Goal: Task Accomplishment & Management: Use online tool/utility

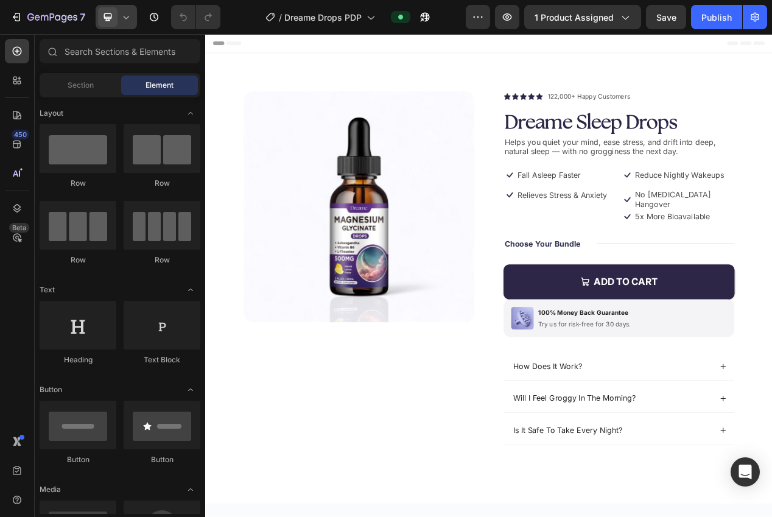
click at [121, 12] on icon at bounding box center [126, 17] width 12 height 12
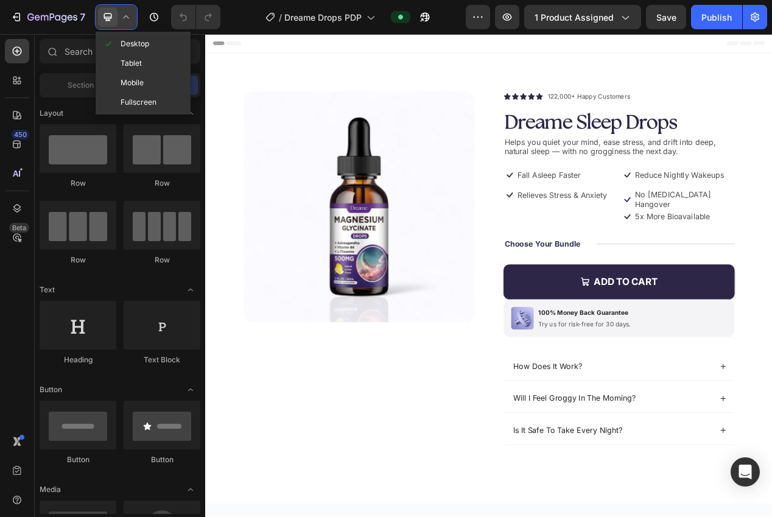
click at [136, 85] on span "Mobile" at bounding box center [132, 83] width 23 height 12
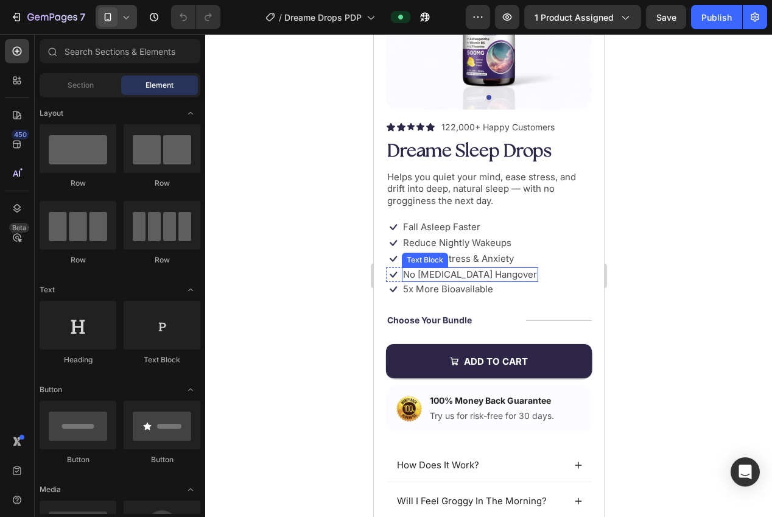
scroll to position [44, 0]
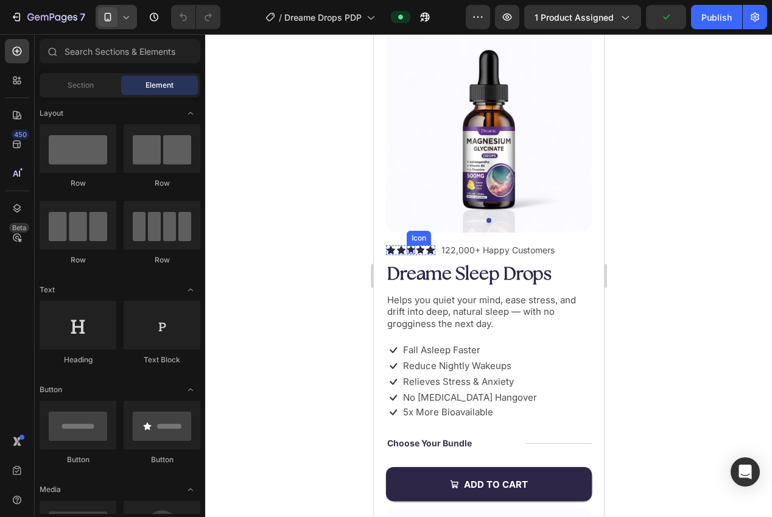
click at [408, 249] on icon at bounding box center [410, 248] width 7 height 7
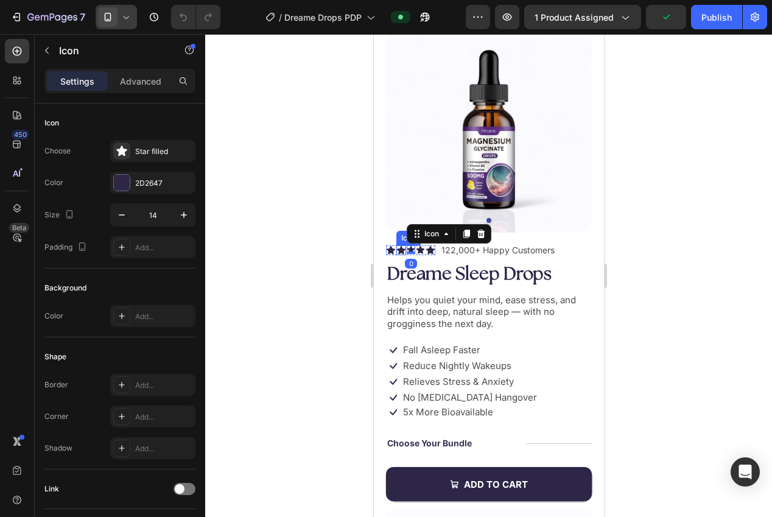
click at [398, 250] on icon at bounding box center [400, 250] width 9 height 8
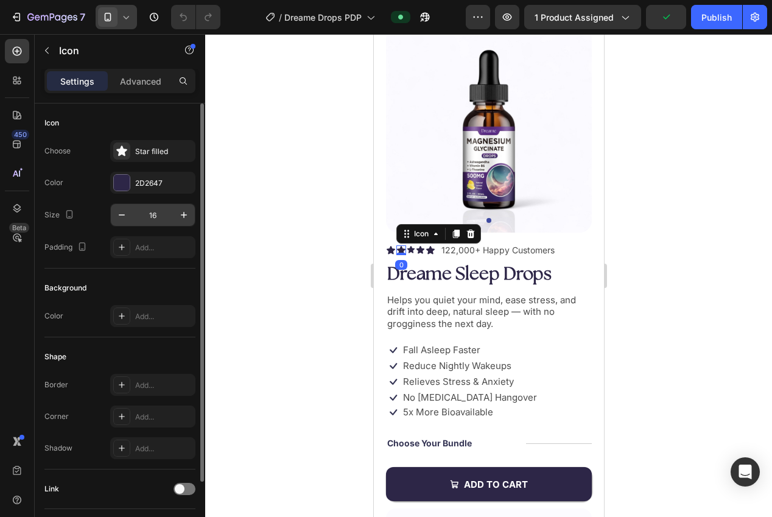
click at [148, 217] on input "16" at bounding box center [153, 215] width 40 height 22
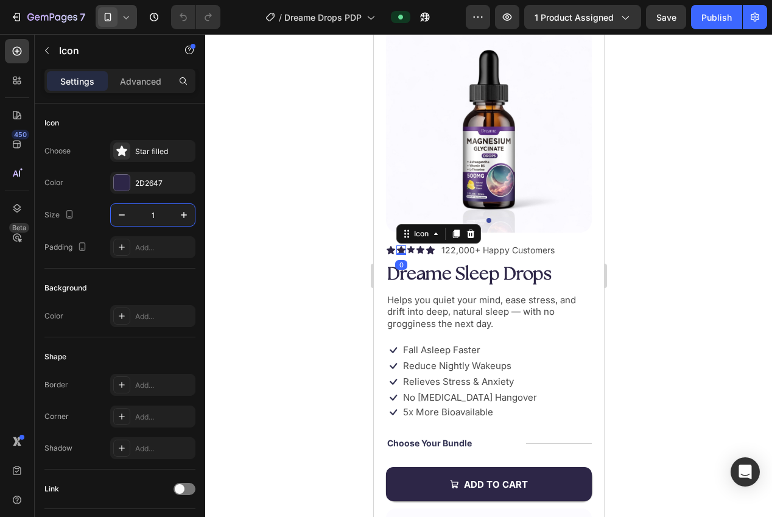
type input "14"
click at [288, 241] on div at bounding box center [488, 275] width 567 height 483
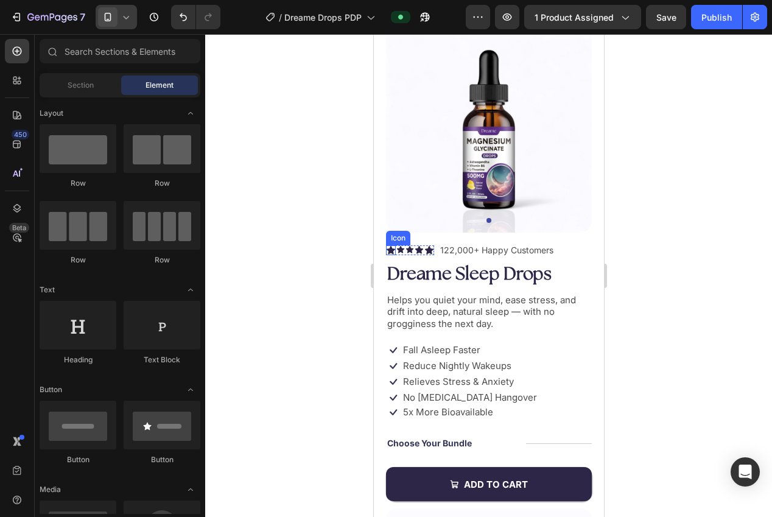
click at [389, 249] on icon at bounding box center [390, 250] width 9 height 8
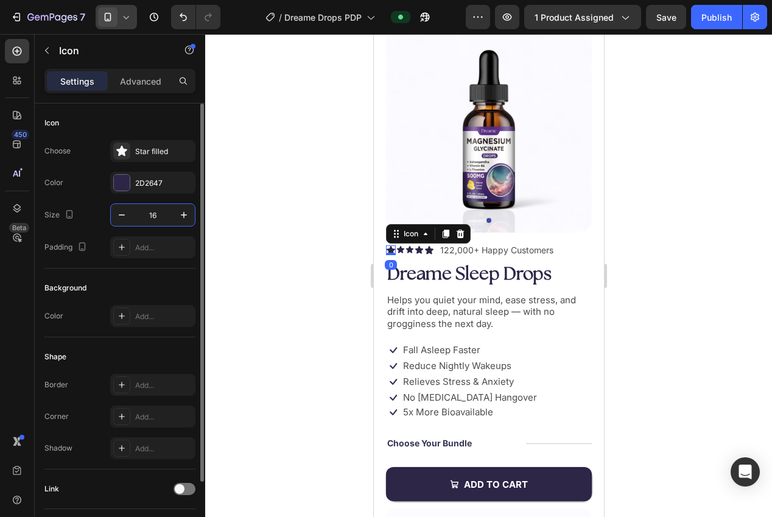
click at [159, 217] on input "16" at bounding box center [153, 215] width 40 height 22
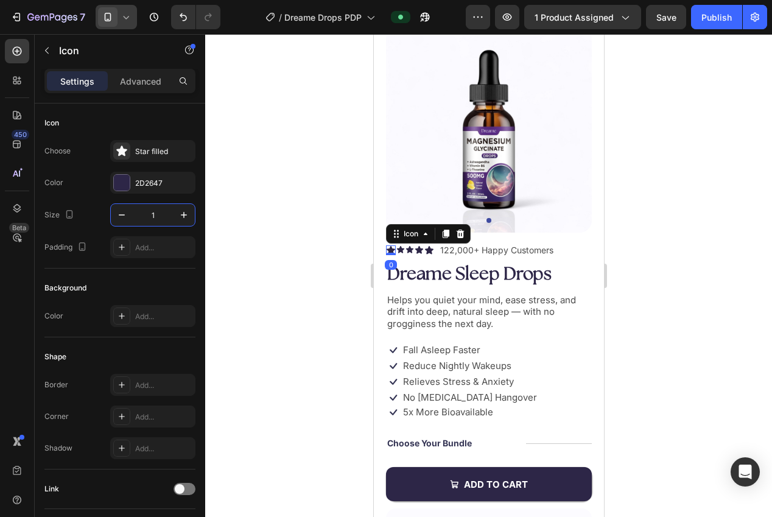
type input "14"
drag, startPoint x: 288, startPoint y: 244, endPoint x: 367, endPoint y: 255, distance: 79.8
click at [291, 244] on div at bounding box center [488, 275] width 567 height 483
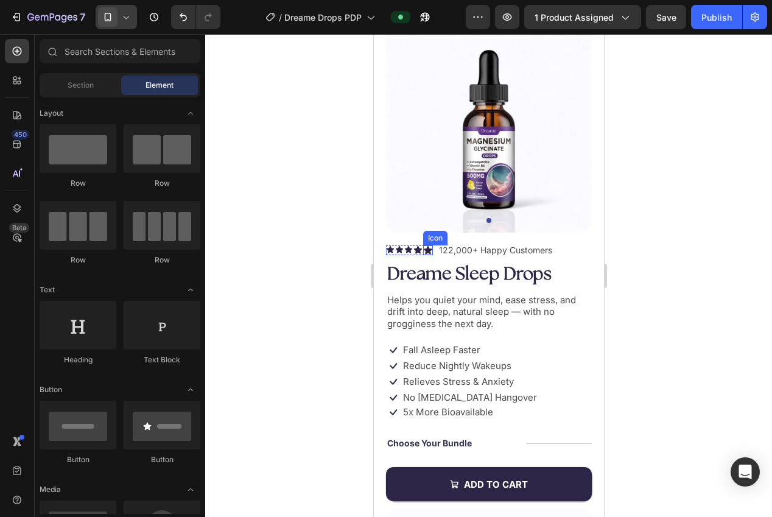
click at [420, 251] on div "Icon" at bounding box center [417, 249] width 9 height 9
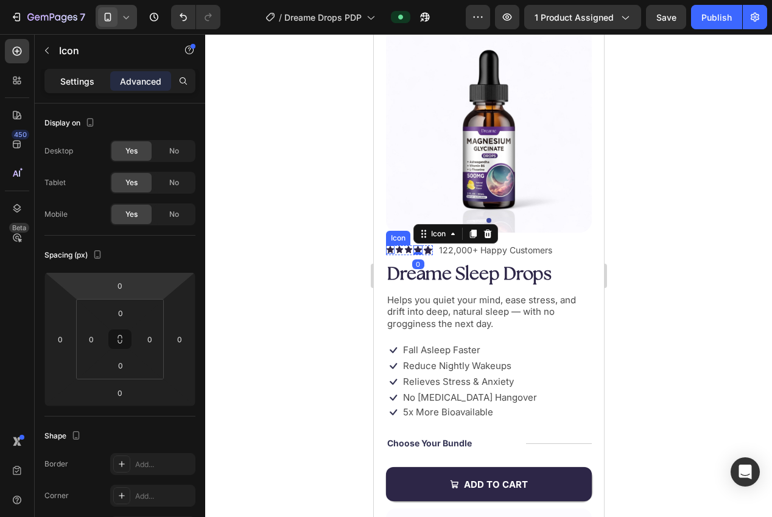
click at [63, 78] on p "Settings" at bounding box center [77, 81] width 34 height 13
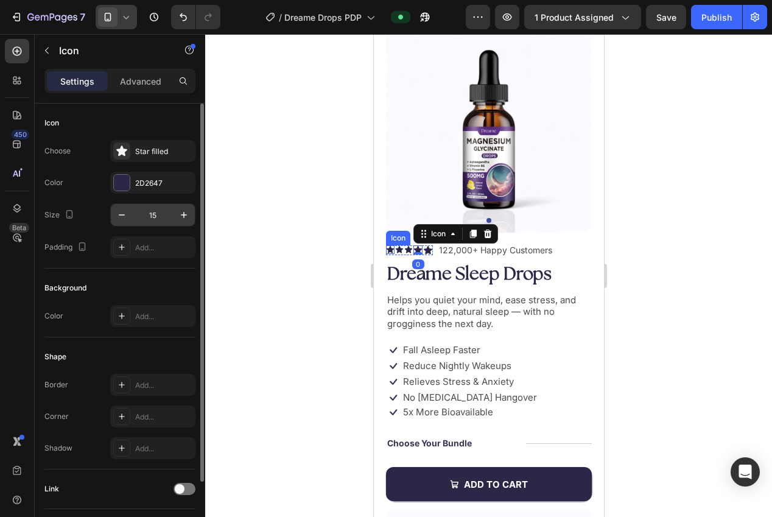
click at [151, 224] on input "15" at bounding box center [153, 215] width 40 height 22
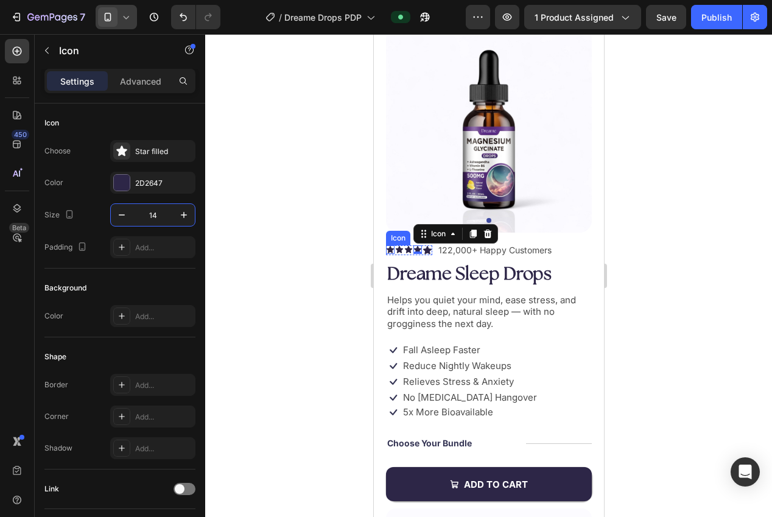
type input "14"
drag, startPoint x: 298, startPoint y: 243, endPoint x: 353, endPoint y: 242, distance: 54.2
click at [308, 242] on div at bounding box center [488, 275] width 567 height 483
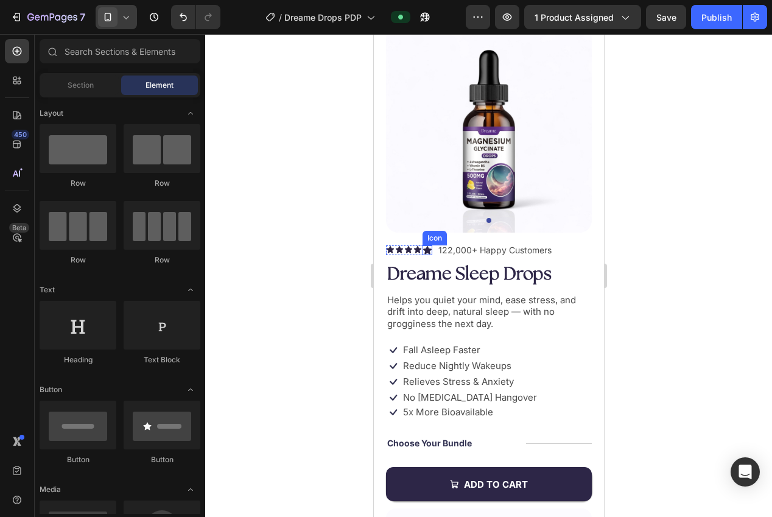
drag, startPoint x: 428, startPoint y: 250, endPoint x: 399, endPoint y: 248, distance: 29.3
click at [428, 250] on icon at bounding box center [427, 250] width 9 height 8
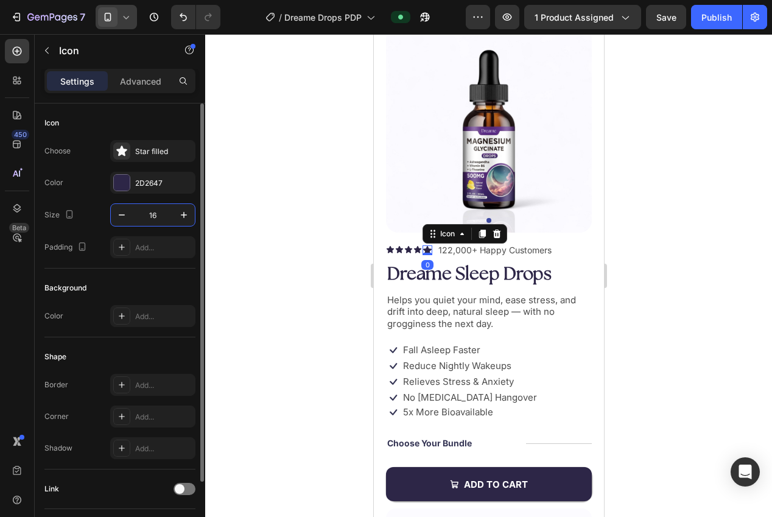
click at [143, 217] on input "16" at bounding box center [153, 215] width 40 height 22
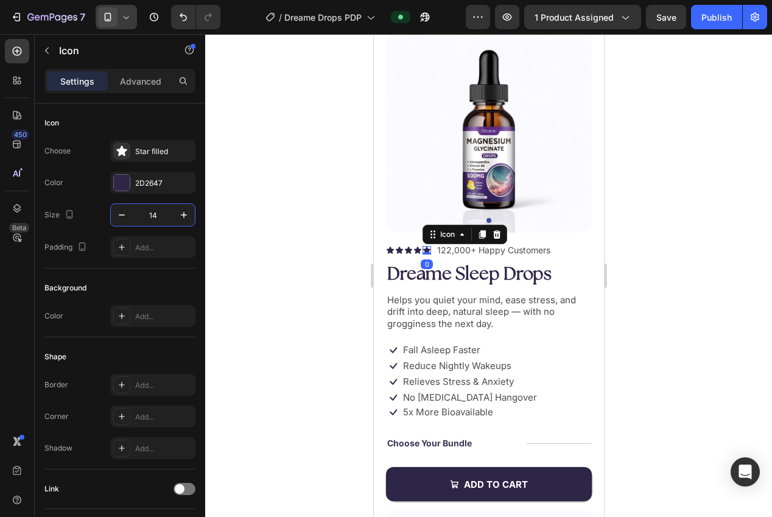
type input "14"
drag, startPoint x: 255, startPoint y: 231, endPoint x: 268, endPoint y: 231, distance: 13.4
click at [265, 231] on div at bounding box center [488, 275] width 567 height 483
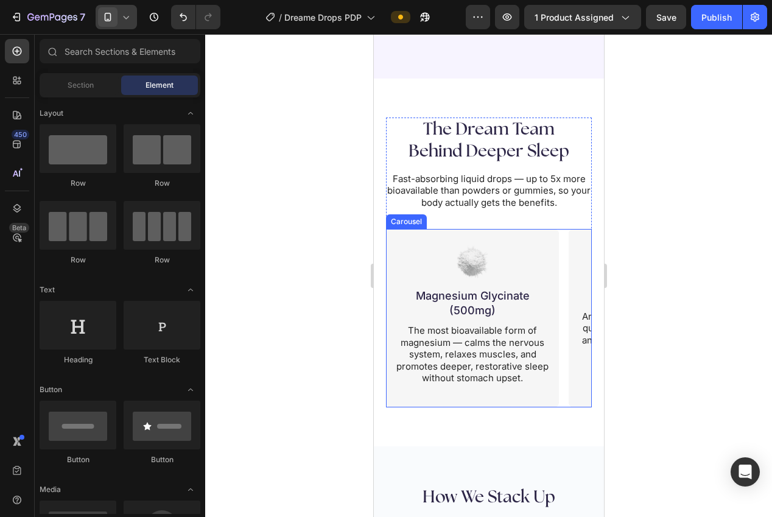
scroll to position [2265, 0]
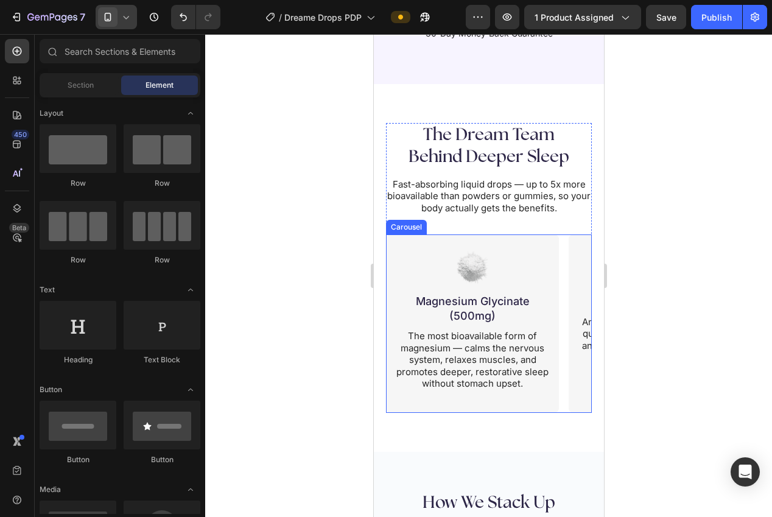
click at [563, 407] on div "Image Magnesium Glycinate (500mg) Heading The most bioavailable form of magnesi…" at bounding box center [488, 323] width 206 height 178
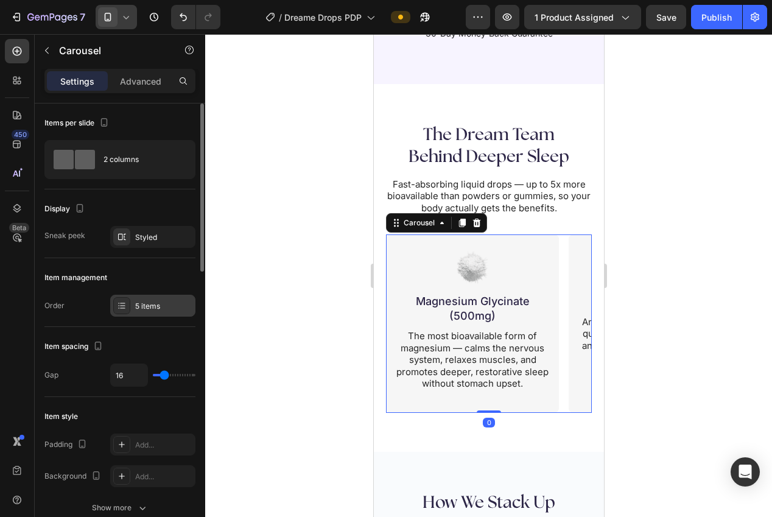
click at [141, 305] on div "5 items" at bounding box center [163, 306] width 57 height 11
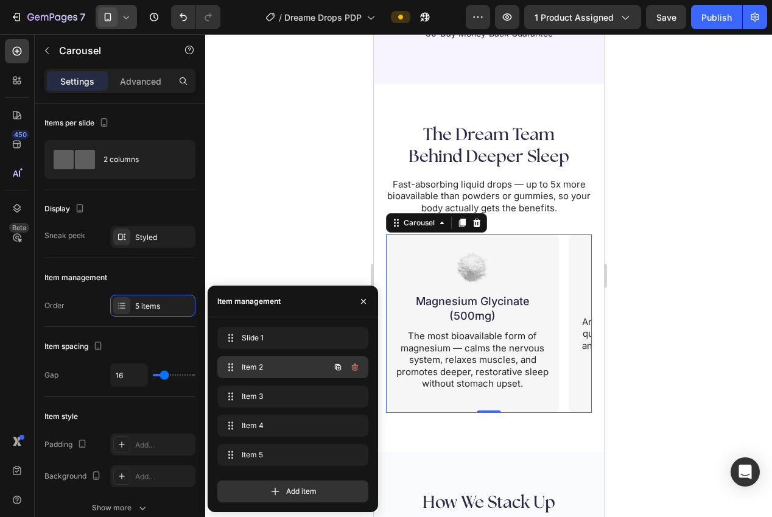
click at [260, 367] on span "Item 2" at bounding box center [276, 367] width 69 height 11
click at [259, 367] on span "Item 2" at bounding box center [284, 367] width 90 height 11
click at [252, 368] on span "Item 2" at bounding box center [276, 367] width 69 height 11
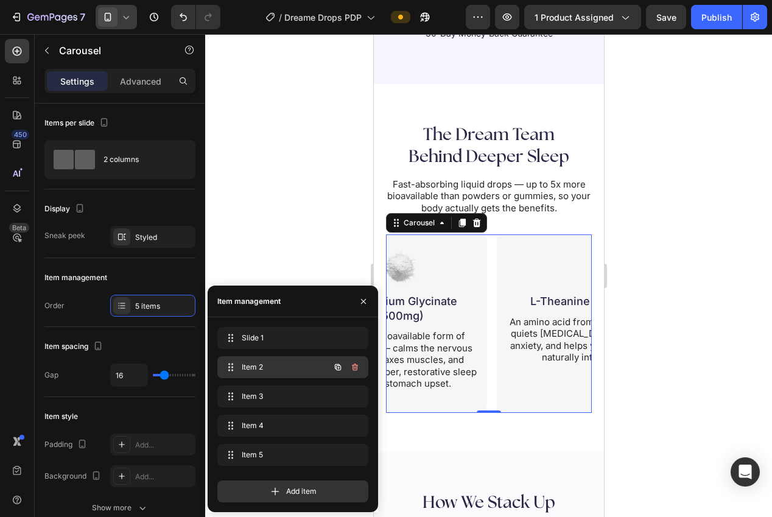
click at [254, 368] on span "Item 2" at bounding box center [276, 367] width 69 height 11
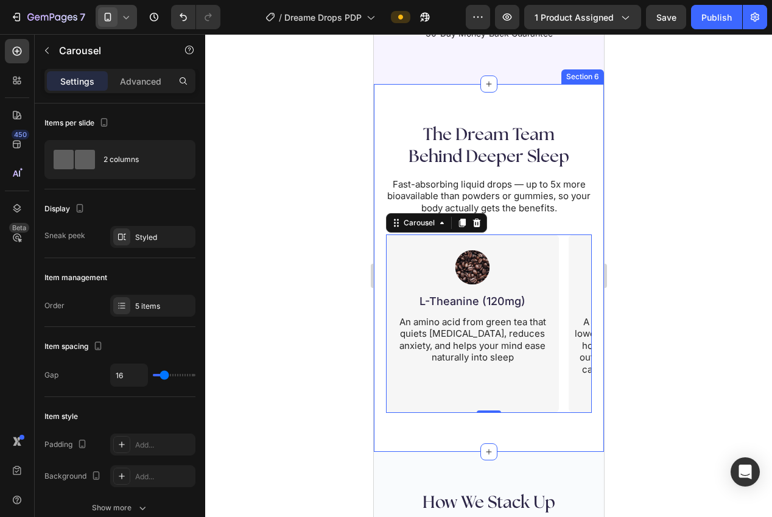
click at [635, 312] on div at bounding box center [488, 275] width 567 height 483
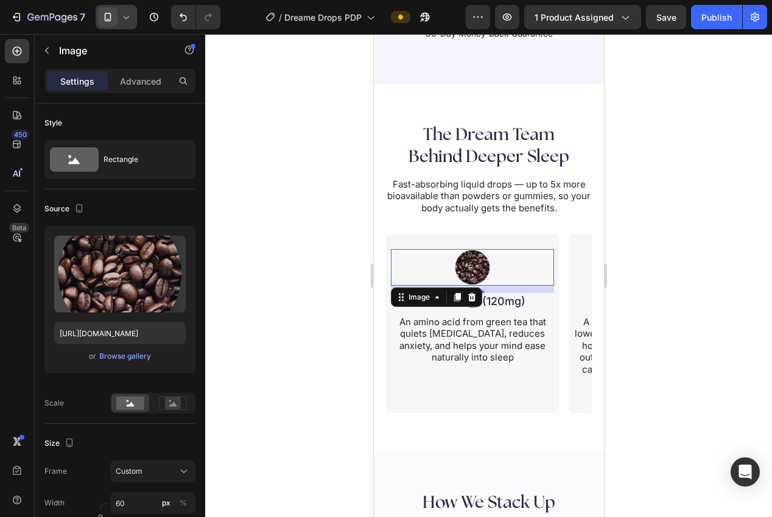
click at [470, 277] on img at bounding box center [472, 267] width 37 height 37
click at [114, 361] on div "Browse gallery" at bounding box center [125, 356] width 52 height 11
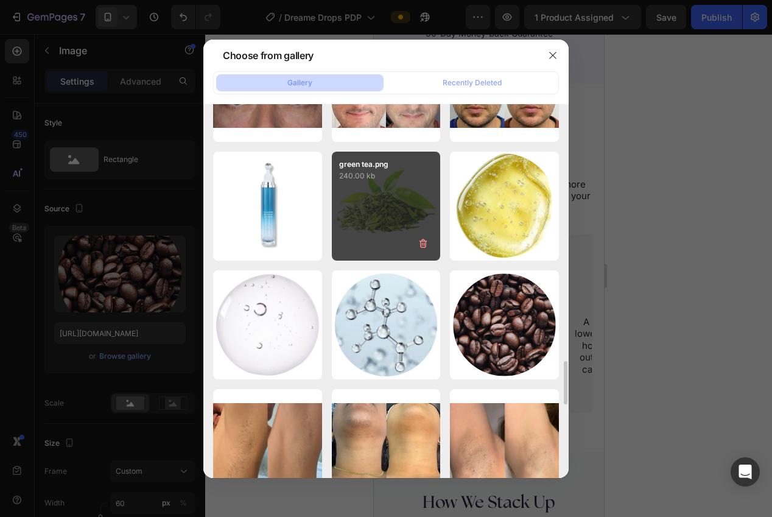
scroll to position [2214, 0]
click at [392, 208] on div "green tea.png 240.00 kb" at bounding box center [386, 206] width 109 height 109
type input "https://cdn.shopify.com/s/files/1/0940/0539/5768/files/gempages_563747377920344…"
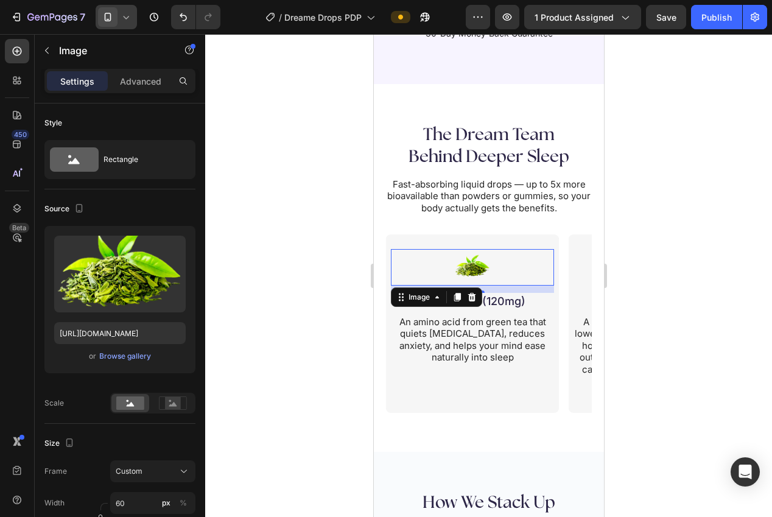
click at [649, 298] on div at bounding box center [488, 275] width 567 height 483
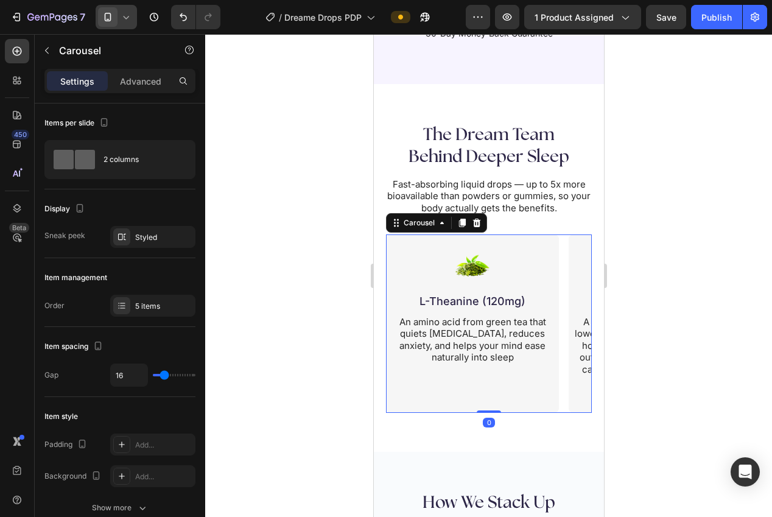
click at [566, 411] on div "Image Magnesium Glycinate (500mg) Heading The most bioavailable form of magnesi…" at bounding box center [488, 323] width 206 height 178
drag, startPoint x: 139, startPoint y: 311, endPoint x: 163, endPoint y: 323, distance: 26.4
click at [139, 311] on div "5 items" at bounding box center [163, 306] width 57 height 11
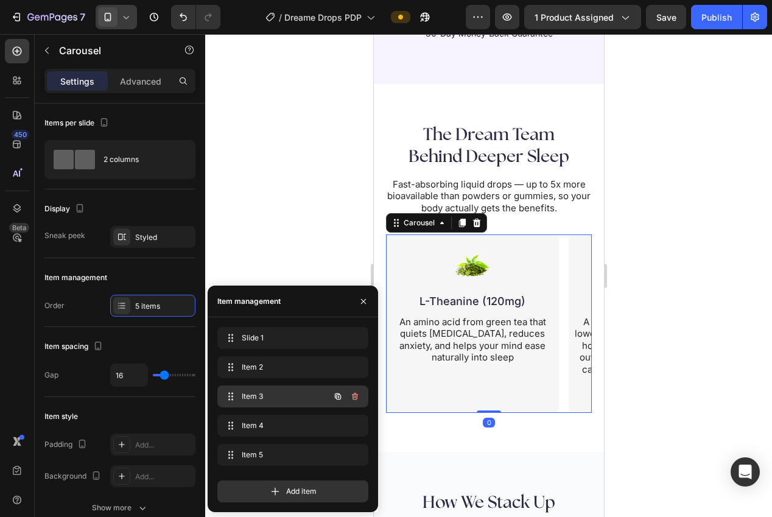
click at [263, 394] on span "Item 3" at bounding box center [276, 396] width 69 height 11
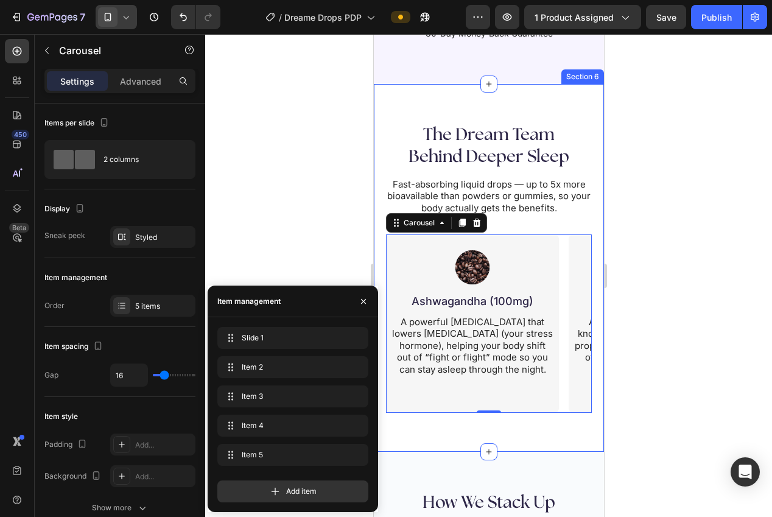
click at [356, 244] on div at bounding box center [488, 275] width 567 height 483
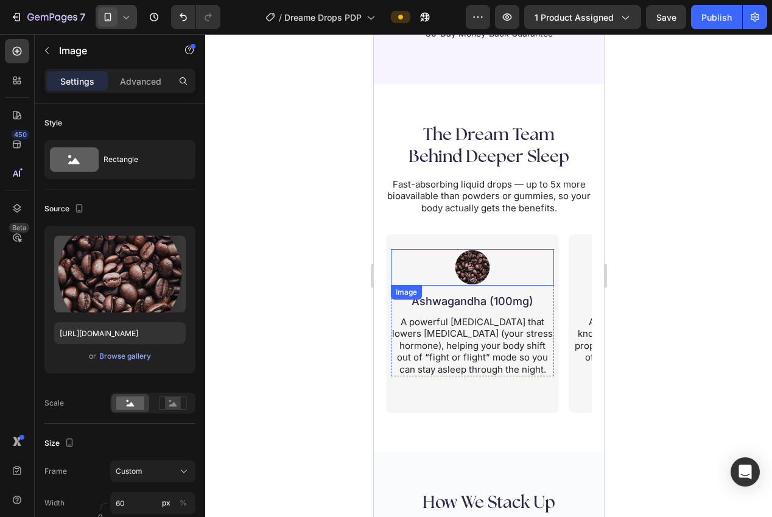
click at [473, 269] on img at bounding box center [472, 267] width 37 height 37
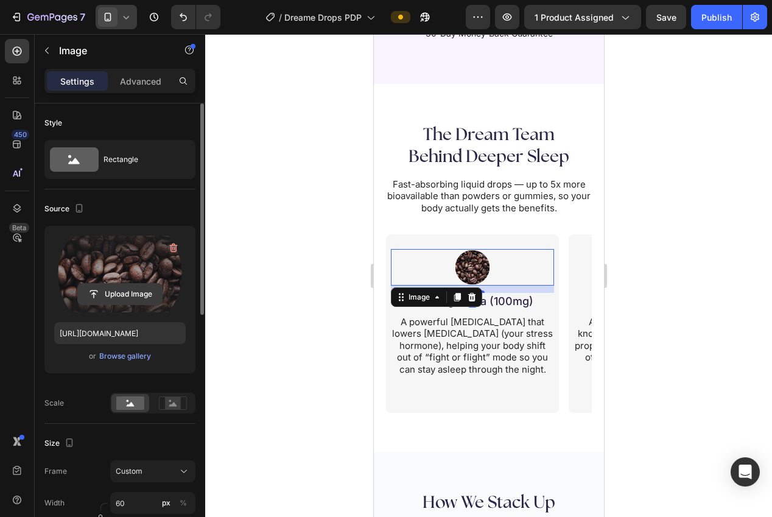
click at [136, 287] on input "file" at bounding box center [120, 294] width 84 height 21
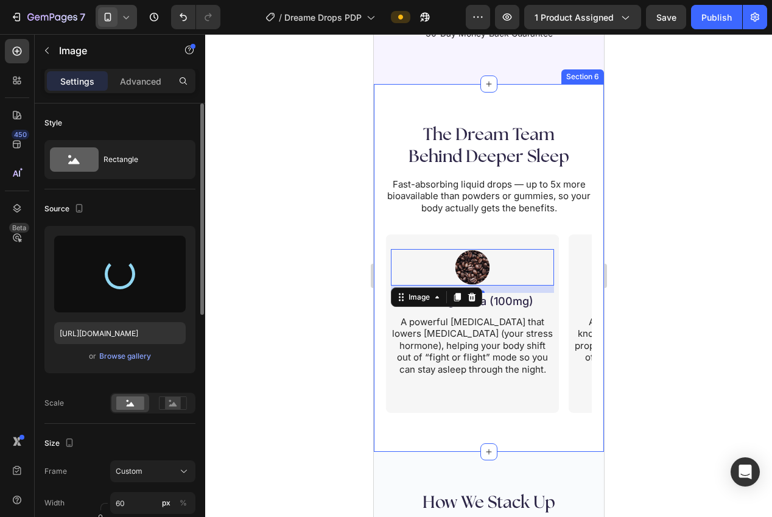
type input "https://cdn.shopify.com/s/files/1/0940/0539/5768/files/gempages_563747377920344…"
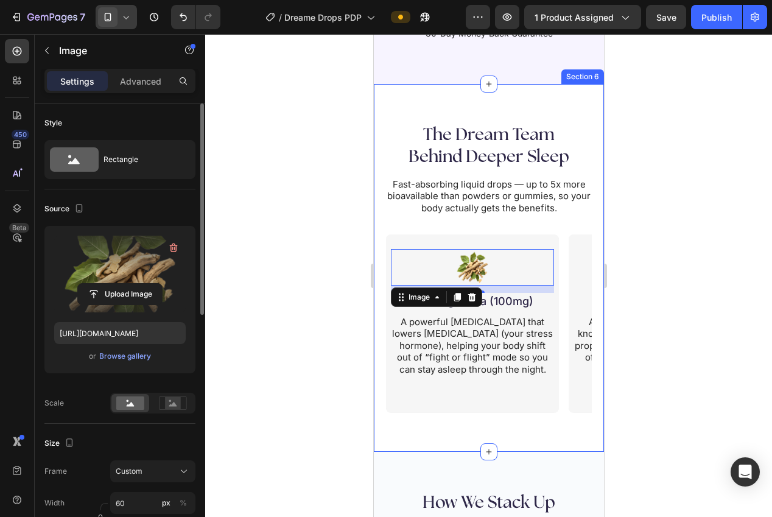
drag, startPoint x: 660, startPoint y: 340, endPoint x: 646, endPoint y: 340, distance: 14.0
click at [660, 340] on div at bounding box center [488, 275] width 567 height 483
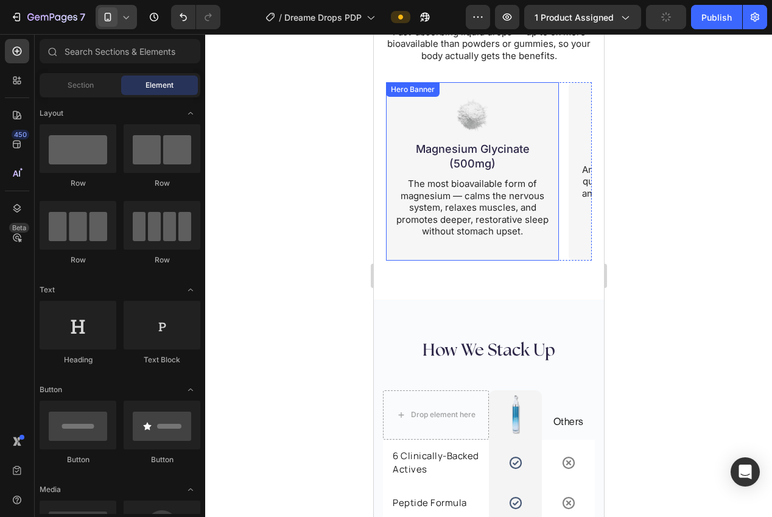
scroll to position [2412, 0]
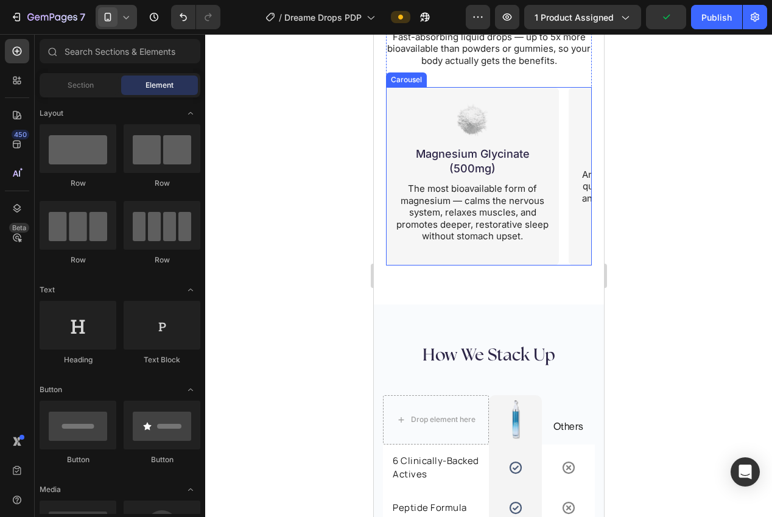
click at [560, 261] on div "Image Magnesium Glycinate (500mg) Heading The most bioavailable form of magnesi…" at bounding box center [488, 176] width 206 height 178
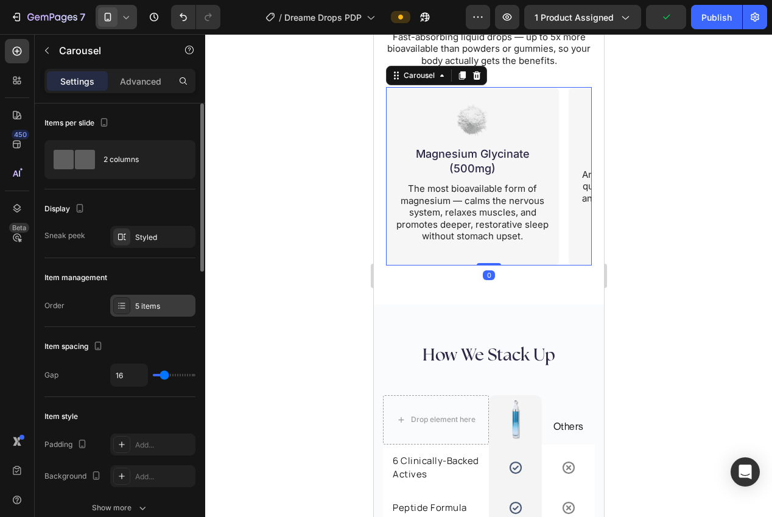
click at [138, 301] on div "5 items" at bounding box center [163, 306] width 57 height 11
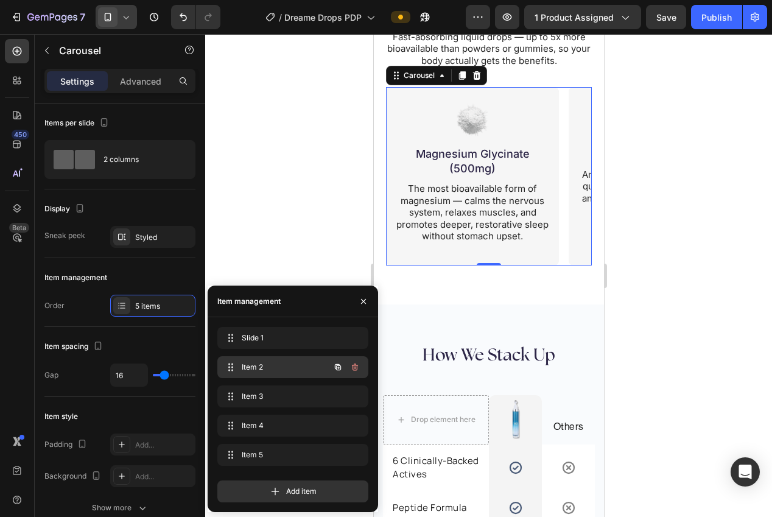
click at [253, 367] on span "Item 2" at bounding box center [276, 367] width 69 height 11
click at [250, 367] on span "Item 2" at bounding box center [276, 367] width 69 height 11
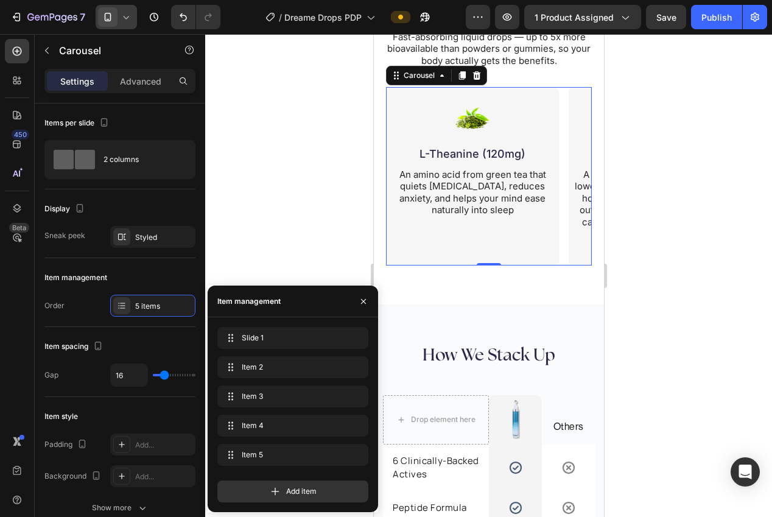
click at [255, 415] on div "Item 3 Item 3" at bounding box center [292, 428] width 151 height 27
click at [259, 398] on span "Item 3" at bounding box center [276, 396] width 69 height 11
click at [259, 398] on span "Item 3" at bounding box center [284, 396] width 90 height 11
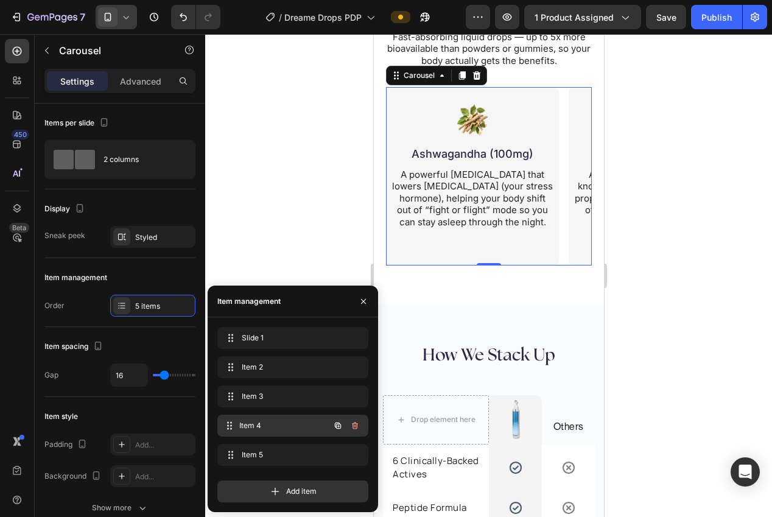
click at [256, 425] on span "Item 4" at bounding box center [284, 425] width 90 height 11
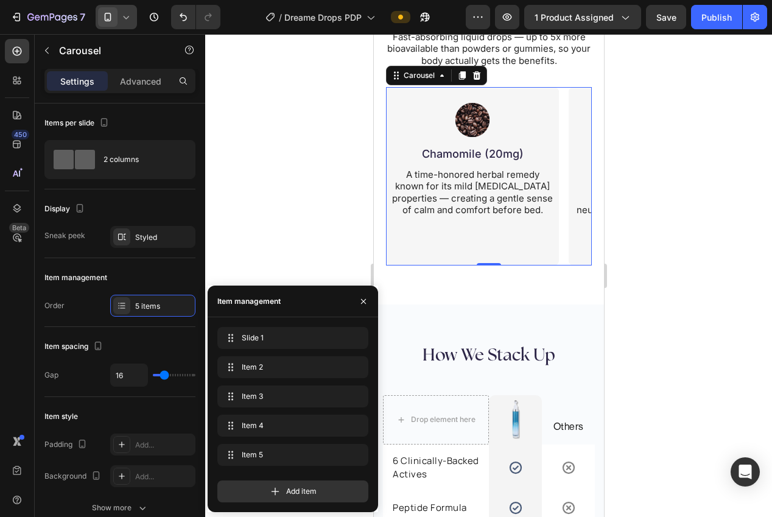
click at [660, 298] on div at bounding box center [488, 275] width 567 height 483
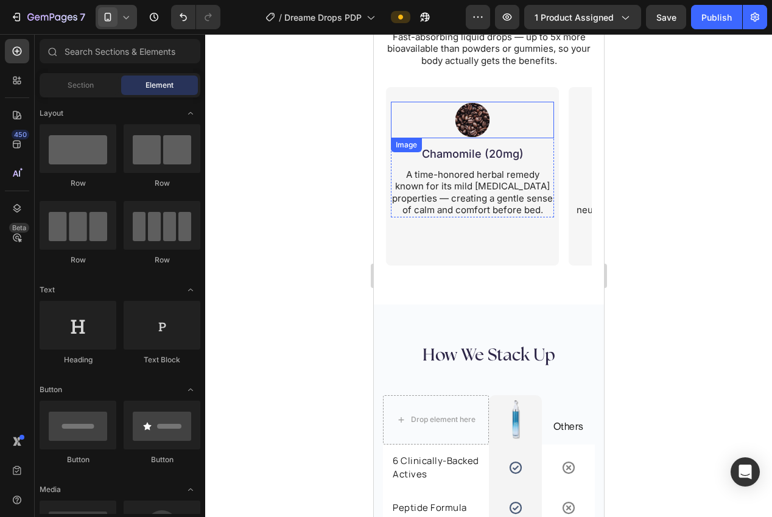
click at [474, 127] on img at bounding box center [472, 120] width 37 height 37
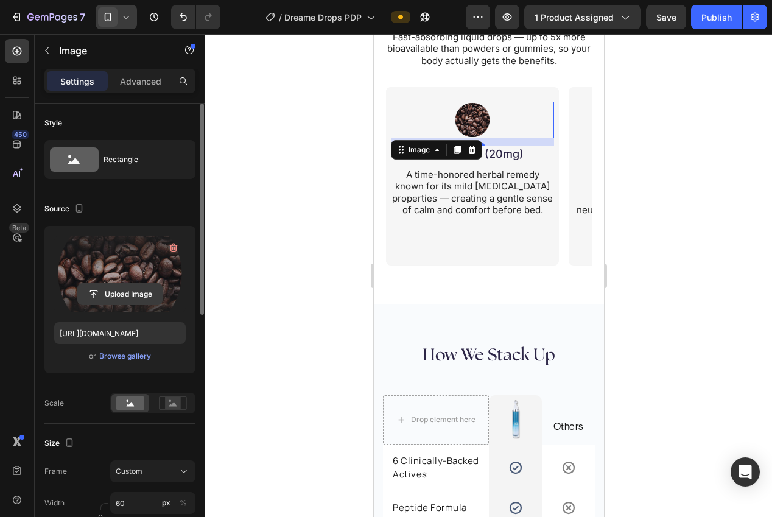
click at [125, 297] on input "file" at bounding box center [120, 294] width 84 height 21
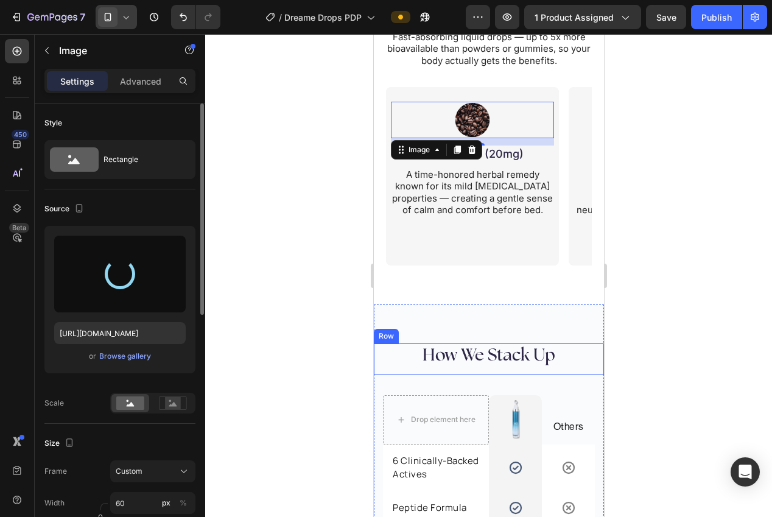
type input "https://cdn.shopify.com/s/files/1/0940/0539/5768/files/gempages_563747377920344…"
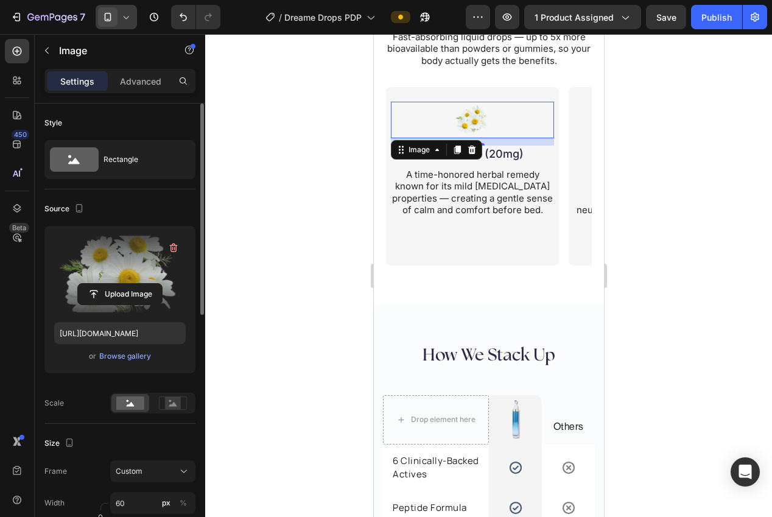
drag, startPoint x: 718, startPoint y: 318, endPoint x: 696, endPoint y: 319, distance: 22.0
click at [718, 318] on div at bounding box center [488, 275] width 567 height 483
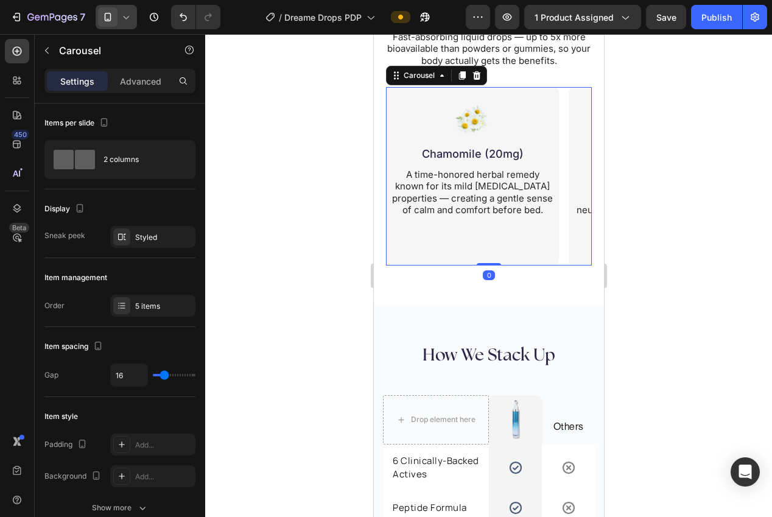
click at [561, 259] on div "Image Magnesium Glycinate (500mg) Heading The most bioavailable form of magnesi…" at bounding box center [488, 176] width 206 height 178
drag, startPoint x: 130, startPoint y: 303, endPoint x: 157, endPoint y: 322, distance: 32.8
click at [130, 303] on div "5 items" at bounding box center [152, 306] width 85 height 22
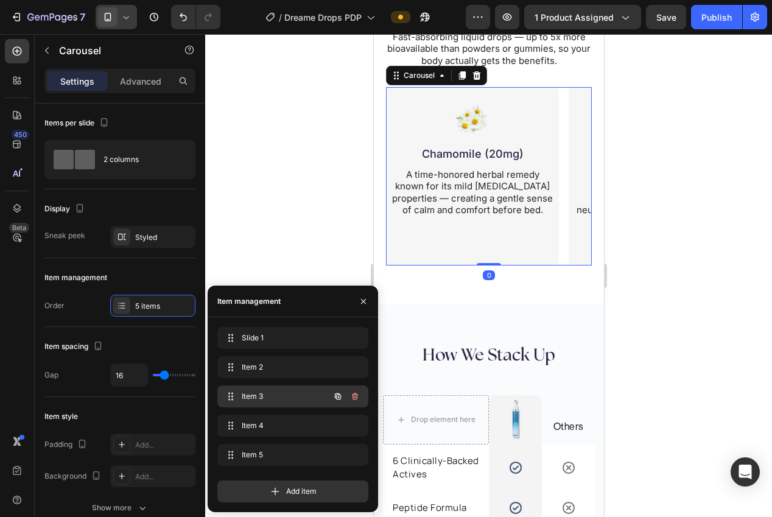
click at [248, 398] on span "Item 3" at bounding box center [276, 396] width 69 height 11
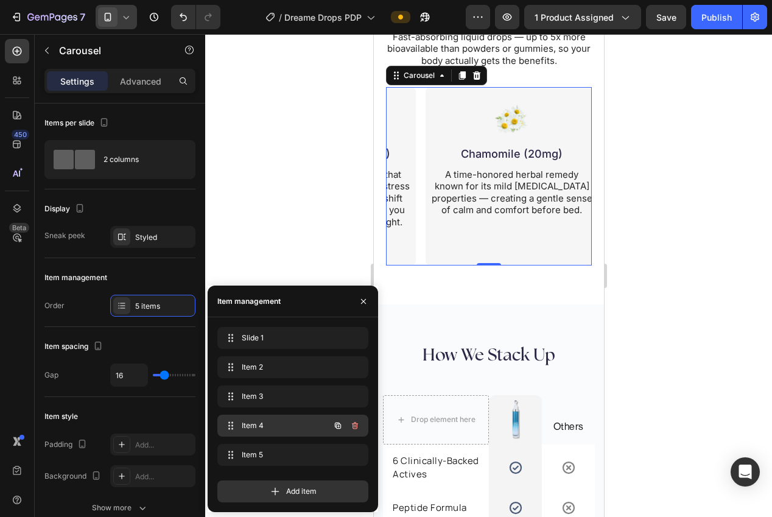
click at [256, 425] on span "Item 4" at bounding box center [276, 425] width 69 height 11
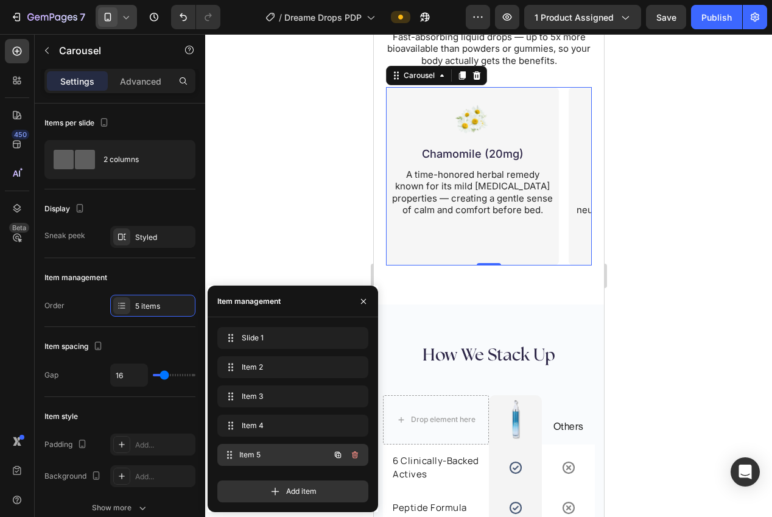
click at [260, 454] on span "Item 5" at bounding box center [284, 454] width 90 height 11
click at [252, 454] on span "Item 5" at bounding box center [276, 454] width 69 height 11
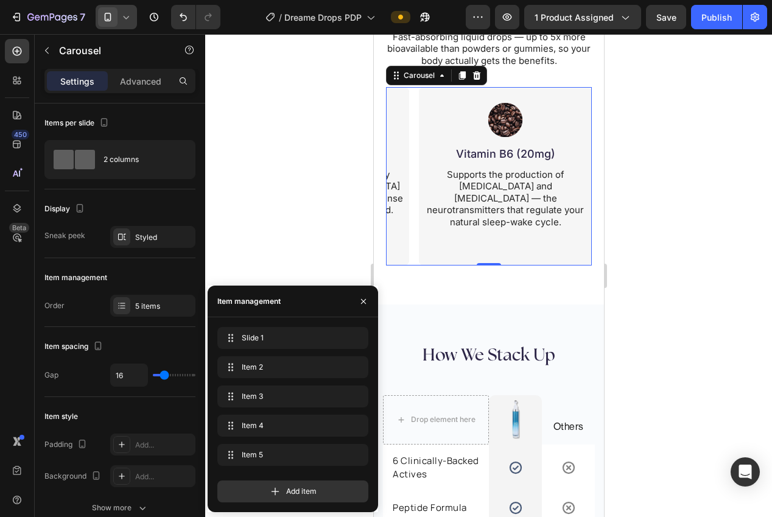
click at [689, 317] on div at bounding box center [488, 275] width 567 height 483
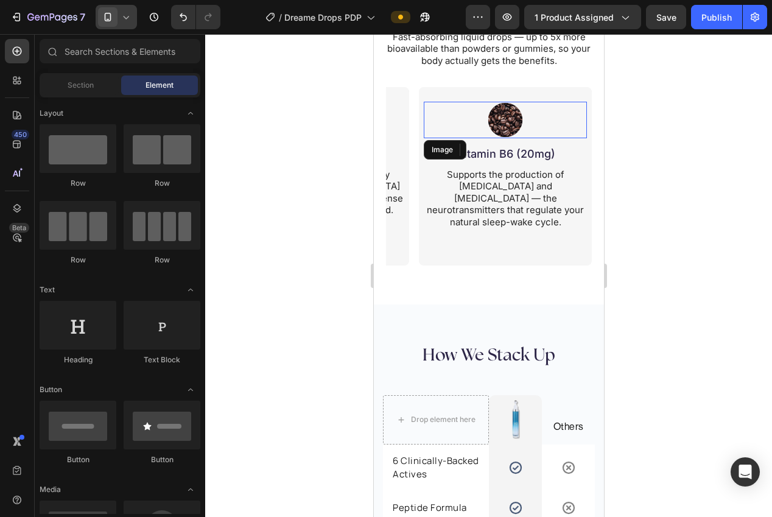
drag, startPoint x: 506, startPoint y: 116, endPoint x: 445, endPoint y: 158, distance: 74.0
click at [506, 116] on img at bounding box center [505, 120] width 37 height 37
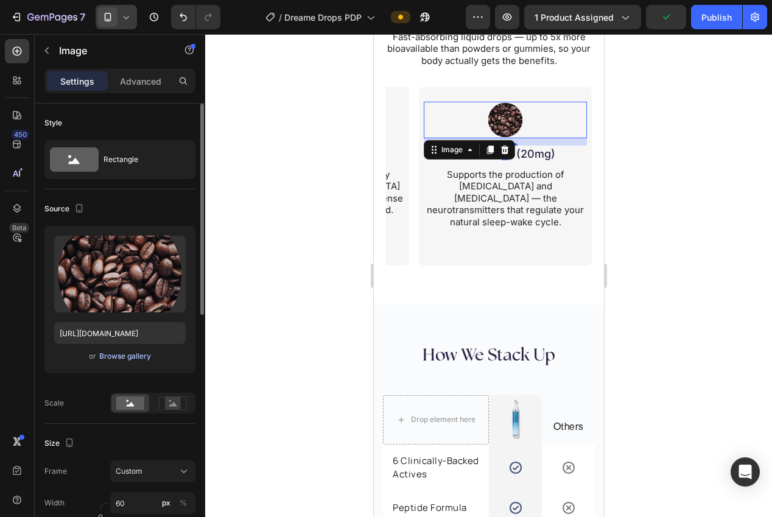
click at [125, 357] on div "Browse gallery" at bounding box center [125, 356] width 52 height 11
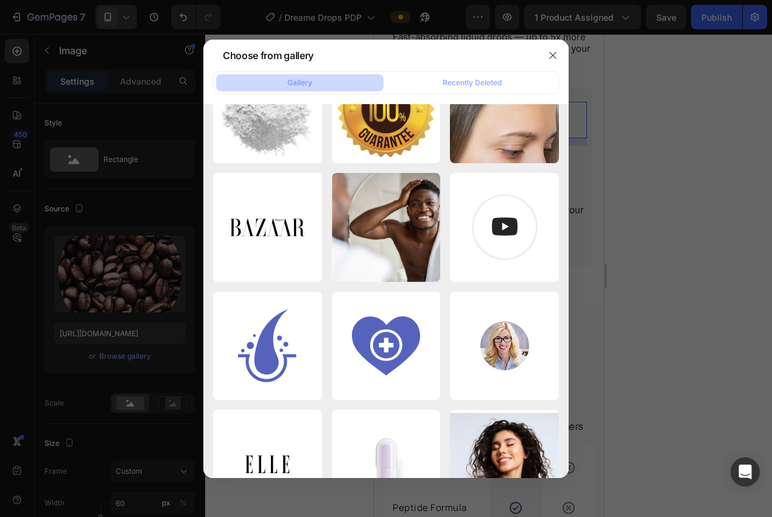
scroll to position [0, 0]
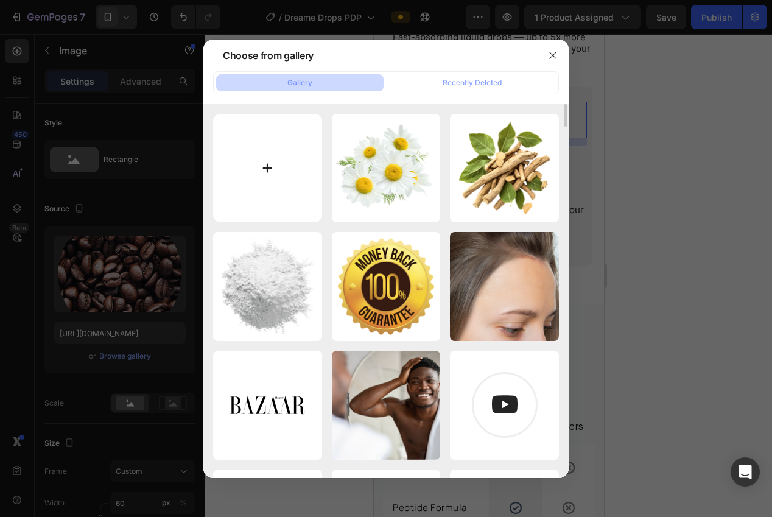
click at [247, 200] on input "file" at bounding box center [267, 168] width 109 height 109
type input "C:\fakepath\vitamin b png.png"
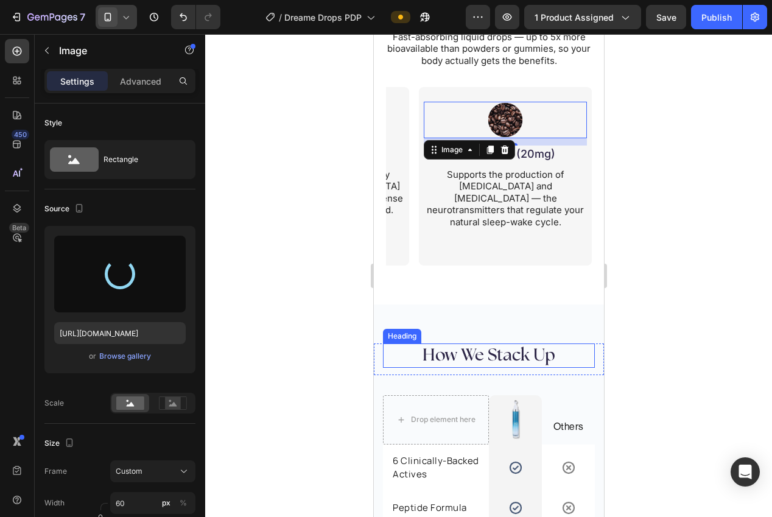
type input "https://cdn.shopify.com/s/files/1/0940/0539/5768/files/gempages_563747377920344…"
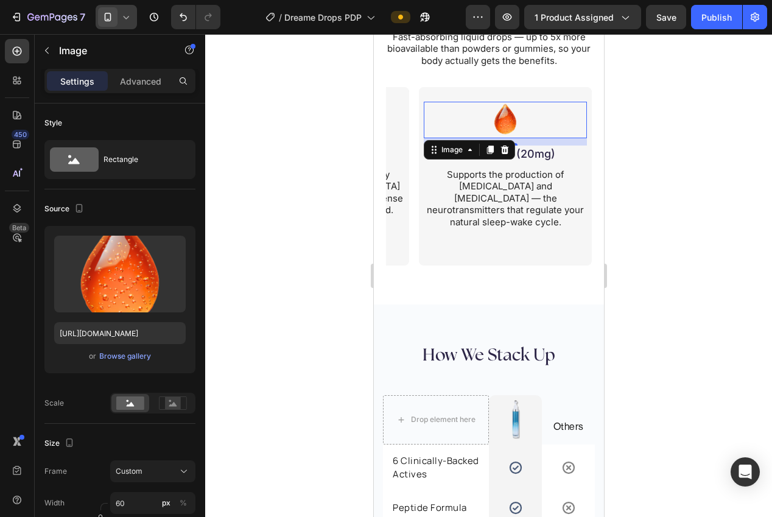
click at [702, 314] on div at bounding box center [488, 275] width 567 height 483
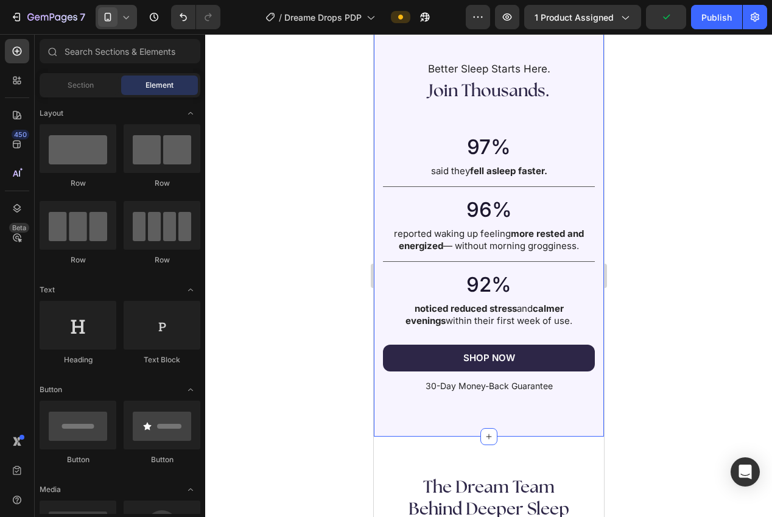
scroll to position [1807, 0]
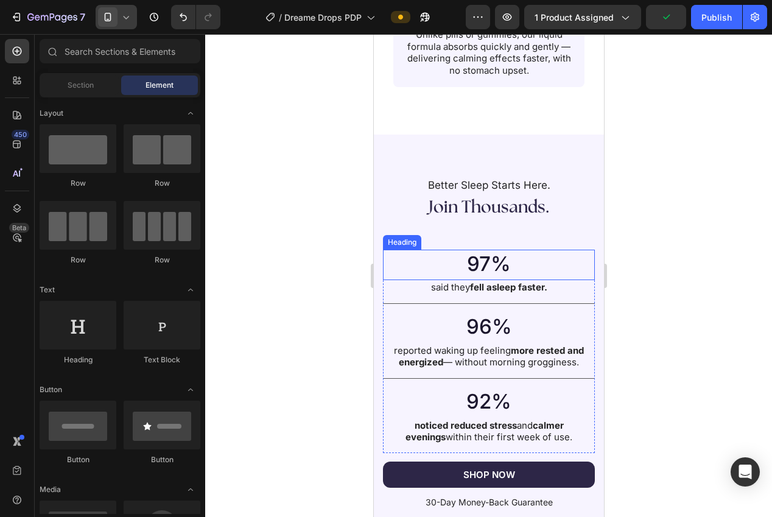
drag, startPoint x: 483, startPoint y: 247, endPoint x: 414, endPoint y: 244, distance: 68.9
click at [484, 250] on h2 "97%" at bounding box center [489, 264] width 188 height 29
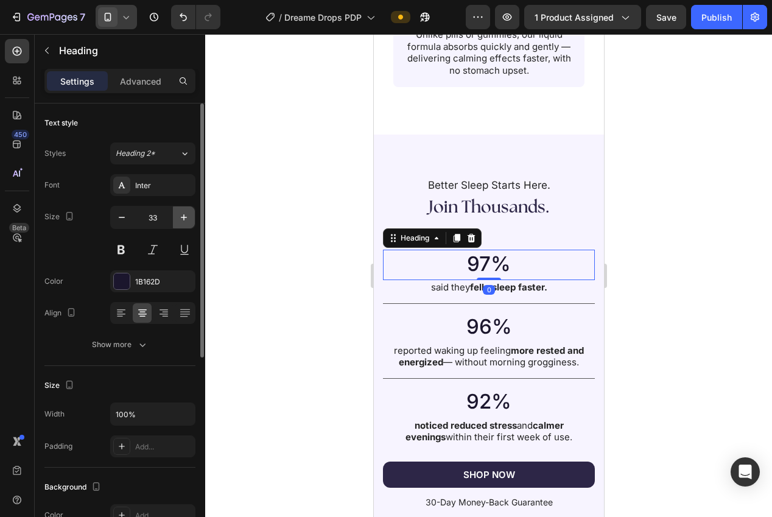
click at [184, 223] on icon "button" at bounding box center [184, 217] width 12 height 12
type input "34"
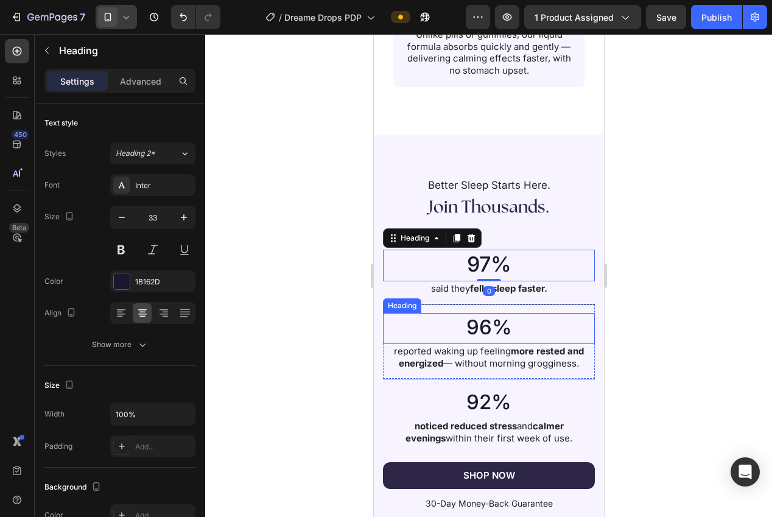
click at [482, 319] on h2 "96%" at bounding box center [489, 327] width 188 height 29
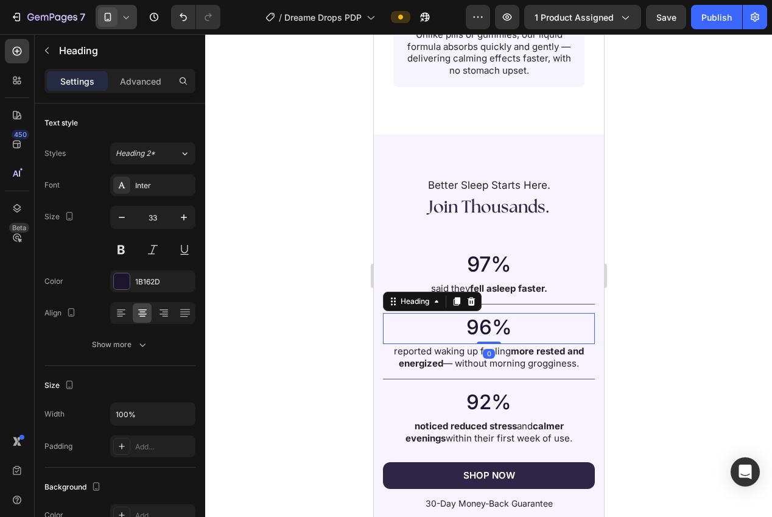
drag, startPoint x: 184, startPoint y: 217, endPoint x: 211, endPoint y: 227, distance: 28.7
click at [183, 217] on icon "button" at bounding box center [184, 217] width 6 height 6
type input "34"
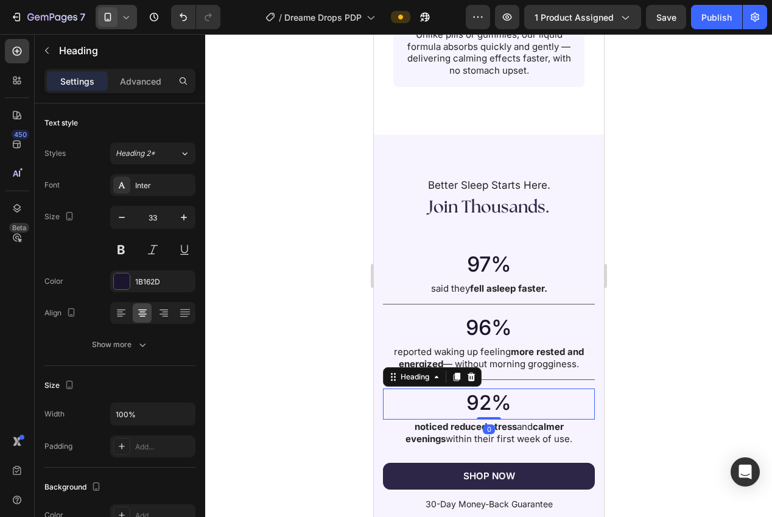
drag, startPoint x: 502, startPoint y: 384, endPoint x: 393, endPoint y: 340, distance: 117.2
click at [501, 389] on h2 "92%" at bounding box center [489, 403] width 188 height 29
click at [183, 217] on icon "button" at bounding box center [184, 217] width 6 height 6
type input "34"
click at [304, 265] on div at bounding box center [488, 275] width 567 height 483
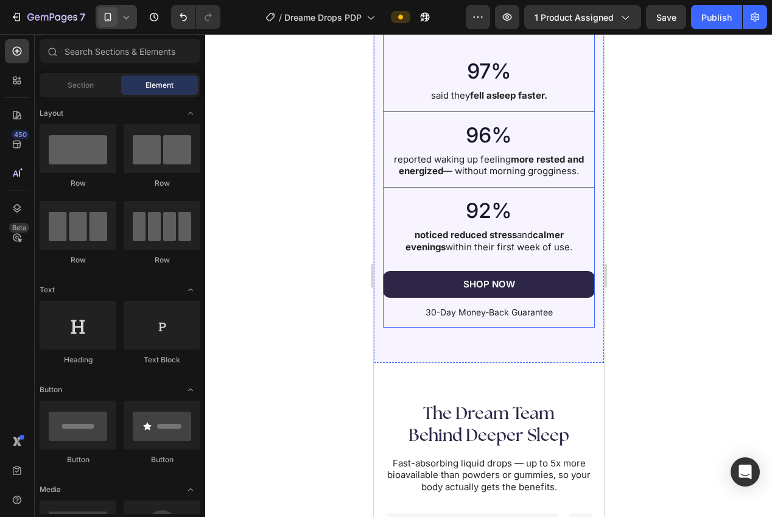
scroll to position [1971, 0]
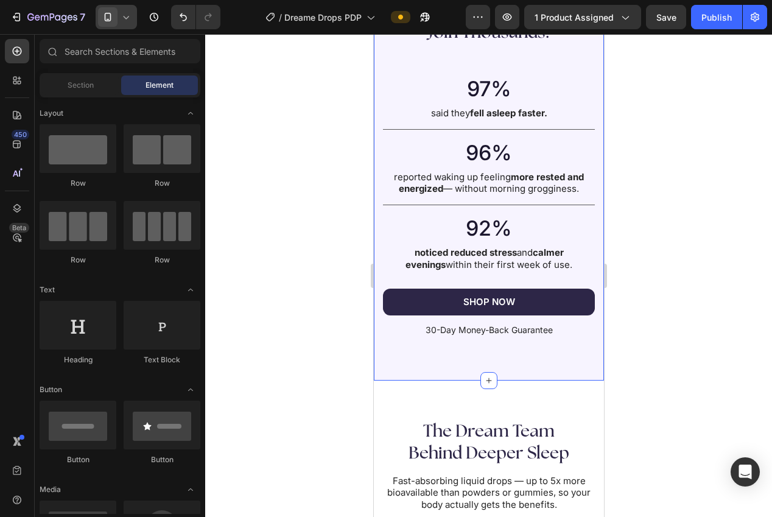
drag, startPoint x: 517, startPoint y: 364, endPoint x: 373, endPoint y: 360, distance: 143.8
click at [517, 364] on div "Better Sleep Starts Here. Text Block Join Thousands. Heading 97% Heading said t…" at bounding box center [488, 170] width 230 height 421
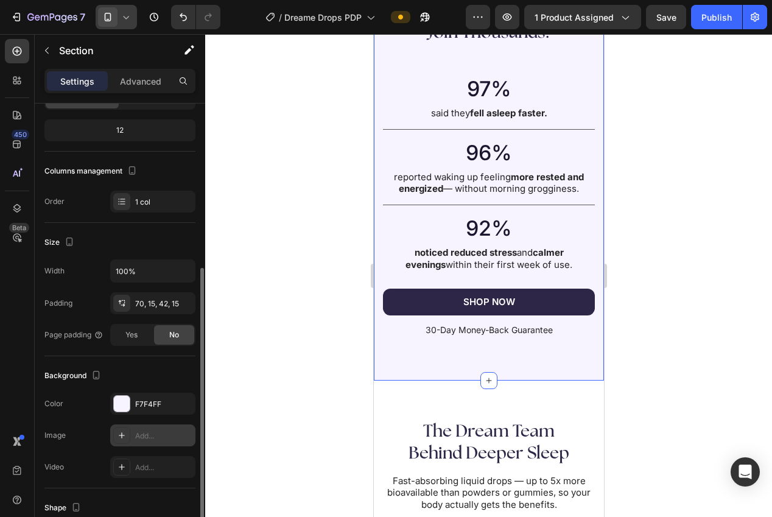
scroll to position [206, 0]
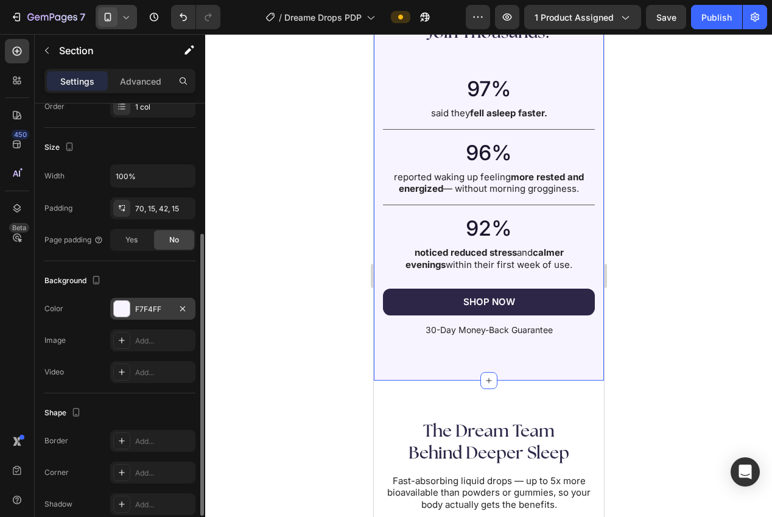
click at [133, 309] on div "F7F4FF" at bounding box center [152, 309] width 85 height 22
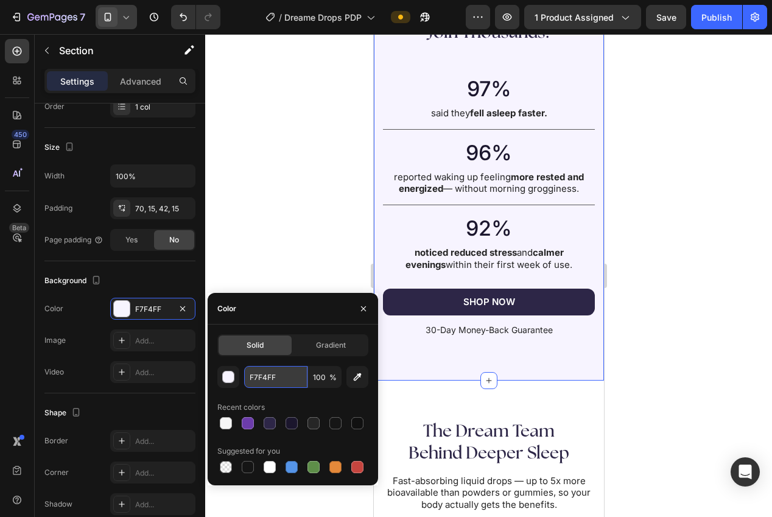
click at [268, 378] on input "F7F4FF" at bounding box center [275, 377] width 63 height 22
click at [253, 190] on div at bounding box center [488, 275] width 567 height 483
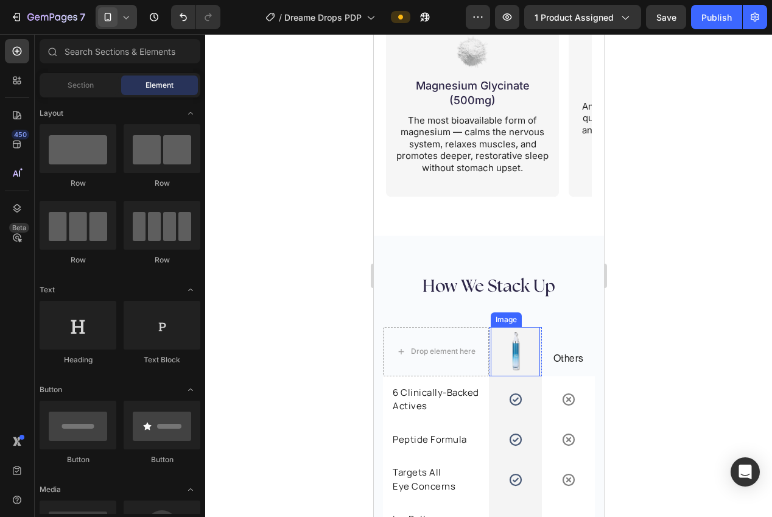
scroll to position [2468, 0]
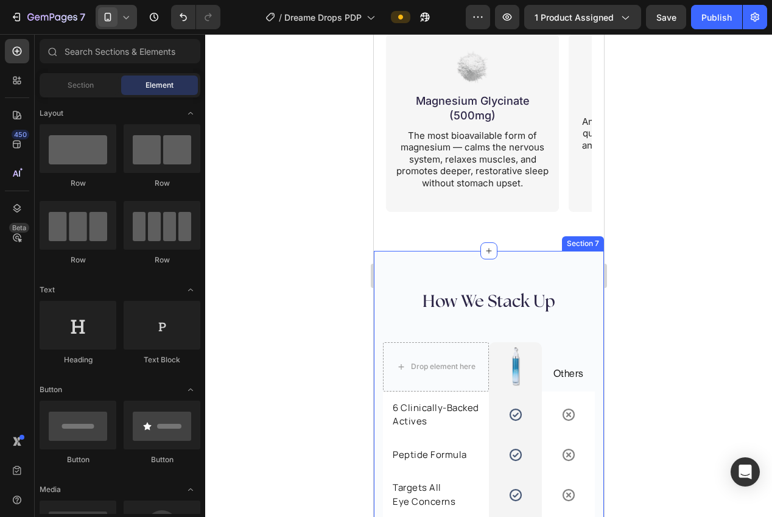
click at [575, 270] on div "How We Stack Up Heading Row Drop element here Image Row Others Text block Row 6…" at bounding box center [488, 451] width 230 height 400
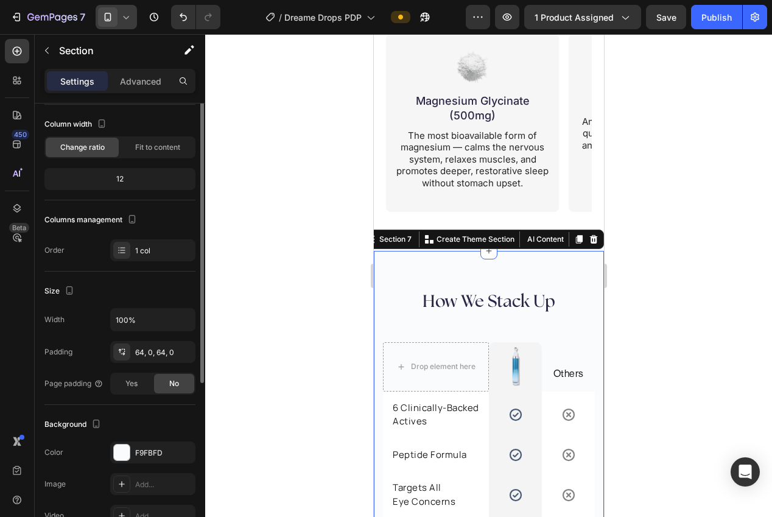
scroll to position [86, 0]
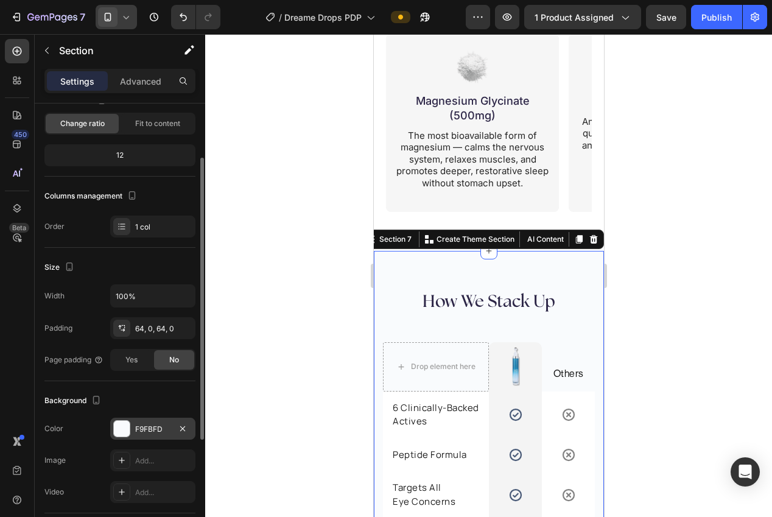
drag, startPoint x: 147, startPoint y: 438, endPoint x: 165, endPoint y: 436, distance: 17.8
click at [147, 437] on div "F9FBFD" at bounding box center [152, 429] width 85 height 22
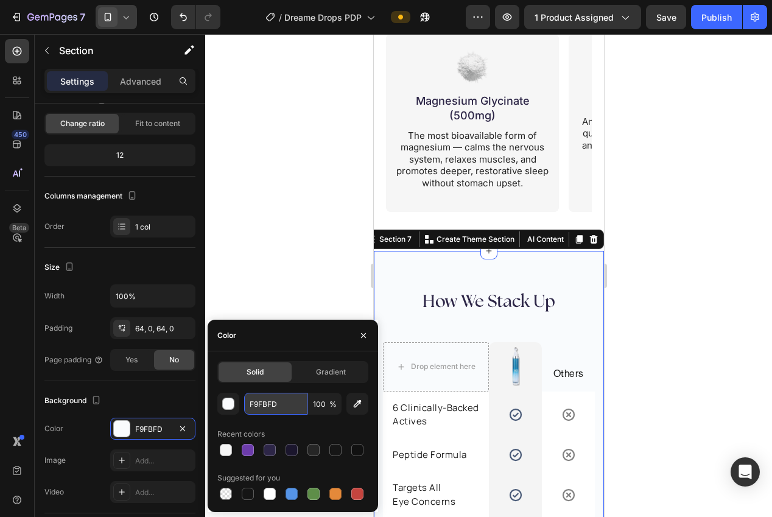
click at [269, 400] on input "F9FBFD" at bounding box center [275, 404] width 63 height 22
click at [269, 403] on input "F9FBFD" at bounding box center [275, 404] width 63 height 22
paste input "7F4FF"
type input "F7F4FF"
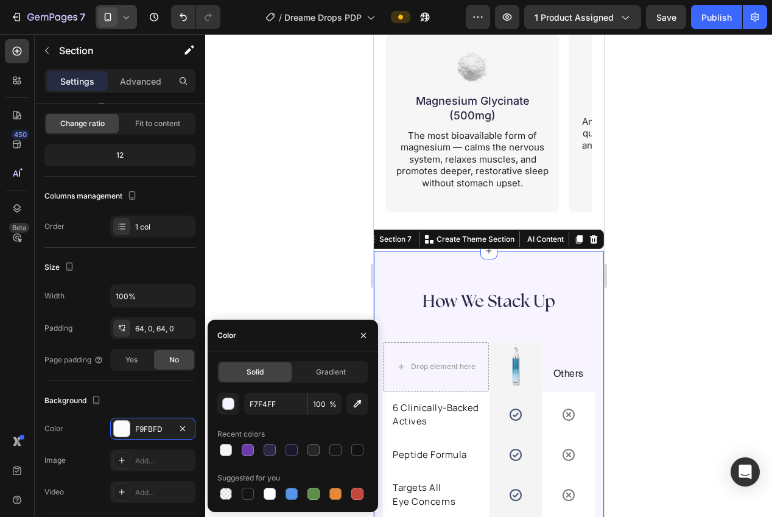
click at [254, 253] on div at bounding box center [488, 275] width 567 height 483
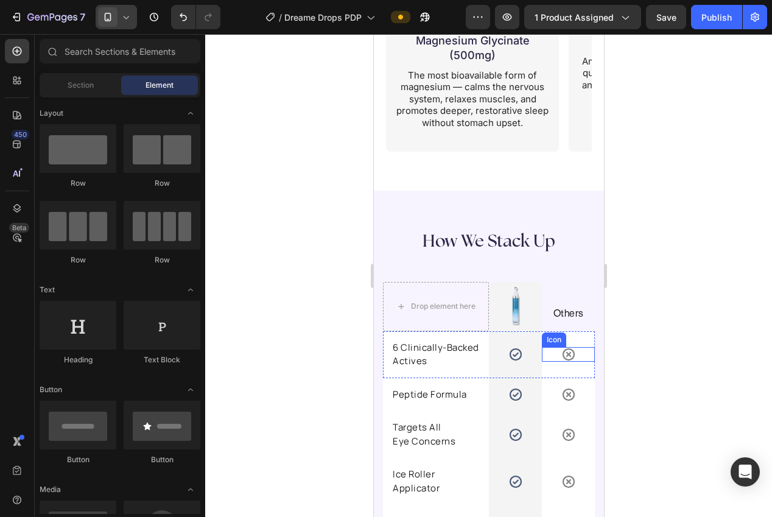
scroll to position [2525, 0]
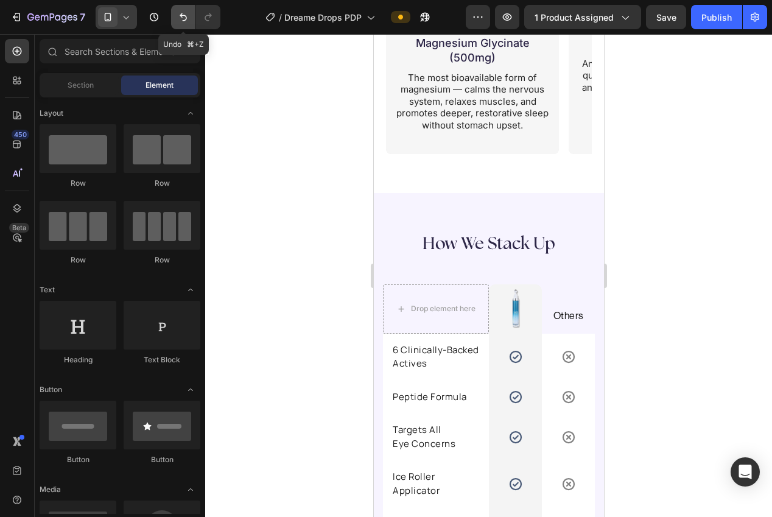
click at [180, 18] on icon "Undo/Redo" at bounding box center [183, 17] width 12 height 12
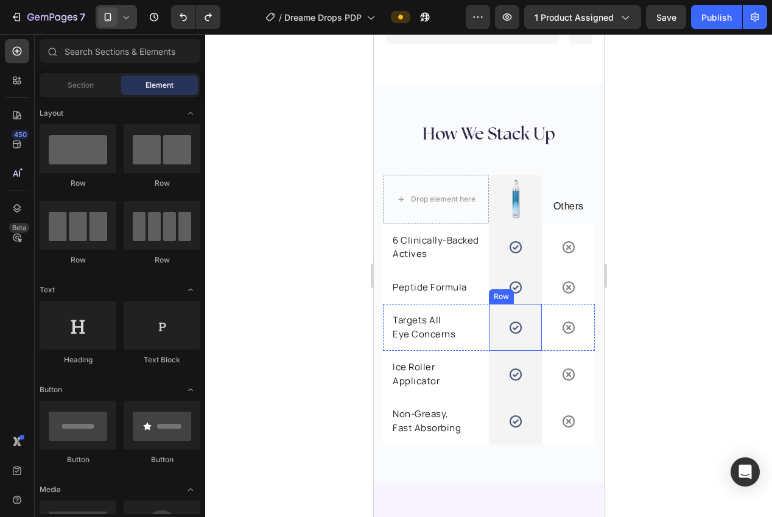
scroll to position [2438, 0]
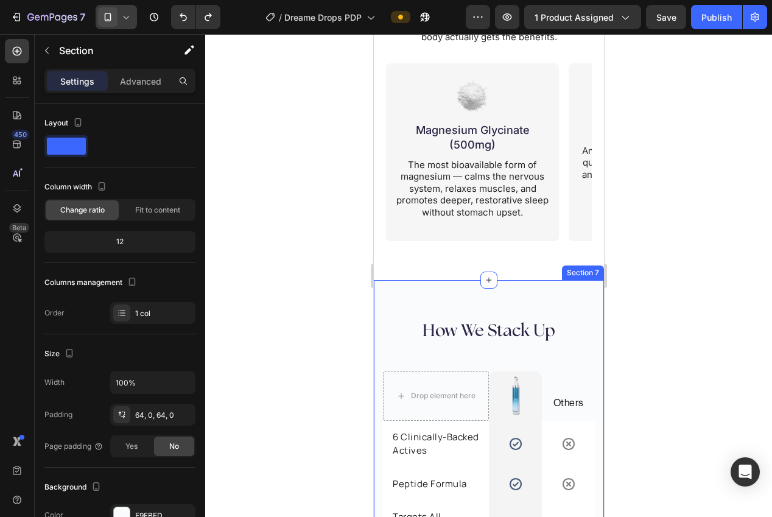
click at [557, 304] on div "How We Stack Up Heading Row Drop element here Image Row Others Text block Row 6…" at bounding box center [488, 480] width 230 height 400
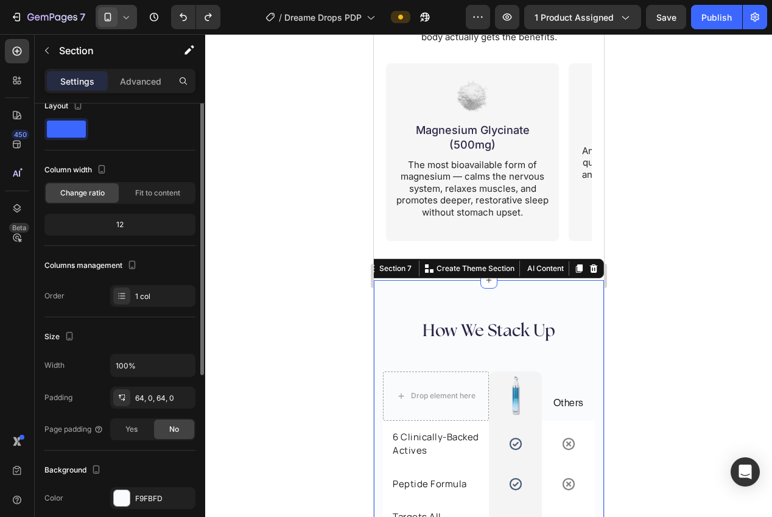
scroll to position [43, 0]
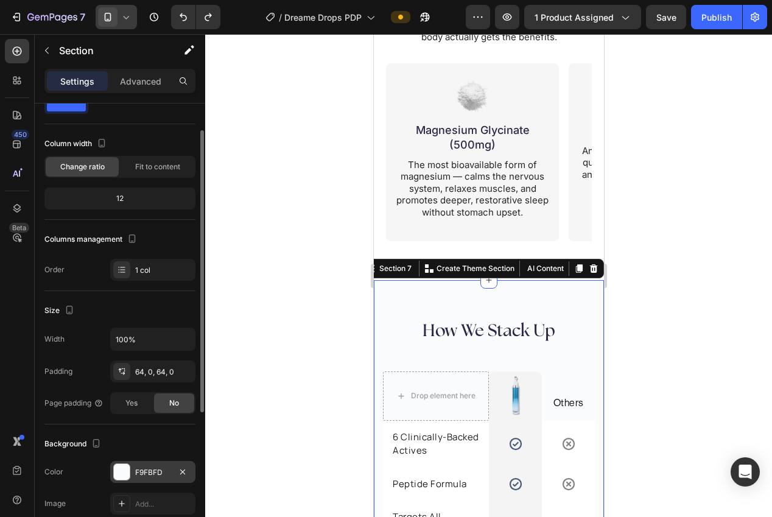
click at [139, 473] on div "F9FBFD" at bounding box center [152, 472] width 35 height 11
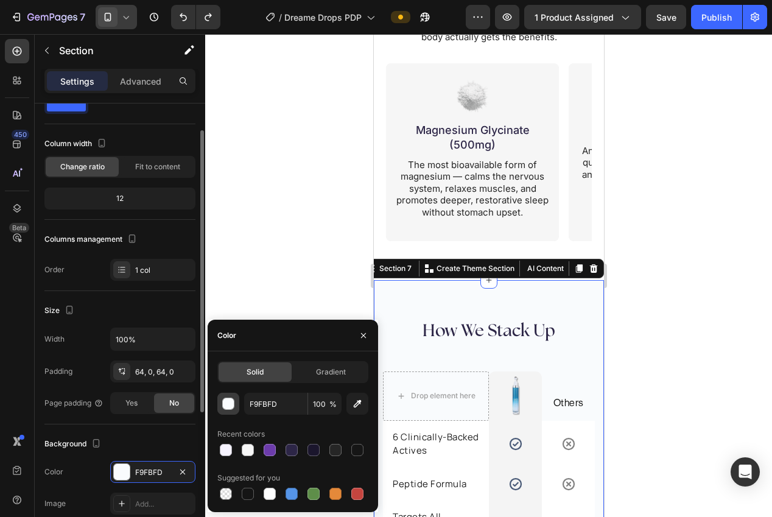
click at [230, 398] on div "button" at bounding box center [229, 404] width 12 height 12
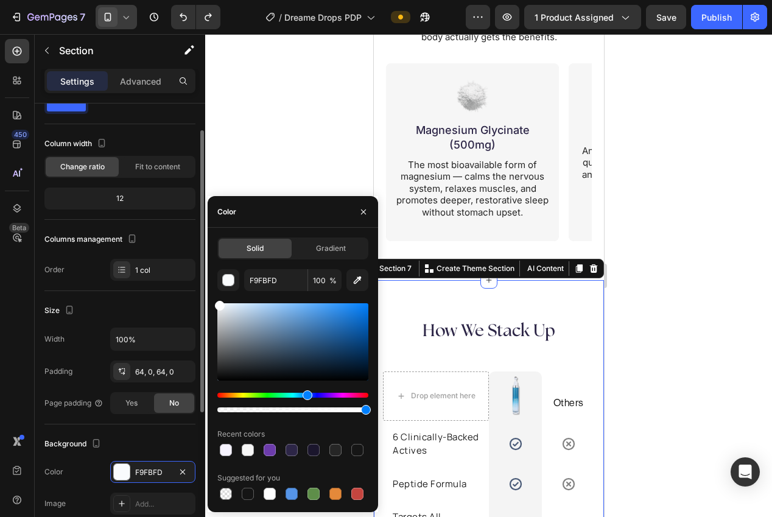
drag, startPoint x: 217, startPoint y: 283, endPoint x: 189, endPoint y: 239, distance: 51.9
click at [189, 239] on div "450 Beta Sections(18) Elements(84) Section Element Hero Section Product Detail …" at bounding box center [102, 275] width 205 height 483
click at [234, 158] on div at bounding box center [488, 275] width 567 height 483
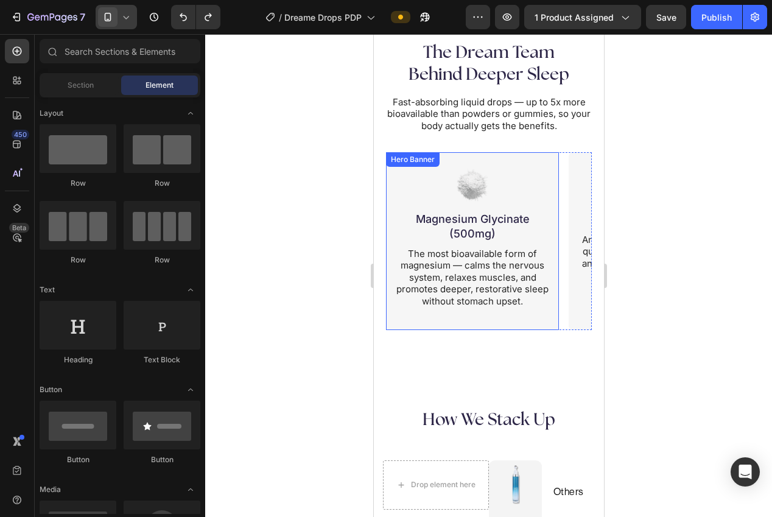
scroll to position [2480, 0]
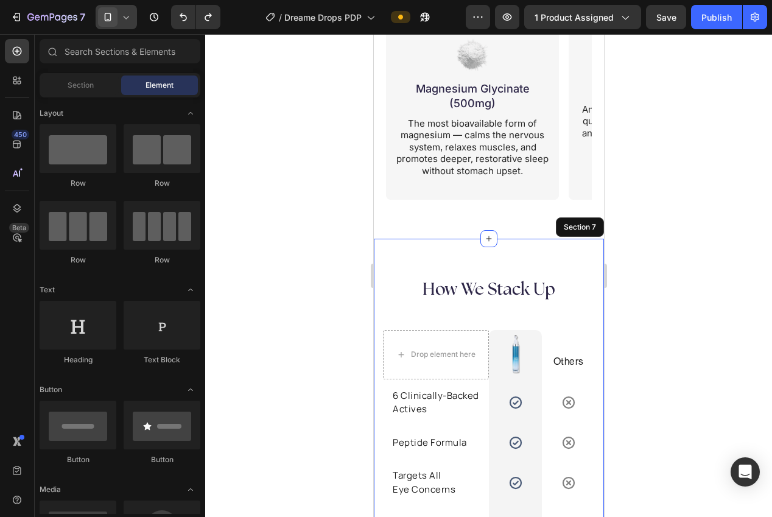
drag, startPoint x: 504, startPoint y: 249, endPoint x: 677, endPoint y: 205, distance: 177.8
click at [504, 249] on div "How We Stack Up Heading Row Drop element here Image Row Others Text block Row 6…" at bounding box center [488, 439] width 230 height 400
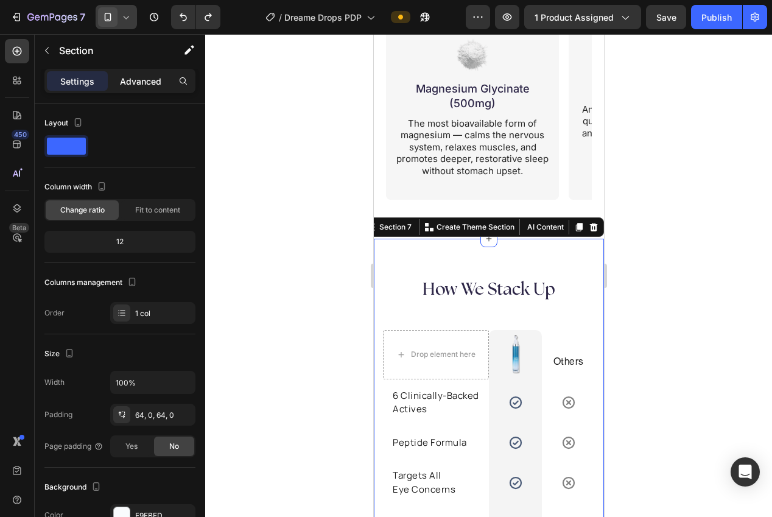
click at [125, 86] on p "Advanced" at bounding box center [140, 81] width 41 height 13
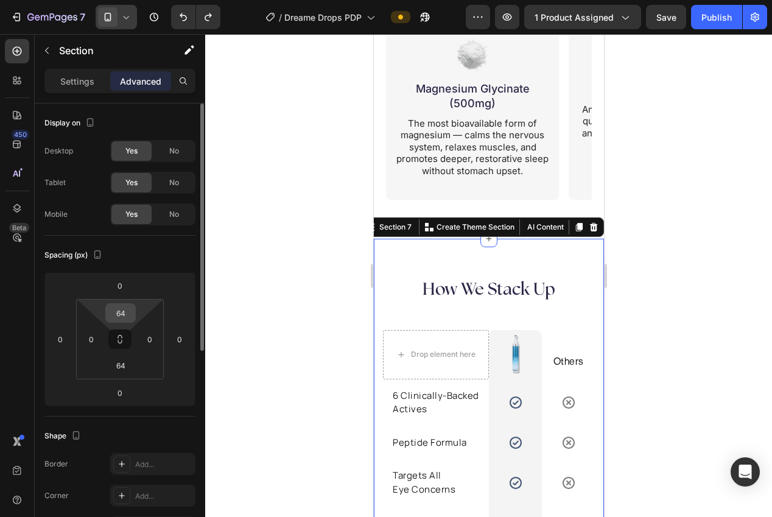
click at [121, 319] on input "64" at bounding box center [120, 313] width 24 height 18
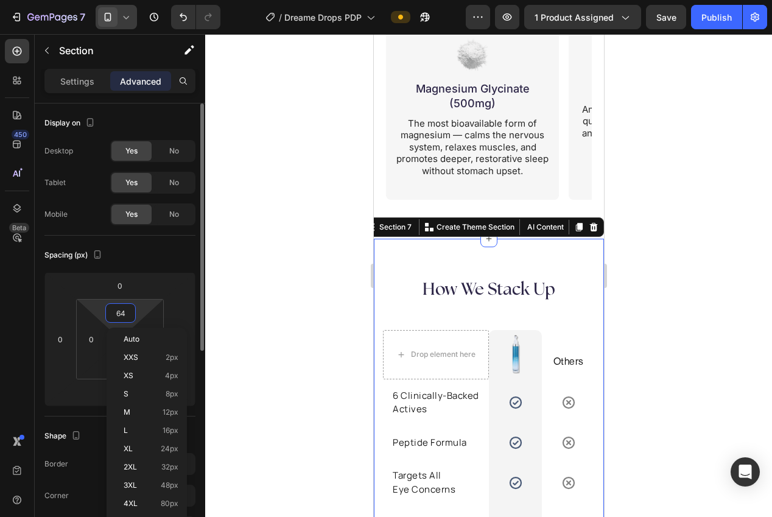
type input "0"
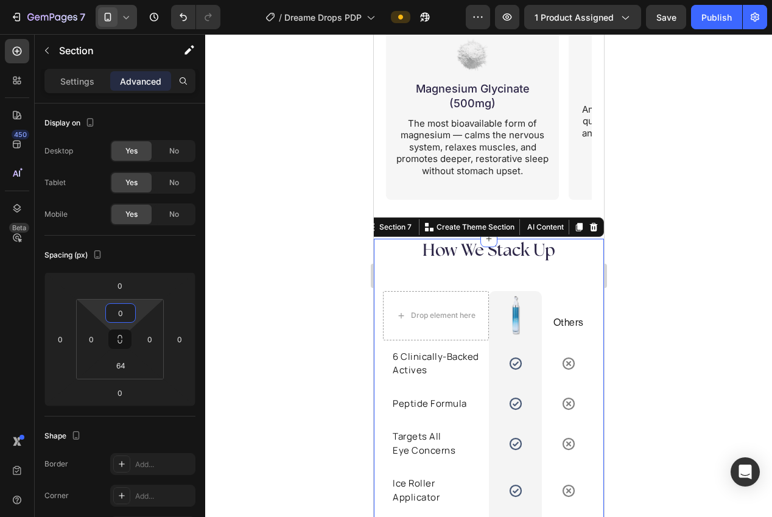
drag, startPoint x: 278, startPoint y: 322, endPoint x: 287, endPoint y: 322, distance: 9.2
click at [286, 322] on div at bounding box center [488, 275] width 567 height 483
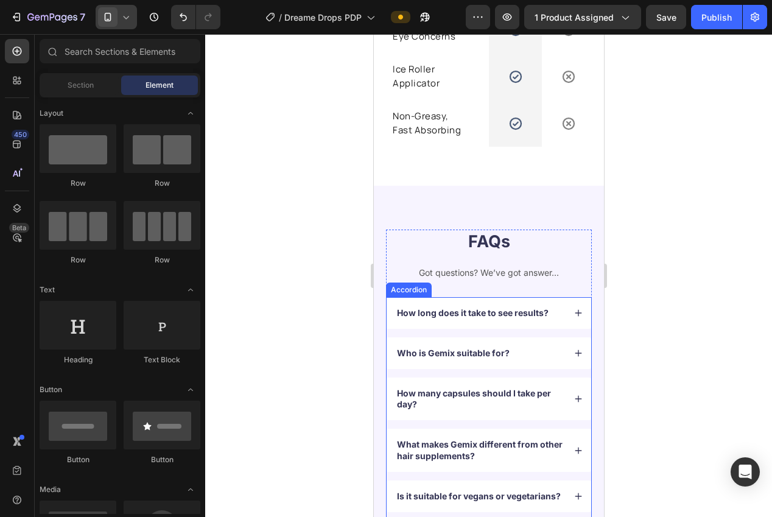
scroll to position [2829, 0]
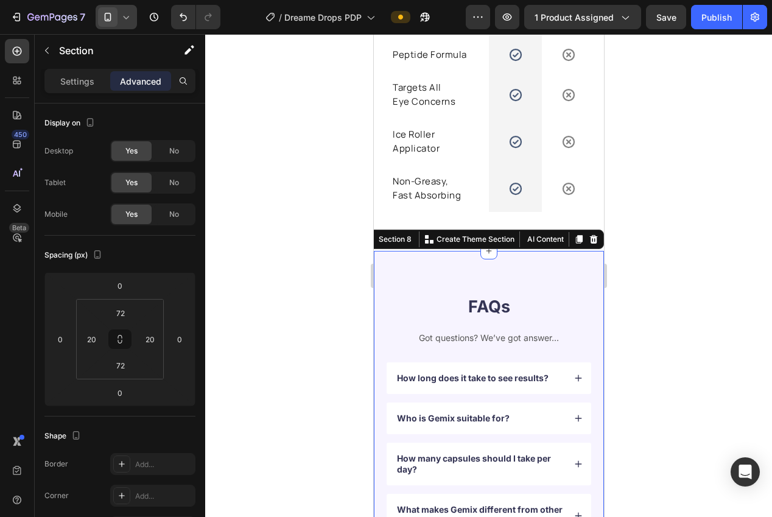
click at [561, 264] on div "FAQs Heading Got questions? We’ve got answer... Text Block How long does it tak…" at bounding box center [488, 456] width 230 height 410
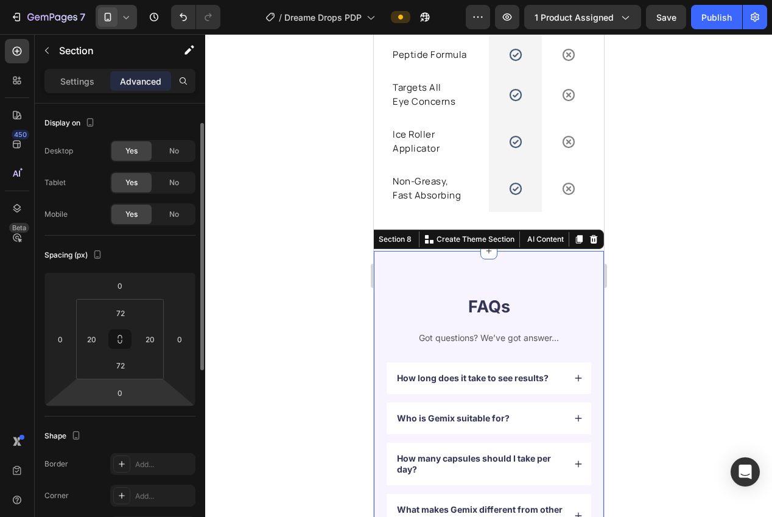
scroll to position [112, 0]
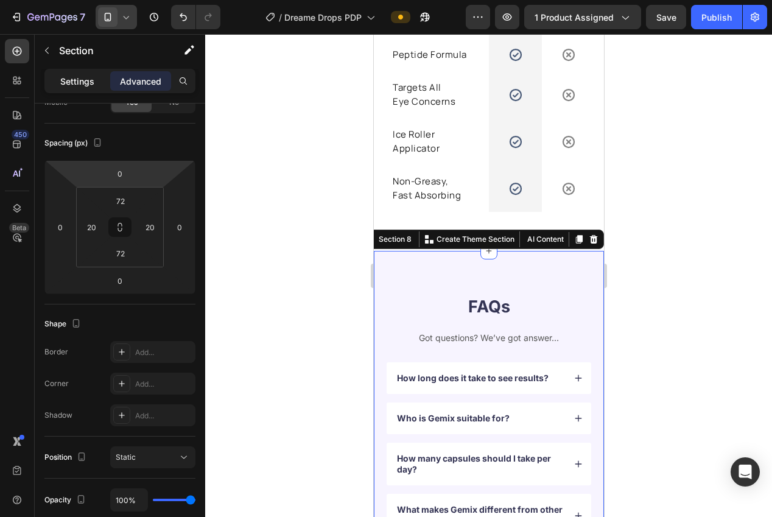
click at [67, 81] on p "Settings" at bounding box center [77, 81] width 34 height 13
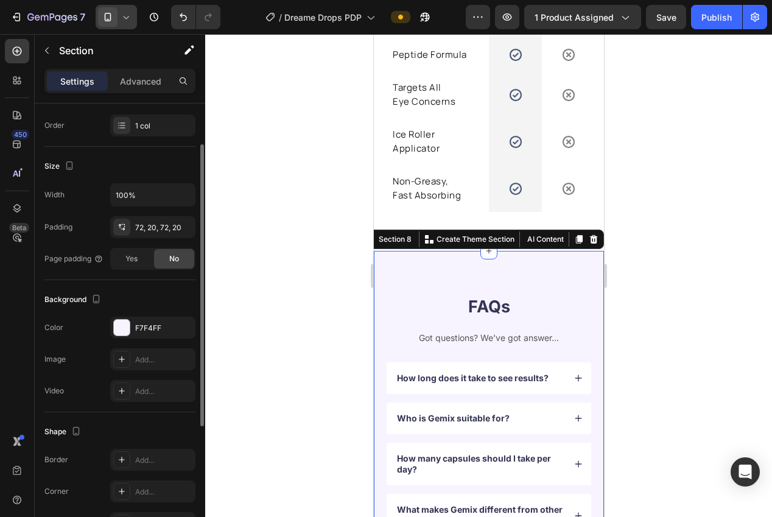
scroll to position [263, 0]
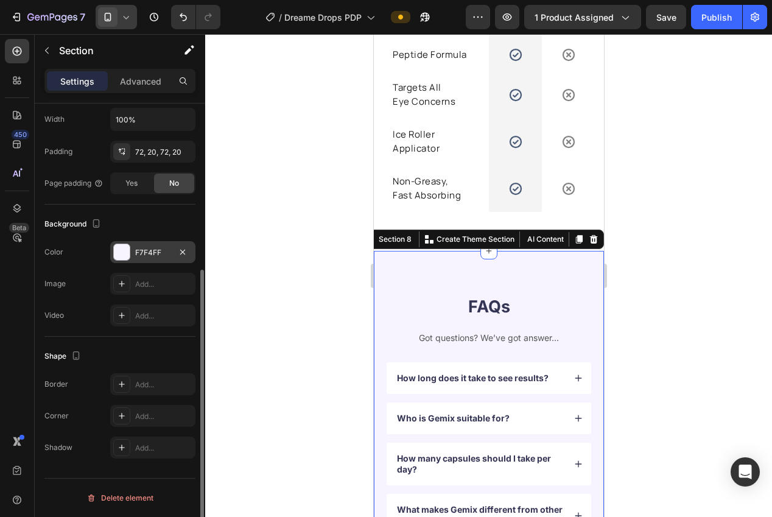
click at [135, 248] on div "F7F4FF" at bounding box center [152, 252] width 35 height 11
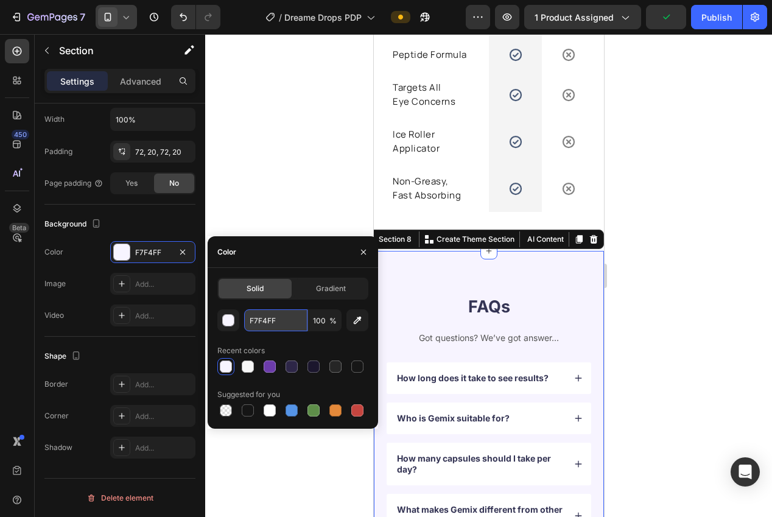
click at [269, 320] on input "F7F4FF" at bounding box center [275, 320] width 63 height 22
paste input "FF"
click at [259, 319] on input "F7F4FFFF" at bounding box center [275, 320] width 63 height 22
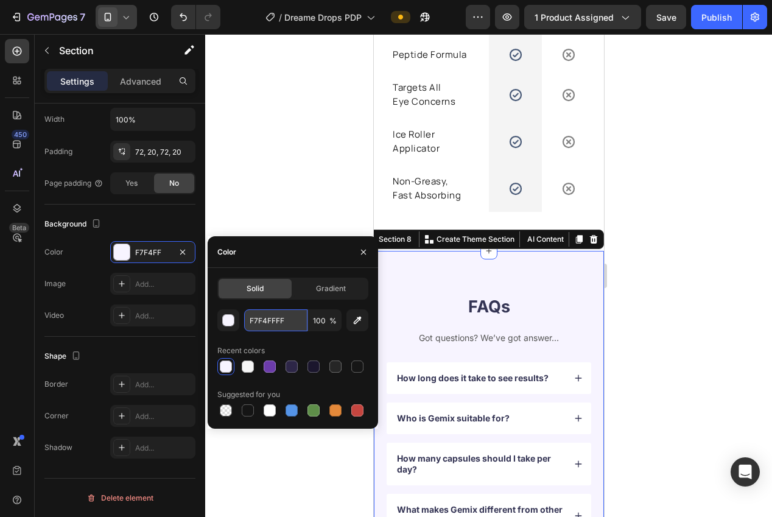
paste input "text"
type input "F7F4FF"
click at [234, 164] on div at bounding box center [488, 275] width 567 height 483
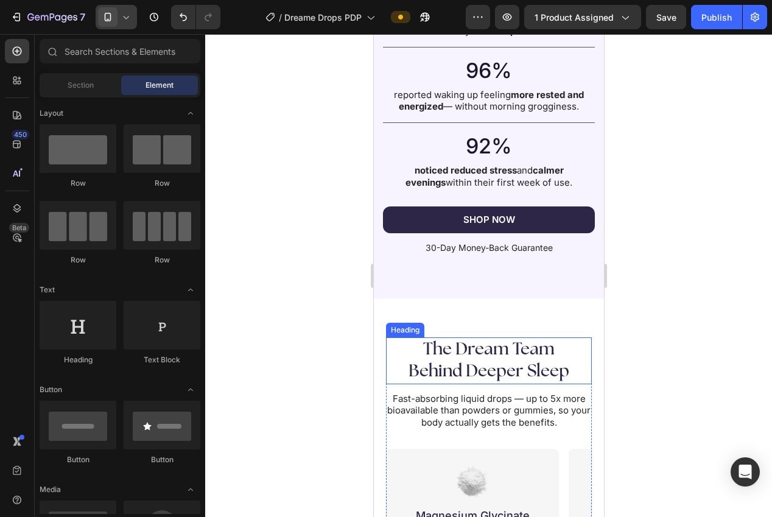
scroll to position [2024, 0]
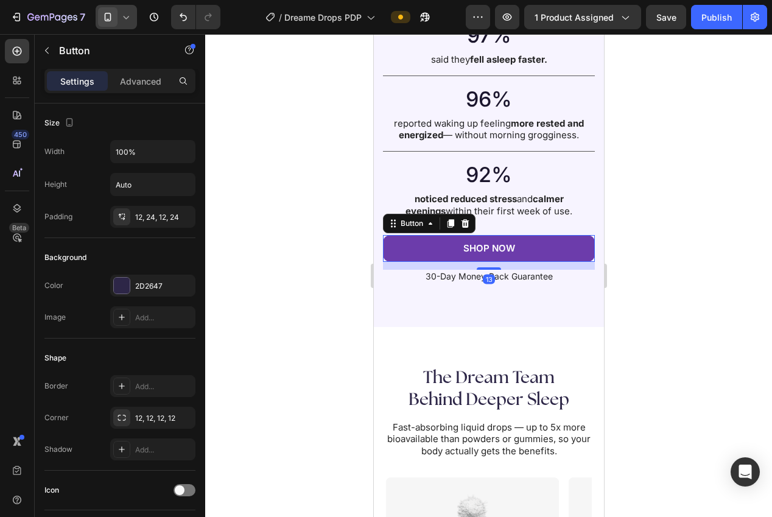
drag, startPoint x: 413, startPoint y: 251, endPoint x: 666, endPoint y: 340, distance: 268.7
click at [413, 251] on button "SHOP NOW" at bounding box center [488, 248] width 212 height 27
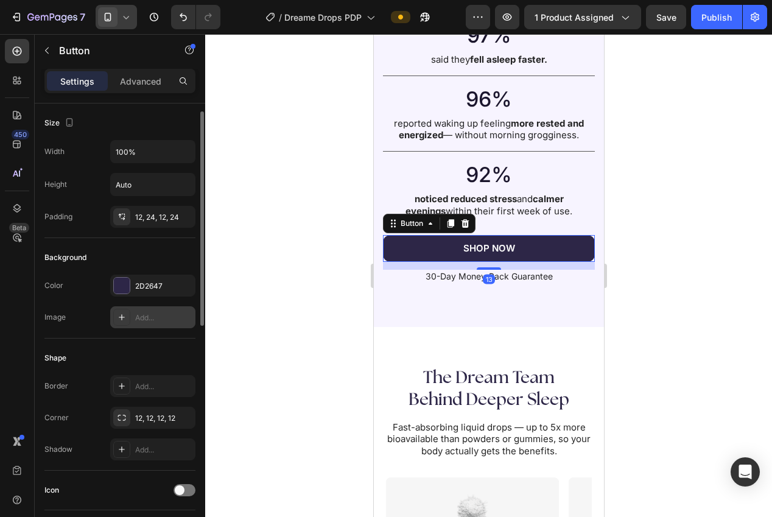
scroll to position [16, 0]
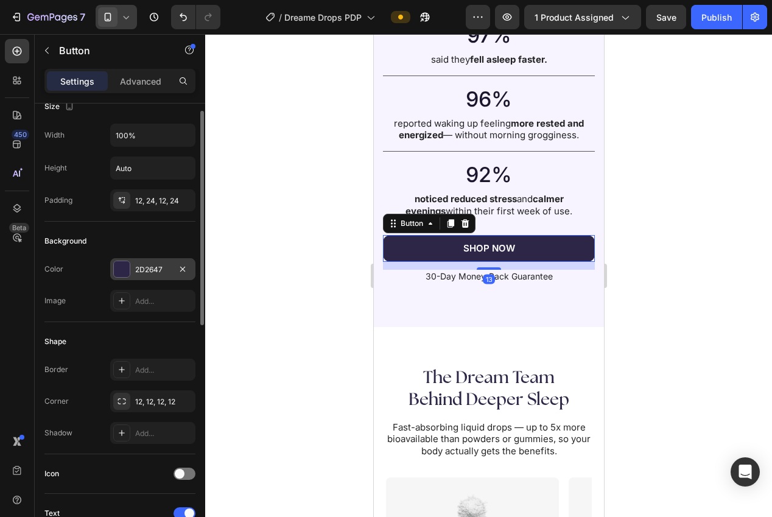
drag, startPoint x: 144, startPoint y: 264, endPoint x: 152, endPoint y: 266, distance: 8.6
click at [144, 264] on div "2D2647" at bounding box center [152, 269] width 35 height 11
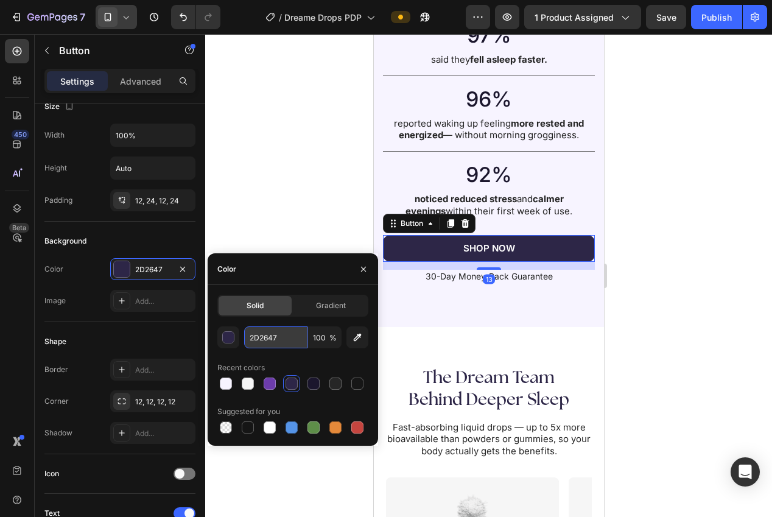
click at [275, 334] on input "2D2647" at bounding box center [275, 337] width 63 height 22
drag, startPoint x: 247, startPoint y: 192, endPoint x: 329, endPoint y: 233, distance: 91.0
click at [247, 192] on div at bounding box center [488, 275] width 567 height 483
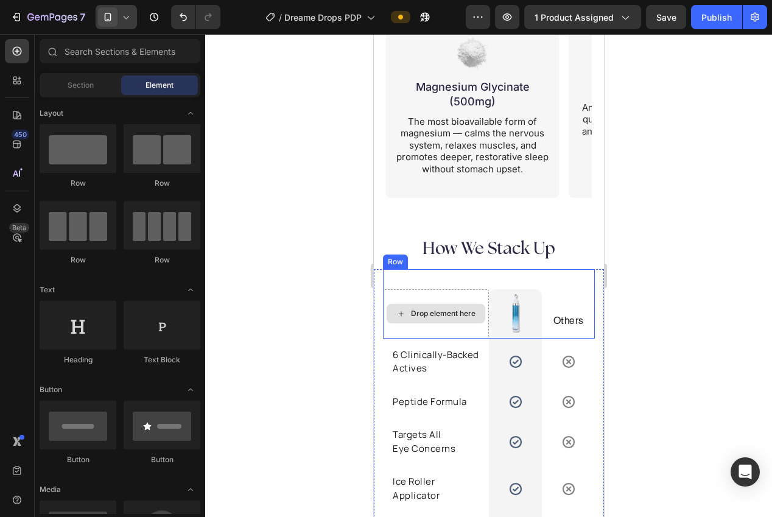
scroll to position [2503, 0]
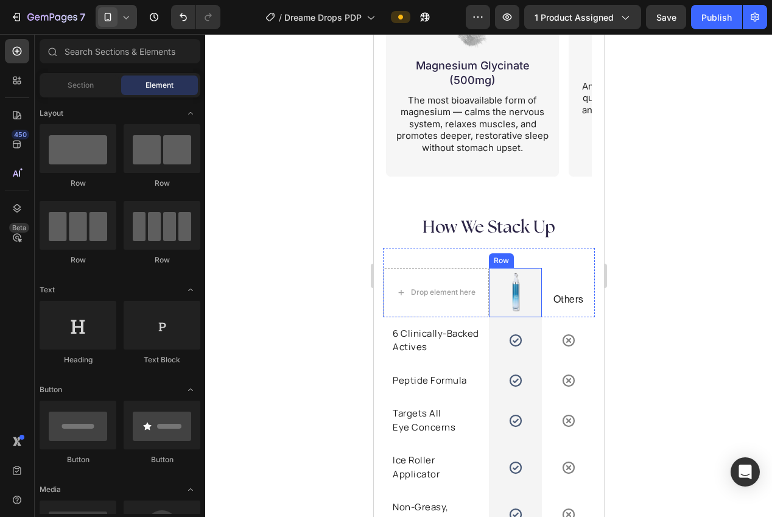
click at [488, 316] on div "Image Row" at bounding box center [514, 292] width 53 height 49
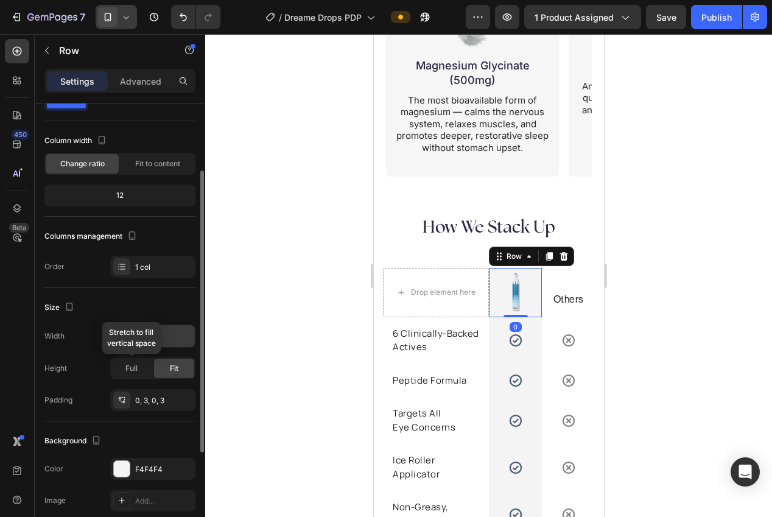
scroll to position [83, 0]
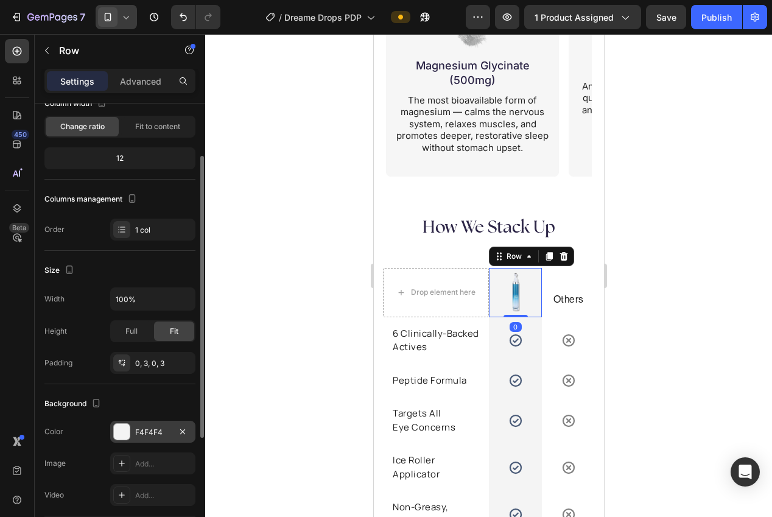
click at [146, 431] on div "F4F4F4" at bounding box center [152, 432] width 35 height 11
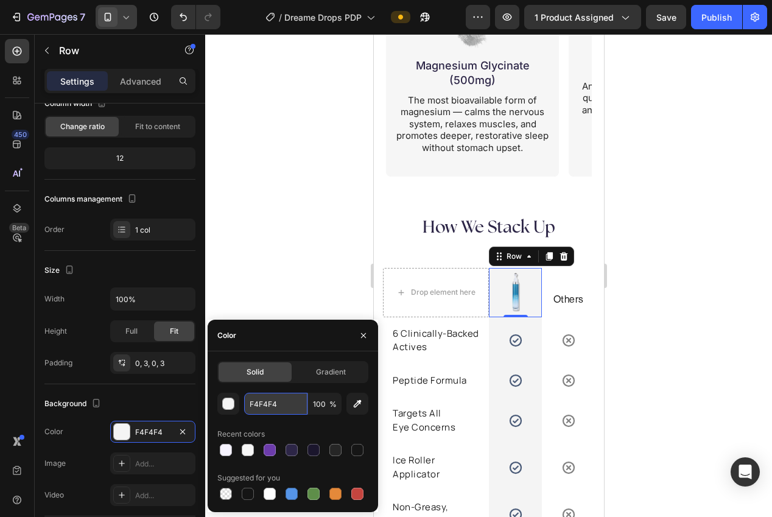
click at [270, 410] on input "F4F4F4" at bounding box center [275, 404] width 63 height 22
paste input "2D2647"
type input "2D2647"
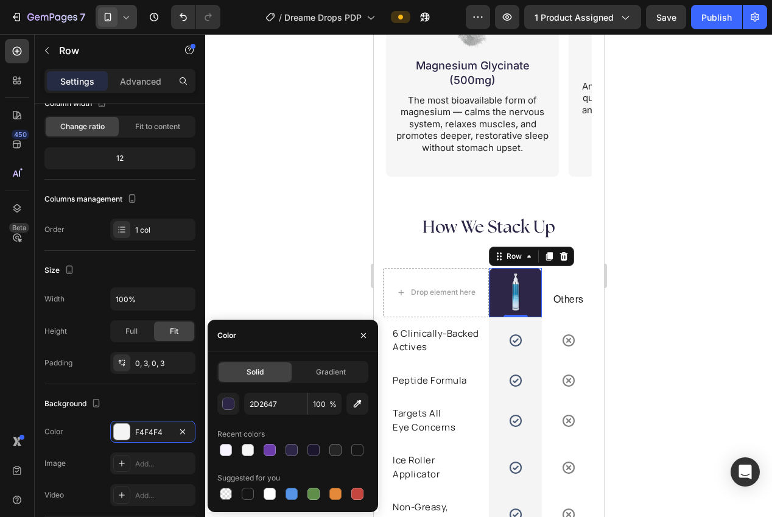
click at [252, 206] on div at bounding box center [488, 275] width 567 height 483
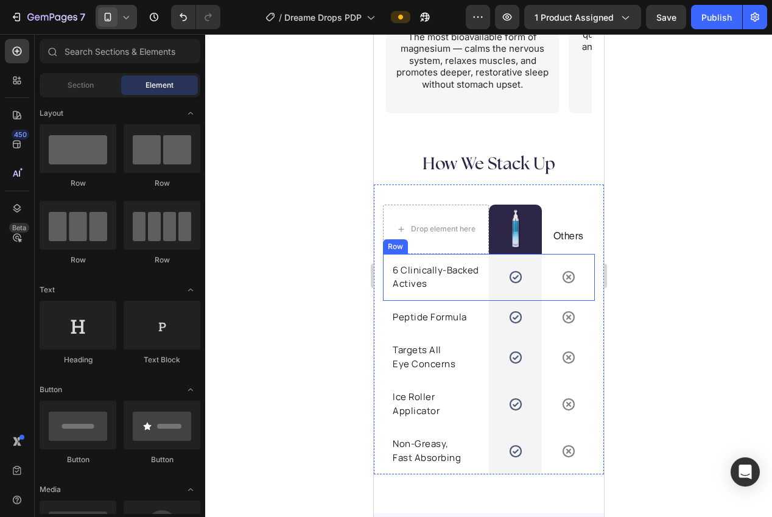
scroll to position [2565, 0]
click at [496, 298] on div "Icon Row" at bounding box center [514, 278] width 53 height 47
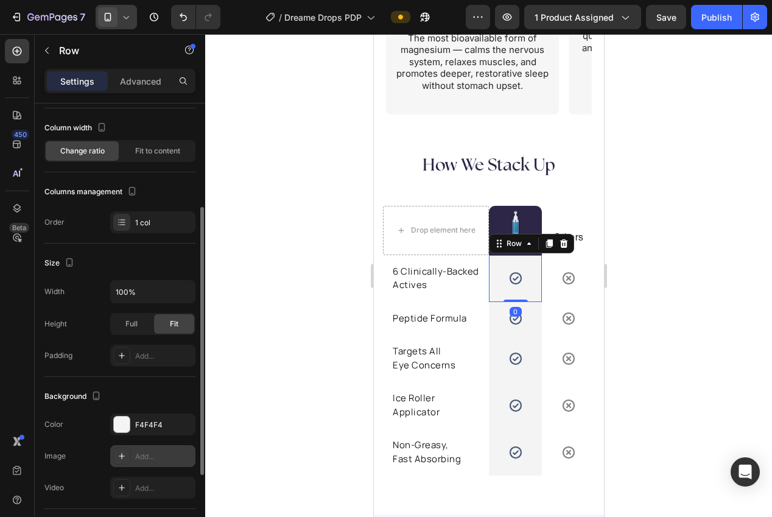
scroll to position [102, 0]
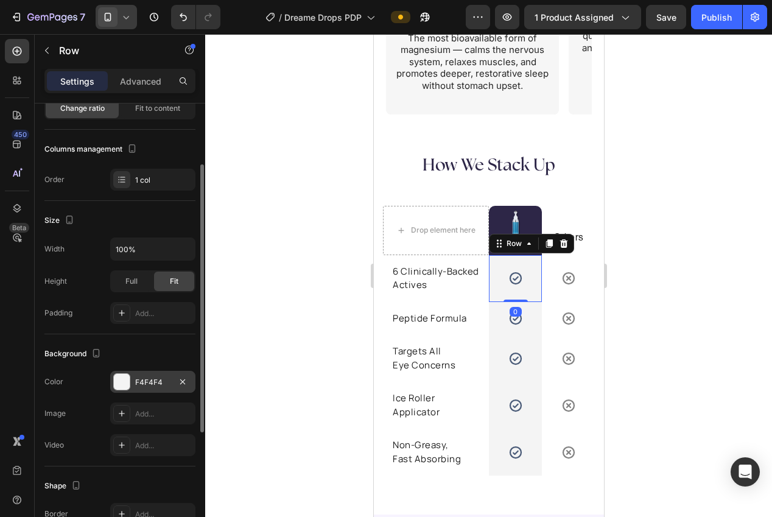
drag, startPoint x: 135, startPoint y: 392, endPoint x: 145, endPoint y: 392, distance: 10.4
click at [135, 392] on div "F4F4F4" at bounding box center [152, 382] width 85 height 22
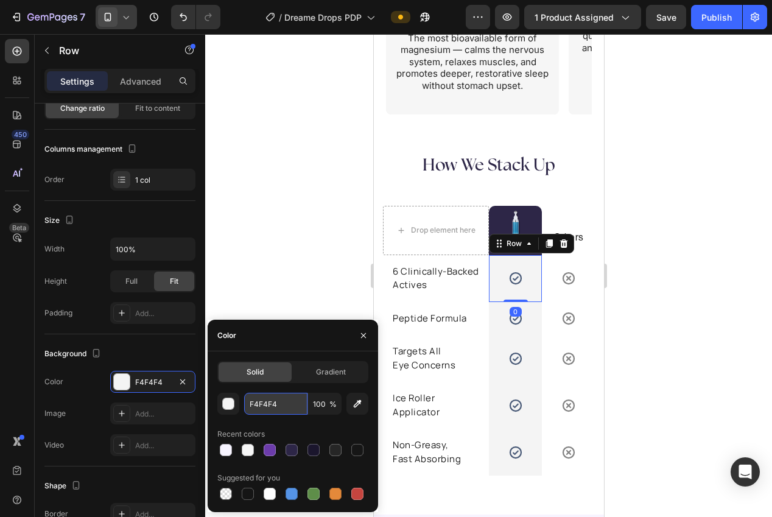
click at [267, 408] on input "F4F4F4" at bounding box center [275, 404] width 63 height 22
paste input "2D2647"
type input "2D2647"
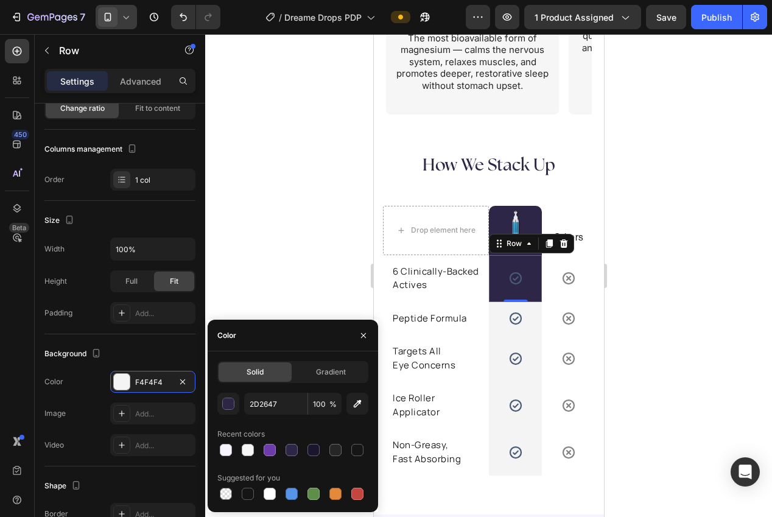
click at [269, 246] on div at bounding box center [488, 275] width 567 height 483
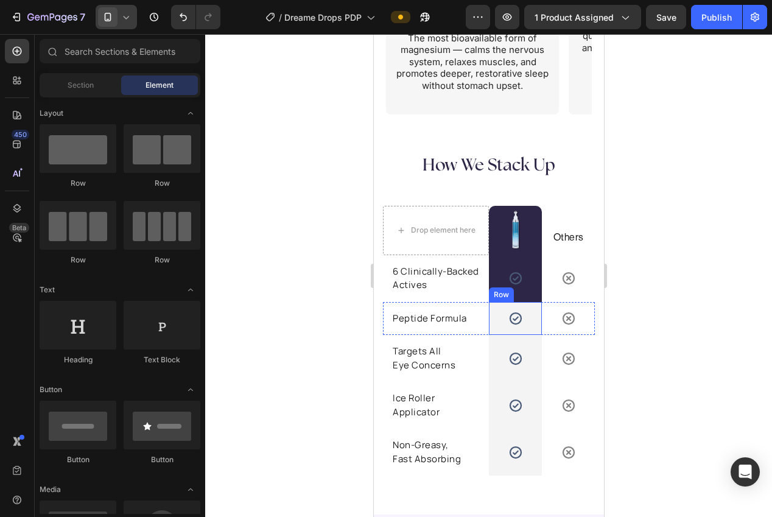
click at [493, 322] on div "Icon Row" at bounding box center [514, 318] width 53 height 33
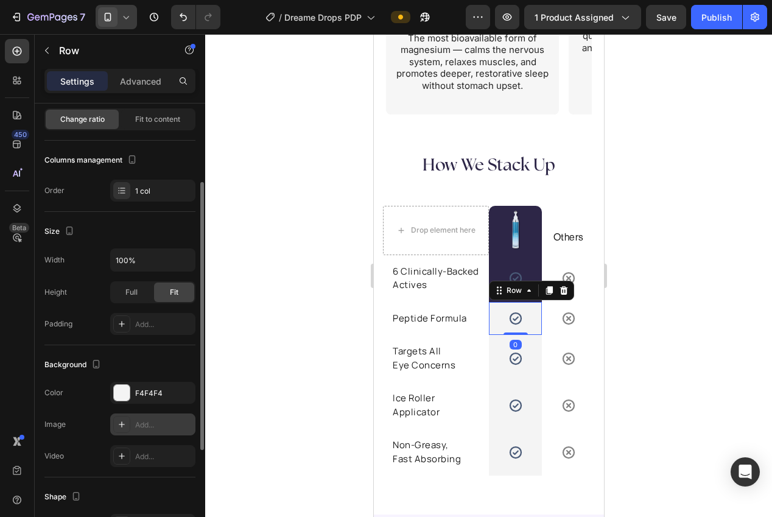
scroll to position [135, 0]
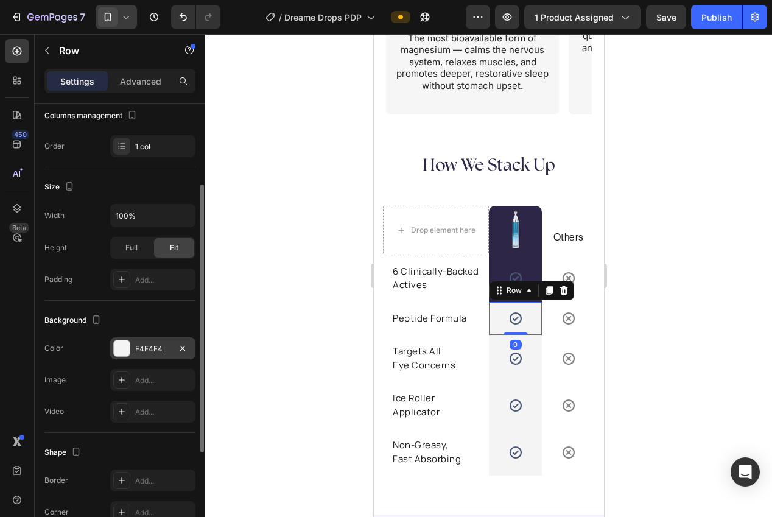
click at [147, 359] on div "F4F4F4" at bounding box center [152, 348] width 85 height 22
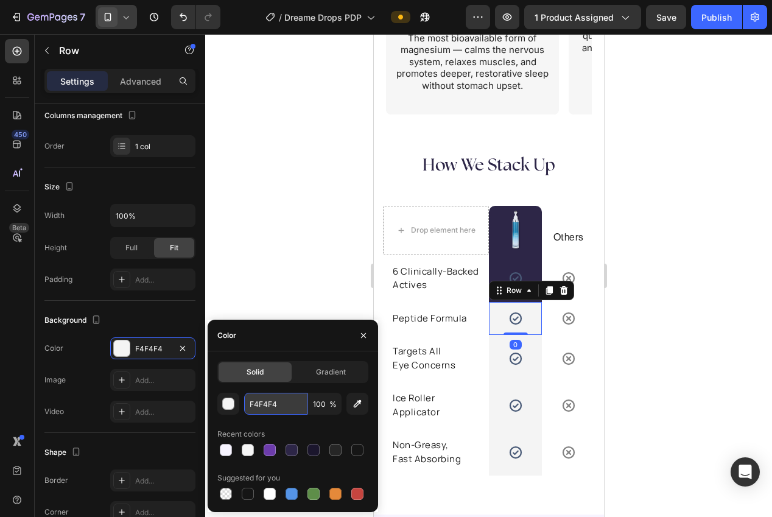
click at [272, 398] on input "F4F4F4" at bounding box center [275, 404] width 63 height 22
paste input "2D2647"
type input "2D2647"
click at [226, 235] on div at bounding box center [488, 275] width 567 height 483
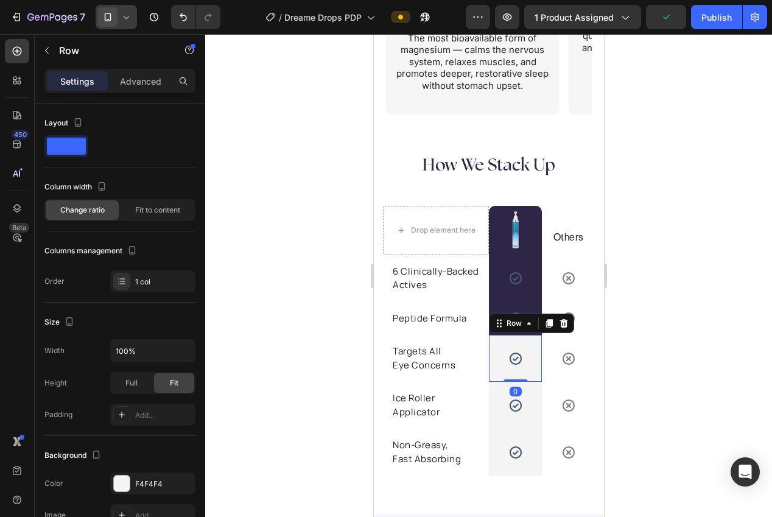
click at [497, 378] on div "Icon Row 0" at bounding box center [514, 358] width 53 height 47
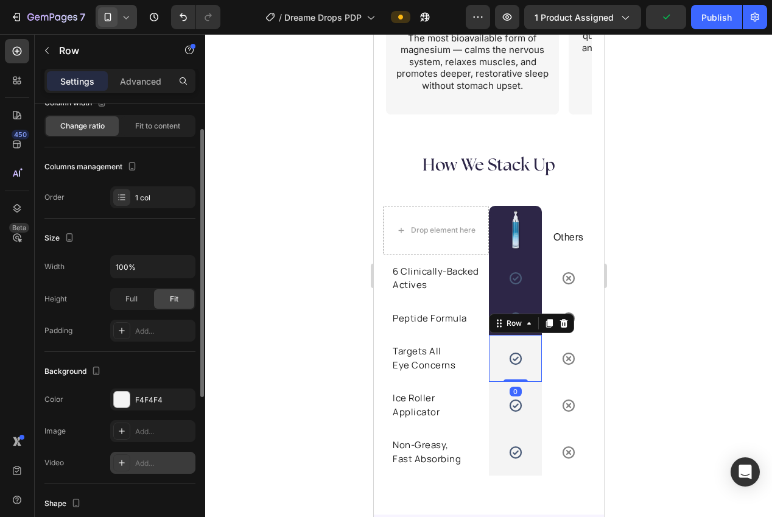
scroll to position [152, 0]
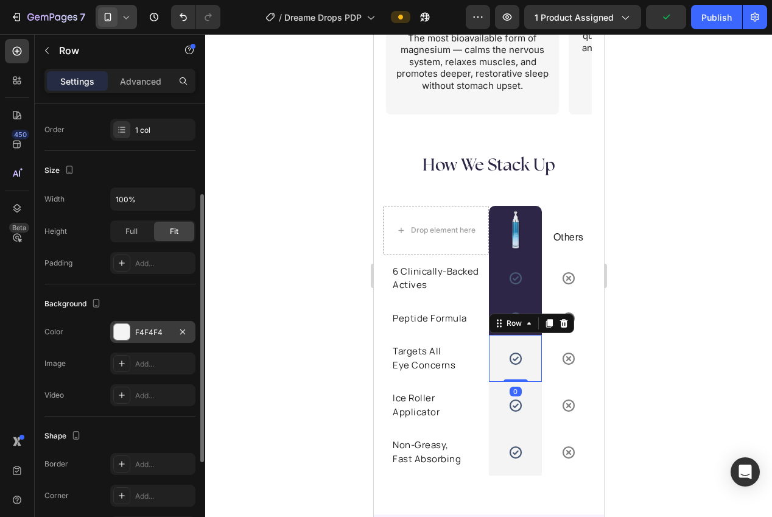
click at [132, 333] on div "F4F4F4" at bounding box center [152, 332] width 85 height 22
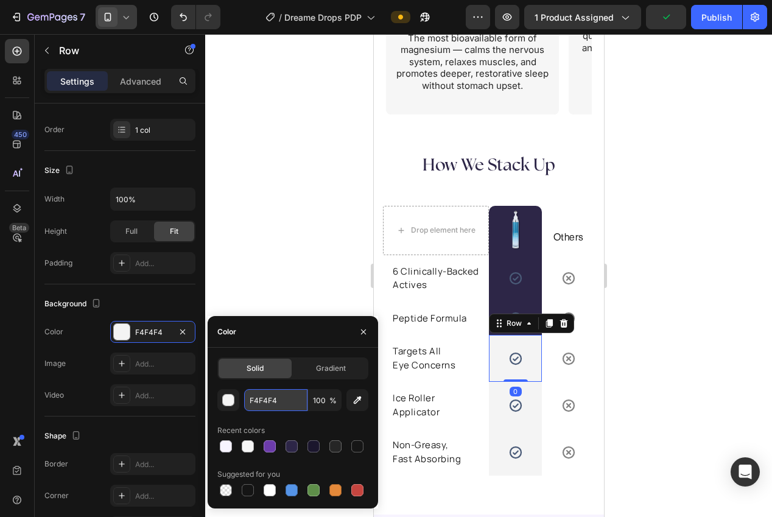
click at [272, 400] on input "F4F4F4" at bounding box center [275, 400] width 63 height 22
click at [269, 396] on input "F4F4F4" at bounding box center [275, 400] width 63 height 22
click at [269, 397] on input "F4F4F4" at bounding box center [275, 400] width 63 height 22
paste input "2D2647"
type input "2D2647"
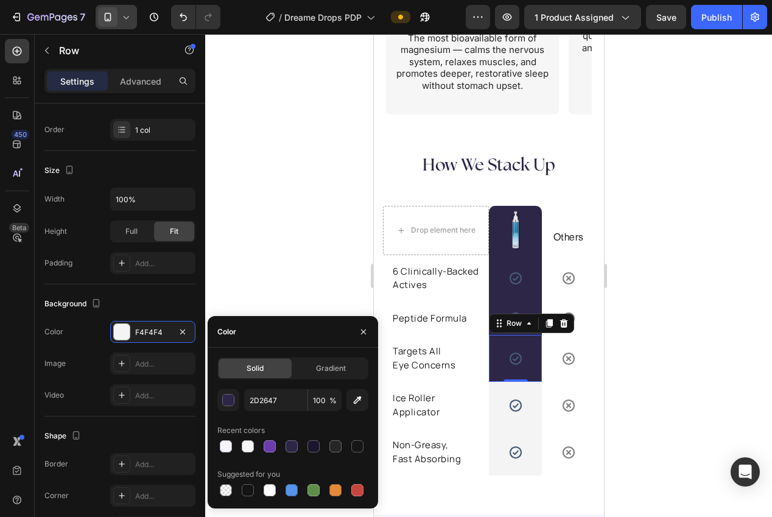
drag, startPoint x: 239, startPoint y: 275, endPoint x: 248, endPoint y: 276, distance: 9.8
click at [240, 275] on div at bounding box center [488, 275] width 567 height 483
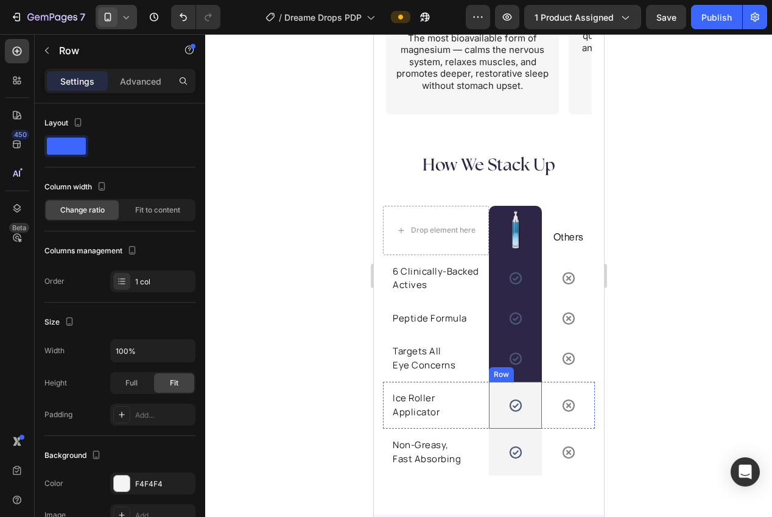
drag, startPoint x: 501, startPoint y: 426, endPoint x: 418, endPoint y: 426, distance: 82.8
click at [501, 426] on div "Icon Row 0" at bounding box center [514, 405] width 53 height 47
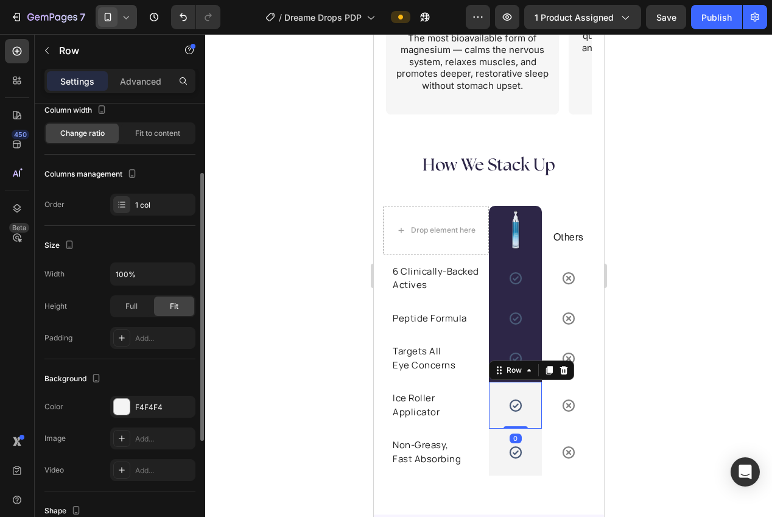
scroll to position [91, 0]
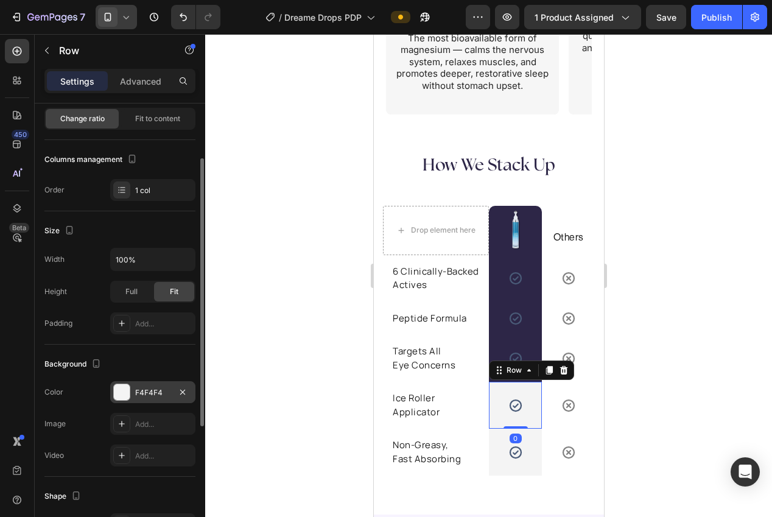
drag, startPoint x: 132, startPoint y: 396, endPoint x: 147, endPoint y: 399, distance: 15.5
click at [133, 396] on div "F4F4F4" at bounding box center [152, 392] width 85 height 22
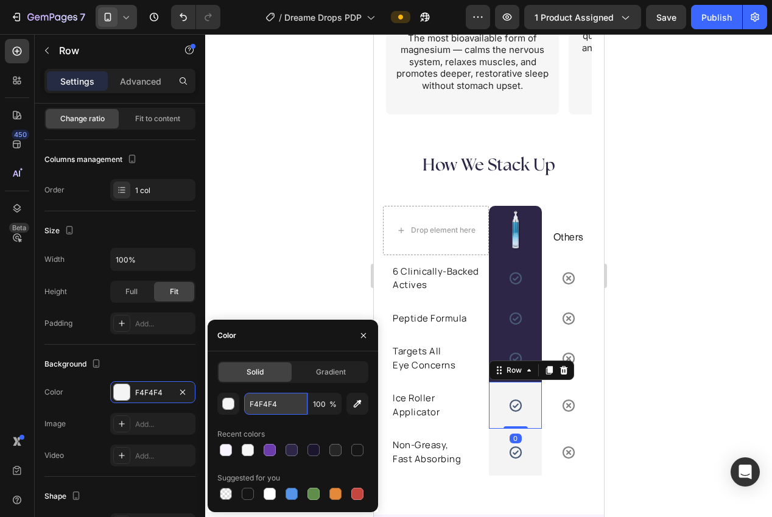
click at [258, 414] on input "F4F4F4" at bounding box center [275, 404] width 63 height 22
paste input "2D2647"
type input "2D2647"
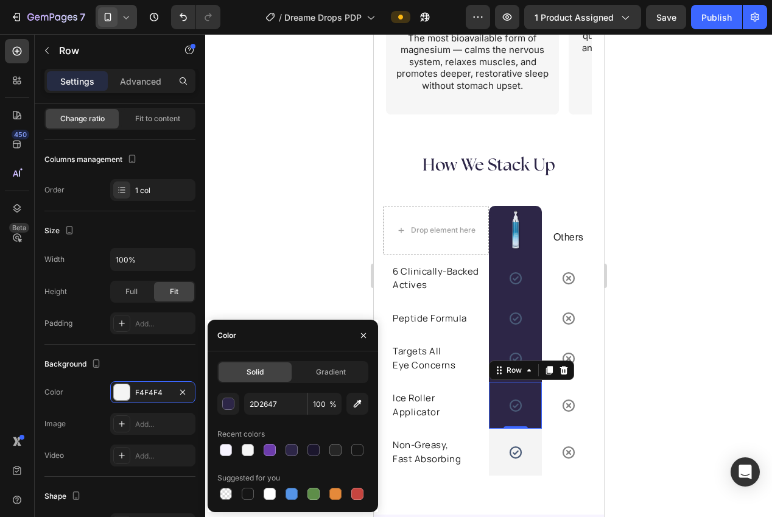
drag, startPoint x: 233, startPoint y: 253, endPoint x: 244, endPoint y: 256, distance: 11.8
click at [233, 253] on div at bounding box center [488, 275] width 567 height 483
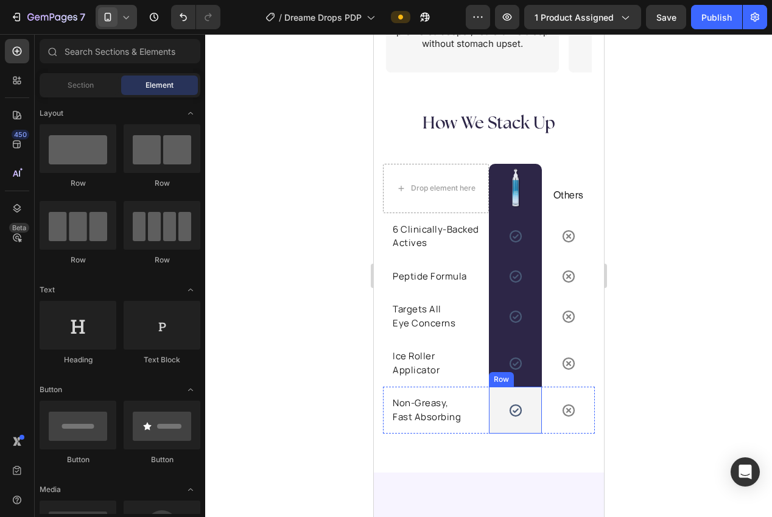
scroll to position [2644, 0]
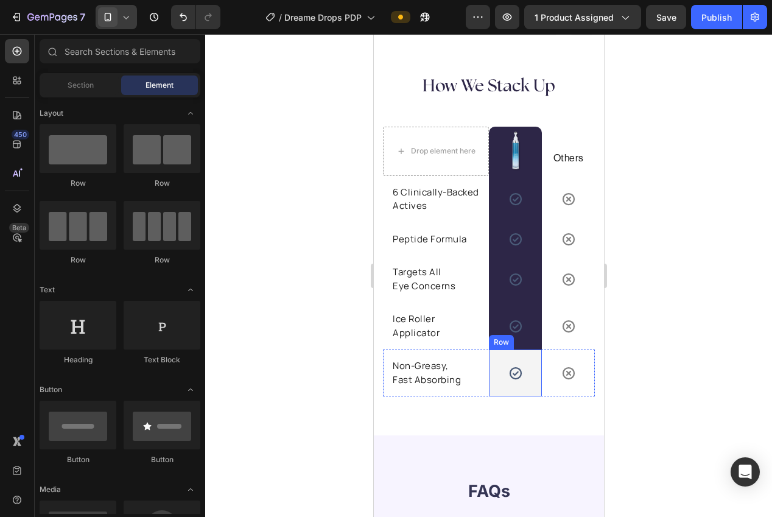
drag, startPoint x: 494, startPoint y: 389, endPoint x: 395, endPoint y: 390, distance: 98.7
click at [494, 389] on div "Icon Row" at bounding box center [514, 373] width 53 height 47
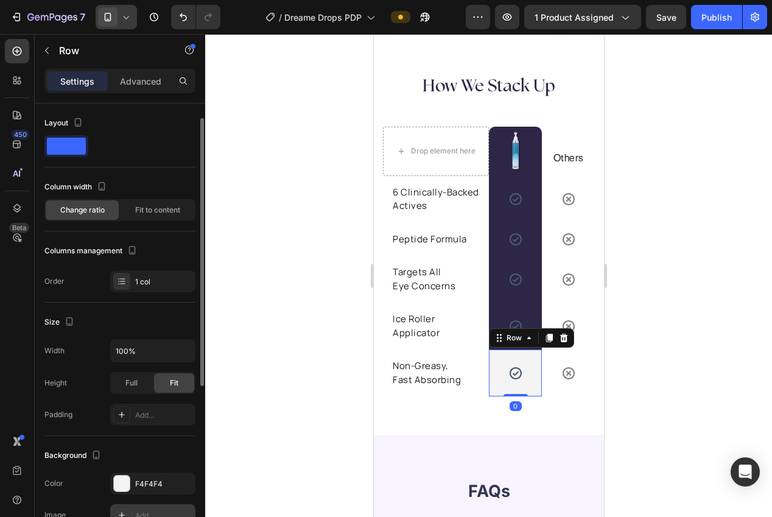
scroll to position [164, 0]
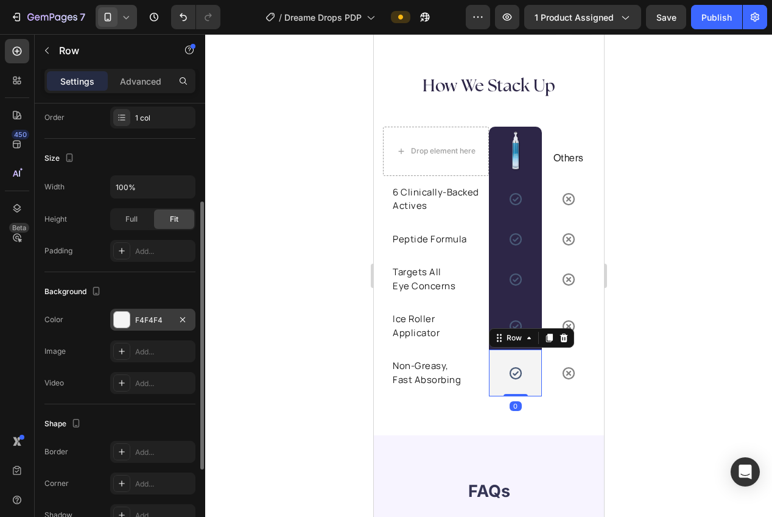
drag, startPoint x: 140, startPoint y: 323, endPoint x: 147, endPoint y: 326, distance: 7.7
click at [140, 323] on div "F4F4F4" at bounding box center [152, 320] width 35 height 11
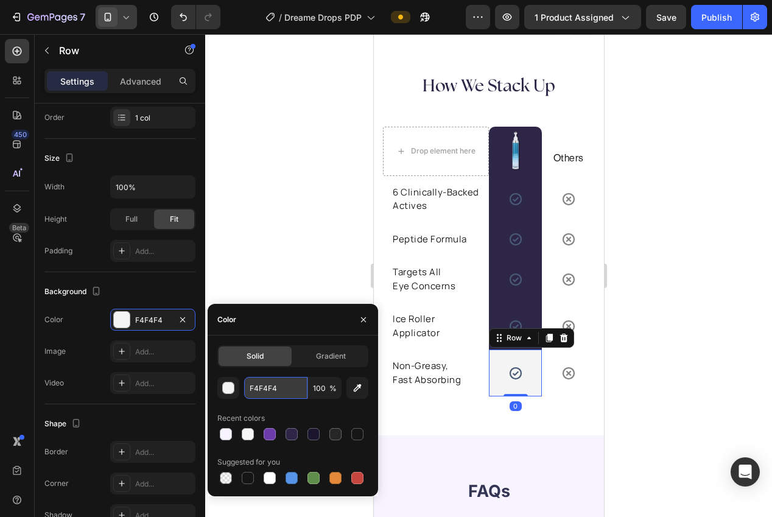
click at [256, 390] on input "F4F4F4" at bounding box center [275, 388] width 63 height 22
click at [258, 391] on input "F4F4F4" at bounding box center [275, 388] width 63 height 22
paste input "2D2647"
type input "2D2647"
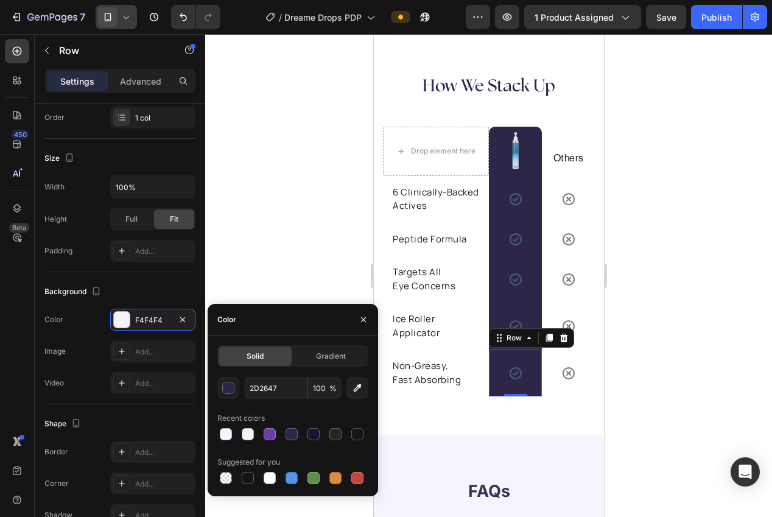
click at [209, 225] on div at bounding box center [488, 275] width 567 height 483
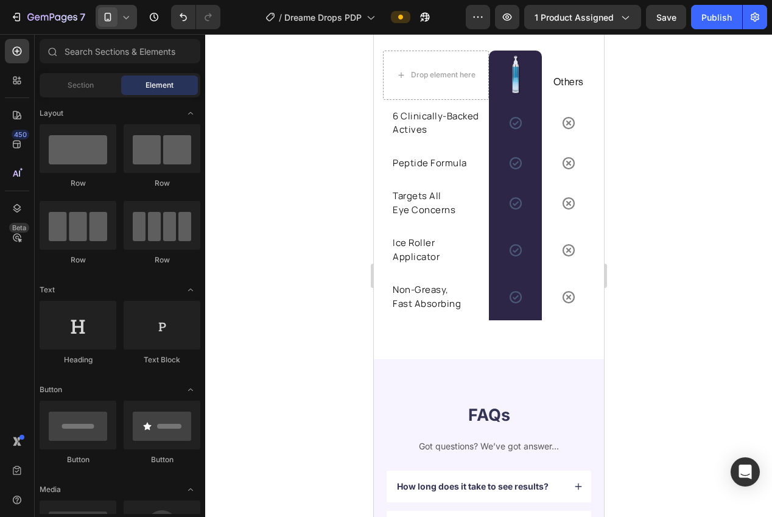
scroll to position [2556, 0]
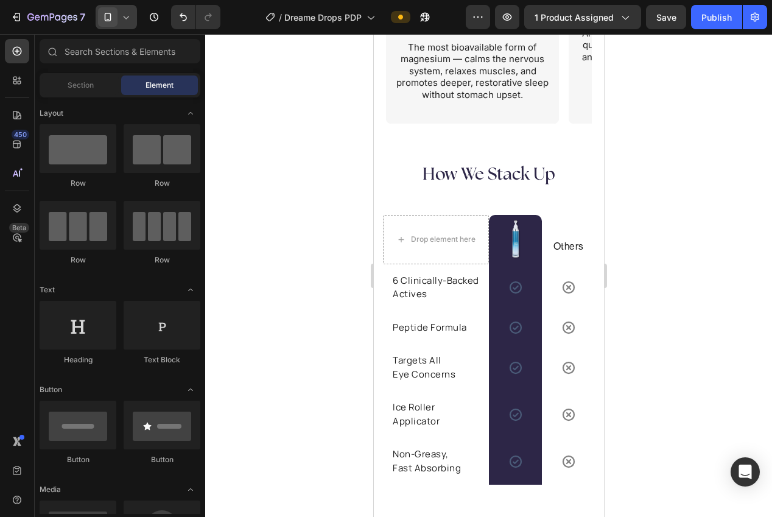
drag, startPoint x: 599, startPoint y: 331, endPoint x: 985, endPoint y: 410, distance: 394.9
drag, startPoint x: 516, startPoint y: 287, endPoint x: 417, endPoint y: 290, distance: 99.9
click at [516, 287] on icon at bounding box center [515, 287] width 12 height 12
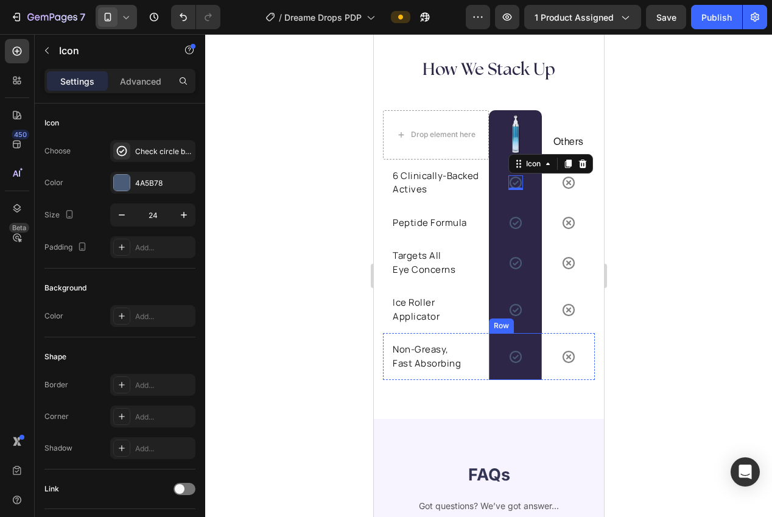
scroll to position [2698, 0]
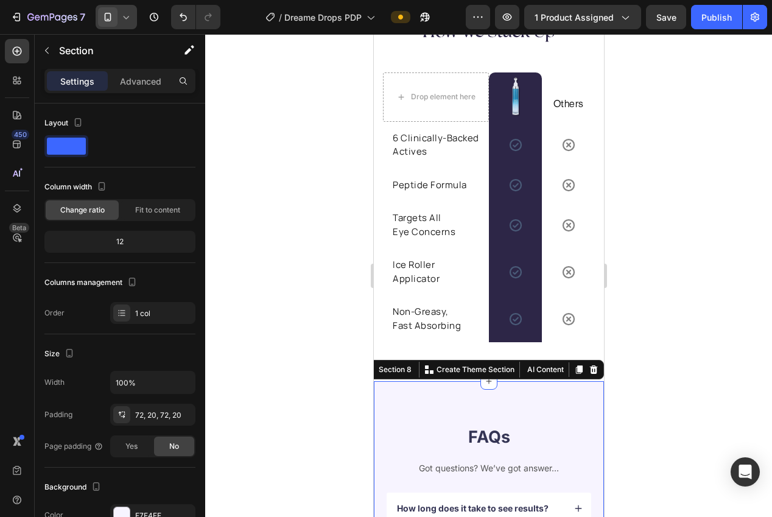
drag, startPoint x: 518, startPoint y: 403, endPoint x: 448, endPoint y: 398, distance: 70.9
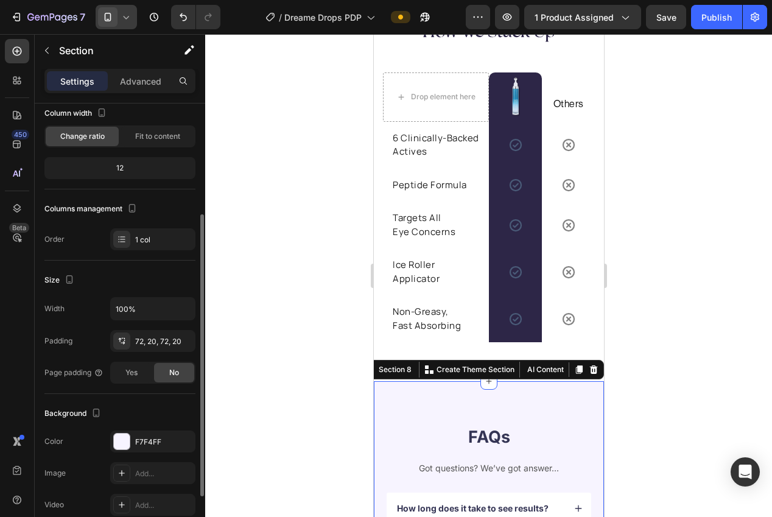
scroll to position [113, 0]
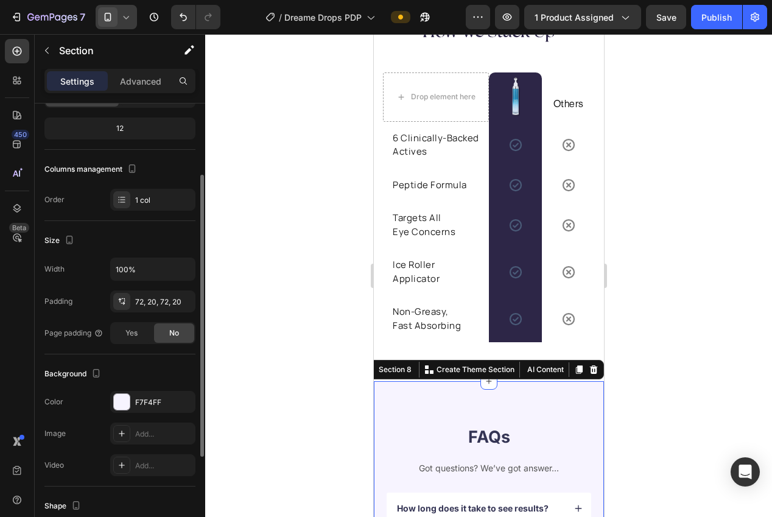
drag, startPoint x: 134, startPoint y: 400, endPoint x: 157, endPoint y: 414, distance: 27.1
click at [134, 400] on div "F7F4FF" at bounding box center [152, 402] width 85 height 22
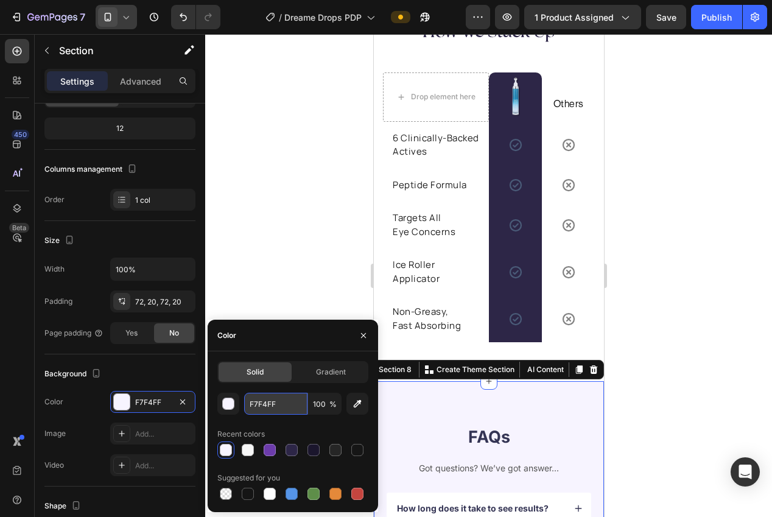
click at [259, 412] on input "F7F4FF" at bounding box center [275, 404] width 63 height 22
drag, startPoint x: 249, startPoint y: 222, endPoint x: 296, endPoint y: 216, distance: 47.4
click at [250, 222] on div at bounding box center [488, 275] width 567 height 483
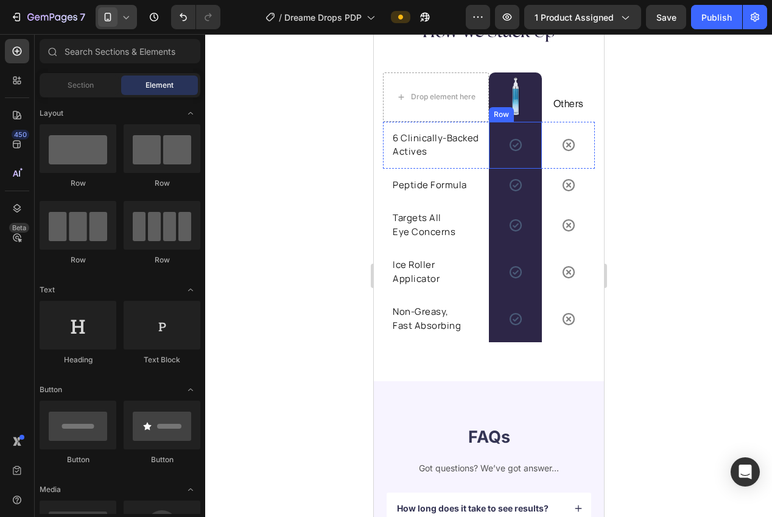
click at [515, 142] on icon at bounding box center [515, 145] width 15 height 15
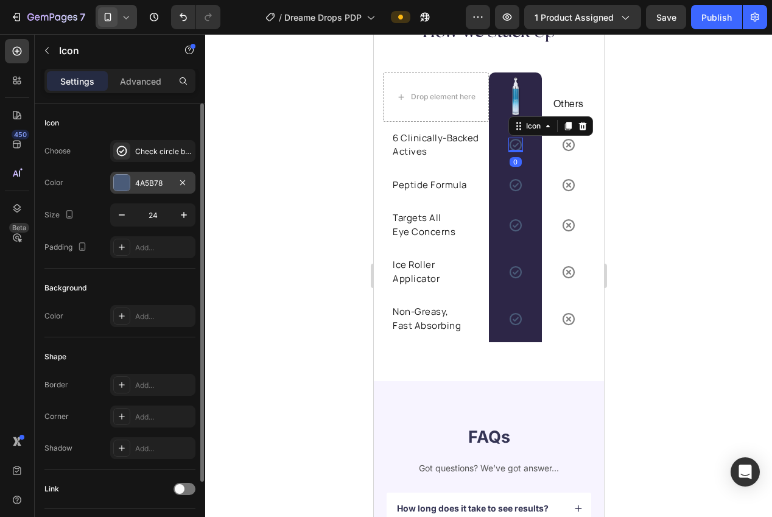
click at [136, 193] on div "Choose Check circle bold Color 4A5B78 Size 24 Padding Add..." at bounding box center [119, 199] width 151 height 118
click at [127, 177] on div at bounding box center [122, 183] width 16 height 16
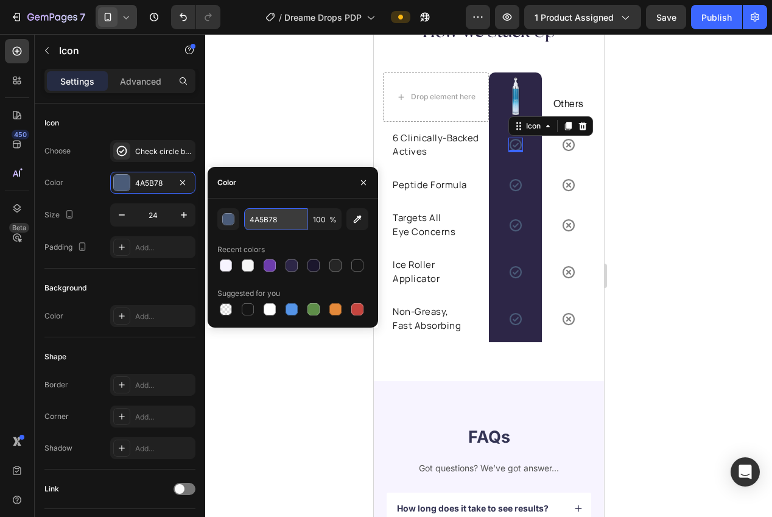
click at [273, 224] on input "4A5B78" at bounding box center [275, 219] width 63 height 22
paste input "F7F4FF"
type input "F7F4FF"
click at [256, 118] on div at bounding box center [488, 275] width 567 height 483
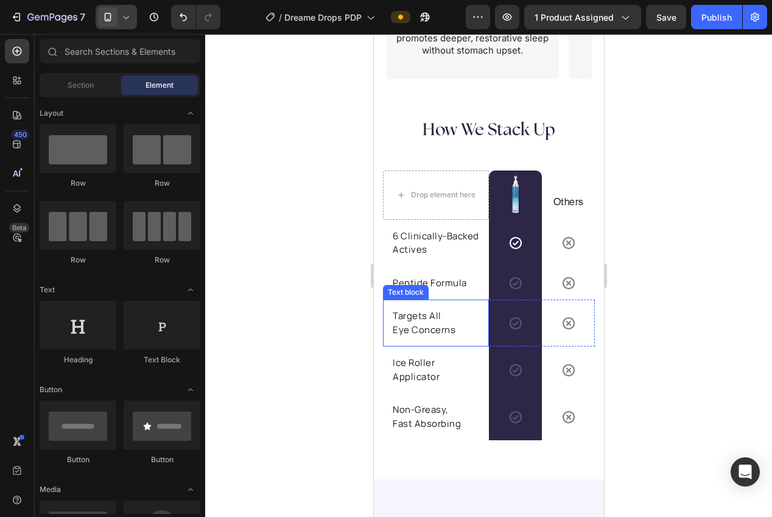
scroll to position [2577, 0]
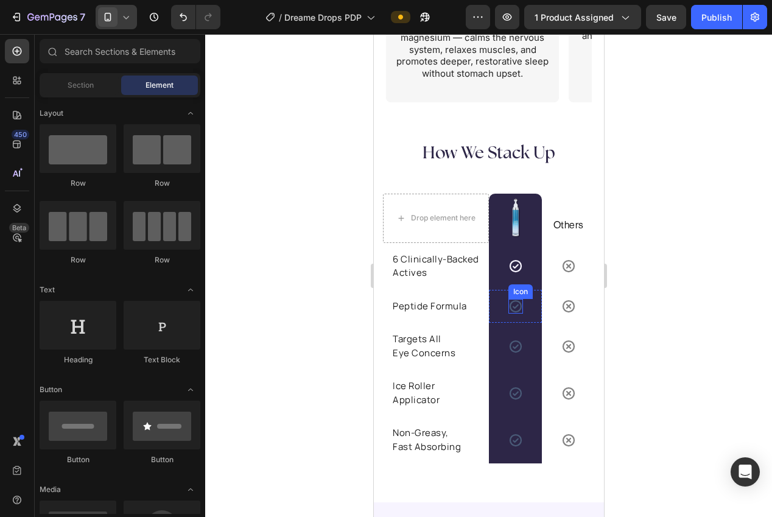
click at [511, 312] on div "Icon" at bounding box center [515, 306] width 15 height 15
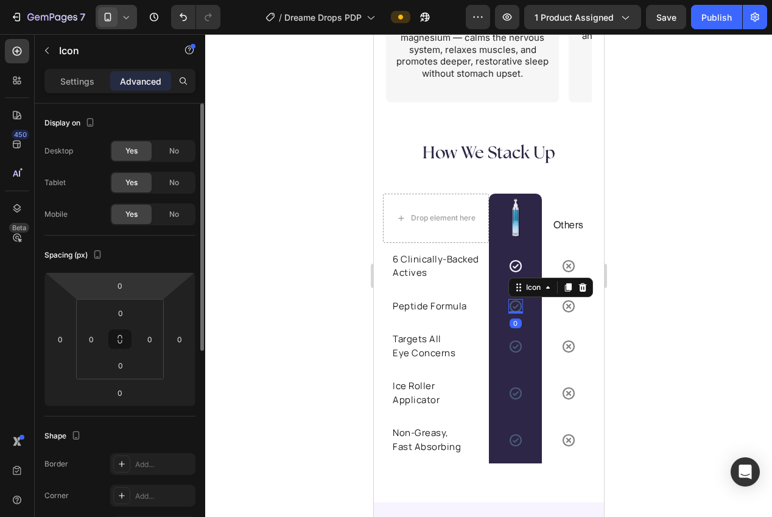
click at [81, 79] on p "Settings" at bounding box center [77, 81] width 34 height 13
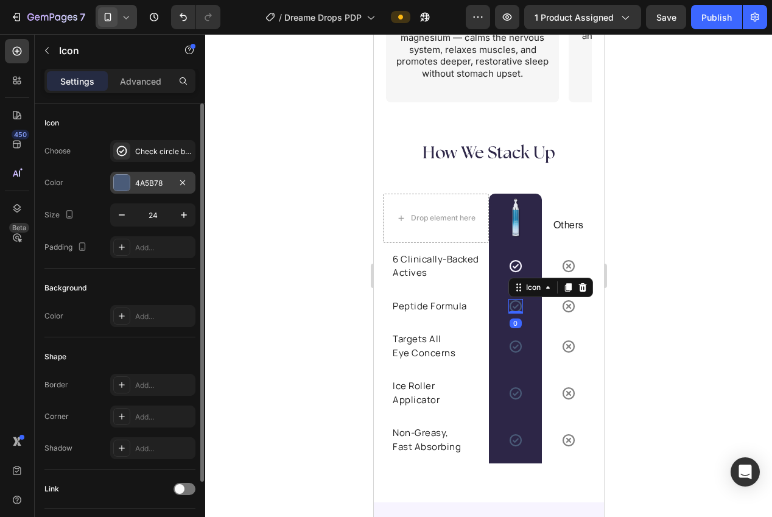
click at [144, 179] on div "4A5B78" at bounding box center [152, 183] width 35 height 11
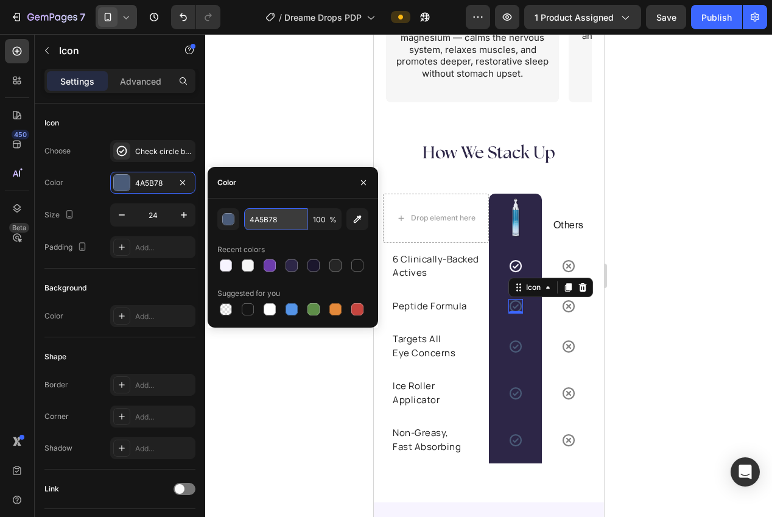
click at [276, 222] on input "4A5B78" at bounding box center [275, 219] width 63 height 22
paste input "F7F4FF"
type input "F7F4FF"
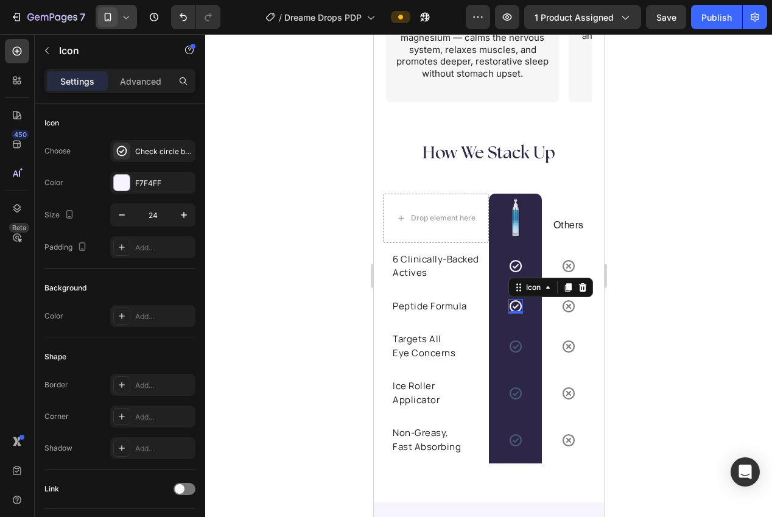
drag, startPoint x: 225, startPoint y: 47, endPoint x: 357, endPoint y: 147, distance: 166.0
click at [225, 47] on div at bounding box center [488, 275] width 567 height 483
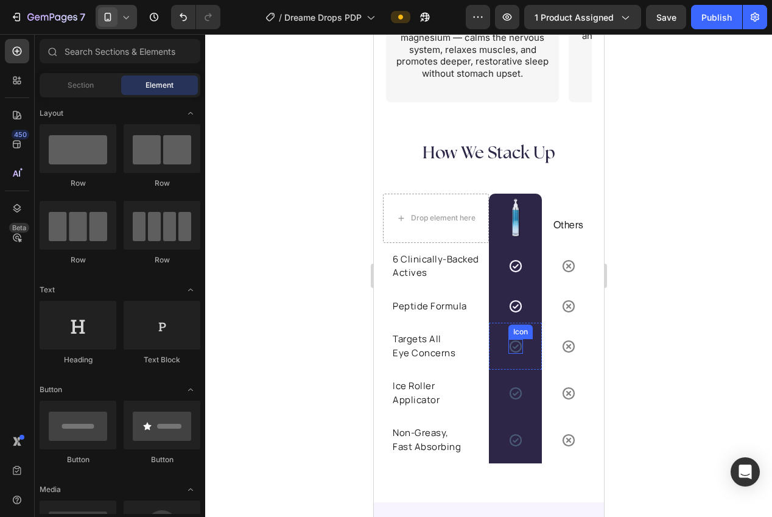
click at [514, 345] on icon at bounding box center [515, 346] width 15 height 15
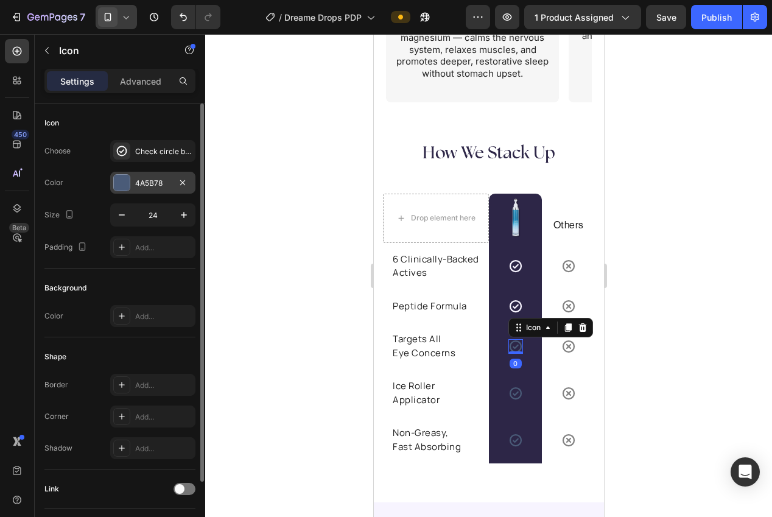
click at [144, 192] on div "4A5B78" at bounding box center [152, 183] width 85 height 22
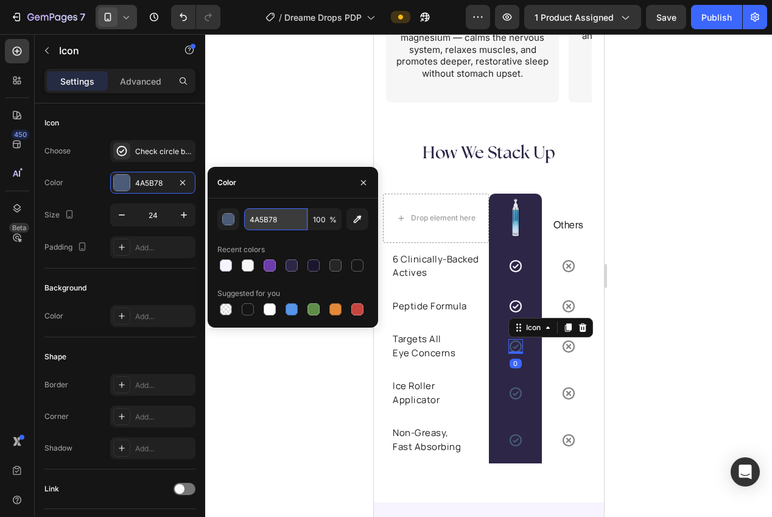
click at [269, 227] on input "4A5B78" at bounding box center [275, 219] width 63 height 22
paste input "F7F4FF"
type input "F7F4FF"
click at [223, 80] on div at bounding box center [488, 275] width 567 height 483
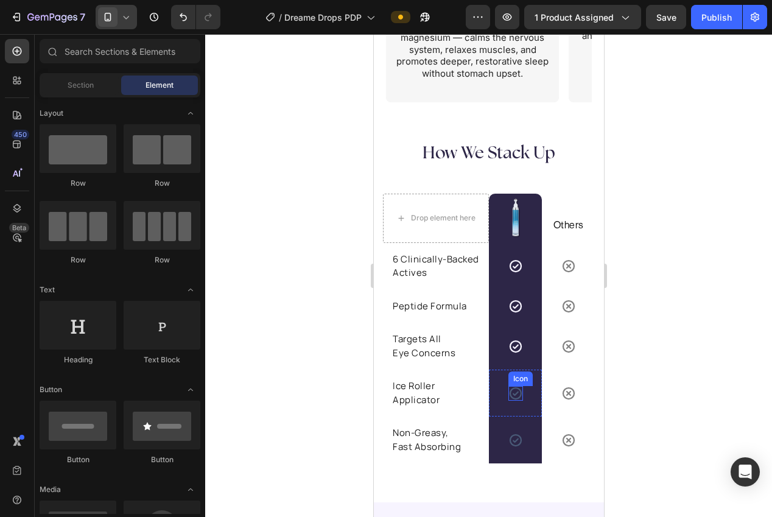
click at [514, 392] on icon at bounding box center [515, 393] width 15 height 15
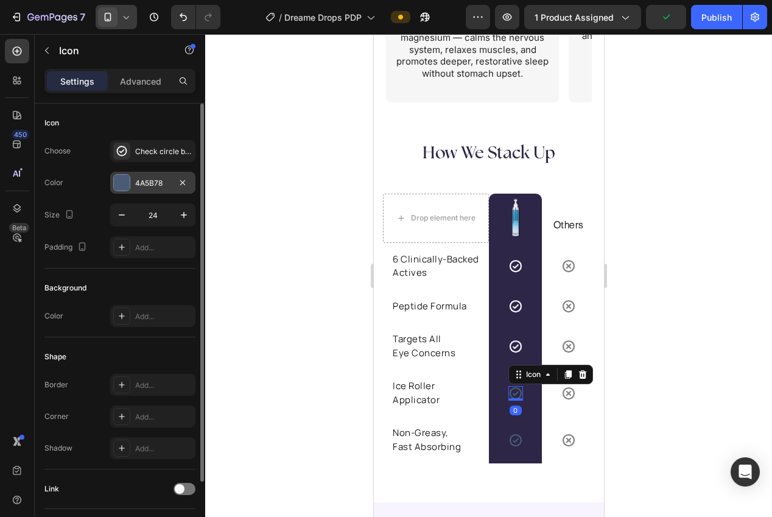
click at [141, 189] on div "4A5B78" at bounding box center [152, 183] width 85 height 22
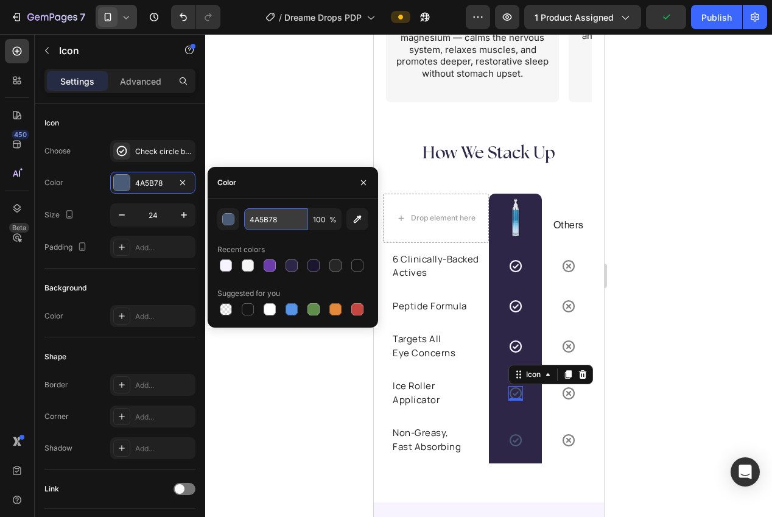
click at [263, 224] on input "4A5B78" at bounding box center [275, 219] width 63 height 22
paste input "F7F4FF"
type input "F7F4FF"
click at [263, 72] on div at bounding box center [488, 275] width 567 height 483
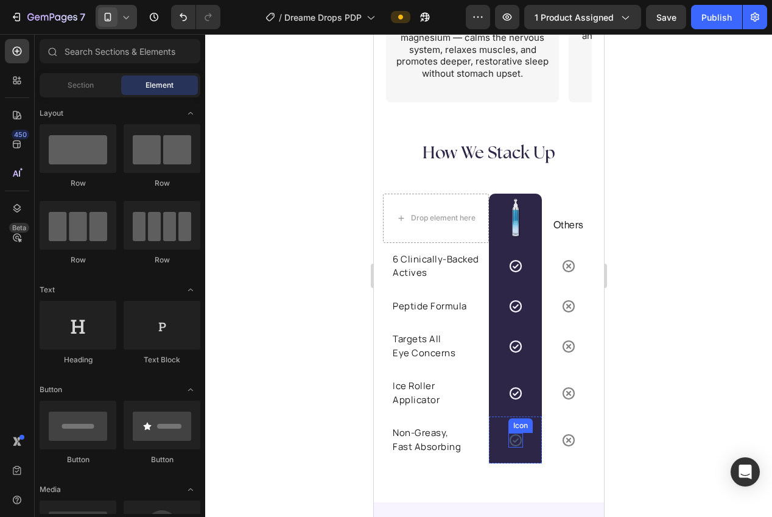
click at [518, 443] on icon at bounding box center [515, 440] width 15 height 15
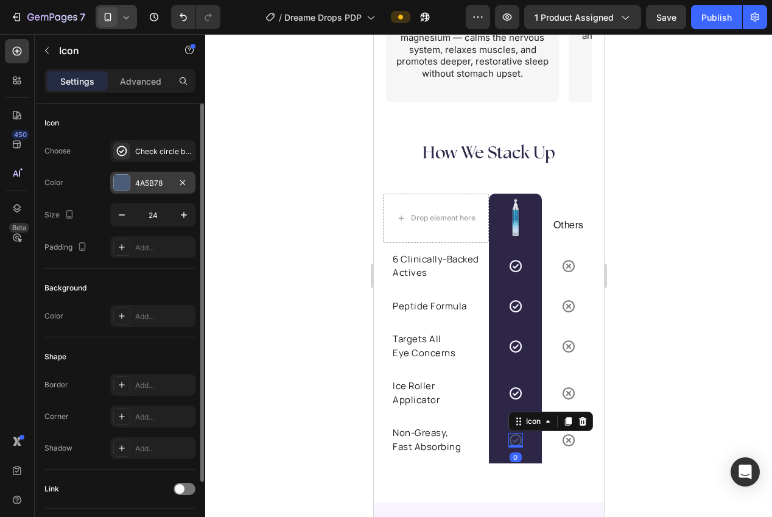
drag, startPoint x: 136, startPoint y: 171, endPoint x: 140, endPoint y: 183, distance: 12.9
click at [136, 171] on div "Choose Check circle bold Color 4A5B78 Size 24 Padding Add..." at bounding box center [119, 199] width 151 height 118
click at [143, 188] on div "4A5B78" at bounding box center [152, 183] width 35 height 11
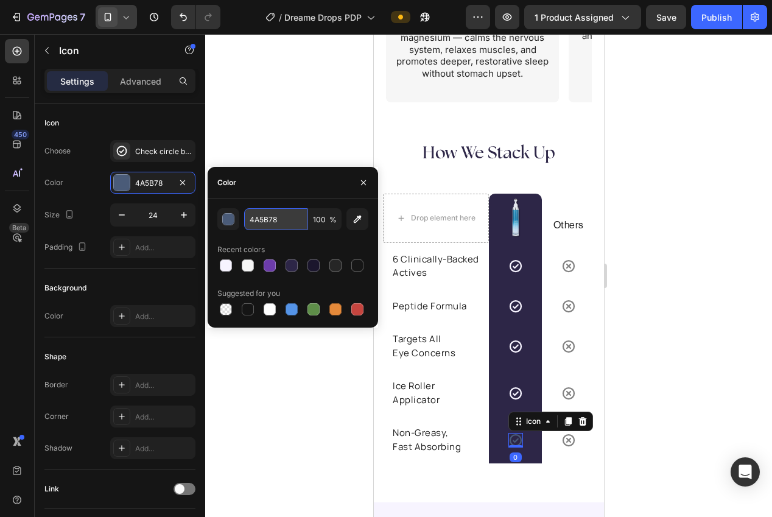
click at [258, 215] on input "4A5B78" at bounding box center [275, 219] width 63 height 22
paste input "F7F4FF"
click at [275, 216] on input "F7F4FF5B78" at bounding box center [275, 219] width 63 height 22
click at [275, 217] on input "F7F4FF5B78" at bounding box center [275, 219] width 63 height 22
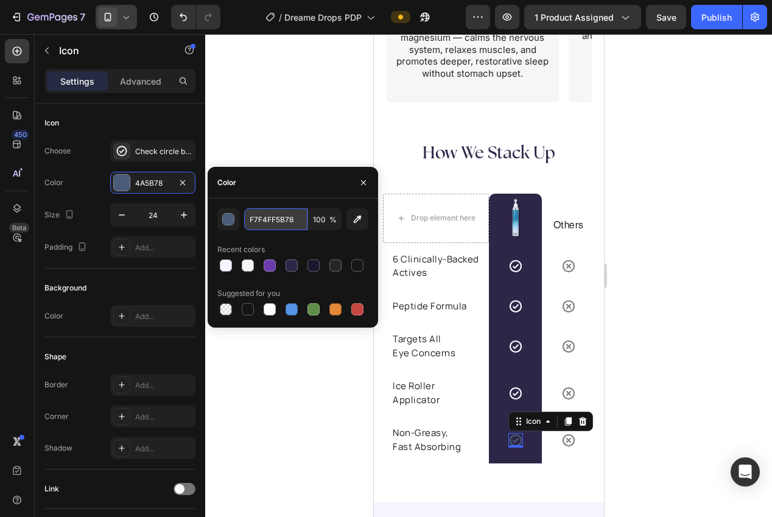
paste input "text"
type input "F7F4FF"
drag, startPoint x: 268, startPoint y: 123, endPoint x: 295, endPoint y: 139, distance: 31.4
click at [268, 123] on div at bounding box center [488, 275] width 567 height 483
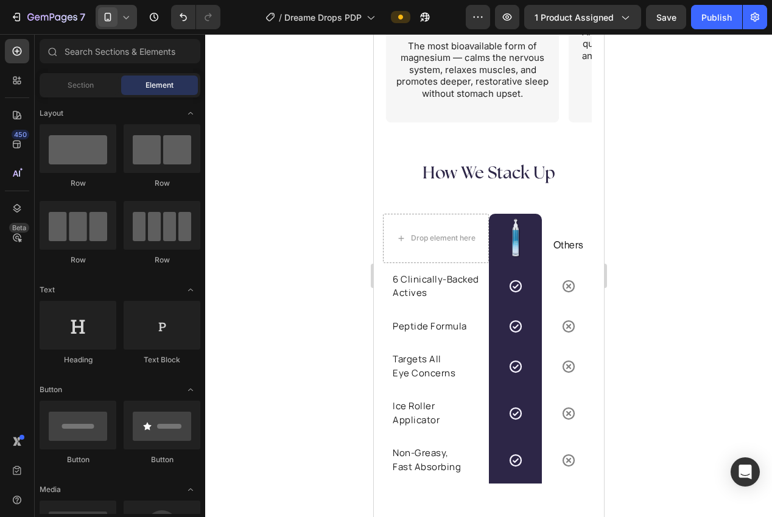
scroll to position [2698, 0]
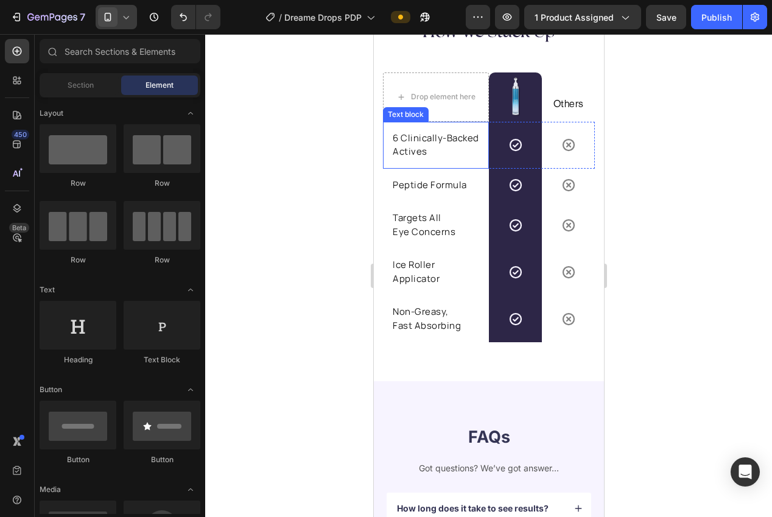
click at [432, 145] on p "6 Clinically-Backed Actives" at bounding box center [435, 145] width 86 height 27
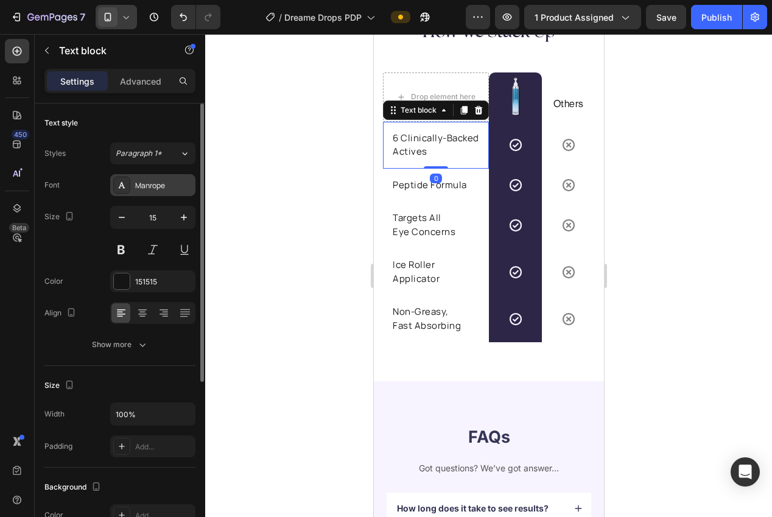
click at [158, 188] on div "Manrope" at bounding box center [163, 185] width 57 height 11
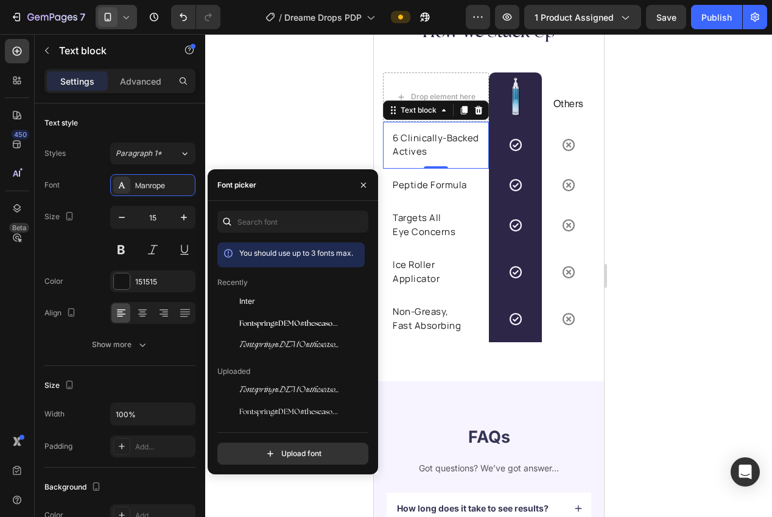
click at [239, 131] on div at bounding box center [488, 275] width 567 height 483
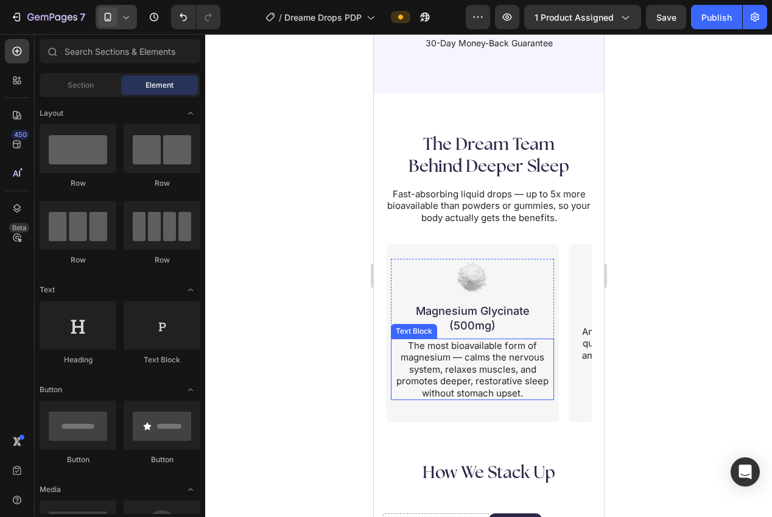
scroll to position [2240, 0]
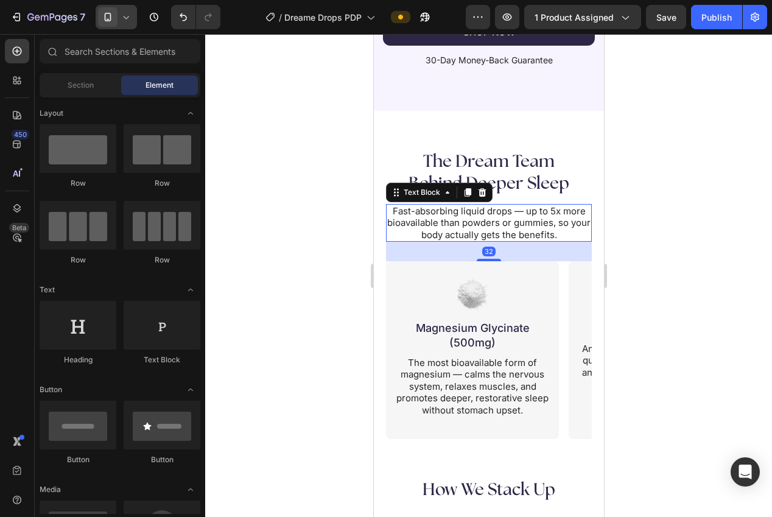
click at [485, 230] on p "Fast-absorbing liquid drops — up to 5x more bioavailable than powders or gummie…" at bounding box center [488, 223] width 203 height 36
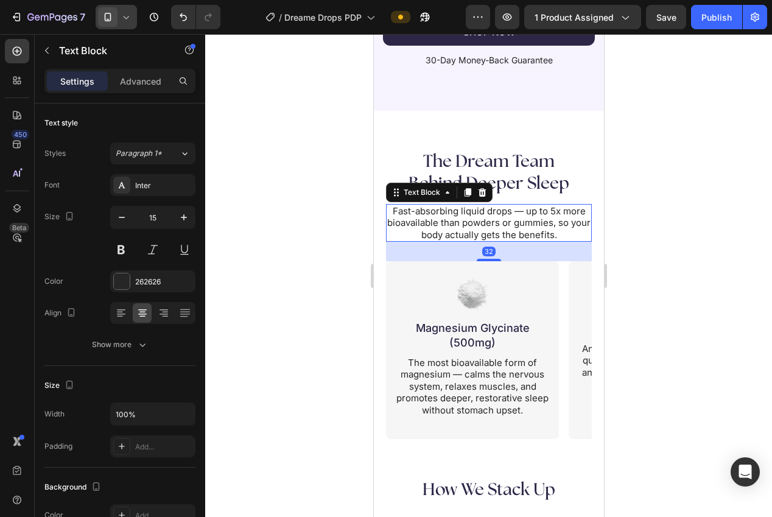
drag, startPoint x: 470, startPoint y: 192, endPoint x: 471, endPoint y: 206, distance: 14.1
click at [470, 192] on icon at bounding box center [467, 192] width 7 height 9
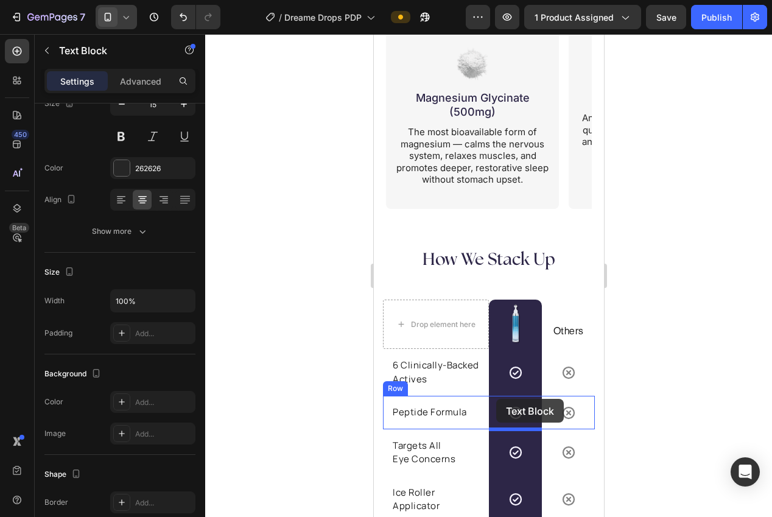
scroll to position [2553, 0]
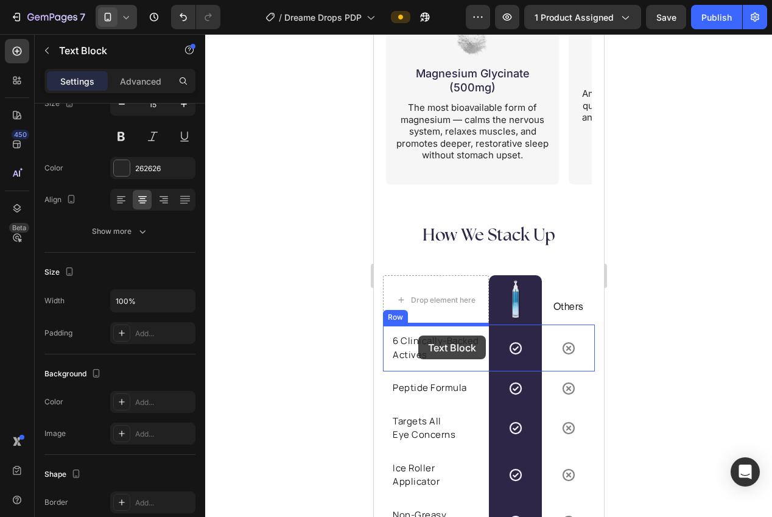
drag, startPoint x: 477, startPoint y: 200, endPoint x: 418, endPoint y: 336, distance: 147.5
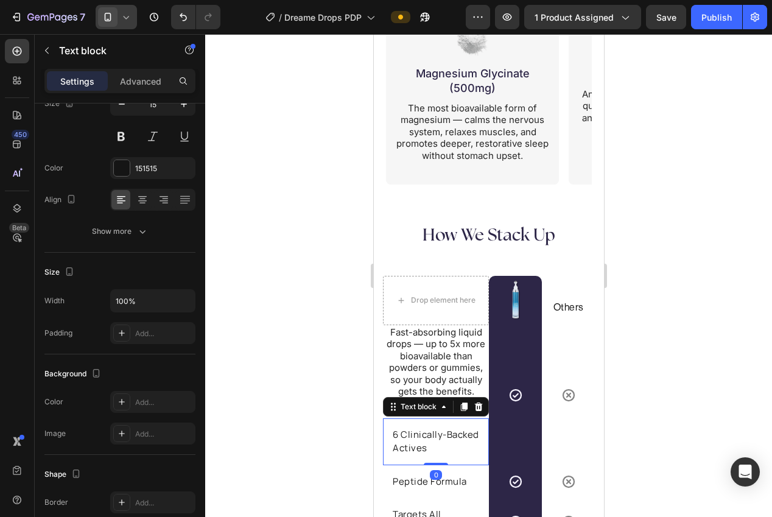
drag, startPoint x: 414, startPoint y: 435, endPoint x: 429, endPoint y: 418, distance: 23.3
click at [414, 436] on p "6 Clinically-Backed Actives" at bounding box center [435, 441] width 86 height 27
drag, startPoint x: 484, startPoint y: 407, endPoint x: 499, endPoint y: 408, distance: 14.7
click at [484, 407] on div at bounding box center [478, 407] width 15 height 15
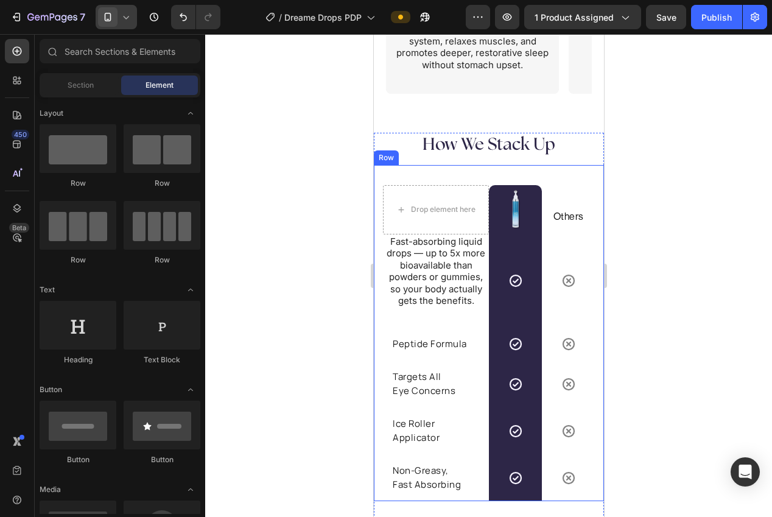
scroll to position [2641, 0]
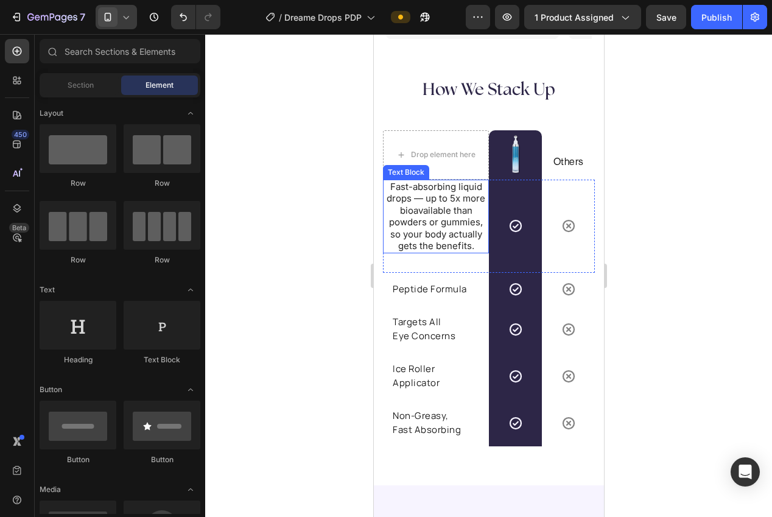
click at [413, 224] on p "Fast-absorbing liquid drops — up to 5x more bioavailable than powders or gummie…" at bounding box center [436, 216] width 104 height 71
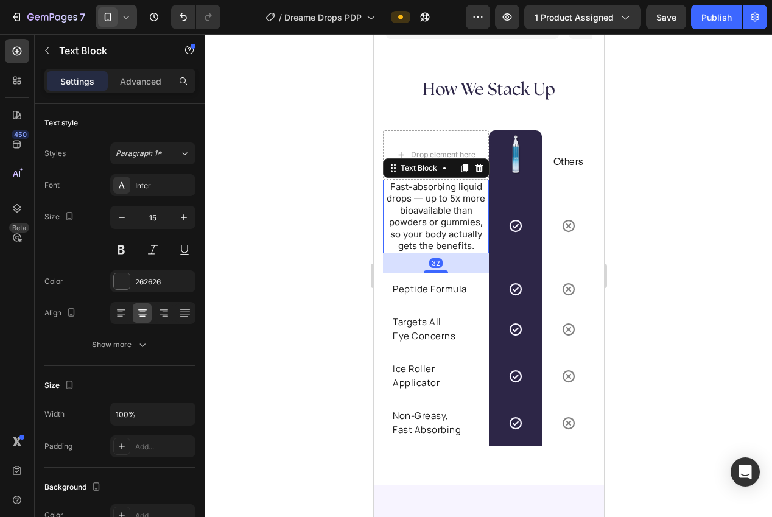
click at [415, 225] on p "Fast-absorbing liquid drops — up to 5x more bioavailable than powders or gummie…" at bounding box center [436, 216] width 104 height 71
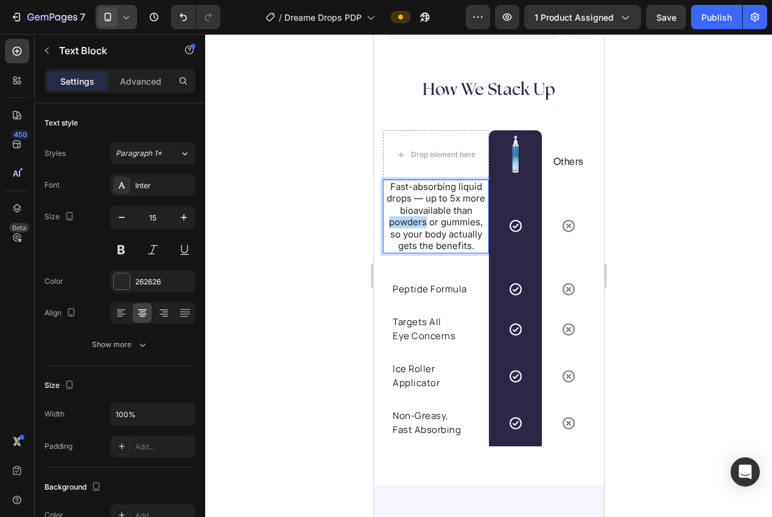
click at [415, 225] on p "Fast-absorbing liquid drops — up to 5x more bioavailable than powders or gummie…" at bounding box center [436, 216] width 104 height 71
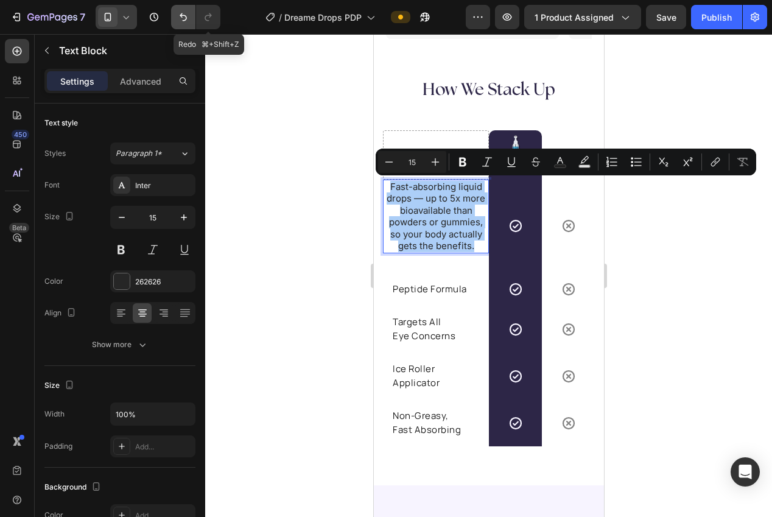
click at [190, 17] on button "Undo/Redo" at bounding box center [183, 17] width 24 height 24
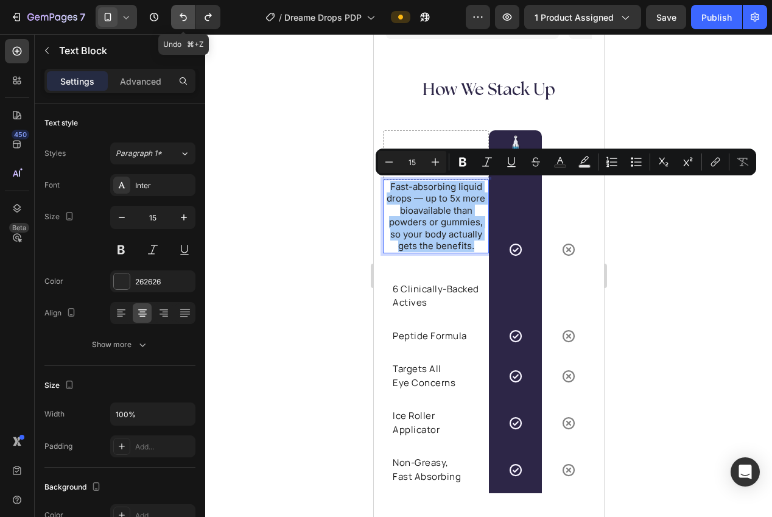
click at [188, 17] on icon "Undo/Redo" at bounding box center [183, 17] width 12 height 12
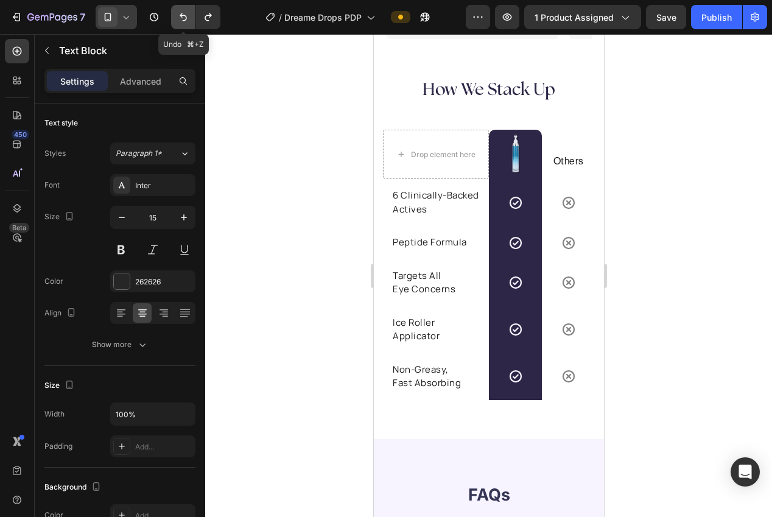
click at [188, 17] on icon "Undo/Redo" at bounding box center [183, 17] width 12 height 12
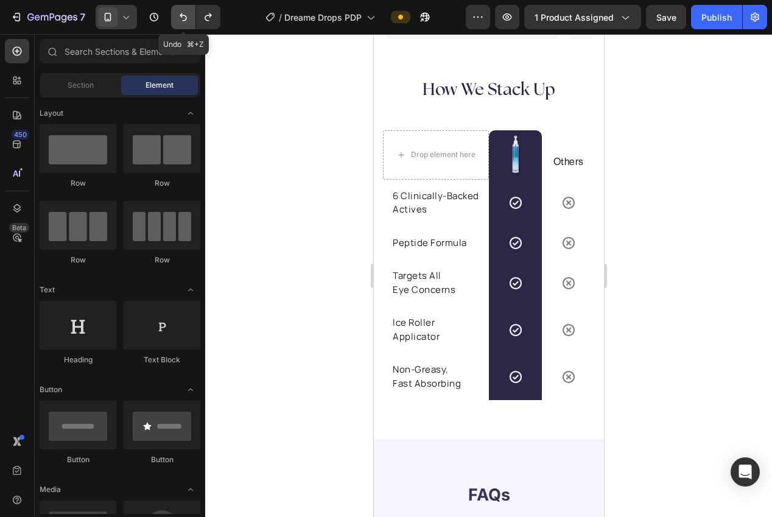
click at [188, 17] on icon "Undo/Redo" at bounding box center [183, 17] width 12 height 12
click at [207, 15] on icon "Undo/Redo" at bounding box center [208, 17] width 7 height 8
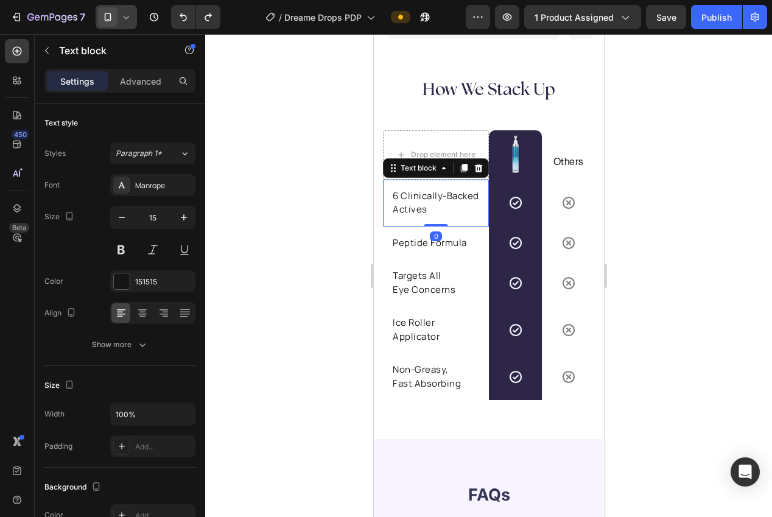
drag, startPoint x: 418, startPoint y: 204, endPoint x: 383, endPoint y: 204, distance: 34.7
click at [417, 204] on p "6 Clinically-Backed Actives" at bounding box center [435, 202] width 86 height 27
drag, startPoint x: 139, startPoint y: 188, endPoint x: 202, endPoint y: 365, distance: 188.2
click at [139, 187] on div "Manrope" at bounding box center [163, 185] width 57 height 11
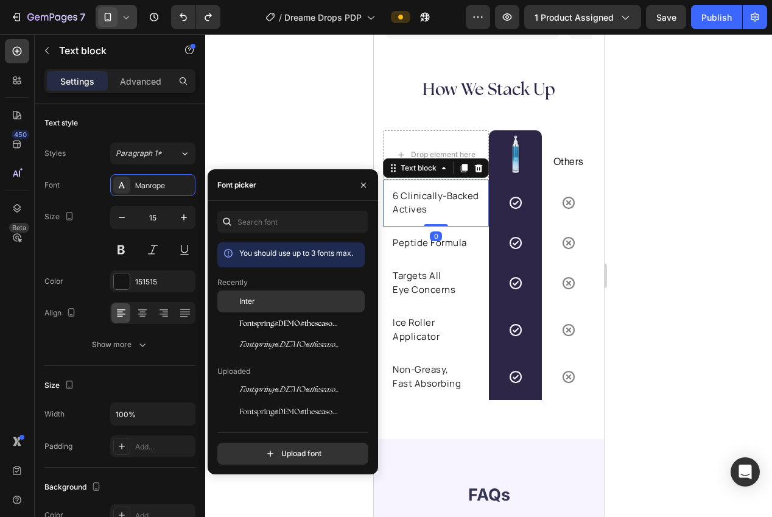
click at [259, 303] on div "Inter" at bounding box center [300, 301] width 123 height 11
click at [256, 83] on div at bounding box center [488, 275] width 567 height 483
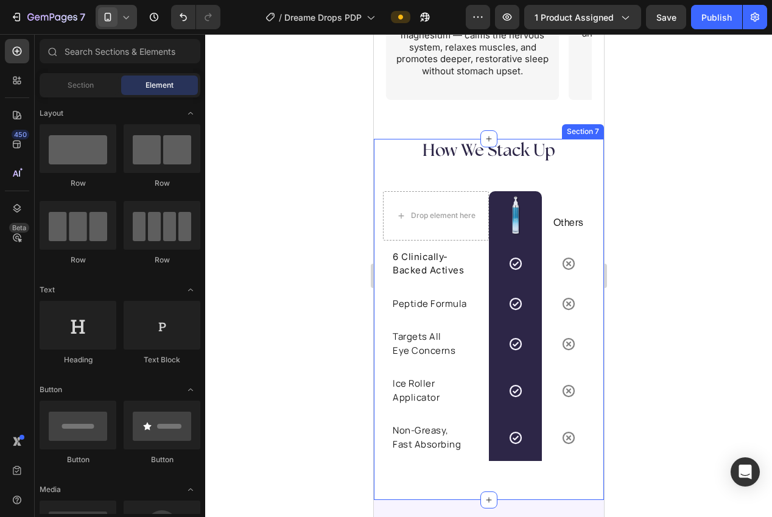
scroll to position [2553, 0]
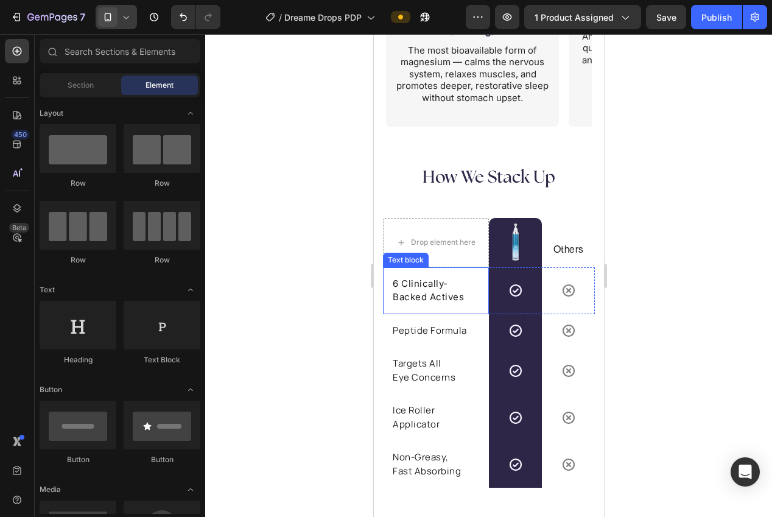
click at [417, 295] on p "6 Clinically-Backed Actives" at bounding box center [435, 290] width 86 height 27
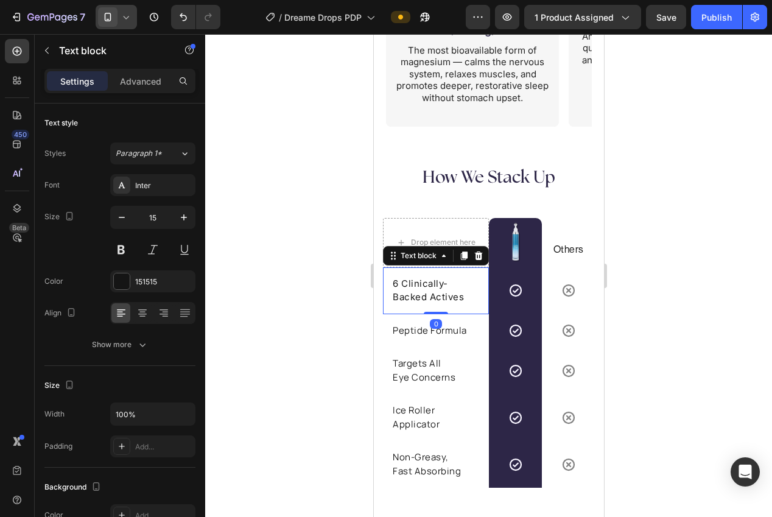
drag, startPoint x: 244, startPoint y: 281, endPoint x: 326, endPoint y: 301, distance: 84.5
click at [244, 281] on div at bounding box center [488, 275] width 567 height 483
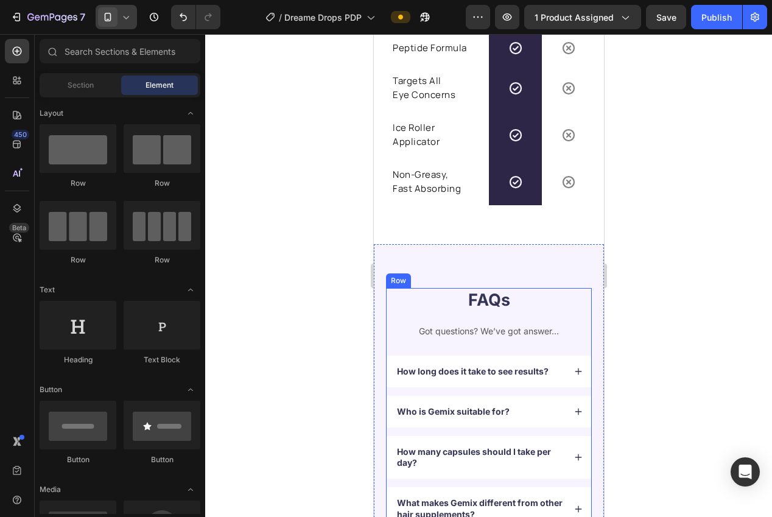
scroll to position [2845, 0]
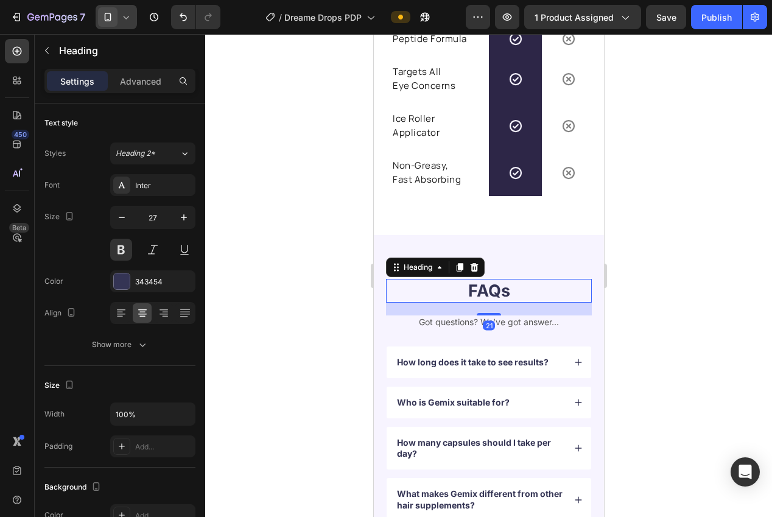
click at [491, 294] on h2 "FAQs" at bounding box center [488, 291] width 206 height 24
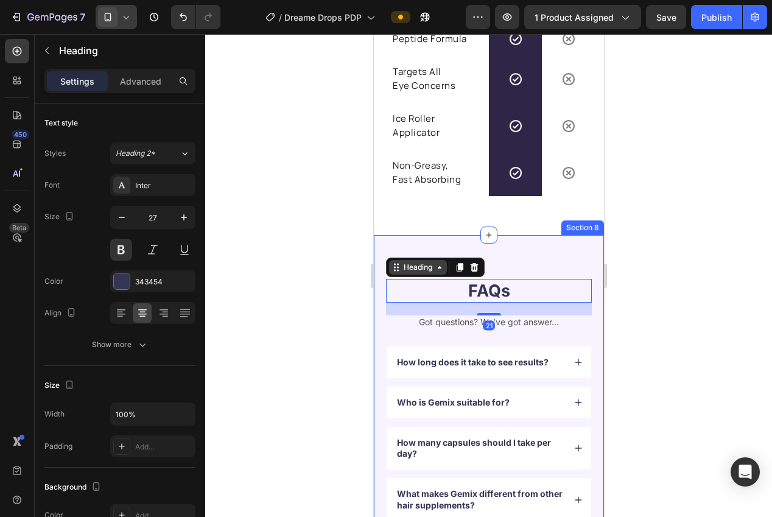
scroll to position [2844, 0]
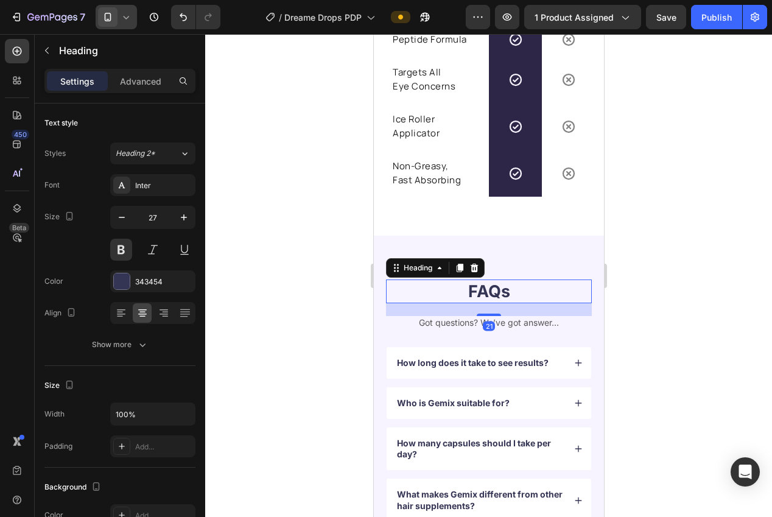
drag, startPoint x: 477, startPoint y: 266, endPoint x: 497, endPoint y: 271, distance: 20.1
click at [477, 266] on icon at bounding box center [474, 268] width 10 height 10
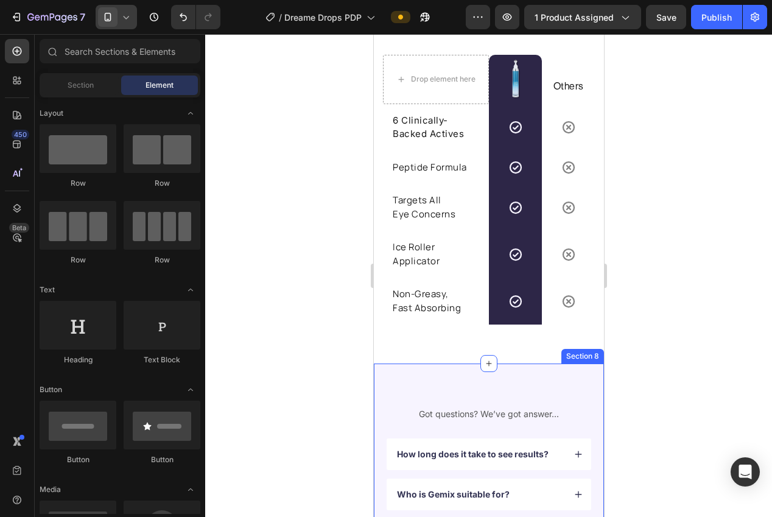
scroll to position [2591, 0]
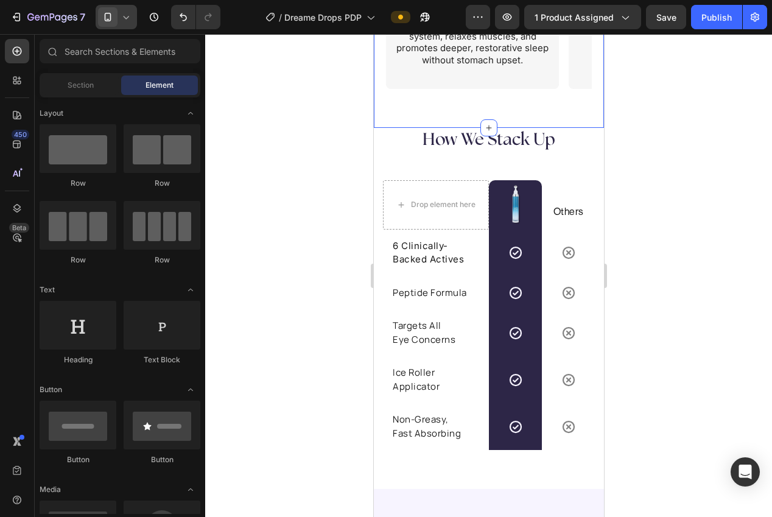
click at [480, 140] on h2 "How We Stack Up" at bounding box center [488, 140] width 212 height 24
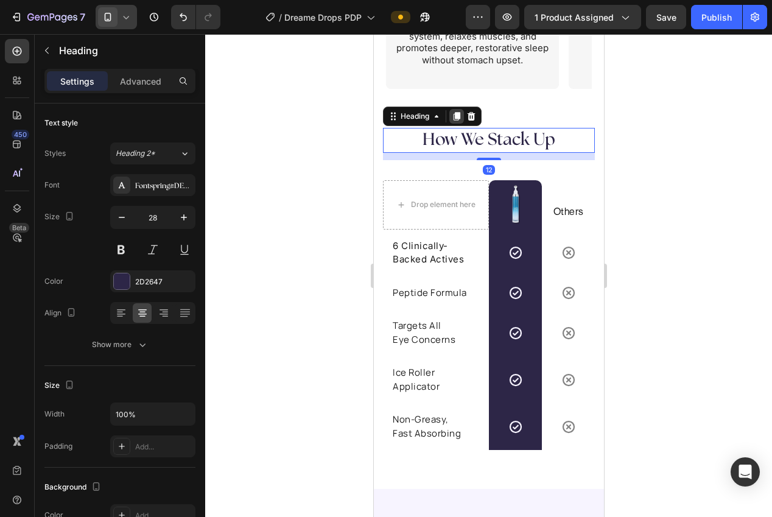
click at [455, 119] on icon at bounding box center [456, 116] width 10 height 10
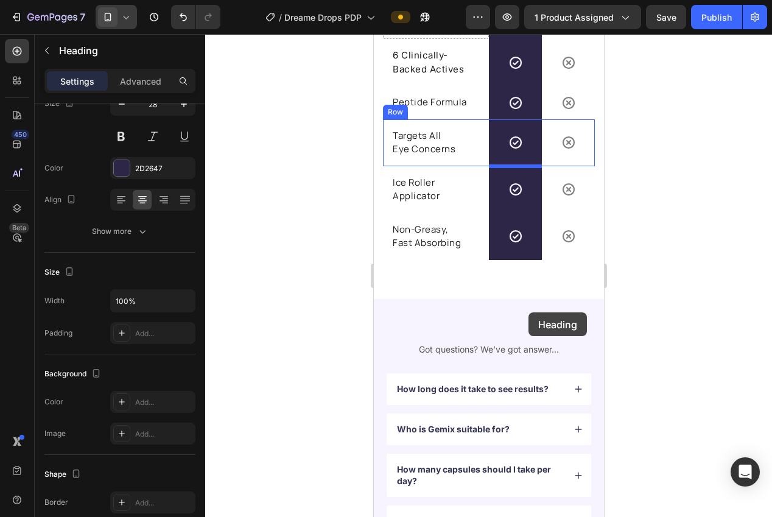
scroll to position [2979, 0]
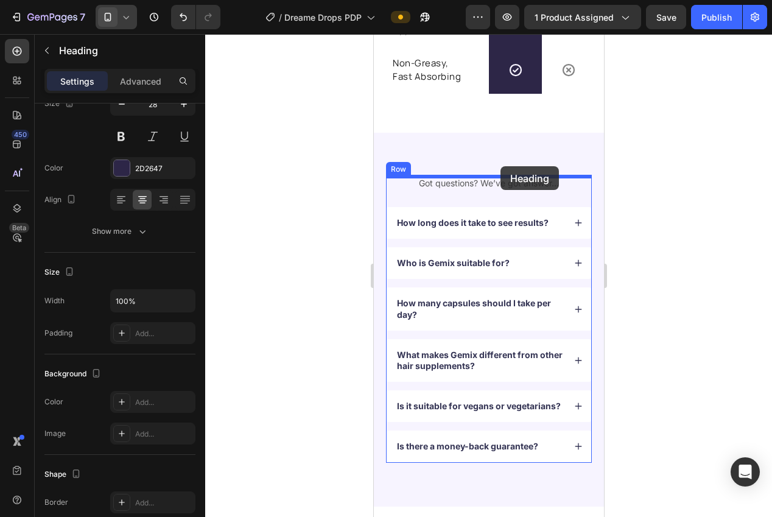
drag, startPoint x: 477, startPoint y: 171, endPoint x: 500, endPoint y: 166, distance: 22.9
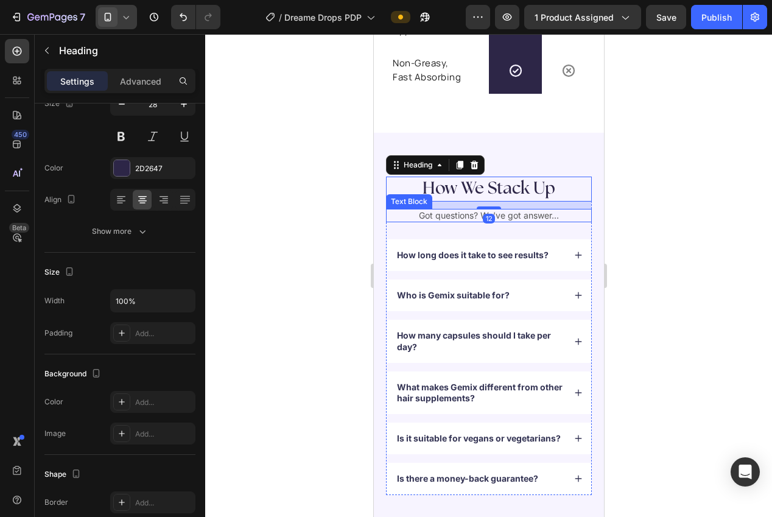
click at [649, 250] on div at bounding box center [488, 275] width 567 height 483
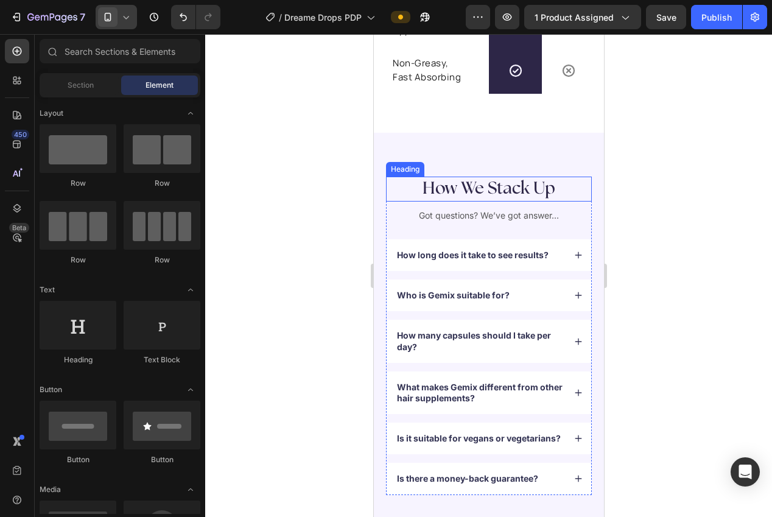
click at [478, 188] on h2 "How We Stack Up" at bounding box center [488, 189] width 206 height 24
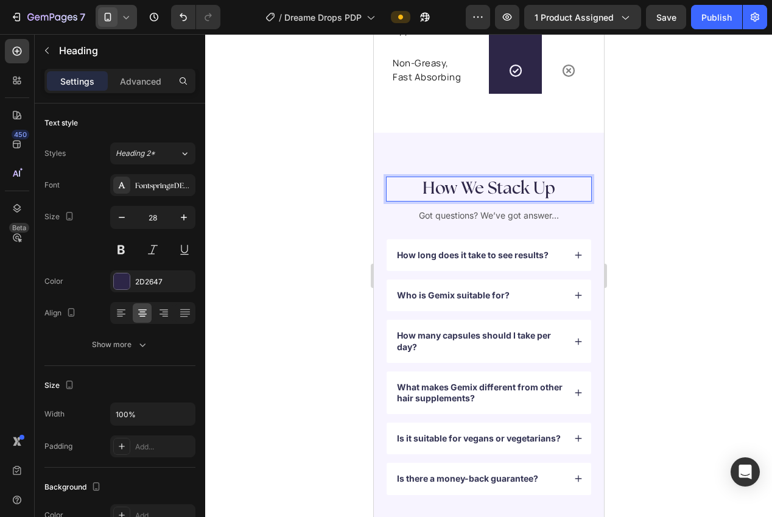
click at [478, 188] on h2 "How We Stack Up" at bounding box center [488, 189] width 206 height 24
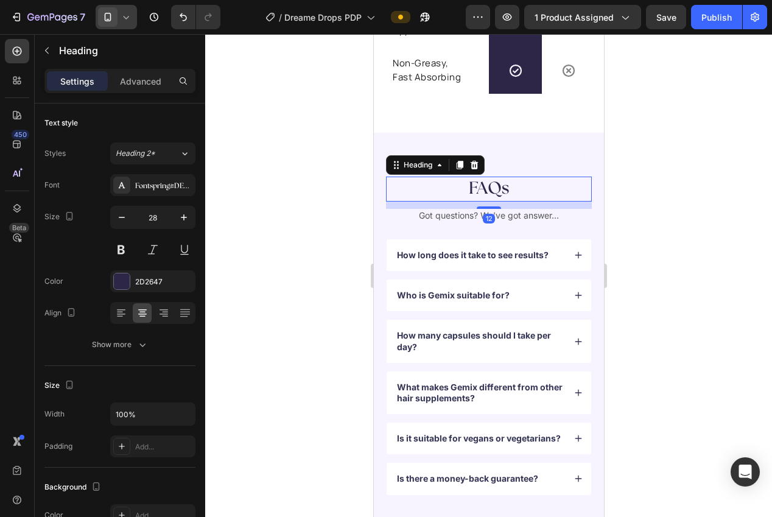
click at [740, 253] on div at bounding box center [488, 275] width 567 height 483
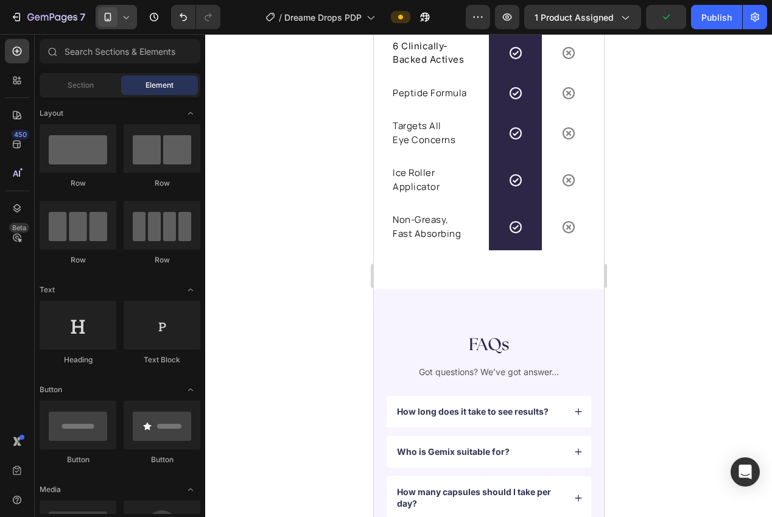
scroll to position [2848, 0]
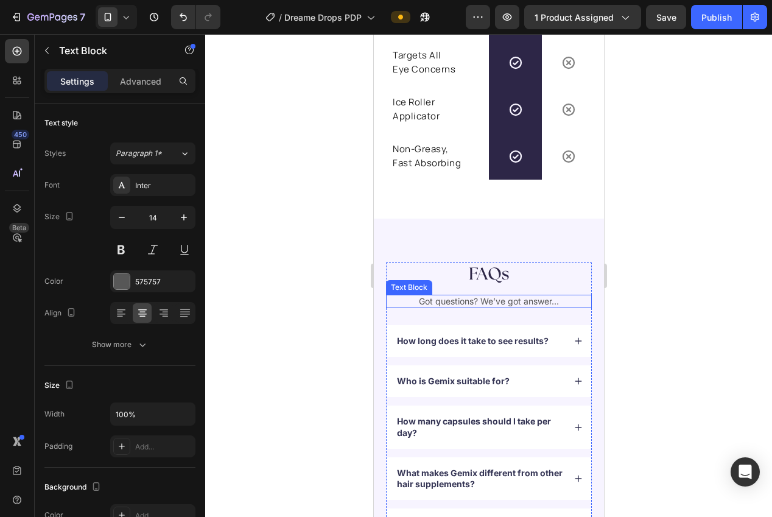
click at [549, 307] on p "Got questions? We’ve got answer..." at bounding box center [488, 301] width 203 height 11
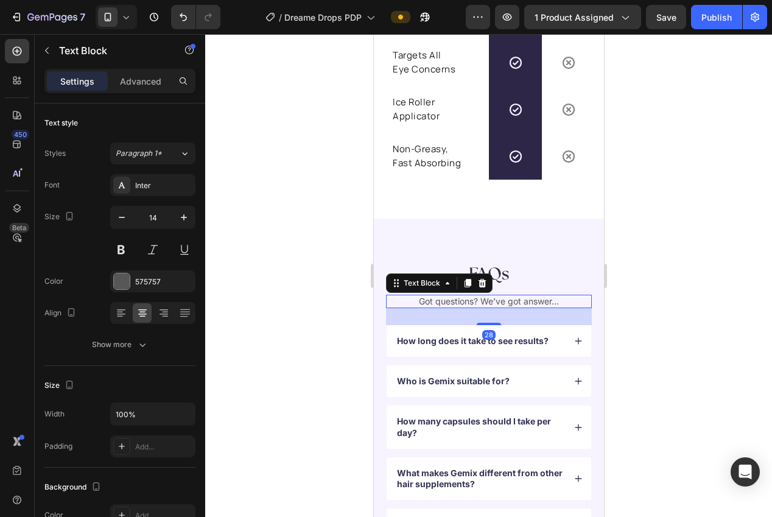
click at [551, 307] on p "Got questions? We’ve got answer..." at bounding box center [488, 301] width 203 height 11
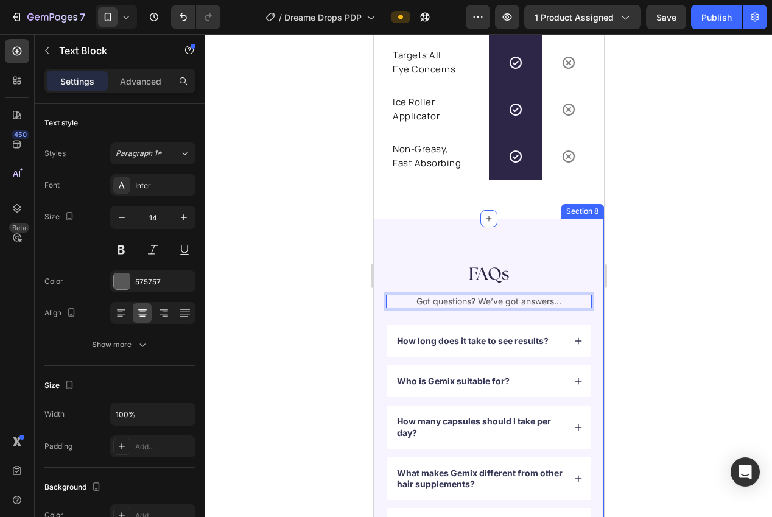
click at [646, 328] on div at bounding box center [488, 275] width 567 height 483
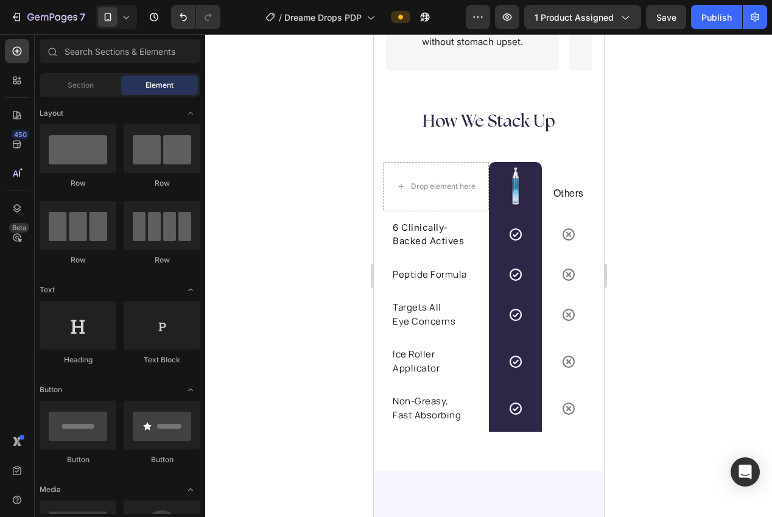
scroll to position [2619, 0]
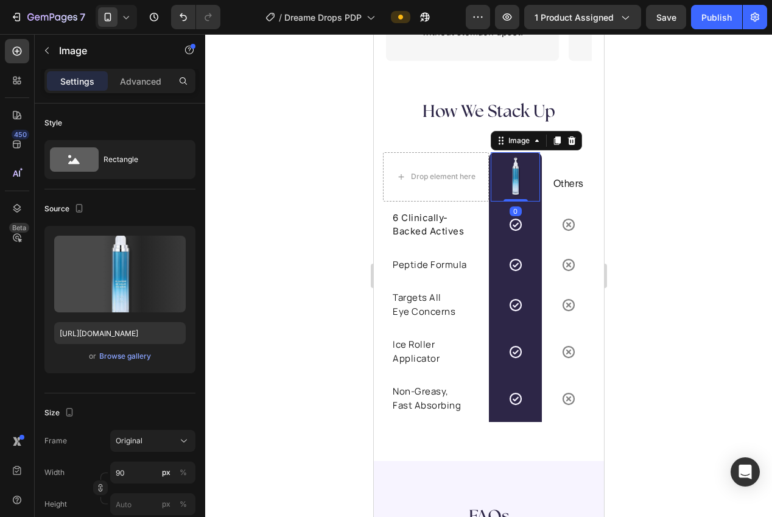
click at [520, 183] on img at bounding box center [514, 176] width 49 height 49
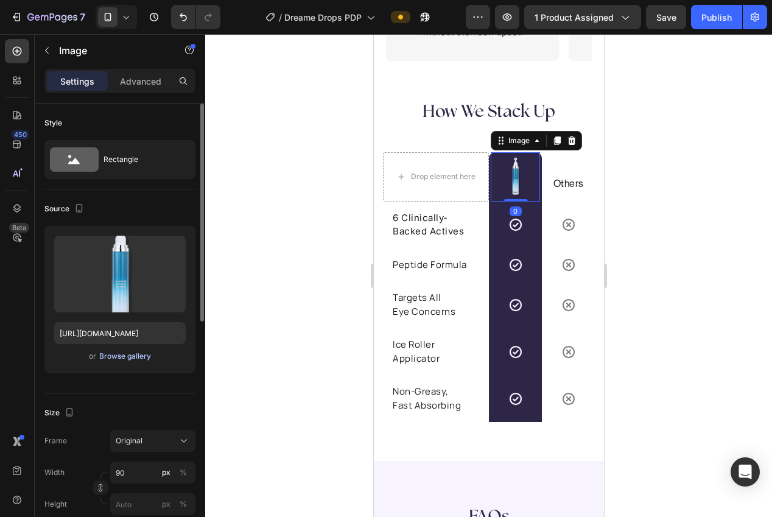
click at [133, 359] on div "Browse gallery" at bounding box center [125, 356] width 52 height 11
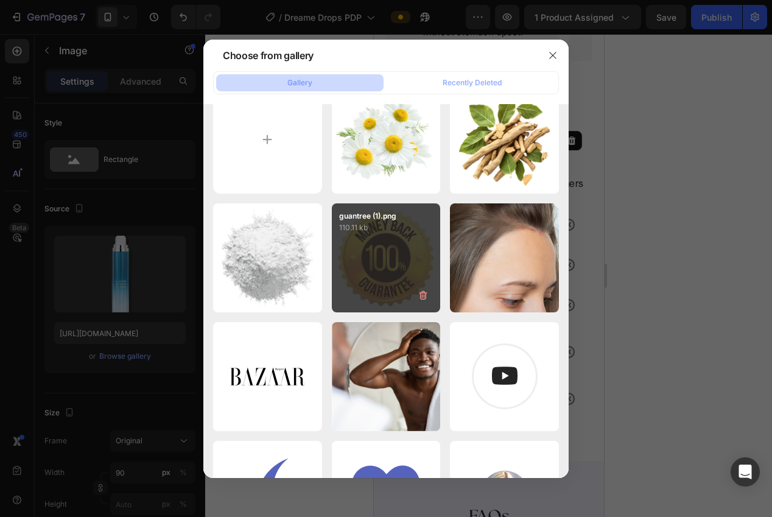
scroll to position [0, 0]
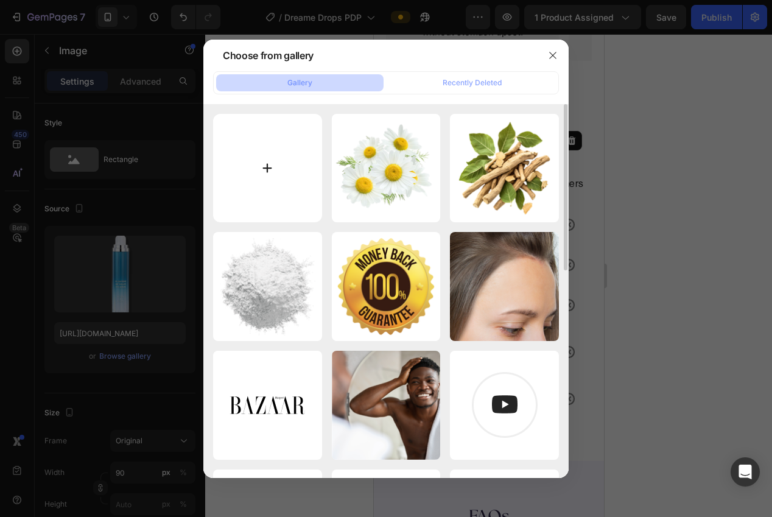
click at [251, 197] on input "file" at bounding box center [267, 168] width 109 height 109
type input "C:\fakepath\dreame table-Photoroom.png"
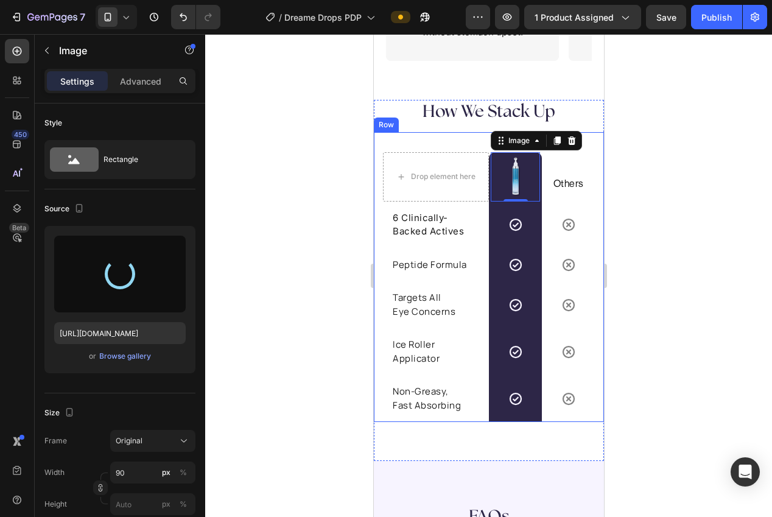
type input "[URL][DOMAIN_NAME]"
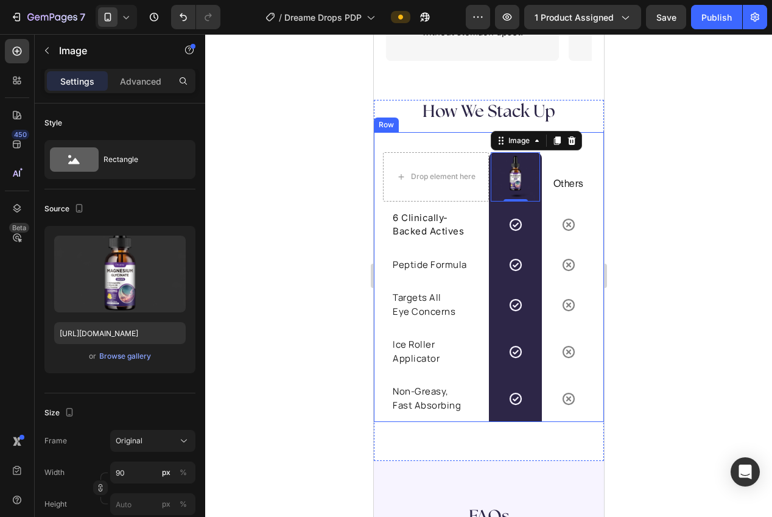
click at [713, 318] on div at bounding box center [488, 275] width 567 height 483
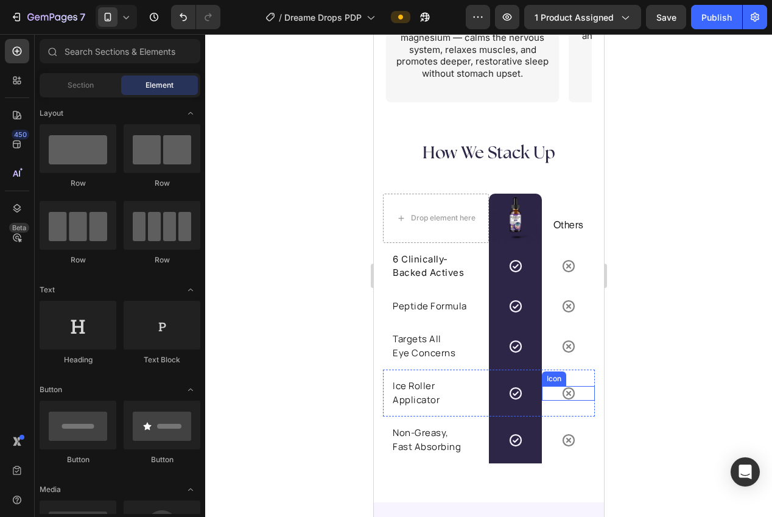
scroll to position [2554, 0]
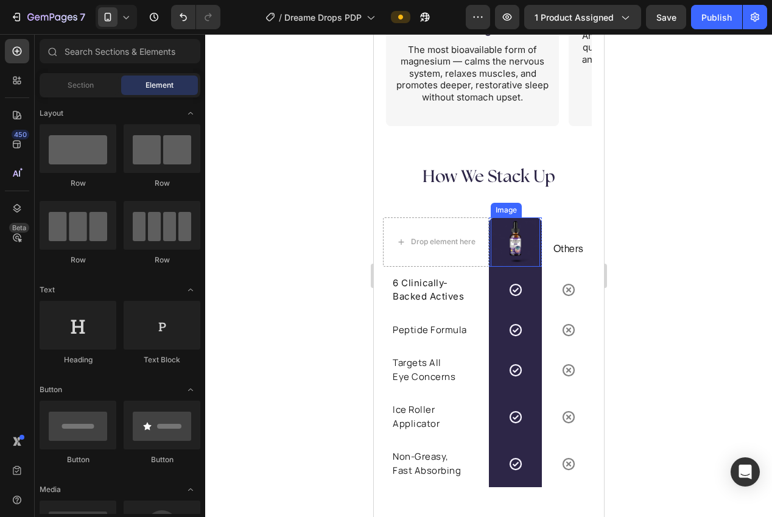
drag, startPoint x: 522, startPoint y: 246, endPoint x: 453, endPoint y: 253, distance: 69.2
click at [522, 246] on img at bounding box center [514, 241] width 49 height 49
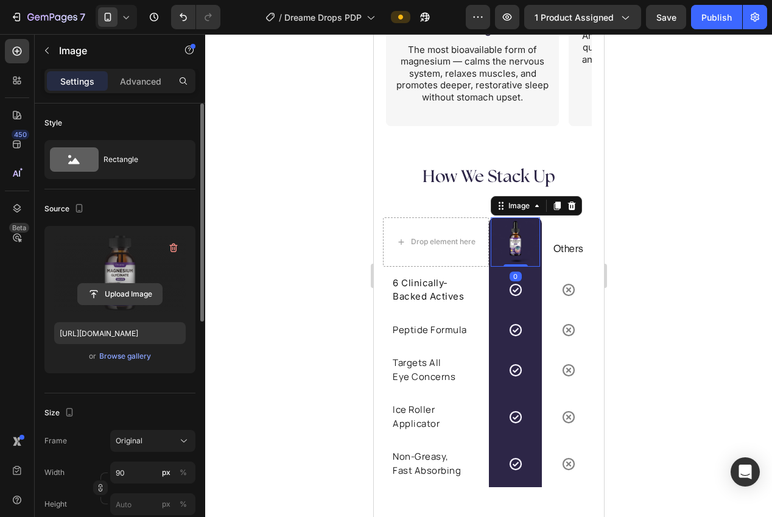
click at [113, 295] on input "file" at bounding box center [120, 294] width 84 height 21
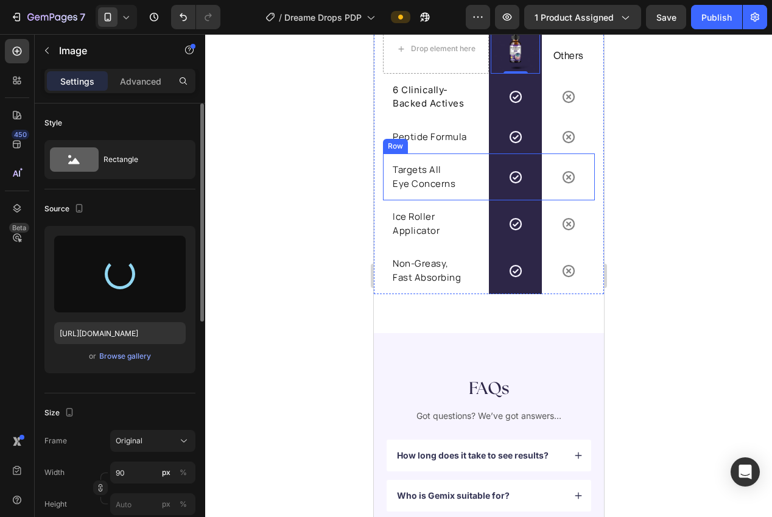
type input "[URL][DOMAIN_NAME]"
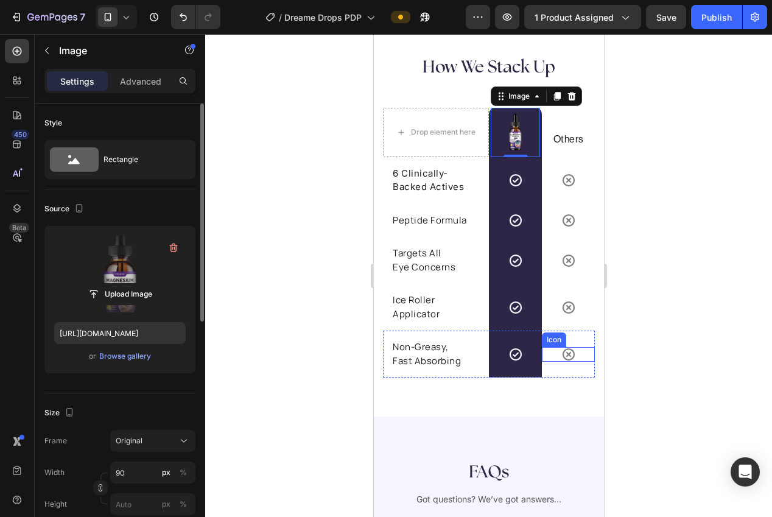
scroll to position [2552, 0]
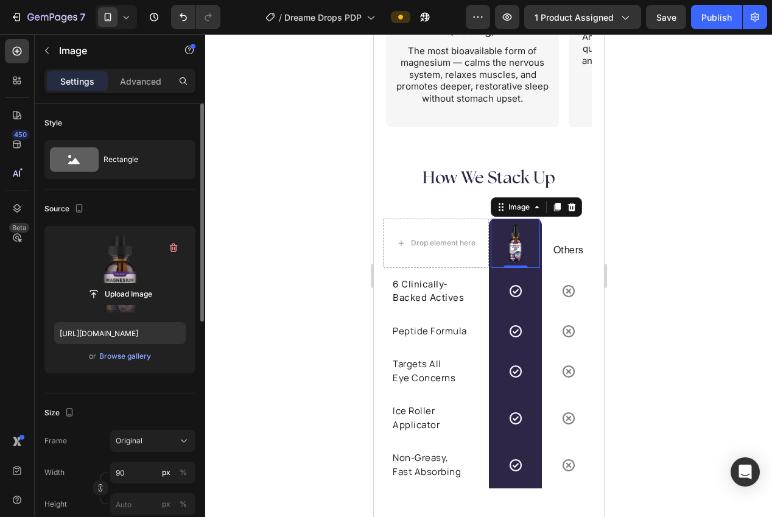
click at [645, 231] on div at bounding box center [488, 275] width 567 height 483
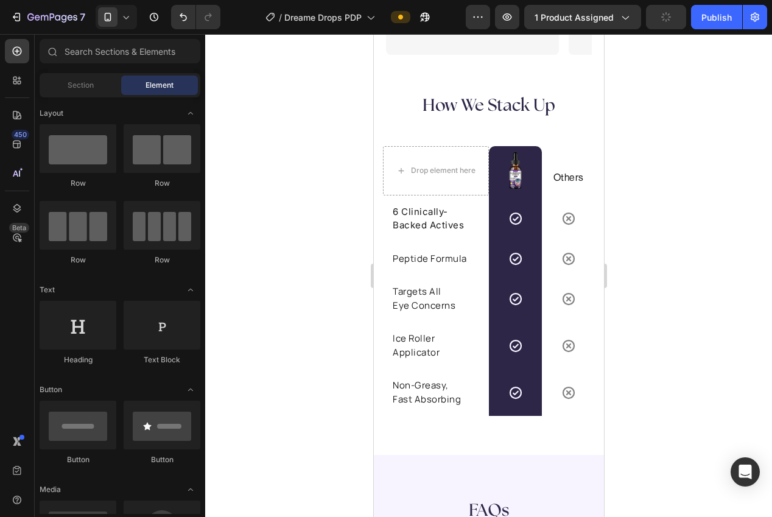
scroll to position [2620, 0]
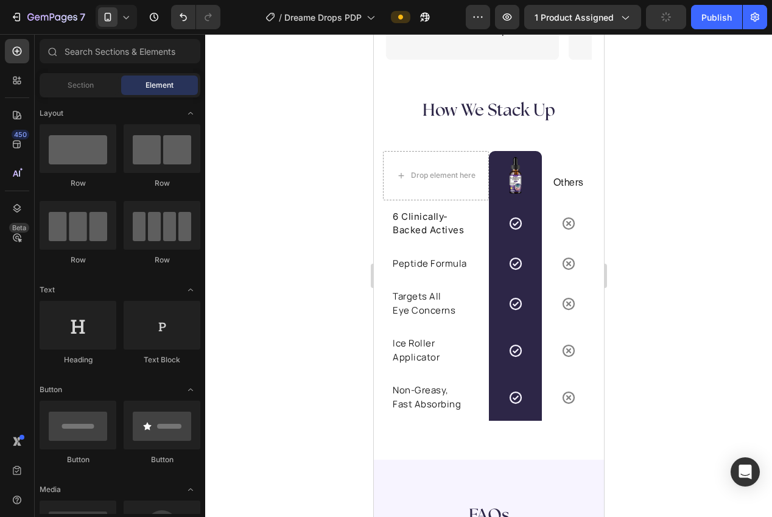
drag, startPoint x: 596, startPoint y: 365, endPoint x: 979, endPoint y: 423, distance: 387.9
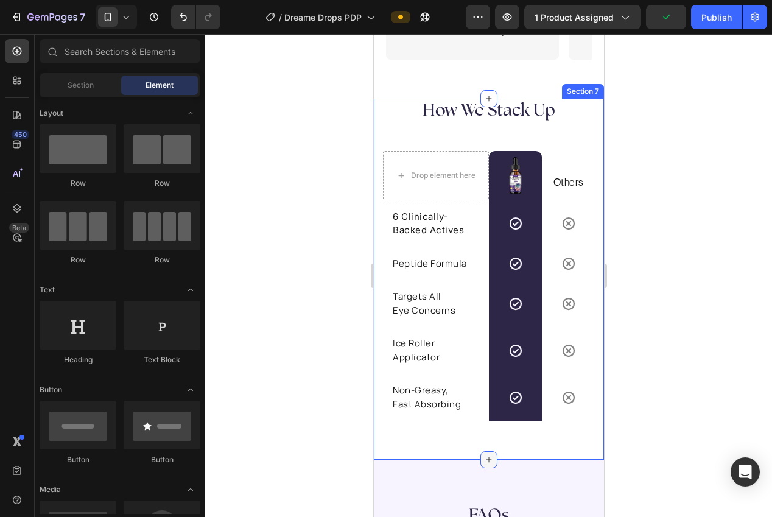
click at [482, 456] on div at bounding box center [488, 459] width 17 height 17
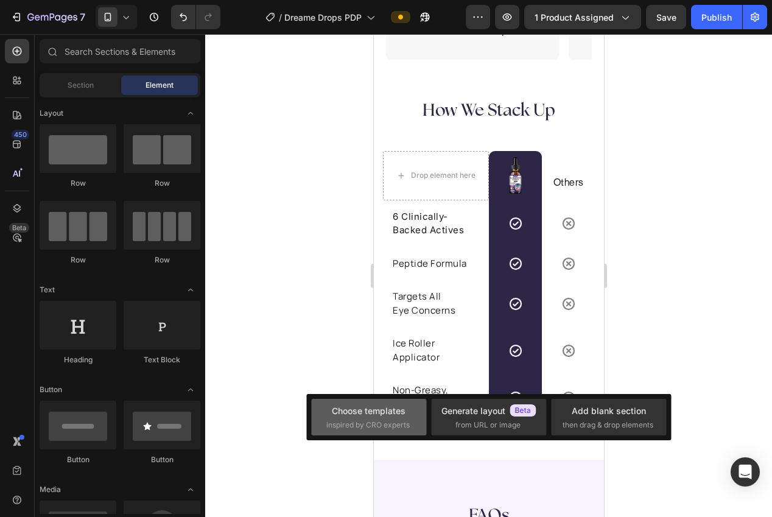
drag, startPoint x: 19, startPoint y: 407, endPoint x: 358, endPoint y: 411, distance: 338.6
click at [358, 411] on div "Choose templates" at bounding box center [369, 410] width 74 height 13
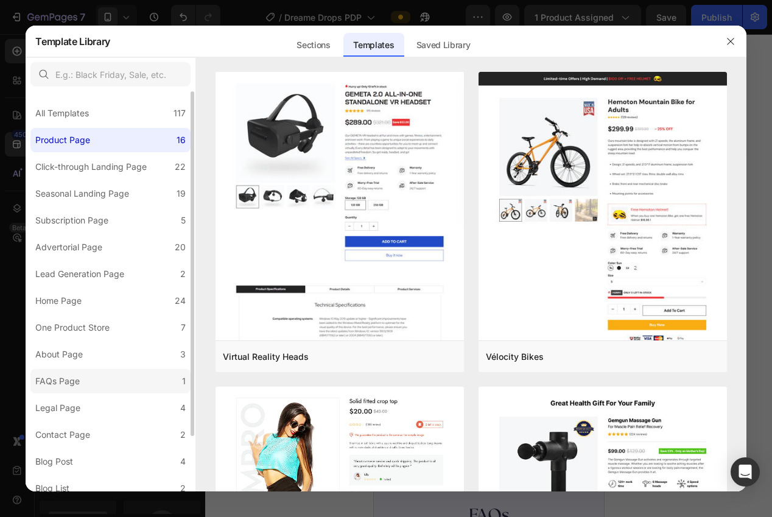
scroll to position [63, 0]
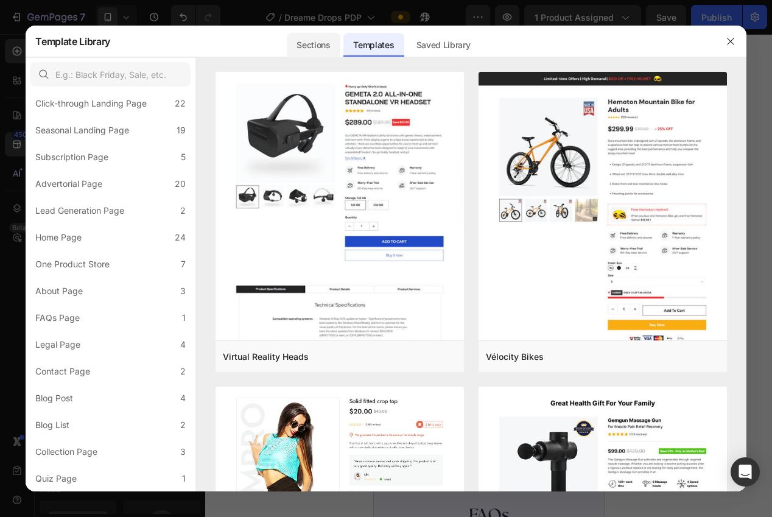
click at [311, 42] on div "Sections" at bounding box center [313, 45] width 53 height 24
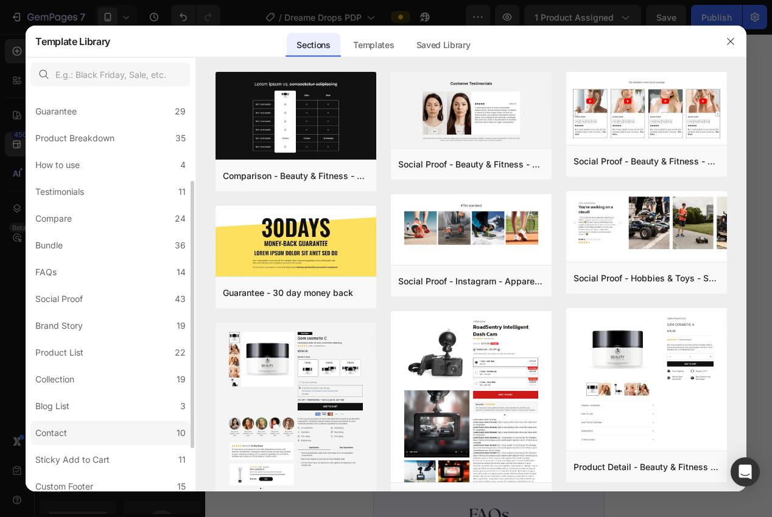
scroll to position [134, 0]
click at [71, 205] on label "Testimonials 11" at bounding box center [110, 193] width 160 height 24
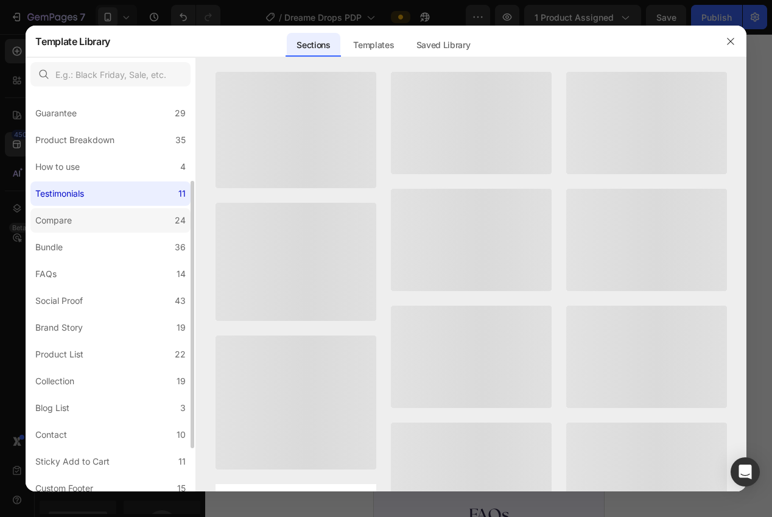
click at [66, 213] on div "Compare" at bounding box center [53, 220] width 37 height 15
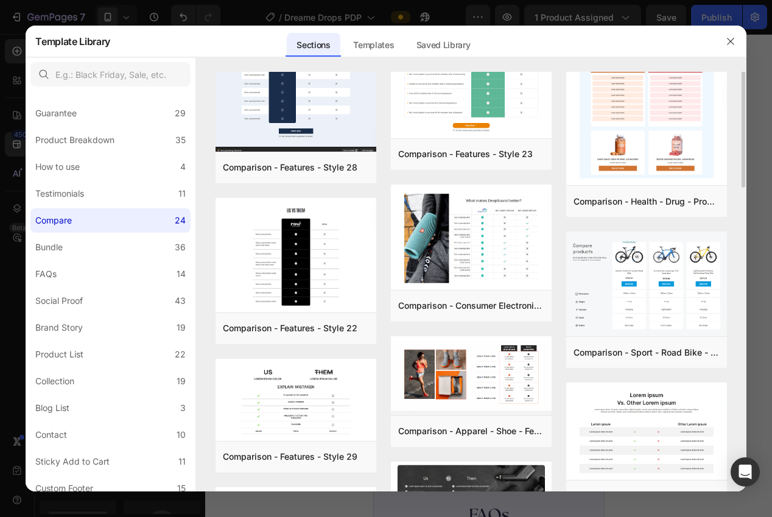
scroll to position [0, 0]
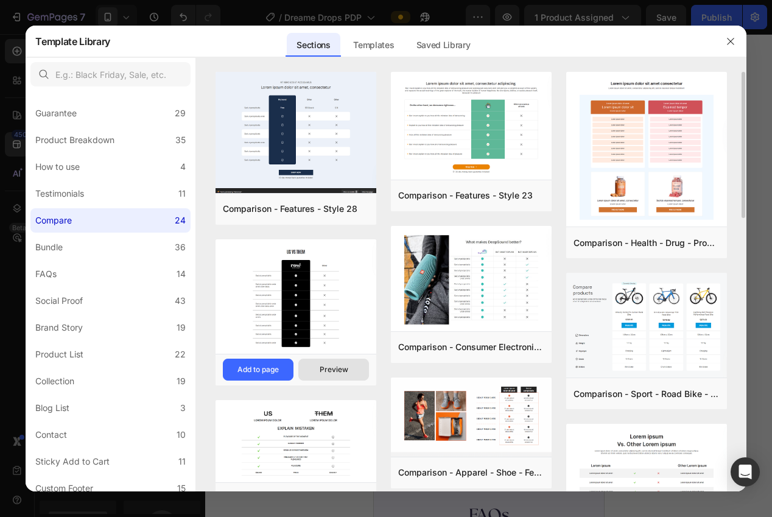
click at [333, 372] on div "Preview" at bounding box center [334, 369] width 29 height 11
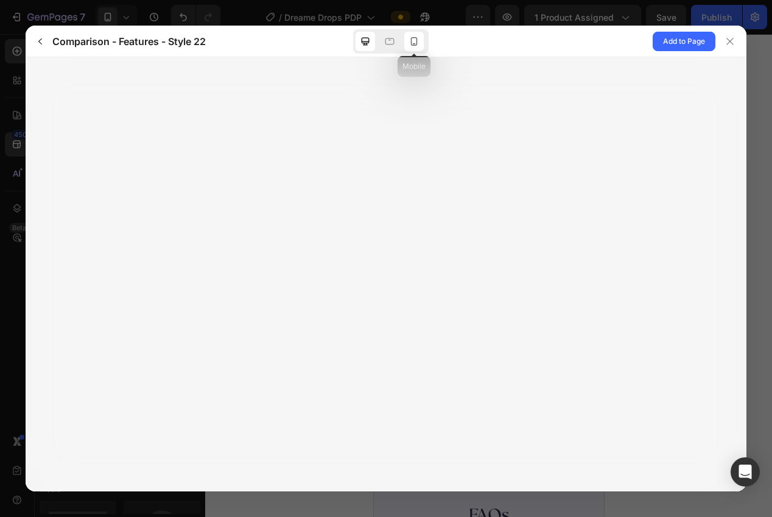
click at [418, 42] on icon at bounding box center [414, 41] width 12 height 12
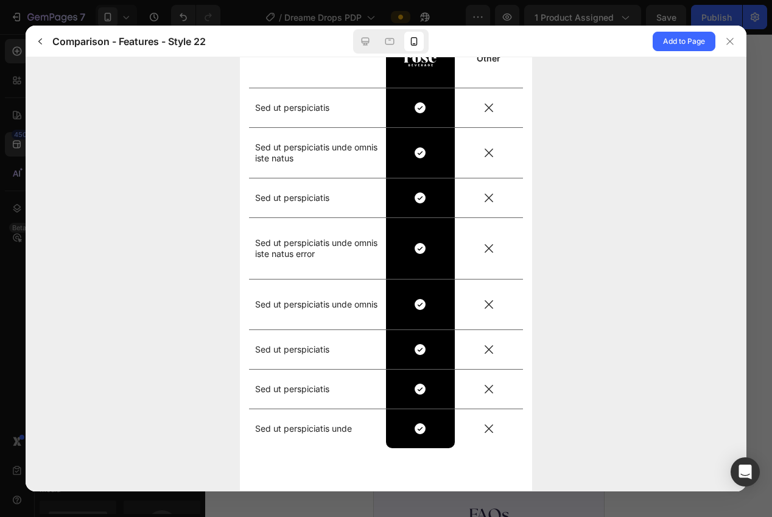
scroll to position [127, 0]
click at [734, 35] on div at bounding box center [729, 41] width 19 height 19
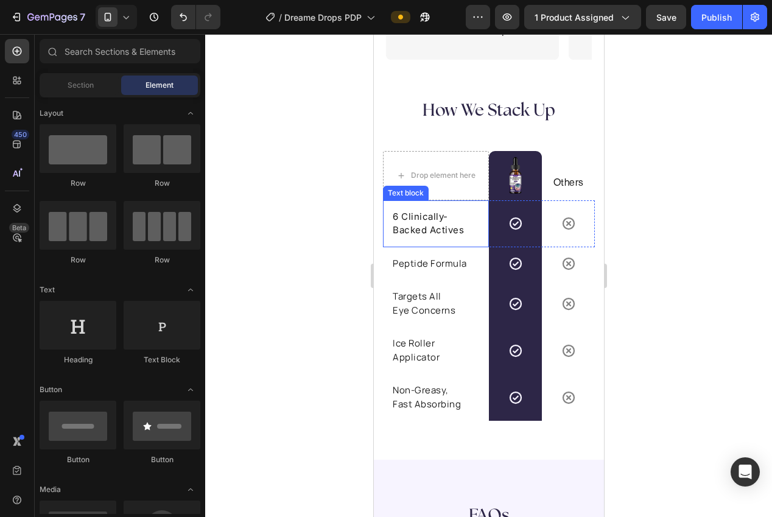
click at [481, 244] on div "6 Clinically-Backed Actives Text block" at bounding box center [435, 223] width 106 height 47
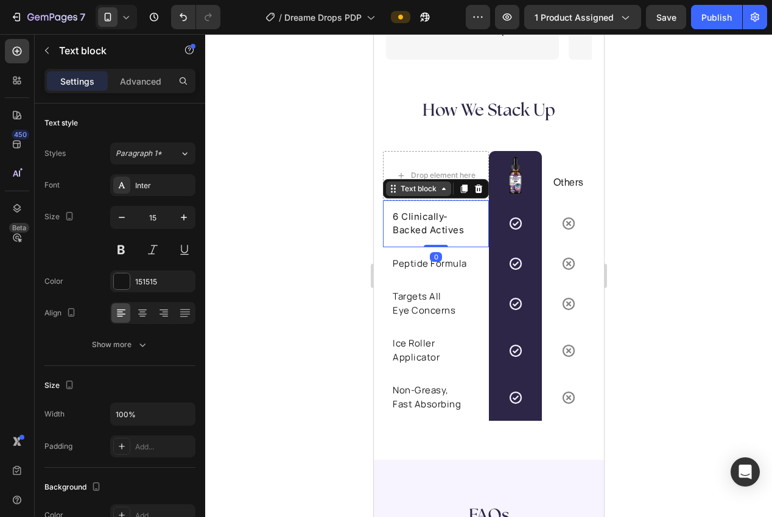
click at [390, 188] on icon at bounding box center [393, 189] width 10 height 10
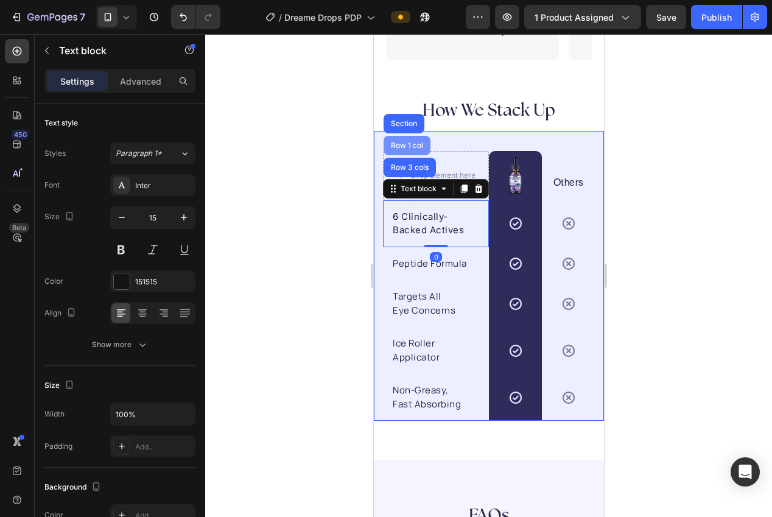
click at [405, 149] on div "Row 1 col" at bounding box center [406, 145] width 47 height 19
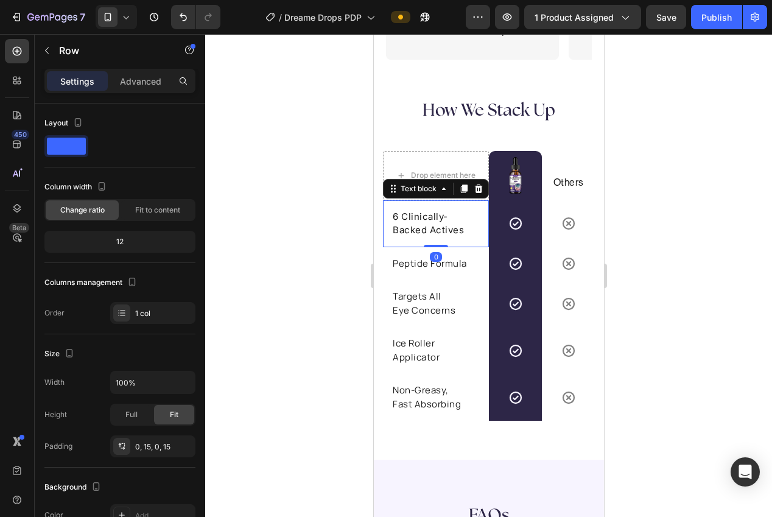
click at [486, 242] on div "6 Clinically-Backed Actives Text block 0" at bounding box center [435, 223] width 106 height 47
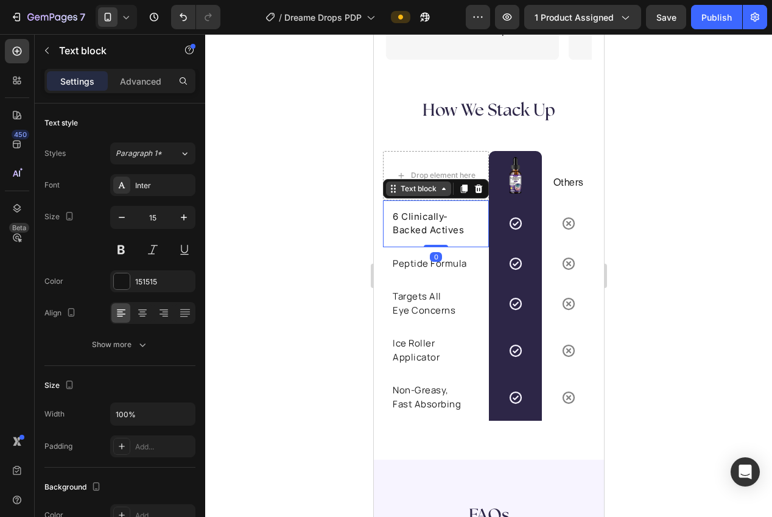
click at [388, 185] on icon at bounding box center [393, 189] width 10 height 10
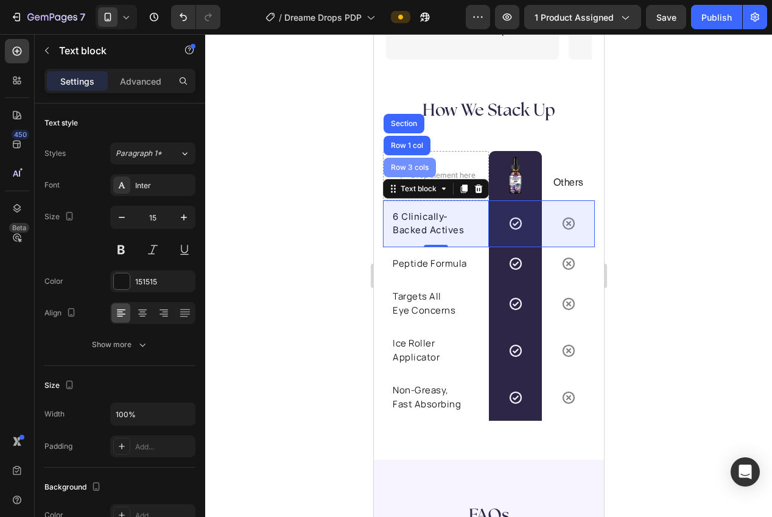
click at [403, 164] on div "Row 3 cols" at bounding box center [409, 167] width 43 height 7
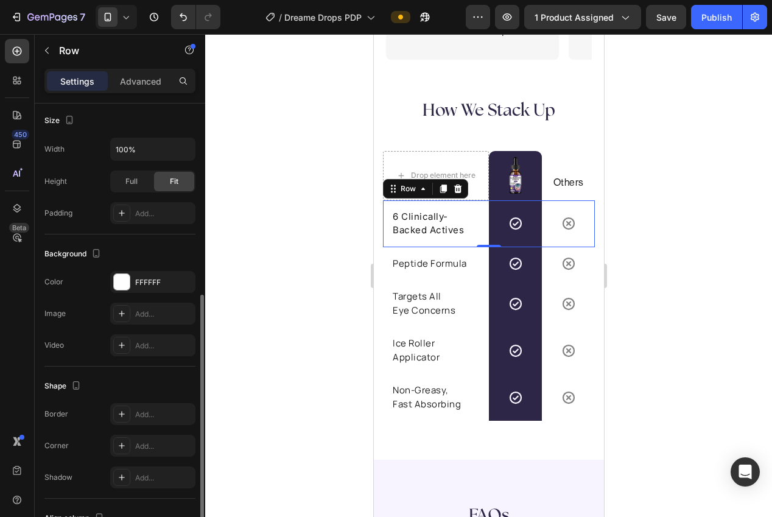
scroll to position [402, 0]
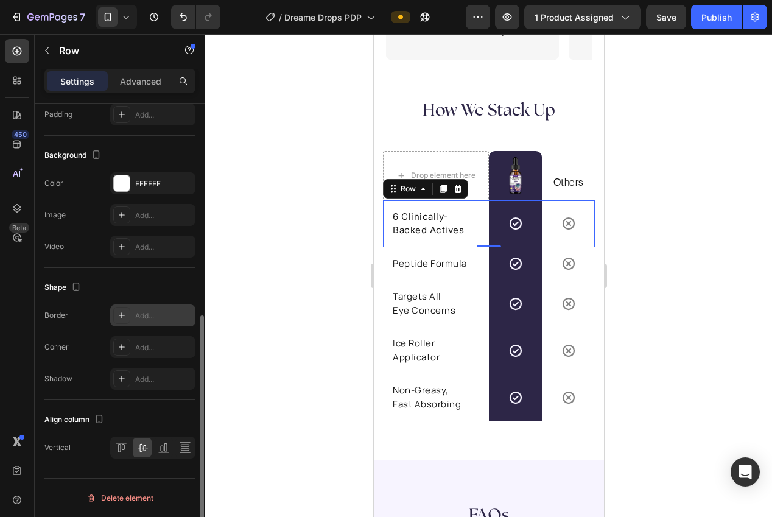
click at [147, 315] on div "Add..." at bounding box center [163, 316] width 57 height 11
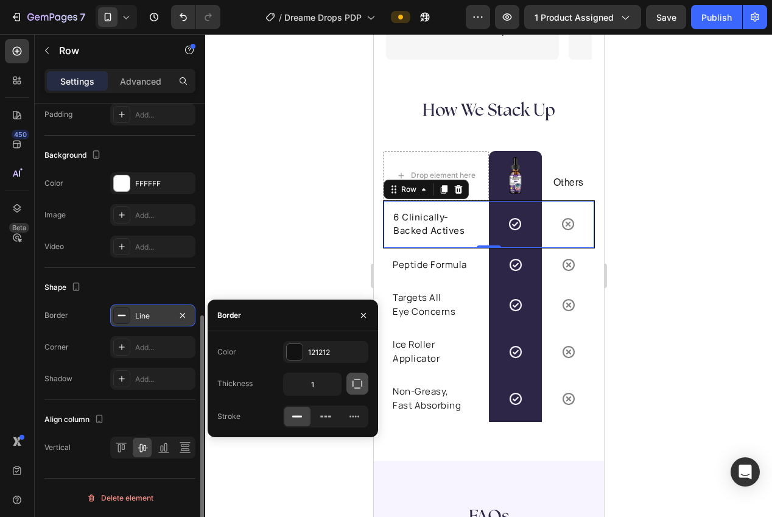
click at [354, 387] on icon "button" at bounding box center [357, 384] width 12 height 12
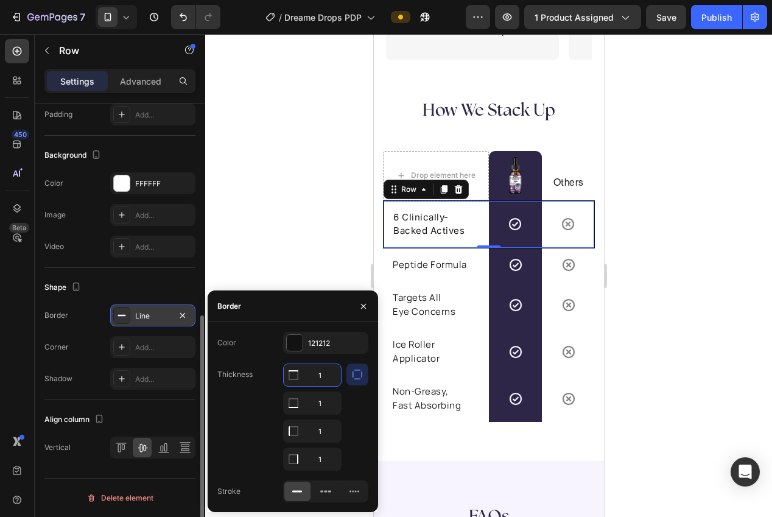
click at [319, 376] on input "1" at bounding box center [312, 375] width 57 height 22
type input "0"
drag, startPoint x: 320, startPoint y: 405, endPoint x: 325, endPoint y: 418, distance: 13.5
click at [320, 406] on input "1" at bounding box center [312, 403] width 57 height 22
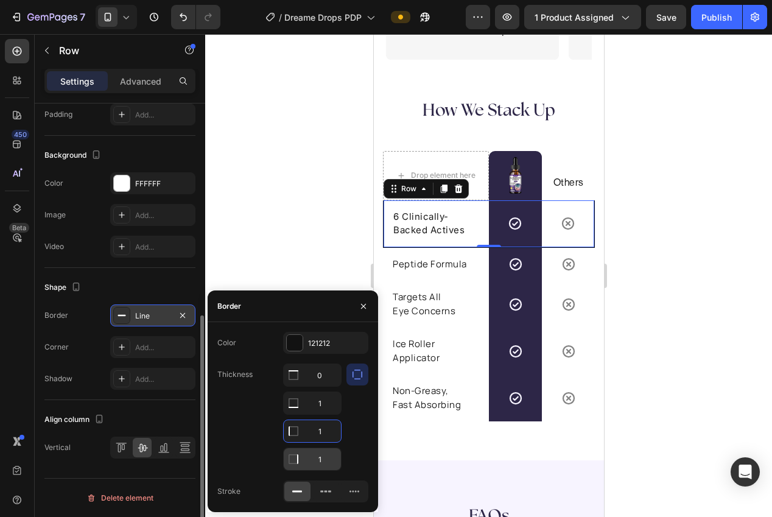
drag, startPoint x: 322, startPoint y: 430, endPoint x: 332, endPoint y: 452, distance: 24.8
click at [322, 431] on input "1" at bounding box center [312, 431] width 57 height 22
type input "0"
click at [319, 386] on input "1" at bounding box center [312, 375] width 57 height 22
type input "0"
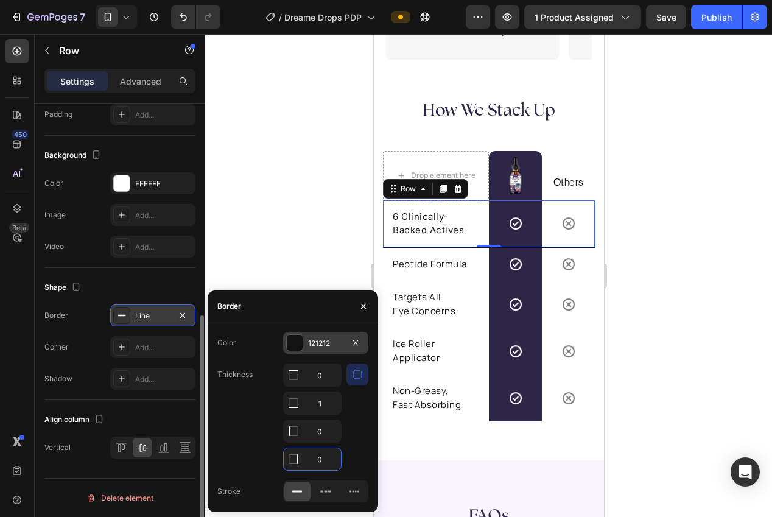
click at [313, 344] on div "121212" at bounding box center [325, 343] width 35 height 11
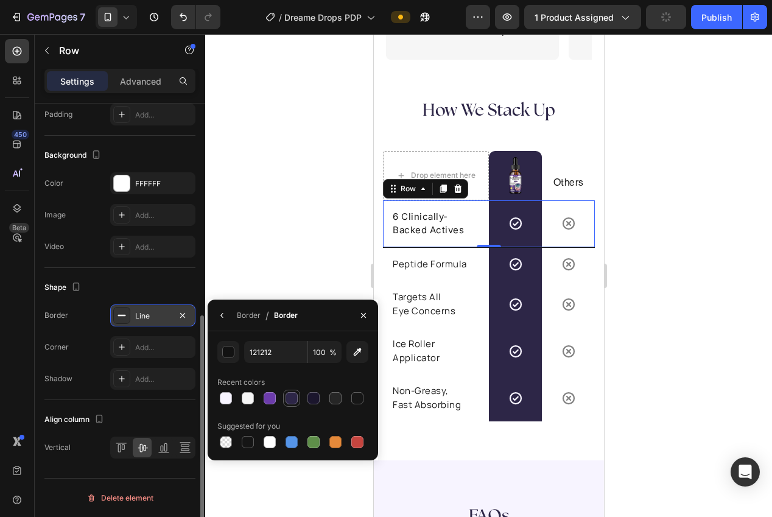
click at [286, 403] on div at bounding box center [292, 398] width 12 height 12
type input "2D2647"
click at [241, 314] on div "Border" at bounding box center [249, 315] width 24 height 11
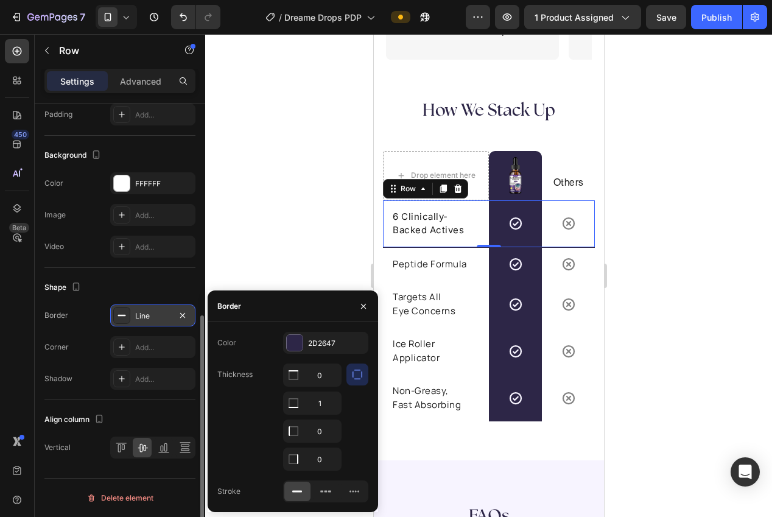
click at [346, 493] on div at bounding box center [354, 491] width 26 height 19
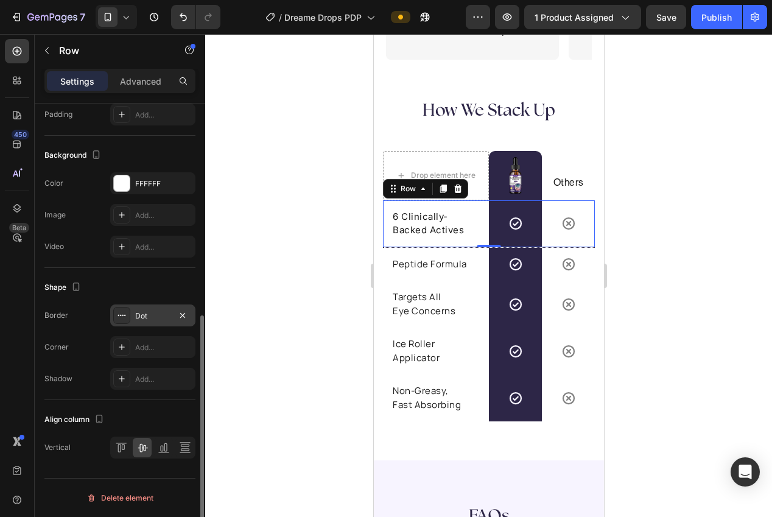
click at [281, 249] on div at bounding box center [488, 275] width 567 height 483
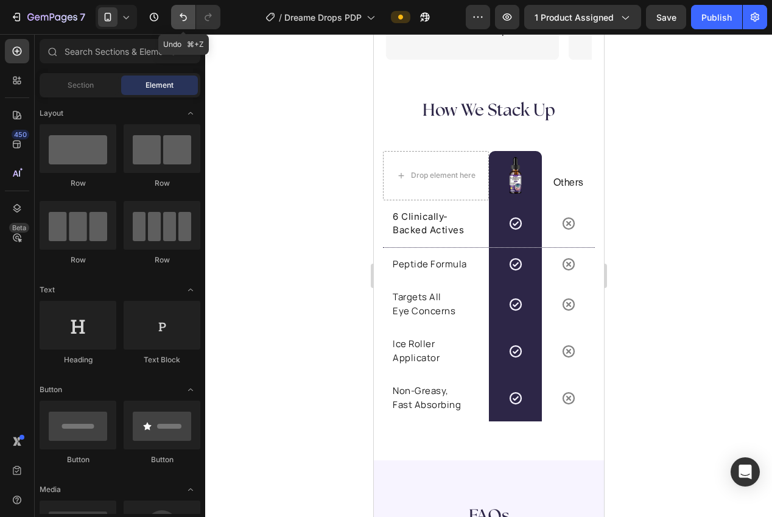
click at [189, 21] on icon "Undo/Redo" at bounding box center [183, 17] width 12 height 12
click at [186, 18] on icon "Undo/Redo" at bounding box center [183, 17] width 7 height 8
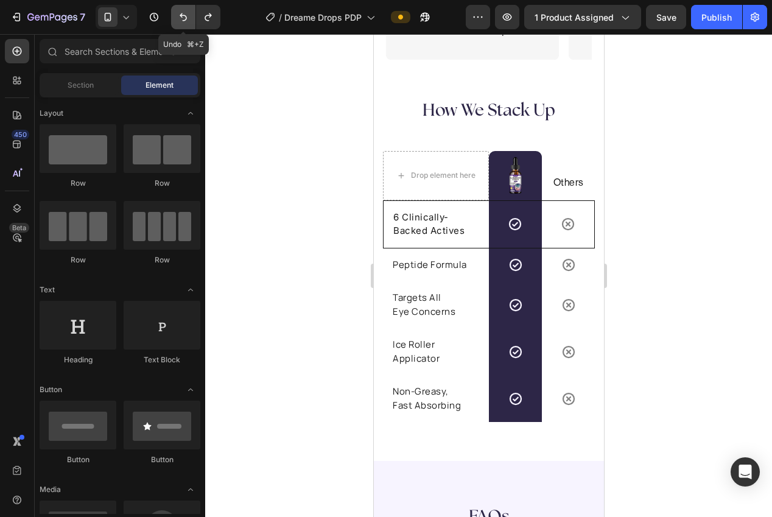
click at [186, 18] on icon "Undo/Redo" at bounding box center [183, 17] width 7 height 8
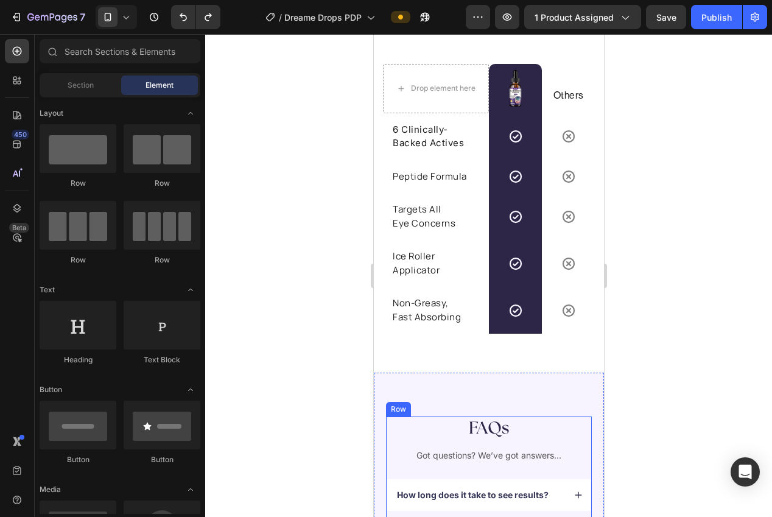
scroll to position [2677, 0]
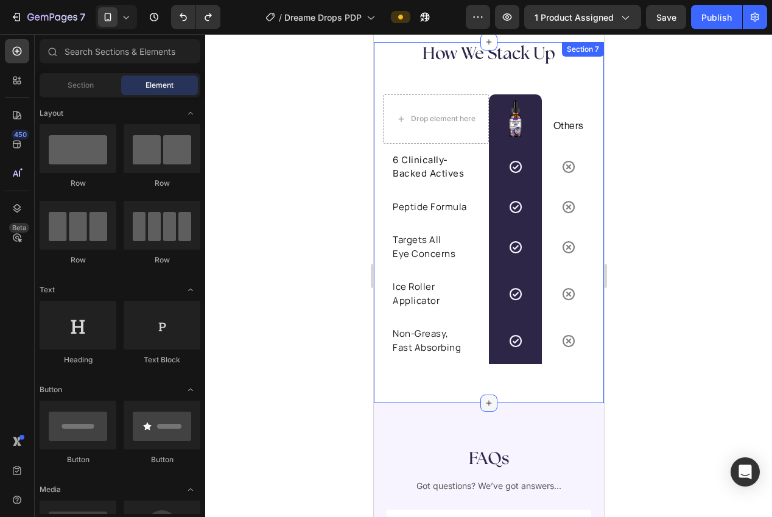
click at [487, 400] on icon at bounding box center [489, 403] width 10 height 10
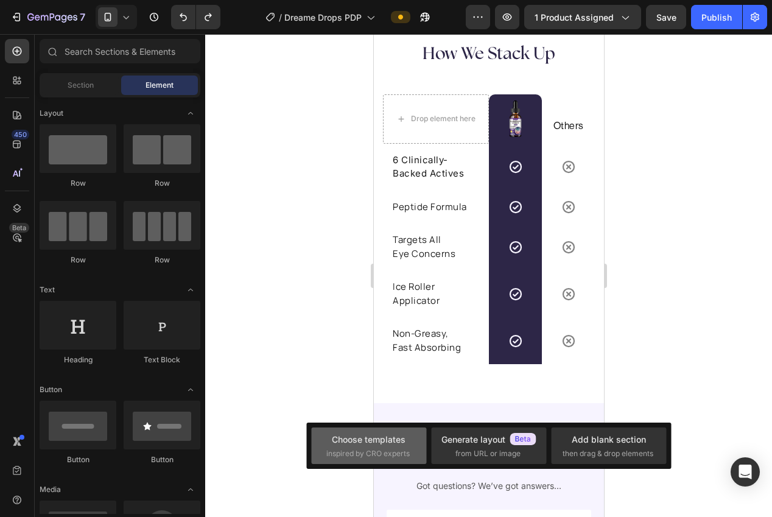
click at [396, 439] on div "Choose templates" at bounding box center [369, 439] width 74 height 13
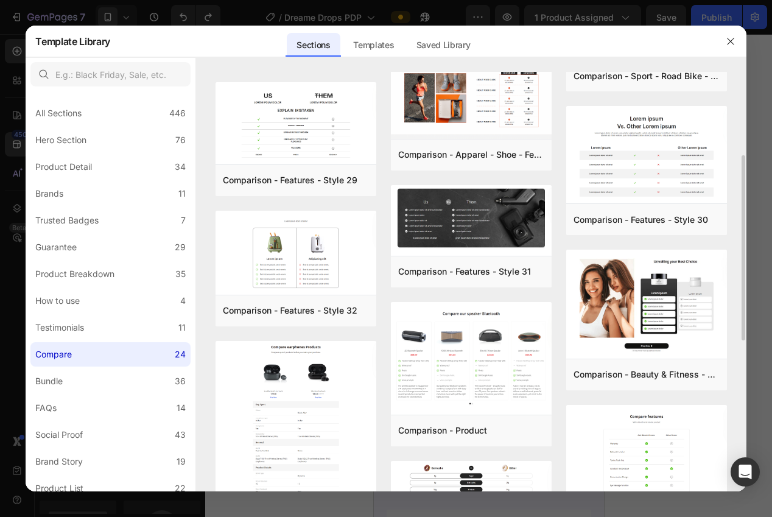
scroll to position [319, 0]
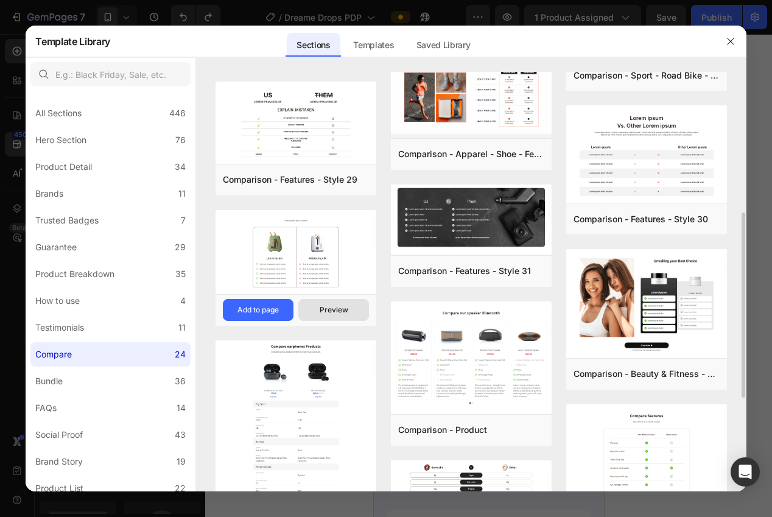
click at [331, 307] on div "Preview" at bounding box center [334, 309] width 29 height 11
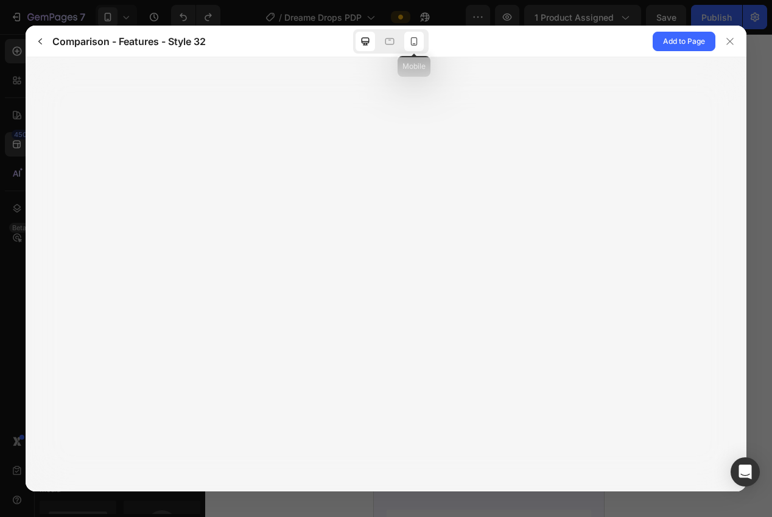
click at [418, 38] on icon at bounding box center [414, 41] width 12 height 12
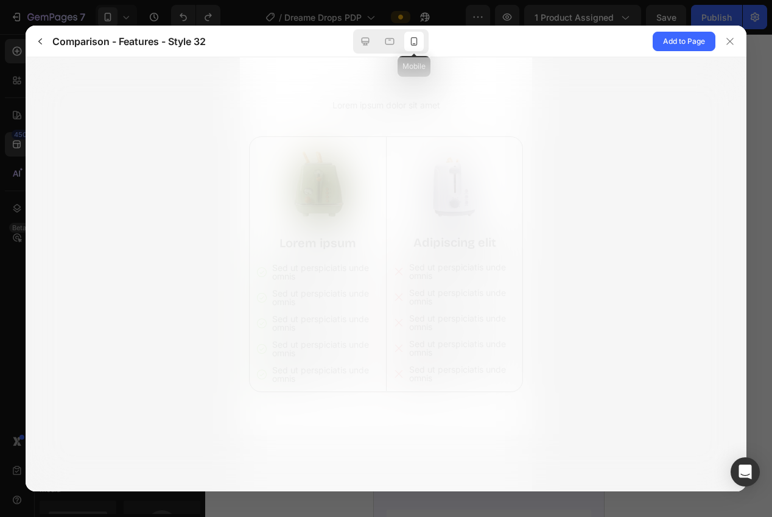
scroll to position [0, 0]
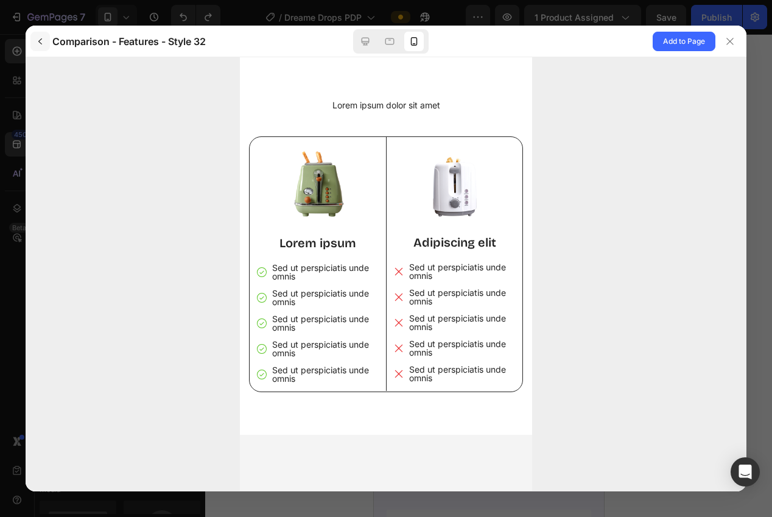
click at [48, 41] on button "button" at bounding box center [39, 41] width 19 height 19
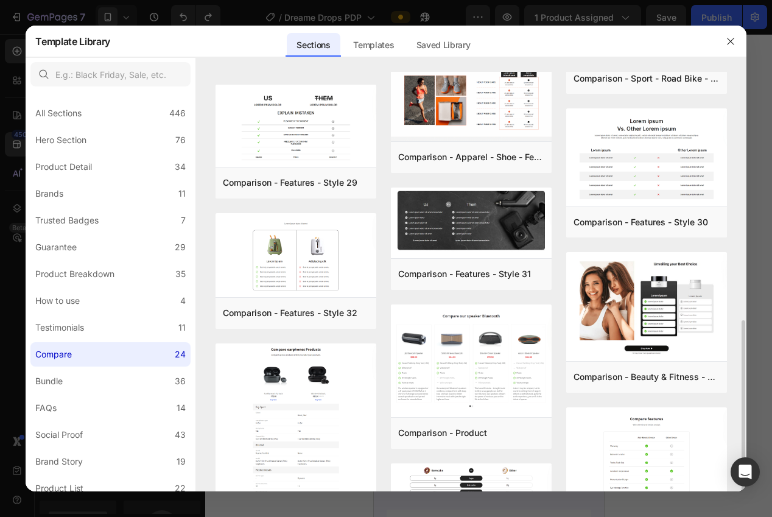
scroll to position [405, 0]
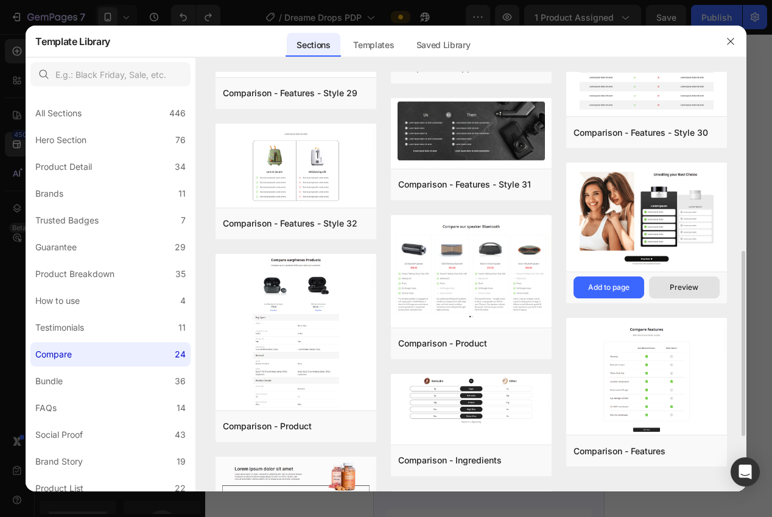
click at [680, 291] on div "Preview" at bounding box center [684, 287] width 29 height 11
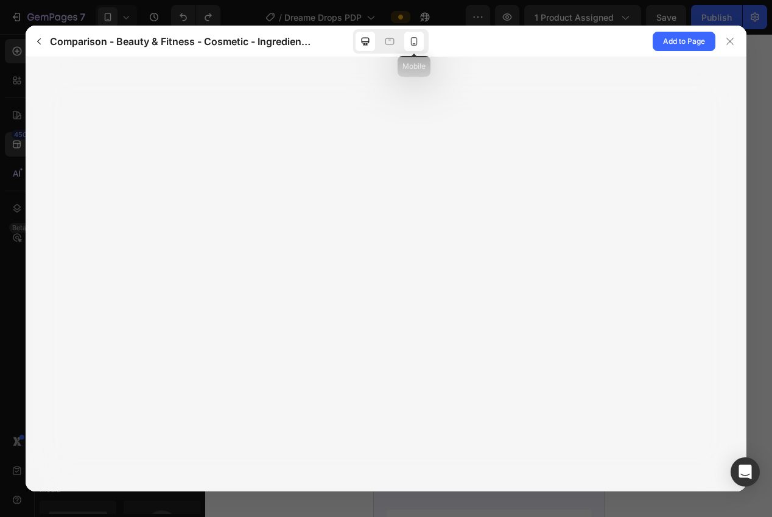
click at [419, 46] on icon at bounding box center [414, 41] width 12 height 12
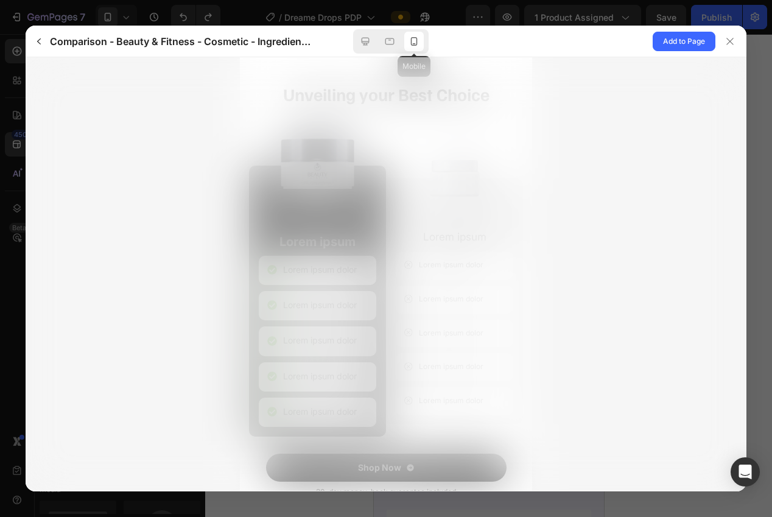
scroll to position [0, 0]
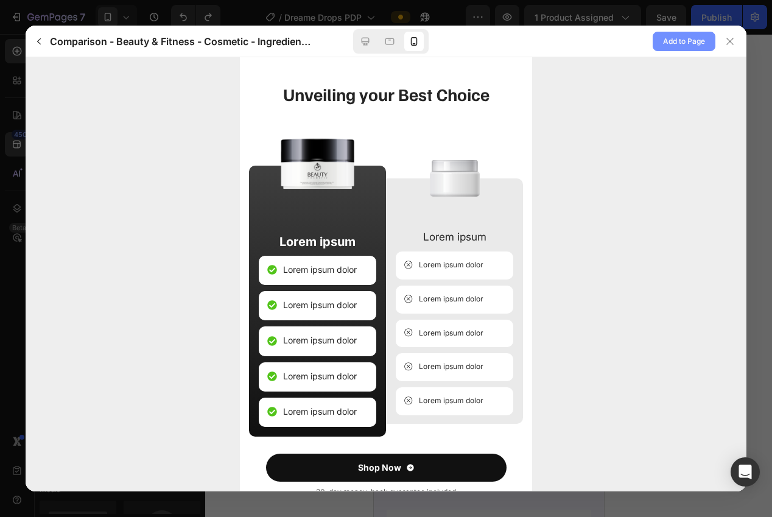
click at [669, 34] on button "Add to Page" at bounding box center [684, 41] width 63 height 19
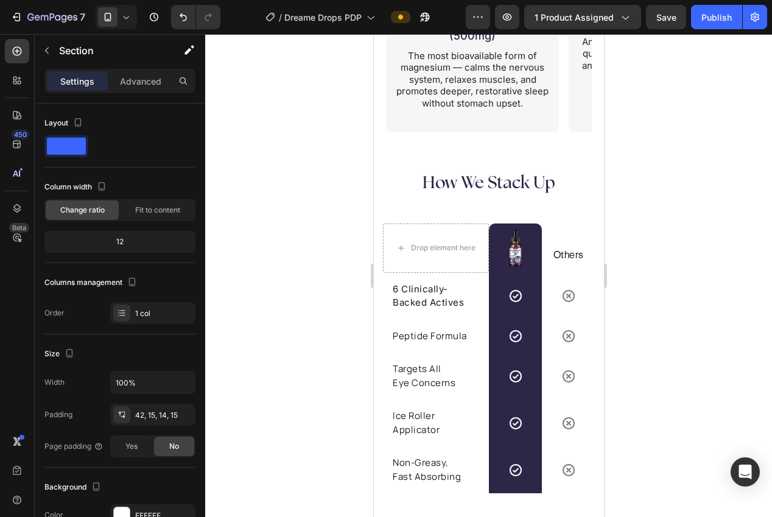
scroll to position [2441, 0]
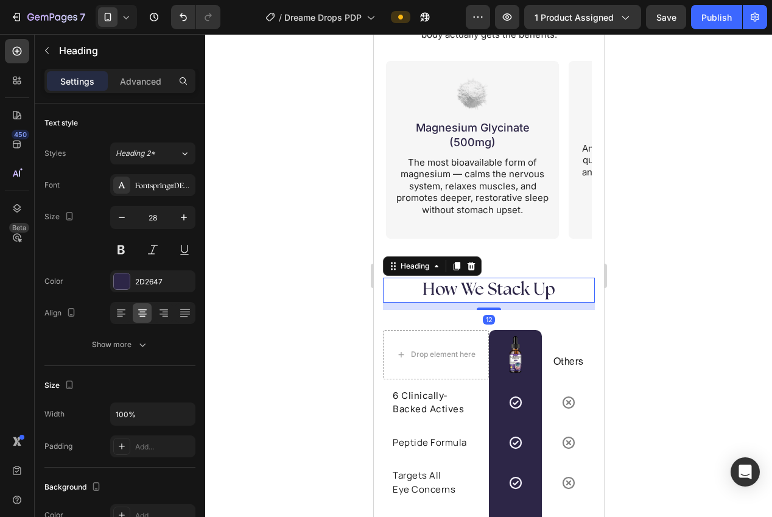
click at [463, 287] on h2 "How We Stack Up" at bounding box center [488, 290] width 212 height 24
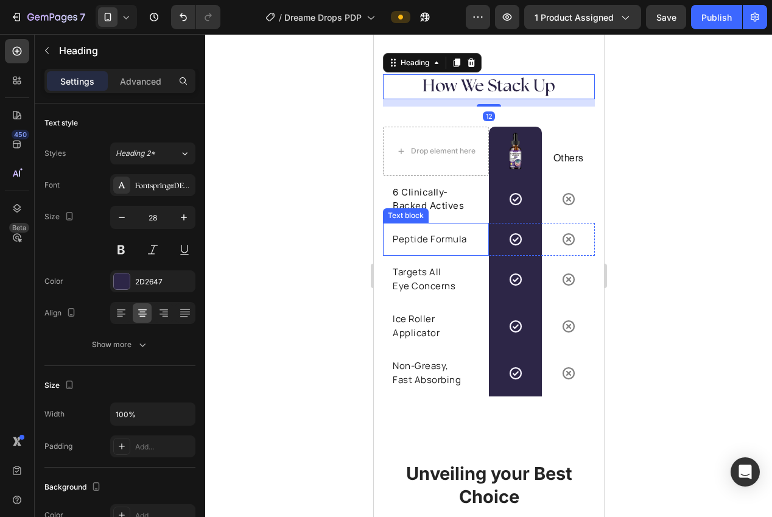
scroll to position [2714, 0]
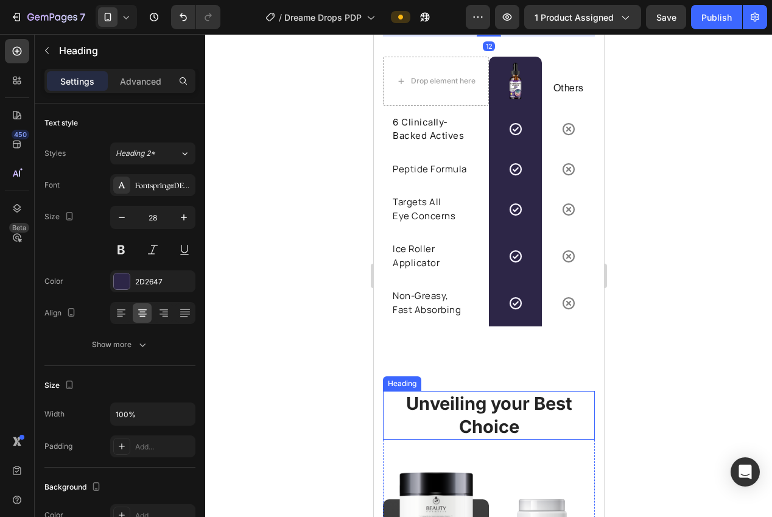
click at [504, 410] on h2 "Unveiling your Best Choice" at bounding box center [488, 415] width 212 height 48
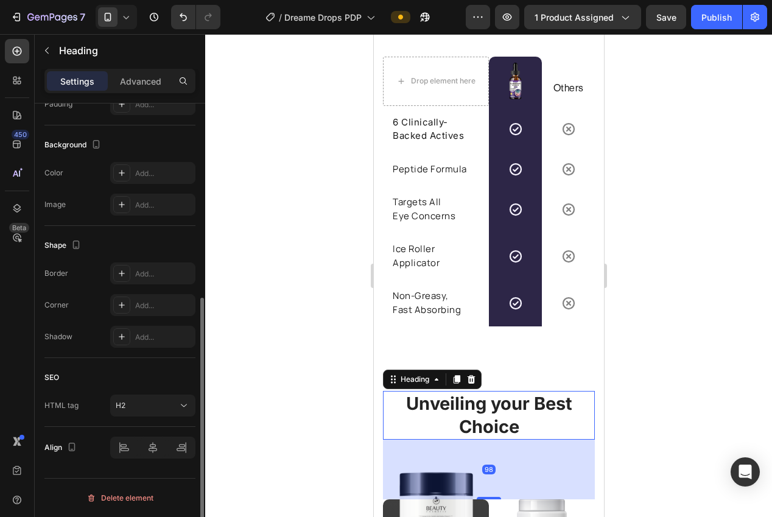
click at [467, 378] on icon at bounding box center [471, 380] width 10 height 10
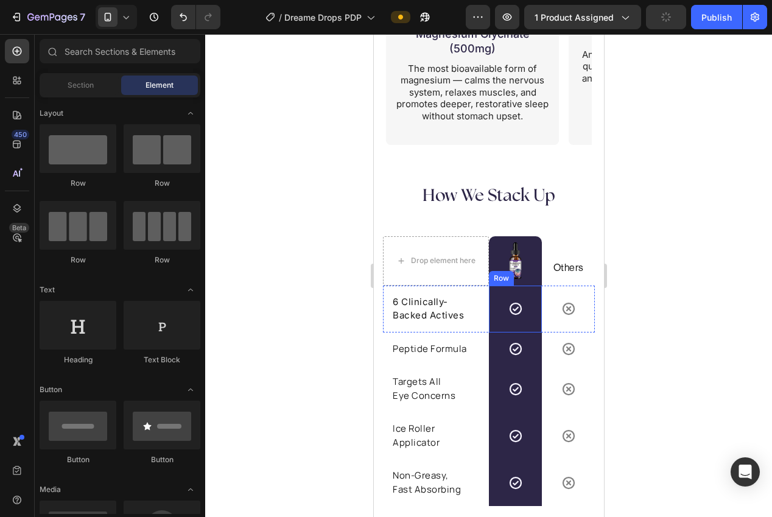
scroll to position [2547, 0]
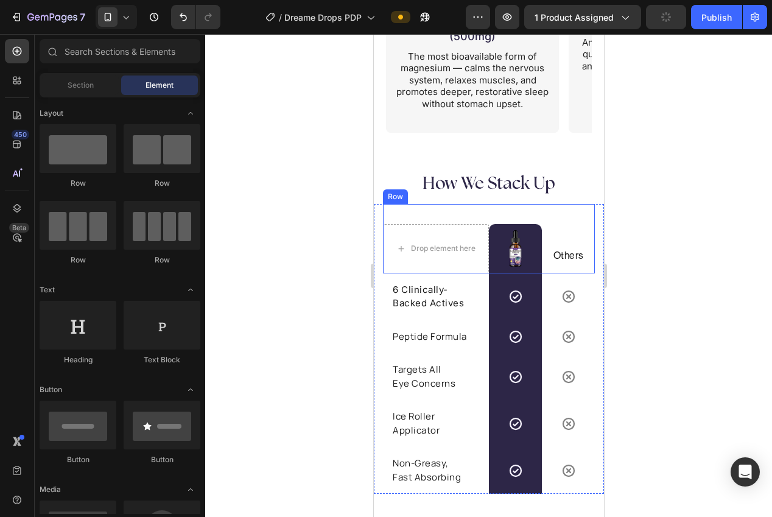
click at [462, 213] on div "Drop element here Image Row Others Text block Row" at bounding box center [488, 238] width 212 height 69
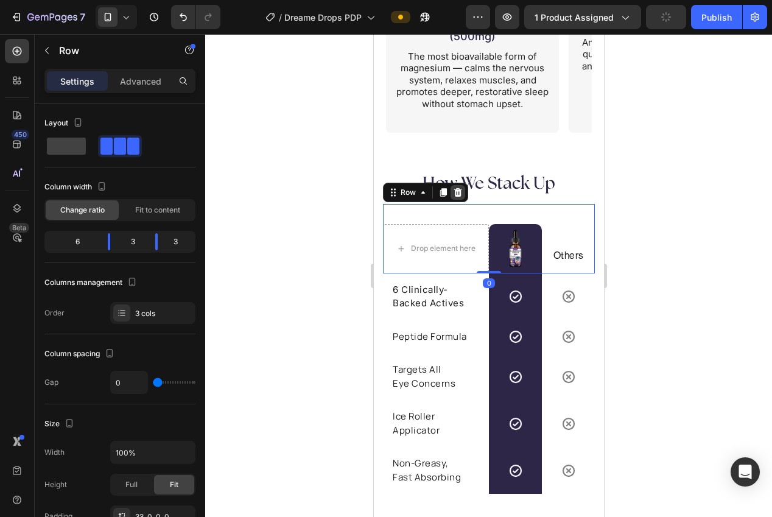
click at [454, 194] on icon at bounding box center [457, 193] width 10 height 10
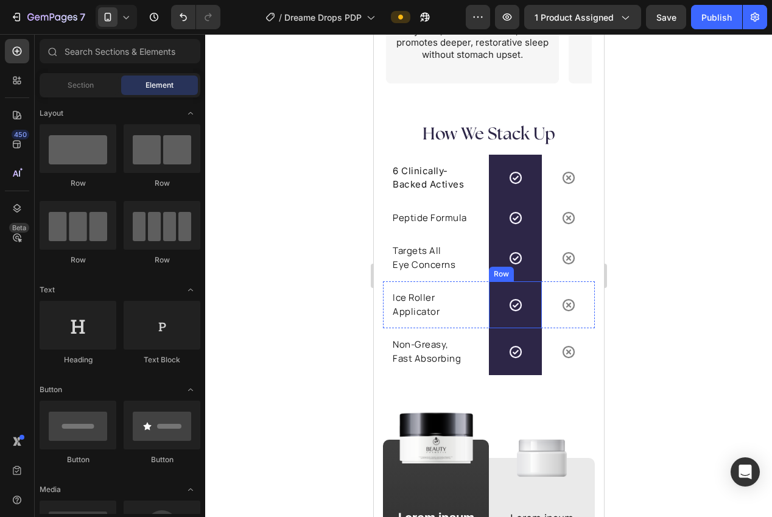
scroll to position [2595, 0]
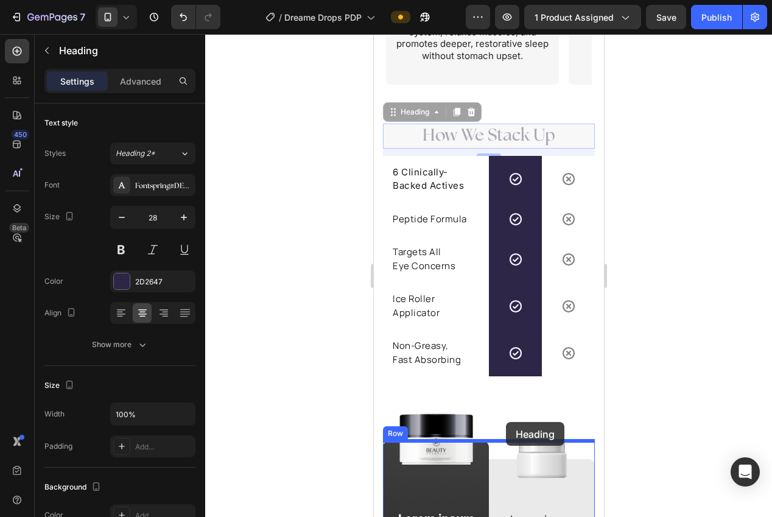
drag, startPoint x: 510, startPoint y: 132, endPoint x: 514, endPoint y: 415, distance: 283.2
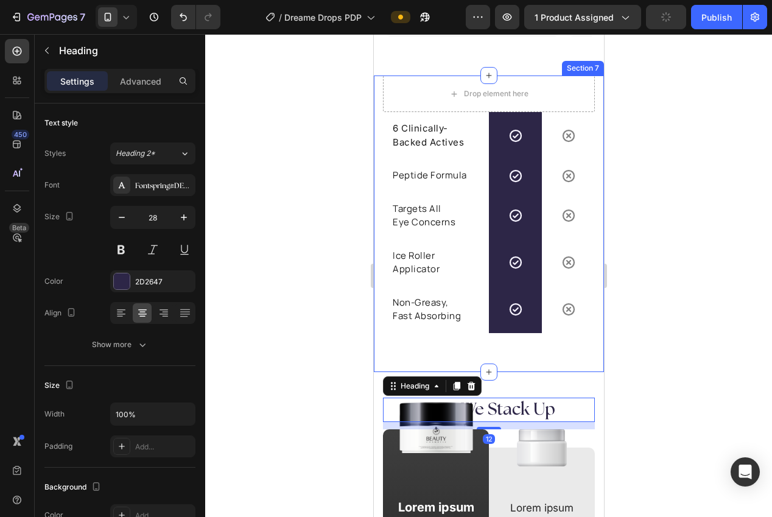
scroll to position [2641, 0]
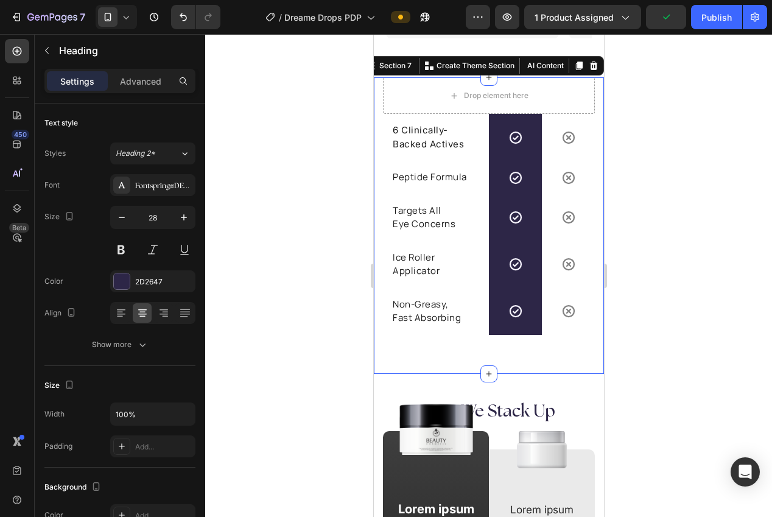
drag, startPoint x: 531, startPoint y: 345, endPoint x: 538, endPoint y: 333, distance: 14.7
click at [531, 345] on div "Drop element here Row 6 Clinically-Backed Actives Text block Icon Row Icon Row …" at bounding box center [488, 225] width 230 height 297
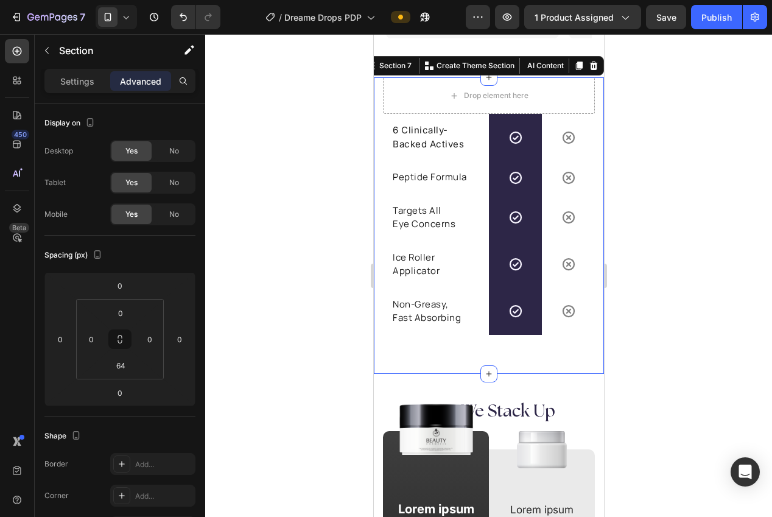
drag, startPoint x: 591, startPoint y: 65, endPoint x: 586, endPoint y: 79, distance: 15.4
click at [591, 65] on icon at bounding box center [593, 66] width 10 height 10
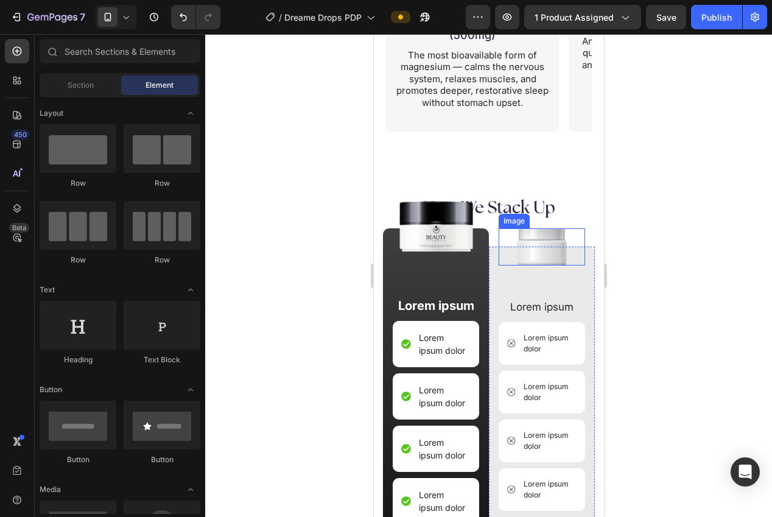
scroll to position [2402, 0]
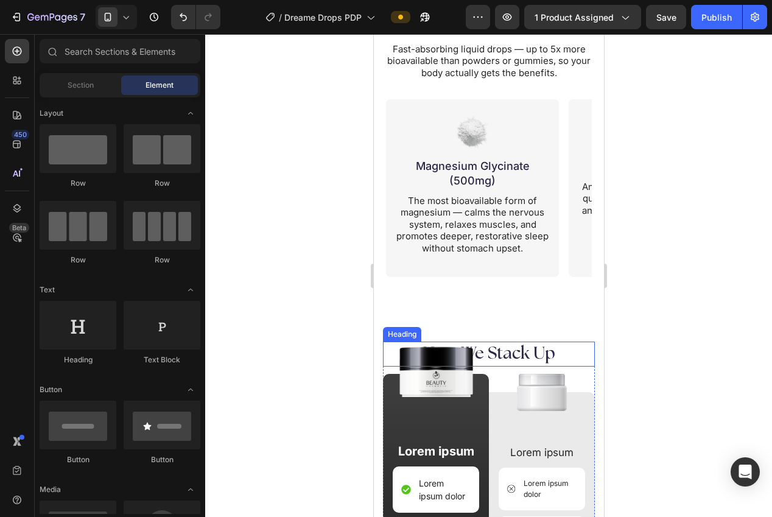
click at [512, 357] on h2 "How We Stack Up" at bounding box center [488, 354] width 212 height 24
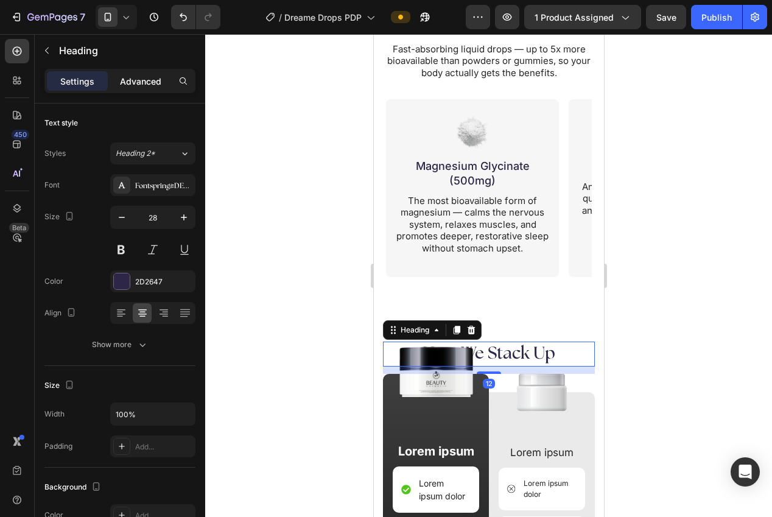
click at [140, 79] on p "Advanced" at bounding box center [140, 81] width 41 height 13
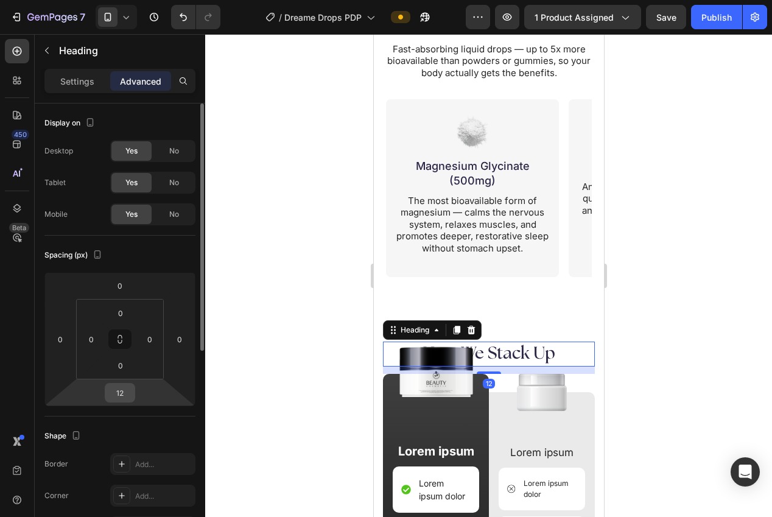
click at [124, 393] on input "12" at bounding box center [120, 393] width 24 height 18
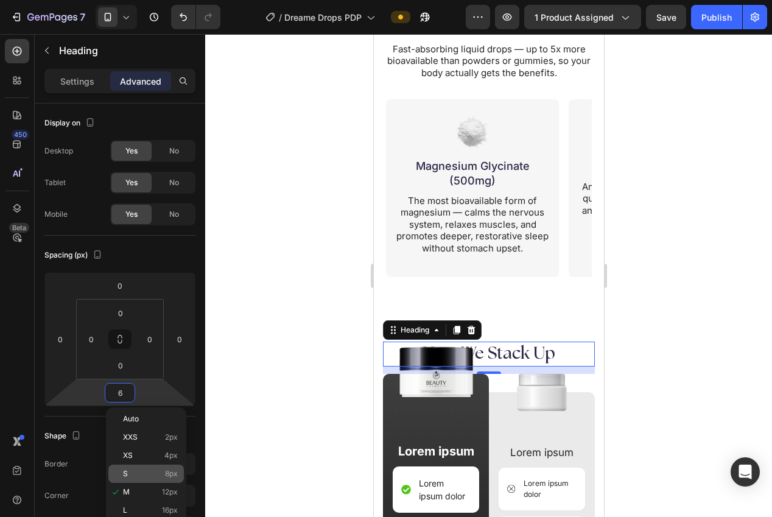
type input "64"
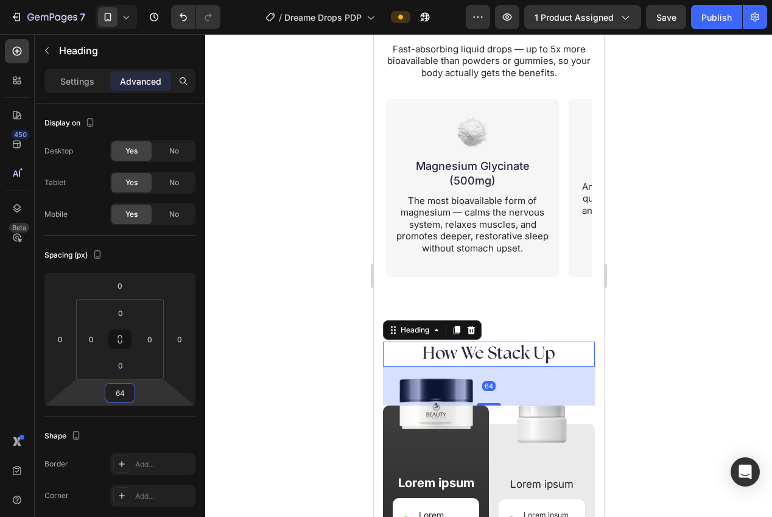
click at [311, 343] on div at bounding box center [488, 275] width 567 height 483
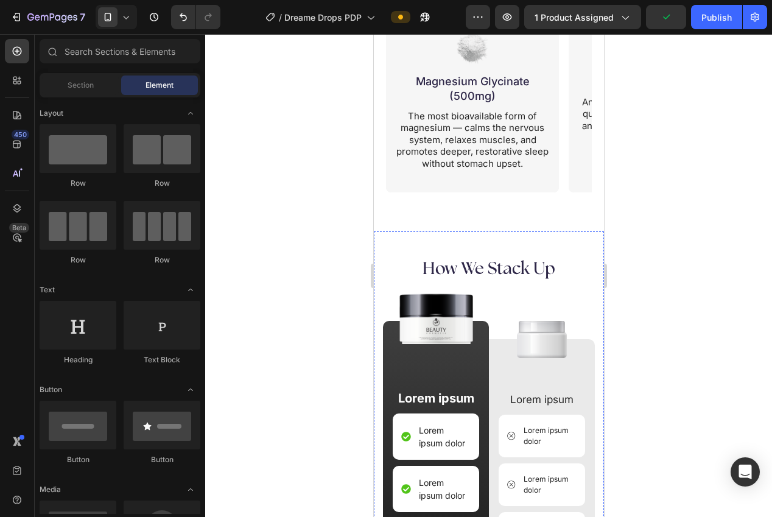
scroll to position [2482, 0]
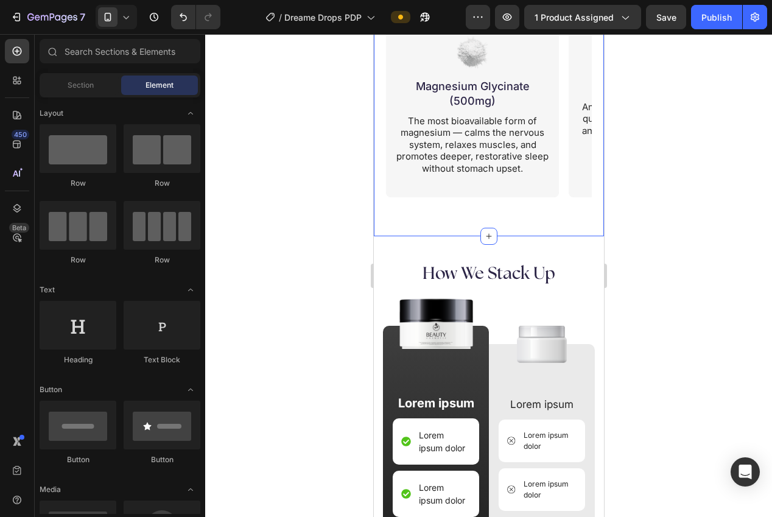
click at [490, 218] on div "The Dream Team Behind Deeper Sleep Heading Fast-absorbing liquid drops — up to …" at bounding box center [488, 53] width 230 height 368
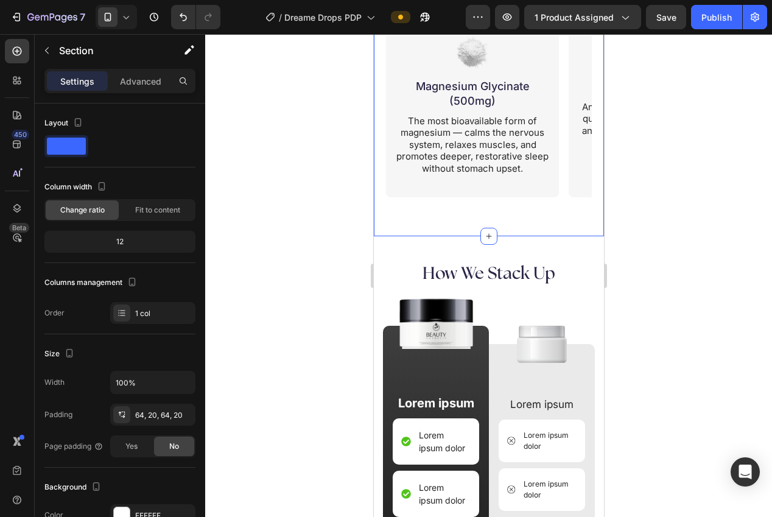
drag, startPoint x: 143, startPoint y: 85, endPoint x: 155, endPoint y: 100, distance: 20.4
click at [142, 85] on p "Advanced" at bounding box center [140, 81] width 41 height 13
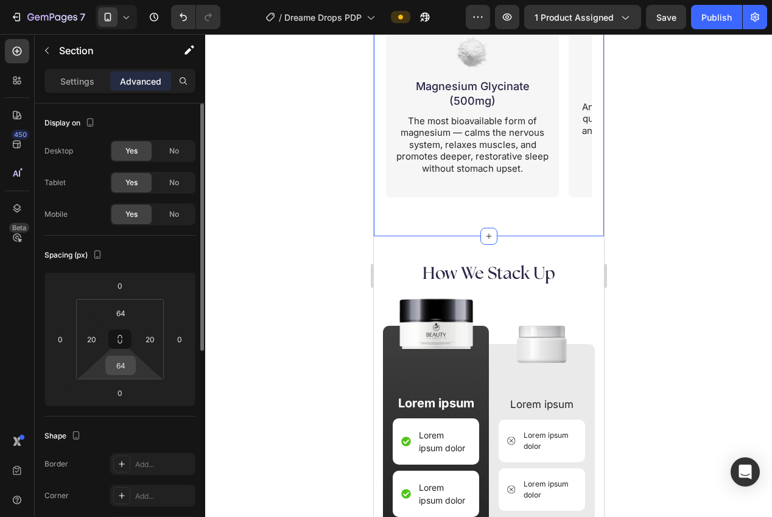
click at [128, 358] on input "64" at bounding box center [120, 365] width 24 height 18
click at [126, 364] on input "064" at bounding box center [120, 365] width 24 height 18
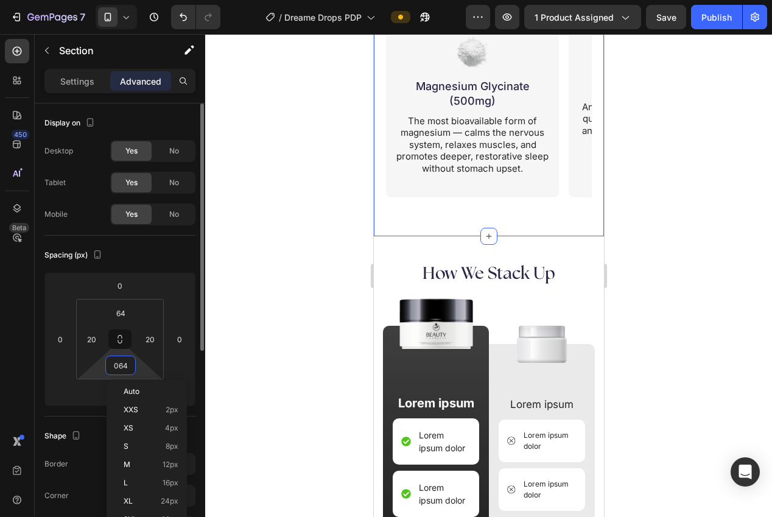
click at [126, 364] on input "064" at bounding box center [120, 365] width 24 height 18
type input "0"
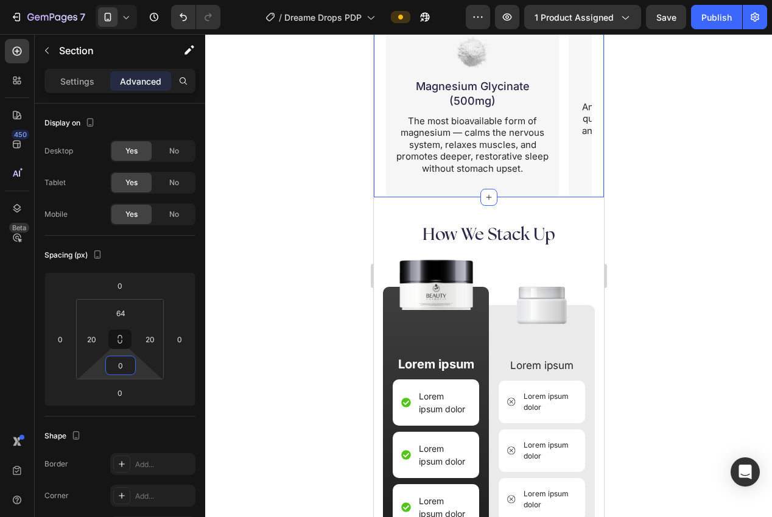
drag, startPoint x: 247, startPoint y: 343, endPoint x: 259, endPoint y: 344, distance: 11.6
click at [253, 343] on div at bounding box center [488, 275] width 567 height 483
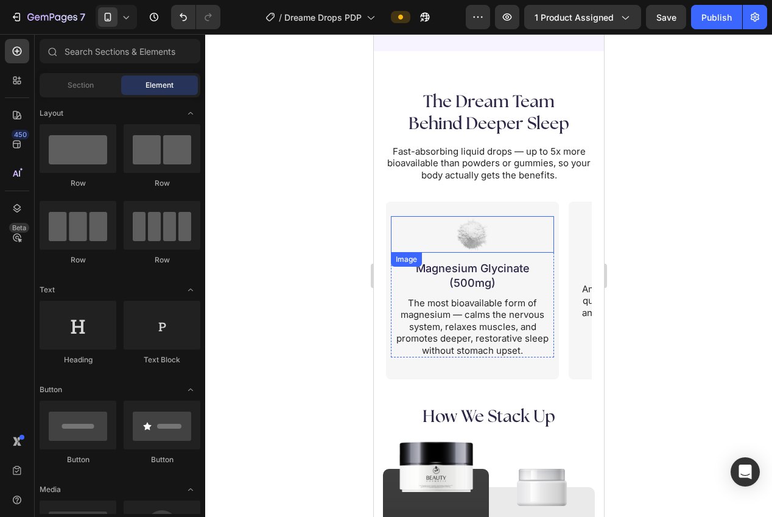
scroll to position [2304, 0]
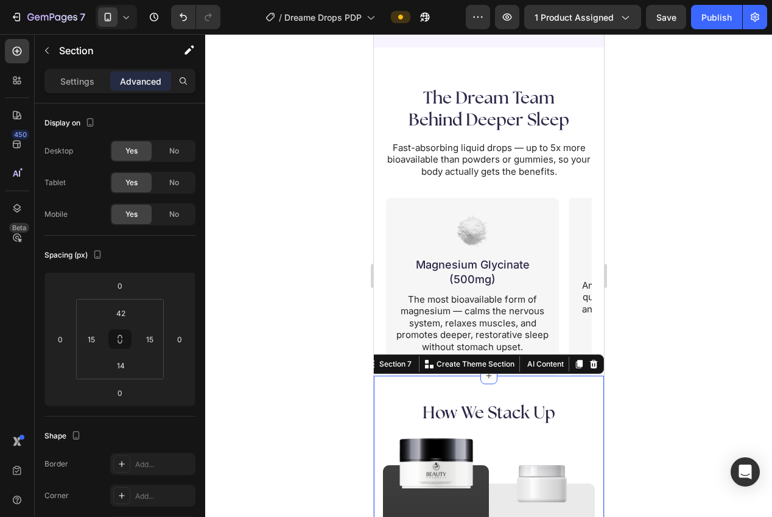
click at [123, 312] on input "42" at bounding box center [120, 313] width 24 height 18
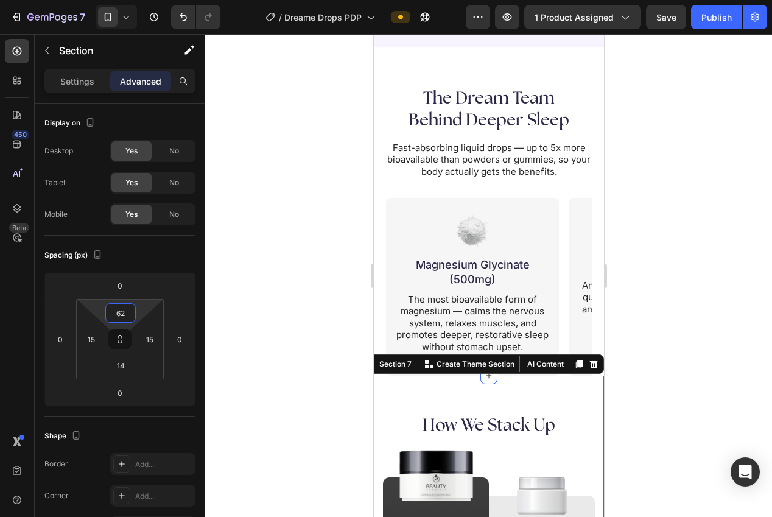
type input "62"
drag, startPoint x: 278, startPoint y: 244, endPoint x: 286, endPoint y: 243, distance: 8.0
click at [283, 244] on div at bounding box center [488, 275] width 567 height 483
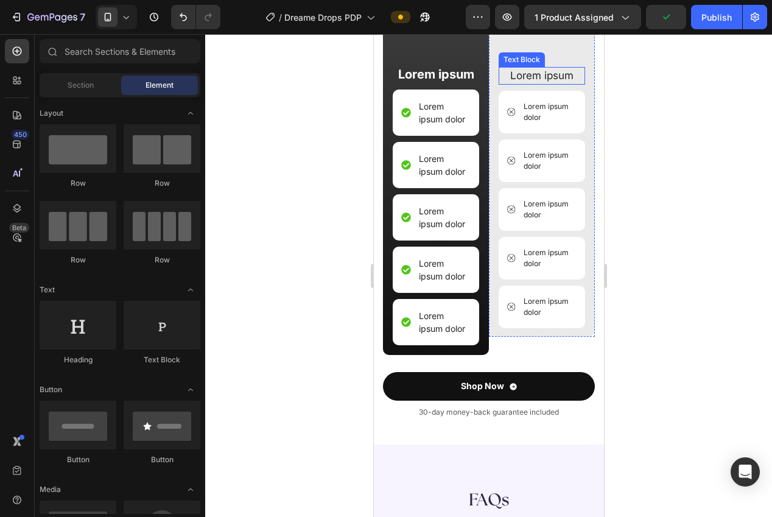
scroll to position [2899, 0]
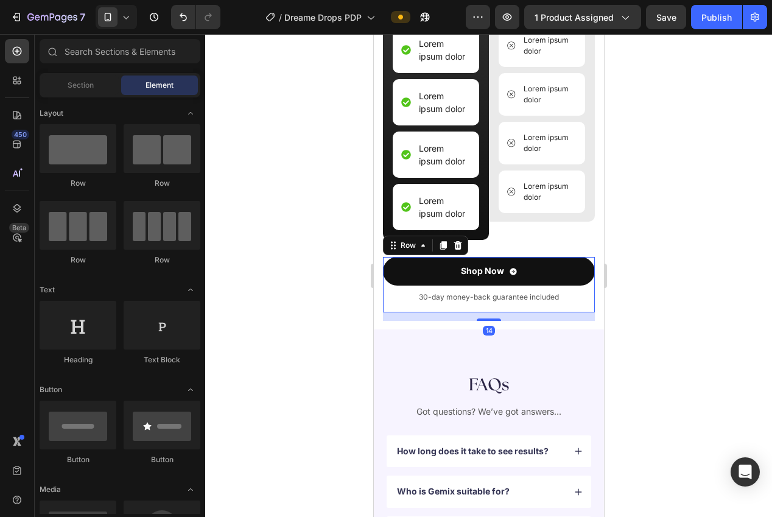
drag, startPoint x: 387, startPoint y: 307, endPoint x: 402, endPoint y: 293, distance: 20.7
click at [387, 307] on div "Shop Now Button 30-day money-back guarantee included Text Block" at bounding box center [488, 284] width 212 height 55
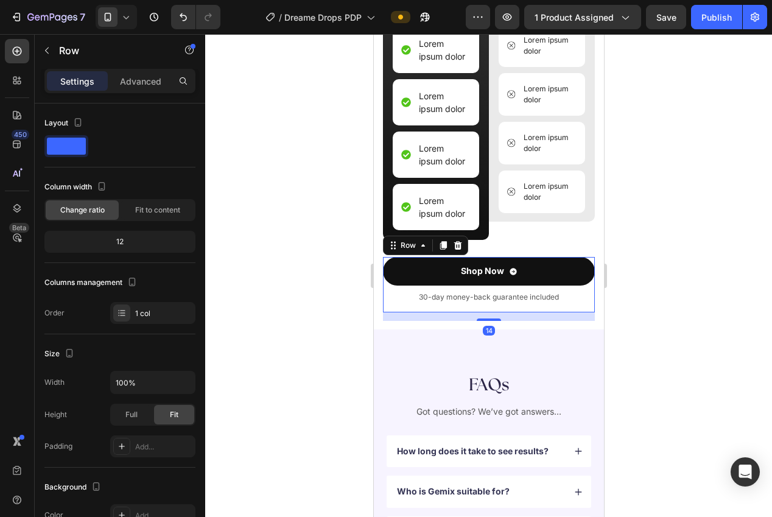
click at [459, 247] on icon at bounding box center [458, 245] width 8 height 9
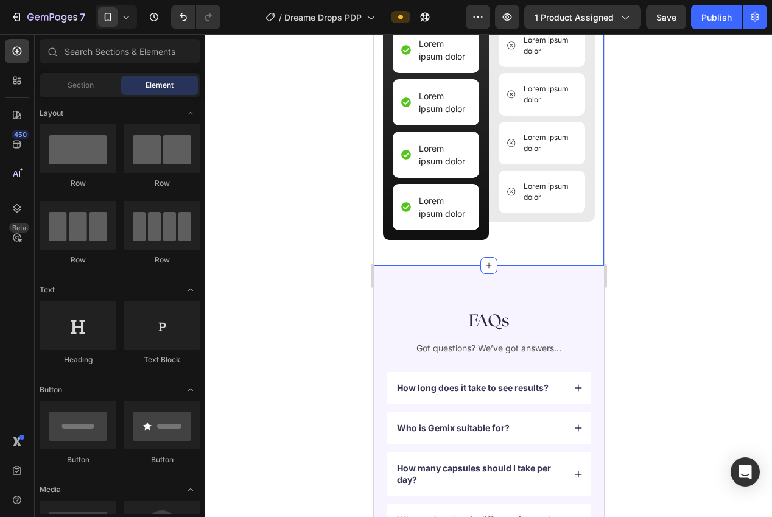
click at [455, 256] on div "Image How We Stack Up Heading Image Lorem ipsum Text Block Lorem ipsum dolor It…" at bounding box center [488, 37] width 212 height 439
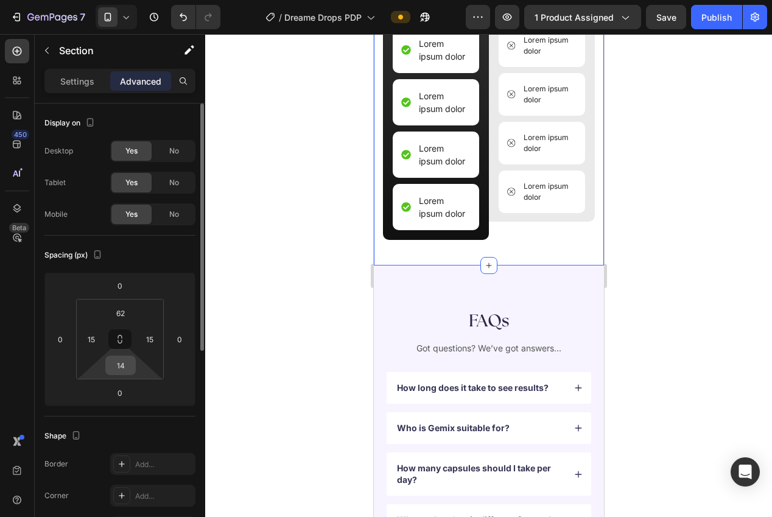
click at [114, 365] on input "14" at bounding box center [120, 365] width 24 height 18
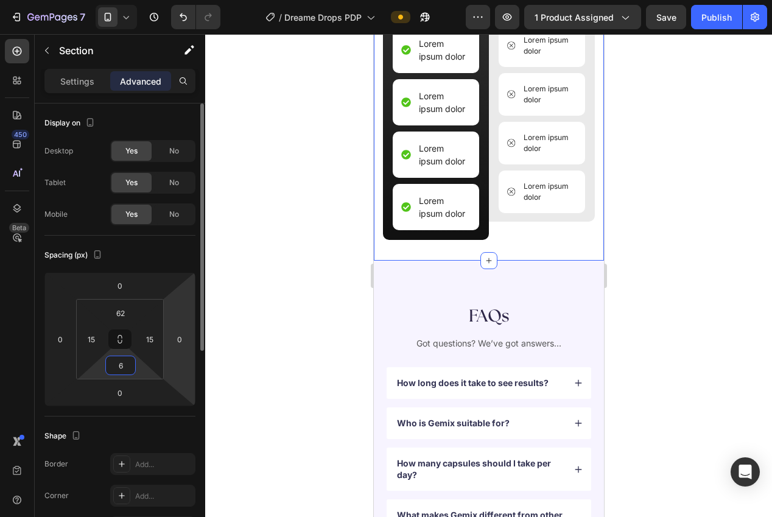
type input "62"
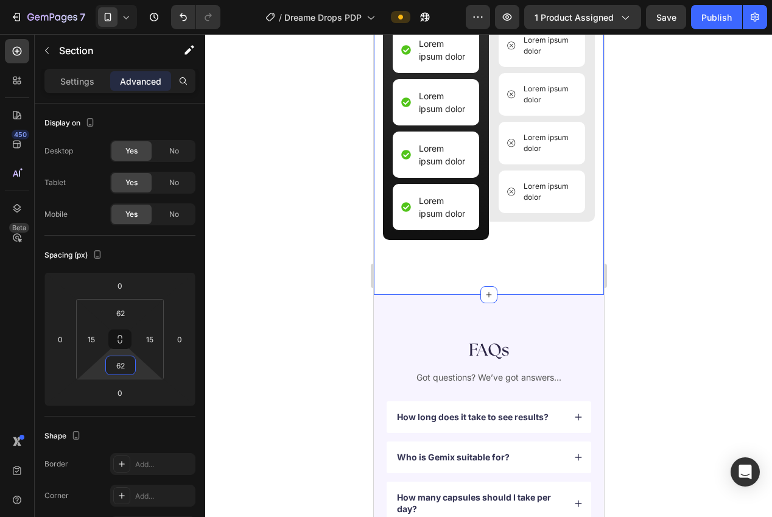
drag, startPoint x: 270, startPoint y: 342, endPoint x: 278, endPoint y: 340, distance: 8.0
click at [277, 341] on div at bounding box center [488, 275] width 567 height 483
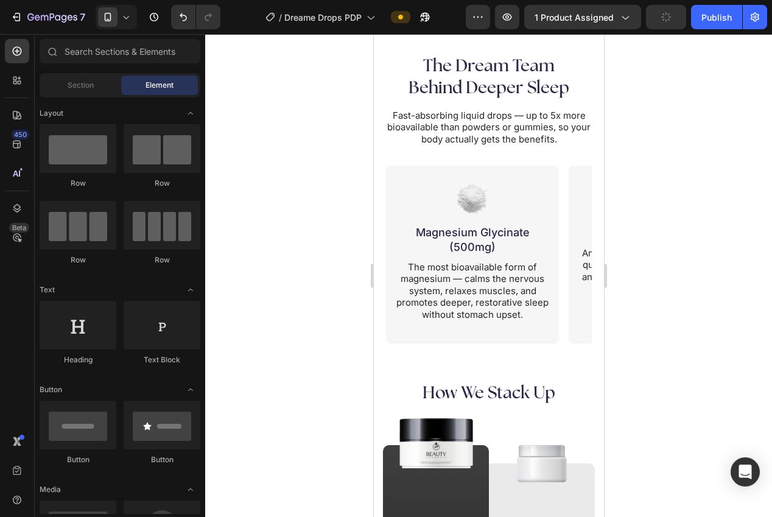
scroll to position [2280, 0]
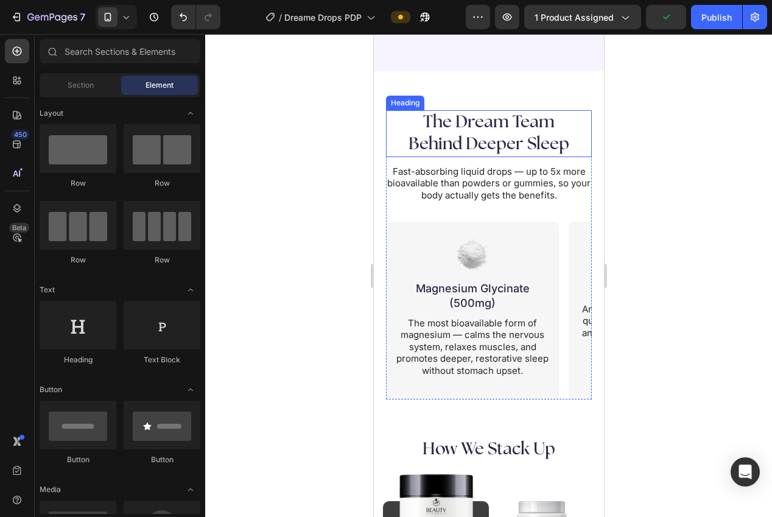
click at [490, 144] on h2 "The Dream Team Behind Deeper Sleep" at bounding box center [488, 133] width 206 height 47
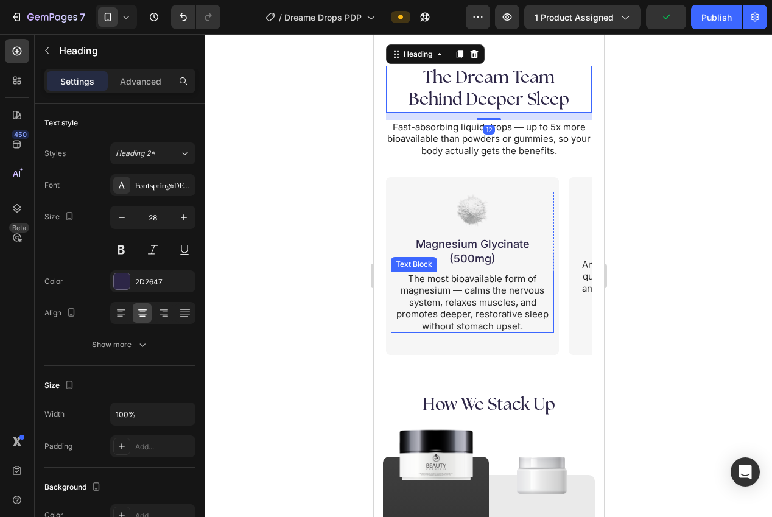
scroll to position [2393, 0]
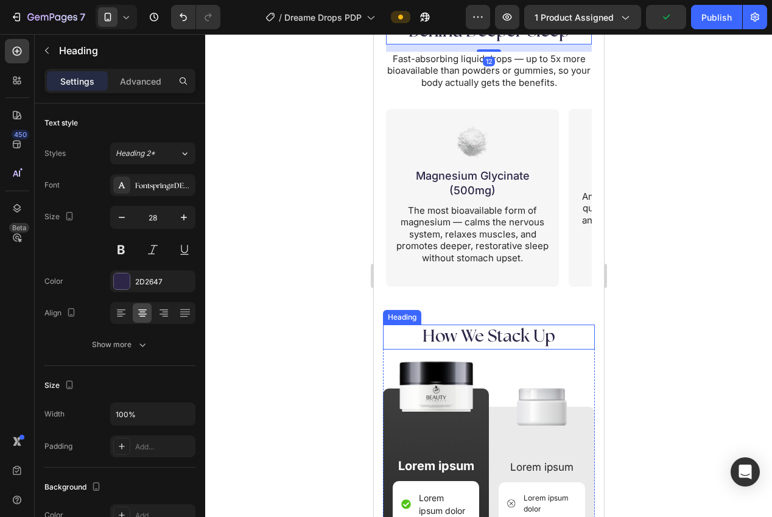
drag, startPoint x: 490, startPoint y: 333, endPoint x: 483, endPoint y: 327, distance: 8.7
click at [490, 333] on h2 "How We Stack Up" at bounding box center [488, 337] width 212 height 24
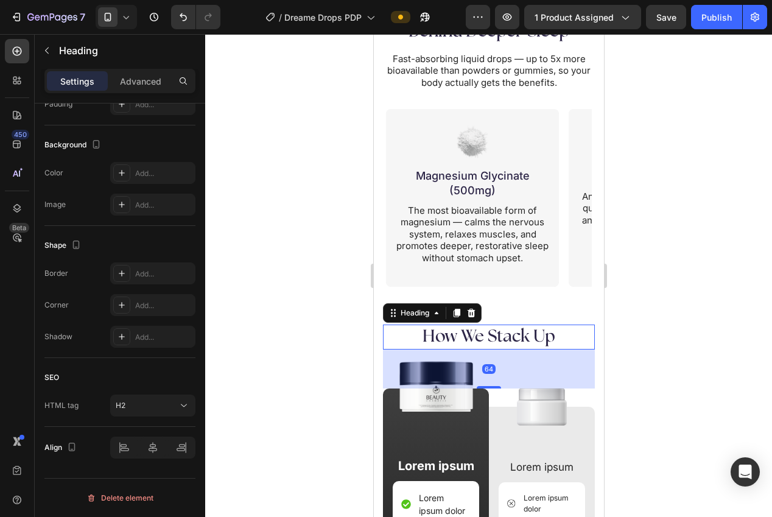
click at [125, 80] on p "Advanced" at bounding box center [140, 81] width 41 height 13
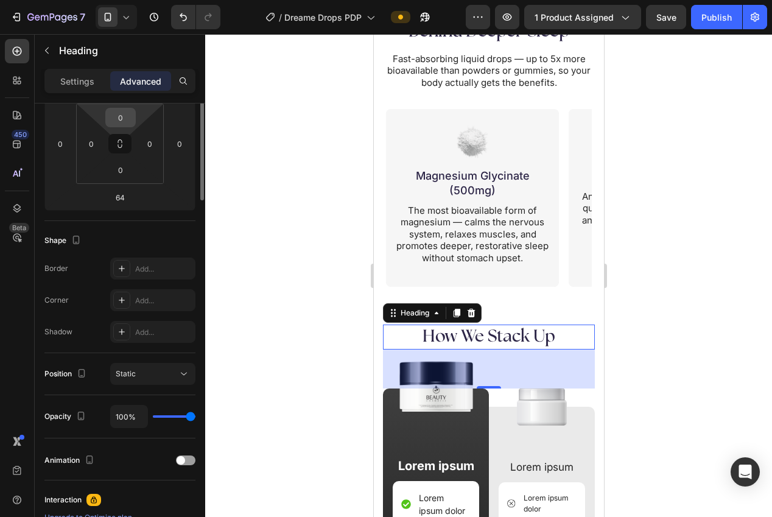
scroll to position [0, 0]
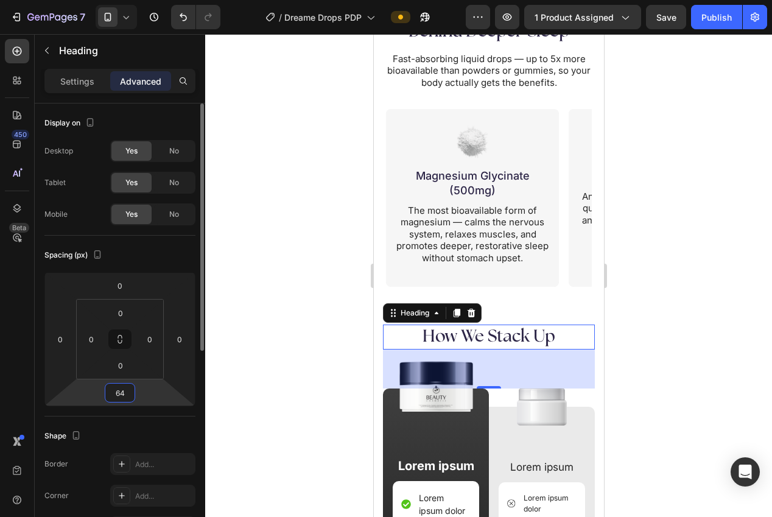
drag, startPoint x: 113, startPoint y: 388, endPoint x: 122, endPoint y: 393, distance: 10.7
click at [113, 388] on input "64" at bounding box center [120, 393] width 24 height 18
click at [118, 400] on input "64" at bounding box center [120, 393] width 24 height 18
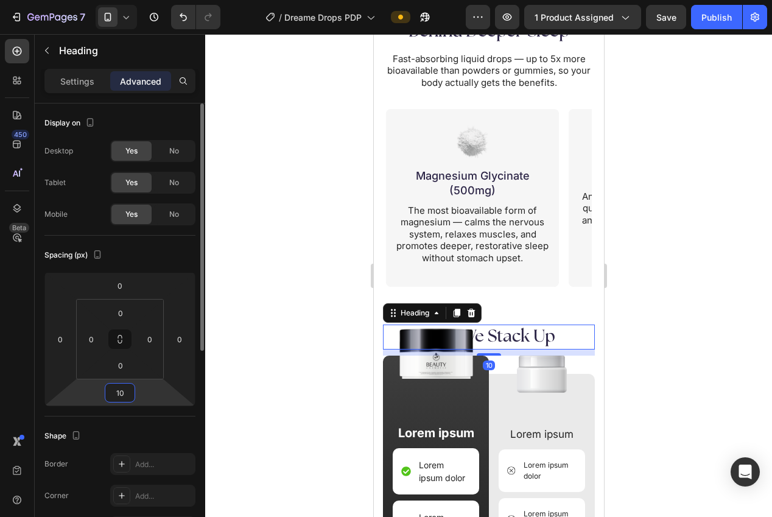
type input "100"
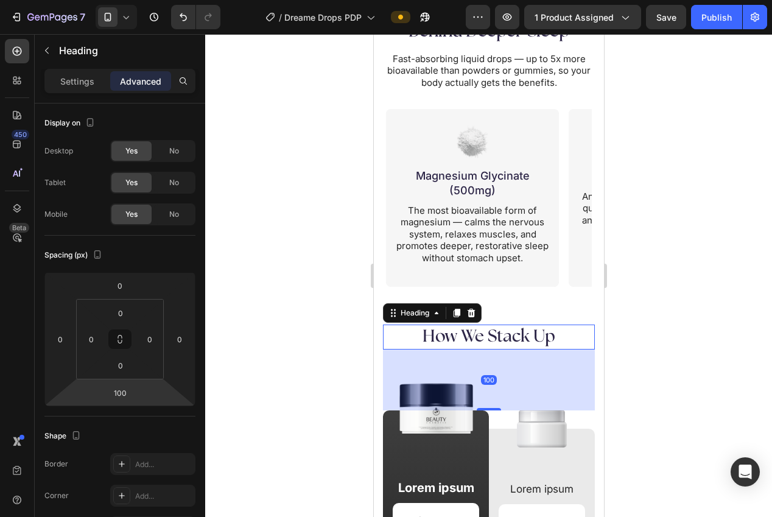
click at [269, 361] on div at bounding box center [488, 275] width 567 height 483
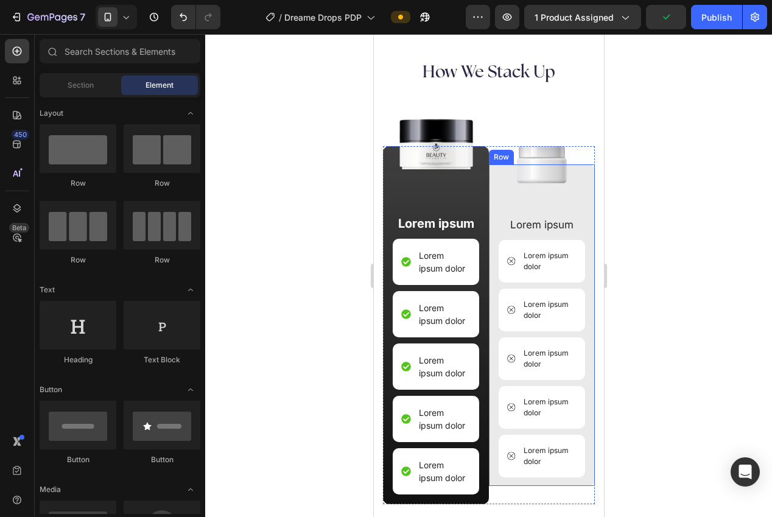
scroll to position [2593, 0]
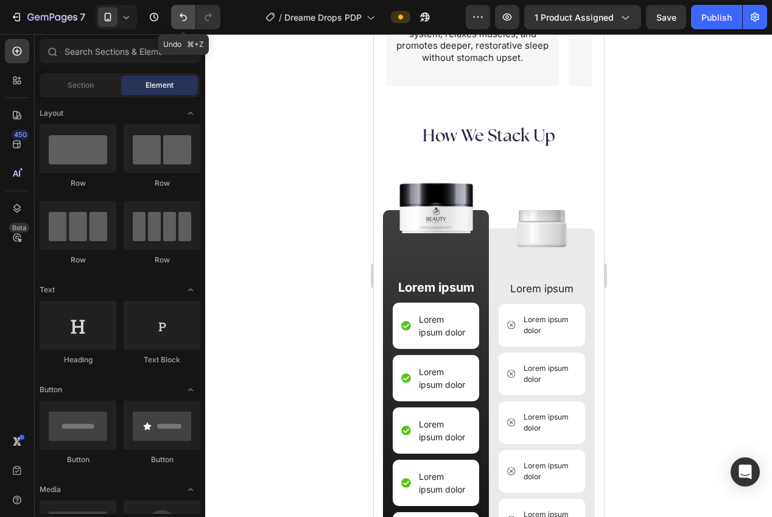
click at [190, 21] on button "Undo/Redo" at bounding box center [183, 17] width 24 height 24
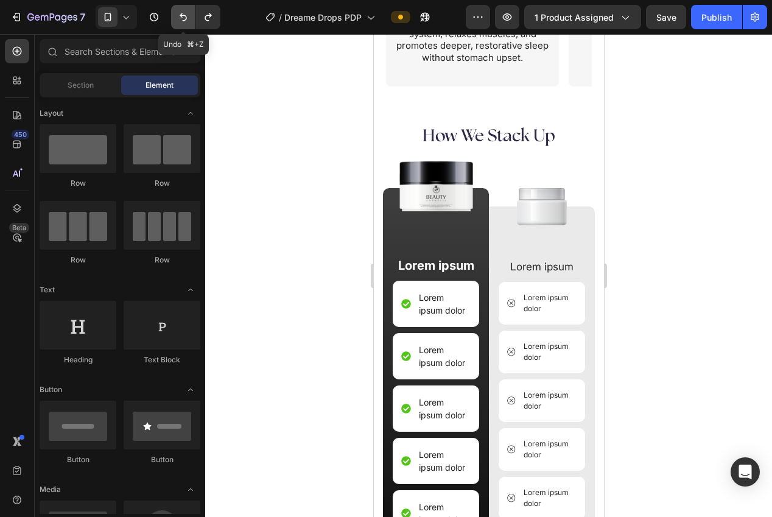
click at [190, 21] on button "Undo/Redo" at bounding box center [183, 17] width 24 height 24
click at [183, 17] on icon "Undo/Redo" at bounding box center [183, 17] width 12 height 12
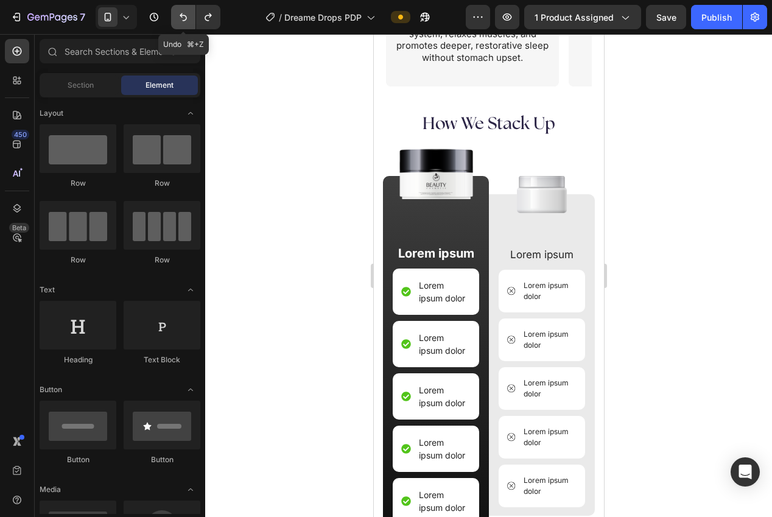
click at [183, 17] on icon "Undo/Redo" at bounding box center [183, 17] width 12 height 12
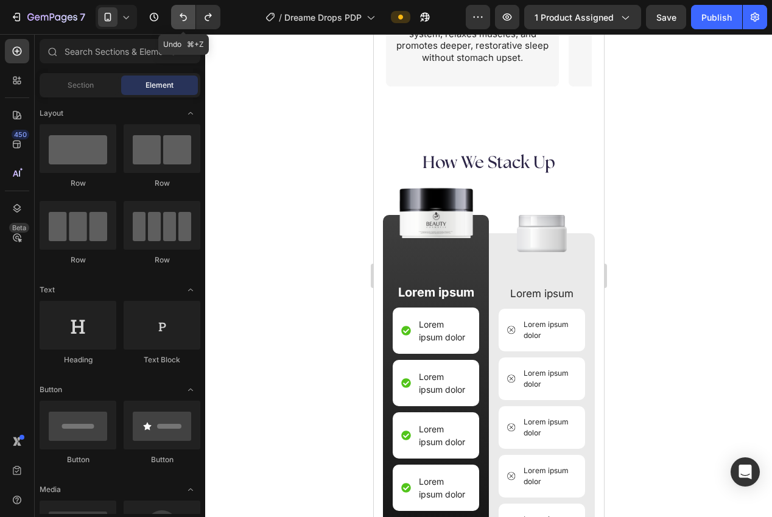
click at [183, 17] on icon "Undo/Redo" at bounding box center [183, 17] width 12 height 12
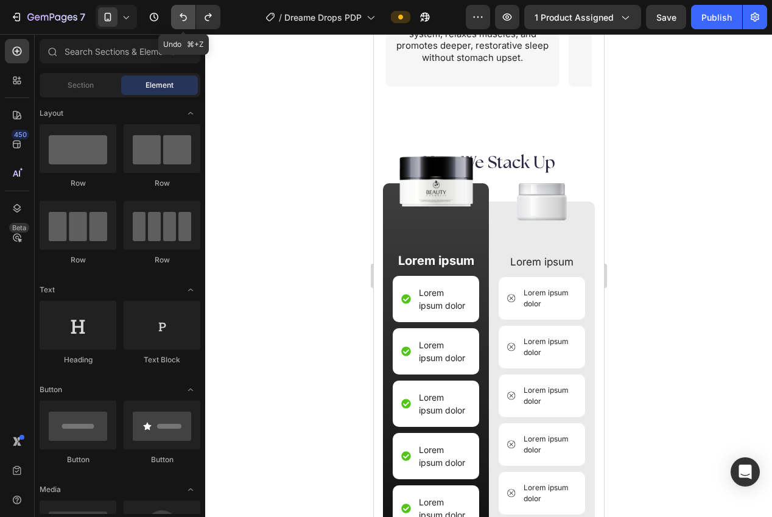
click at [183, 17] on icon "Undo/Redo" at bounding box center [183, 17] width 12 height 12
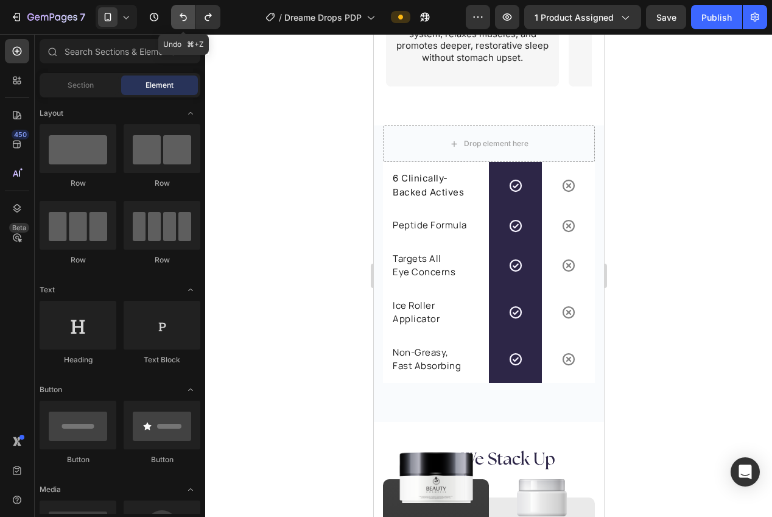
click at [183, 17] on icon "Undo/Redo" at bounding box center [183, 17] width 12 height 12
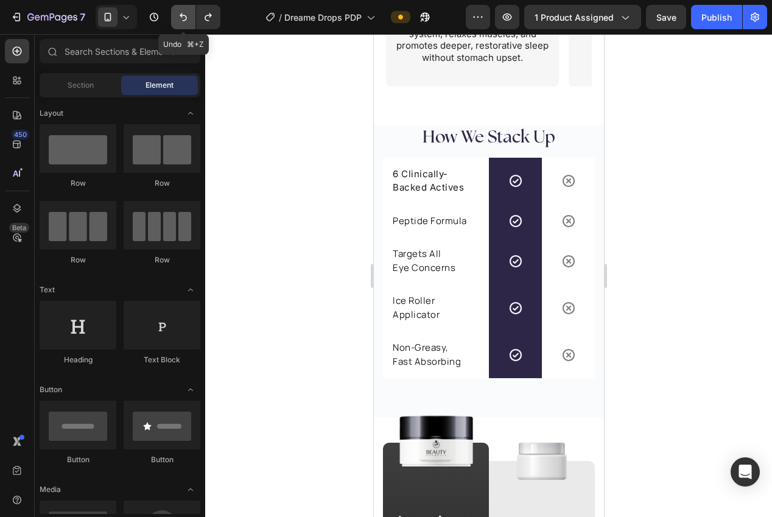
click at [183, 17] on icon "Undo/Redo" at bounding box center [183, 17] width 12 height 12
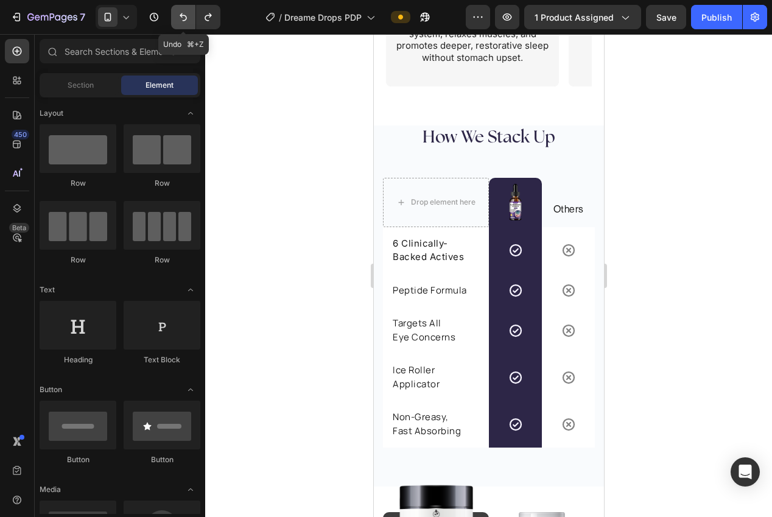
click at [183, 17] on icon "Undo/Redo" at bounding box center [183, 17] width 12 height 12
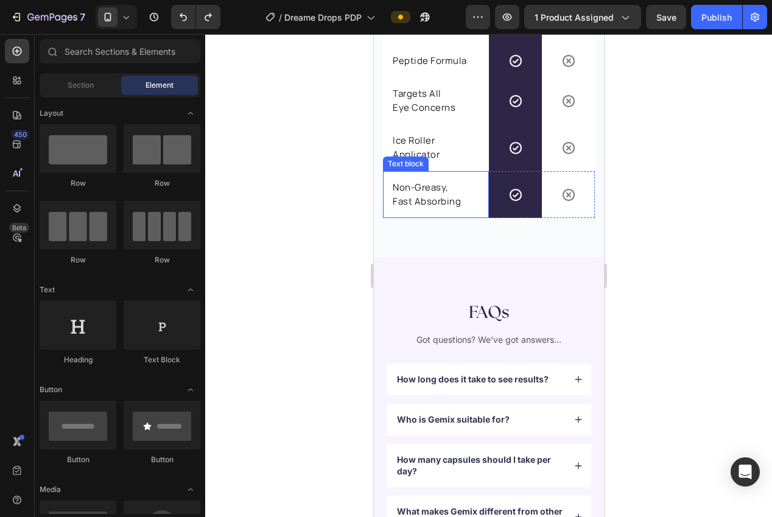
scroll to position [2848, 0]
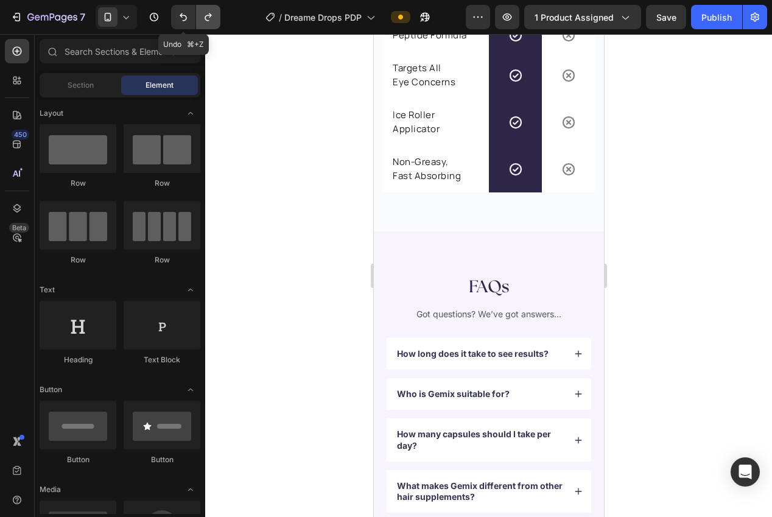
click at [199, 17] on button "Undo/Redo" at bounding box center [208, 17] width 24 height 24
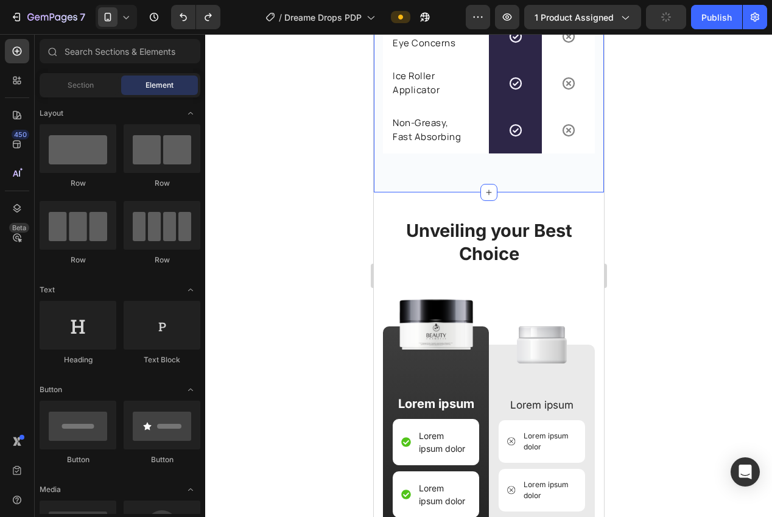
scroll to position [2886, 0]
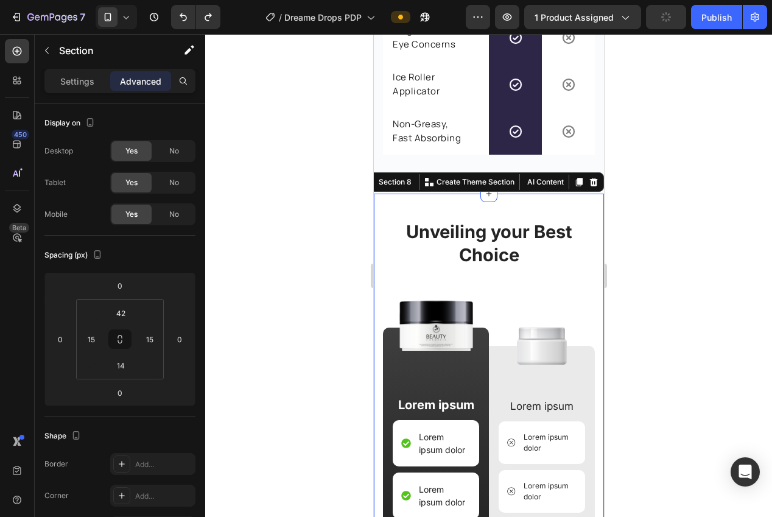
click at [422, 206] on div "Image Unveiling your Best Choice Heading Image Lorem ipsum Text Block Lorem ips…" at bounding box center [488, 484] width 230 height 581
click at [594, 183] on icon at bounding box center [594, 182] width 8 height 9
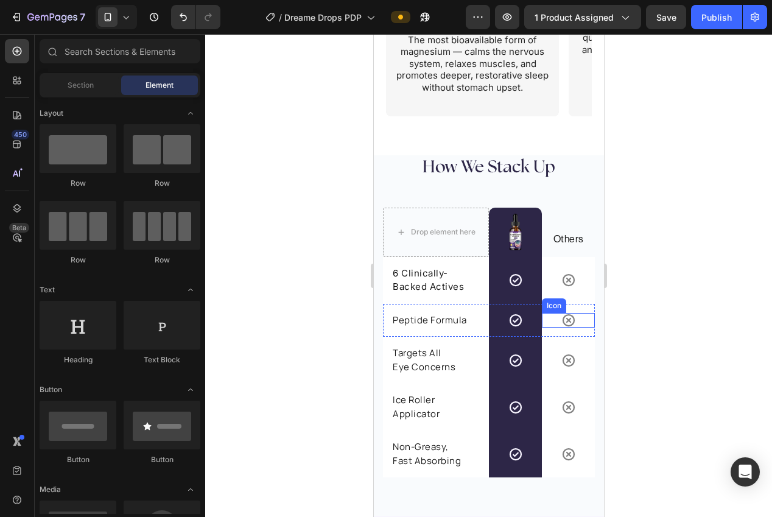
scroll to position [2460, 0]
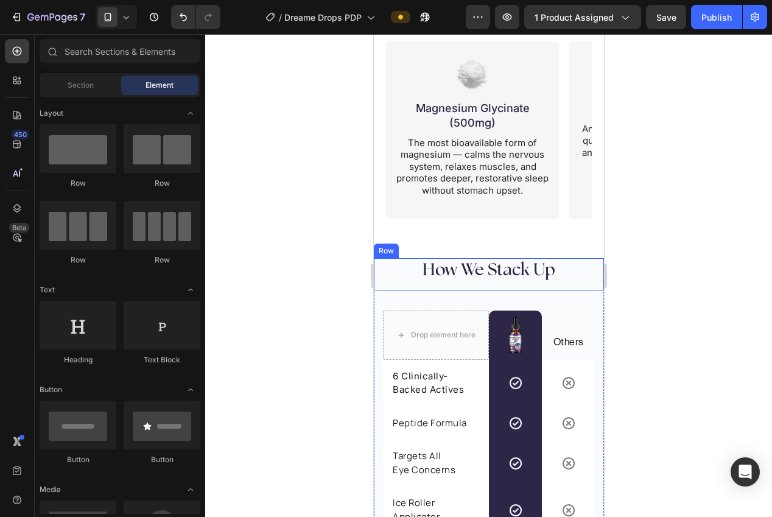
drag, startPoint x: 599, startPoint y: 284, endPoint x: 586, endPoint y: 287, distance: 13.1
click at [599, 284] on div "How We Stack Up Heading Row" at bounding box center [488, 274] width 230 height 32
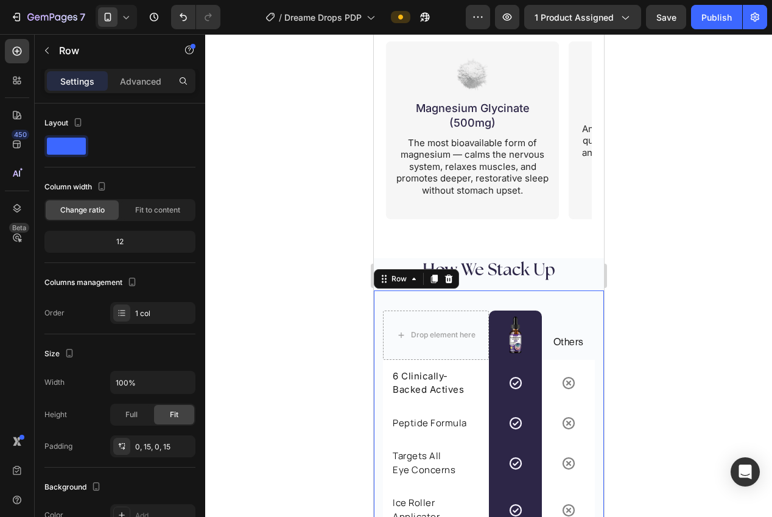
click at [373, 300] on div "Drop element here Image Row Others Text block Row 6 Clinically-Backed Actives T…" at bounding box center [488, 435] width 230 height 290
click at [375, 261] on div "How We Stack Up Heading Row" at bounding box center [488, 274] width 230 height 32
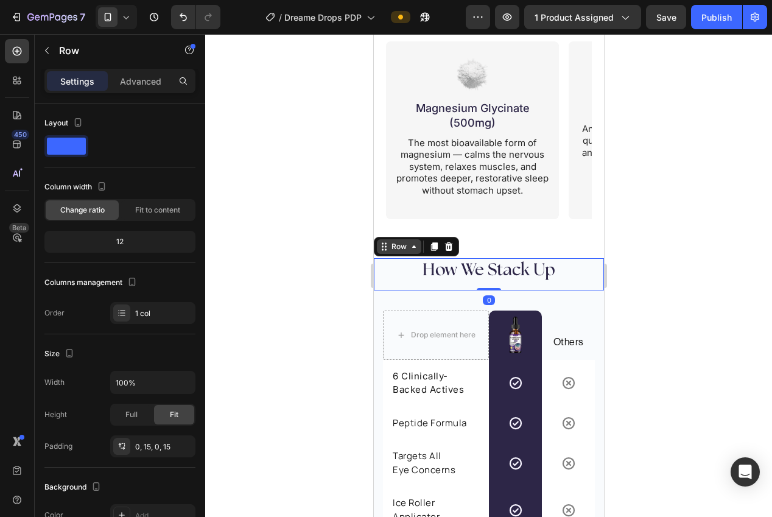
click at [376, 250] on div "Row" at bounding box center [398, 246] width 44 height 15
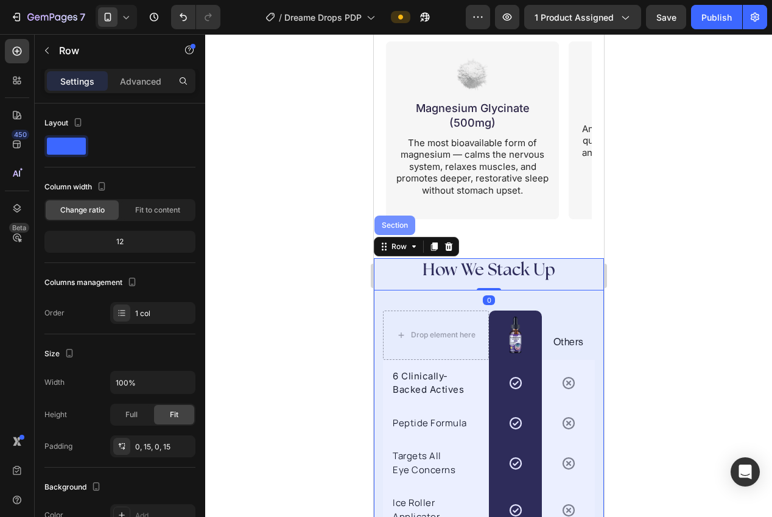
click at [384, 229] on div "Section" at bounding box center [394, 225] width 41 height 19
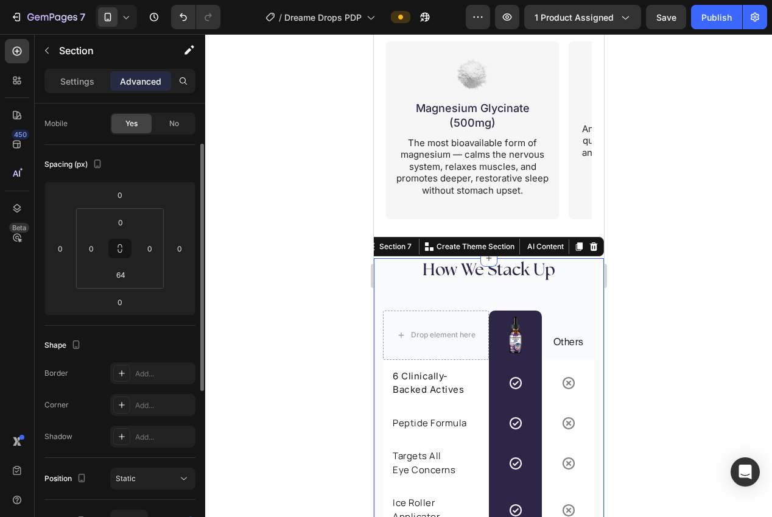
scroll to position [126, 0]
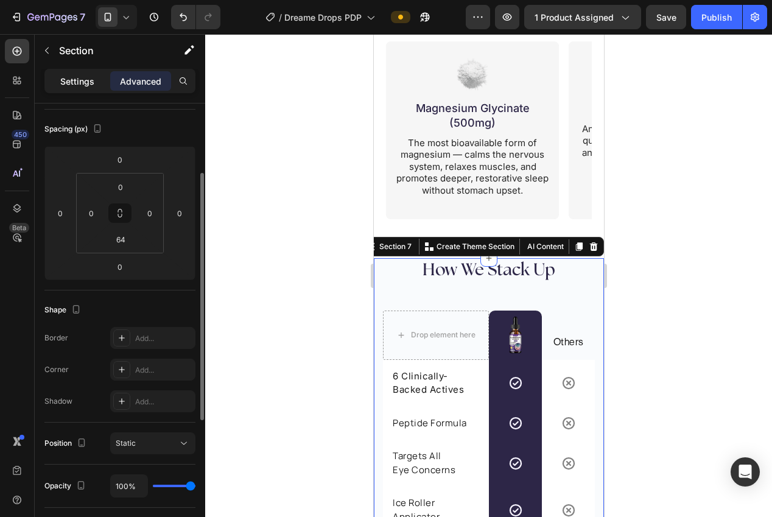
drag, startPoint x: 63, startPoint y: 79, endPoint x: 65, endPoint y: 86, distance: 7.7
click at [63, 78] on p "Settings" at bounding box center [77, 81] width 34 height 13
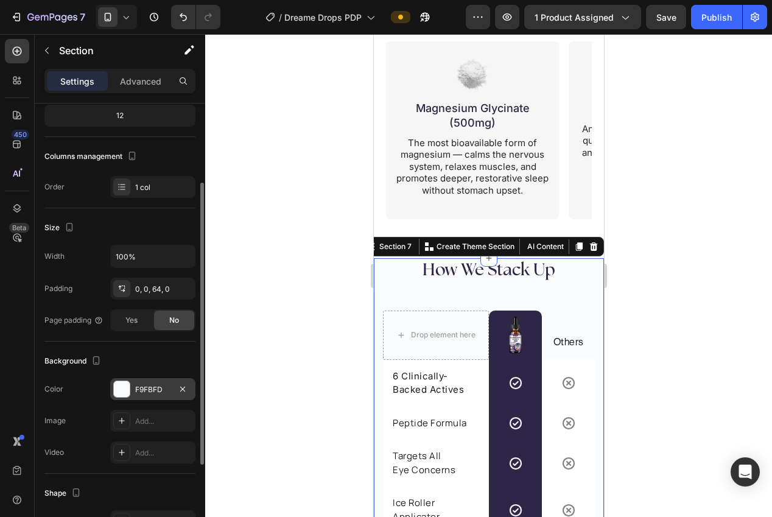
drag, startPoint x: 148, startPoint y: 392, endPoint x: 153, endPoint y: 388, distance: 6.6
click at [148, 392] on div "F9FBFD" at bounding box center [152, 389] width 35 height 11
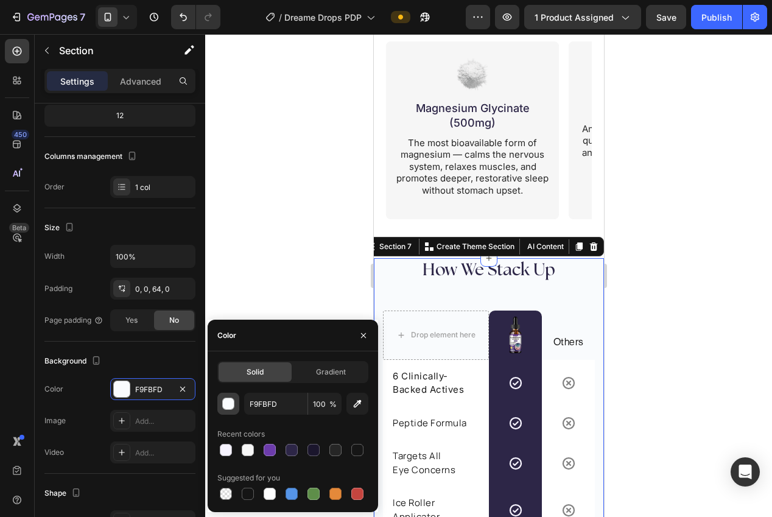
click at [225, 396] on button "button" at bounding box center [228, 404] width 22 height 22
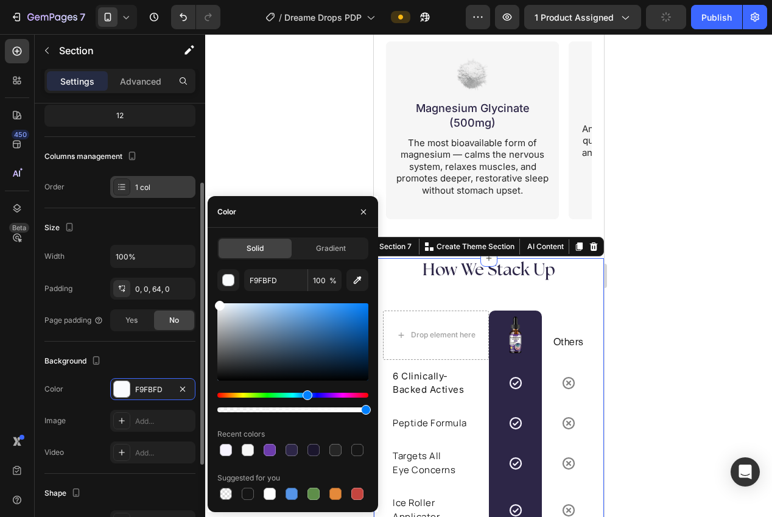
drag, startPoint x: 219, startPoint y: 279, endPoint x: 177, endPoint y: 197, distance: 92.6
click at [177, 197] on div "450 Beta Sections(18) Elements(84) Section Element Hero Section Product Detail …" at bounding box center [102, 275] width 205 height 483
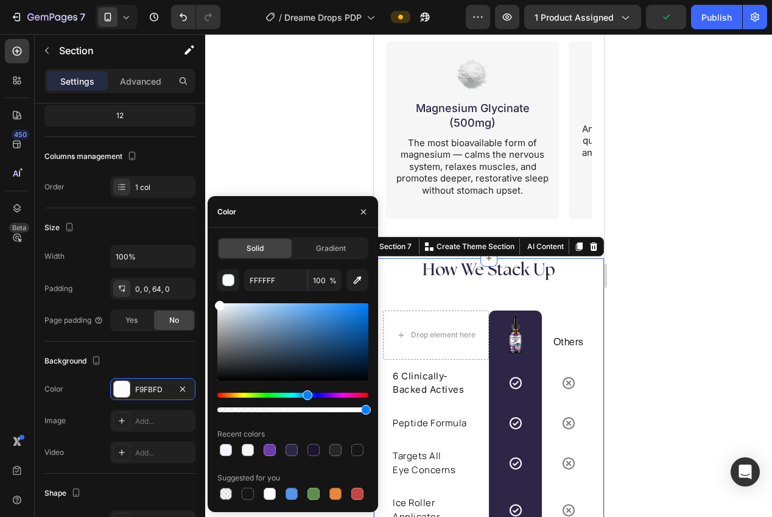
click at [230, 132] on div at bounding box center [488, 275] width 567 height 483
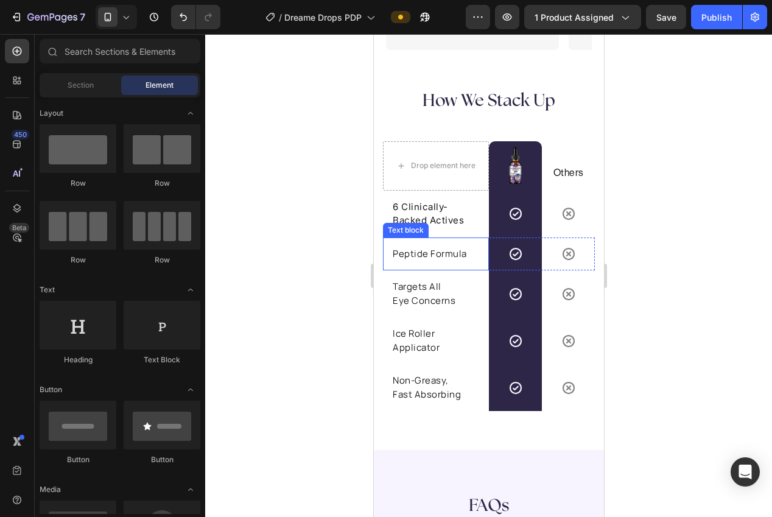
scroll to position [2628, 0]
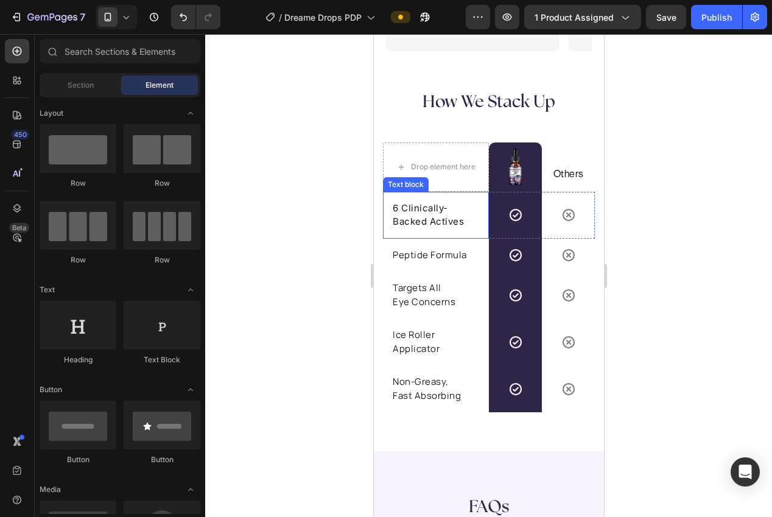
click at [443, 225] on p "6 Clinically-Backed Actives" at bounding box center [435, 215] width 86 height 27
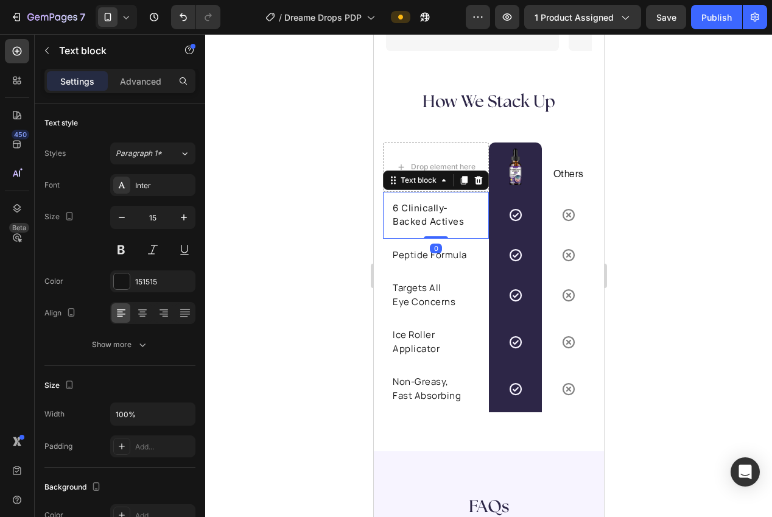
click at [443, 225] on p "6 Clinically-Backed Actives" at bounding box center [435, 215] width 86 height 27
click at [676, 261] on div at bounding box center [488, 275] width 567 height 483
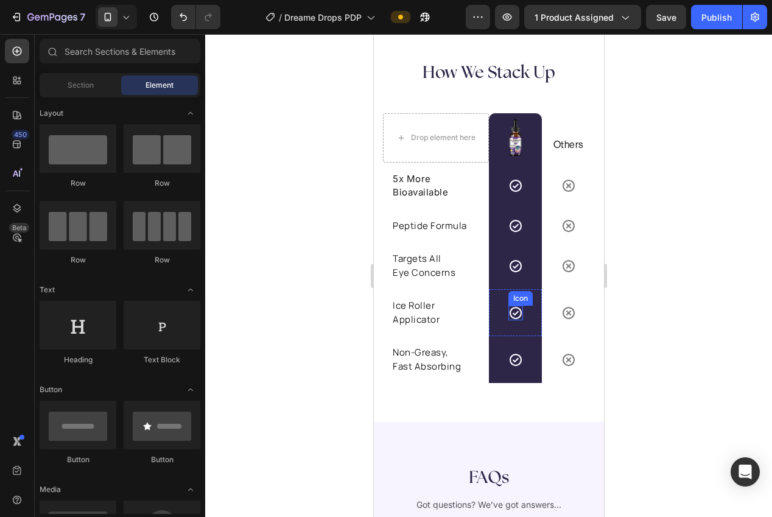
scroll to position [2668, 0]
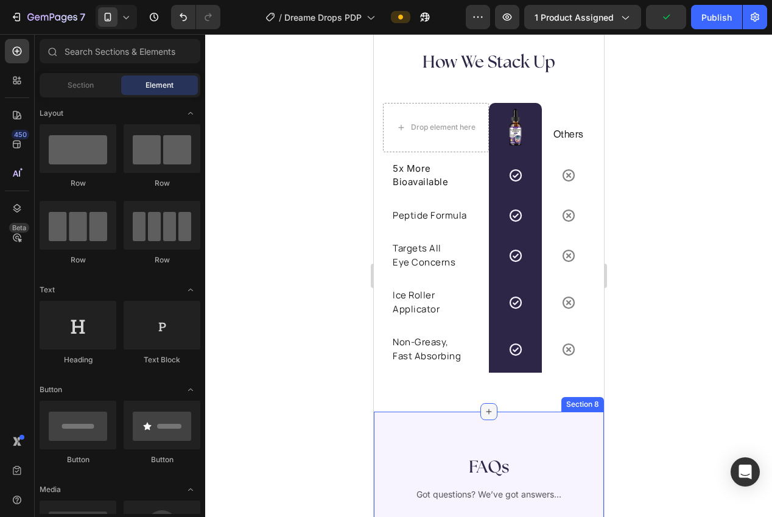
click at [484, 414] on icon at bounding box center [489, 412] width 10 height 10
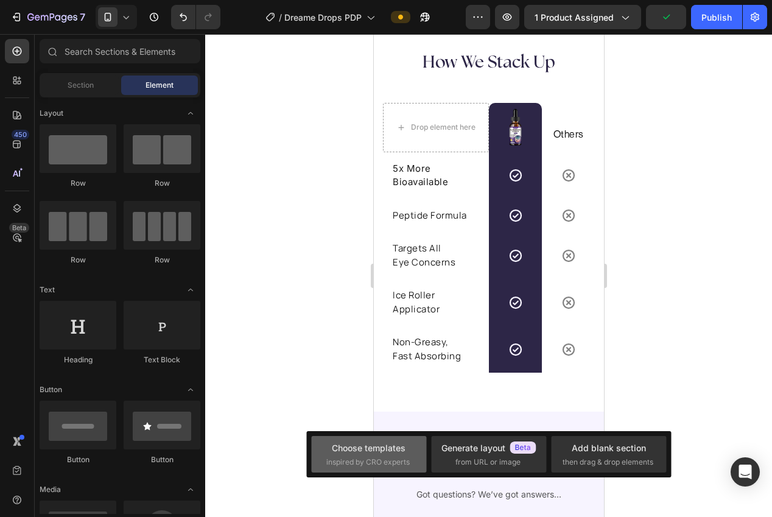
click at [365, 448] on div "Choose templates" at bounding box center [369, 448] width 74 height 13
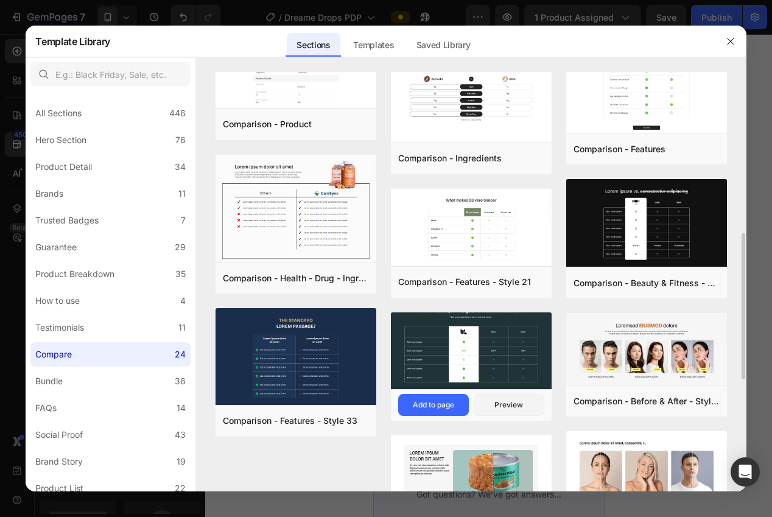
scroll to position [780, 0]
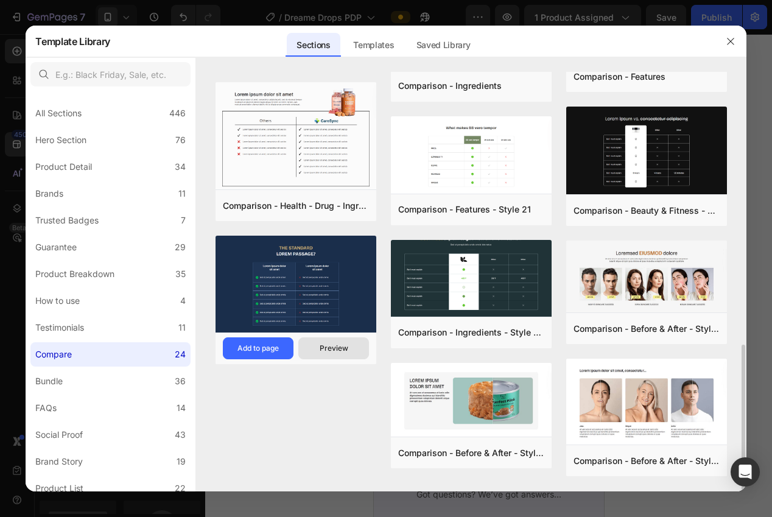
click at [339, 345] on div "Preview" at bounding box center [334, 348] width 29 height 11
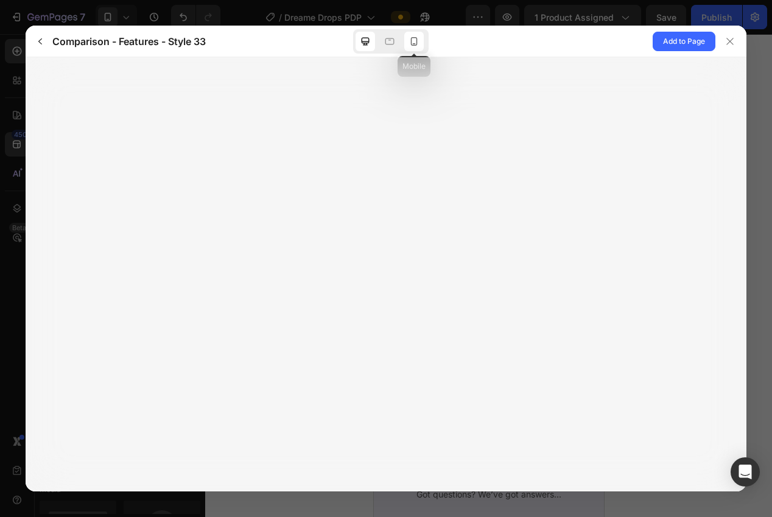
click at [410, 45] on icon at bounding box center [414, 41] width 12 height 12
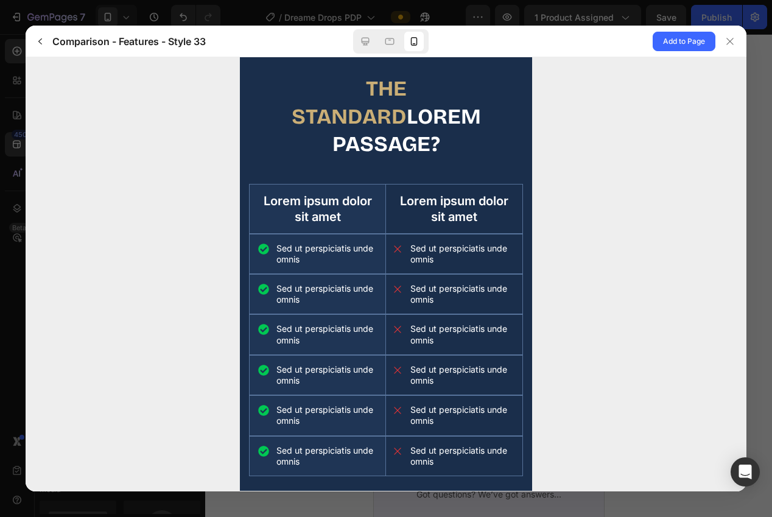
scroll to position [0, 0]
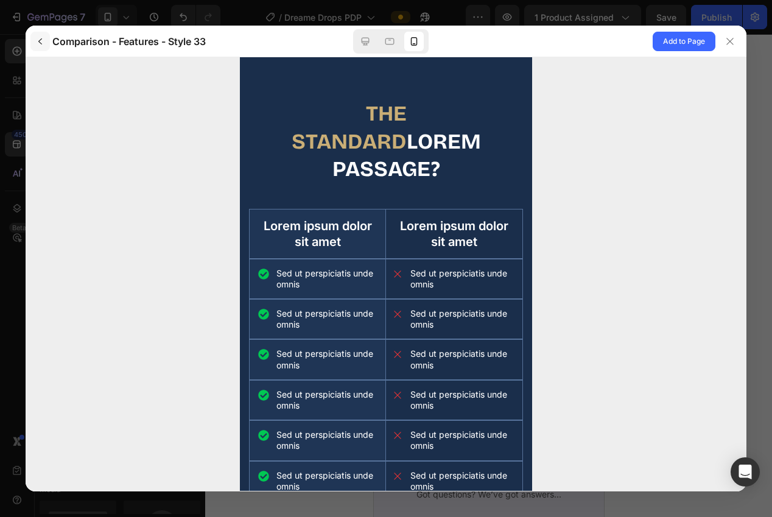
click at [48, 44] on button "button" at bounding box center [39, 41] width 19 height 19
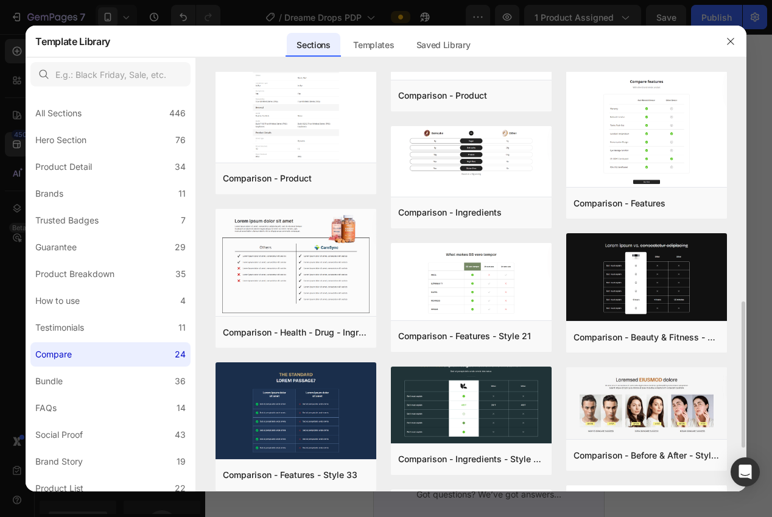
scroll to position [654, 0]
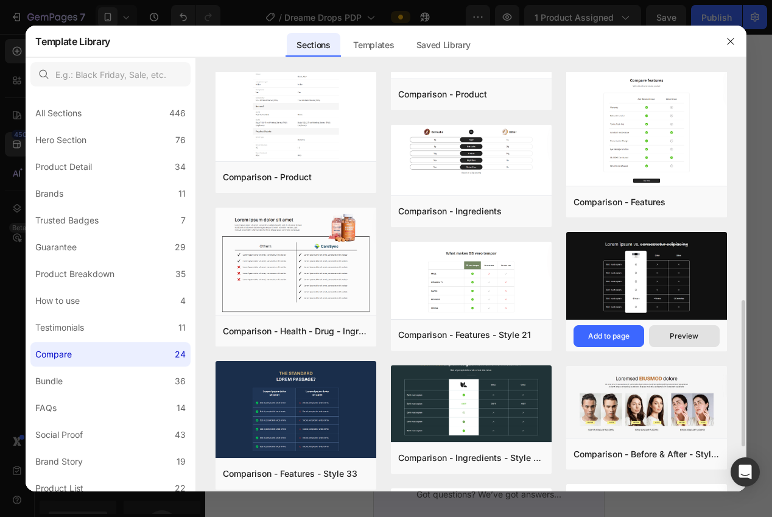
click at [691, 339] on div "Preview" at bounding box center [684, 336] width 29 height 11
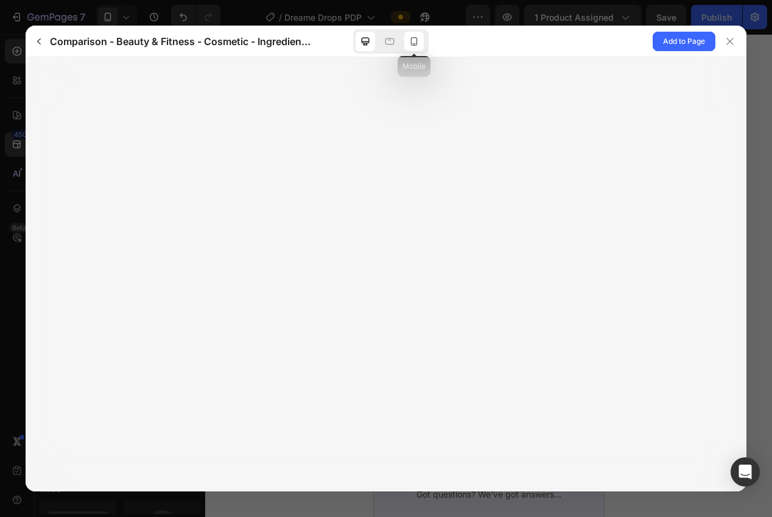
click at [414, 41] on icon at bounding box center [414, 41] width 12 height 12
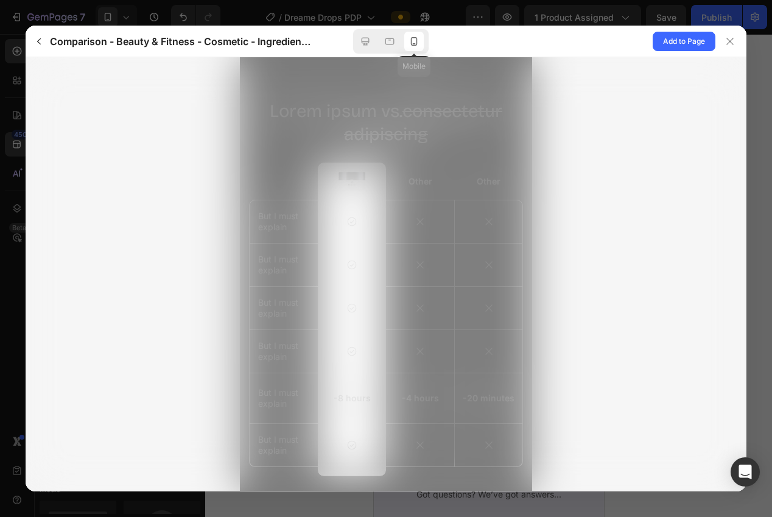
scroll to position [0, 0]
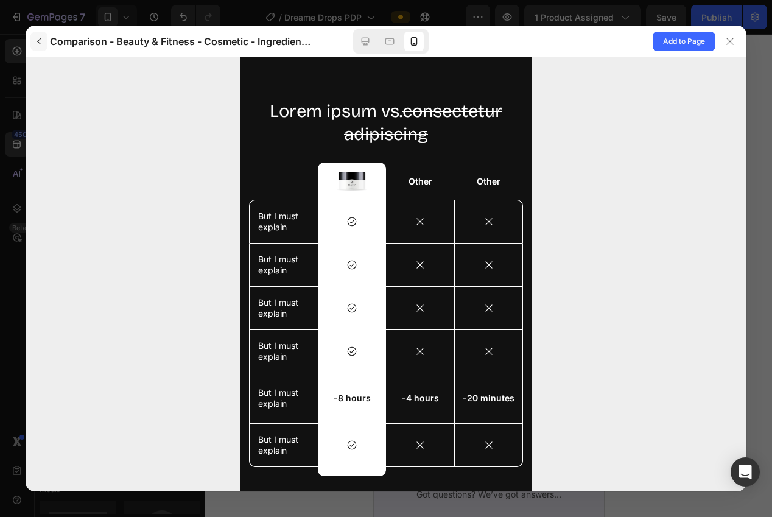
click at [41, 43] on icon "button" at bounding box center [39, 42] width 10 height 10
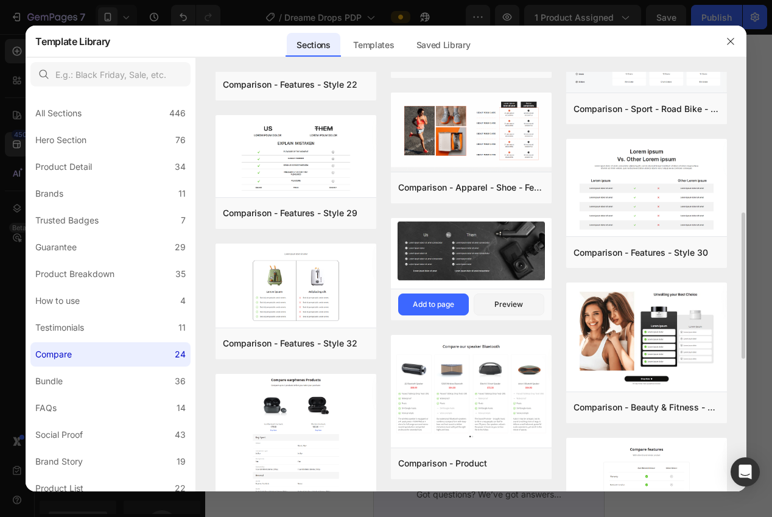
scroll to position [491, 0]
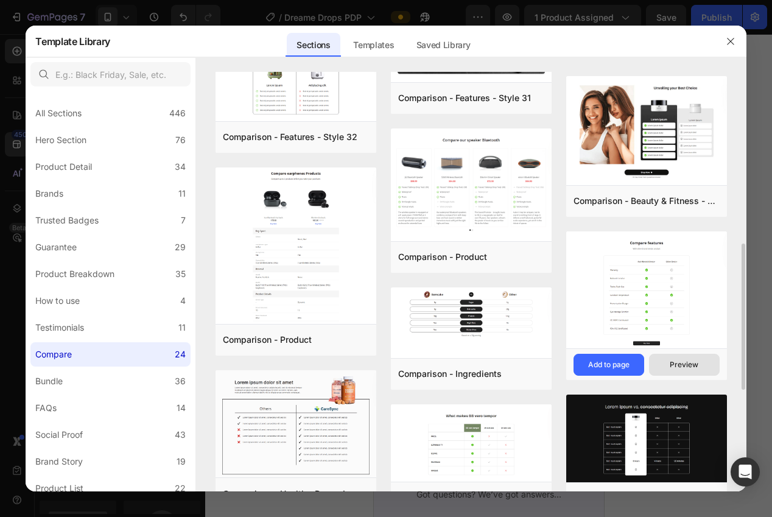
click at [689, 364] on div "Preview" at bounding box center [684, 364] width 29 height 11
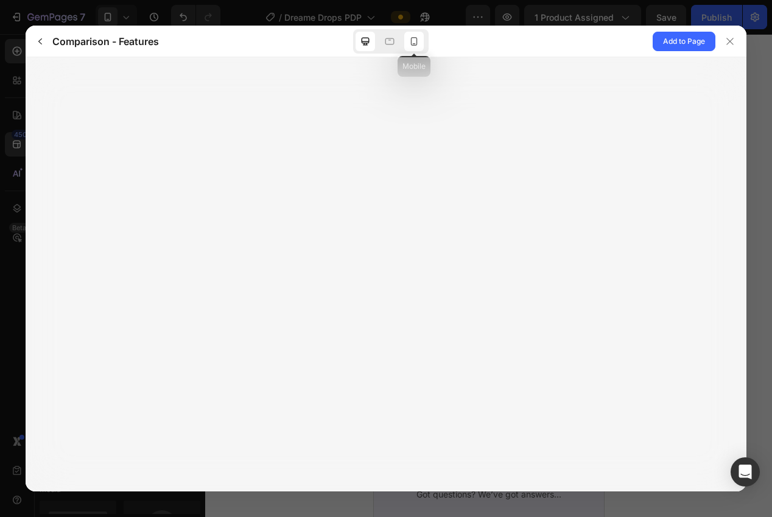
click at [414, 36] on icon at bounding box center [414, 41] width 12 height 12
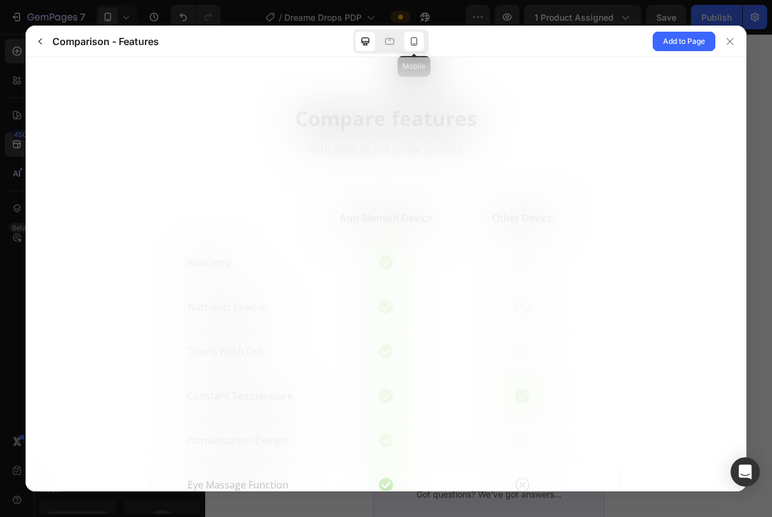
scroll to position [0, 0]
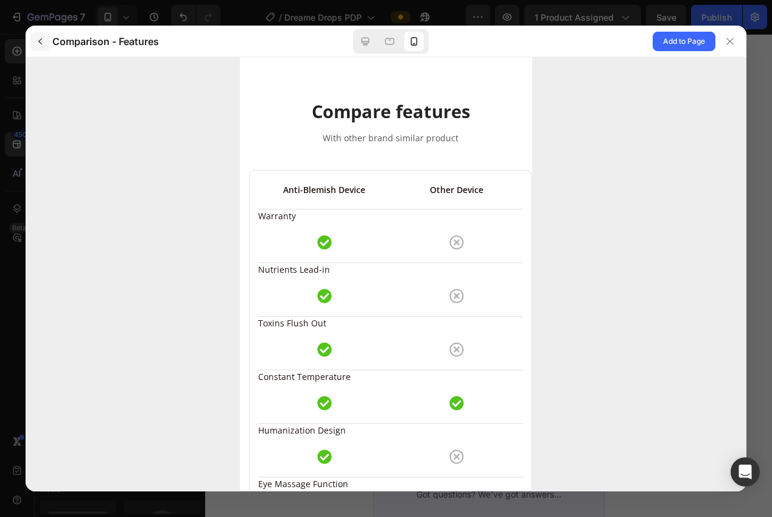
click at [38, 40] on icon "button" at bounding box center [40, 42] width 10 height 10
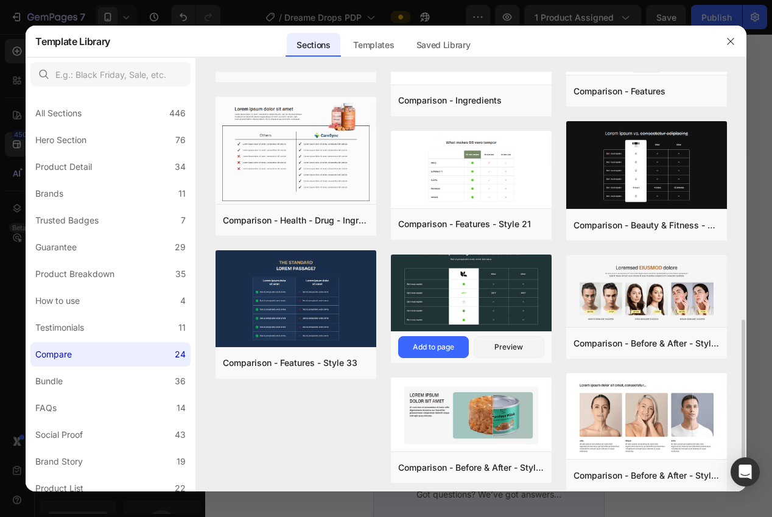
scroll to position [780, 0]
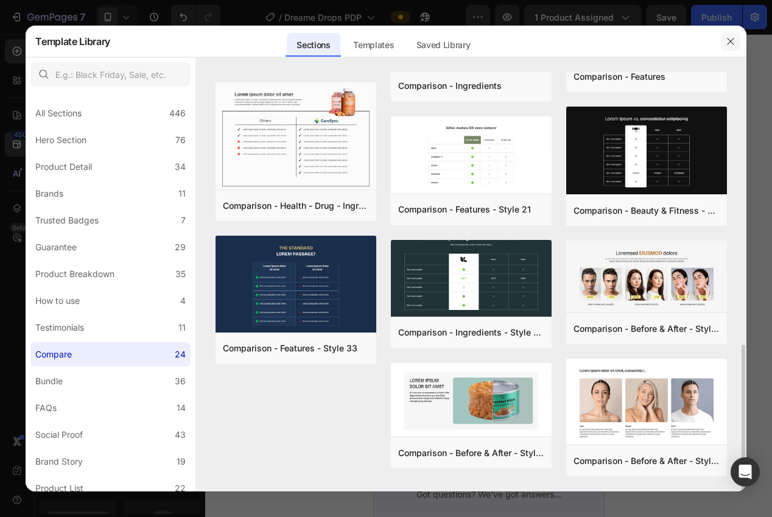
click at [723, 49] on button "button" at bounding box center [730, 41] width 19 height 19
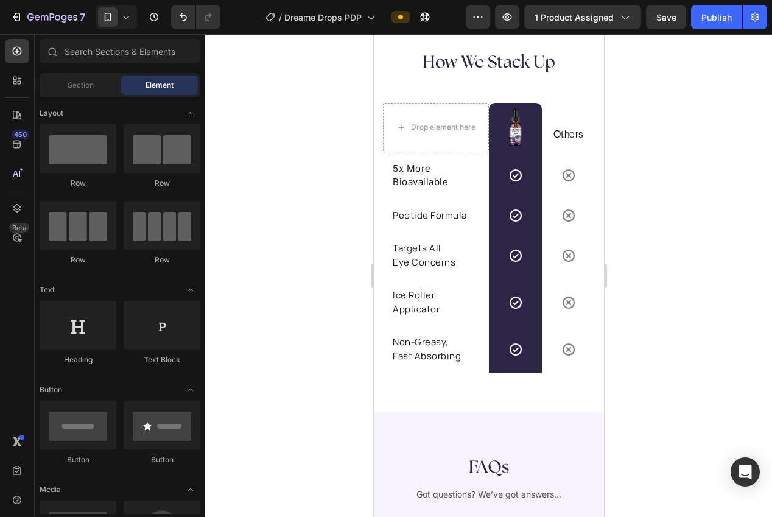
drag, startPoint x: 739, startPoint y: 242, endPoint x: 730, endPoint y: 244, distance: 8.7
click at [737, 242] on div at bounding box center [488, 275] width 567 height 483
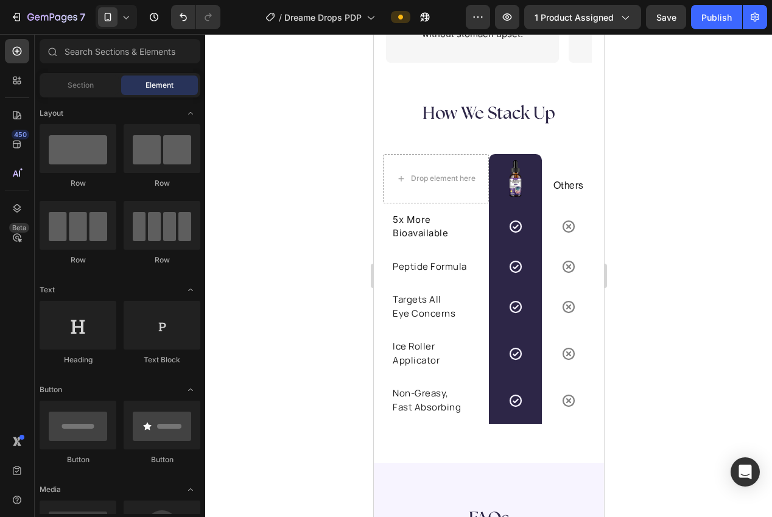
scroll to position [2616, 0]
click at [427, 266] on p "Peptide Formula" at bounding box center [435, 268] width 86 height 14
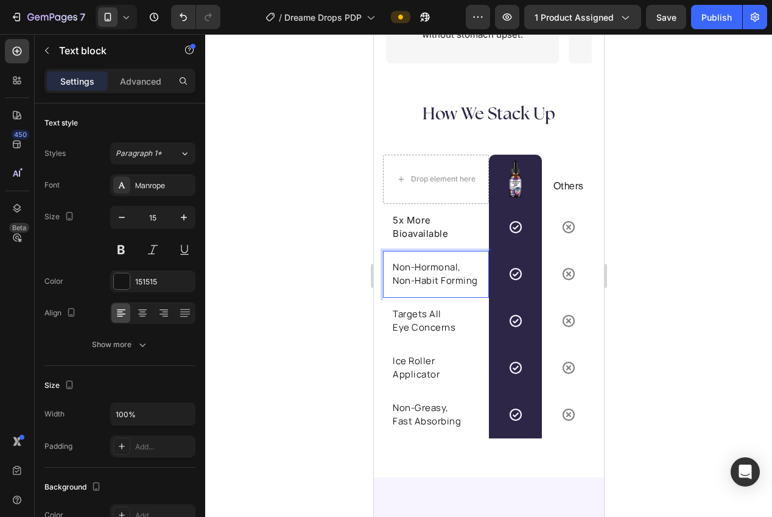
click at [658, 315] on div at bounding box center [488, 275] width 567 height 483
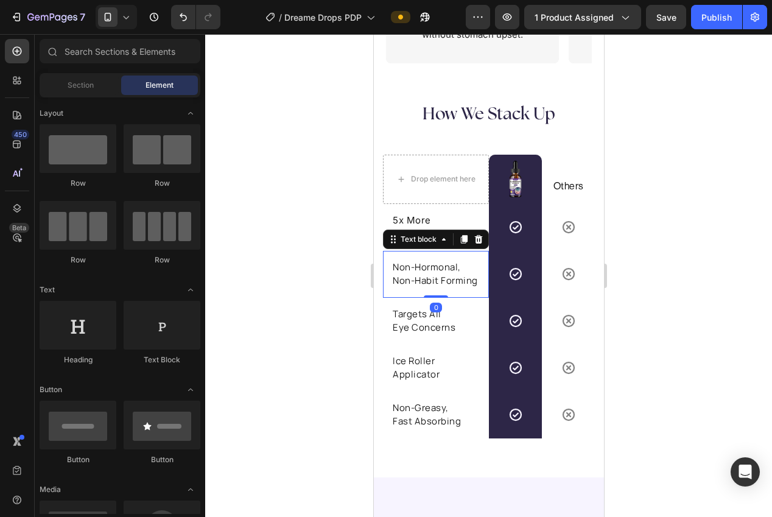
click at [460, 286] on p "Non-Hormonal, Non-Habit Forming" at bounding box center [435, 274] width 86 height 27
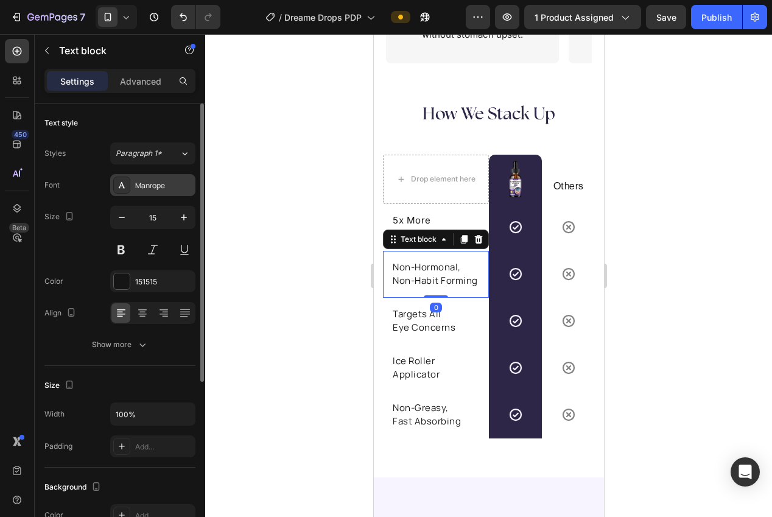
click at [166, 183] on div "Manrope" at bounding box center [163, 185] width 57 height 11
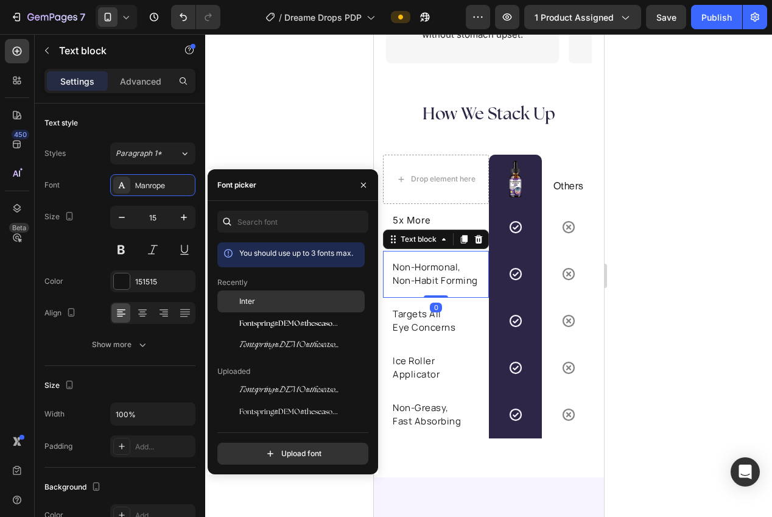
click at [240, 304] on span "Inter" at bounding box center [247, 301] width 16 height 11
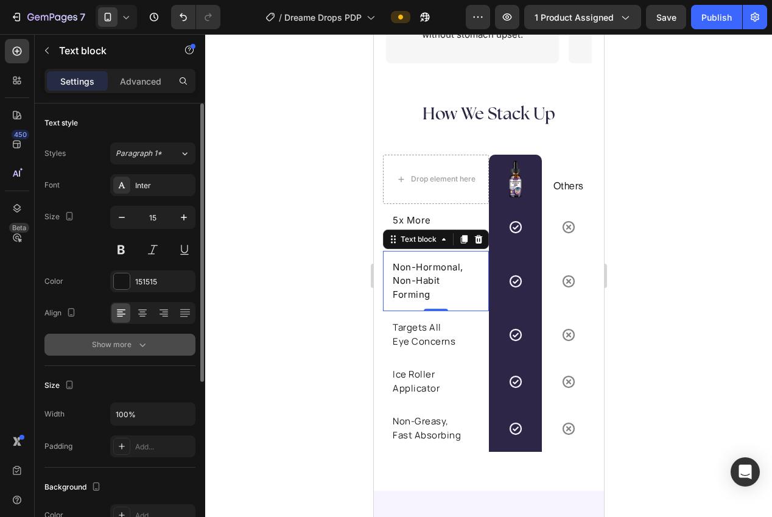
click at [163, 342] on button "Show more" at bounding box center [119, 345] width 151 height 22
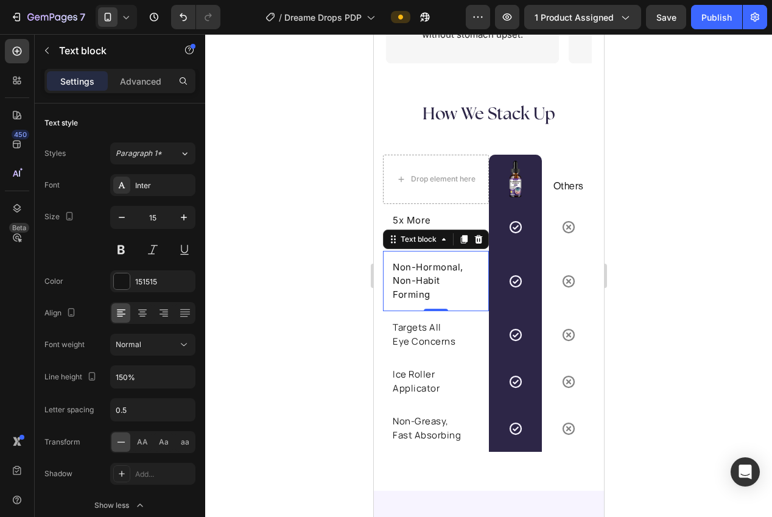
click at [244, 158] on div at bounding box center [488, 275] width 567 height 483
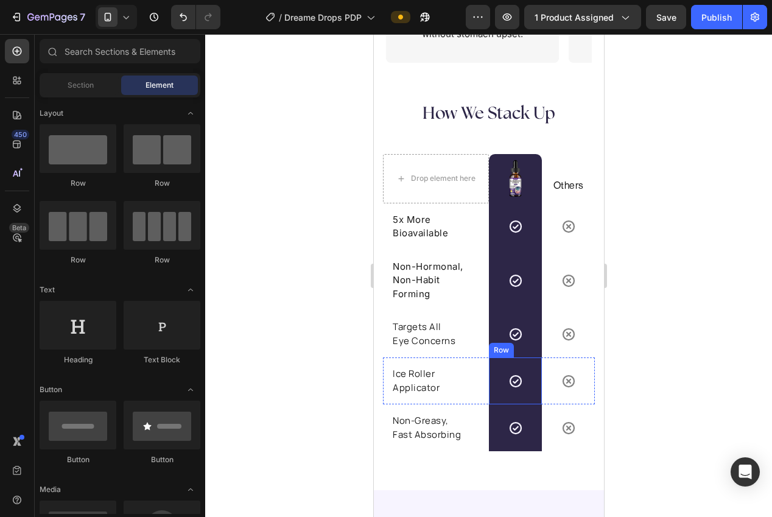
scroll to position [2620, 0]
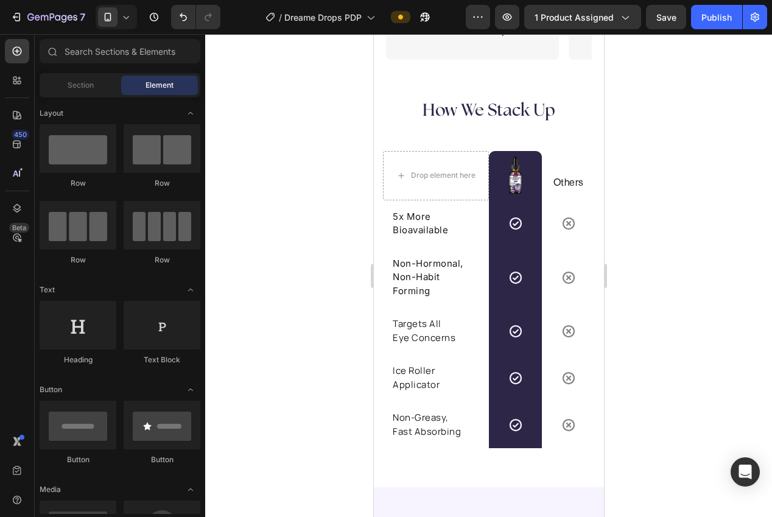
click at [415, 332] on p "Eye Concerns" at bounding box center [435, 338] width 86 height 14
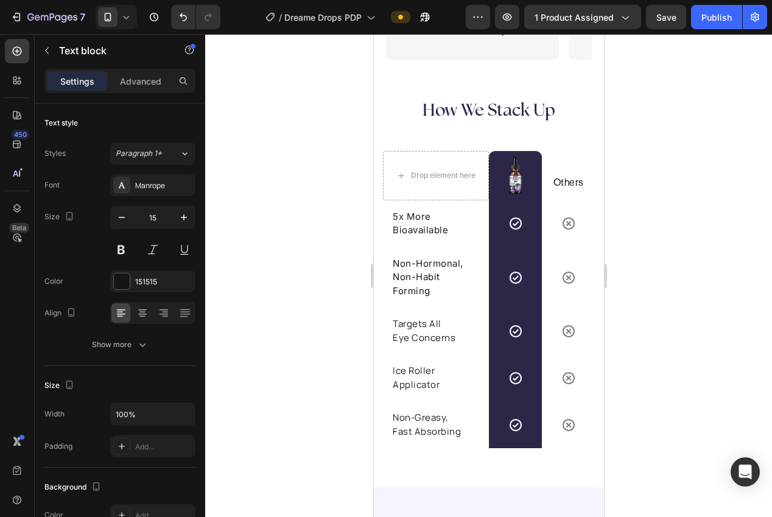
click at [415, 332] on p "Eye Concerns" at bounding box center [435, 338] width 86 height 14
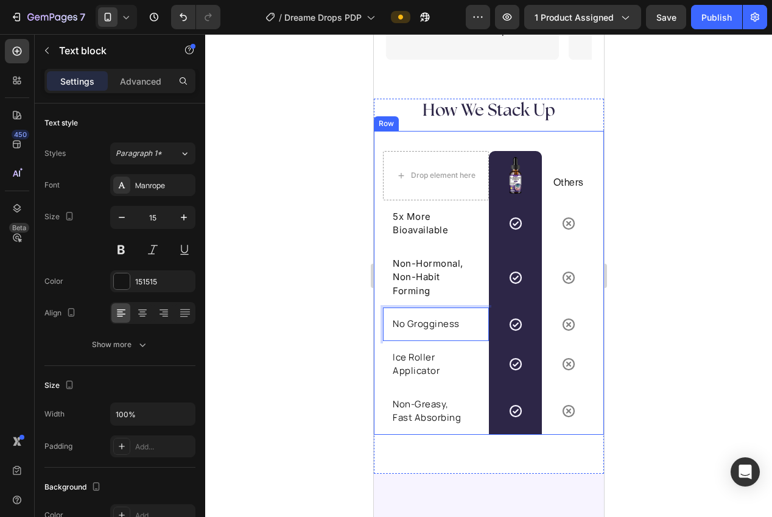
click at [656, 361] on div at bounding box center [488, 275] width 567 height 483
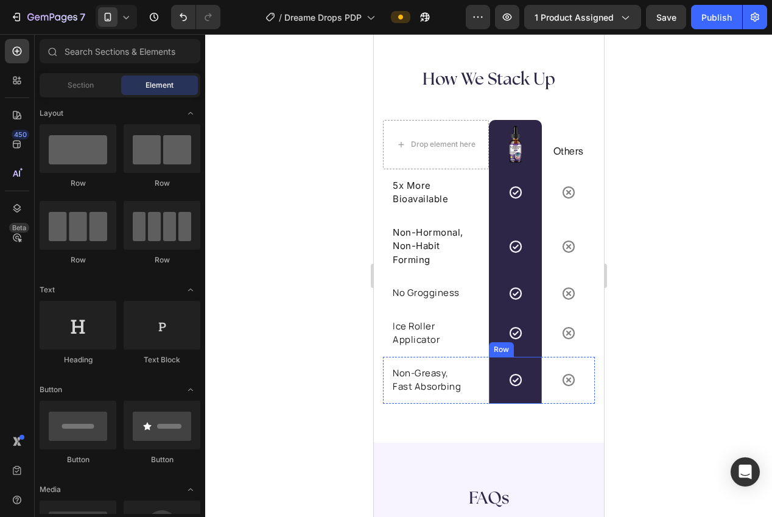
scroll to position [2652, 0]
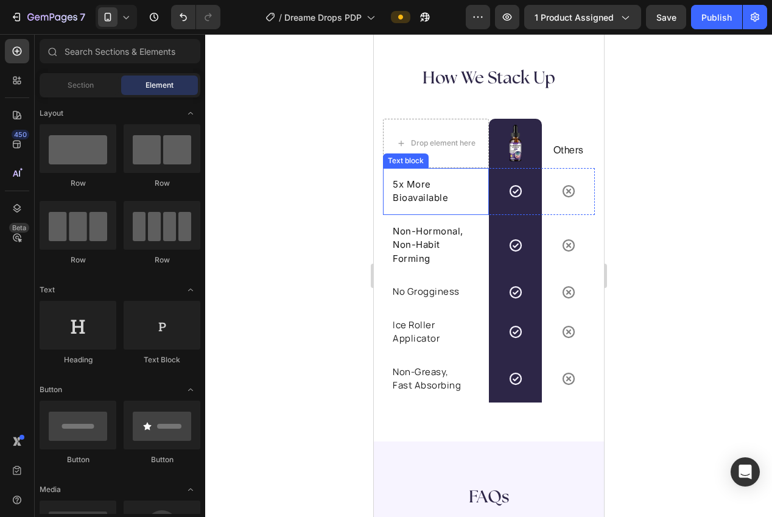
click at [437, 198] on p "5x More Bioavailable" at bounding box center [435, 191] width 86 height 27
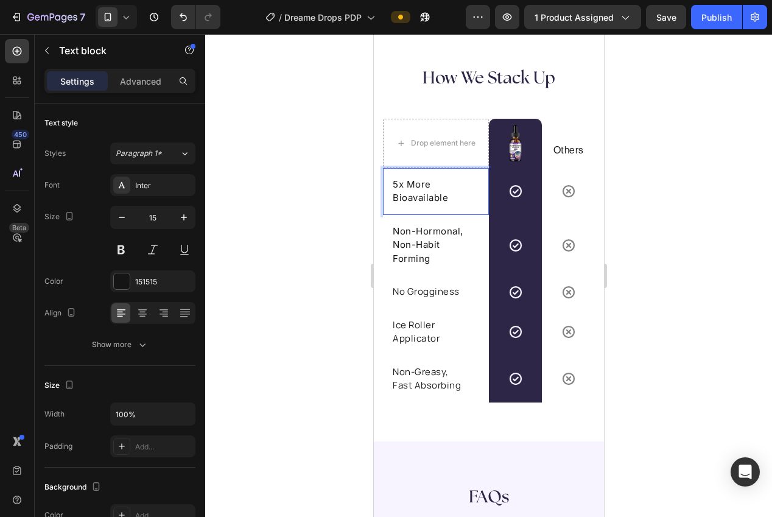
click at [446, 198] on p "5x More Bioavailable" at bounding box center [435, 191] width 86 height 27
click at [666, 244] on div at bounding box center [488, 275] width 567 height 483
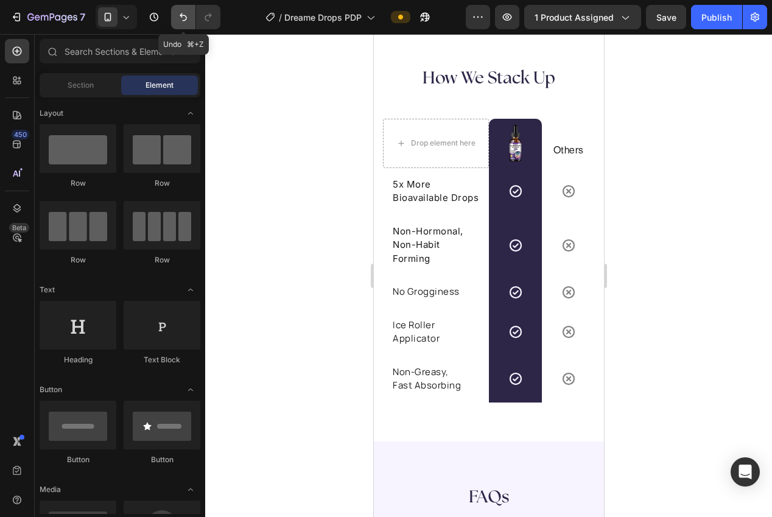
click at [189, 15] on button "Undo/Redo" at bounding box center [183, 17] width 24 height 24
click at [408, 339] on p "Ice Roller Applicator" at bounding box center [435, 332] width 86 height 27
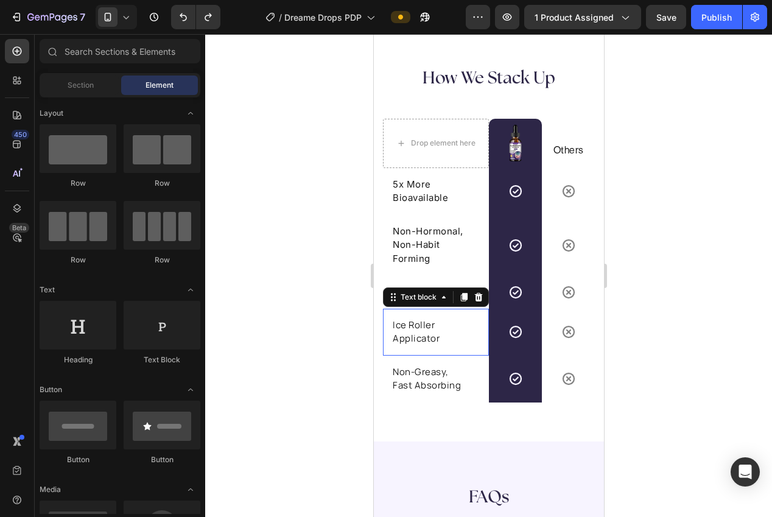
click at [408, 339] on p "Ice Roller Applicator" at bounding box center [435, 332] width 86 height 27
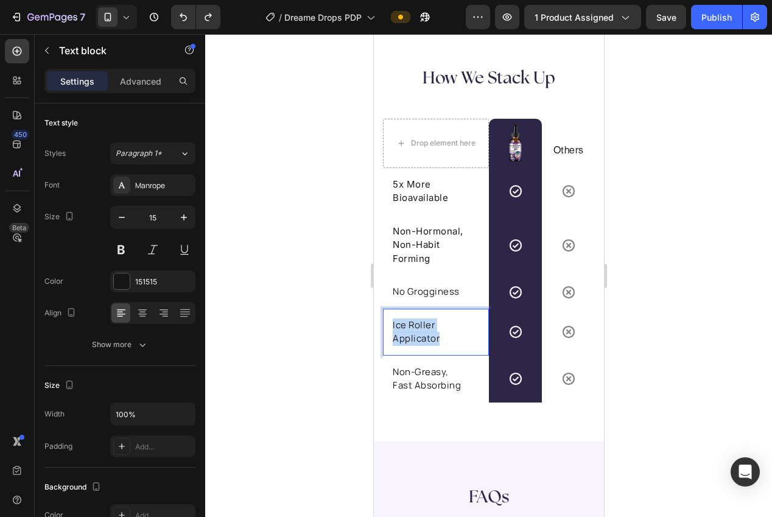
click at [408, 339] on p "Ice Roller Applicator" at bounding box center [435, 332] width 86 height 27
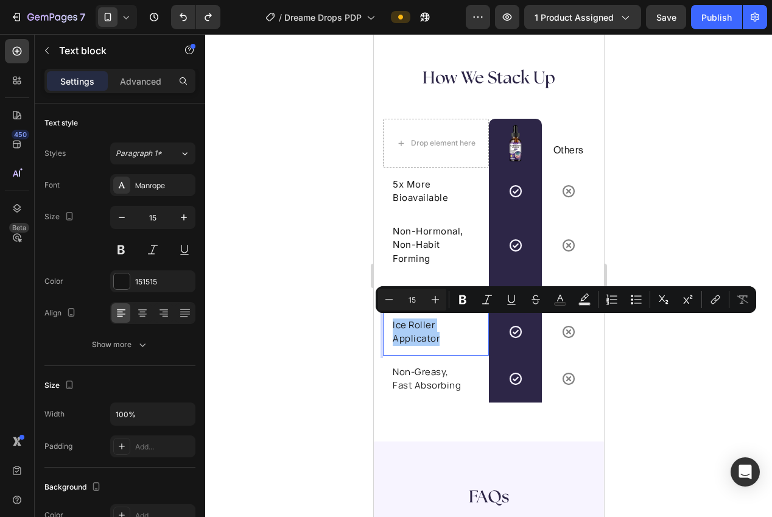
click at [674, 361] on div at bounding box center [488, 275] width 567 height 483
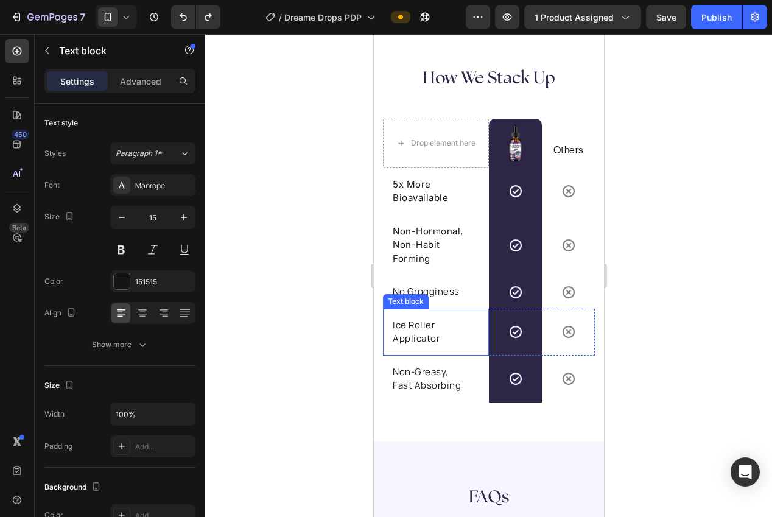
click at [415, 335] on p "Ice Roller Applicator" at bounding box center [435, 332] width 86 height 27
click at [695, 311] on div at bounding box center [488, 275] width 567 height 483
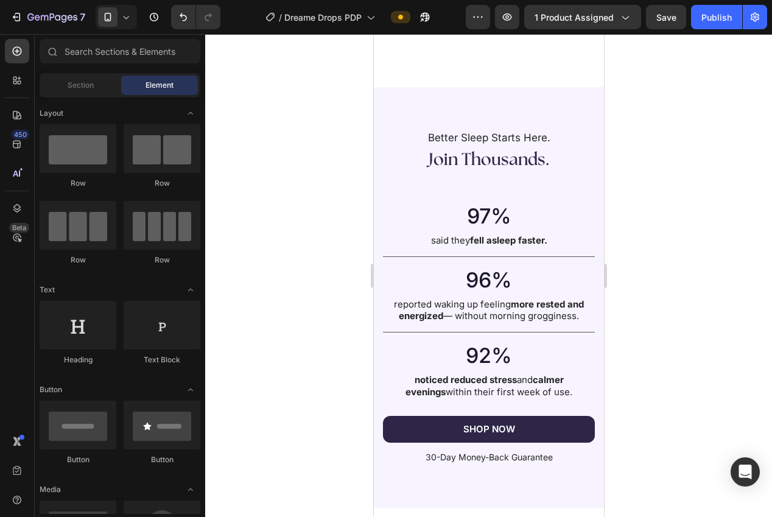
scroll to position [1859, 0]
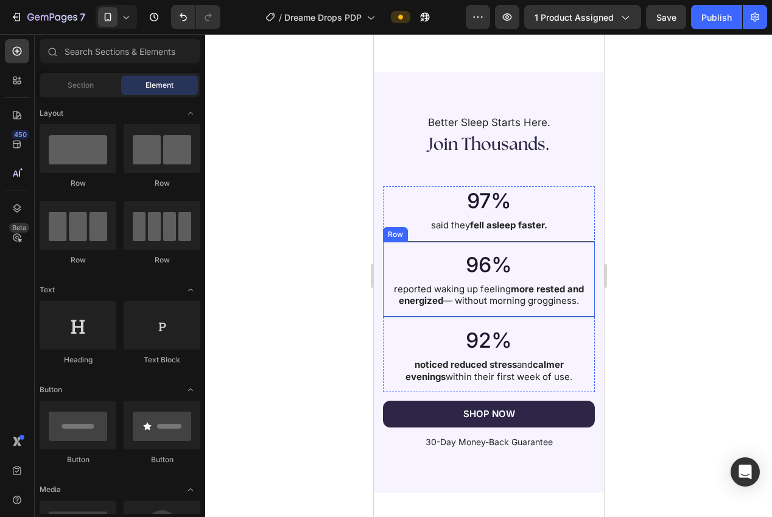
click at [468, 244] on div "96% Heading reported waking up feeling more rested and energized — without morn…" at bounding box center [488, 279] width 212 height 76
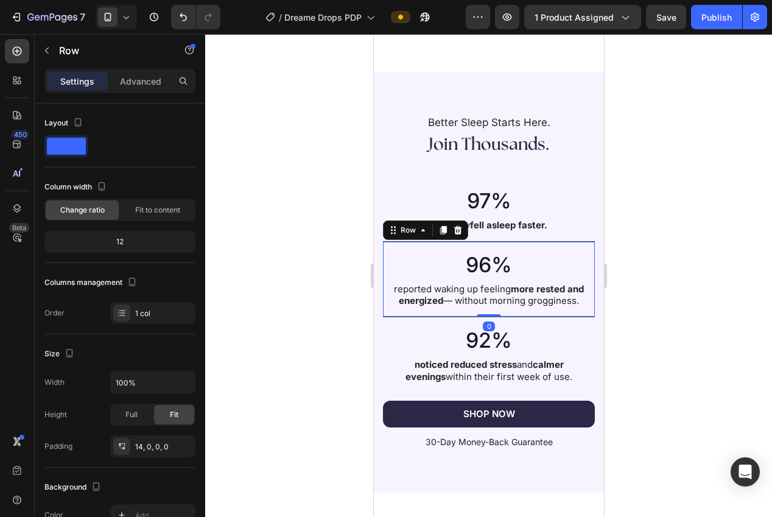
drag, startPoint x: 297, startPoint y: 266, endPoint x: 366, endPoint y: 243, distance: 73.0
click at [299, 265] on div at bounding box center [488, 275] width 567 height 483
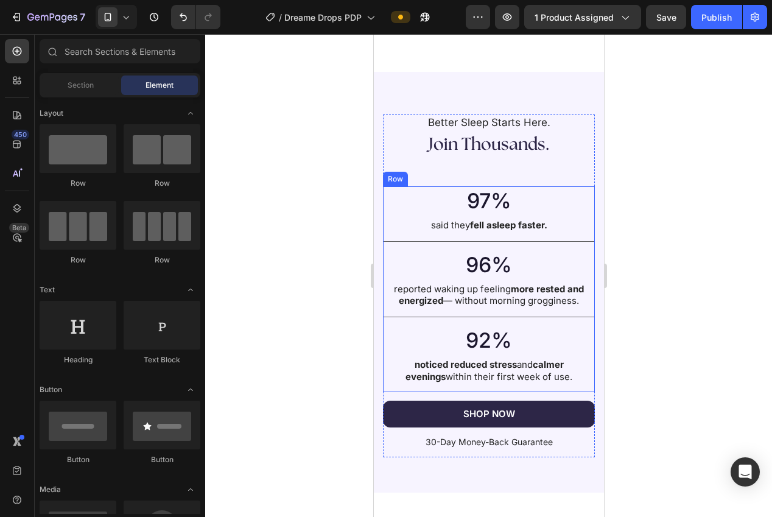
click at [415, 235] on div "97% Heading said they fell asleep faster. Text Block" at bounding box center [488, 213] width 212 height 55
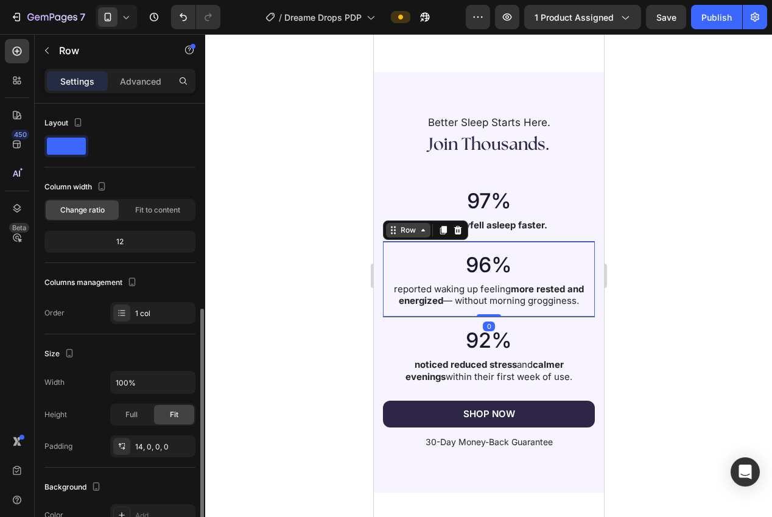
click at [398, 239] on div "Row" at bounding box center [424, 229] width 85 height 19
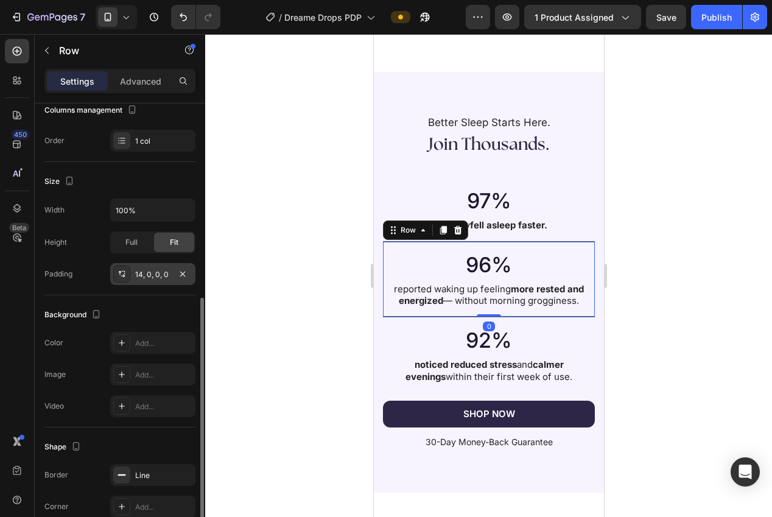
scroll to position [263, 0]
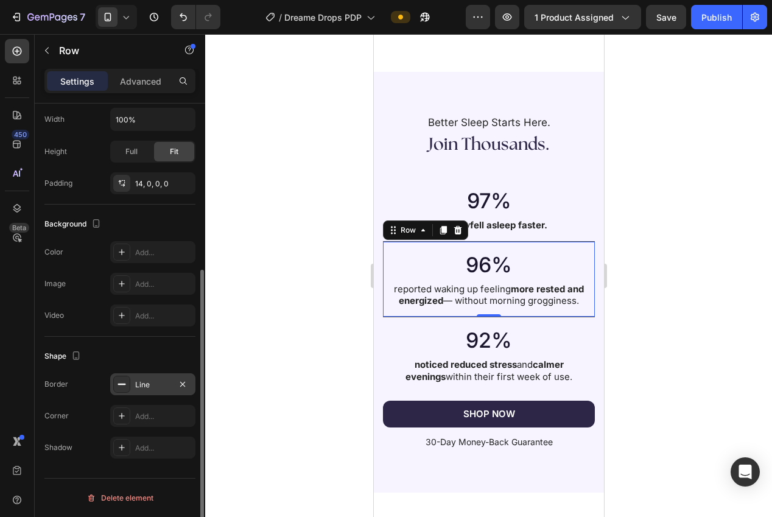
click at [144, 389] on div "Line" at bounding box center [152, 384] width 35 height 11
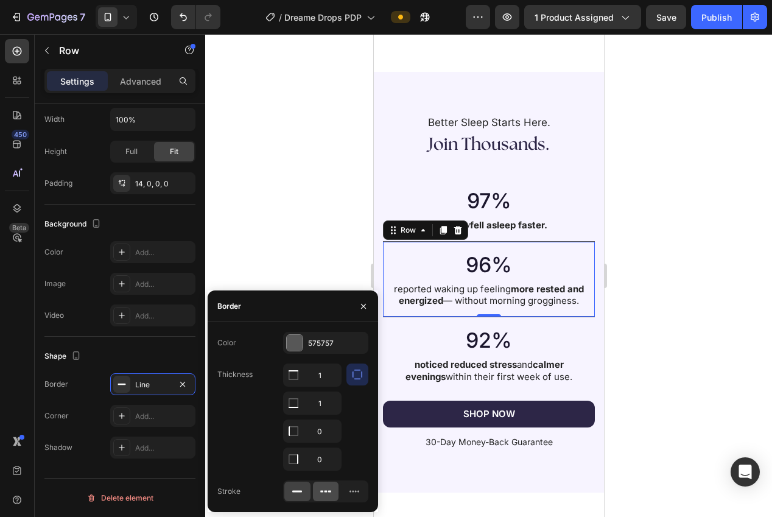
click at [327, 493] on icon at bounding box center [326, 491] width 12 height 12
click at [339, 493] on div at bounding box center [325, 491] width 85 height 22
click at [258, 212] on div at bounding box center [488, 275] width 567 height 483
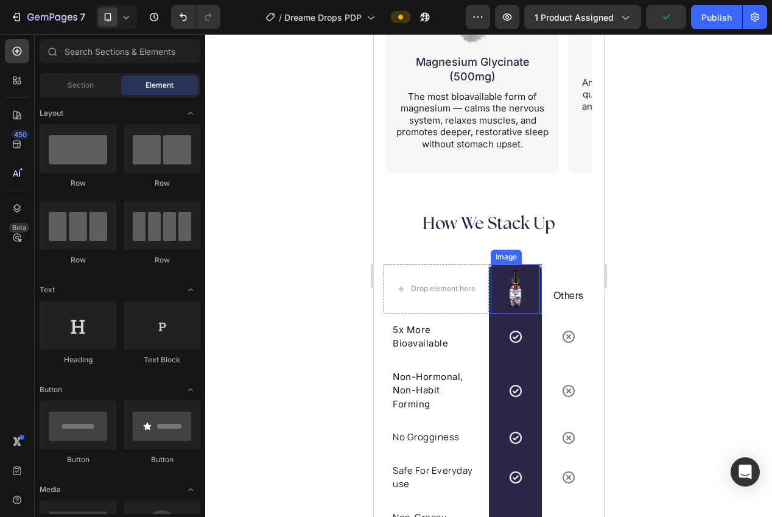
scroll to position [2571, 0]
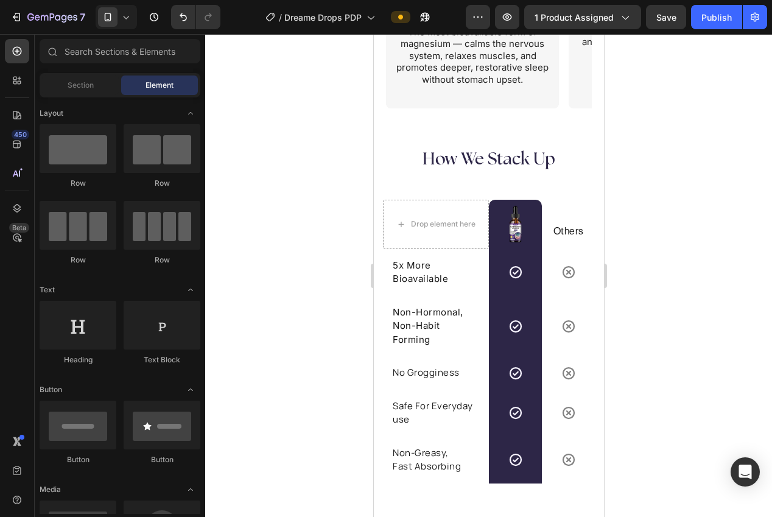
drag, startPoint x: 646, startPoint y: 293, endPoint x: 629, endPoint y: 290, distance: 17.3
click at [646, 293] on div at bounding box center [488, 275] width 567 height 483
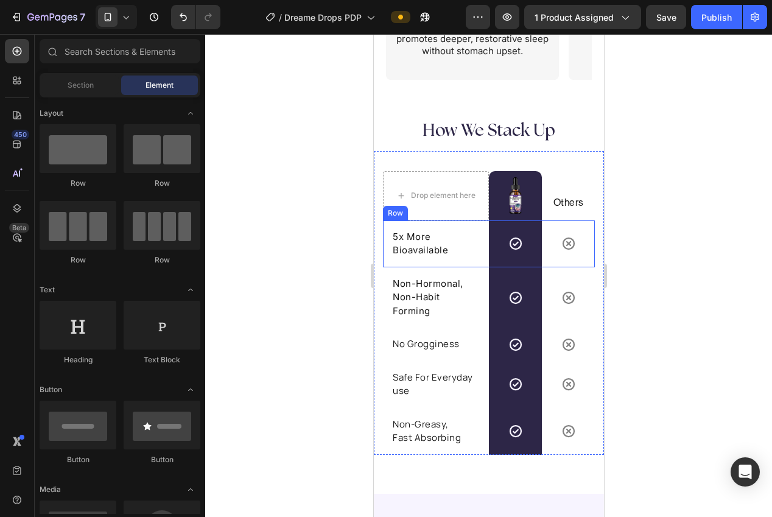
scroll to position [2608, 0]
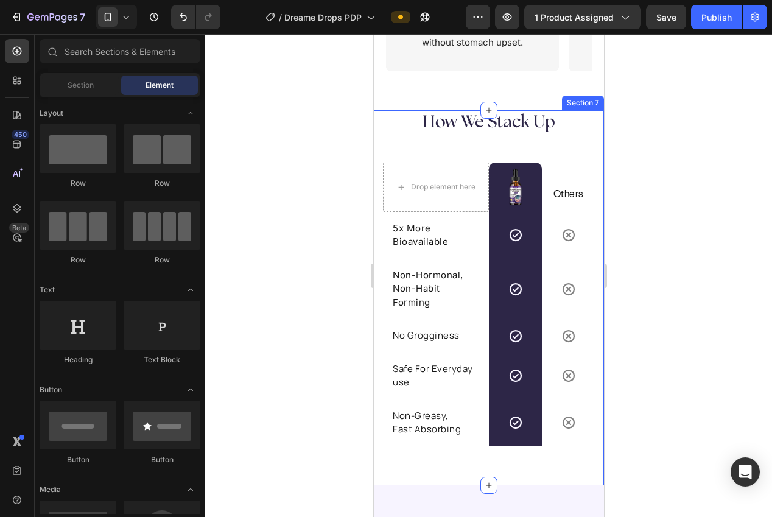
drag, startPoint x: 487, startPoint y: 481, endPoint x: 442, endPoint y: 480, distance: 45.1
click at [486, 481] on icon at bounding box center [489, 485] width 10 height 10
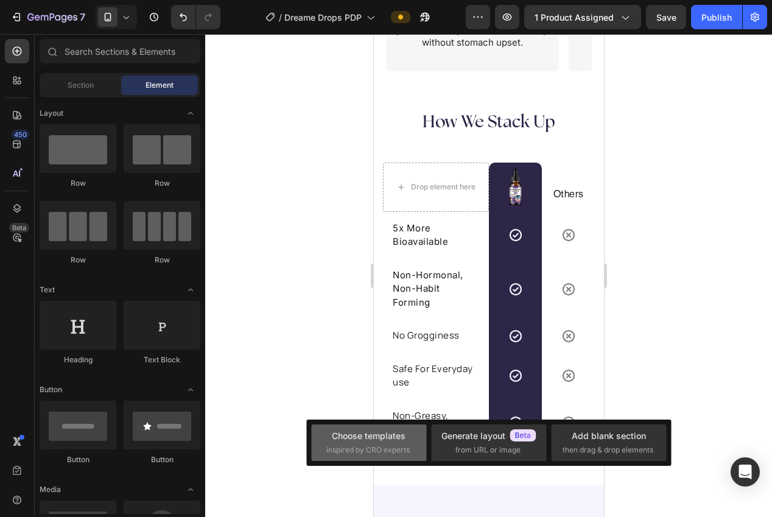
click at [375, 448] on span "inspired by CRO experts" at bounding box center [367, 450] width 83 height 11
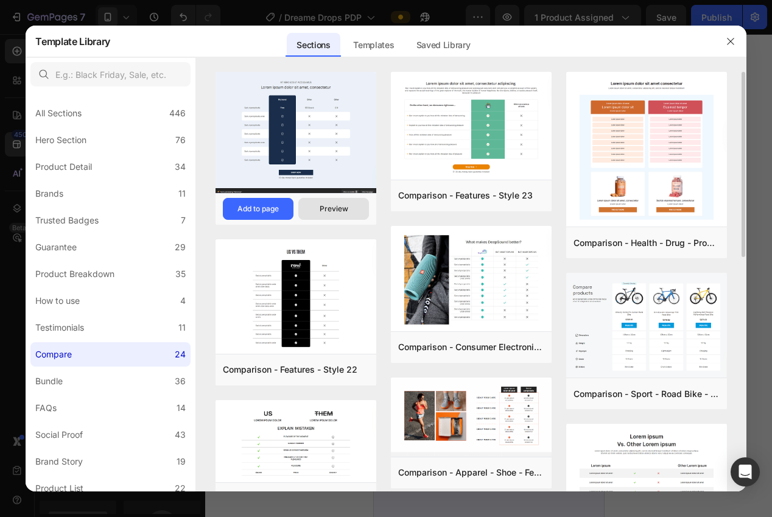
click at [348, 207] on button "Preview" at bounding box center [333, 209] width 71 height 22
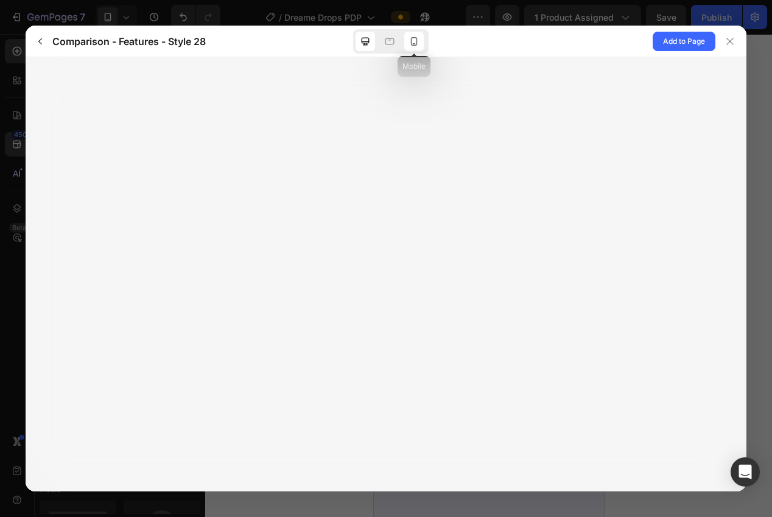
click at [421, 44] on div at bounding box center [413, 41] width 19 height 19
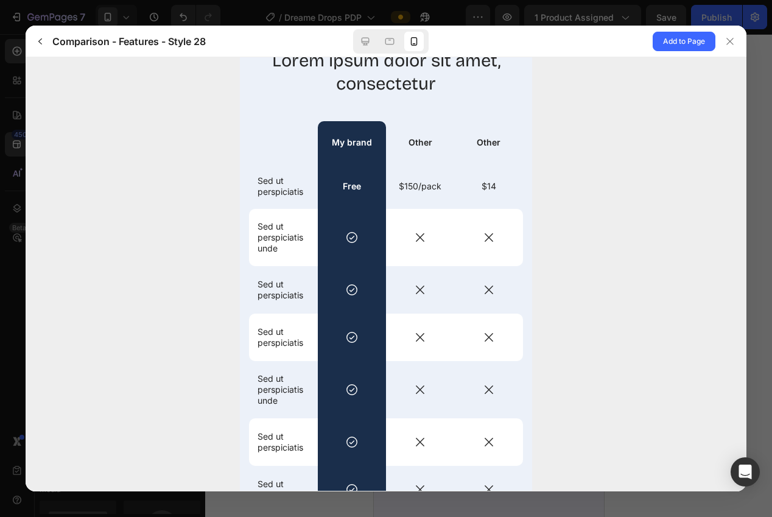
scroll to position [0, 0]
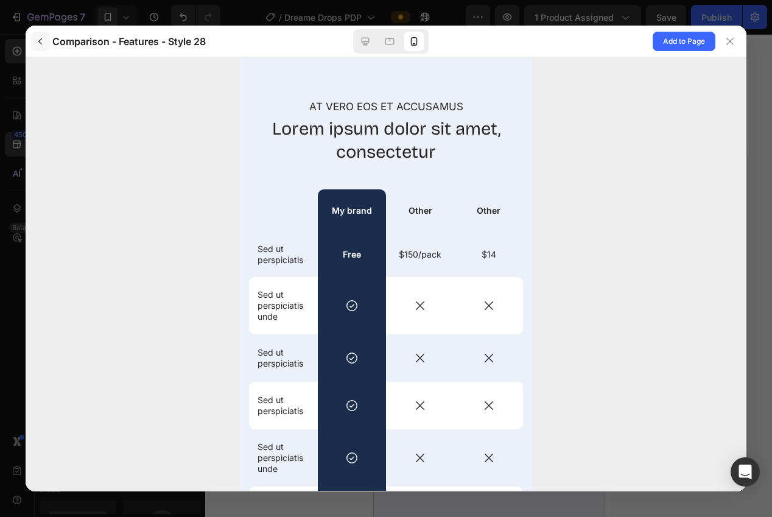
click at [41, 41] on icon "button" at bounding box center [40, 42] width 10 height 10
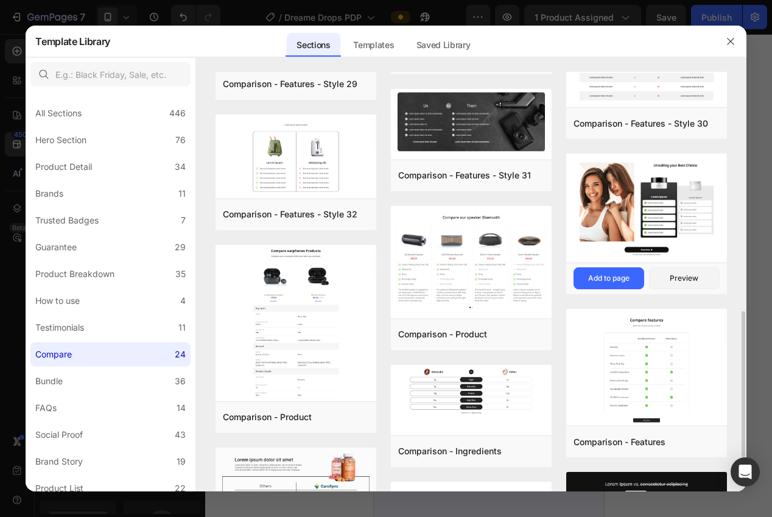
scroll to position [390, 0]
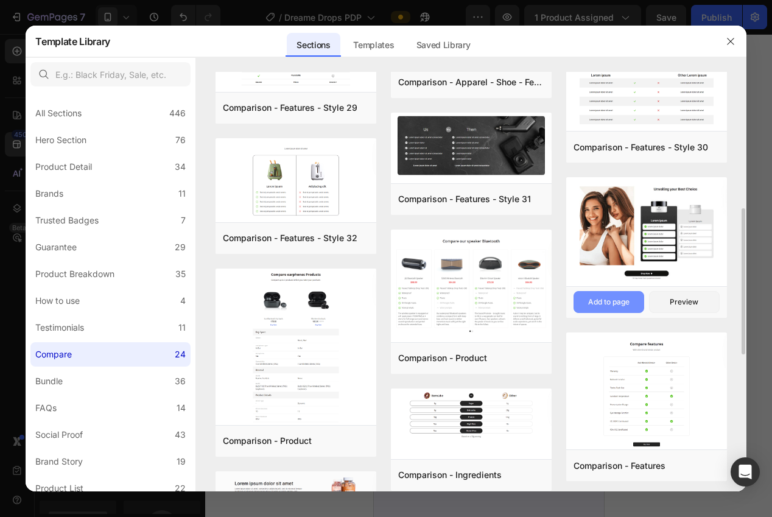
click at [614, 296] on button "Add to page" at bounding box center [609, 302] width 71 height 22
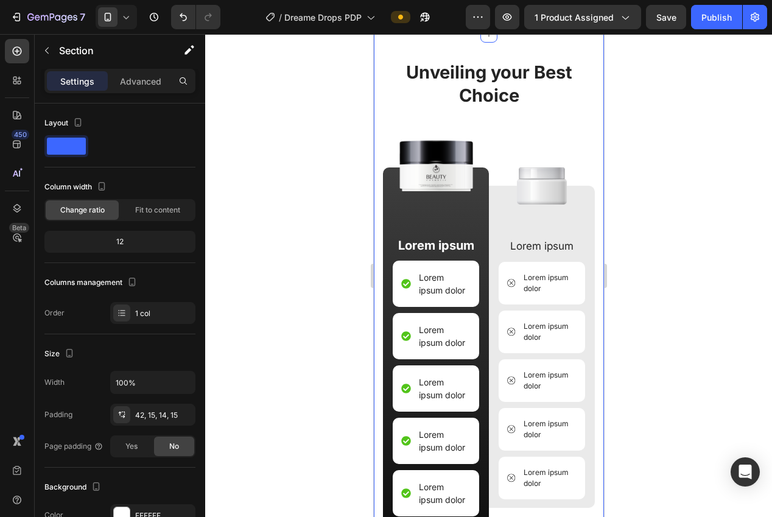
click at [654, 286] on div at bounding box center [488, 275] width 567 height 483
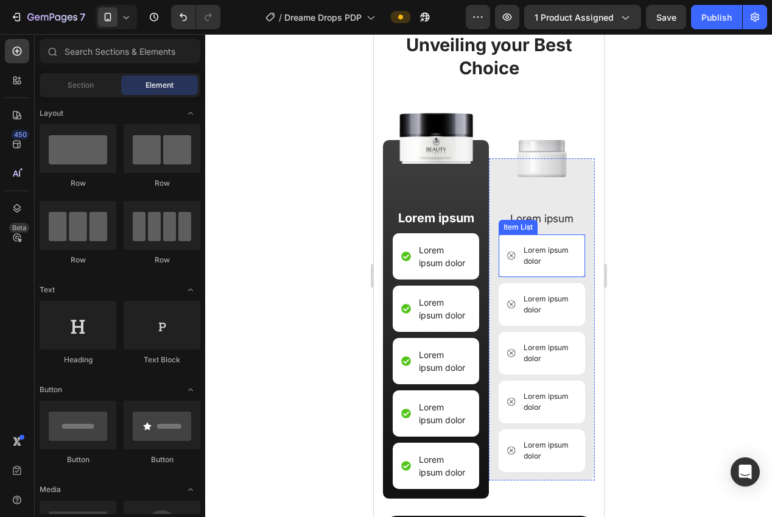
scroll to position [3043, 0]
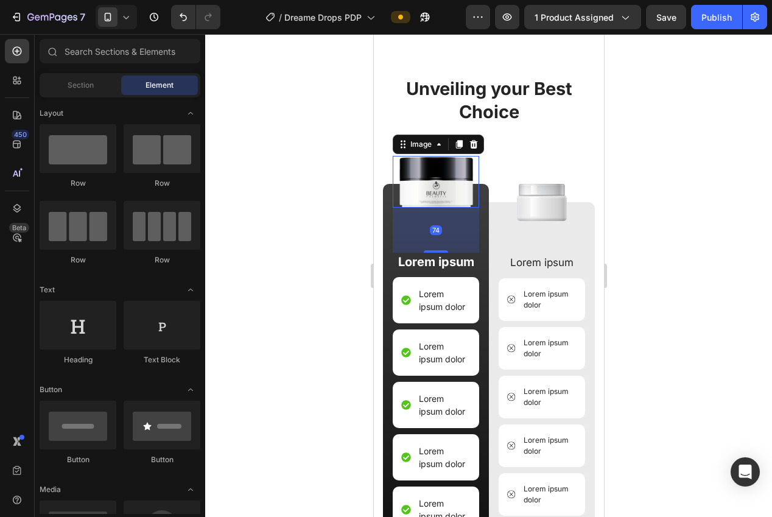
click at [440, 187] on img at bounding box center [435, 182] width 83 height 52
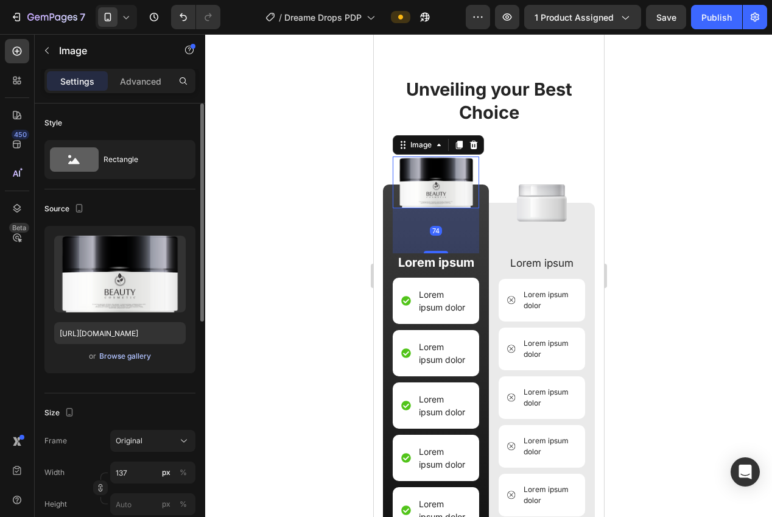
click at [123, 359] on div "Browse gallery" at bounding box center [125, 356] width 52 height 11
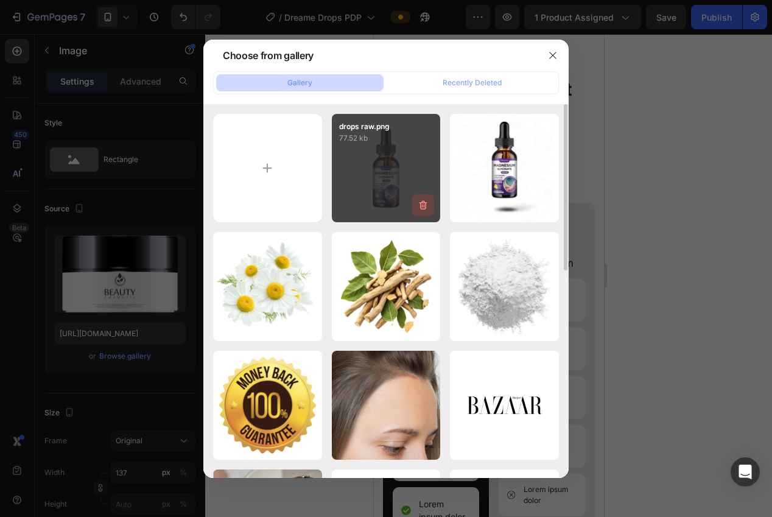
click at [392, 195] on div "drops raw.png 77.52 kb" at bounding box center [386, 168] width 109 height 109
type input "https://cdn.shopify.com/s/files/1/0940/0539/5768/files/gempages_563747377920344…"
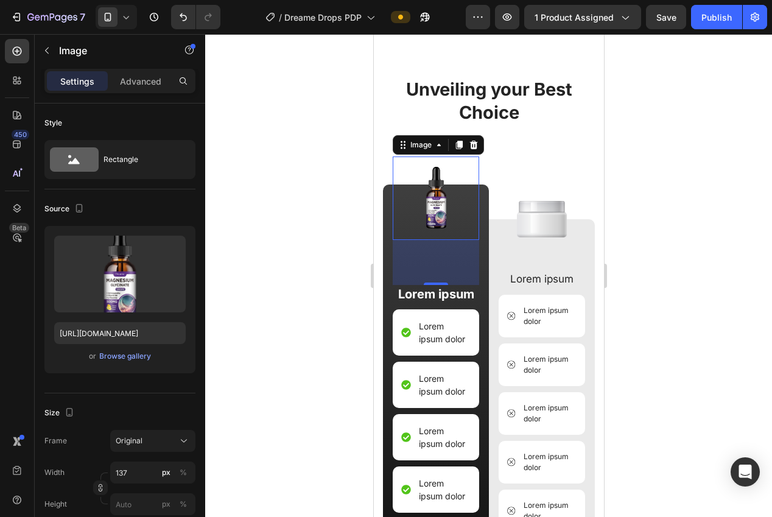
click at [630, 270] on div at bounding box center [488, 275] width 567 height 483
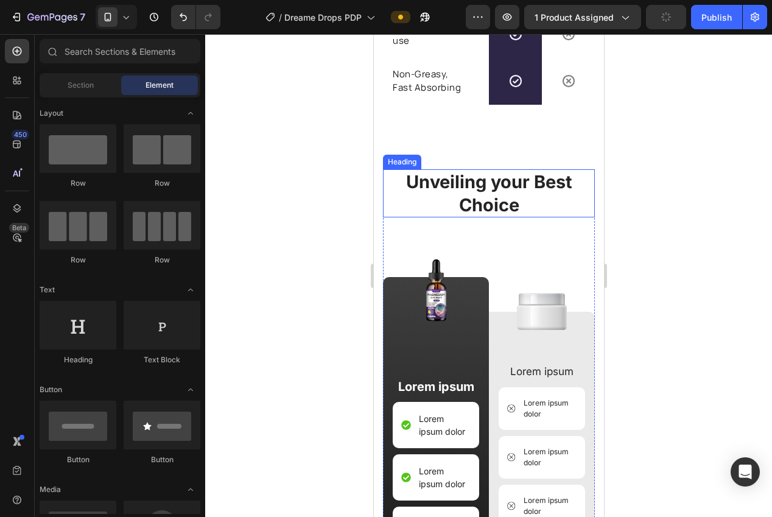
scroll to position [3014, 0]
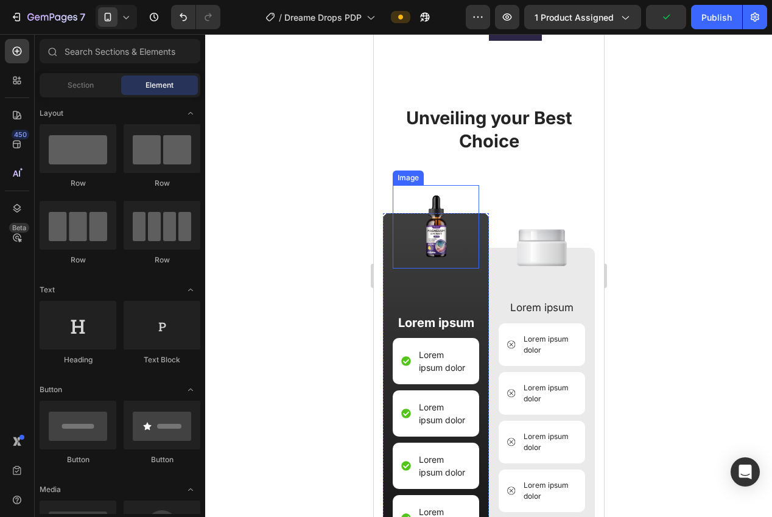
click at [441, 246] on img at bounding box center [435, 226] width 83 height 83
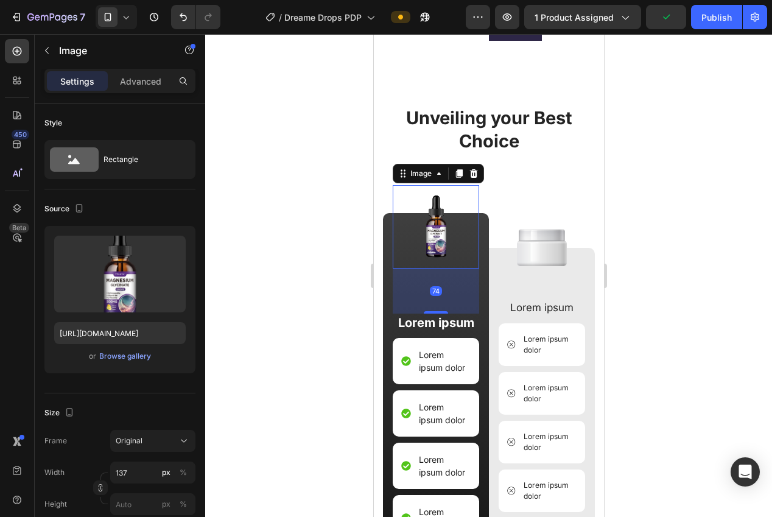
click at [112, 94] on div "Settings Advanced" at bounding box center [120, 86] width 171 height 35
click at [124, 85] on p "Advanced" at bounding box center [140, 81] width 41 height 13
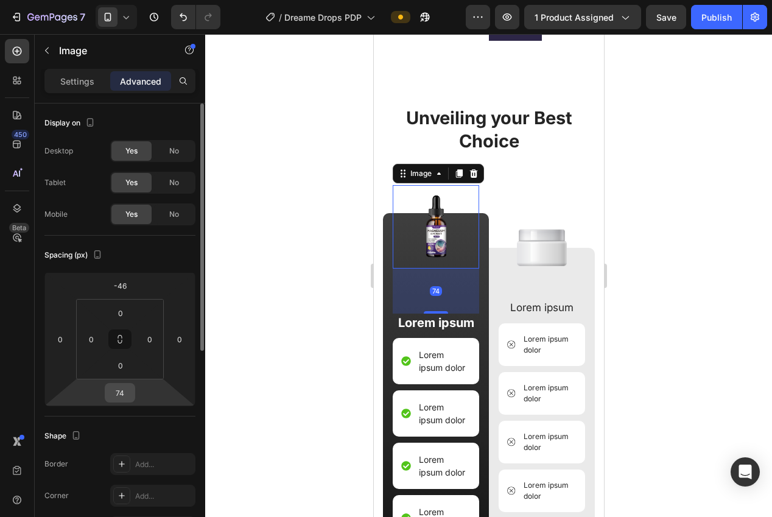
click at [118, 396] on input "74" at bounding box center [120, 393] width 24 height 18
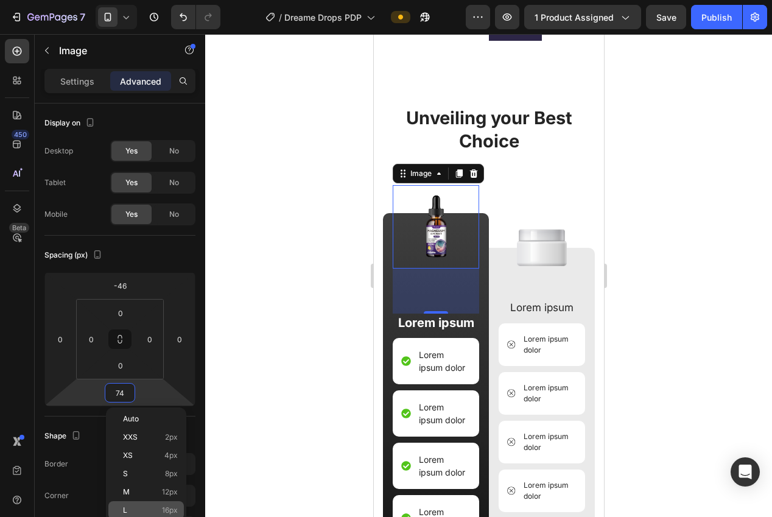
click at [163, 504] on div "L 16px" at bounding box center [146, 510] width 76 height 18
type input "16"
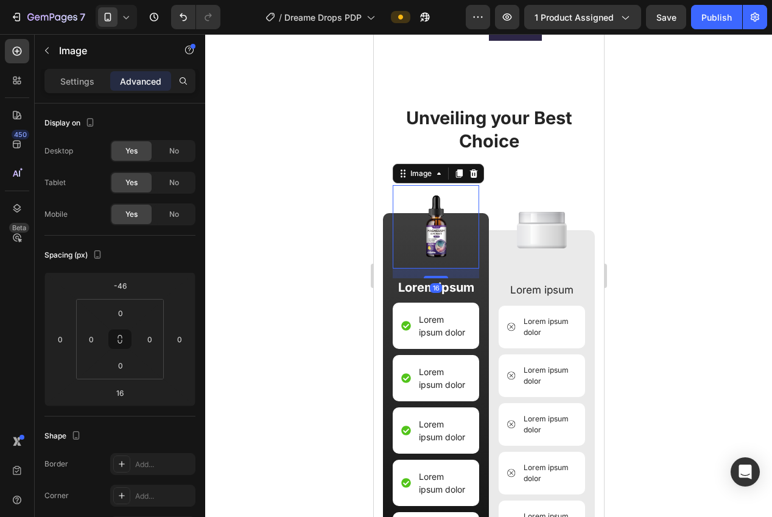
drag, startPoint x: 292, startPoint y: 410, endPoint x: 300, endPoint y: 407, distance: 8.3
click at [300, 407] on div at bounding box center [488, 275] width 567 height 483
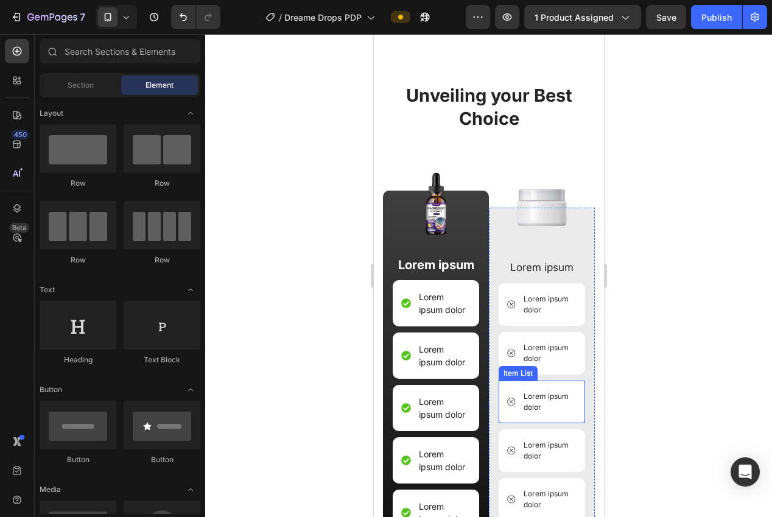
scroll to position [3008, 0]
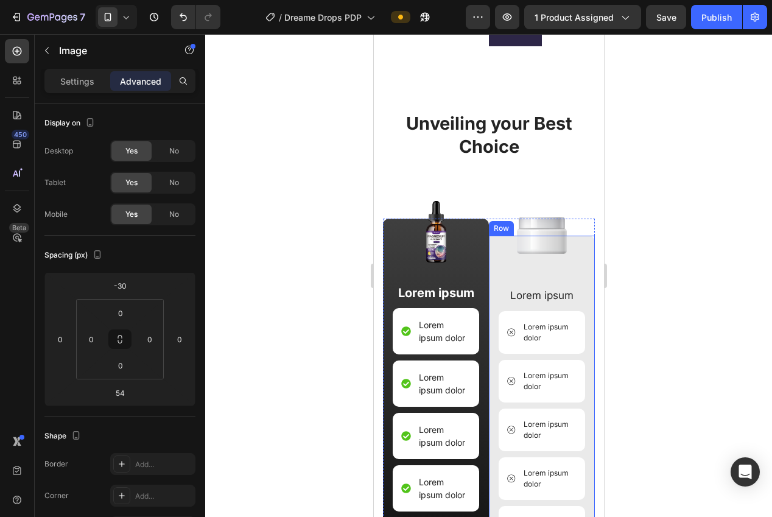
click at [524, 252] on img at bounding box center [541, 235] width 50 height 37
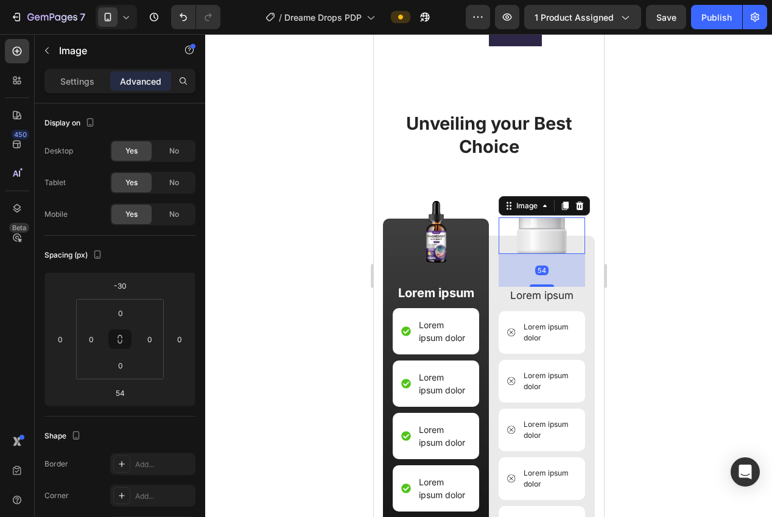
click at [579, 206] on icon at bounding box center [579, 205] width 8 height 9
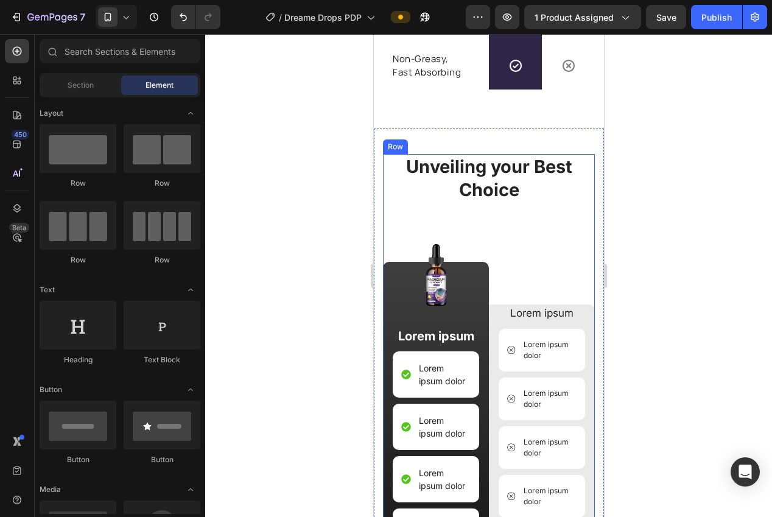
scroll to position [2965, 0]
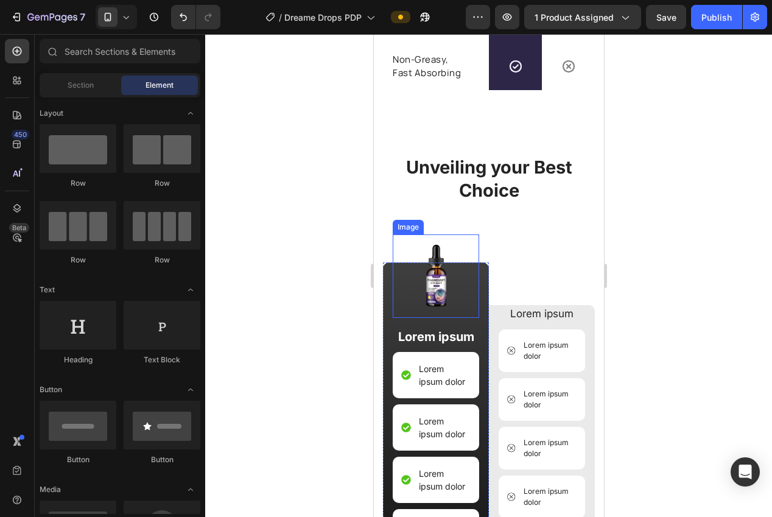
drag, startPoint x: 435, startPoint y: 279, endPoint x: 389, endPoint y: 297, distance: 49.8
click at [435, 279] on img at bounding box center [435, 275] width 83 height 83
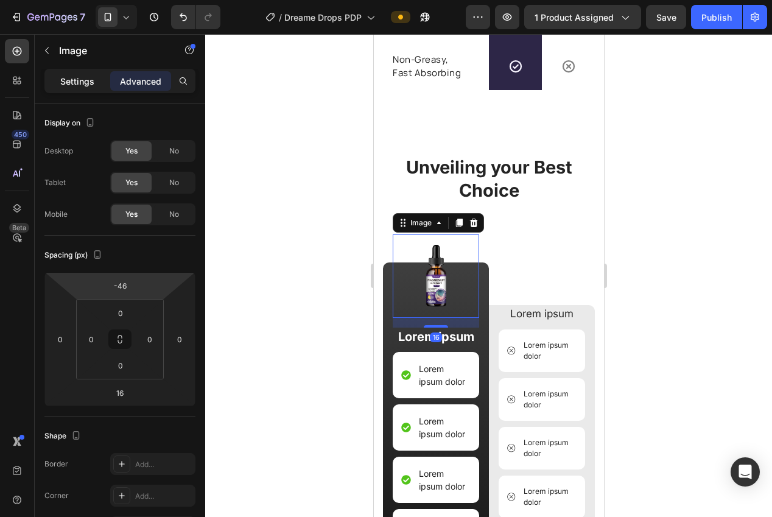
click at [79, 81] on p "Settings" at bounding box center [77, 81] width 34 height 13
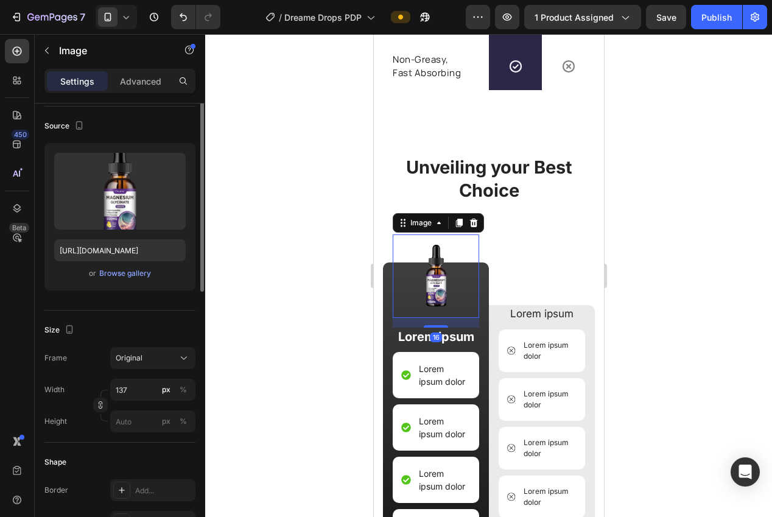
scroll to position [132, 0]
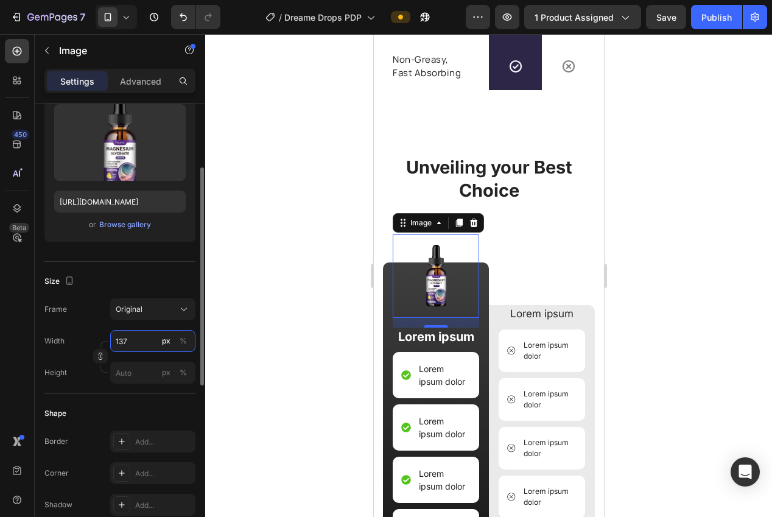
click at [132, 345] on input "137" at bounding box center [152, 341] width 85 height 22
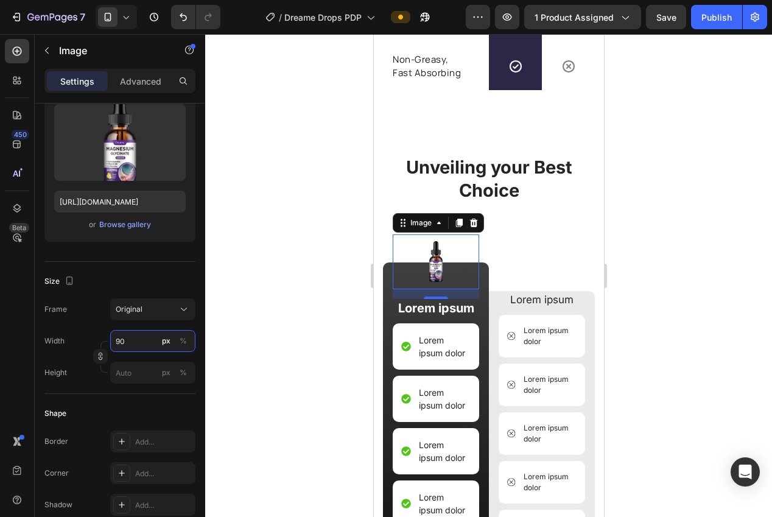
type input "90"
drag, startPoint x: 295, startPoint y: 336, endPoint x: 301, endPoint y: 337, distance: 6.2
click at [296, 336] on div at bounding box center [488, 275] width 567 height 483
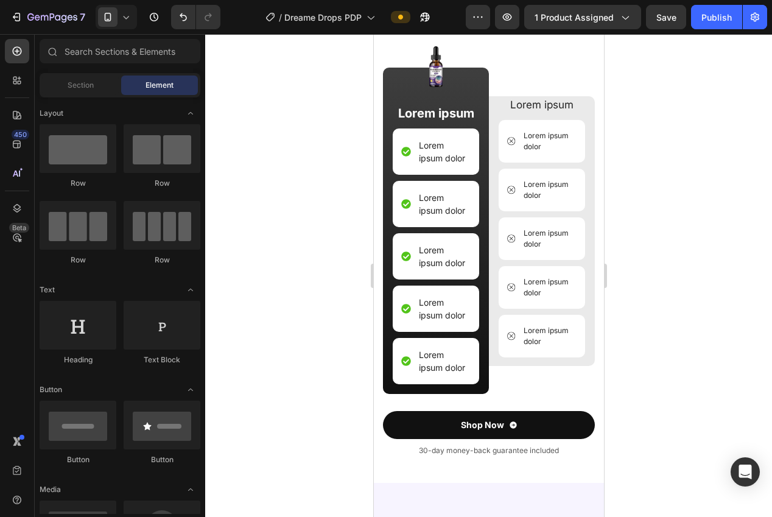
scroll to position [2946, 0]
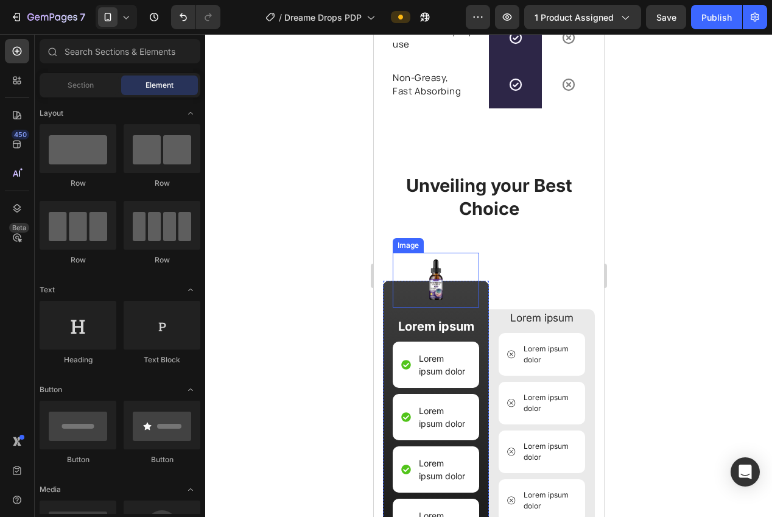
click at [431, 288] on img at bounding box center [435, 280] width 55 height 55
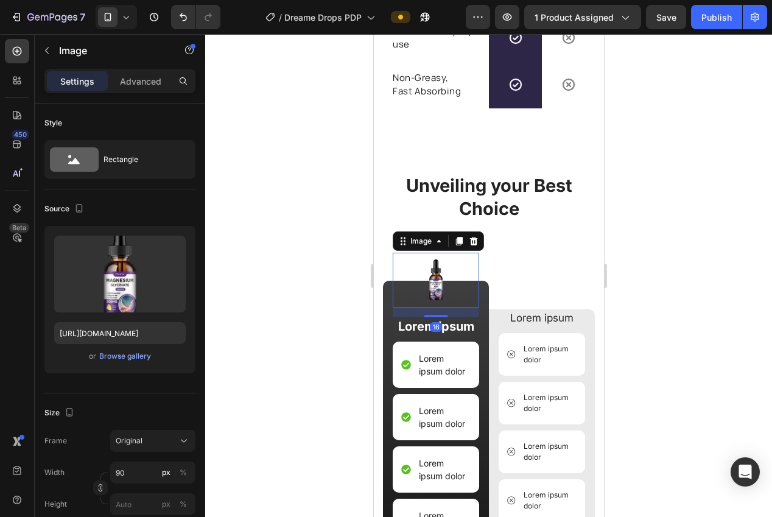
click at [476, 242] on icon at bounding box center [474, 241] width 8 height 9
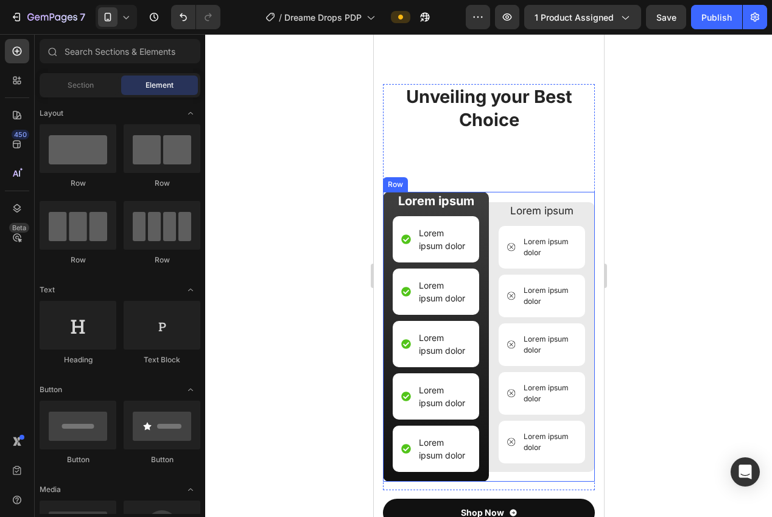
scroll to position [3000, 0]
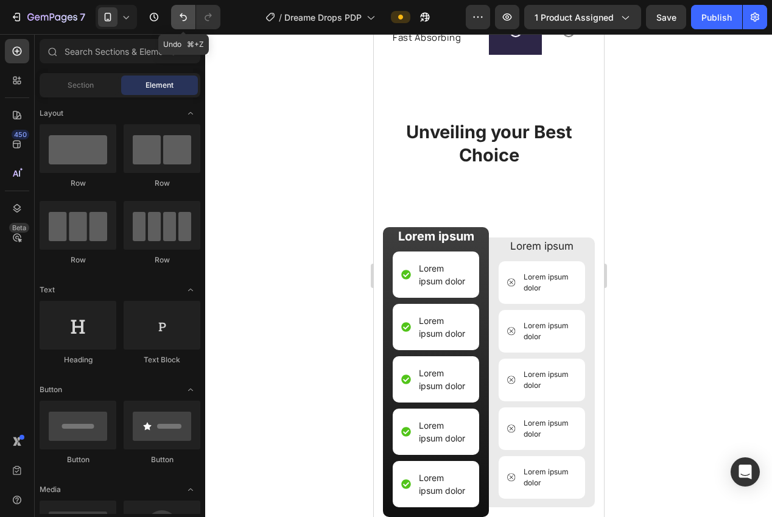
click at [183, 19] on icon "Undo/Redo" at bounding box center [183, 17] width 12 height 12
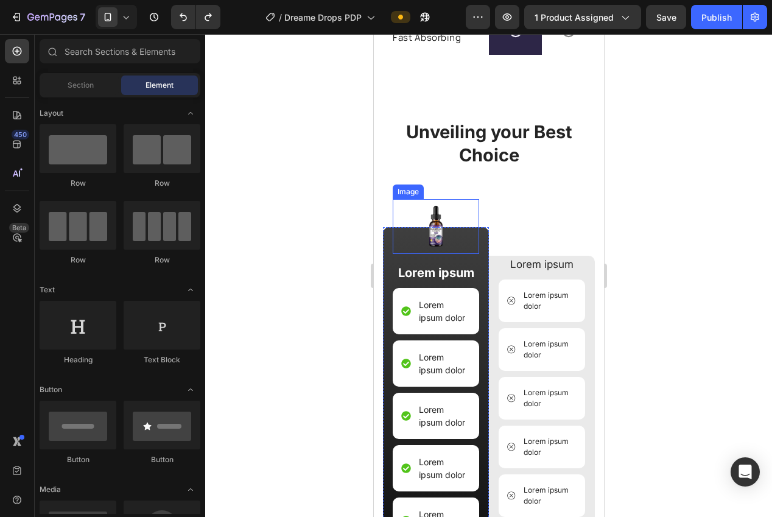
click at [449, 235] on img at bounding box center [435, 226] width 55 height 55
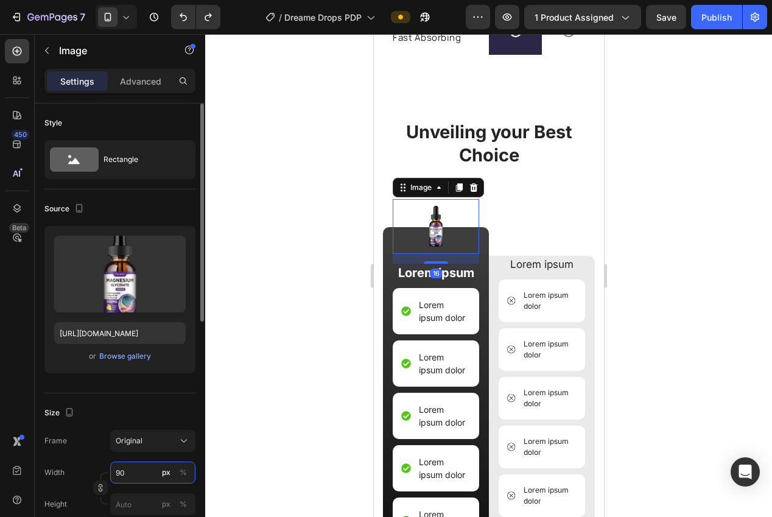
click at [132, 463] on input "90" at bounding box center [152, 473] width 85 height 22
click at [138, 466] on input "90" at bounding box center [152, 473] width 85 height 22
click at [144, 472] on input "90" at bounding box center [152, 473] width 85 height 22
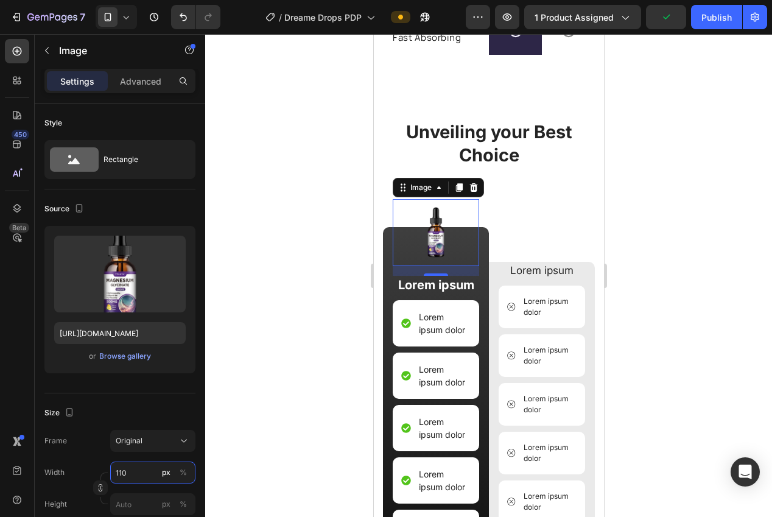
type input "110"
click at [226, 366] on div at bounding box center [488, 275] width 567 height 483
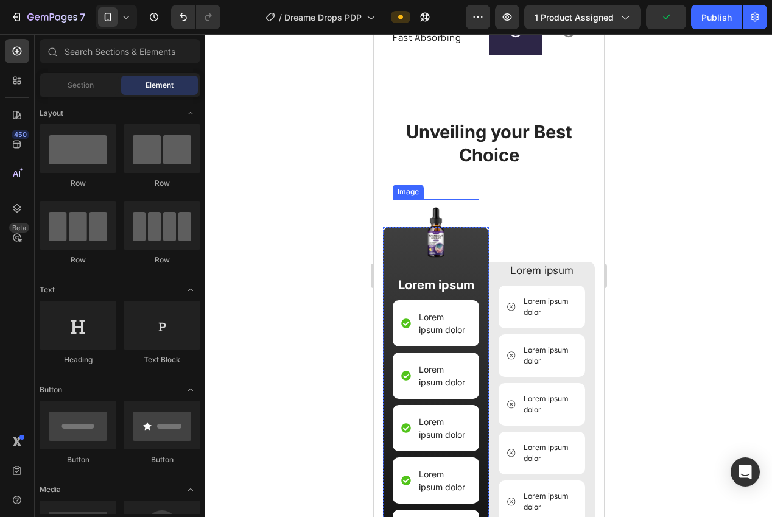
click at [443, 244] on img at bounding box center [435, 232] width 67 height 67
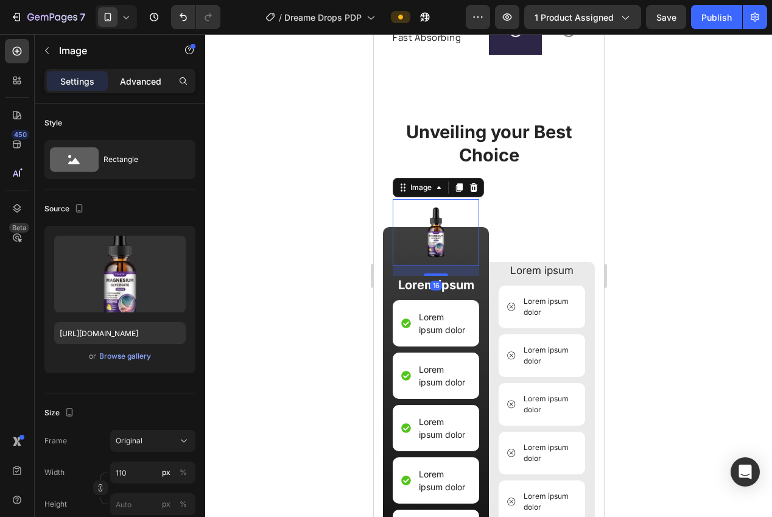
click at [141, 88] on div "Advanced" at bounding box center [140, 80] width 61 height 19
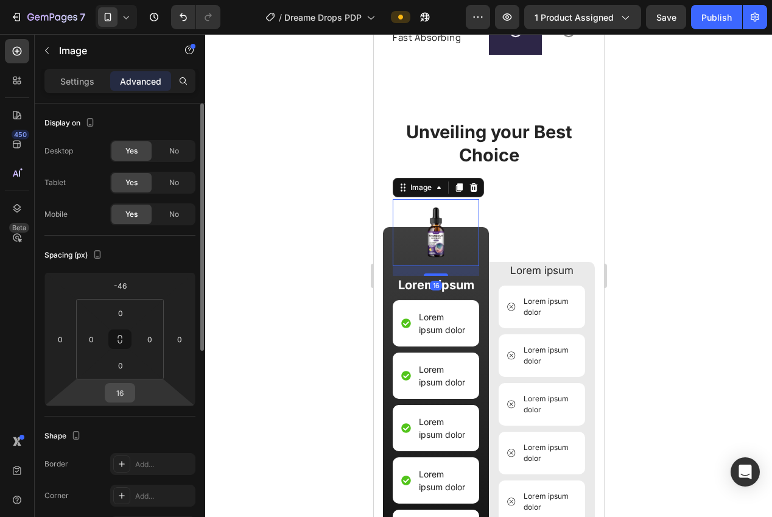
click at [122, 400] on input "16" at bounding box center [120, 393] width 24 height 18
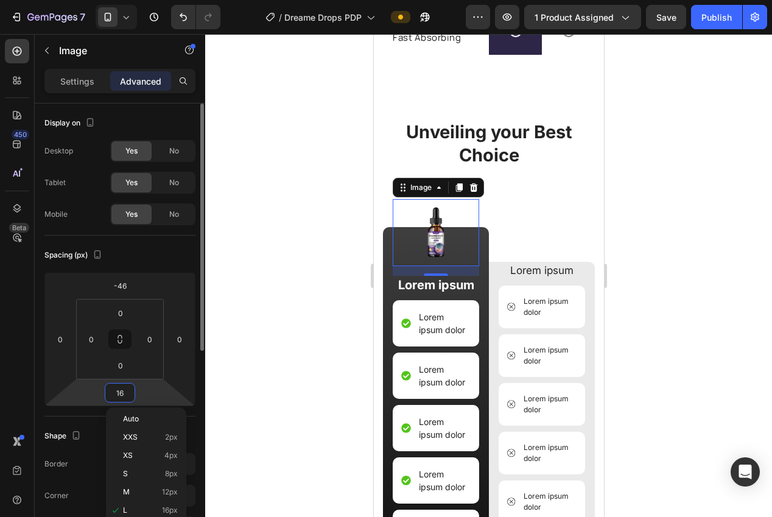
type input "0"
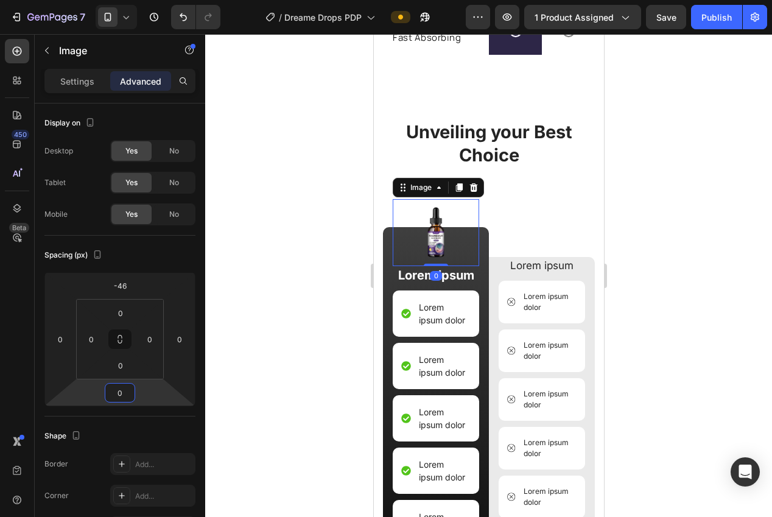
click at [315, 340] on div at bounding box center [488, 275] width 567 height 483
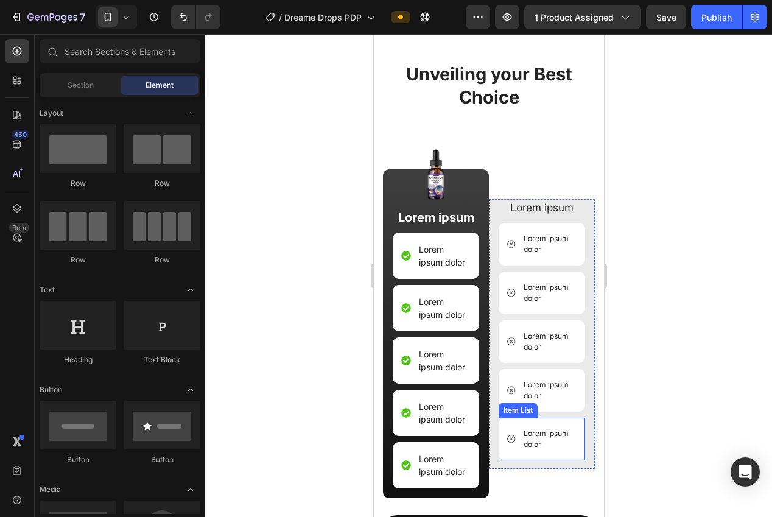
scroll to position [3050, 0]
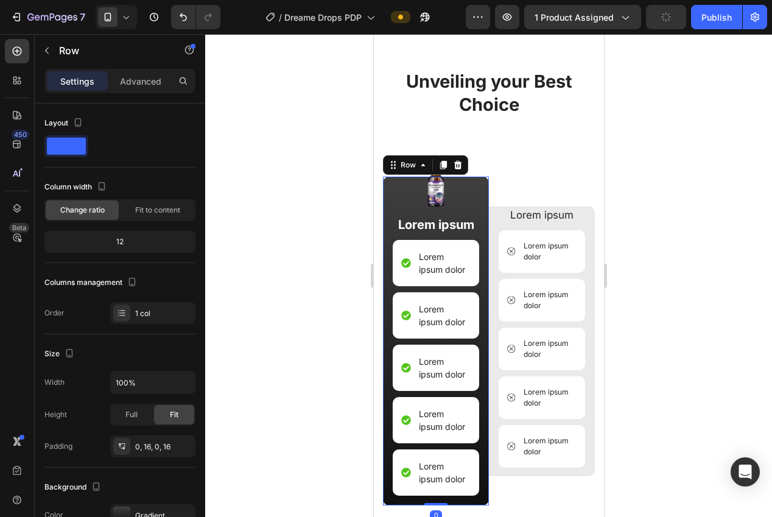
click at [382, 207] on div "Image Lorem ipsum Text Block Lorem ipsum dolor Item List Lorem ipsum dolor Item…" at bounding box center [435, 341] width 106 height 329
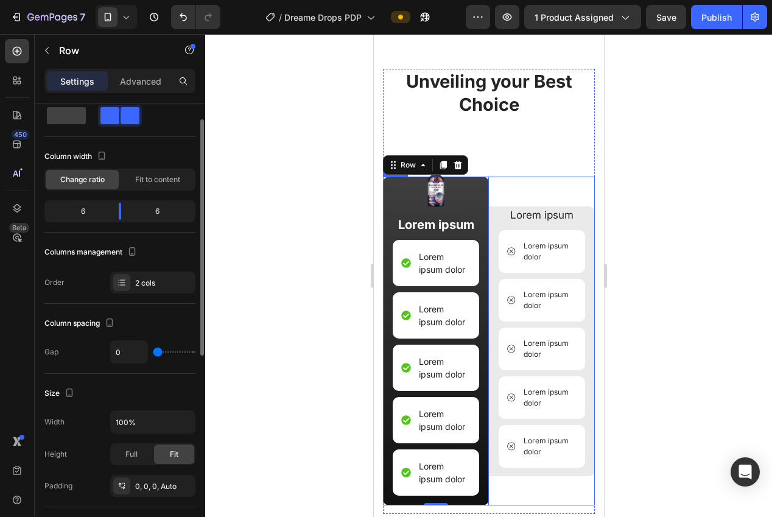
click at [491, 199] on div "Lorem ipsum Text Block Lorem ipsum dolor Item List Lorem ipsum dolor Item List …" at bounding box center [541, 341] width 106 height 329
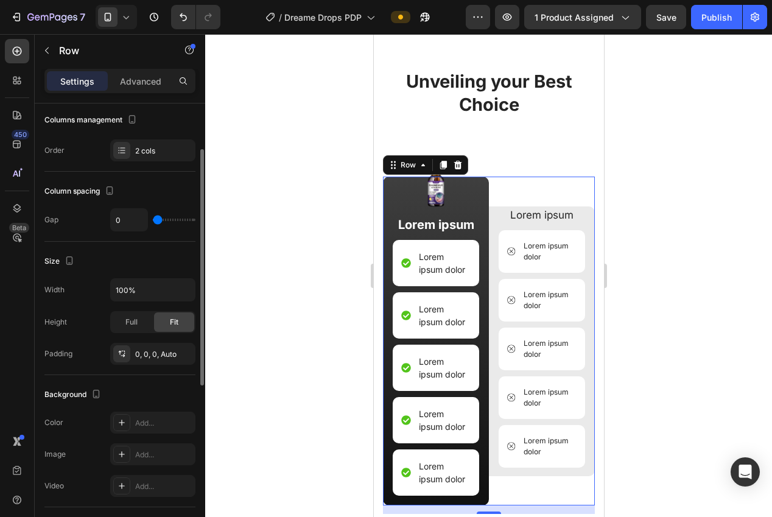
scroll to position [174, 0]
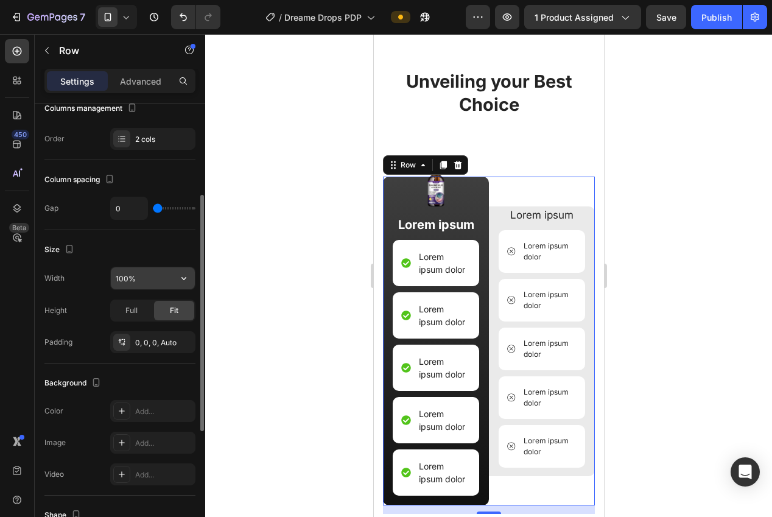
click at [127, 277] on input "100%" at bounding box center [153, 278] width 84 height 22
click at [180, 277] on icon "button" at bounding box center [184, 278] width 12 height 12
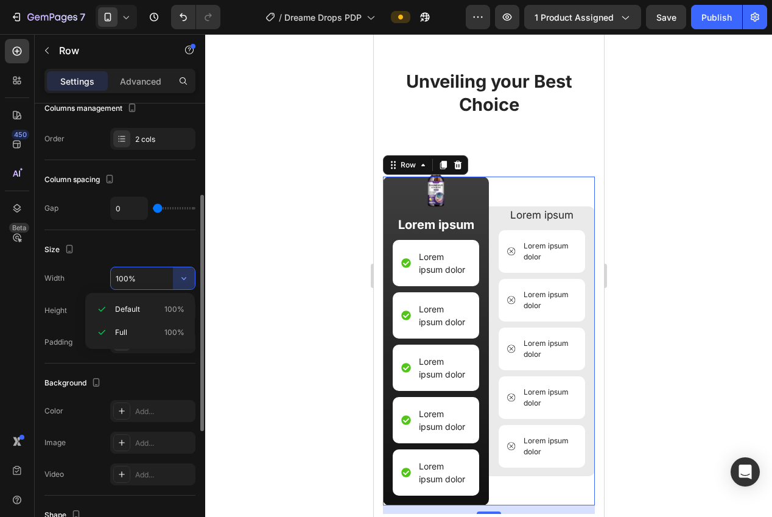
click at [159, 270] on input "100%" at bounding box center [153, 278] width 84 height 22
click at [125, 282] on input "100%" at bounding box center [153, 278] width 84 height 22
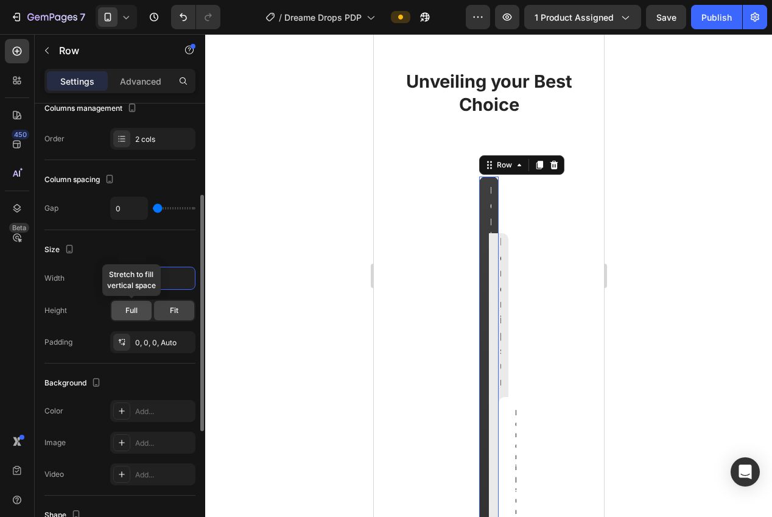
type input "90%"
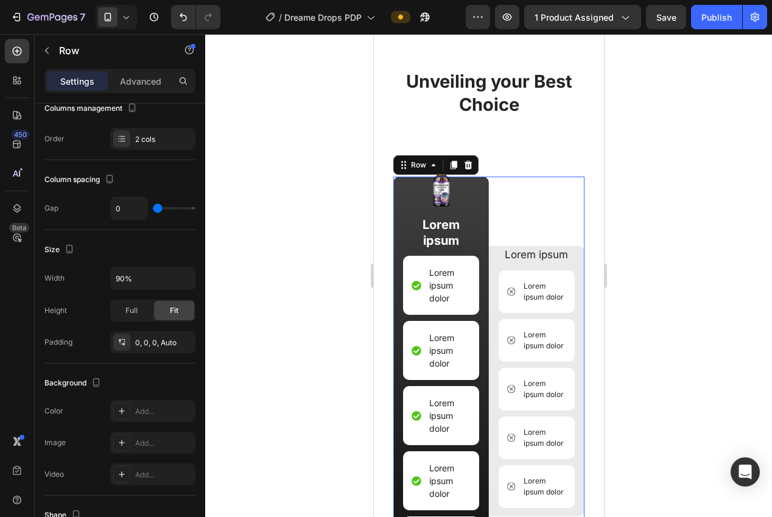
click at [246, 289] on div at bounding box center [488, 275] width 567 height 483
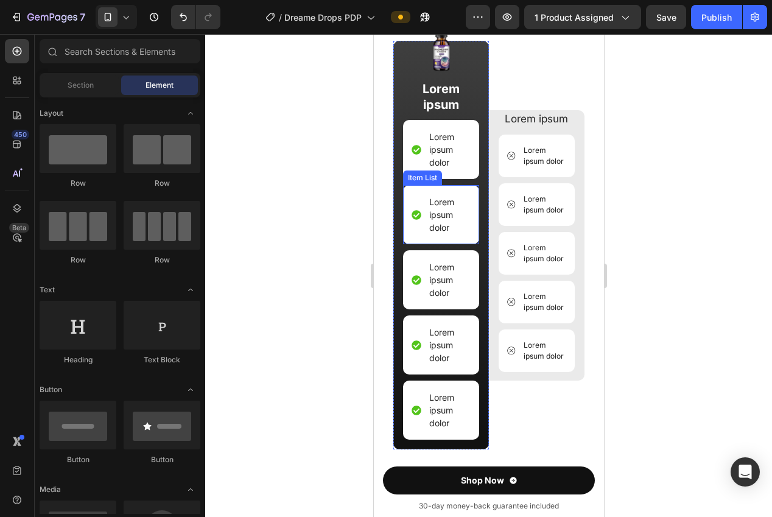
scroll to position [3284, 0]
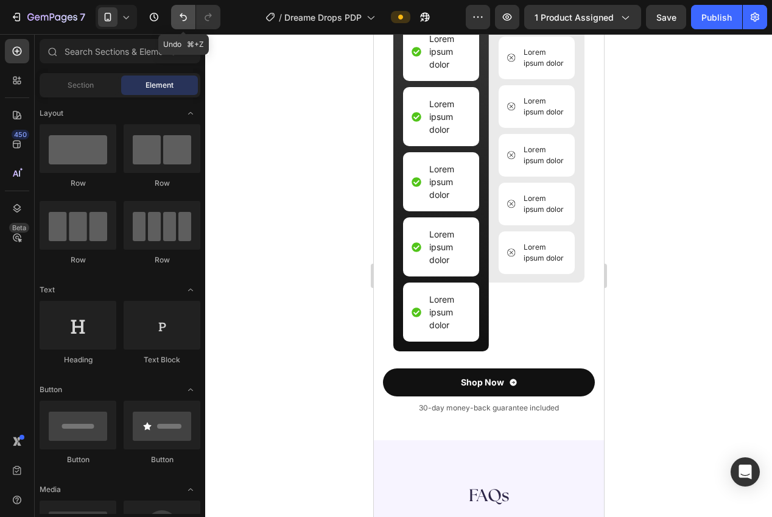
click at [178, 16] on icon "Undo/Redo" at bounding box center [183, 17] width 12 height 12
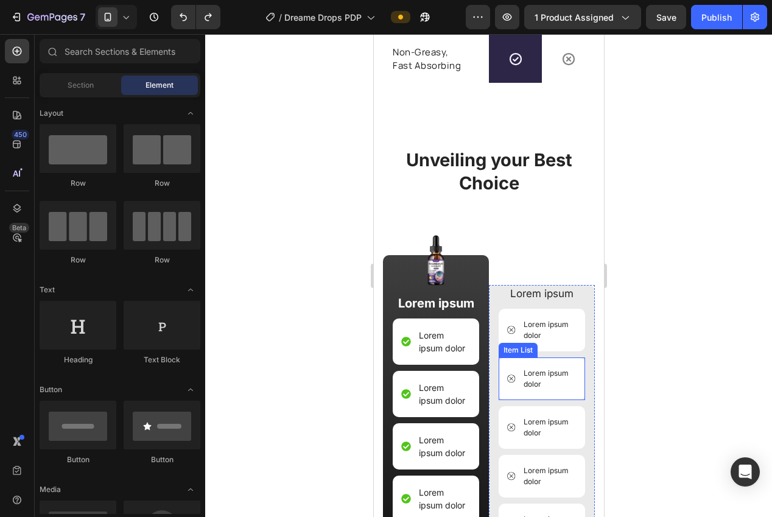
scroll to position [2767, 0]
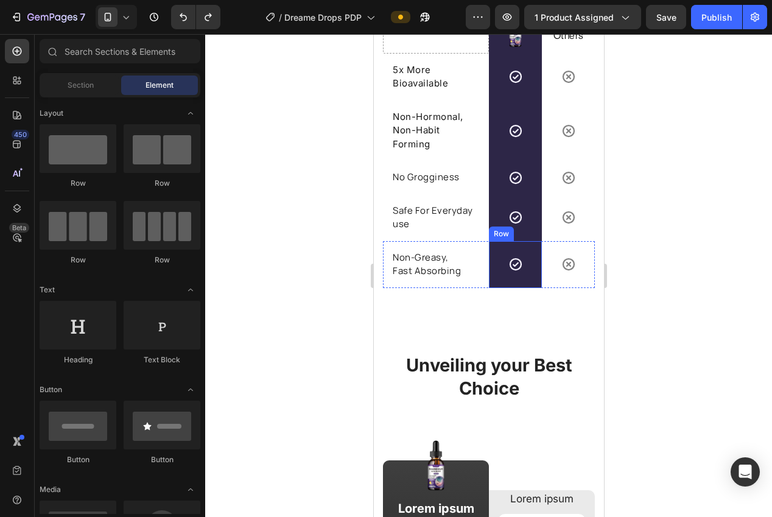
click at [499, 280] on div "Icon Row" at bounding box center [514, 264] width 53 height 47
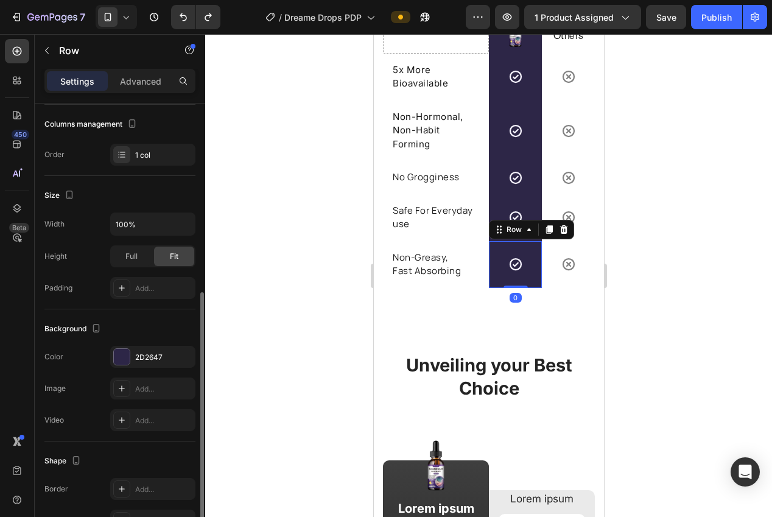
scroll to position [197, 0]
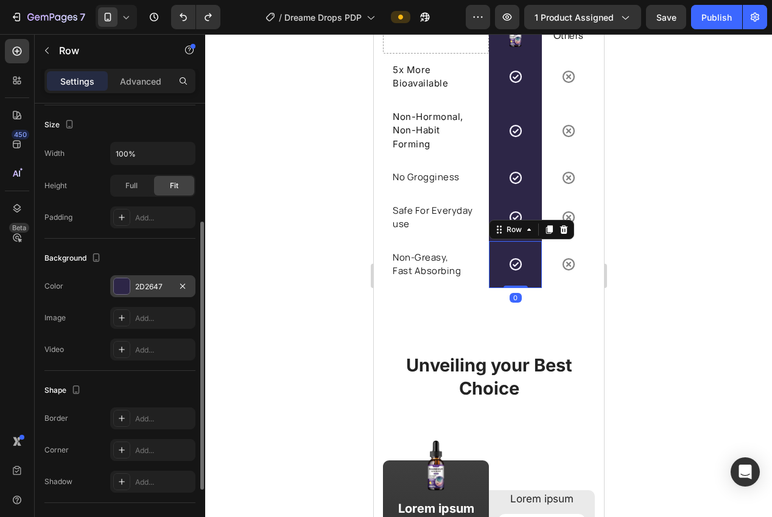
click at [138, 280] on div "2D2647" at bounding box center [152, 286] width 85 height 22
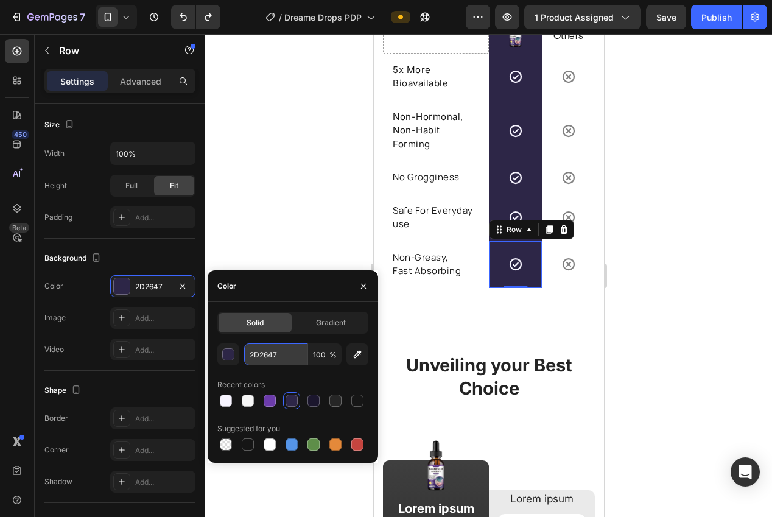
click at [264, 355] on input "2D2647" at bounding box center [275, 354] width 63 height 22
drag, startPoint x: 257, startPoint y: 160, endPoint x: 362, endPoint y: 239, distance: 131.8
click at [258, 160] on div at bounding box center [488, 275] width 567 height 483
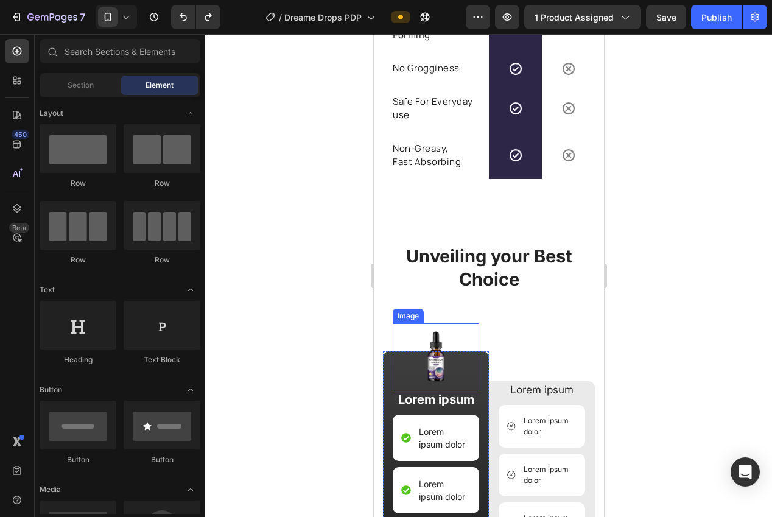
scroll to position [3008, 0]
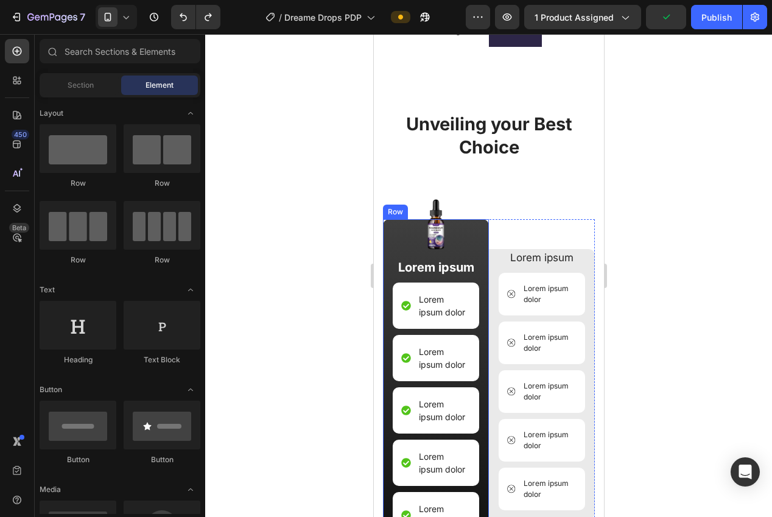
click at [388, 239] on div "Image Lorem ipsum Text Block Lorem ipsum dolor Item List Lorem ipsum dolor Item…" at bounding box center [435, 383] width 106 height 329
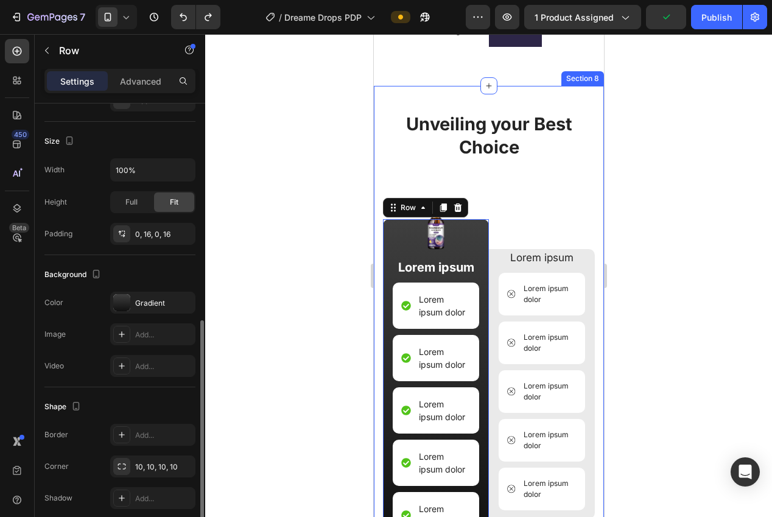
scroll to position [263, 0]
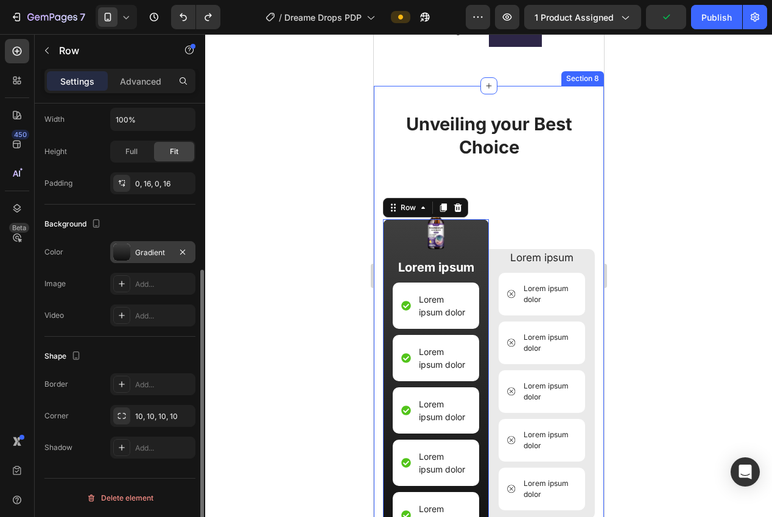
click at [145, 252] on div "Gradient" at bounding box center [152, 252] width 35 height 11
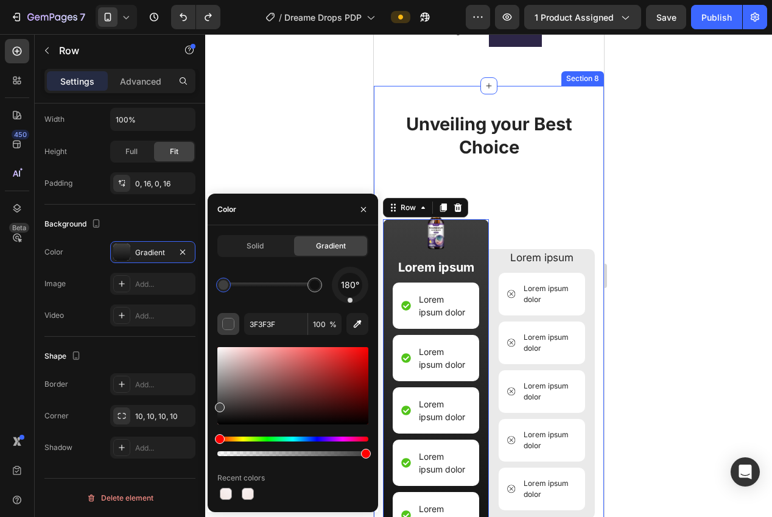
click at [228, 322] on div "button" at bounding box center [229, 325] width 12 height 12
click at [256, 325] on input "3F3F3F" at bounding box center [275, 324] width 63 height 22
paste input "2D2647"
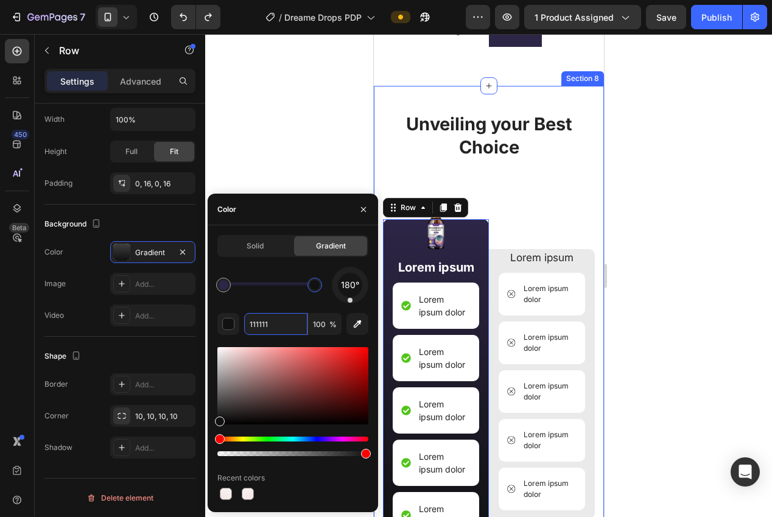
click at [314, 284] on div at bounding box center [315, 285] width 10 height 10
click at [263, 323] on input "111111" at bounding box center [275, 324] width 63 height 22
paste input "2D2647"
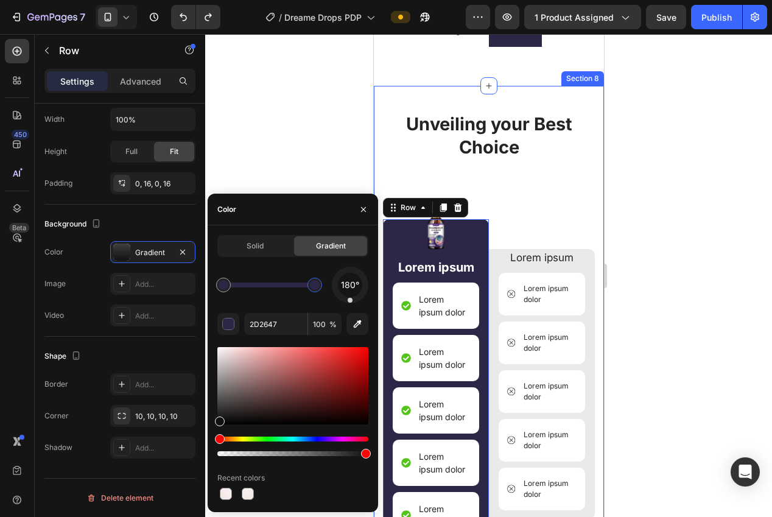
click at [278, 303] on div "180° 2D2647 100 % Recent colors" at bounding box center [292, 385] width 151 height 236
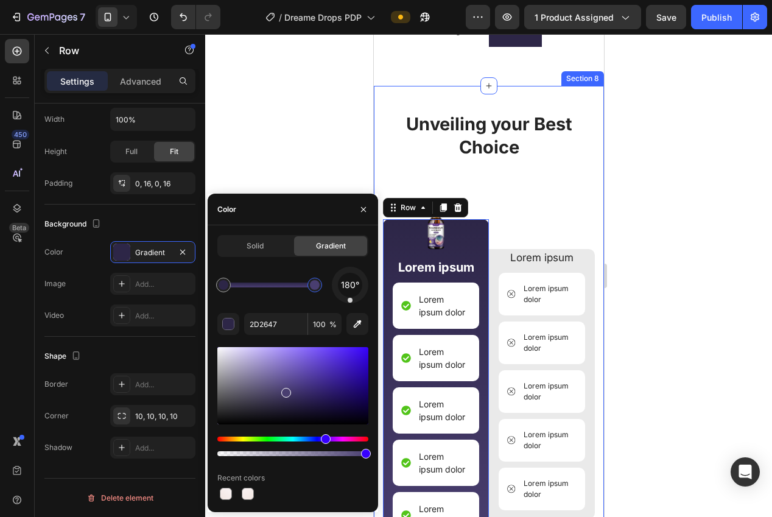
click at [284, 389] on div at bounding box center [286, 393] width 10 height 10
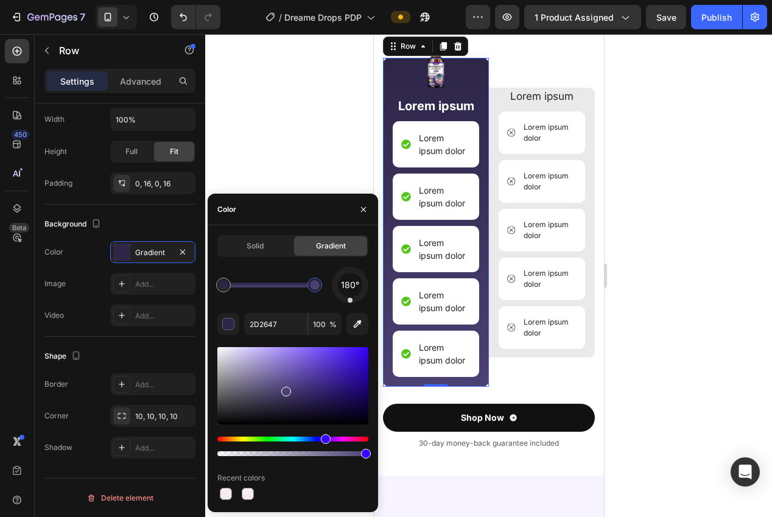
type input "4B4072"
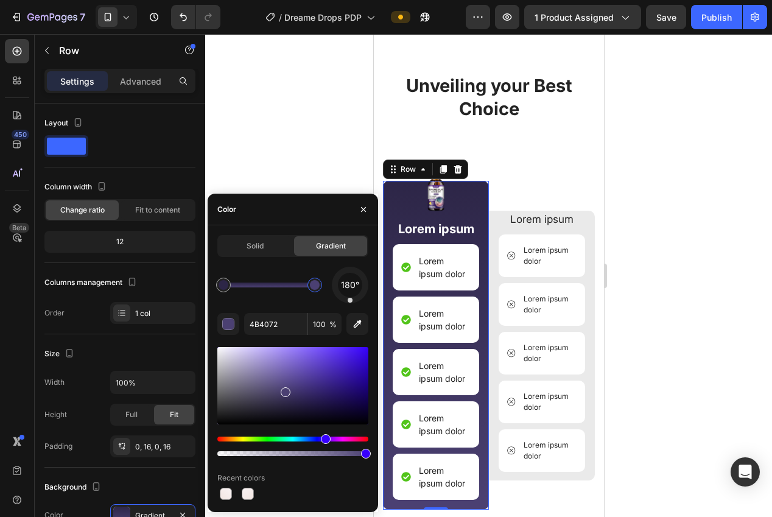
scroll to position [263, 0]
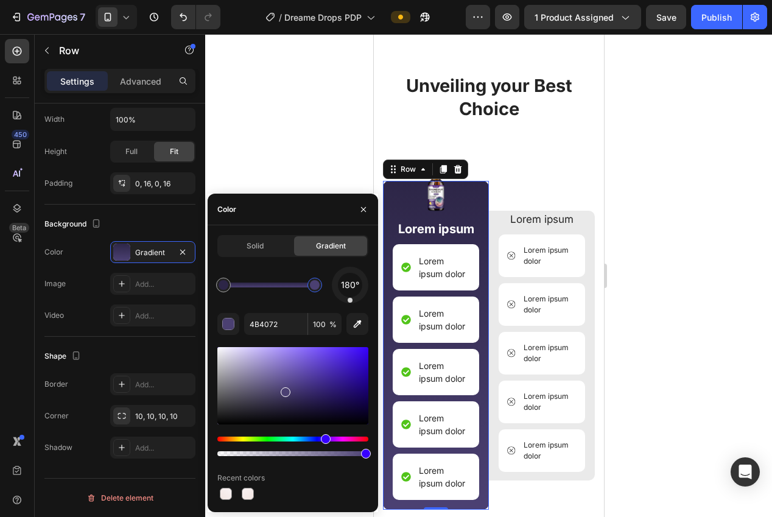
click at [660, 323] on div at bounding box center [488, 275] width 567 height 483
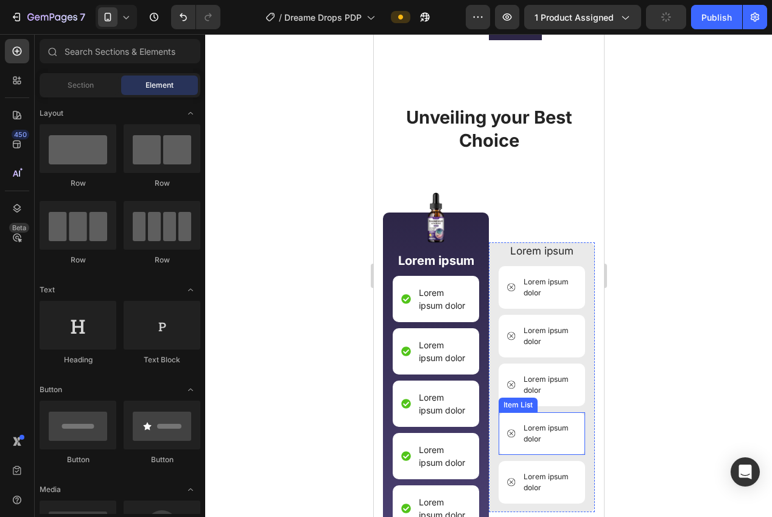
scroll to position [2971, 0]
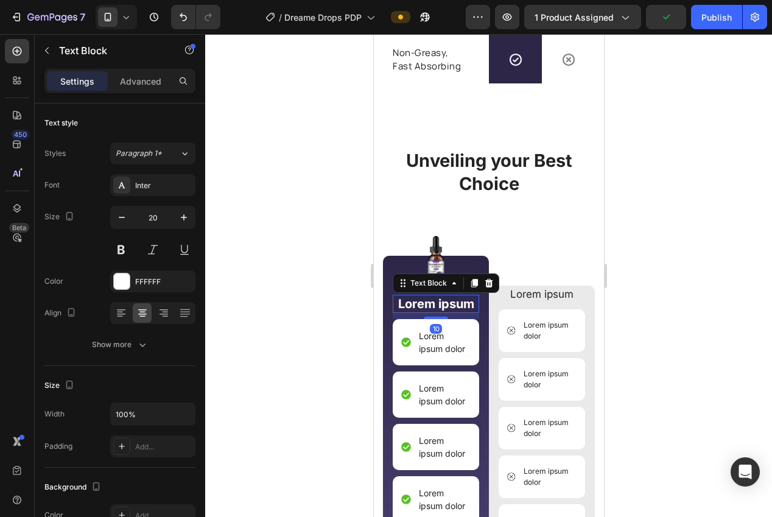
click at [448, 306] on p "Lorem ipsum" at bounding box center [435, 304] width 84 height 16
click at [672, 286] on div at bounding box center [488, 275] width 567 height 483
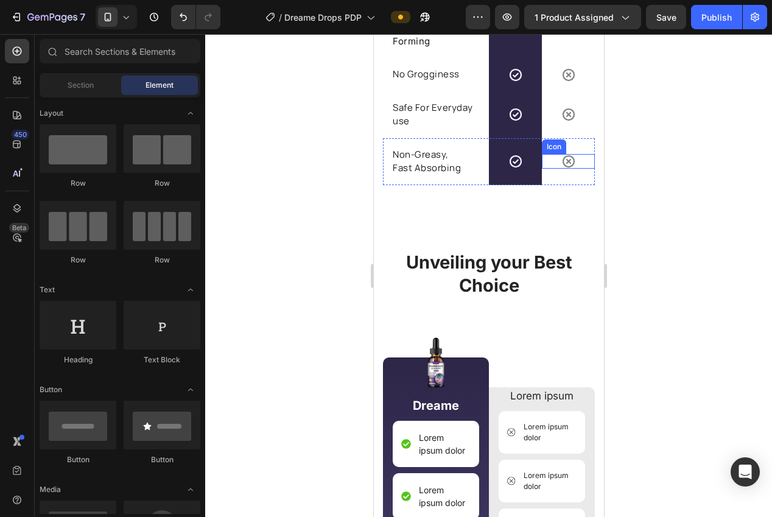
scroll to position [2964, 0]
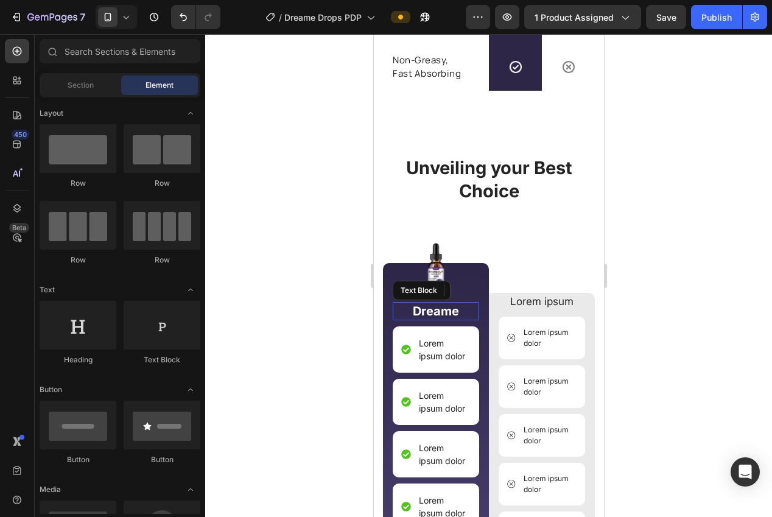
click at [436, 309] on p "Dreame" at bounding box center [435, 311] width 84 height 16
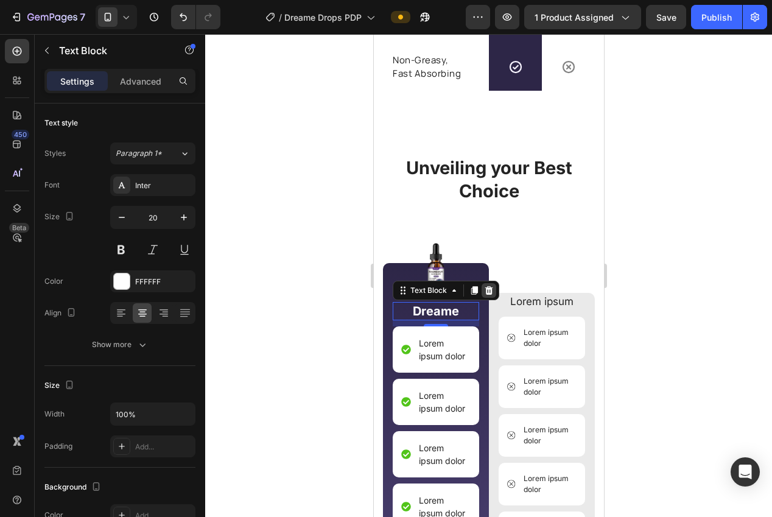
click at [487, 294] on icon at bounding box center [489, 290] width 8 height 9
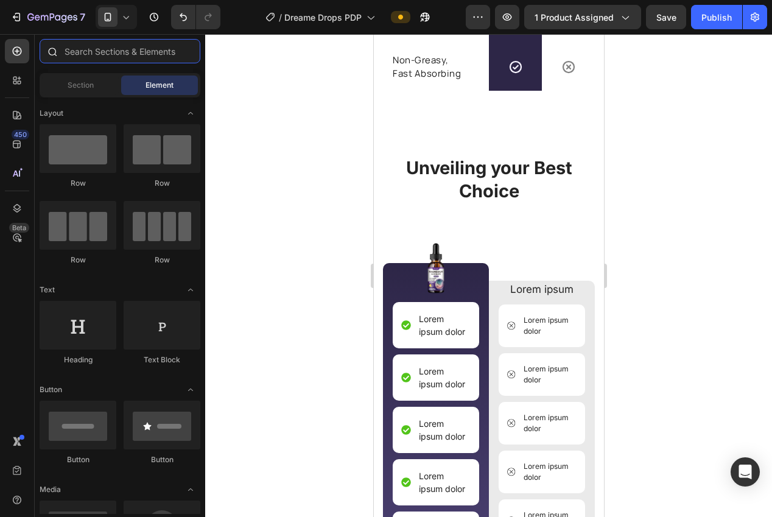
click at [84, 57] on input "text" at bounding box center [120, 51] width 161 height 24
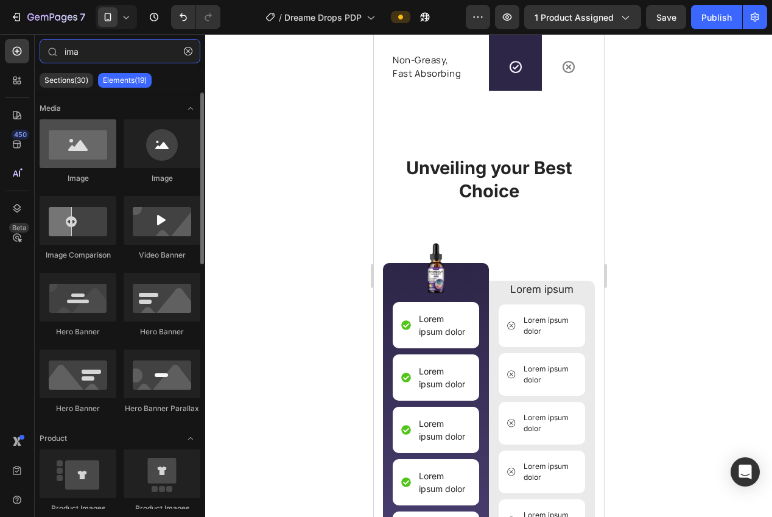
type input "ima"
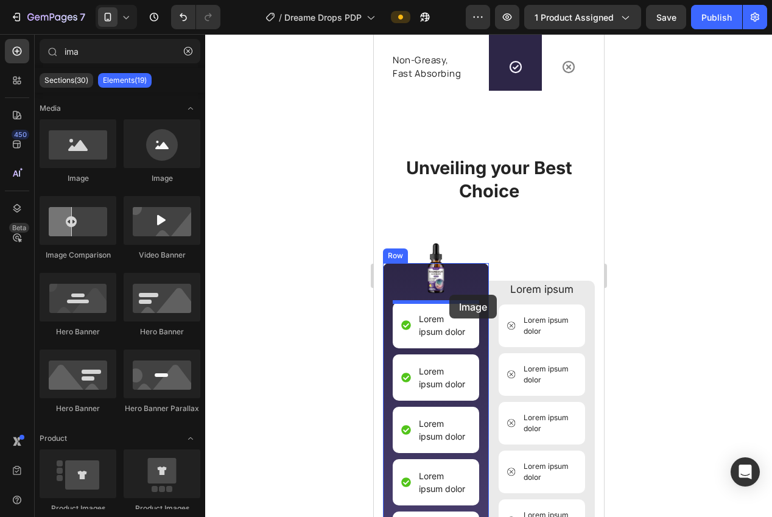
drag, startPoint x: 463, startPoint y: 199, endPoint x: 449, endPoint y: 295, distance: 97.2
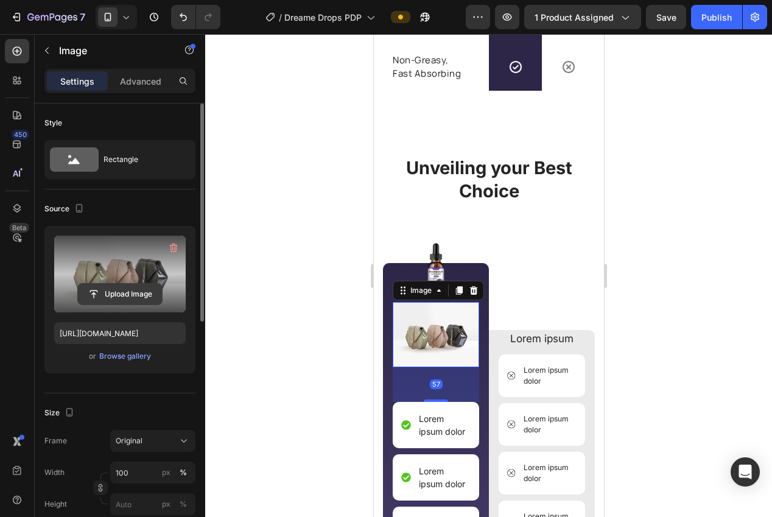
click at [136, 290] on input "file" at bounding box center [120, 294] width 84 height 21
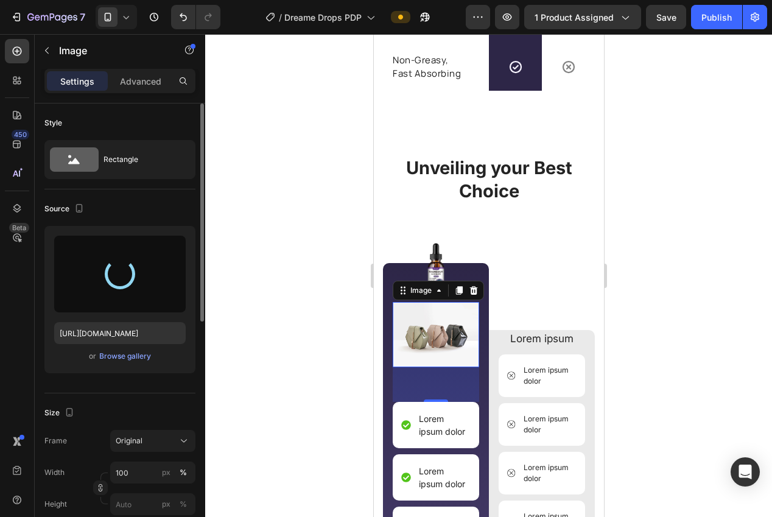
type input "https://cdn.shopify.com/s/files/1/0940/0539/5768/files/gempages_563747377920344…"
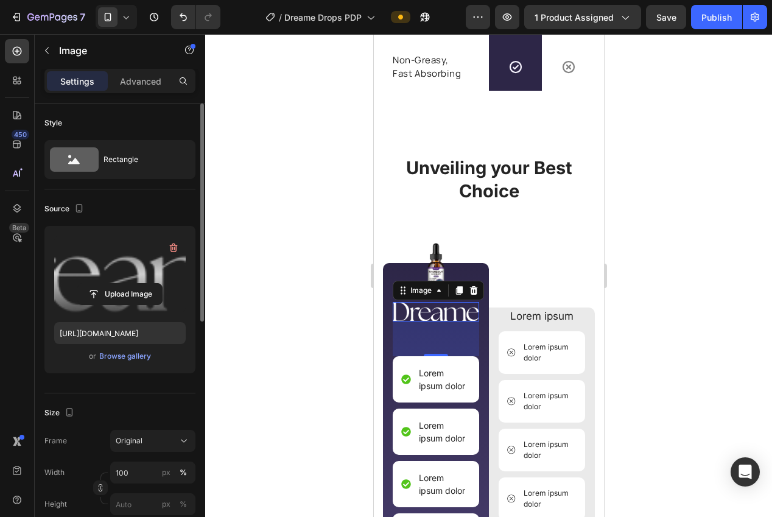
click at [700, 278] on div at bounding box center [488, 275] width 567 height 483
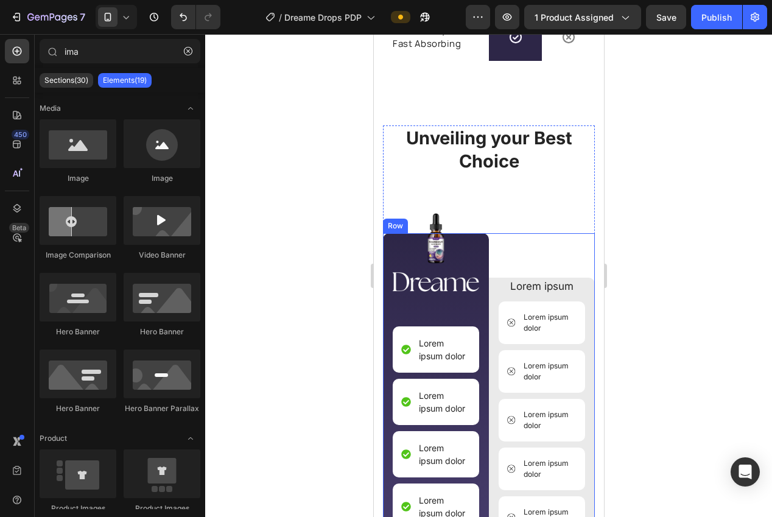
scroll to position [3002, 0]
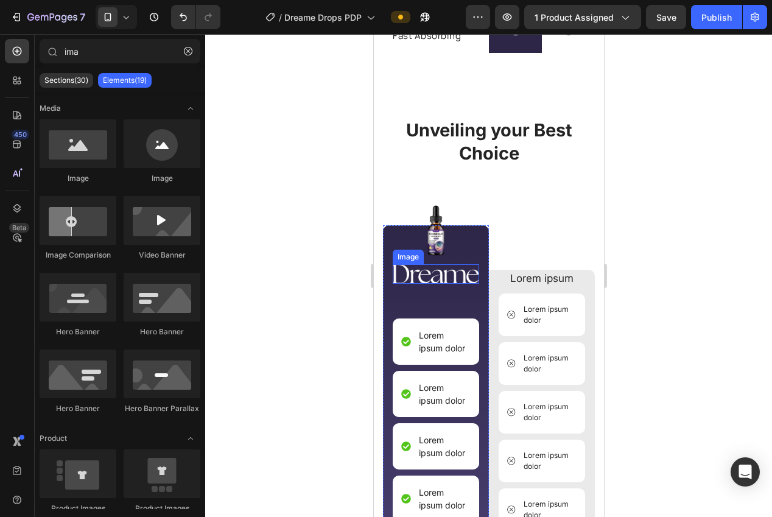
click at [431, 277] on img at bounding box center [435, 273] width 86 height 19
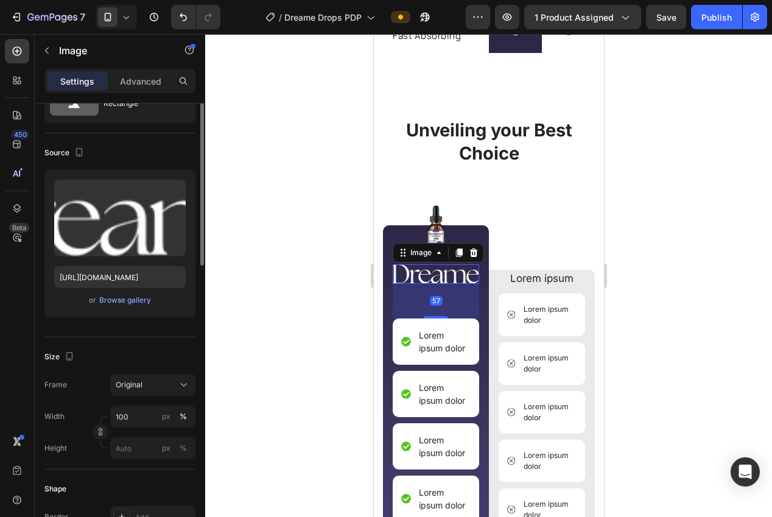
scroll to position [130, 0]
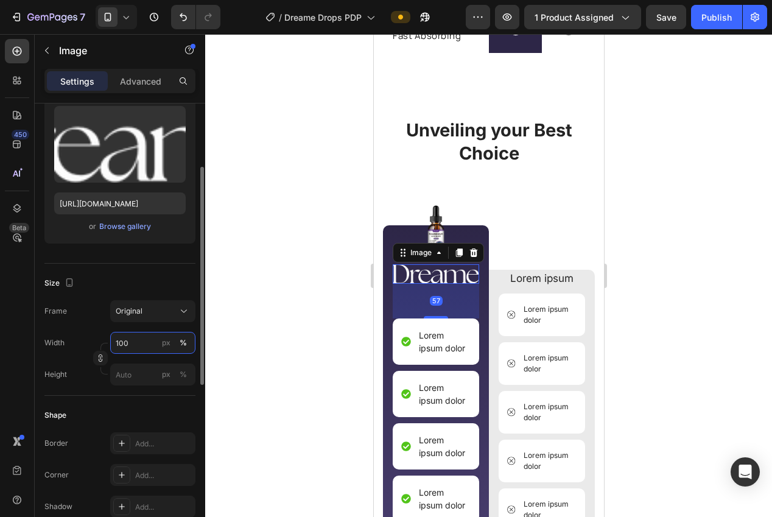
click at [140, 345] on input "100" at bounding box center [152, 343] width 85 height 22
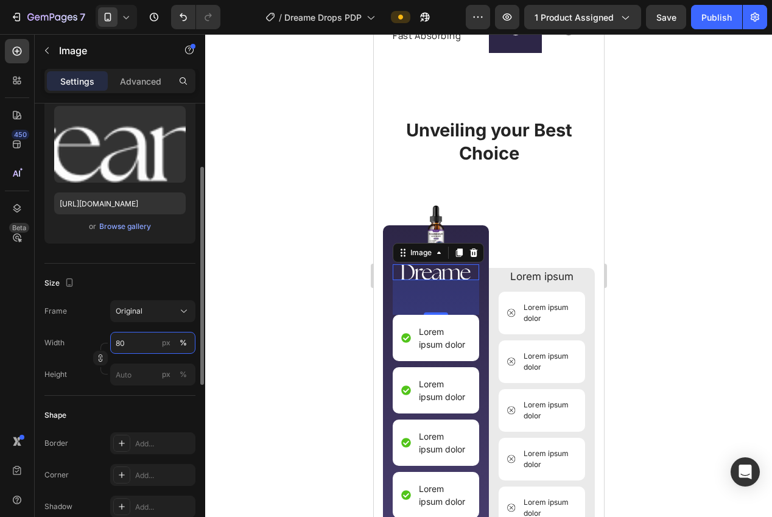
click at [142, 345] on input "80" at bounding box center [152, 343] width 85 height 22
click at [108, 342] on div "Width 80 px %" at bounding box center [119, 343] width 151 height 22
type input "60"
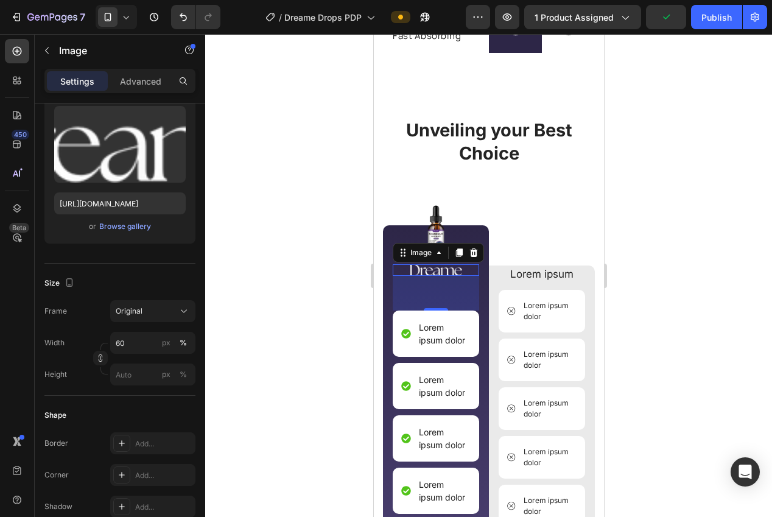
click at [315, 327] on div at bounding box center [488, 275] width 567 height 483
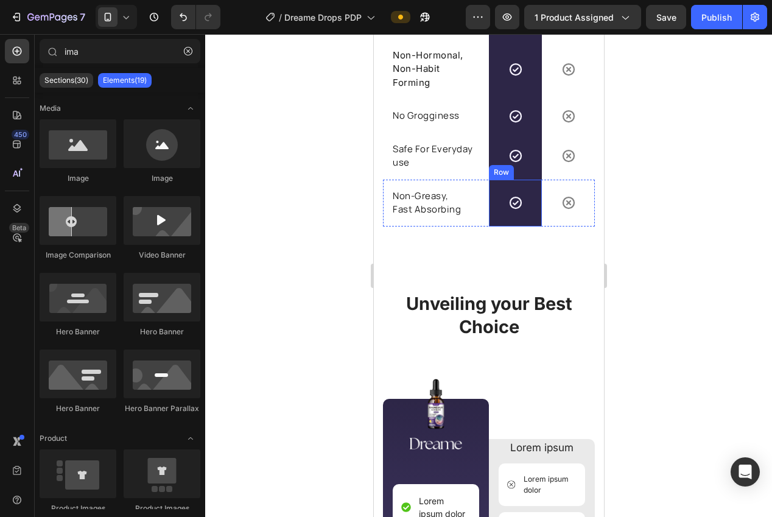
scroll to position [3036, 0]
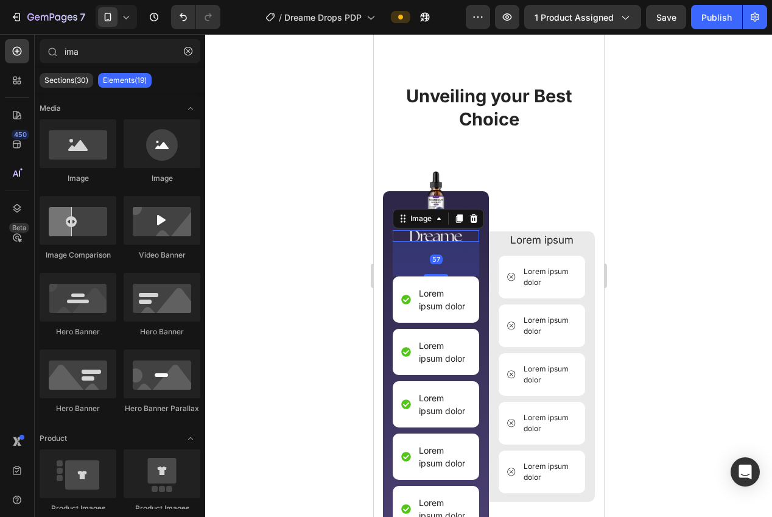
click at [431, 233] on img at bounding box center [435, 236] width 52 height 12
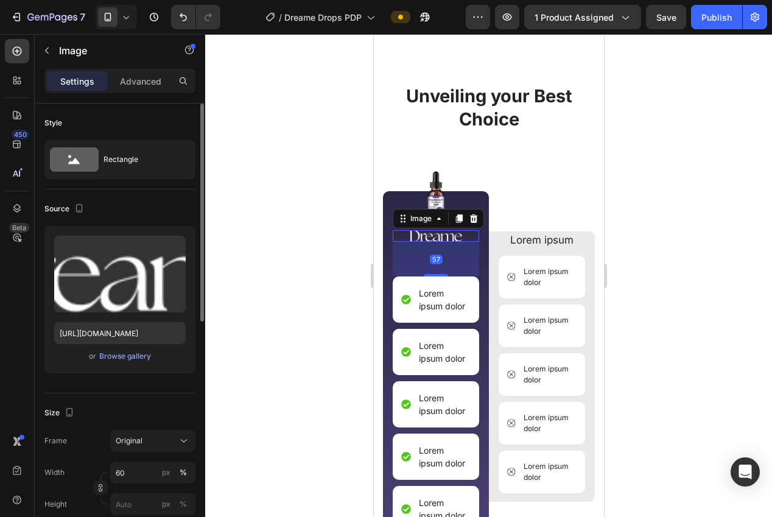
drag, startPoint x: 127, startPoint y: 82, endPoint x: 135, endPoint y: 120, distance: 39.2
click at [127, 81] on p "Advanced" at bounding box center [140, 81] width 41 height 13
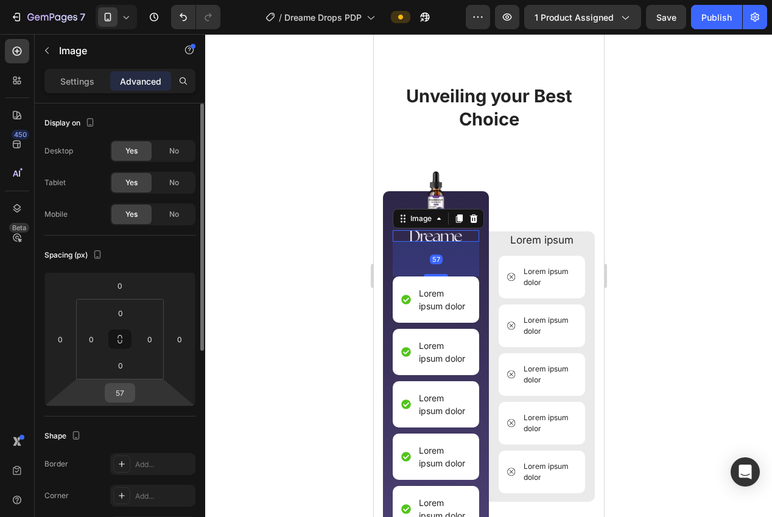
click at [125, 394] on input "57" at bounding box center [120, 393] width 24 height 18
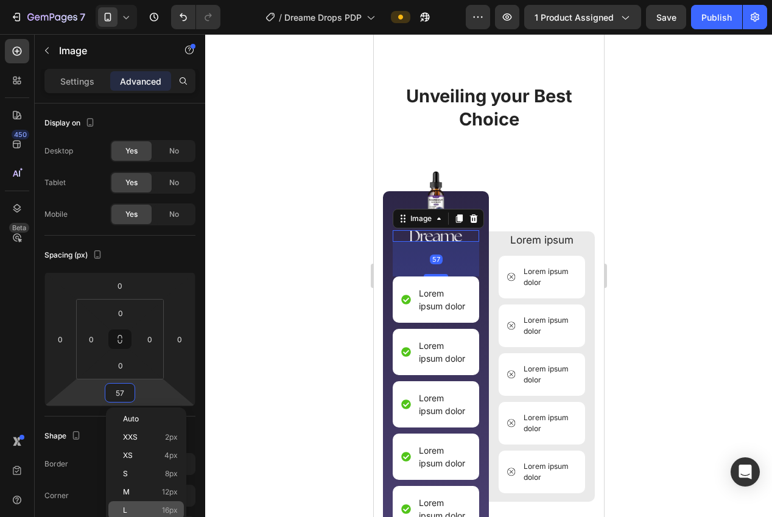
click at [156, 512] on p "L 16px" at bounding box center [150, 510] width 55 height 9
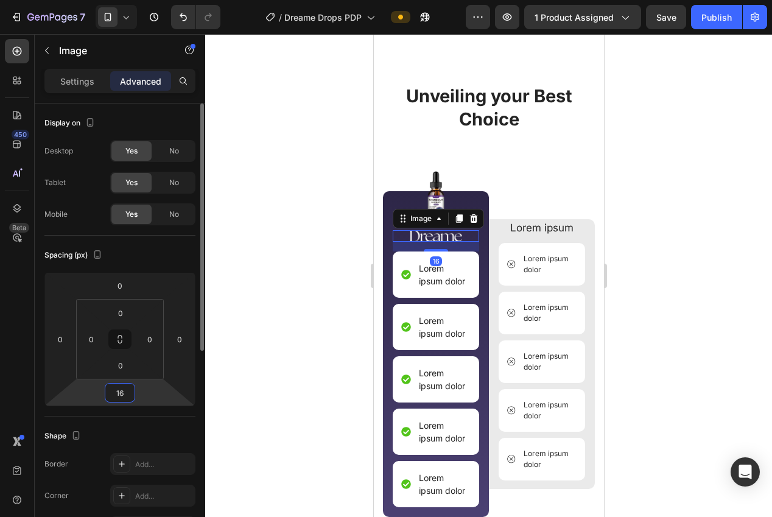
click at [119, 388] on input "16" at bounding box center [120, 393] width 24 height 18
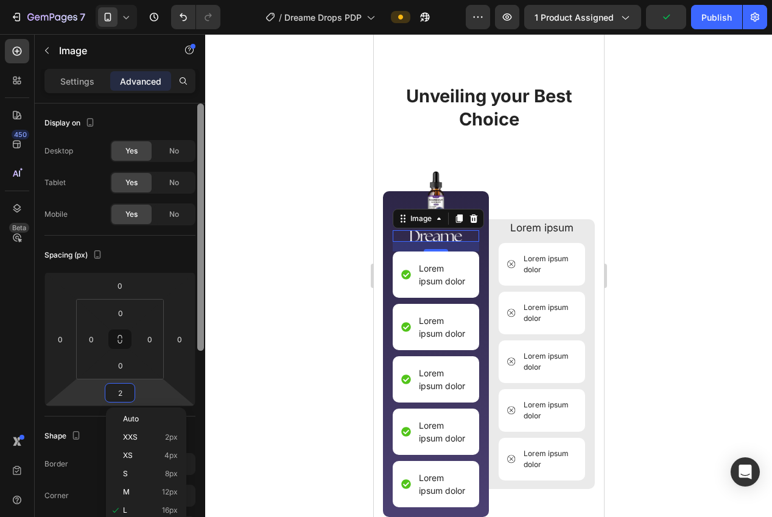
type input "24"
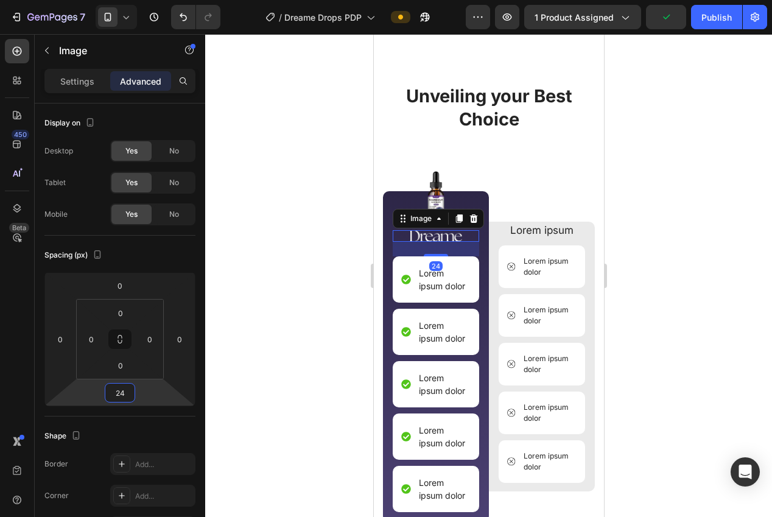
click at [234, 357] on div at bounding box center [488, 275] width 567 height 483
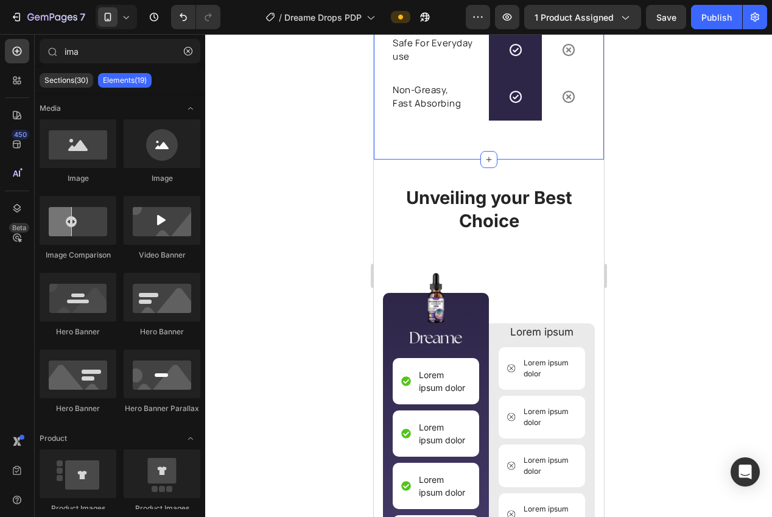
scroll to position [2982, 0]
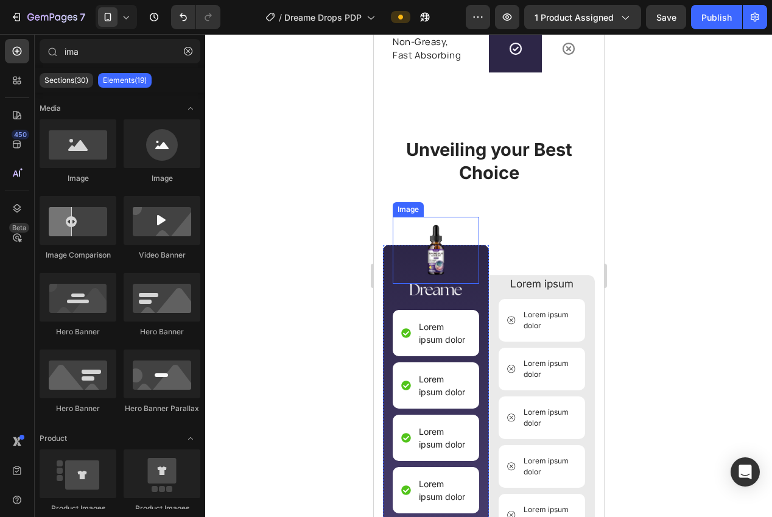
click at [440, 253] on img at bounding box center [435, 250] width 67 height 67
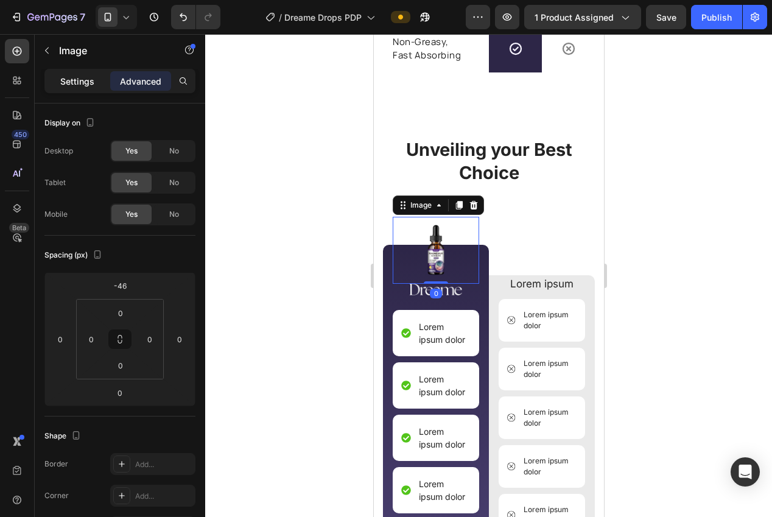
click at [64, 81] on p "Settings" at bounding box center [77, 81] width 34 height 13
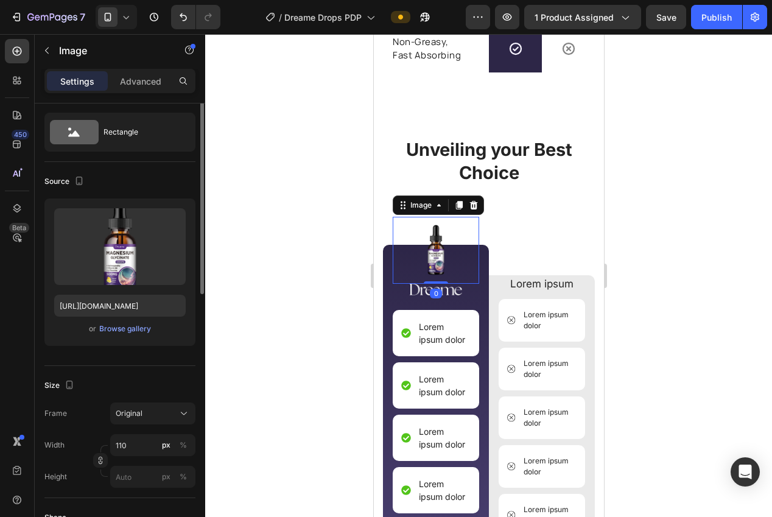
scroll to position [30, 0]
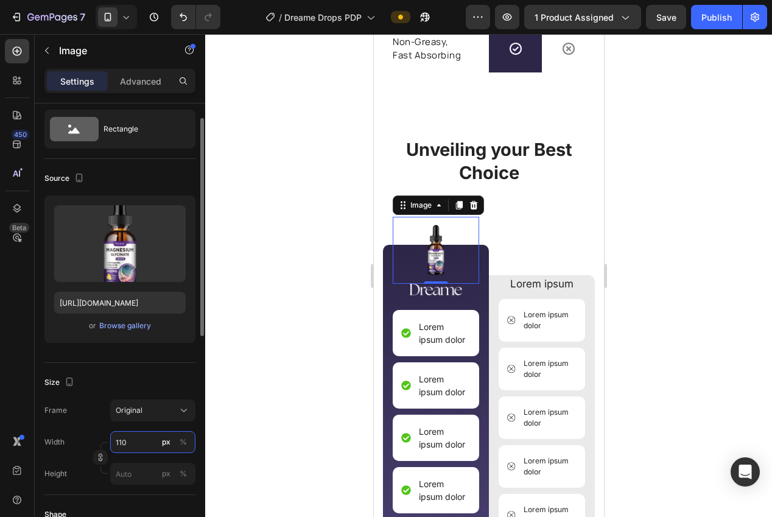
click at [133, 440] on input "110" at bounding box center [152, 442] width 85 height 22
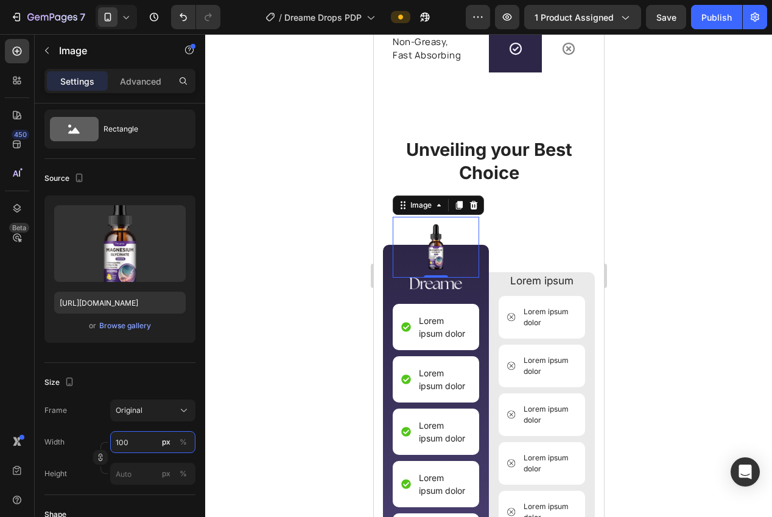
type input "100"
click at [238, 370] on div at bounding box center [488, 275] width 567 height 483
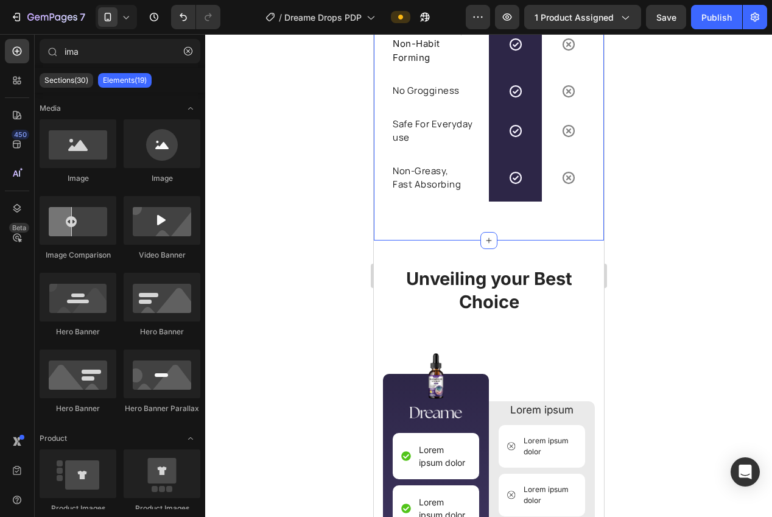
scroll to position [2983, 0]
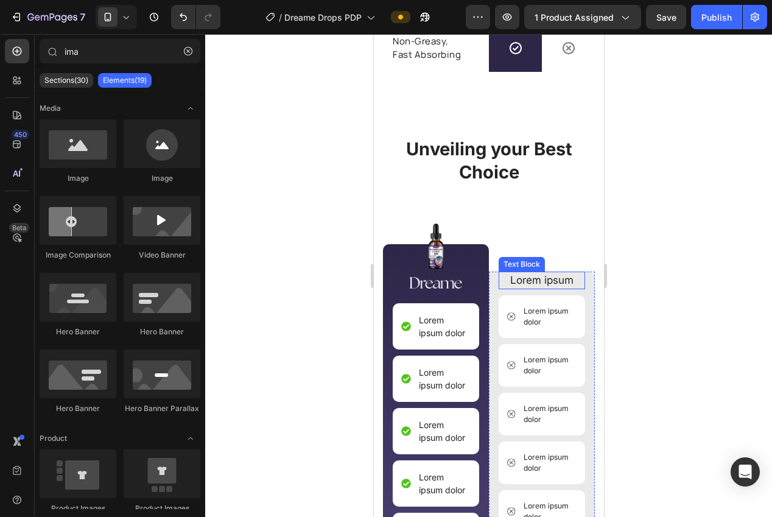
click at [535, 280] on p "Lorem ipsum" at bounding box center [541, 281] width 84 height 16
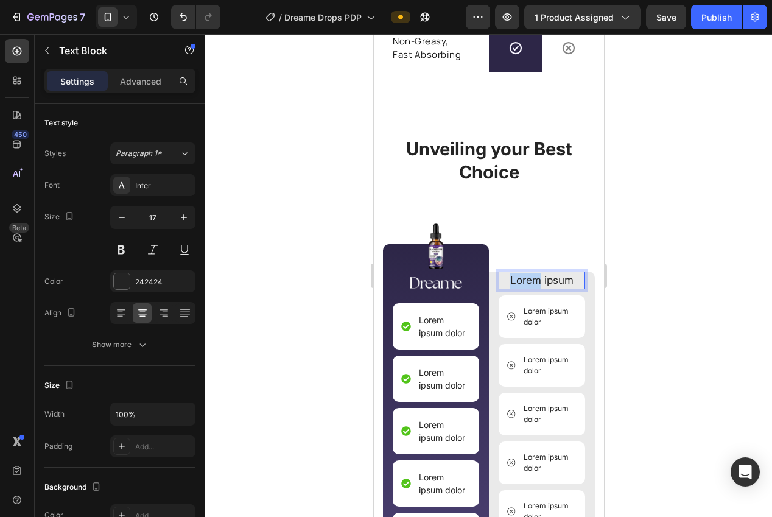
click at [535, 280] on p "Lorem ipsum" at bounding box center [541, 281] width 84 height 16
drag, startPoint x: 126, startPoint y: 218, endPoint x: 238, endPoint y: 228, distance: 111.9
click at [126, 218] on icon "button" at bounding box center [122, 217] width 12 height 12
type input "16"
click at [256, 229] on div at bounding box center [488, 275] width 567 height 483
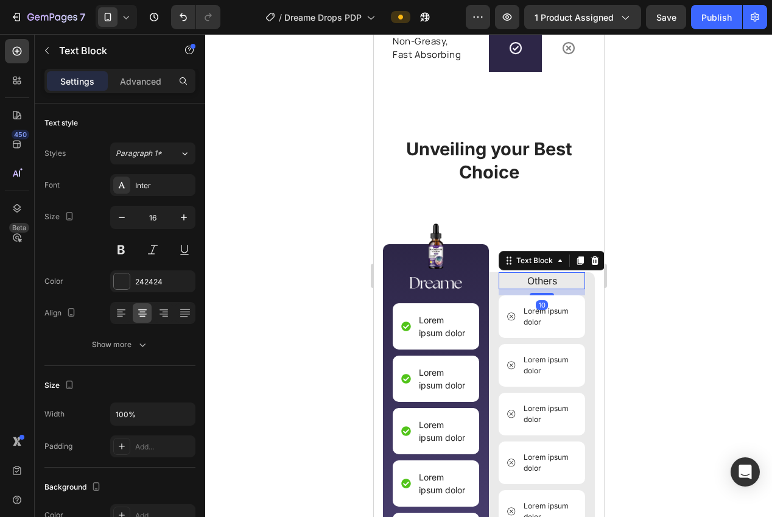
click at [528, 283] on p "Others" at bounding box center [541, 280] width 84 height 15
click at [188, 221] on icon "button" at bounding box center [184, 217] width 12 height 12
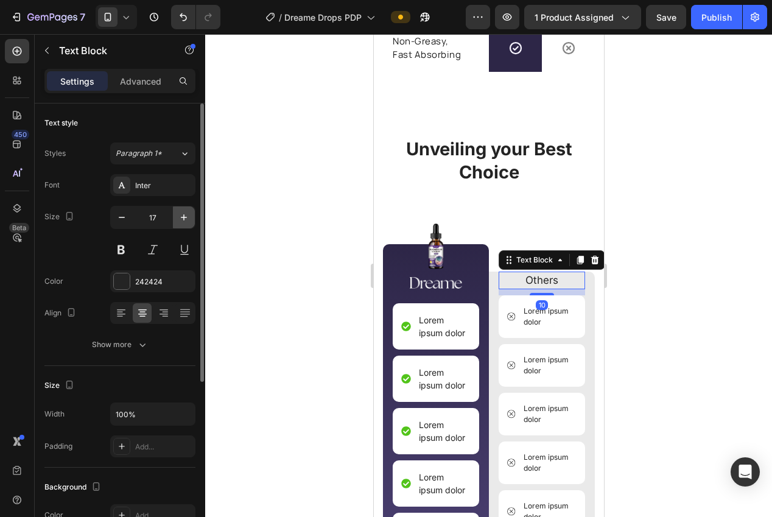
click at [186, 221] on icon "button" at bounding box center [184, 217] width 12 height 12
type input "18"
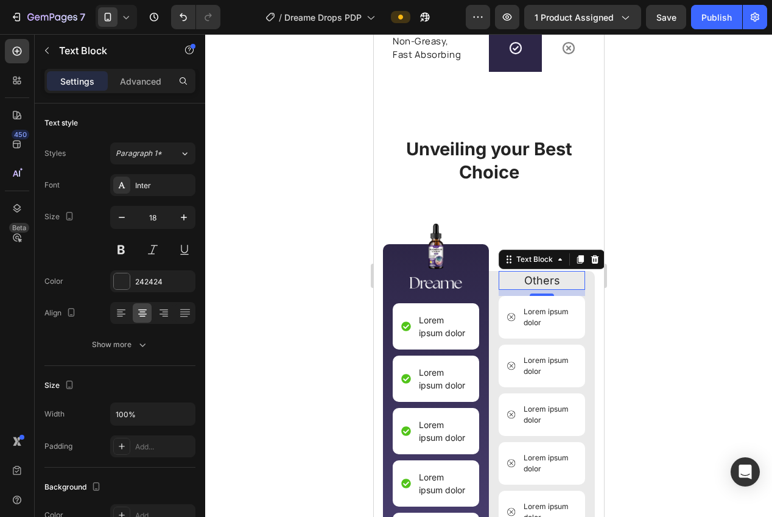
click at [289, 239] on div at bounding box center [488, 275] width 567 height 483
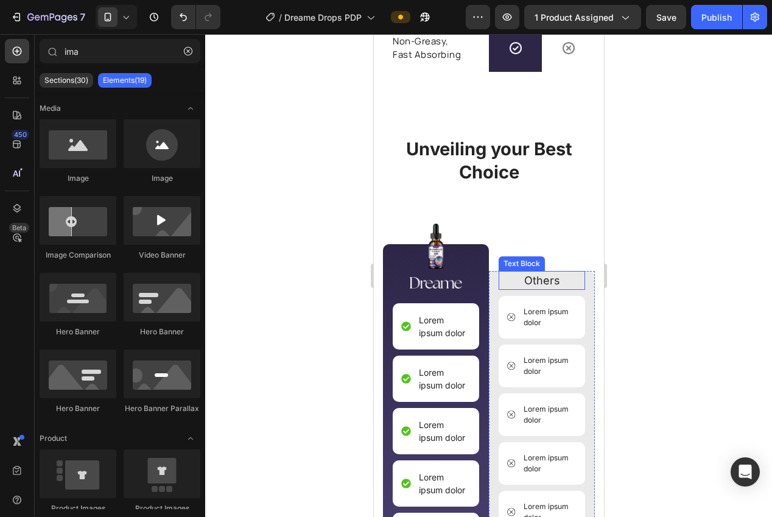
drag, startPoint x: 541, startPoint y: 280, endPoint x: 375, endPoint y: 264, distance: 167.0
click at [541, 280] on p "Others" at bounding box center [541, 280] width 84 height 16
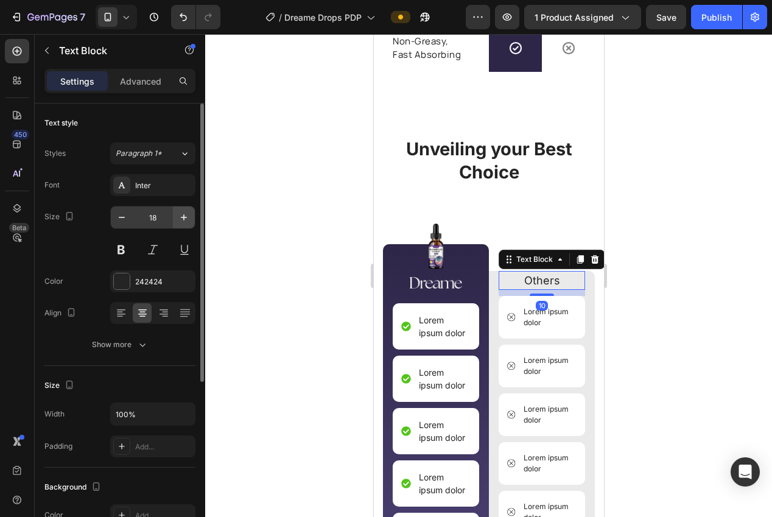
click at [180, 223] on icon "button" at bounding box center [184, 217] width 12 height 12
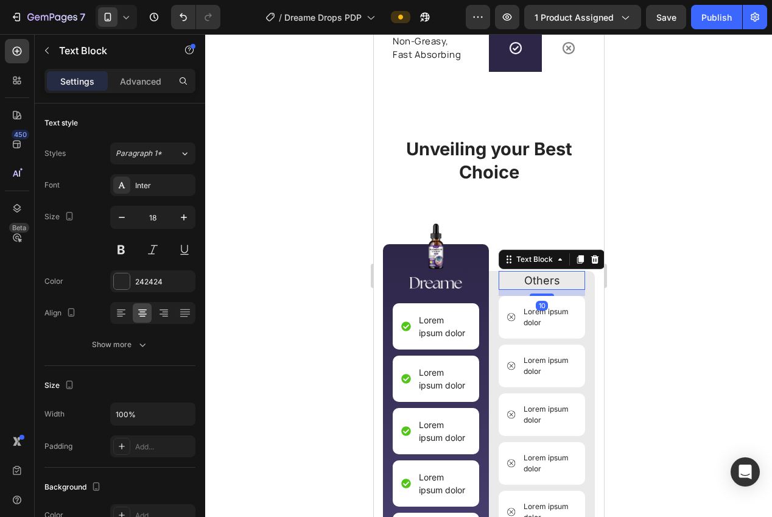
type input "19"
click at [312, 252] on div at bounding box center [488, 275] width 567 height 483
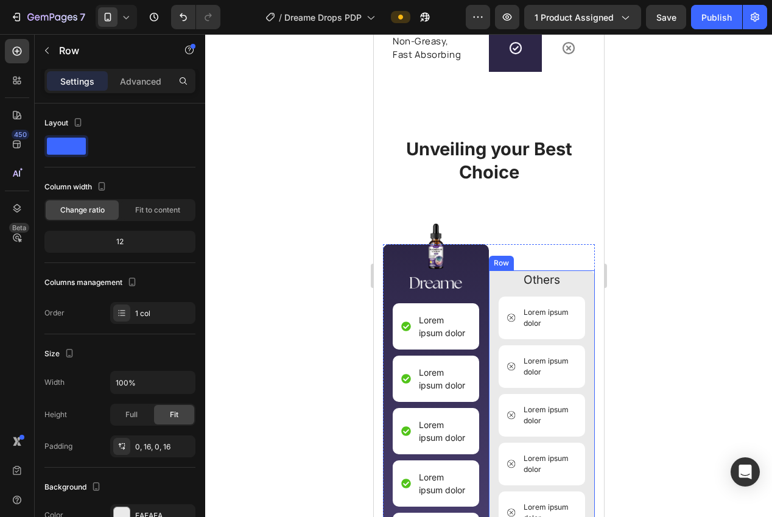
click at [492, 283] on div "Others Text Block Lorem ipsum dolor Item List Lorem ipsum dolor Item List Lorem…" at bounding box center [541, 406] width 106 height 272
click at [130, 82] on p "Advanced" at bounding box center [140, 81] width 41 height 13
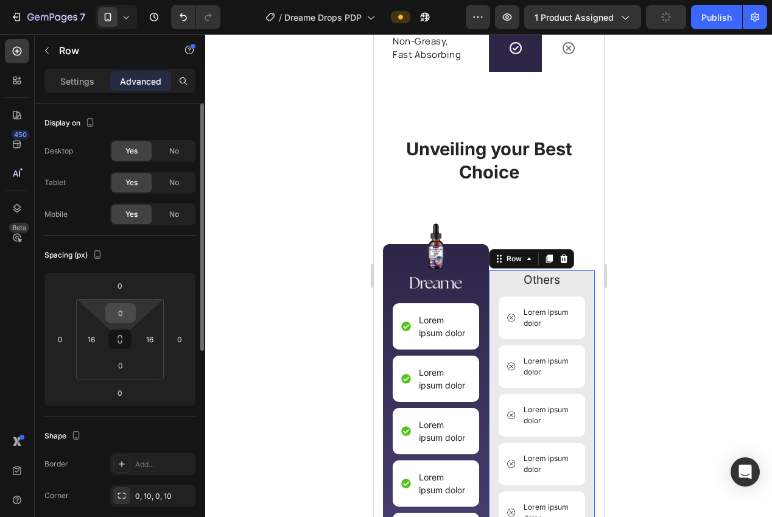
click at [123, 310] on input "0" at bounding box center [120, 313] width 24 height 18
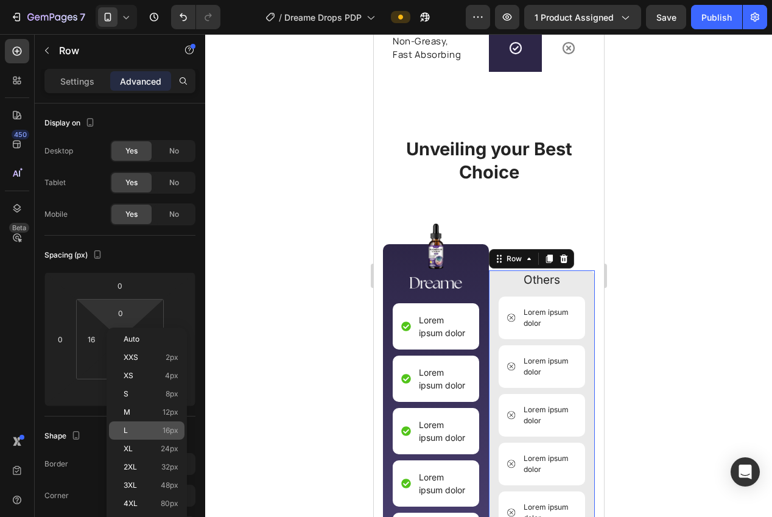
drag, startPoint x: 161, startPoint y: 427, endPoint x: 178, endPoint y: 409, distance: 25.0
click at [161, 426] on p "L 16px" at bounding box center [151, 430] width 55 height 9
type input "16"
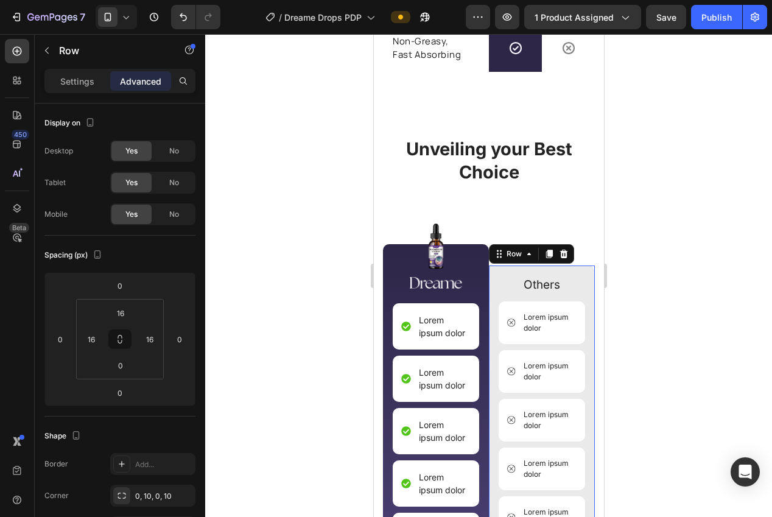
click at [267, 385] on div at bounding box center [488, 275] width 567 height 483
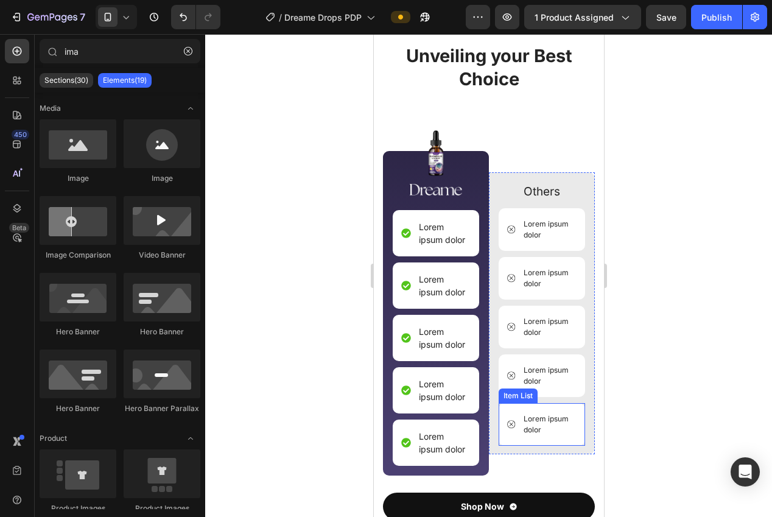
scroll to position [2989, 0]
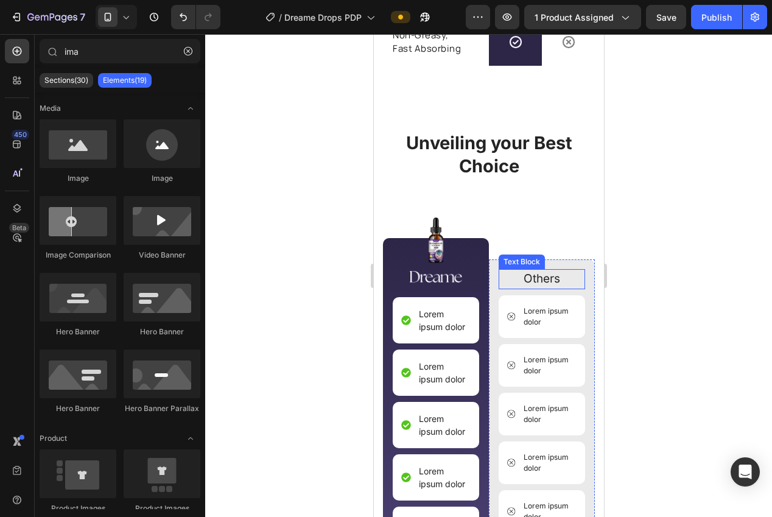
click at [543, 281] on p "Others" at bounding box center [541, 279] width 84 height 18
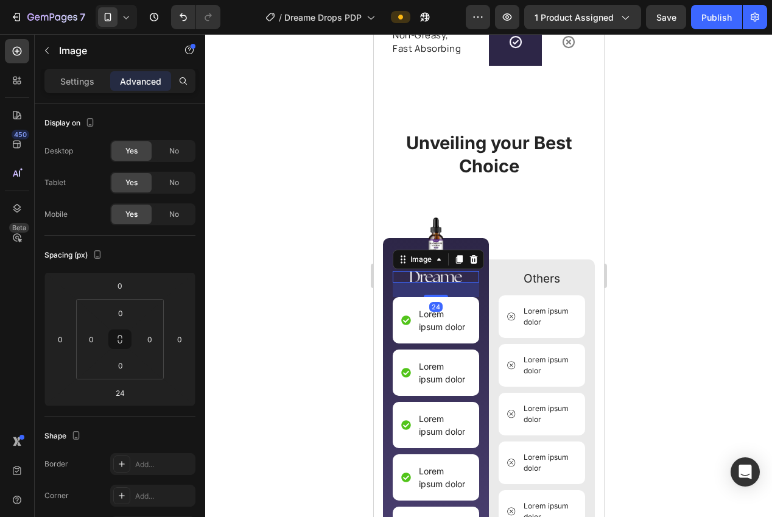
click at [443, 281] on img at bounding box center [435, 277] width 52 height 12
click at [322, 293] on div at bounding box center [488, 275] width 567 height 483
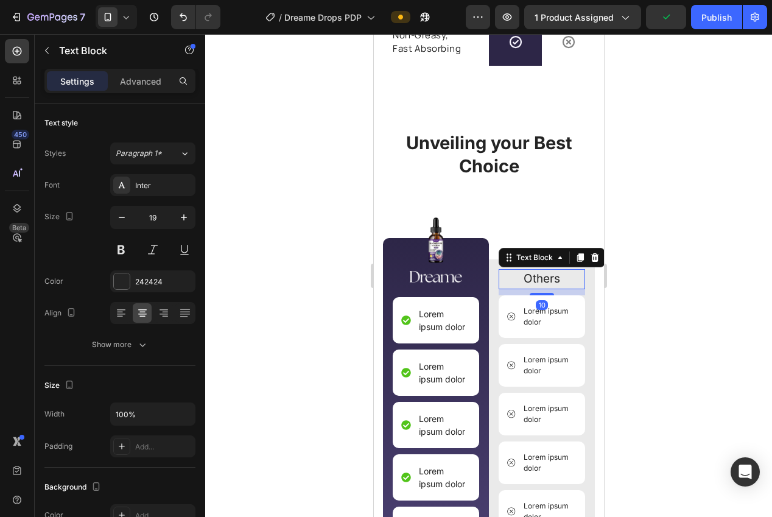
drag, startPoint x: 521, startPoint y: 277, endPoint x: 376, endPoint y: 311, distance: 148.2
click at [521, 277] on p "Others" at bounding box center [541, 279] width 84 height 18
click at [136, 82] on p "Advanced" at bounding box center [140, 81] width 41 height 13
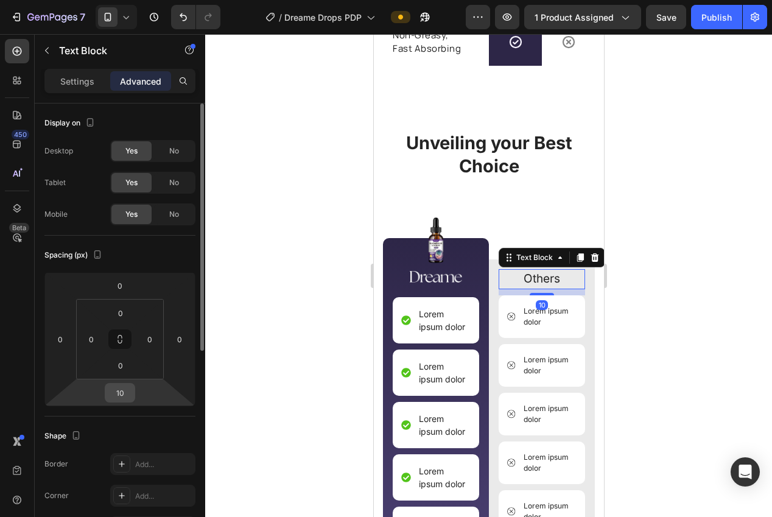
click at [127, 398] on input "10" at bounding box center [120, 393] width 24 height 18
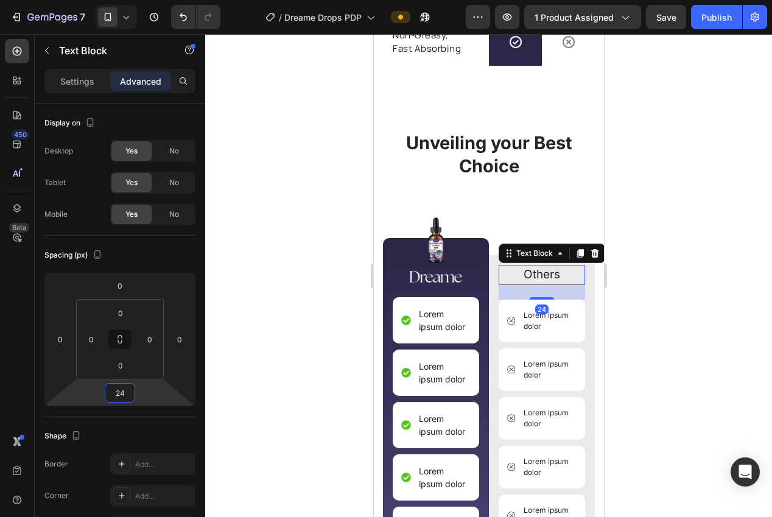
type input "24"
drag, startPoint x: 234, startPoint y: 364, endPoint x: 245, endPoint y: 361, distance: 10.8
click at [239, 363] on div at bounding box center [488, 275] width 567 height 483
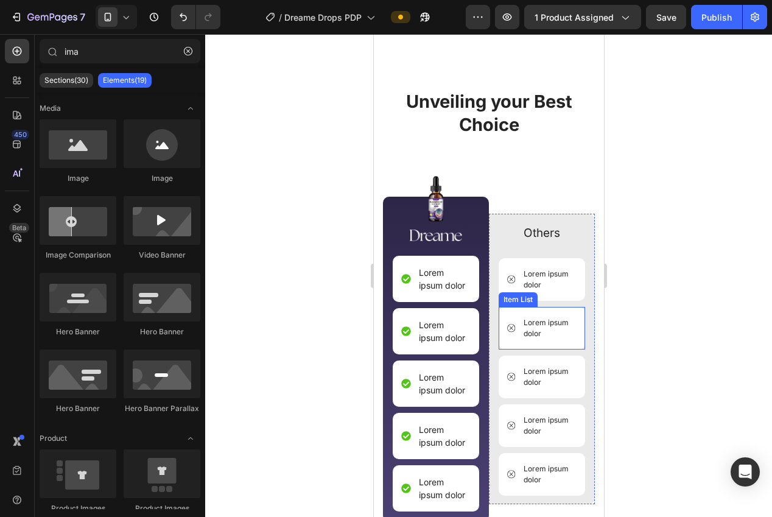
scroll to position [2979, 0]
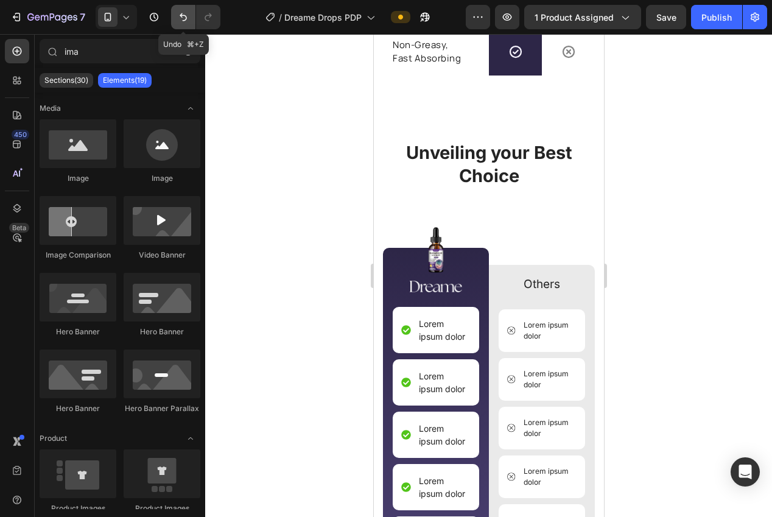
click at [191, 23] on button "Undo/Redo" at bounding box center [183, 17] width 24 height 24
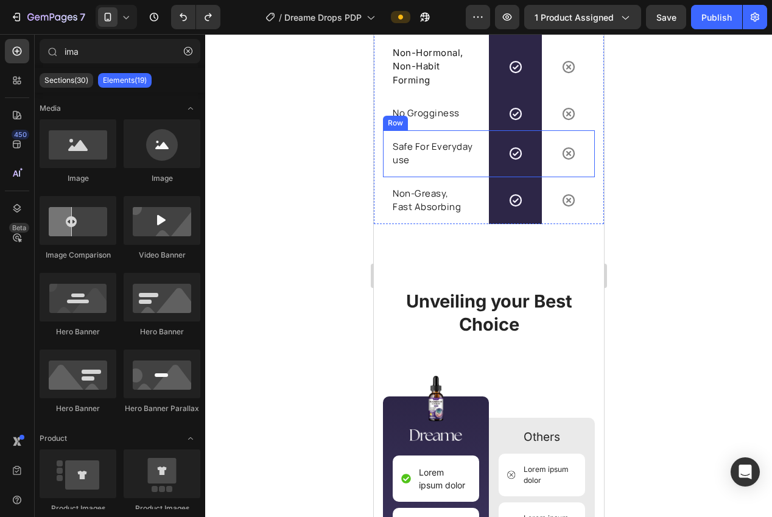
scroll to position [2849, 0]
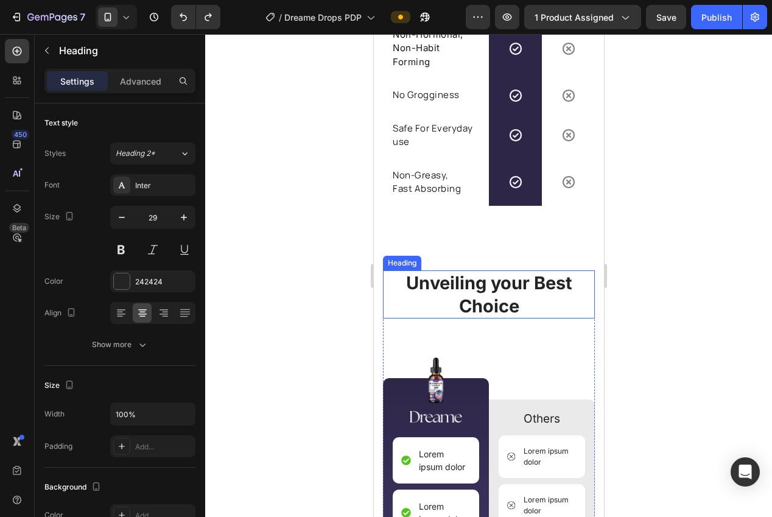
click at [488, 303] on h2 "Unveiling your Best Choice" at bounding box center [488, 294] width 212 height 48
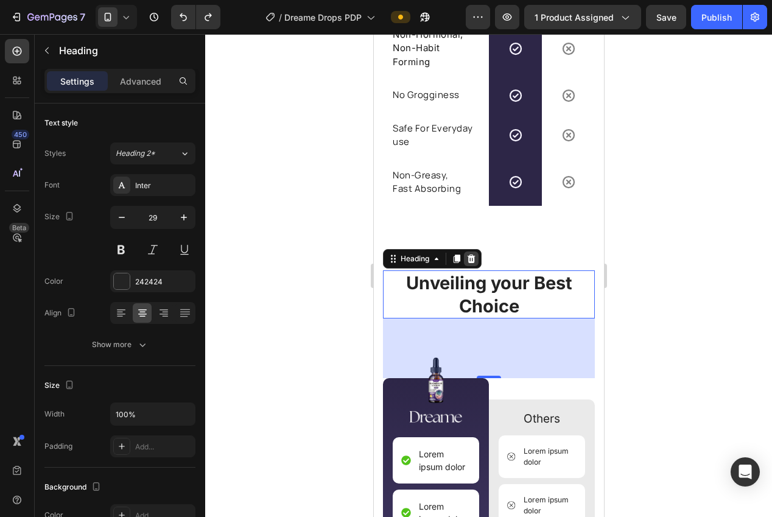
click at [473, 259] on icon at bounding box center [471, 259] width 10 height 10
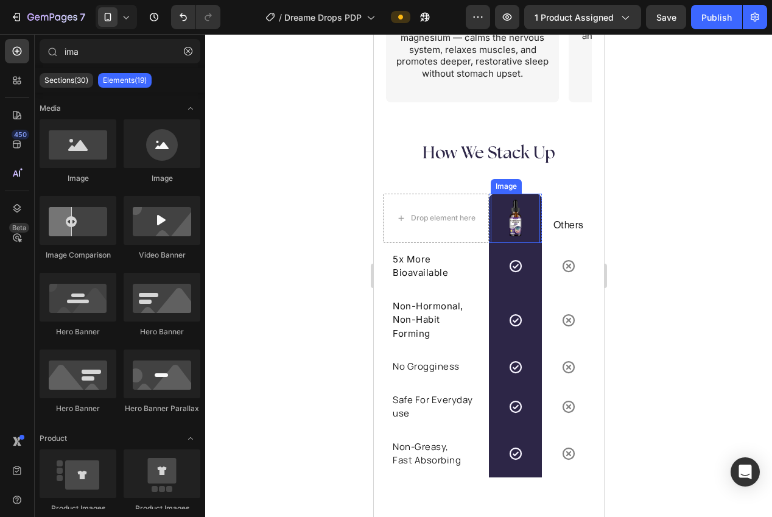
scroll to position [2552, 0]
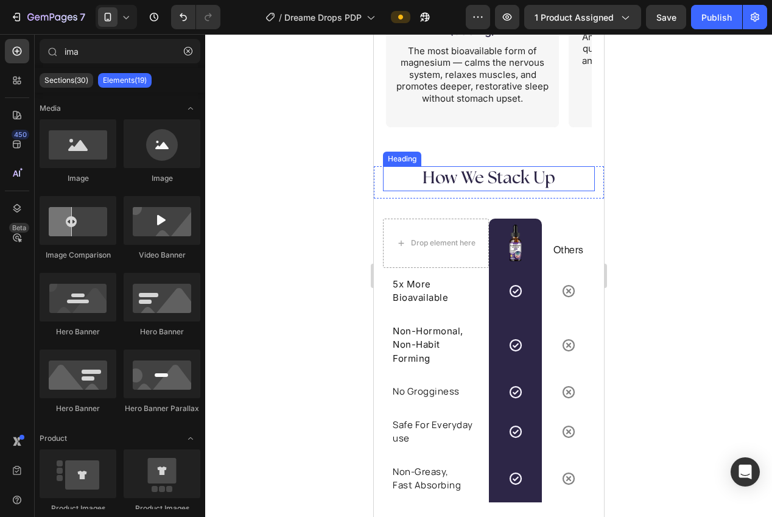
drag, startPoint x: 509, startPoint y: 173, endPoint x: 478, endPoint y: 176, distance: 31.2
click at [509, 173] on h2 "How We Stack Up" at bounding box center [488, 178] width 212 height 24
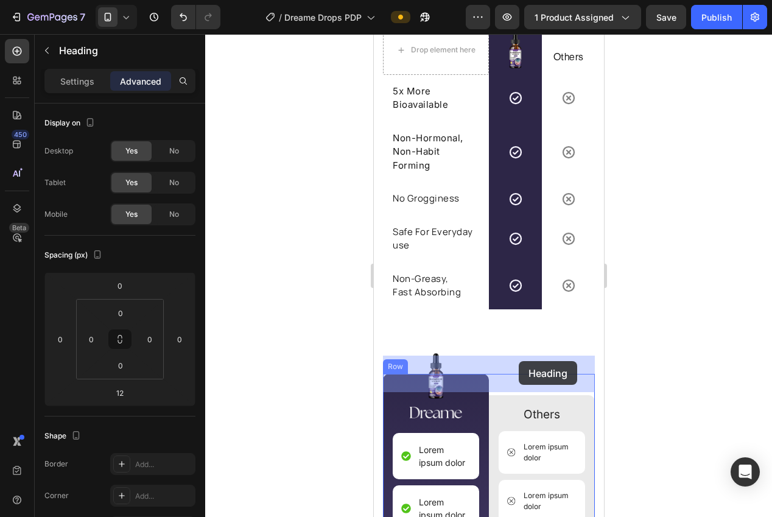
drag, startPoint x: 491, startPoint y: 233, endPoint x: 518, endPoint y: 361, distance: 130.7
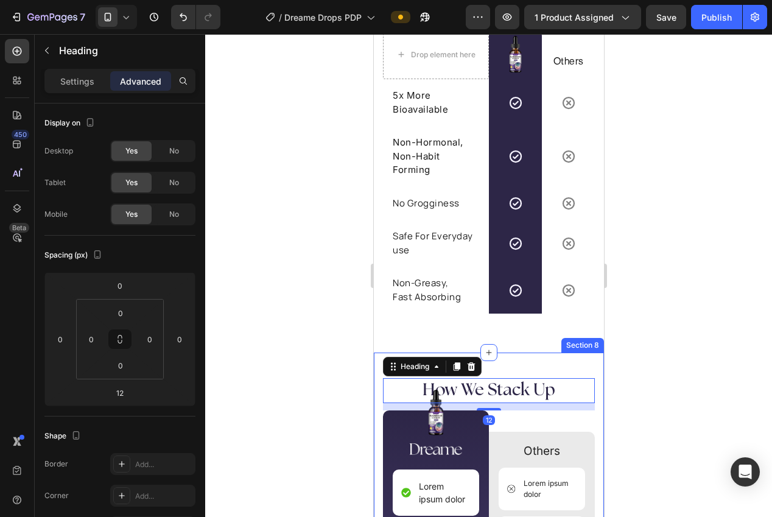
scroll to position [2749, 0]
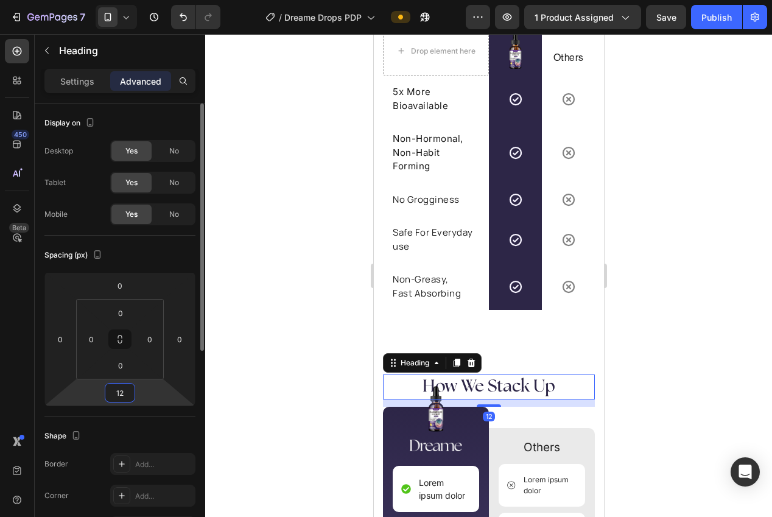
click at [119, 392] on input "12" at bounding box center [120, 393] width 24 height 18
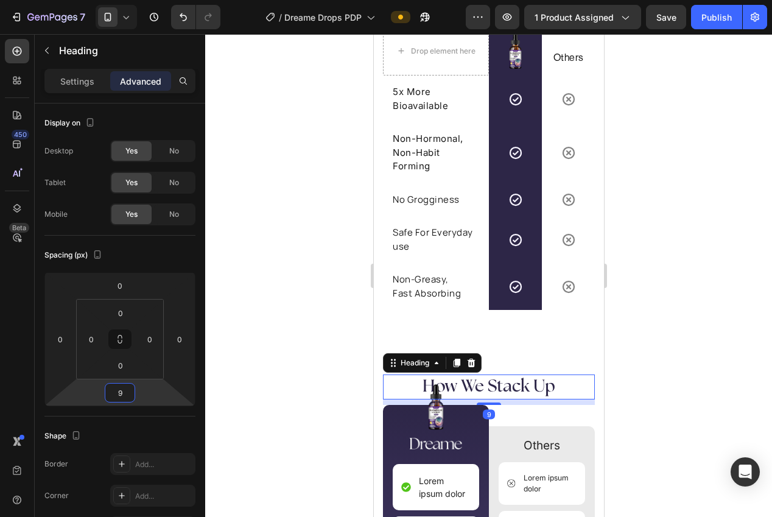
type input "98"
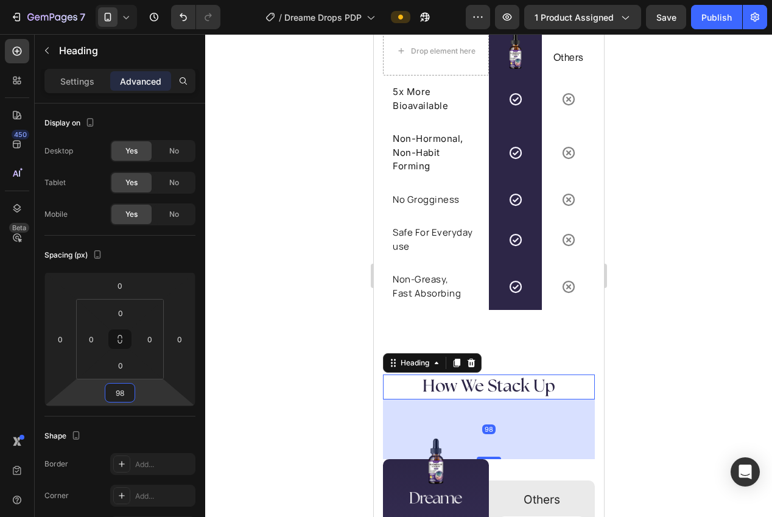
click at [315, 330] on div at bounding box center [488, 275] width 567 height 483
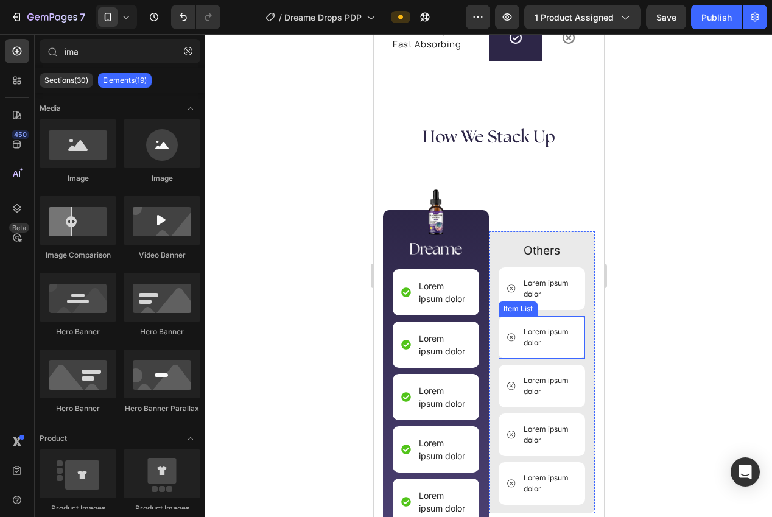
scroll to position [3001, 0]
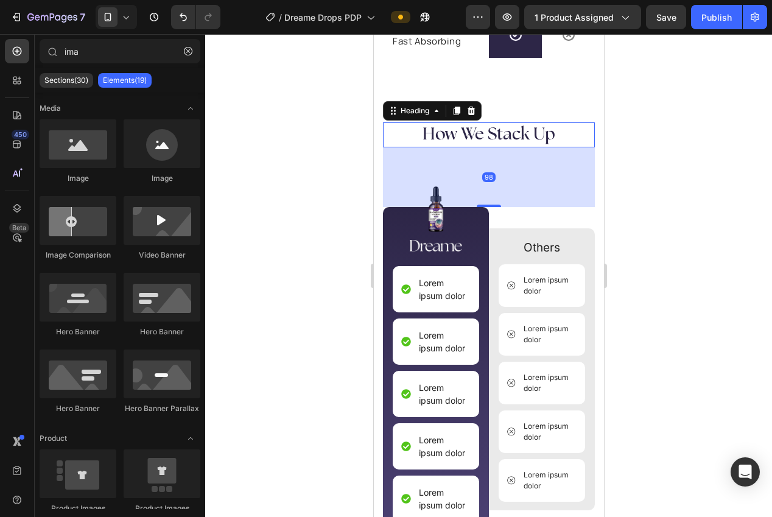
click at [499, 140] on h2 "How We Stack Up" at bounding box center [488, 134] width 212 height 24
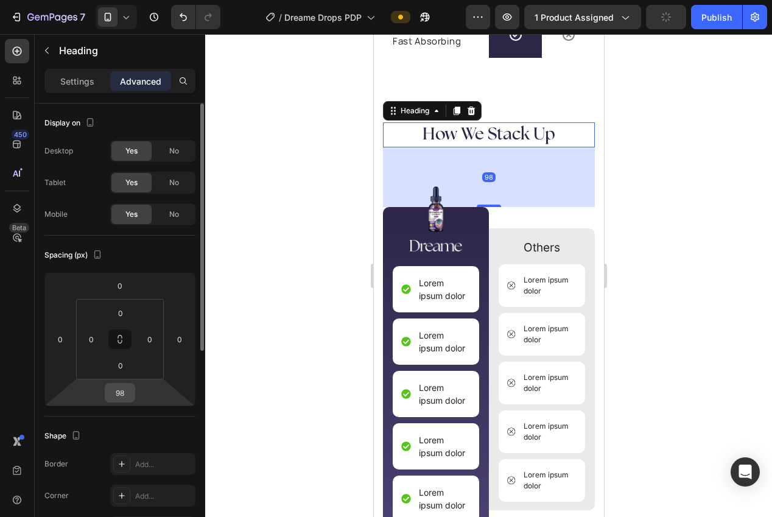
click at [112, 393] on input "98" at bounding box center [120, 393] width 24 height 18
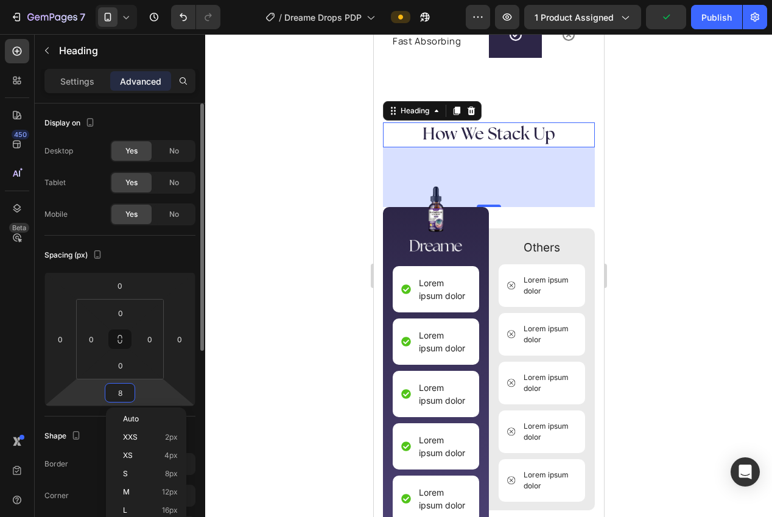
type input "80"
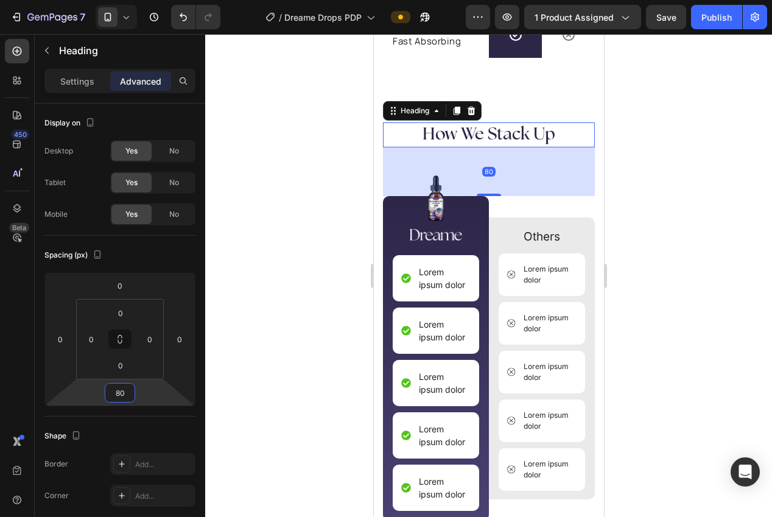
click at [289, 317] on div at bounding box center [488, 275] width 567 height 483
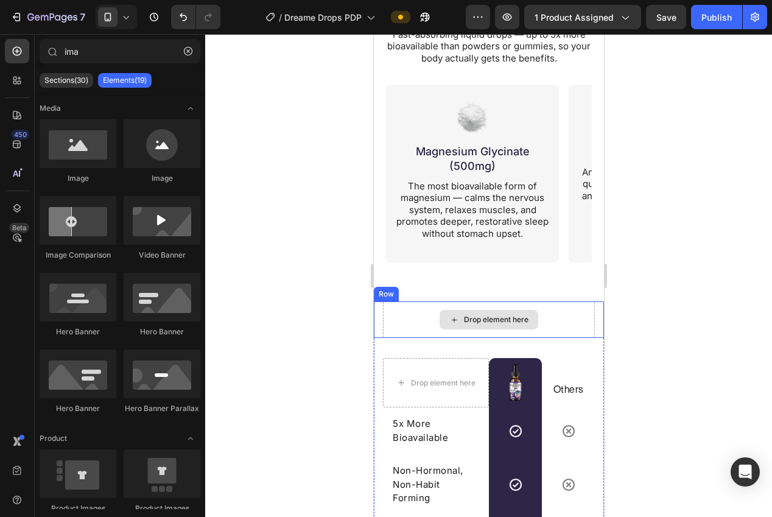
scroll to position [2416, 0]
click at [600, 311] on div "Drop element here Row" at bounding box center [488, 320] width 230 height 37
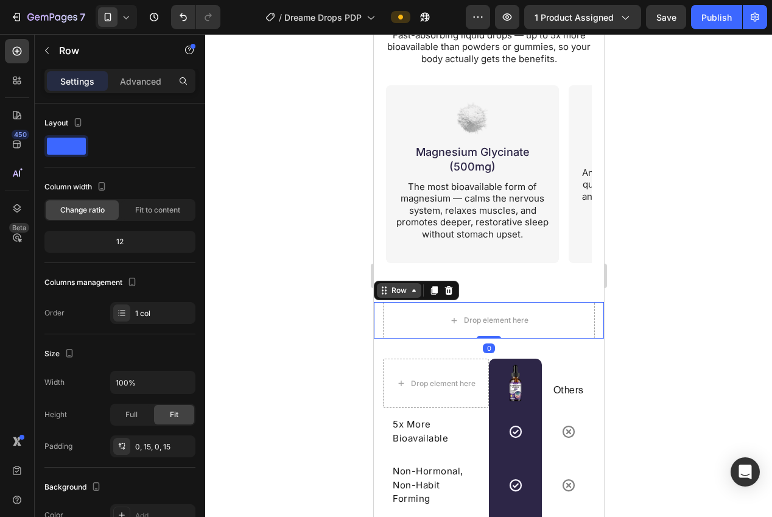
click at [385, 291] on icon at bounding box center [384, 291] width 10 height 10
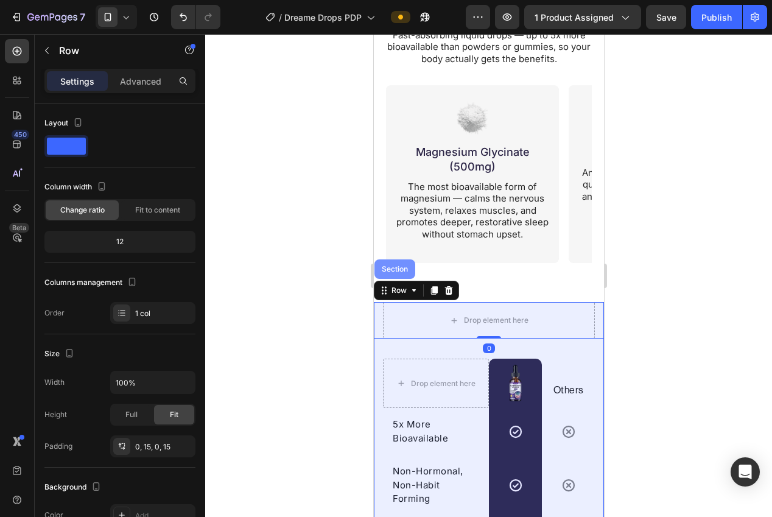
click at [393, 275] on div "Section" at bounding box center [394, 268] width 41 height 19
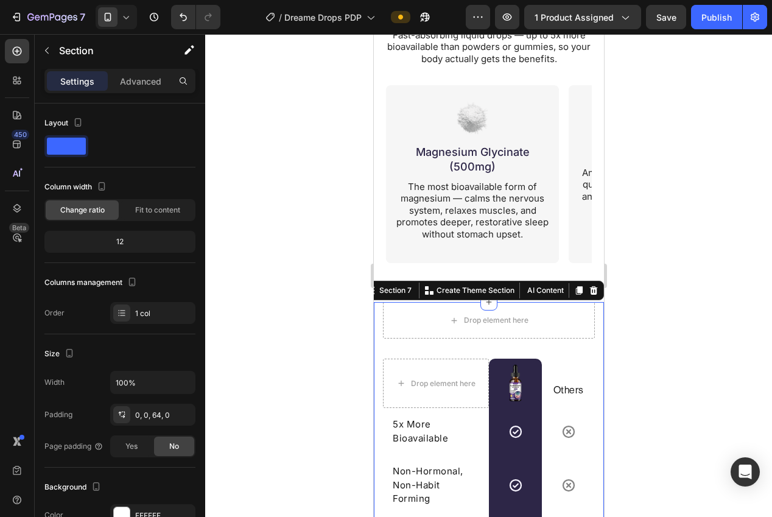
click at [591, 291] on icon at bounding box center [594, 290] width 8 height 9
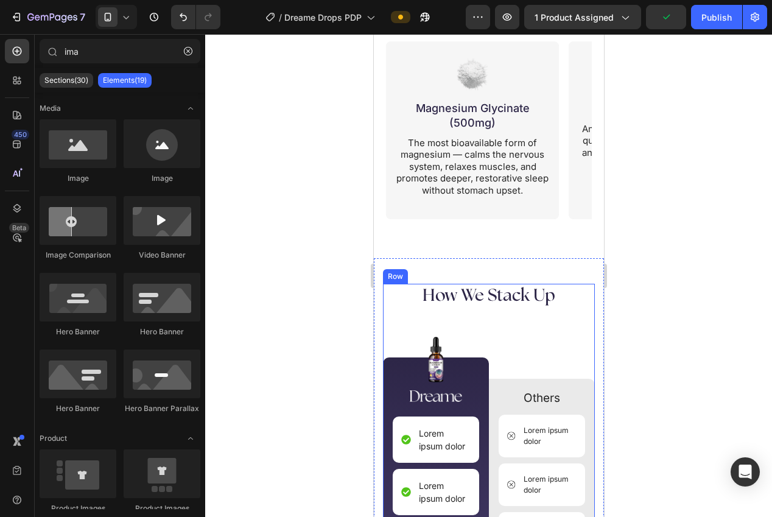
scroll to position [2460, 0]
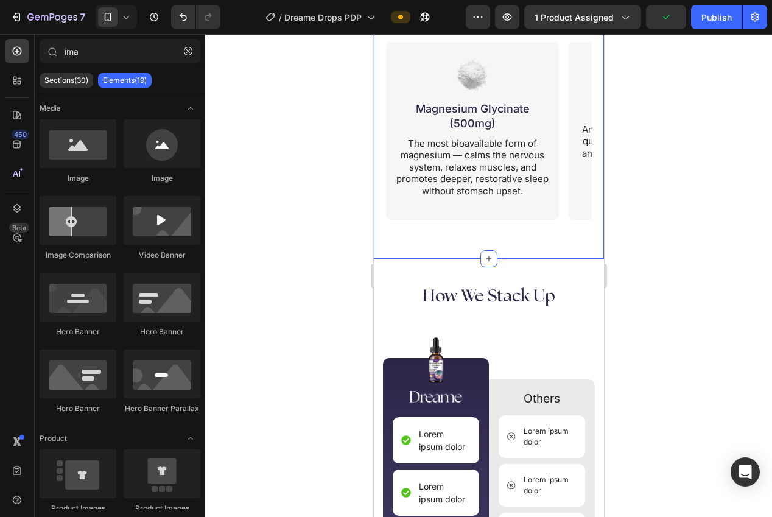
click at [510, 224] on div "The Dream Team Behind Deeper Sleep Heading Fast-absorbing liquid drops — up to …" at bounding box center [488, 76] width 230 height 368
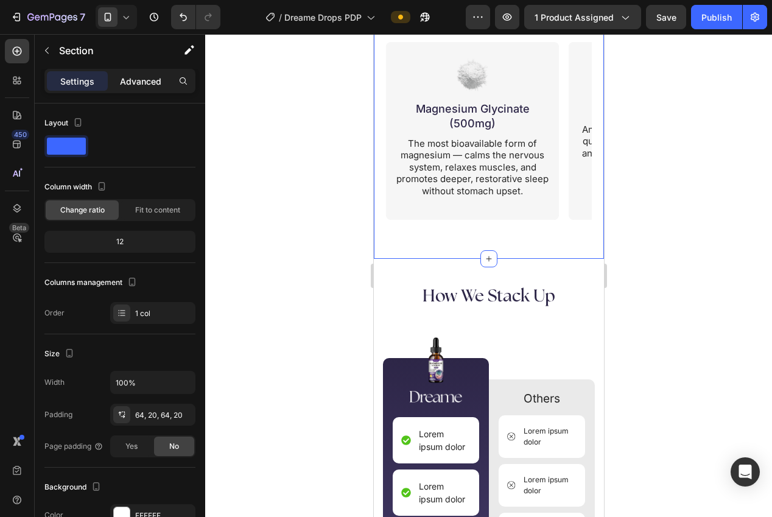
click at [130, 90] on div "Advanced" at bounding box center [140, 80] width 61 height 19
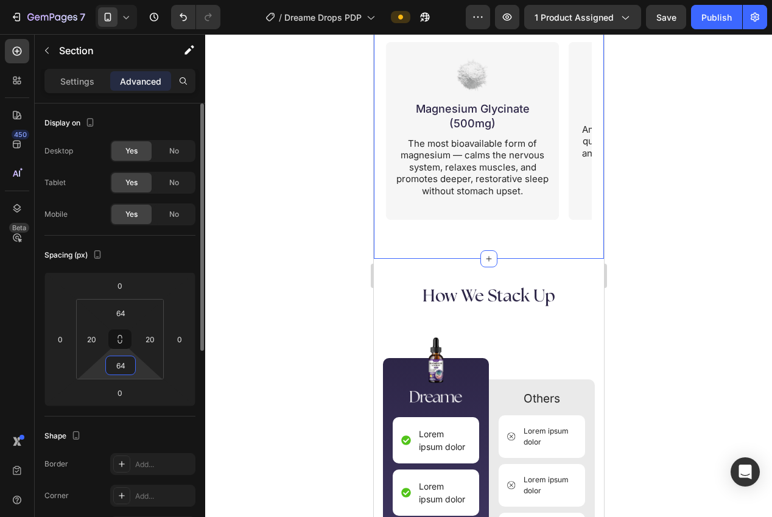
click at [118, 365] on input "64" at bounding box center [120, 365] width 24 height 18
type input "0"
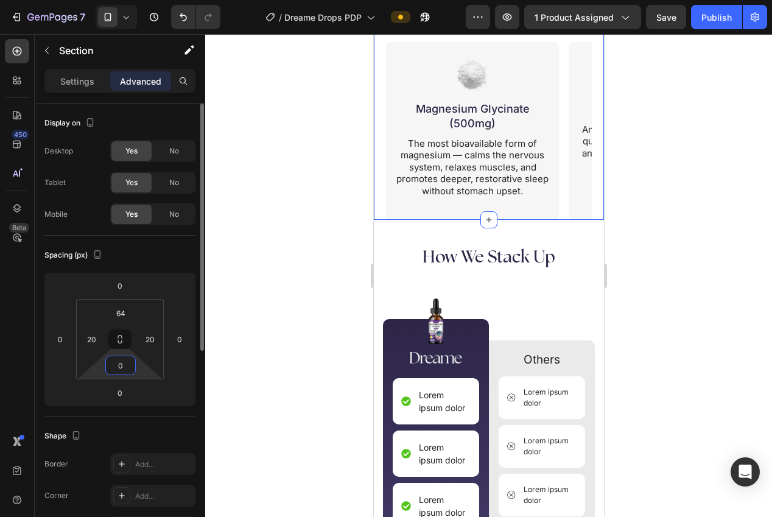
click at [121, 366] on input "0" at bounding box center [120, 365] width 24 height 18
type input "48"
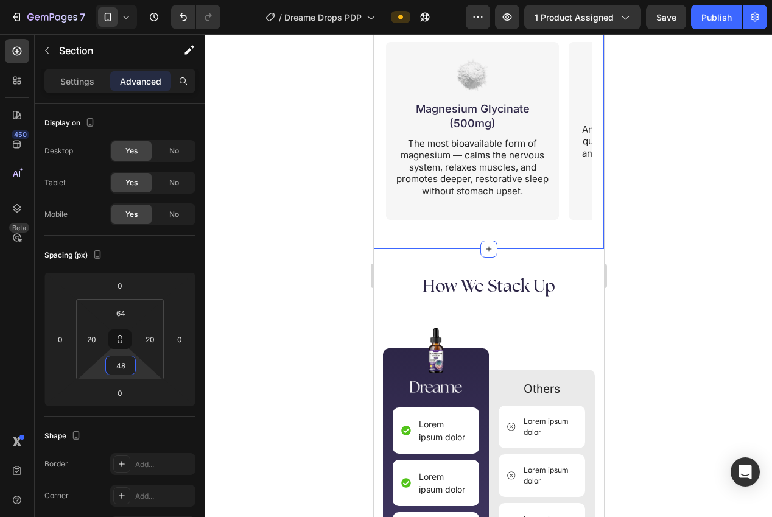
drag, startPoint x: 252, startPoint y: 339, endPoint x: 266, endPoint y: 345, distance: 15.3
click at [253, 339] on div at bounding box center [488, 275] width 567 height 483
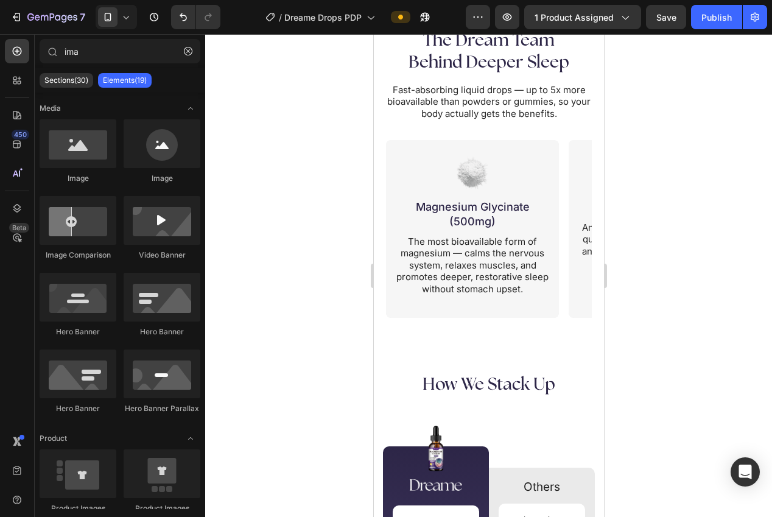
scroll to position [2367, 0]
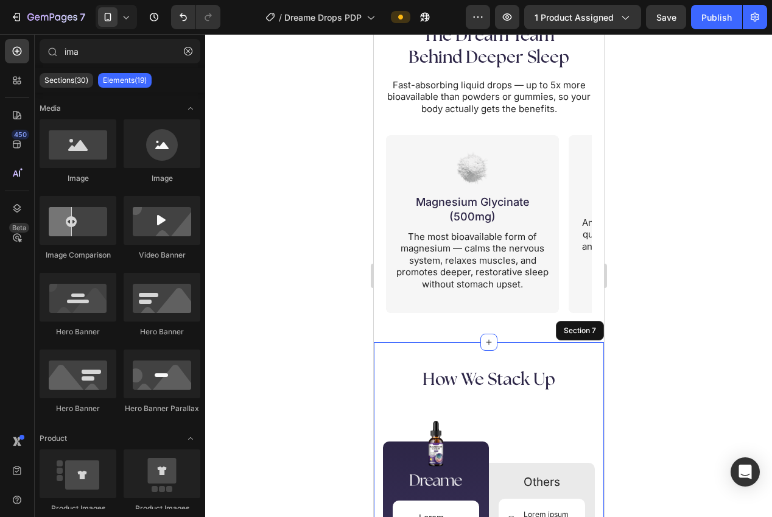
drag, startPoint x: 521, startPoint y: 350, endPoint x: 484, endPoint y: 340, distance: 39.2
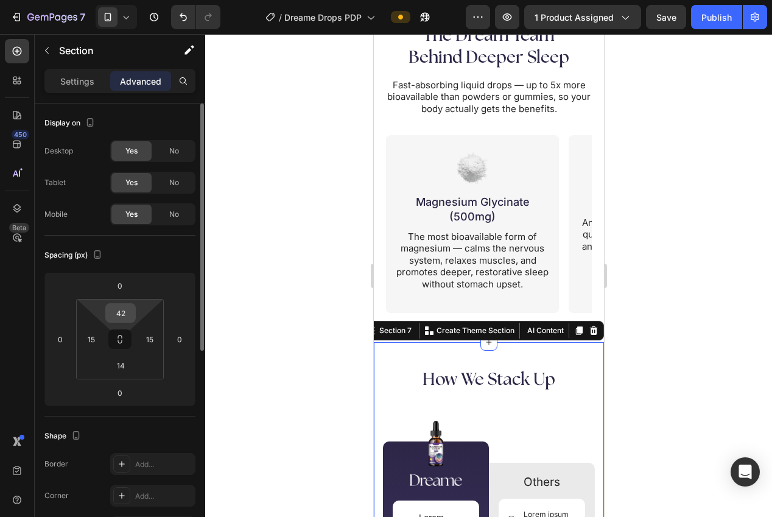
click at [111, 309] on input "42" at bounding box center [120, 313] width 24 height 18
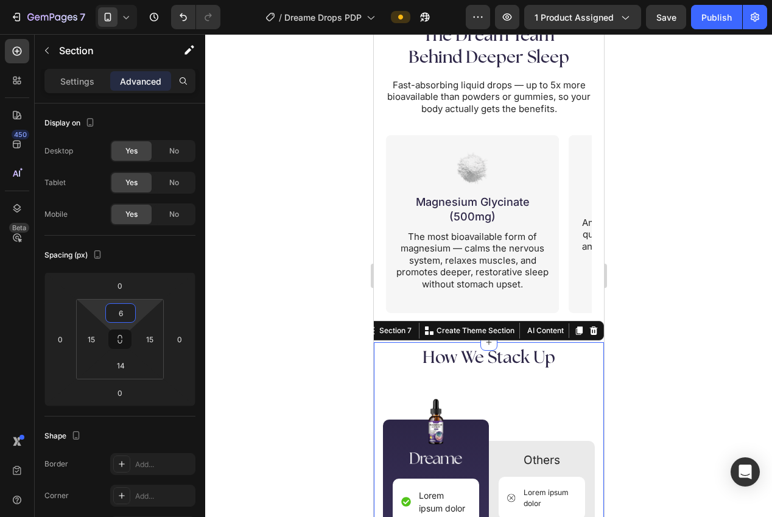
type input "64"
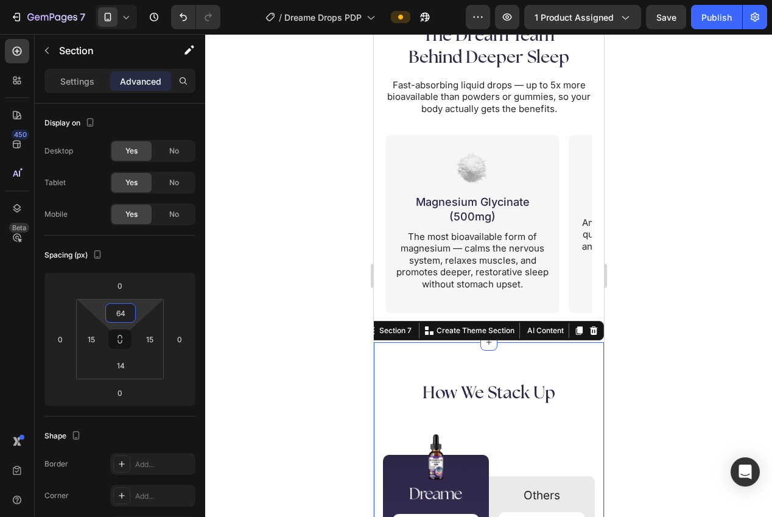
drag, startPoint x: 256, startPoint y: 359, endPoint x: 270, endPoint y: 356, distance: 14.9
click at [264, 357] on div at bounding box center [488, 275] width 567 height 483
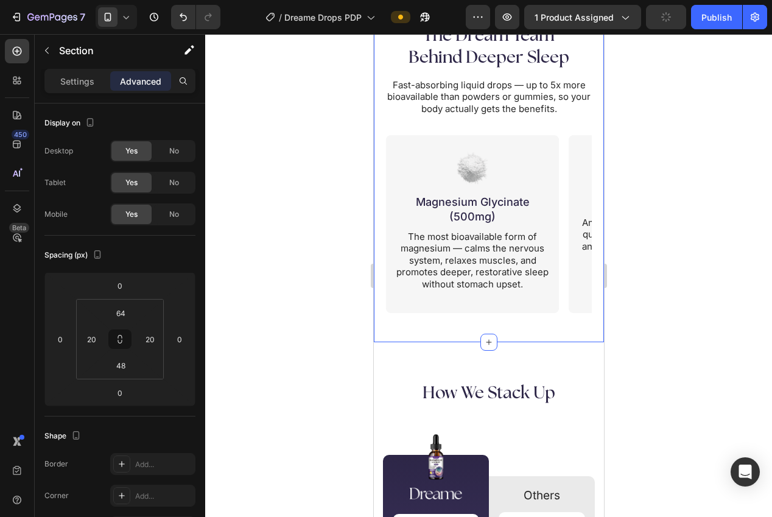
drag, startPoint x: 476, startPoint y: 319, endPoint x: 733, endPoint y: 357, distance: 260.4
click at [476, 319] on div "The Dream Team Behind Deeper Sleep Heading Fast-absorbing liquid drops — up to …" at bounding box center [488, 164] width 230 height 358
click at [124, 360] on input "48" at bounding box center [120, 365] width 24 height 18
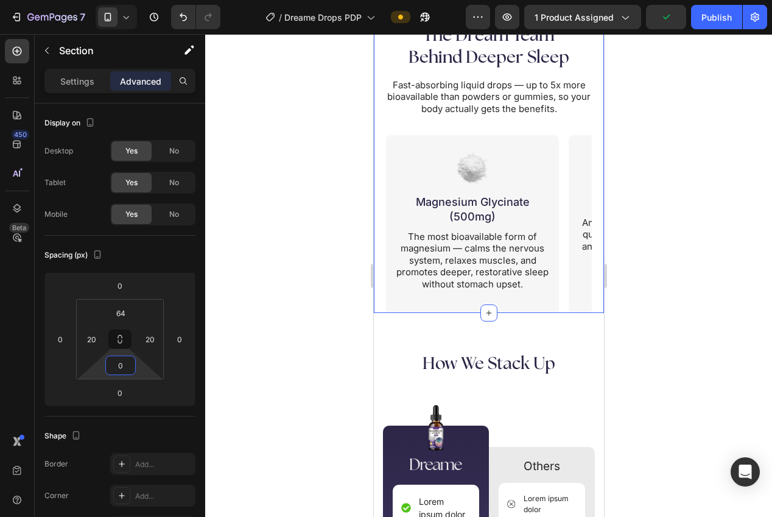
type input "0"
click at [269, 295] on div at bounding box center [488, 275] width 567 height 483
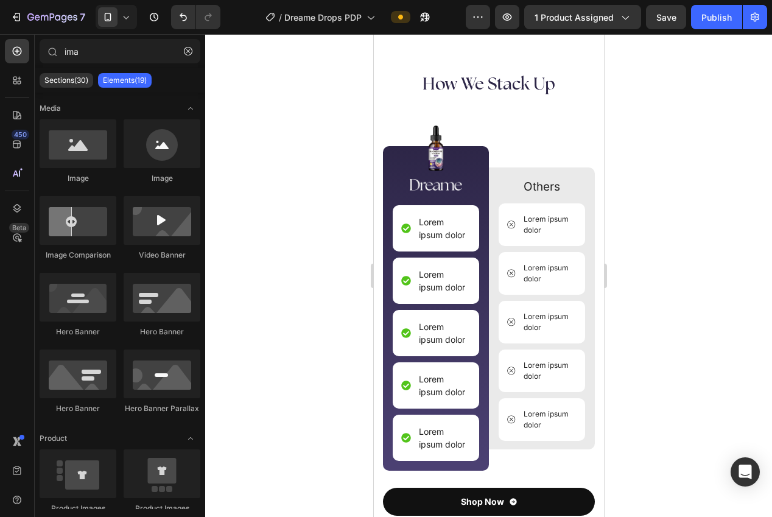
scroll to position [2920, 0]
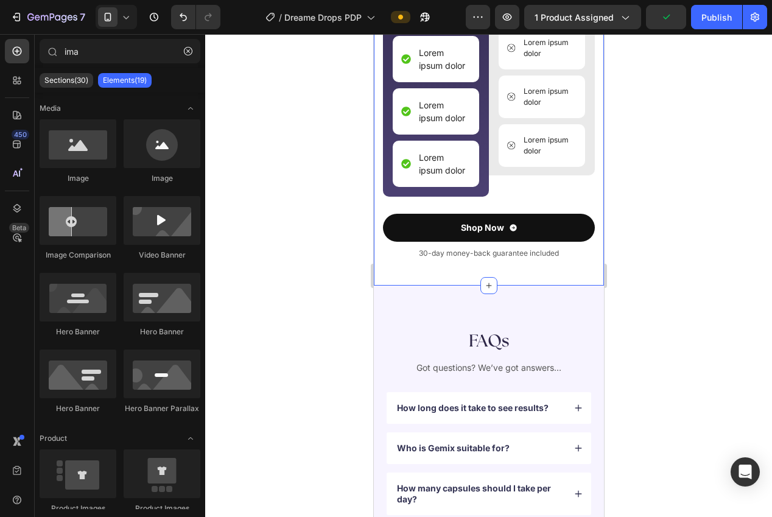
click at [398, 274] on div "Image How We Stack Up Heading Image Image Lorem ipsum dolor Item List Lorem ips…" at bounding box center [488, 37] width 212 height 479
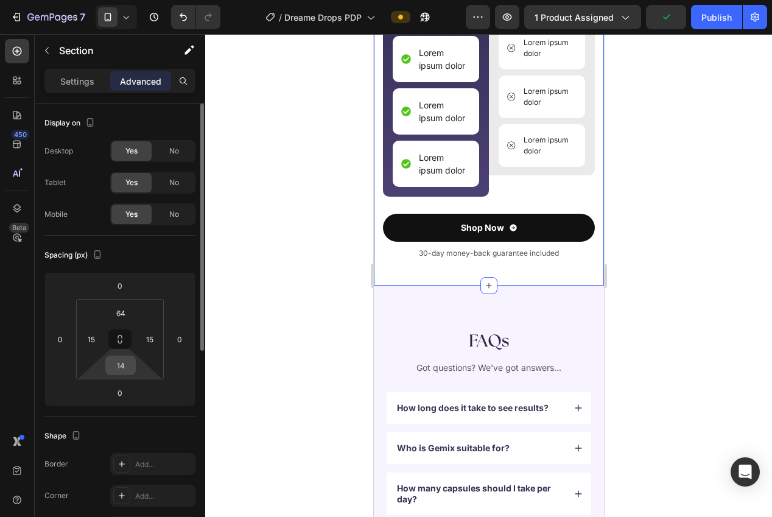
click at [122, 369] on input "14" at bounding box center [120, 365] width 24 height 18
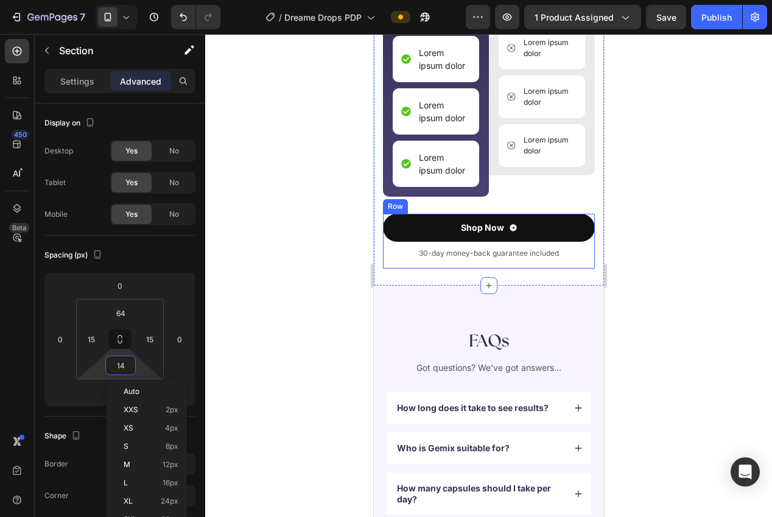
click at [384, 263] on div "Shop Now Button 30-day money-back guarantee included Text Block" at bounding box center [488, 241] width 212 height 55
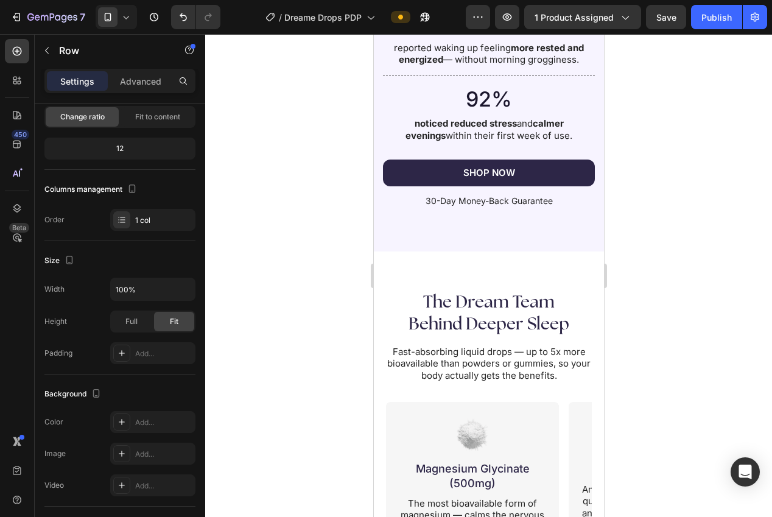
scroll to position [1928, 0]
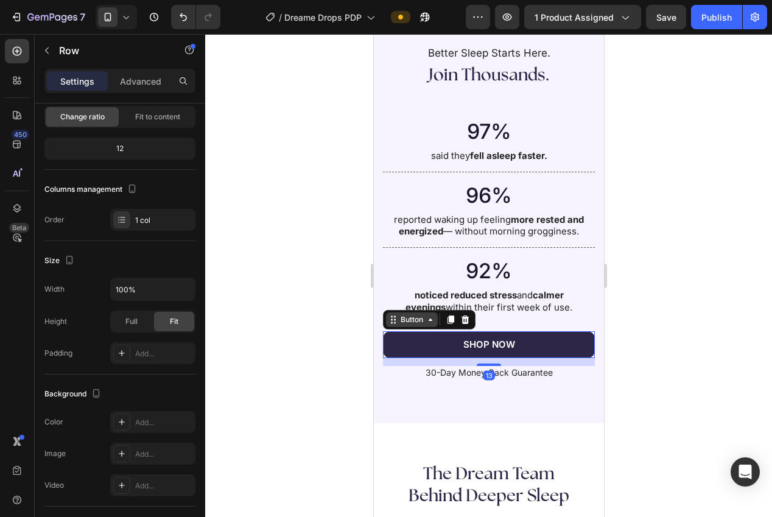
drag, startPoint x: 395, startPoint y: 324, endPoint x: 404, endPoint y: 325, distance: 9.2
click at [395, 324] on div "Button" at bounding box center [411, 319] width 52 height 15
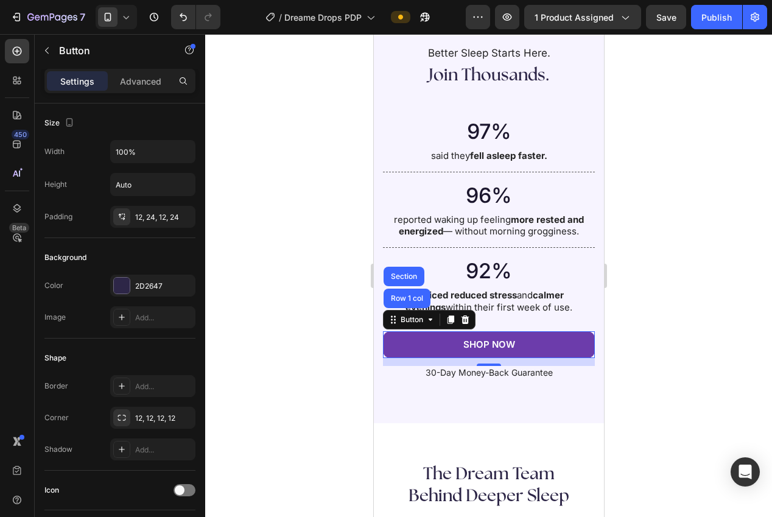
click at [449, 323] on icon at bounding box center [450, 320] width 10 height 10
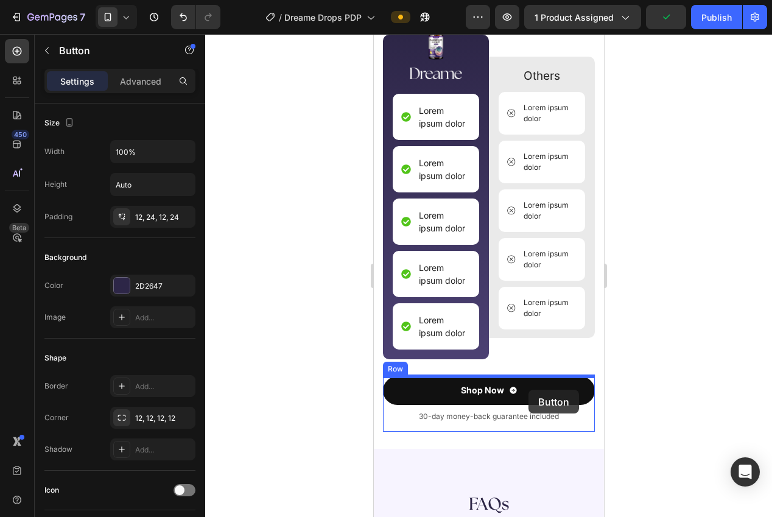
drag, startPoint x: 390, startPoint y: 355, endPoint x: 528, endPoint y: 390, distance: 141.9
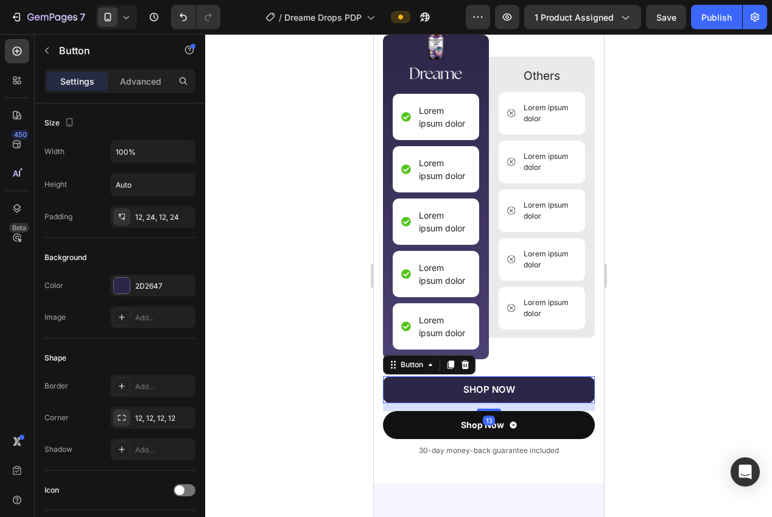
scroll to position [2791, 0]
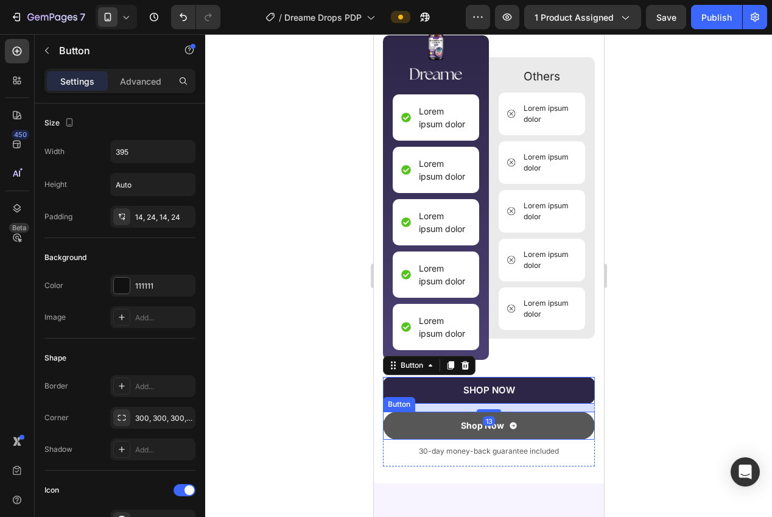
click at [398, 421] on button "Shop Now" at bounding box center [488, 426] width 212 height 28
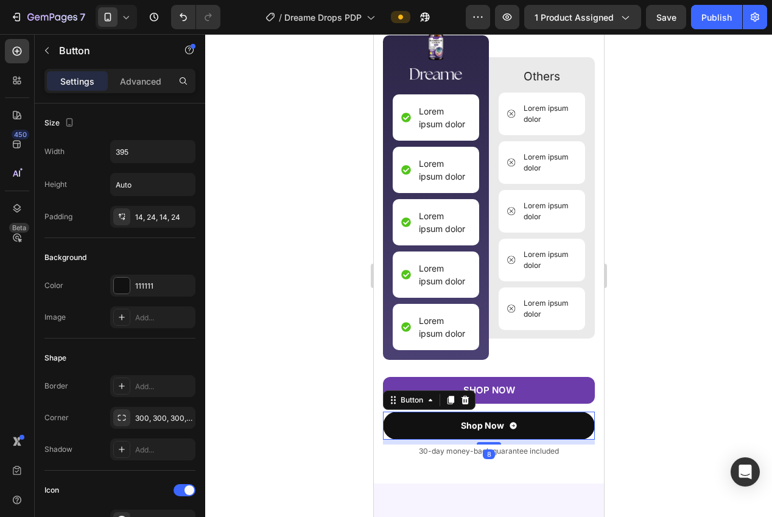
click at [461, 400] on icon at bounding box center [465, 400] width 10 height 10
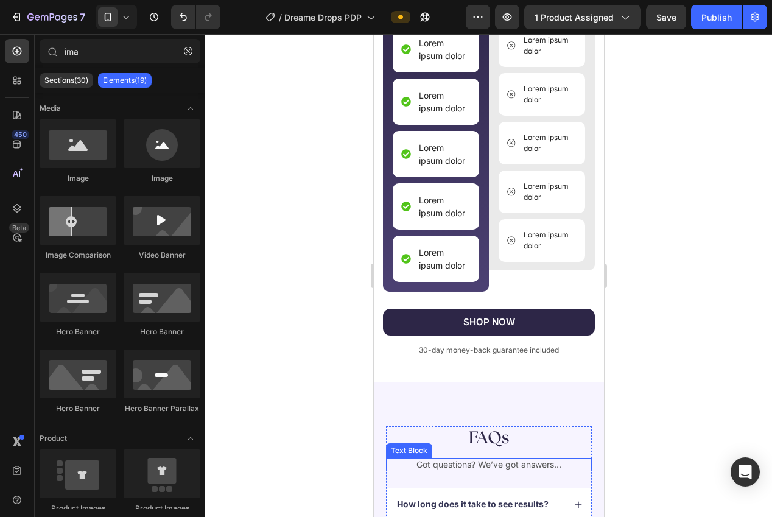
scroll to position [2926, 0]
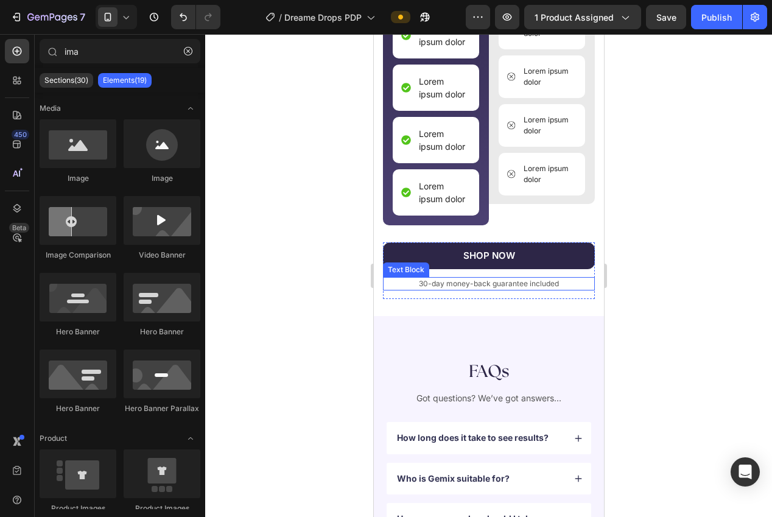
click at [534, 280] on p "30-day money-back guarantee included" at bounding box center [488, 283] width 209 height 11
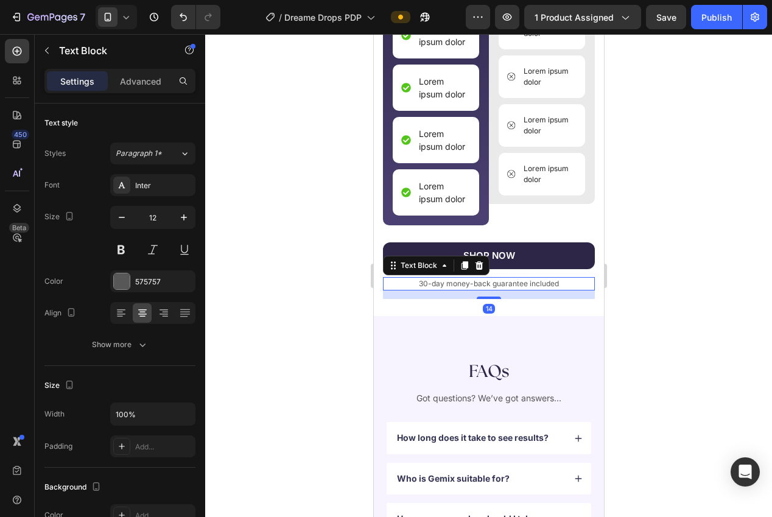
click at [538, 283] on p "30-day money-back guarantee included" at bounding box center [488, 283] width 209 height 11
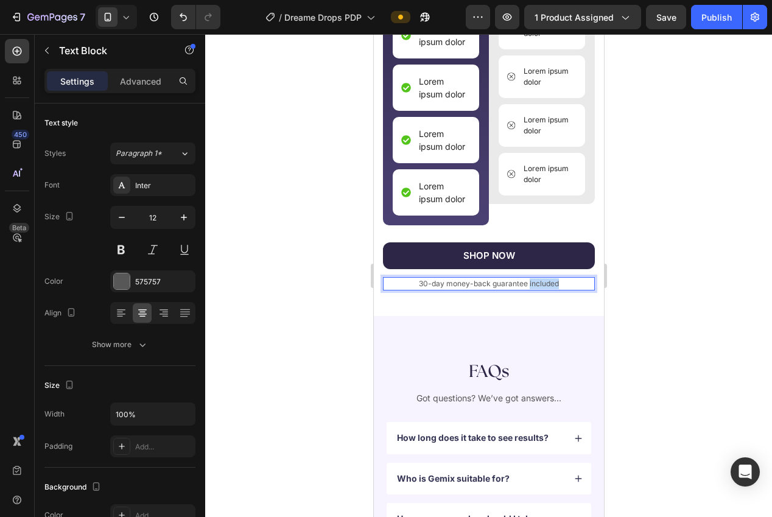
click at [538, 283] on p "30-day money-back guarantee included" at bounding box center [488, 283] width 209 height 11
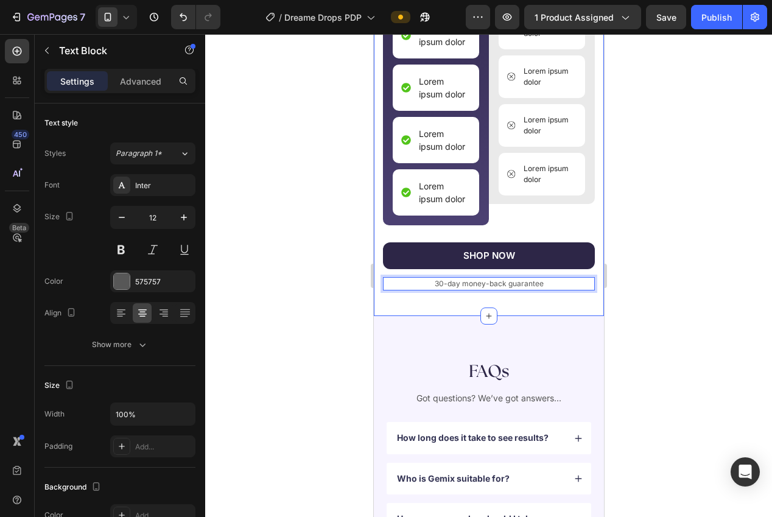
drag, startPoint x: 641, startPoint y: 315, endPoint x: 615, endPoint y: 323, distance: 26.8
click at [641, 315] on div at bounding box center [488, 275] width 567 height 483
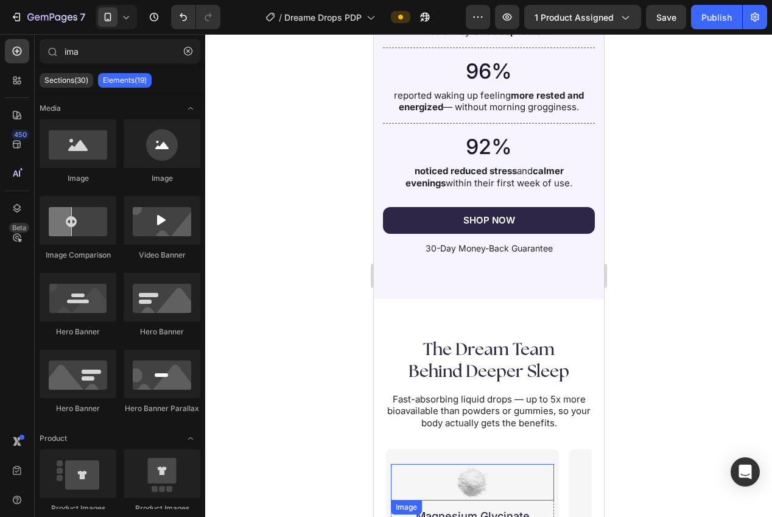
scroll to position [1927, 0]
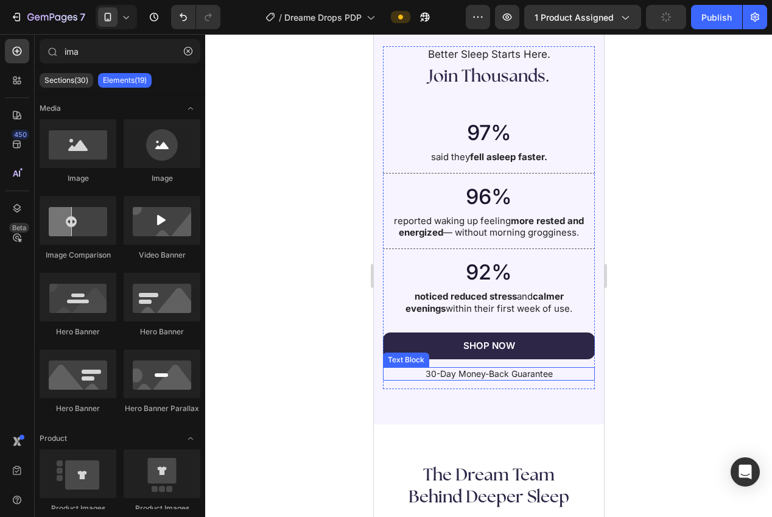
click at [484, 373] on p "30-Day Money-Back Guarantee" at bounding box center [488, 373] width 209 height 11
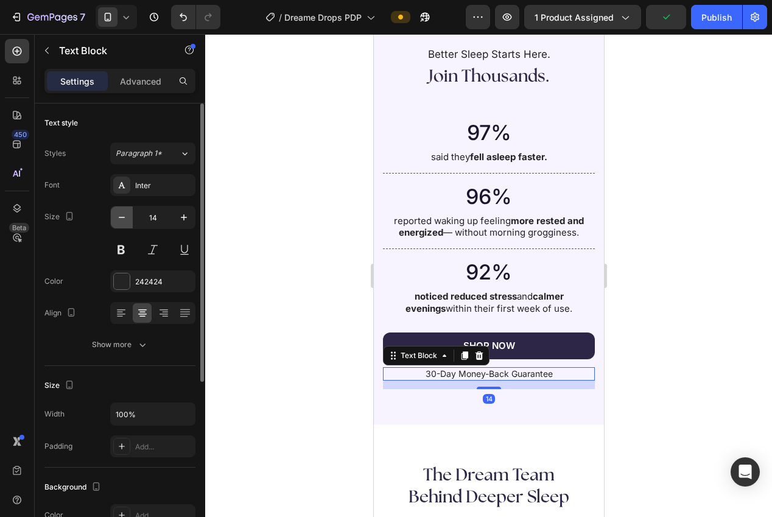
click at [125, 218] on icon "button" at bounding box center [122, 217] width 12 height 12
type input "12"
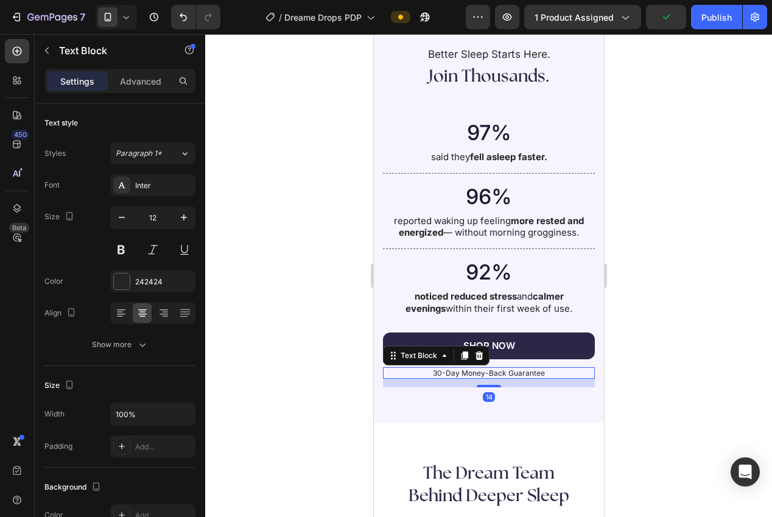
drag, startPoint x: 263, startPoint y: 238, endPoint x: 273, endPoint y: 248, distance: 15.1
click at [263, 238] on div at bounding box center [488, 275] width 567 height 483
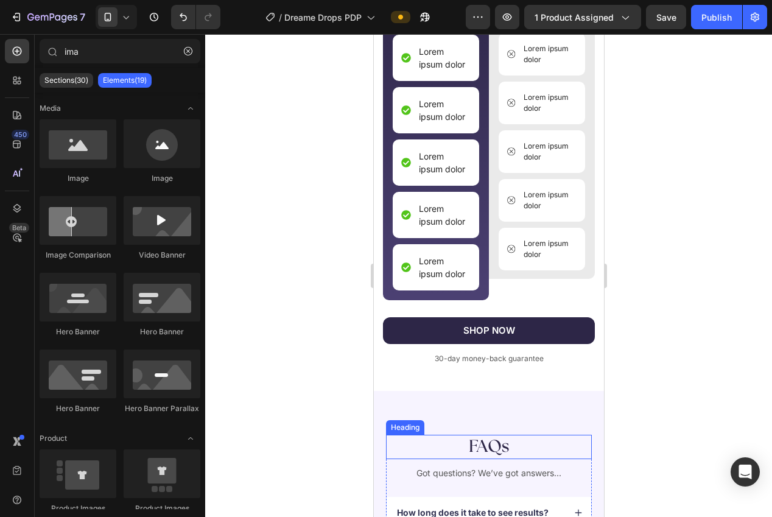
scroll to position [2832, 0]
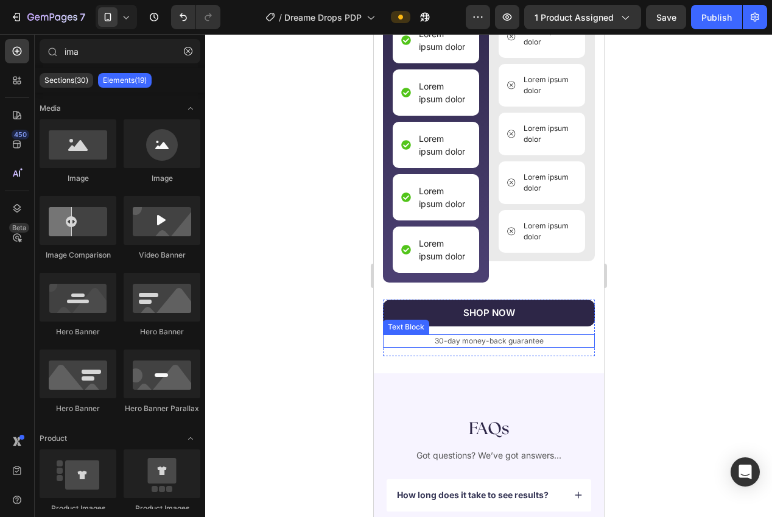
click at [472, 342] on p "30-day money-back guarantee" at bounding box center [488, 341] width 209 height 11
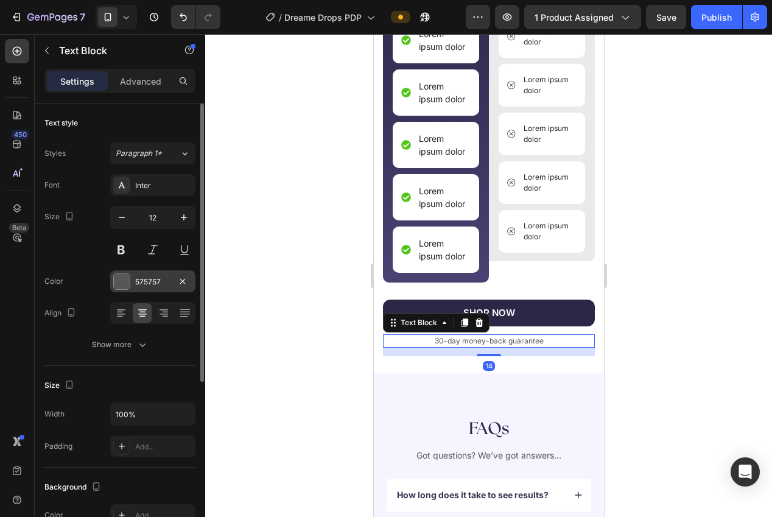
click at [151, 281] on div "575757" at bounding box center [152, 281] width 35 height 11
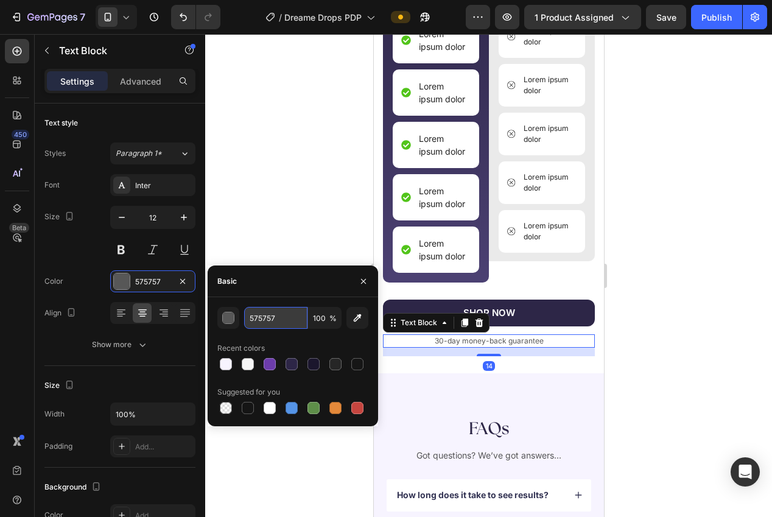
click at [256, 325] on input "575757" at bounding box center [275, 318] width 63 height 22
drag, startPoint x: 234, startPoint y: 175, endPoint x: 286, endPoint y: 204, distance: 59.7
click at [237, 177] on div at bounding box center [488, 275] width 567 height 483
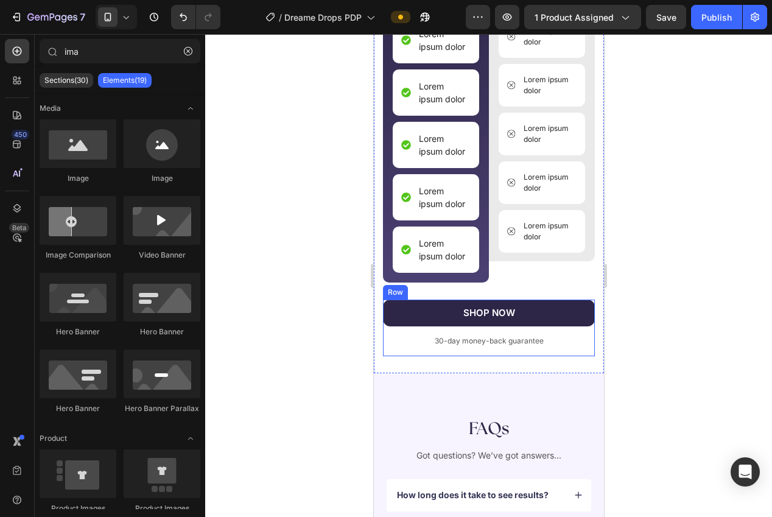
click at [431, 331] on div "SHOP NOW Button" at bounding box center [488, 317] width 212 height 35
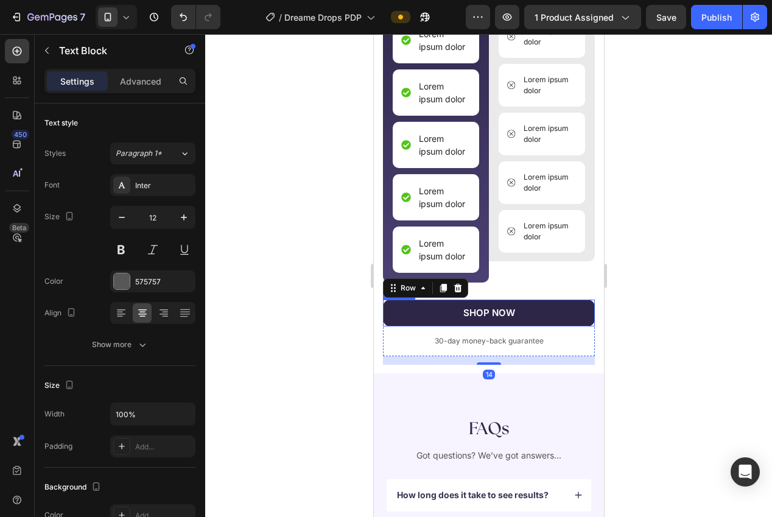
click at [456, 342] on p "30-day money-back guarantee" at bounding box center [488, 341] width 209 height 11
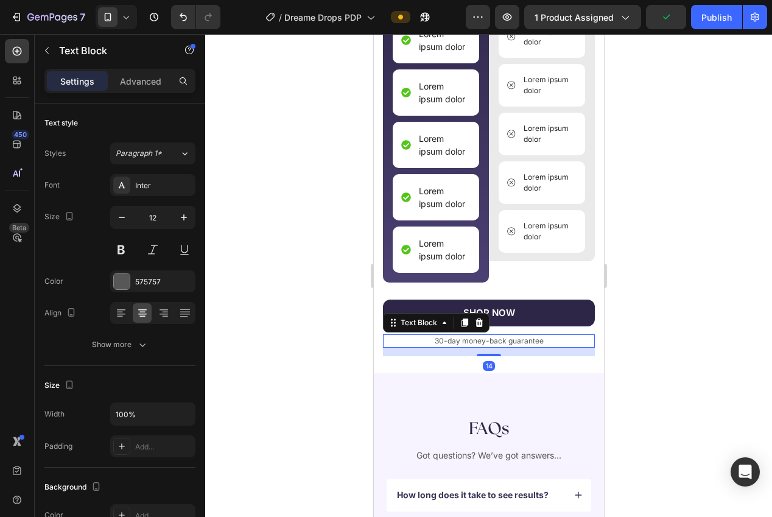
drag, startPoint x: 463, startPoint y: 323, endPoint x: 445, endPoint y: 342, distance: 26.7
click at [463, 323] on icon at bounding box center [464, 323] width 7 height 9
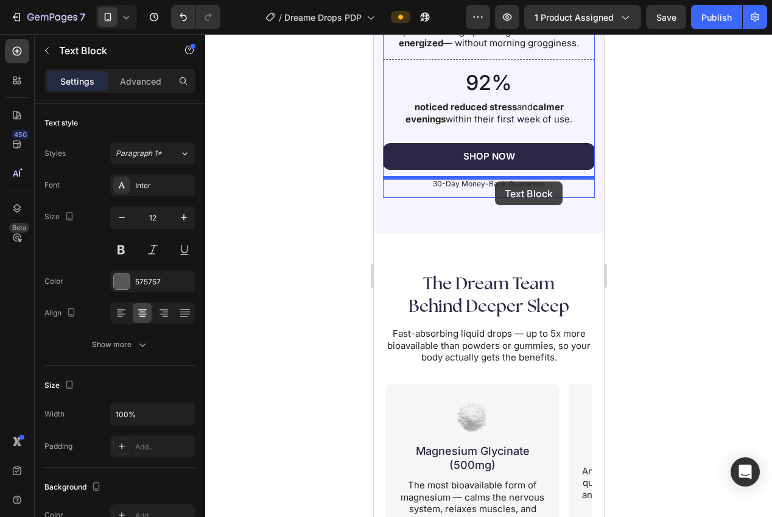
drag, startPoint x: 400, startPoint y: 333, endPoint x: 495, endPoint y: 181, distance: 178.9
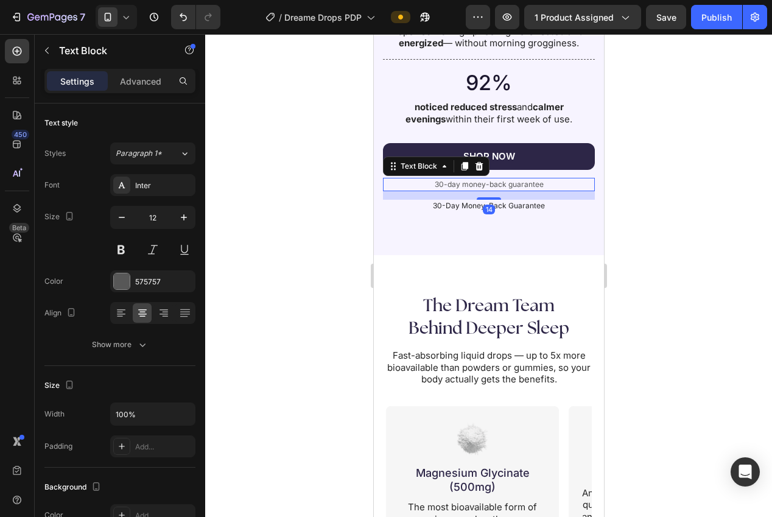
scroll to position [2121, 0]
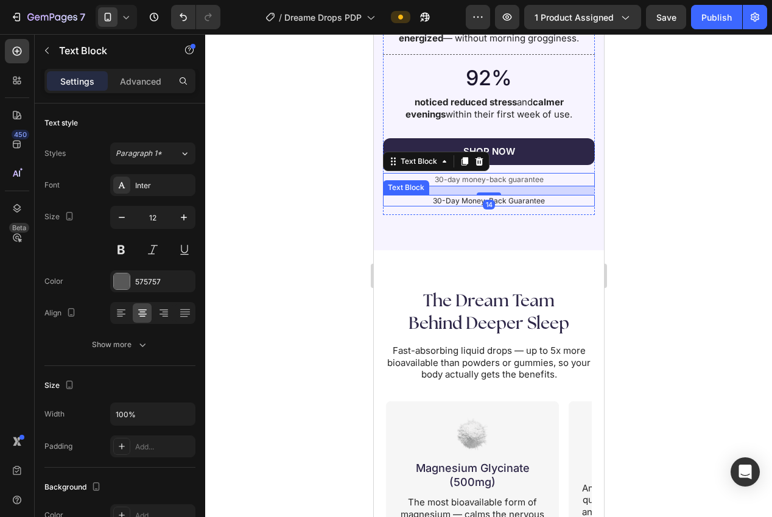
click at [468, 203] on p "30-Day Money-Back Guarantee" at bounding box center [488, 201] width 209 height 10
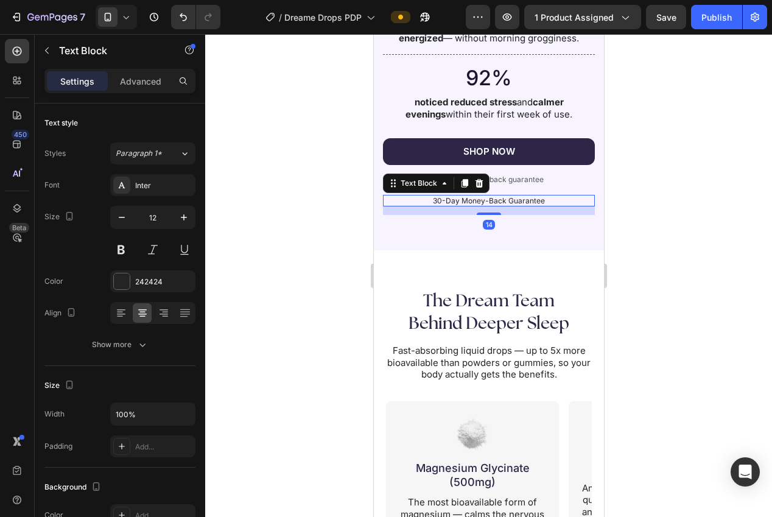
drag, startPoint x: 479, startPoint y: 182, endPoint x: 483, endPoint y: 188, distance: 6.9
click at [479, 182] on icon at bounding box center [479, 183] width 8 height 9
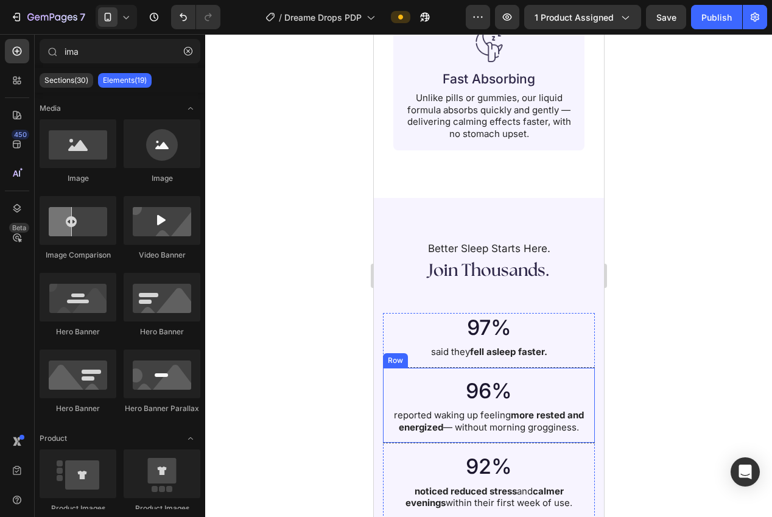
scroll to position [1722, 0]
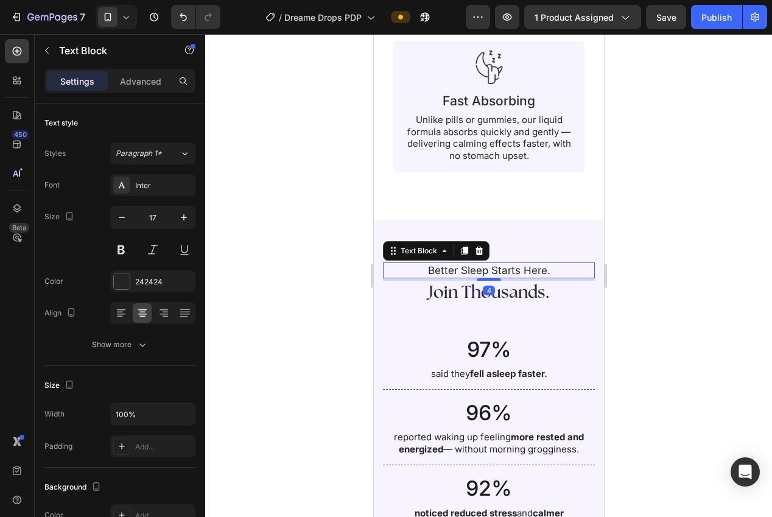
click at [526, 264] on p "Better Sleep Starts Here." at bounding box center [488, 270] width 209 height 13
click at [117, 218] on icon "button" at bounding box center [122, 217] width 12 height 12
type input "16"
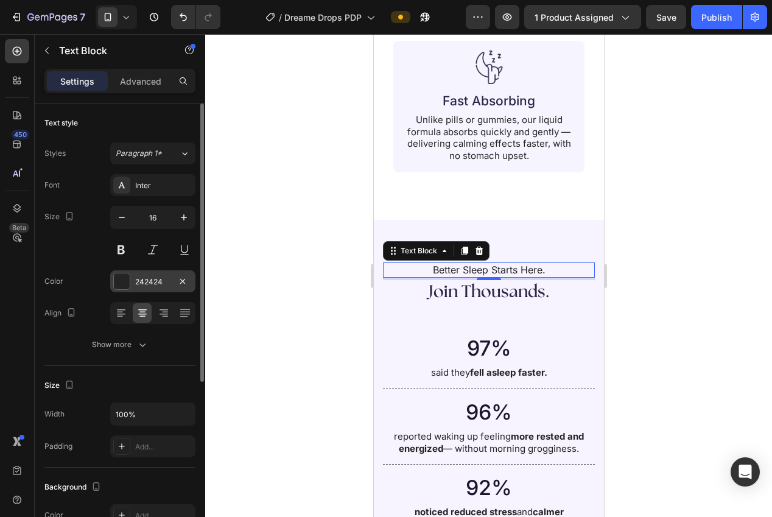
click at [142, 288] on div "242424" at bounding box center [152, 281] width 85 height 22
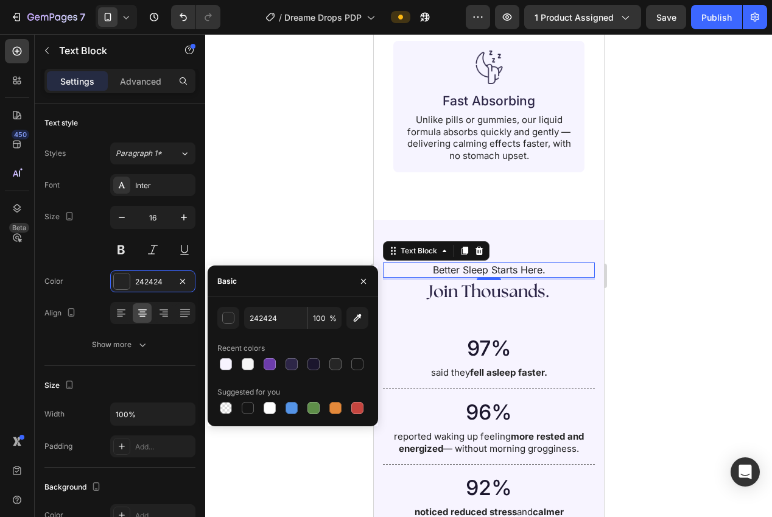
click at [269, 220] on div at bounding box center [488, 275] width 567 height 483
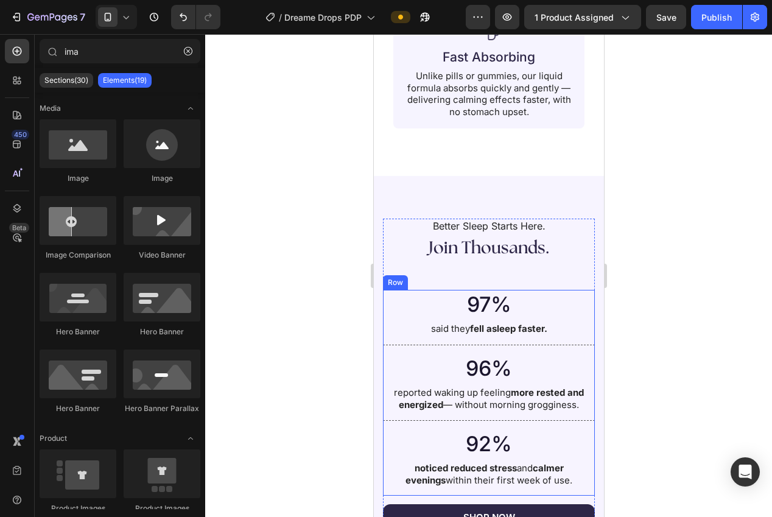
scroll to position [1809, 0]
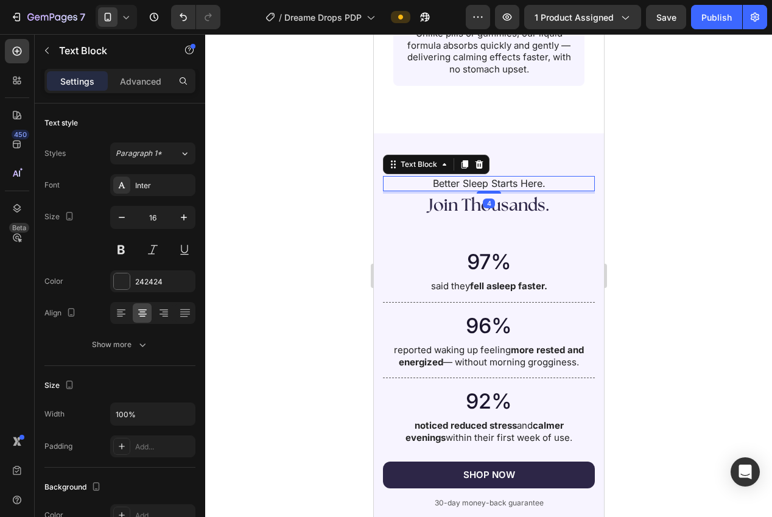
click at [503, 177] on p "Better Sleep Starts Here." at bounding box center [488, 183] width 209 height 13
click at [111, 222] on button "button" at bounding box center [122, 217] width 22 height 22
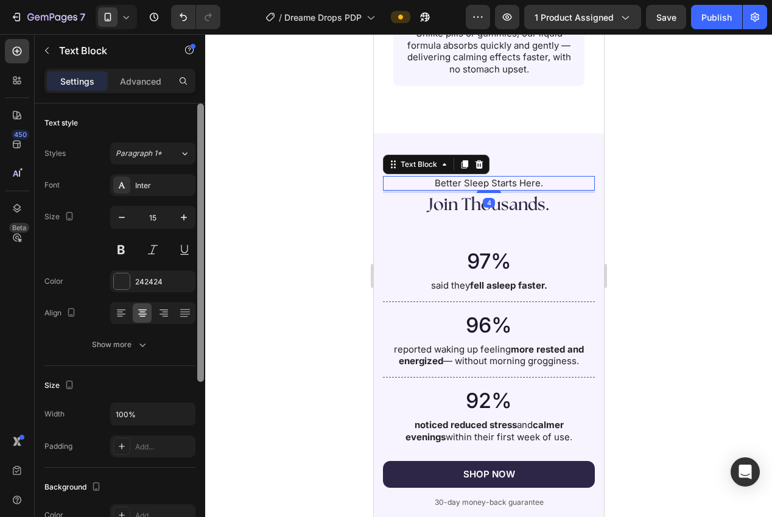
click at [201, 231] on div at bounding box center [200, 243] width 7 height 278
click at [183, 222] on icon "button" at bounding box center [184, 216] width 12 height 12
type input "16"
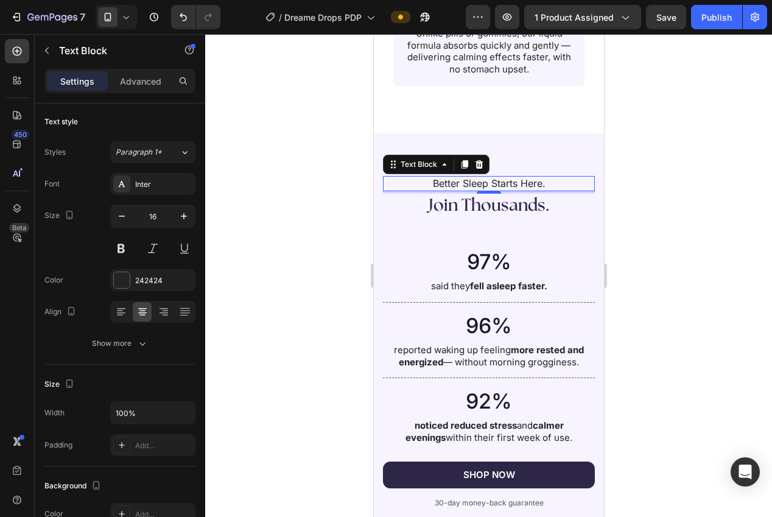
drag, startPoint x: 264, startPoint y: 245, endPoint x: 350, endPoint y: 291, distance: 97.3
click at [272, 247] on div at bounding box center [488, 275] width 567 height 483
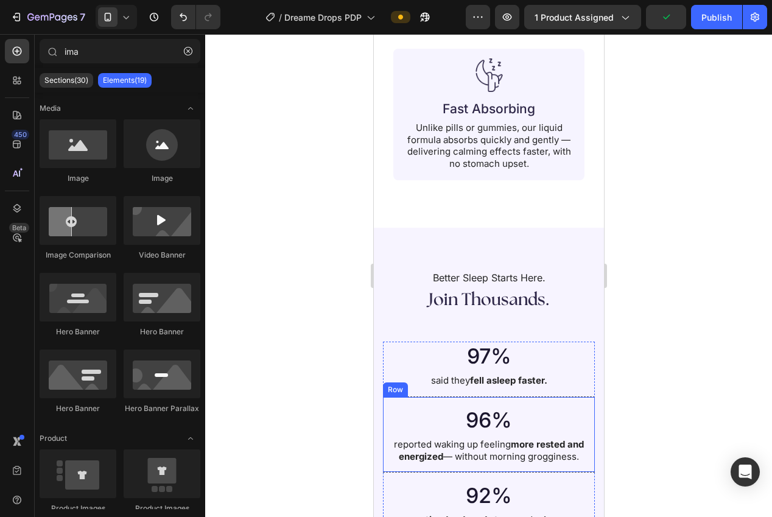
scroll to position [1652, 0]
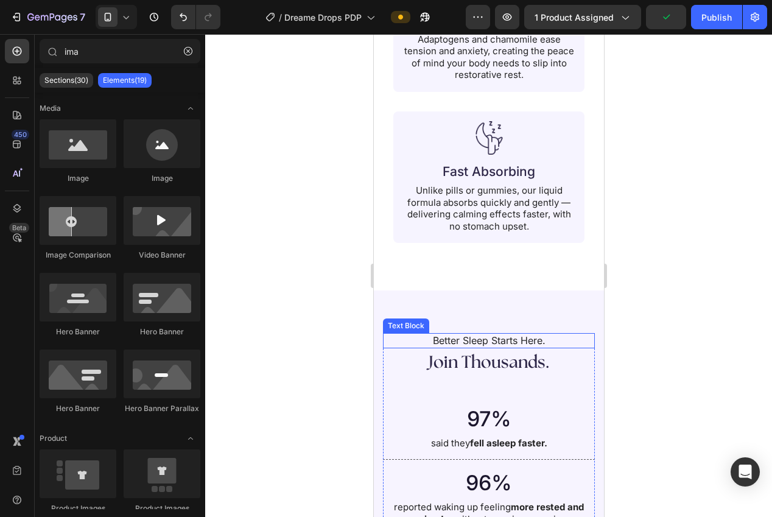
drag, startPoint x: 516, startPoint y: 331, endPoint x: 385, endPoint y: 315, distance: 131.9
click at [516, 334] on p "Better Sleep Starts Here." at bounding box center [488, 340] width 209 height 13
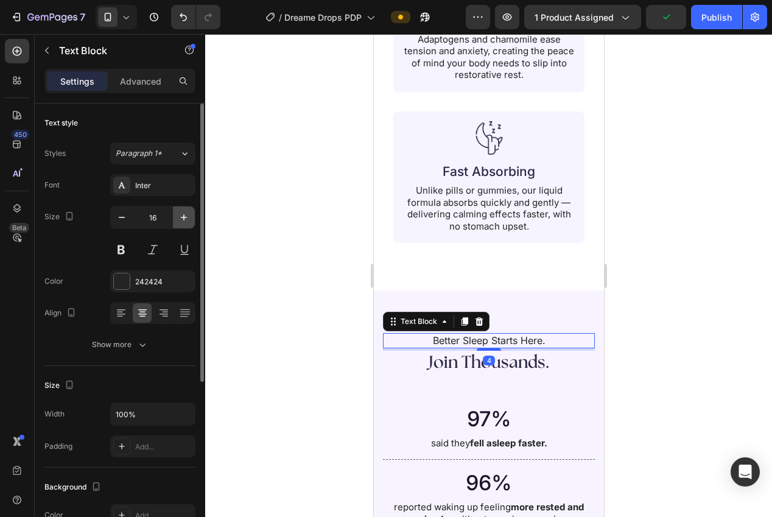
click at [184, 213] on icon "button" at bounding box center [184, 217] width 12 height 12
type input "17"
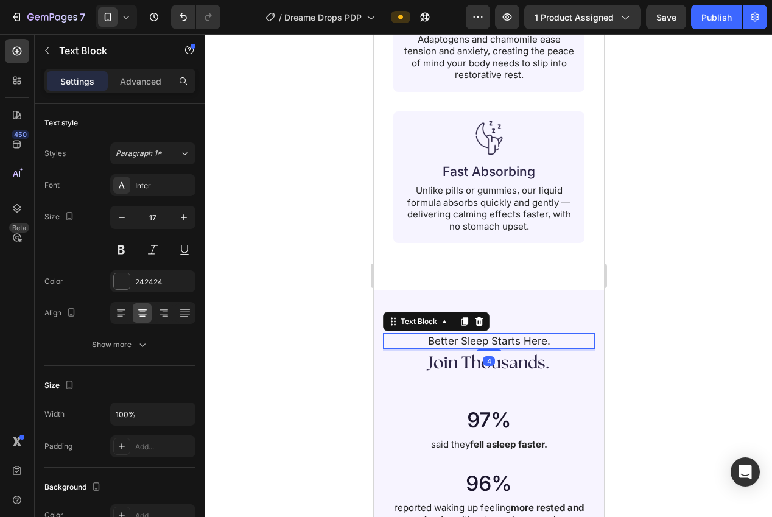
drag, startPoint x: 289, startPoint y: 264, endPoint x: 317, endPoint y: 292, distance: 39.2
click at [289, 265] on div at bounding box center [488, 275] width 567 height 483
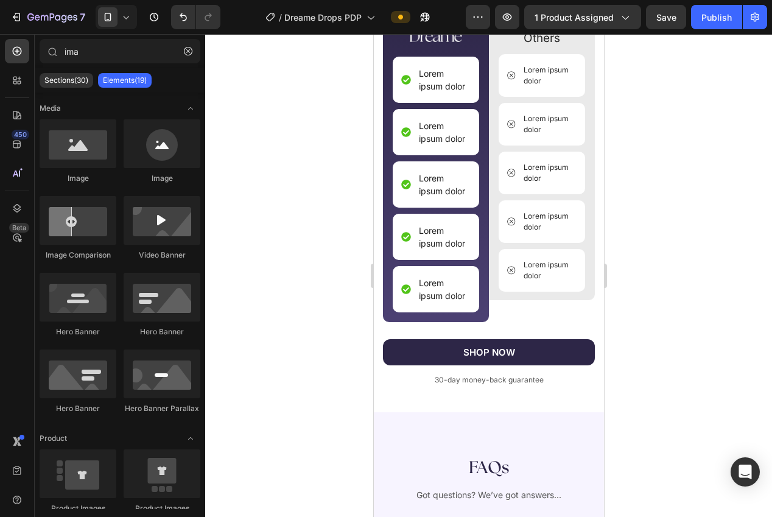
scroll to position [2804, 0]
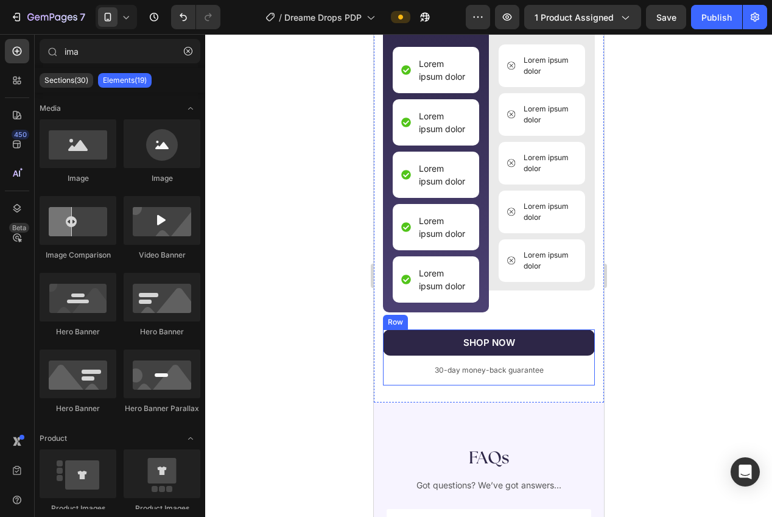
click at [394, 380] on div "SHOP NOW Button 30-day money-back guarantee Text Block" at bounding box center [488, 357] width 212 height 57
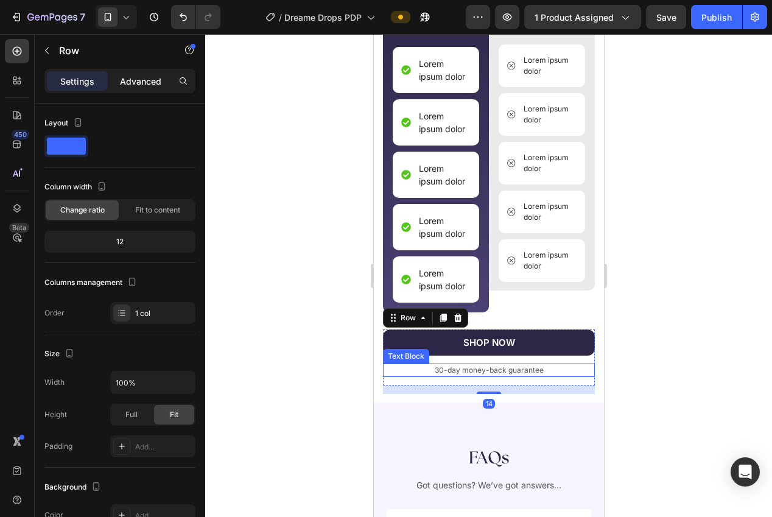
click at [132, 79] on p "Advanced" at bounding box center [140, 81] width 41 height 13
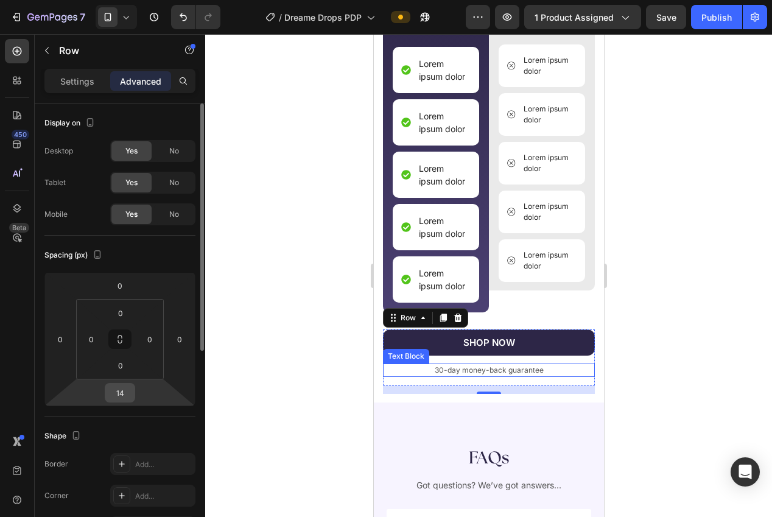
click at [121, 387] on input "14" at bounding box center [120, 393] width 24 height 18
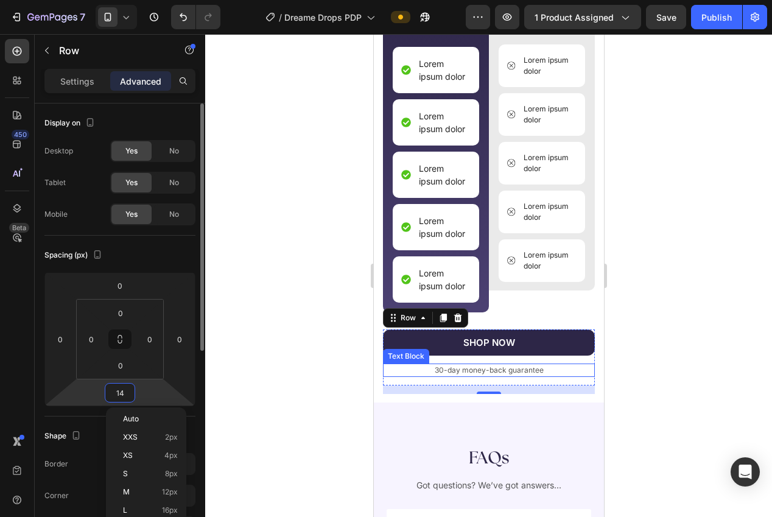
type input "0"
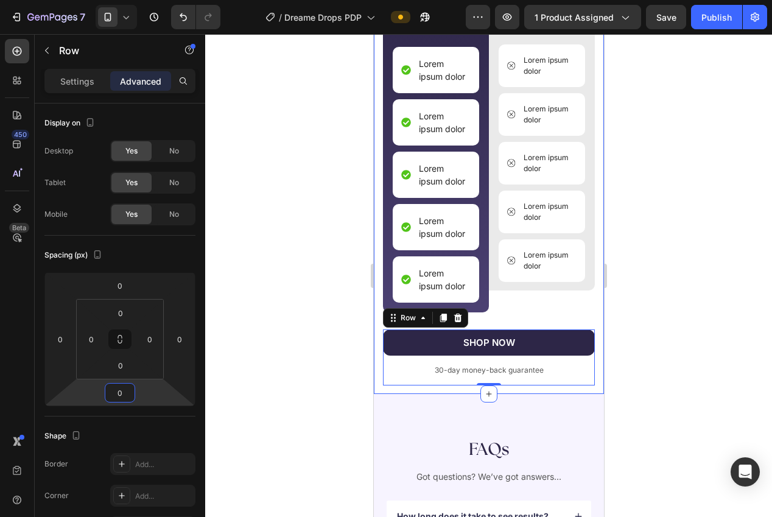
click at [376, 389] on div "Image How We Stack Up Heading Image Image Lorem ipsum dolor Item List Lorem ips…" at bounding box center [488, 134] width 230 height 519
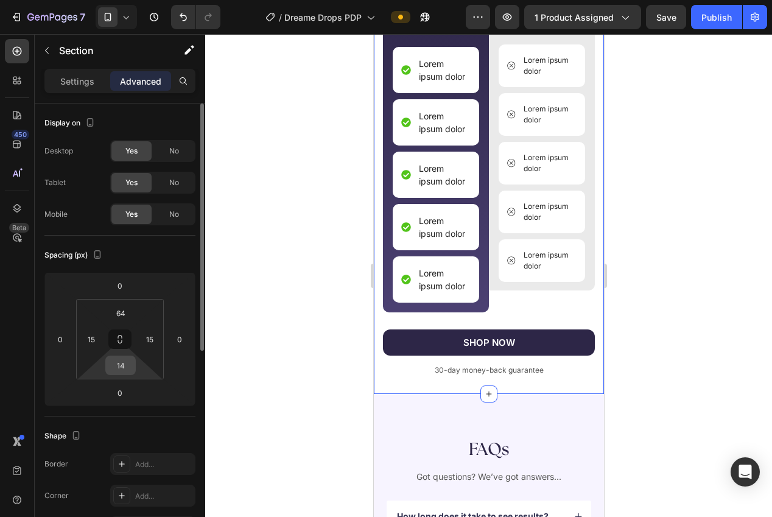
click at [116, 371] on input "14" at bounding box center [120, 365] width 24 height 18
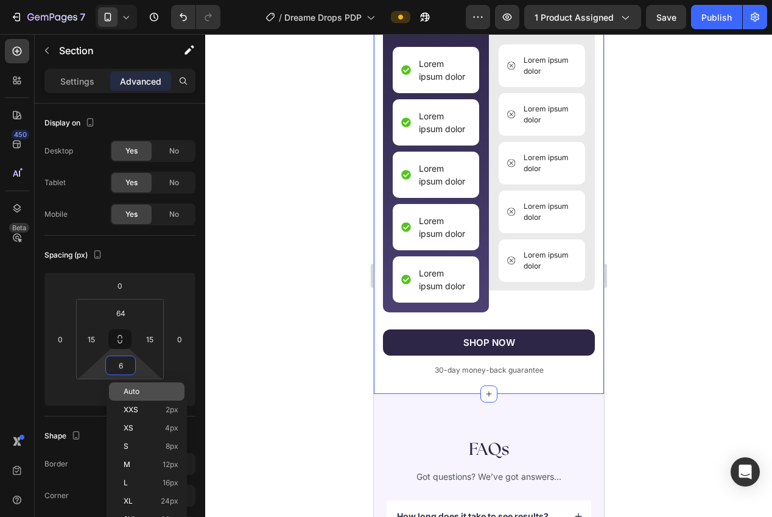
type input "64"
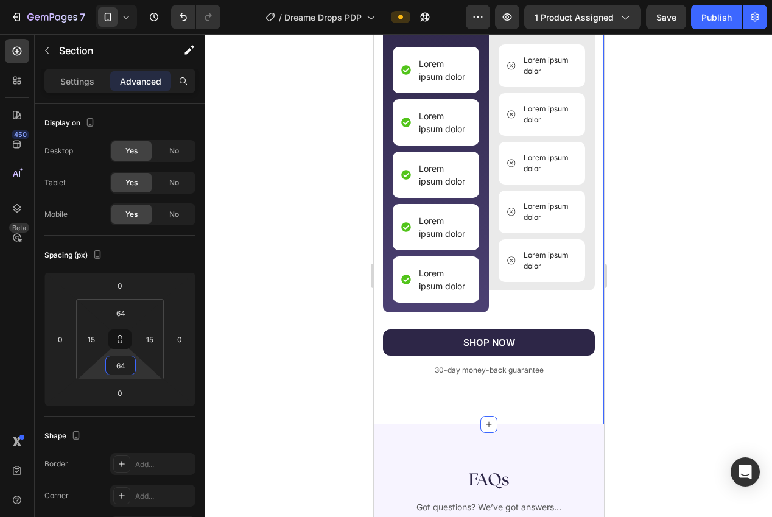
click at [271, 314] on div at bounding box center [488, 275] width 567 height 483
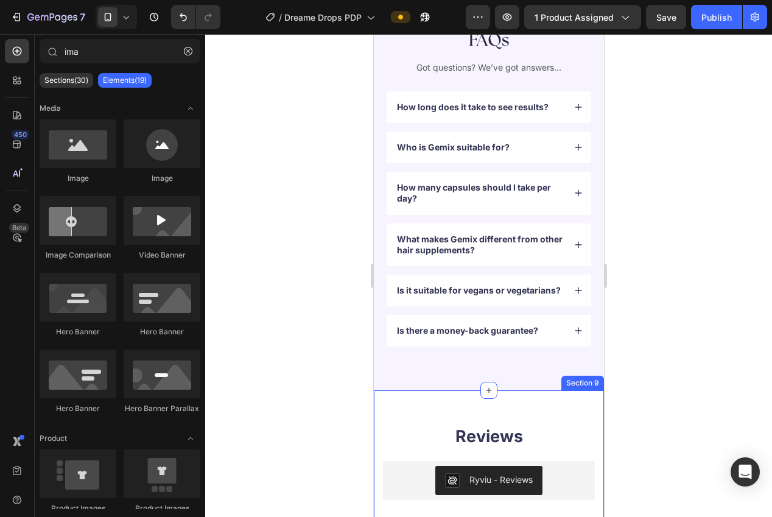
scroll to position [3239, 0]
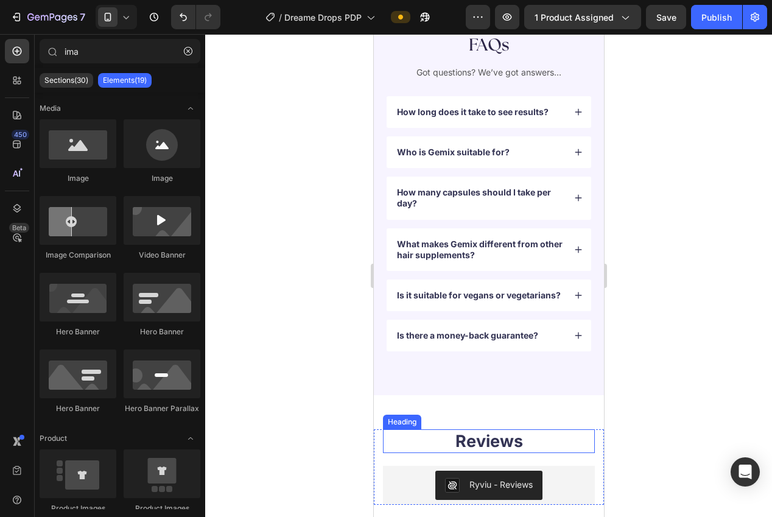
click at [481, 443] on h2 "Reviews" at bounding box center [488, 441] width 212 height 24
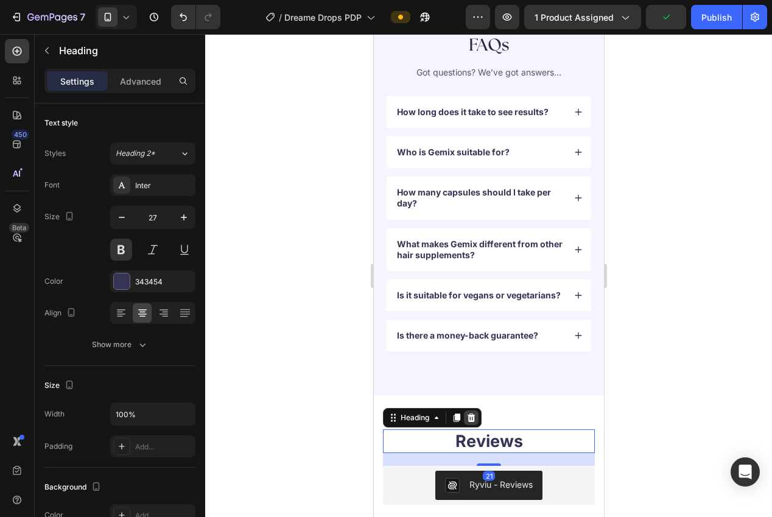
click at [473, 417] on icon at bounding box center [471, 418] width 8 height 9
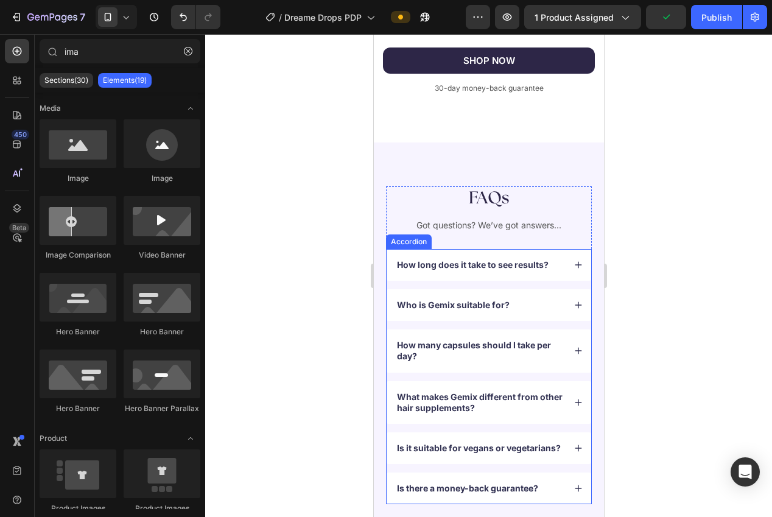
scroll to position [3044, 0]
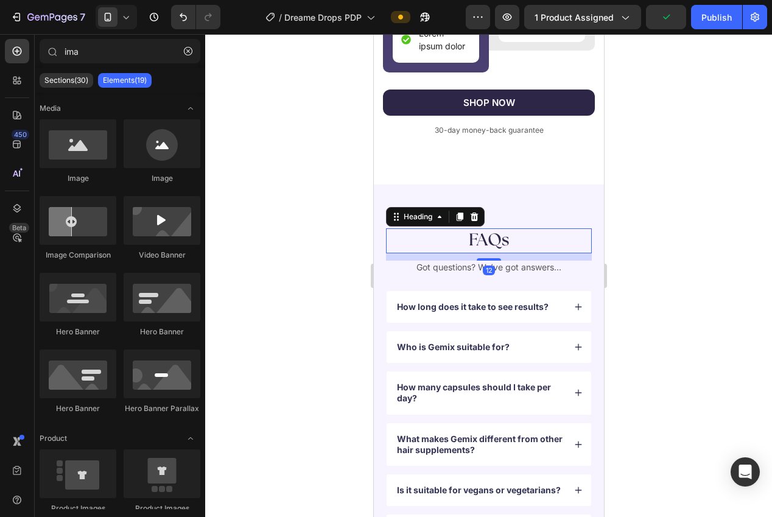
click at [476, 247] on h2 "FAQs" at bounding box center [488, 240] width 206 height 24
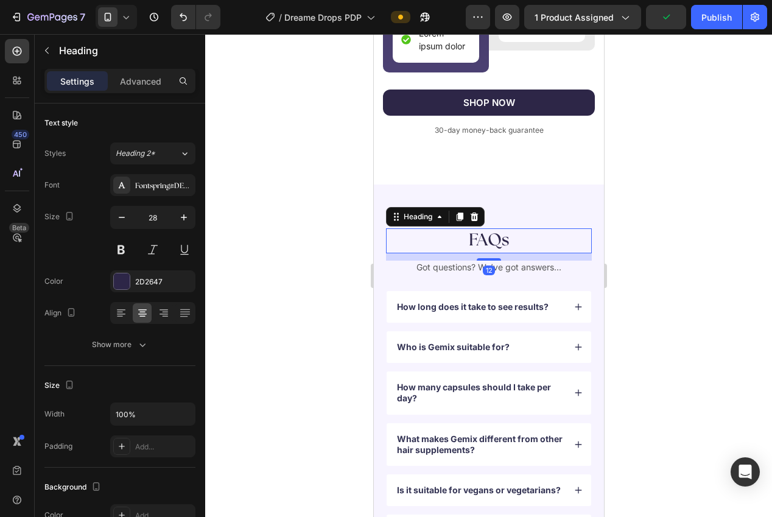
drag, startPoint x: 463, startPoint y: 216, endPoint x: 463, endPoint y: 229, distance: 12.8
click at [463, 216] on icon at bounding box center [459, 217] width 7 height 9
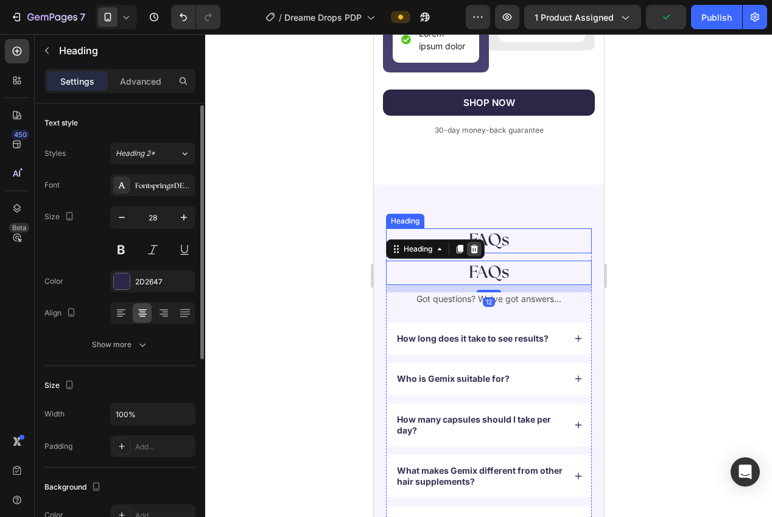
scroll to position [1, 0]
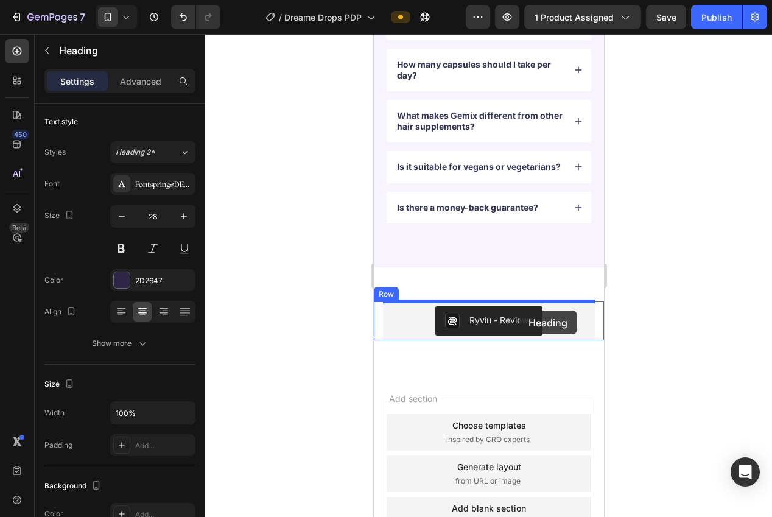
drag, startPoint x: 471, startPoint y: 268, endPoint x: 517, endPoint y: 308, distance: 60.9
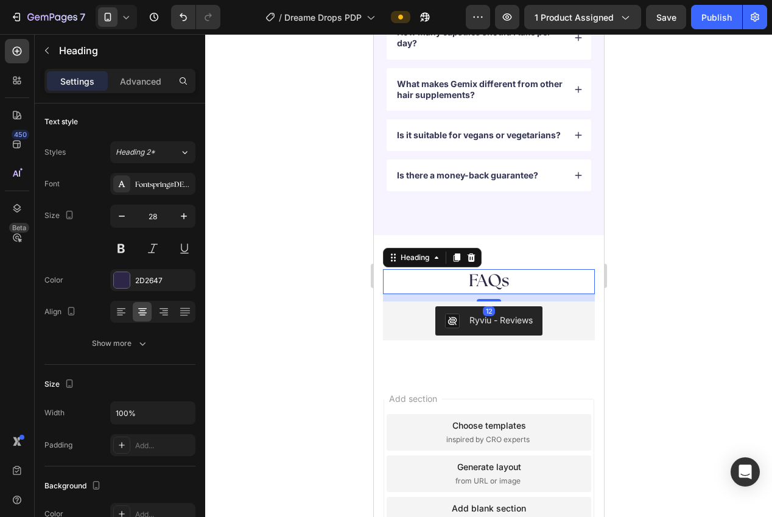
scroll to position [3368, 0]
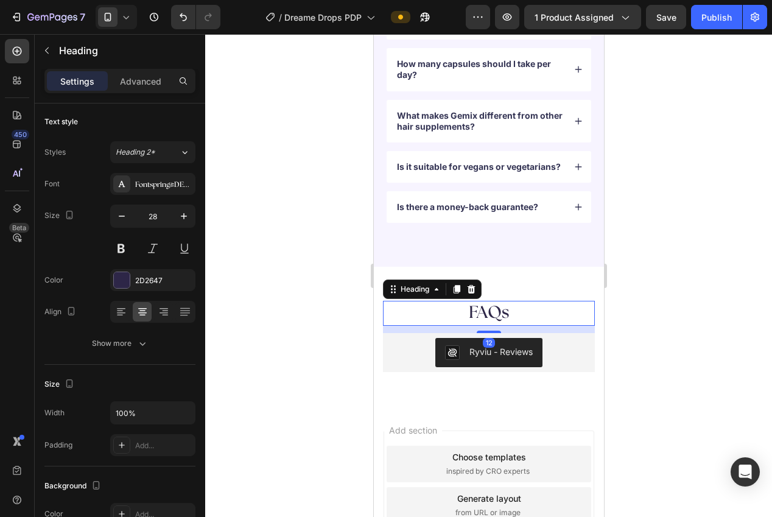
click at [481, 306] on h2 "FAQs" at bounding box center [488, 313] width 212 height 24
click at [482, 308] on p "FAQs" at bounding box center [488, 313] width 209 height 22
click at [731, 304] on div at bounding box center [488, 275] width 567 height 483
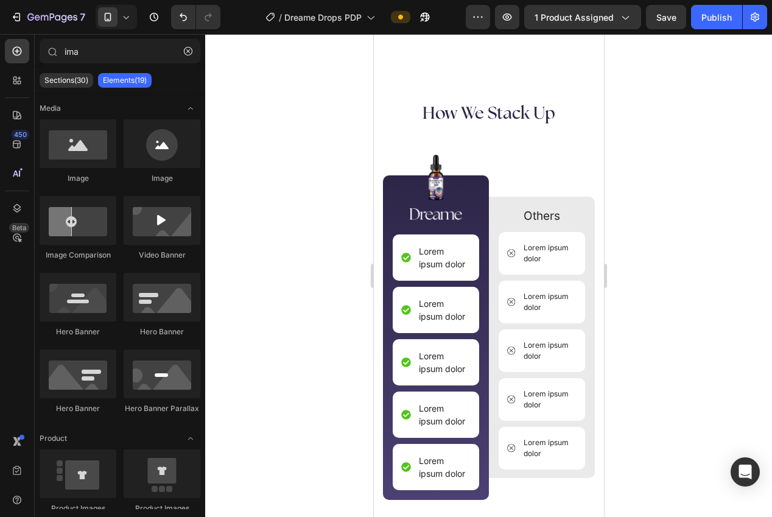
scroll to position [2681, 0]
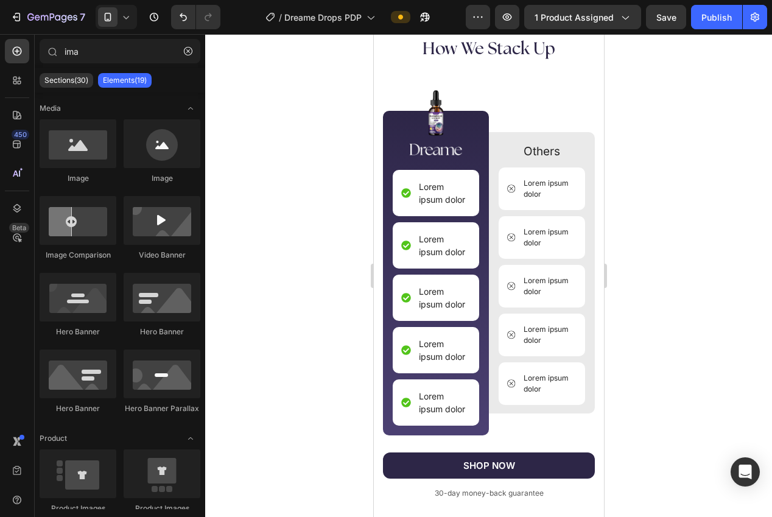
click at [437, 197] on p "Lorem ipsum dolor" at bounding box center [443, 193] width 50 height 26
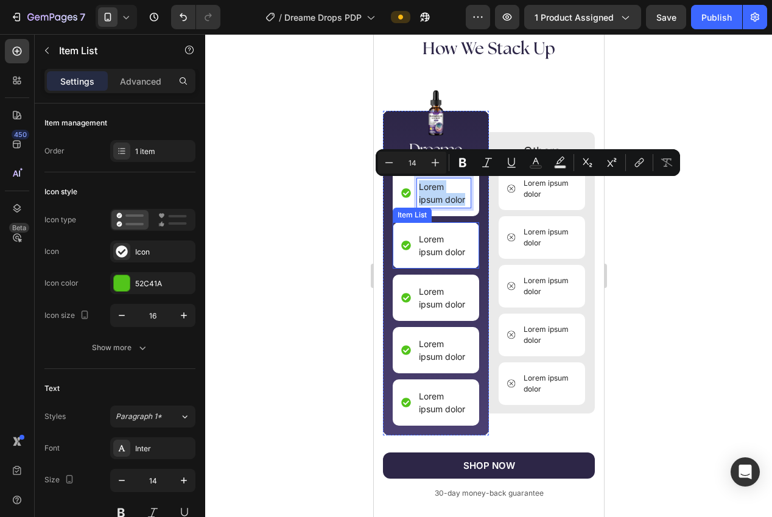
click at [438, 250] on p "Lorem ipsum dolor" at bounding box center [443, 246] width 50 height 26
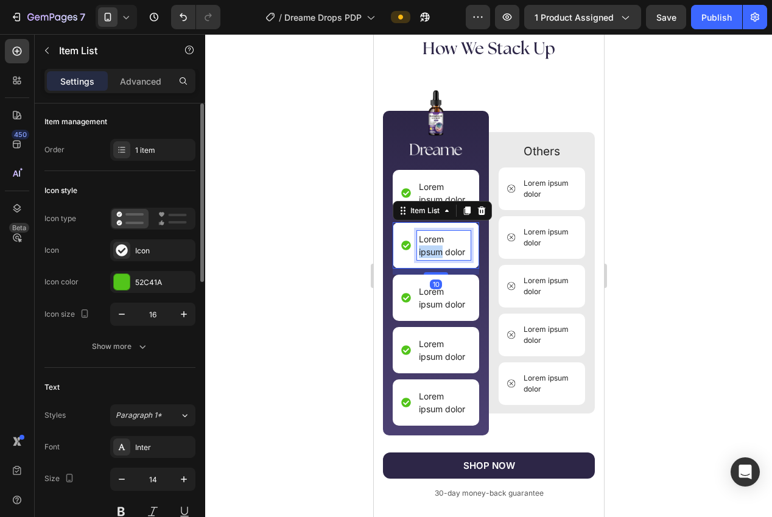
click at [438, 250] on p "Lorem ipsum dolor" at bounding box center [443, 246] width 50 height 26
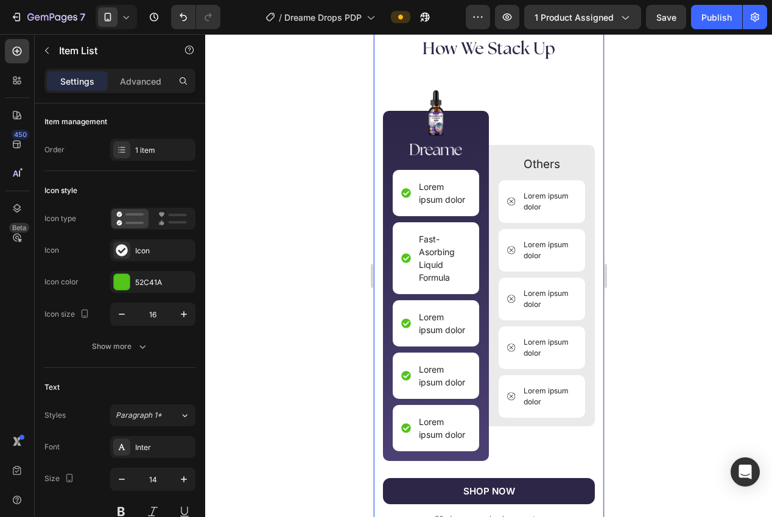
click at [682, 250] on div at bounding box center [488, 275] width 567 height 483
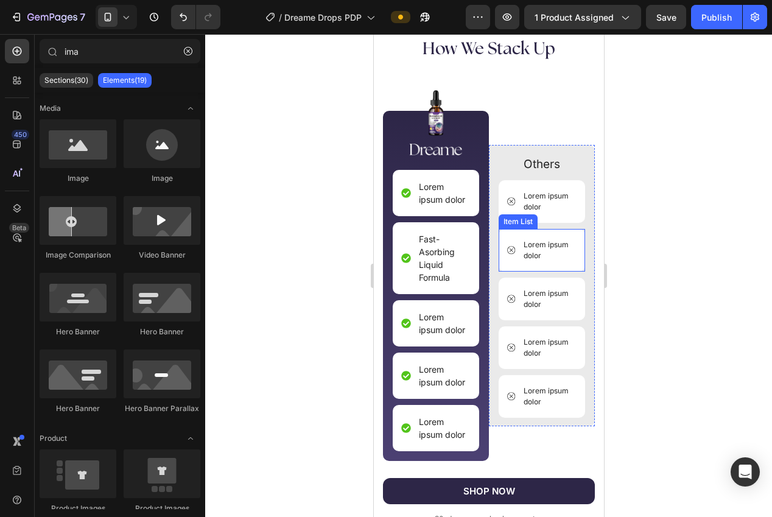
click at [544, 250] on p "Lorem ipsum dolor" at bounding box center [548, 250] width 51 height 22
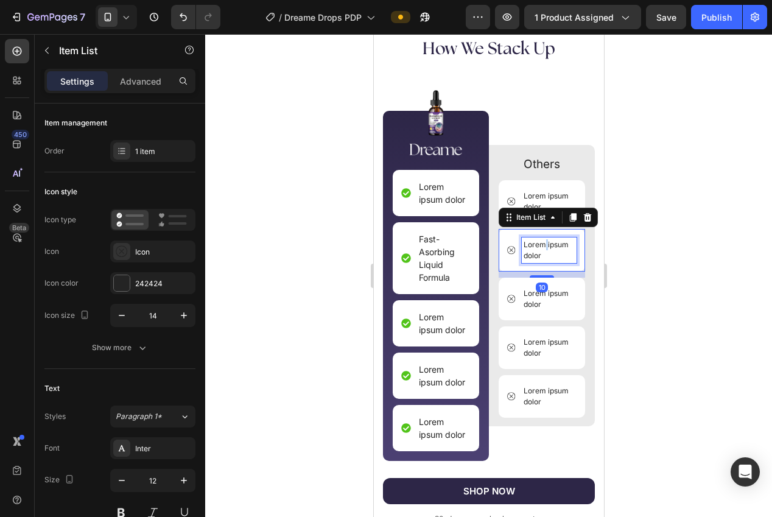
click at [544, 250] on p "Lorem ipsum dolor" at bounding box center [548, 250] width 51 height 22
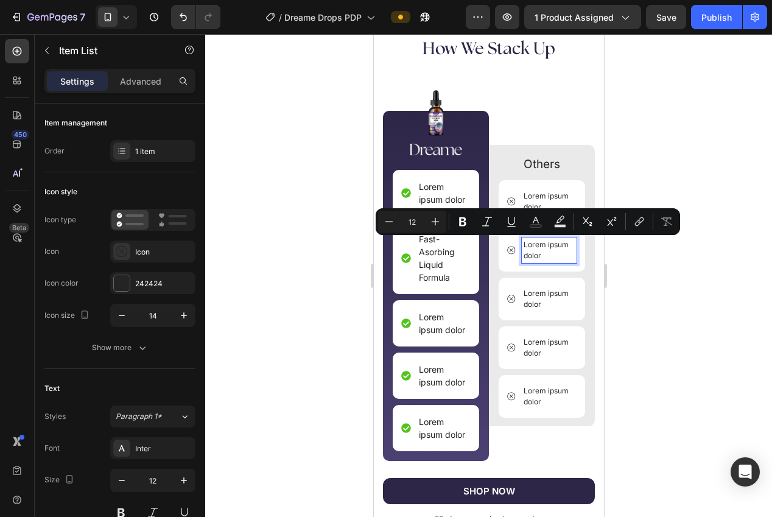
scroll to position [2687, 0]
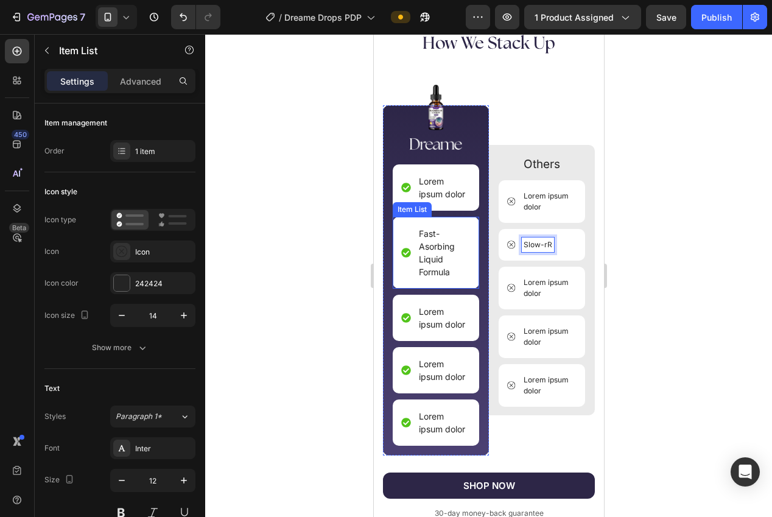
click at [454, 260] on p "Fast-Asorbing Liquid Formula" at bounding box center [443, 252] width 50 height 51
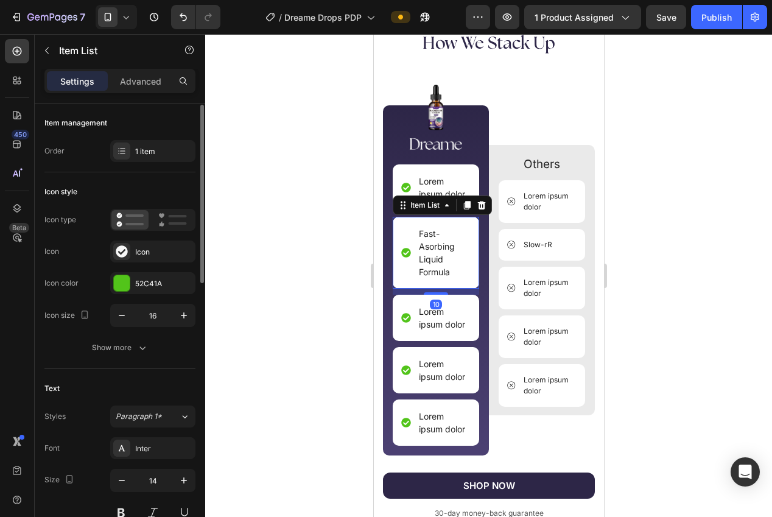
scroll to position [1, 0]
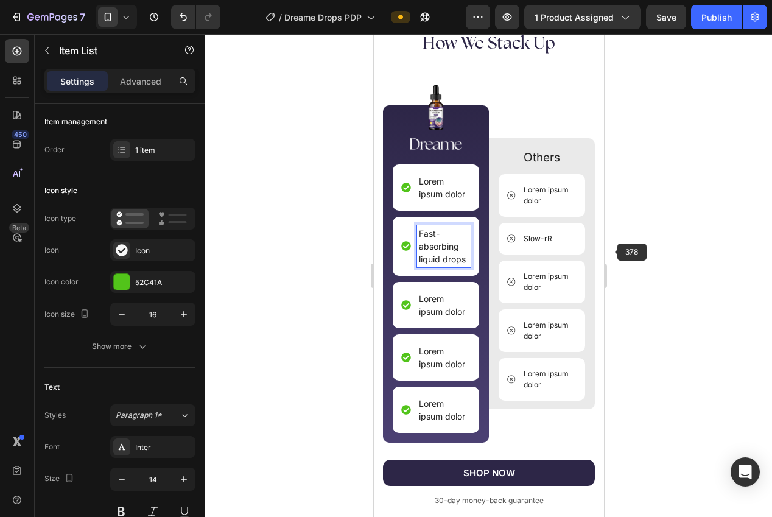
click at [633, 249] on div at bounding box center [488, 275] width 567 height 483
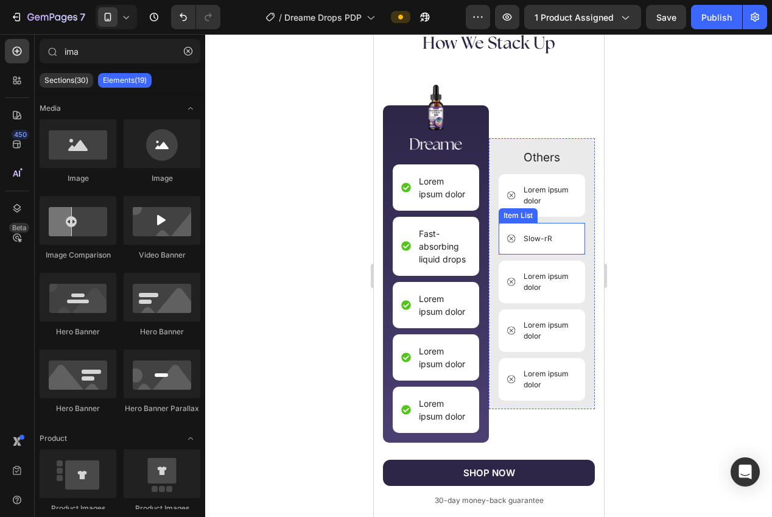
click at [540, 240] on p "Slow-rR" at bounding box center [537, 238] width 29 height 11
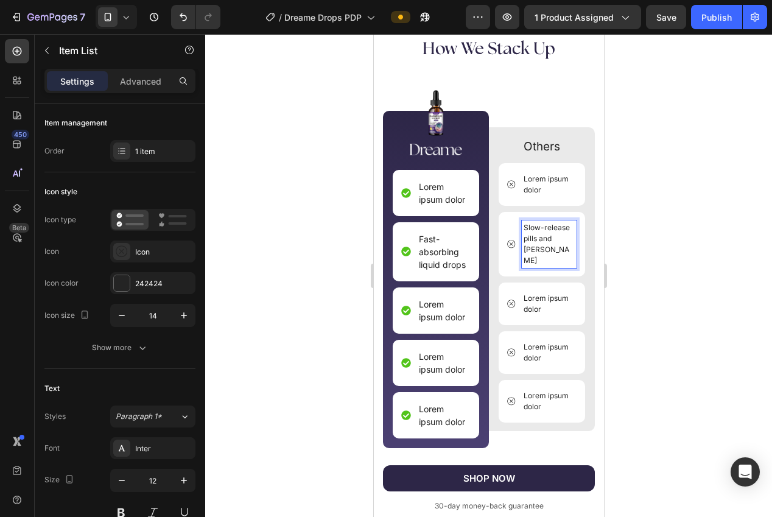
scroll to position [2676, 0]
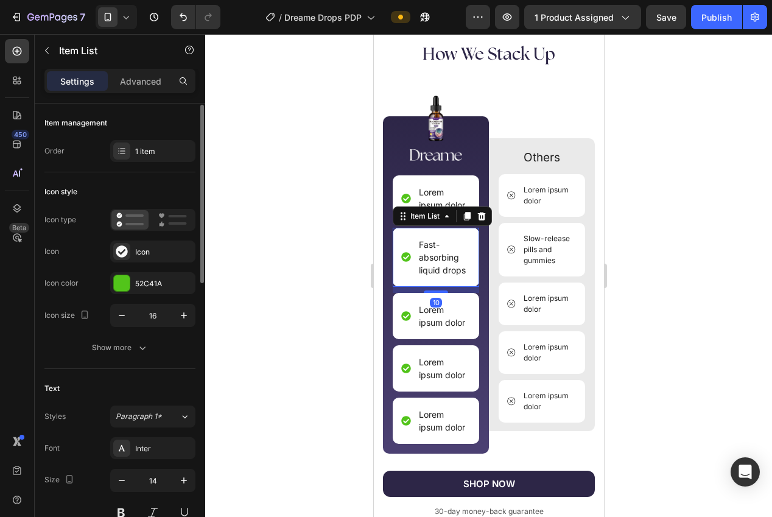
click at [450, 269] on p "Fast-absorbing liquid drops" at bounding box center [443, 257] width 50 height 38
drag, startPoint x: 436, startPoint y: 250, endPoint x: 425, endPoint y: 247, distance: 11.2
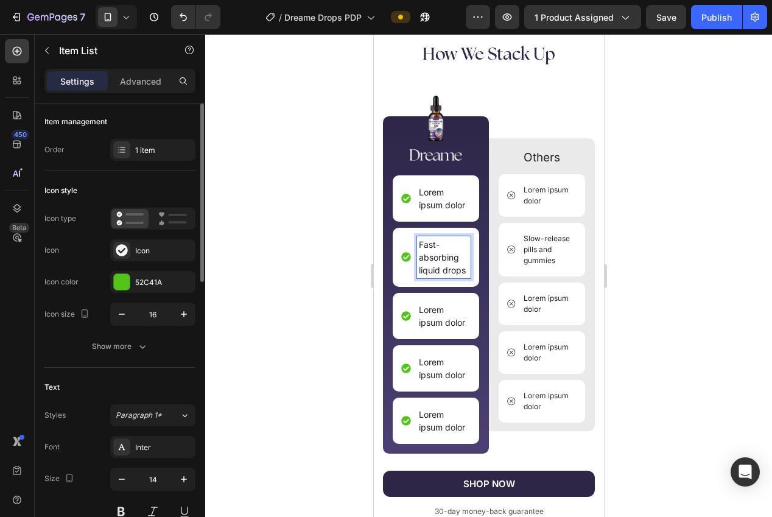
click at [421, 246] on p "Fast-absorbing liquid drops" at bounding box center [443, 257] width 50 height 38
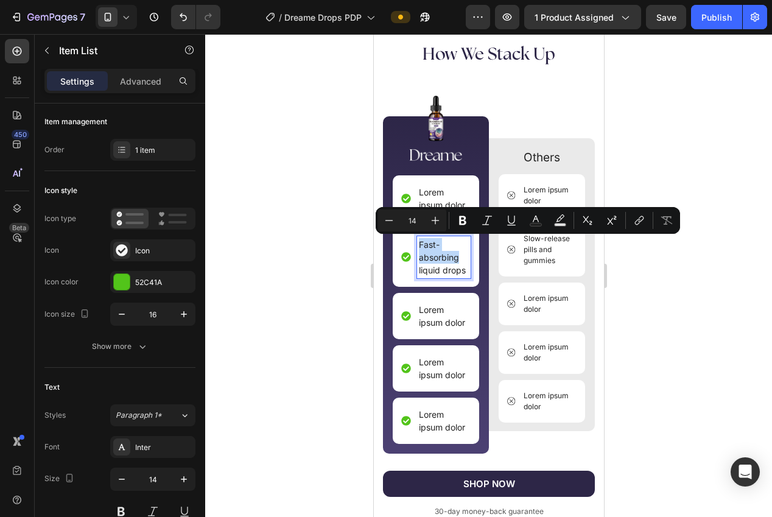
drag, startPoint x: 412, startPoint y: 250, endPoint x: 403, endPoint y: 244, distance: 10.7
click at [403, 244] on div "Fast-absorbing liquid drops" at bounding box center [435, 257] width 69 height 42
click at [434, 257] on p "Fast-absorbing liquid drops" at bounding box center [443, 257] width 50 height 38
drag, startPoint x: 424, startPoint y: 247, endPoint x: 465, endPoint y: 257, distance: 42.5
click at [415, 241] on div "Fast-absorbing liquid drops" at bounding box center [435, 257] width 69 height 42
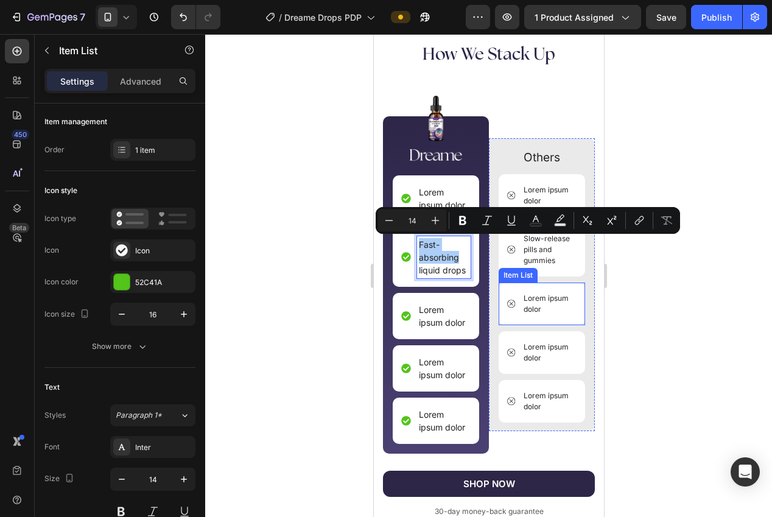
drag, startPoint x: 671, startPoint y: 302, endPoint x: 633, endPoint y: 292, distance: 39.0
click at [656, 298] on div at bounding box center [488, 275] width 567 height 483
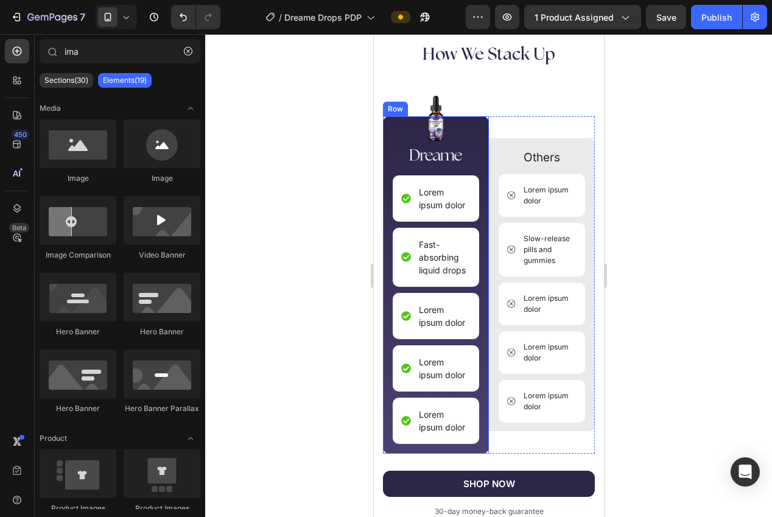
click at [446, 264] on p "Fast-absorbing liquid drops" at bounding box center [443, 257] width 50 height 38
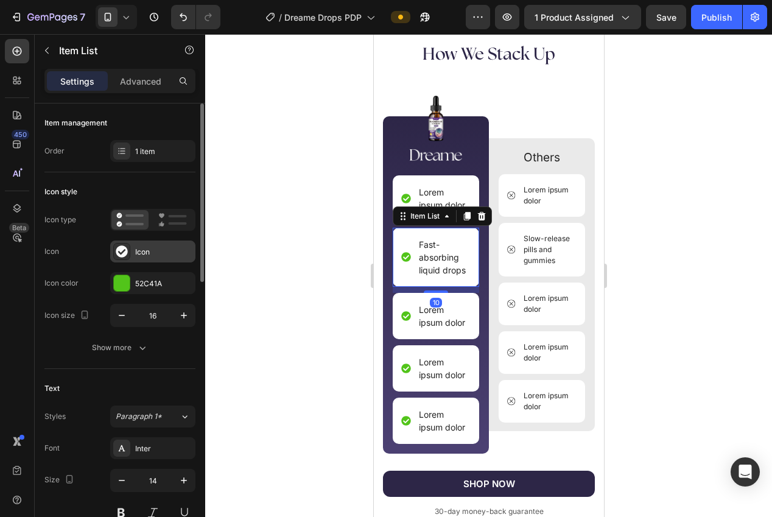
scroll to position [151, 0]
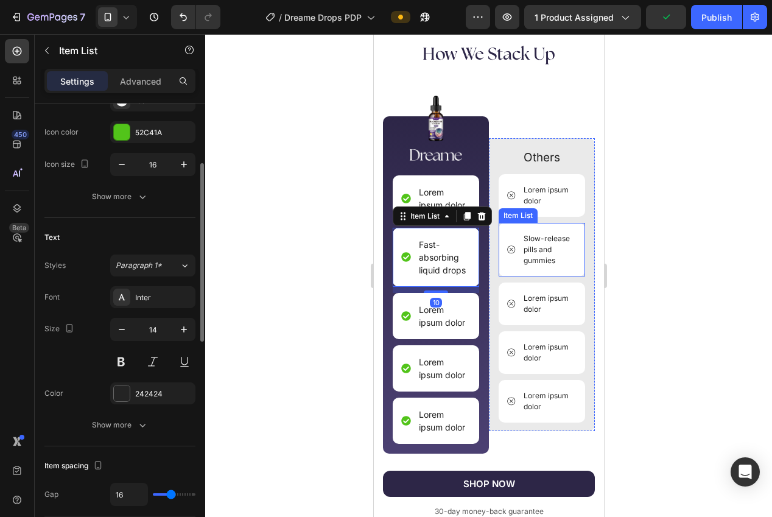
click at [533, 255] on p "Slow-release pills and gummies" at bounding box center [548, 249] width 51 height 33
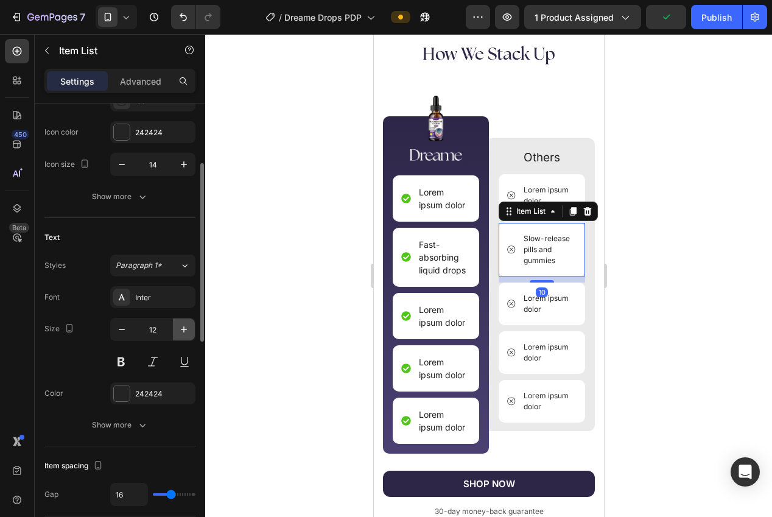
click at [183, 325] on icon "button" at bounding box center [184, 329] width 12 height 12
type input "14"
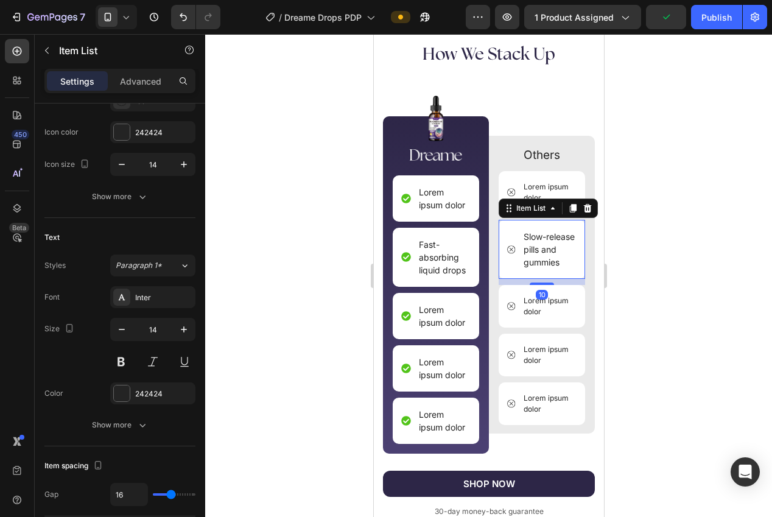
click at [289, 306] on div at bounding box center [488, 275] width 567 height 483
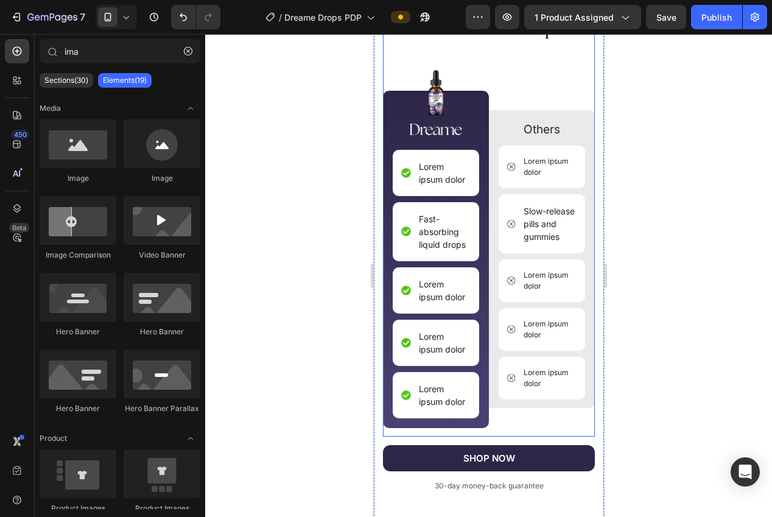
scroll to position [2626, 0]
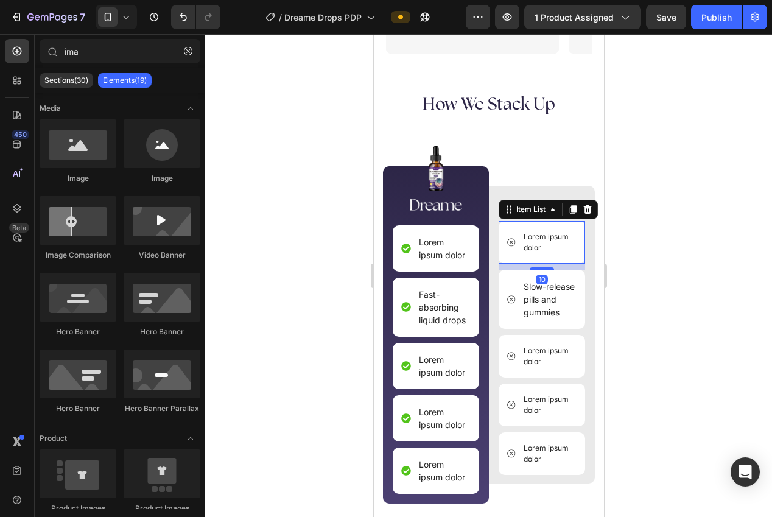
click at [543, 237] on p "Lorem ipsum dolor" at bounding box center [548, 242] width 51 height 22
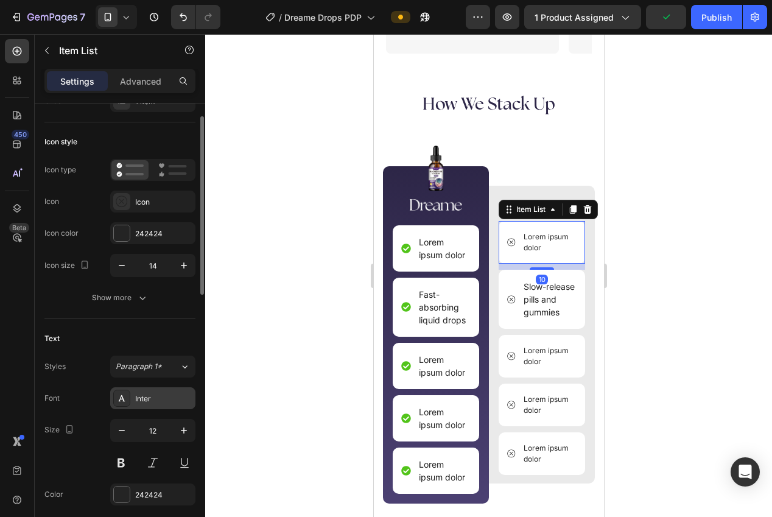
scroll to position [55, 0]
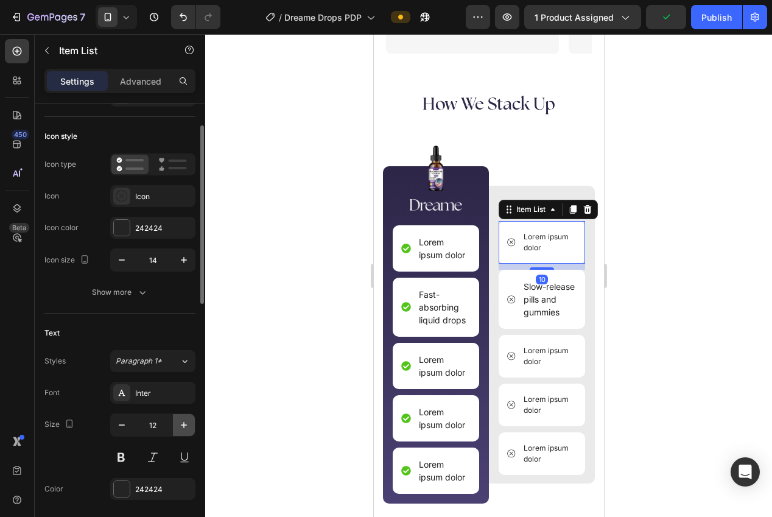
click at [183, 418] on button "button" at bounding box center [184, 425] width 22 height 22
click at [184, 420] on icon "button" at bounding box center [184, 425] width 12 height 12
type input "14"
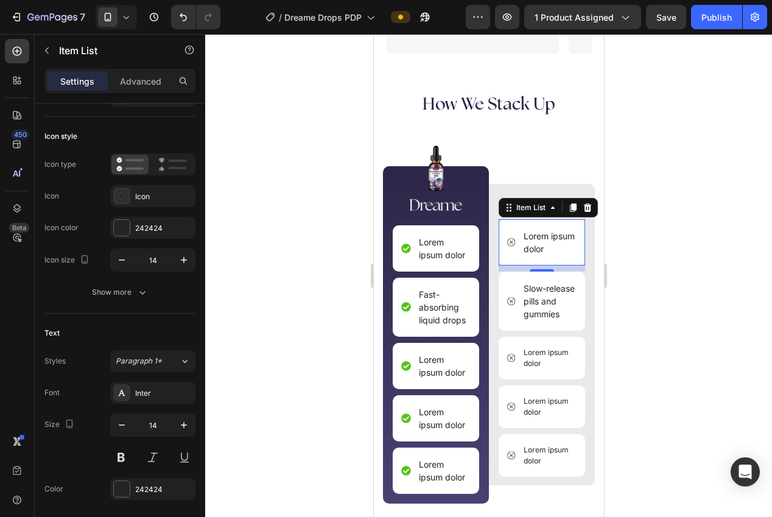
drag, startPoint x: 272, startPoint y: 376, endPoint x: 290, endPoint y: 371, distance: 18.2
click at [286, 373] on div at bounding box center [488, 275] width 567 height 483
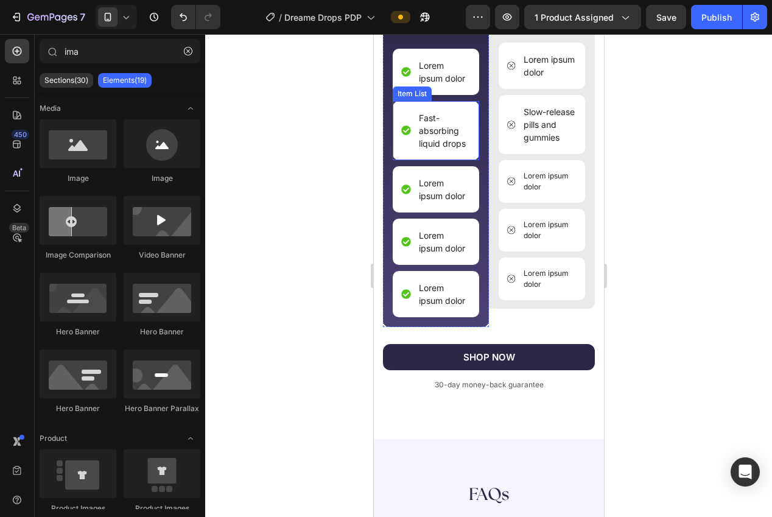
scroll to position [2802, 0]
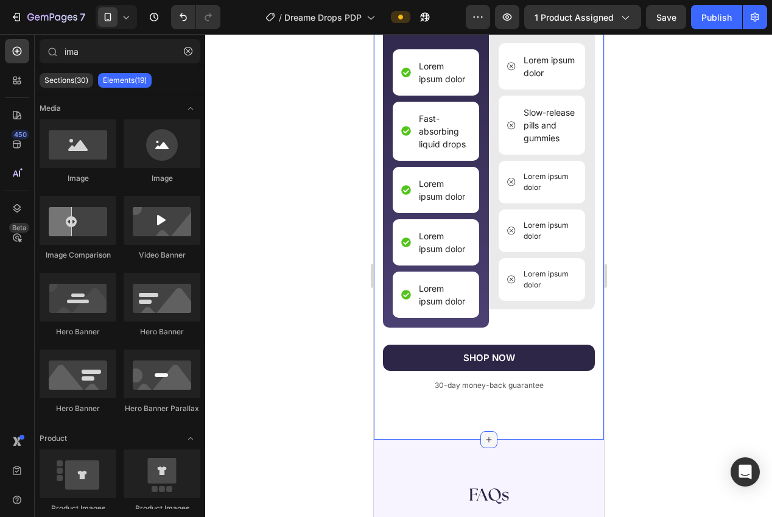
click at [488, 435] on icon at bounding box center [489, 440] width 10 height 10
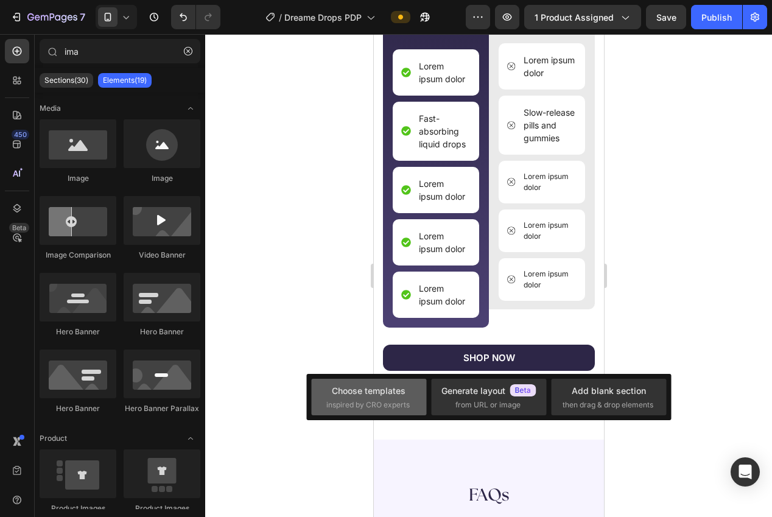
click at [370, 396] on div "Choose templates" at bounding box center [369, 390] width 74 height 13
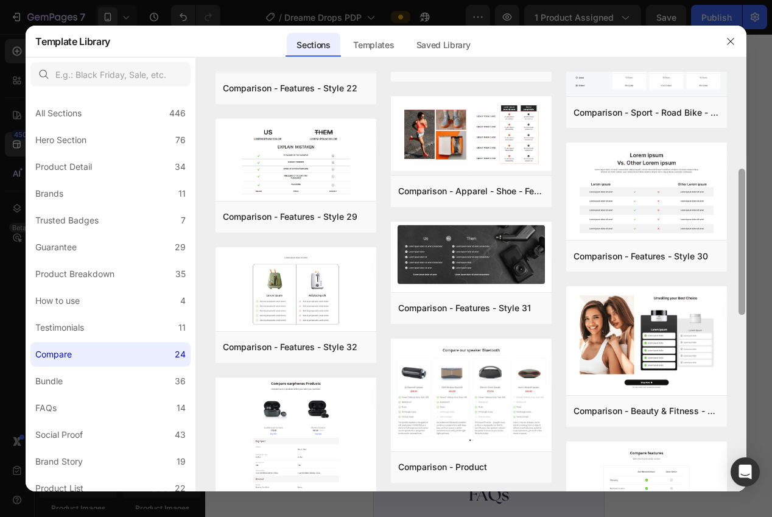
scroll to position [280, 0]
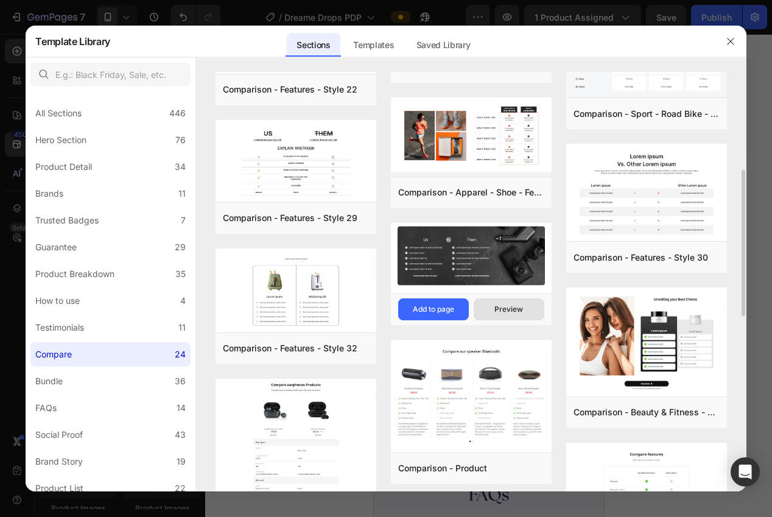
click at [508, 310] on div "Preview" at bounding box center [509, 309] width 29 height 11
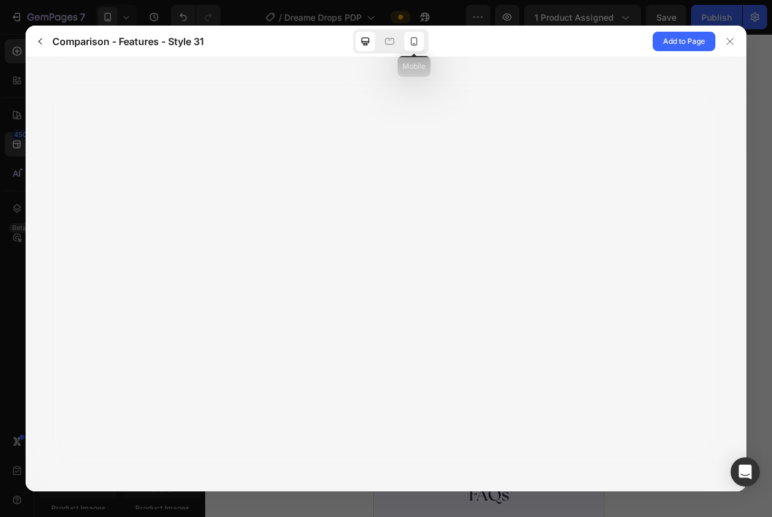
click at [415, 47] on div at bounding box center [413, 41] width 19 height 19
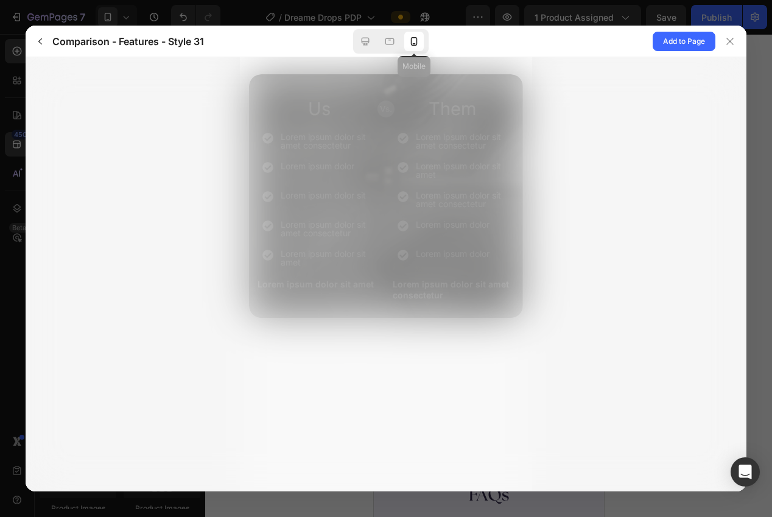
scroll to position [0, 0]
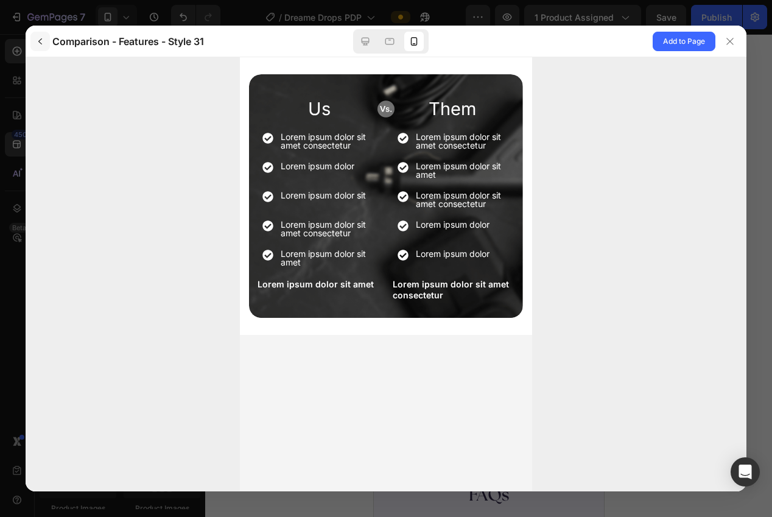
click at [41, 46] on button "button" at bounding box center [39, 41] width 19 height 19
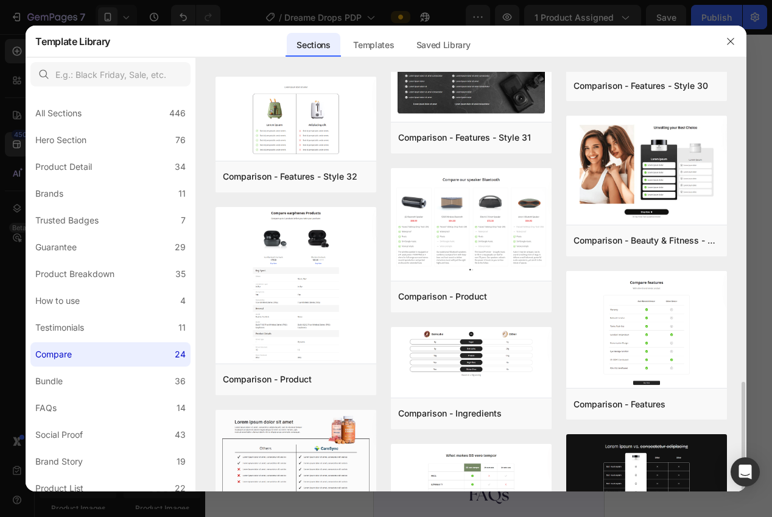
scroll to position [259, 0]
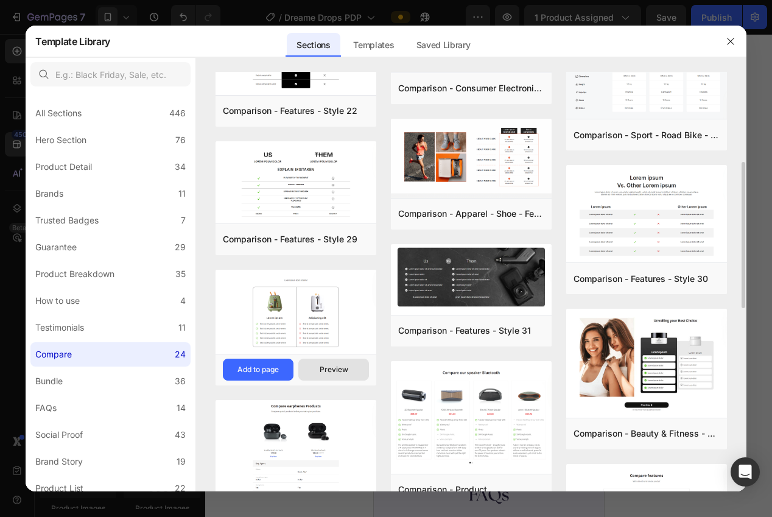
click at [336, 371] on div "Preview" at bounding box center [334, 369] width 29 height 11
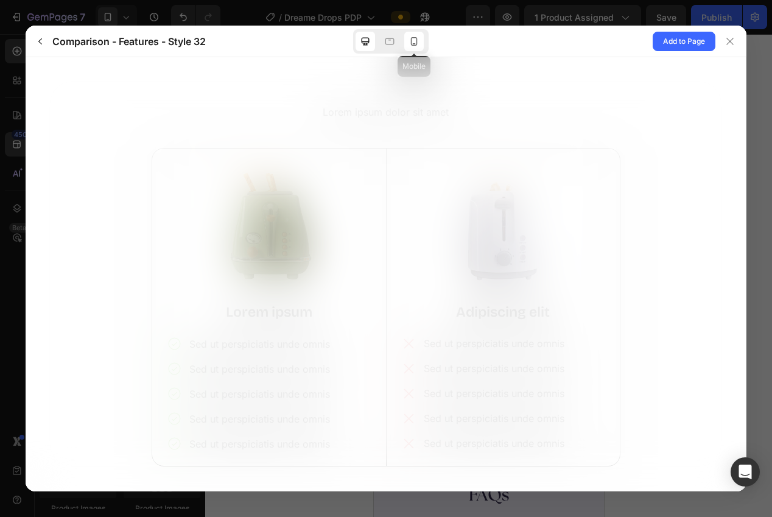
scroll to position [0, 0]
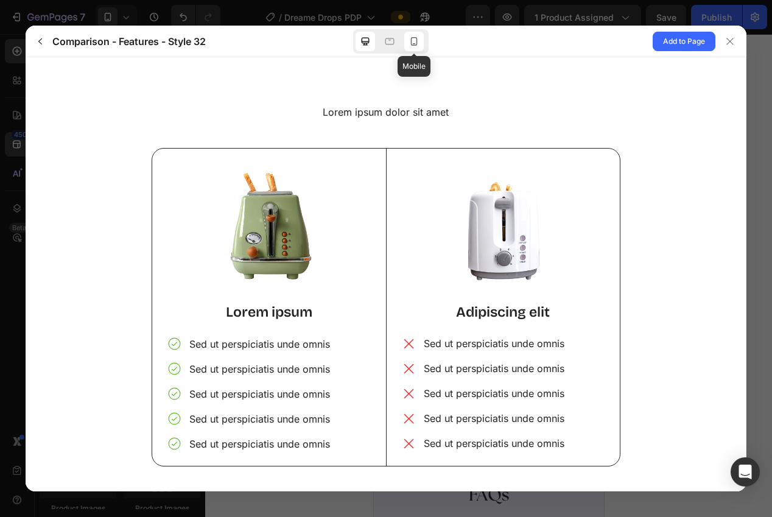
click at [414, 40] on icon at bounding box center [414, 41] width 12 height 12
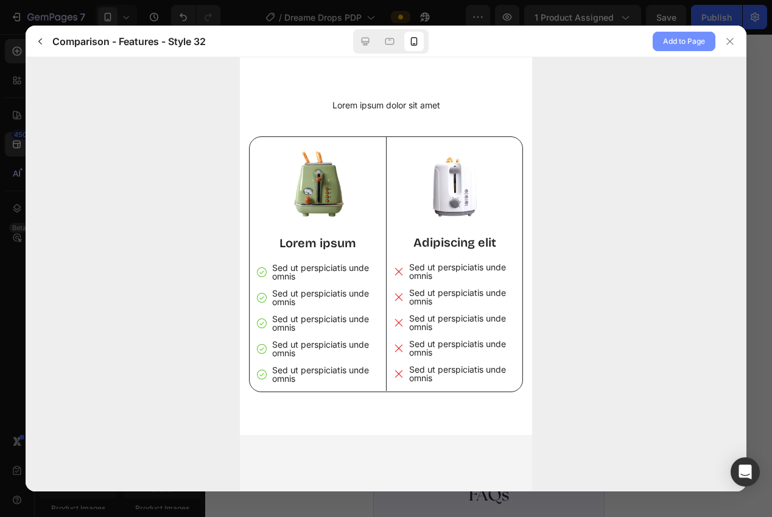
click at [692, 39] on span "Add to Page" at bounding box center [684, 41] width 42 height 15
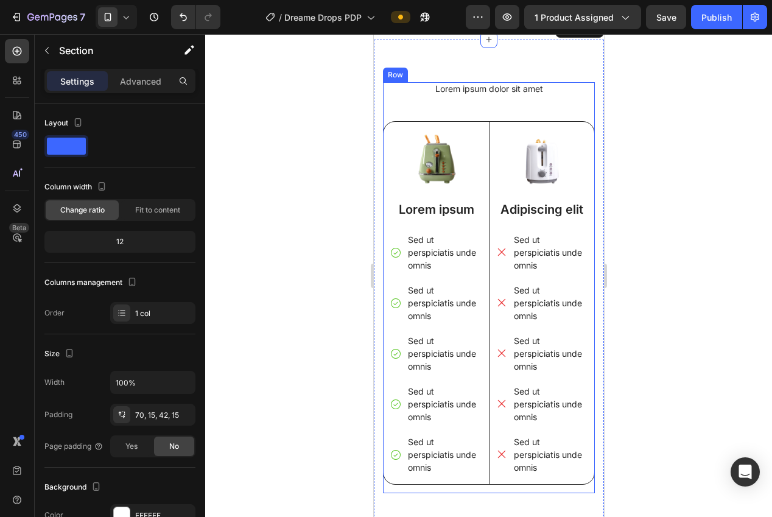
scroll to position [3208, 0]
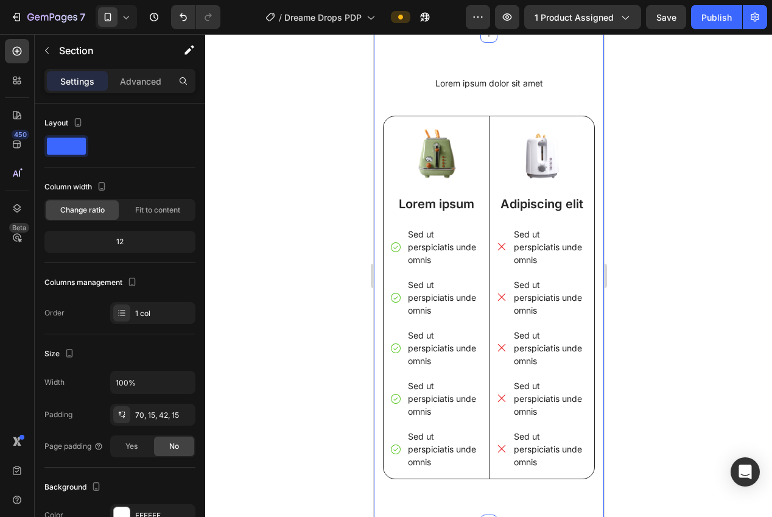
click at [673, 183] on div at bounding box center [488, 275] width 567 height 483
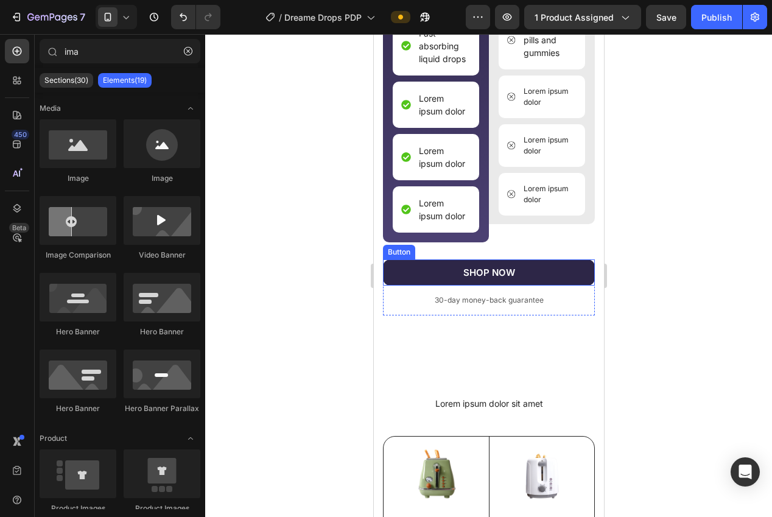
scroll to position [2963, 0]
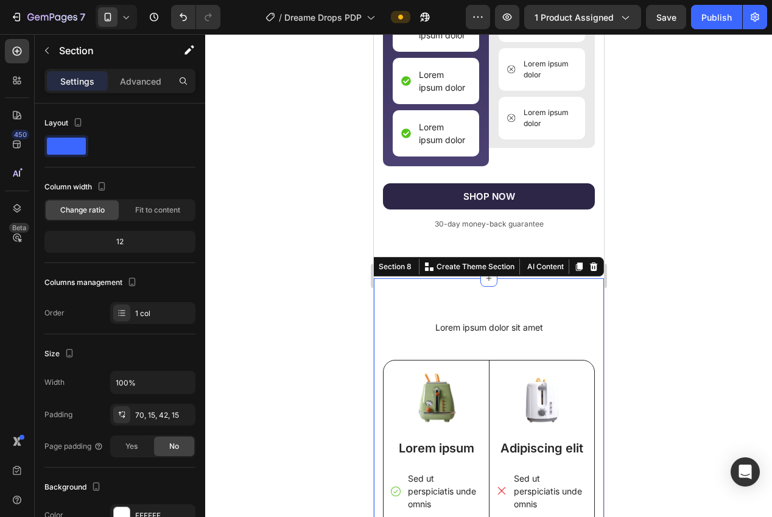
click at [592, 303] on div "Lorem ipsum dolor sit amet Heading Image Lorem ipsum Text Block Sed ut perspici…" at bounding box center [488, 522] width 230 height 489
click at [591, 270] on icon at bounding box center [594, 266] width 8 height 9
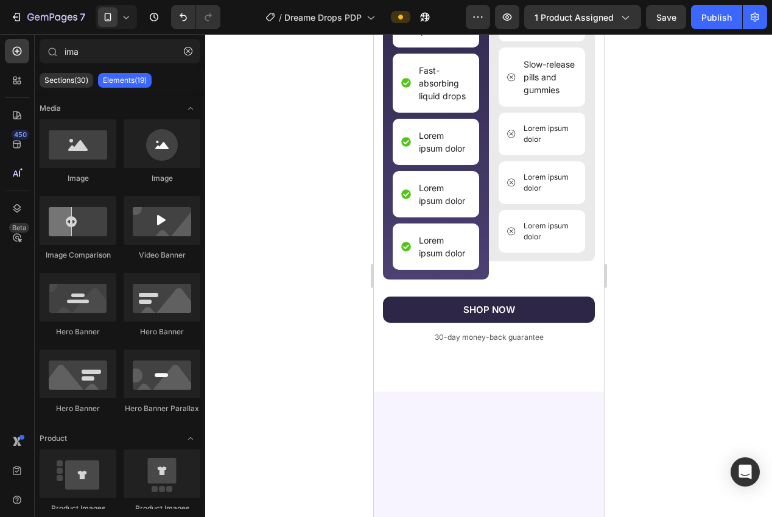
scroll to position [2692, 0]
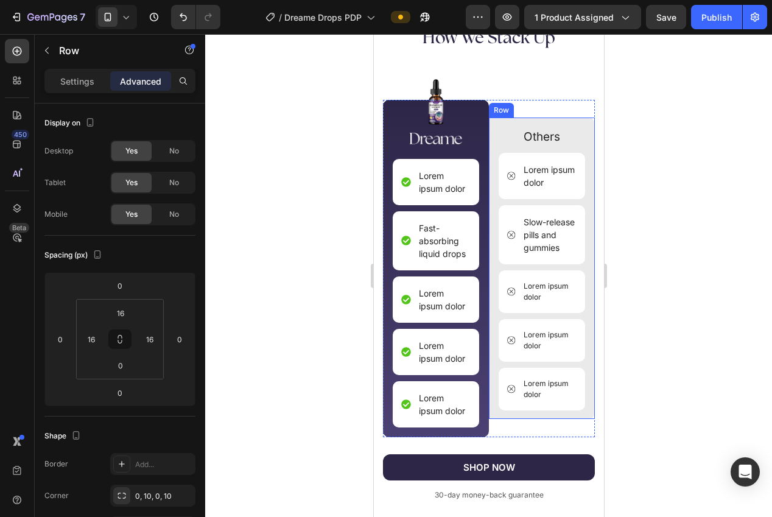
click at [490, 133] on div "Others Text Block Lorem ipsum dolor Item List Slow-release pills and gummies It…" at bounding box center [541, 269] width 106 height 302
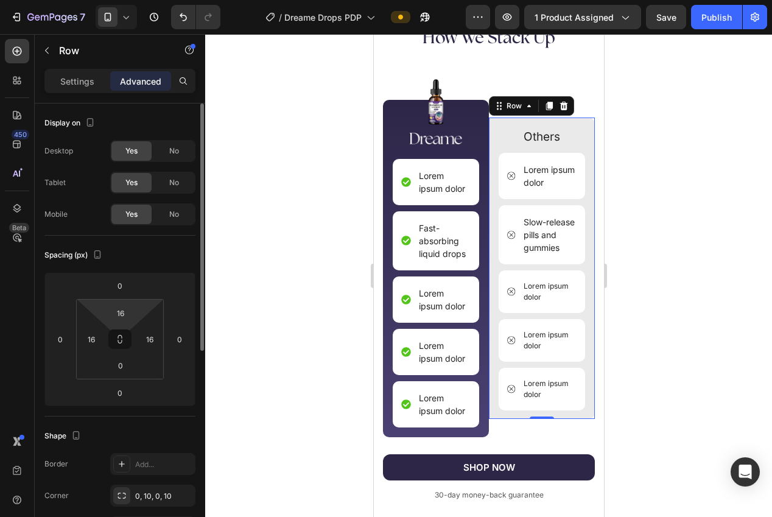
click at [124, 0] on html "7 Version history / Dreame Drops PDP Preview 1 product assigned Save Publish 45…" at bounding box center [386, 0] width 772 height 0
click at [63, 77] on p "Settings" at bounding box center [77, 81] width 34 height 13
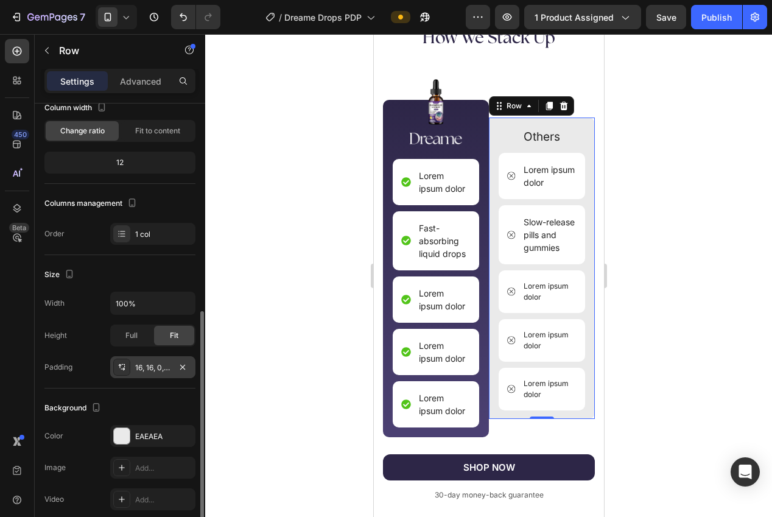
scroll to position [191, 0]
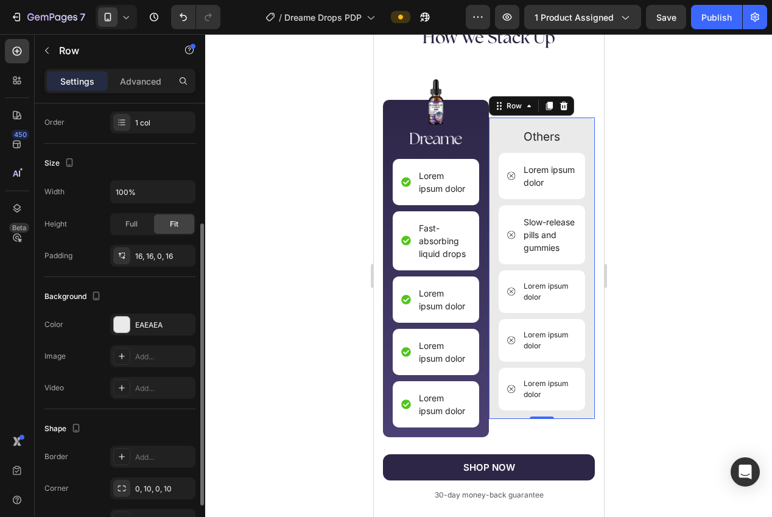
click at [259, 261] on div at bounding box center [488, 275] width 567 height 483
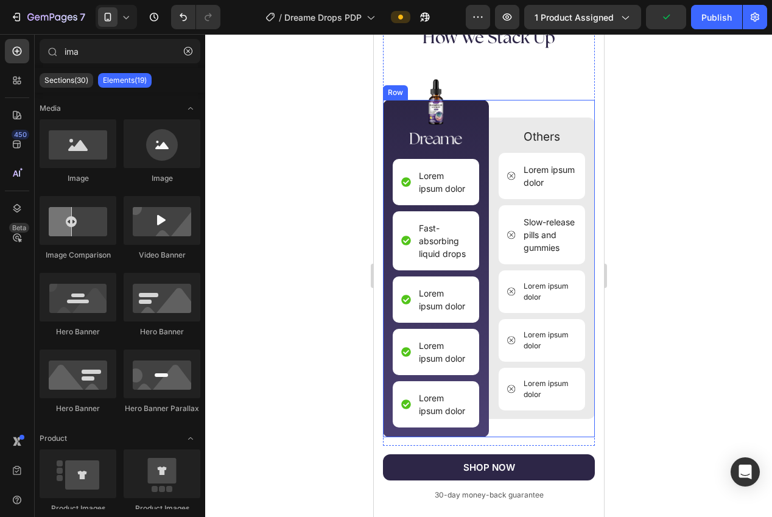
click at [509, 104] on div "Others Text Block Lorem ipsum dolor Item List Slow-release pills and gummies It…" at bounding box center [541, 268] width 106 height 337
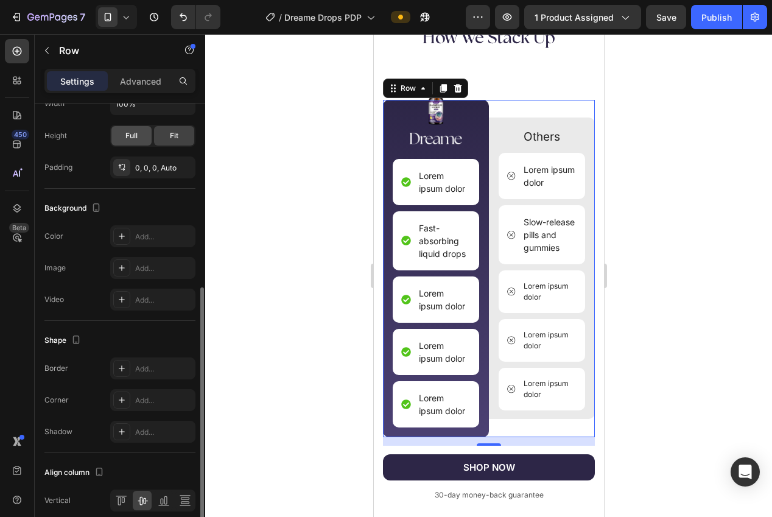
scroll to position [345, 0]
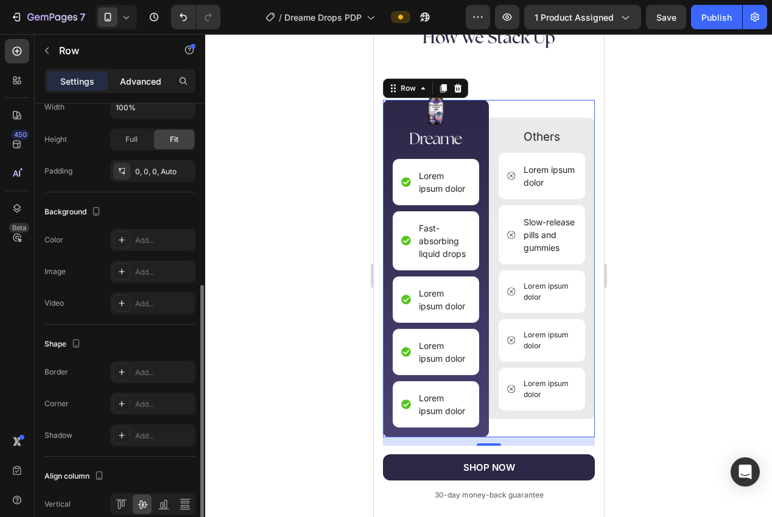
click at [143, 81] on p "Advanced" at bounding box center [140, 81] width 41 height 13
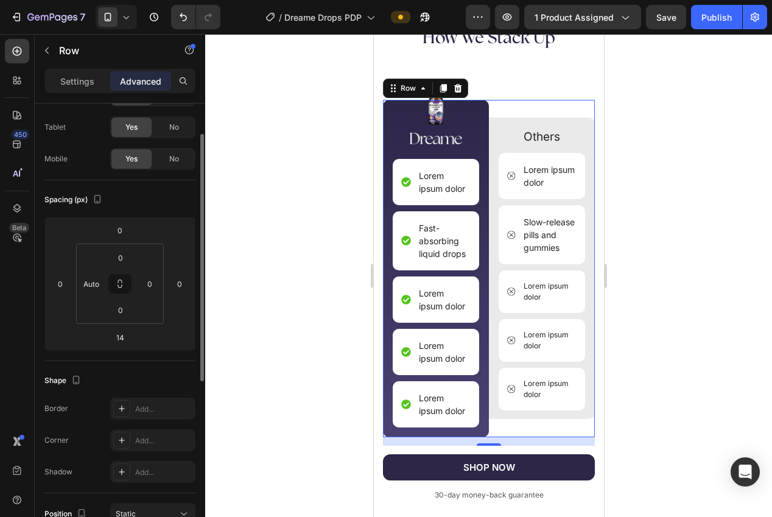
scroll to position [0, 0]
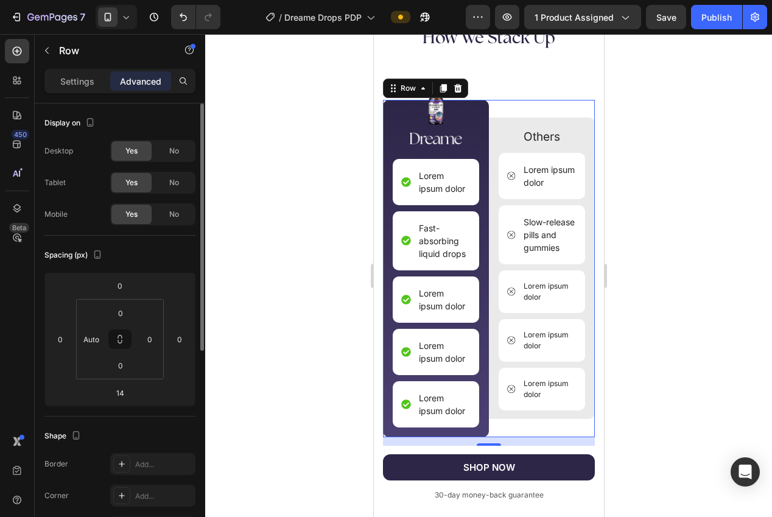
click at [256, 295] on div at bounding box center [488, 275] width 567 height 483
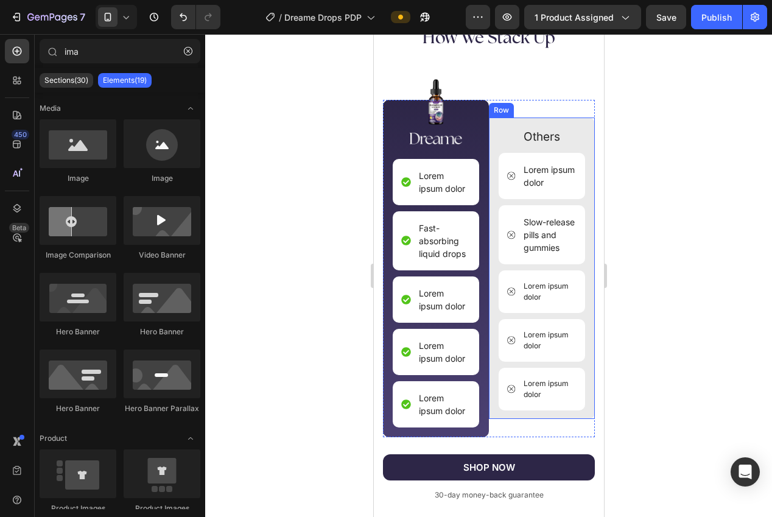
click at [498, 420] on div "Others Text Block Lorem ipsum dolor Item List Slow-release pills and gummies It…" at bounding box center [541, 273] width 86 height 292
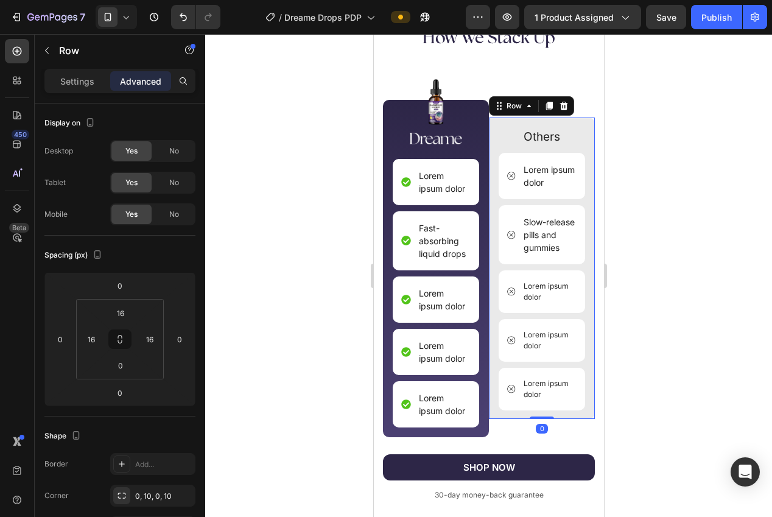
drag, startPoint x: 83, startPoint y: 84, endPoint x: 90, endPoint y: 102, distance: 19.5
click at [83, 84] on p "Settings" at bounding box center [77, 81] width 34 height 13
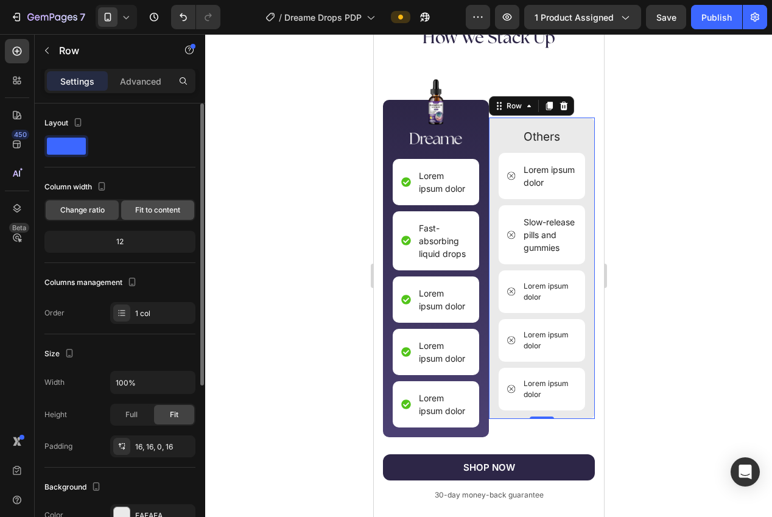
click at [153, 216] on div "Fit to content" at bounding box center [157, 209] width 73 height 19
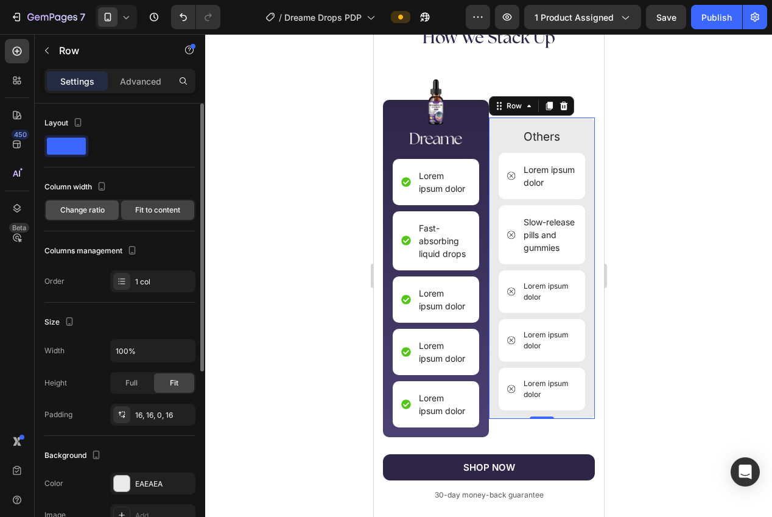
click at [96, 212] on span "Change ratio" at bounding box center [82, 210] width 44 height 11
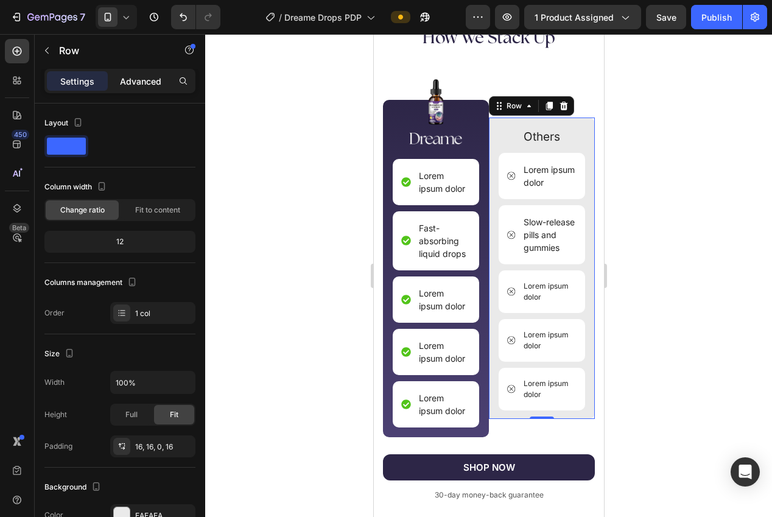
click at [135, 77] on p "Advanced" at bounding box center [140, 81] width 41 height 13
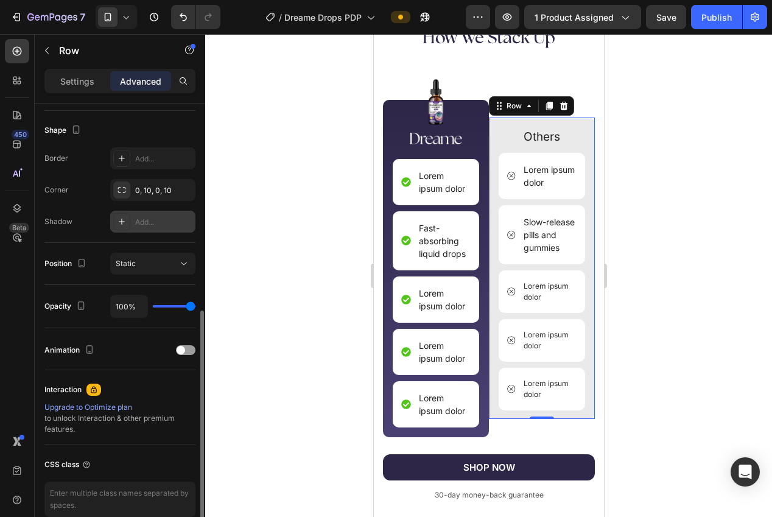
scroll to position [364, 0]
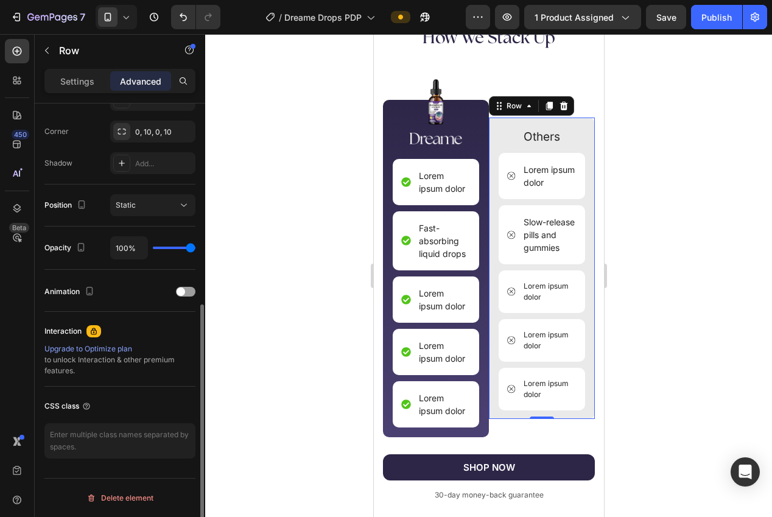
click at [306, 258] on div at bounding box center [488, 275] width 567 height 483
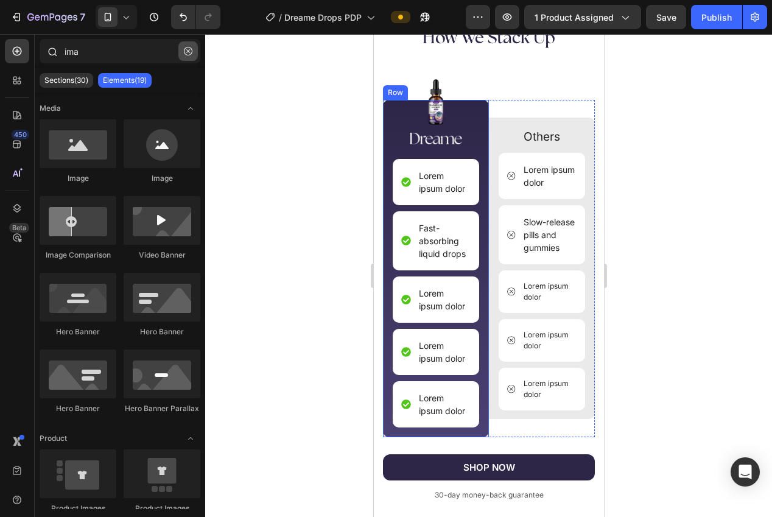
click at [184, 54] on icon "button" at bounding box center [188, 51] width 9 height 9
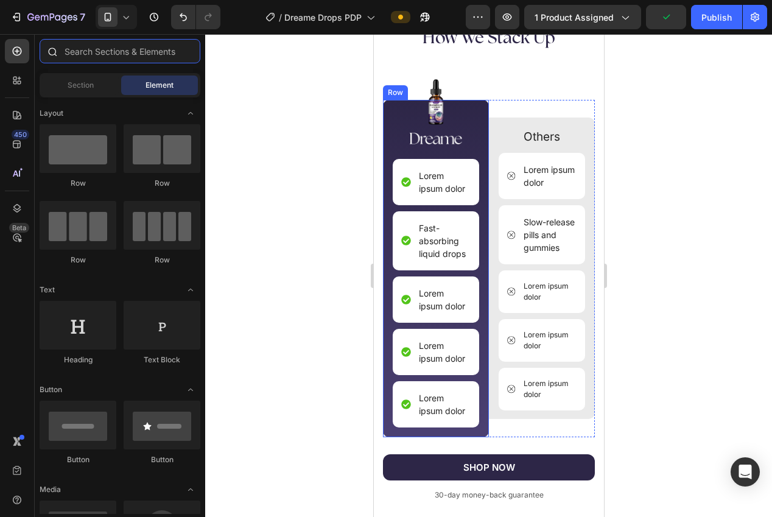
click at [96, 58] on input "text" at bounding box center [120, 51] width 161 height 24
click at [231, 189] on div at bounding box center [488, 275] width 567 height 483
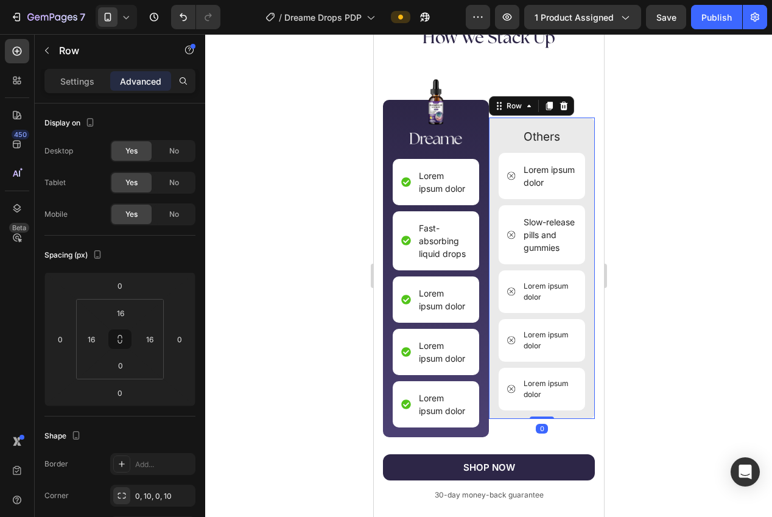
click at [492, 118] on div "Others Text Block Lorem ipsum dolor Item List Slow-release pills and gummies It…" at bounding box center [541, 269] width 106 height 302
click at [72, 83] on p "Settings" at bounding box center [77, 81] width 34 height 13
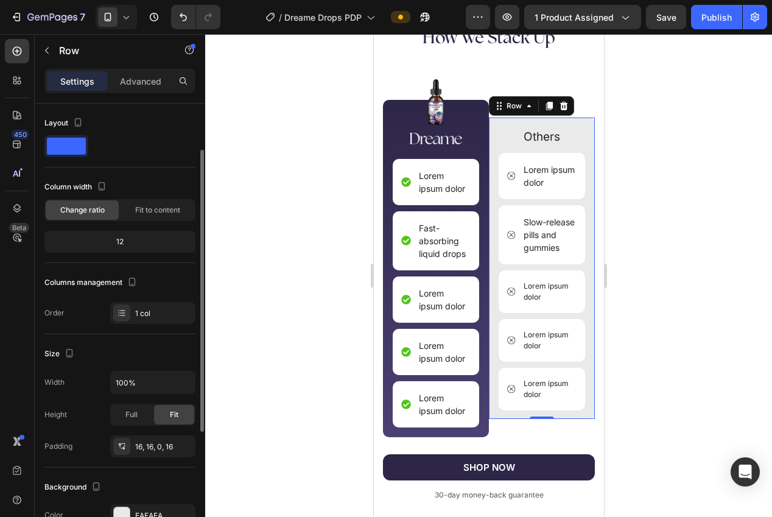
scroll to position [113, 0]
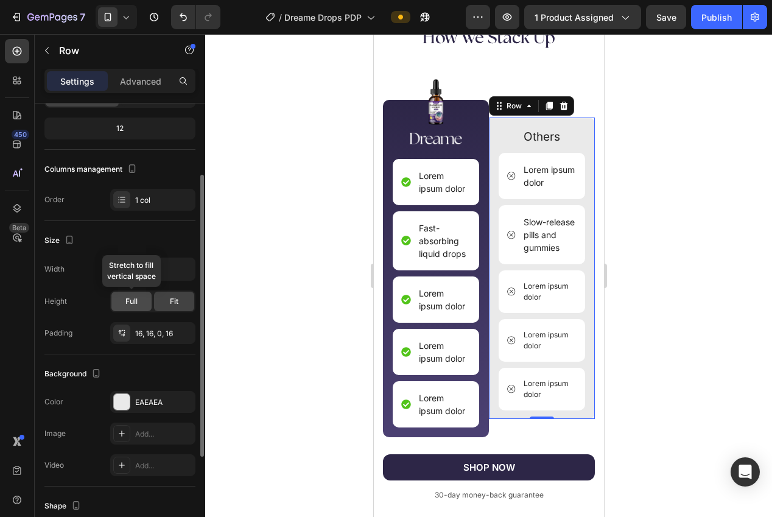
click at [125, 305] on span "Full" at bounding box center [131, 301] width 12 height 11
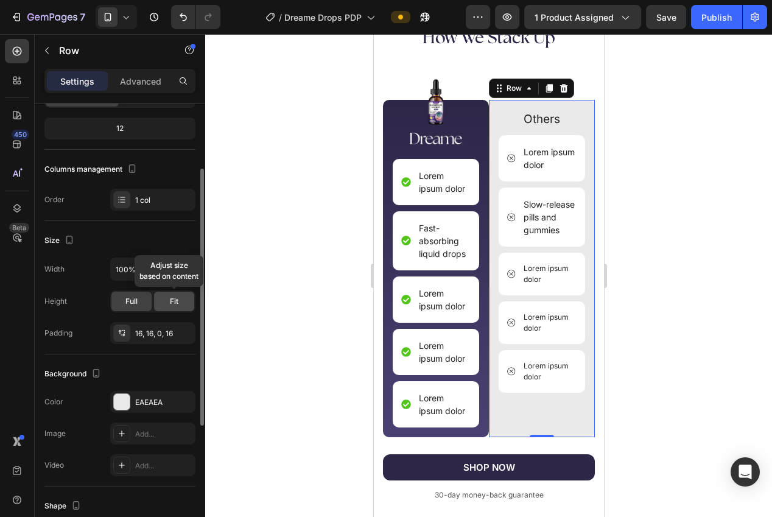
drag, startPoint x: 183, startPoint y: 306, endPoint x: 173, endPoint y: 306, distance: 9.7
click at [183, 306] on div "Fit" at bounding box center [174, 301] width 40 height 19
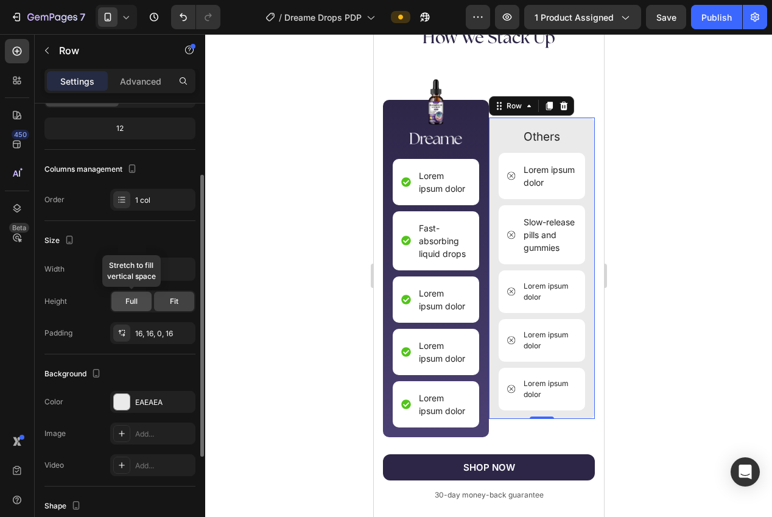
click at [143, 304] on div "Full" at bounding box center [131, 301] width 40 height 19
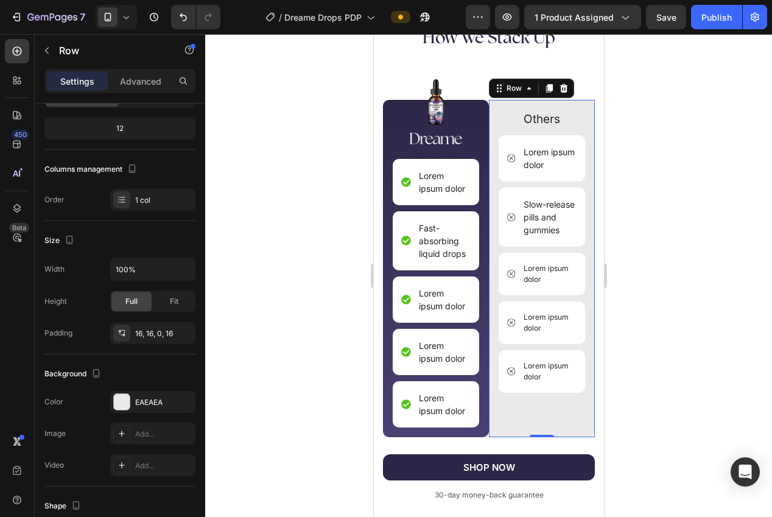
click at [254, 306] on div at bounding box center [488, 275] width 567 height 483
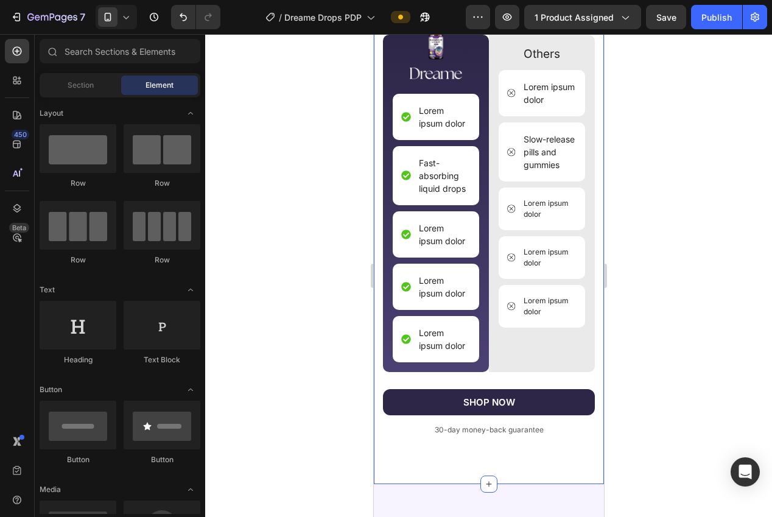
scroll to position [2754, 0]
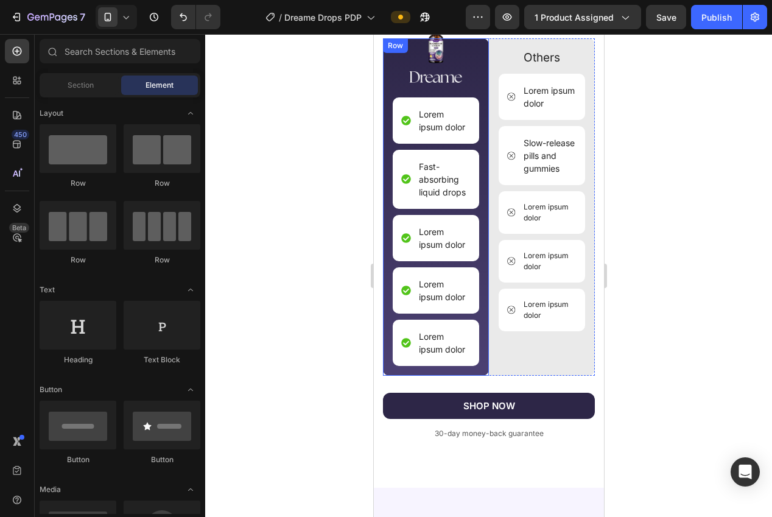
click at [387, 371] on div "Image Image Lorem ipsum dolor Item List Fast-absorbing liquid drops Item List L…" at bounding box center [435, 206] width 106 height 337
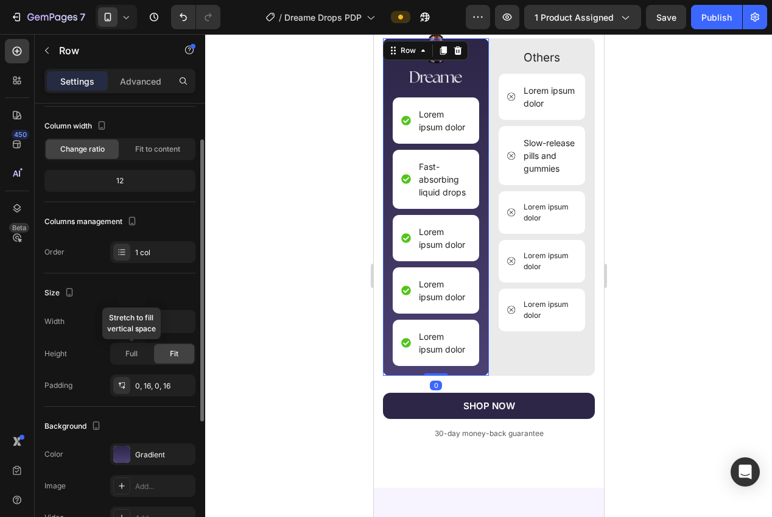
scroll to position [62, 0]
click at [126, 357] on span "Full" at bounding box center [131, 353] width 12 height 11
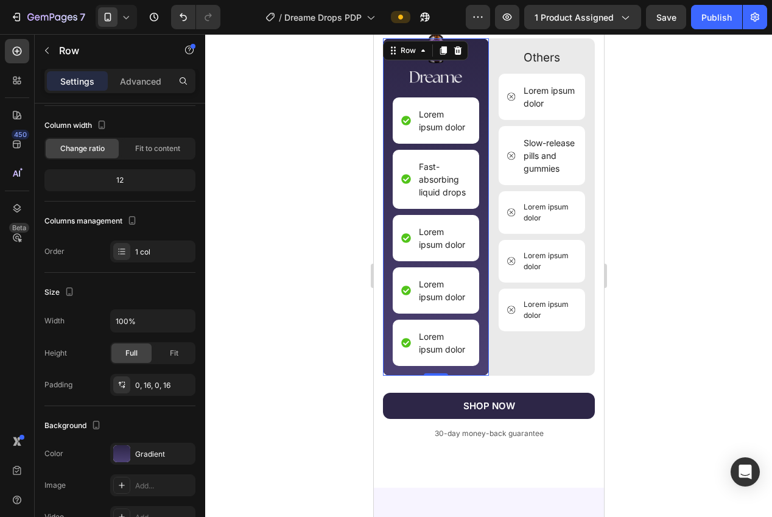
click at [268, 365] on div at bounding box center [488, 275] width 567 height 483
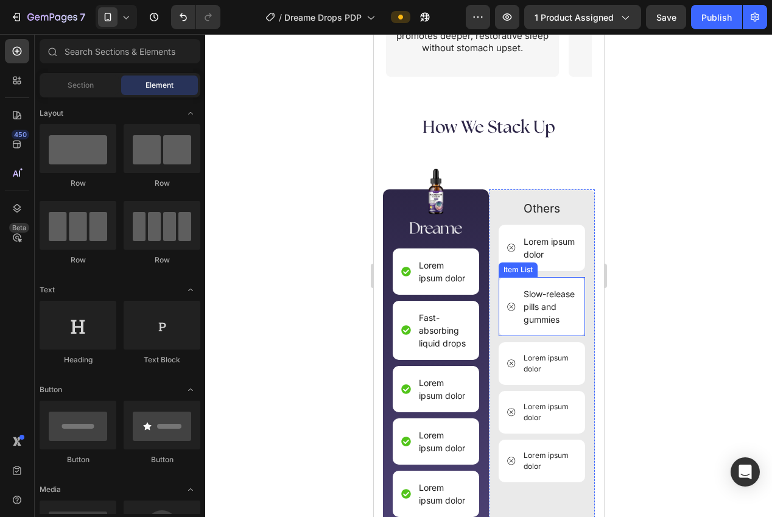
scroll to position [2602, 0]
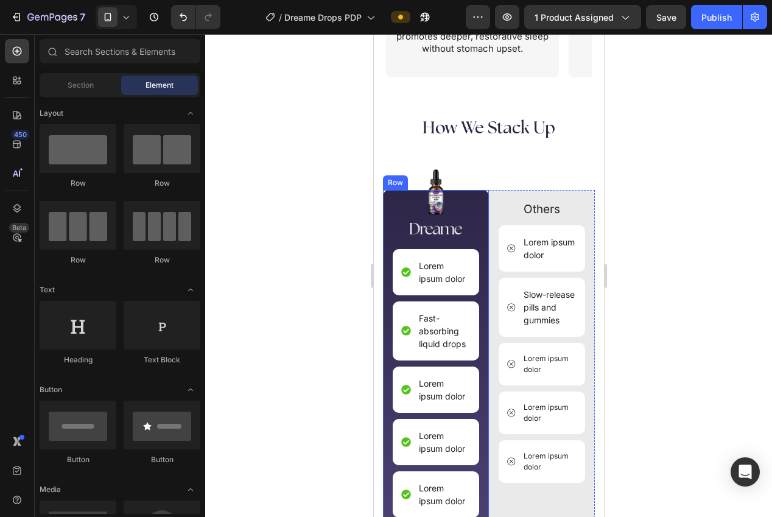
click at [481, 199] on div "Image Image Lorem ipsum dolor Item List Fast-absorbing liquid drops Item List L…" at bounding box center [435, 358] width 106 height 337
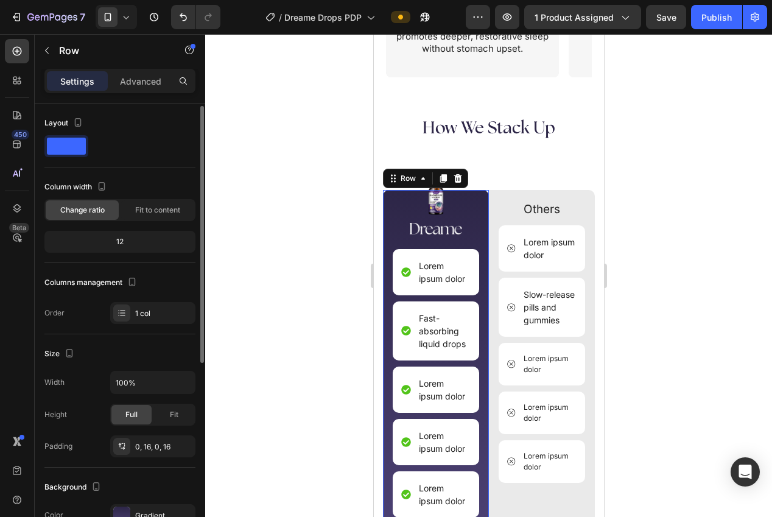
scroll to position [48, 0]
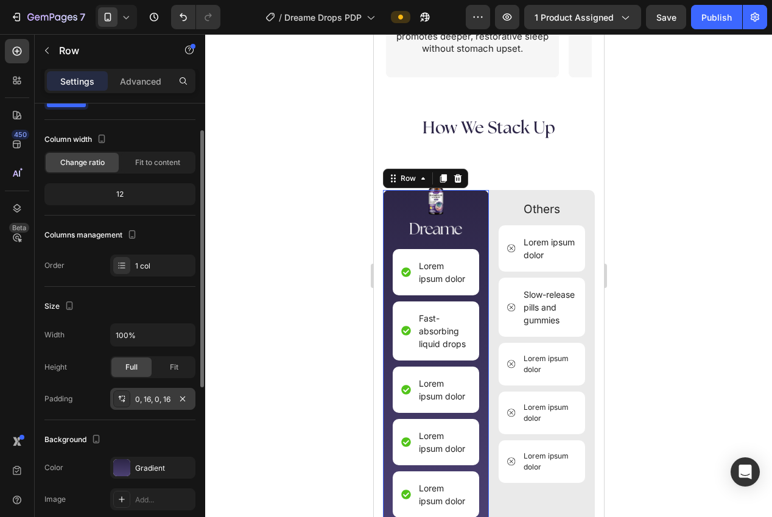
click at [146, 404] on div "0, 16, 0, 16" at bounding box center [152, 399] width 35 height 11
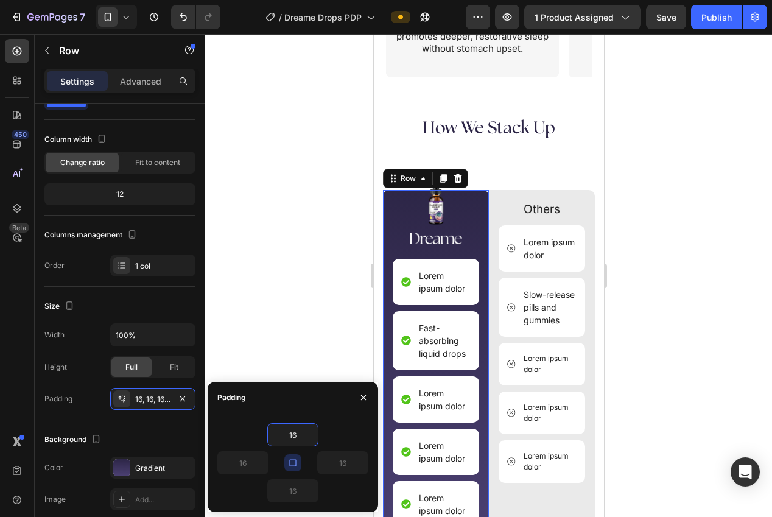
click at [260, 317] on div at bounding box center [488, 275] width 567 height 483
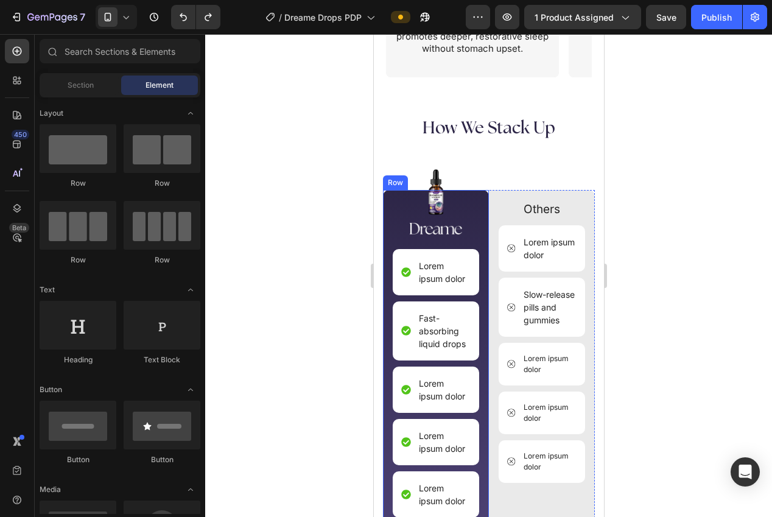
click at [485, 202] on div "Image Image Lorem ipsum dolor Item List Fast-absorbing liquid drops Item List L…" at bounding box center [435, 358] width 106 height 337
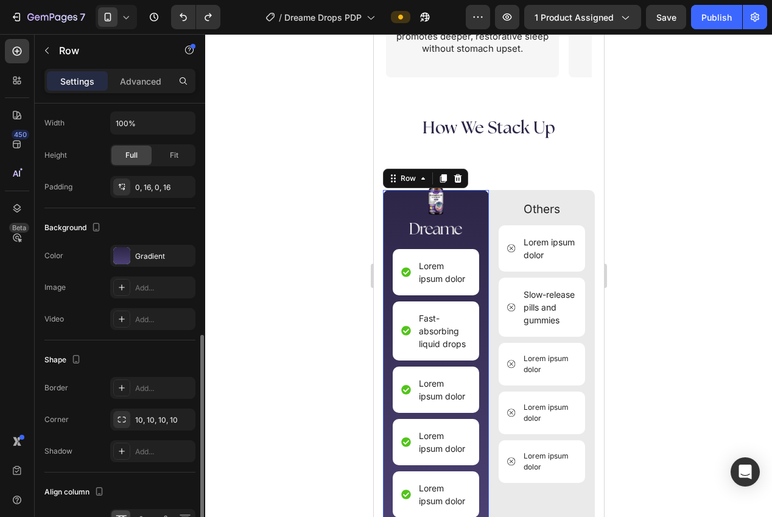
scroll to position [332, 0]
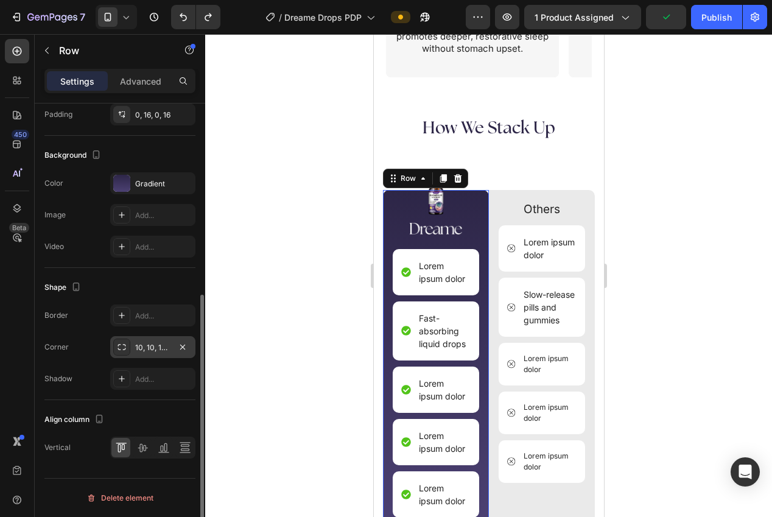
click at [149, 350] on div "10, 10, 10, 10" at bounding box center [152, 347] width 35 height 11
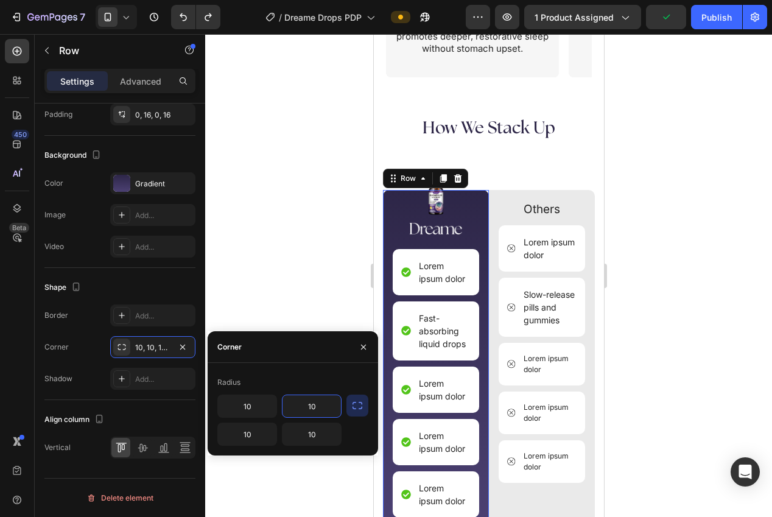
click at [313, 415] on input "10" at bounding box center [312, 406] width 58 height 22
type input "0"
click at [298, 371] on div "Radius 10 0 10 10" at bounding box center [293, 409] width 171 height 93
click at [264, 269] on div at bounding box center [488, 275] width 567 height 483
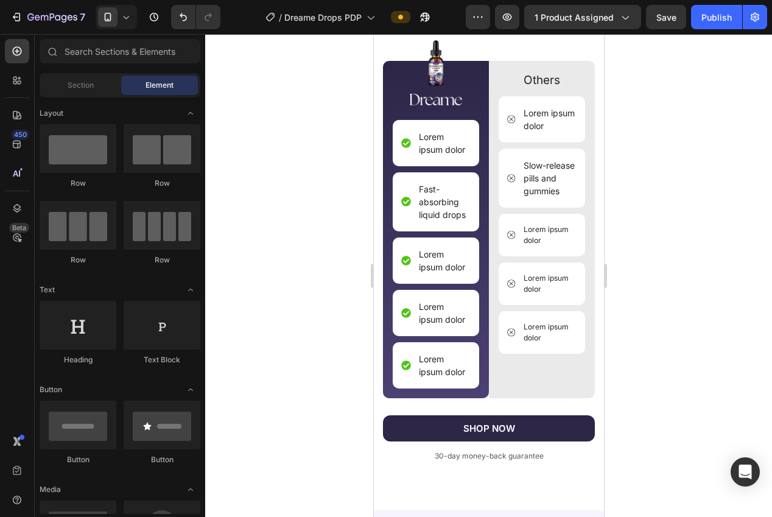
scroll to position [2733, 0]
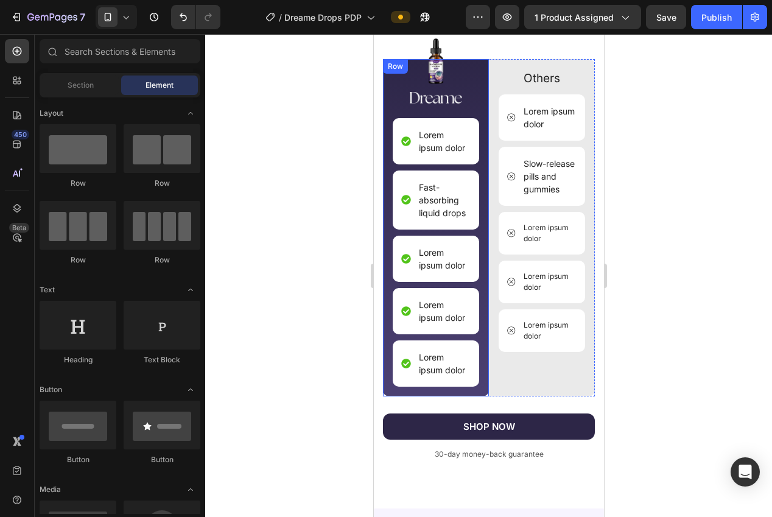
drag, startPoint x: 480, startPoint y: 393, endPoint x: 462, endPoint y: 394, distance: 18.3
click at [480, 393] on div "Image Image Lorem ipsum dolor Item List Fast-absorbing liquid drops Item List L…" at bounding box center [435, 227] width 106 height 337
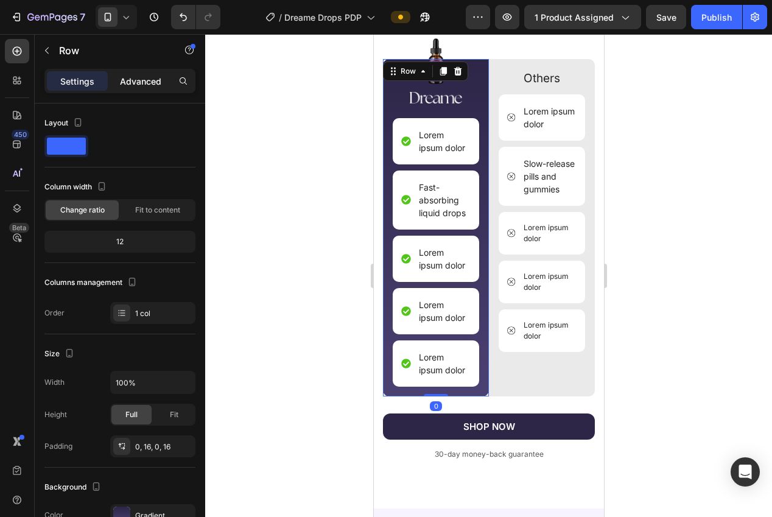
click at [122, 74] on div "Advanced" at bounding box center [140, 80] width 61 height 19
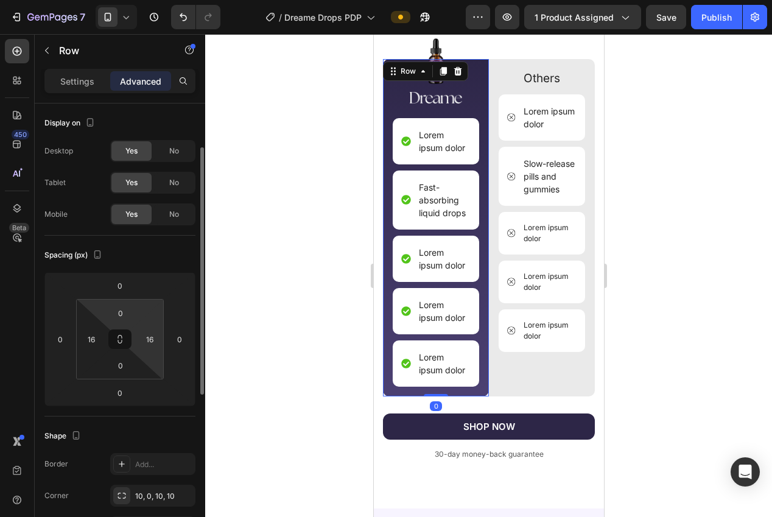
scroll to position [91, 0]
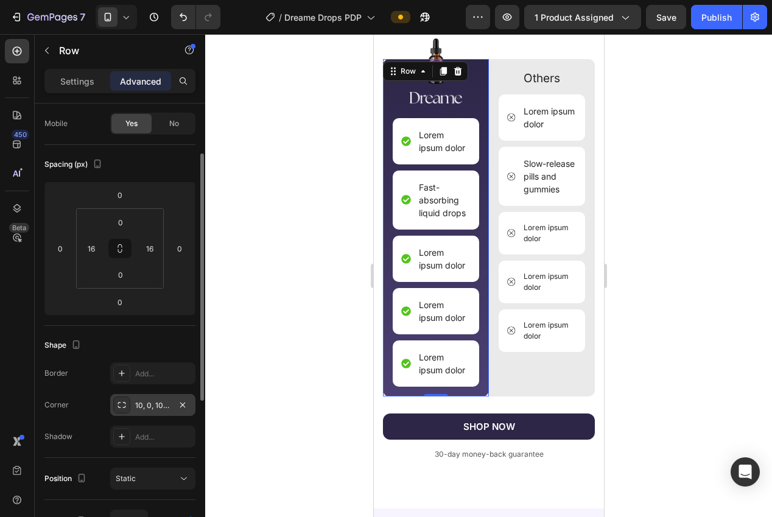
click at [149, 408] on div "10, 0, 10, 10" at bounding box center [152, 405] width 35 height 11
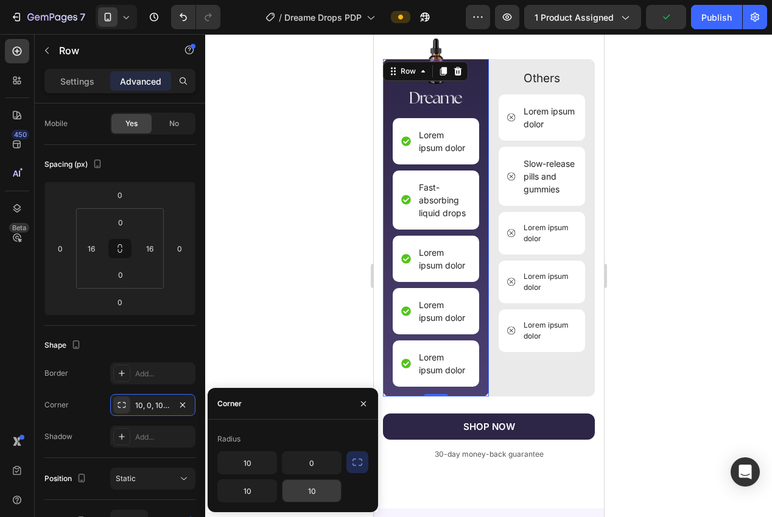
click at [303, 494] on input "10" at bounding box center [312, 491] width 58 height 22
click at [303, 495] on input "10" at bounding box center [312, 491] width 58 height 22
type input "0"
drag, startPoint x: 258, startPoint y: 308, endPoint x: 265, endPoint y: 306, distance: 7.5
click at [261, 307] on div at bounding box center [488, 275] width 567 height 483
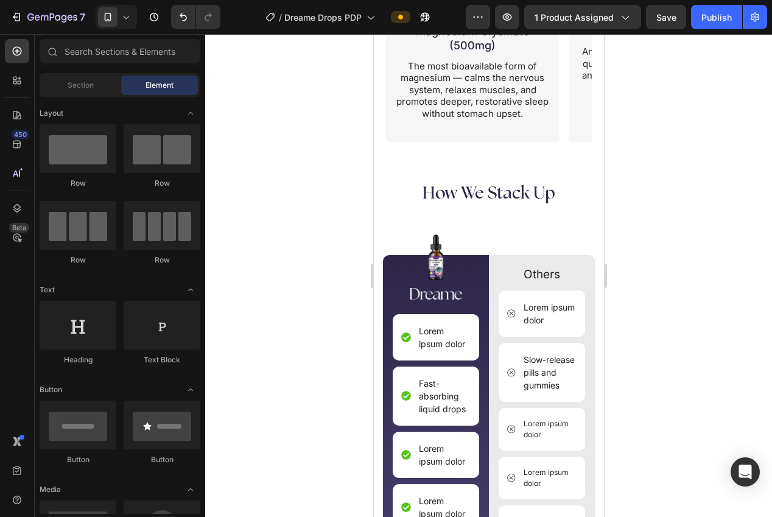
scroll to position [2532, 0]
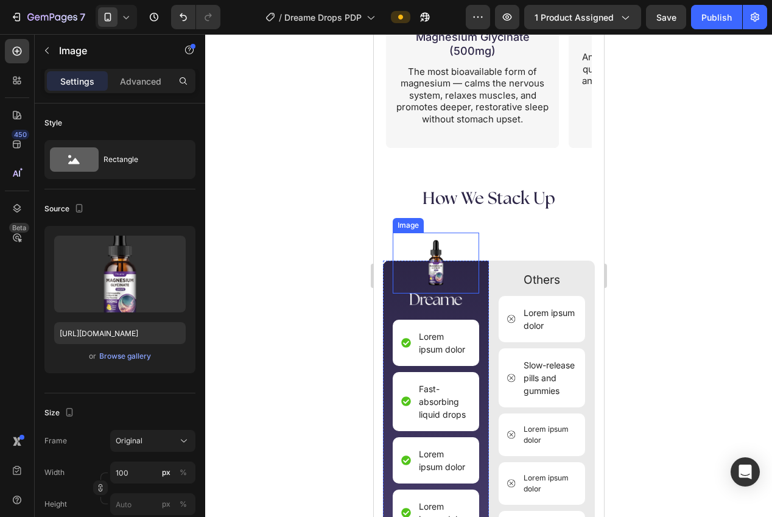
click at [437, 264] on img at bounding box center [435, 263] width 61 height 61
click at [458, 218] on icon at bounding box center [459, 221] width 7 height 9
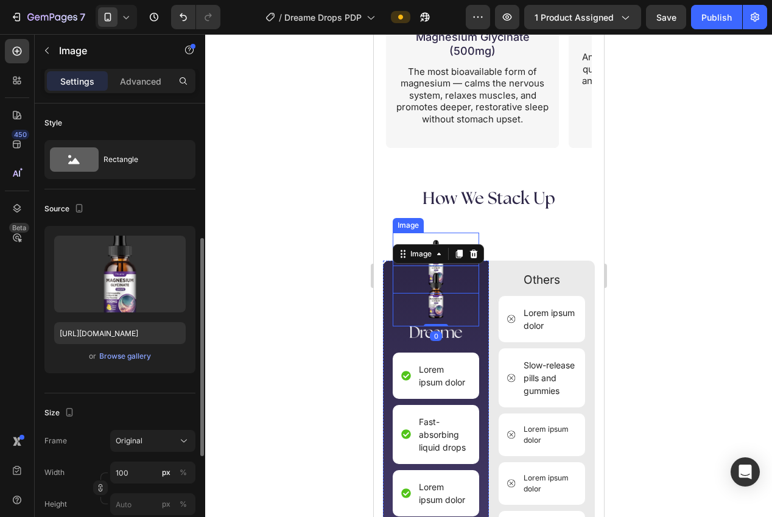
scroll to position [91, 0]
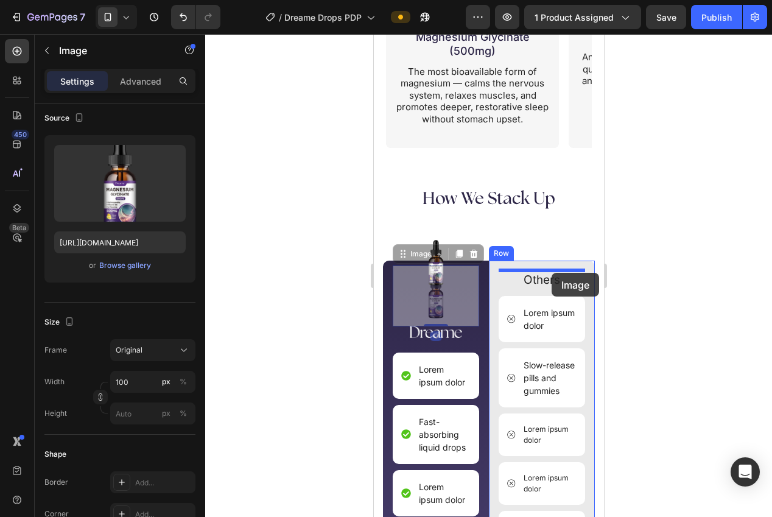
drag, startPoint x: 446, startPoint y: 297, endPoint x: 551, endPoint y: 273, distance: 107.5
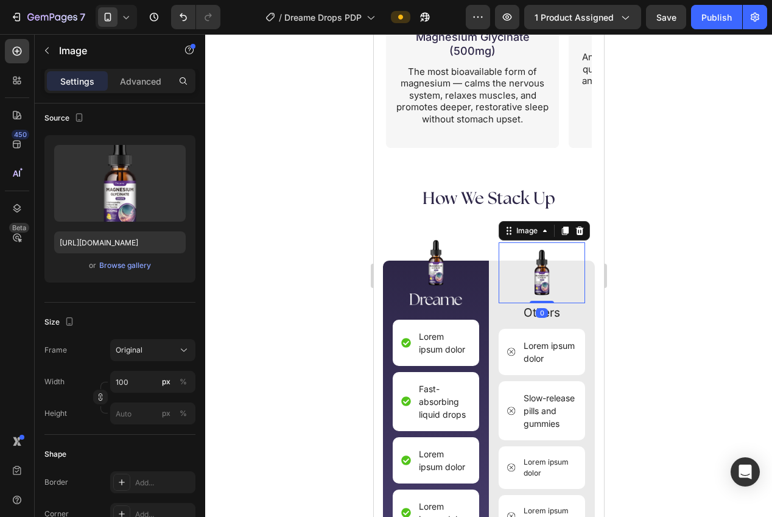
click at [686, 256] on div at bounding box center [488, 275] width 567 height 483
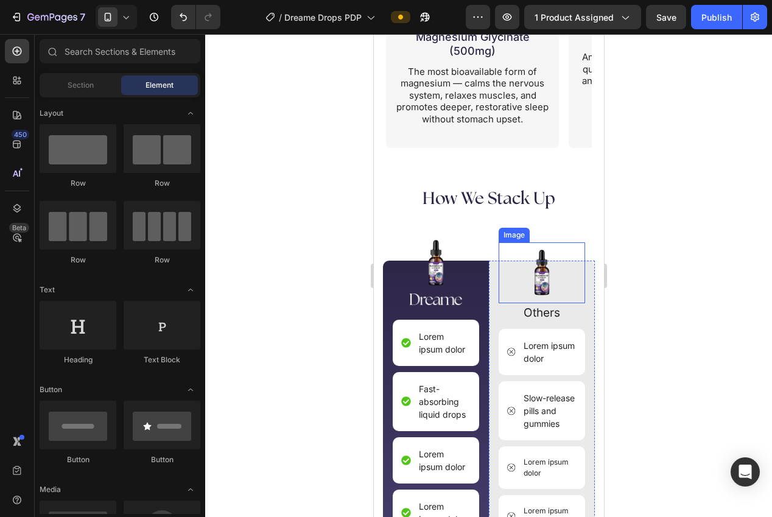
click at [530, 269] on img at bounding box center [541, 272] width 61 height 61
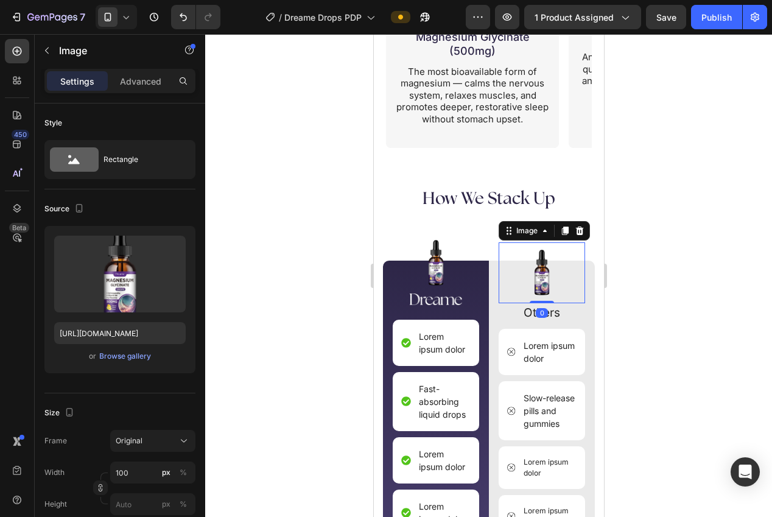
drag, startPoint x: 646, startPoint y: 284, endPoint x: 646, endPoint y: 277, distance: 7.3
click at [646, 284] on div at bounding box center [488, 275] width 567 height 483
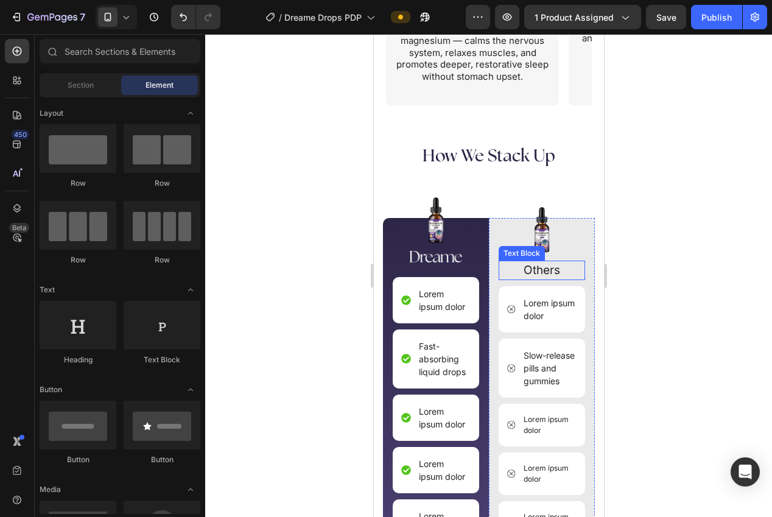
scroll to position [2615, 0]
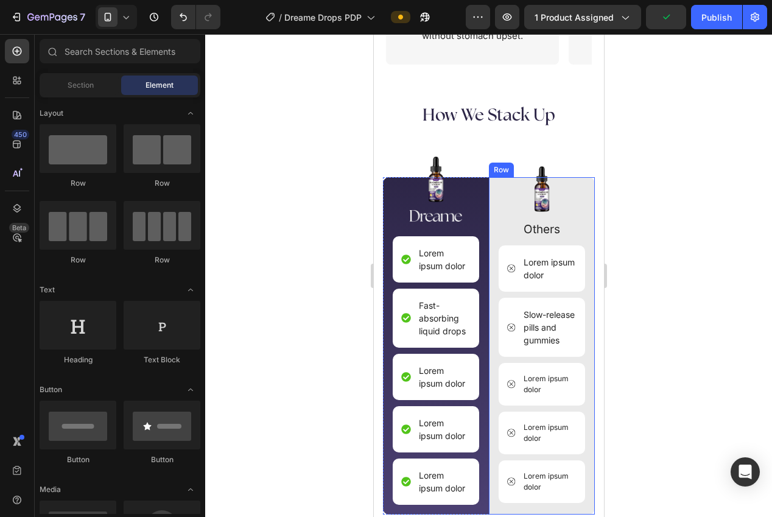
click at [495, 264] on div "Image Others Text Block Lorem ipsum dolor Item List Slow-release pills and gumm…" at bounding box center [541, 345] width 106 height 337
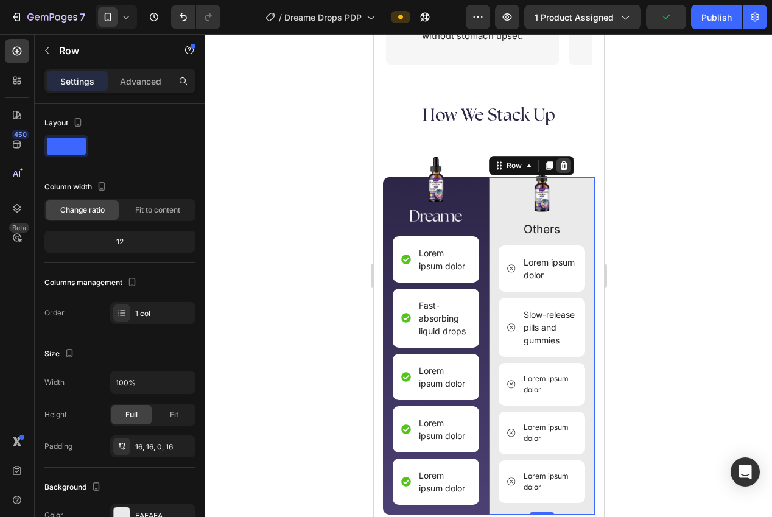
click at [561, 163] on icon at bounding box center [564, 165] width 8 height 9
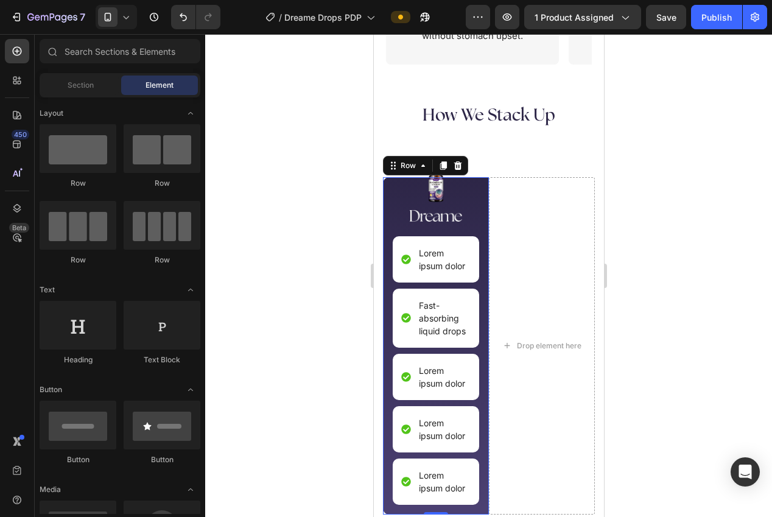
drag, startPoint x: 482, startPoint y: 190, endPoint x: 473, endPoint y: 185, distance: 11.2
click at [482, 191] on div "Image Image Lorem ipsum dolor Item List Fast-absorbing liquid drops Item List L…" at bounding box center [435, 345] width 106 height 337
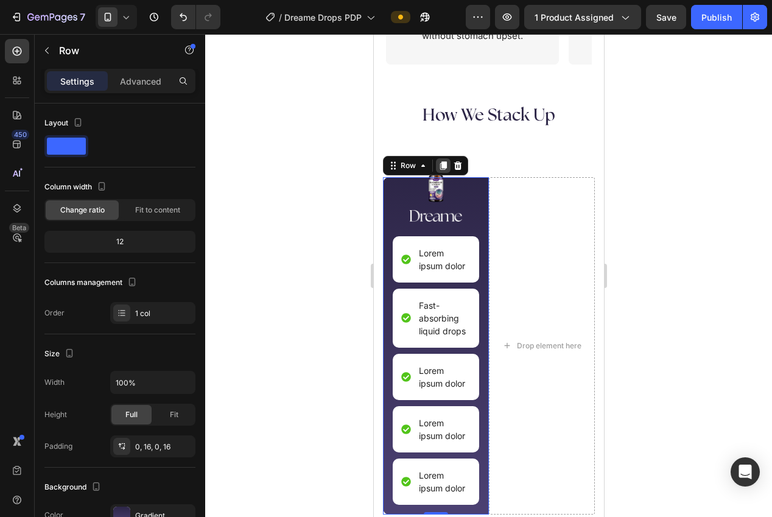
click at [438, 166] on icon at bounding box center [443, 166] width 10 height 10
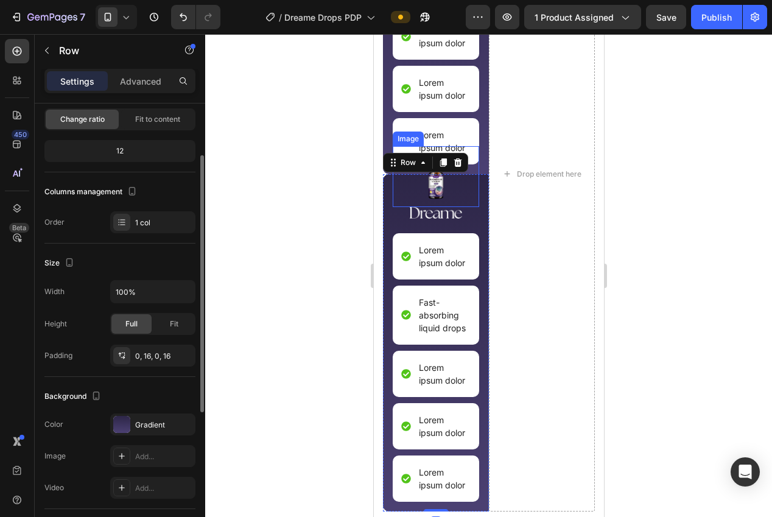
scroll to position [2887, 0]
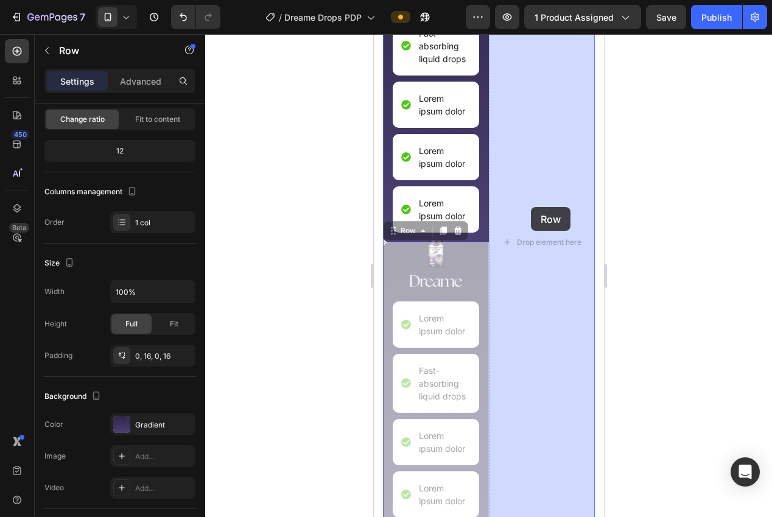
drag, startPoint x: 431, startPoint y: 228, endPoint x: 530, endPoint y: 207, distance: 101.5
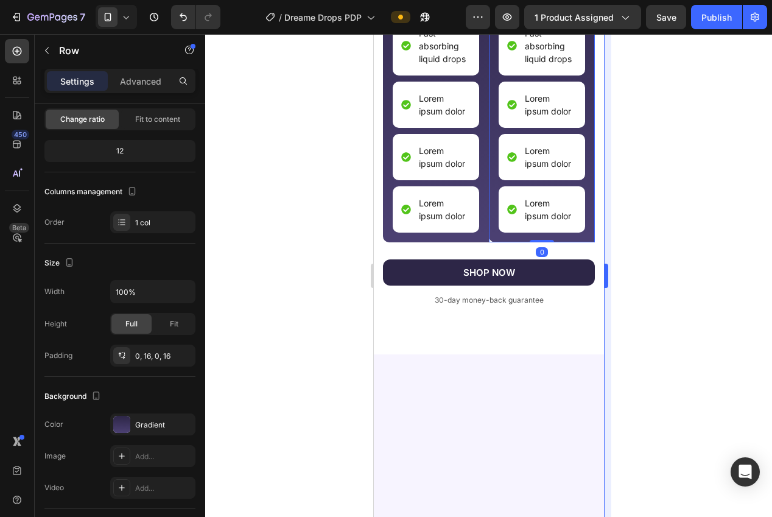
drag, startPoint x: 643, startPoint y: 208, endPoint x: 605, endPoint y: 248, distance: 55.1
click at [642, 208] on div at bounding box center [488, 275] width 567 height 483
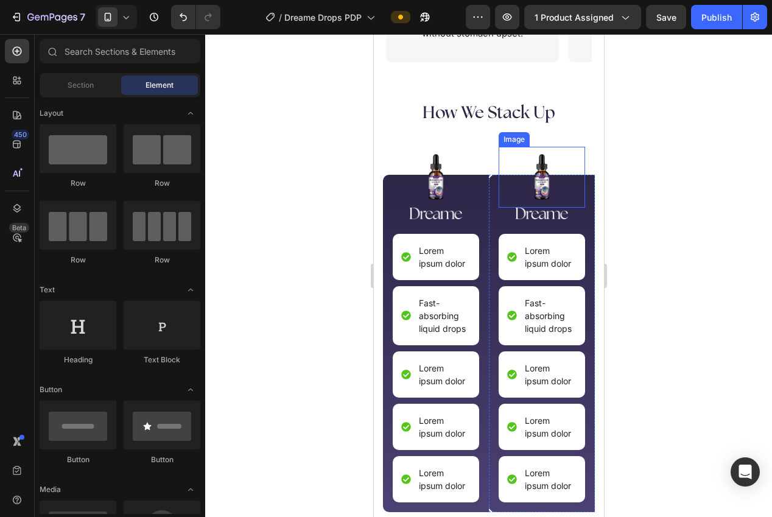
scroll to position [2630, 0]
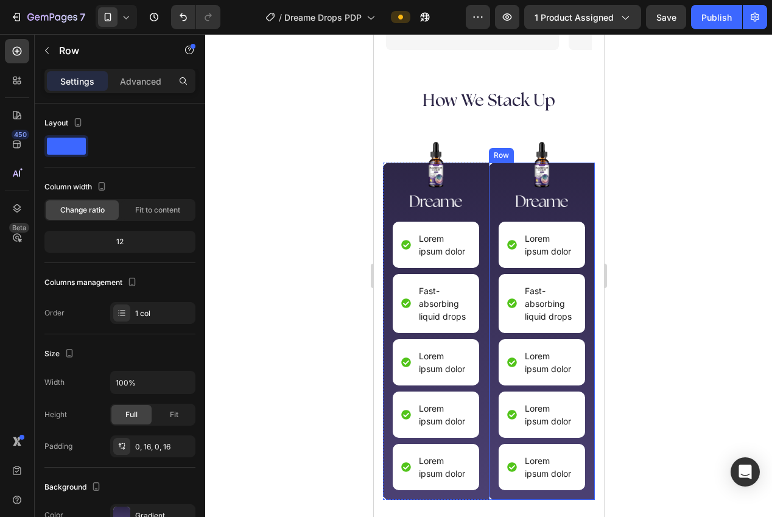
click at [496, 175] on div "Image Image Lorem ipsum dolor Item List Fast-absorbing liquid drops Item List L…" at bounding box center [541, 331] width 106 height 337
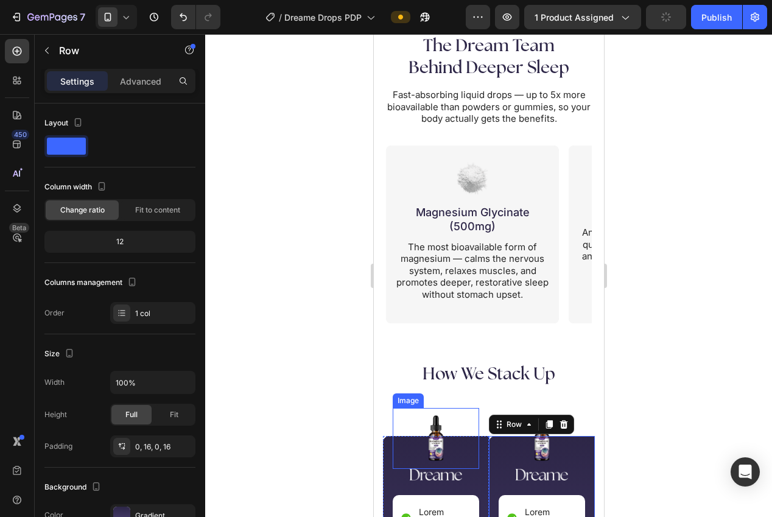
scroll to position [2295, 0]
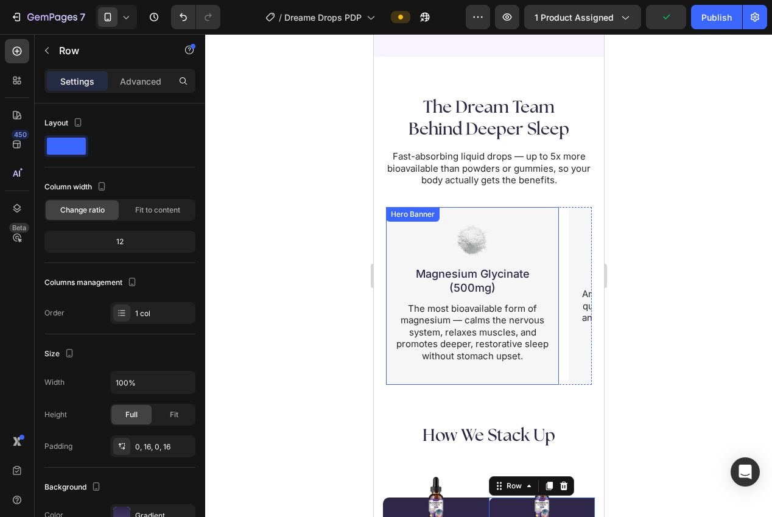
click at [396, 373] on div "Image Magnesium Glycinate (500mg) Heading The most bioavailable form of magnesi…" at bounding box center [471, 296] width 173 height 178
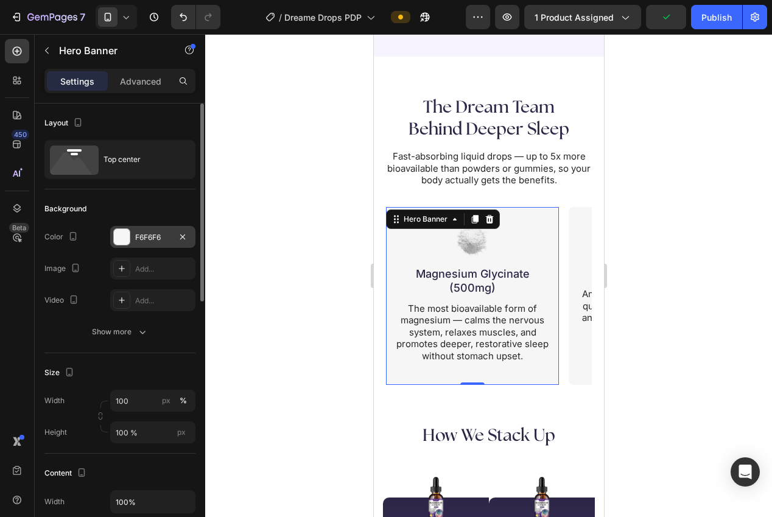
drag, startPoint x: 146, startPoint y: 241, endPoint x: 158, endPoint y: 247, distance: 13.9
click at [146, 241] on div "F6F6F6" at bounding box center [152, 237] width 35 height 11
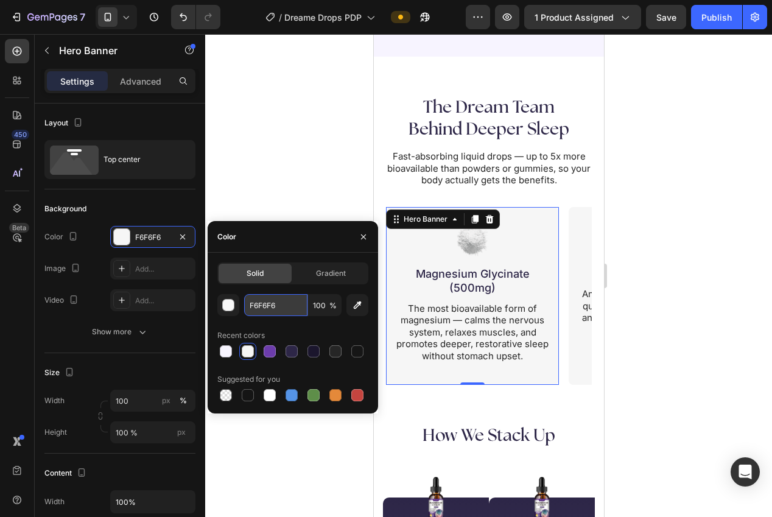
click at [256, 305] on input "F6F6F6" at bounding box center [275, 305] width 63 height 22
click at [270, 105] on div at bounding box center [488, 275] width 567 height 483
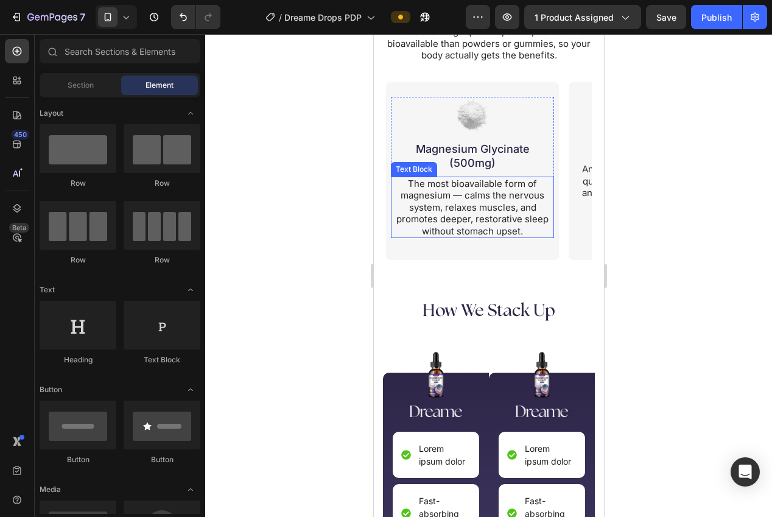
scroll to position [2582, 0]
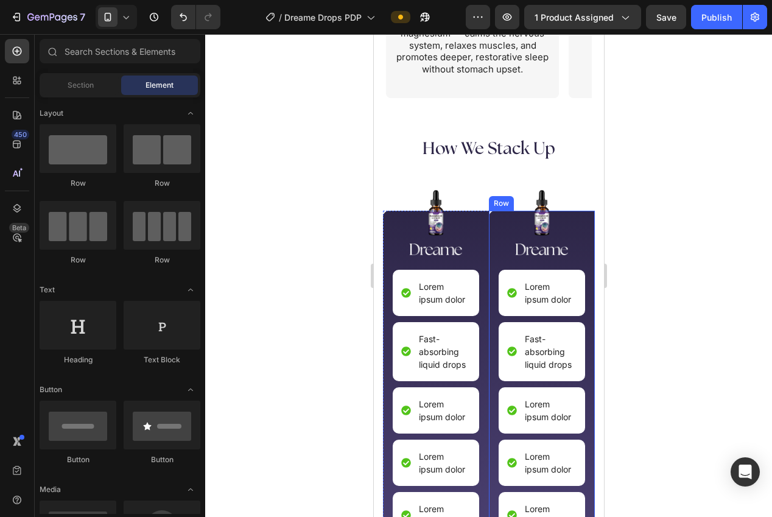
click at [493, 232] on div "Image Image Lorem ipsum dolor Item List Fast-absorbing liquid drops Item List L…" at bounding box center [541, 379] width 106 height 337
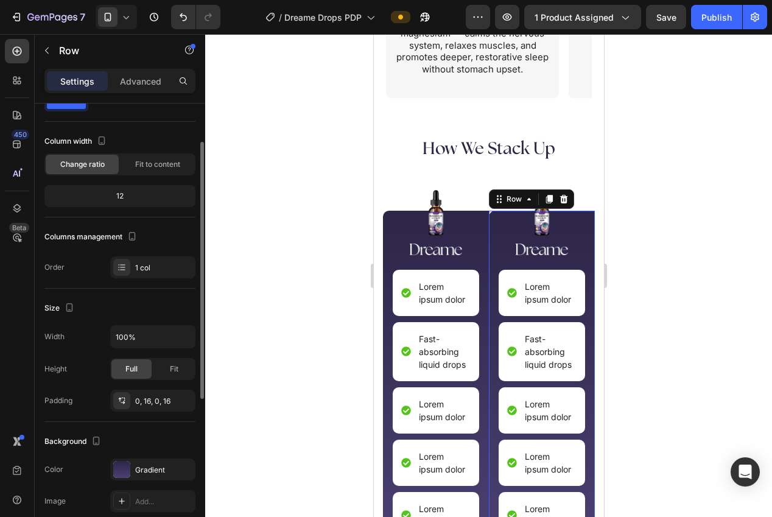
scroll to position [90, 0]
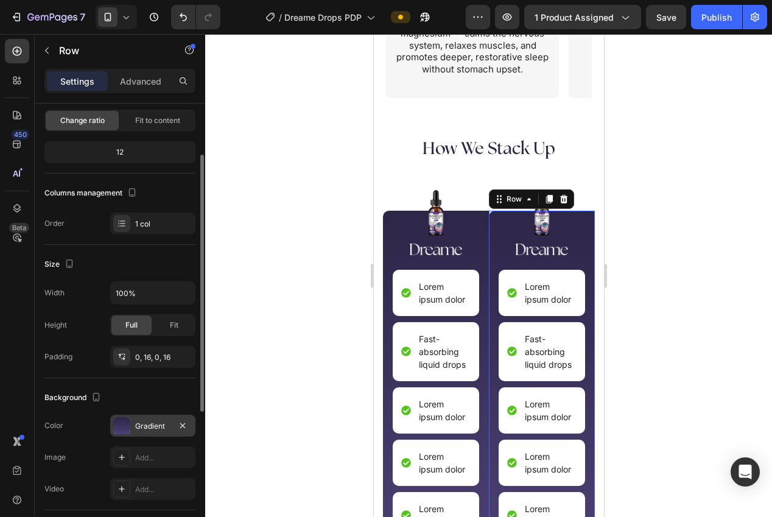
click at [148, 420] on div "Gradient" at bounding box center [152, 426] width 85 height 22
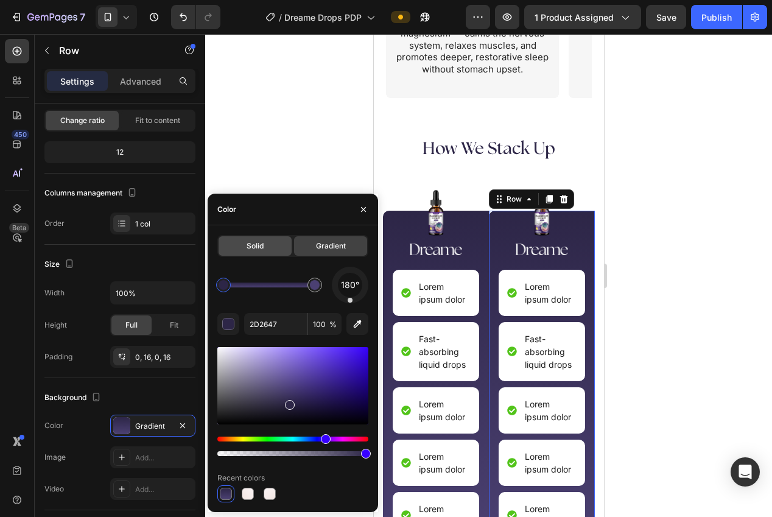
click at [254, 237] on div "Solid" at bounding box center [255, 245] width 73 height 19
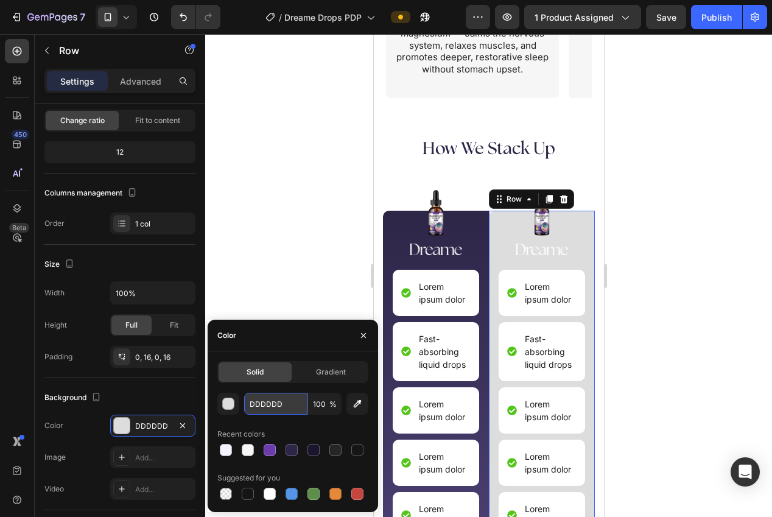
click at [274, 404] on input "DDDDDD" at bounding box center [275, 404] width 63 height 22
paste input "F6F6F6"
type input "F6F6F6"
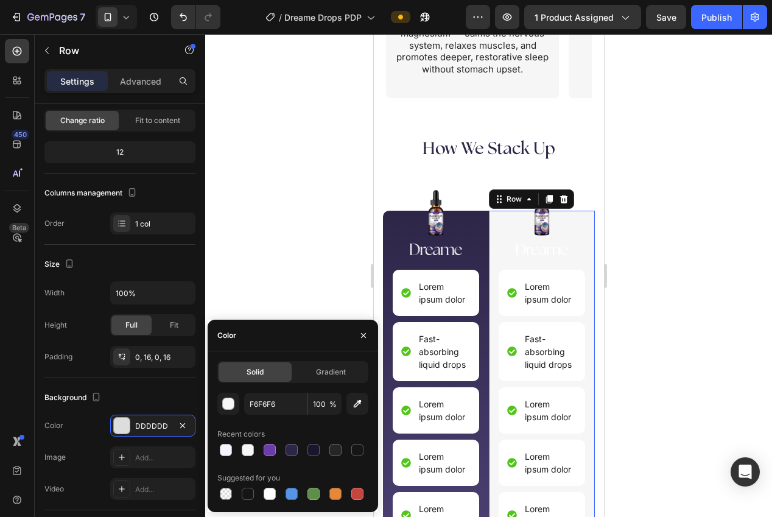
click at [270, 272] on div at bounding box center [488, 275] width 567 height 483
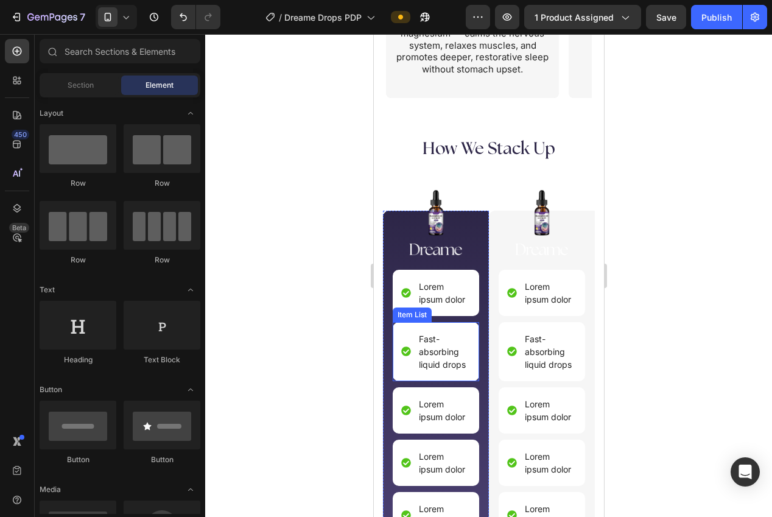
scroll to position [2713, 0]
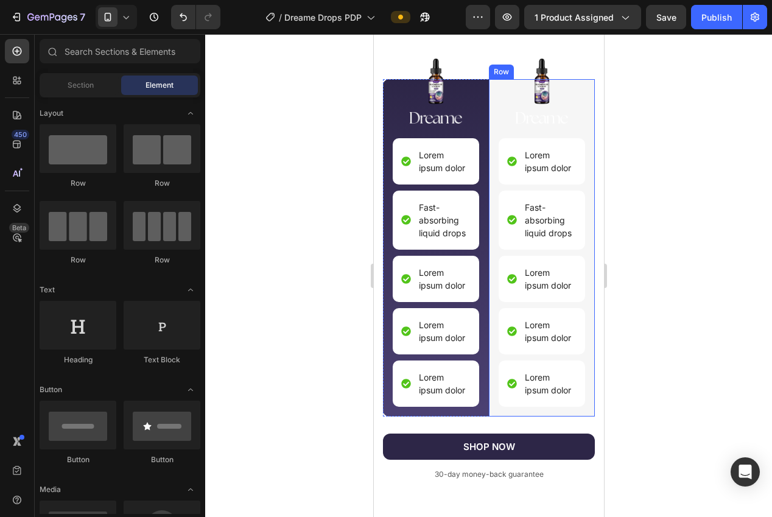
click at [498, 409] on div "Image Image Lorem ipsum dolor Item List Fast-absorbing liquid drops Item List L…" at bounding box center [541, 247] width 86 height 337
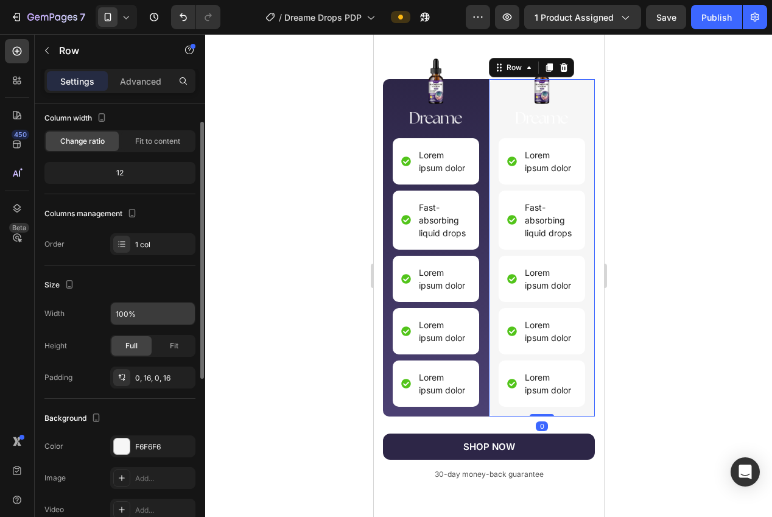
scroll to position [119, 0]
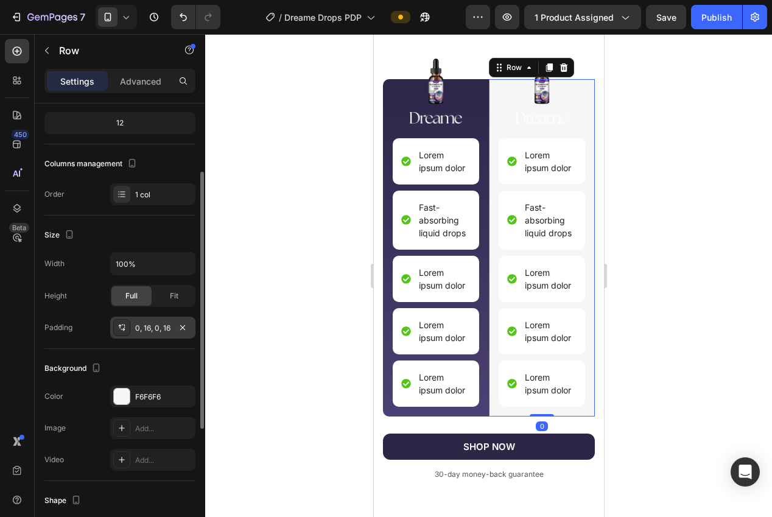
click at [142, 336] on div "0, 16, 0, 16" at bounding box center [152, 328] width 85 height 22
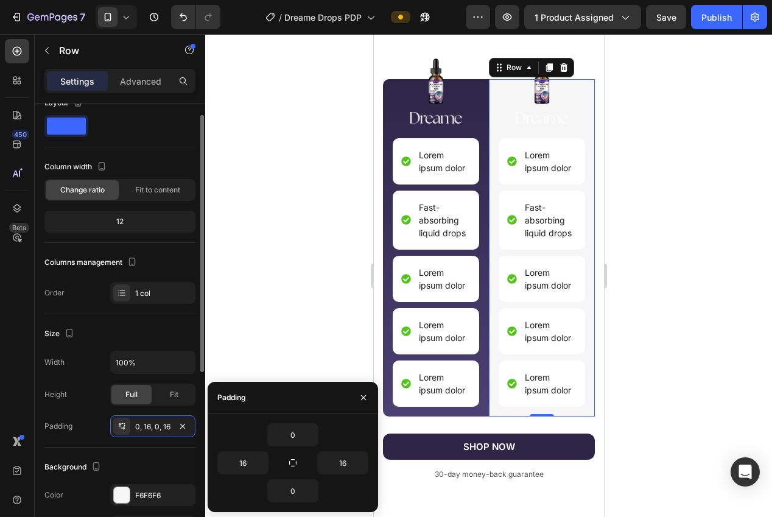
scroll to position [0, 0]
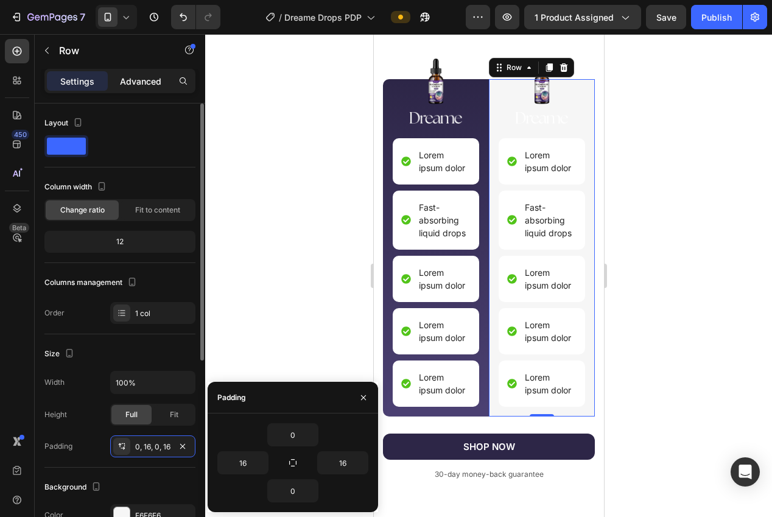
click at [148, 80] on p "Advanced" at bounding box center [140, 81] width 41 height 13
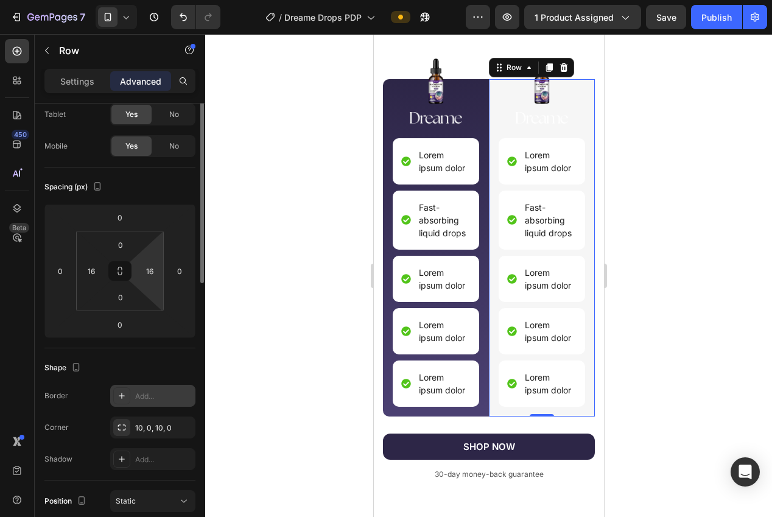
scroll to position [134, 0]
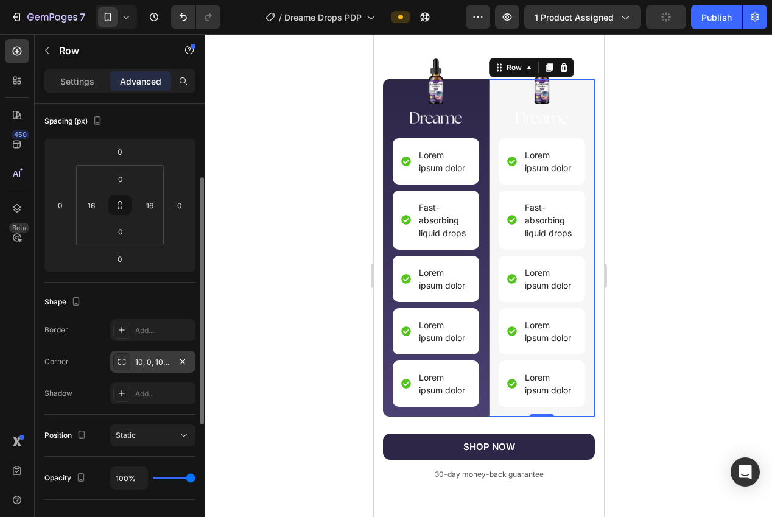
click at [135, 359] on div "10, 0, 10, 0" at bounding box center [152, 362] width 35 height 11
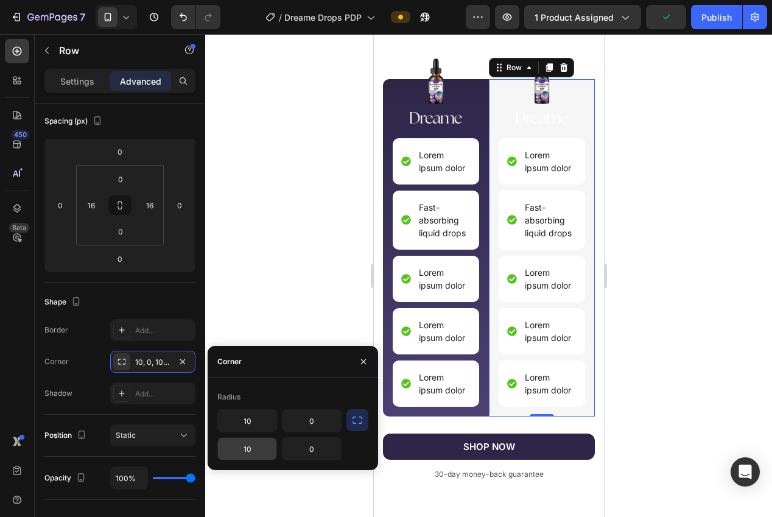
click at [234, 452] on input "10" at bounding box center [247, 449] width 58 height 22
type input "0"
click at [310, 452] on input "0" at bounding box center [312, 449] width 58 height 22
type input "10"
click at [253, 424] on input "10" at bounding box center [247, 421] width 58 height 22
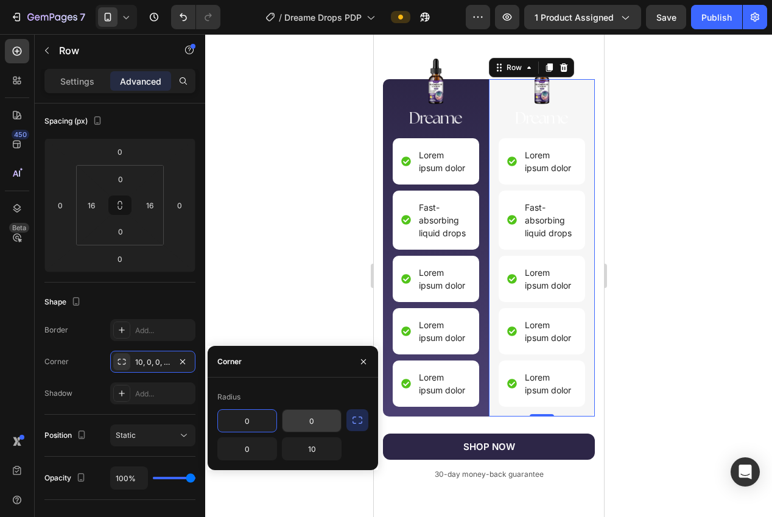
type input "0"
click at [287, 420] on input "0" at bounding box center [312, 421] width 58 height 22
type input "10"
click at [299, 253] on div at bounding box center [488, 275] width 567 height 483
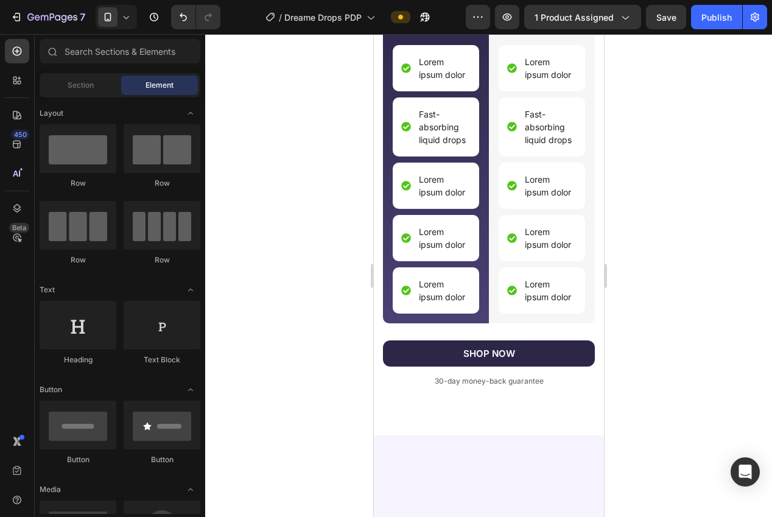
scroll to position [2600, 0]
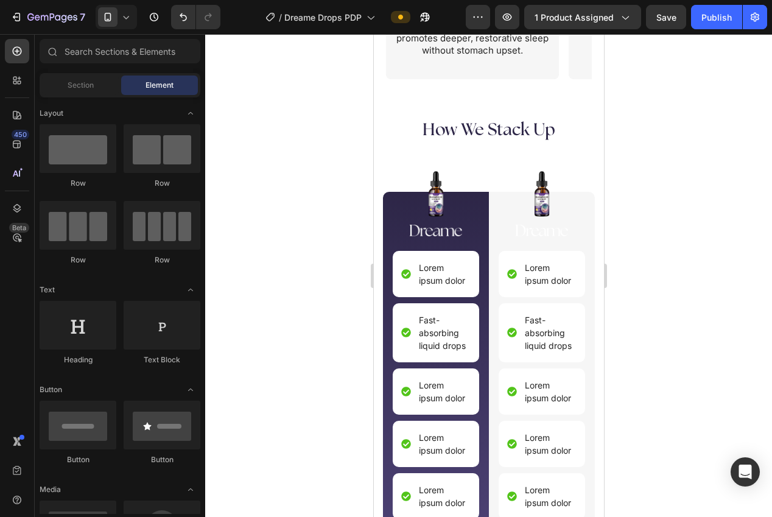
drag, startPoint x: 597, startPoint y: 365, endPoint x: 977, endPoint y: 389, distance: 380.8
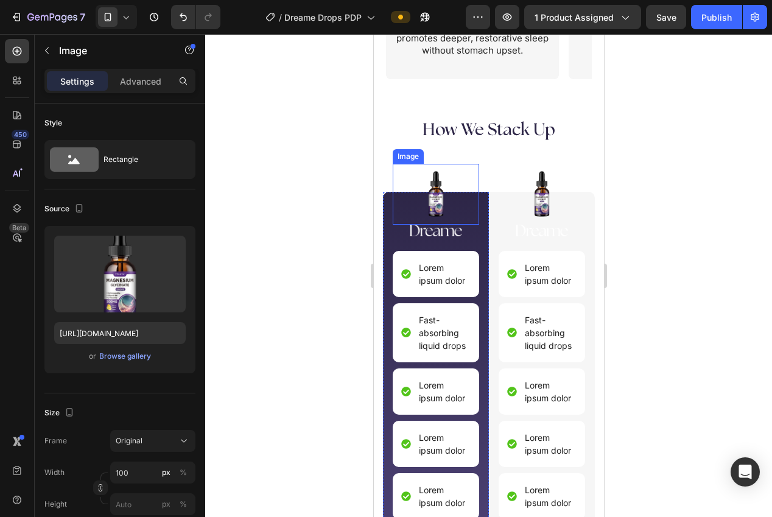
click at [438, 202] on img at bounding box center [435, 194] width 61 height 61
click at [473, 155] on icon at bounding box center [474, 152] width 8 height 9
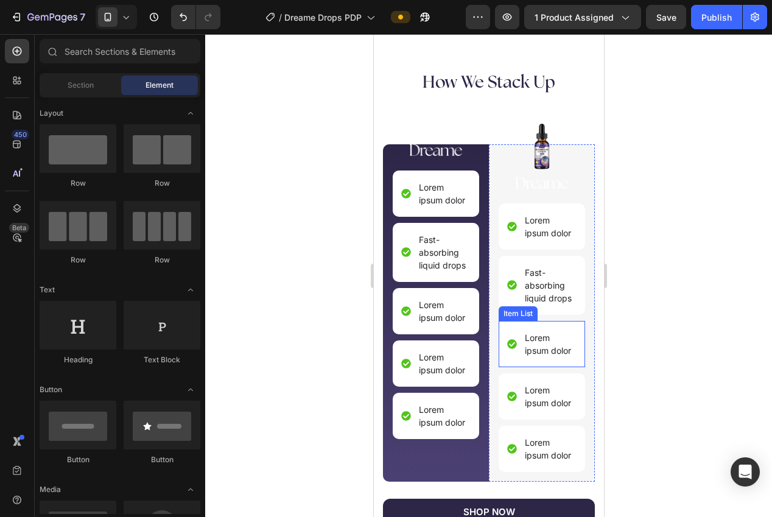
scroll to position [2661, 0]
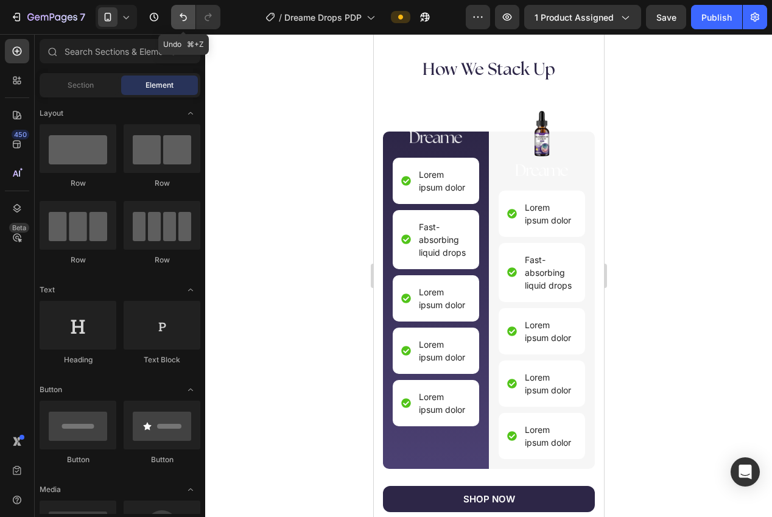
click at [180, 10] on button "Undo/Redo" at bounding box center [183, 17] width 24 height 24
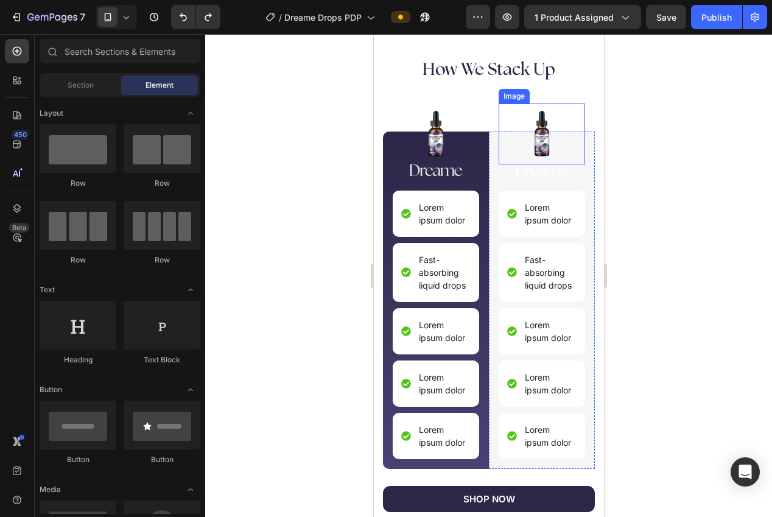
click at [538, 143] on img at bounding box center [541, 134] width 61 height 61
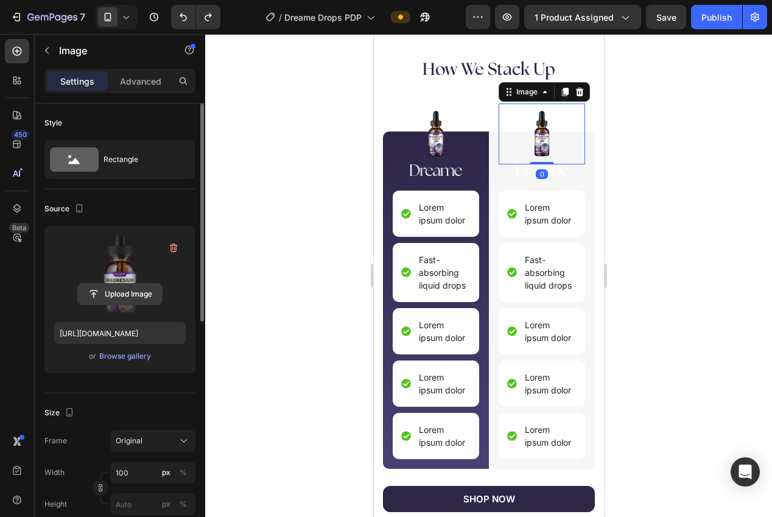
click at [121, 290] on input "file" at bounding box center [120, 294] width 84 height 21
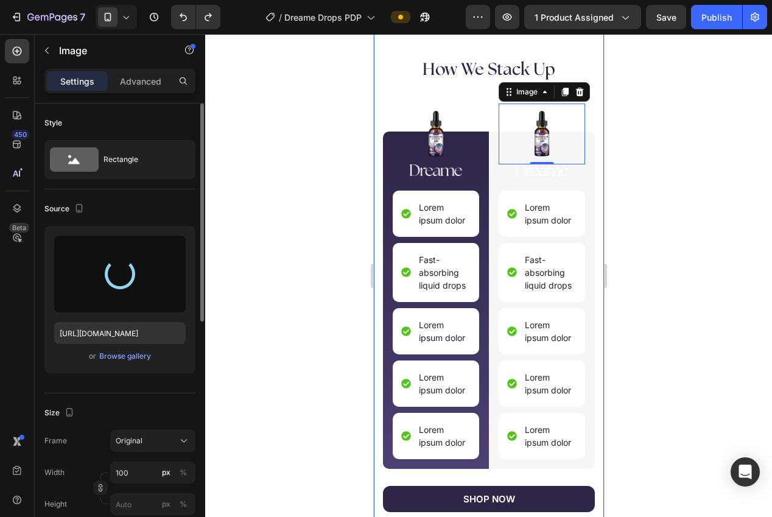
type input "https://cdn.shopify.com/s/files/1/0940/0539/5768/files/gempages_563747377920344…"
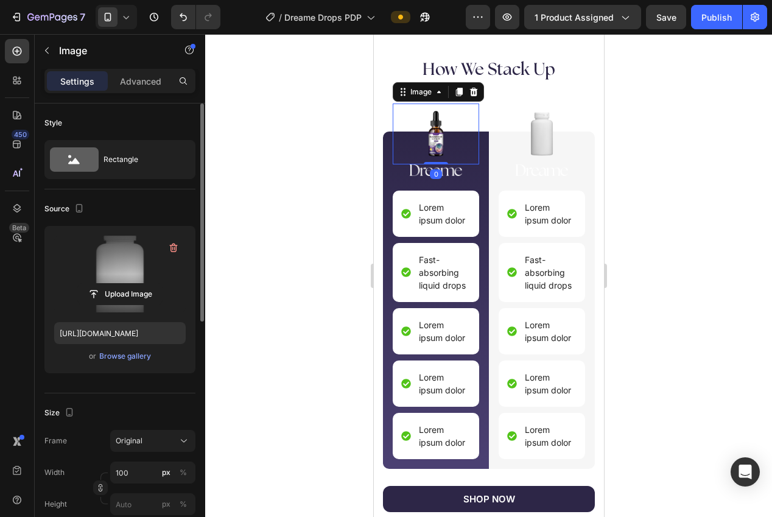
drag, startPoint x: 432, startPoint y: 136, endPoint x: 420, endPoint y: 141, distance: 13.4
click at [432, 136] on img at bounding box center [435, 134] width 61 height 61
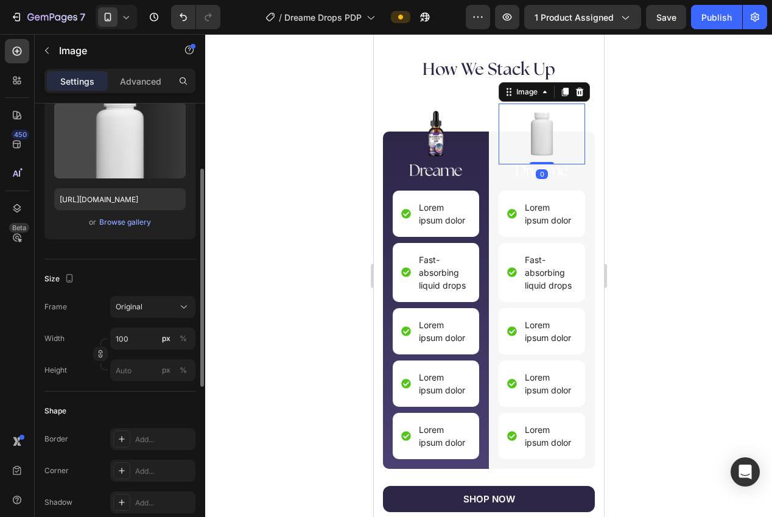
click at [537, 132] on img at bounding box center [541, 134] width 61 height 61
click at [316, 270] on div at bounding box center [488, 275] width 567 height 483
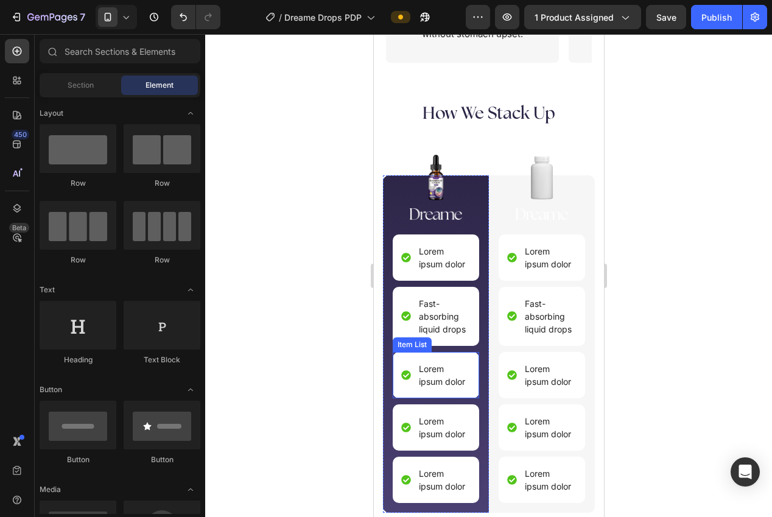
scroll to position [2606, 0]
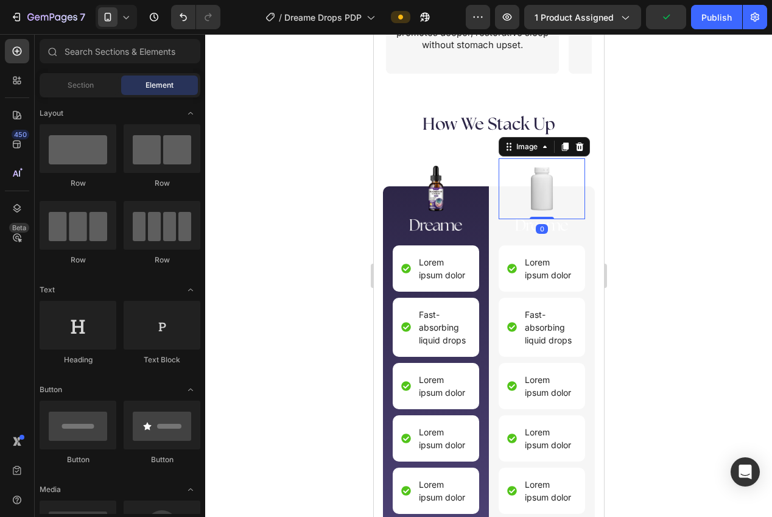
click at [534, 190] on img at bounding box center [541, 188] width 61 height 61
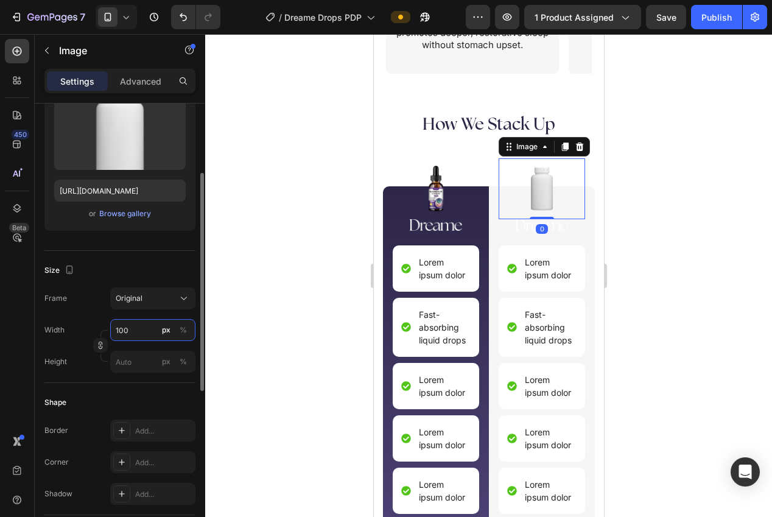
click at [130, 337] on input "100" at bounding box center [152, 330] width 85 height 22
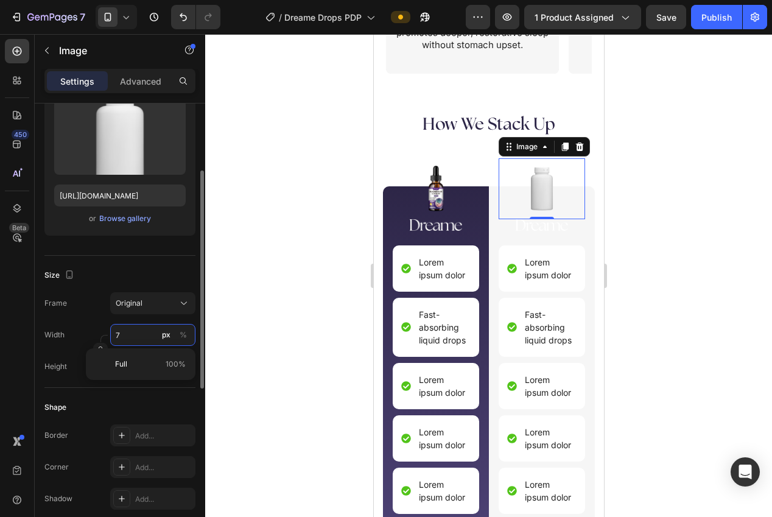
type input "70"
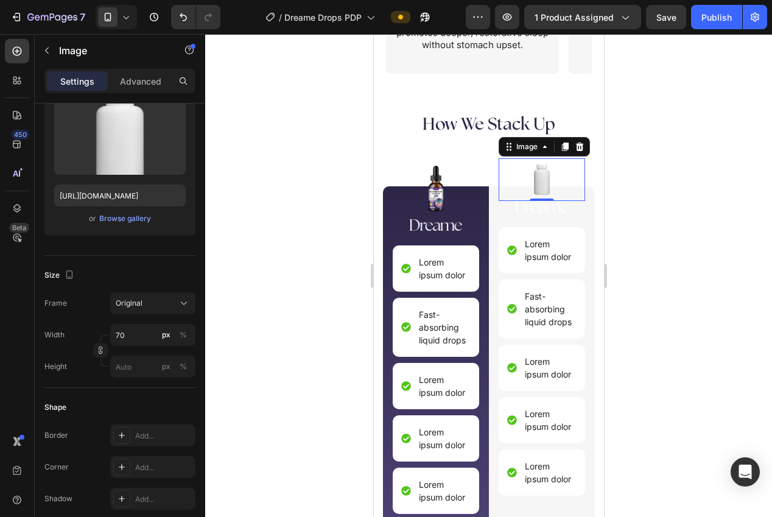
drag, startPoint x: 230, startPoint y: 305, endPoint x: 235, endPoint y: 312, distance: 8.8
click at [230, 305] on div at bounding box center [488, 275] width 567 height 483
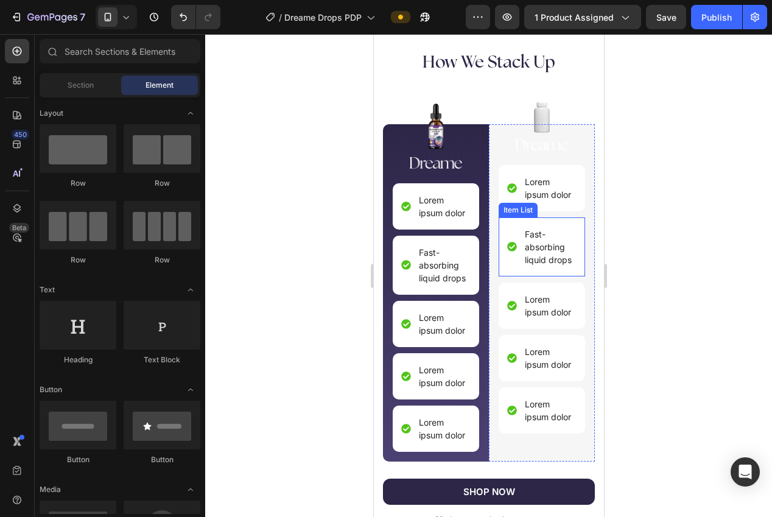
scroll to position [2669, 0]
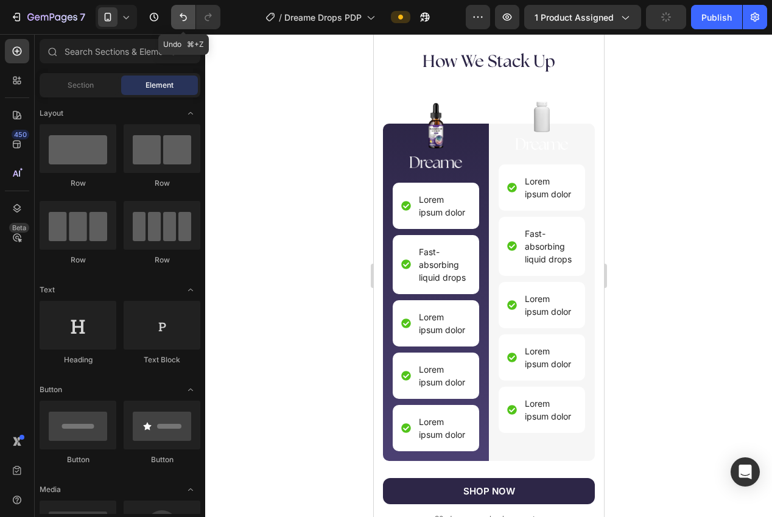
click at [180, 19] on icon "Undo/Redo" at bounding box center [183, 17] width 12 height 12
click at [181, 18] on icon "Undo/Redo" at bounding box center [183, 17] width 12 height 12
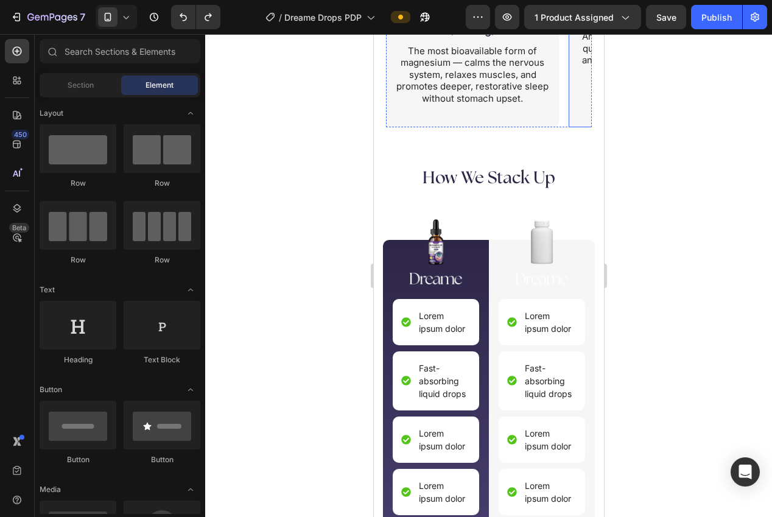
scroll to position [2592, 0]
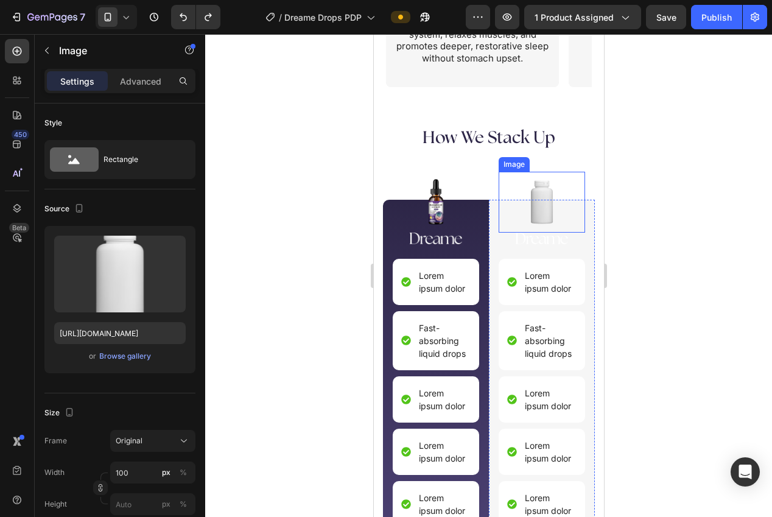
click at [546, 193] on img at bounding box center [541, 202] width 61 height 61
drag, startPoint x: 579, startPoint y: 160, endPoint x: 540, endPoint y: 162, distance: 39.0
click at [578, 160] on icon at bounding box center [579, 160] width 10 height 10
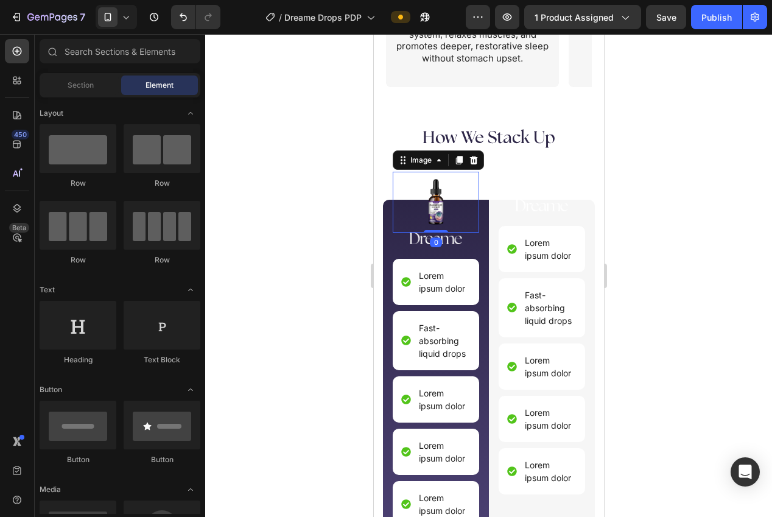
drag, startPoint x: 445, startPoint y: 202, endPoint x: 464, endPoint y: 195, distance: 20.6
click at [445, 202] on img at bounding box center [435, 202] width 61 height 61
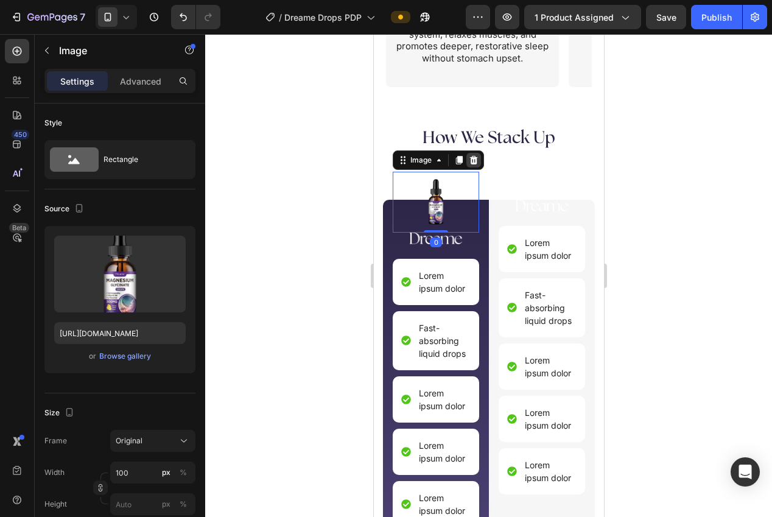
click at [473, 161] on icon at bounding box center [474, 160] width 8 height 9
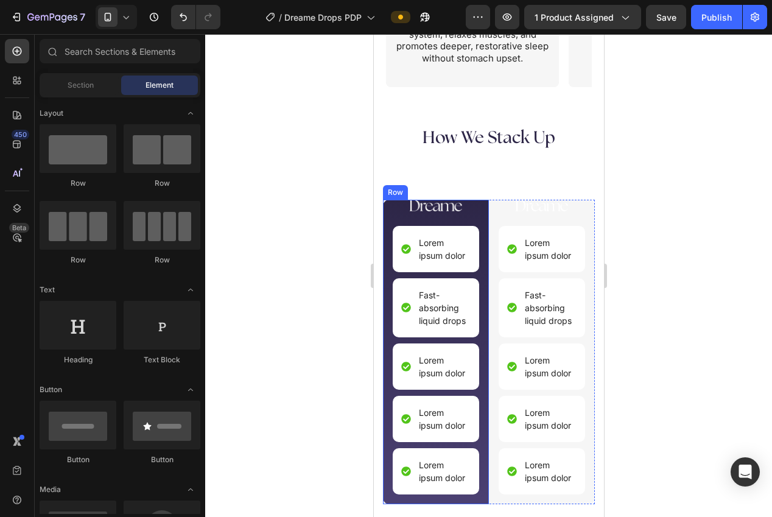
click at [385, 216] on div "Image Lorem ipsum dolor Item List Fast-absorbing liquid drops Item List Lorem i…" at bounding box center [435, 352] width 106 height 304
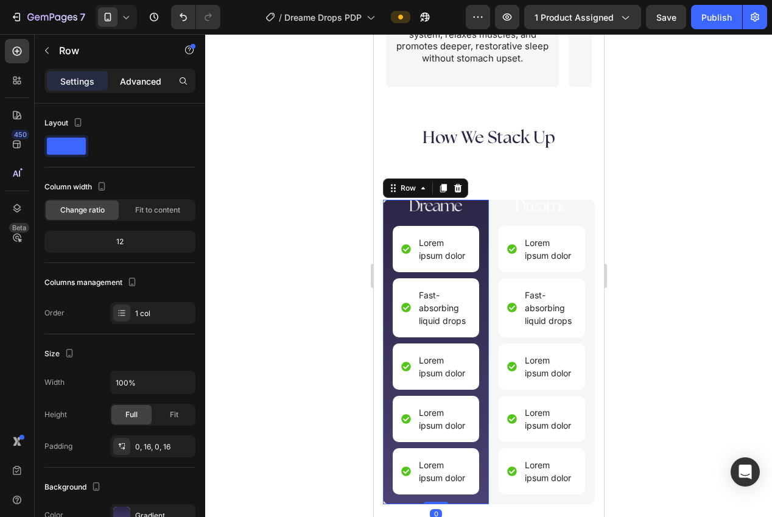
click at [134, 83] on p "Advanced" at bounding box center [140, 81] width 41 height 13
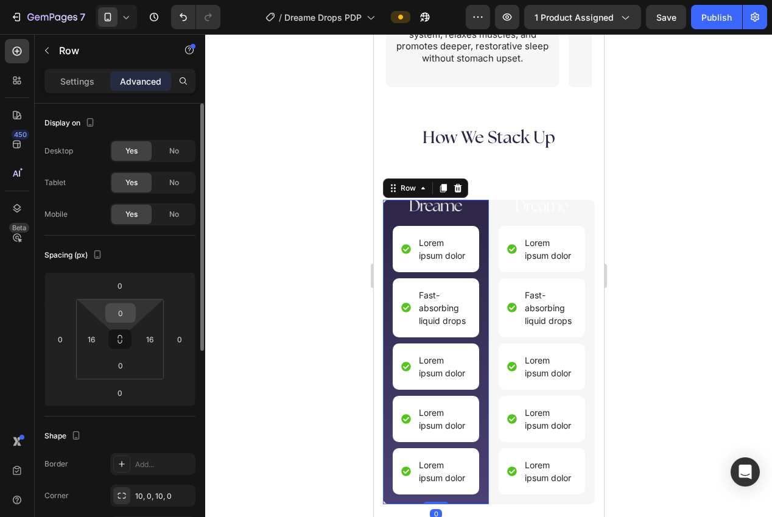
click at [113, 308] on input "0" at bounding box center [120, 313] width 24 height 18
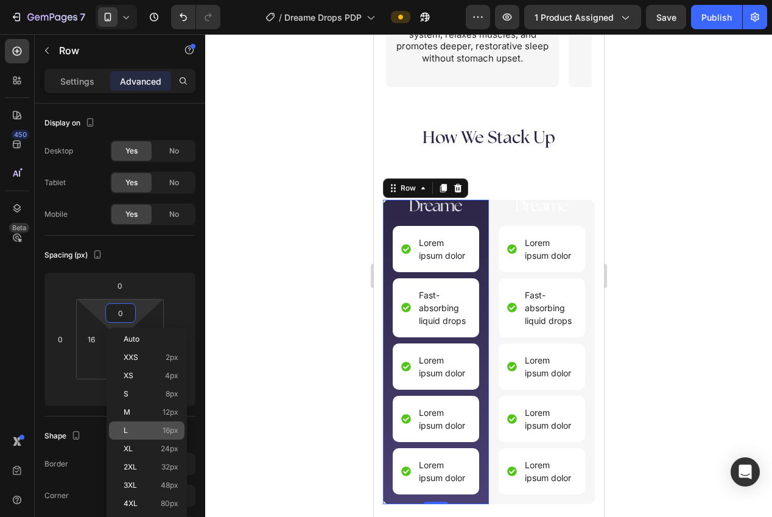
click at [158, 429] on p "L 16px" at bounding box center [151, 430] width 55 height 9
type input "16"
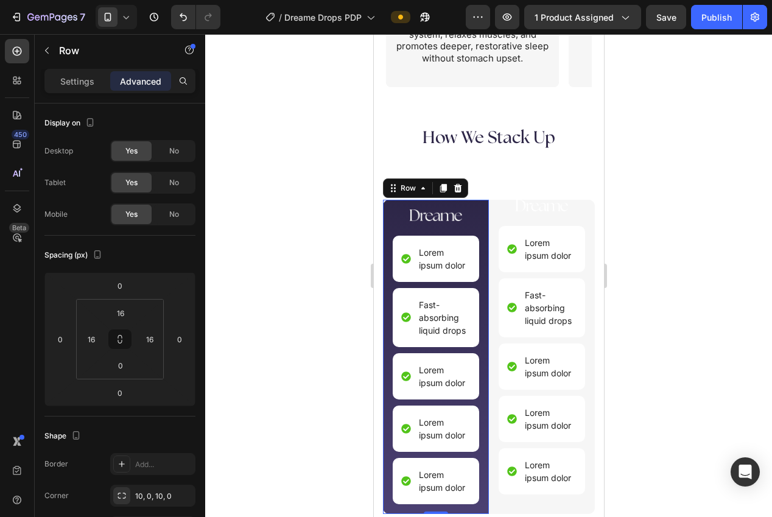
drag, startPoint x: 270, startPoint y: 344, endPoint x: 255, endPoint y: 345, distance: 15.3
click at [269, 344] on div at bounding box center [488, 275] width 567 height 483
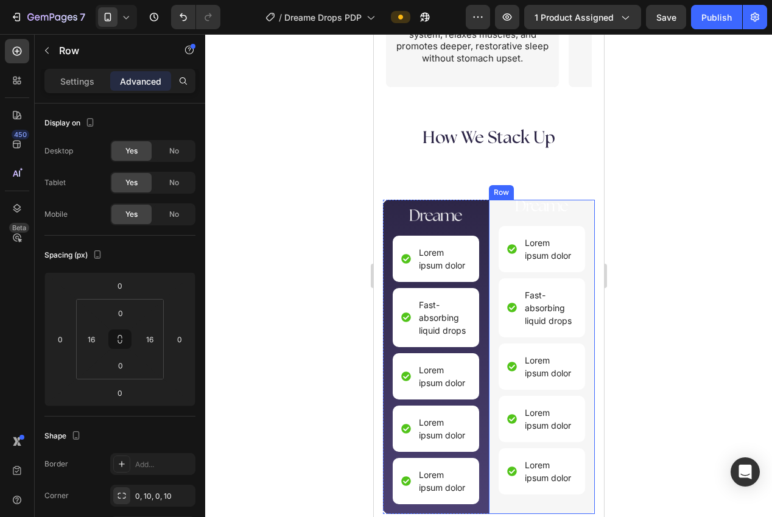
click at [490, 224] on div "Image Lorem ipsum dolor Item List Fast-absorbing liquid drops Item List Lorem i…" at bounding box center [541, 357] width 106 height 314
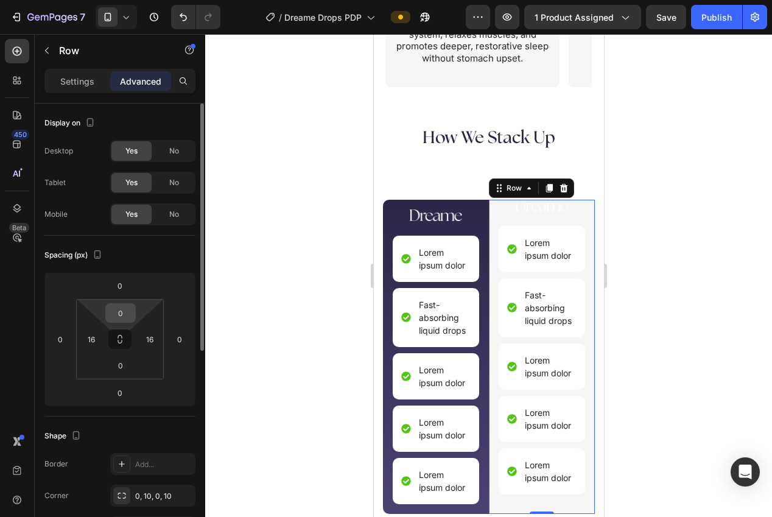
click at [118, 316] on input "0" at bounding box center [120, 313] width 24 height 18
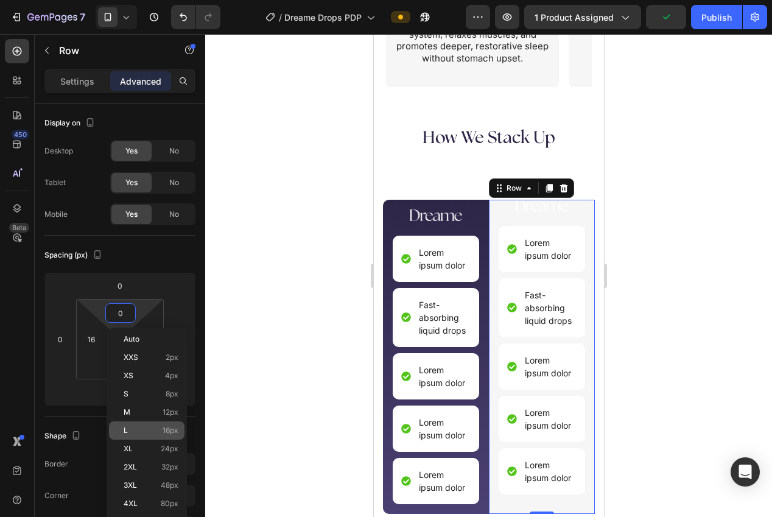
click at [171, 426] on span "16px" at bounding box center [171, 430] width 16 height 9
type input "16"
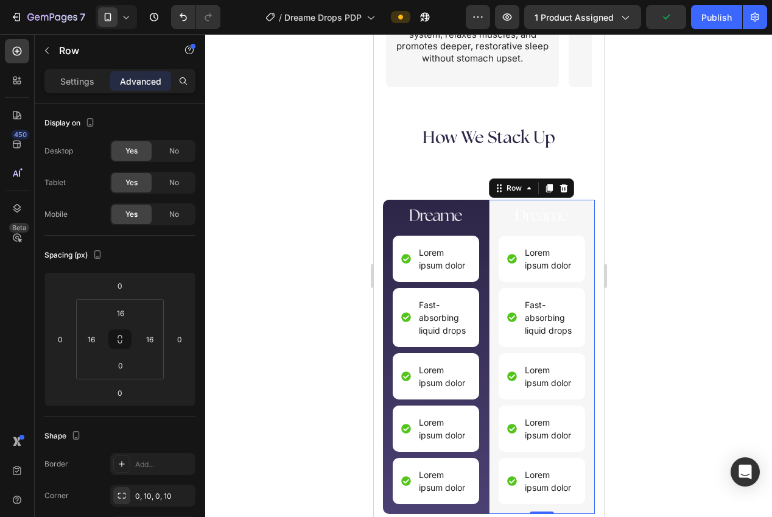
click at [238, 376] on div at bounding box center [488, 275] width 567 height 483
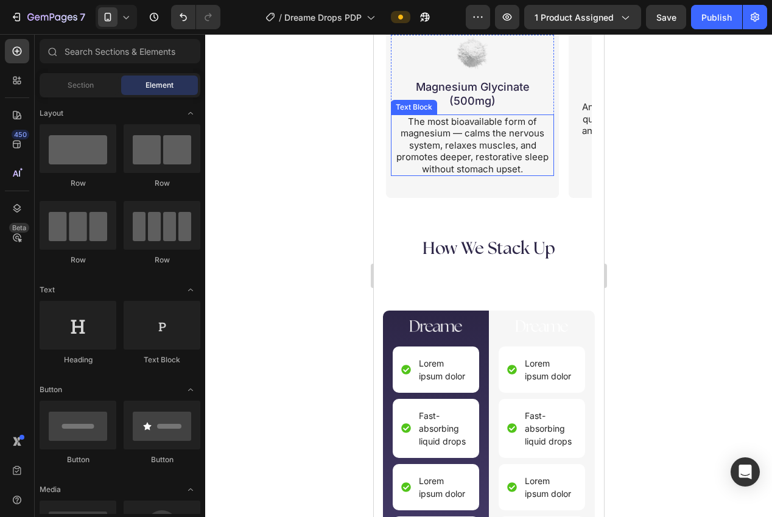
scroll to position [2524, 0]
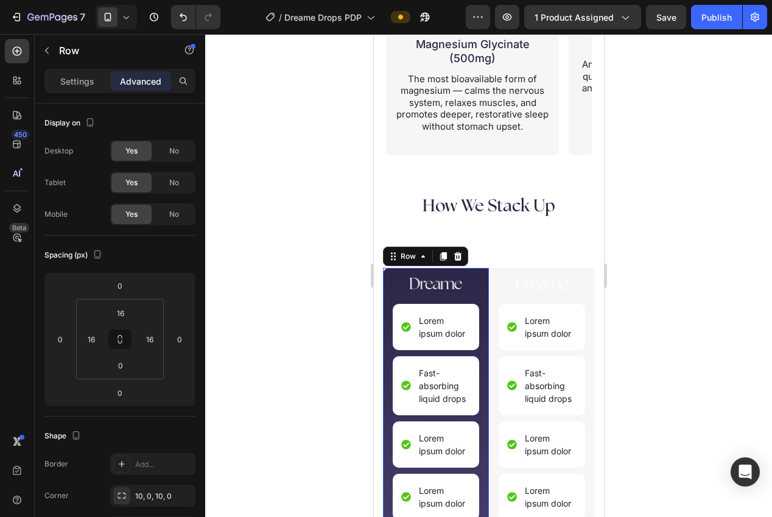
drag, startPoint x: 388, startPoint y: 297, endPoint x: 379, endPoint y: 298, distance: 9.2
click at [388, 297] on div "Image Lorem ipsum dolor Item List Fast-absorbing liquid drops Item List Lorem i…" at bounding box center [435, 425] width 106 height 314
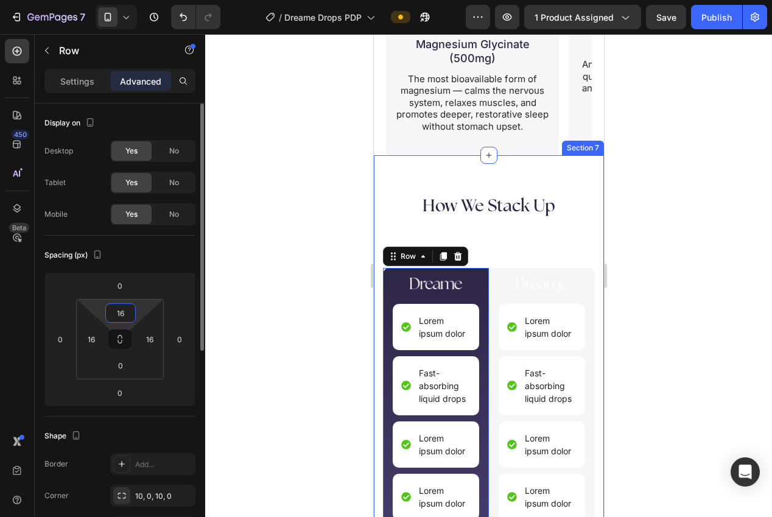
click at [125, 309] on input "16" at bounding box center [120, 313] width 24 height 18
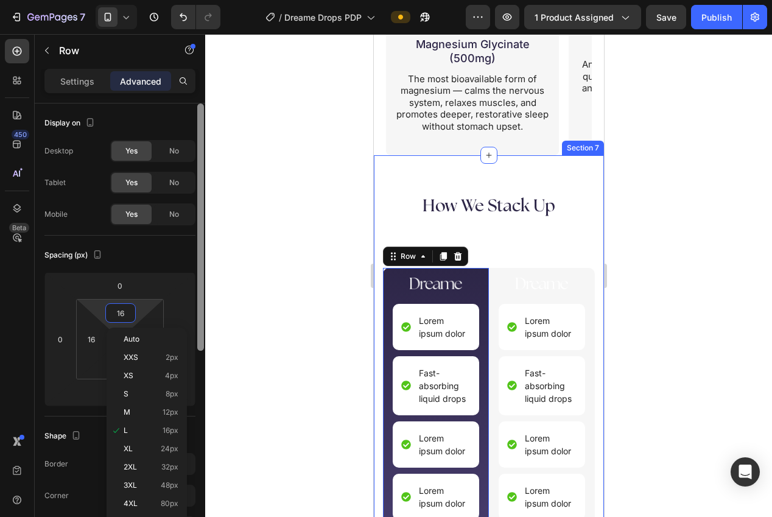
drag, startPoint x: 163, startPoint y: 450, endPoint x: 201, endPoint y: 420, distance: 49.0
click at [163, 450] on span "24px" at bounding box center [170, 449] width 18 height 9
type input "24"
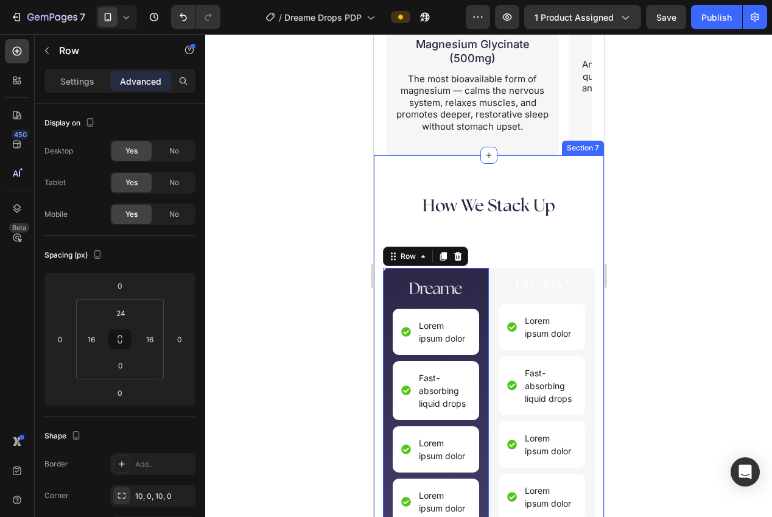
click at [265, 362] on div at bounding box center [488, 275] width 567 height 483
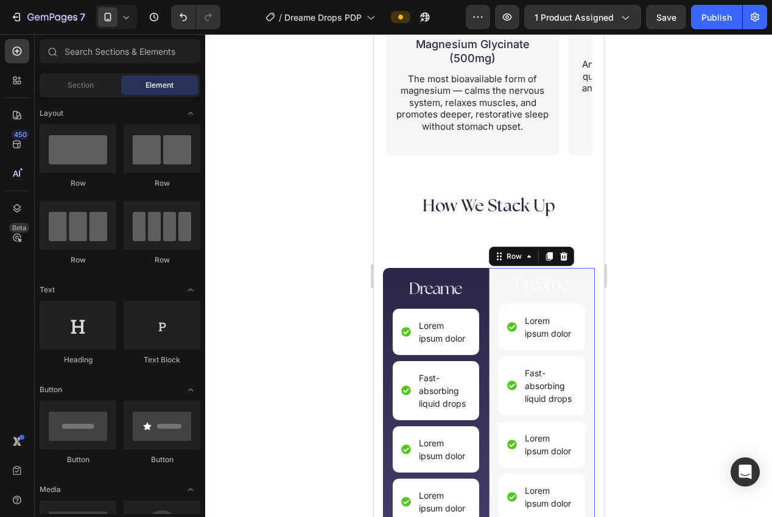
click at [492, 309] on div "Image Lorem ipsum dolor Item List Fast-absorbing liquid drops Item List Lorem i…" at bounding box center [541, 427] width 106 height 319
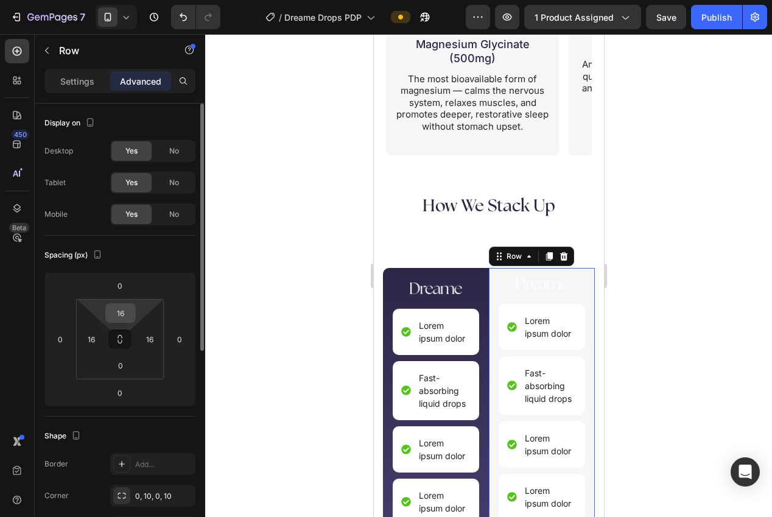
click at [117, 313] on input "16" at bounding box center [120, 313] width 24 height 18
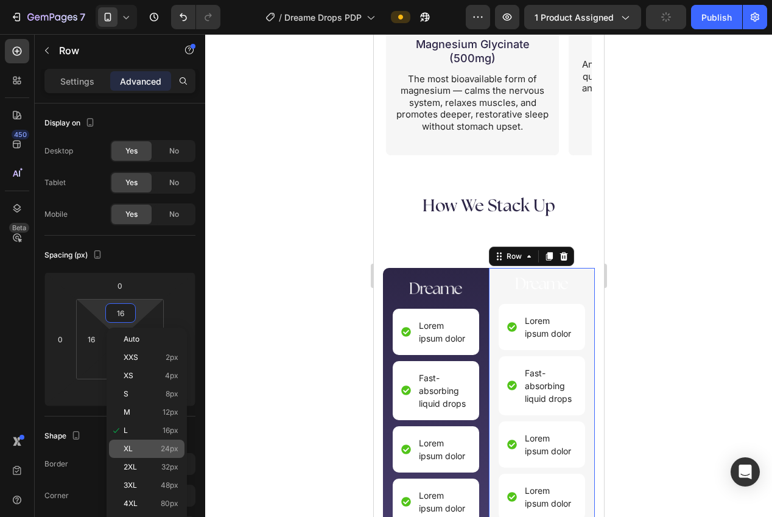
click at [168, 449] on span "24px" at bounding box center [170, 449] width 18 height 9
type input "24"
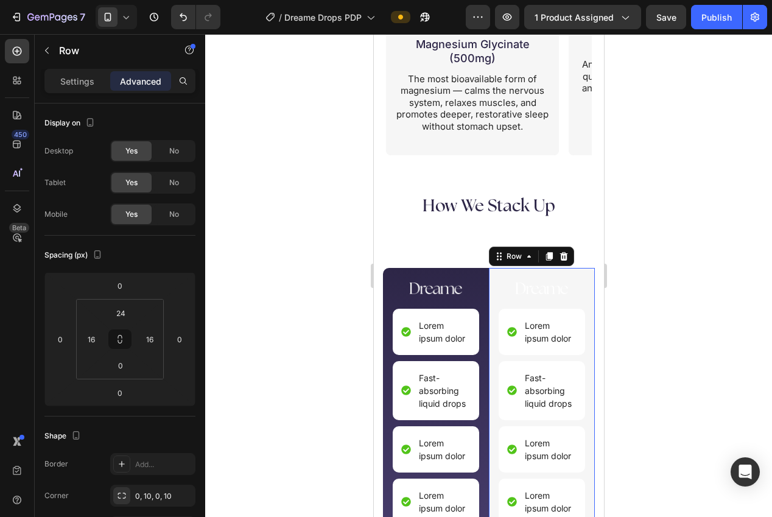
click at [287, 371] on div at bounding box center [488, 275] width 567 height 483
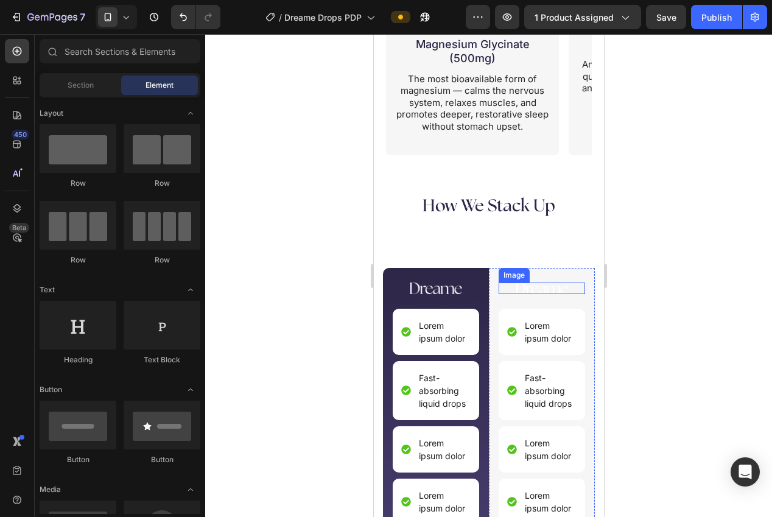
click at [535, 293] on div "Image" at bounding box center [541, 289] width 86 height 12
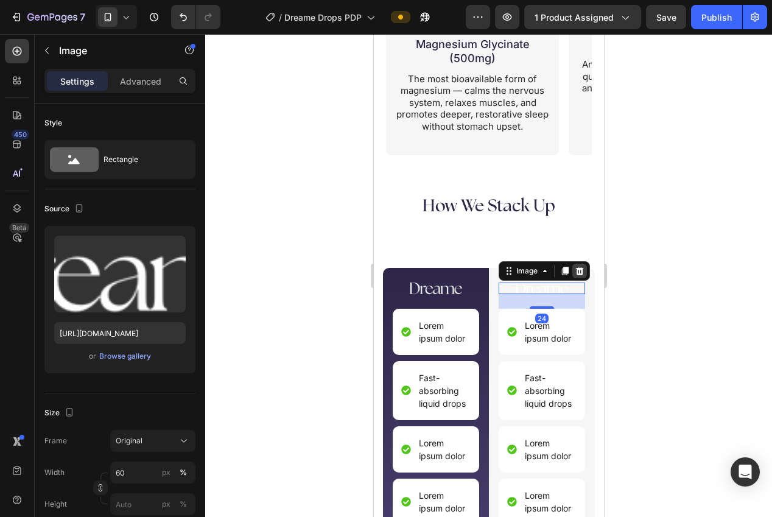
click at [578, 270] on icon at bounding box center [579, 271] width 10 height 10
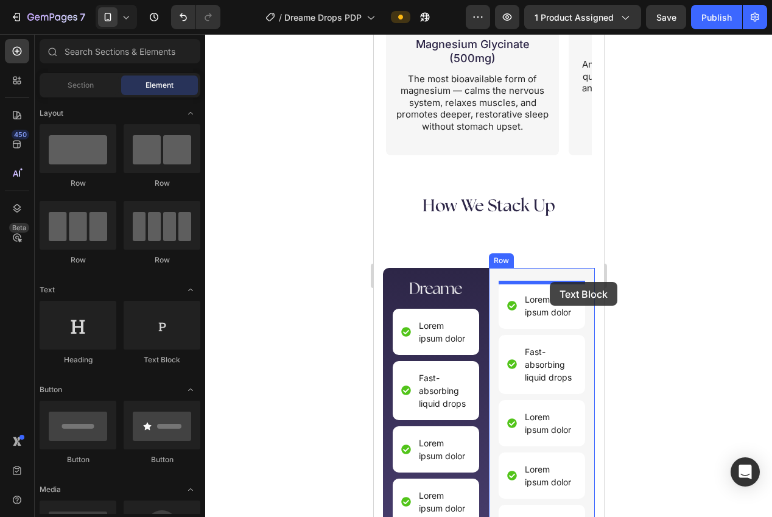
drag, startPoint x: 607, startPoint y: 362, endPoint x: 1018, endPoint y: 330, distance: 411.7
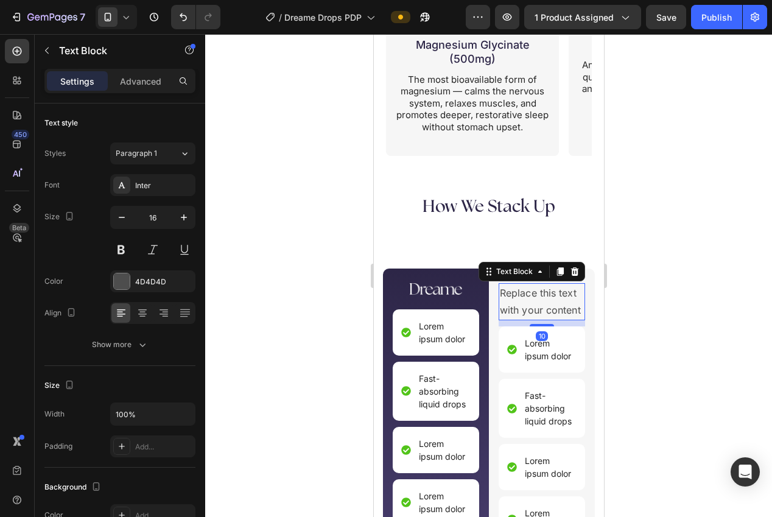
click at [535, 305] on div "Replace this text with your content" at bounding box center [541, 302] width 86 height 38
click at [535, 305] on p "Replace this text with your content" at bounding box center [541, 301] width 84 height 35
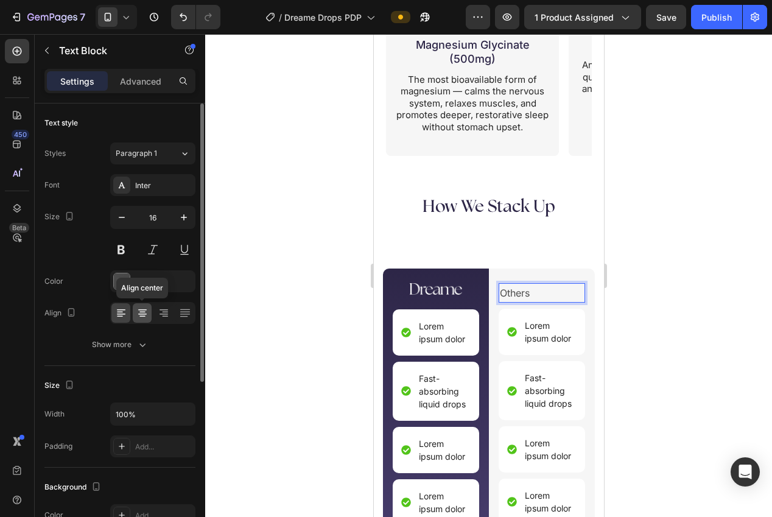
click at [138, 314] on icon at bounding box center [142, 314] width 9 height 1
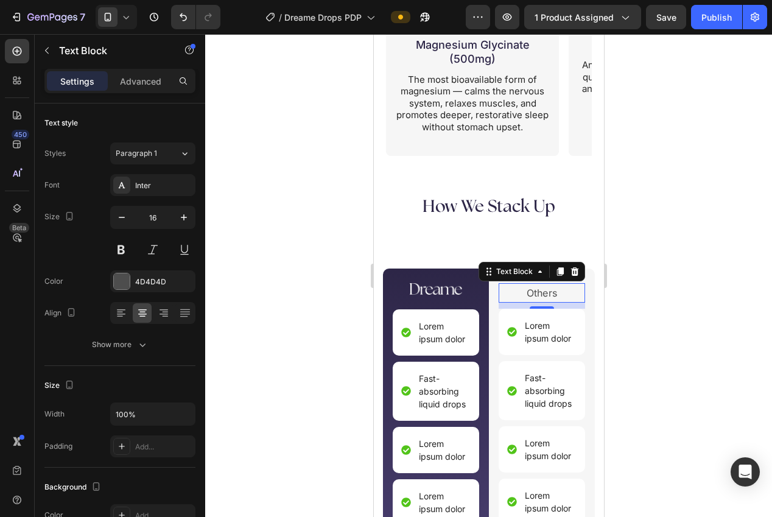
click at [276, 339] on div at bounding box center [488, 275] width 567 height 483
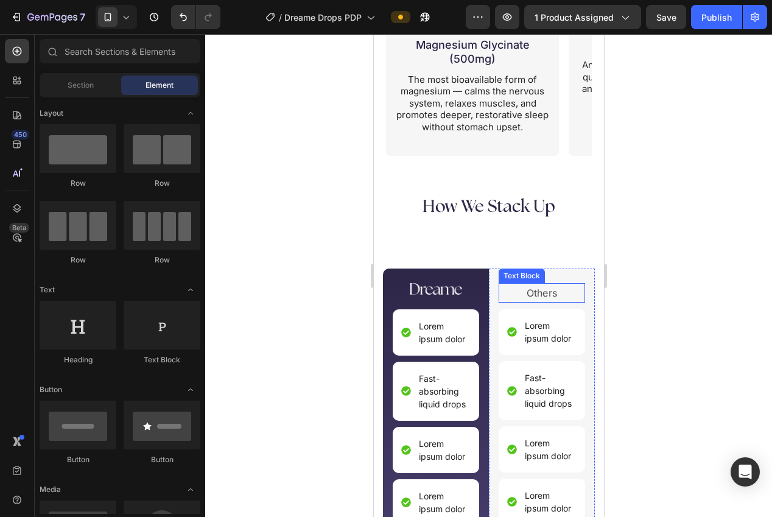
click at [541, 289] on p "Others" at bounding box center [541, 293] width 84 height 18
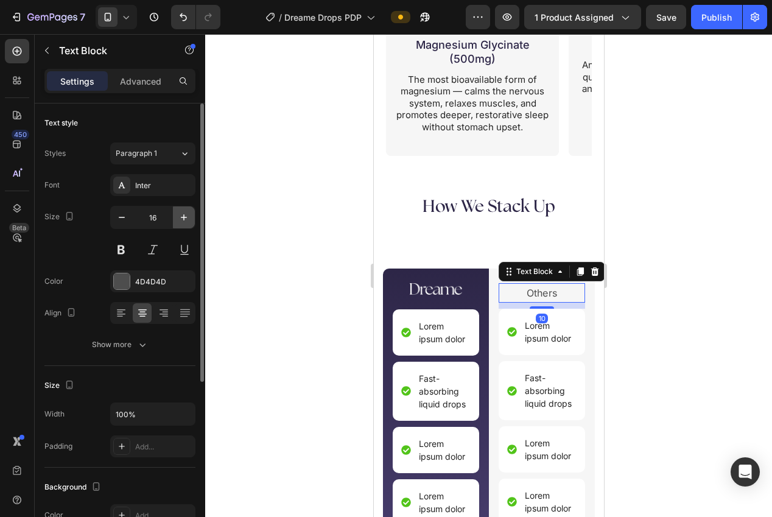
click at [180, 219] on icon "button" at bounding box center [184, 217] width 12 height 12
type input "18"
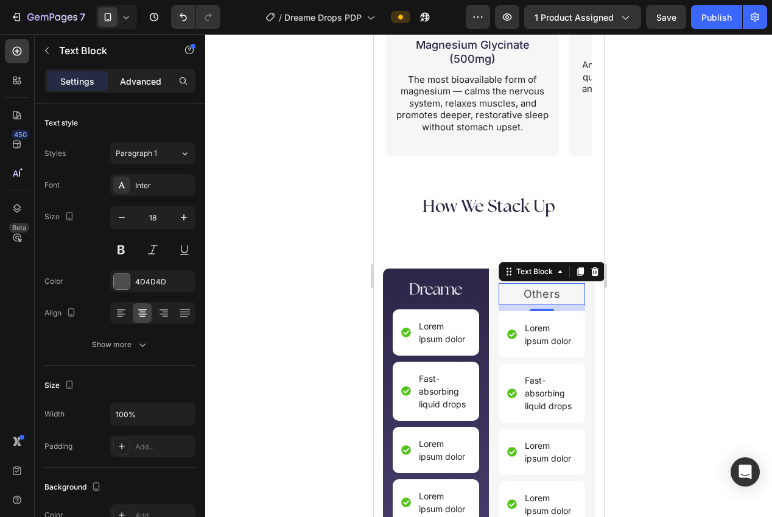
click at [133, 71] on div "Advanced" at bounding box center [140, 80] width 61 height 19
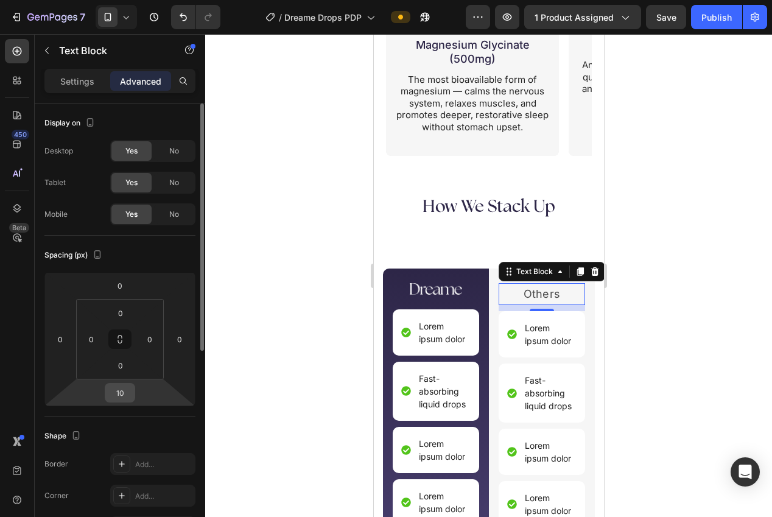
click at [122, 388] on input "10" at bounding box center [120, 393] width 24 height 18
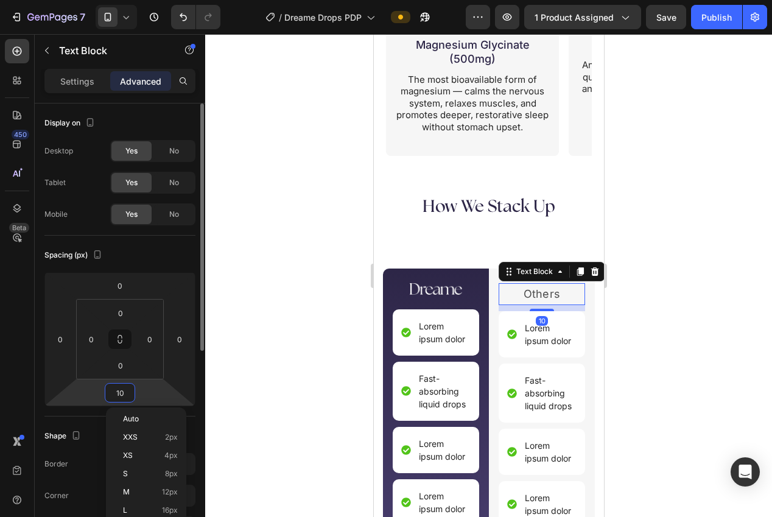
type input "0"
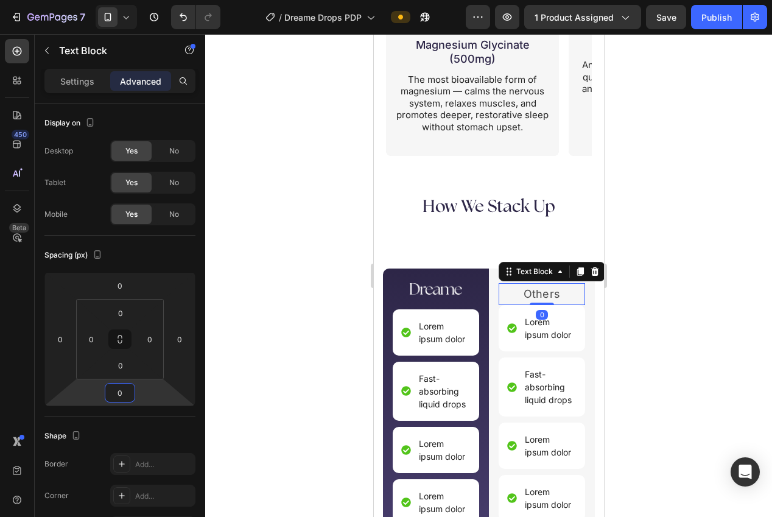
click at [239, 311] on div at bounding box center [488, 275] width 567 height 483
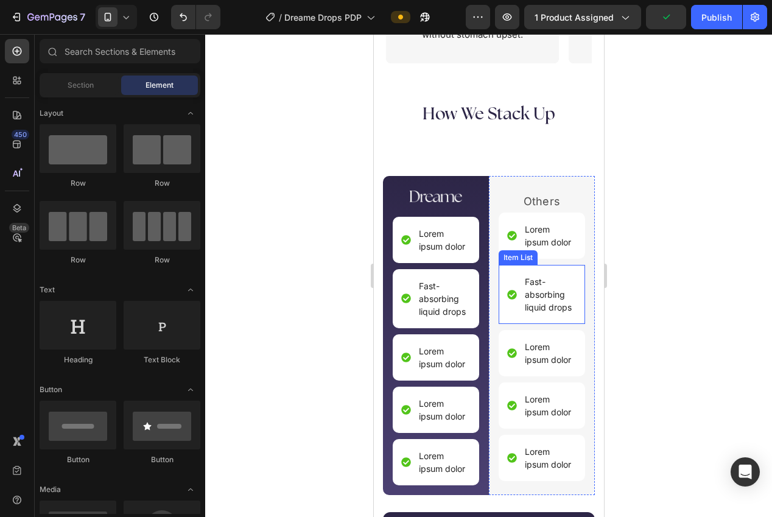
scroll to position [2624, 0]
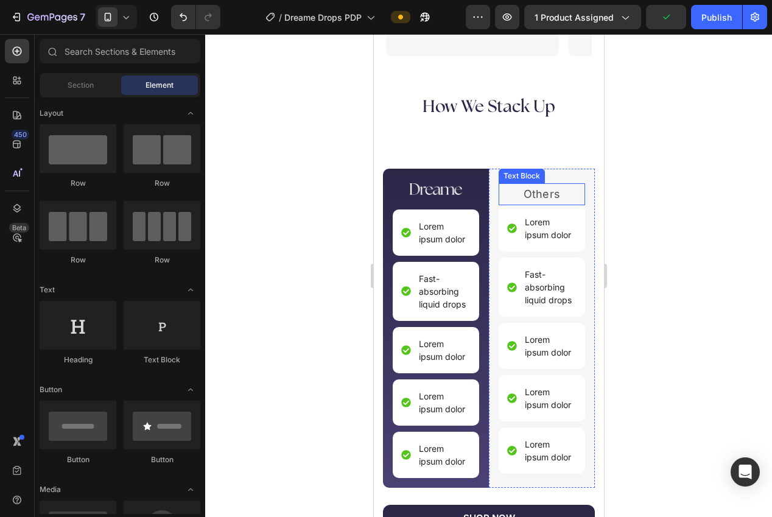
click at [549, 195] on p "Others" at bounding box center [541, 194] width 84 height 19
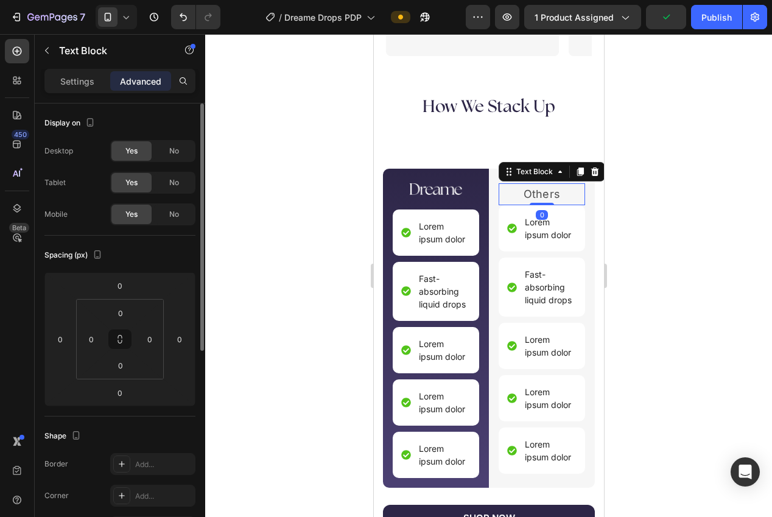
drag, startPoint x: 80, startPoint y: 77, endPoint x: 109, endPoint y: 125, distance: 56.3
click at [79, 77] on p "Settings" at bounding box center [77, 81] width 34 height 13
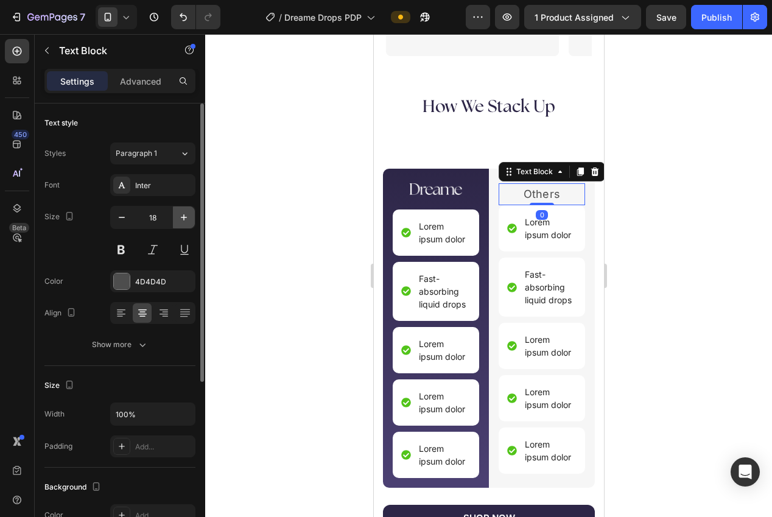
click at [183, 225] on button "button" at bounding box center [184, 217] width 22 height 22
click at [183, 224] on button "button" at bounding box center [184, 217] width 22 height 22
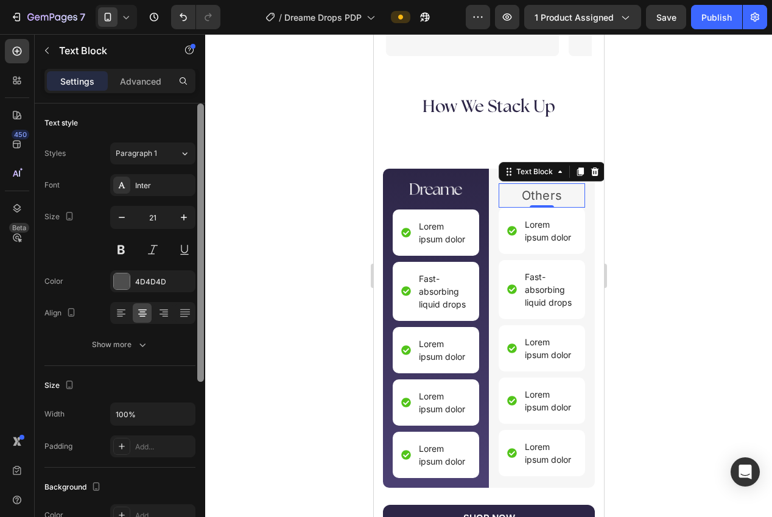
drag, startPoint x: 183, startPoint y: 223, endPoint x: 197, endPoint y: 223, distance: 13.4
click at [183, 223] on icon "button" at bounding box center [184, 217] width 12 height 12
type input "22"
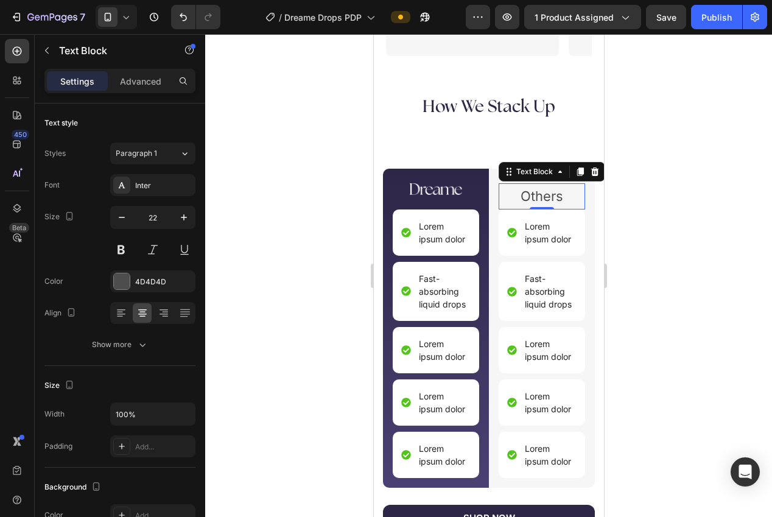
drag, startPoint x: 280, startPoint y: 230, endPoint x: 286, endPoint y: 229, distance: 6.7
click at [286, 228] on div at bounding box center [488, 275] width 567 height 483
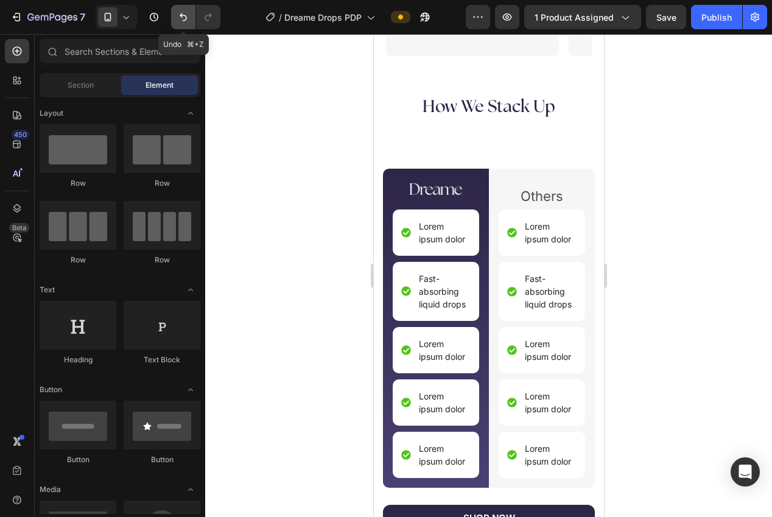
click at [186, 19] on icon "Undo/Redo" at bounding box center [183, 17] width 7 height 8
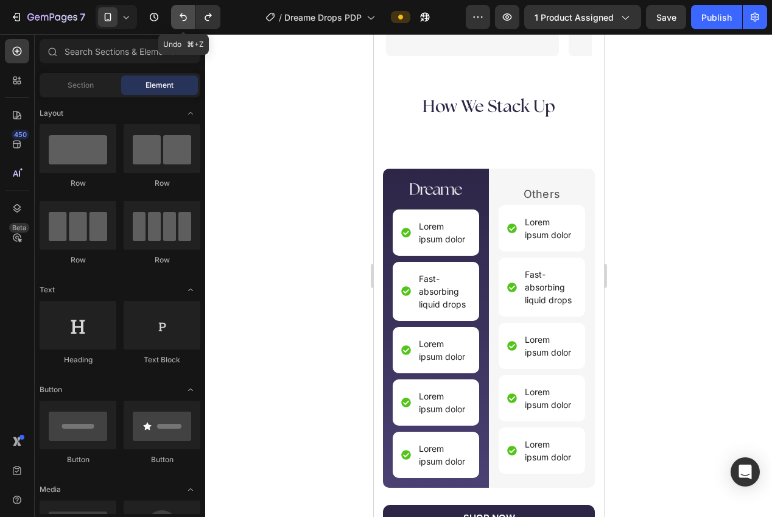
click at [186, 19] on icon "Undo/Redo" at bounding box center [183, 17] width 7 height 8
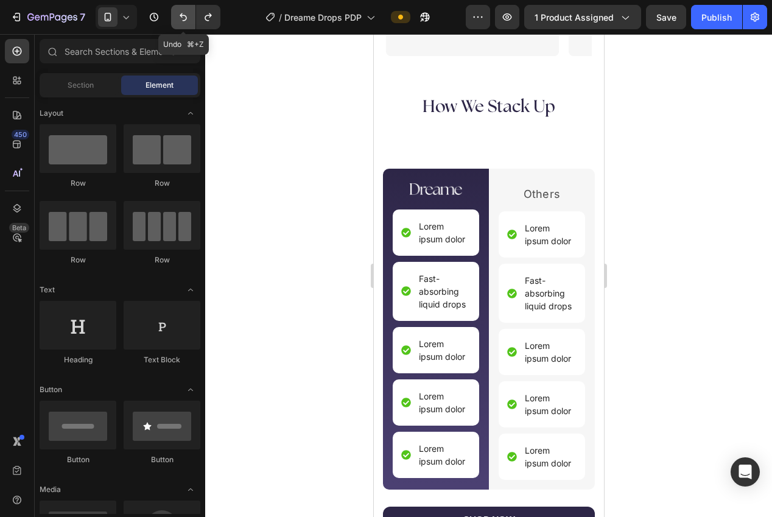
click at [186, 19] on icon "Undo/Redo" at bounding box center [183, 17] width 7 height 8
click at [186, 18] on icon "Undo/Redo" at bounding box center [183, 17] width 7 height 8
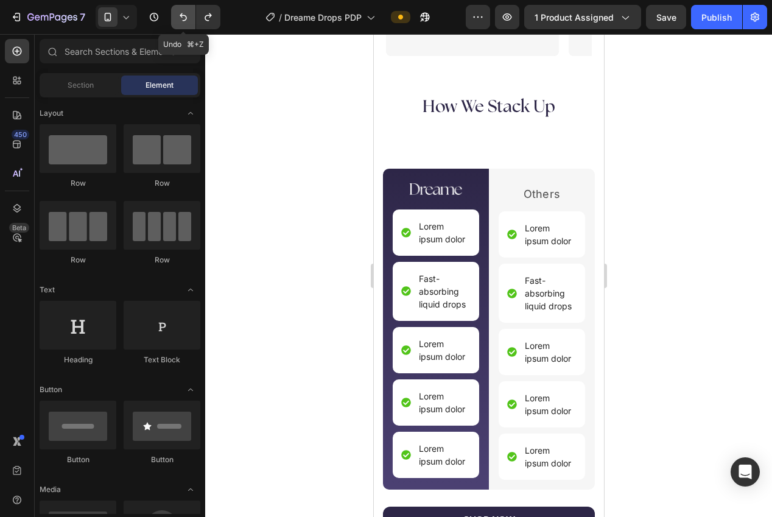
click at [186, 17] on icon "Undo/Redo" at bounding box center [183, 17] width 12 height 12
click at [187, 16] on icon "Undo/Redo" at bounding box center [183, 17] width 12 height 12
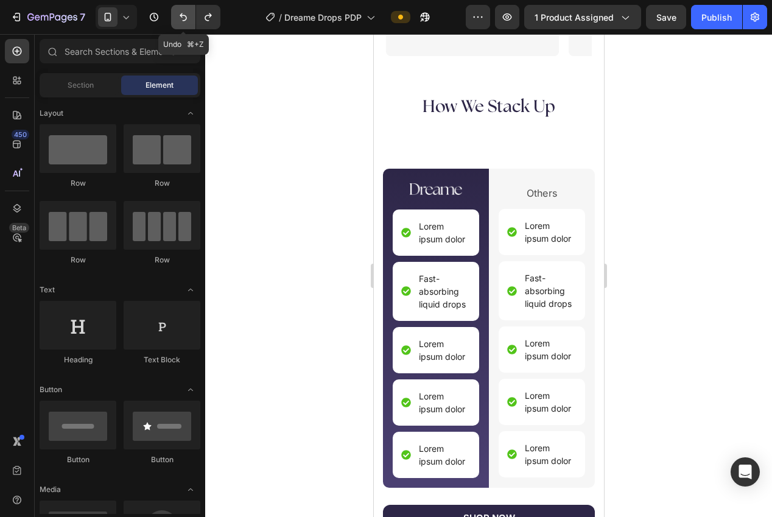
click at [187, 16] on icon "Undo/Redo" at bounding box center [183, 17] width 12 height 12
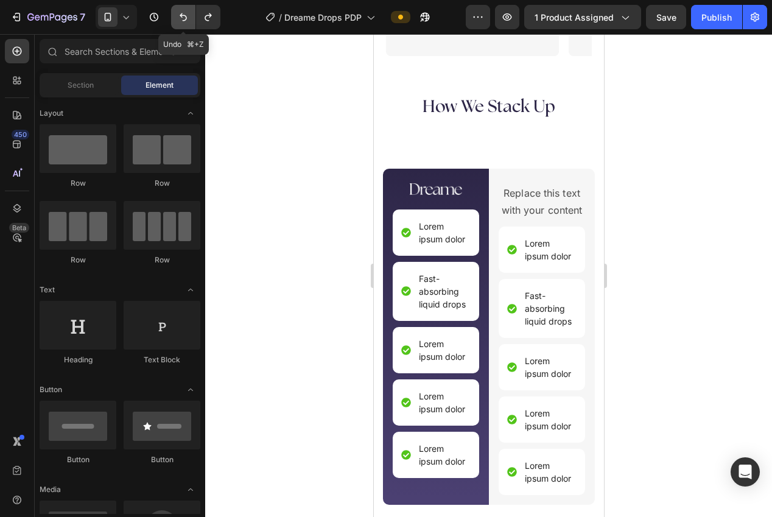
click at [187, 16] on icon "Undo/Redo" at bounding box center [183, 17] width 12 height 12
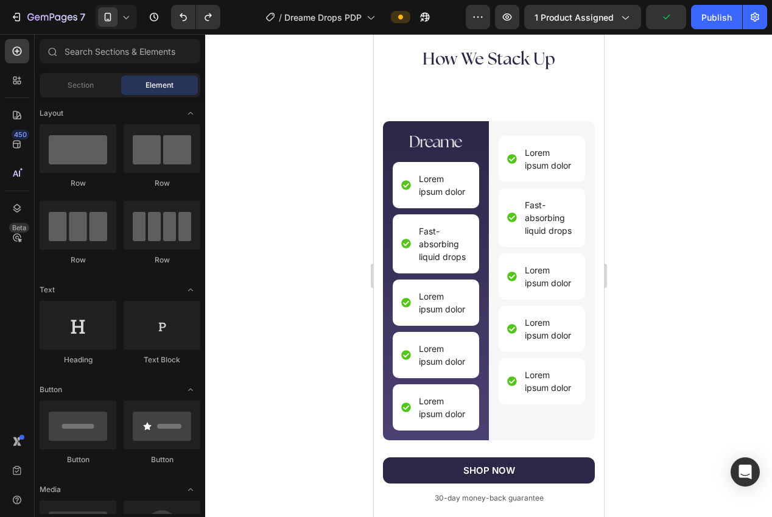
scroll to position [2666, 0]
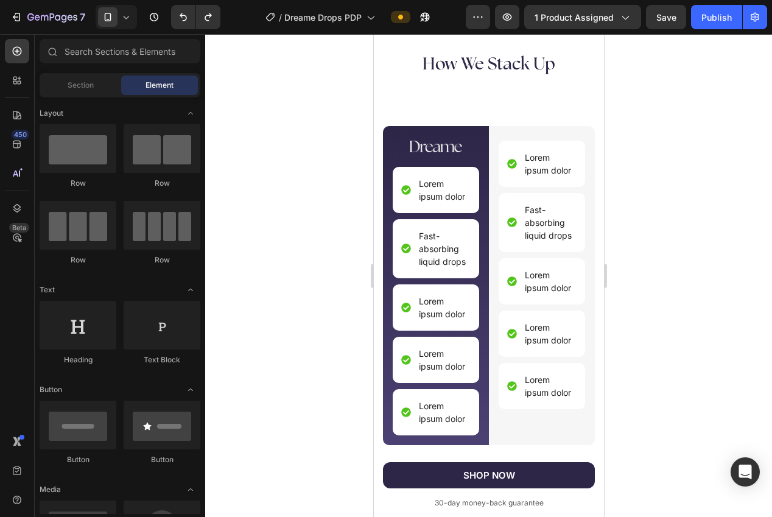
drag, startPoint x: 598, startPoint y: 359, endPoint x: 979, endPoint y: 409, distance: 384.0
click at [175, 16] on button "Undo/Redo" at bounding box center [183, 17] width 24 height 24
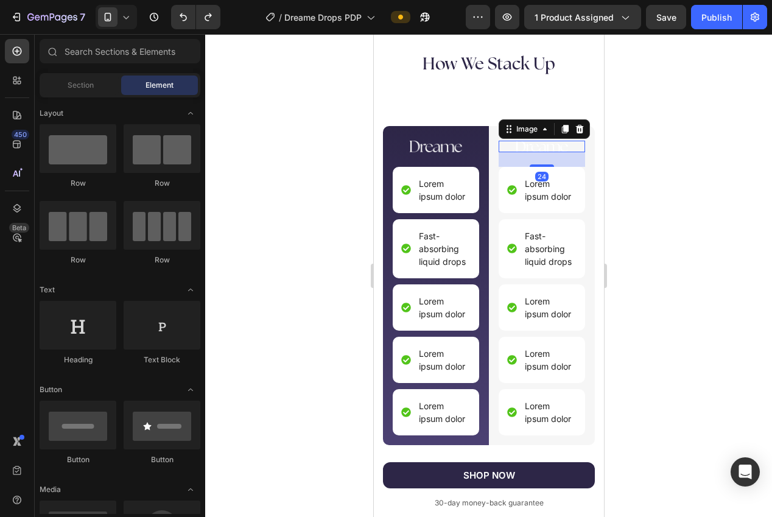
drag, startPoint x: 551, startPoint y: 147, endPoint x: 439, endPoint y: 160, distance: 112.7
click at [551, 148] on img at bounding box center [541, 147] width 52 height 12
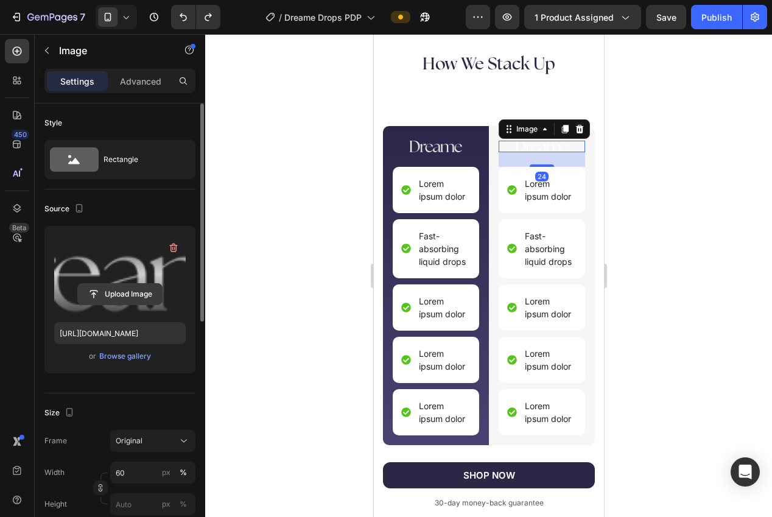
click at [108, 300] on input "file" at bounding box center [120, 294] width 84 height 21
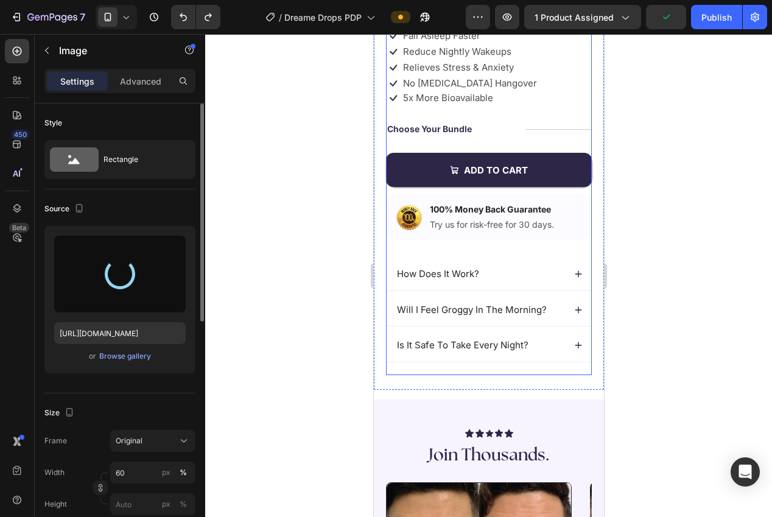
scroll to position [0, 0]
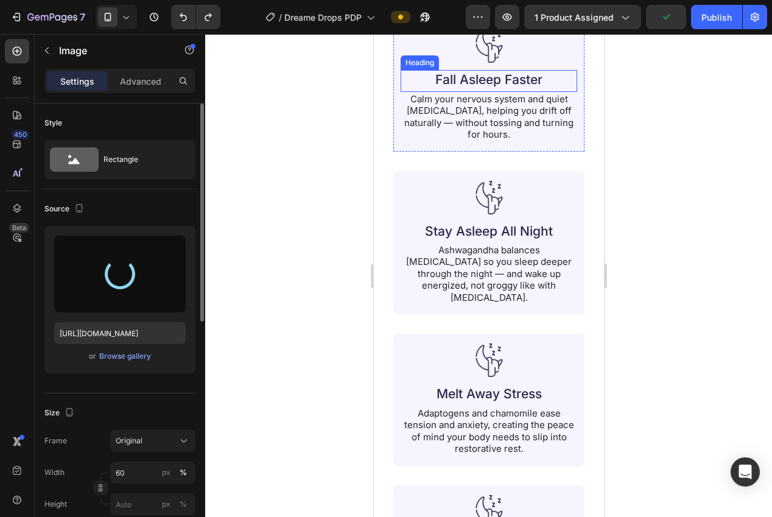
type input "https://cdn.shopify.com/s/files/1/0940/0539/5768/files/gempages_563747377920344…"
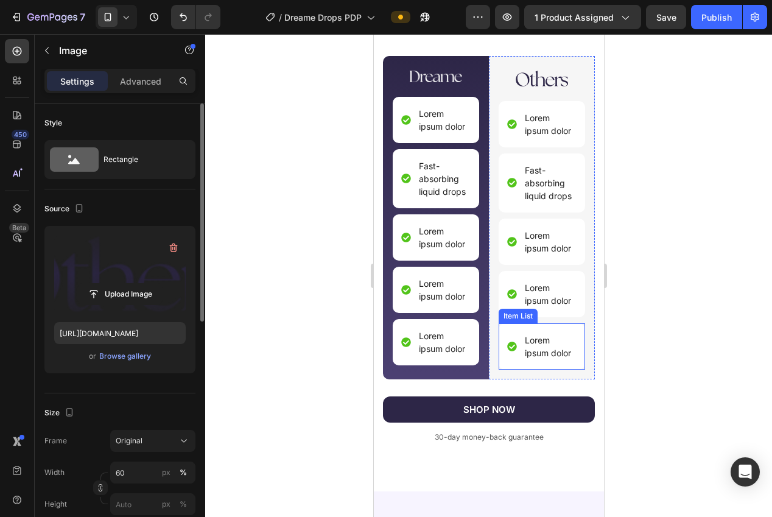
scroll to position [2673, 0]
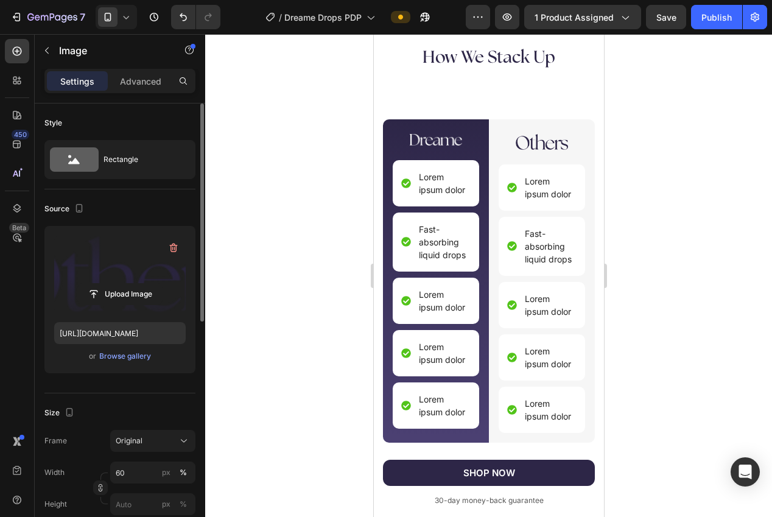
click at [661, 322] on div at bounding box center [488, 275] width 567 height 483
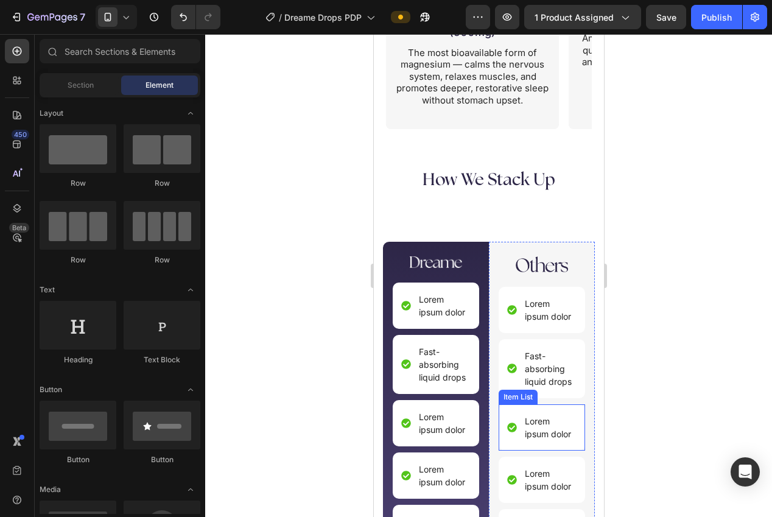
scroll to position [2536, 0]
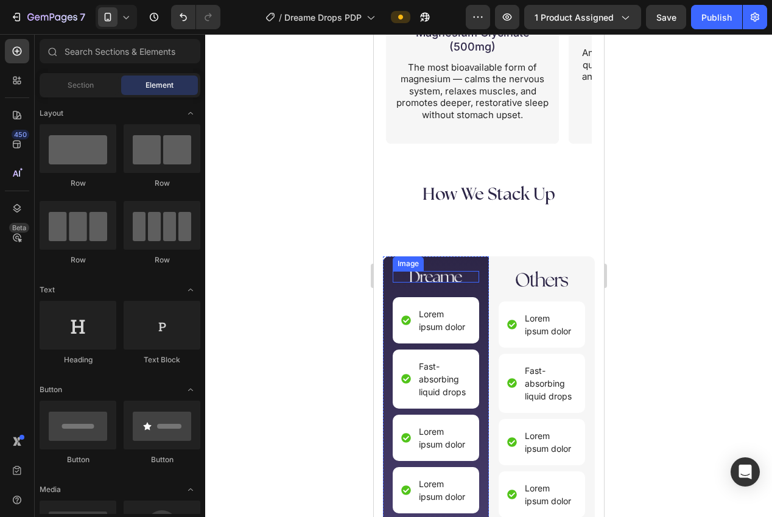
click at [438, 275] on img at bounding box center [435, 277] width 52 height 12
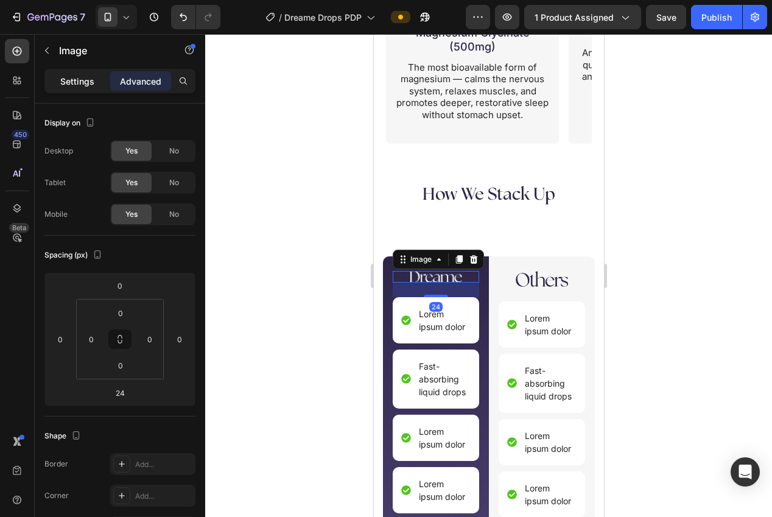
click at [69, 85] on p "Settings" at bounding box center [77, 81] width 34 height 13
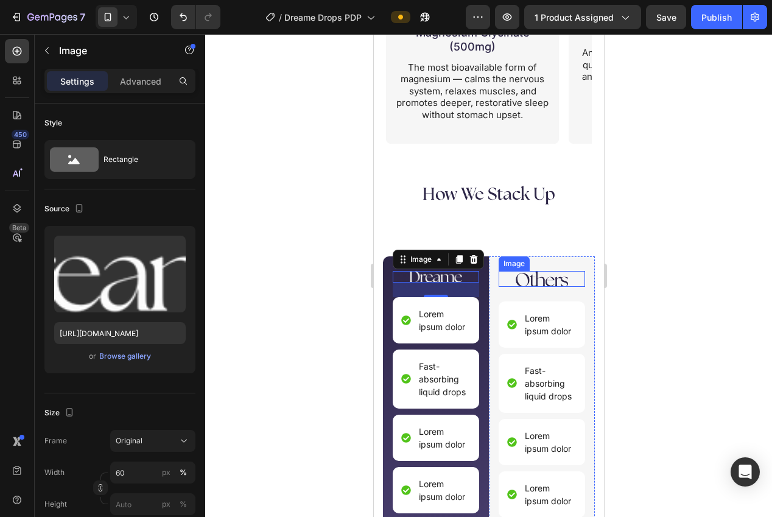
click at [553, 280] on img at bounding box center [541, 279] width 52 height 16
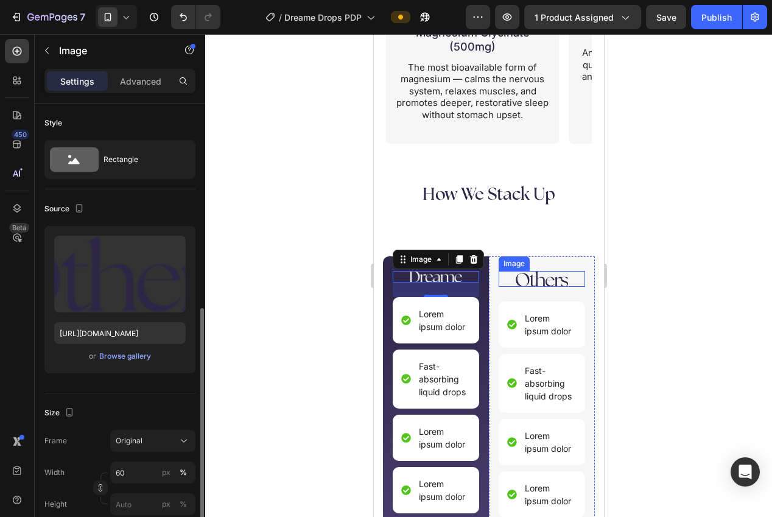
scroll to position [138, 0]
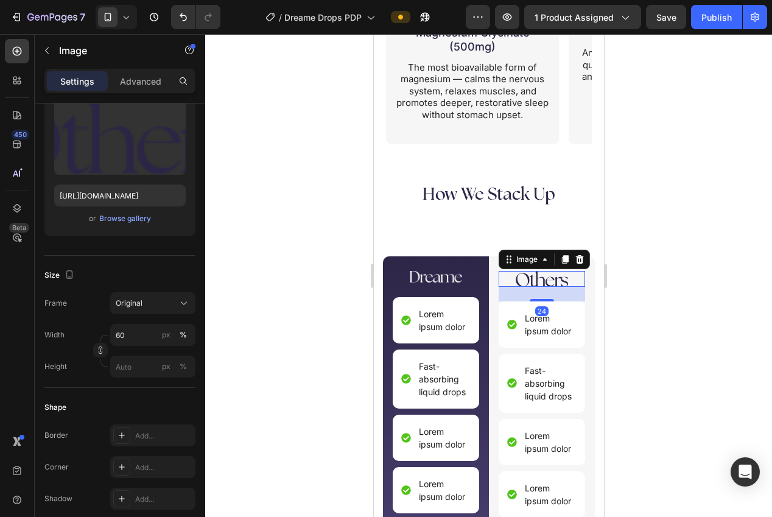
click at [330, 281] on div at bounding box center [488, 275] width 567 height 483
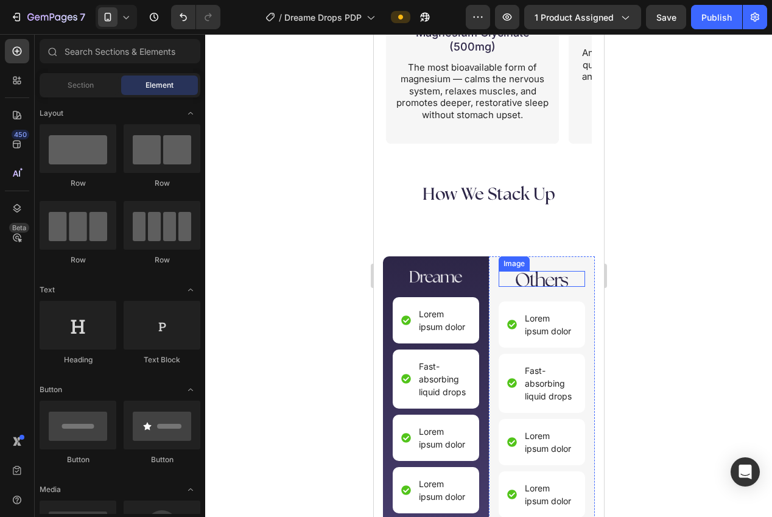
click at [554, 280] on img at bounding box center [541, 279] width 52 height 16
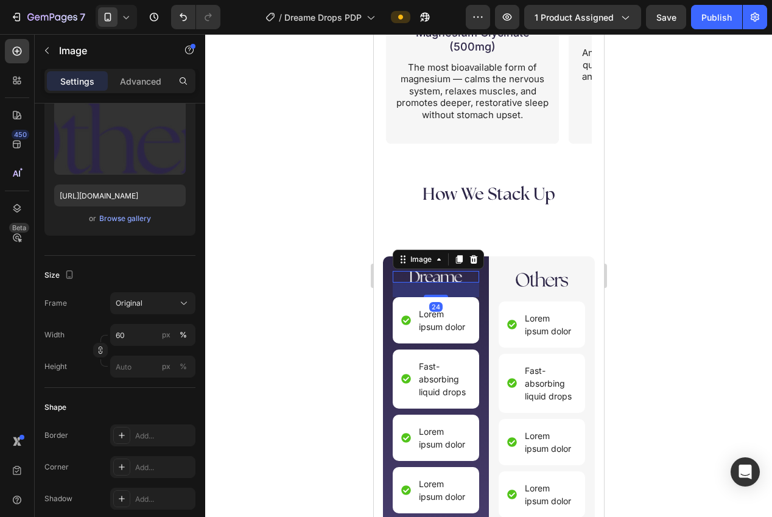
click at [443, 279] on img at bounding box center [435, 277] width 52 height 12
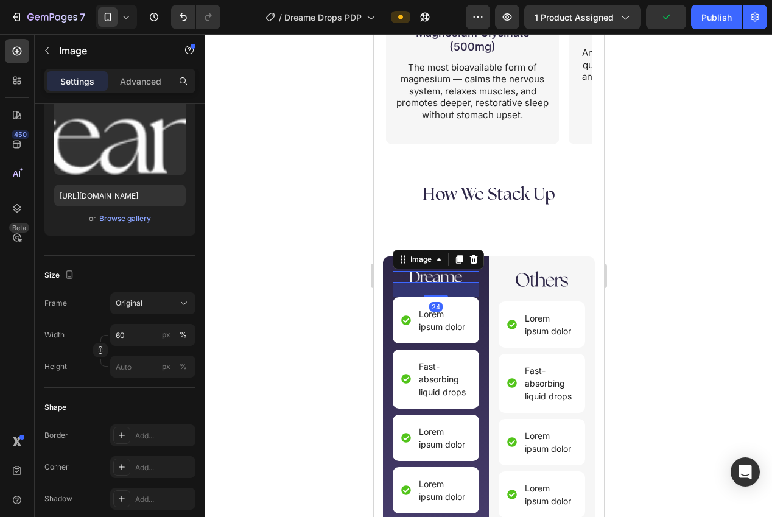
click at [348, 276] on div at bounding box center [488, 275] width 567 height 483
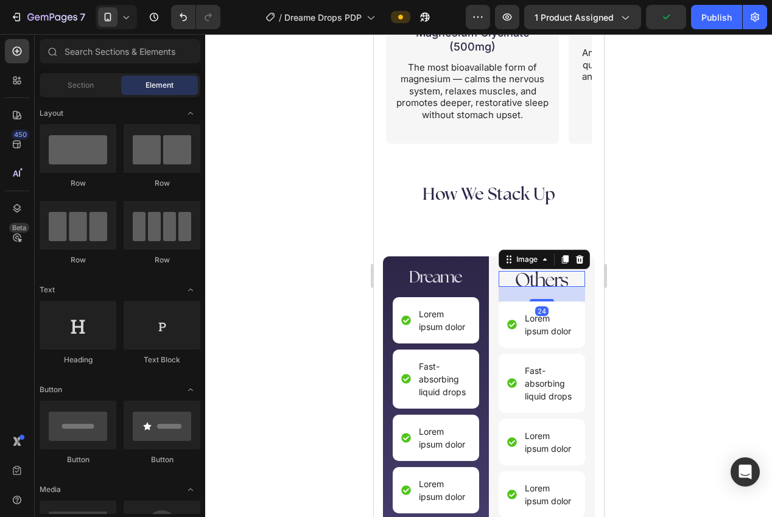
drag, startPoint x: 570, startPoint y: 280, endPoint x: 533, endPoint y: 273, distance: 37.7
click at [570, 280] on div at bounding box center [541, 279] width 86 height 16
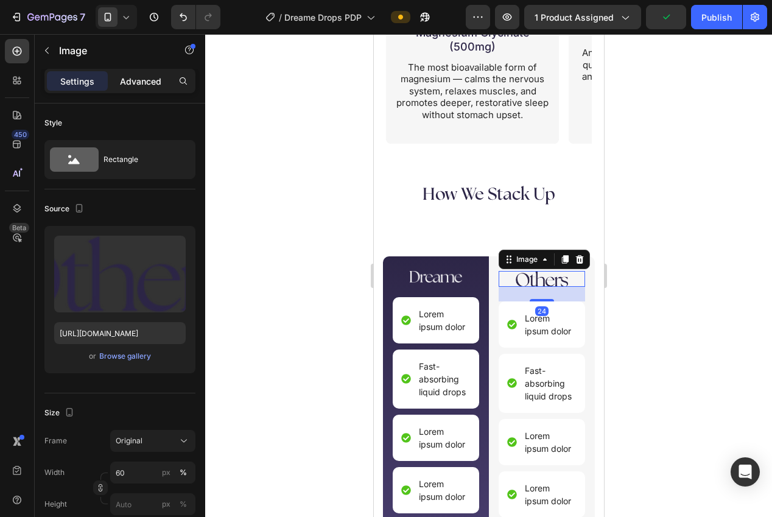
click at [130, 84] on p "Advanced" at bounding box center [140, 81] width 41 height 13
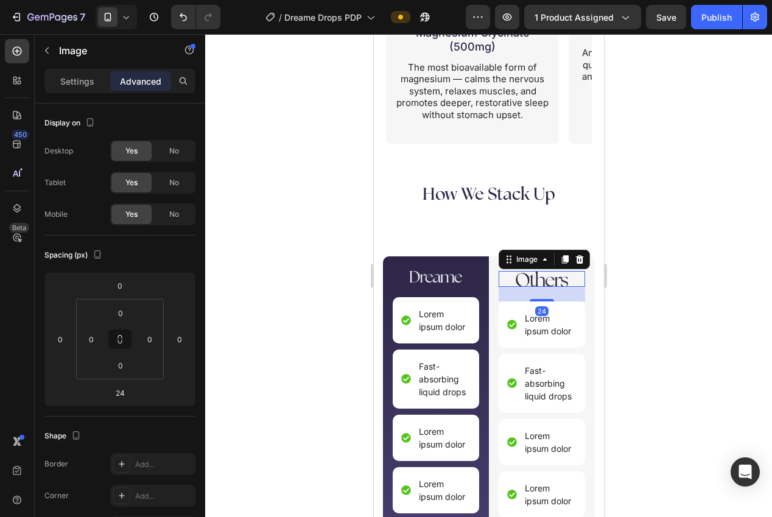
drag, startPoint x: 256, startPoint y: 200, endPoint x: 365, endPoint y: 239, distance: 115.8
click at [262, 200] on div at bounding box center [488, 275] width 567 height 483
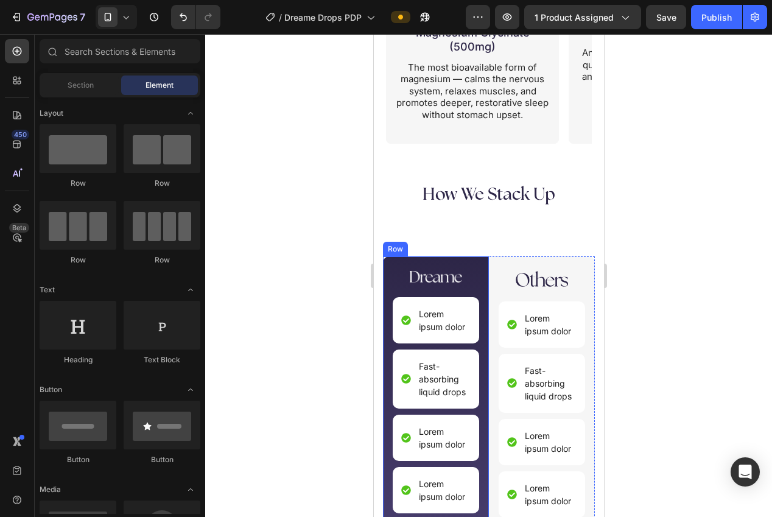
click at [476, 264] on div "Image Lorem ipsum dolor Item List Fast-absorbing liquid drops Item List Lorem i…" at bounding box center [435, 417] width 106 height 323
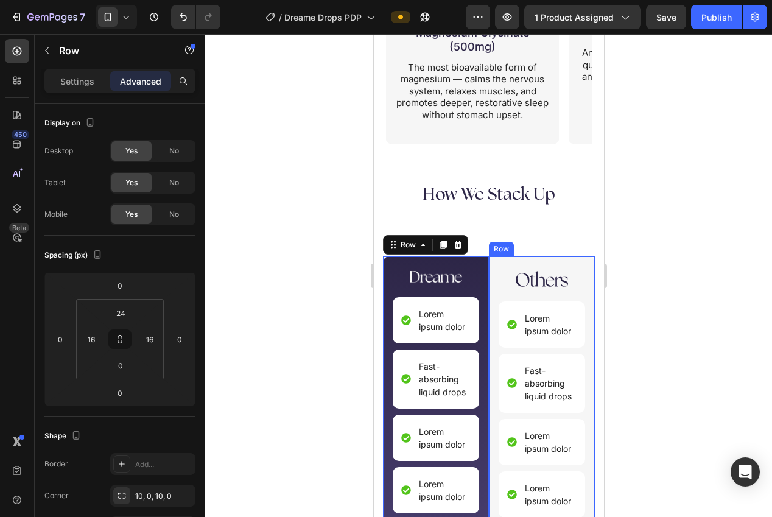
click at [510, 259] on div "Image Lorem ipsum dolor Item List Fast-absorbing liquid drops Item List Lorem i…" at bounding box center [541, 417] width 106 height 323
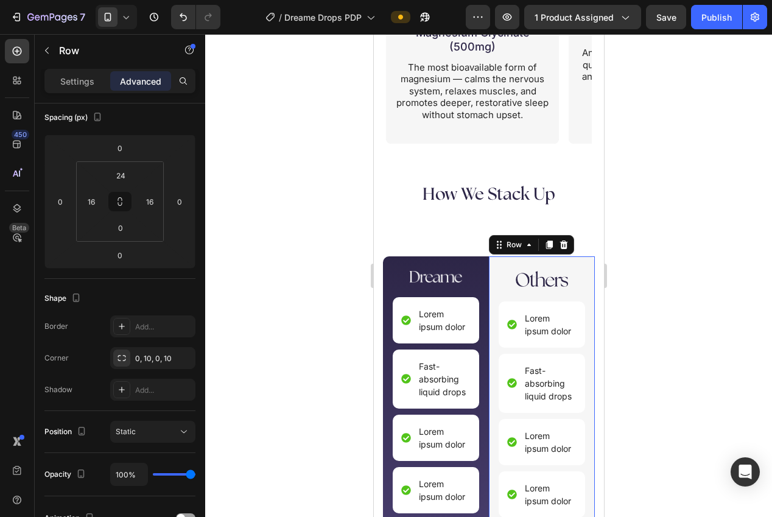
drag, startPoint x: 69, startPoint y: 80, endPoint x: 94, endPoint y: 94, distance: 29.2
click at [71, 81] on p "Settings" at bounding box center [77, 81] width 34 height 13
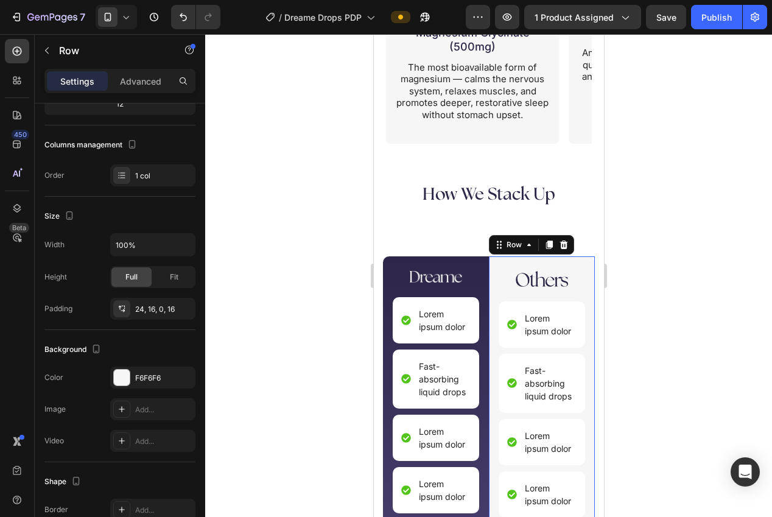
click at [356, 234] on div at bounding box center [488, 275] width 567 height 483
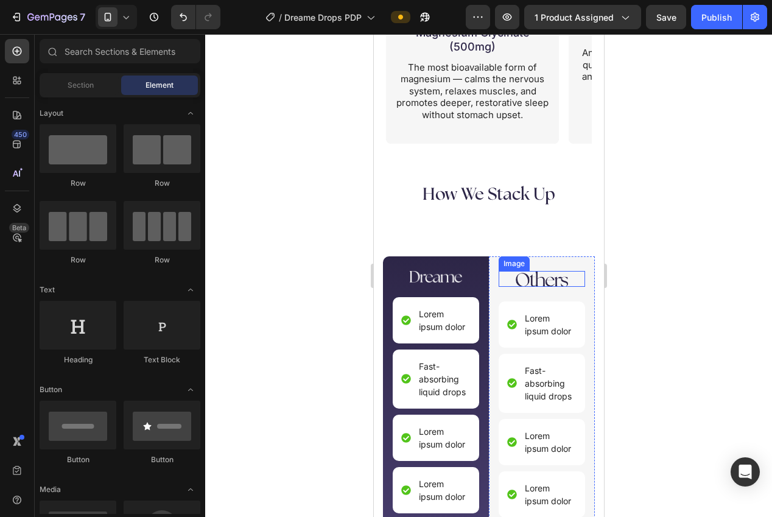
click at [537, 284] on img at bounding box center [541, 279] width 52 height 16
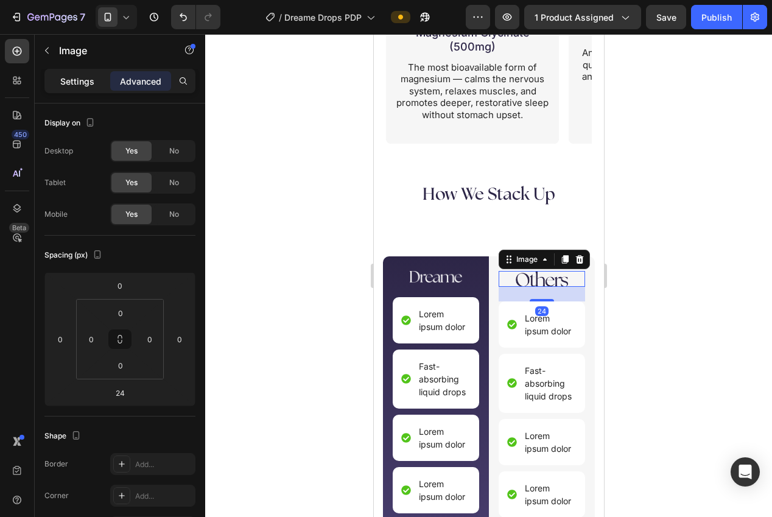
click at [73, 80] on p "Settings" at bounding box center [77, 81] width 34 height 13
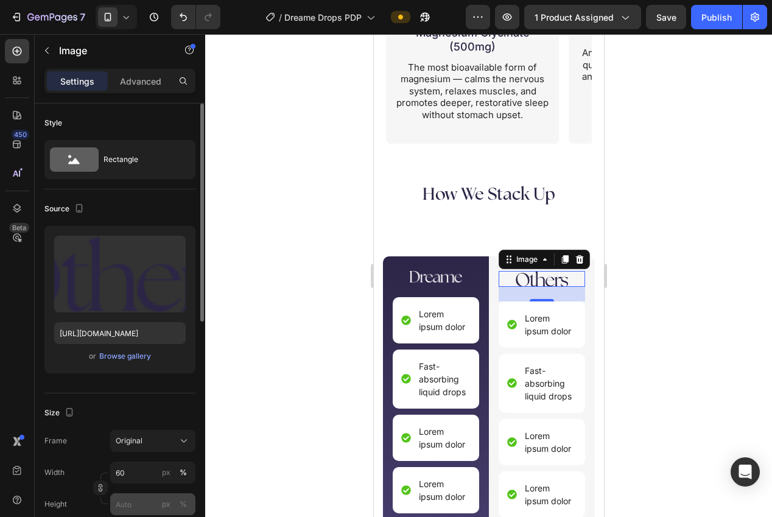
scroll to position [133, 0]
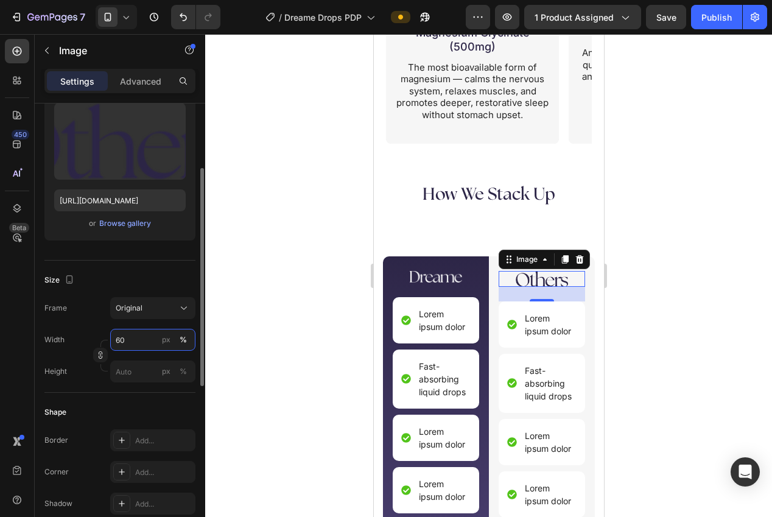
click at [146, 348] on input "60" at bounding box center [152, 340] width 85 height 22
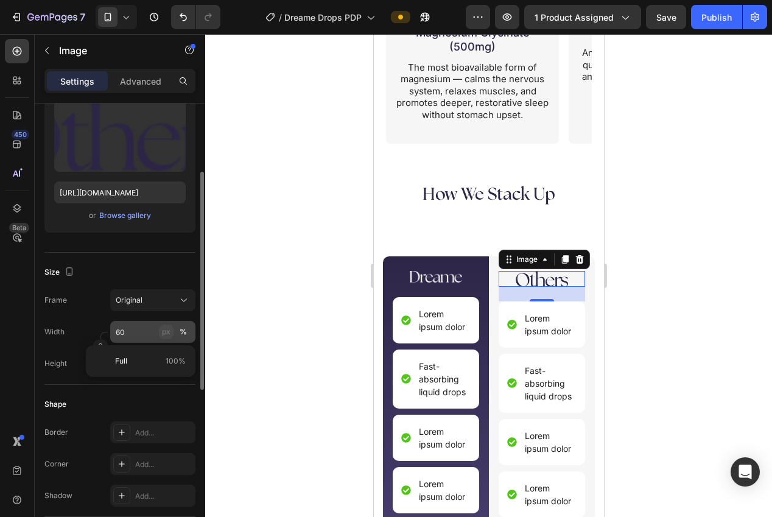
click at [166, 331] on div "px" at bounding box center [166, 331] width 9 height 11
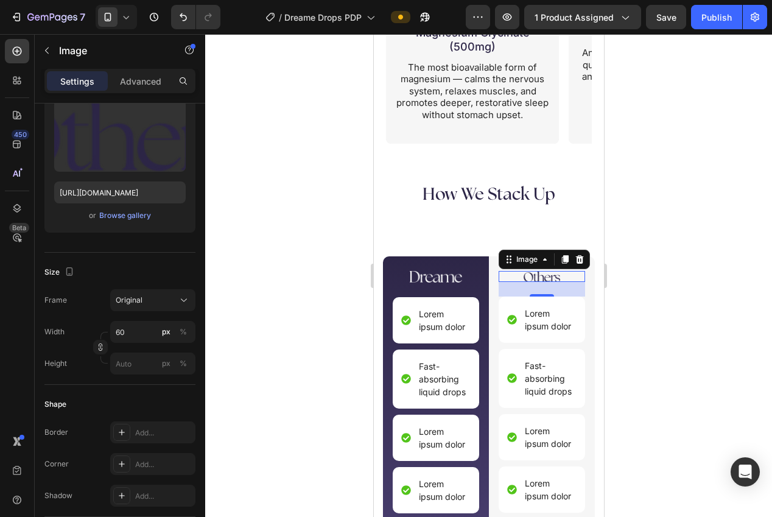
click at [312, 351] on div at bounding box center [488, 275] width 567 height 483
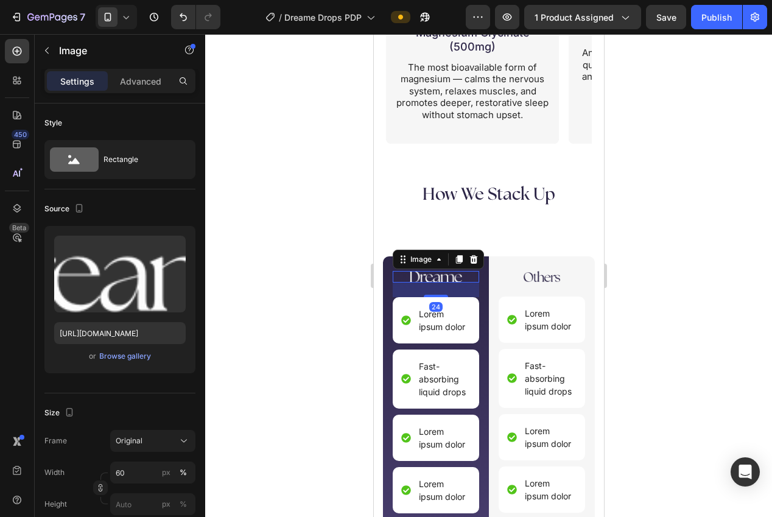
click at [443, 273] on img at bounding box center [435, 277] width 52 height 12
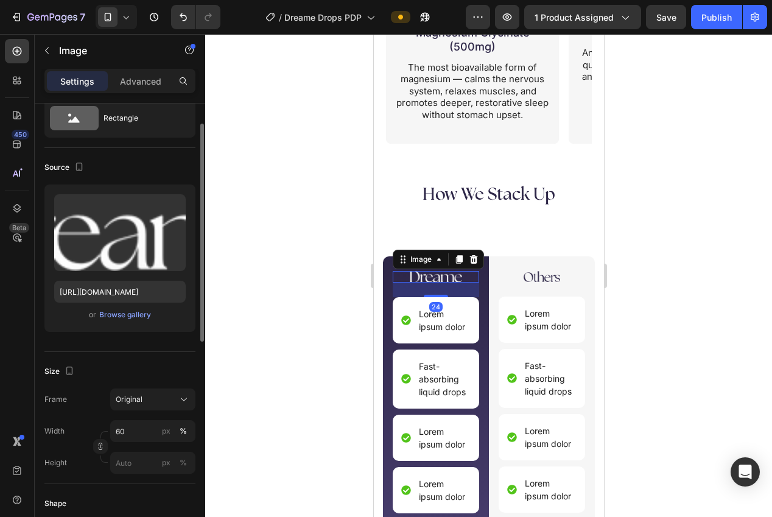
scroll to position [86, 0]
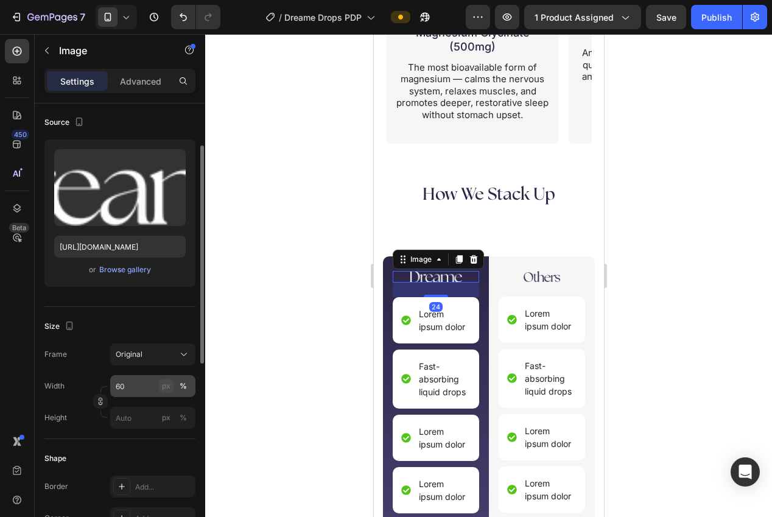
click at [166, 385] on div "px" at bounding box center [166, 386] width 9 height 11
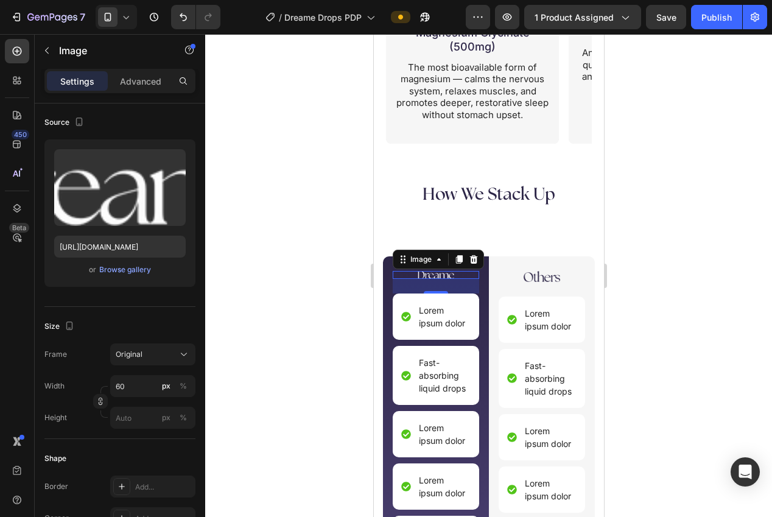
click at [255, 370] on div at bounding box center [488, 275] width 567 height 483
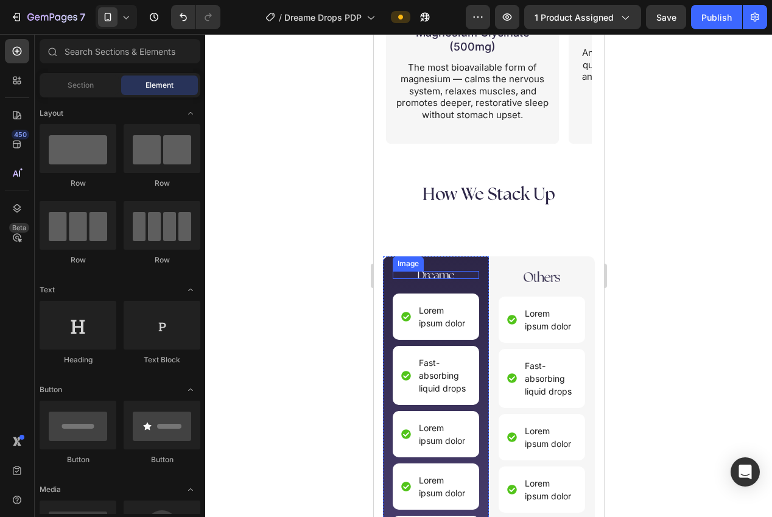
click at [427, 277] on img at bounding box center [435, 275] width 37 height 8
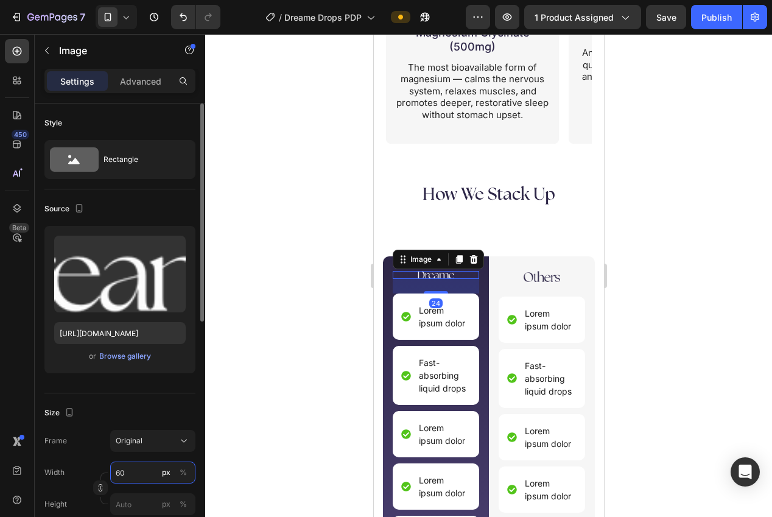
click at [132, 477] on input "60" at bounding box center [152, 473] width 85 height 22
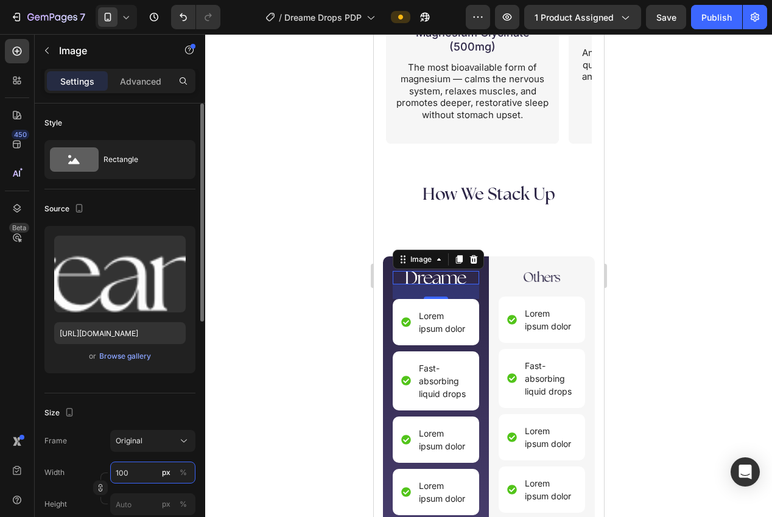
click at [133, 480] on input "100" at bounding box center [152, 473] width 85 height 22
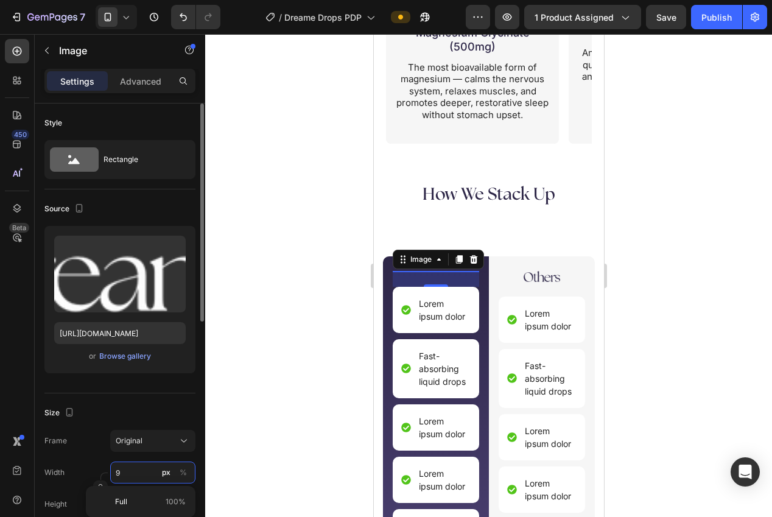
type input "90"
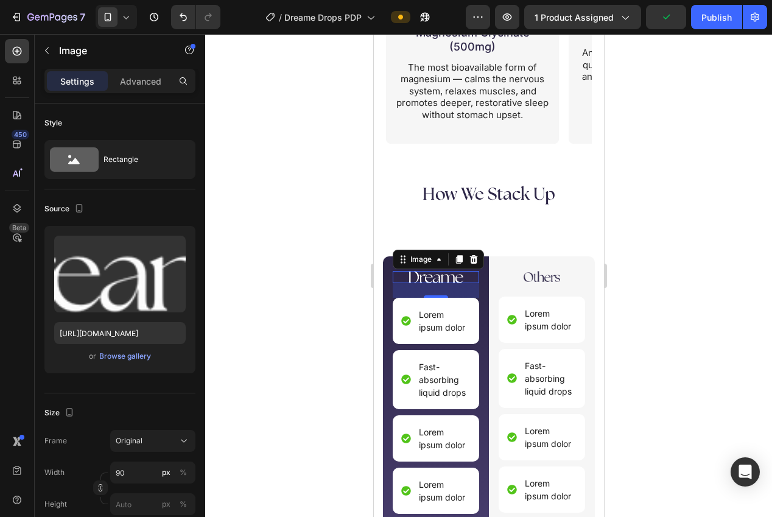
click at [236, 400] on div at bounding box center [488, 275] width 567 height 483
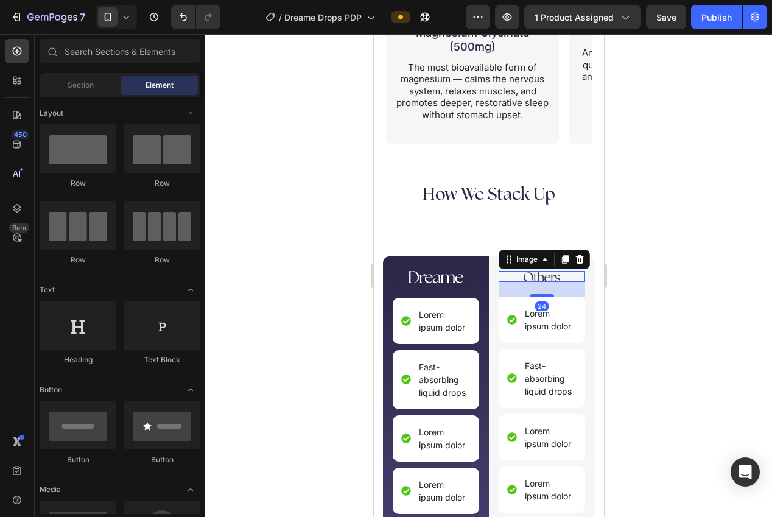
drag, startPoint x: 543, startPoint y: 279, endPoint x: 583, endPoint y: 281, distance: 40.3
click at [543, 279] on img at bounding box center [541, 276] width 37 height 11
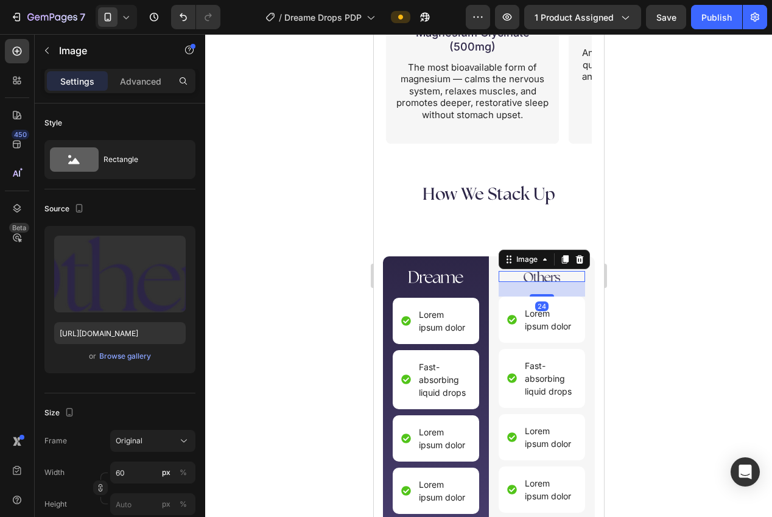
click at [719, 294] on div at bounding box center [488, 275] width 567 height 483
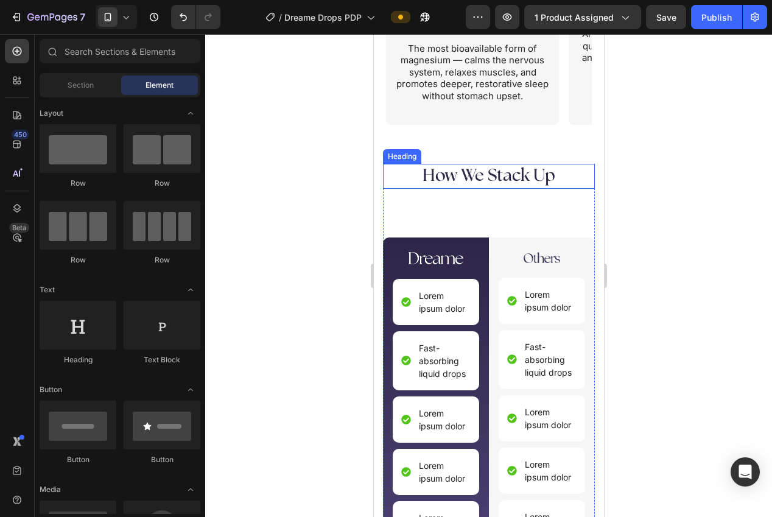
scroll to position [2554, 0]
click at [526, 185] on h2 "How We Stack Up" at bounding box center [488, 176] width 212 height 24
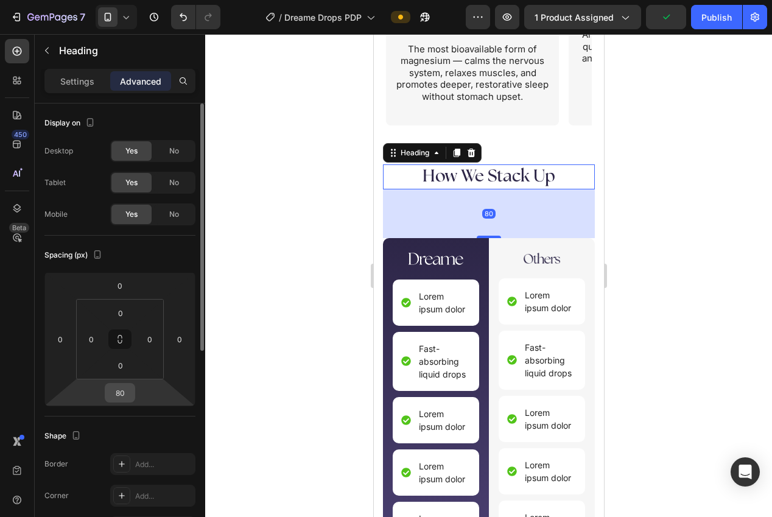
click at [114, 388] on input "80" at bounding box center [120, 393] width 24 height 18
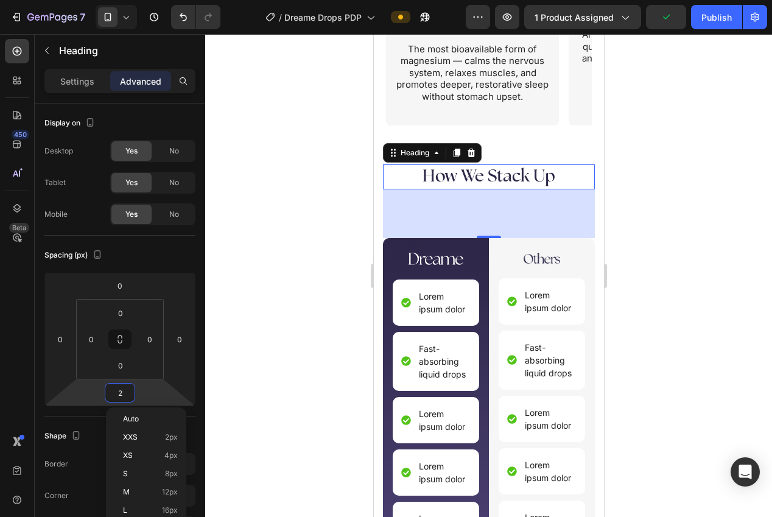
type input "24"
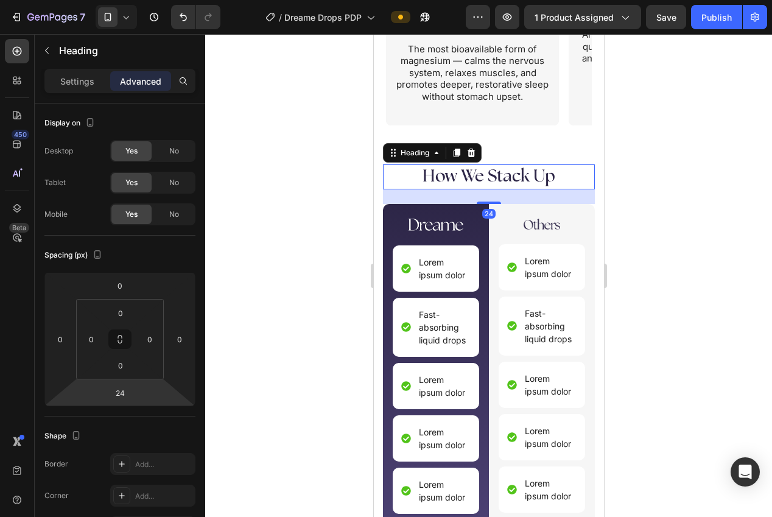
drag, startPoint x: 303, startPoint y: 373, endPoint x: 303, endPoint y: 367, distance: 6.1
click at [304, 371] on div at bounding box center [488, 275] width 567 height 483
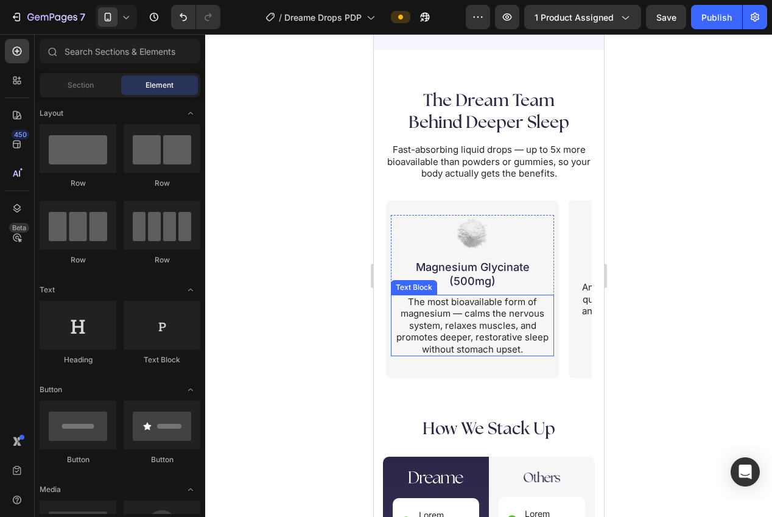
scroll to position [2283, 0]
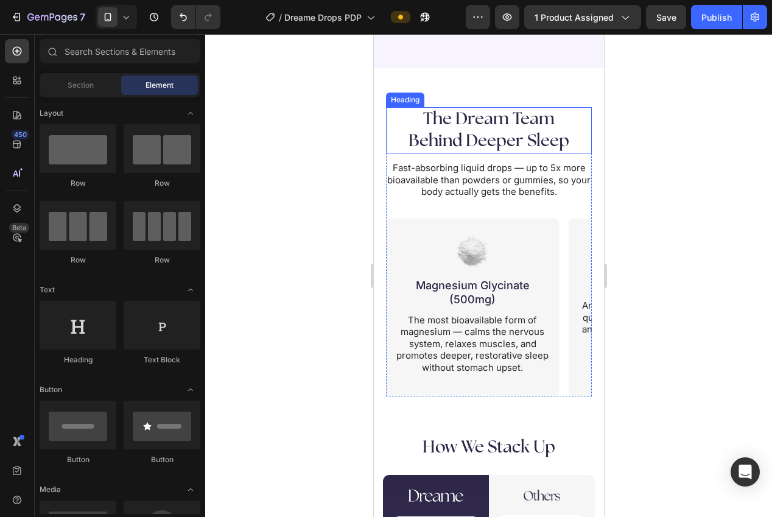
click at [485, 138] on h2 "The Dream Team Behind Deeper Sleep" at bounding box center [488, 130] width 206 height 47
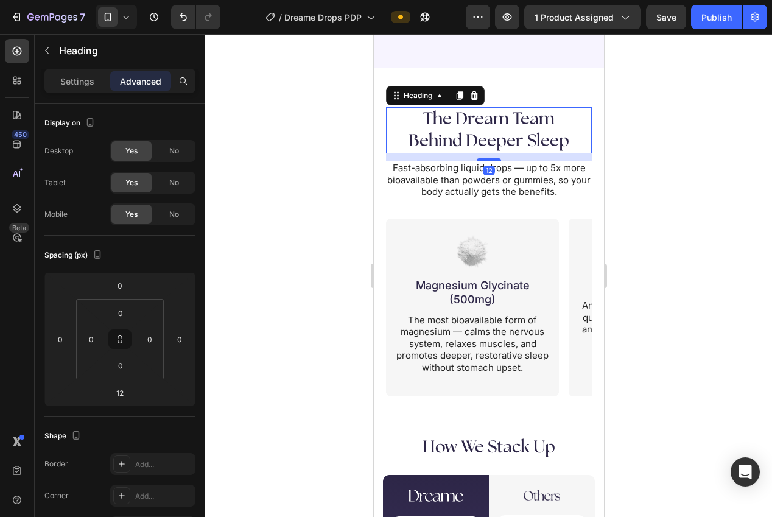
drag, startPoint x: 297, startPoint y: 299, endPoint x: 303, endPoint y: 301, distance: 6.6
click at [297, 299] on div at bounding box center [488, 275] width 567 height 483
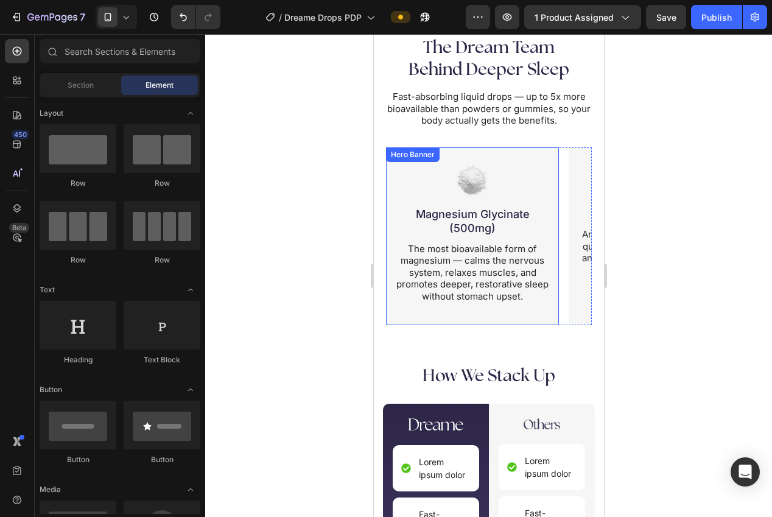
scroll to position [2415, 0]
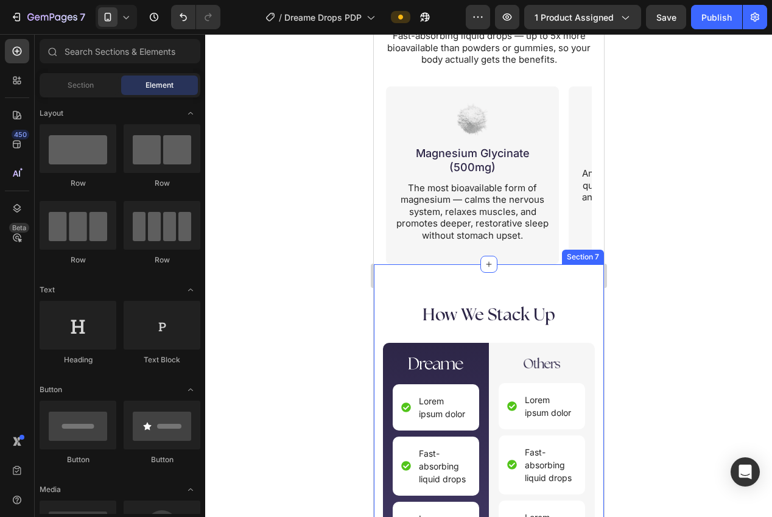
click at [527, 299] on div "Image How We Stack Up Heading Image Lorem ipsum dolor Item List Fast-absorbing …" at bounding box center [488, 519] width 230 height 510
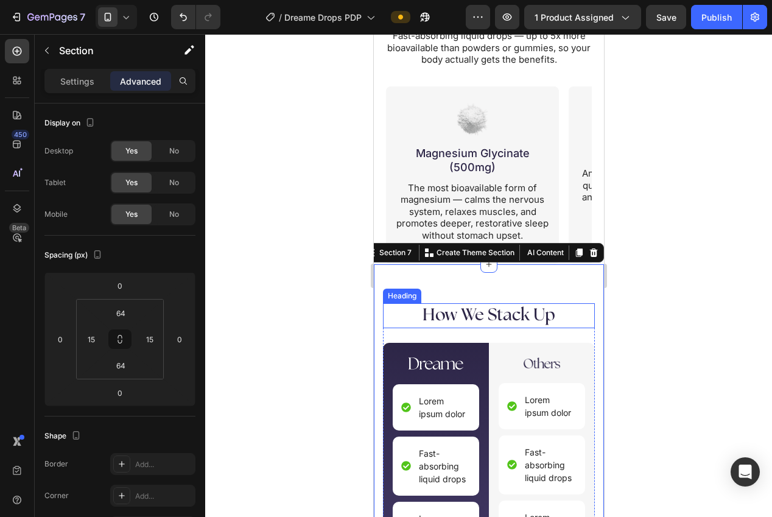
click at [519, 322] on h2 "How We Stack Up" at bounding box center [488, 315] width 212 height 24
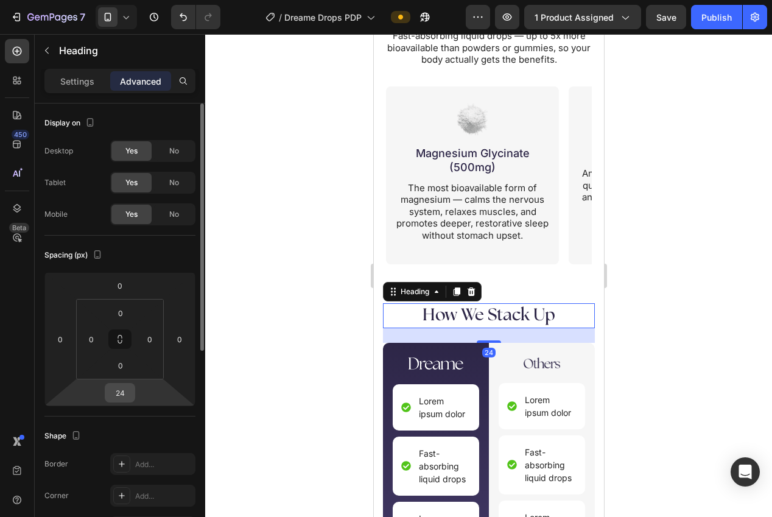
click at [124, 395] on input "24" at bounding box center [120, 393] width 24 height 18
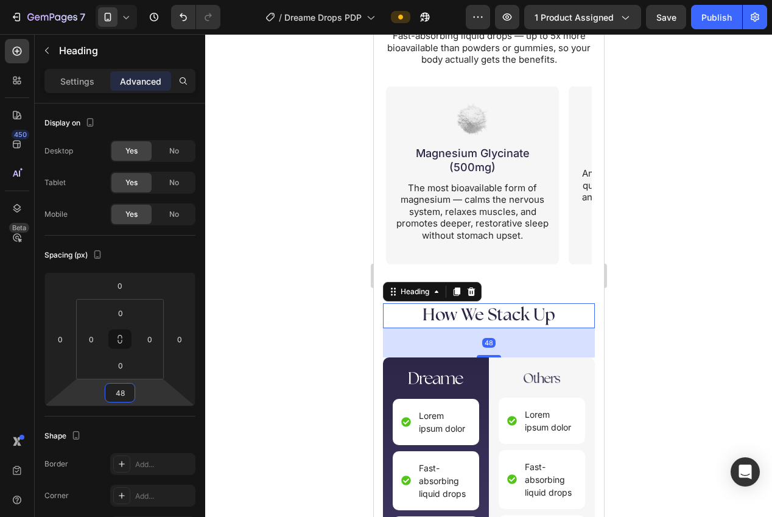
type input "48"
drag, startPoint x: 262, startPoint y: 343, endPoint x: 273, endPoint y: 340, distance: 11.4
click at [269, 341] on div at bounding box center [488, 275] width 567 height 483
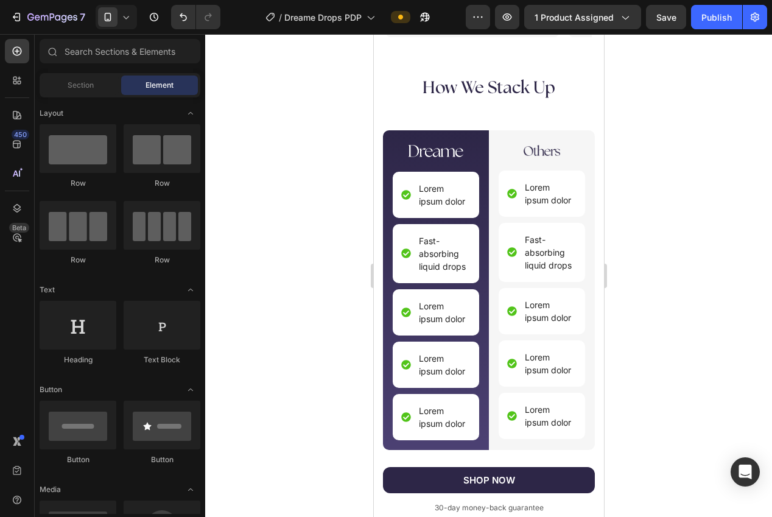
scroll to position [2592, 0]
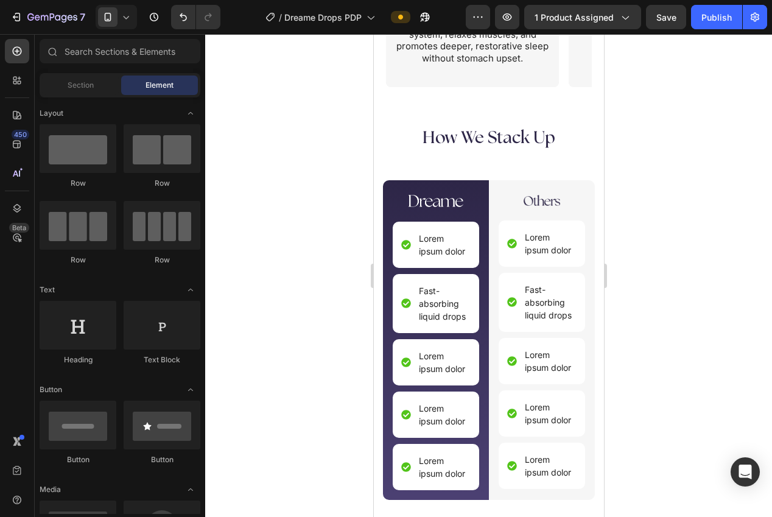
click at [435, 249] on p "Lorem ipsum dolor" at bounding box center [443, 245] width 50 height 26
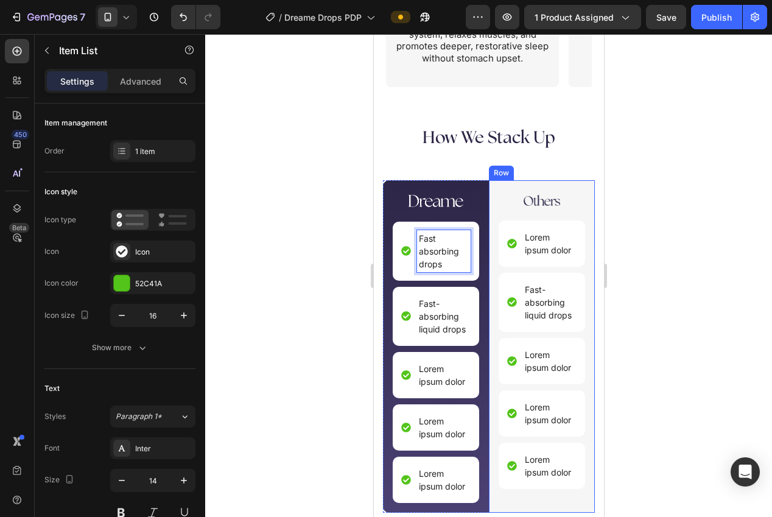
click at [662, 255] on div at bounding box center [488, 275] width 567 height 483
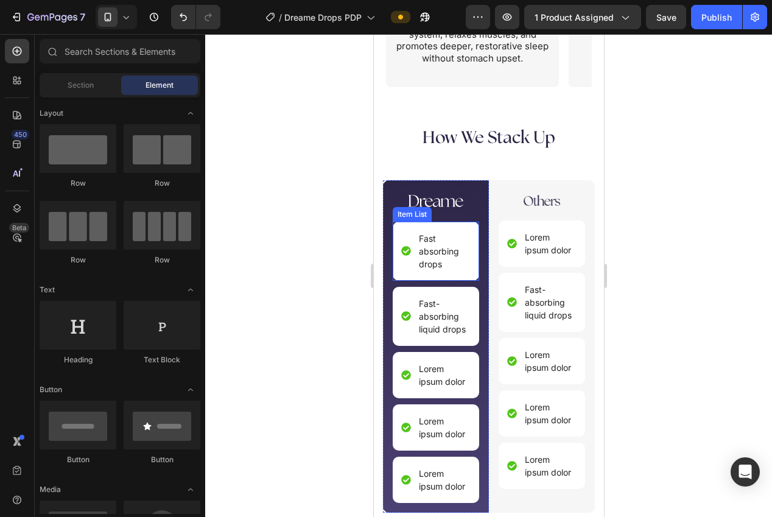
click at [442, 258] on p "Fast absorbing drops" at bounding box center [443, 251] width 50 height 38
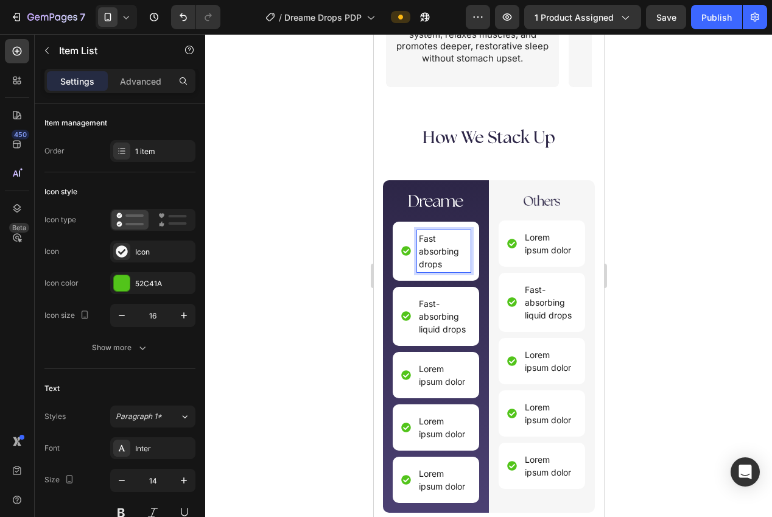
click at [442, 258] on p "Fast absorbing drops" at bounding box center [443, 251] width 50 height 38
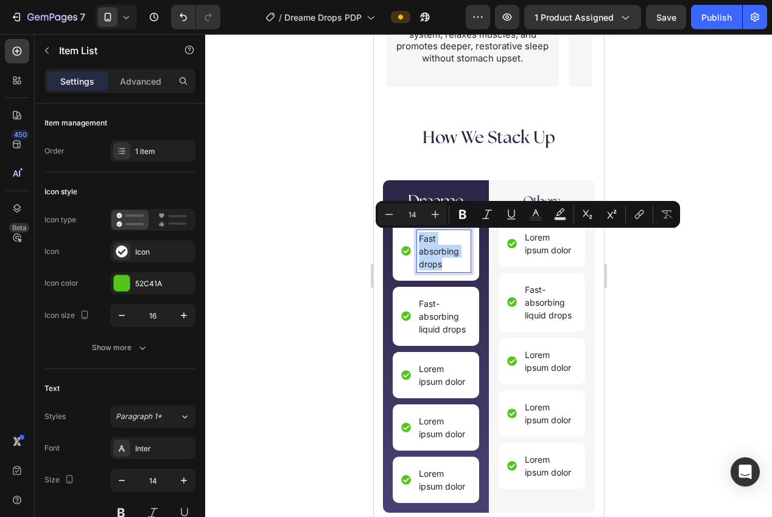
click at [442, 259] on p "Fast absorbing drops" at bounding box center [443, 251] width 50 height 38
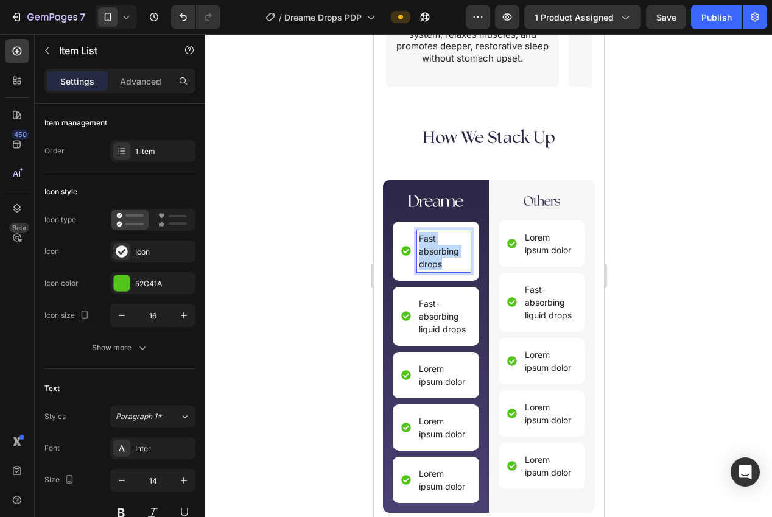
drag, startPoint x: 451, startPoint y: 263, endPoint x: 420, endPoint y: 235, distance: 41.4
click at [420, 235] on p "Fast absorbing drops" at bounding box center [443, 251] width 50 height 38
click at [670, 283] on div at bounding box center [488, 275] width 567 height 483
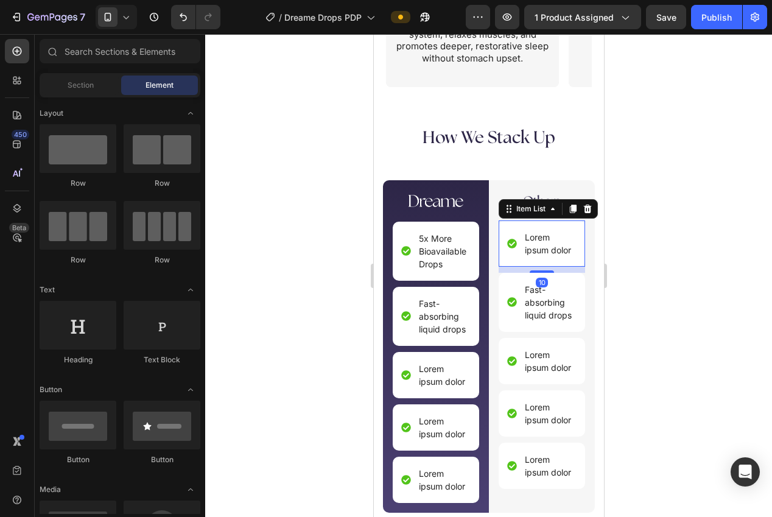
click at [547, 250] on p "Lorem ipsum dolor" at bounding box center [549, 244] width 50 height 26
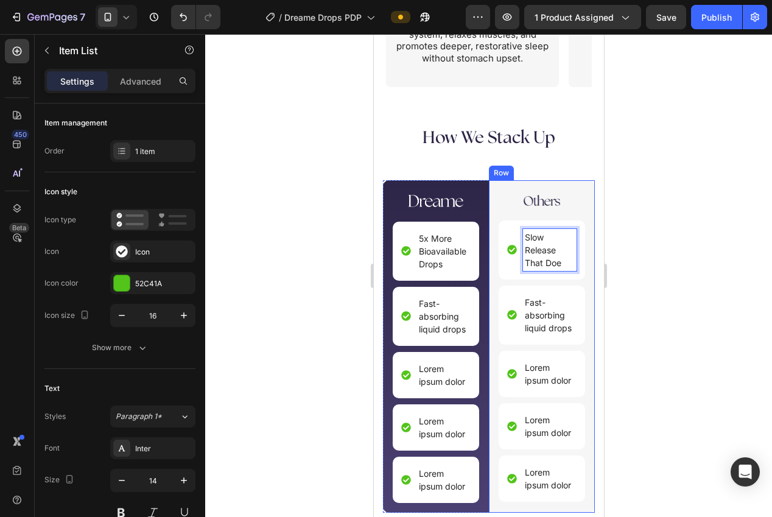
click at [677, 246] on div at bounding box center [488, 275] width 567 height 483
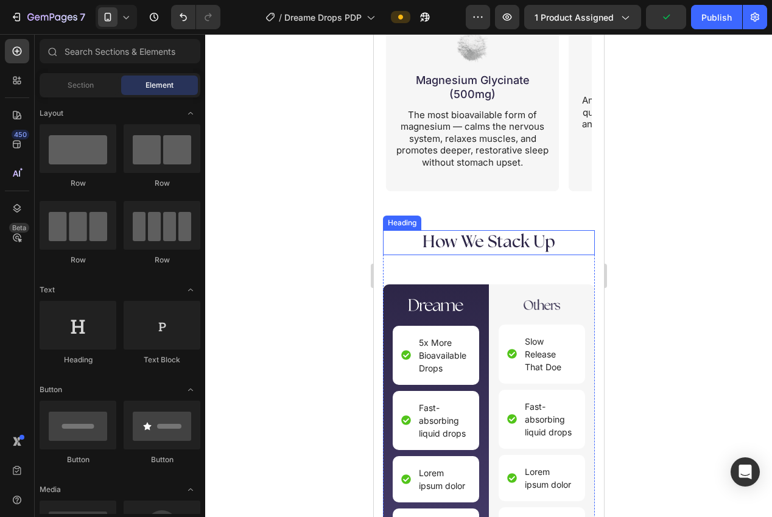
scroll to position [2478, 0]
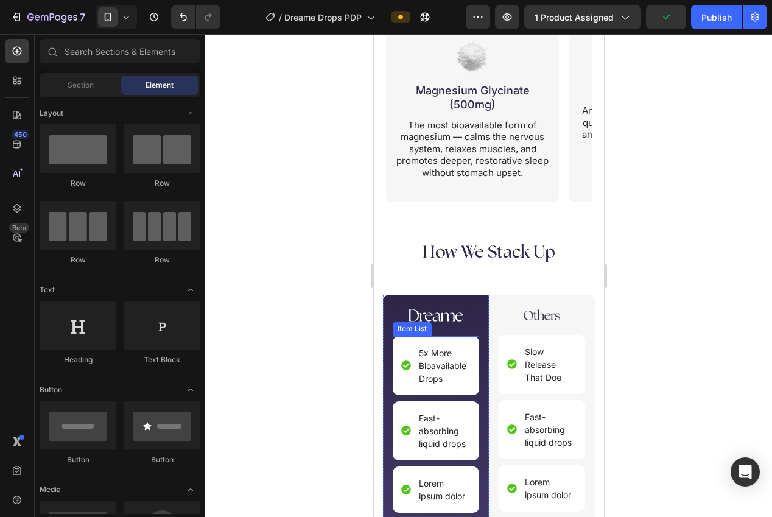
click at [437, 373] on p "5x More Bioavailable Drops" at bounding box center [443, 366] width 50 height 38
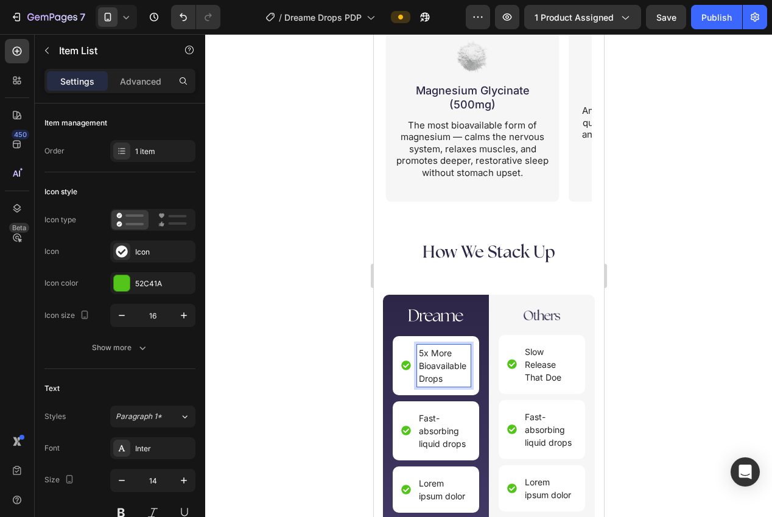
click at [443, 377] on p "5x More Bioavailable Drops" at bounding box center [443, 366] width 50 height 38
click at [433, 380] on p "5x More Bioavailable Drops" at bounding box center [443, 366] width 50 height 38
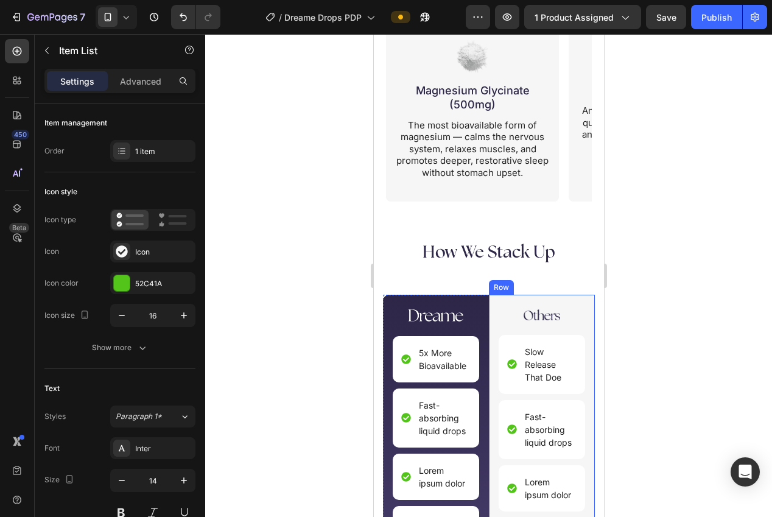
click at [659, 375] on div at bounding box center [488, 275] width 567 height 483
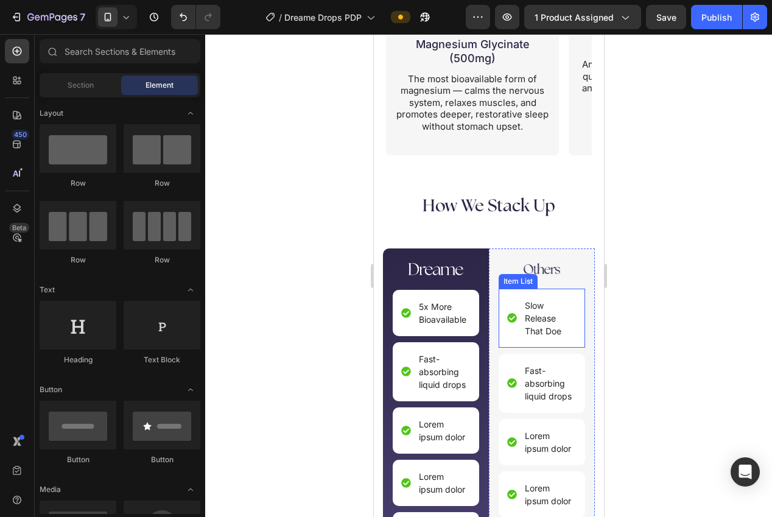
scroll to position [2526, 0]
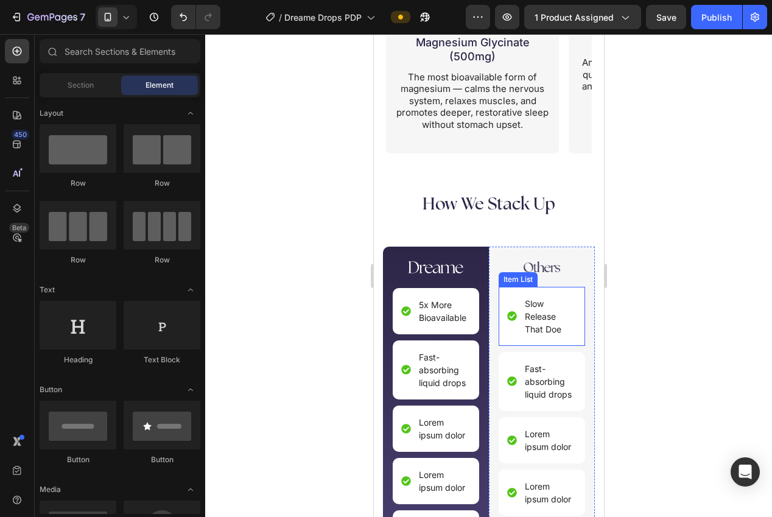
click at [535, 323] on p "Slow Release That Doe" at bounding box center [549, 316] width 50 height 38
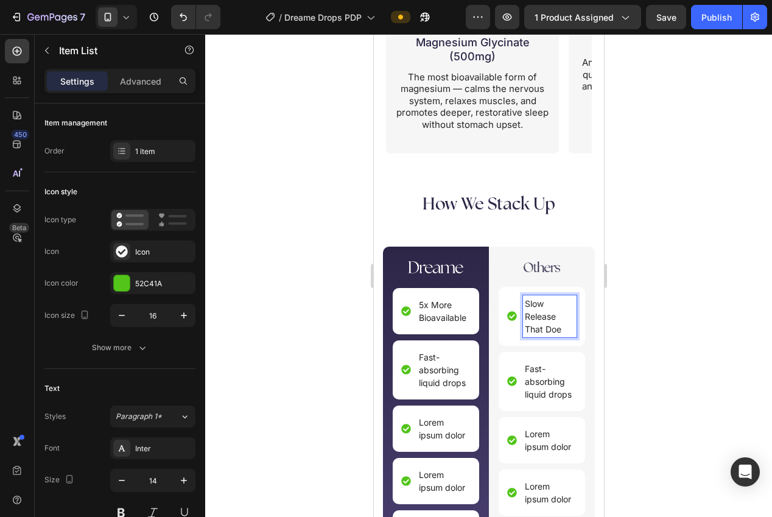
click at [557, 328] on p "Slow Release That Doe" at bounding box center [549, 316] width 50 height 38
drag, startPoint x: 558, startPoint y: 331, endPoint x: 526, endPoint y: 310, distance: 39.2
click at [526, 310] on p "Slow Release That Doe" at bounding box center [549, 316] width 50 height 38
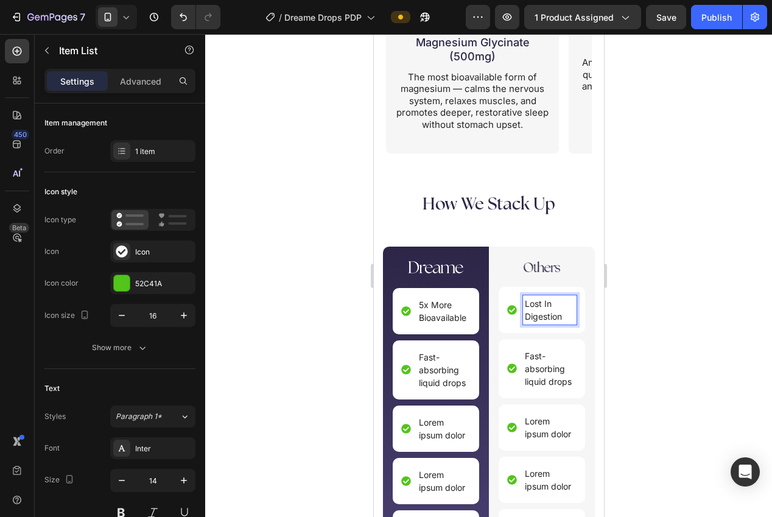
click at [641, 310] on div at bounding box center [488, 275] width 567 height 483
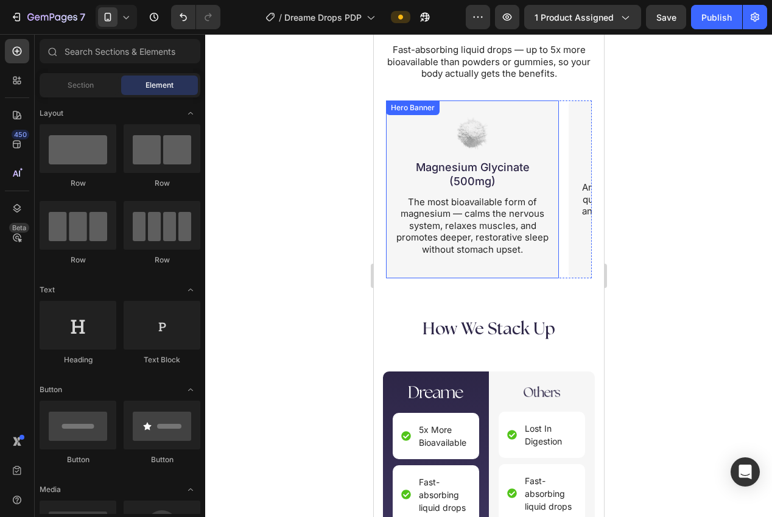
scroll to position [2604, 0]
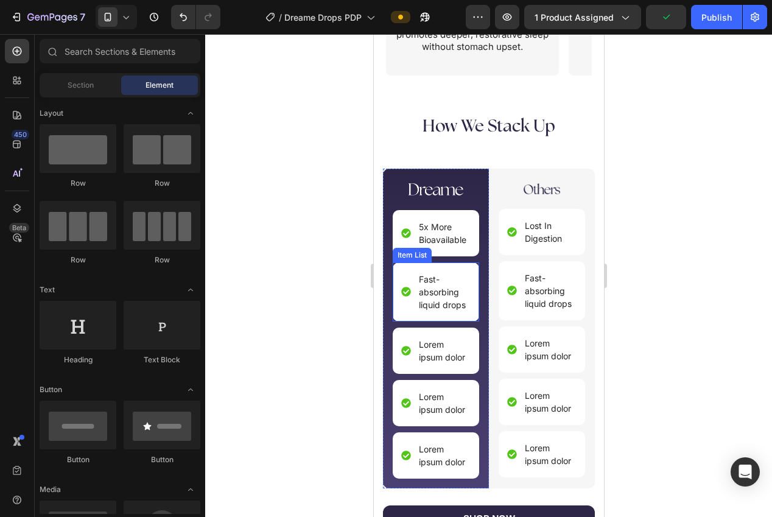
click at [437, 295] on p "Fast-absorbing liquid drops" at bounding box center [443, 292] width 50 height 38
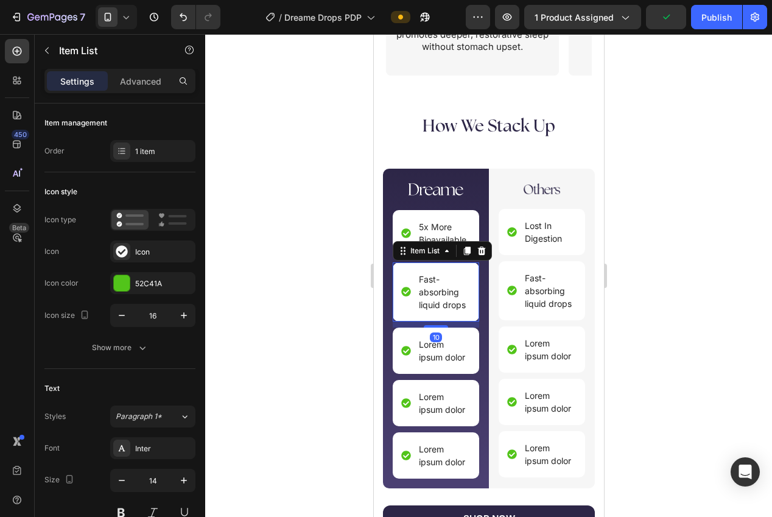
click at [436, 295] on p "Fast-absorbing liquid drops" at bounding box center [443, 292] width 50 height 38
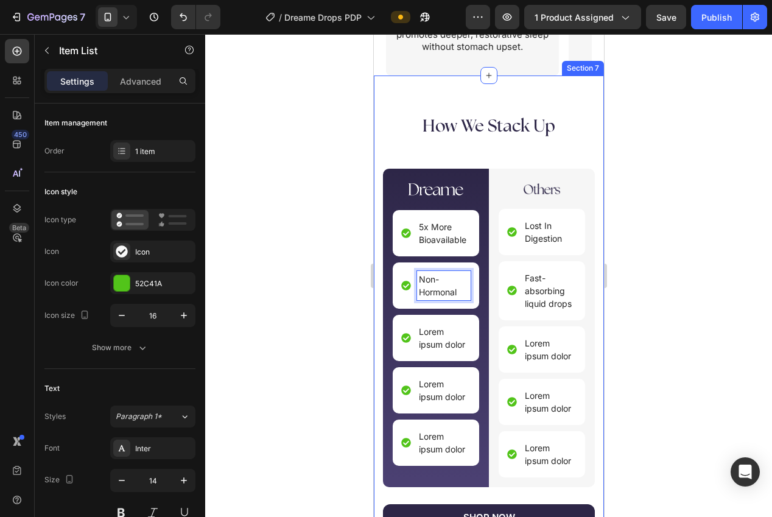
click at [621, 296] on div at bounding box center [488, 275] width 567 height 483
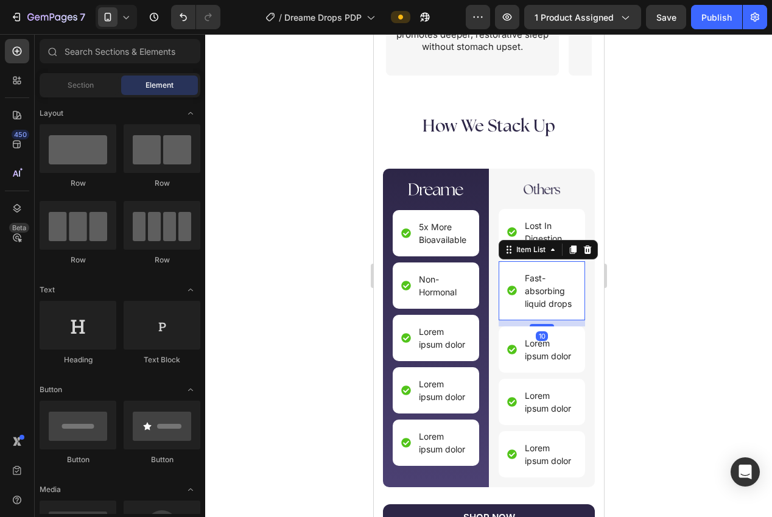
click at [545, 306] on p "Fast-absorbing liquid drops" at bounding box center [549, 291] width 50 height 38
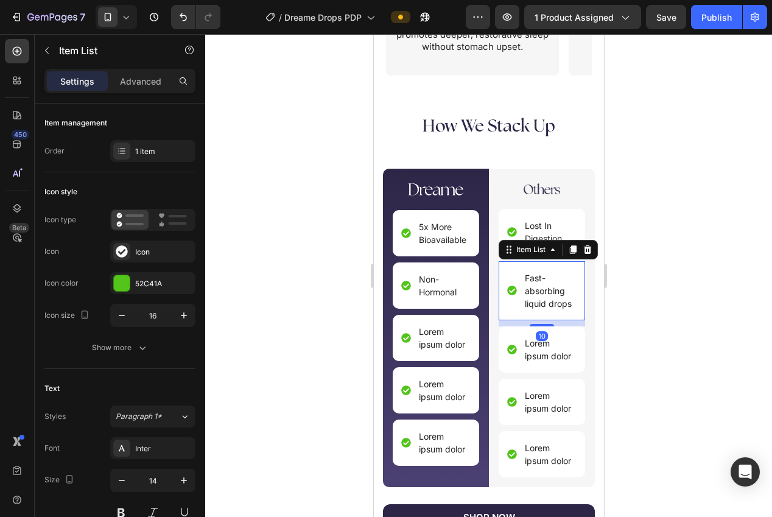
click at [545, 306] on p "Fast-absorbing liquid drops" at bounding box center [549, 291] width 50 height 38
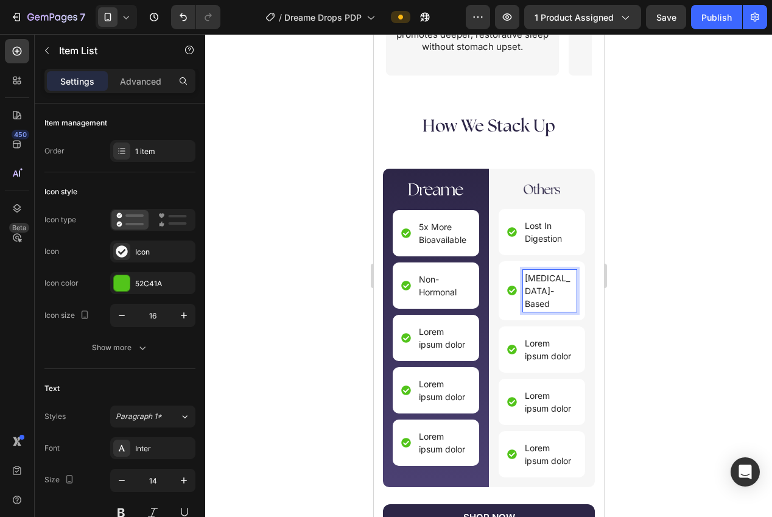
click at [664, 308] on div at bounding box center [488, 275] width 567 height 483
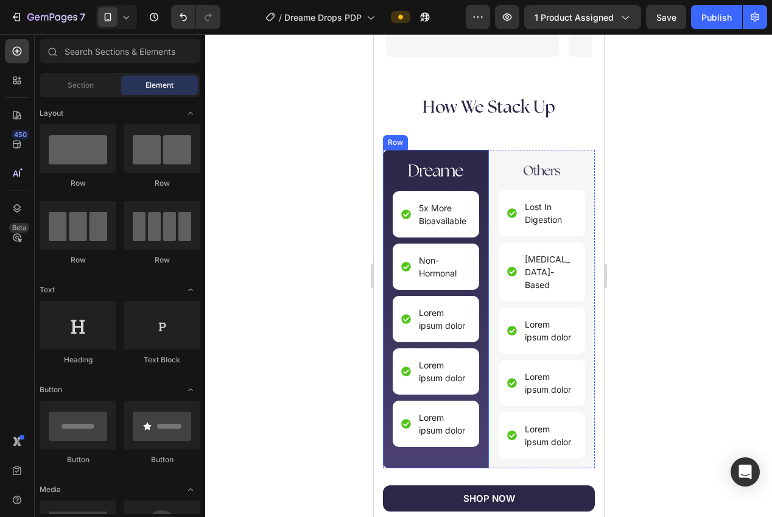
scroll to position [2622, 0]
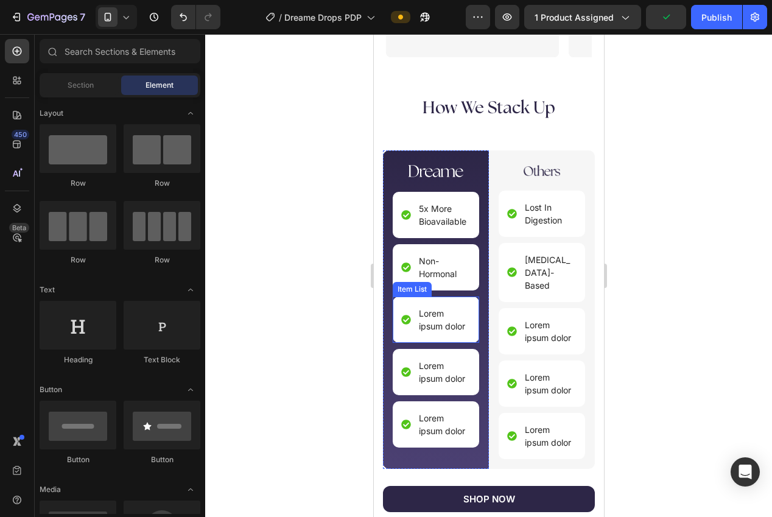
click at [439, 317] on p "Lorem ipsum dolor" at bounding box center [443, 320] width 50 height 26
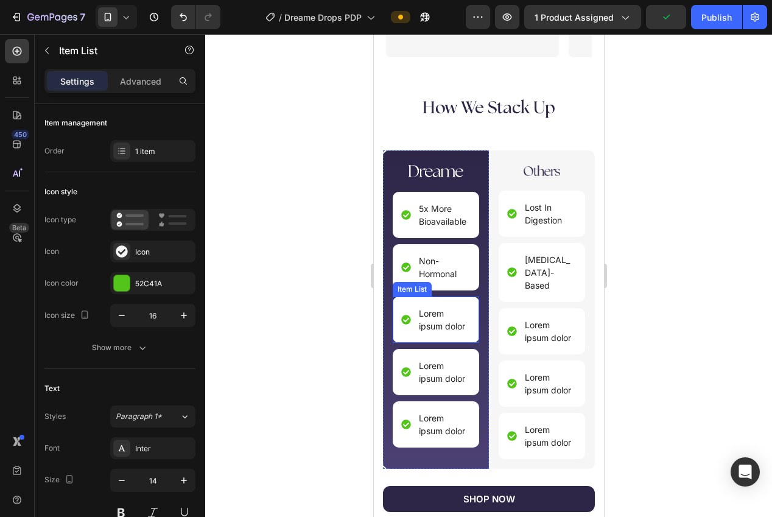
click at [439, 317] on p "Lorem ipsum dolor" at bounding box center [443, 320] width 50 height 26
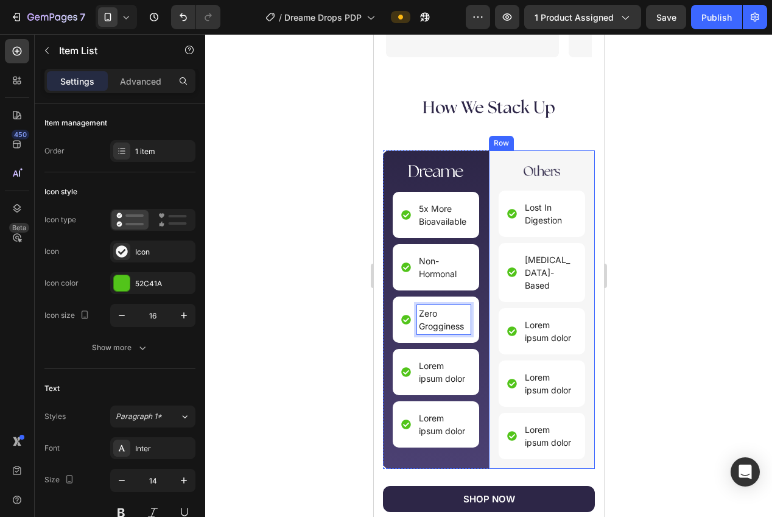
click at [647, 317] on div at bounding box center [488, 275] width 567 height 483
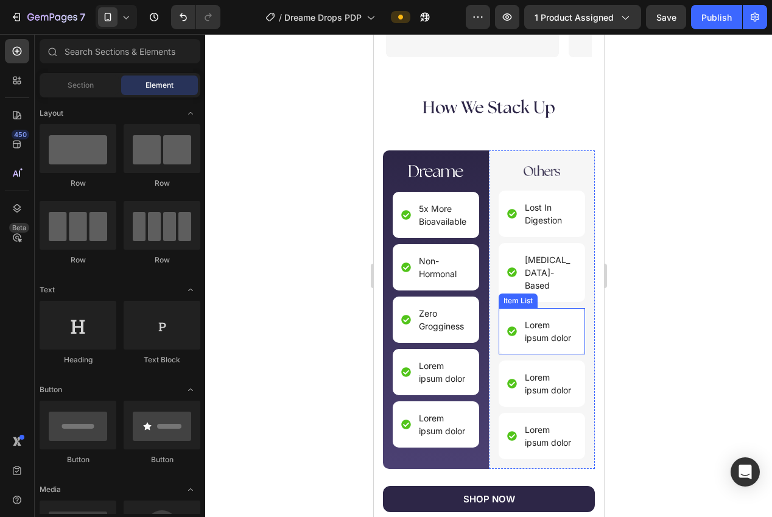
click at [538, 319] on p "Lorem ipsum dolor" at bounding box center [549, 332] width 50 height 26
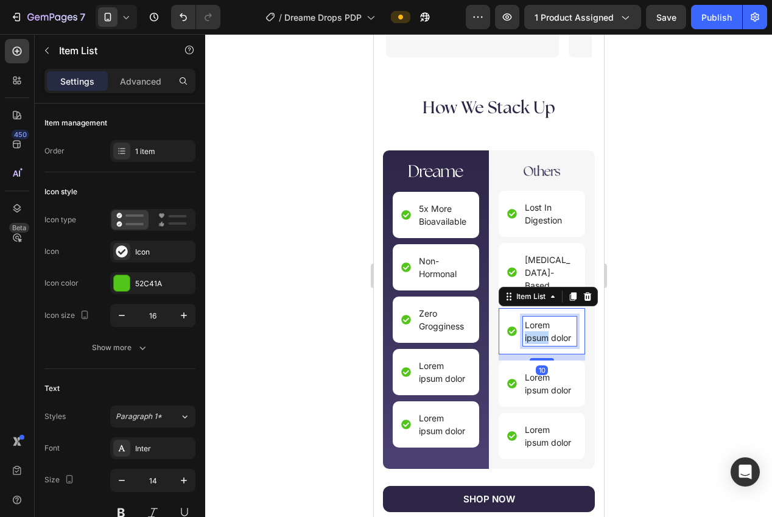
click at [538, 319] on p "Lorem ipsum dolor" at bounding box center [549, 332] width 50 height 26
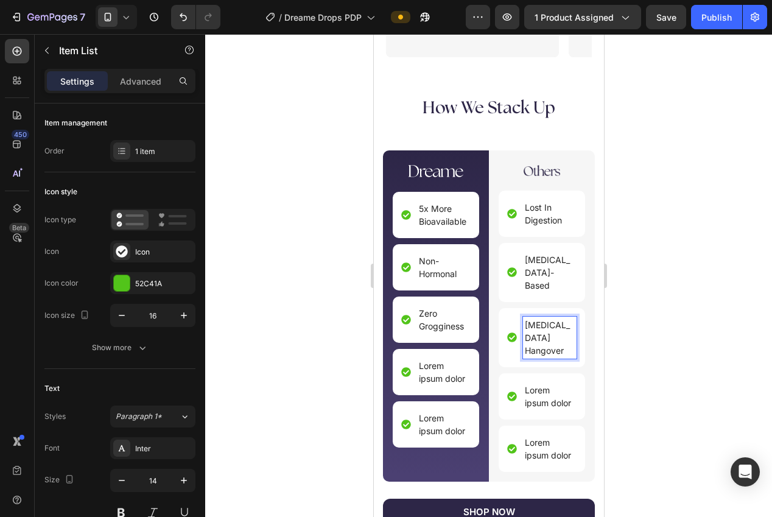
click at [683, 317] on div at bounding box center [488, 275] width 567 height 483
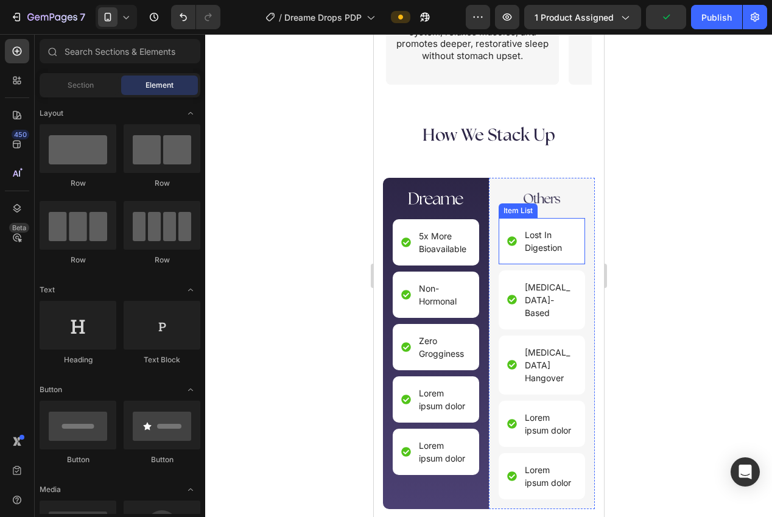
scroll to position [2659, 0]
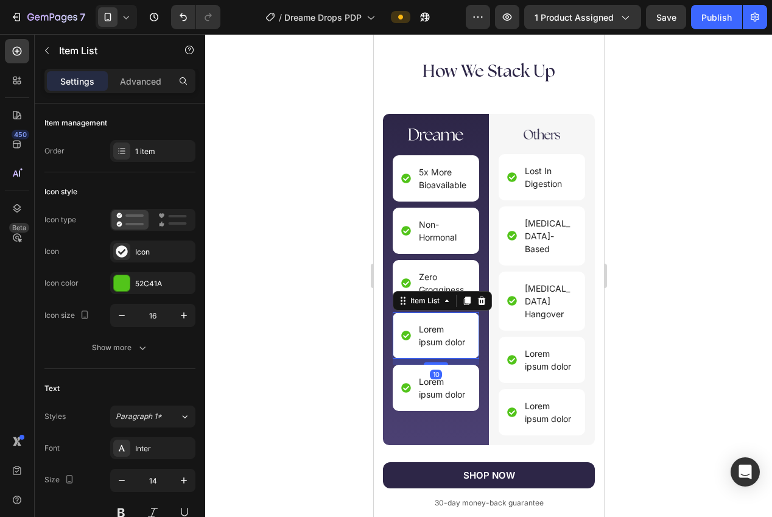
click at [441, 337] on p "Lorem ipsum dolor" at bounding box center [443, 336] width 50 height 26
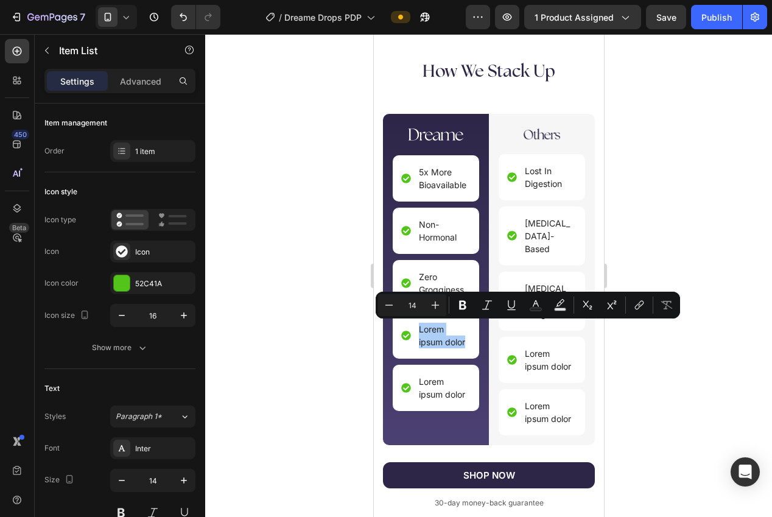
click at [656, 348] on div at bounding box center [488, 275] width 567 height 483
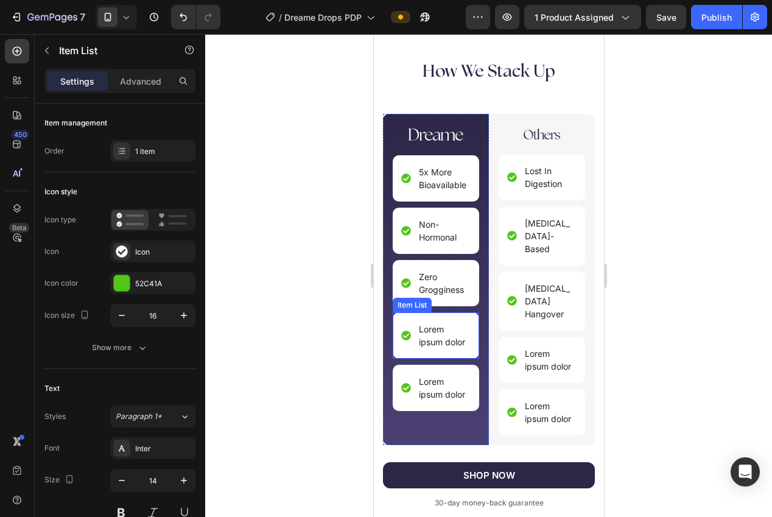
click at [434, 342] on p "Lorem ipsum dolor" at bounding box center [443, 336] width 50 height 26
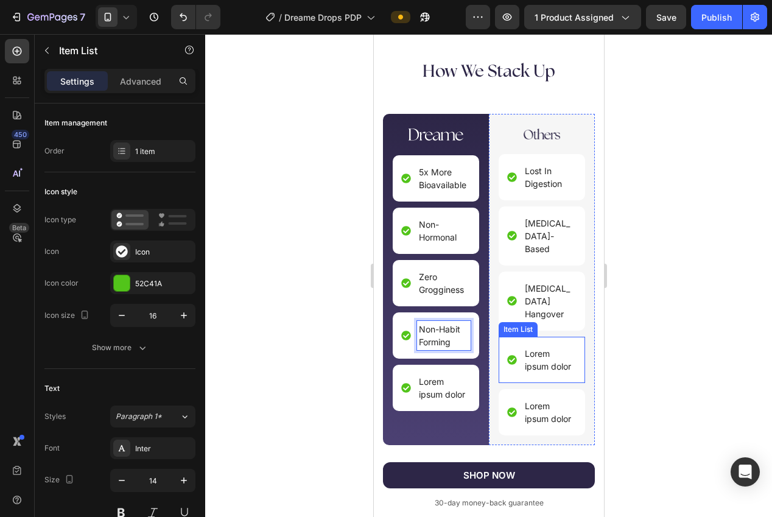
click at [551, 347] on p "Lorem ipsum dolor" at bounding box center [549, 360] width 50 height 26
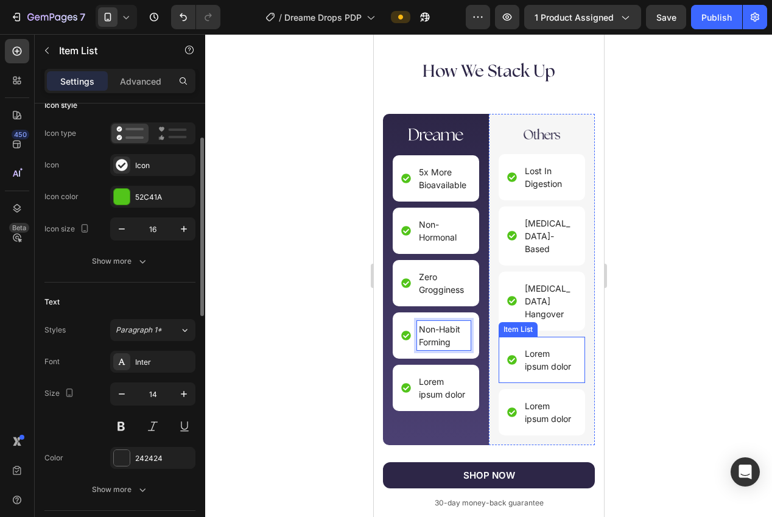
click at [551, 347] on p "Lorem ipsum dolor" at bounding box center [549, 360] width 50 height 26
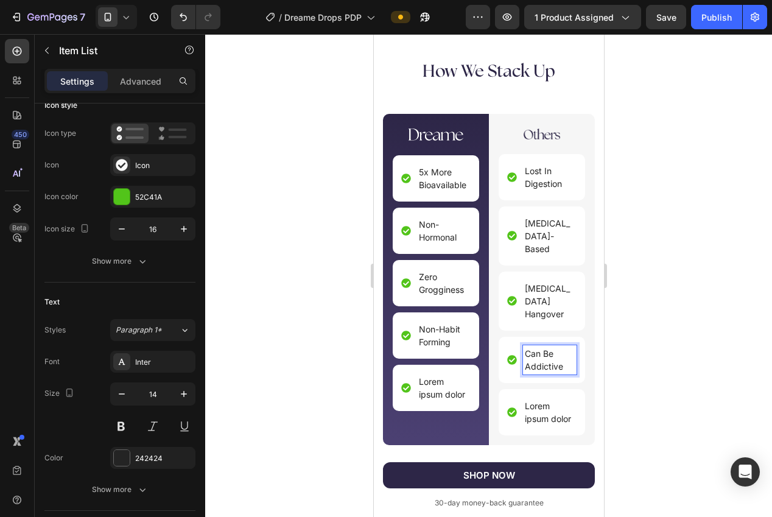
click at [702, 325] on div at bounding box center [488, 275] width 567 height 483
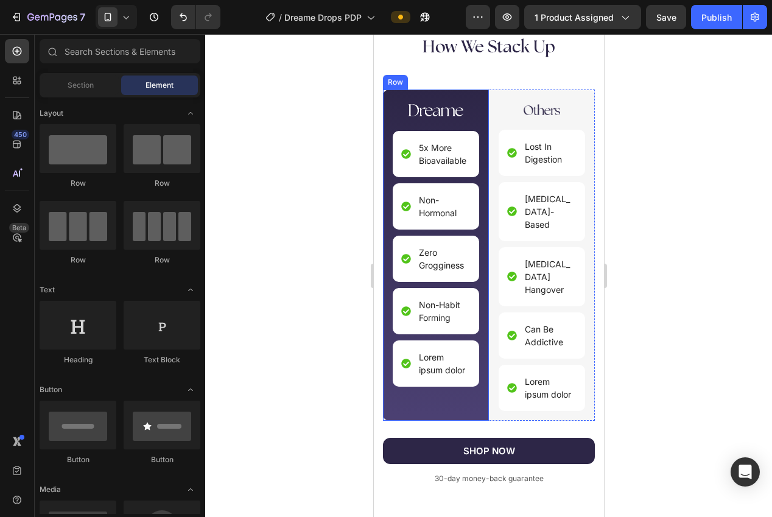
scroll to position [2686, 0]
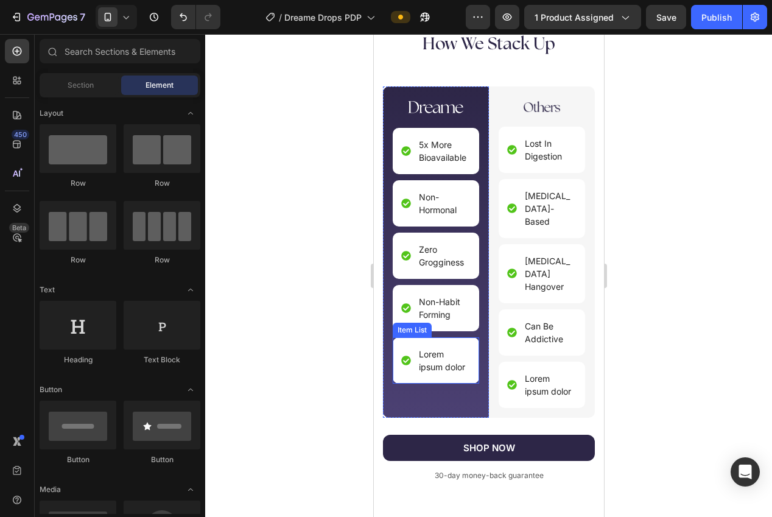
click at [431, 365] on p "Lorem ipsum dolor" at bounding box center [443, 361] width 50 height 26
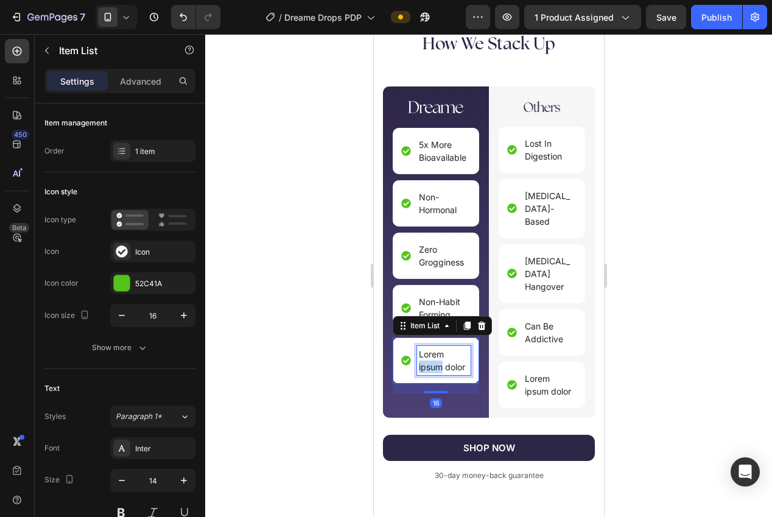
click at [431, 365] on p "Lorem ipsum dolor" at bounding box center [443, 361] width 50 height 26
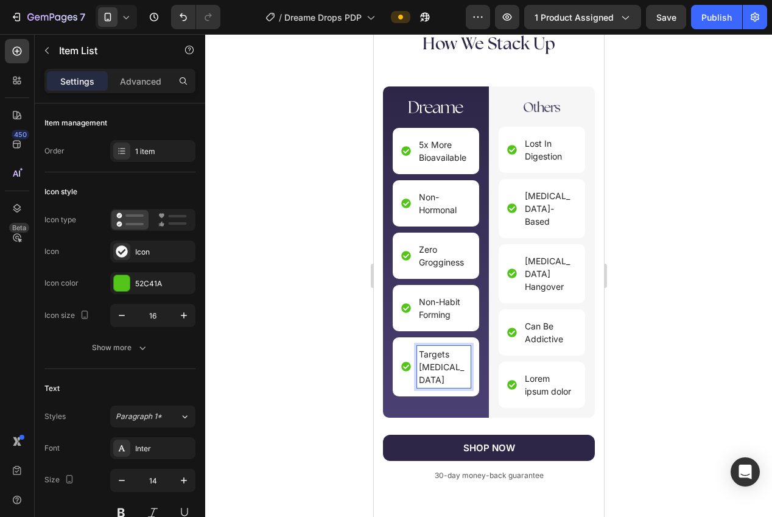
click at [644, 378] on div at bounding box center [488, 275] width 567 height 483
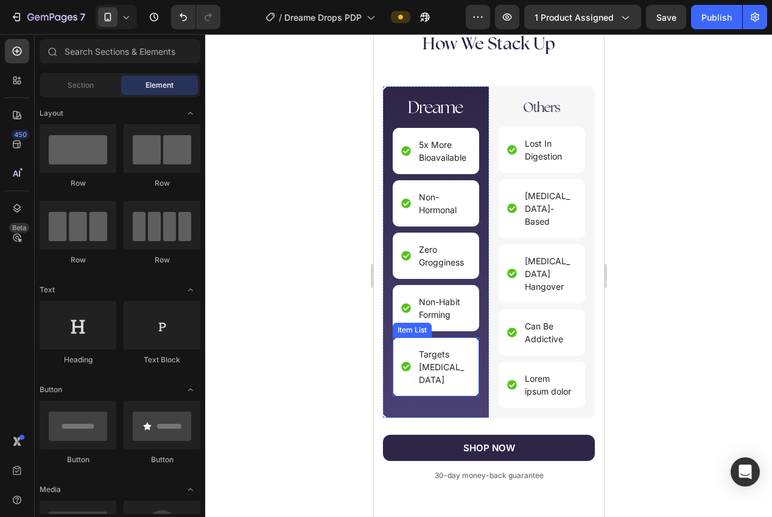
drag, startPoint x: 406, startPoint y: 378, endPoint x: 437, endPoint y: 376, distance: 31.7
click at [415, 378] on div "Targets Racing Thoughts" at bounding box center [435, 367] width 69 height 42
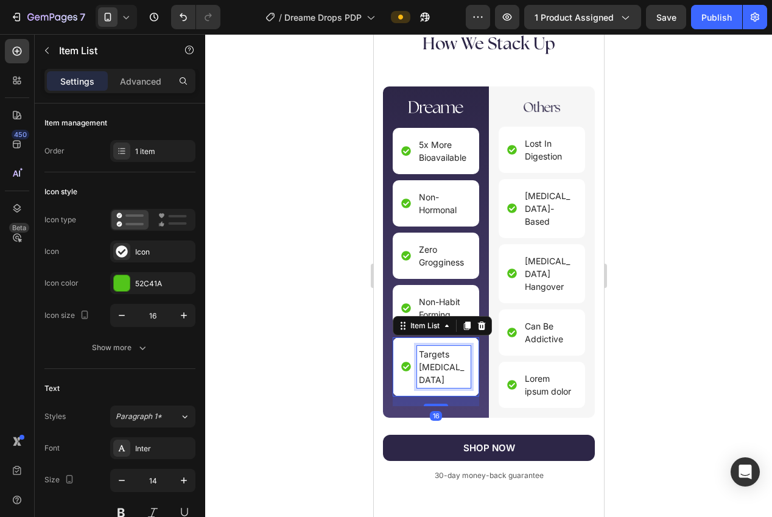
click at [437, 376] on p "Targets Racing Thoughts" at bounding box center [443, 367] width 50 height 38
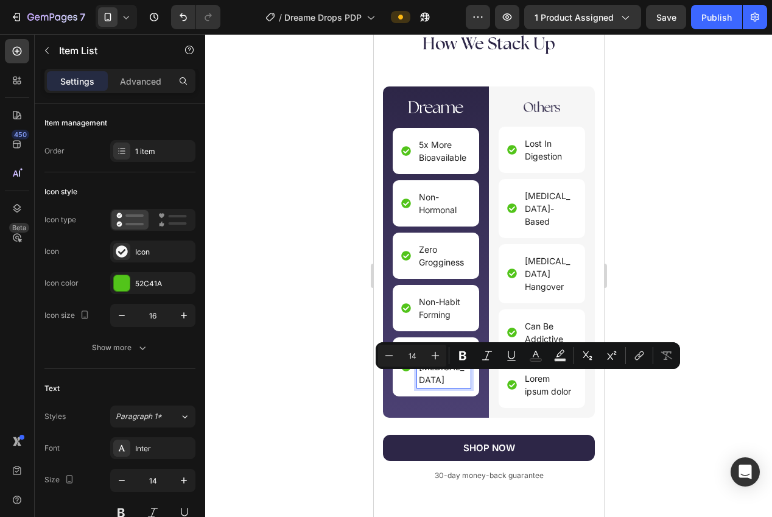
click at [449, 377] on p "Targets Racing Thoughts" at bounding box center [443, 367] width 50 height 38
click at [456, 379] on p "Targets Racing Thoughts" at bounding box center [443, 367] width 50 height 38
click at [460, 379] on p "Targets Racing Thoughts" at bounding box center [443, 367] width 50 height 38
click at [460, 382] on p "Targets Racing Thoughts" at bounding box center [443, 367] width 50 height 38
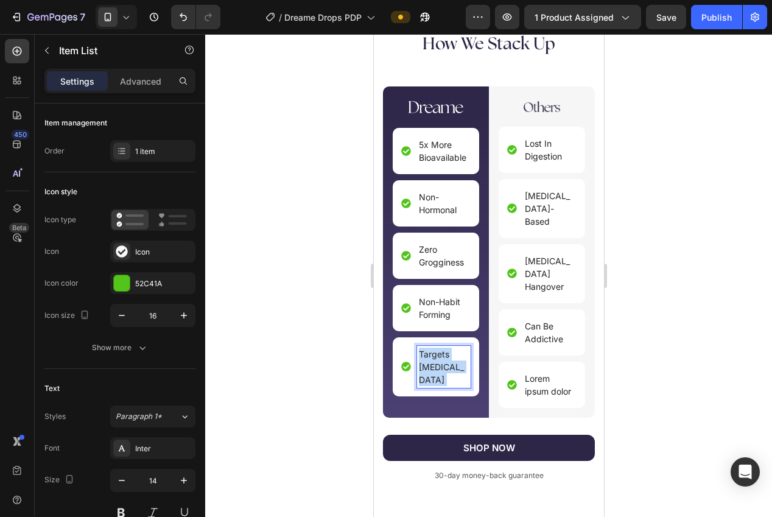
drag, startPoint x: 459, startPoint y: 381, endPoint x: 428, endPoint y: 372, distance: 32.4
click at [420, 368] on p "Targets Racing Thoughts" at bounding box center [443, 367] width 50 height 38
drag, startPoint x: 458, startPoint y: 381, endPoint x: 418, endPoint y: 370, distance: 41.1
click at [418, 370] on p "Targets Racing Thoughts" at bounding box center [443, 367] width 50 height 38
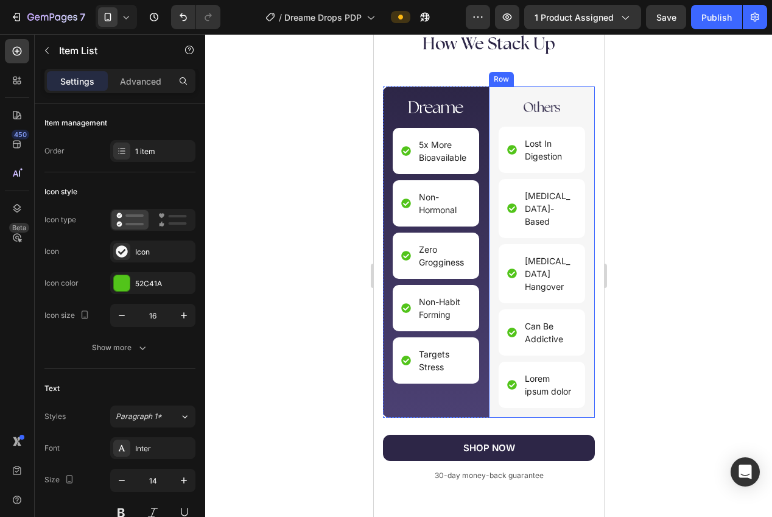
click at [666, 352] on div at bounding box center [488, 275] width 567 height 483
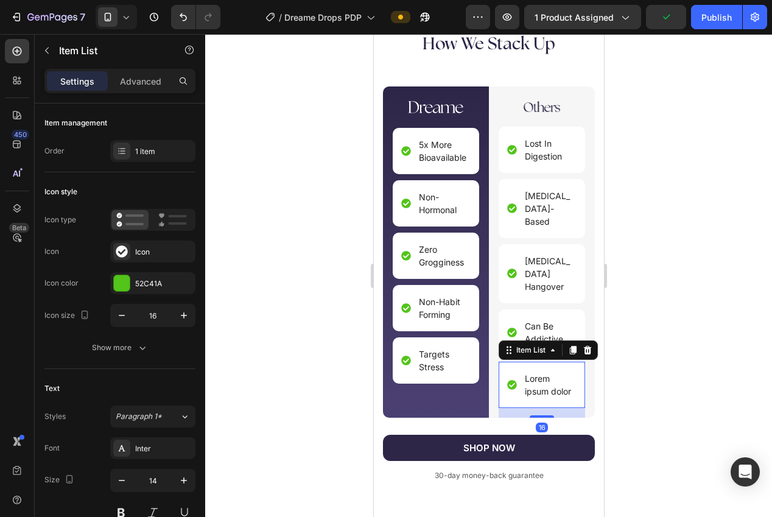
click at [557, 372] on p "Lorem ipsum dolor" at bounding box center [549, 385] width 50 height 26
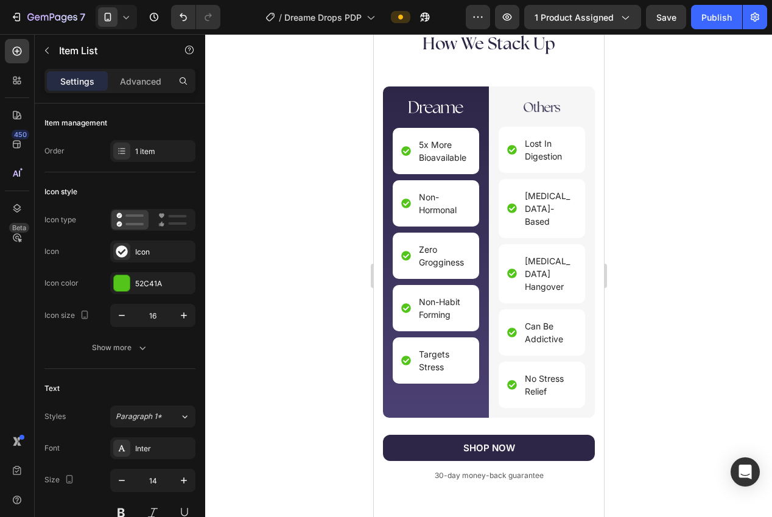
click at [747, 357] on div at bounding box center [488, 275] width 567 height 483
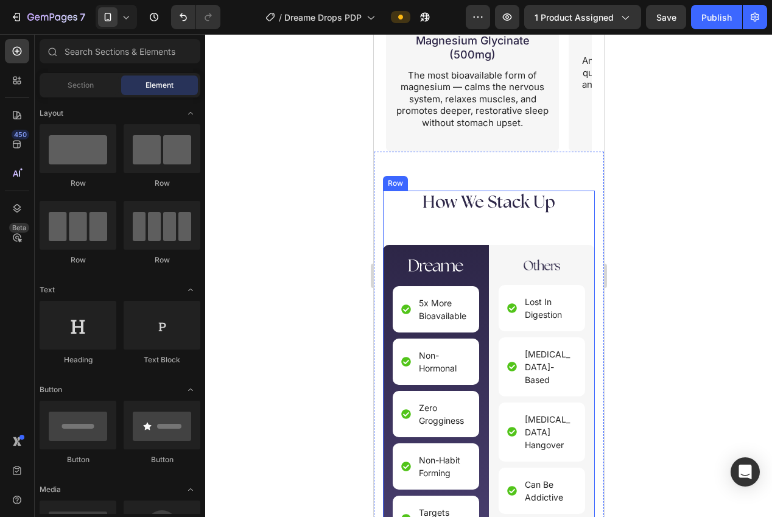
scroll to position [2627, 0]
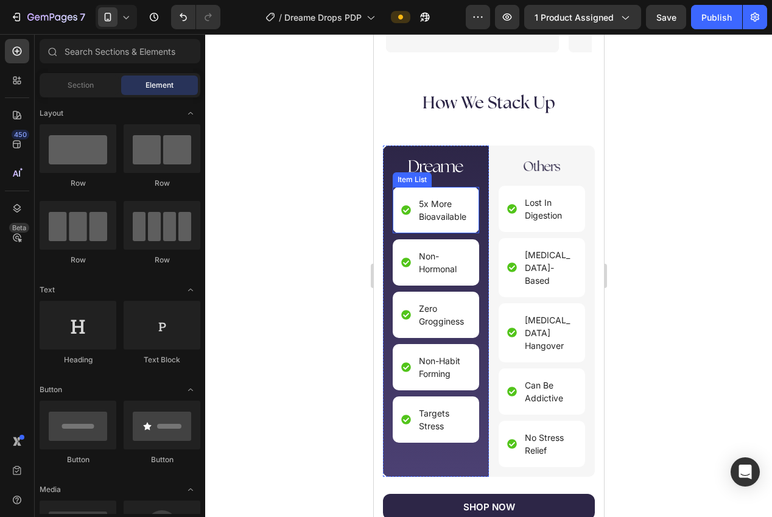
click at [441, 221] on p "5x More Bioavailable" at bounding box center [443, 210] width 50 height 26
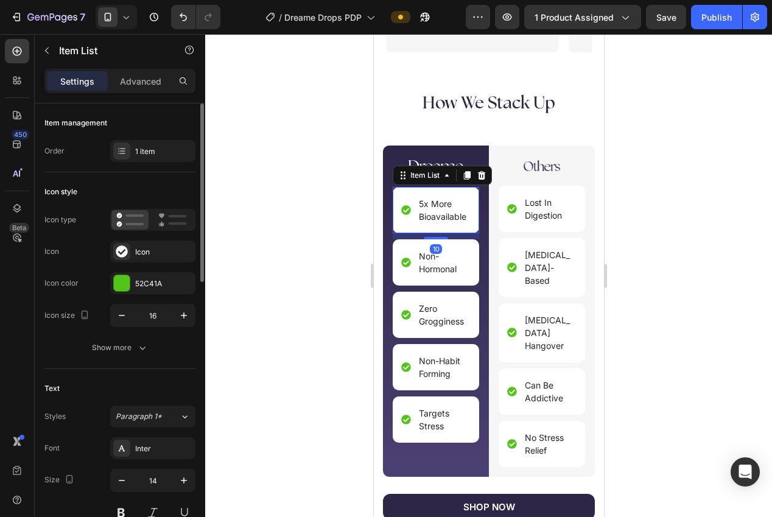
scroll to position [107, 0]
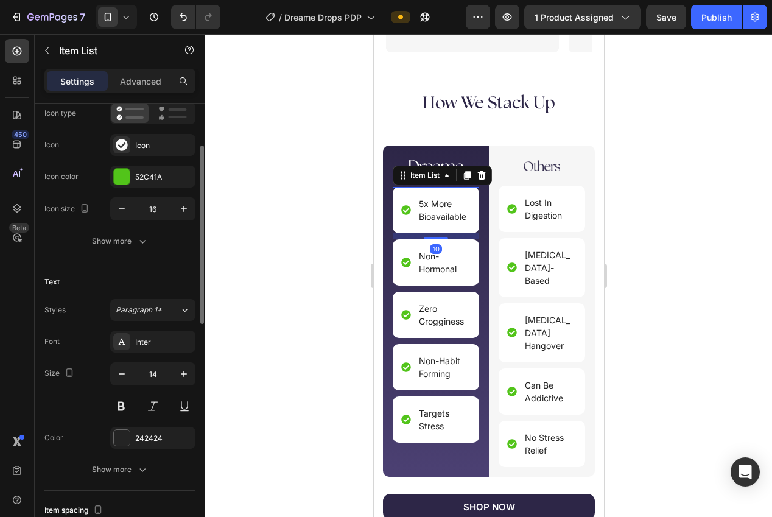
click at [265, 272] on div at bounding box center [488, 275] width 567 height 483
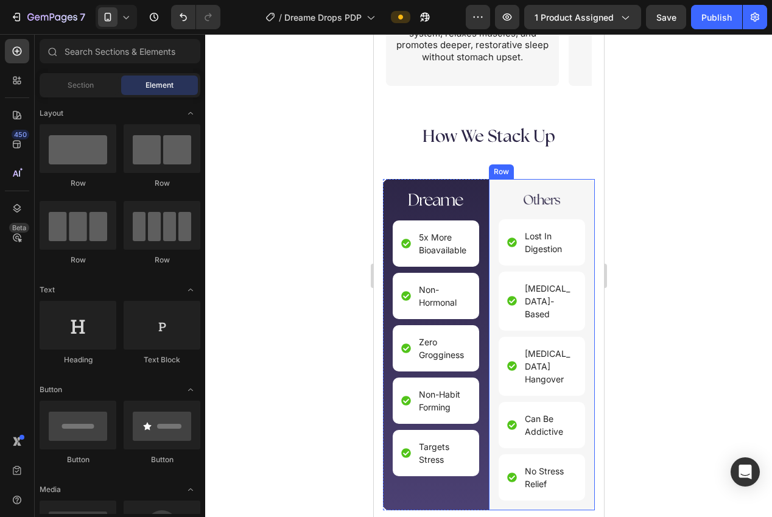
scroll to position [2610, 0]
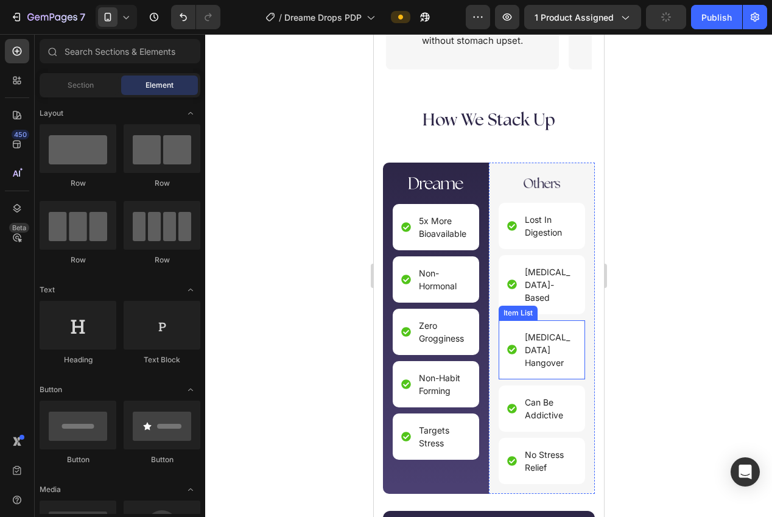
click at [557, 335] on p "[MEDICAL_DATA] Hangover" at bounding box center [549, 350] width 50 height 38
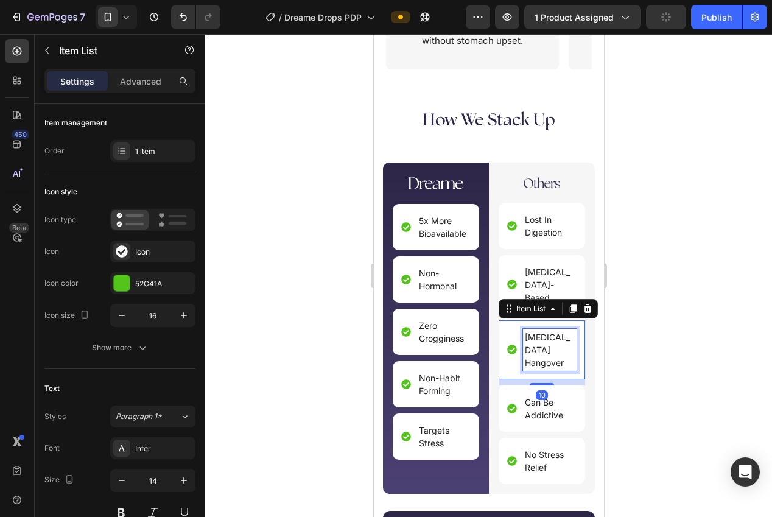
drag, startPoint x: 557, startPoint y: 335, endPoint x: 549, endPoint y: 330, distance: 8.8
click at [546, 331] on p "[MEDICAL_DATA] Hangover" at bounding box center [549, 350] width 50 height 38
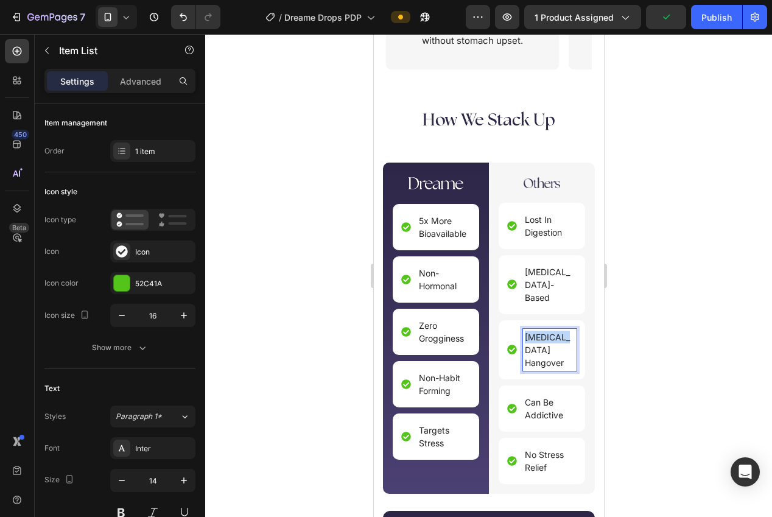
click at [546, 331] on p "[MEDICAL_DATA] Hangover" at bounding box center [549, 350] width 50 height 38
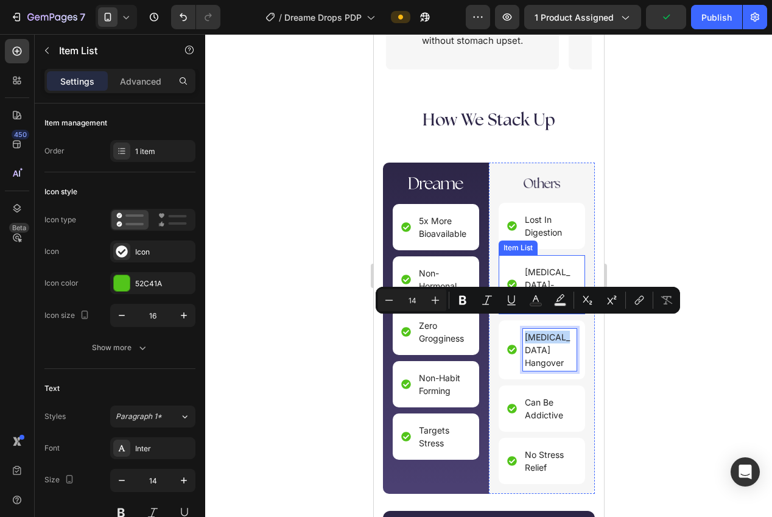
copy p "Melatonin"
click at [648, 192] on div at bounding box center [488, 275] width 567 height 483
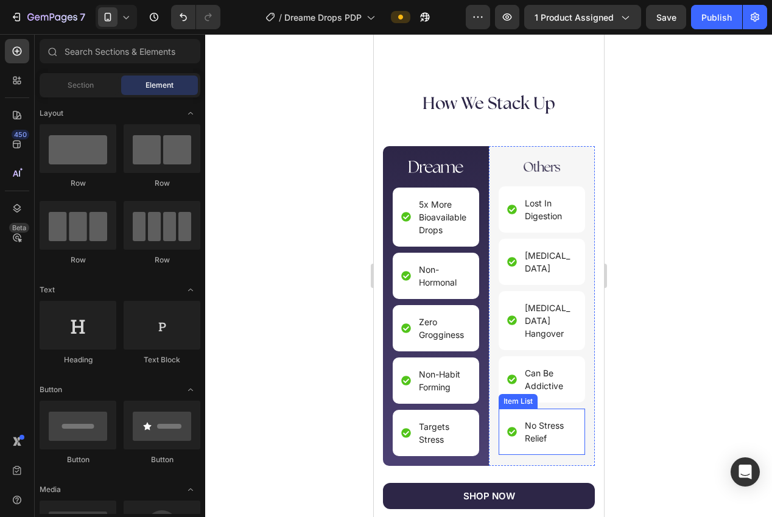
scroll to position [2672, 0]
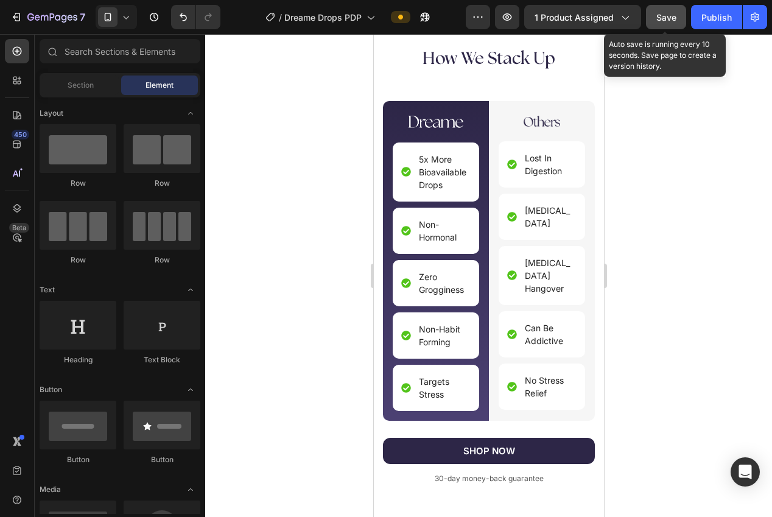
click at [660, 12] on span "Save" at bounding box center [666, 17] width 20 height 10
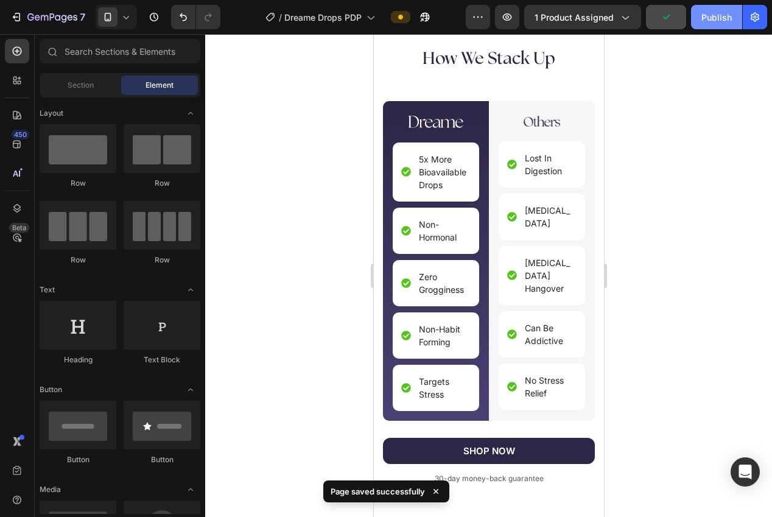
click at [713, 12] on div "Publish" at bounding box center [717, 17] width 30 height 13
click at [564, 215] on div "Melatonin" at bounding box center [550, 216] width 54 height 29
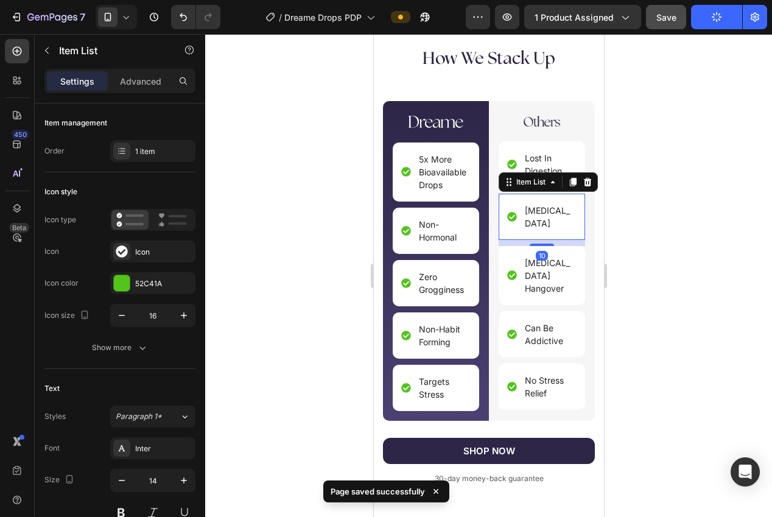
click at [565, 214] on div "Melatonin" at bounding box center [550, 216] width 54 height 29
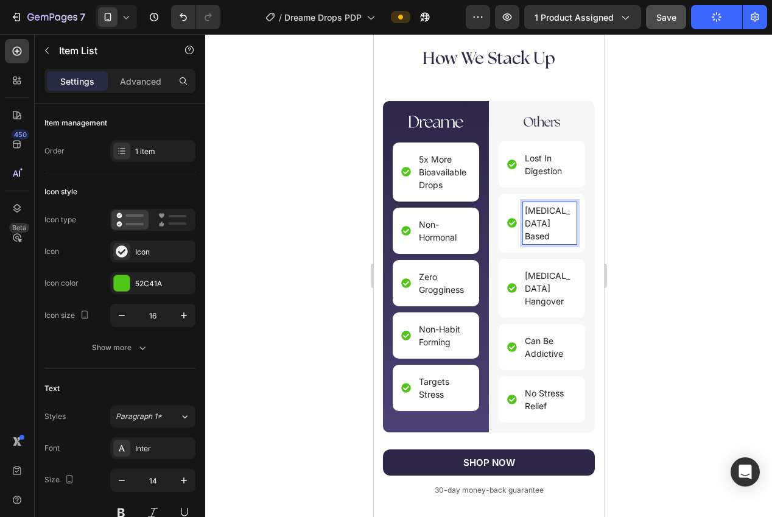
click at [650, 239] on div at bounding box center [488, 275] width 567 height 483
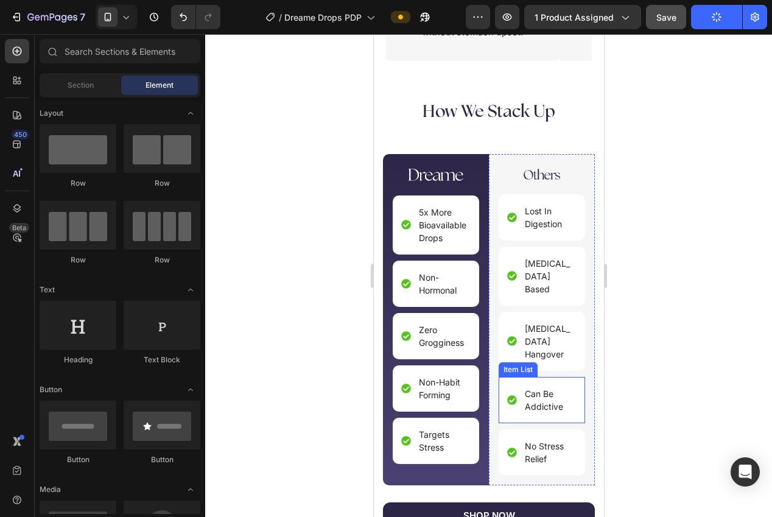
scroll to position [2616, 0]
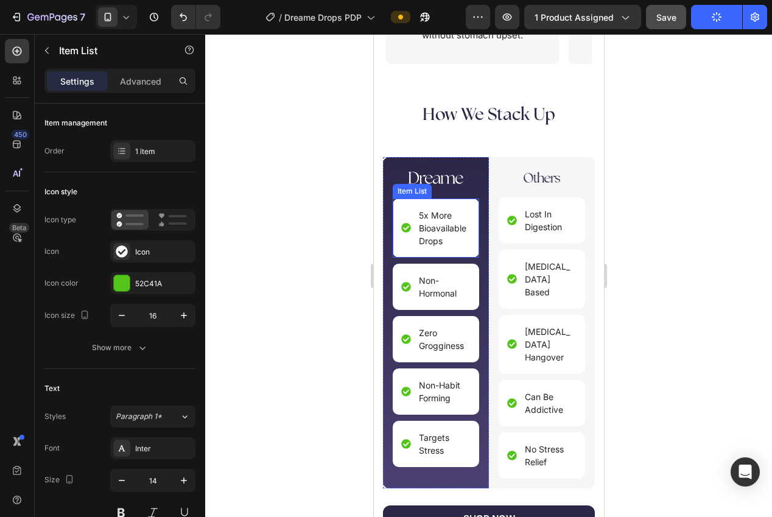
click at [442, 236] on p "5x More Bioavailable Drops" at bounding box center [443, 228] width 50 height 38
click at [429, 242] on p "5x More Bioavailable Drops" at bounding box center [443, 228] width 50 height 38
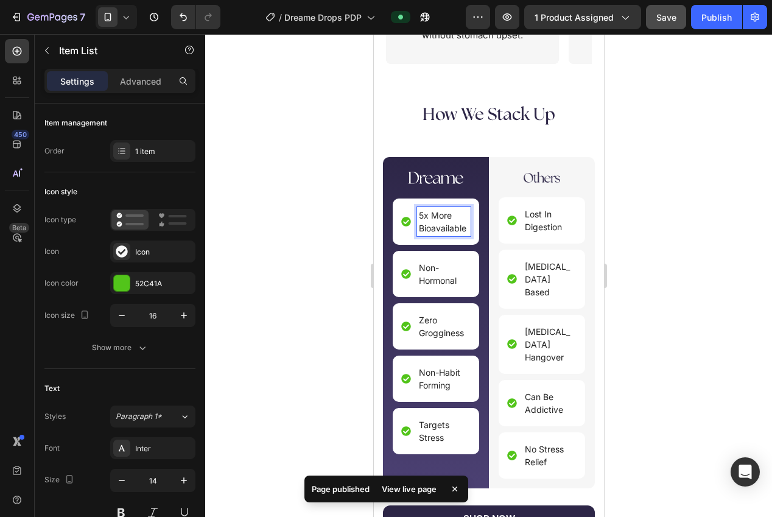
click at [624, 289] on div at bounding box center [488, 275] width 567 height 483
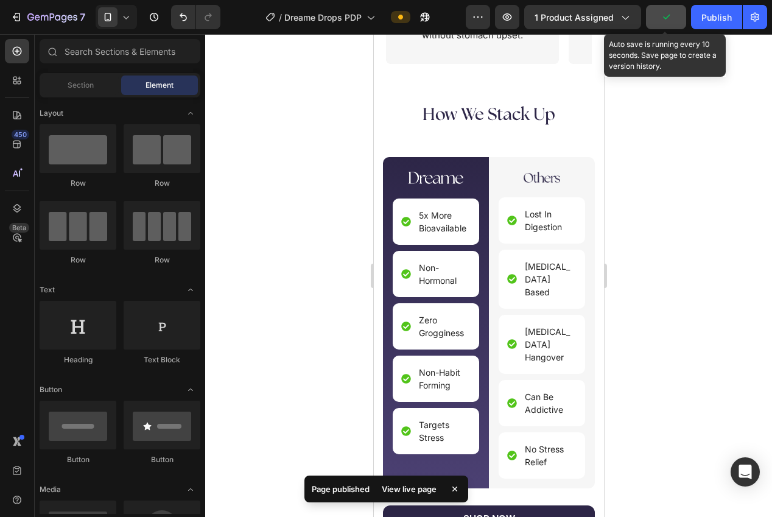
click at [663, 19] on icon "button" at bounding box center [666, 17] width 12 height 12
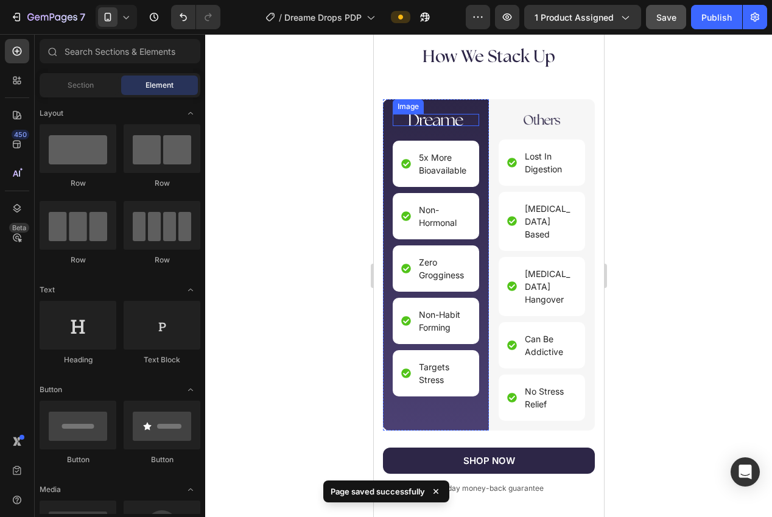
scroll to position [2680, 0]
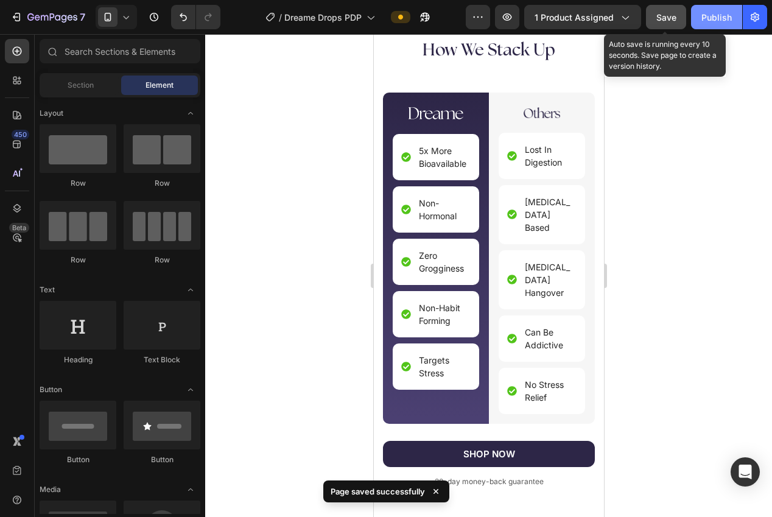
click at [672, 13] on span "Save" at bounding box center [666, 17] width 20 height 10
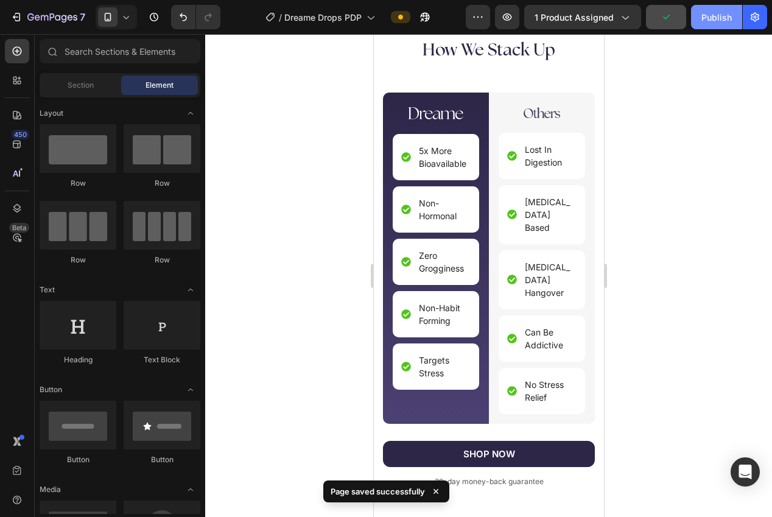
click at [712, 16] on div "Publish" at bounding box center [717, 17] width 30 height 13
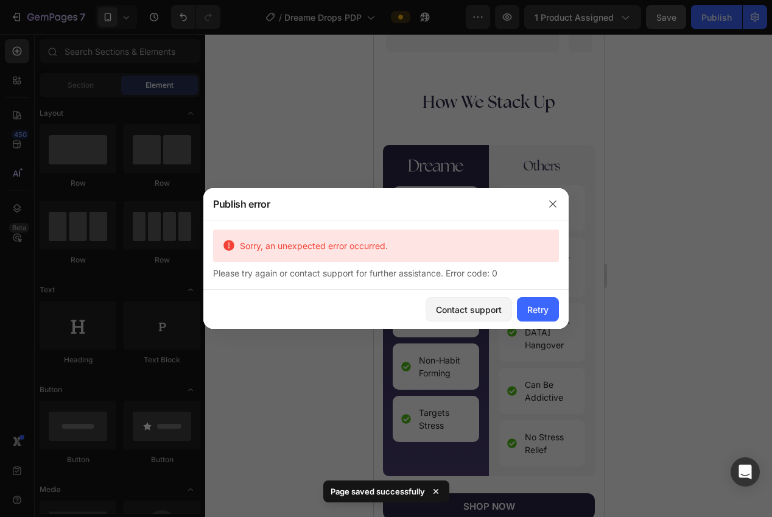
scroll to position [2633, 0]
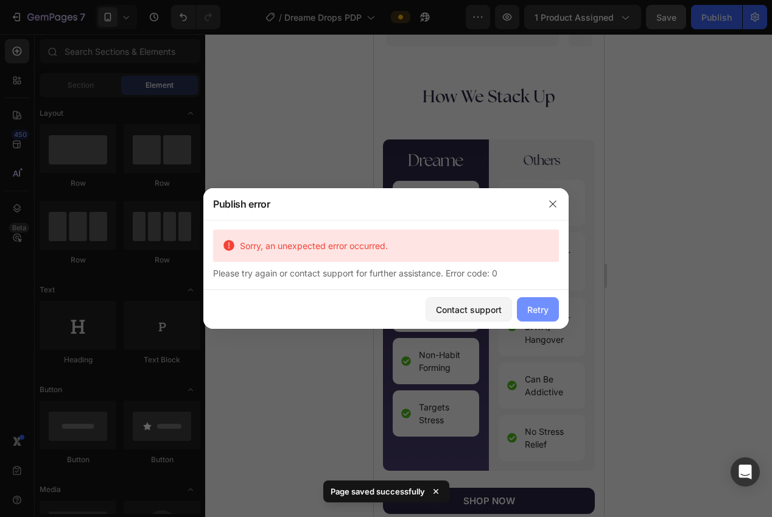
click at [529, 310] on div "Retry" at bounding box center [537, 309] width 21 height 13
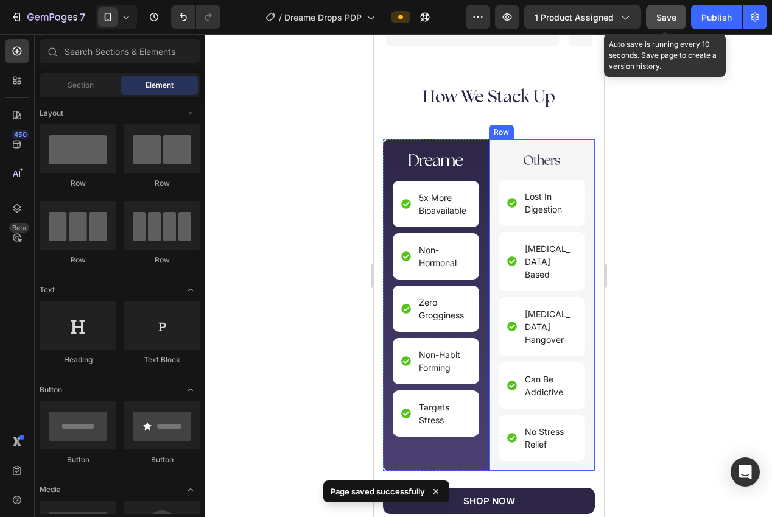
click at [667, 21] on span "Save" at bounding box center [666, 17] width 20 height 10
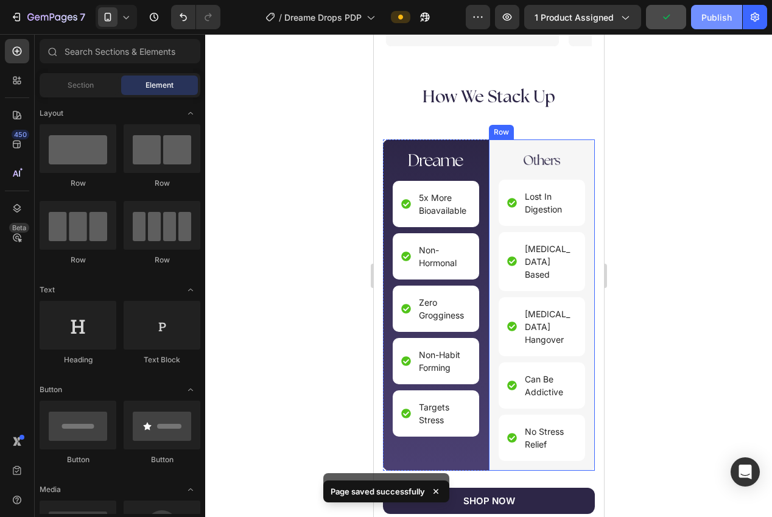
click at [719, 24] on button "Publish" at bounding box center [716, 17] width 51 height 24
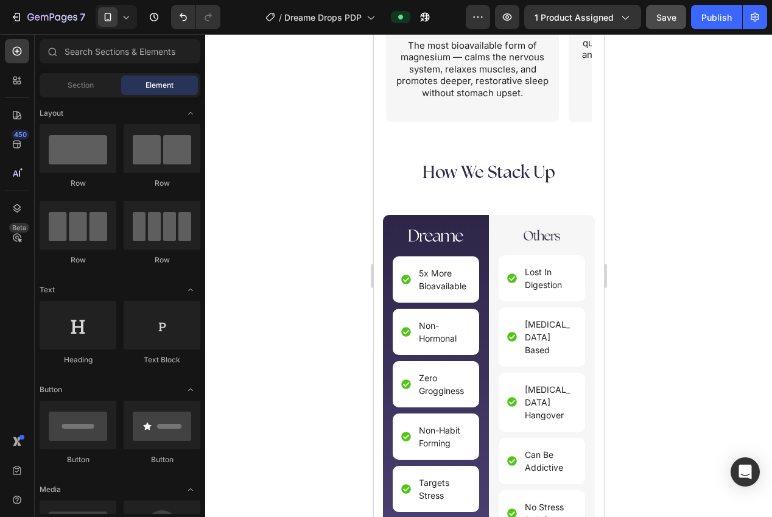
scroll to position [2696, 0]
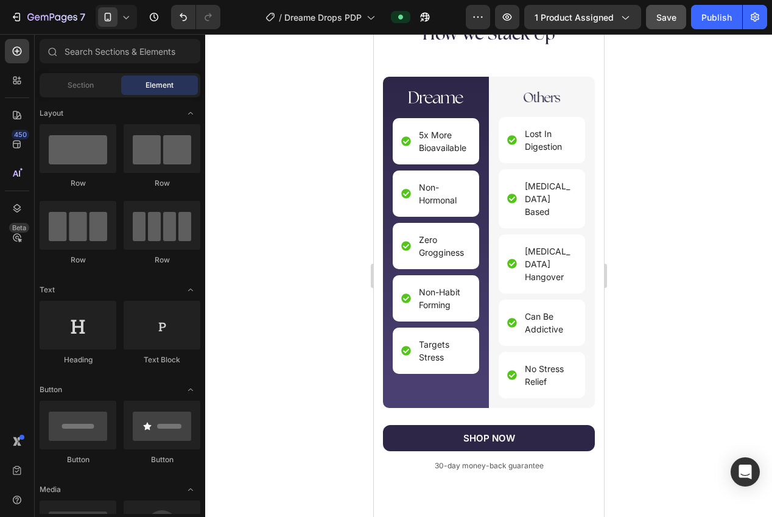
click at [440, 304] on p "Non-Habit Forming" at bounding box center [443, 299] width 50 height 26
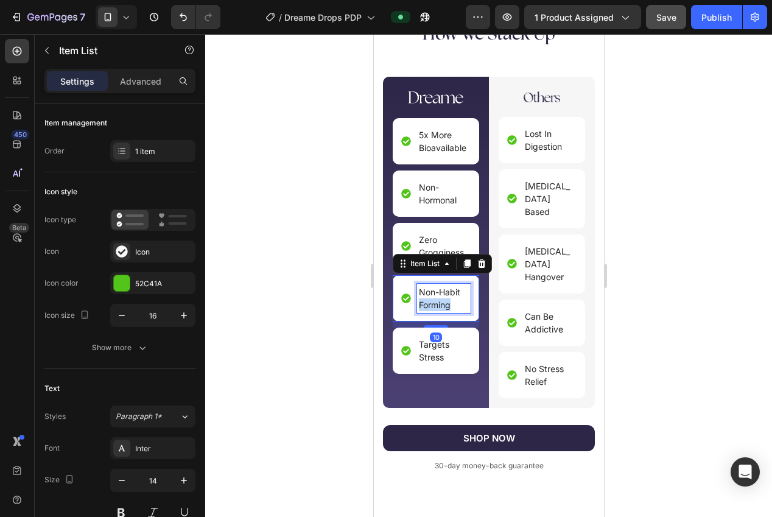
click at [440, 304] on p "Non-Habit Forming" at bounding box center [443, 299] width 50 height 26
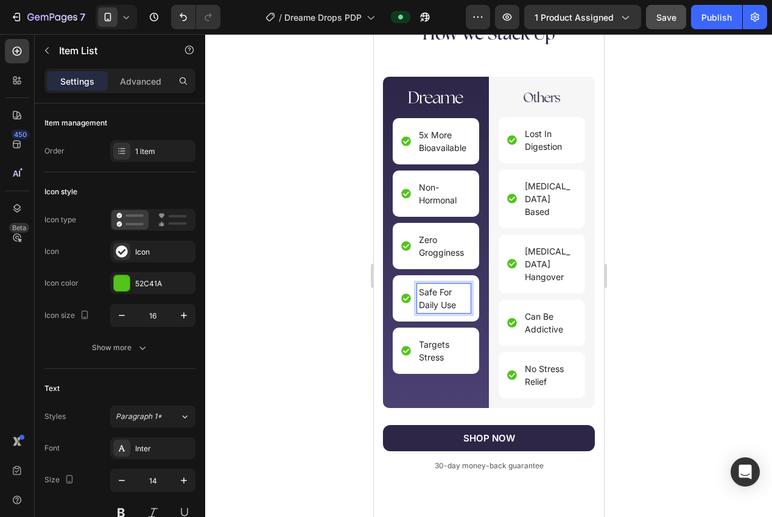
click at [627, 294] on div at bounding box center [488, 275] width 567 height 483
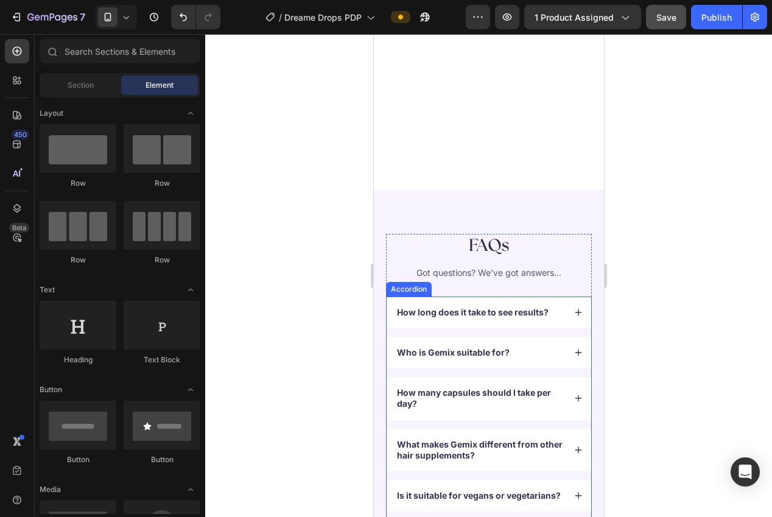
scroll to position [2854, 0]
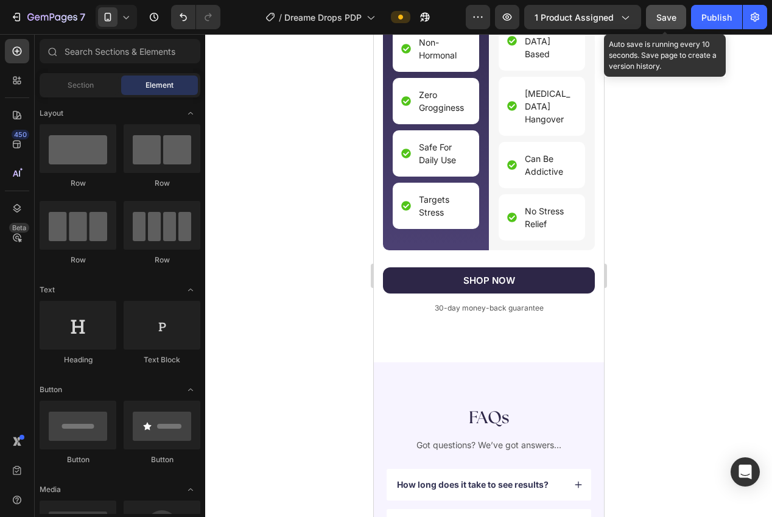
click at [660, 24] on button "Save" at bounding box center [666, 17] width 40 height 24
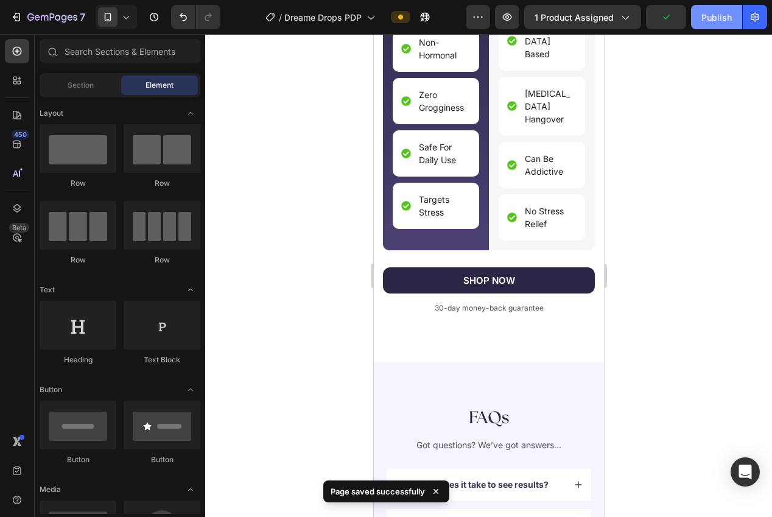
click at [705, 23] on div "Publish" at bounding box center [717, 17] width 30 height 13
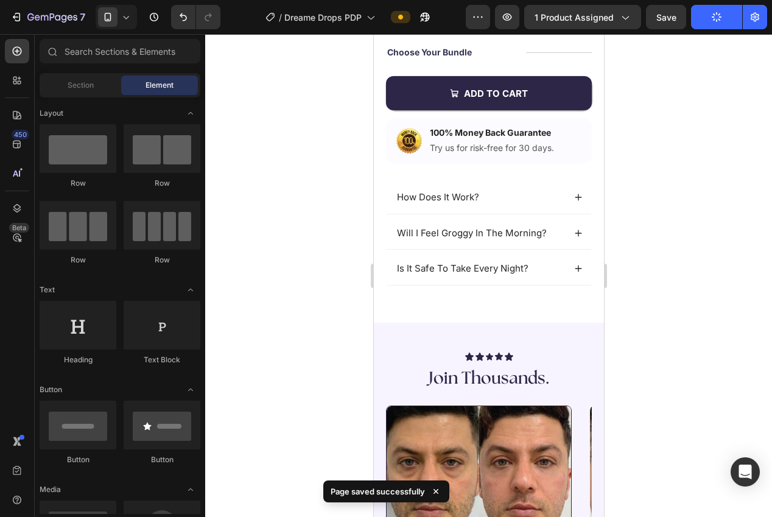
scroll to position [335, 0]
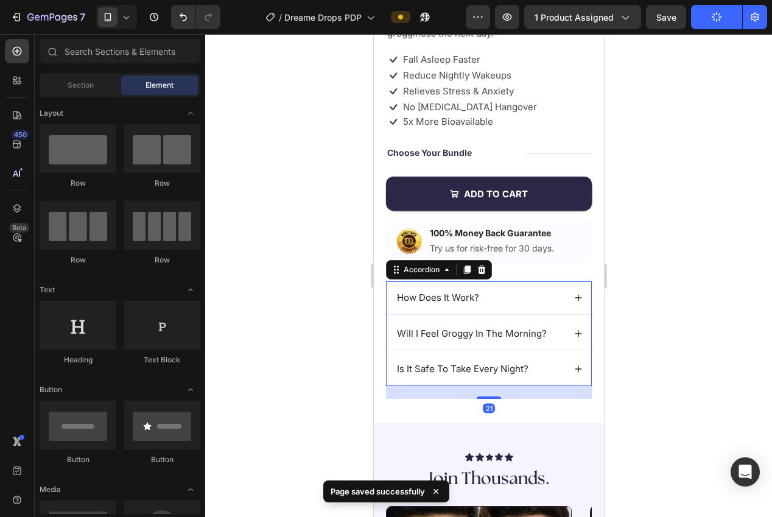
click at [575, 298] on icon at bounding box center [578, 298] width 9 height 9
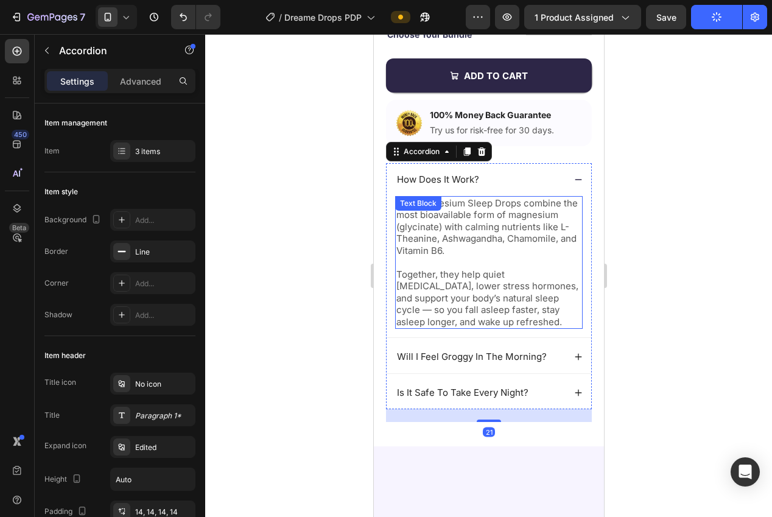
scroll to position [481, 0]
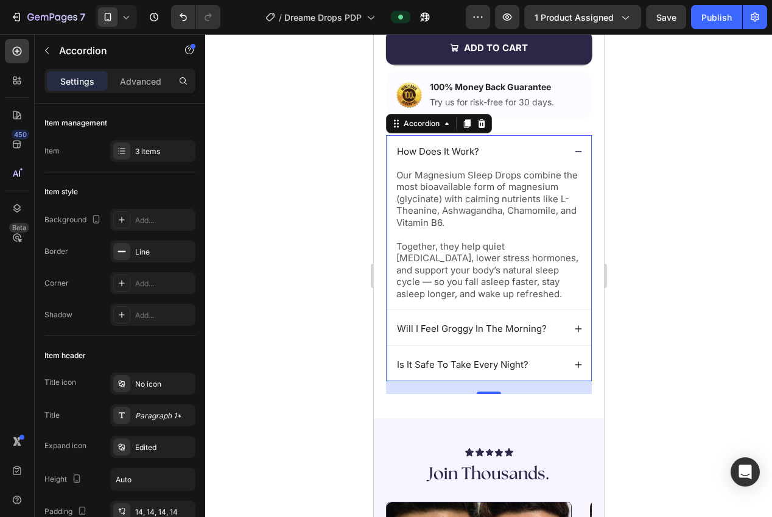
drag, startPoint x: 691, startPoint y: 329, endPoint x: 678, endPoint y: 326, distance: 13.9
click at [690, 329] on div at bounding box center [488, 275] width 567 height 483
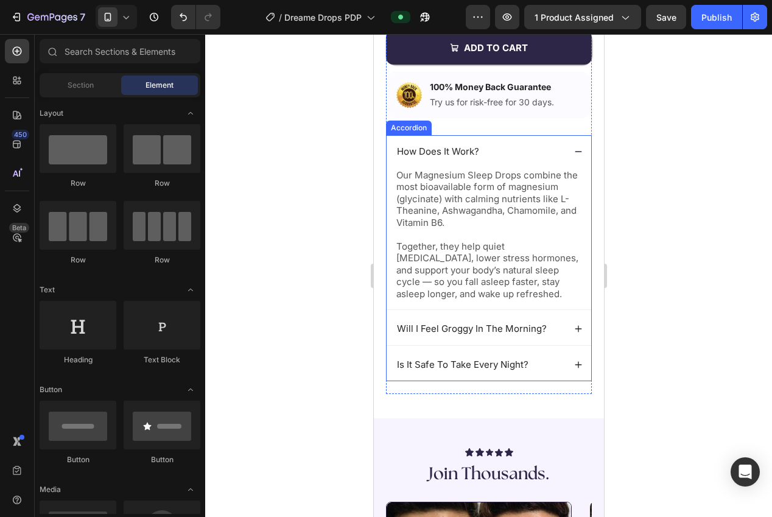
click at [580, 144] on div "How Does It Work?" at bounding box center [488, 151] width 205 height 33
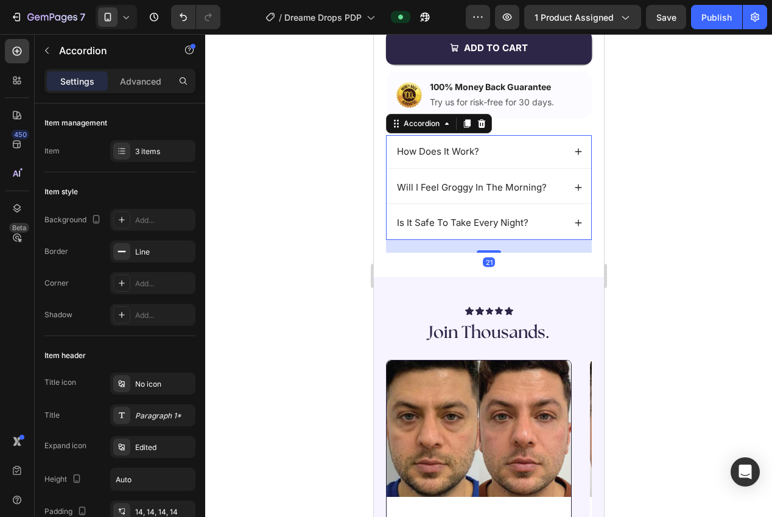
click at [631, 169] on div at bounding box center [488, 275] width 567 height 483
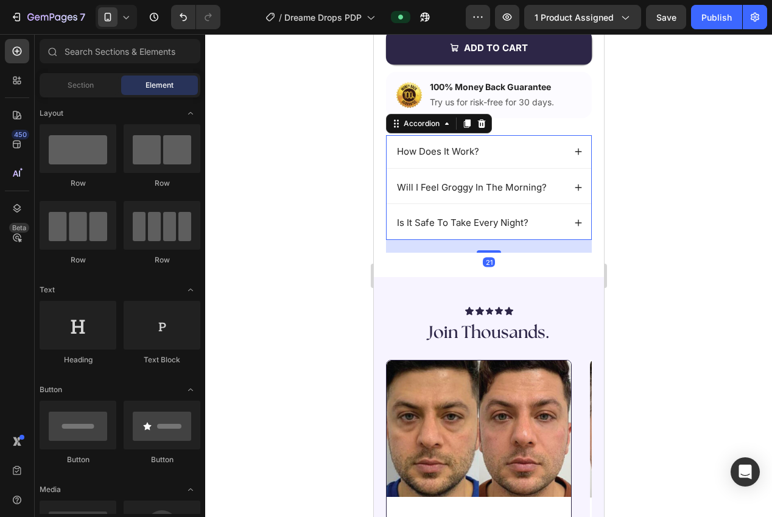
click at [574, 187] on icon at bounding box center [578, 187] width 9 height 9
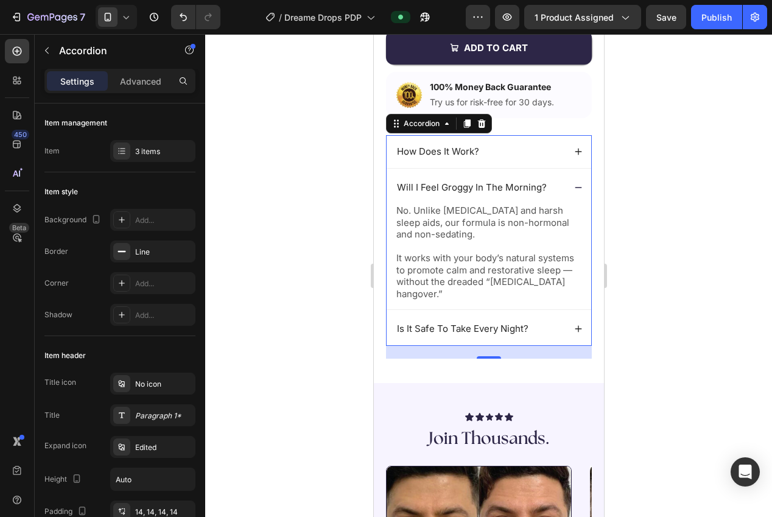
drag, startPoint x: 574, startPoint y: 151, endPoint x: 594, endPoint y: 159, distance: 21.0
click at [574, 151] on icon at bounding box center [578, 151] width 9 height 9
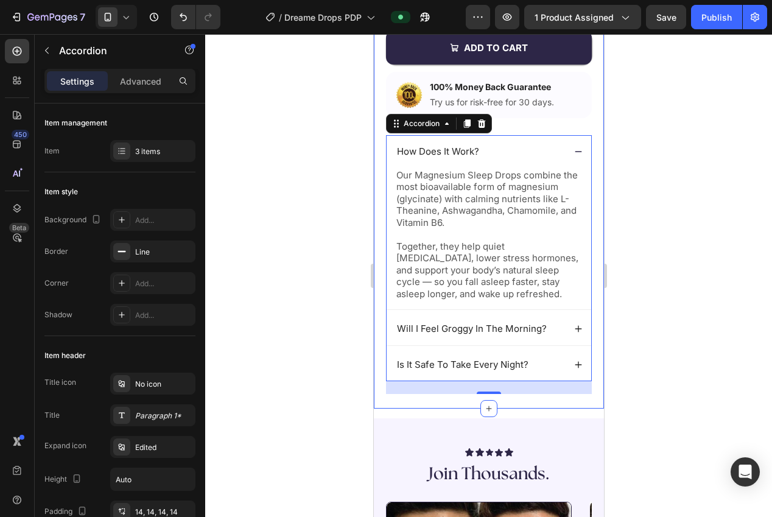
click at [652, 177] on div at bounding box center [488, 275] width 567 height 483
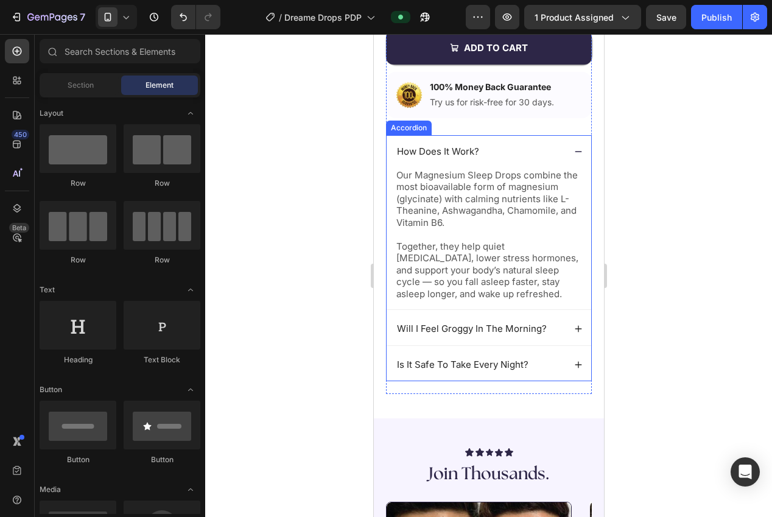
click at [576, 154] on icon at bounding box center [578, 151] width 9 height 9
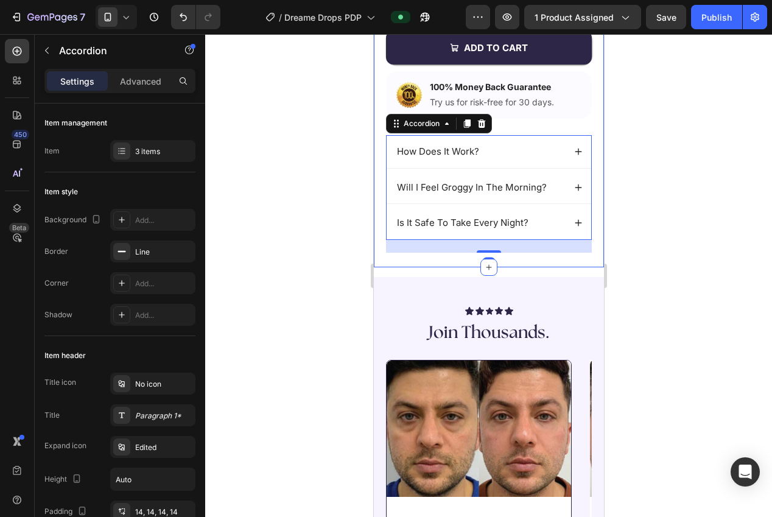
click at [655, 210] on div at bounding box center [488, 275] width 567 height 483
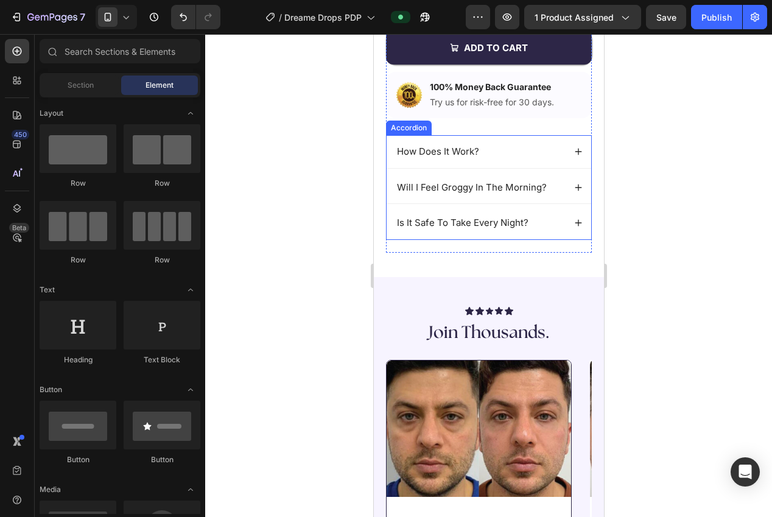
click at [577, 224] on icon at bounding box center [578, 223] width 9 height 9
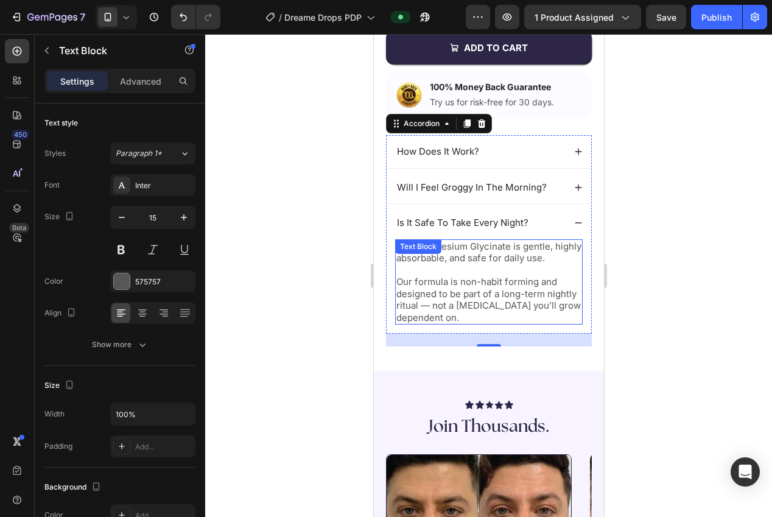
click at [506, 254] on p "Yes! Magnesium Glycinate is gentle, highly absorbable, and safe for daily use." at bounding box center [488, 253] width 185 height 24
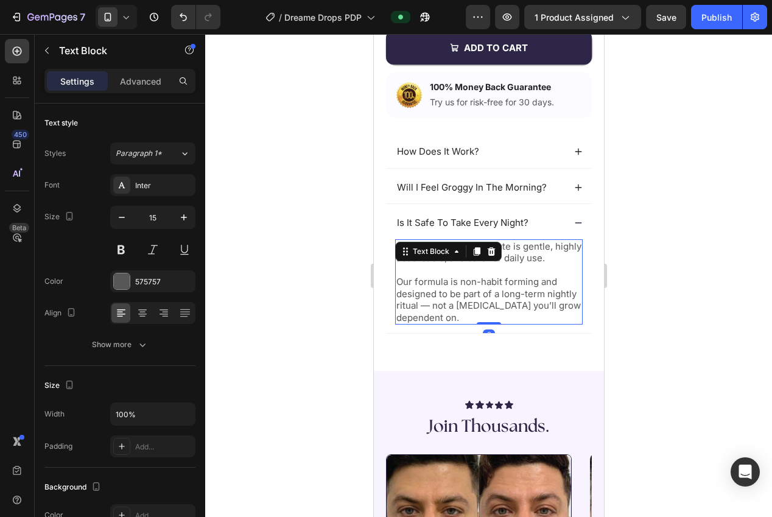
click at [521, 267] on p at bounding box center [488, 270] width 185 height 12
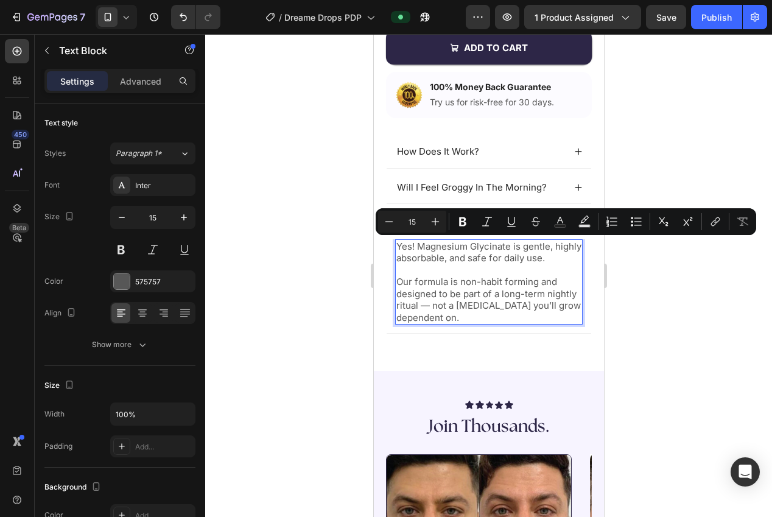
drag, startPoint x: 501, startPoint y: 261, endPoint x: 419, endPoint y: 250, distance: 83.0
click at [417, 248] on p "Yes! Magnesium Glycinate is gentle, highly absorbable, and safe for daily use." at bounding box center [488, 253] width 185 height 24
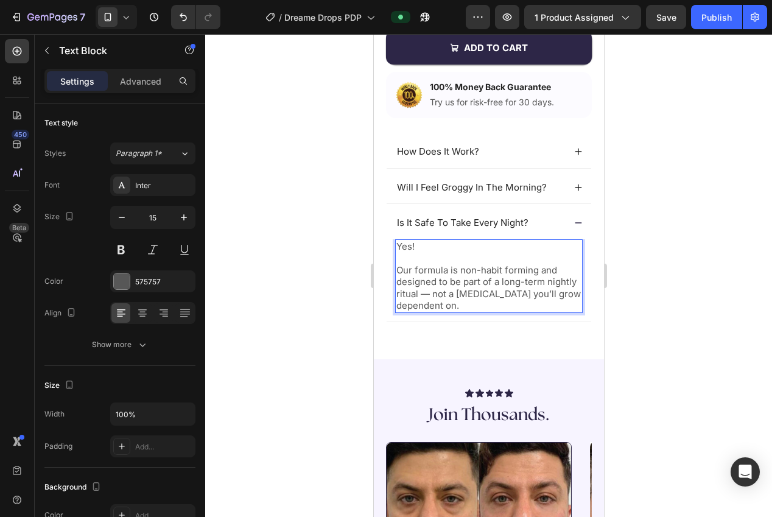
click at [399, 273] on p "Our formula is non-habit forming and designed to be part of a long-term nightly…" at bounding box center [488, 288] width 185 height 48
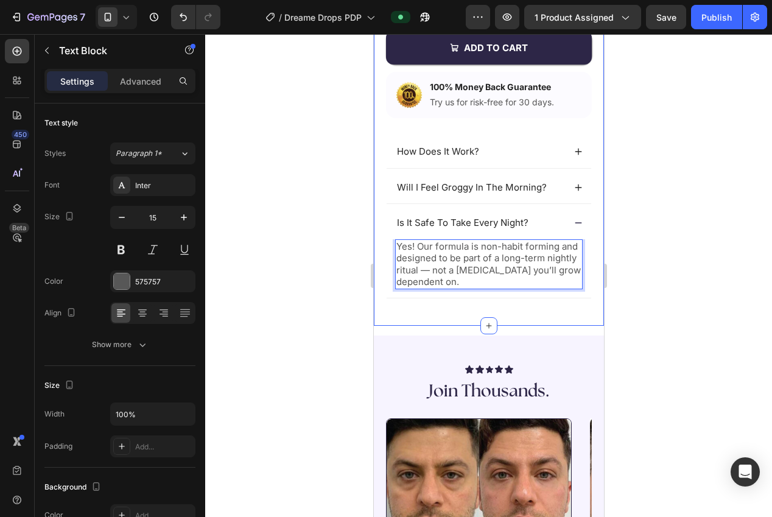
click at [641, 300] on div at bounding box center [488, 275] width 567 height 483
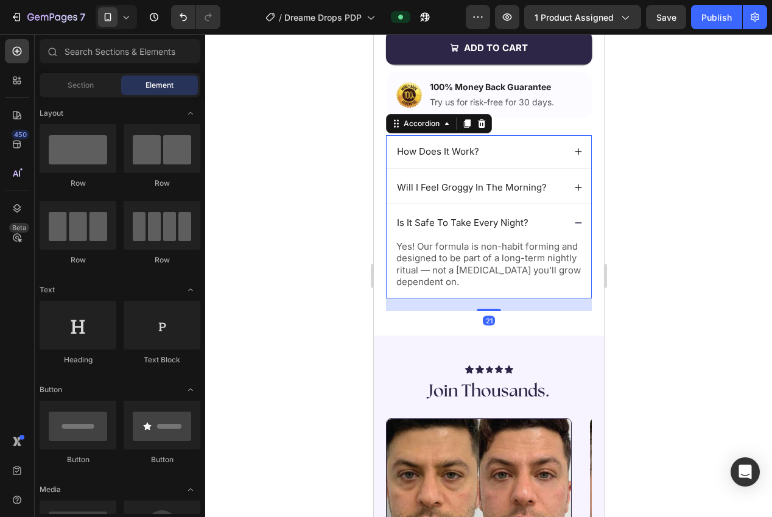
click at [579, 224] on icon at bounding box center [578, 223] width 9 height 9
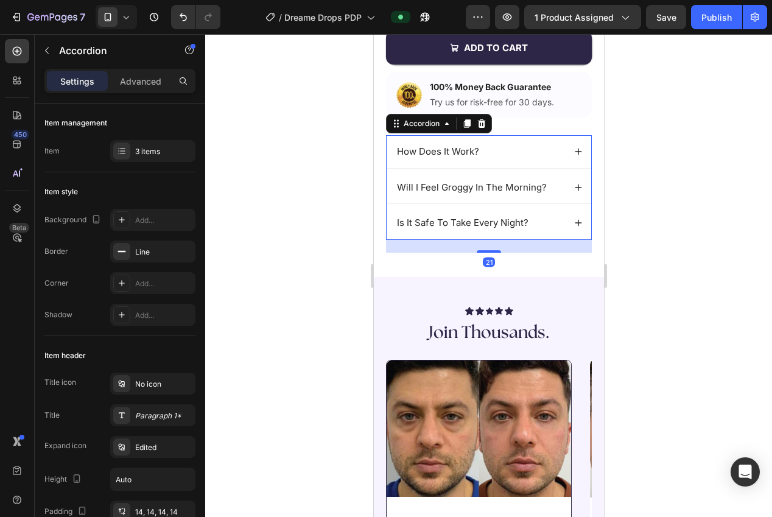
click at [656, 279] on div at bounding box center [488, 275] width 567 height 483
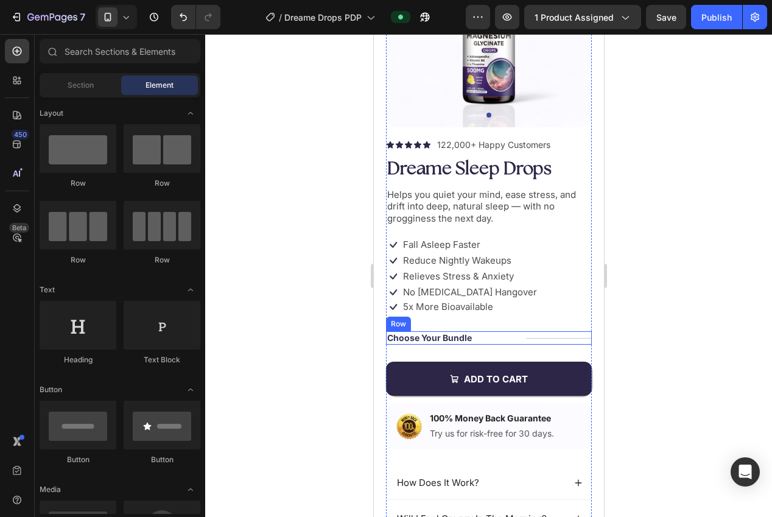
scroll to position [426, 0]
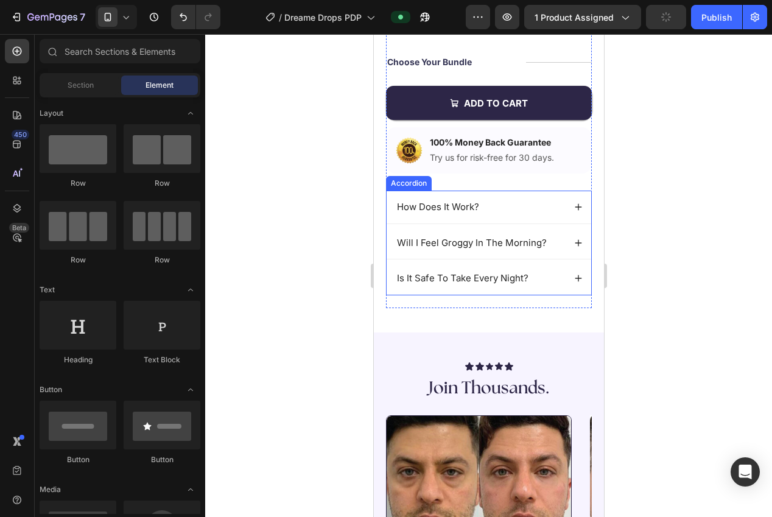
click at [405, 182] on div "Accordion" at bounding box center [408, 183] width 41 height 11
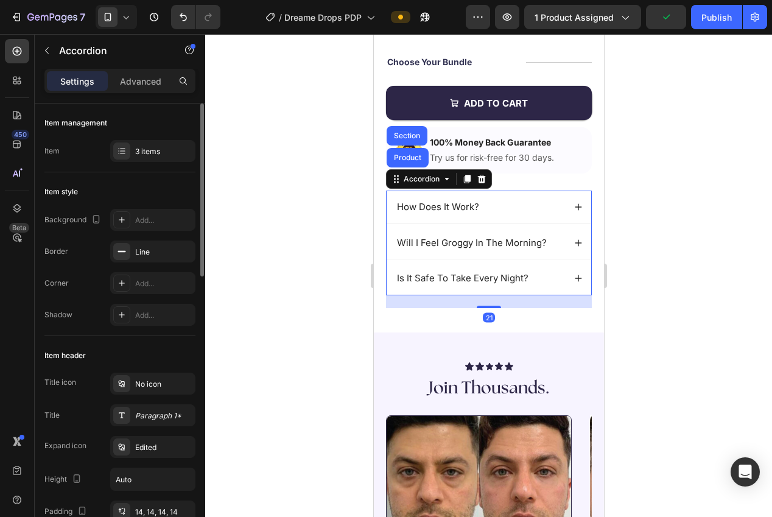
drag, startPoint x: 141, startPoint y: 158, endPoint x: 161, endPoint y: 171, distance: 23.3
click at [141, 158] on div "3 items" at bounding box center [152, 151] width 85 height 22
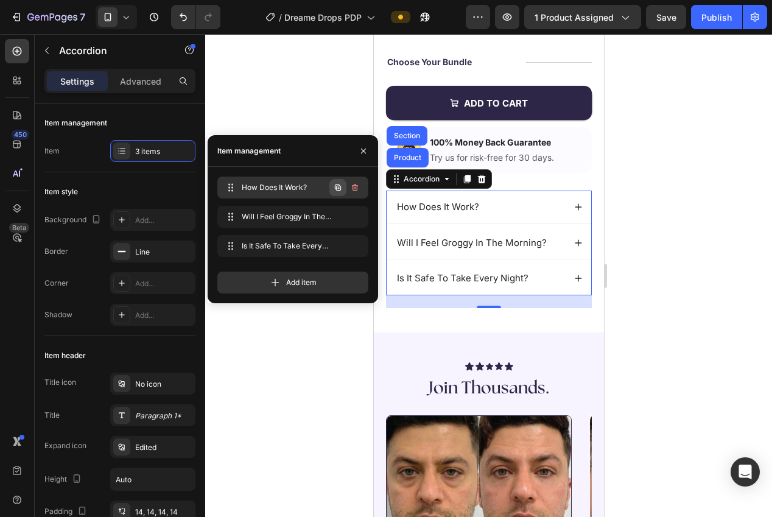
click at [338, 187] on icon "button" at bounding box center [338, 188] width 10 height 10
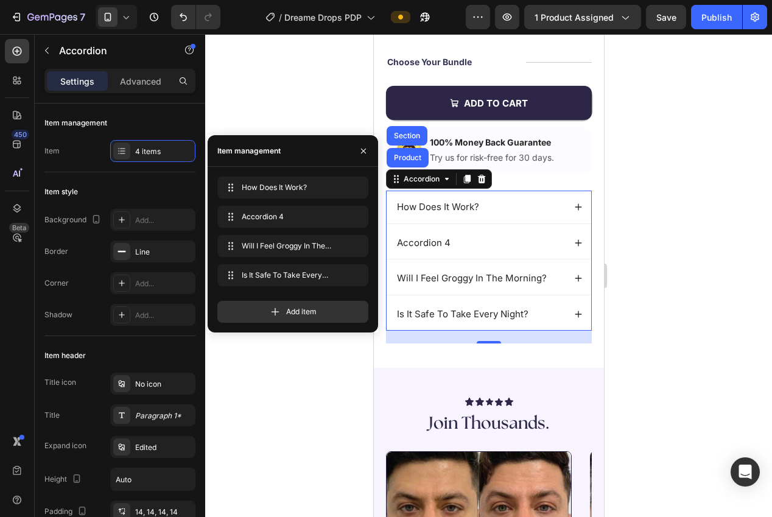
click at [656, 291] on div at bounding box center [488, 275] width 567 height 483
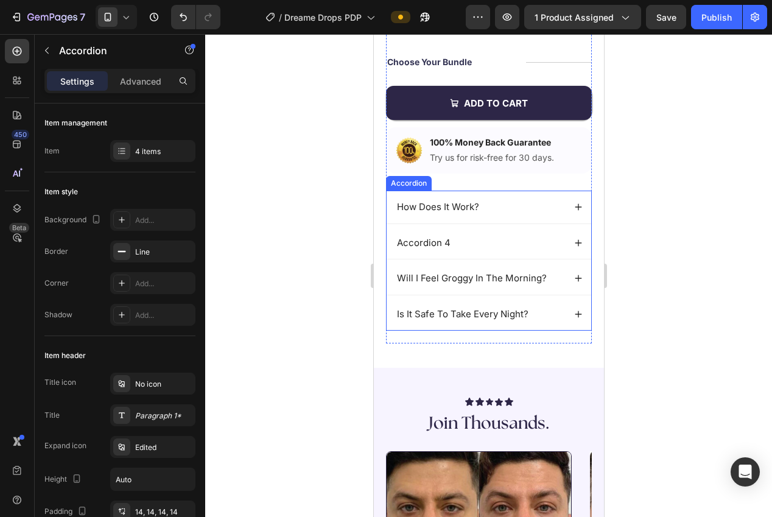
click at [428, 244] on div "Accordion 4" at bounding box center [423, 243] width 57 height 16
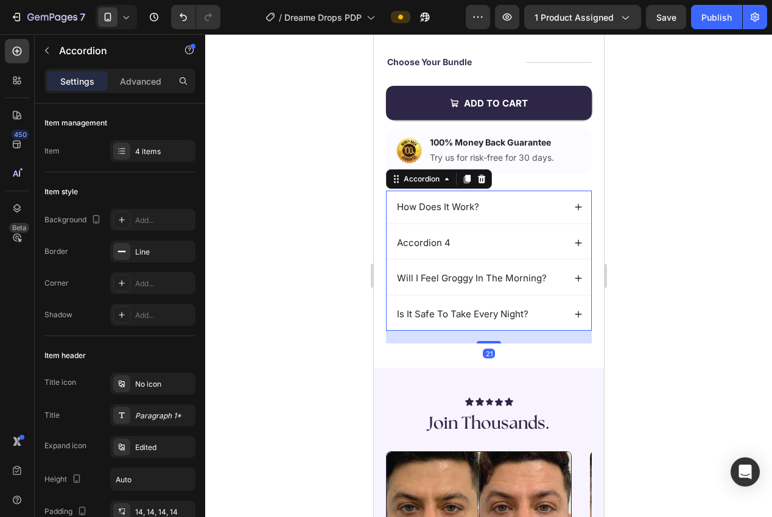
click at [428, 244] on div "Accordion 4" at bounding box center [423, 243] width 57 height 16
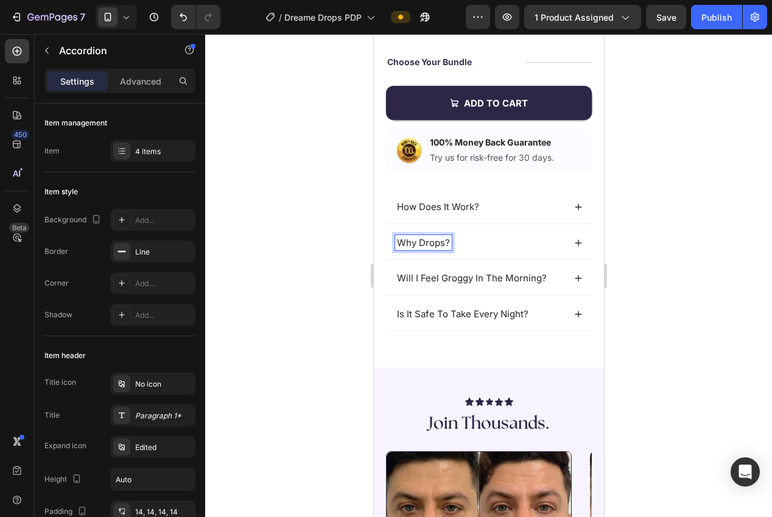
click at [690, 302] on div at bounding box center [488, 275] width 567 height 483
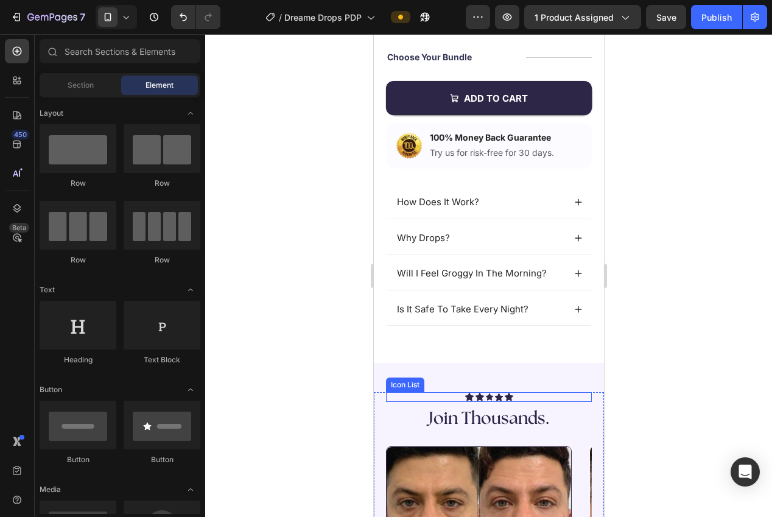
scroll to position [487, 0]
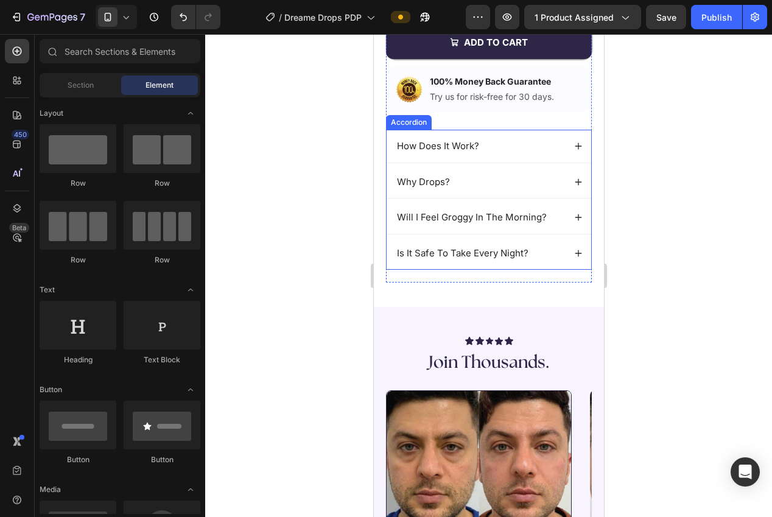
click at [574, 185] on icon at bounding box center [578, 182] width 9 height 9
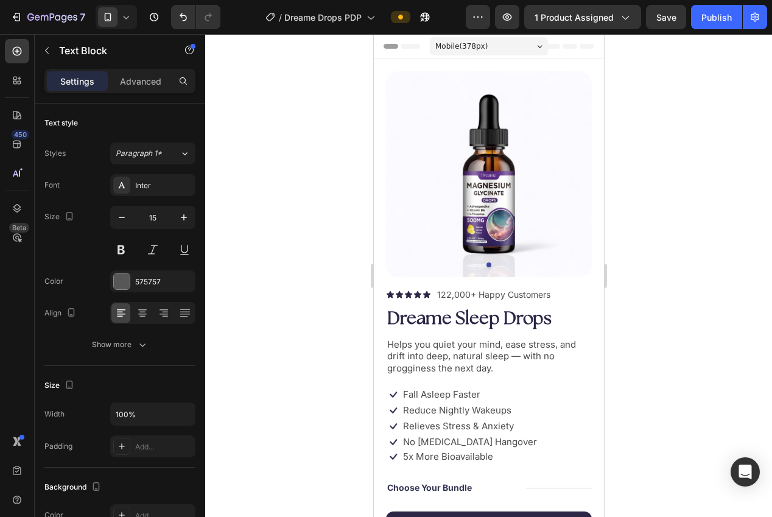
scroll to position [487, 0]
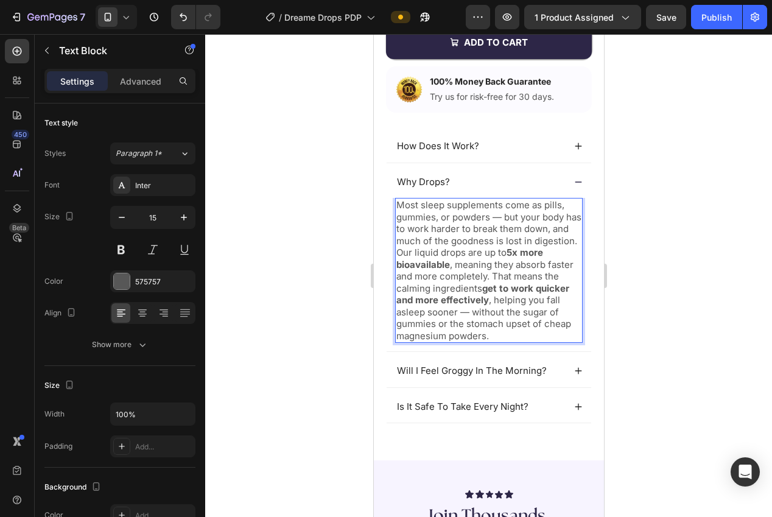
click at [447, 250] on p "Most sleep supplements come as pills, gummies, or powders — but your body has t…" at bounding box center [488, 270] width 185 height 143
click at [443, 253] on p "Most sleep supplements come as pills, gummies, or powders — but your body has t…" at bounding box center [488, 270] width 185 height 143
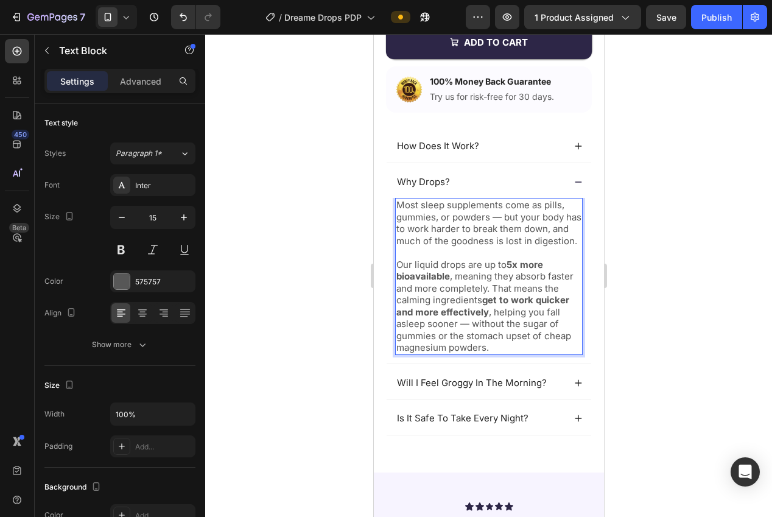
click at [494, 301] on p "Our liquid drops are up to 5x more bioavailable , meaning they absorb faster an…" at bounding box center [488, 306] width 185 height 95
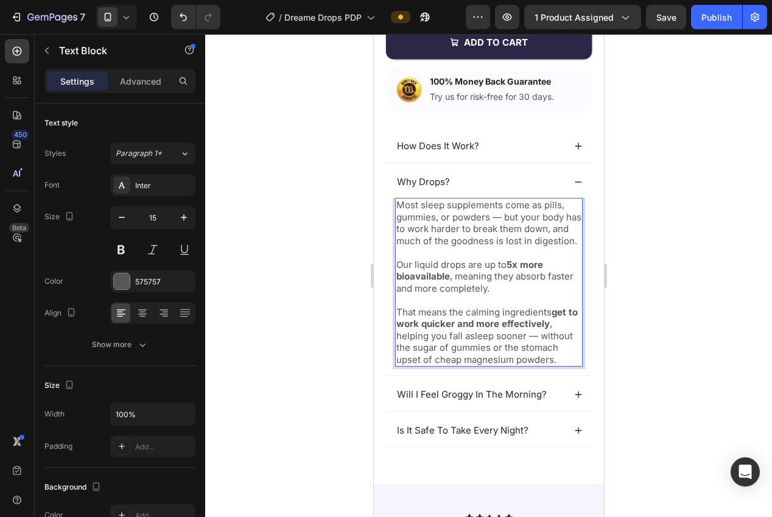
click at [641, 355] on div at bounding box center [488, 275] width 567 height 483
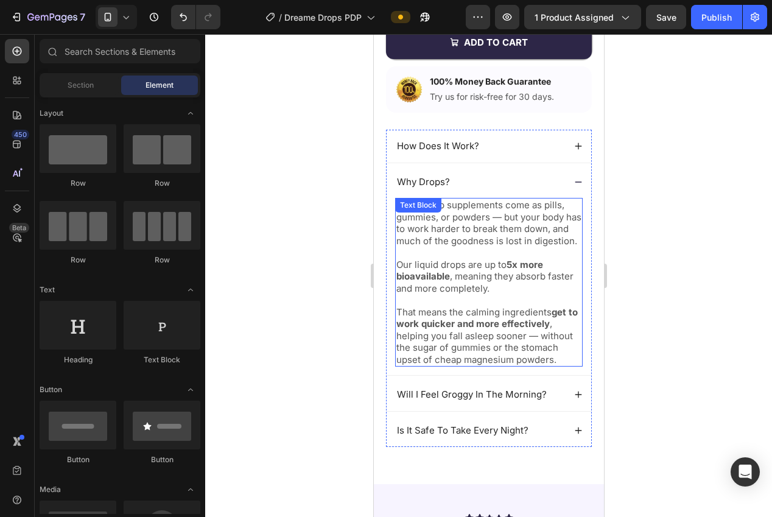
click at [542, 344] on p "That means the calming ingredients get to work quicker and more effectively , h…" at bounding box center [488, 336] width 185 height 60
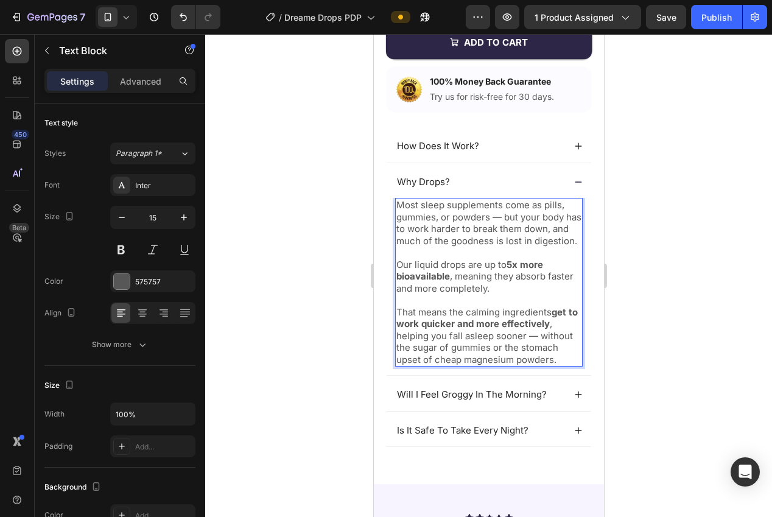
click at [568, 366] on p "That means the calming ingredients get to work quicker and more effectively , h…" at bounding box center [488, 336] width 185 height 60
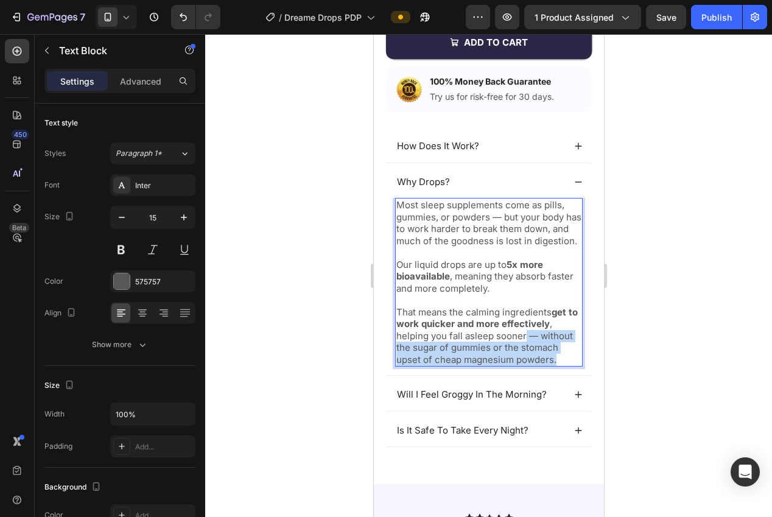
drag, startPoint x: 541, startPoint y: 368, endPoint x: 537, endPoint y: 378, distance: 11.4
click at [526, 349] on p "That means the calming ingredients get to work quicker and more effectively , h…" at bounding box center [488, 336] width 185 height 60
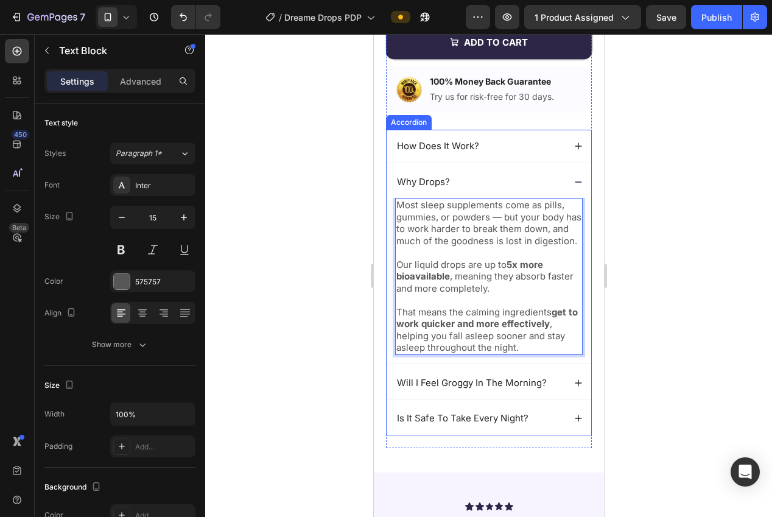
click at [653, 340] on div at bounding box center [488, 275] width 567 height 483
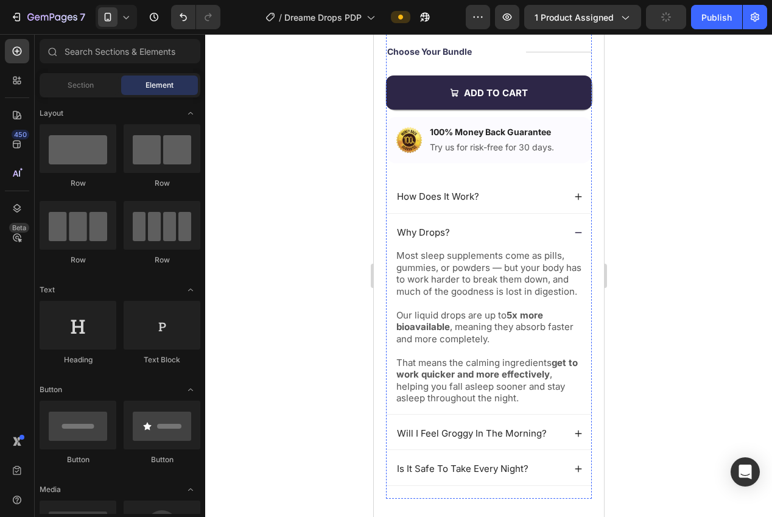
scroll to position [488, 0]
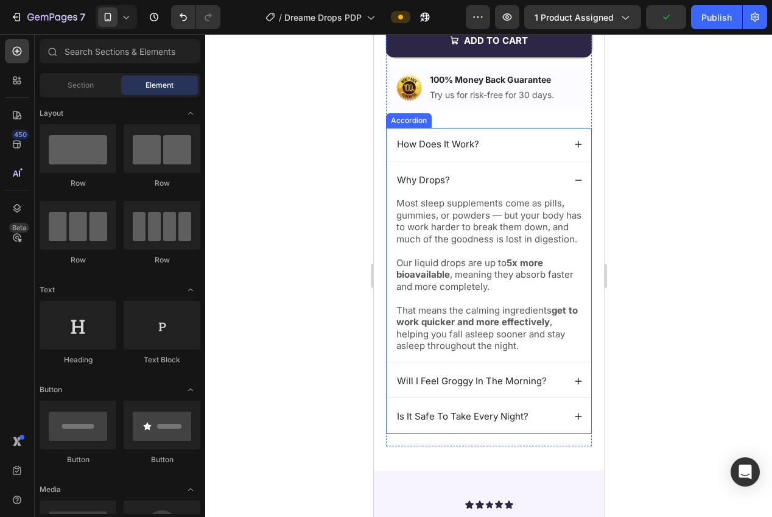
click at [574, 182] on icon at bounding box center [578, 180] width 9 height 9
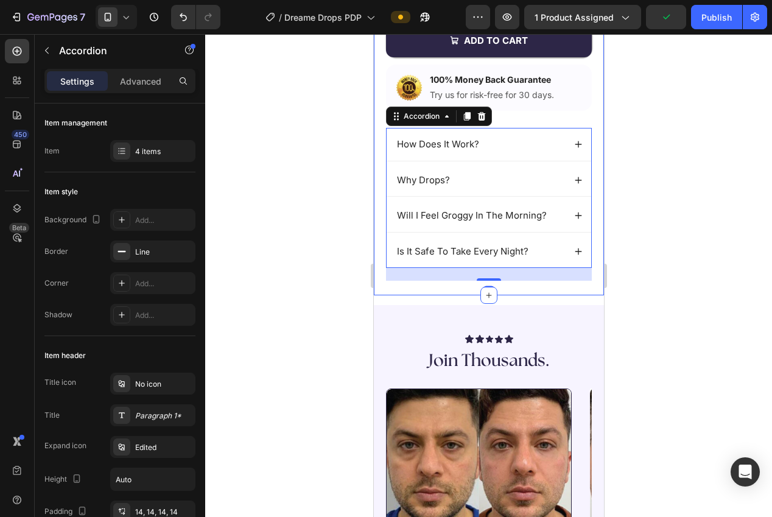
click at [694, 211] on div at bounding box center [488, 275] width 567 height 483
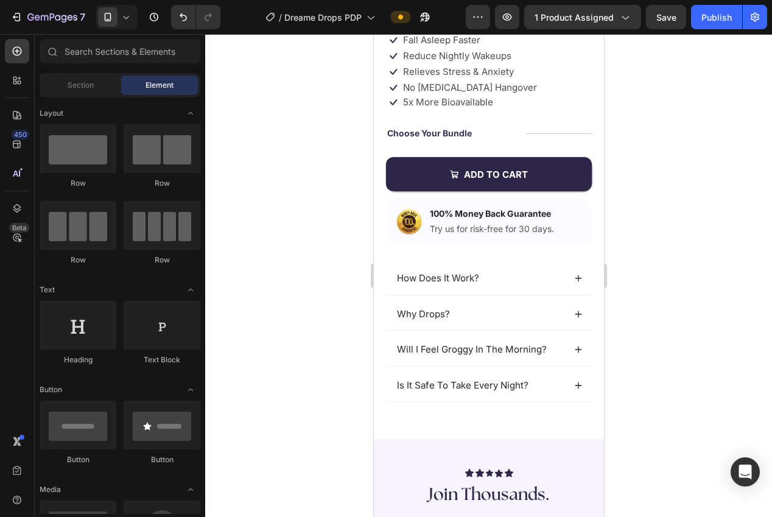
scroll to position [359, 0]
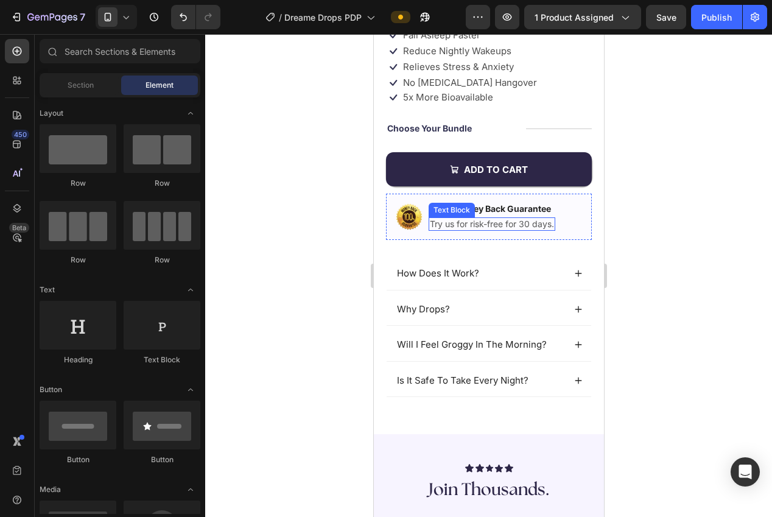
click at [554, 225] on p "Try us for risk-free for 30 days." at bounding box center [491, 224] width 124 height 11
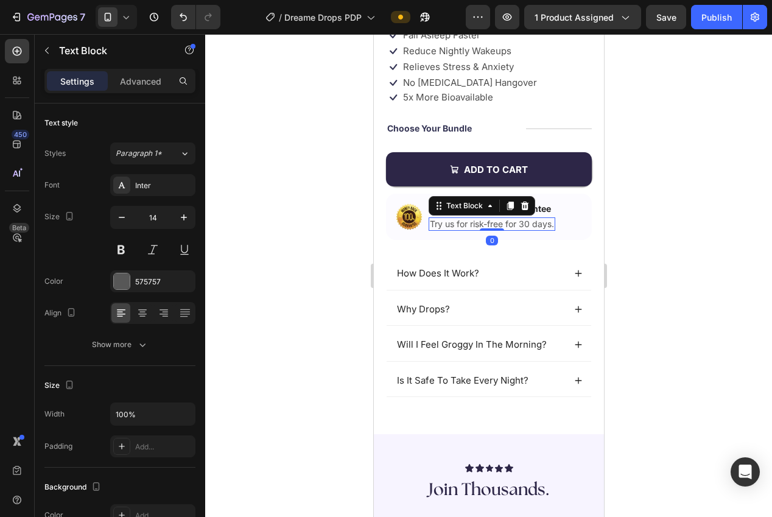
click at [550, 225] on p "Try us for risk-free for 30 days." at bounding box center [491, 224] width 124 height 11
click at [546, 224] on p "Try us for risk-free for 30 days." at bounding box center [491, 224] width 124 height 11
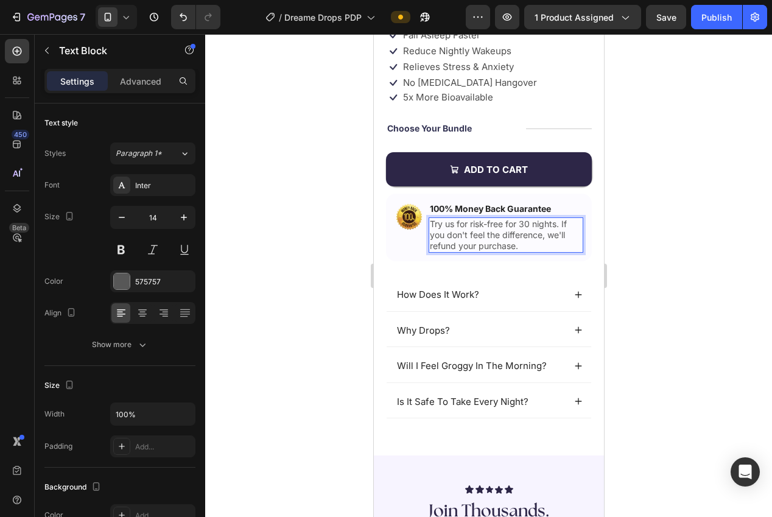
click at [690, 242] on div at bounding box center [488, 275] width 567 height 483
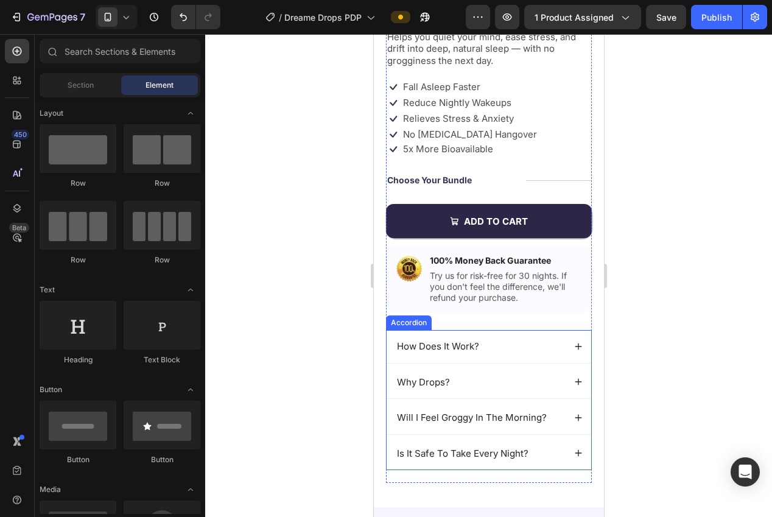
scroll to position [270, 0]
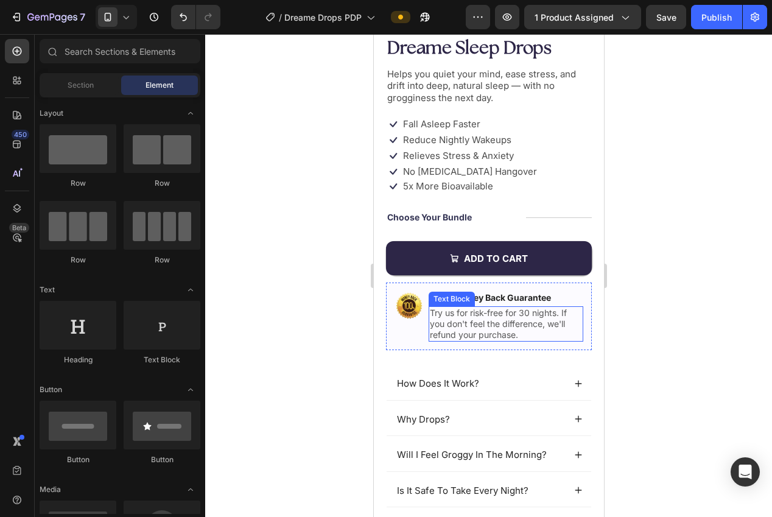
click at [514, 331] on p "Try us for risk-free for 30 nights. If you don't feel the difference, we'll ref…" at bounding box center [505, 324] width 152 height 33
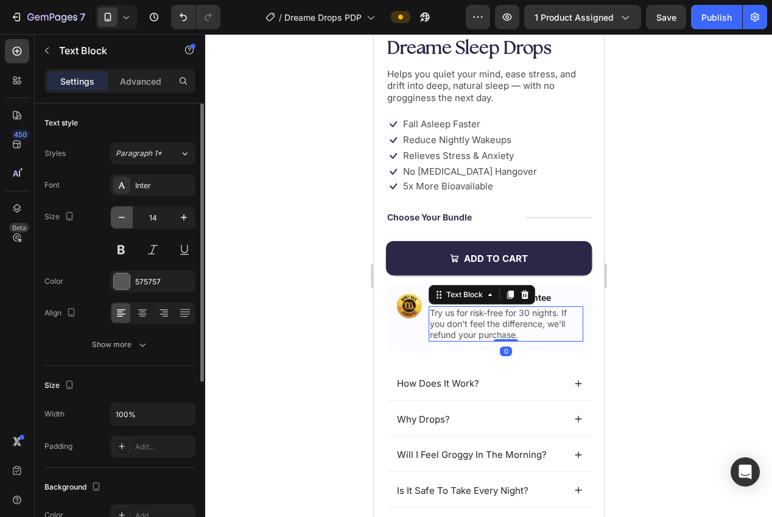
click at [118, 220] on icon "button" at bounding box center [122, 217] width 12 height 12
type input "13"
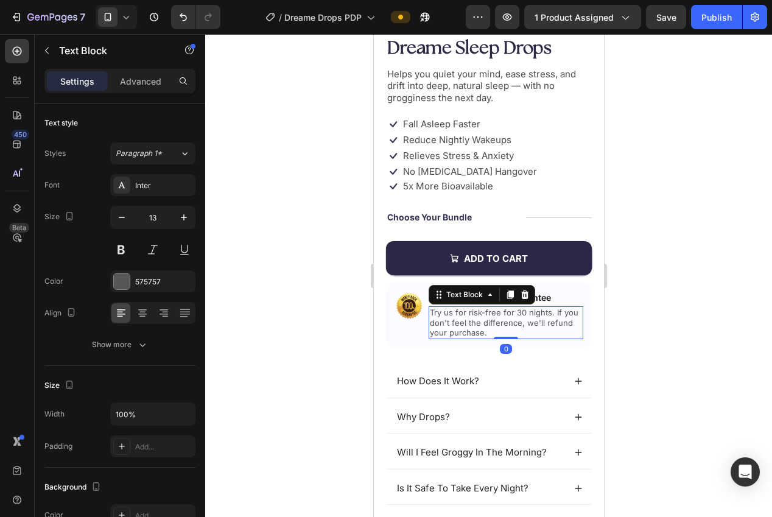
click at [259, 242] on div at bounding box center [488, 275] width 567 height 483
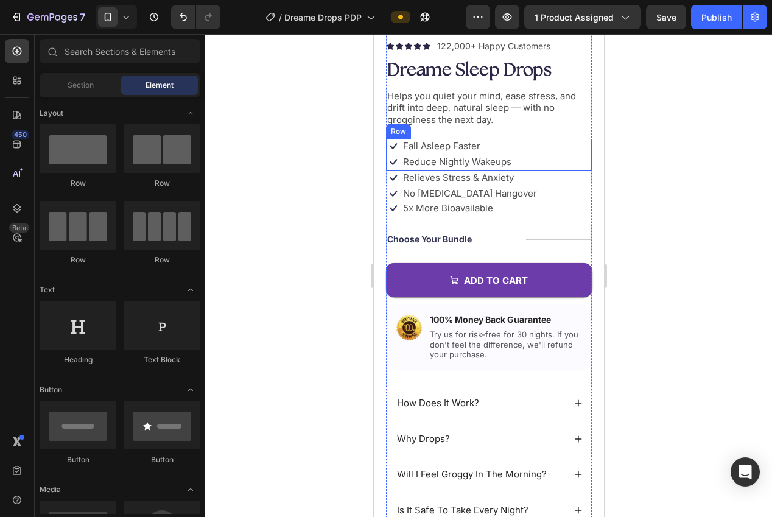
scroll to position [285, 0]
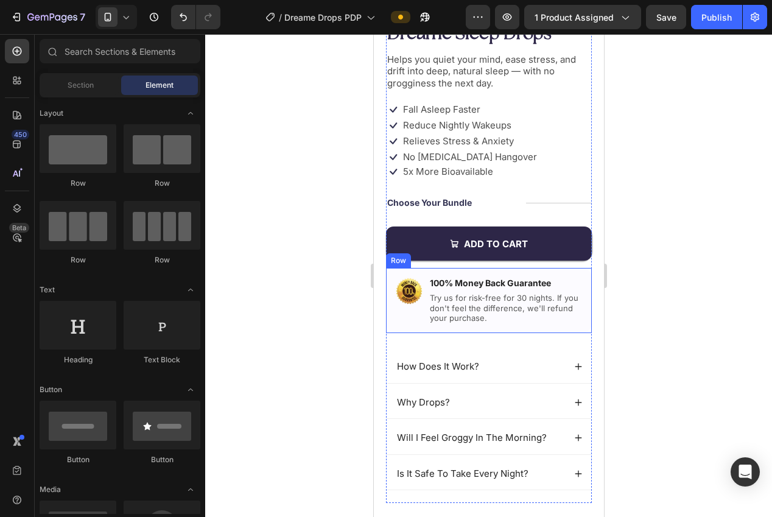
click at [411, 317] on div "Image" at bounding box center [408, 300] width 29 height 48
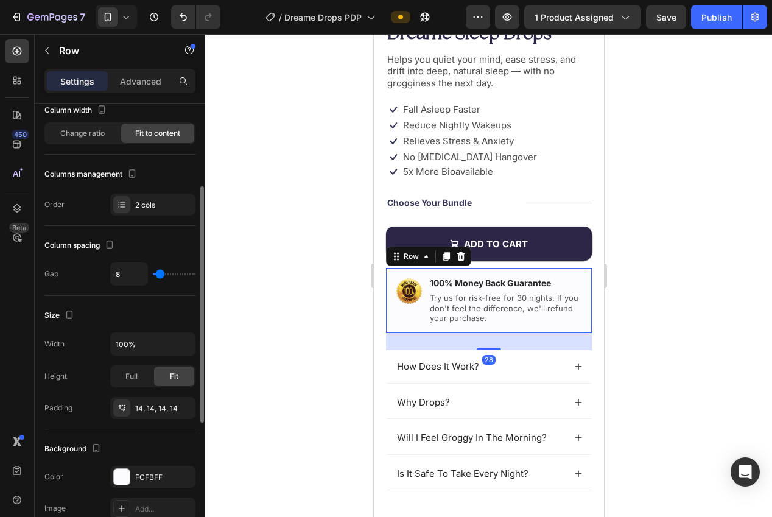
scroll to position [44, 0]
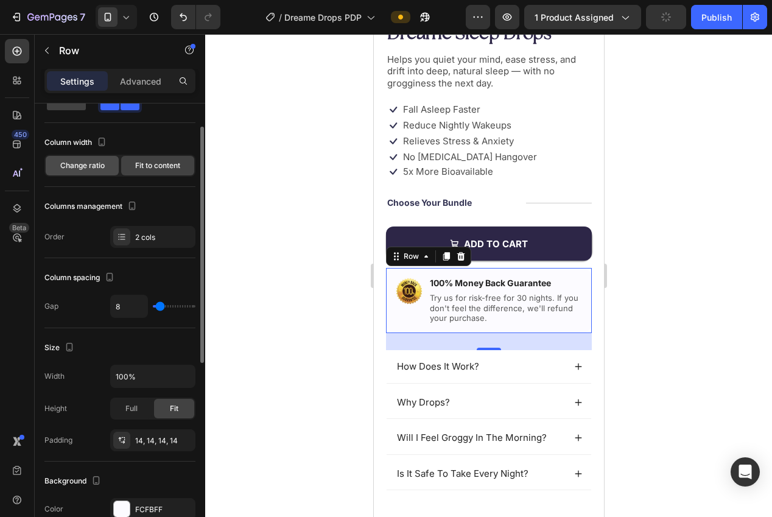
drag, startPoint x: 88, startPoint y: 164, endPoint x: 96, endPoint y: 165, distance: 8.5
click at [88, 164] on span "Change ratio" at bounding box center [82, 165] width 44 height 11
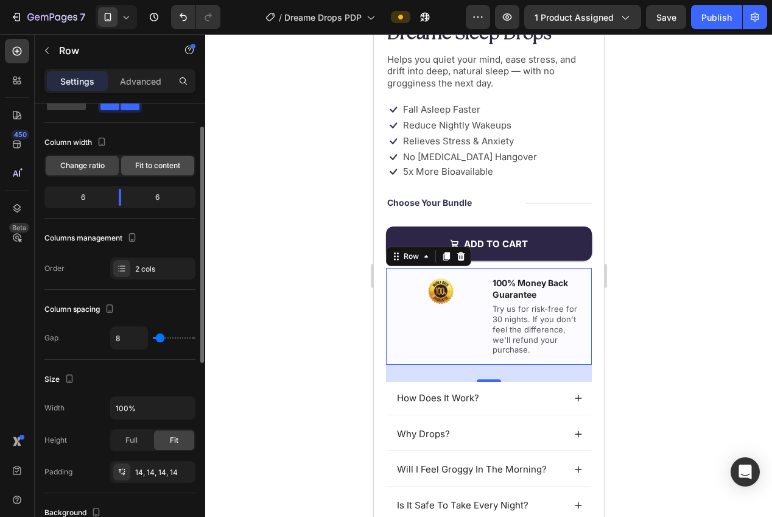
click at [141, 169] on span "Fit to content" at bounding box center [157, 165] width 45 height 11
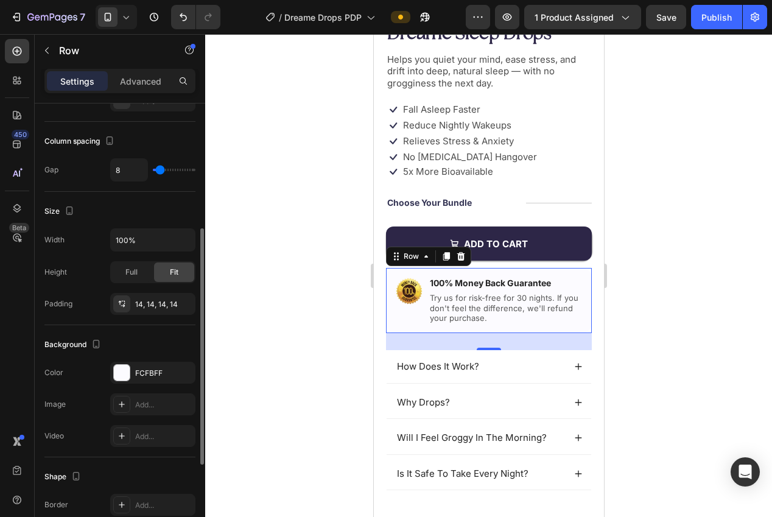
scroll to position [203, 0]
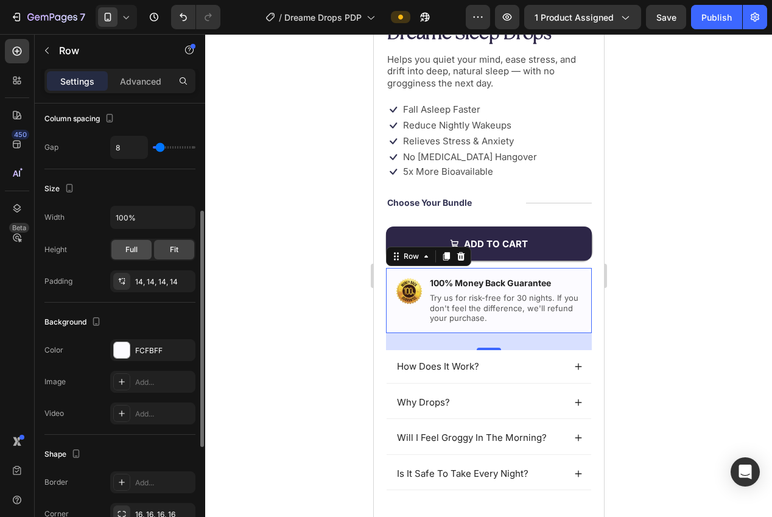
drag, startPoint x: 133, startPoint y: 245, endPoint x: 147, endPoint y: 246, distance: 14.0
click at [135, 245] on span "Full" at bounding box center [131, 249] width 12 height 11
click at [152, 247] on div "Full Fit" at bounding box center [152, 250] width 85 height 22
drag, startPoint x: 170, startPoint y: 248, endPoint x: 165, endPoint y: 276, distance: 28.4
click at [170, 248] on span "Fit" at bounding box center [174, 249] width 9 height 11
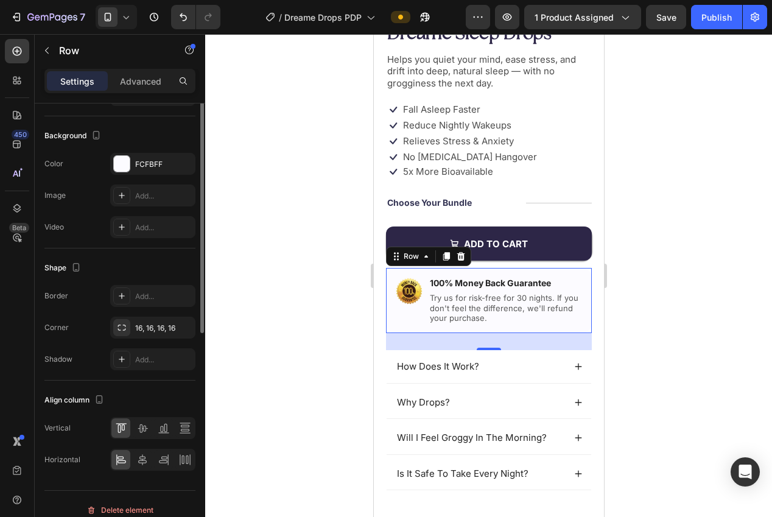
scroll to position [402, 0]
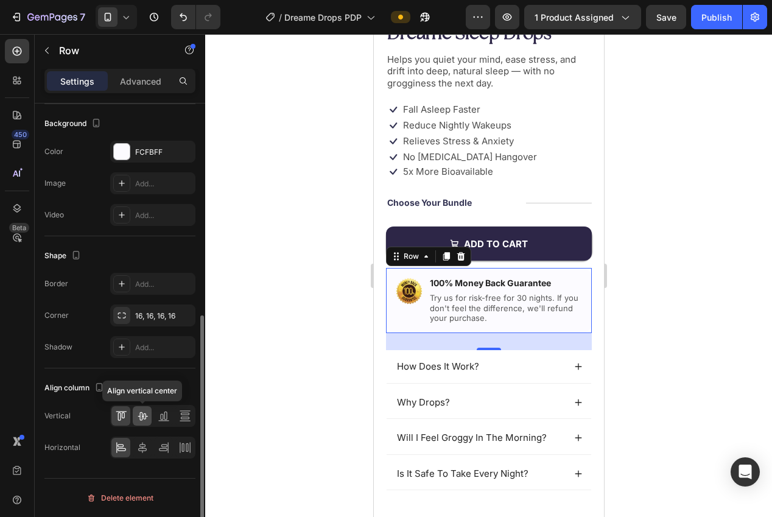
click at [143, 415] on icon at bounding box center [142, 416] width 12 height 12
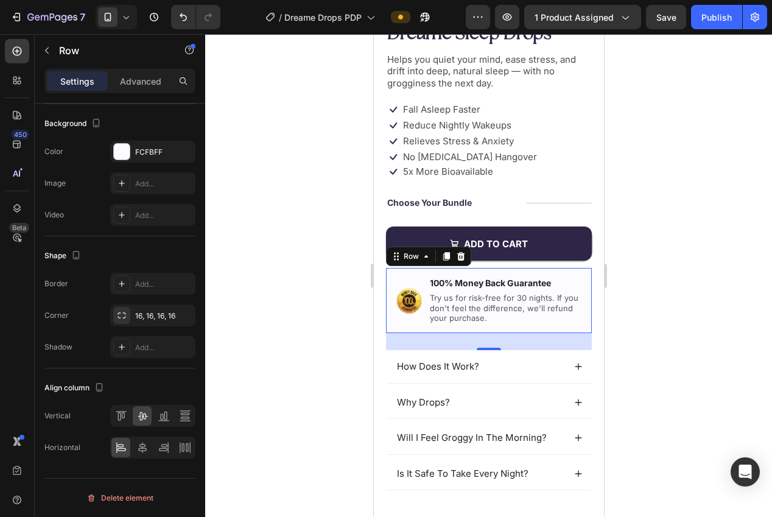
click at [298, 389] on div at bounding box center [488, 275] width 567 height 483
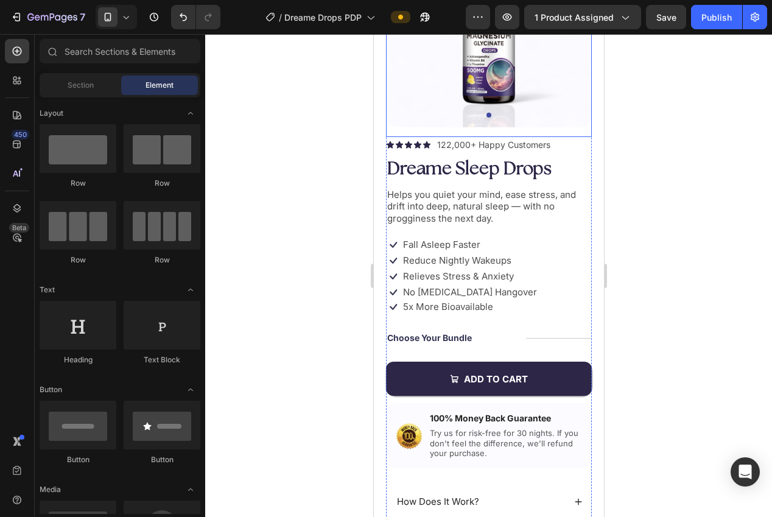
scroll to position [326, 0]
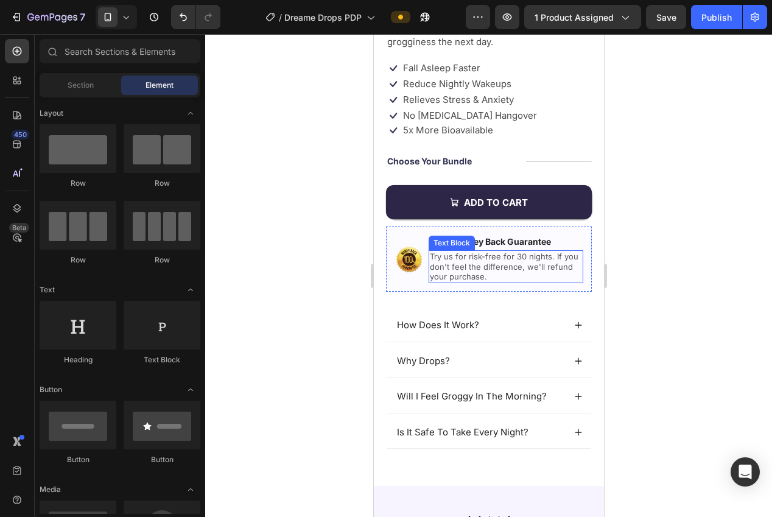
click at [479, 277] on p "Try us for risk-free for 30 nights. If you don't feel the difference, we'll ref…" at bounding box center [505, 267] width 152 height 31
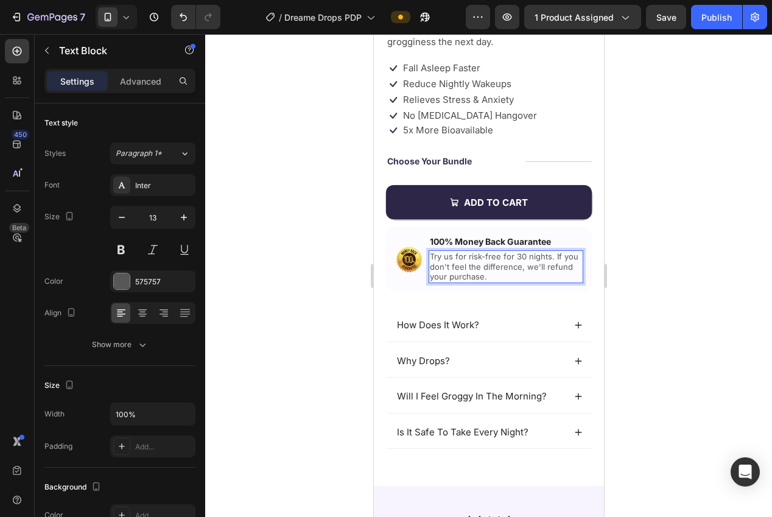
click at [482, 277] on p "Try us for risk-free for 30 nights. If you don't feel the difference, we'll ref…" at bounding box center [505, 267] width 152 height 31
click at [668, 283] on div at bounding box center [488, 275] width 567 height 483
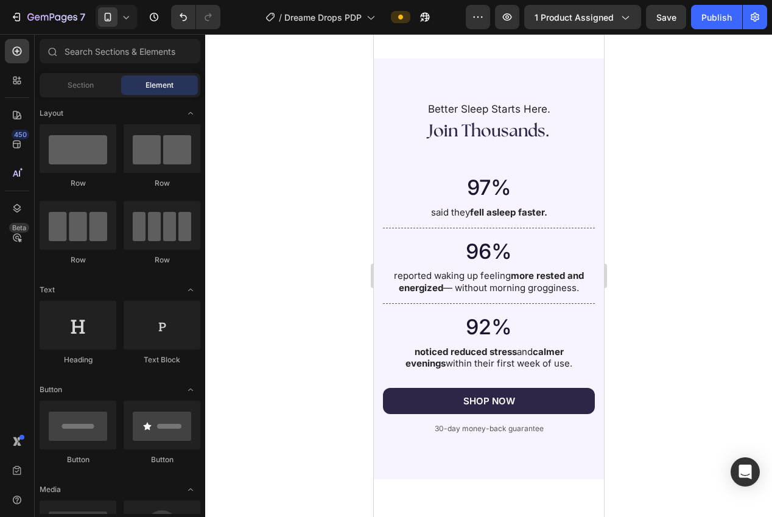
scroll to position [1931, 0]
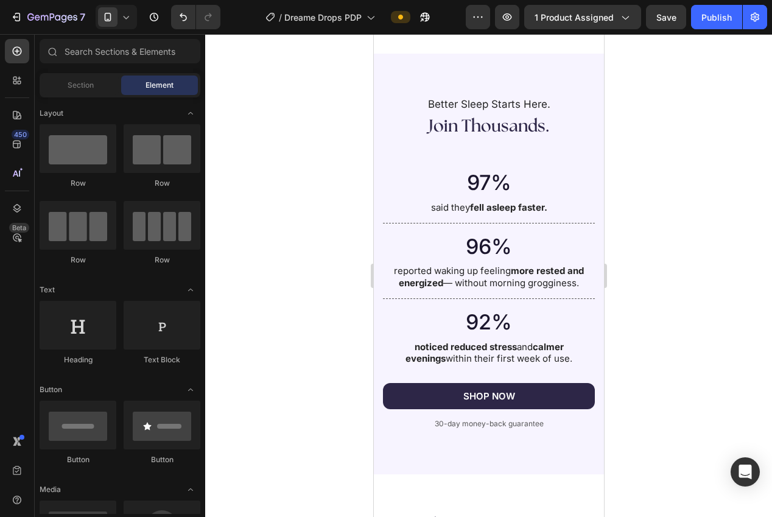
drag, startPoint x: 598, startPoint y: 141, endPoint x: 976, endPoint y: 359, distance: 436.5
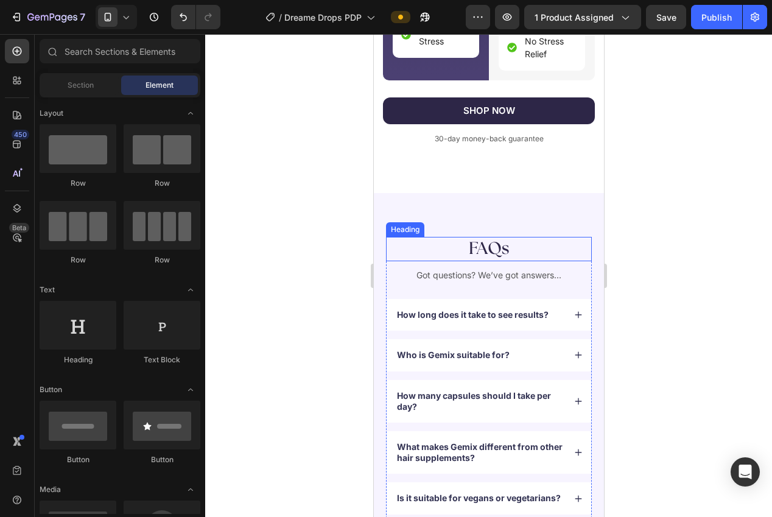
scroll to position [3123, 0]
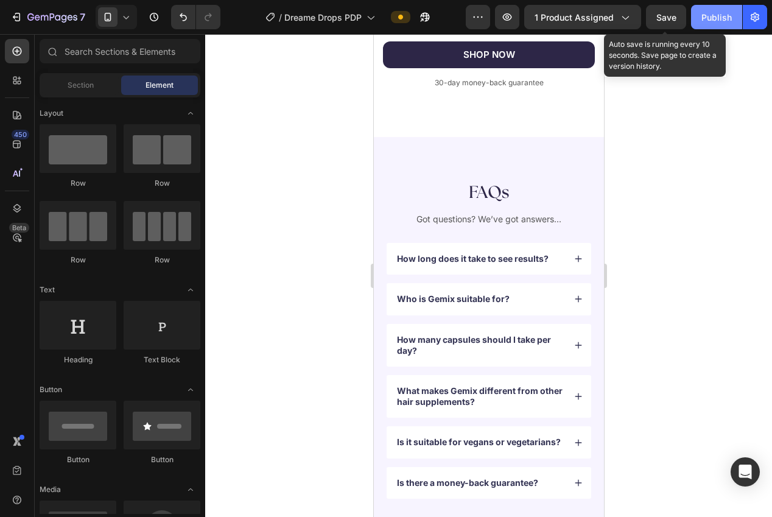
drag, startPoint x: 677, startPoint y: 19, endPoint x: 709, endPoint y: 16, distance: 32.4
click at [677, 19] on button "Save" at bounding box center [666, 17] width 40 height 24
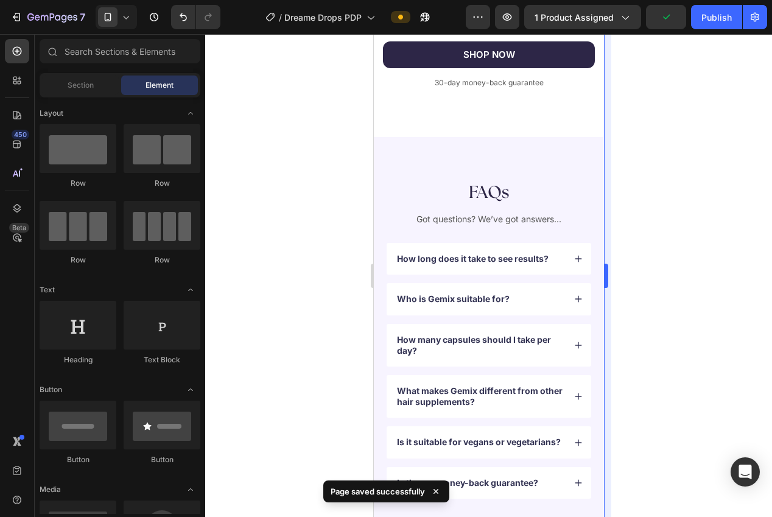
drag, startPoint x: 716, startPoint y: 16, endPoint x: 610, endPoint y: 106, distance: 139.1
click at [715, 16] on div "Publish" at bounding box center [717, 17] width 30 height 13
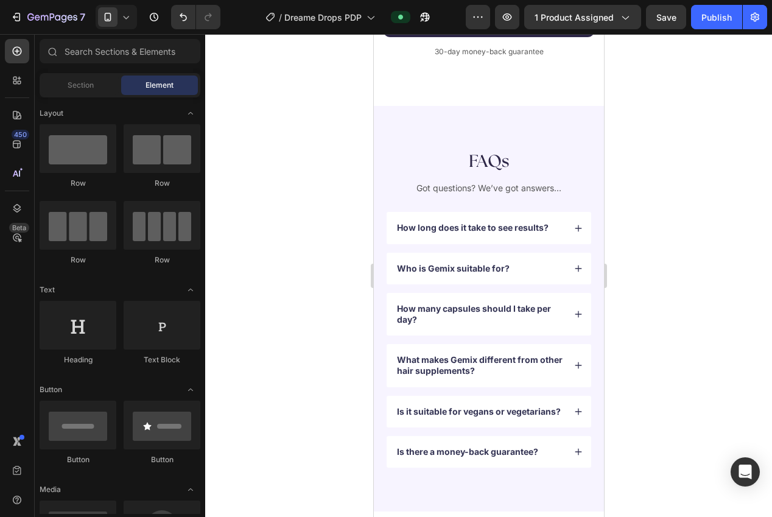
scroll to position [3155, 0]
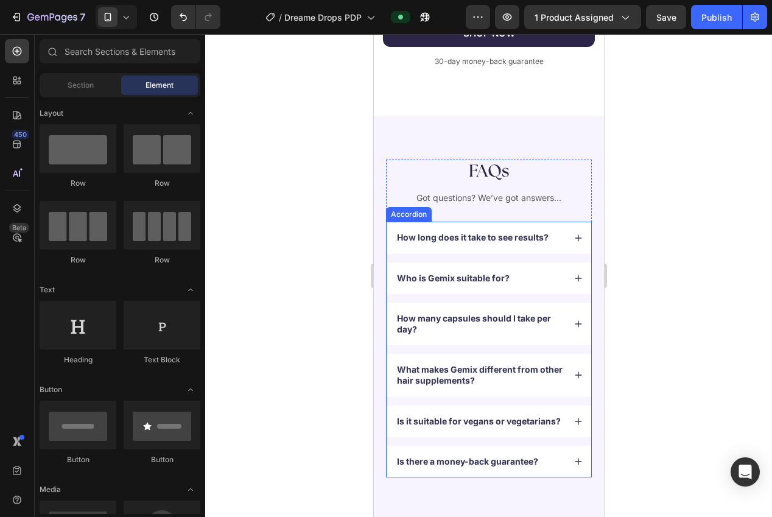
click at [471, 232] on p "How long does it take to see results?" at bounding box center [472, 237] width 152 height 11
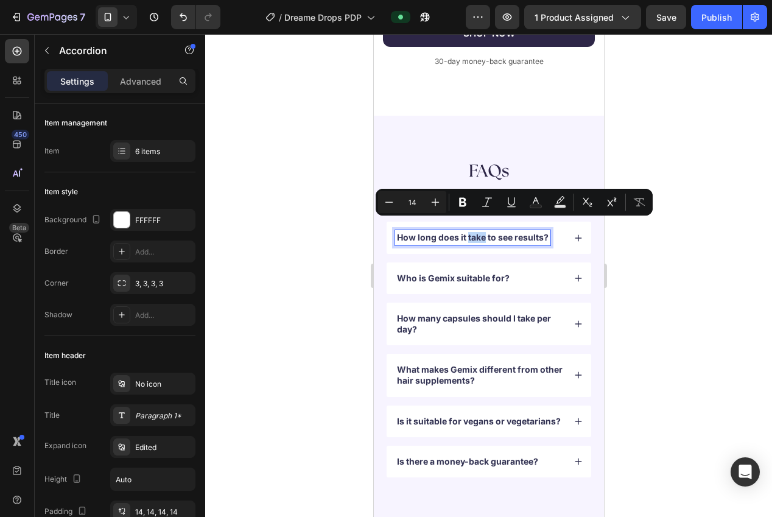
click at [471, 232] on p "How long does it take to see results?" at bounding box center [472, 237] width 152 height 11
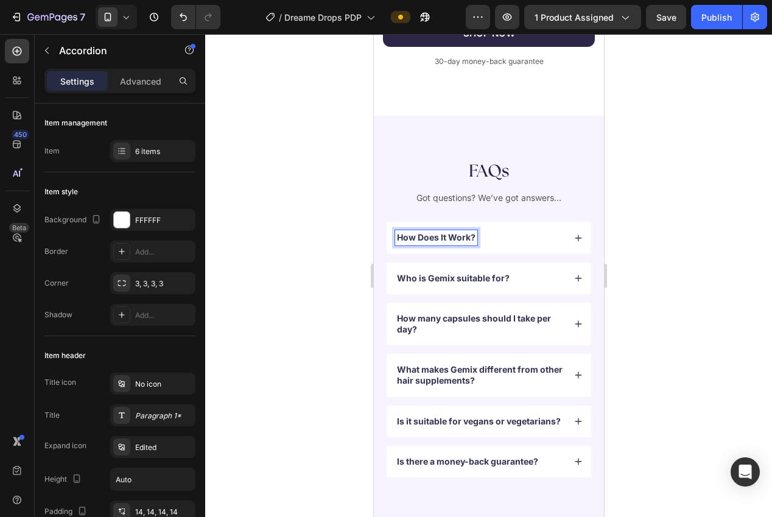
click at [702, 273] on div at bounding box center [488, 275] width 567 height 483
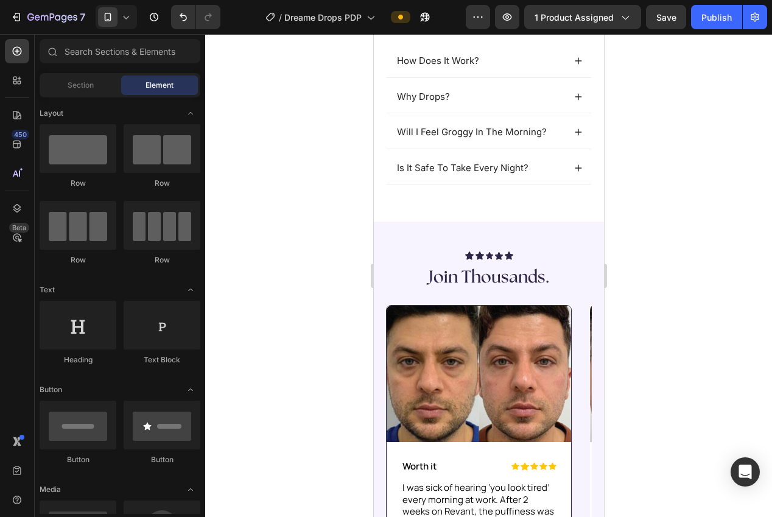
scroll to position [432, 0]
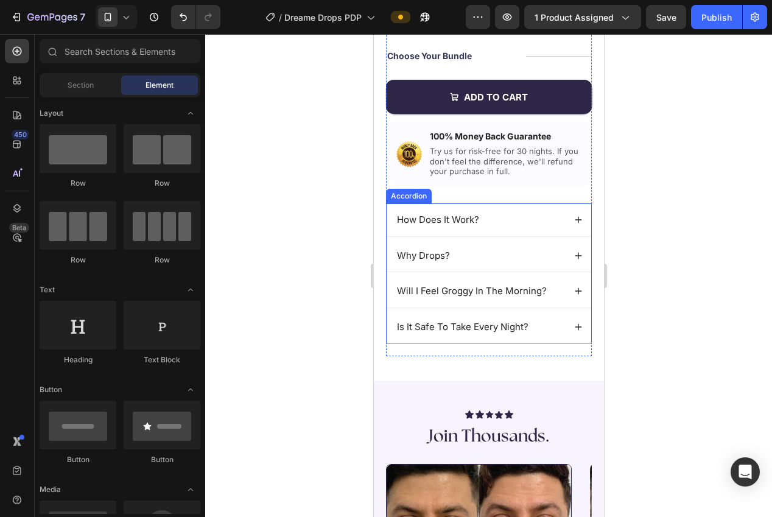
click at [579, 220] on icon at bounding box center [578, 220] width 7 height 7
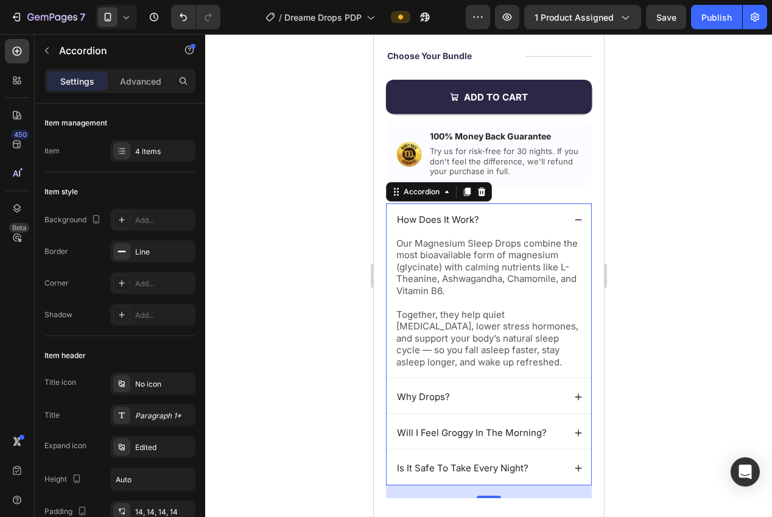
click at [579, 218] on icon at bounding box center [578, 220] width 9 height 9
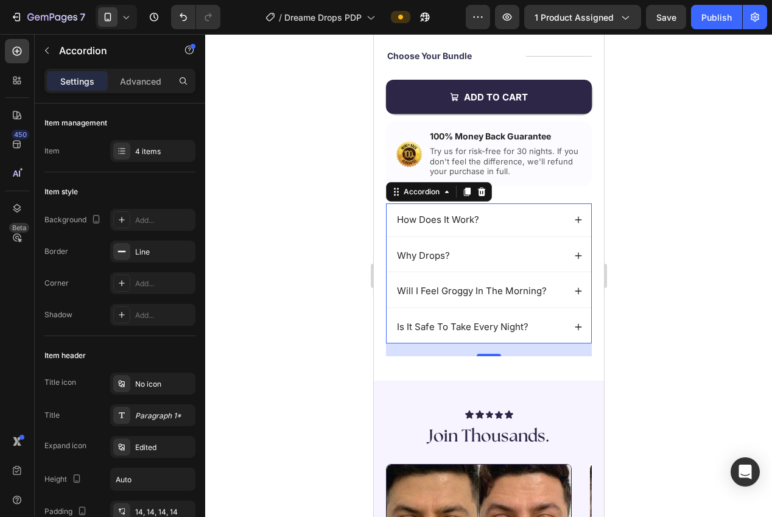
click at [650, 231] on div at bounding box center [488, 275] width 567 height 483
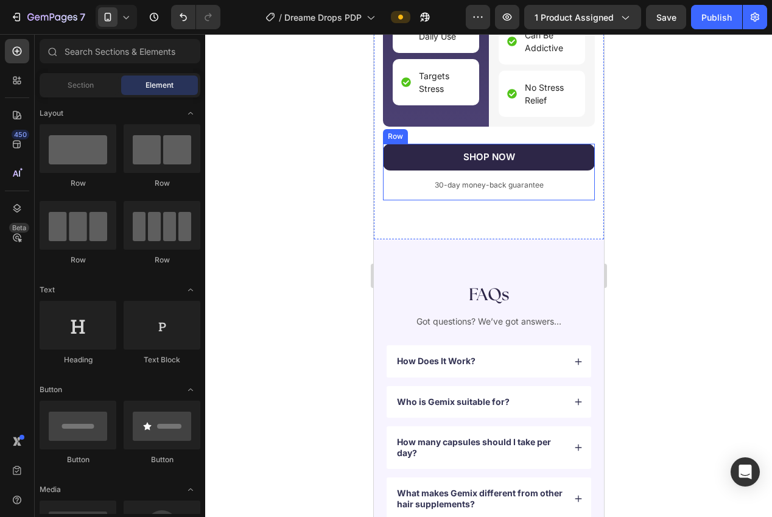
scroll to position [3206, 0]
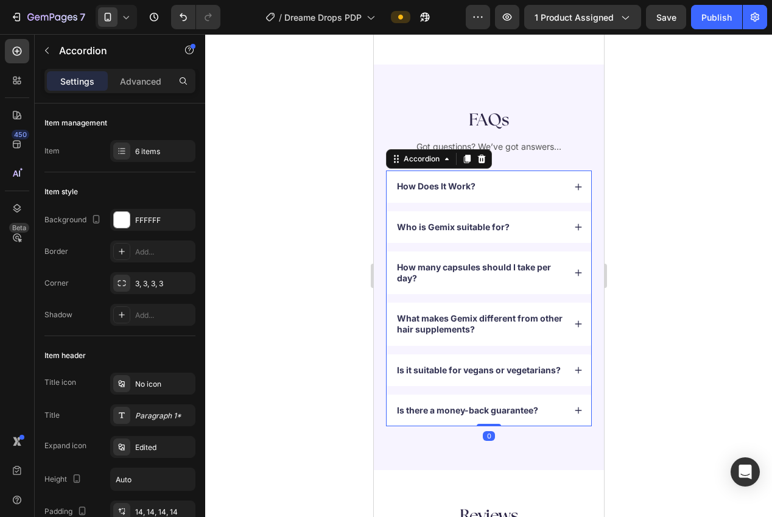
click at [577, 183] on icon at bounding box center [578, 187] width 9 height 9
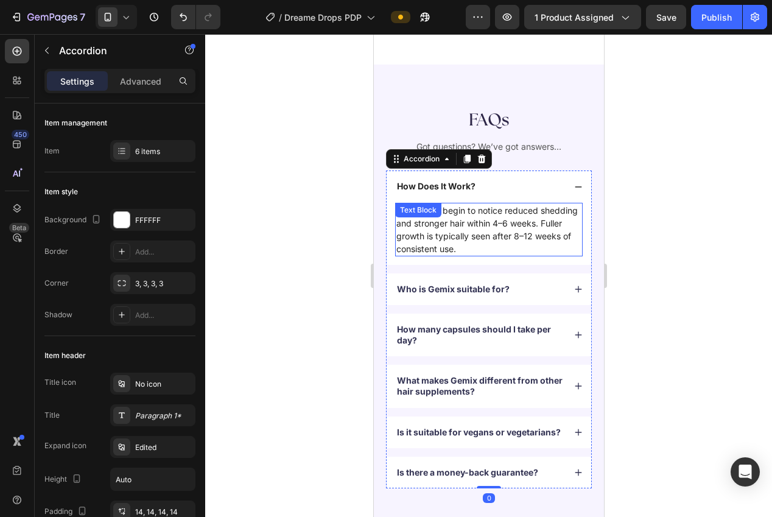
click at [512, 225] on p "Most users begin to notice reduced shedding and stronger hair within 4–6 weeks.…" at bounding box center [488, 229] width 185 height 51
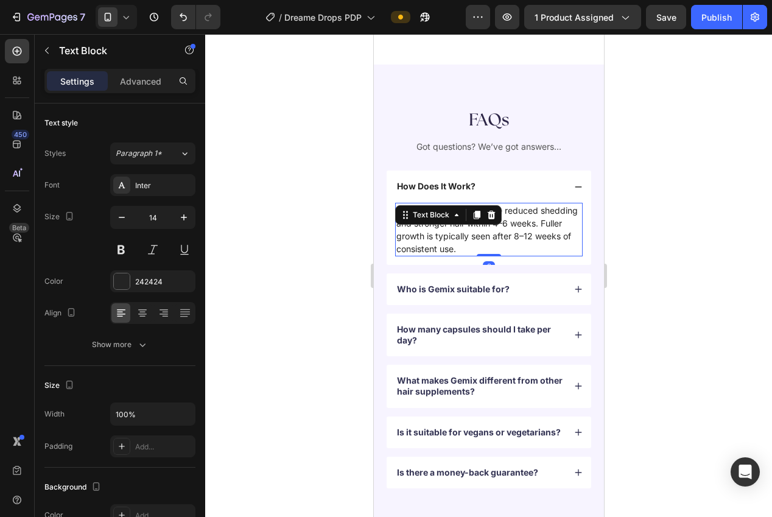
click at [512, 225] on p "Most users begin to notice reduced shedding and stronger hair within 4–6 weeks.…" at bounding box center [488, 229] width 185 height 51
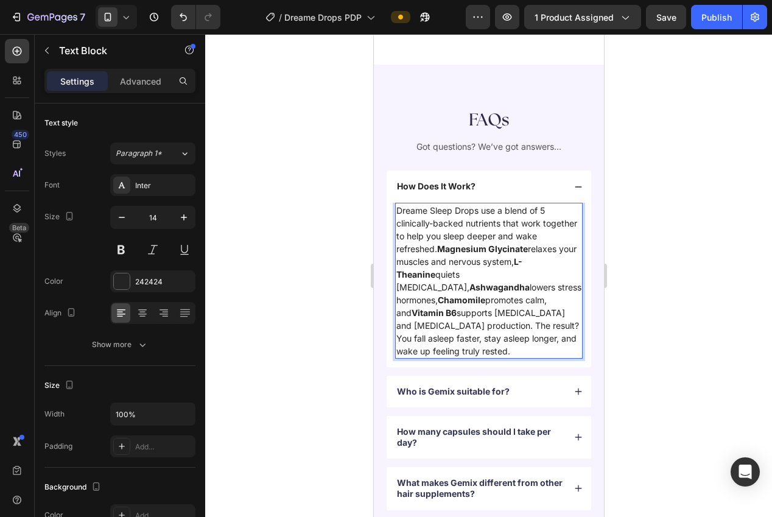
drag, startPoint x: 579, startPoint y: 224, endPoint x: 579, endPoint y: 231, distance: 7.3
click at [579, 225] on p "Dreame Sleep Drops use a blend of 5 clinically-backed nutrients that work toget…" at bounding box center [488, 280] width 185 height 153
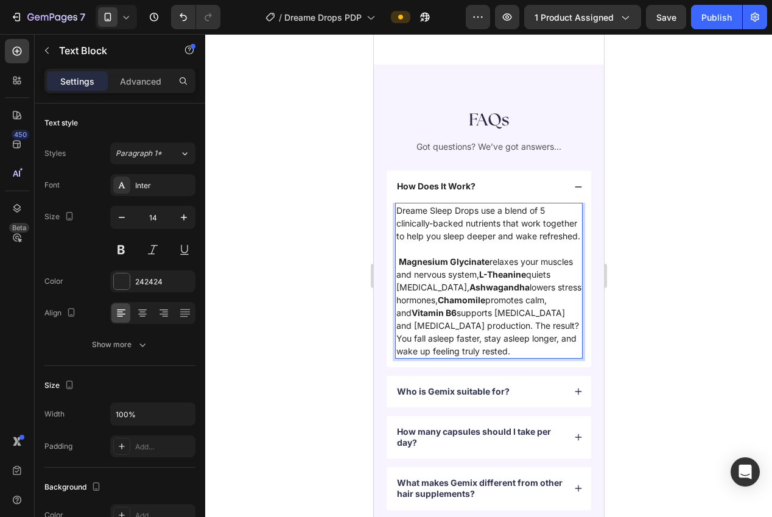
click at [400, 256] on strong "Magnesium Glycinate" at bounding box center [443, 261] width 91 height 10
click at [481, 262] on p "Magnesium Glycinate relaxes your muscles and nervous system, L-Theanine quiets …" at bounding box center [488, 306] width 185 height 102
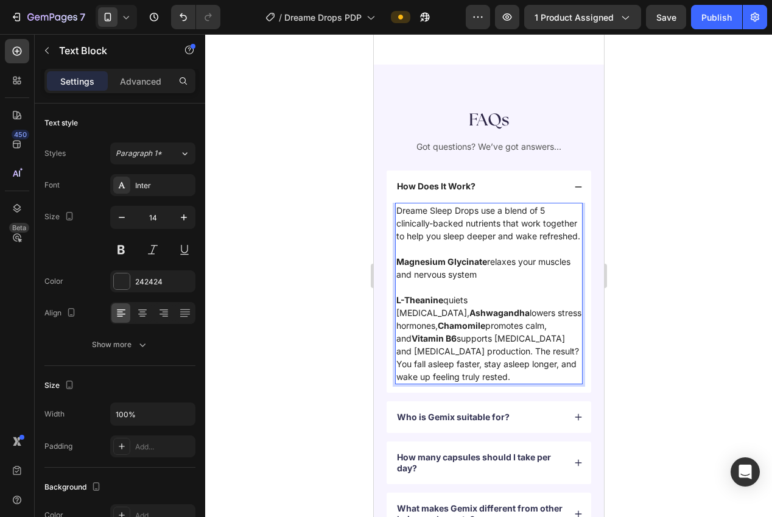
click at [543, 294] on p "L-Theanine quiets racing thoughts, Ashwagandha lowers stress hormones, Chamomil…" at bounding box center [488, 339] width 185 height 90
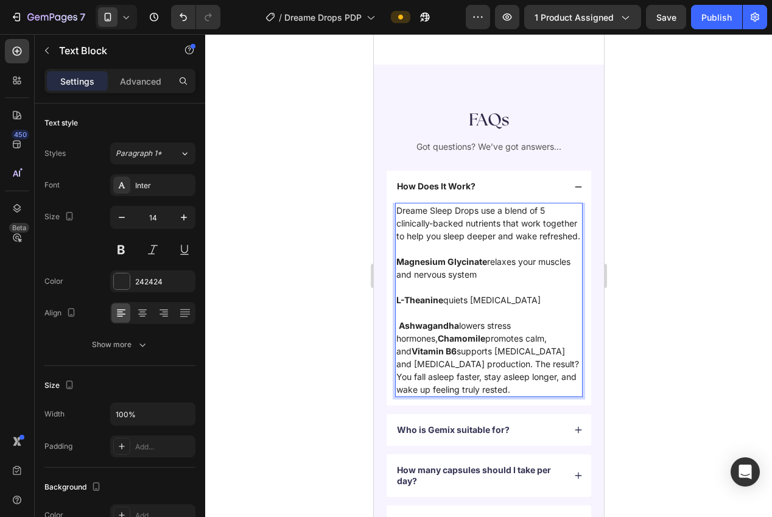
click at [401, 320] on strong "Ashwagandha" at bounding box center [428, 325] width 60 height 10
click at [566, 319] on p "Ashwagandha lowers stress hormones, Chamomile promotes calm, and Vitamin B6 sup…" at bounding box center [488, 357] width 185 height 77
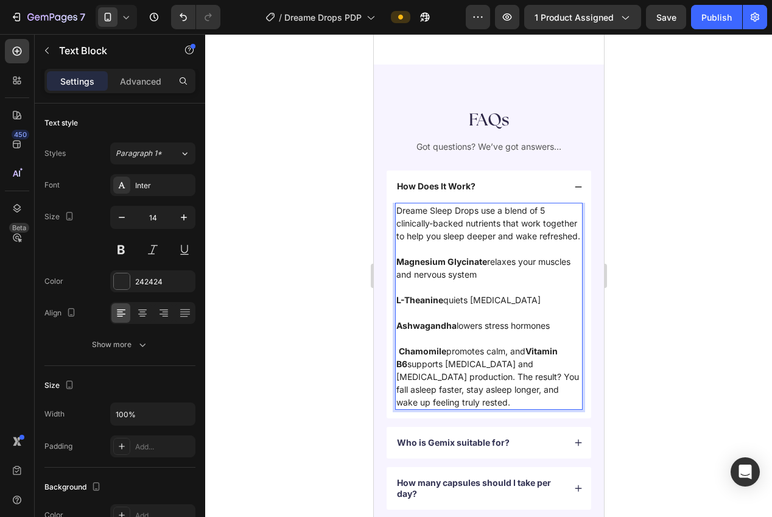
drag, startPoint x: 400, startPoint y: 336, endPoint x: 401, endPoint y: 342, distance: 6.2
click at [400, 346] on strong "Chamomile" at bounding box center [422, 351] width 48 height 10
click at [529, 346] on strong "Vitamin B6" at bounding box center [475, 357] width 159 height 23
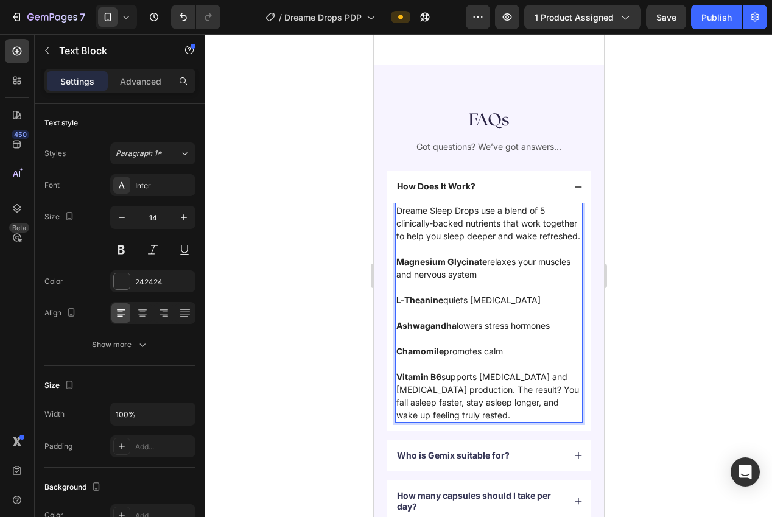
click at [448, 378] on p "Vitamin B6 supports serotonin and melatonin production. The result? You fall as…" at bounding box center [488, 395] width 185 height 51
drag, startPoint x: 446, startPoint y: 376, endPoint x: 451, endPoint y: 382, distance: 7.9
click at [448, 376] on p "Vitamin B6 supports serotonin and melatonin production. The result? You fall as…" at bounding box center [488, 395] width 185 height 51
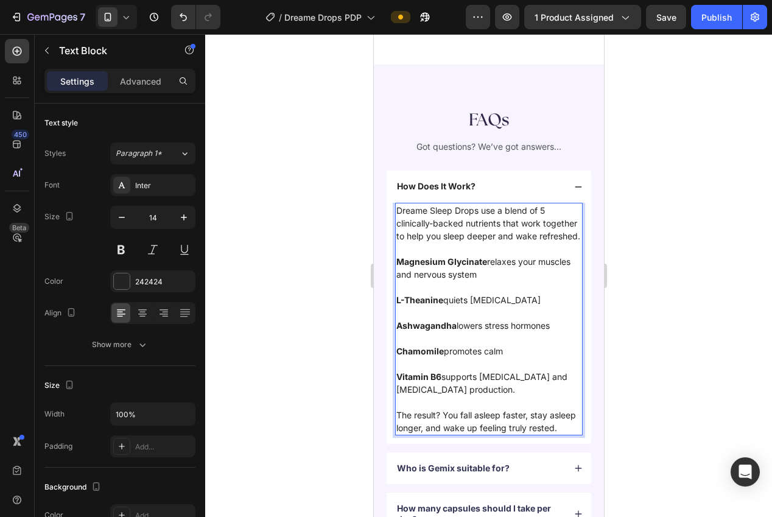
scroll to position [3226, 0]
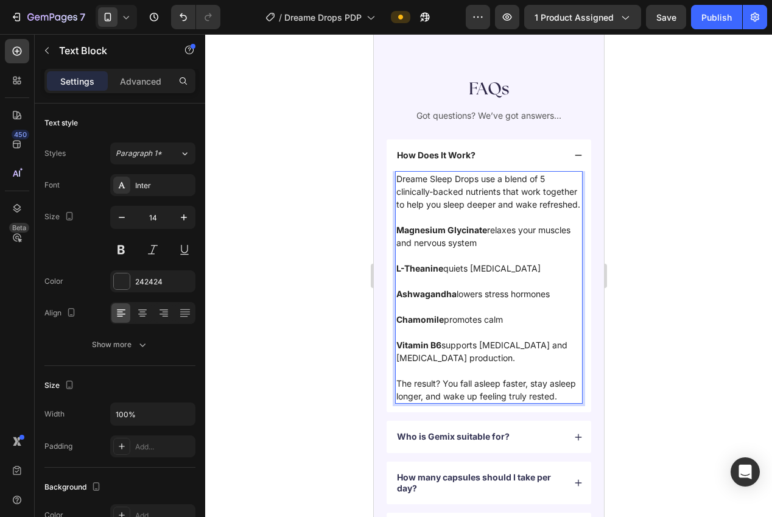
drag, startPoint x: 561, startPoint y: 397, endPoint x: 569, endPoint y: 405, distance: 11.2
click at [562, 398] on p "The result? You fall asleep faster, stay asleep longer, and wake up feeling tru…" at bounding box center [488, 390] width 185 height 26
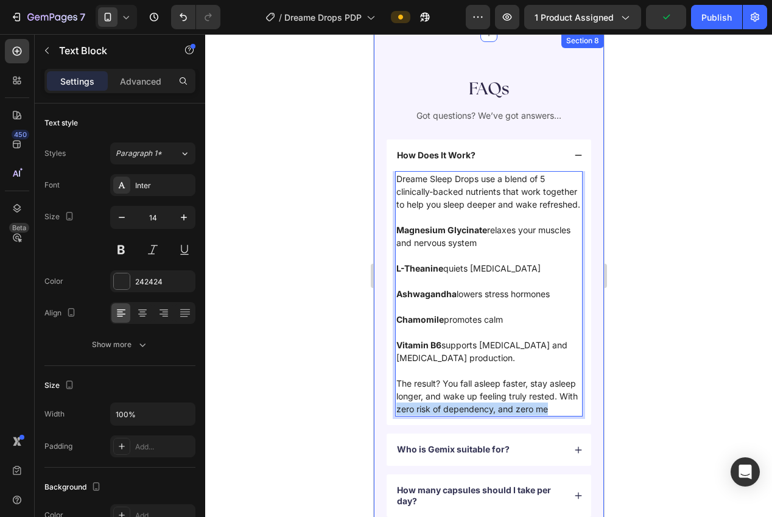
drag, startPoint x: 468, startPoint y: 406, endPoint x: 379, endPoint y: 406, distance: 88.9
click at [379, 406] on div "FAQs Heading Got questions? We’ve got answers... Text Block How Does It Work? D…" at bounding box center [488, 363] width 230 height 660
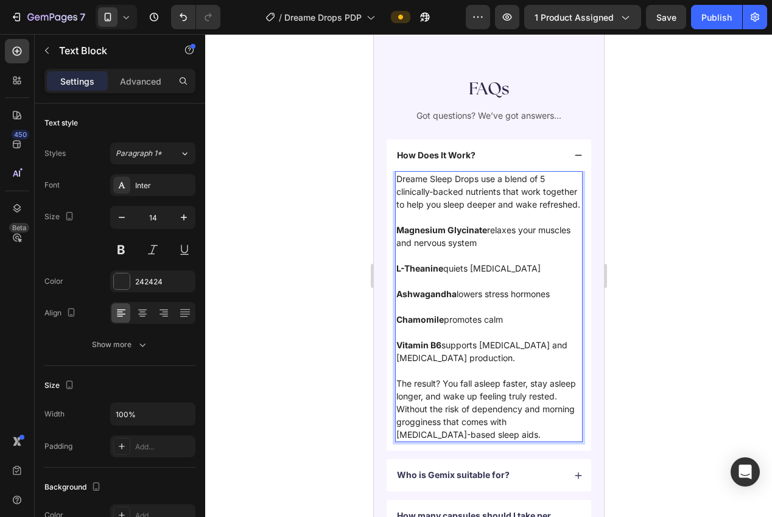
click at [558, 398] on p "The result? You fall asleep faster, stay asleep longer, and wake up feeling tru…" at bounding box center [488, 409] width 185 height 64
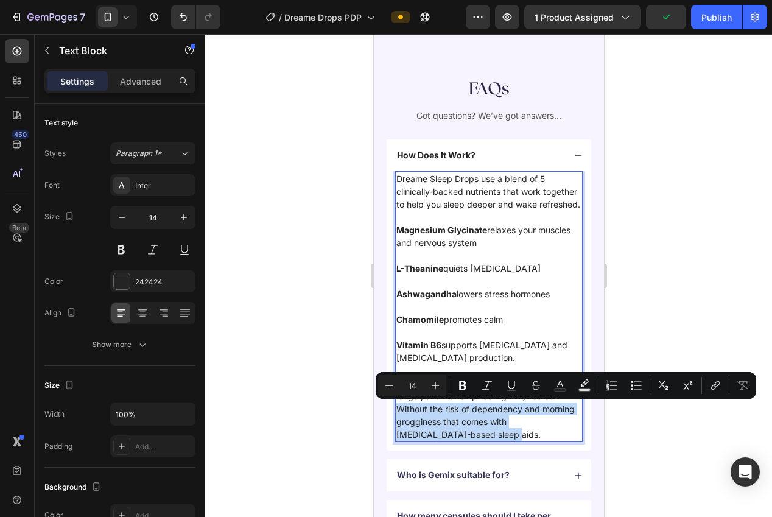
drag, startPoint x: 438, startPoint y: 434, endPoint x: 740, endPoint y: 445, distance: 302.3
click at [446, 421] on p "The result? You fall asleep faster, stay asleep longer, and wake up feeling tru…" at bounding box center [488, 409] width 185 height 64
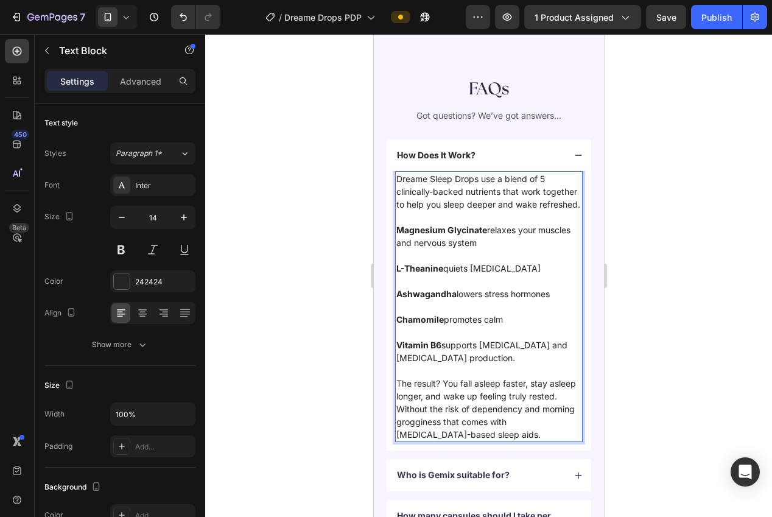
click at [398, 412] on p "The result? You fall asleep faster, stay asleep longer, and wake up feeling tru…" at bounding box center [488, 409] width 185 height 64
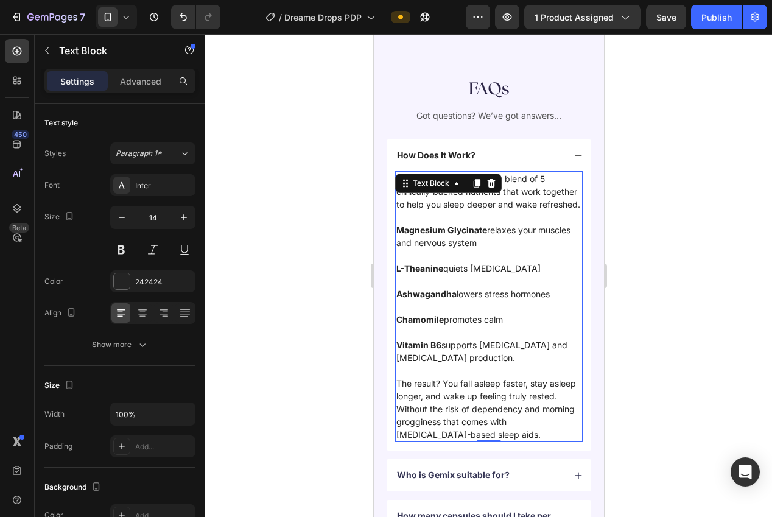
click at [646, 356] on div at bounding box center [488, 275] width 567 height 483
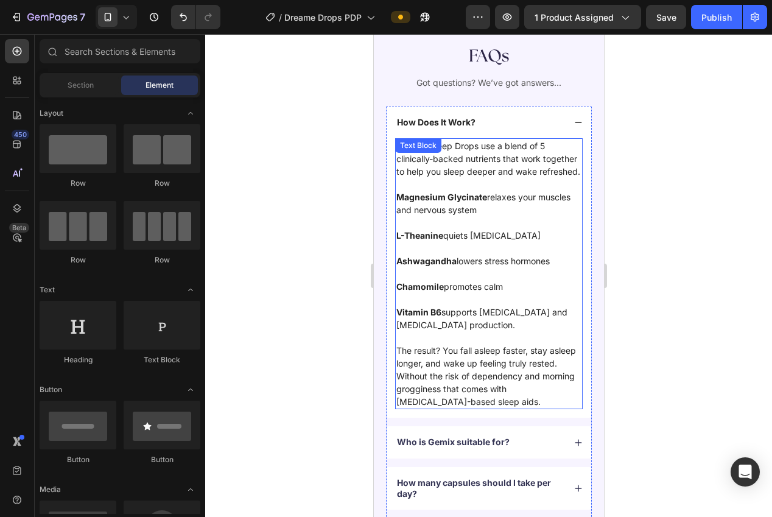
scroll to position [3271, 0]
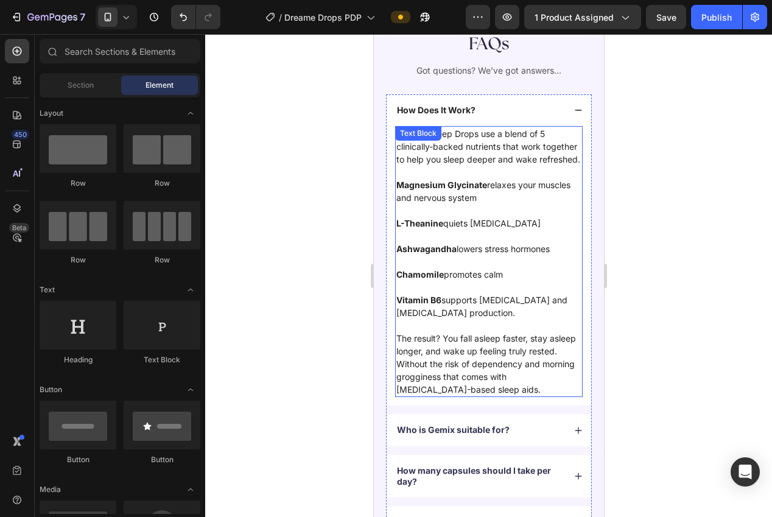
click at [560, 355] on p "The result? You fall asleep faster, stay asleep longer, and wake up feeling tru…" at bounding box center [488, 364] width 185 height 64
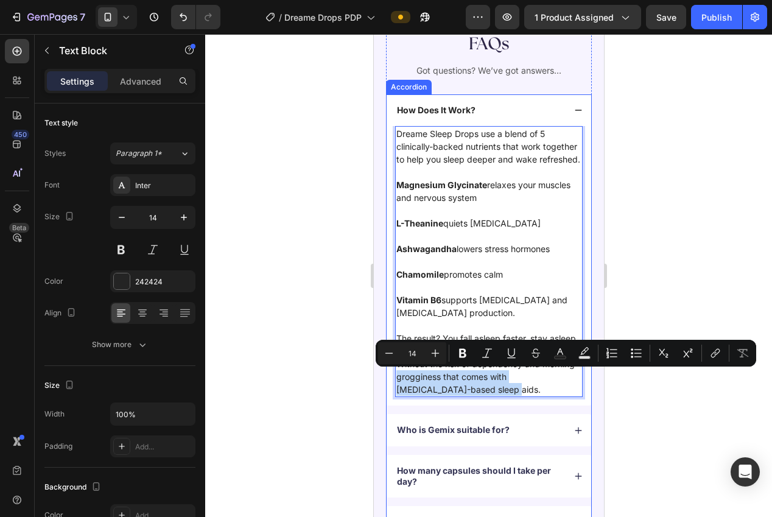
drag, startPoint x: 448, startPoint y: 390, endPoint x: 401, endPoint y: 373, distance: 50.3
click at [392, 373] on div "Dreame Sleep Drops use a blend of 5 clinically-backed nutrients that work toget…" at bounding box center [488, 266] width 205 height 280
click at [471, 387] on p "The result? You fall asleep faster, stay asleep longer, and wake up feeling tru…" at bounding box center [488, 364] width 185 height 64
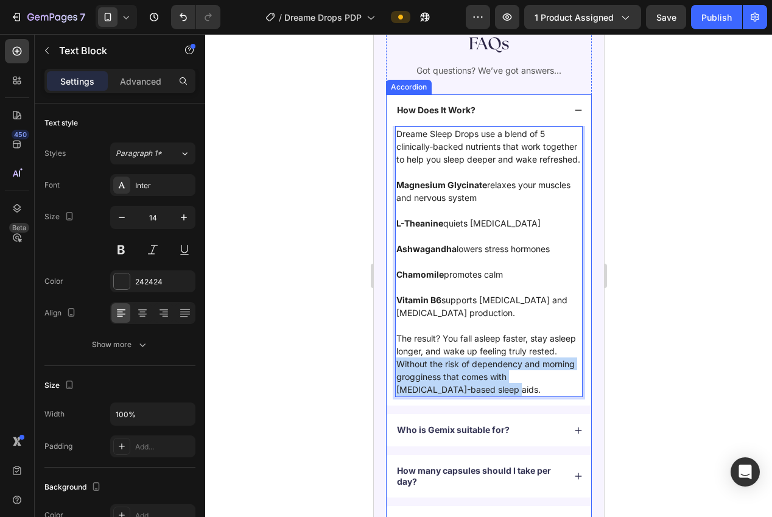
drag, startPoint x: 451, startPoint y: 392, endPoint x: 389, endPoint y: 366, distance: 67.4
click at [389, 366] on div "Dreame Sleep Drops use a blend of 5 clinically-backed nutrients that work toget…" at bounding box center [488, 266] width 205 height 280
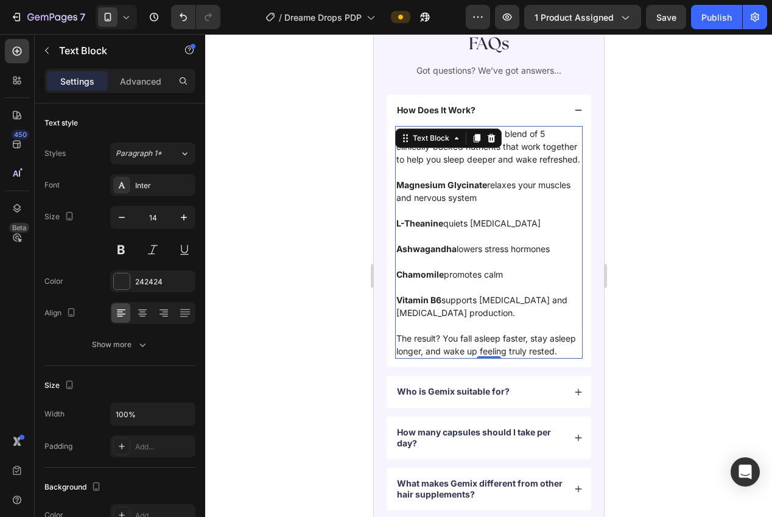
click at [664, 337] on div at bounding box center [488, 275] width 567 height 483
click at [532, 169] on p "Rich Text Editor. Editing area: main" at bounding box center [488, 172] width 185 height 13
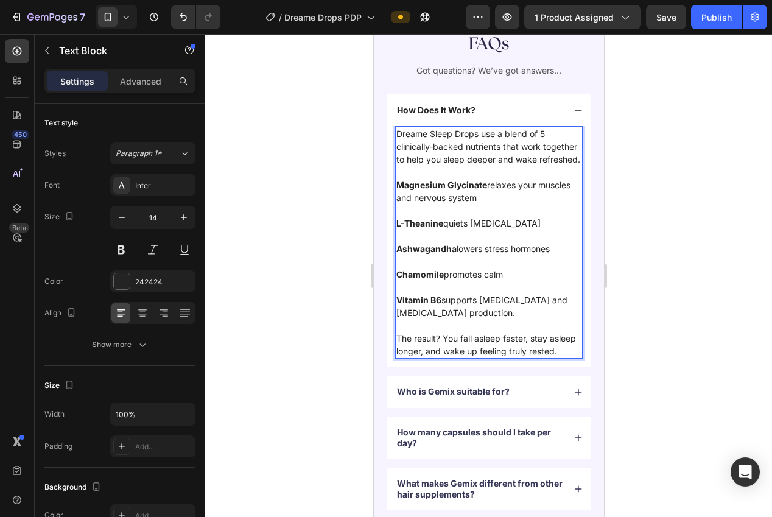
click at [571, 161] on p "Dreame Sleep Drops use a blend of 5 clinically-backed nutrients that work toget…" at bounding box center [488, 146] width 185 height 38
click at [578, 161] on p "Dreame Sleep Drops use a blend of 5 clinically-backed nutrients that work toget…" at bounding box center [488, 146] width 185 height 38
click at [558, 345] on p "The result? You fall asleep faster, stay asleep longer, and wake up feeling tru…" at bounding box center [488, 345] width 185 height 26
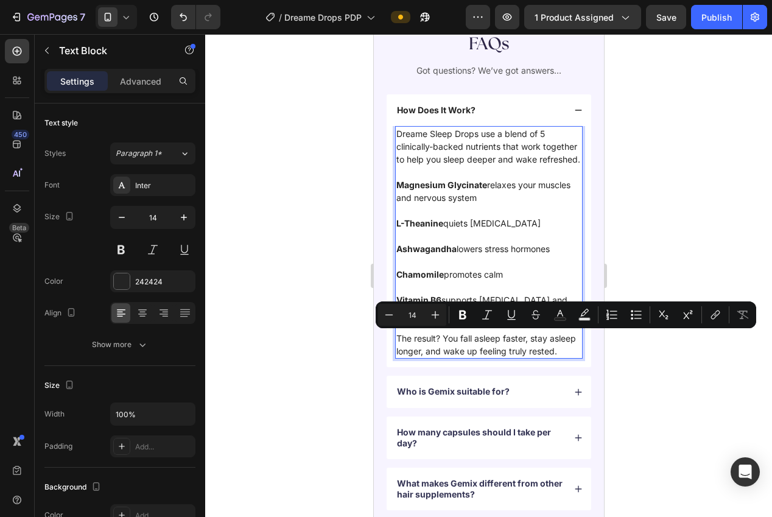
click at [563, 353] on p "The result? You fall asleep faster, stay asleep longer, and wake up feeling tru…" at bounding box center [488, 345] width 185 height 26
drag, startPoint x: 559, startPoint y: 353, endPoint x: 396, endPoint y: 341, distance: 163.6
click at [395, 340] on div "Dreame Sleep Drops use a blend of 5 clinically-backed nutrients that work toget…" at bounding box center [489, 242] width 188 height 233
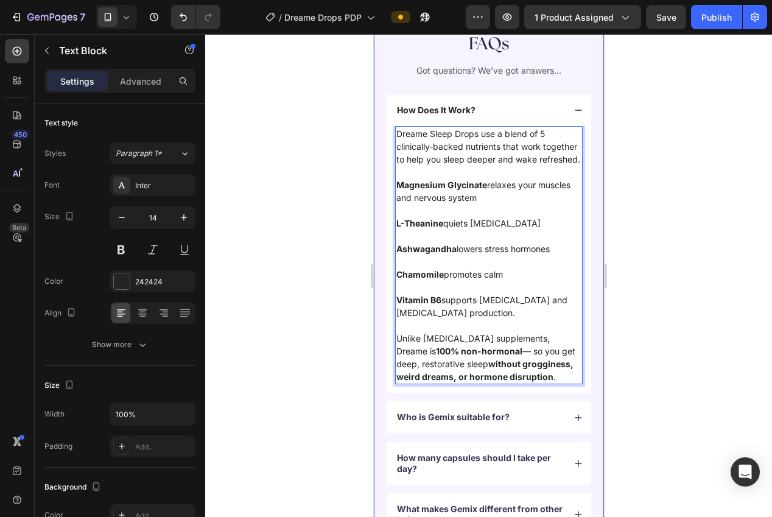
click at [660, 312] on div at bounding box center [488, 275] width 567 height 483
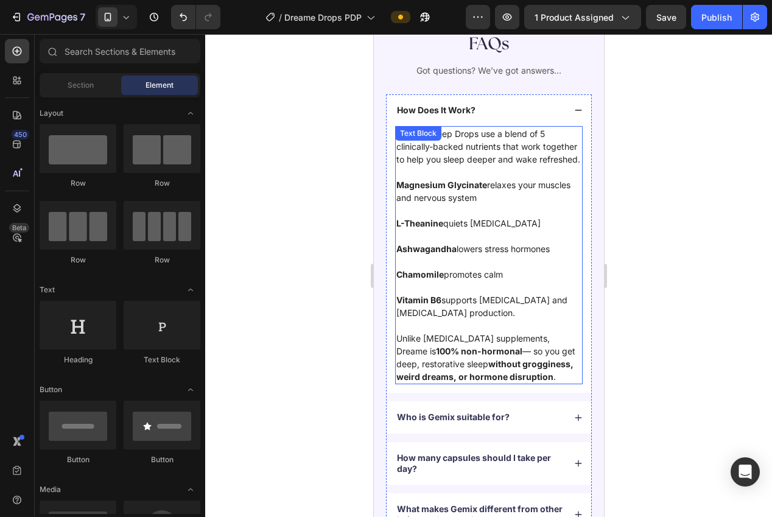
click at [503, 288] on p "Rich Text Editor. Editing area: main" at bounding box center [488, 287] width 185 height 13
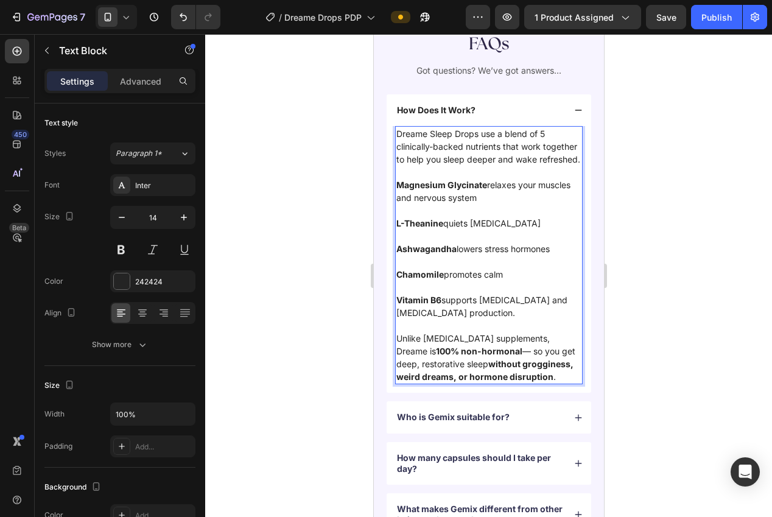
click at [495, 287] on p "Rich Text Editor. Editing area: main" at bounding box center [488, 287] width 185 height 13
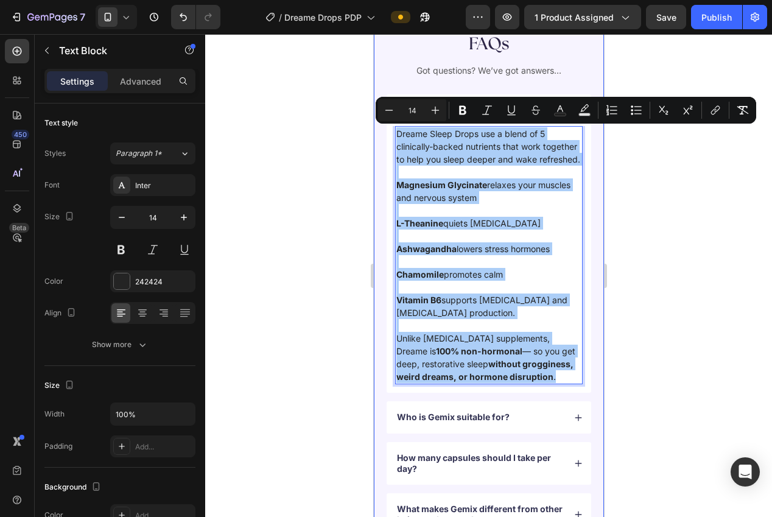
click at [628, 298] on div at bounding box center [488, 275] width 567 height 483
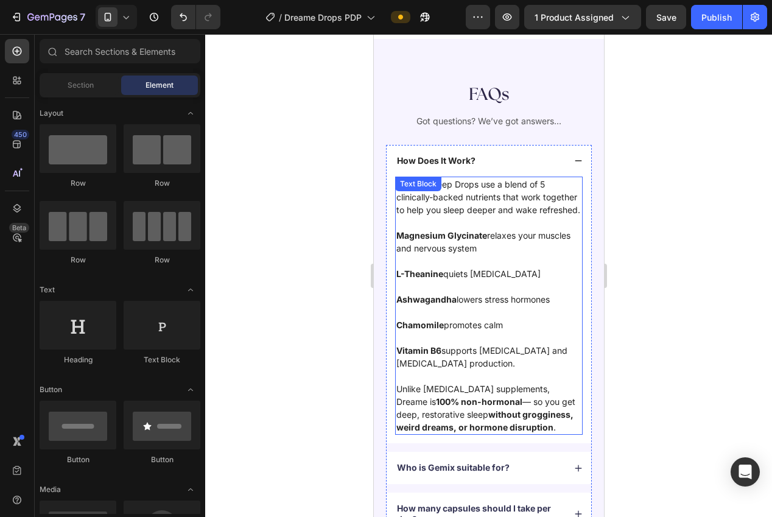
scroll to position [3175, 0]
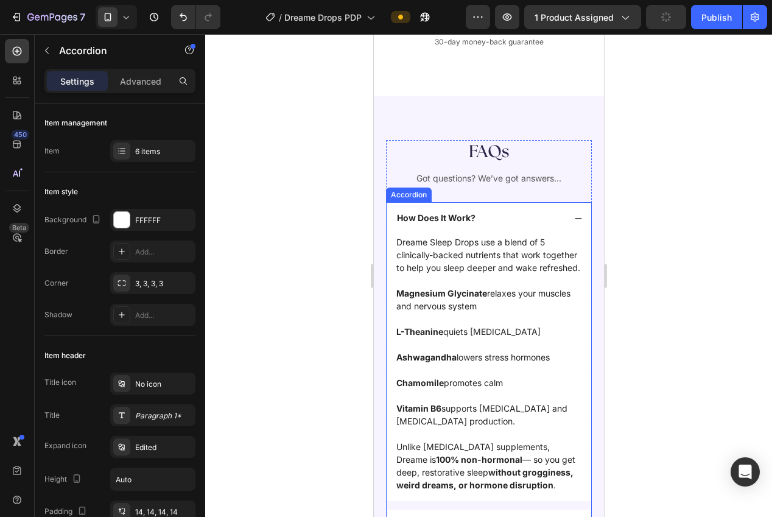
click at [576, 214] on icon at bounding box center [578, 218] width 9 height 9
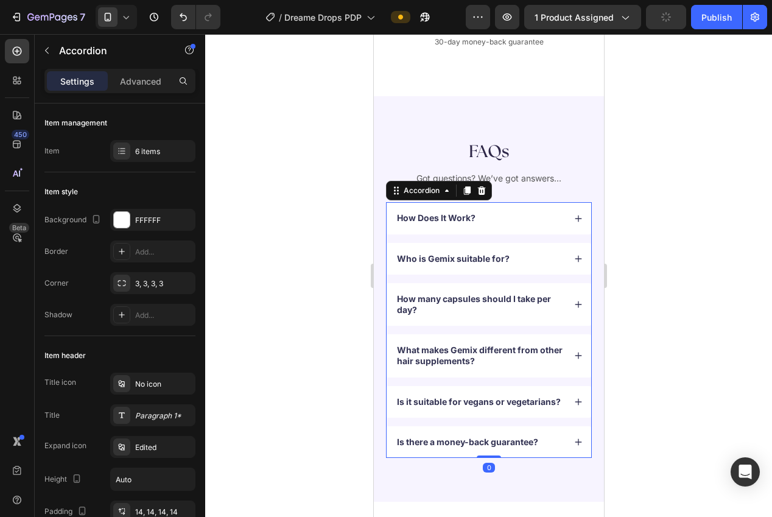
click at [666, 238] on div at bounding box center [488, 275] width 567 height 483
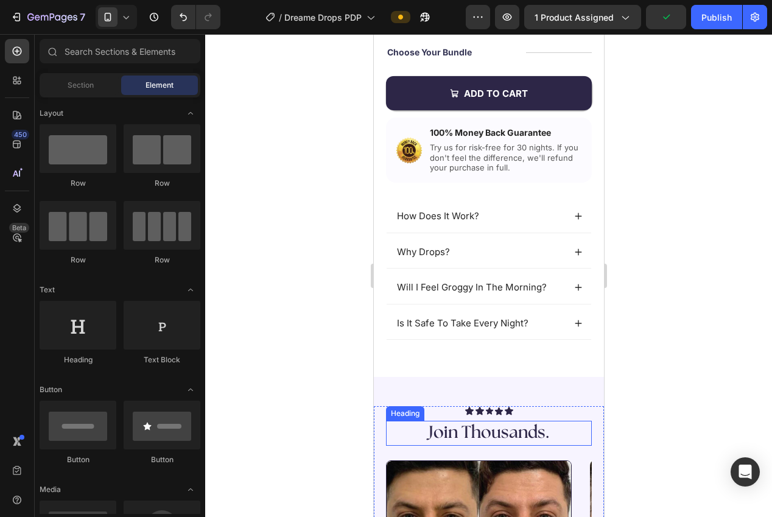
scroll to position [412, 0]
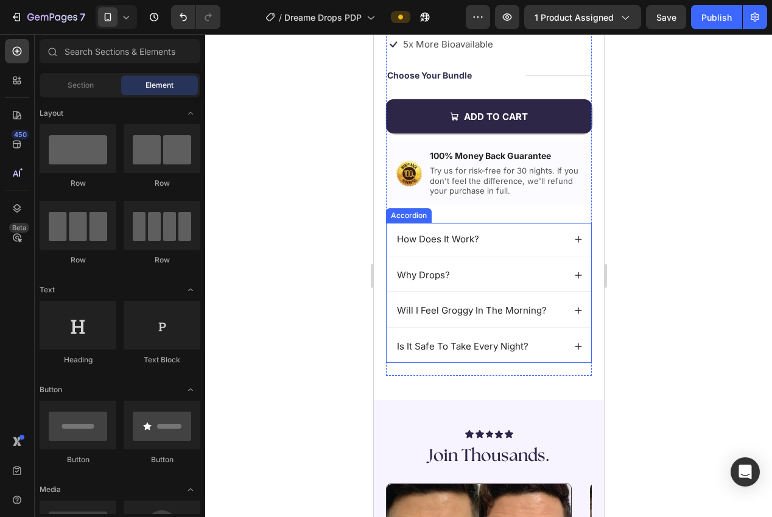
click at [417, 219] on div "Accordion" at bounding box center [408, 215] width 46 height 15
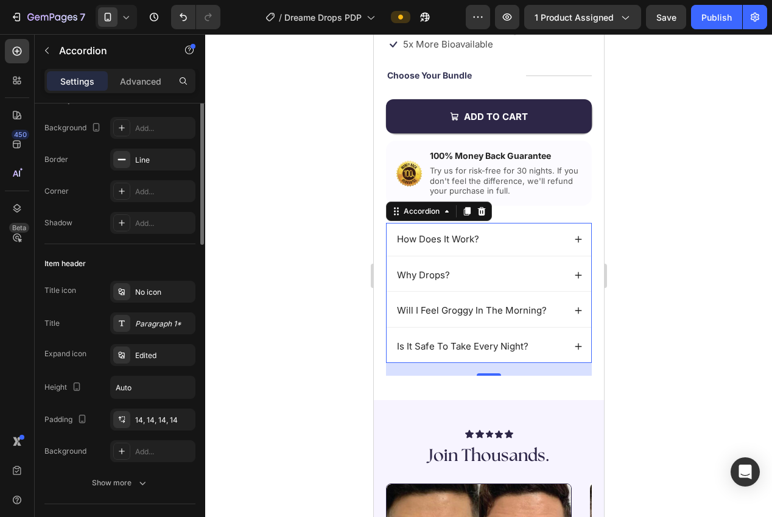
scroll to position [142, 0]
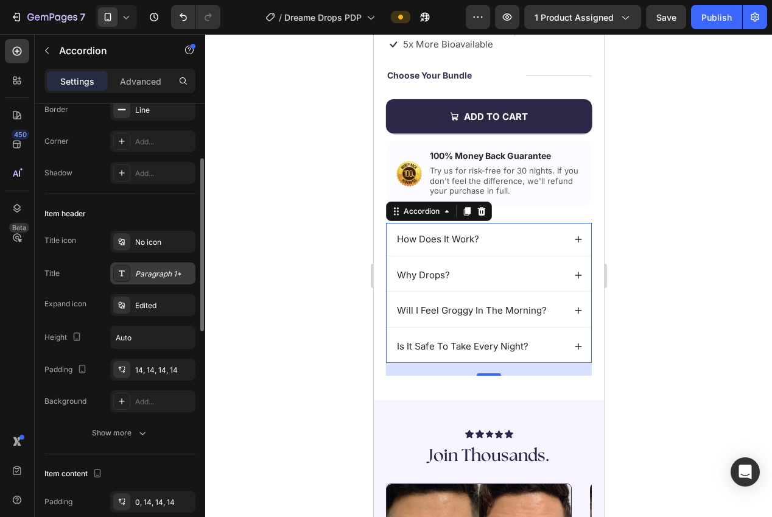
click at [144, 275] on div "Paragraph 1*" at bounding box center [163, 274] width 57 height 11
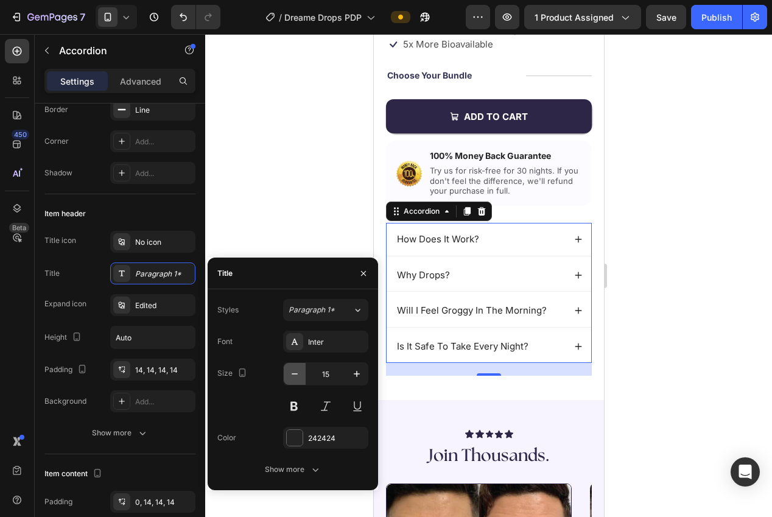
click at [294, 372] on icon "button" at bounding box center [295, 374] width 12 height 12
type input "14"
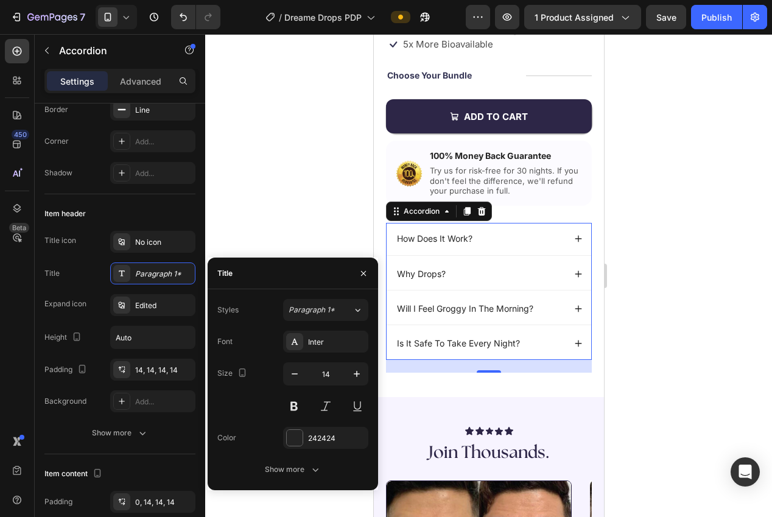
drag, startPoint x: 274, startPoint y: 165, endPoint x: 343, endPoint y: 203, distance: 78.8
click at [274, 165] on div at bounding box center [488, 275] width 567 height 483
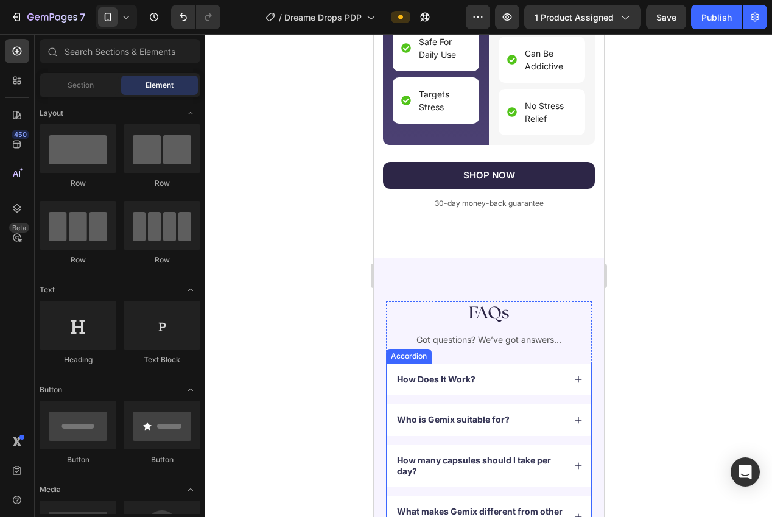
scroll to position [3056, 0]
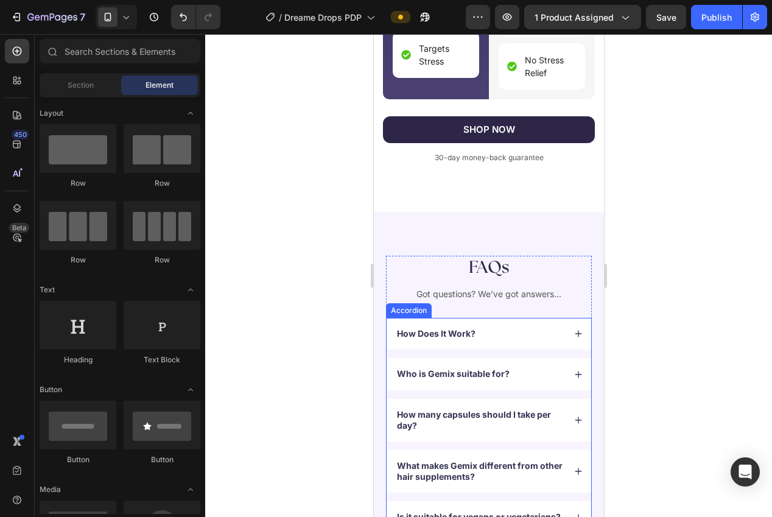
click at [416, 303] on div "Accordion" at bounding box center [408, 310] width 46 height 15
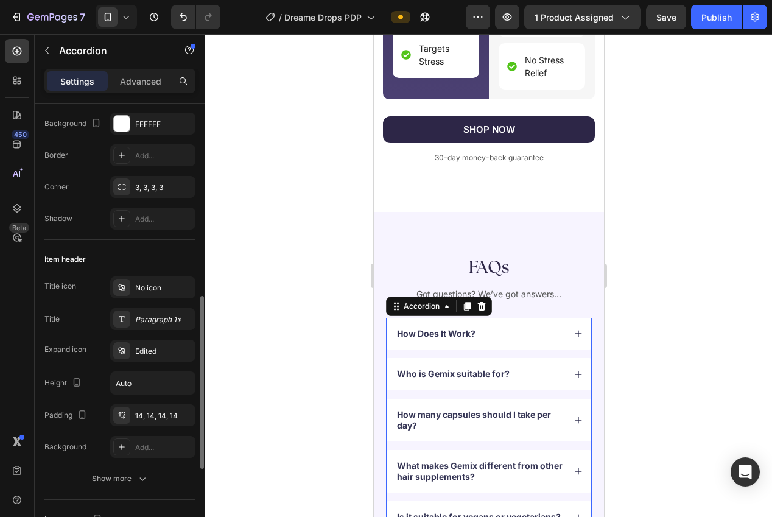
scroll to position [208, 0]
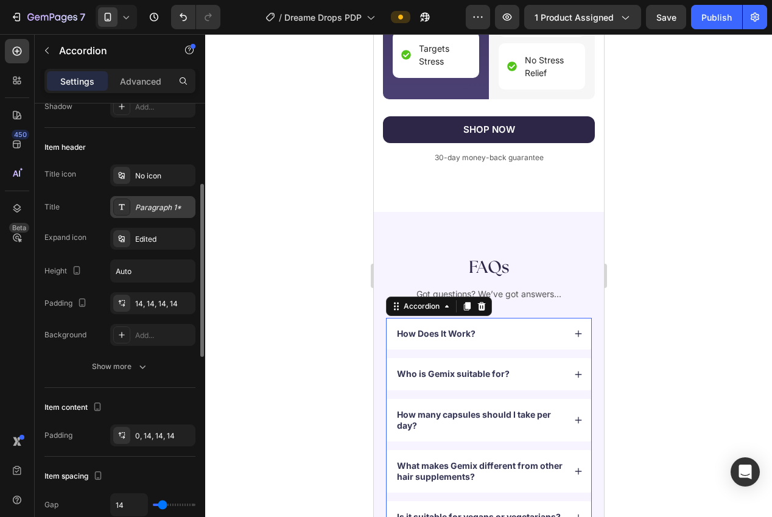
click at [139, 215] on div "Paragraph 1*" at bounding box center [152, 207] width 85 height 22
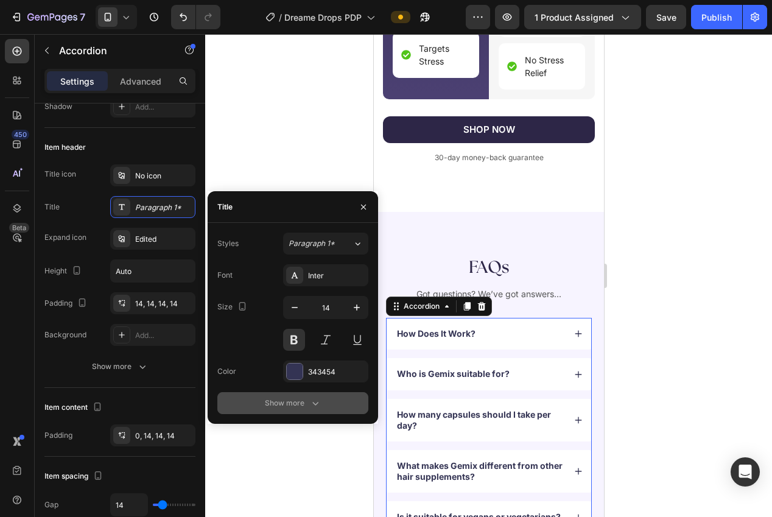
click at [312, 401] on icon "button" at bounding box center [315, 403] width 12 height 12
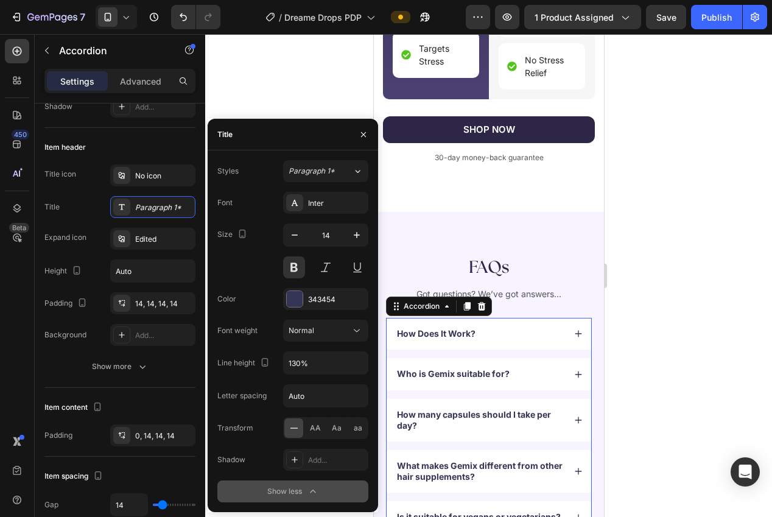
click at [252, 89] on div at bounding box center [488, 275] width 567 height 483
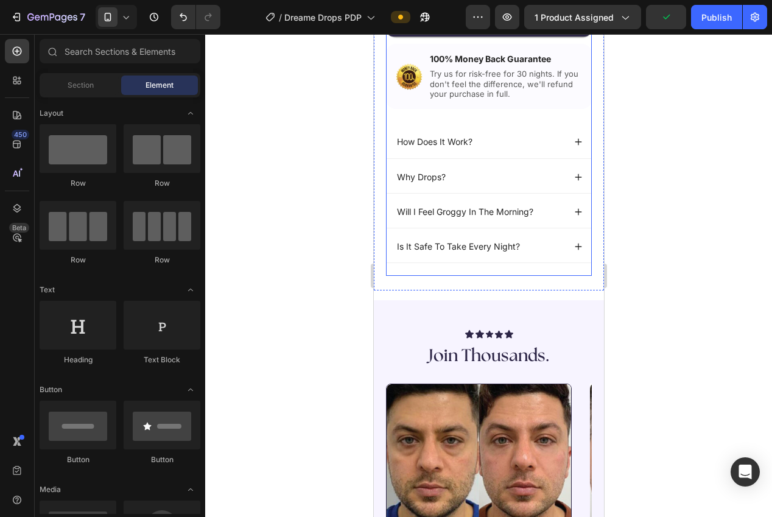
scroll to position [284, 0]
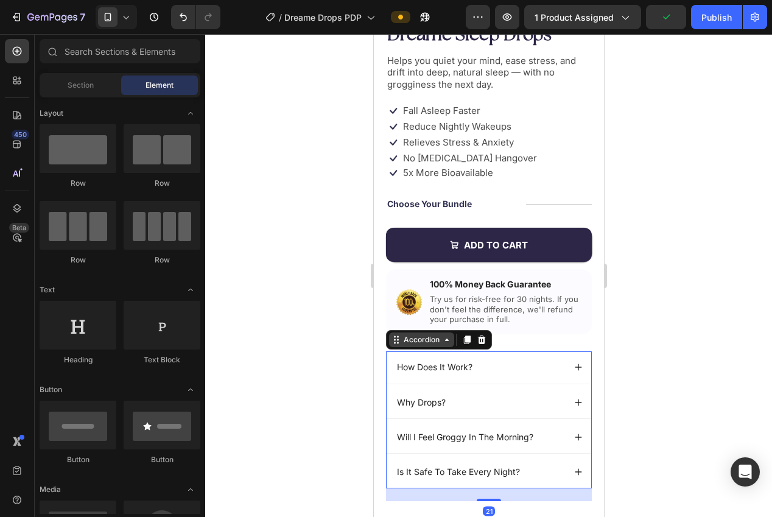
drag, startPoint x: 409, startPoint y: 347, endPoint x: 398, endPoint y: 343, distance: 12.0
click at [409, 347] on div "Accordion" at bounding box center [421, 340] width 65 height 15
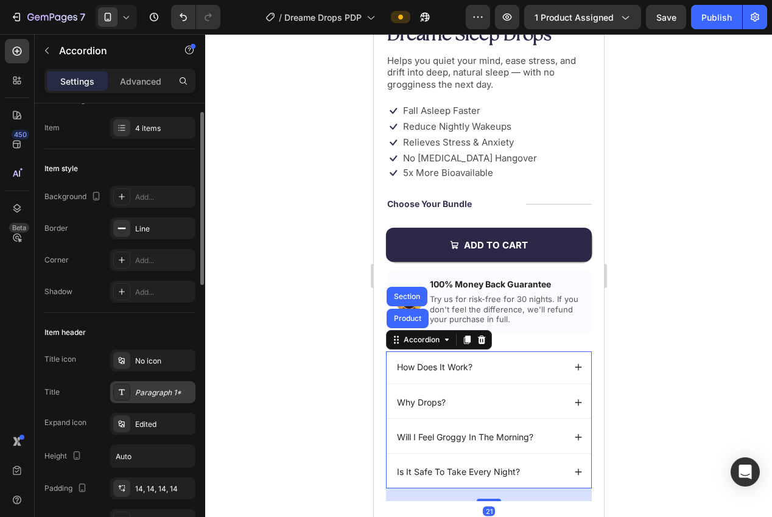
drag, startPoint x: 141, startPoint y: 389, endPoint x: 166, endPoint y: 392, distance: 25.1
click at [141, 389] on div "Paragraph 1*" at bounding box center [163, 392] width 57 height 11
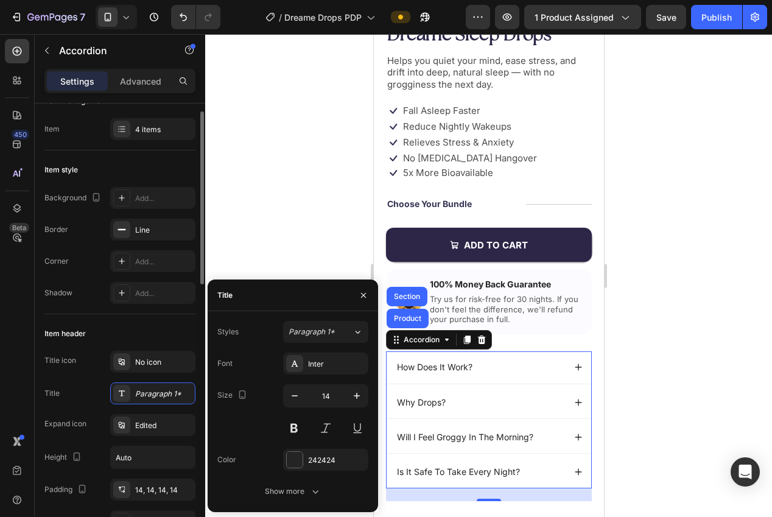
click at [295, 431] on button at bounding box center [294, 428] width 22 height 22
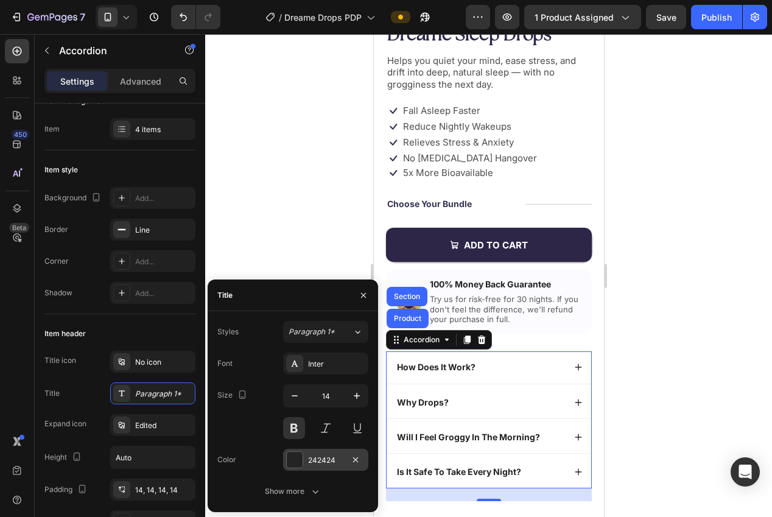
click at [317, 460] on div "242424" at bounding box center [325, 460] width 35 height 11
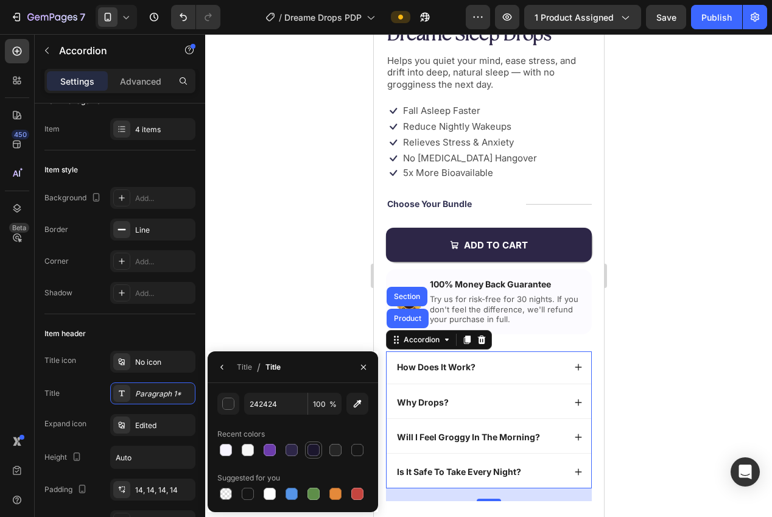
click at [315, 453] on div at bounding box center [314, 450] width 12 height 12
click at [289, 452] on div at bounding box center [292, 450] width 12 height 12
type input "2D2647"
click at [262, 328] on div at bounding box center [488, 275] width 567 height 483
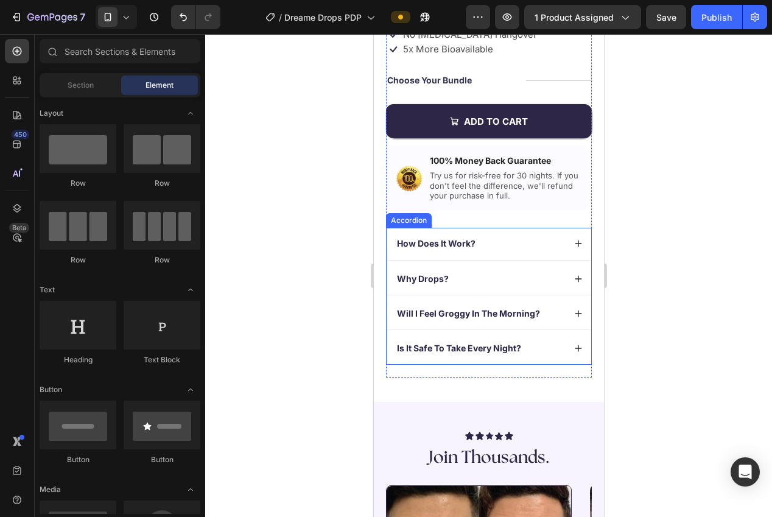
scroll to position [482, 0]
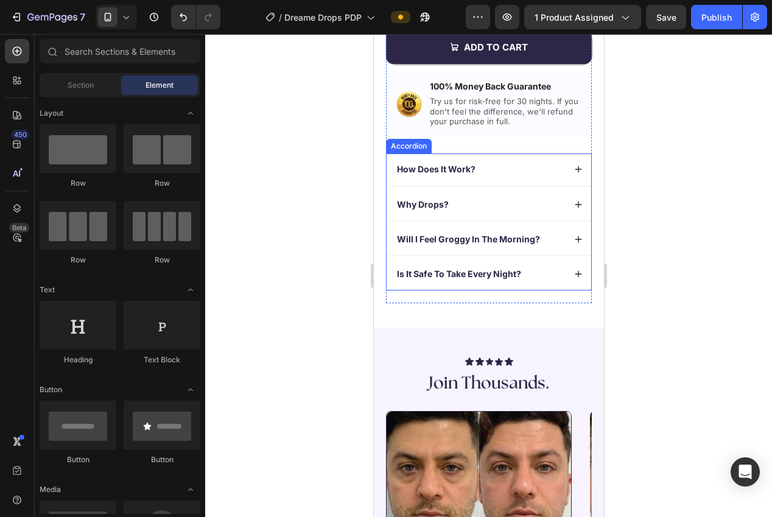
click at [581, 165] on icon at bounding box center [578, 169] width 9 height 9
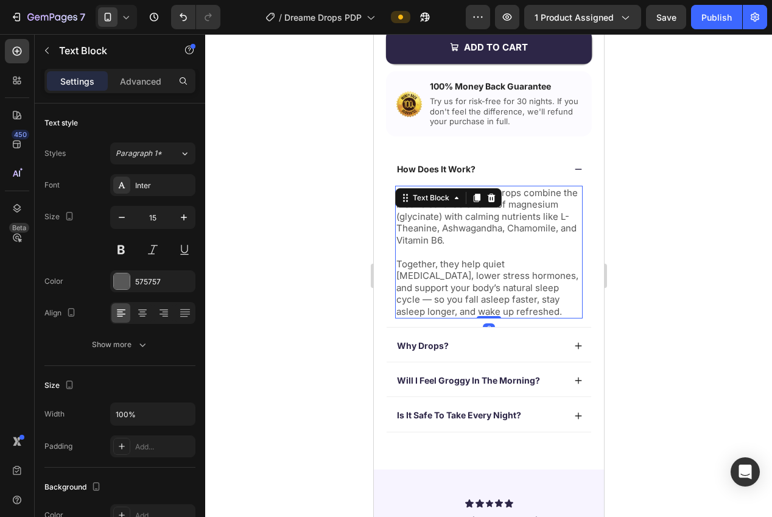
click at [501, 224] on p "Our Magnesium Sleep Drops combine the most bioavailable form of magnesium (glyc…" at bounding box center [488, 217] width 185 height 60
click at [121, 211] on icon "button" at bounding box center [122, 217] width 12 height 12
type input "14"
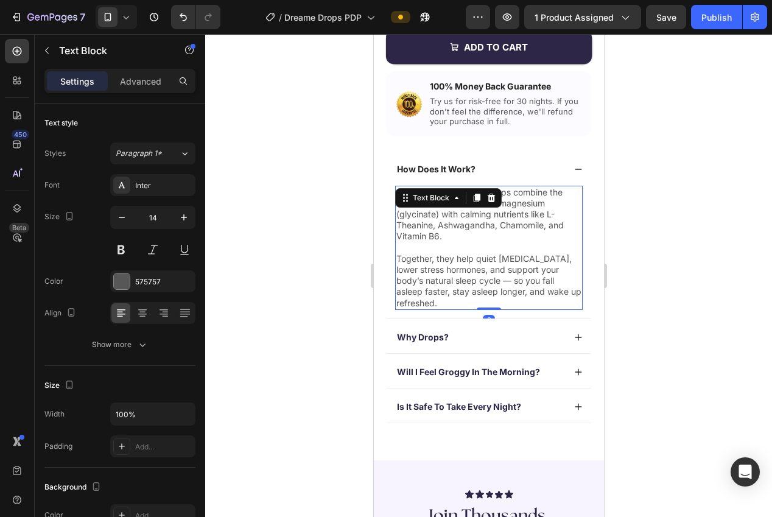
click at [480, 262] on p "Together, they help quiet racing thoughts, lower stress hormones, and support y…" at bounding box center [488, 280] width 185 height 55
click at [479, 261] on p "Together, they help quiet racing thoughts, lower stress hormones, and support y…" at bounding box center [488, 280] width 185 height 55
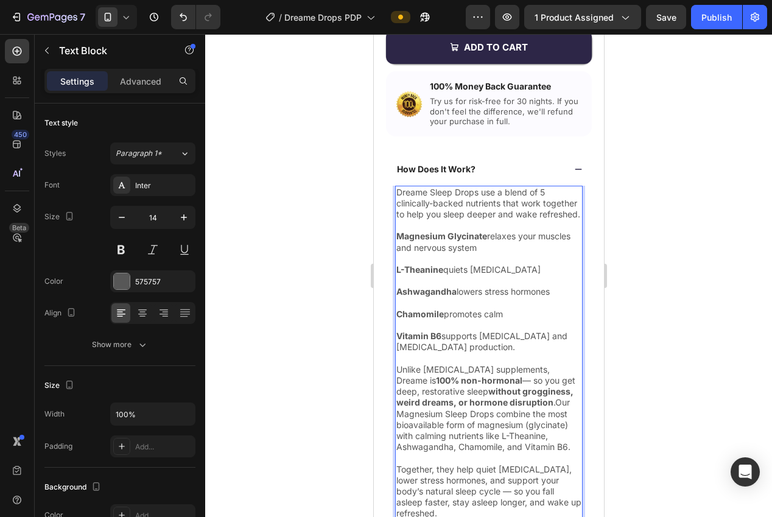
click at [471, 262] on p "Rich Text Editor. Editing area: main" at bounding box center [488, 258] width 185 height 11
click at [456, 222] on p "Rich Text Editor. Editing area: main" at bounding box center [488, 225] width 185 height 11
drag, startPoint x: 667, startPoint y: 226, endPoint x: 614, endPoint y: 244, distance: 56.6
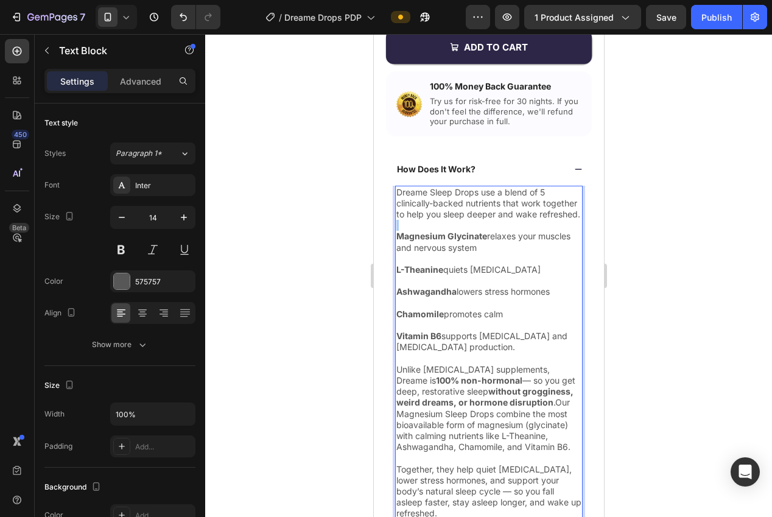
click at [667, 226] on div at bounding box center [488, 275] width 567 height 483
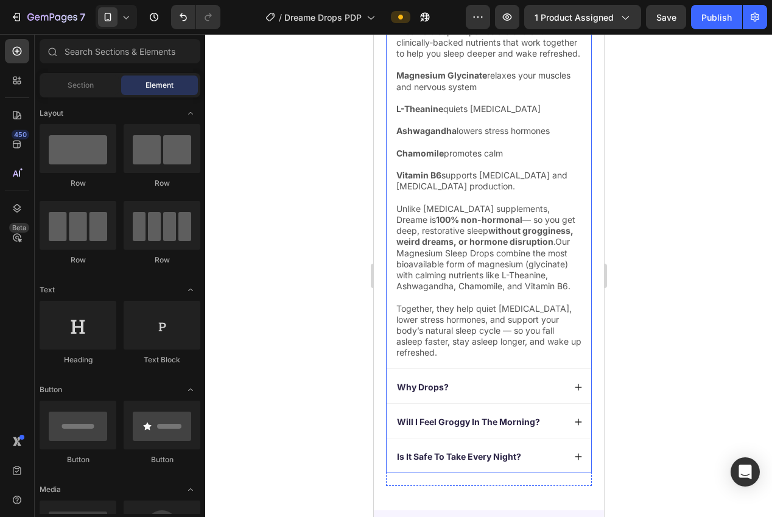
scroll to position [745, 0]
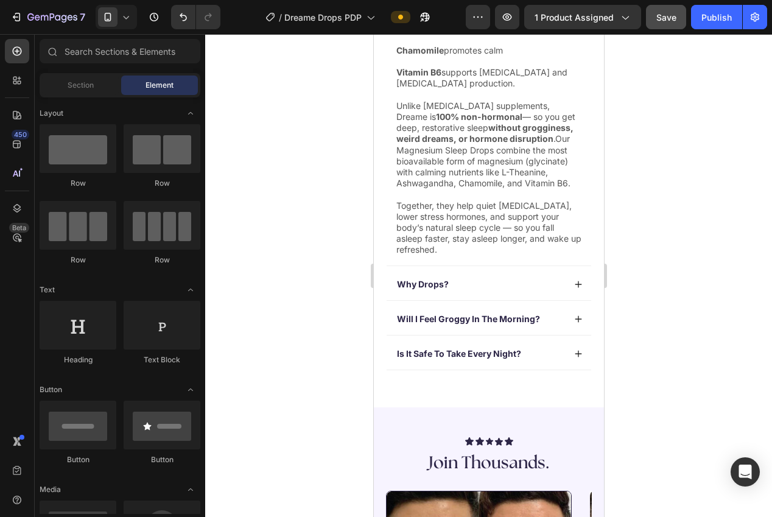
click at [672, 22] on div "Save" at bounding box center [666, 17] width 20 height 13
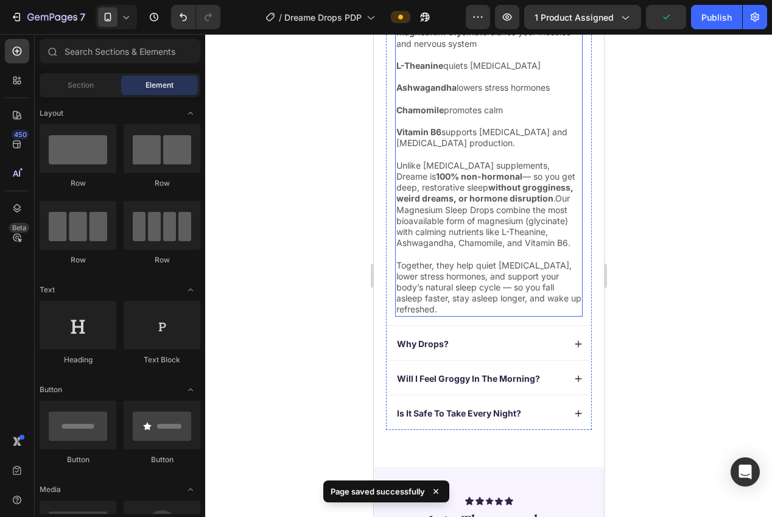
click at [495, 222] on p "Unlike melatonin supplements, Dreame is 100% non-hormonal — so you get deep, re…" at bounding box center [488, 204] width 185 height 89
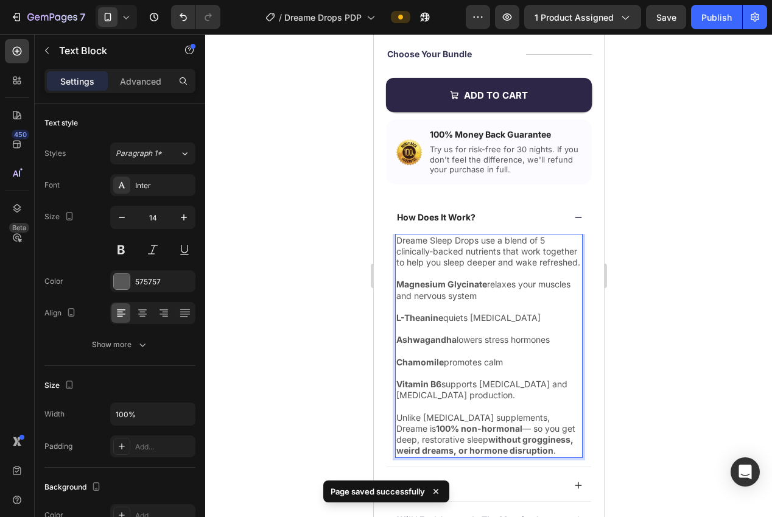
scroll to position [489, 0]
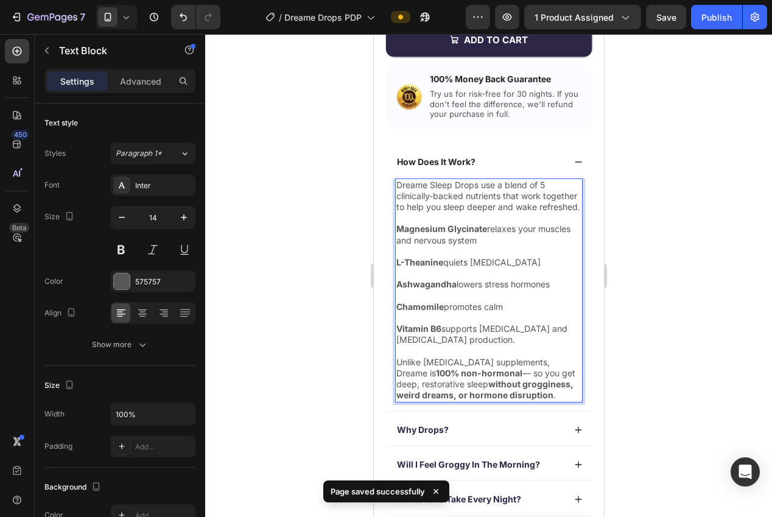
drag, startPoint x: 670, startPoint y: 276, endPoint x: 666, endPoint y: 270, distance: 6.9
click at [669, 275] on div at bounding box center [488, 275] width 567 height 483
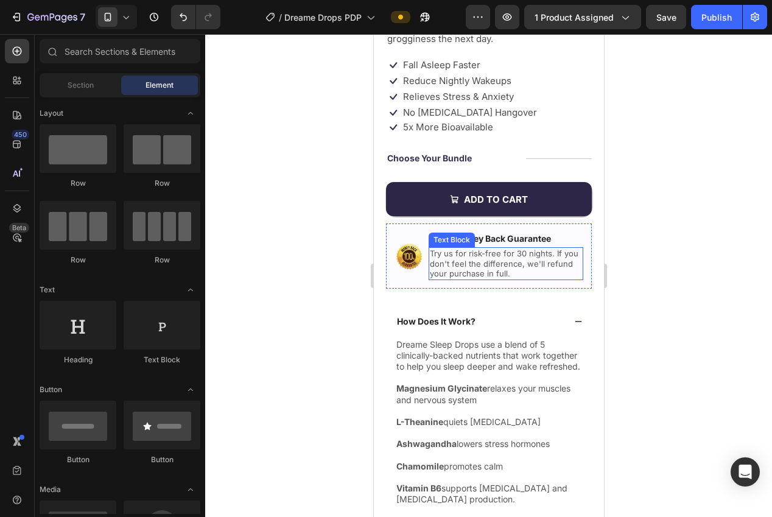
scroll to position [493, 0]
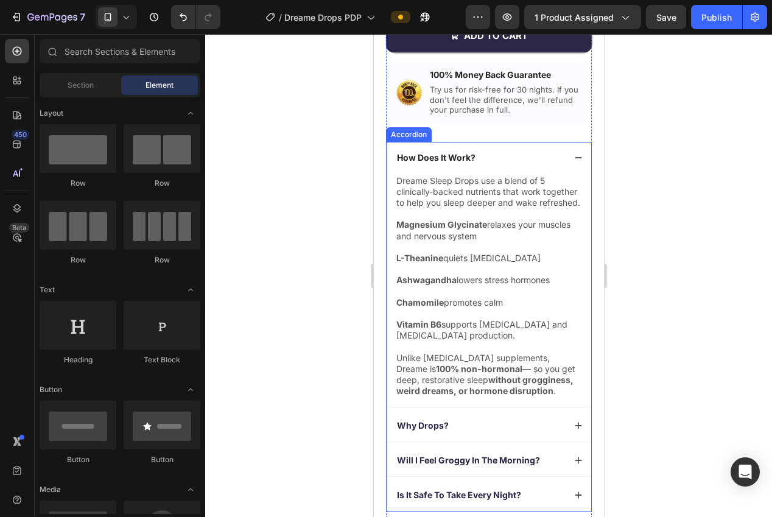
click at [575, 159] on icon at bounding box center [578, 157] width 9 height 9
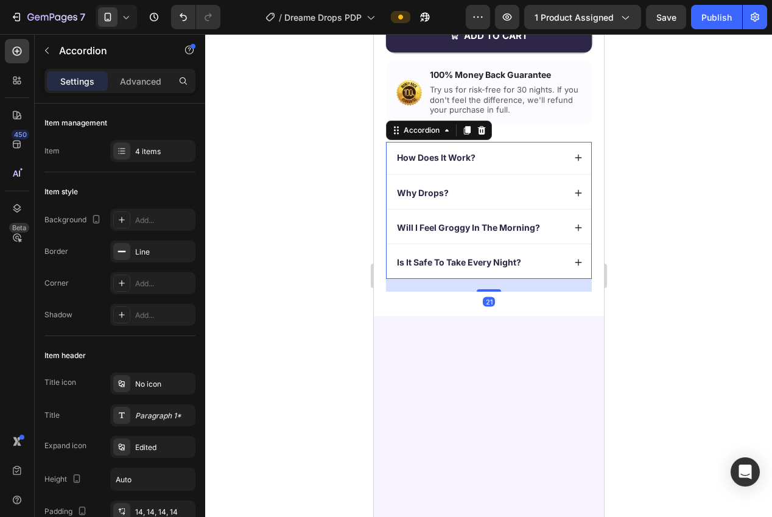
click at [666, 194] on div at bounding box center [488, 275] width 567 height 483
drag, startPoint x: 574, startPoint y: 186, endPoint x: 561, endPoint y: 202, distance: 20.4
click at [575, 186] on div "Why Drops?" at bounding box center [488, 193] width 205 height 32
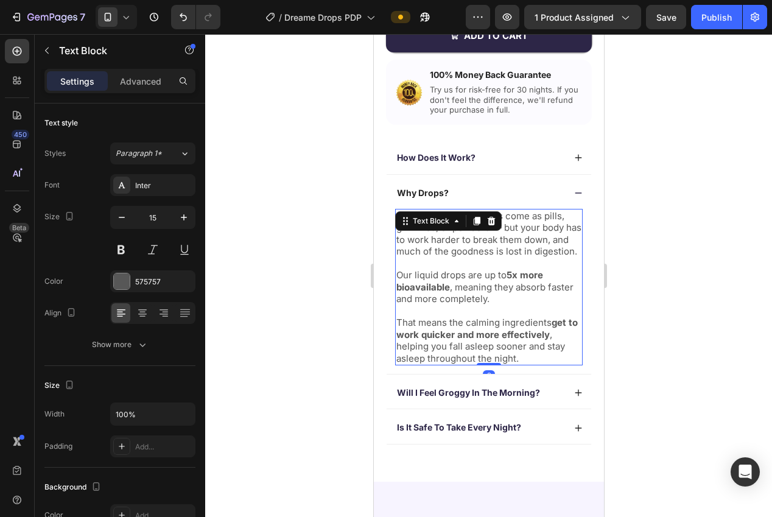
click at [499, 241] on p "Most sleep supplements come as pills, gummies, or powders — but your body has t…" at bounding box center [488, 234] width 185 height 48
click at [125, 217] on icon "button" at bounding box center [122, 217] width 12 height 12
type input "14"
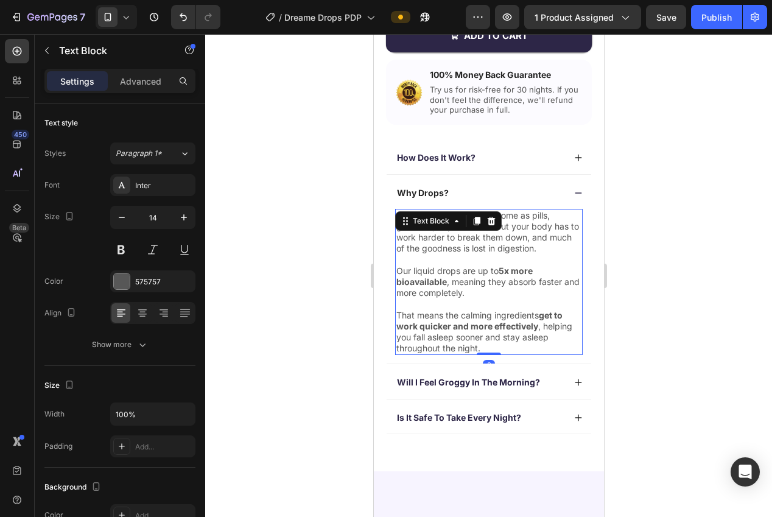
click at [255, 245] on div at bounding box center [488, 275] width 567 height 483
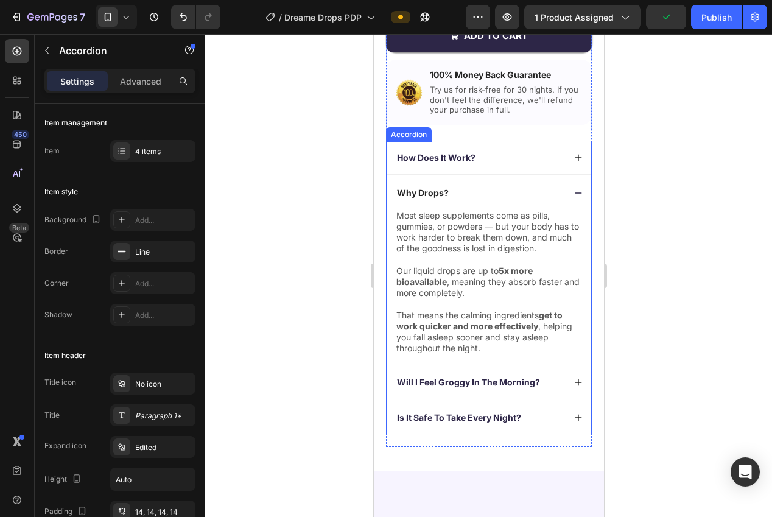
click at [576, 197] on div "Why Drops?" at bounding box center [488, 193] width 205 height 32
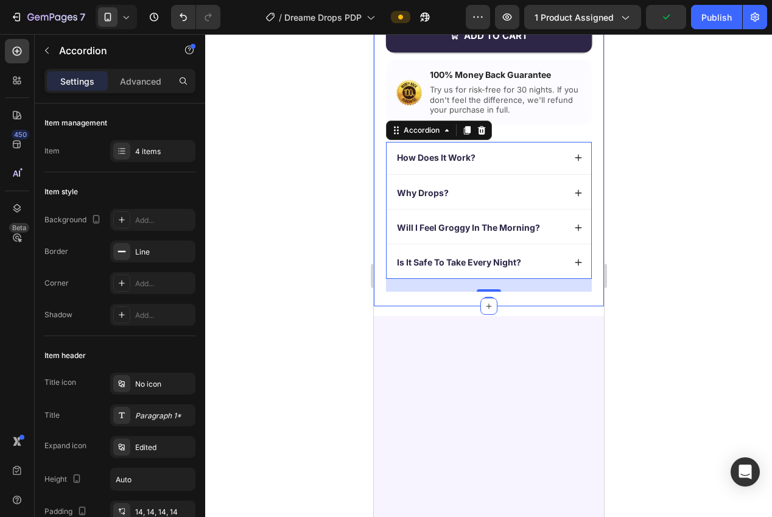
drag, startPoint x: 650, startPoint y: 216, endPoint x: 627, endPoint y: 219, distance: 23.4
click at [649, 216] on div at bounding box center [488, 275] width 567 height 483
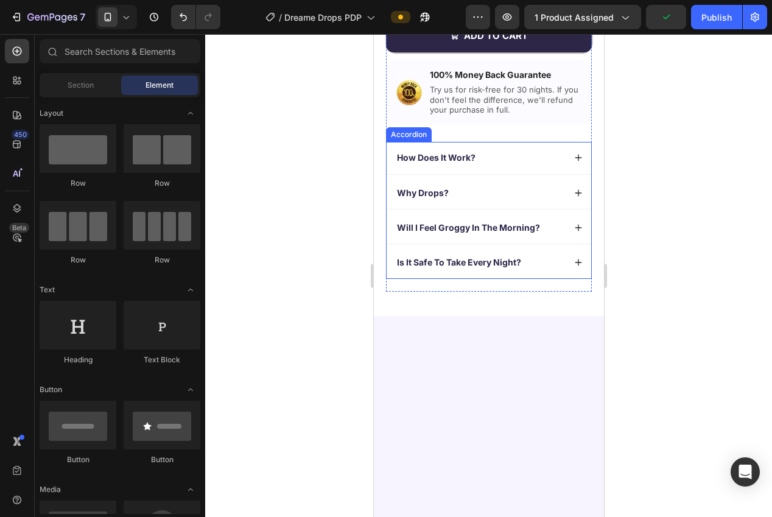
click at [579, 229] on icon at bounding box center [578, 228] width 9 height 9
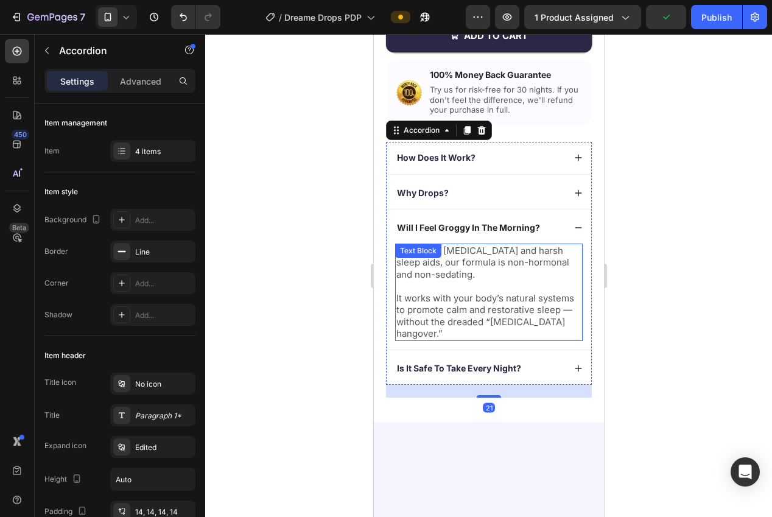
click at [443, 273] on p "No. Unlike melatonin and harsh sleep aids, our formula is non-hormonal and non-…" at bounding box center [488, 263] width 185 height 36
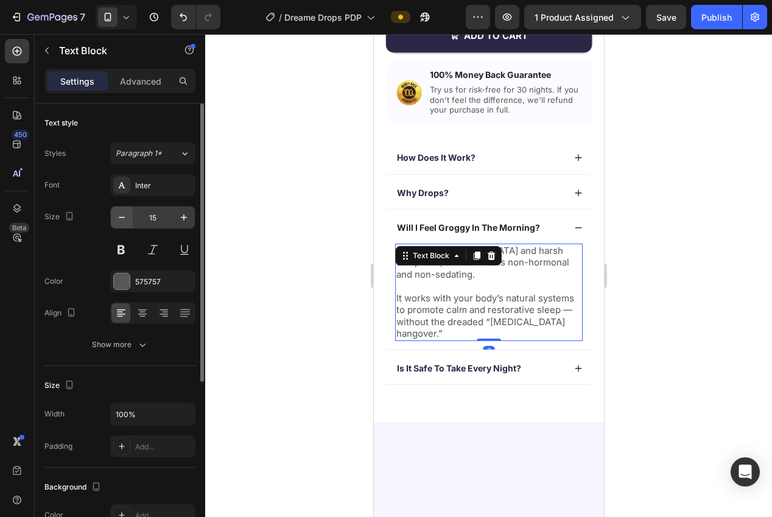
click at [120, 216] on icon "button" at bounding box center [122, 217] width 12 height 12
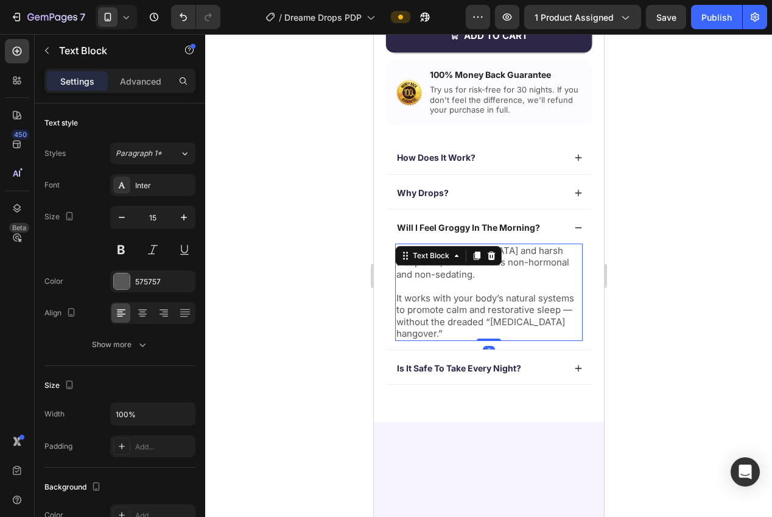
type input "14"
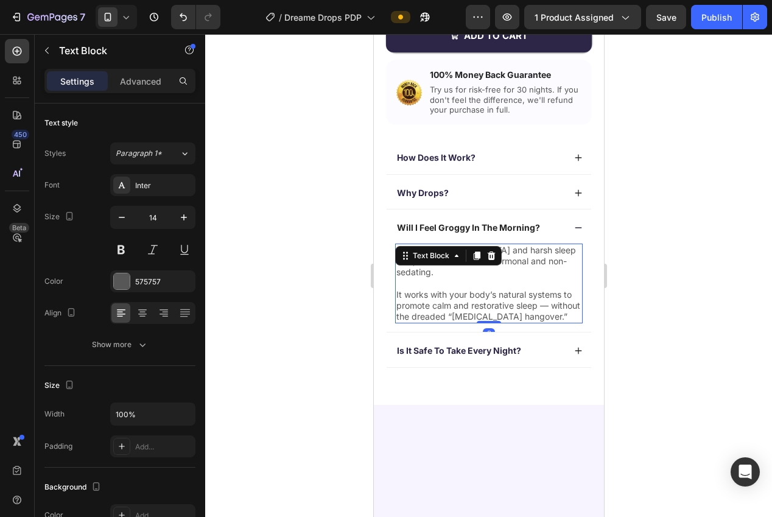
drag, startPoint x: 359, startPoint y: 236, endPoint x: 329, endPoint y: 244, distance: 30.9
click at [356, 236] on div at bounding box center [488, 275] width 567 height 483
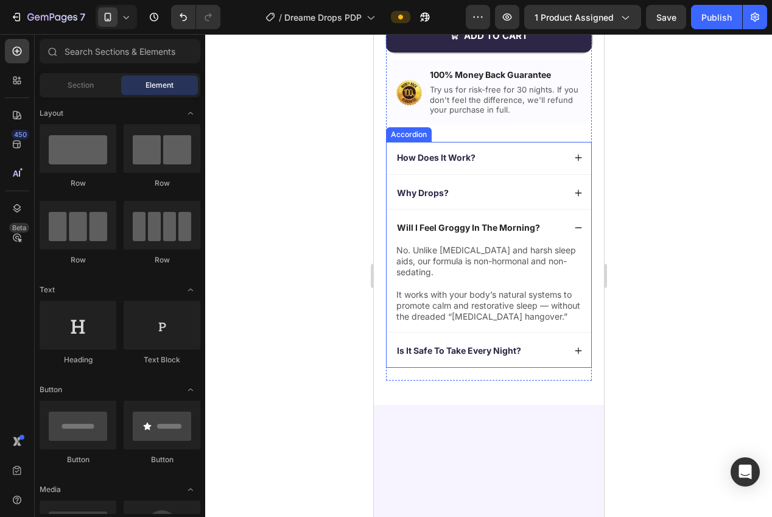
click at [578, 226] on icon at bounding box center [578, 228] width 9 height 9
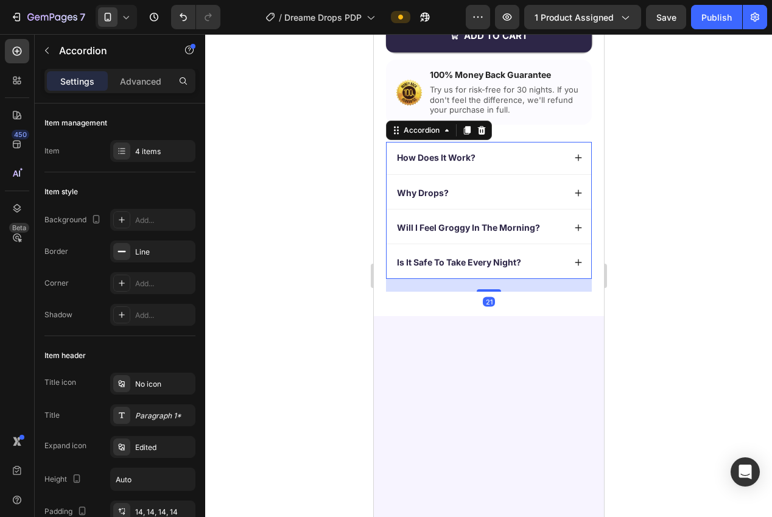
click at [580, 268] on div "Is It Safe To Take Every Night?" at bounding box center [488, 263] width 205 height 32
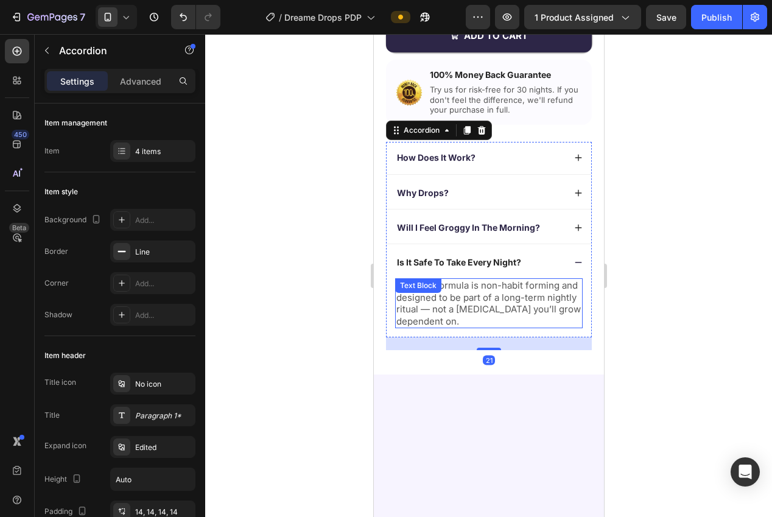
drag, startPoint x: 459, startPoint y: 297, endPoint x: 443, endPoint y: 292, distance: 16.4
click at [457, 296] on div "Yes! Our formula is non-habit forming and designed to be part of a long-term ni…" at bounding box center [489, 303] width 188 height 50
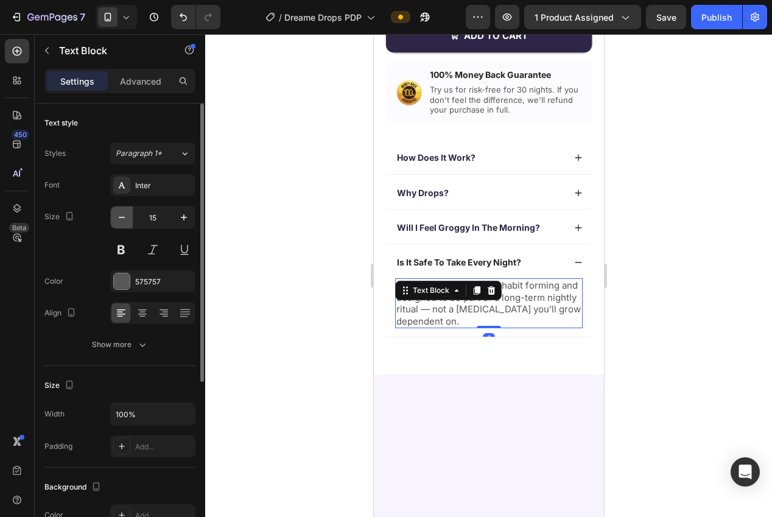
click at [116, 211] on icon "button" at bounding box center [122, 217] width 12 height 12
type input "14"
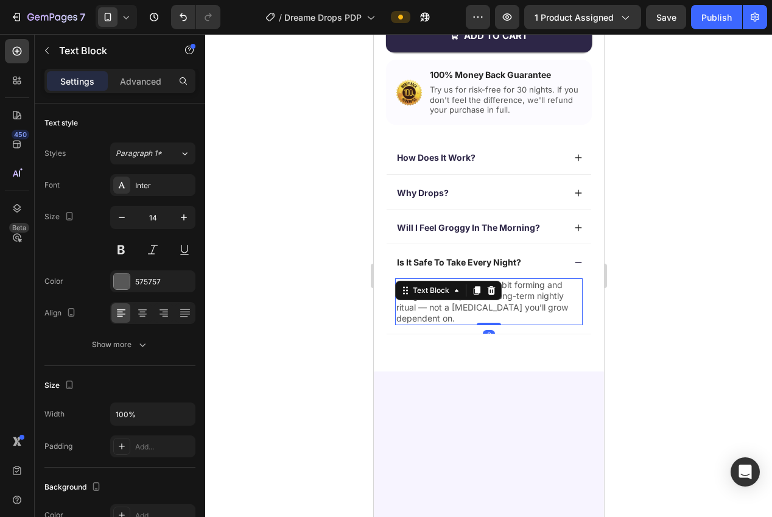
drag, startPoint x: 256, startPoint y: 242, endPoint x: 340, endPoint y: 308, distance: 106.2
click at [256, 242] on div at bounding box center [488, 275] width 567 height 483
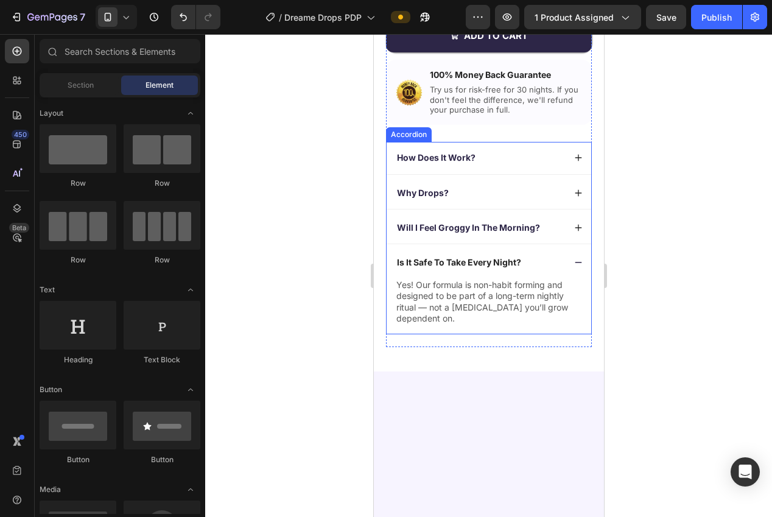
click at [573, 268] on div "Is It Safe To Take Every Night?" at bounding box center [488, 263] width 205 height 32
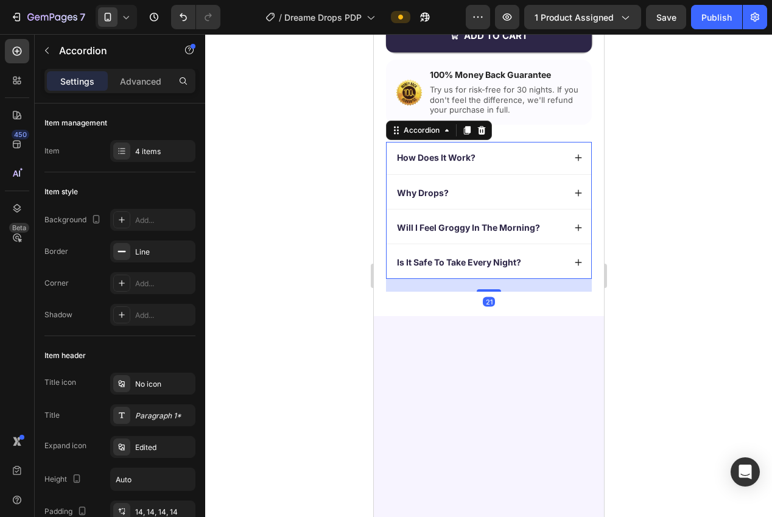
drag, startPoint x: 641, startPoint y: 295, endPoint x: 620, endPoint y: 312, distance: 26.8
click at [639, 297] on div at bounding box center [488, 275] width 567 height 483
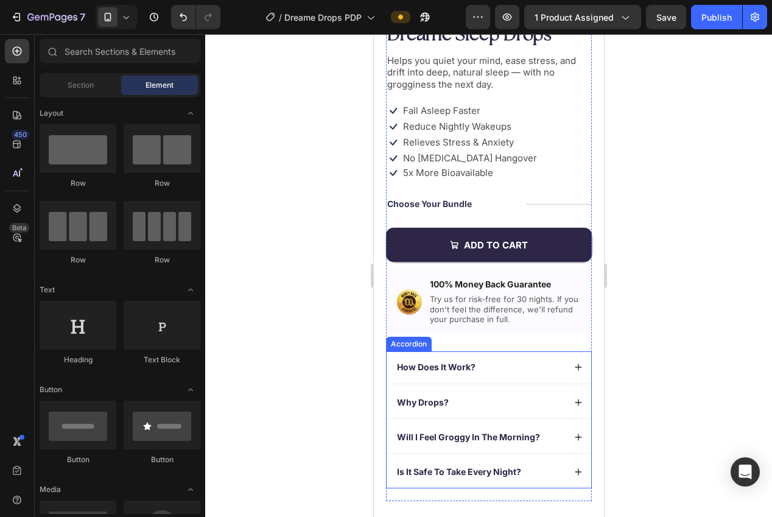
scroll to position [428, 0]
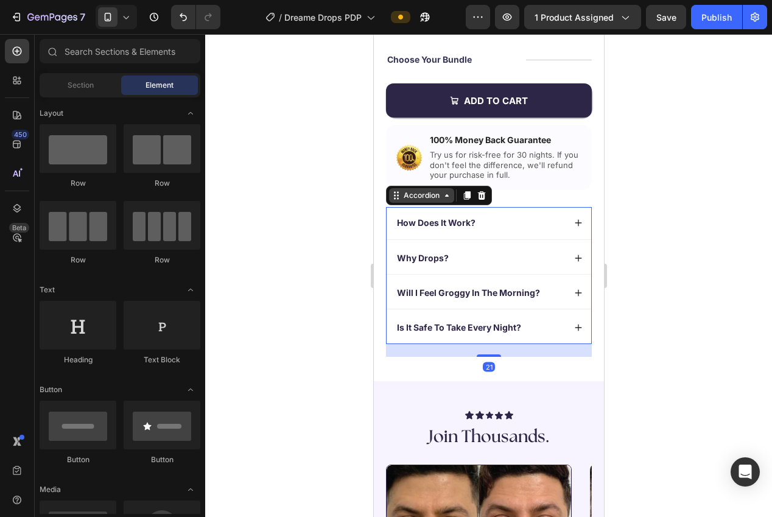
drag, startPoint x: 412, startPoint y: 198, endPoint x: 376, endPoint y: 204, distance: 36.4
click at [412, 197] on div "Accordion" at bounding box center [421, 195] width 41 height 11
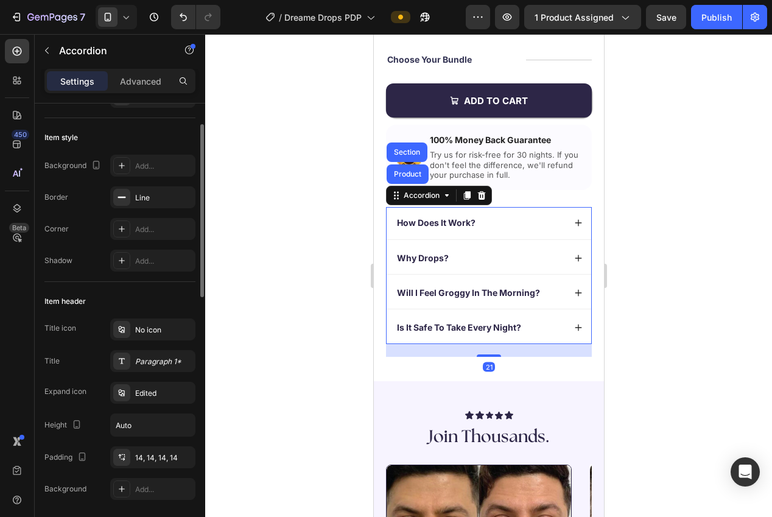
scroll to position [88, 0]
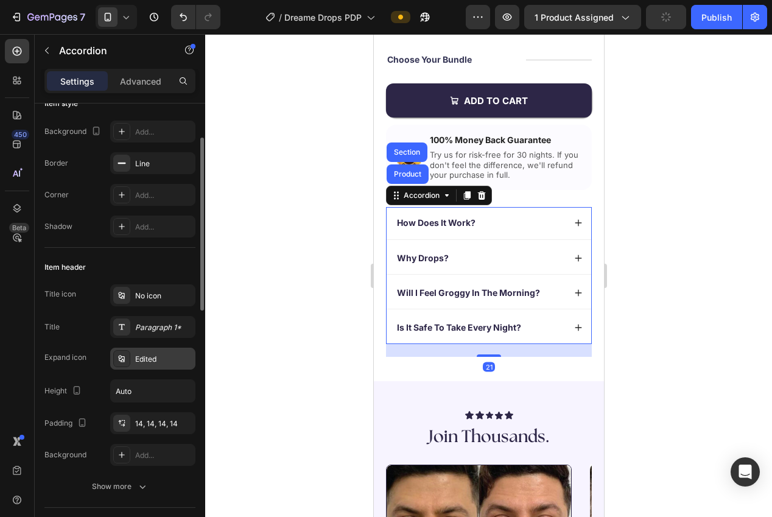
click at [143, 352] on div "Edited" at bounding box center [152, 359] width 85 height 22
drag, startPoint x: 159, startPoint y: 328, endPoint x: 178, endPoint y: 335, distance: 20.8
click at [158, 327] on div "Paragraph 1*" at bounding box center [163, 327] width 57 height 11
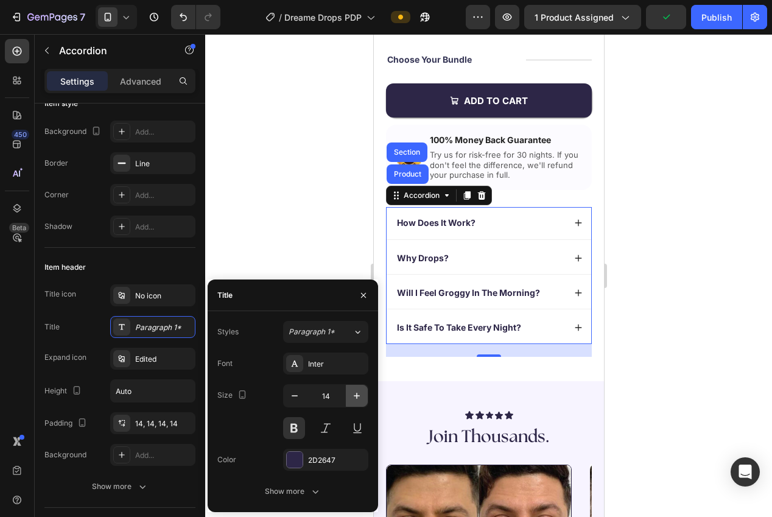
click at [356, 399] on icon "button" at bounding box center [357, 396] width 12 height 12
type input "15"
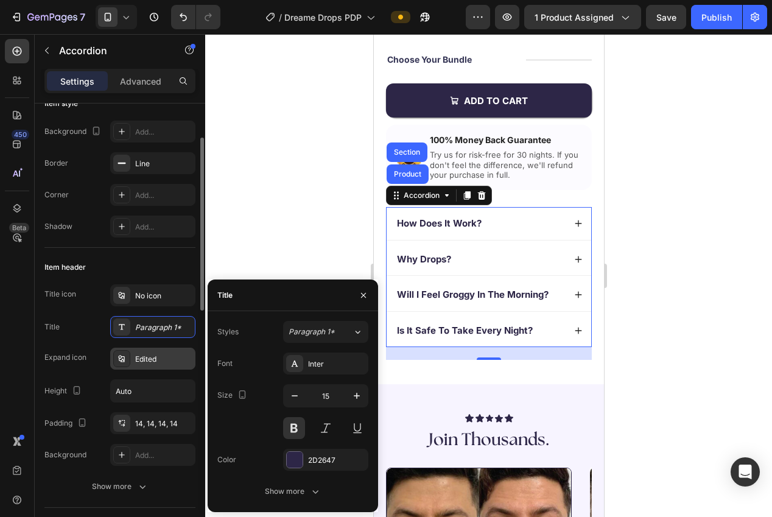
click at [140, 362] on div "Edited" at bounding box center [163, 359] width 57 height 11
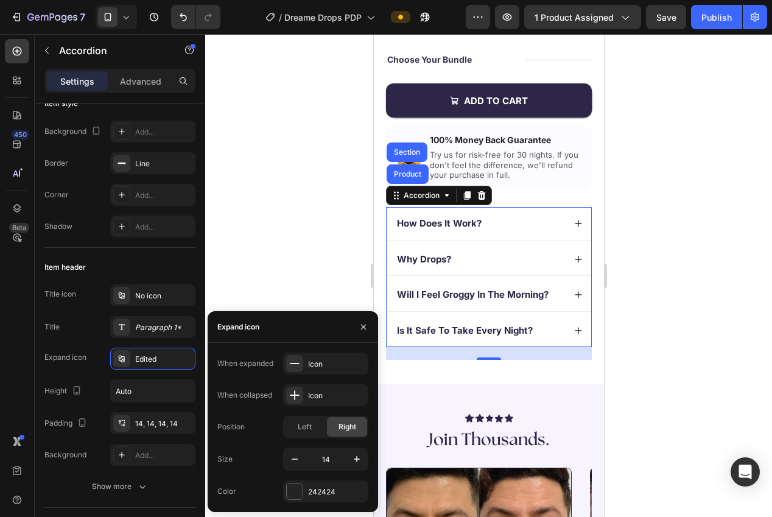
drag, startPoint x: 357, startPoint y: 458, endPoint x: 351, endPoint y: 441, distance: 18.1
click at [356, 459] on icon "button" at bounding box center [357, 459] width 6 height 6
type input "15"
click at [277, 231] on div at bounding box center [488, 275] width 567 height 483
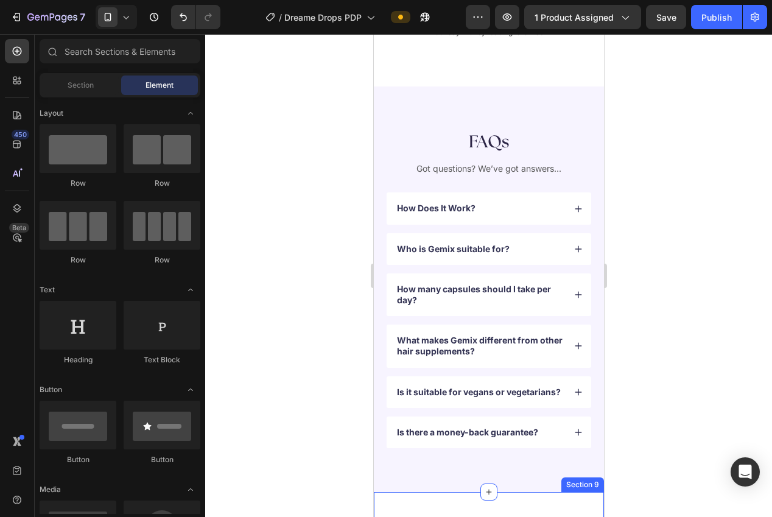
scroll to position [3200, 0]
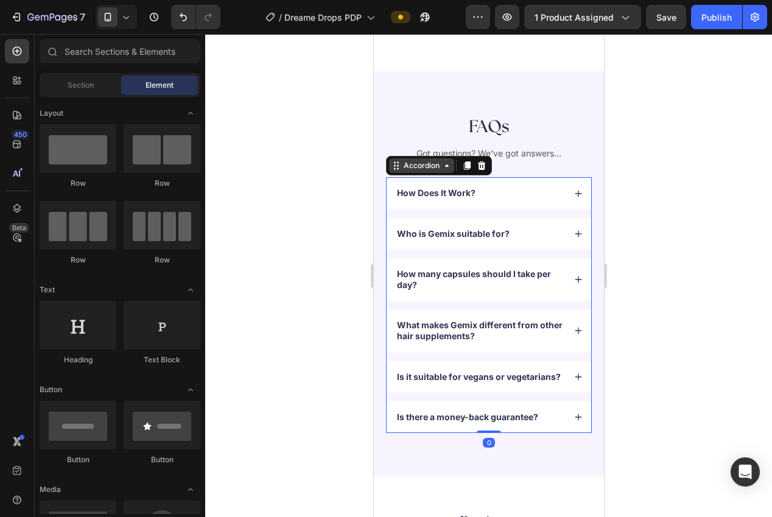
click at [404, 160] on div "Accordion" at bounding box center [421, 165] width 65 height 15
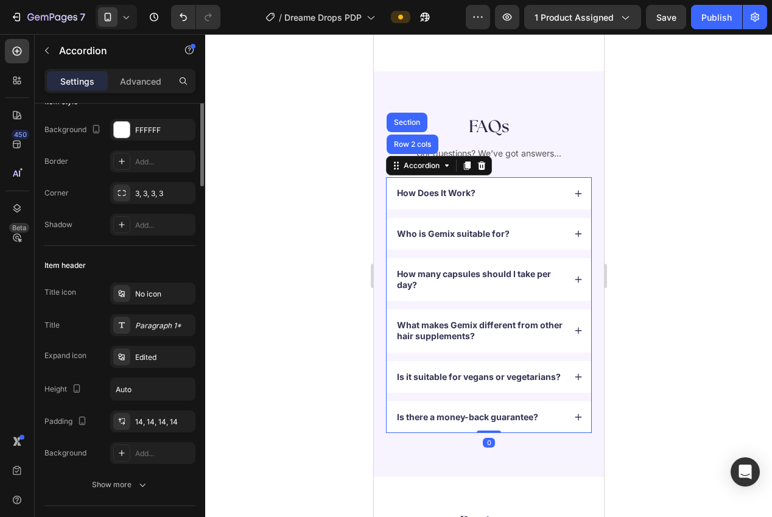
scroll to position [149, 0]
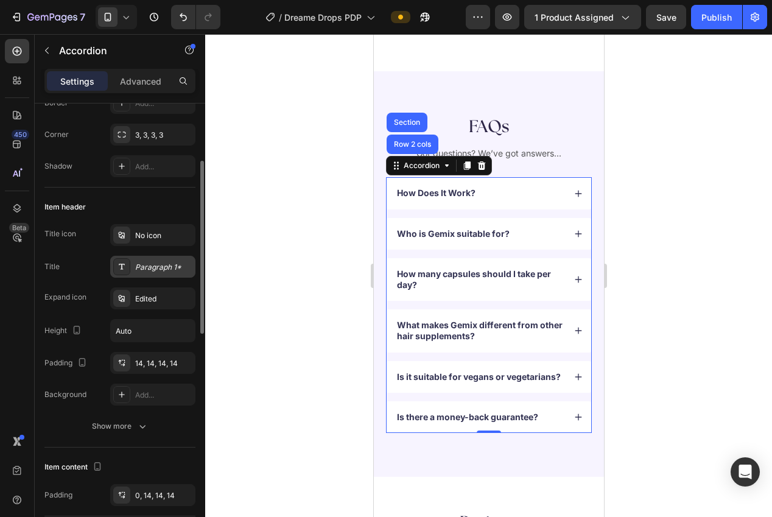
click at [141, 266] on div "Paragraph 1*" at bounding box center [163, 267] width 57 height 11
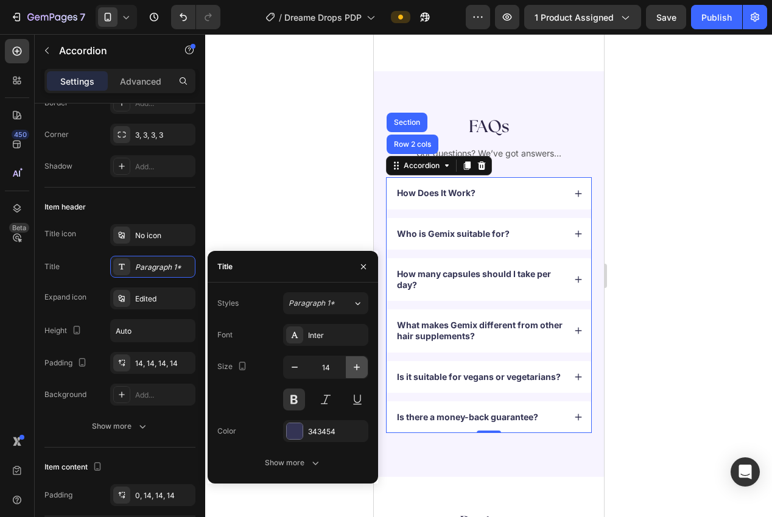
click at [361, 368] on icon "button" at bounding box center [357, 367] width 12 height 12
type input "15"
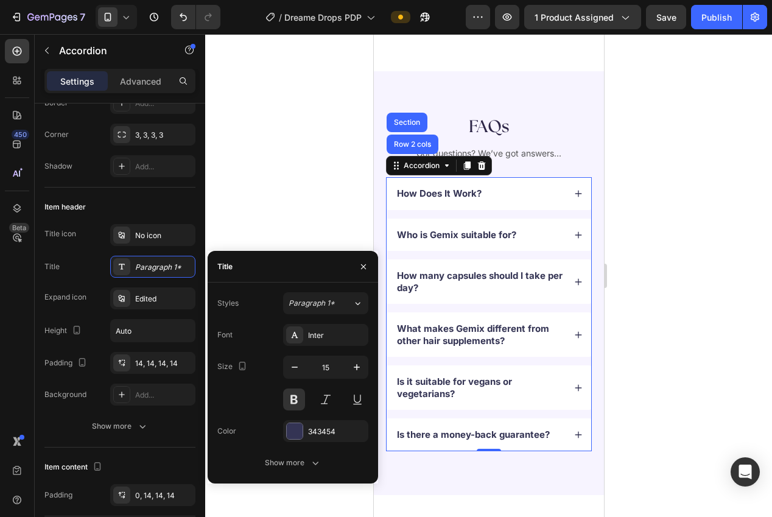
click at [272, 189] on div at bounding box center [488, 275] width 567 height 483
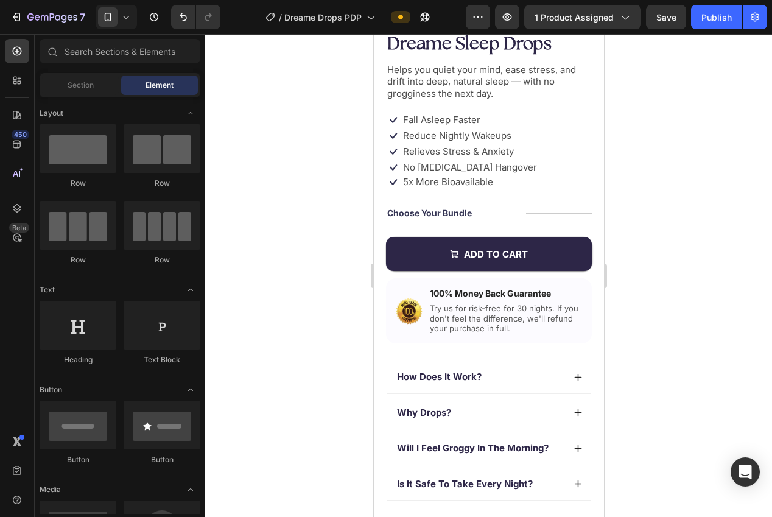
scroll to position [447, 0]
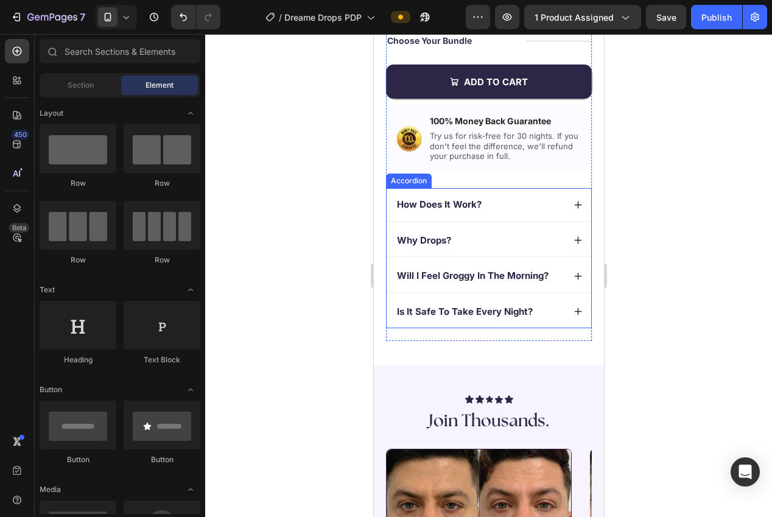
click at [428, 241] on p "Why Drops?" at bounding box center [423, 240] width 54 height 12
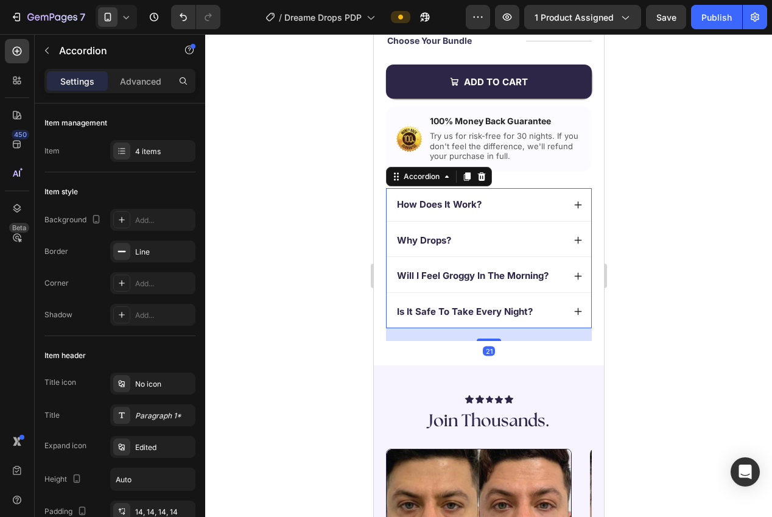
click at [428, 241] on p "Why Drops?" at bounding box center [423, 240] width 54 height 12
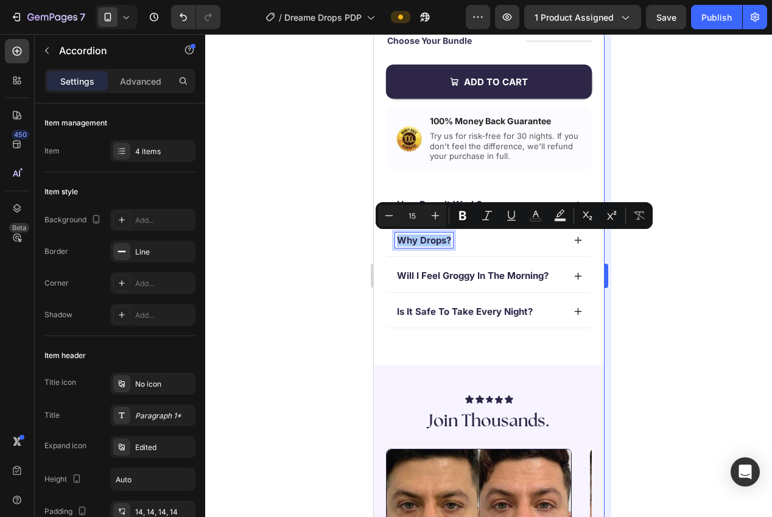
drag, startPoint x: 660, startPoint y: 324, endPoint x: 610, endPoint y: 328, distance: 50.1
click at [660, 324] on div at bounding box center [488, 275] width 567 height 483
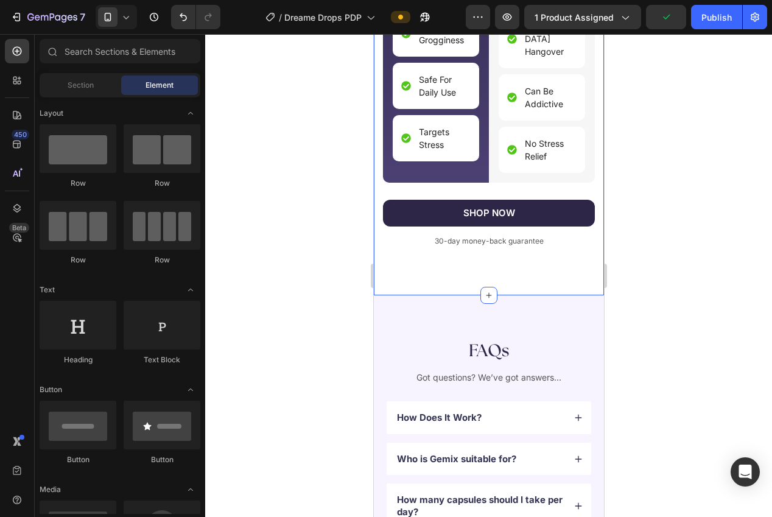
scroll to position [3199, 0]
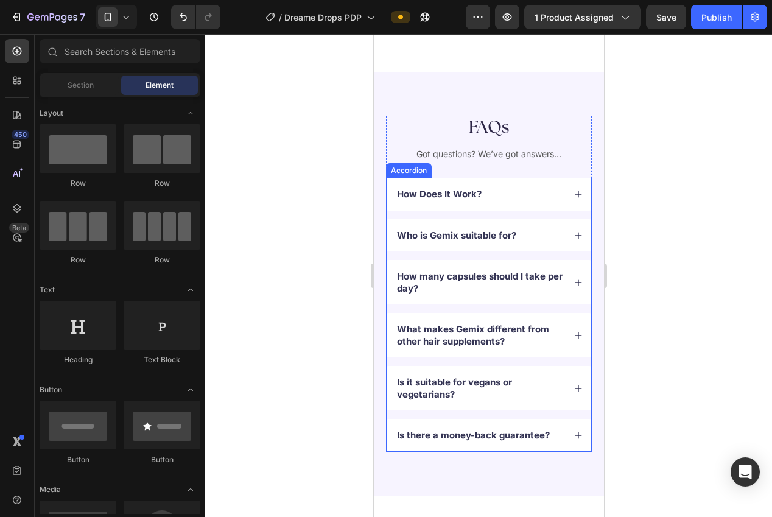
click at [438, 230] on p "Who is Gemix suitable for?" at bounding box center [455, 236] width 119 height 12
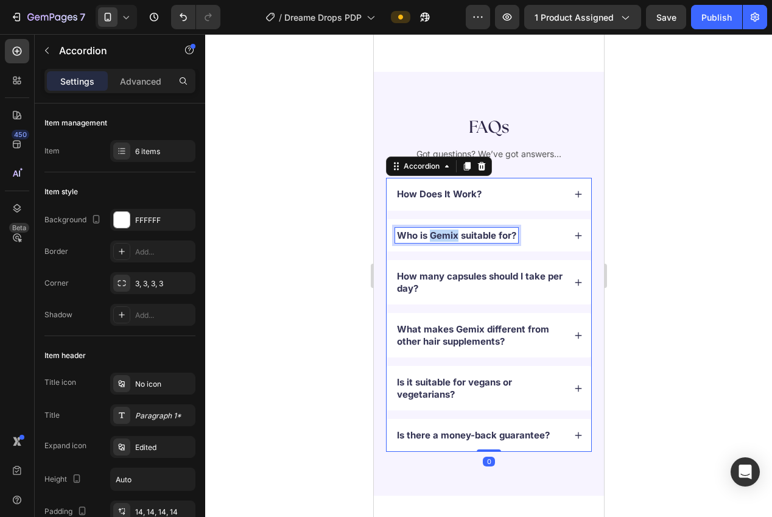
click at [438, 230] on p "Who is Gemix suitable for?" at bounding box center [455, 236] width 119 height 12
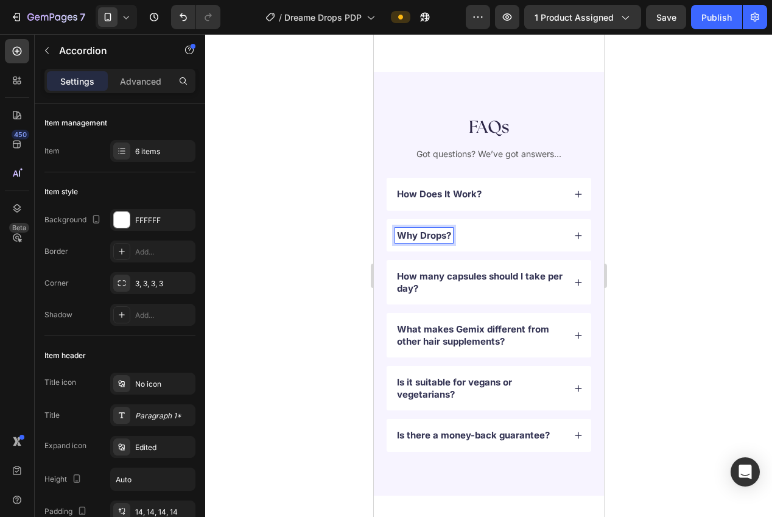
drag, startPoint x: 688, startPoint y: 240, endPoint x: 618, endPoint y: 236, distance: 70.1
click at [683, 240] on div at bounding box center [488, 275] width 567 height 483
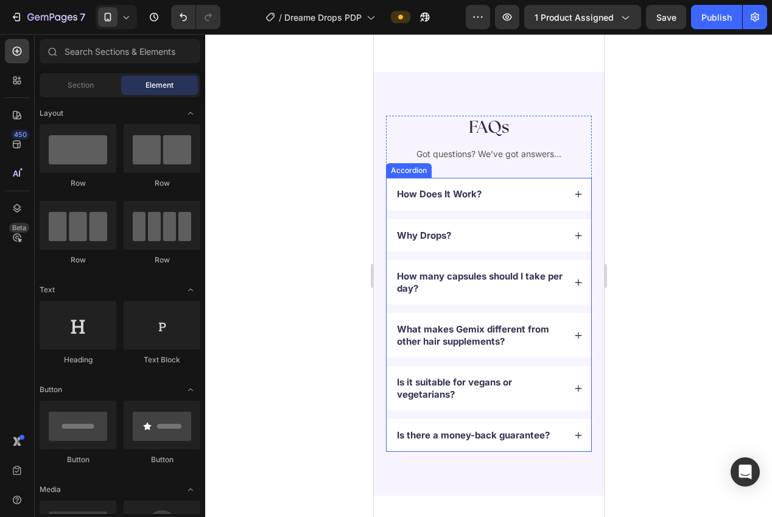
click at [578, 229] on div "Why Drops?" at bounding box center [488, 235] width 205 height 33
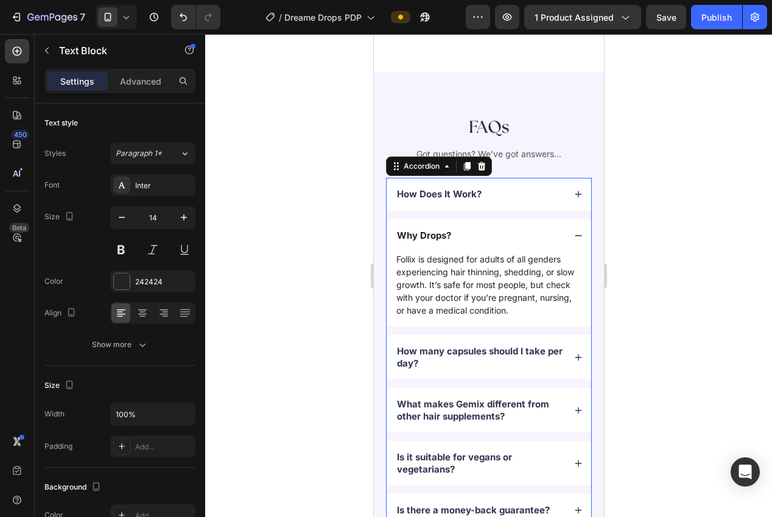
click at [529, 284] on p "Follix is designed for adults of all genders experiencing hair thinning, sheddi…" at bounding box center [488, 285] width 185 height 64
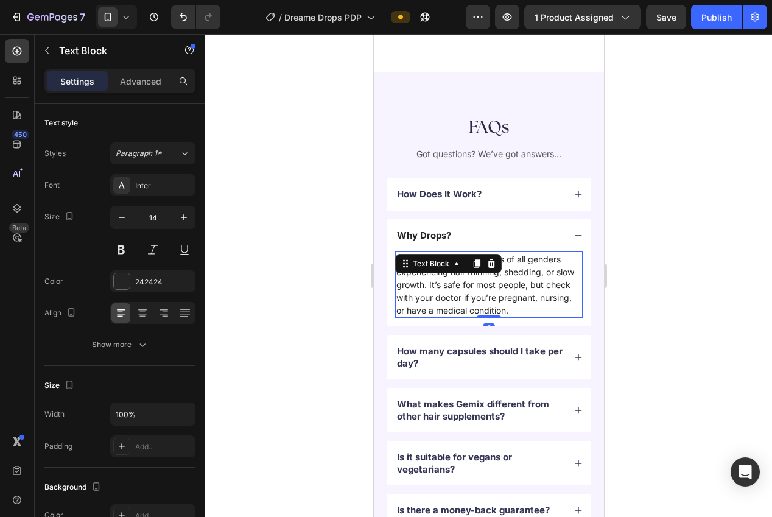
click at [512, 284] on p "Follix is designed for adults of all genders experiencing hair thinning, sheddi…" at bounding box center [488, 285] width 185 height 64
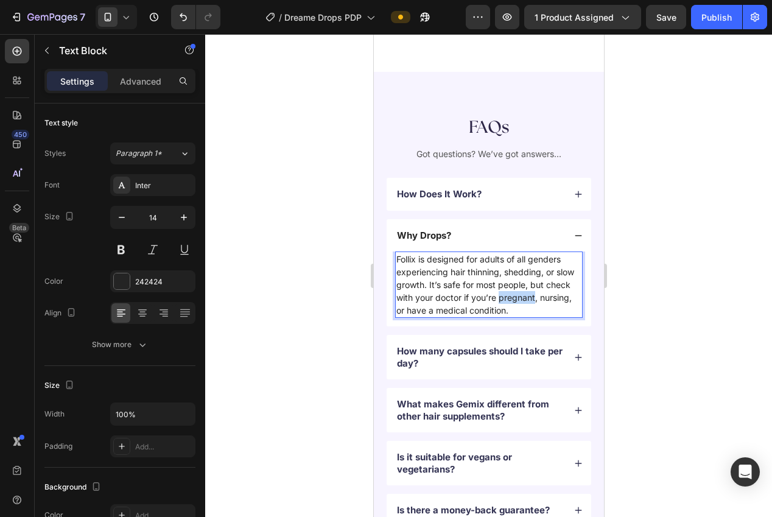
click at [512, 284] on p "Follix is designed for adults of all genders experiencing hair thinning, sheddi…" at bounding box center [488, 285] width 185 height 64
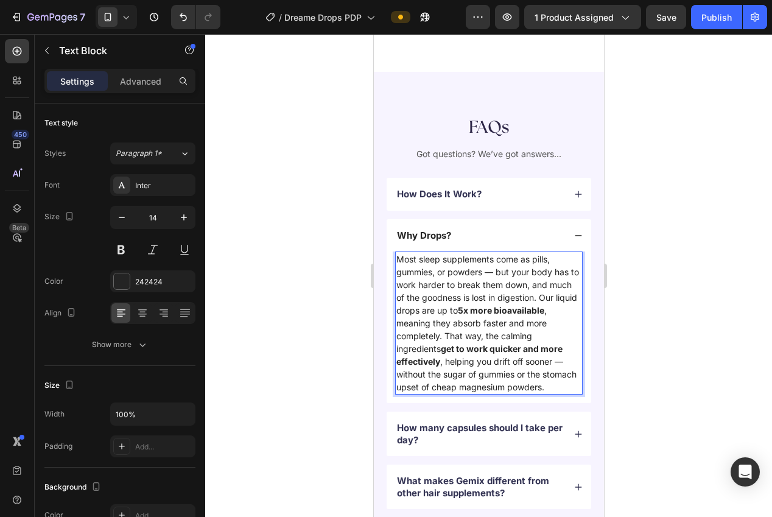
drag, startPoint x: 541, startPoint y: 283, endPoint x: 542, endPoint y: 294, distance: 10.4
click at [541, 284] on p "Most sleep supplements come as pills, gummies, or powders — but your body has t…" at bounding box center [488, 323] width 185 height 141
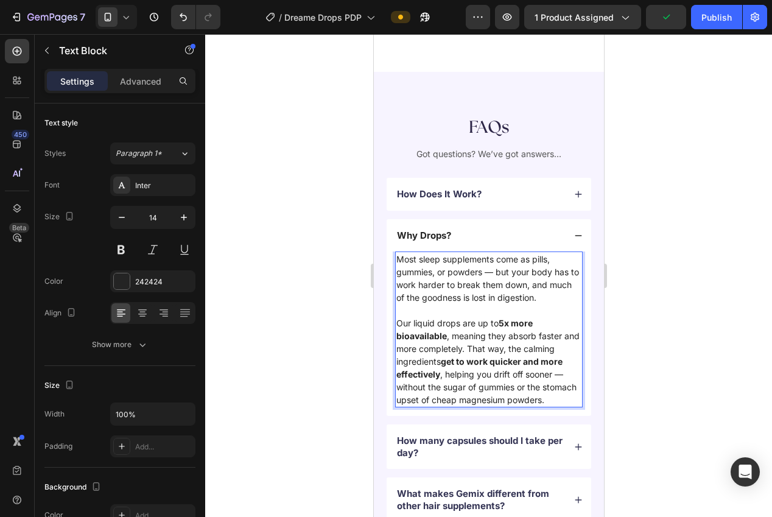
click at [470, 336] on p "Our liquid drops are up to 5x more bioavailable , meaning they absorb faster an…" at bounding box center [488, 362] width 185 height 90
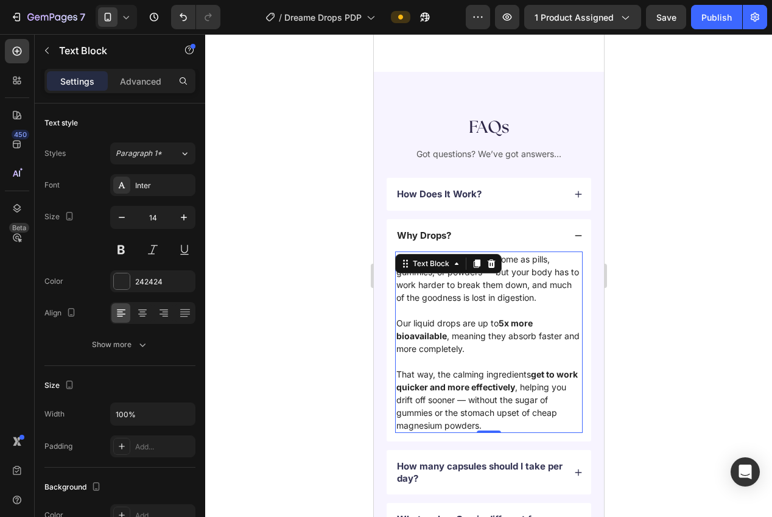
click at [645, 349] on div at bounding box center [488, 275] width 567 height 483
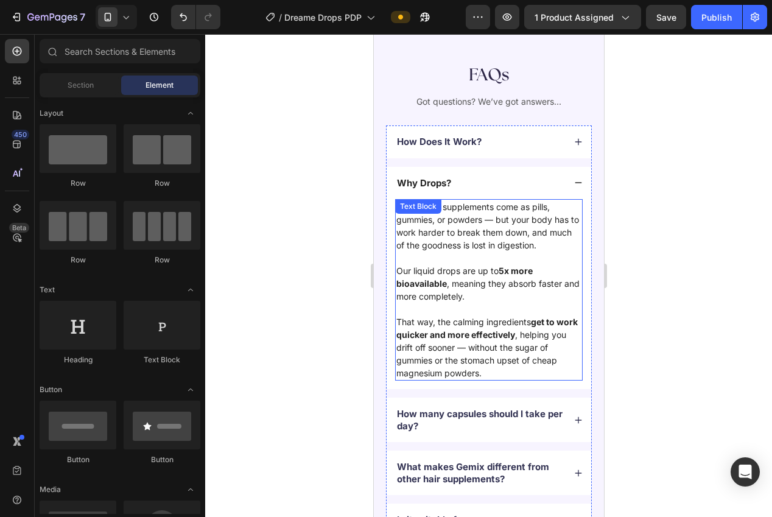
scroll to position [3279, 0]
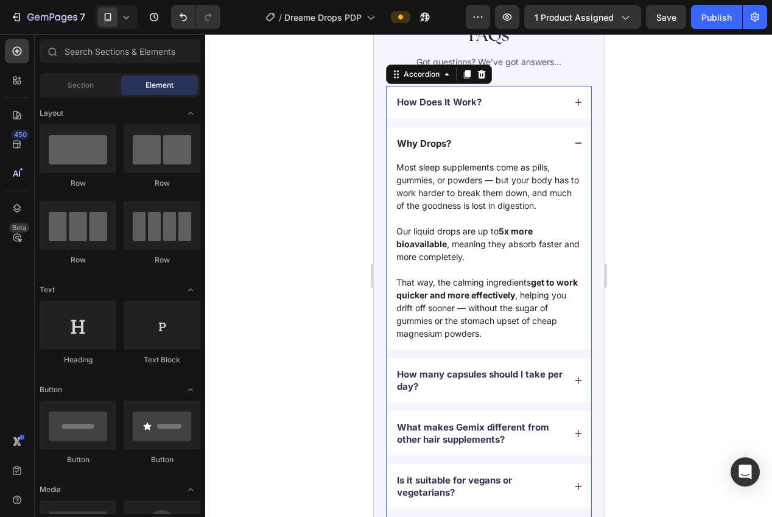
drag, startPoint x: 574, startPoint y: 144, endPoint x: 596, endPoint y: 151, distance: 22.9
click at [574, 144] on icon at bounding box center [578, 143] width 9 height 9
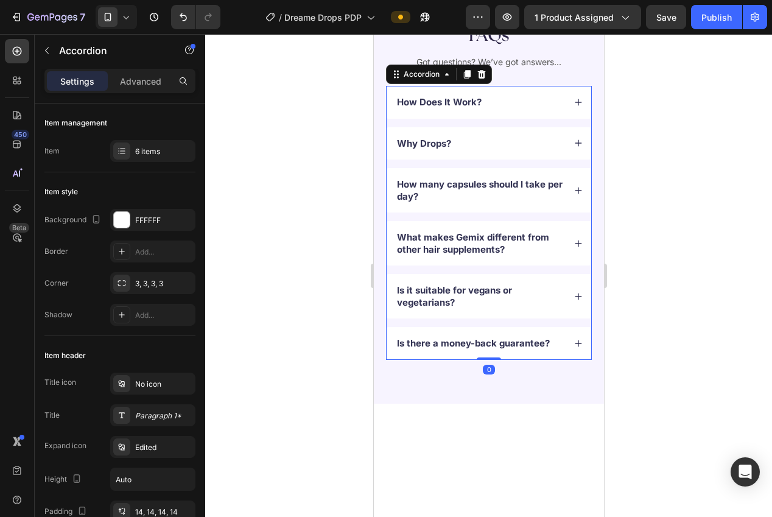
click at [642, 164] on div at bounding box center [488, 275] width 567 height 483
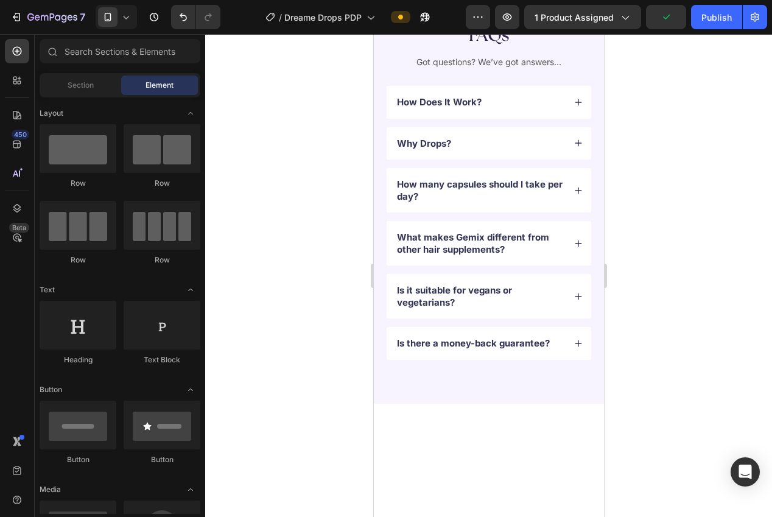
click at [461, 186] on p "How many capsules should I take per day?" at bounding box center [479, 190] width 166 height 24
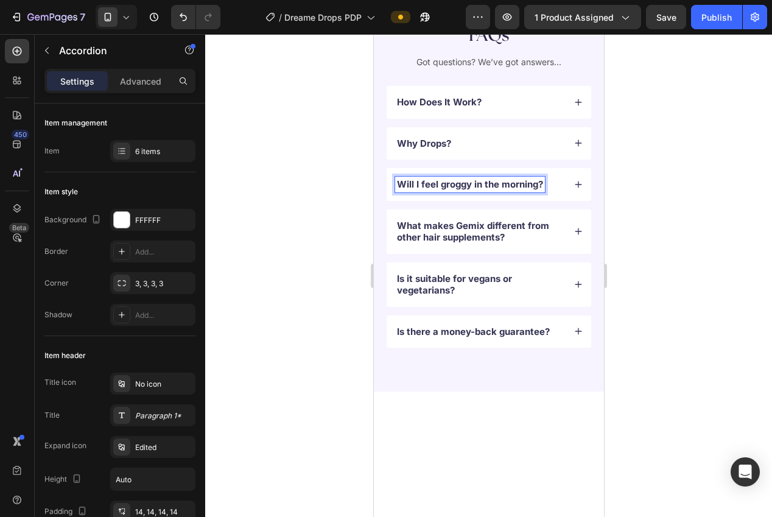
click at [641, 230] on div at bounding box center [488, 275] width 567 height 483
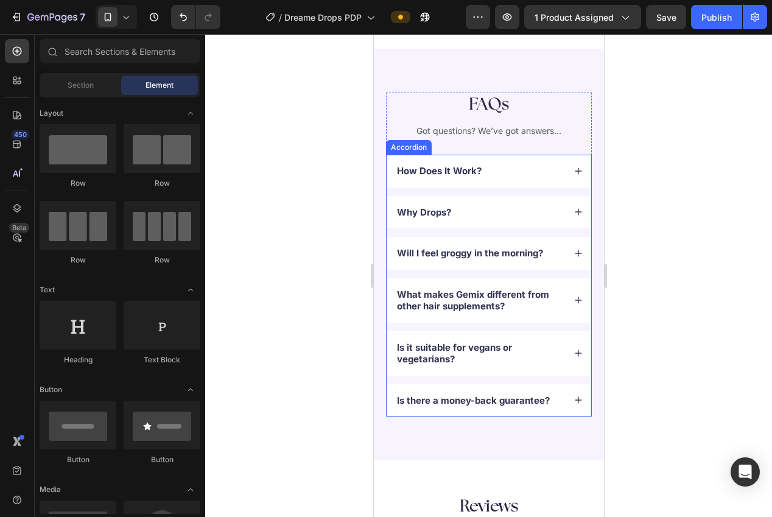
scroll to position [3244, 0]
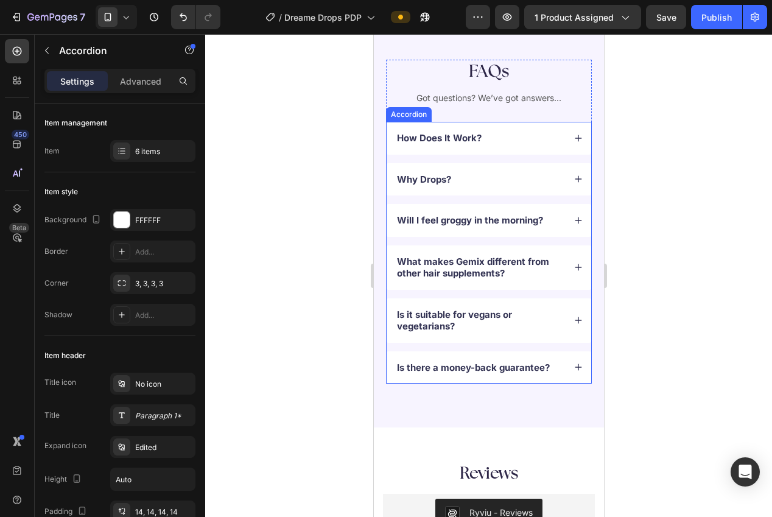
click at [580, 219] on icon at bounding box center [578, 220] width 9 height 9
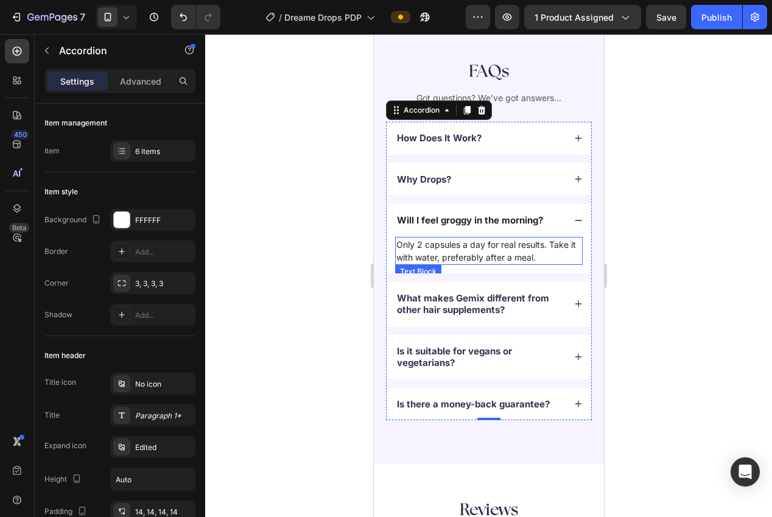
click at [471, 253] on p "Only 2 capsules a day for real results. Take it with water, preferably after a …" at bounding box center [488, 251] width 185 height 26
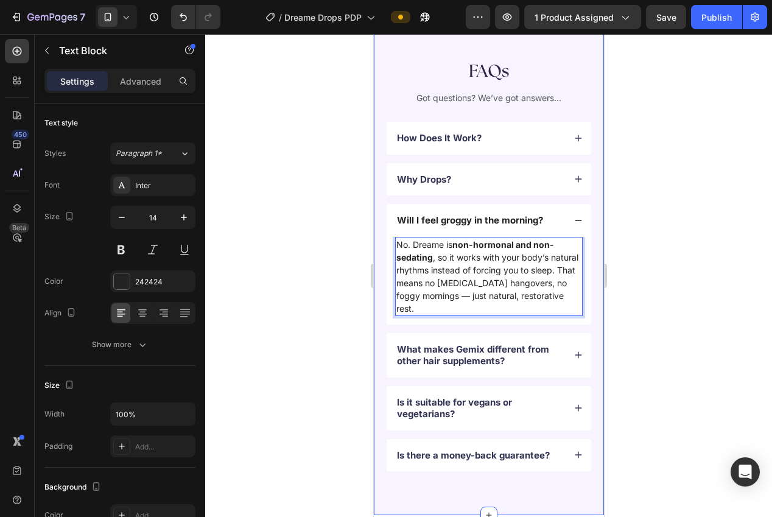
click at [645, 293] on div at bounding box center [488, 275] width 567 height 483
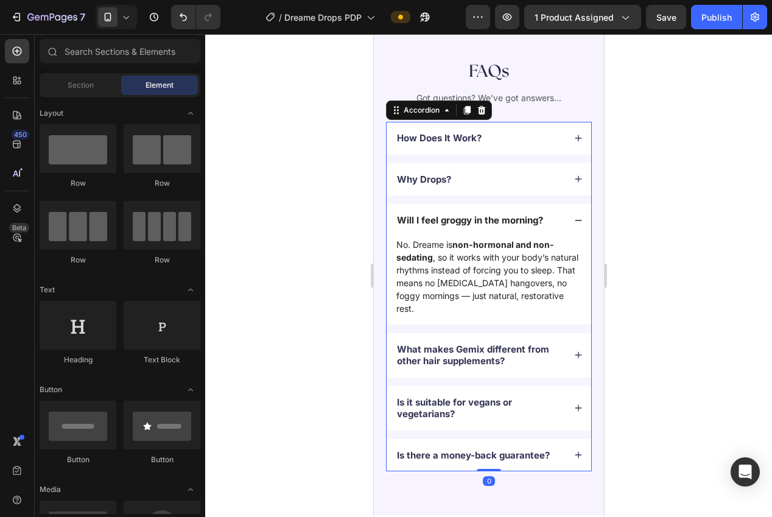
click at [582, 220] on div "Will I feel groggy in the morning?" at bounding box center [488, 220] width 205 height 33
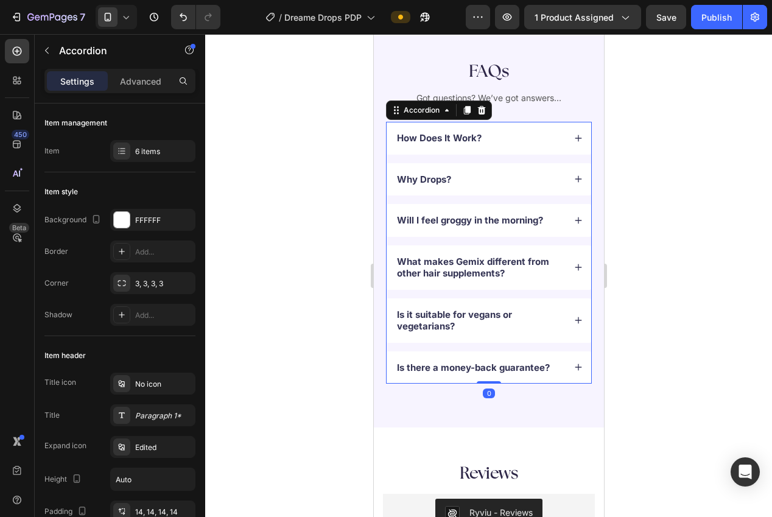
click at [672, 252] on div at bounding box center [488, 275] width 567 height 483
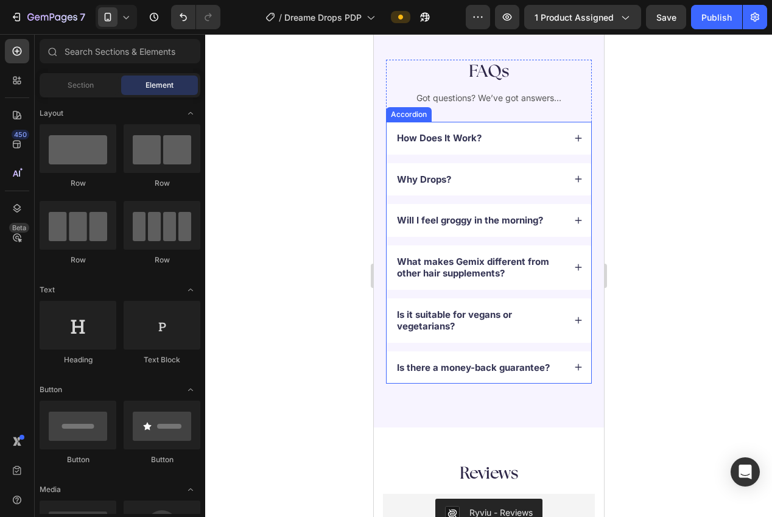
click at [465, 259] on p "What makes Gemix different from other hair supplements?" at bounding box center [479, 268] width 166 height 24
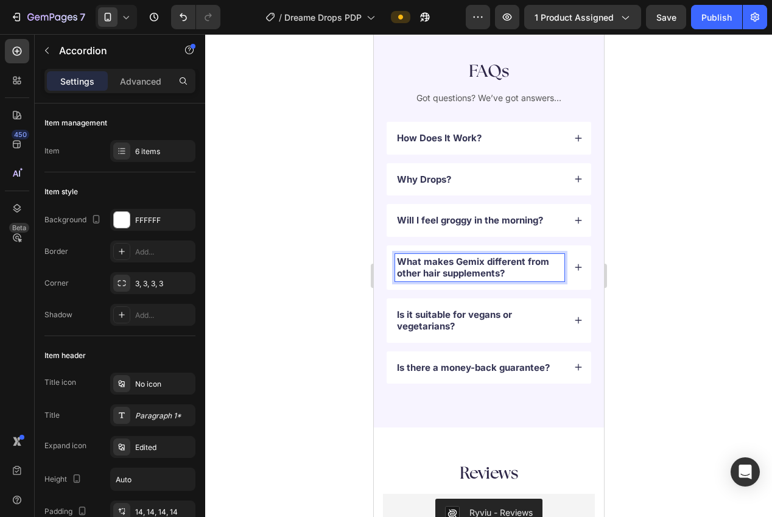
click at [465, 259] on p "What makes Gemix different from other hair supplements?" at bounding box center [479, 268] width 166 height 24
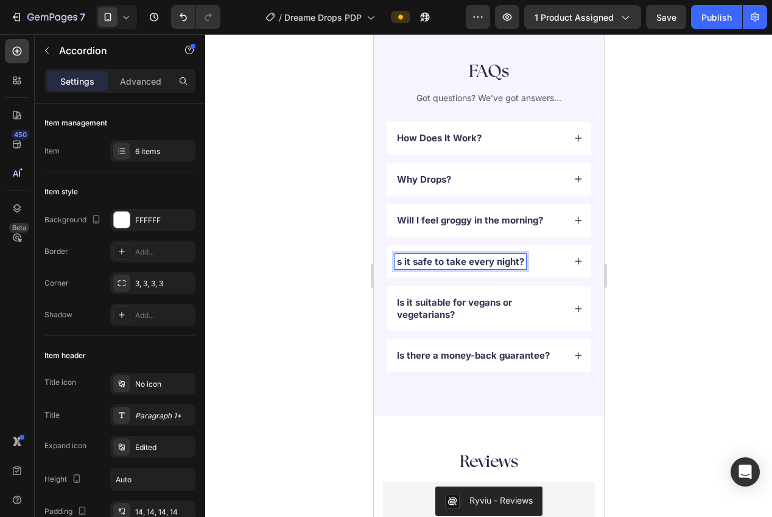
click at [396, 264] on p "s it safe to take every night?" at bounding box center [459, 262] width 127 height 12
click at [578, 261] on icon at bounding box center [578, 261] width 7 height 7
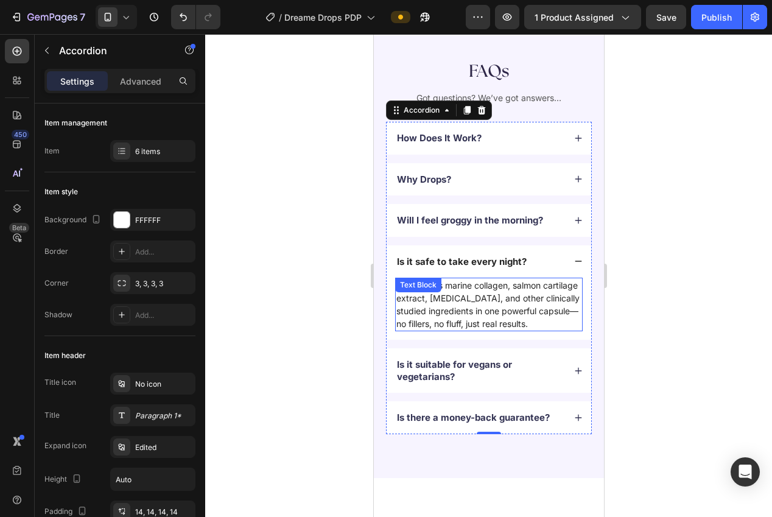
click at [492, 299] on div "It combines marine collagen, salmon cartilage extract, biotin, and other clinic…" at bounding box center [489, 305] width 188 height 54
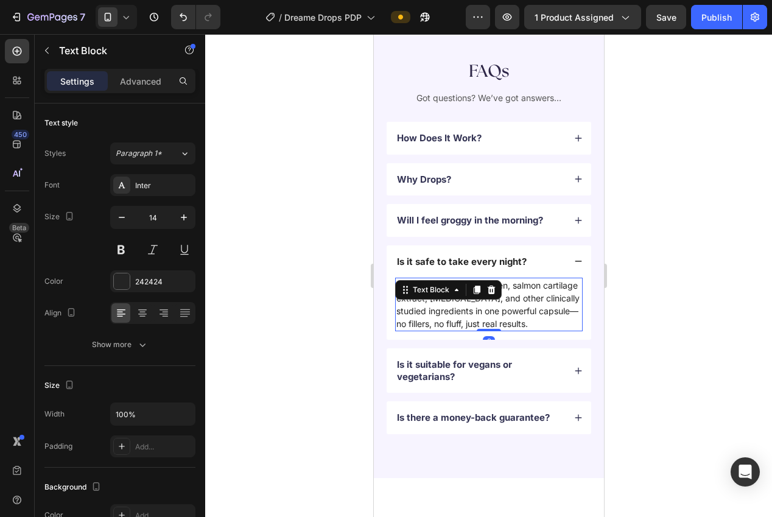
click at [492, 299] on div "Text Block" at bounding box center [448, 289] width 107 height 19
click at [506, 310] on p "It combines marine collagen, salmon cartilage extract, biotin, and other clinic…" at bounding box center [488, 304] width 185 height 51
click at [505, 311] on p "It combines marine collagen, salmon cartilage extract, biotin, and other clinic…" at bounding box center [488, 304] width 185 height 51
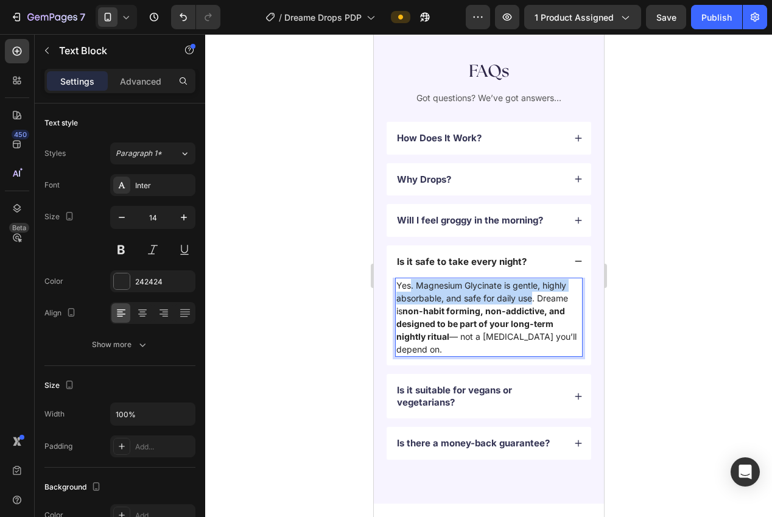
drag, startPoint x: 465, startPoint y: 291, endPoint x: 415, endPoint y: 300, distance: 50.2
click at [412, 287] on p "Yes. Magnesium Glycinate is gentle, highly absorbable, and safe for daily use. …" at bounding box center [488, 317] width 185 height 77
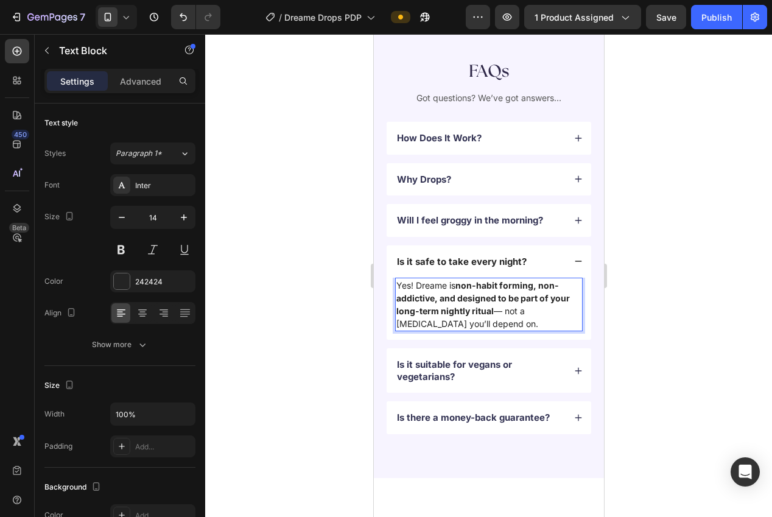
click at [672, 319] on div at bounding box center [488, 275] width 567 height 483
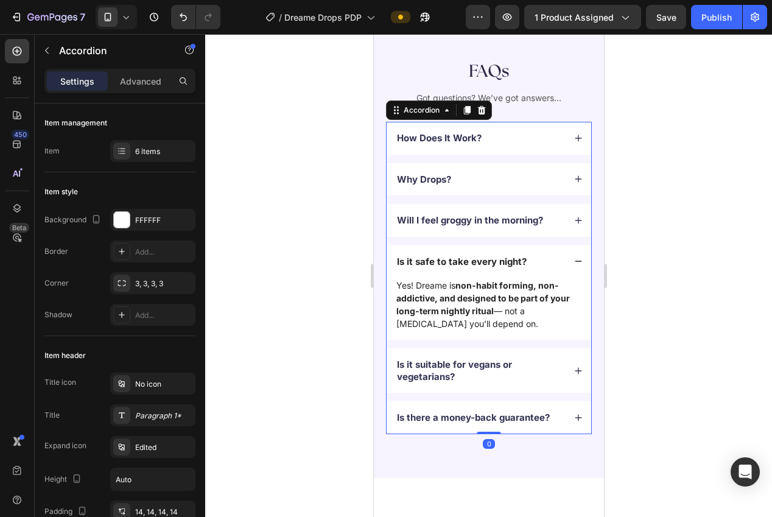
drag, startPoint x: 574, startPoint y: 253, endPoint x: 580, endPoint y: 254, distance: 6.2
click at [574, 253] on div "Is it safe to take every night?" at bounding box center [488, 261] width 205 height 33
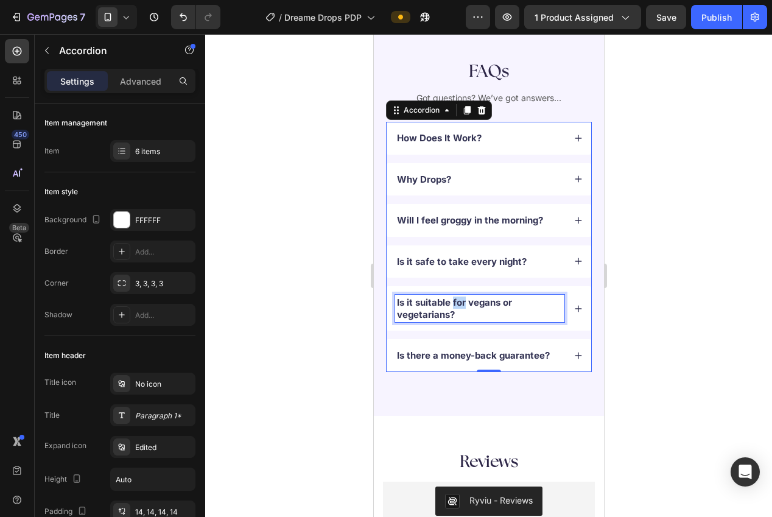
click at [452, 299] on p "Is it suitable for vegans or vegetarians?" at bounding box center [479, 309] width 166 height 24
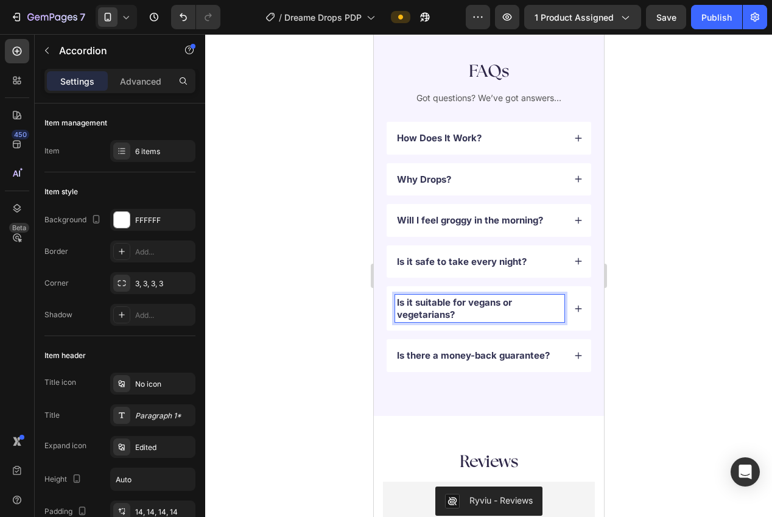
click at [449, 302] on p "Is it suitable for vegans or vegetarians?" at bounding box center [479, 309] width 166 height 24
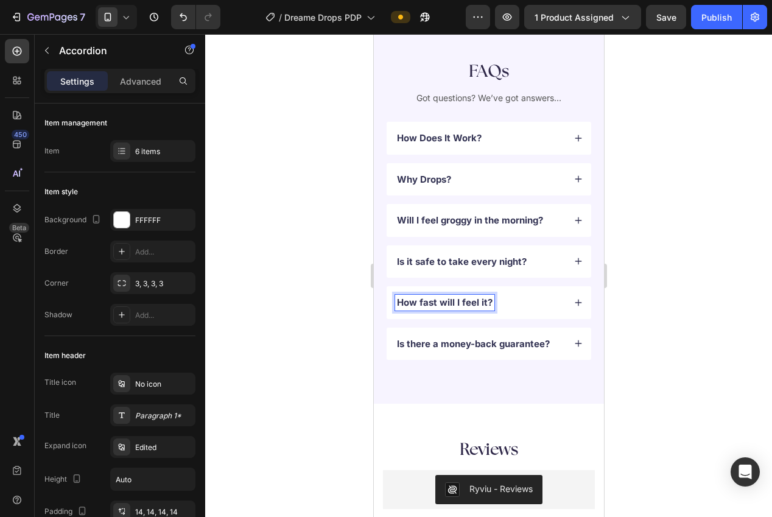
click at [650, 337] on div at bounding box center [488, 275] width 567 height 483
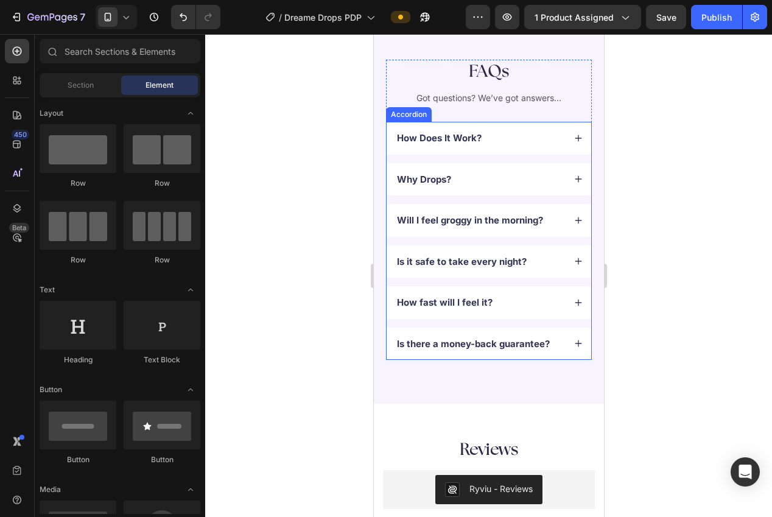
click at [574, 303] on icon at bounding box center [578, 302] width 9 height 9
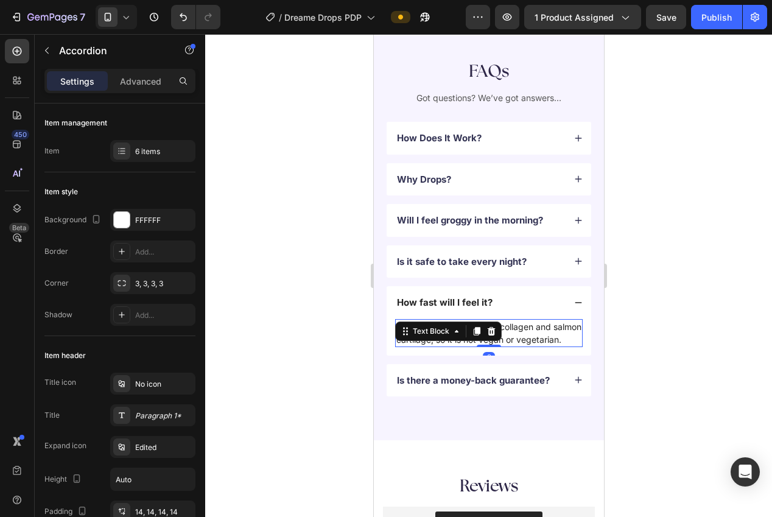
click at [516, 346] on p "No. Follix contains marine collagen and salmon cartilage, so it is not vegan or…" at bounding box center [488, 333] width 185 height 26
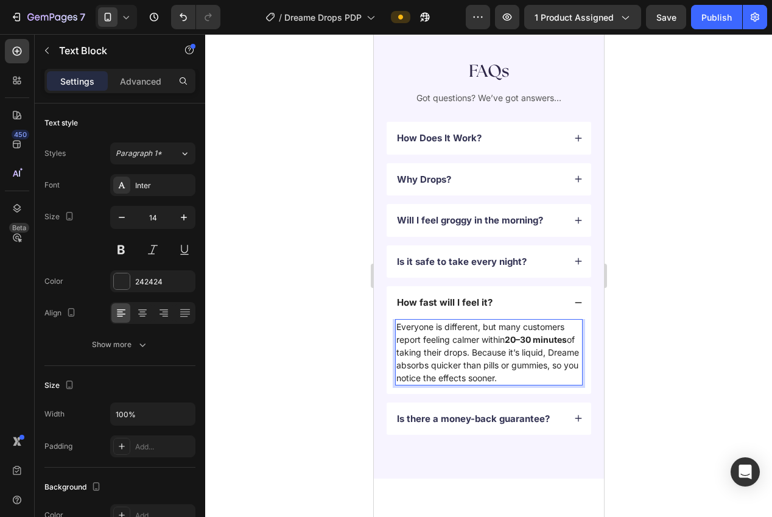
scroll to position [3289, 0]
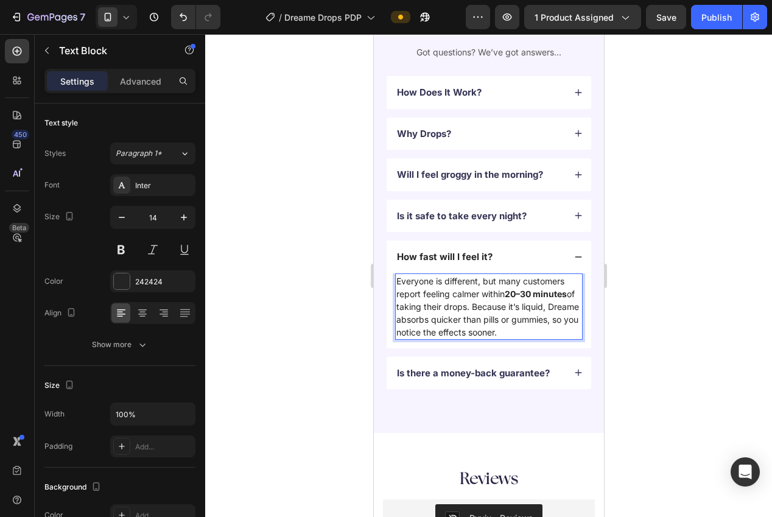
drag, startPoint x: 533, startPoint y: 294, endPoint x: 527, endPoint y: 311, distance: 18.3
click at [533, 294] on strong "20–30 minutes" at bounding box center [535, 294] width 62 height 10
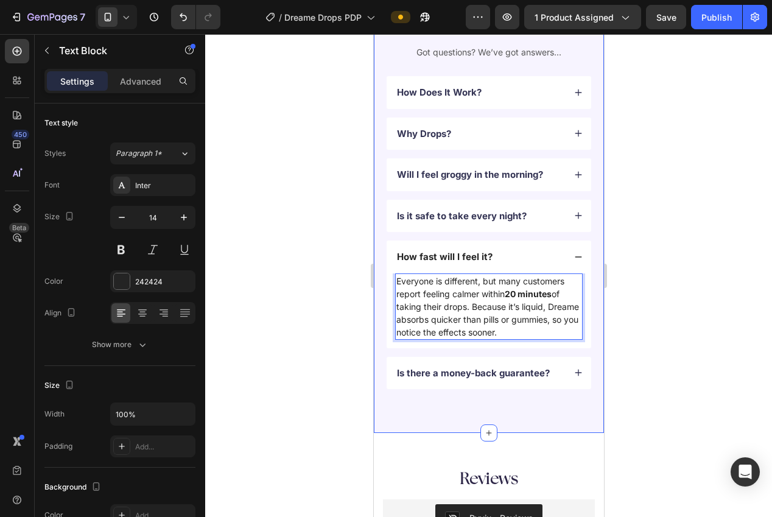
click at [642, 337] on div at bounding box center [488, 275] width 567 height 483
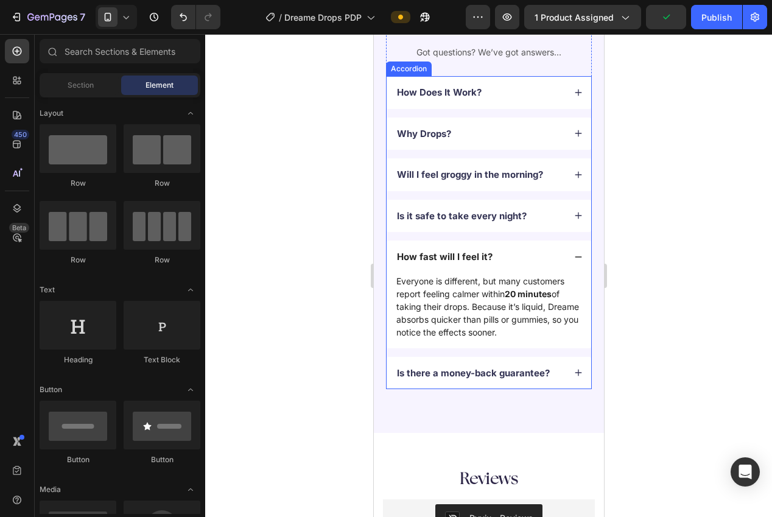
click at [574, 256] on icon at bounding box center [578, 257] width 9 height 9
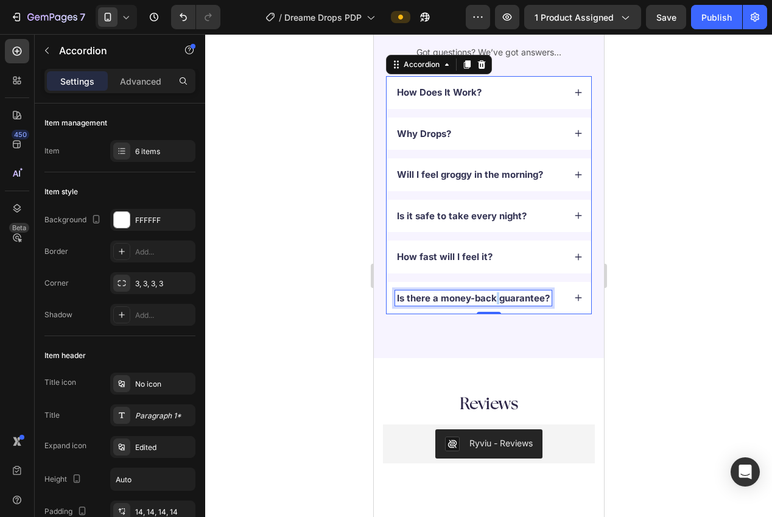
click at [494, 299] on p "Is there a money-back guarantee?" at bounding box center [472, 298] width 153 height 12
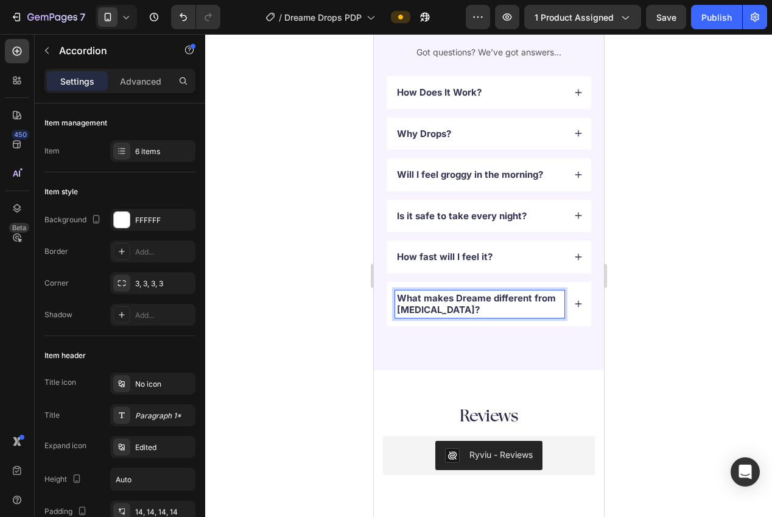
click at [627, 326] on div at bounding box center [488, 275] width 567 height 483
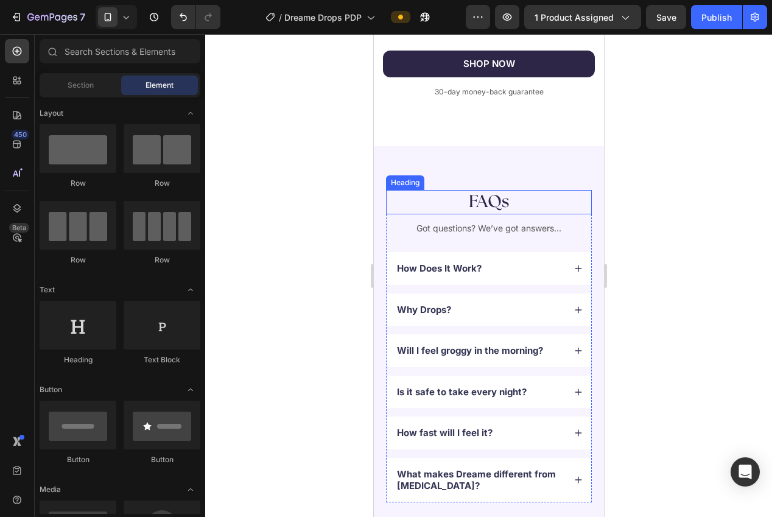
scroll to position [3284, 0]
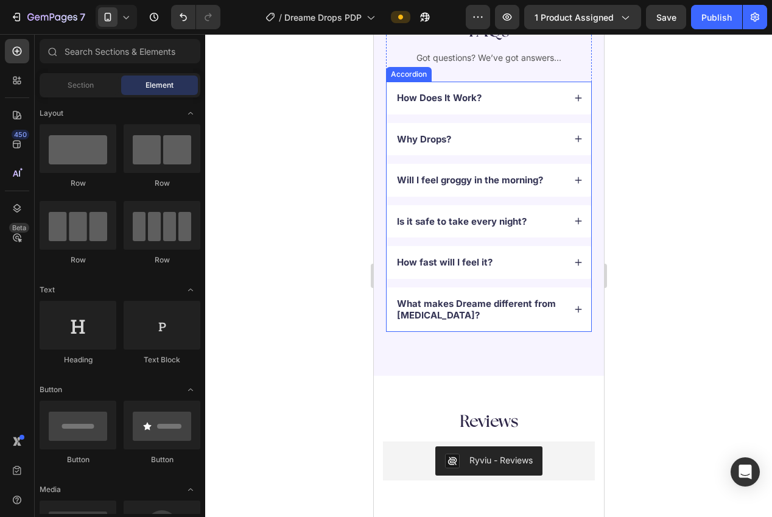
click at [468, 306] on p "What makes Dreame different from melatonin?" at bounding box center [479, 310] width 166 height 24
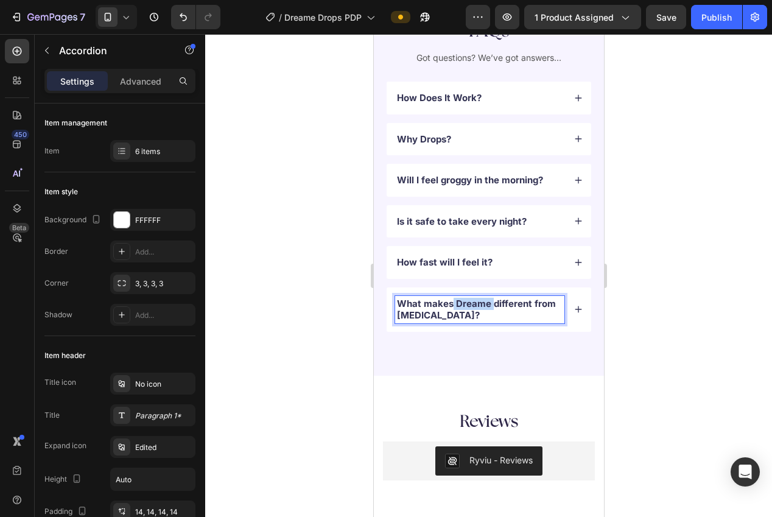
drag, startPoint x: 479, startPoint y: 303, endPoint x: 452, endPoint y: 306, distance: 26.3
click at [452, 306] on p "What makes Dreame different from melatonin?" at bounding box center [479, 310] width 166 height 24
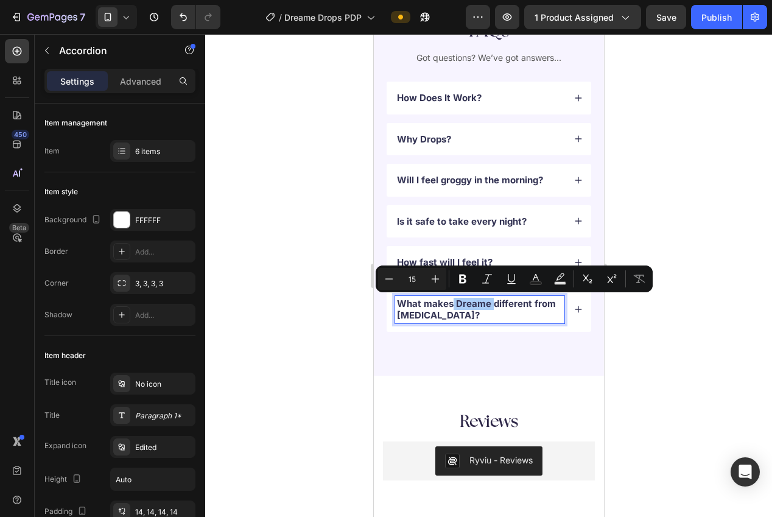
click at [632, 318] on div at bounding box center [488, 275] width 567 height 483
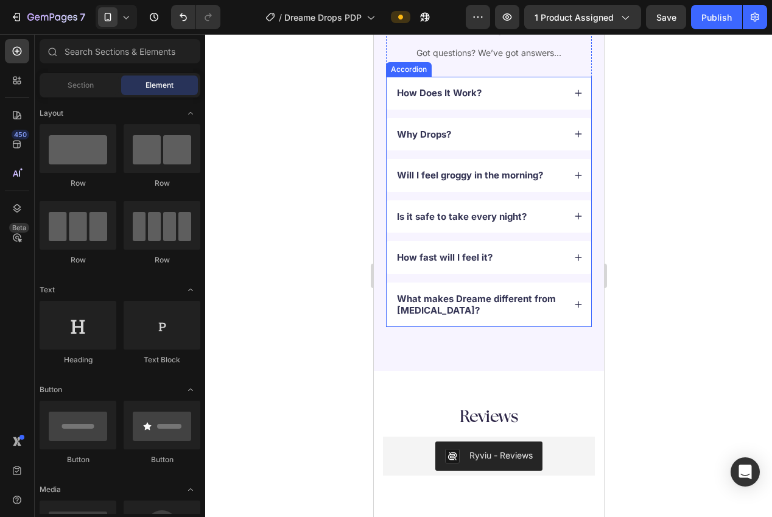
scroll to position [3342, 0]
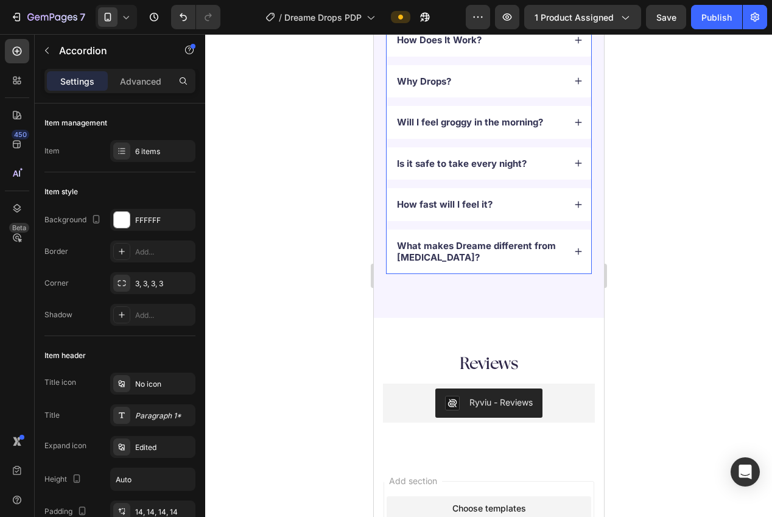
click at [438, 253] on p "What makes Dreame different from melatonin?" at bounding box center [479, 252] width 166 height 24
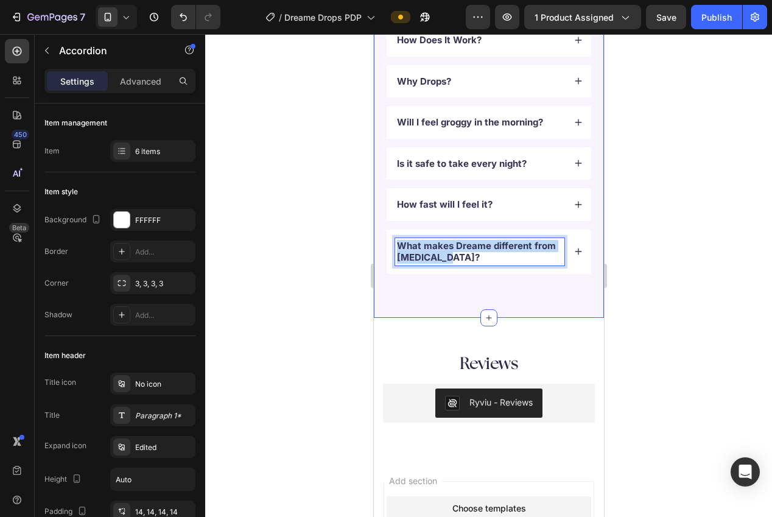
drag, startPoint x: 429, startPoint y: 255, endPoint x: 378, endPoint y: 244, distance: 52.3
click at [378, 244] on div "FAQs Heading Got questions? We’ve got answers... Text Block How Does It Work? W…" at bounding box center [488, 118] width 230 height 400
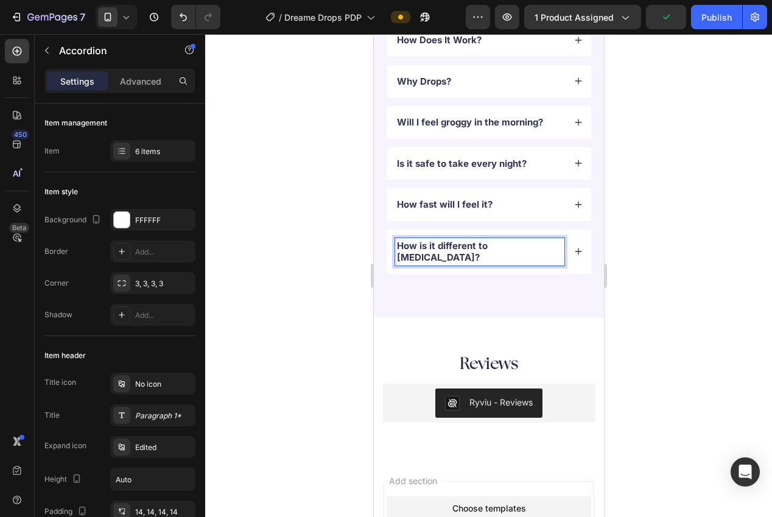
click at [665, 268] on div at bounding box center [488, 275] width 567 height 483
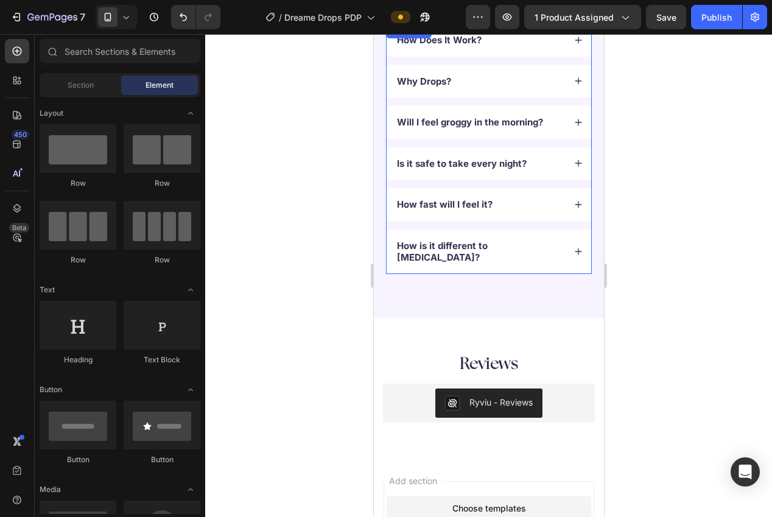
click at [570, 245] on div "How is it different to [MEDICAL_DATA]?" at bounding box center [488, 252] width 205 height 44
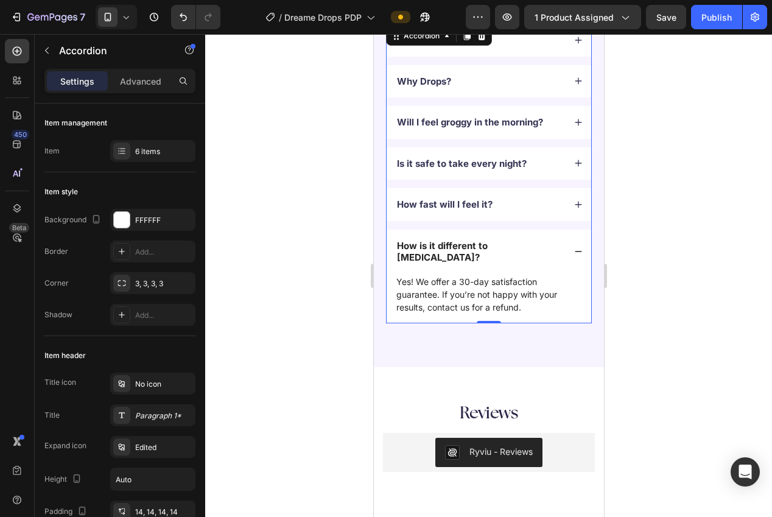
click at [474, 290] on p "Yes! We offer a 30-day satisfaction guarantee. If you’re not happy with your re…" at bounding box center [488, 294] width 185 height 38
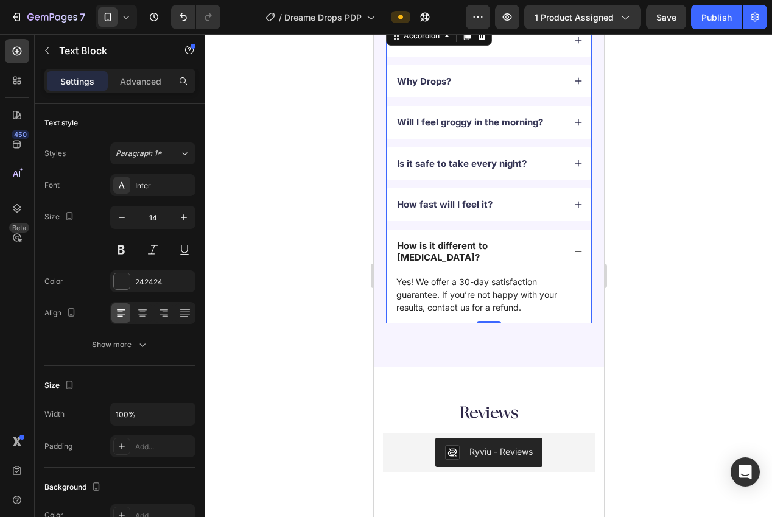
click at [474, 290] on p "Yes! We offer a 30-day satisfaction guarantee. If you’re not happy with your re…" at bounding box center [488, 294] width 185 height 38
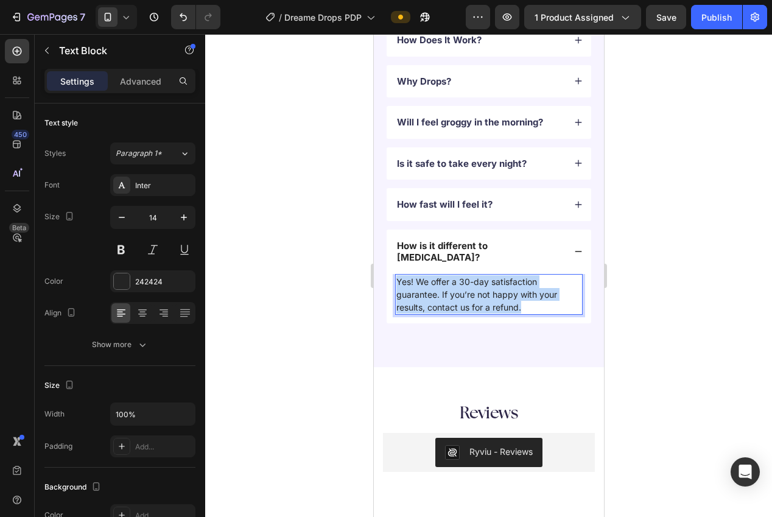
click at [474, 290] on p "Yes! We offer a 30-day satisfaction guarantee. If you’re not happy with your re…" at bounding box center [488, 294] width 185 height 38
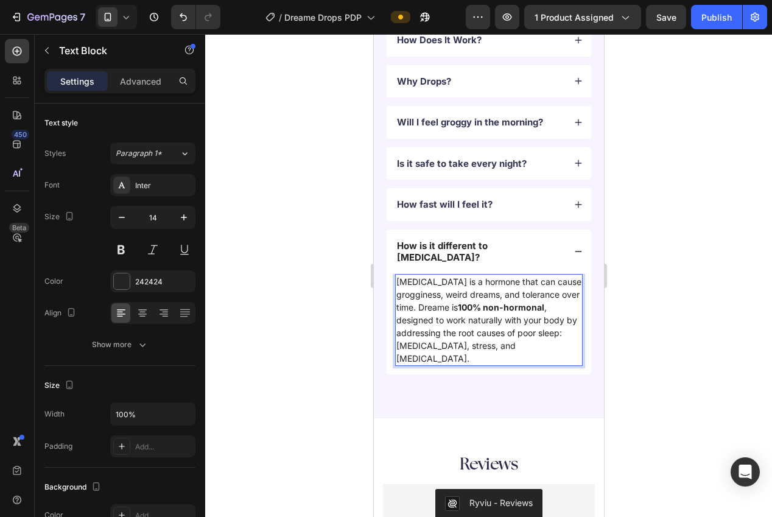
drag, startPoint x: 414, startPoint y: 295, endPoint x: 417, endPoint y: 301, distance: 6.3
click at [415, 296] on p "Melatonin is a hormone that can cause grogginess, weird dreams, and tolerance o…" at bounding box center [488, 320] width 185 height 90
drag, startPoint x: 418, startPoint y: 295, endPoint x: 415, endPoint y: 310, distance: 15.4
click at [418, 297] on p "Melatonin is a hormone that can cause grogginess, weird dreams, and tolerance o…" at bounding box center [488, 320] width 185 height 90
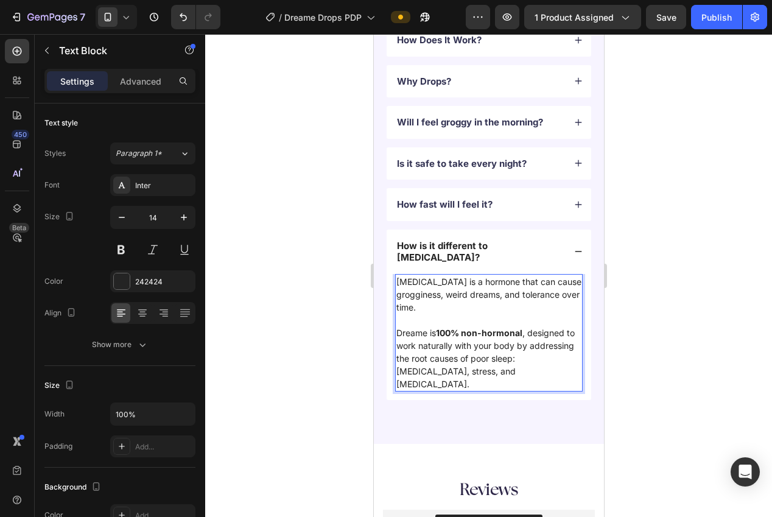
drag, startPoint x: 409, startPoint y: 346, endPoint x: 412, endPoint y: 353, distance: 7.1
click at [409, 346] on p "Dreame is 100% non-hormonal , designed to work naturally with your body by addr…" at bounding box center [488, 358] width 185 height 64
click at [466, 350] on p "Dreame is 100% non-hormonal , designed to work naturally with your body by addr…" at bounding box center [488, 358] width 185 height 64
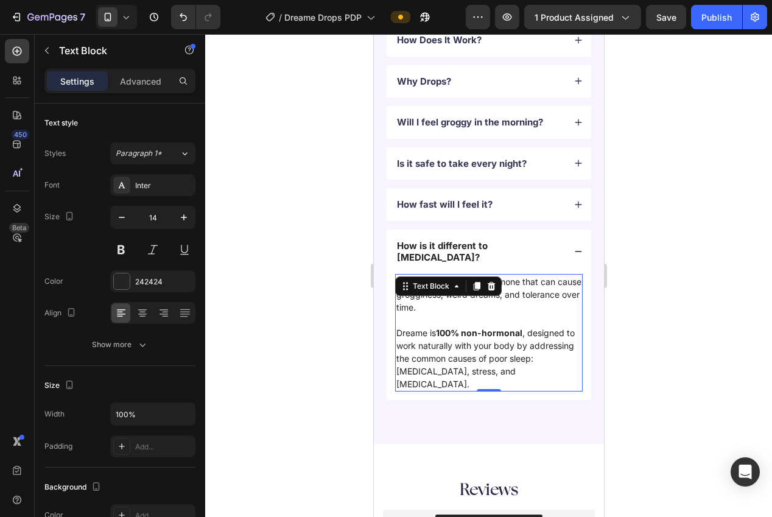
click at [640, 320] on div at bounding box center [488, 275] width 567 height 483
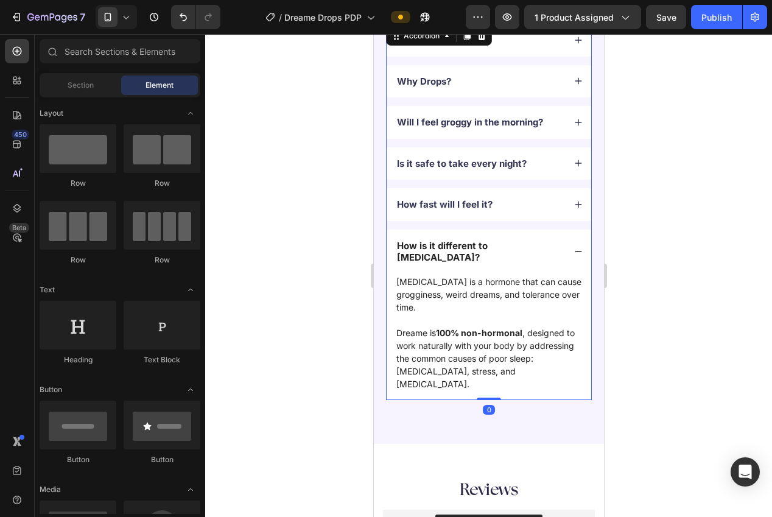
drag, startPoint x: 575, startPoint y: 244, endPoint x: 593, endPoint y: 252, distance: 18.6
click at [575, 247] on icon at bounding box center [578, 251] width 9 height 9
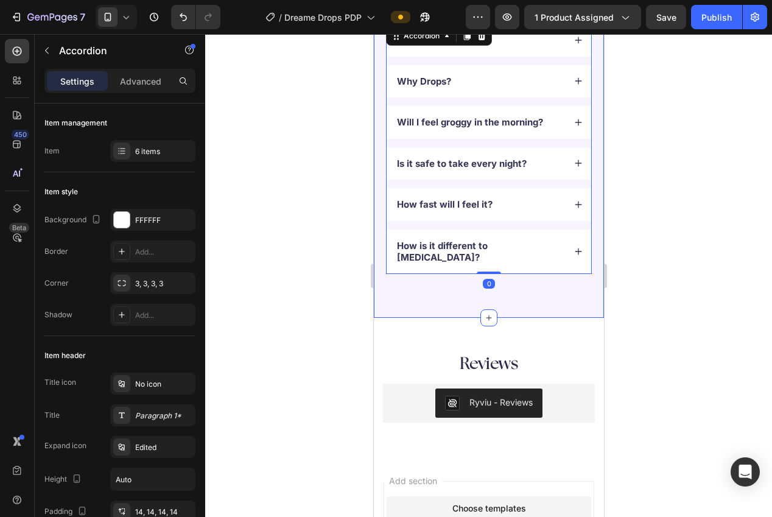
click at [655, 272] on div at bounding box center [488, 275] width 567 height 483
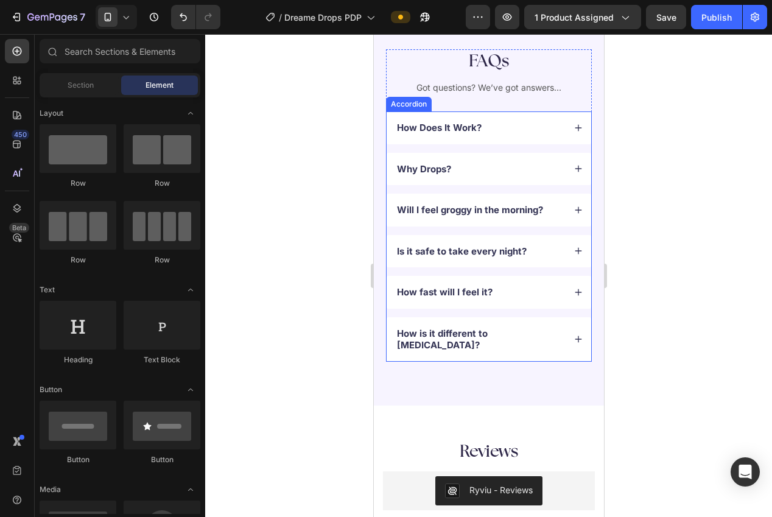
scroll to position [3253, 0]
drag, startPoint x: 398, startPoint y: 103, endPoint x: 381, endPoint y: 107, distance: 17.6
click at [398, 103] on div "Accordion" at bounding box center [421, 100] width 65 height 15
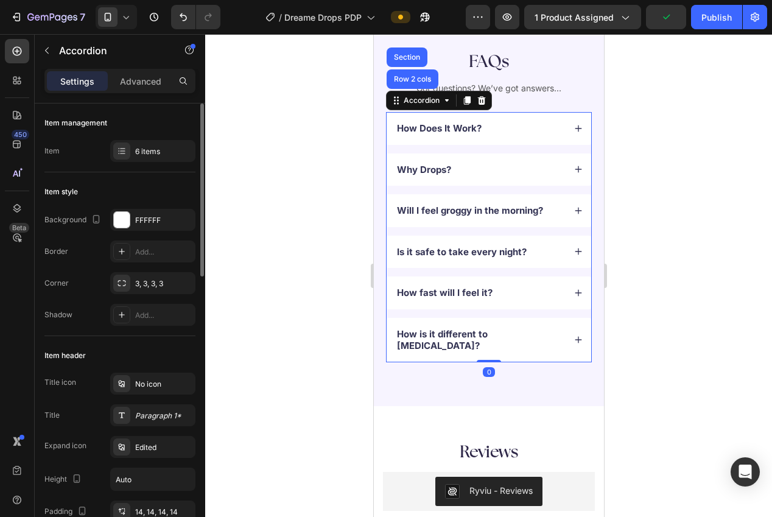
drag, startPoint x: 144, startPoint y: 154, endPoint x: 185, endPoint y: 180, distance: 49.0
click at [143, 154] on div "6 items" at bounding box center [163, 151] width 57 height 11
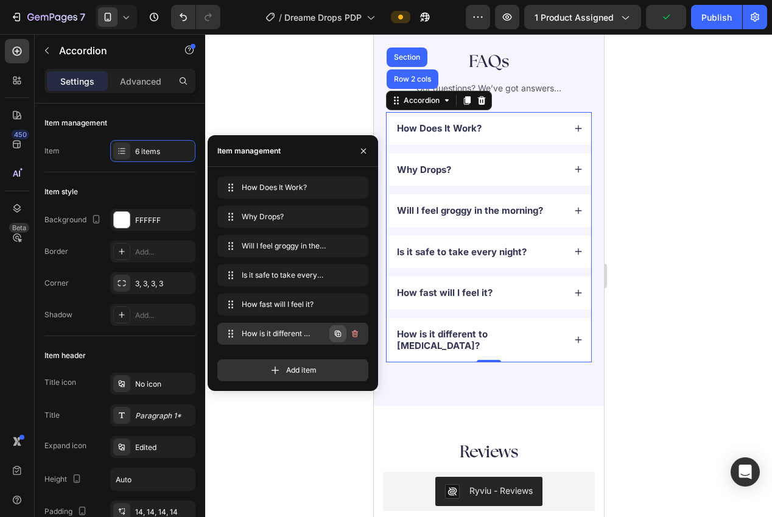
click at [340, 336] on icon "button" at bounding box center [338, 334] width 10 height 10
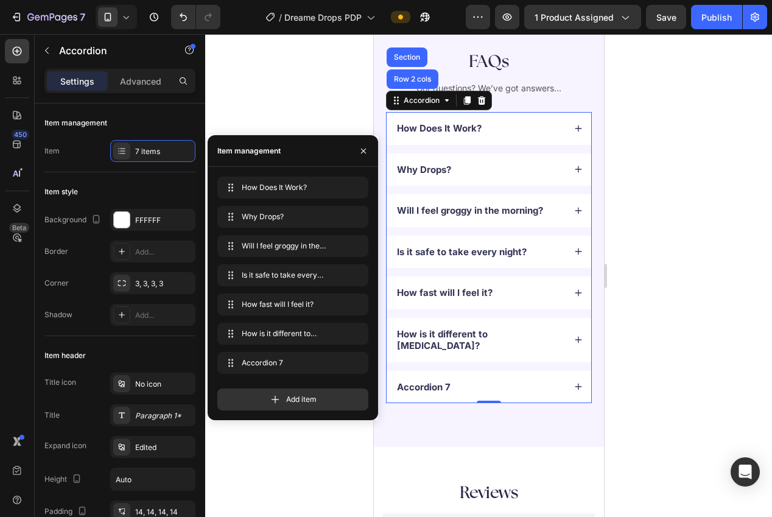
drag, startPoint x: 630, startPoint y: 356, endPoint x: 621, endPoint y: 356, distance: 9.7
click at [621, 356] on div at bounding box center [488, 275] width 567 height 483
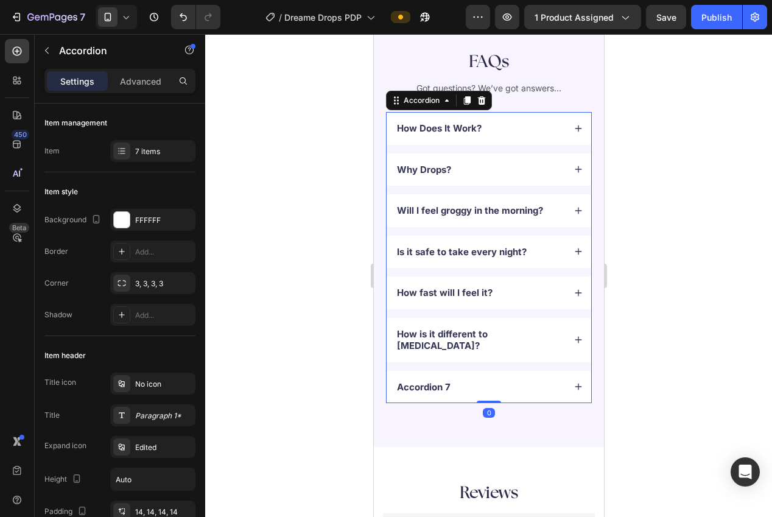
click at [426, 379] on div "Accordion 7" at bounding box center [423, 387] width 57 height 16
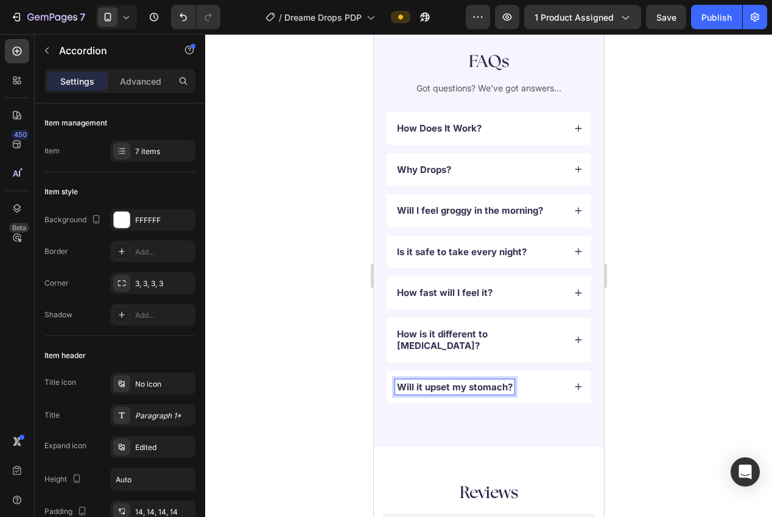
drag, startPoint x: 636, startPoint y: 374, endPoint x: 618, endPoint y: 376, distance: 18.4
click at [637, 374] on div at bounding box center [488, 275] width 567 height 483
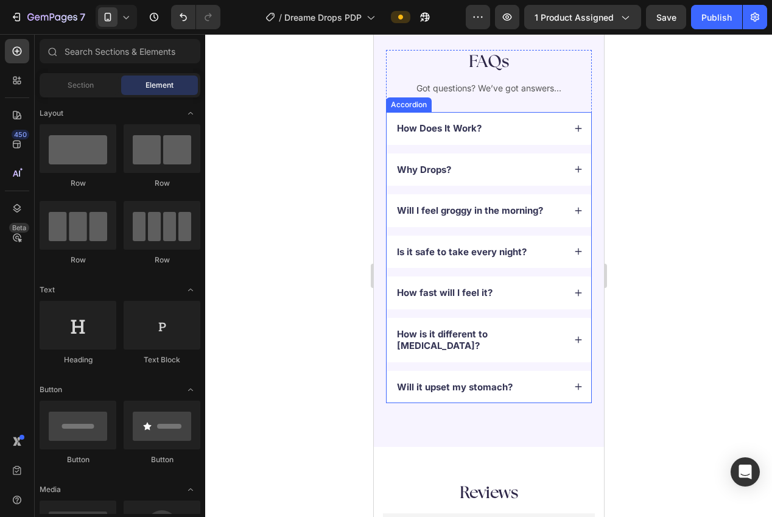
click at [569, 378] on div "Will it upset my stomach?" at bounding box center [488, 387] width 205 height 33
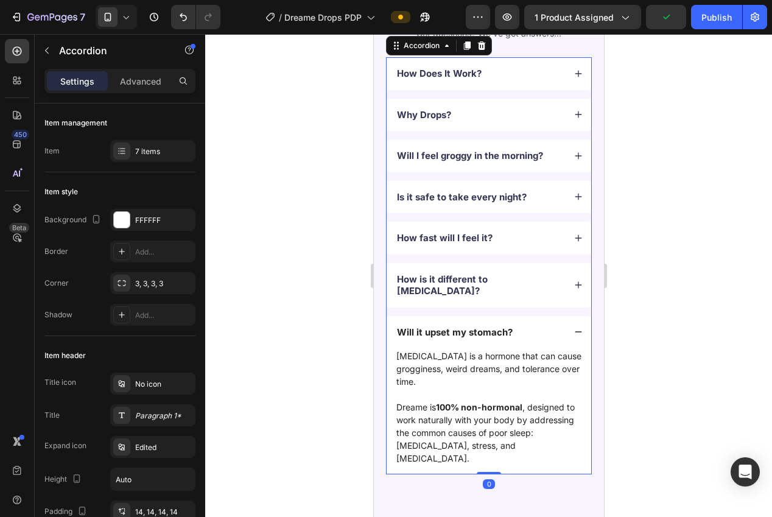
scroll to position [3348, 0]
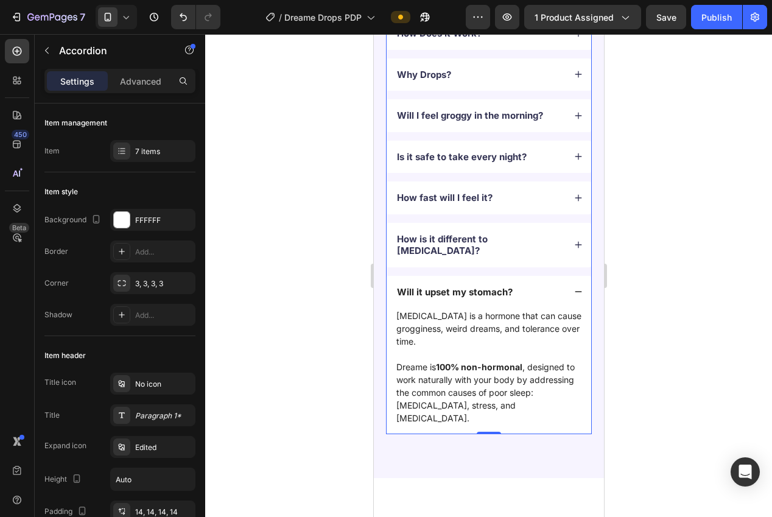
click at [481, 362] on strong "100% non-hormonal" at bounding box center [478, 367] width 86 height 10
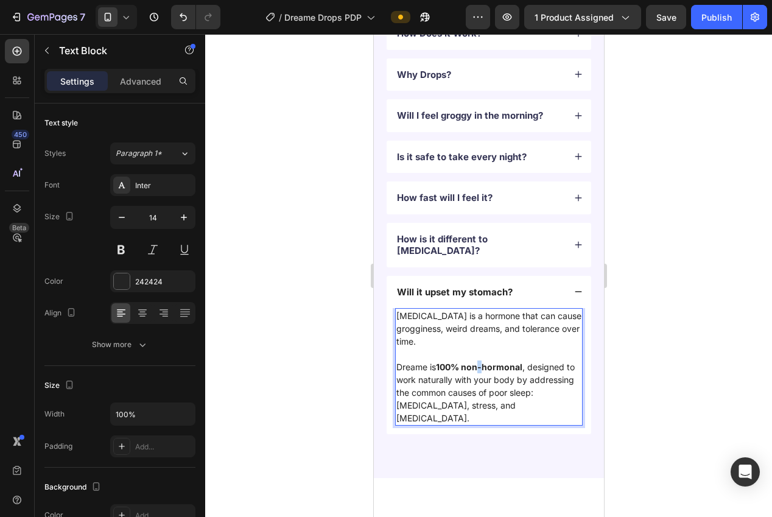
click at [481, 362] on strong "100% non-hormonal" at bounding box center [478, 367] width 86 height 10
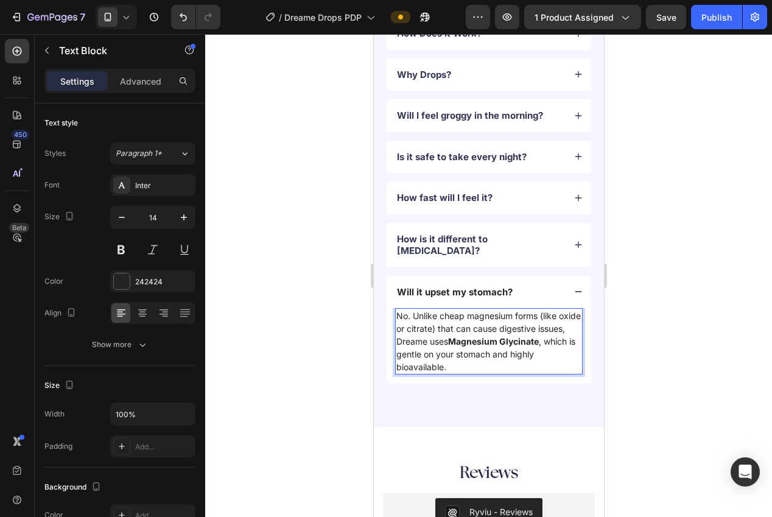
click at [691, 351] on div at bounding box center [488, 275] width 567 height 483
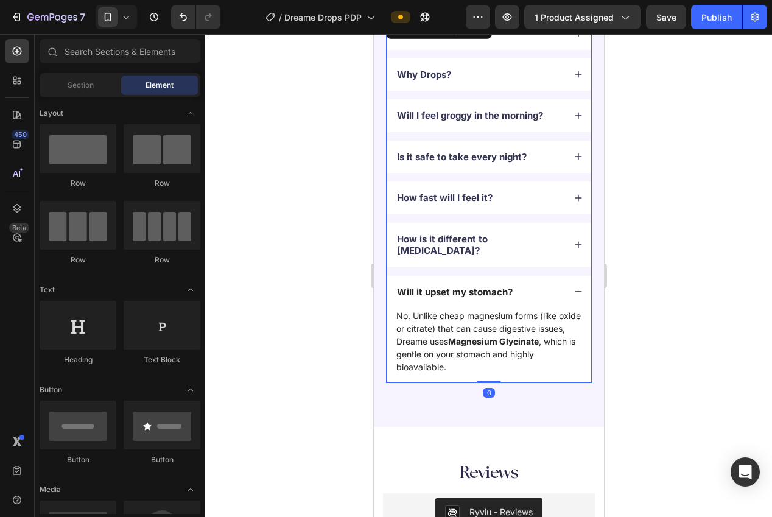
drag, startPoint x: 580, startPoint y: 281, endPoint x: 600, endPoint y: 285, distance: 20.5
click at [580, 287] on icon at bounding box center [578, 291] width 9 height 9
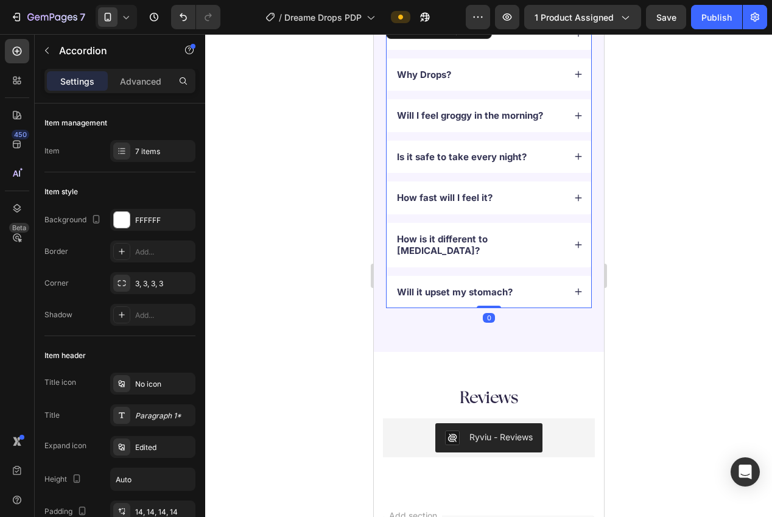
click at [671, 298] on div at bounding box center [488, 275] width 567 height 483
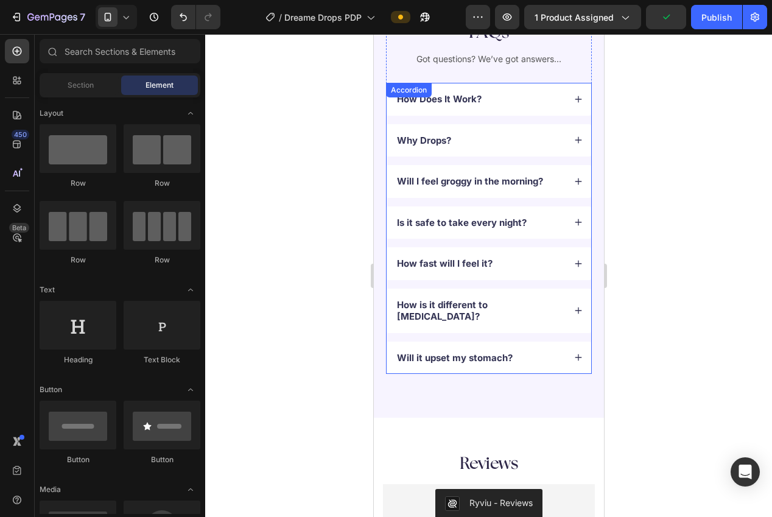
scroll to position [3246, 0]
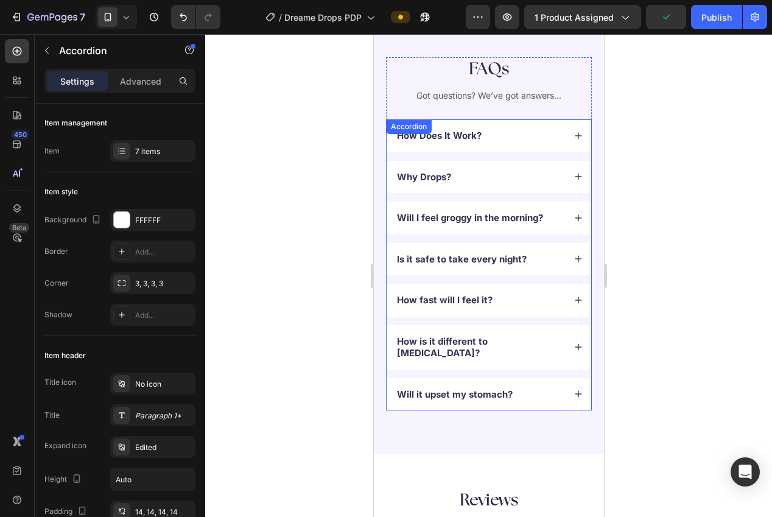
click at [414, 128] on div "How Does It Work? Why Drops? Will I feel groggy in the morning? Is it safe to t…" at bounding box center [488, 264] width 206 height 291
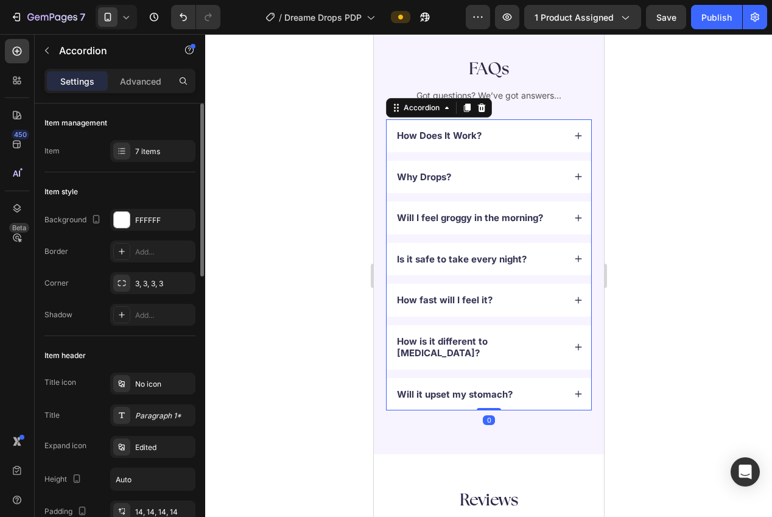
drag, startPoint x: 144, startPoint y: 156, endPoint x: 176, endPoint y: 174, distance: 36.8
click at [143, 155] on div "7 items" at bounding box center [163, 151] width 57 height 11
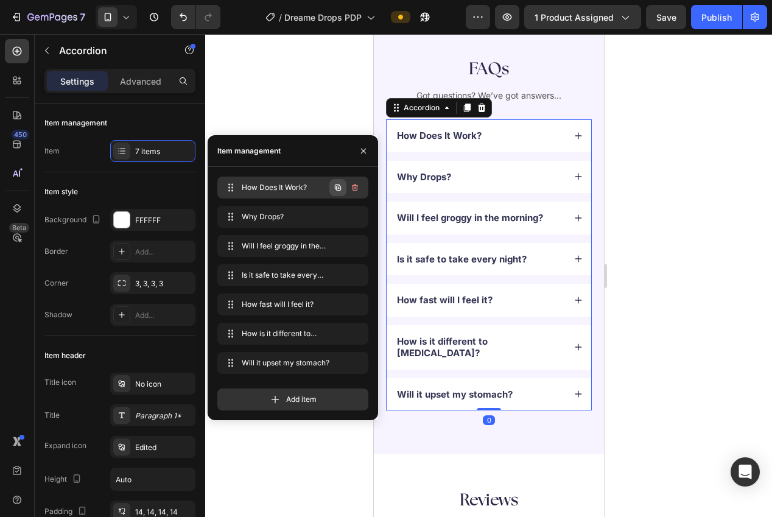
click at [340, 186] on icon "button" at bounding box center [338, 188] width 10 height 10
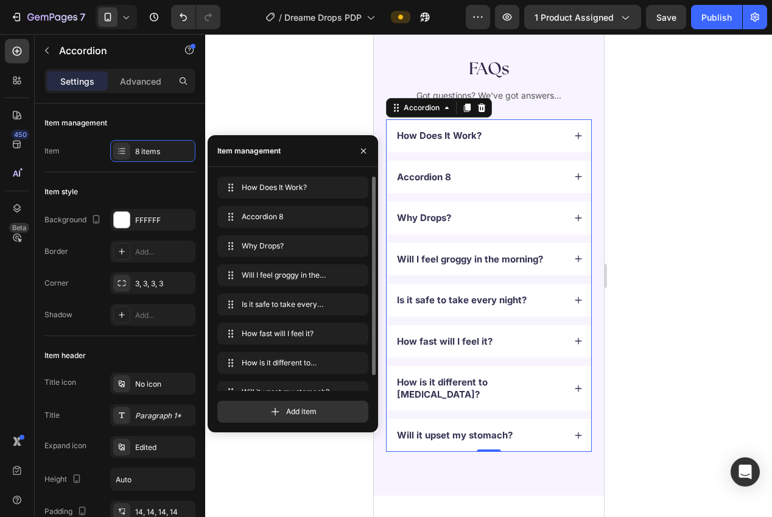
click at [669, 189] on div at bounding box center [488, 275] width 567 height 483
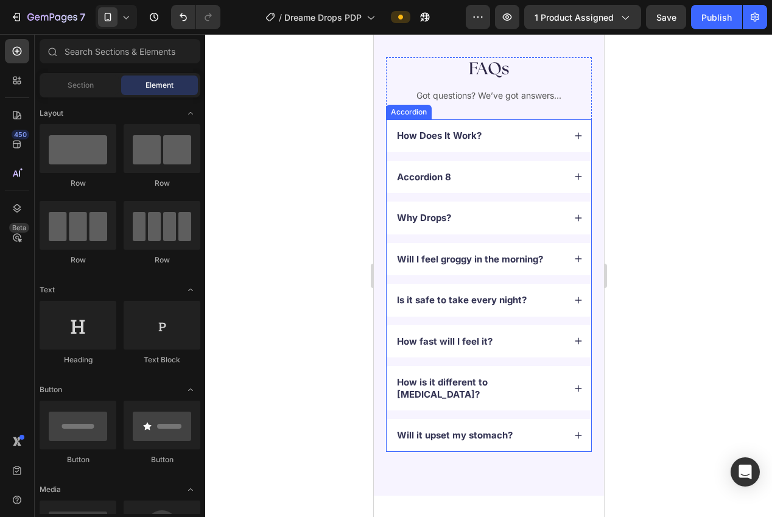
click at [420, 181] on div "Accordion 8" at bounding box center [424, 177] width 58 height 16
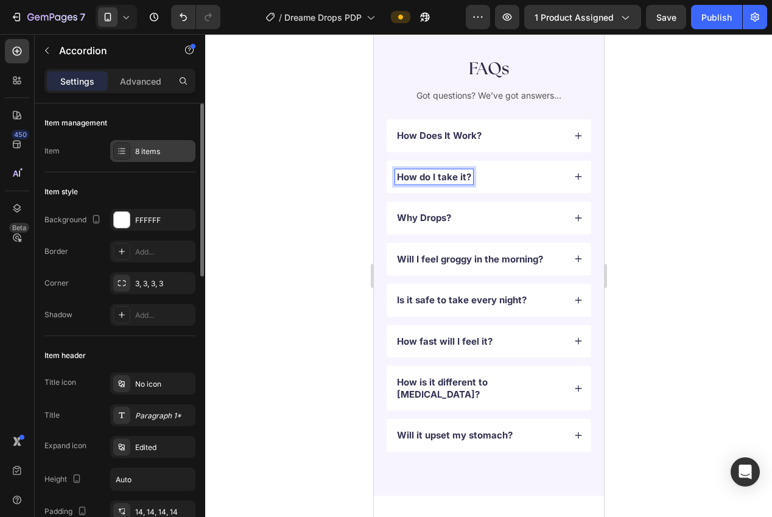
click at [142, 159] on div "8 items" at bounding box center [152, 151] width 85 height 22
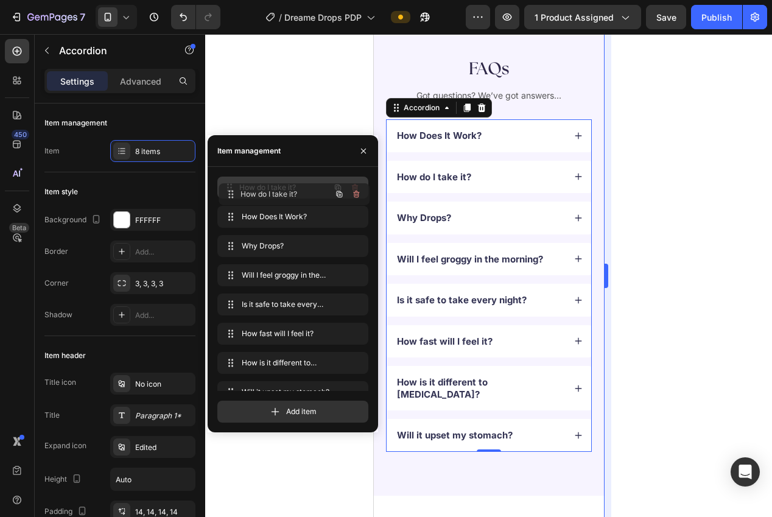
drag, startPoint x: 223, startPoint y: 217, endPoint x: 607, endPoint y: 209, distance: 383.7
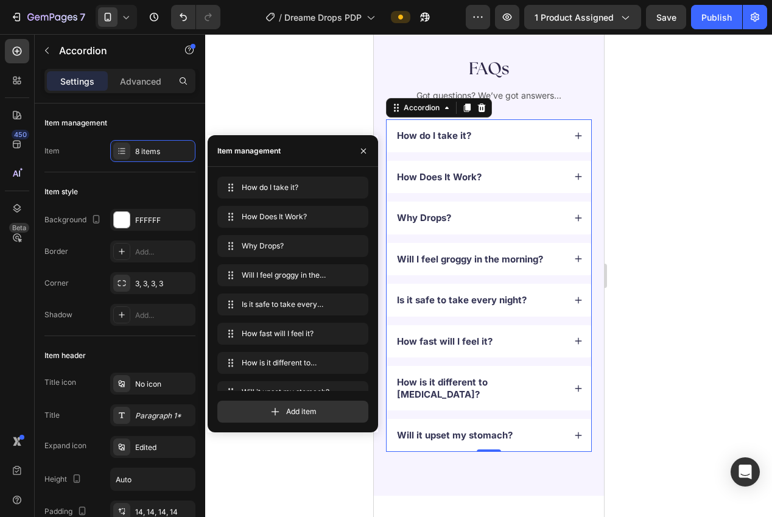
click at [644, 206] on div at bounding box center [488, 275] width 567 height 483
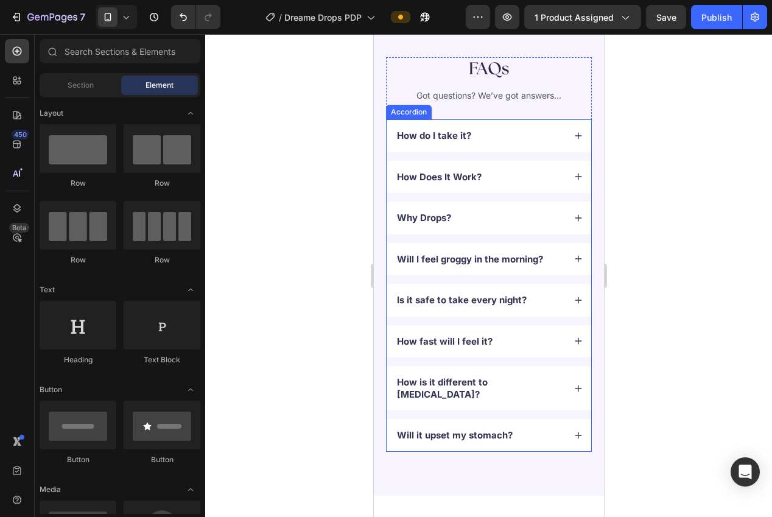
click at [575, 134] on icon at bounding box center [578, 136] width 9 height 9
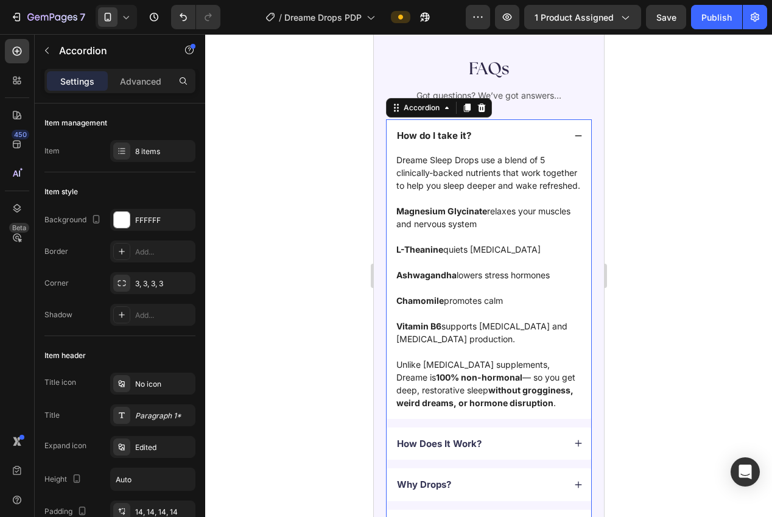
click at [575, 443] on icon at bounding box center [578, 443] width 9 height 9
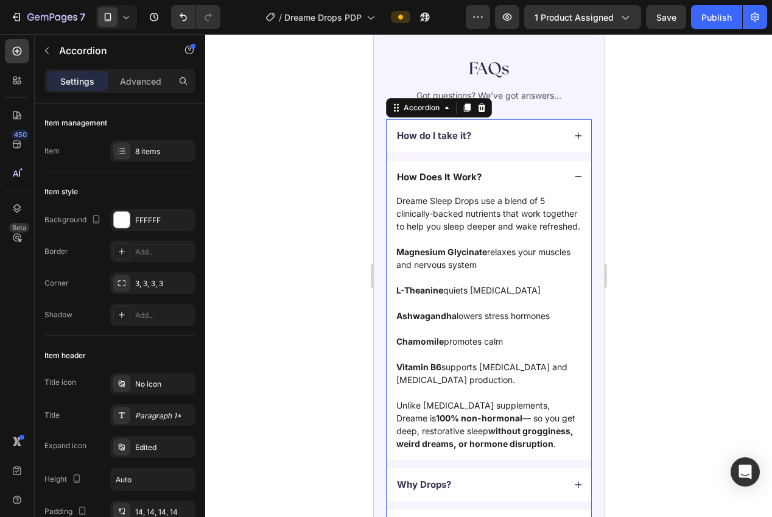
click at [579, 175] on icon at bounding box center [578, 176] width 9 height 9
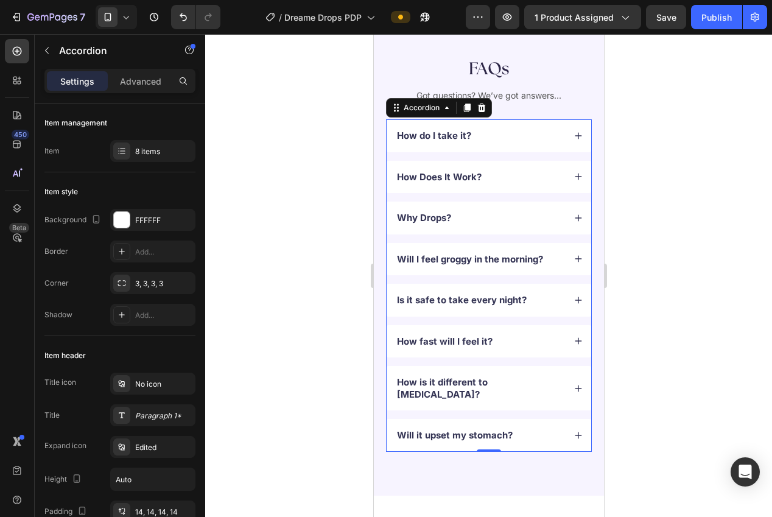
click at [572, 138] on div "How do I take it?" at bounding box center [488, 135] width 205 height 33
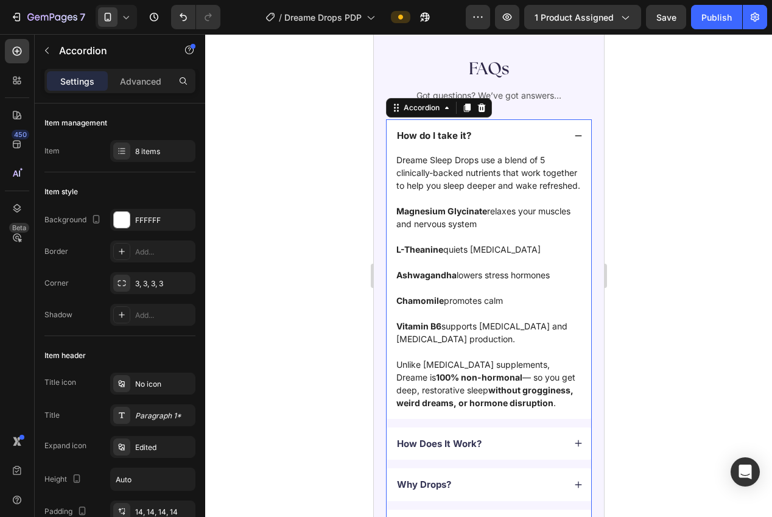
click at [491, 193] on p at bounding box center [488, 198] width 185 height 13
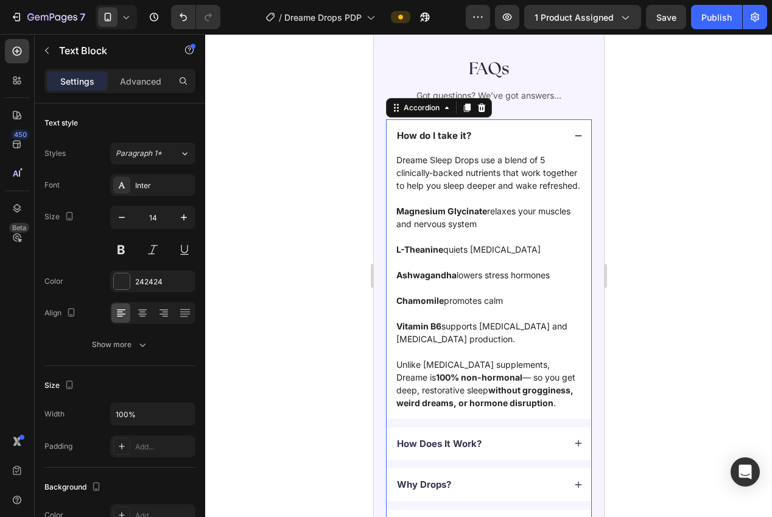
click at [491, 193] on p at bounding box center [488, 198] width 185 height 13
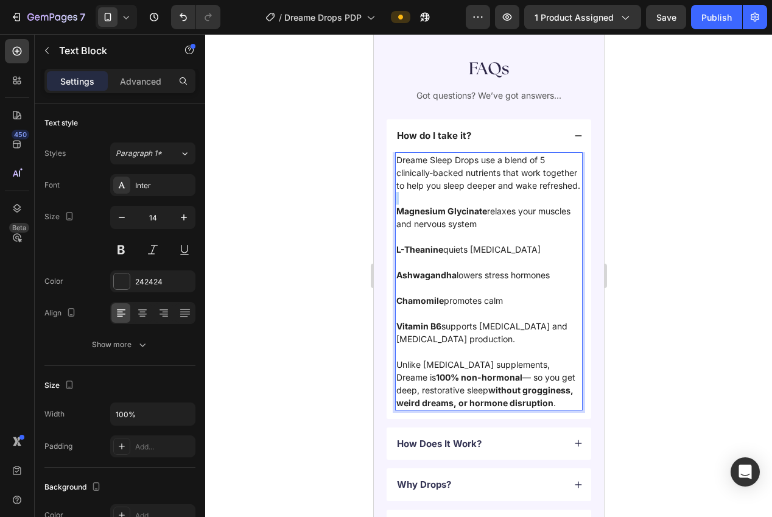
click at [491, 193] on p "Rich Text Editor. Editing area: main" at bounding box center [488, 198] width 185 height 13
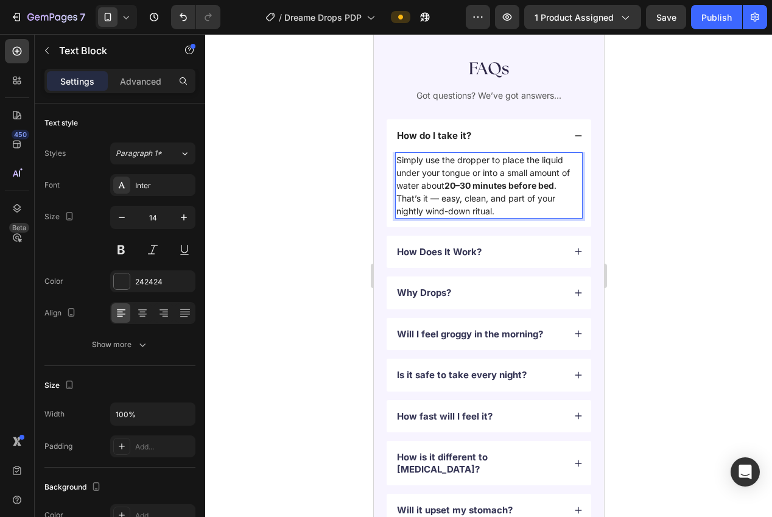
click at [652, 239] on div at bounding box center [488, 275] width 567 height 483
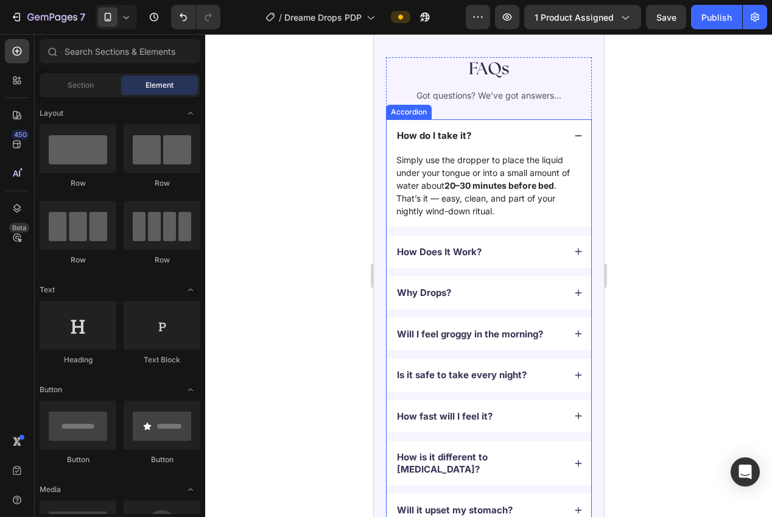
click at [570, 138] on div "How do I take it?" at bounding box center [488, 135] width 205 height 33
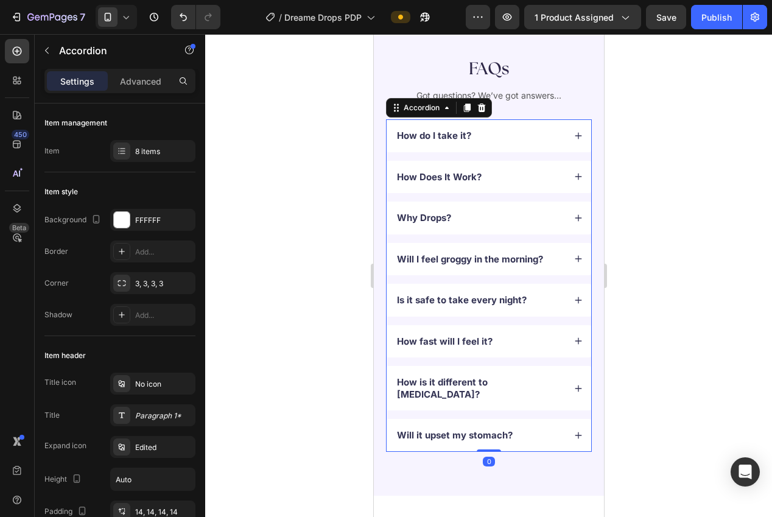
click at [660, 209] on div at bounding box center [488, 275] width 567 height 483
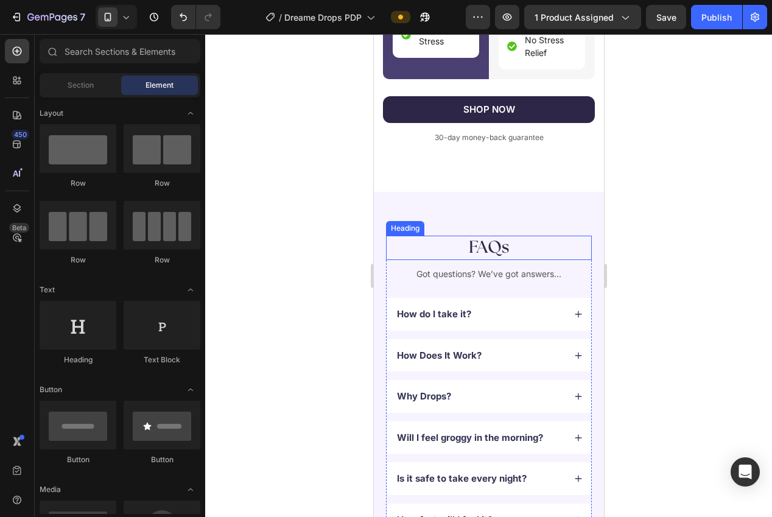
scroll to position [3259, 0]
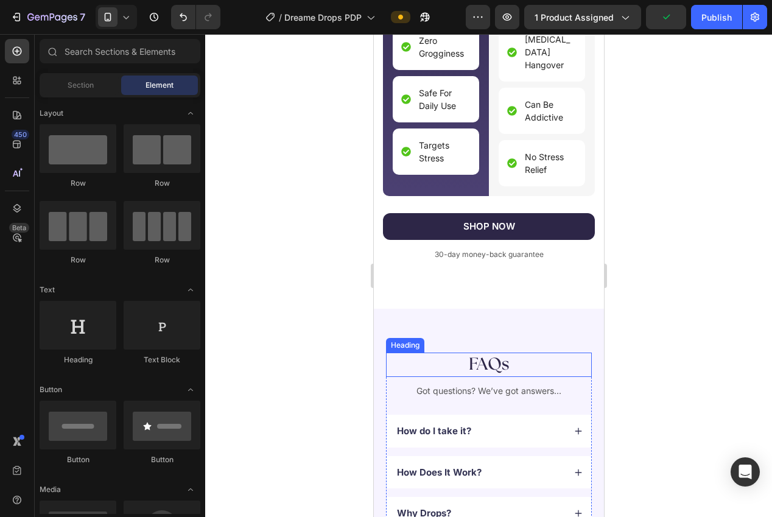
click at [465, 353] on h2 "FAQs" at bounding box center [488, 365] width 206 height 24
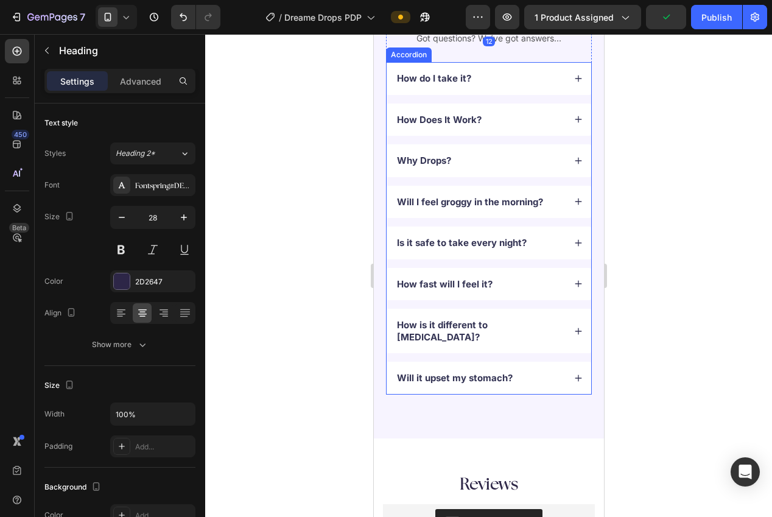
scroll to position [3379, 0]
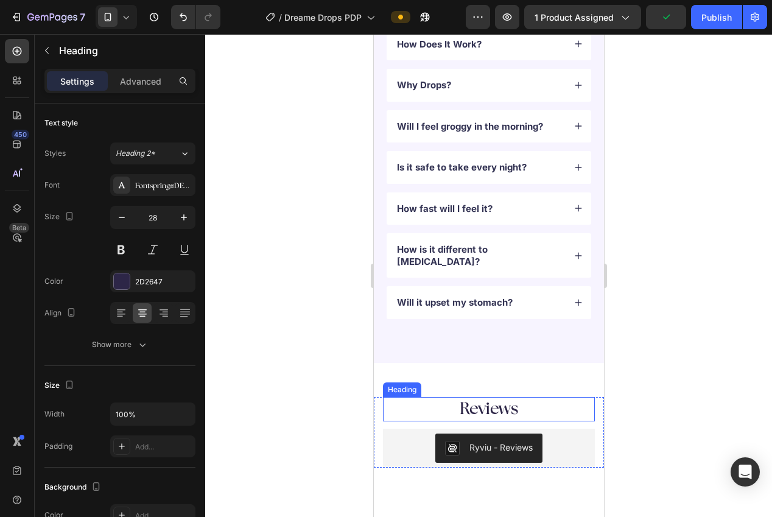
click at [499, 397] on h2 "Reviews" at bounding box center [488, 409] width 212 height 24
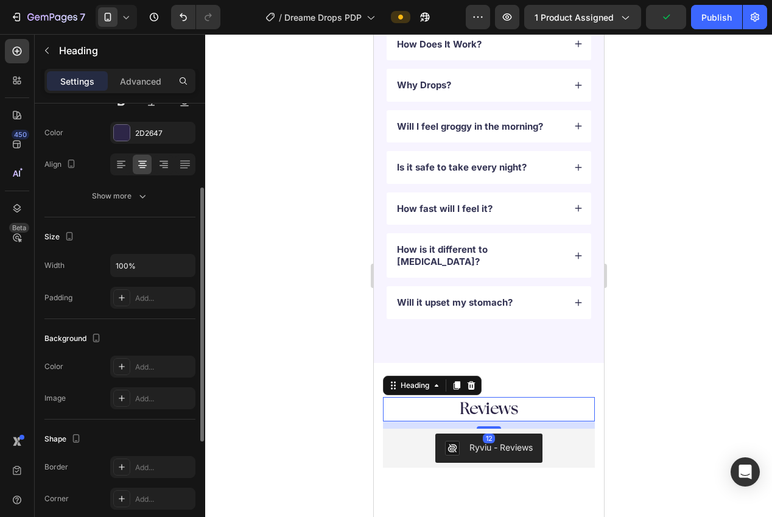
click at [646, 359] on div at bounding box center [488, 275] width 567 height 483
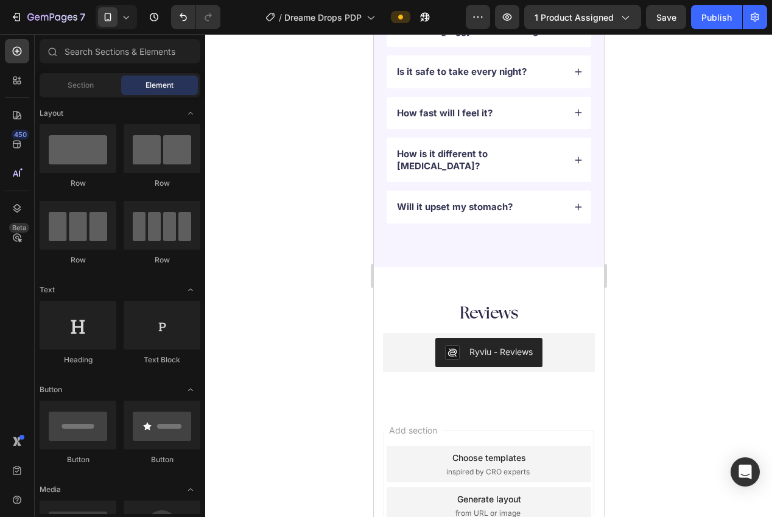
scroll to position [3549, 0]
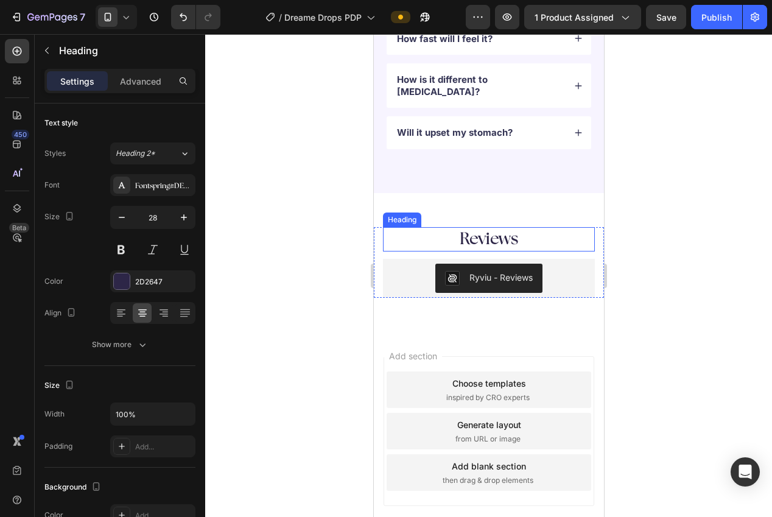
click at [475, 227] on h2 "Reviews" at bounding box center [488, 239] width 212 height 24
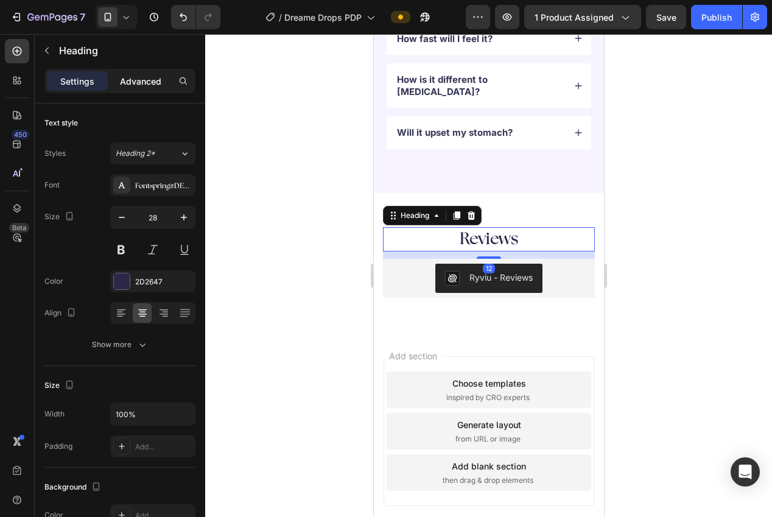
click at [125, 76] on p "Advanced" at bounding box center [140, 81] width 41 height 13
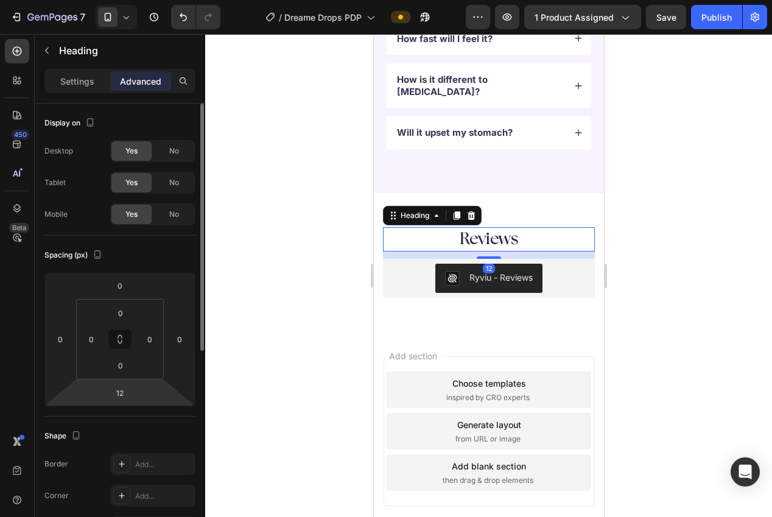
click at [135, 0] on html "7 Version history / Dreame Drops PDP Preview 1 product assigned Save Publish 45…" at bounding box center [386, 0] width 772 height 0
type input "24"
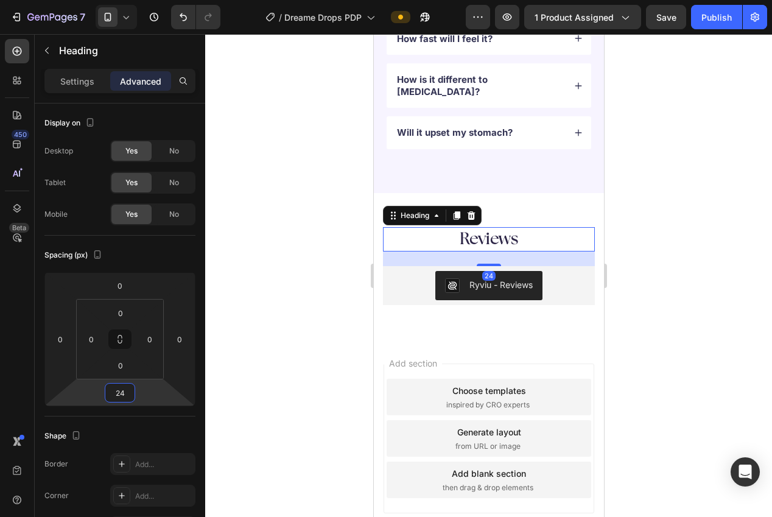
click at [281, 395] on div at bounding box center [488, 275] width 567 height 483
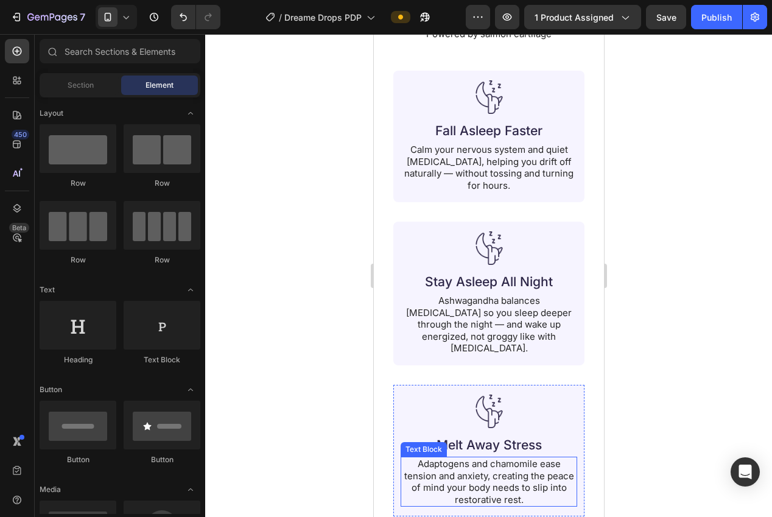
scroll to position [1135, 0]
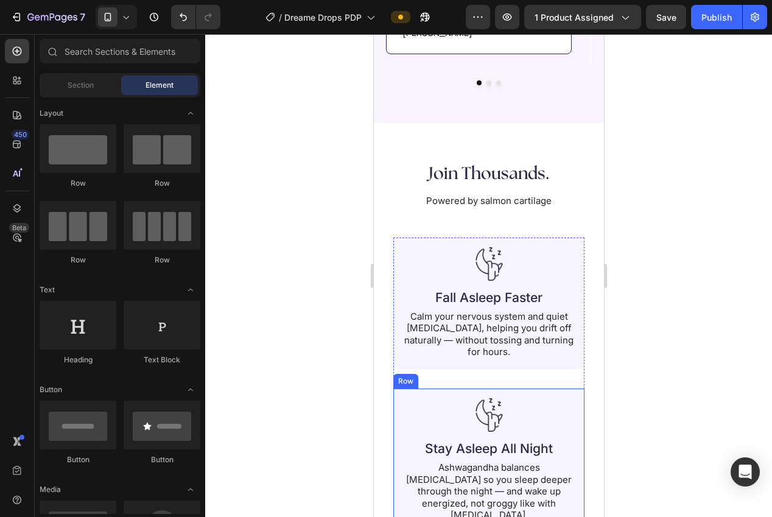
click at [468, 311] on p "Calm your nervous system and quiet [MEDICAL_DATA], helping you drift off natura…" at bounding box center [488, 335] width 174 height 48
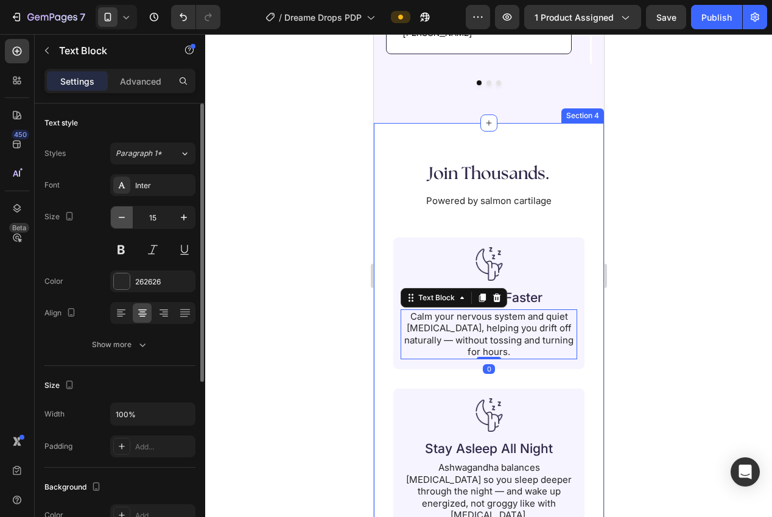
click at [121, 221] on icon "button" at bounding box center [122, 217] width 12 height 12
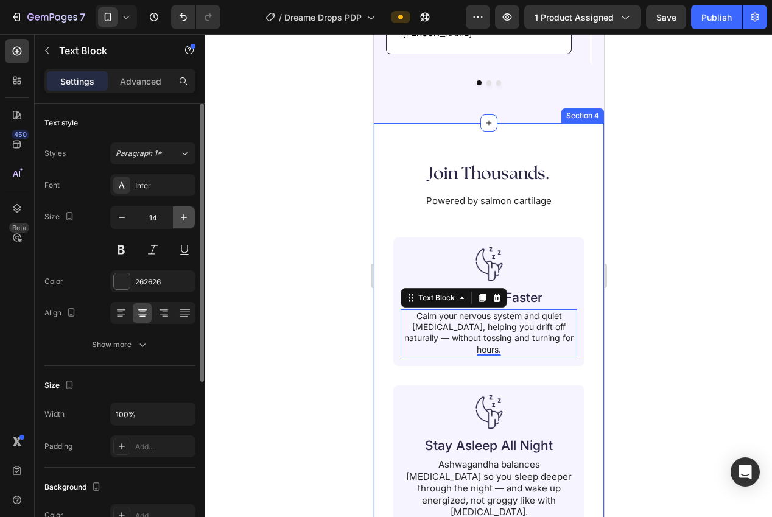
click at [183, 219] on icon "button" at bounding box center [184, 217] width 6 height 6
type input "15"
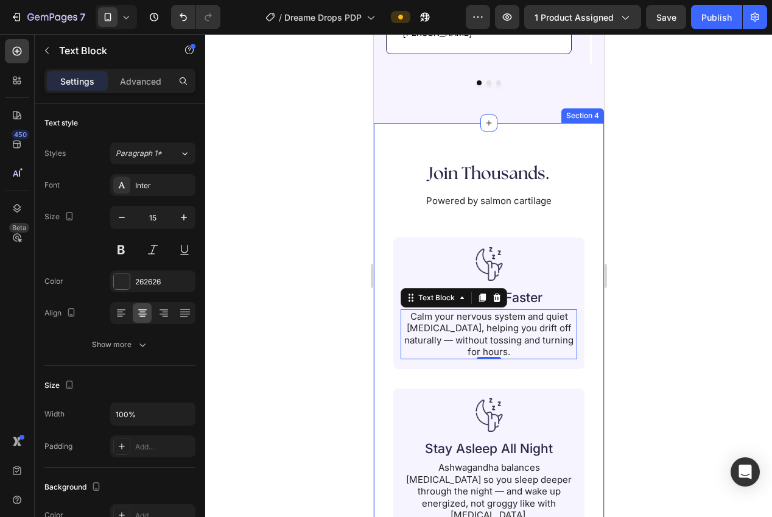
click at [320, 294] on div at bounding box center [488, 275] width 567 height 483
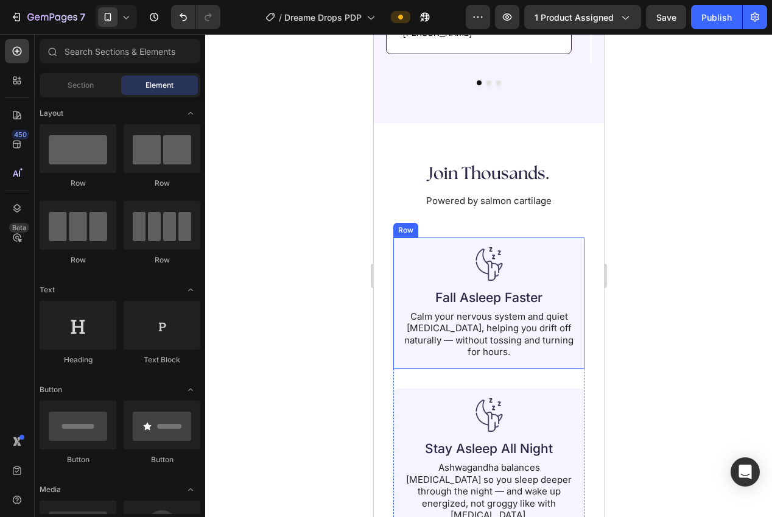
drag, startPoint x: 395, startPoint y: 340, endPoint x: 388, endPoint y: 339, distance: 6.9
click at [393, 340] on div "Image Fall Asleep Faster Heading Calm your nervous system and quiet racing thou…" at bounding box center [488, 304] width 191 height 132
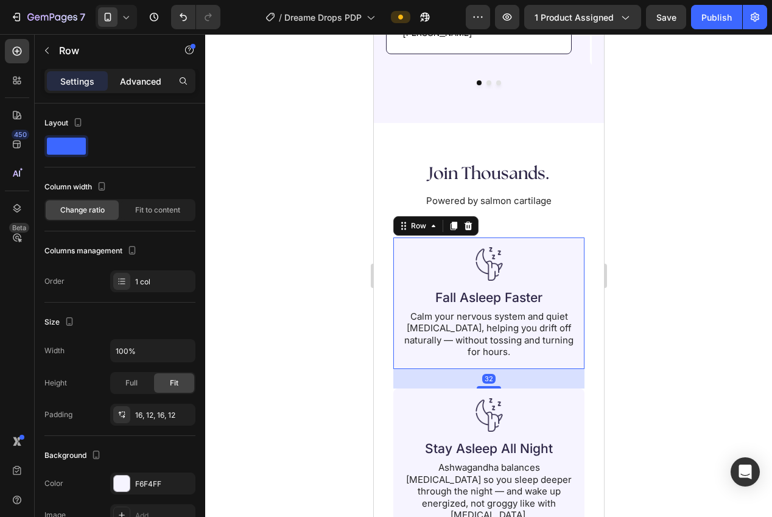
click at [140, 85] on p "Advanced" at bounding box center [140, 81] width 41 height 13
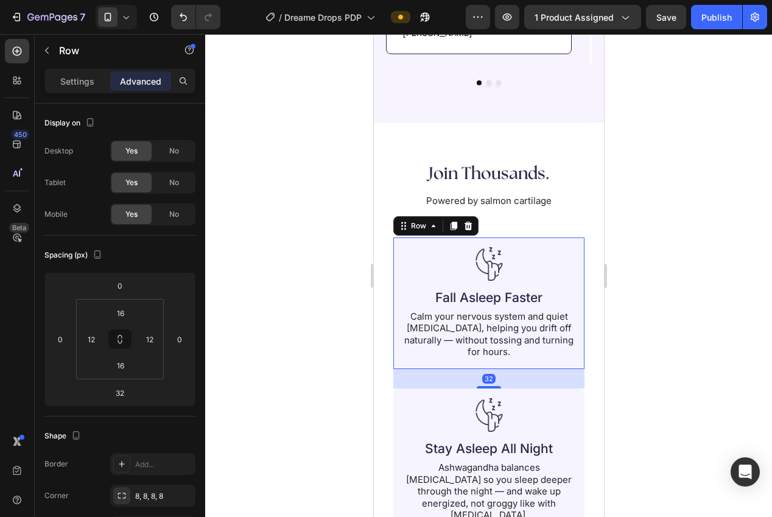
click at [241, 216] on div at bounding box center [488, 275] width 567 height 483
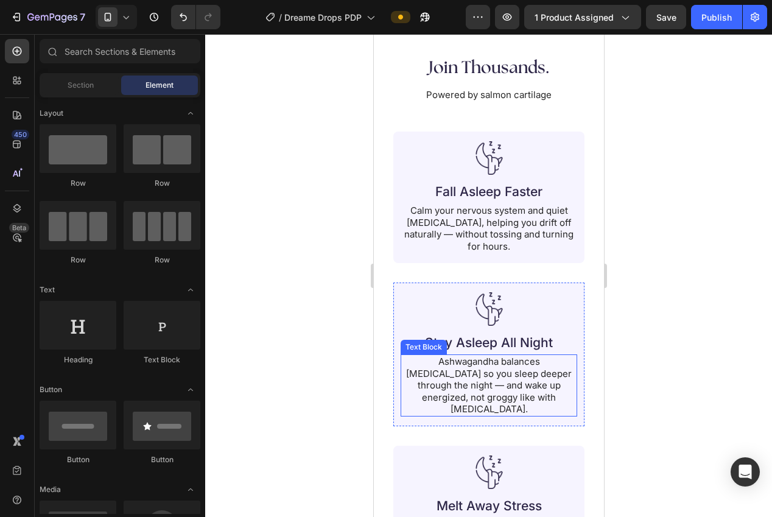
scroll to position [1210, 0]
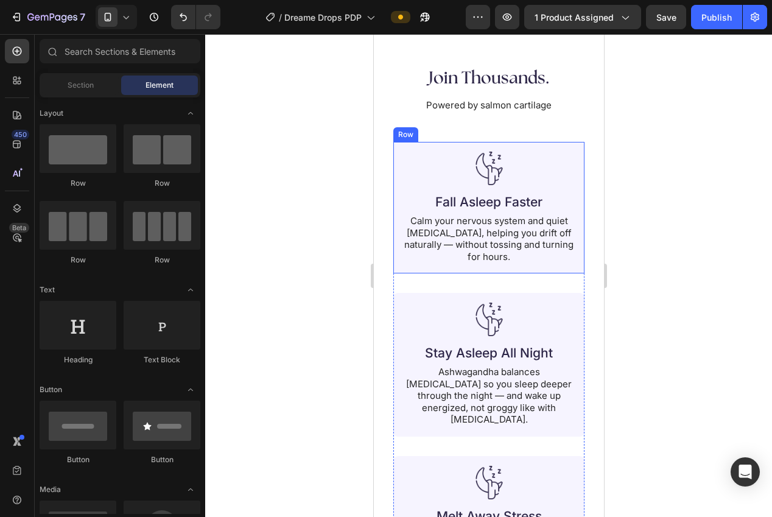
click at [394, 254] on div "Image Fall Asleep Faster Heading Calm your nervous system and quiet racing thou…" at bounding box center [488, 208] width 191 height 132
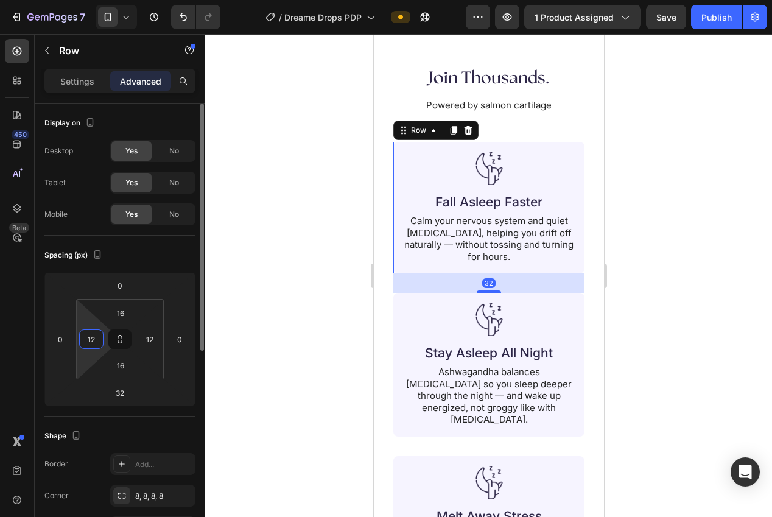
click at [94, 347] on input "12" at bounding box center [91, 339] width 18 height 18
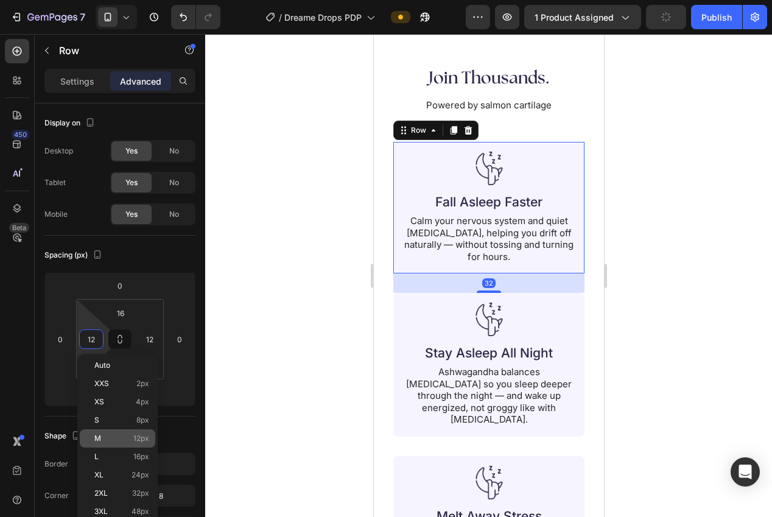
click at [142, 452] on span "16px" at bounding box center [141, 456] width 16 height 9
type input "16"
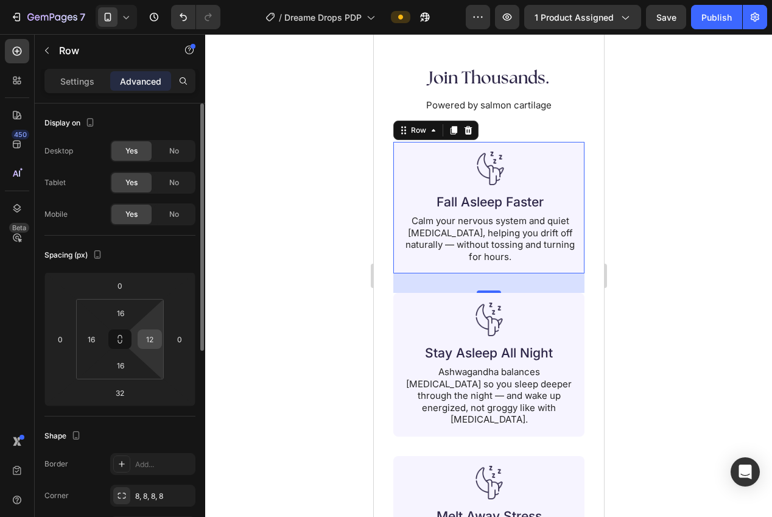
click at [149, 335] on input "12" at bounding box center [150, 339] width 18 height 18
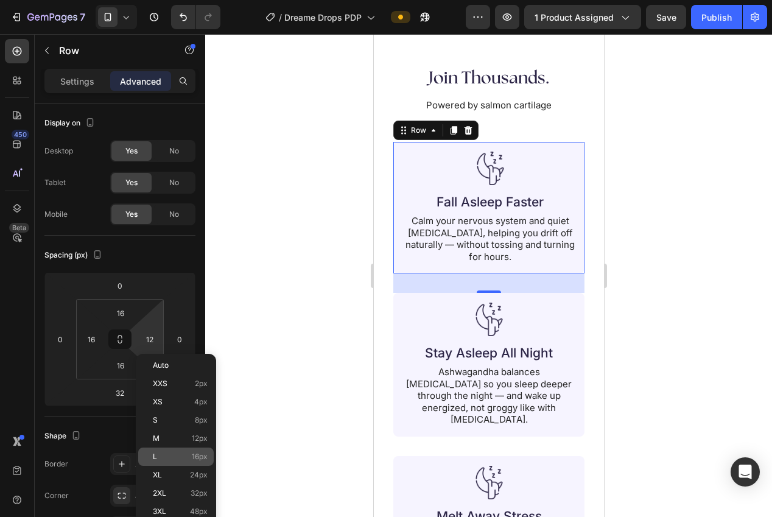
click at [192, 452] on span "16px" at bounding box center [200, 456] width 16 height 9
type input "16"
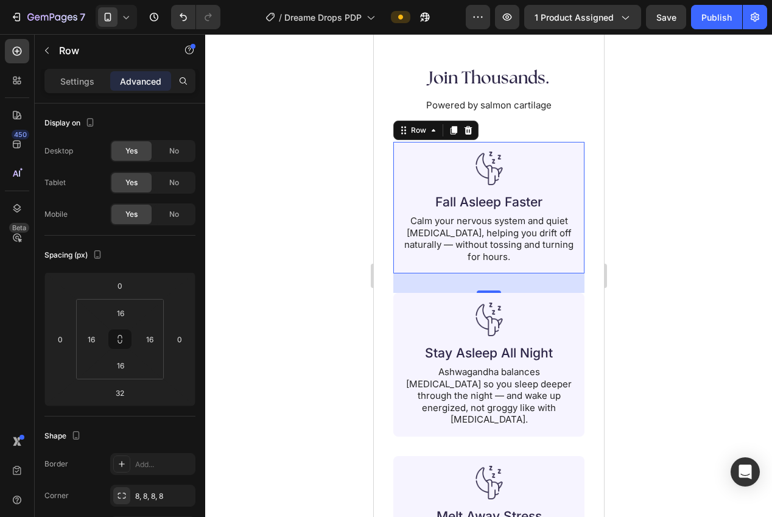
click at [281, 337] on div at bounding box center [488, 275] width 567 height 483
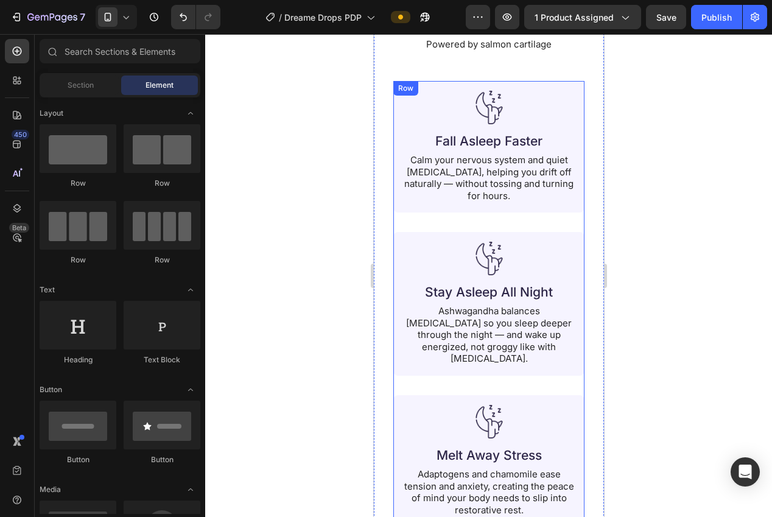
scroll to position [1298, 0]
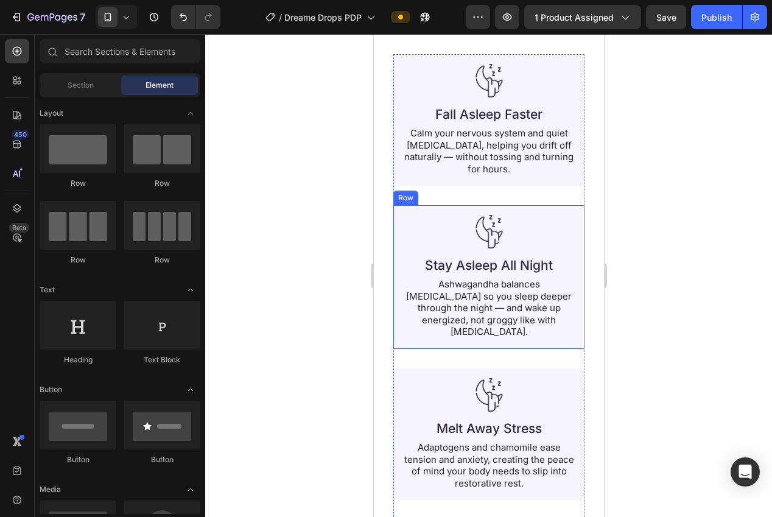
drag, startPoint x: 397, startPoint y: 329, endPoint x: 390, endPoint y: 329, distance: 6.7
click at [397, 329] on div "Image Stay Asleep All Night Heading Ashwagandha balances cortisol so you sleep …" at bounding box center [488, 277] width 191 height 144
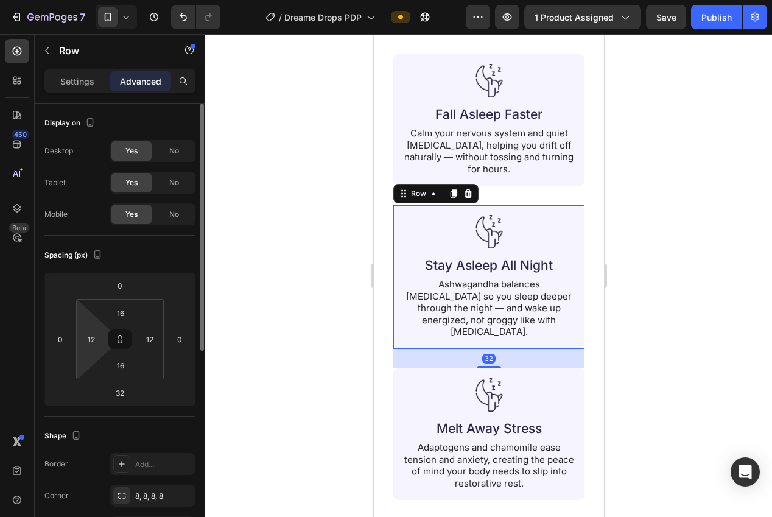
click at [98, 0] on html "7 Version history / Dreame Drops PDP Preview 1 product assigned Save Publish 45…" at bounding box center [386, 0] width 772 height 0
click at [86, 330] on input "12" at bounding box center [91, 339] width 18 height 18
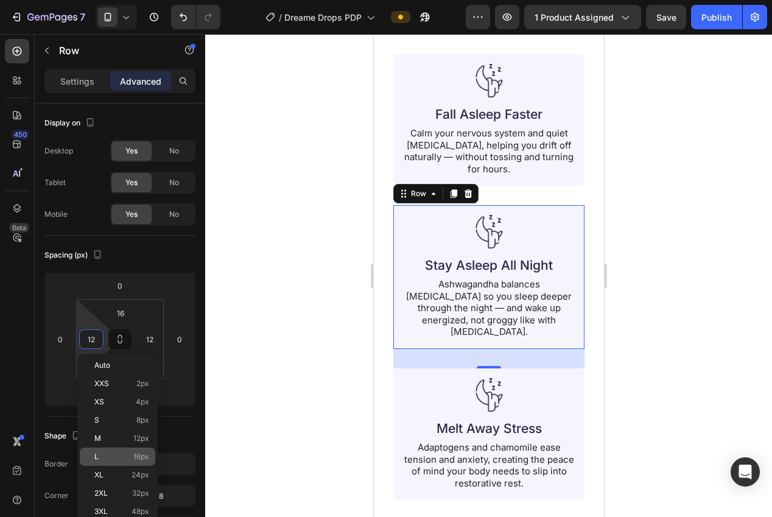
click at [132, 449] on div "L 16px" at bounding box center [118, 457] width 76 height 18
type input "16"
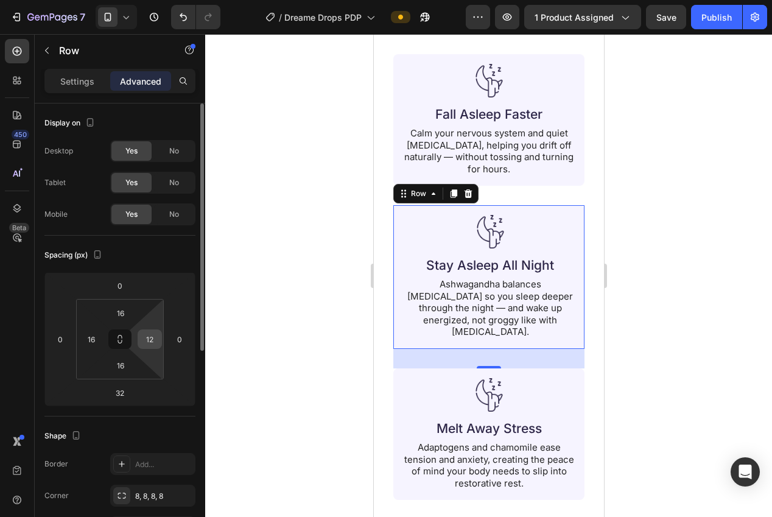
click at [155, 336] on input "12" at bounding box center [150, 339] width 18 height 18
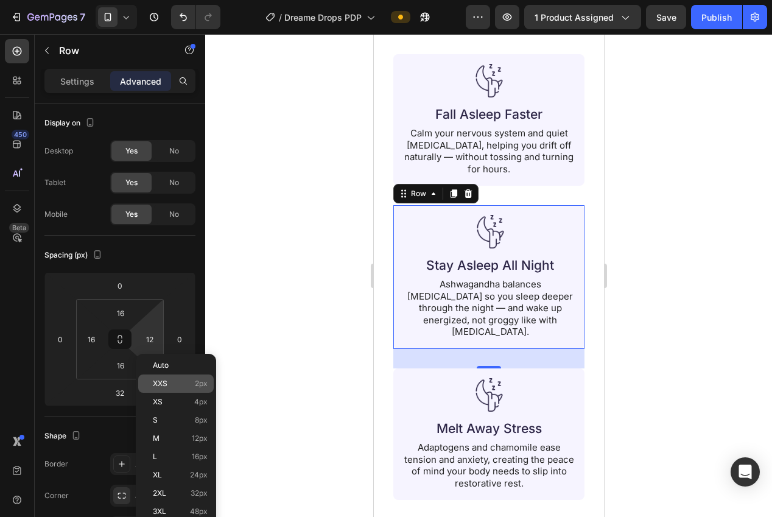
drag, startPoint x: 177, startPoint y: 452, endPoint x: 202, endPoint y: 389, distance: 67.3
click at [177, 452] on div "L 16px" at bounding box center [176, 457] width 76 height 18
type input "16"
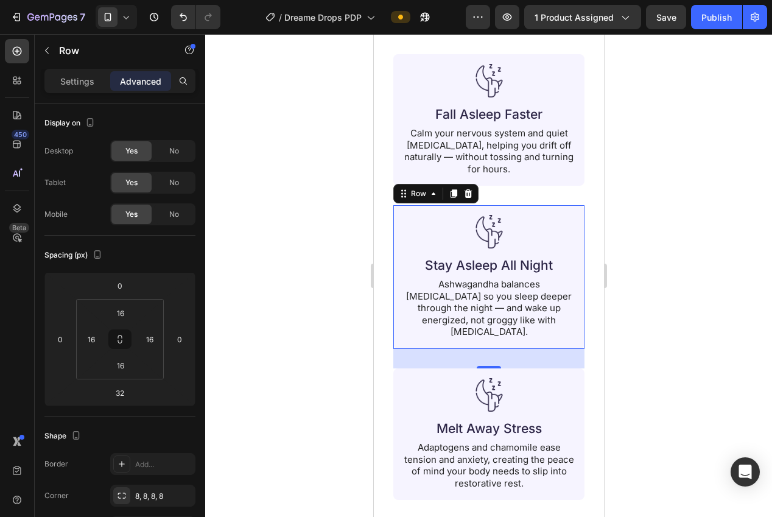
drag, startPoint x: 250, startPoint y: 286, endPoint x: 338, endPoint y: 315, distance: 92.8
click at [251, 285] on div at bounding box center [488, 275] width 567 height 483
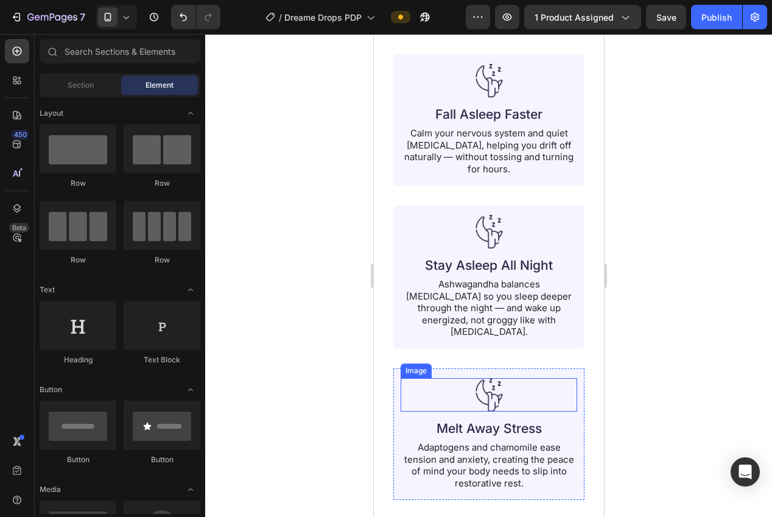
scroll to position [1423, 0]
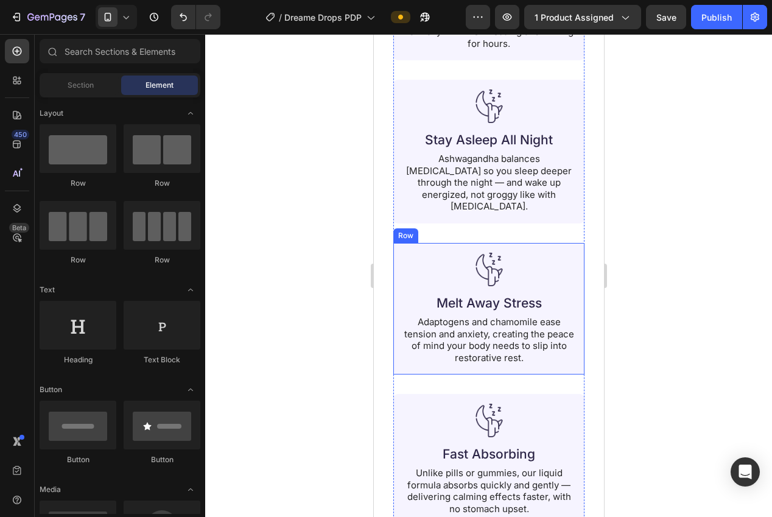
click at [394, 361] on div "Image Melt Away Stress Heading Adaptogens and chamomile ease tension and anxiet…" at bounding box center [488, 309] width 191 height 132
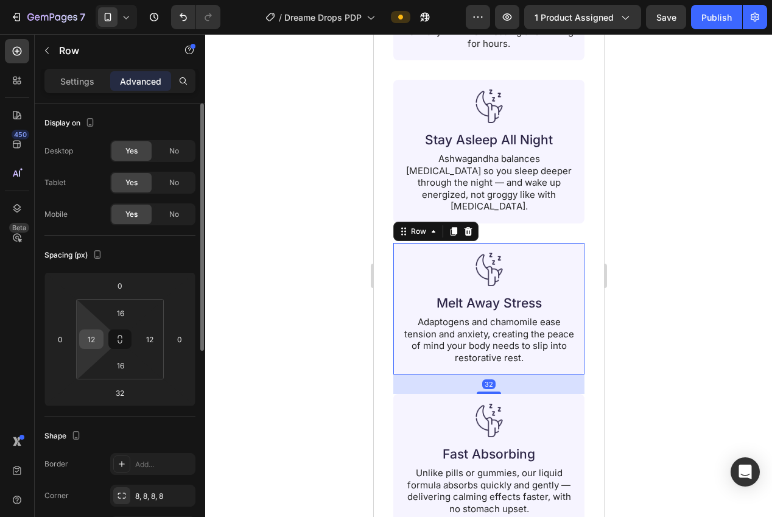
click at [84, 330] on div "12" at bounding box center [91, 338] width 24 height 19
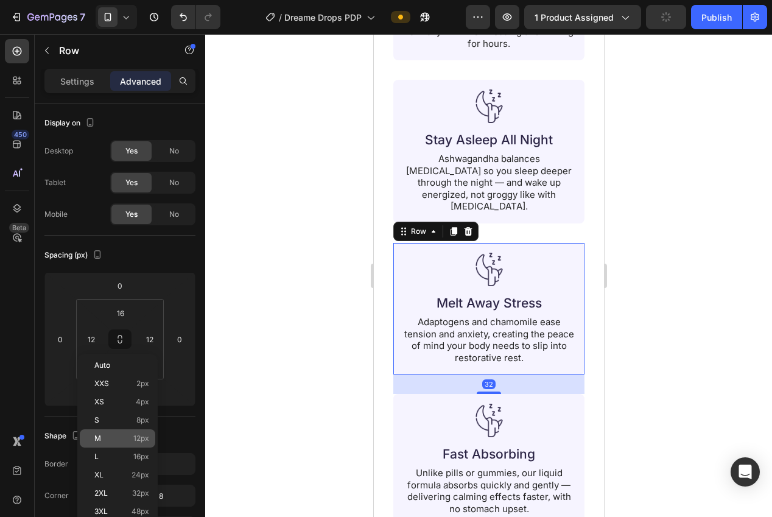
drag, startPoint x: 138, startPoint y: 450, endPoint x: 135, endPoint y: 432, distance: 17.9
click at [136, 449] on div "L 16px" at bounding box center [118, 457] width 76 height 18
type input "16"
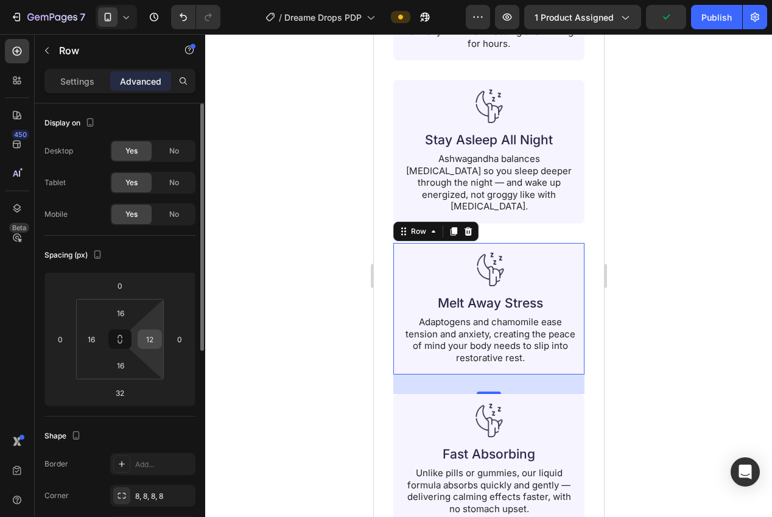
click at [150, 335] on input "12" at bounding box center [150, 339] width 18 height 18
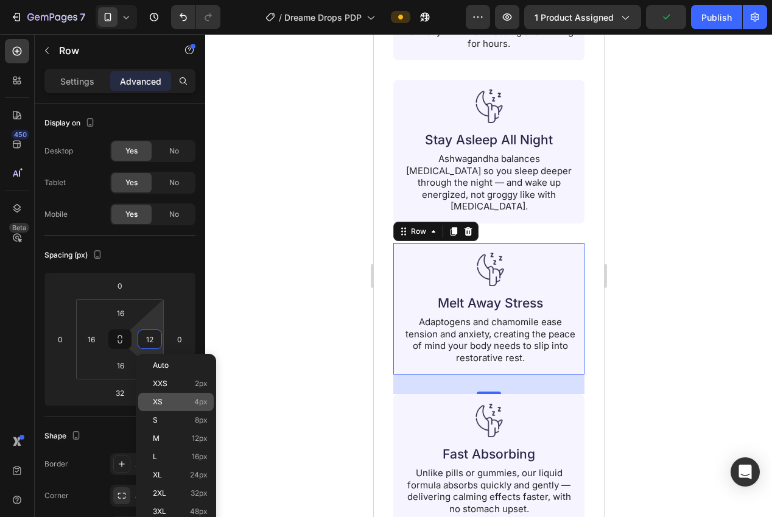
drag, startPoint x: 189, startPoint y: 451, endPoint x: 203, endPoint y: 396, distance: 56.7
click at [188, 449] on div "L 16px" at bounding box center [176, 457] width 76 height 18
type input "16"
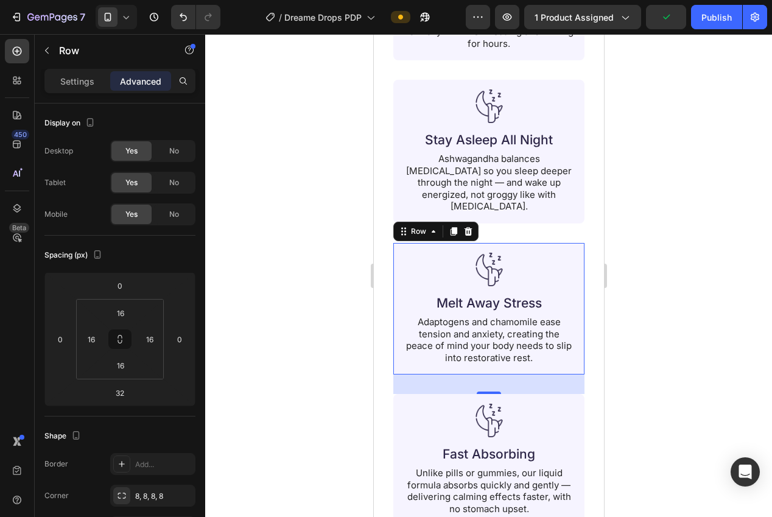
drag, startPoint x: 262, startPoint y: 259, endPoint x: 330, endPoint y: 286, distance: 73.1
click at [262, 259] on div at bounding box center [488, 275] width 567 height 483
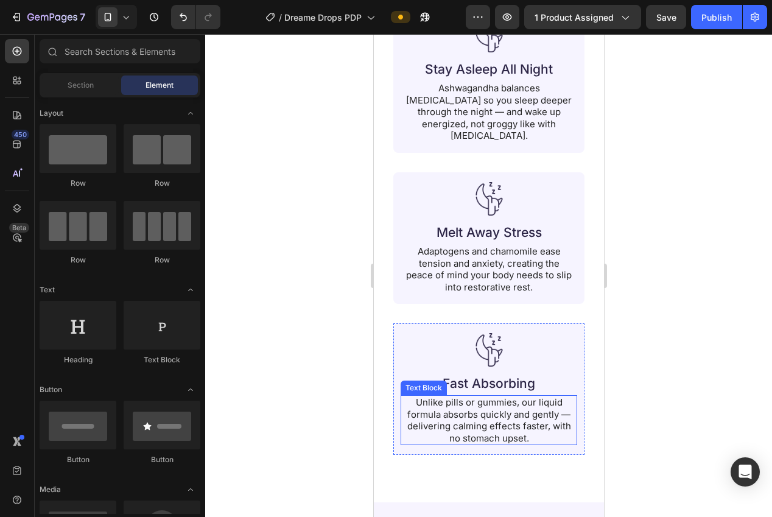
scroll to position [1538, 0]
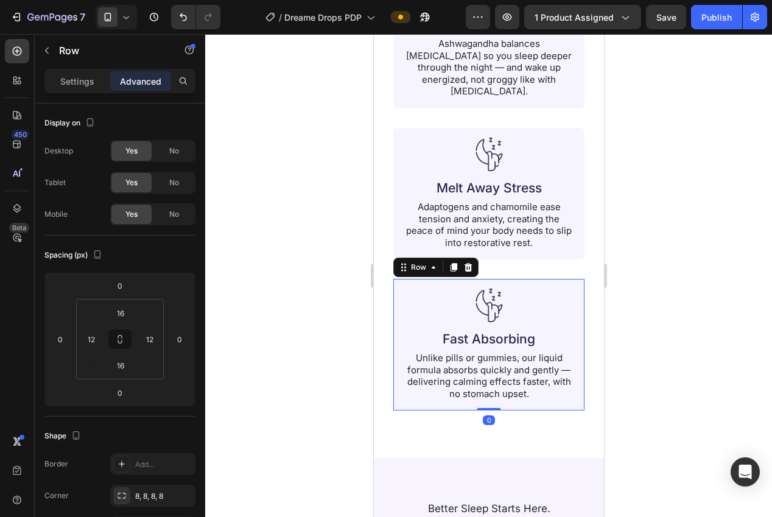
click at [393, 393] on div "Image Fast Absorbing Heading Unlike pills or gummies, our liquid formula absorb…" at bounding box center [488, 345] width 191 height 132
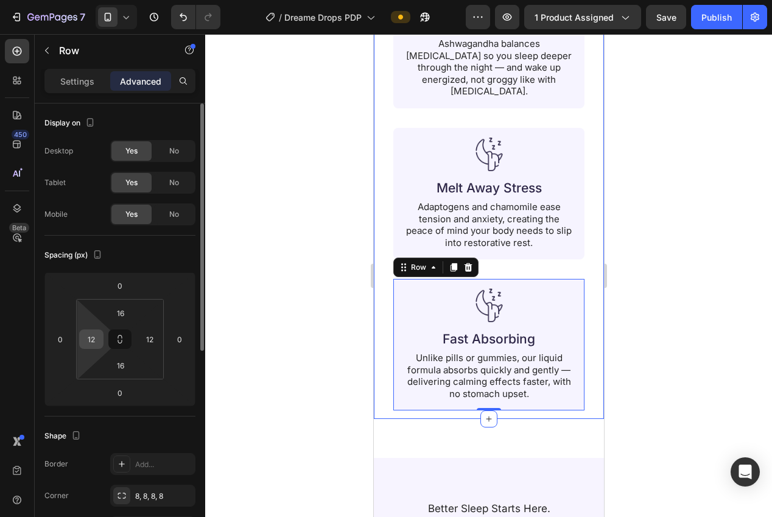
click at [99, 342] on input "12" at bounding box center [91, 339] width 18 height 18
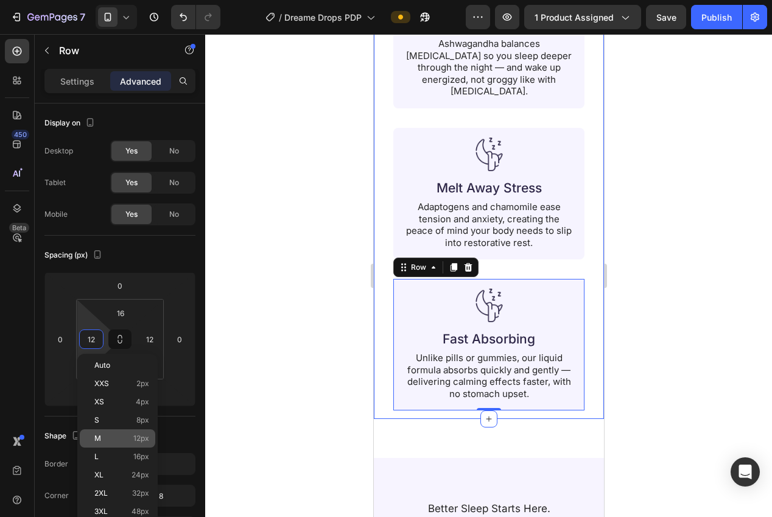
drag, startPoint x: 139, startPoint y: 451, endPoint x: 139, endPoint y: 443, distance: 8.5
click at [139, 451] on div "L 16px" at bounding box center [118, 457] width 76 height 18
type input "16"
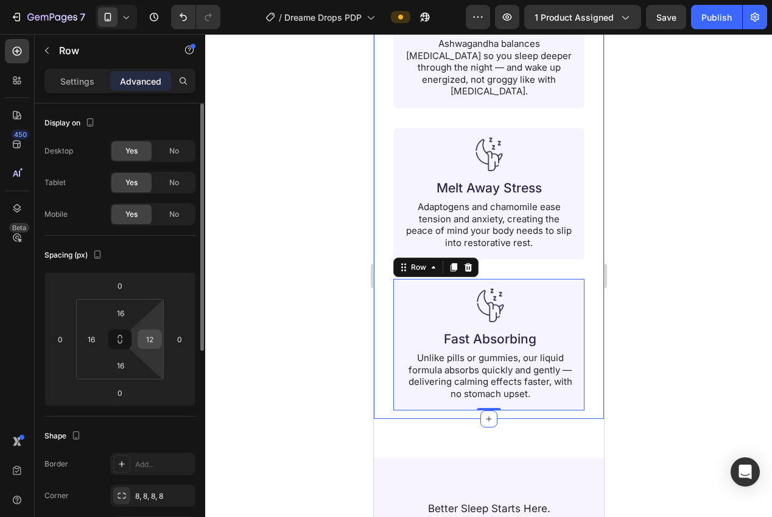
click at [151, 340] on input "12" at bounding box center [150, 339] width 18 height 18
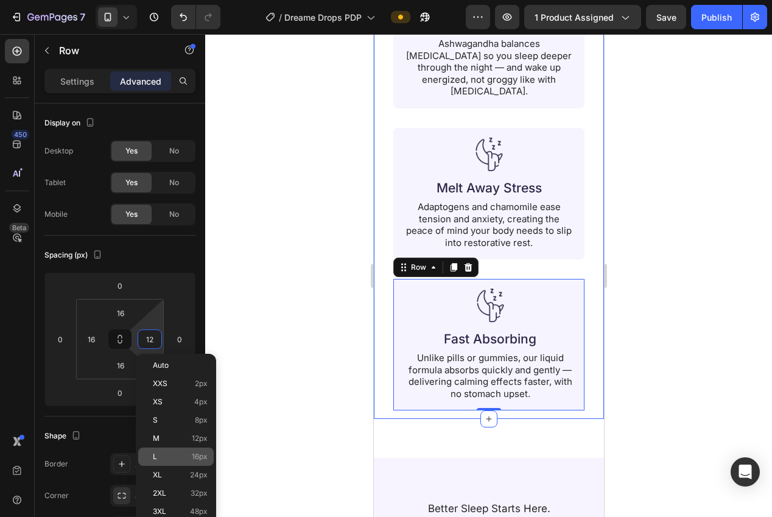
click at [203, 455] on span "16px" at bounding box center [200, 456] width 16 height 9
type input "16"
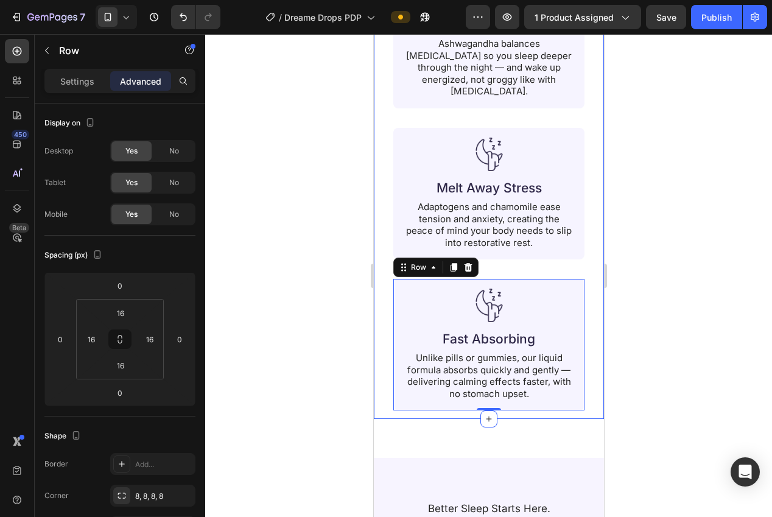
drag, startPoint x: 256, startPoint y: 233, endPoint x: 320, endPoint y: 241, distance: 65.0
click at [255, 233] on div at bounding box center [488, 275] width 567 height 483
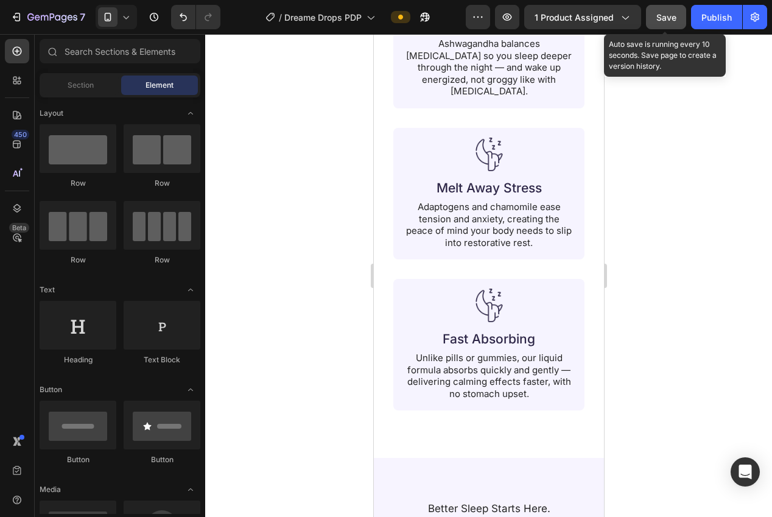
click at [672, 26] on button "Save" at bounding box center [666, 17] width 40 height 24
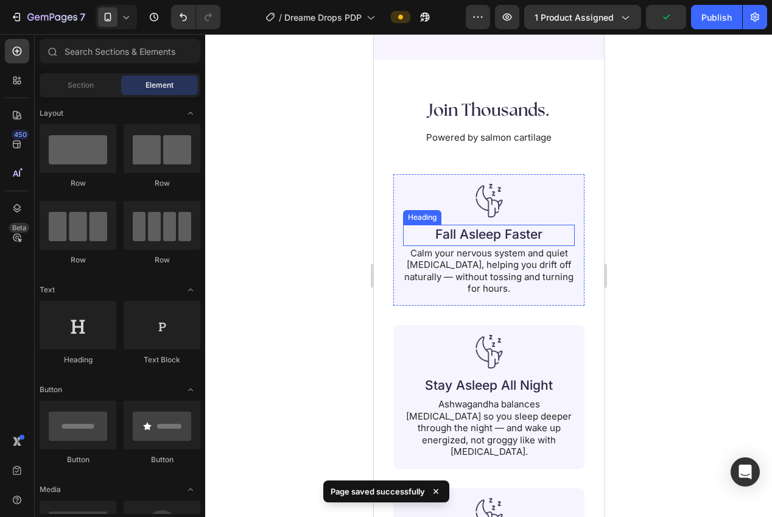
scroll to position [1171, 0]
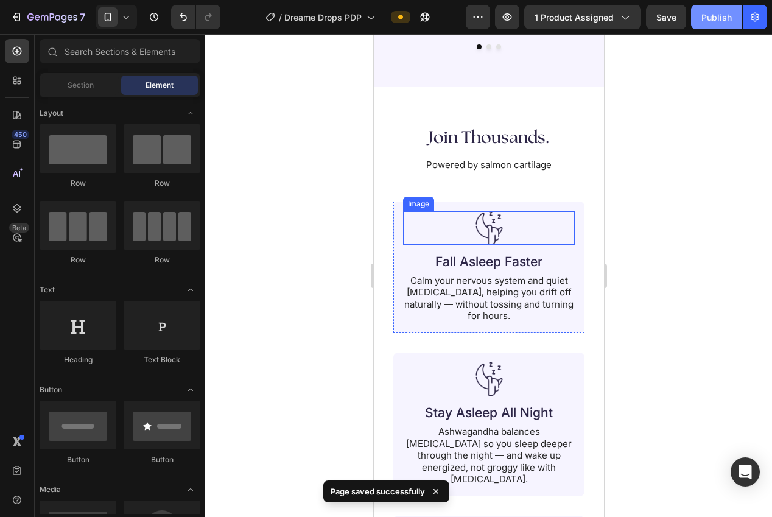
click at [704, 14] on div "Publish" at bounding box center [717, 17] width 30 height 13
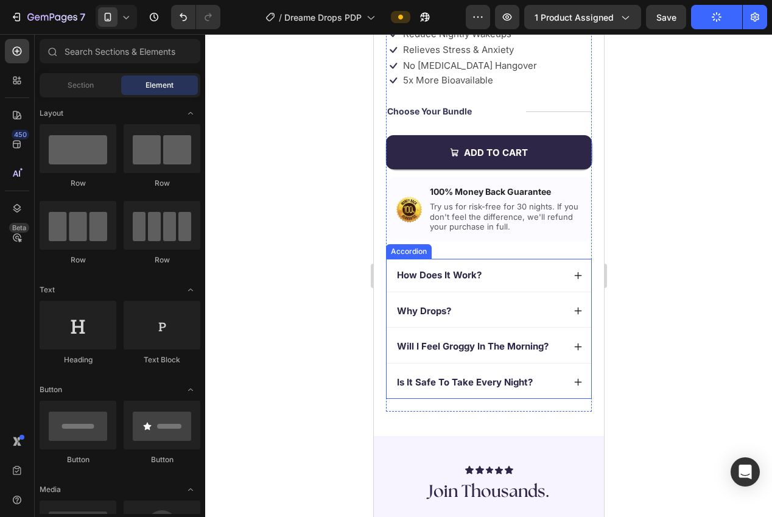
scroll to position [395, 0]
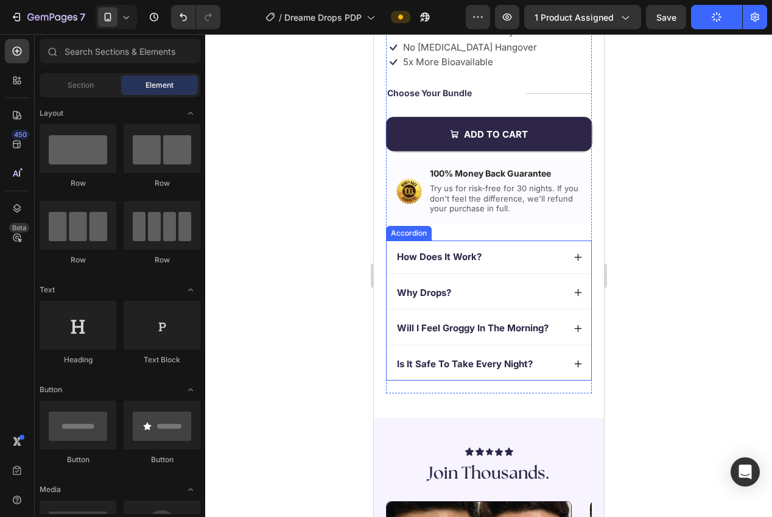
click at [577, 255] on icon at bounding box center [577, 257] width 9 height 9
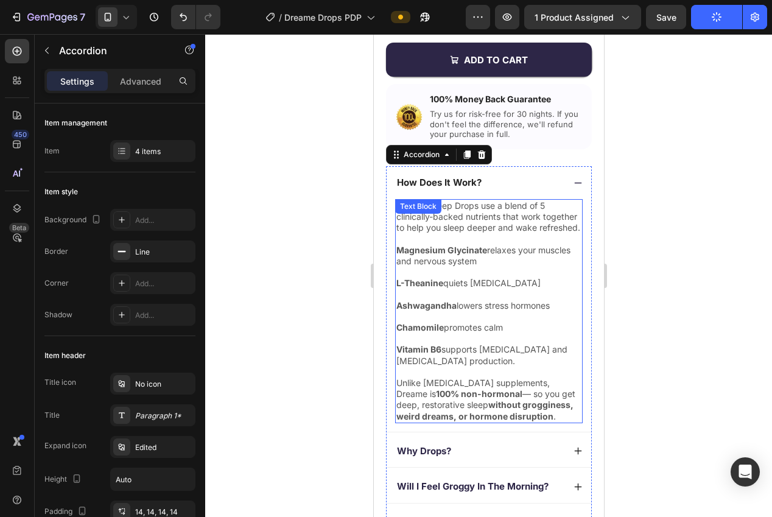
scroll to position [491, 0]
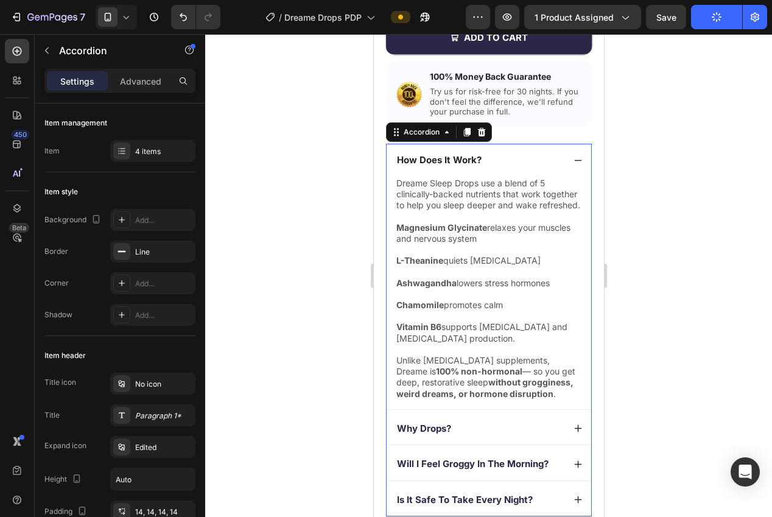
click at [575, 157] on icon at bounding box center [577, 160] width 9 height 9
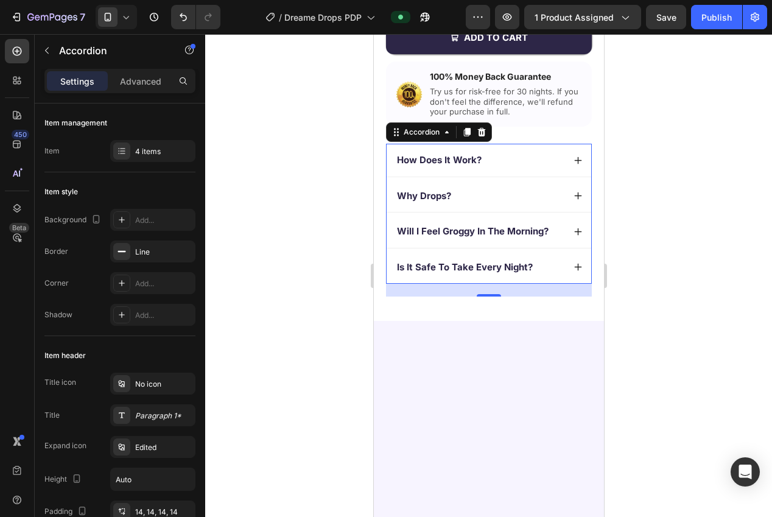
click at [679, 219] on div at bounding box center [488, 275] width 567 height 483
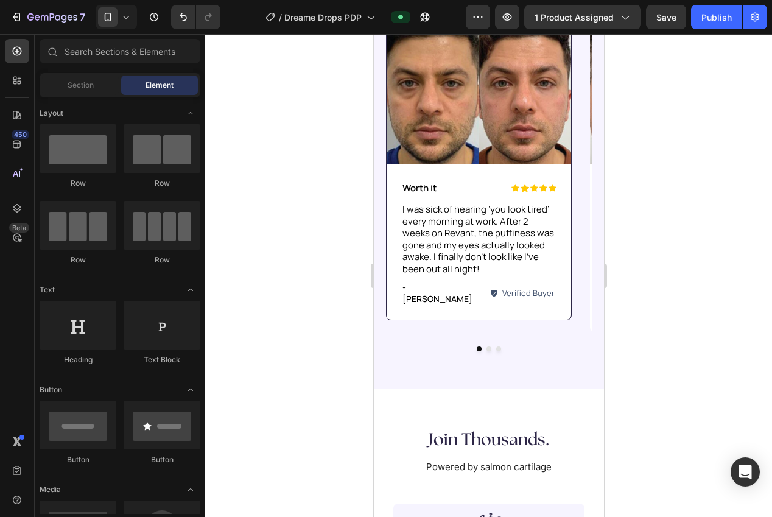
scroll to position [770, 0]
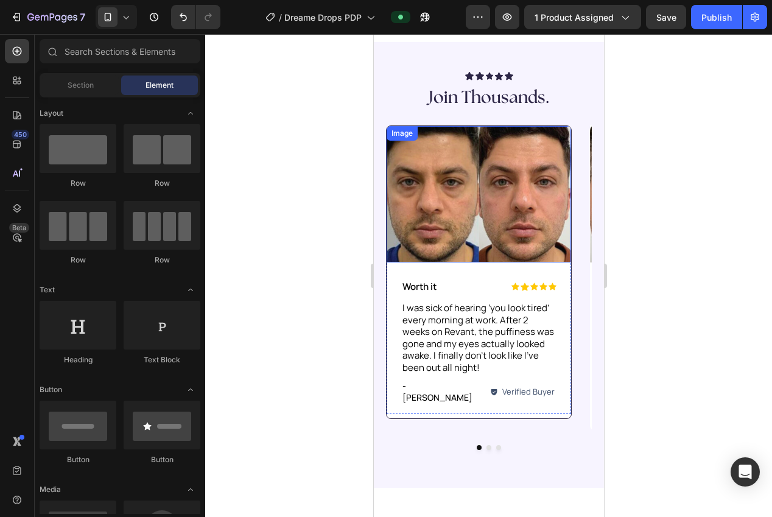
click at [480, 238] on img at bounding box center [478, 194] width 185 height 136
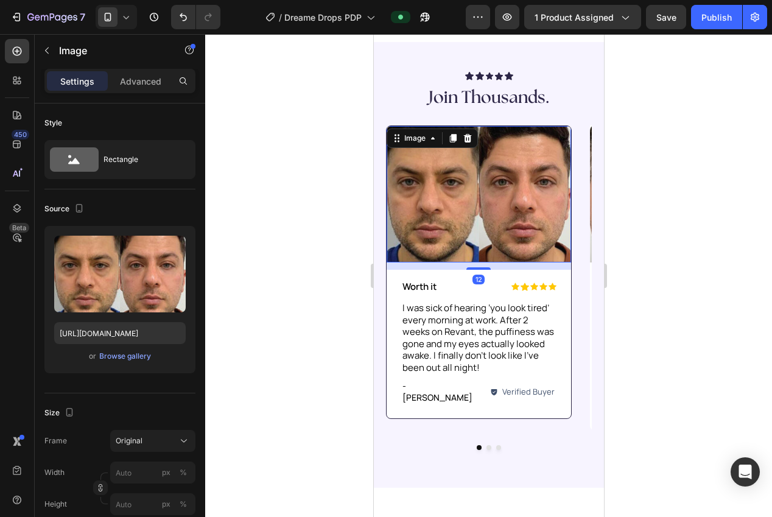
click at [461, 133] on div at bounding box center [467, 138] width 15 height 15
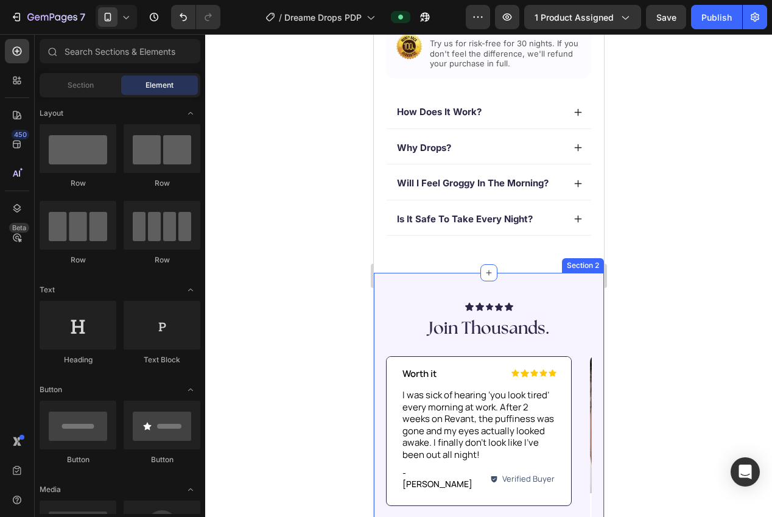
scroll to position [716, 0]
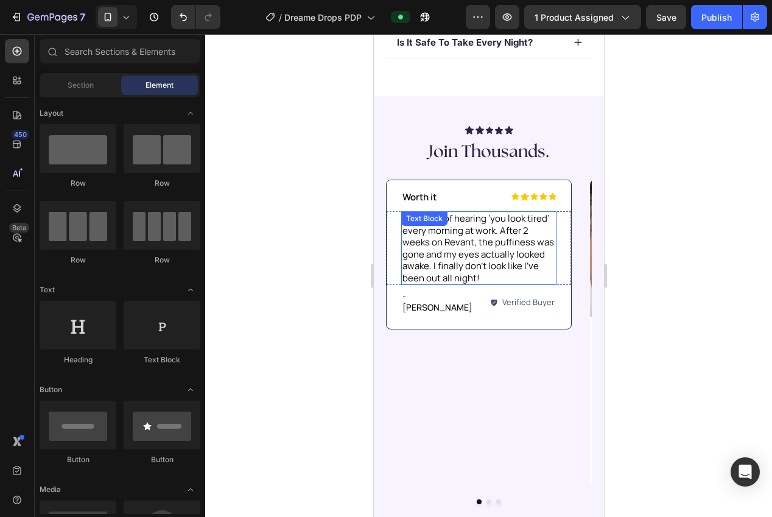
click at [456, 250] on p "I was sick of hearing ‘you look tired’ every morning at work. After 2 weeks on …" at bounding box center [478, 248] width 153 height 71
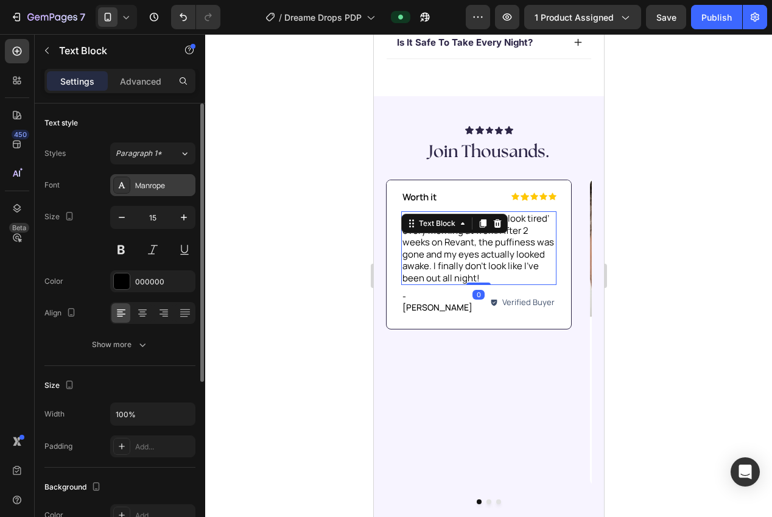
click at [145, 193] on div "Manrope" at bounding box center [152, 185] width 85 height 22
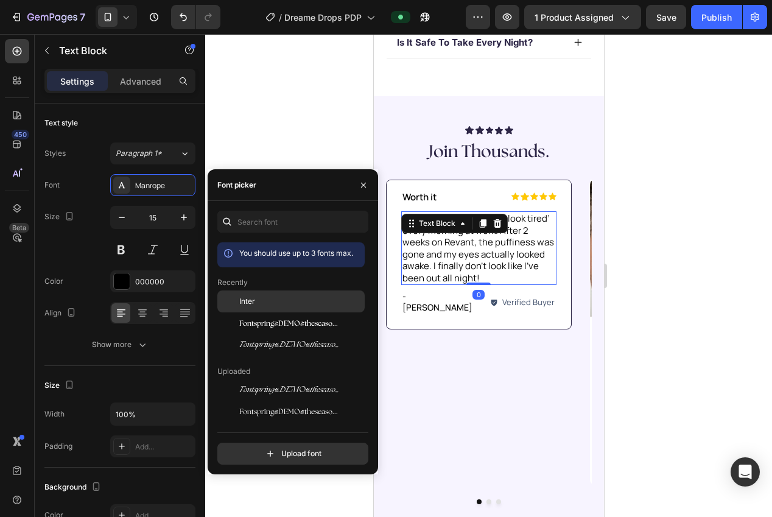
click at [242, 301] on span "Inter" at bounding box center [247, 301] width 16 height 11
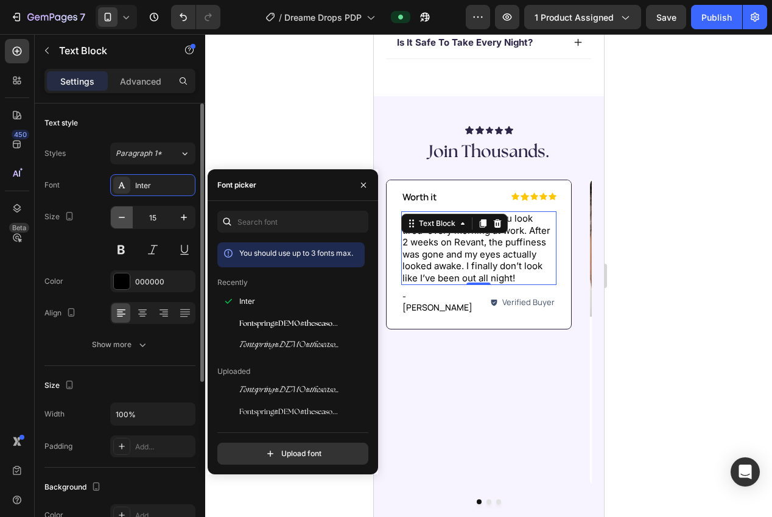
click at [122, 216] on icon "button" at bounding box center [122, 217] width 12 height 12
type input "14"
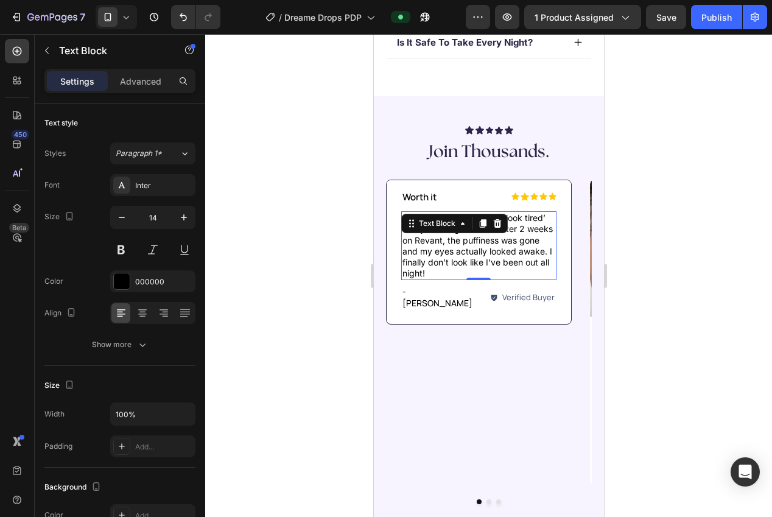
click at [664, 353] on div at bounding box center [488, 275] width 567 height 483
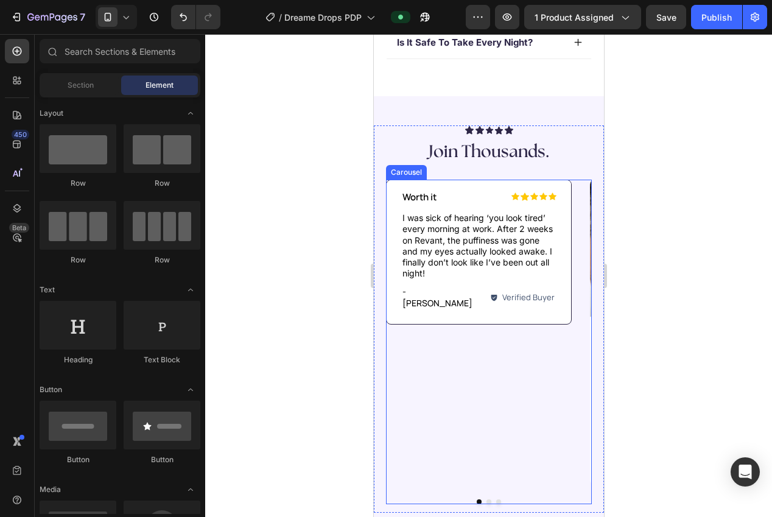
scroll to position [586, 0]
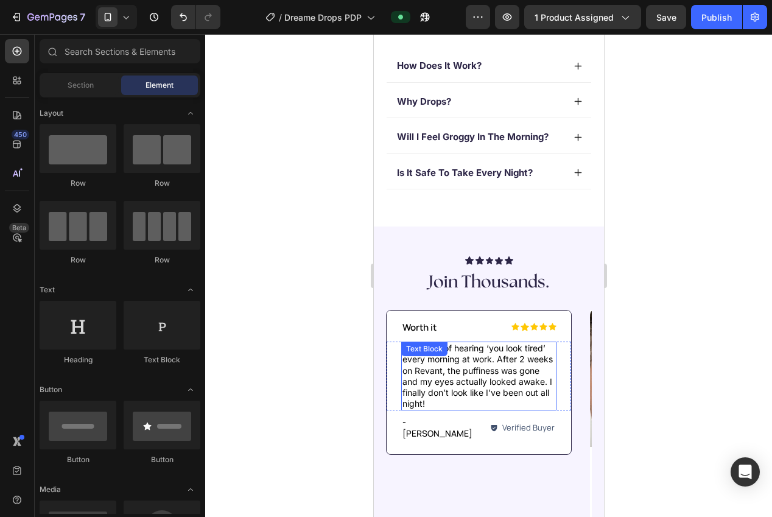
click at [488, 391] on p "I was sick of hearing ‘you look tired’ every morning at work. After 2 weeks on …" at bounding box center [478, 376] width 153 height 66
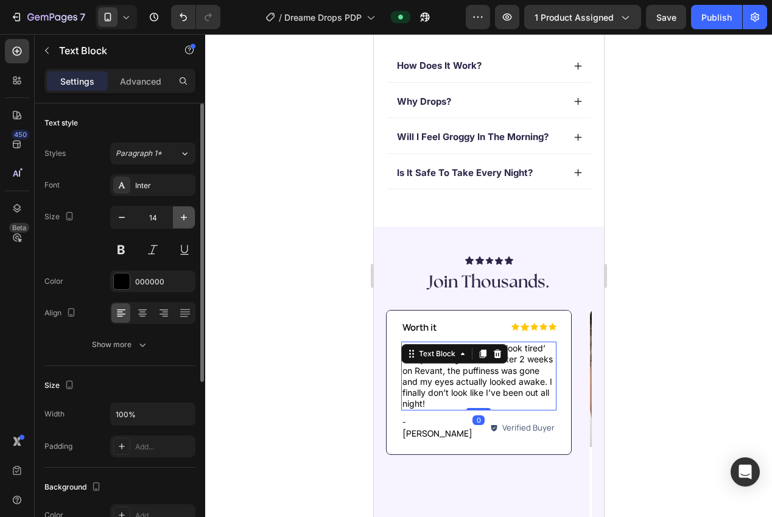
click at [183, 222] on icon "button" at bounding box center [184, 217] width 12 height 12
type input "15"
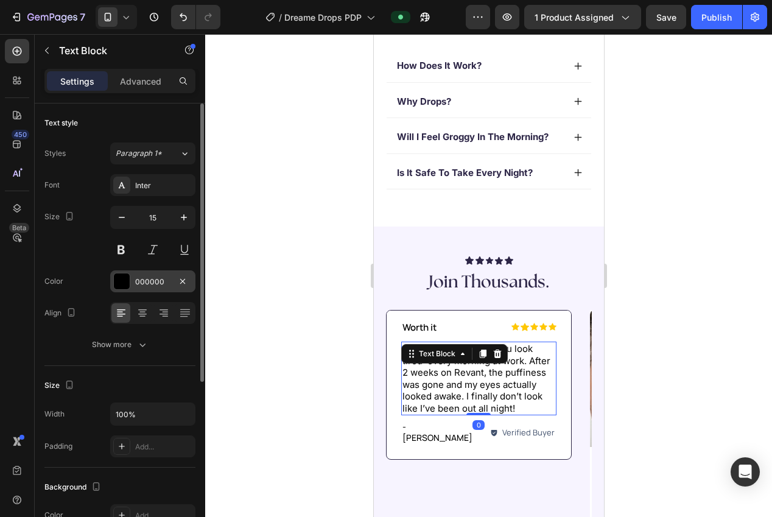
click at [138, 292] on div "Font Inter Size 15 Color 000000 Align Show more" at bounding box center [119, 264] width 151 height 181
click at [141, 281] on div "000000" at bounding box center [152, 281] width 35 height 11
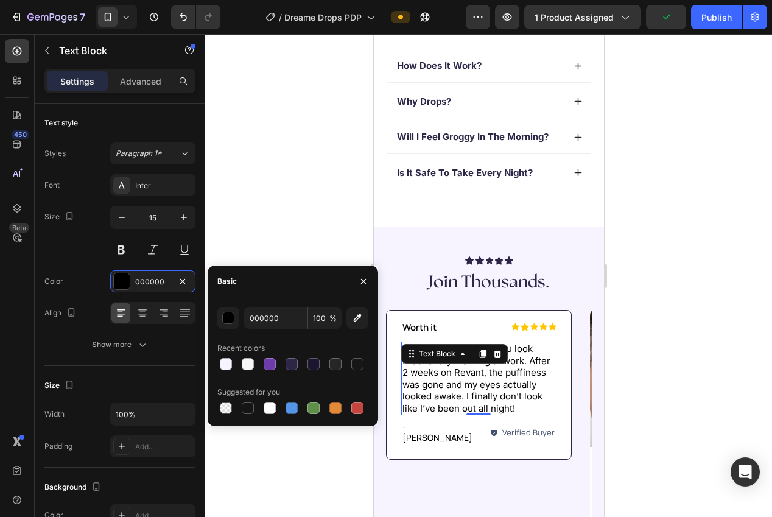
click at [302, 364] on div at bounding box center [292, 364] width 151 height 17
click at [257, 126] on div at bounding box center [488, 275] width 567 height 483
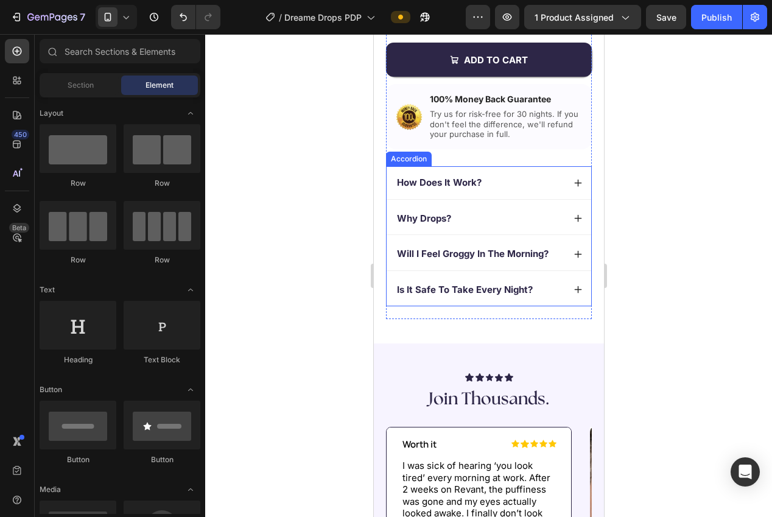
scroll to position [653, 0]
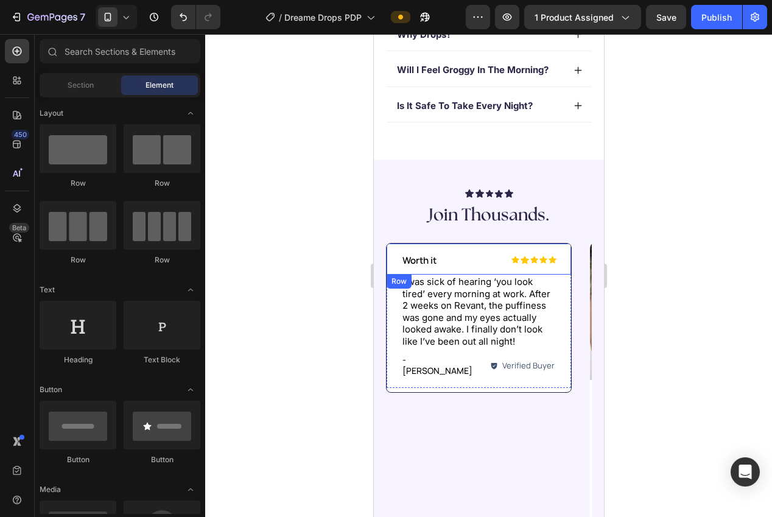
click at [430, 256] on p "Worth it" at bounding box center [438, 261] width 72 height 12
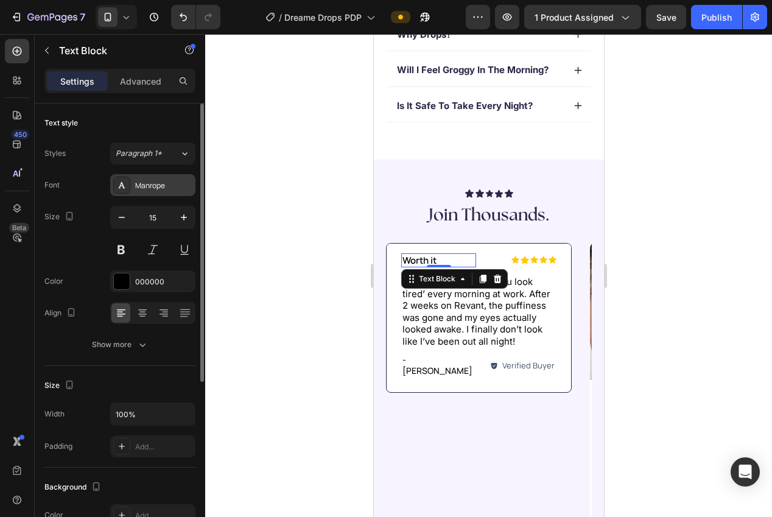
click at [152, 191] on div "Manrope" at bounding box center [163, 185] width 57 height 11
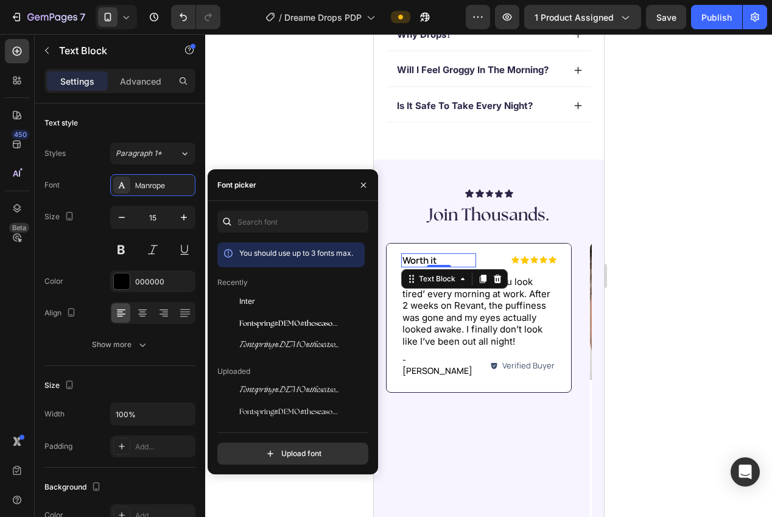
drag, startPoint x: 252, startPoint y: 302, endPoint x: 257, endPoint y: 261, distance: 41.1
click at [252, 302] on span "Inter" at bounding box center [247, 301] width 16 height 11
click at [261, 153] on div at bounding box center [488, 275] width 567 height 483
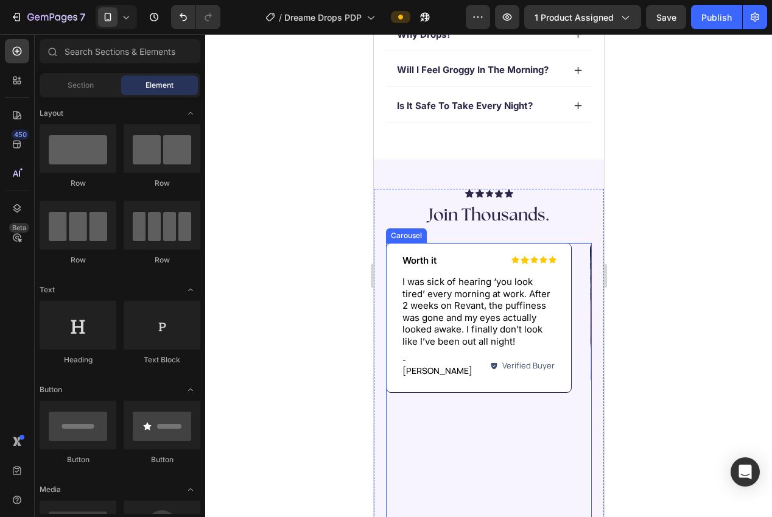
scroll to position [649, 0]
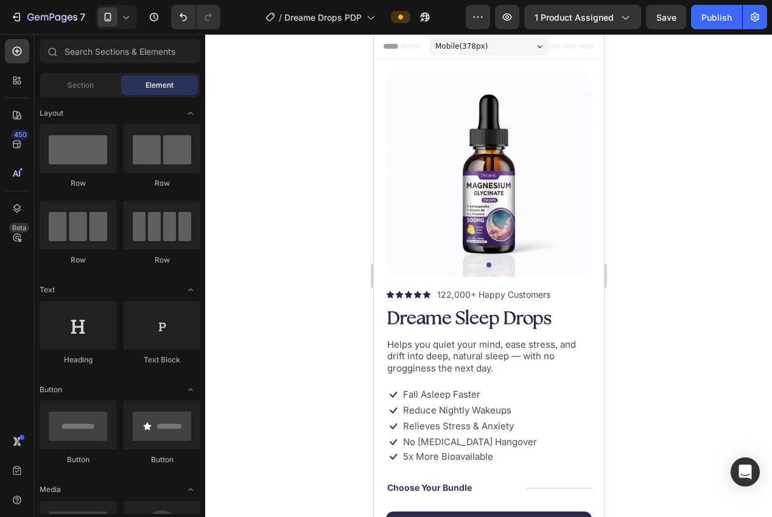
scroll to position [649, 0]
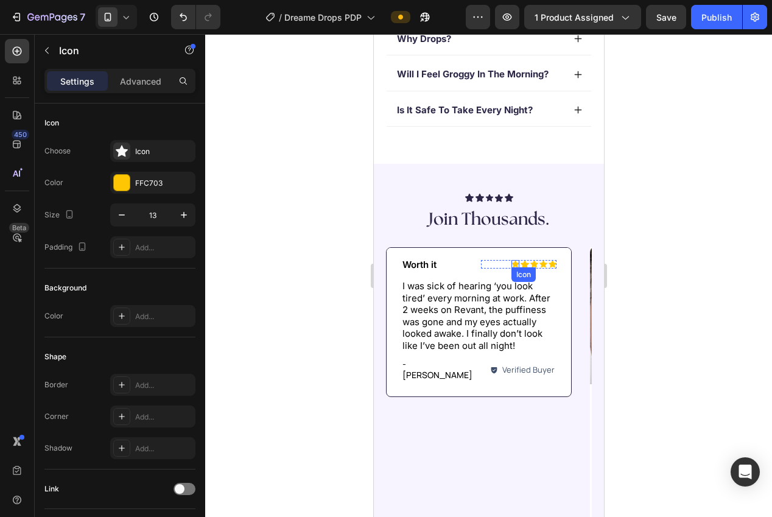
drag, startPoint x: 373, startPoint y: 34, endPoint x: 513, endPoint y: 264, distance: 269.1
click at [513, 264] on icon at bounding box center [515, 264] width 8 height 7
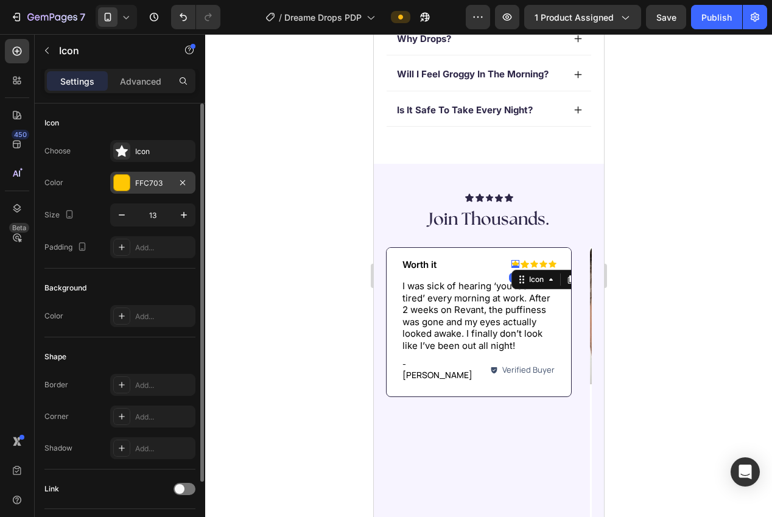
click at [127, 185] on div at bounding box center [122, 183] width 16 height 16
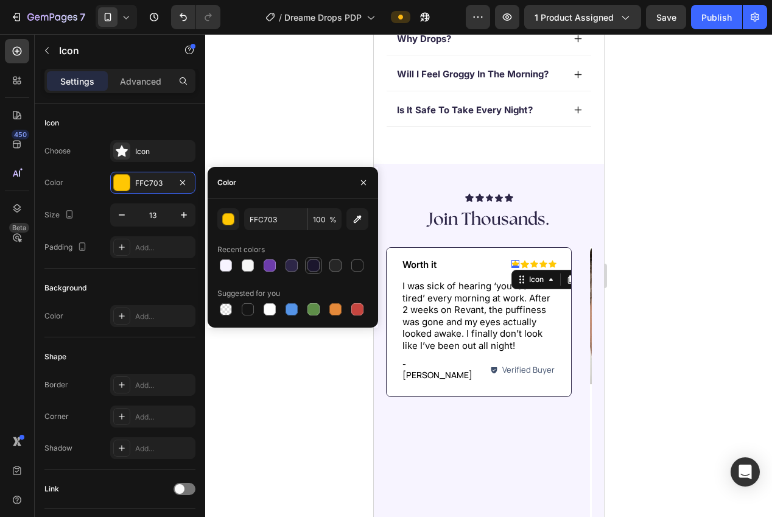
click at [316, 267] on div at bounding box center [314, 265] width 12 height 12
type input "1B162D"
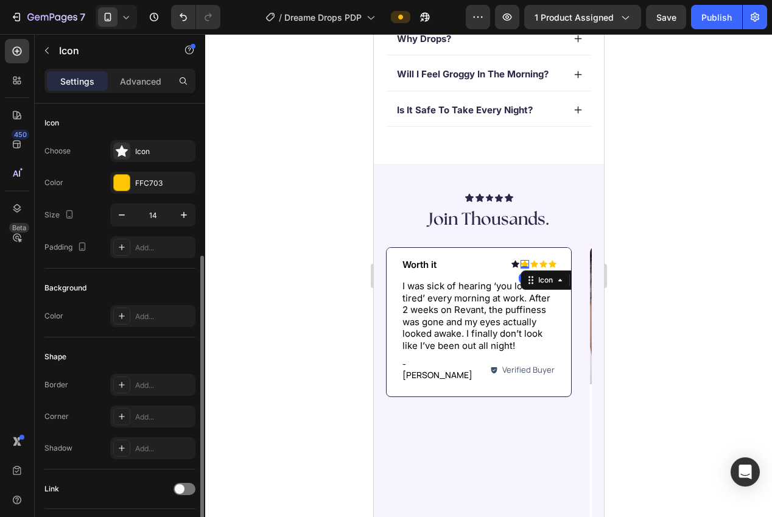
drag, startPoint x: 524, startPoint y: 262, endPoint x: 418, endPoint y: 253, distance: 105.8
click at [524, 262] on icon at bounding box center [524, 265] width 9 height 8
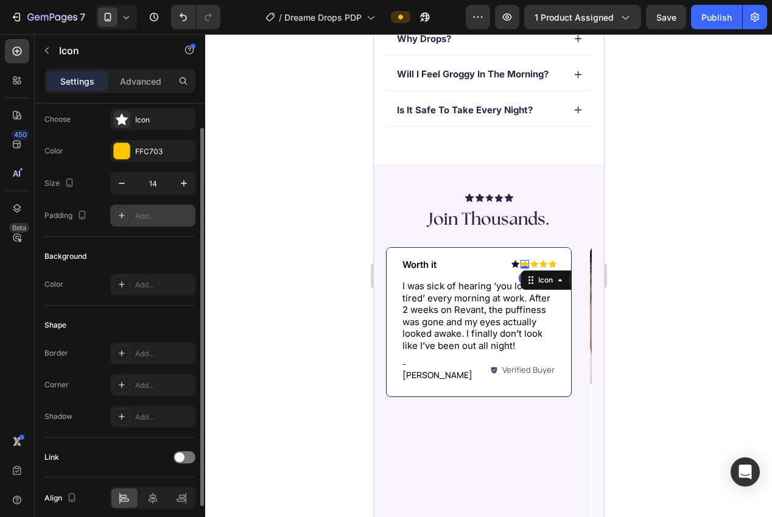
scroll to position [30, 0]
click at [139, 157] on div "FFC703" at bounding box center [152, 152] width 35 height 11
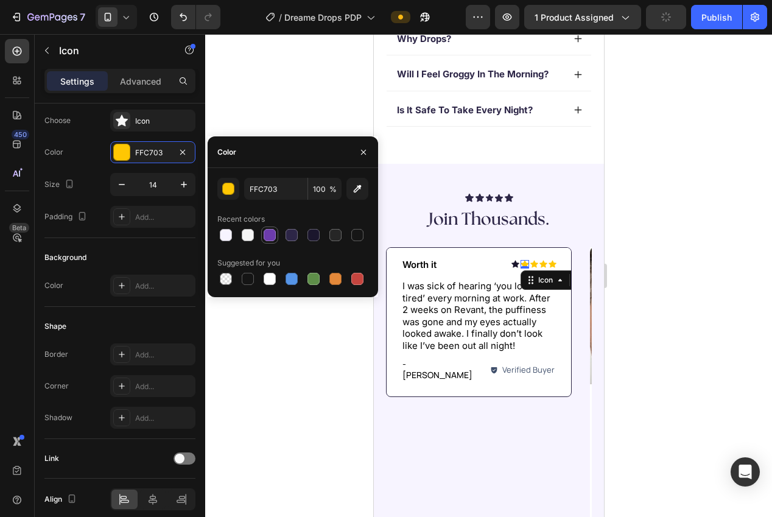
click at [265, 227] on div at bounding box center [269, 235] width 17 height 17
type input "6C3CAB"
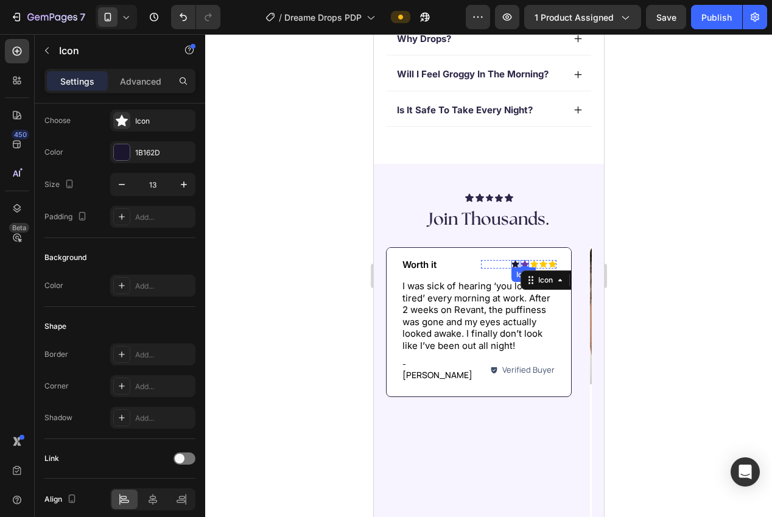
click at [515, 266] on div "Icon" at bounding box center [515, 264] width 8 height 8
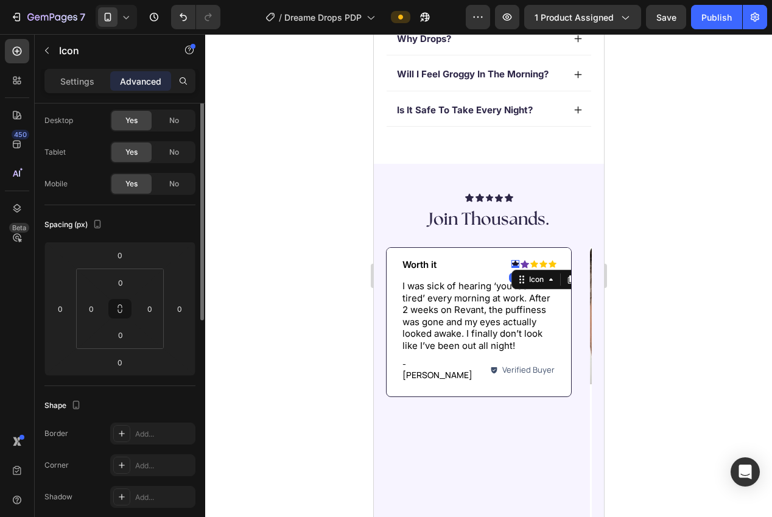
scroll to position [0, 0]
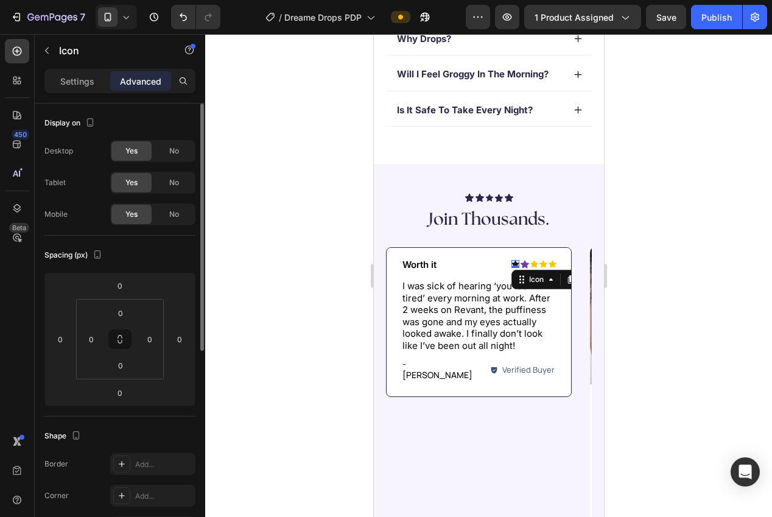
click at [73, 94] on div "Settings Advanced" at bounding box center [120, 86] width 171 height 35
click at [69, 88] on div "Settings" at bounding box center [77, 80] width 61 height 19
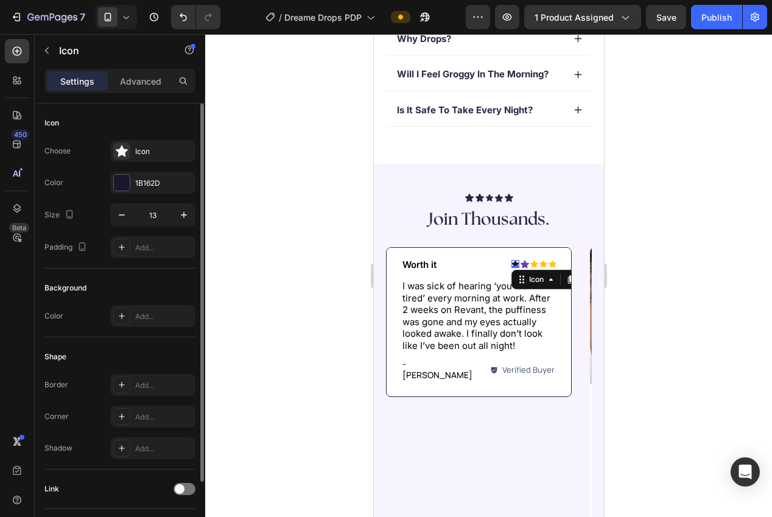
drag, startPoint x: 140, startPoint y: 183, endPoint x: 166, endPoint y: 195, distance: 28.9
click at [139, 183] on div "1B162D" at bounding box center [163, 183] width 57 height 11
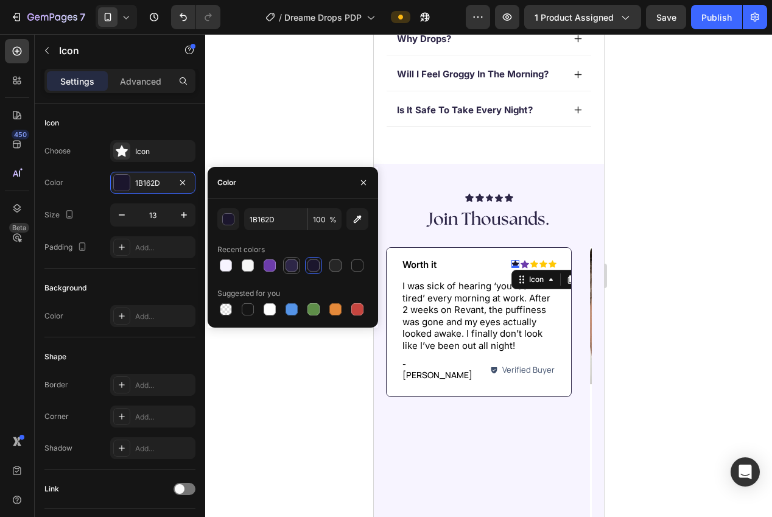
click at [291, 267] on div at bounding box center [292, 265] width 12 height 12
type input "2D2647"
click at [524, 262] on icon at bounding box center [524, 265] width 9 height 8
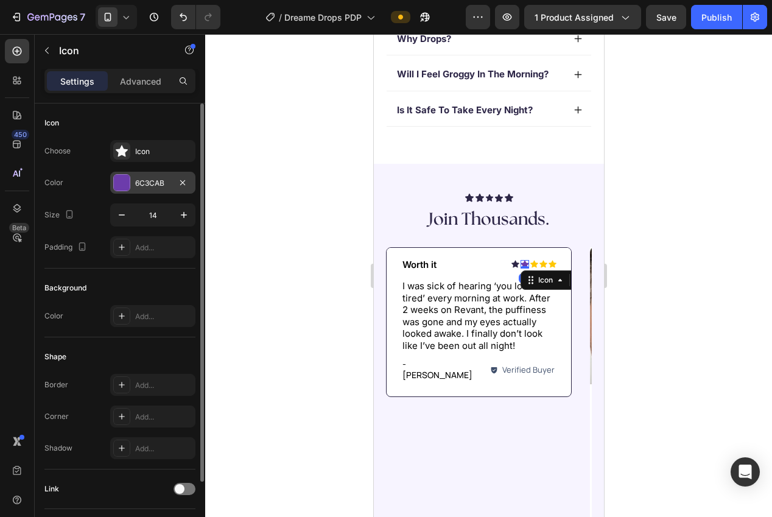
click at [135, 183] on div "6C3CAB" at bounding box center [152, 183] width 85 height 22
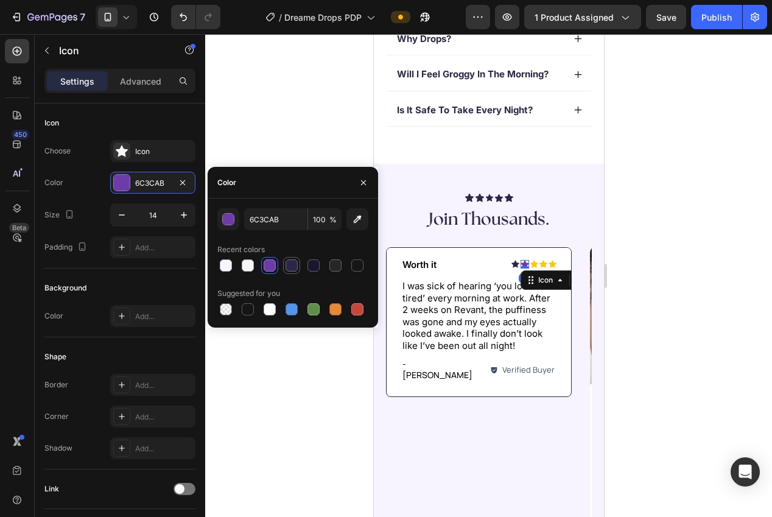
click at [289, 269] on div at bounding box center [292, 265] width 12 height 12
type input "2D2647"
click at [534, 266] on div "Icon" at bounding box center [534, 264] width 8 height 8
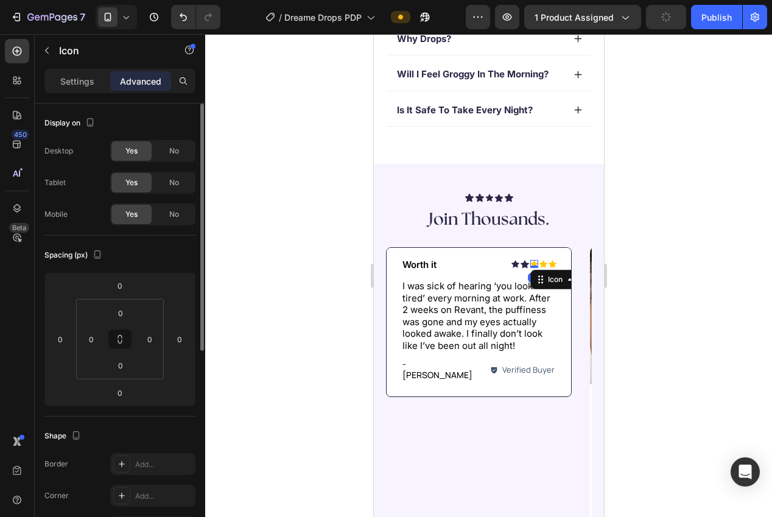
drag, startPoint x: 88, startPoint y: 85, endPoint x: 149, endPoint y: 164, distance: 100.4
click at [87, 85] on p "Settings" at bounding box center [77, 81] width 34 height 13
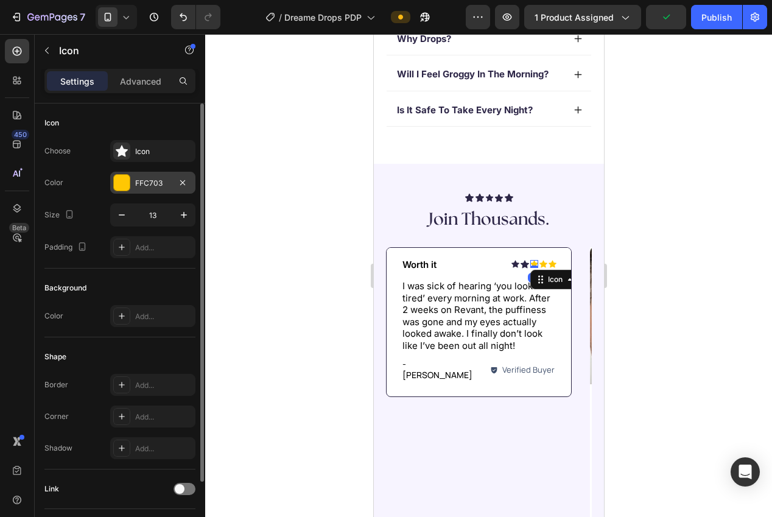
click at [144, 189] on div "FFC703" at bounding box center [152, 183] width 85 height 22
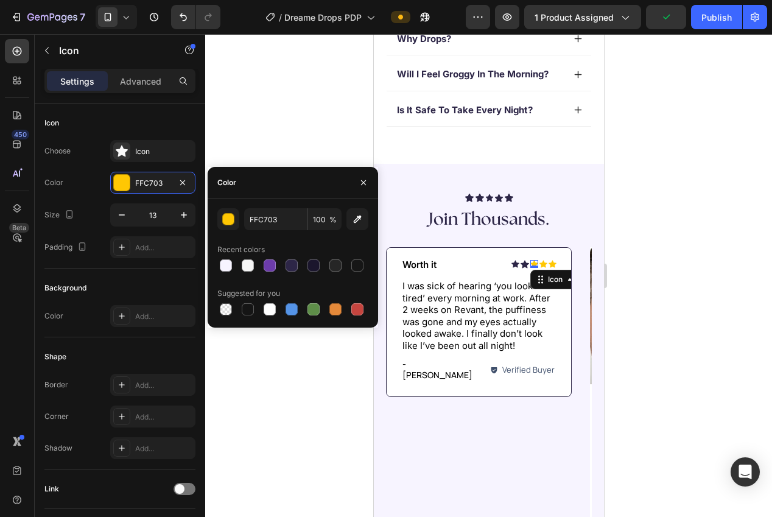
drag, startPoint x: 286, startPoint y: 269, endPoint x: 371, endPoint y: 268, distance: 85.3
click at [287, 269] on div at bounding box center [292, 265] width 12 height 12
type input "2D2647"
click at [543, 264] on icon at bounding box center [543, 264] width 8 height 7
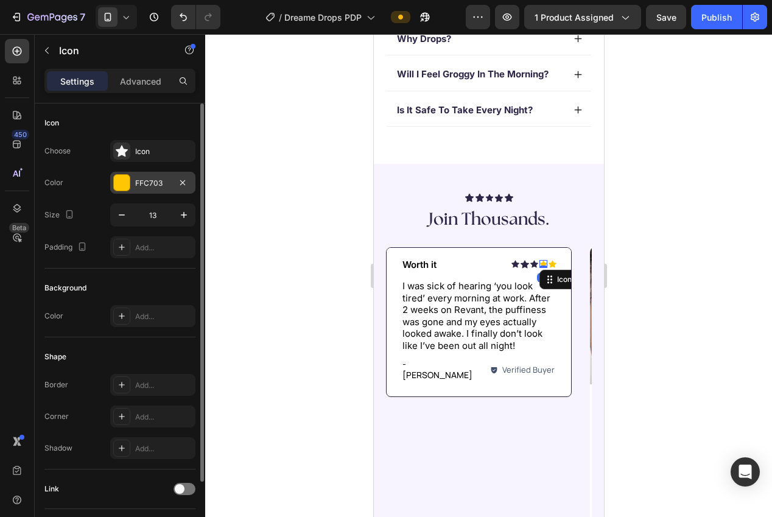
click at [121, 177] on div at bounding box center [122, 183] width 16 height 16
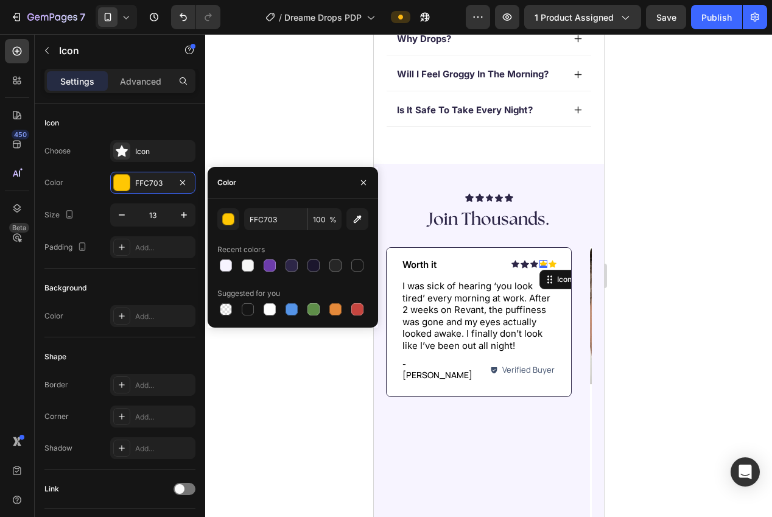
drag, startPoint x: 291, startPoint y: 266, endPoint x: 345, endPoint y: 268, distance: 54.2
click at [293, 266] on div at bounding box center [292, 265] width 12 height 12
type input "2D2647"
click at [553, 266] on div "Icon" at bounding box center [552, 264] width 8 height 8
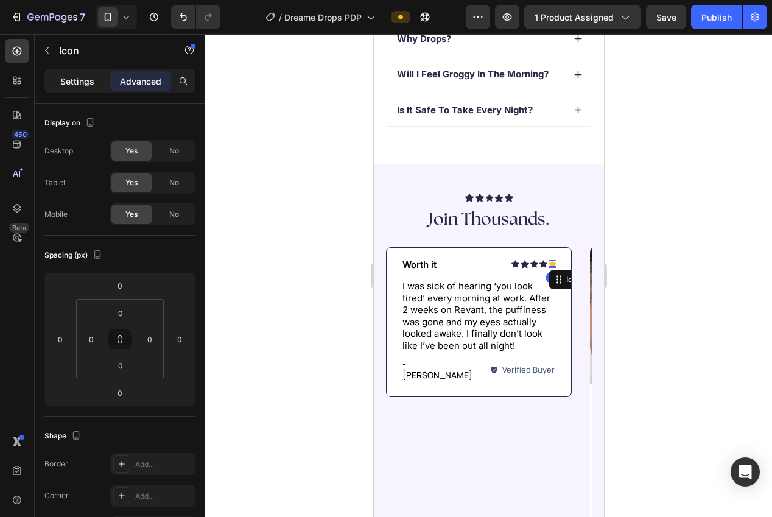
click at [72, 82] on p "Settings" at bounding box center [77, 81] width 34 height 13
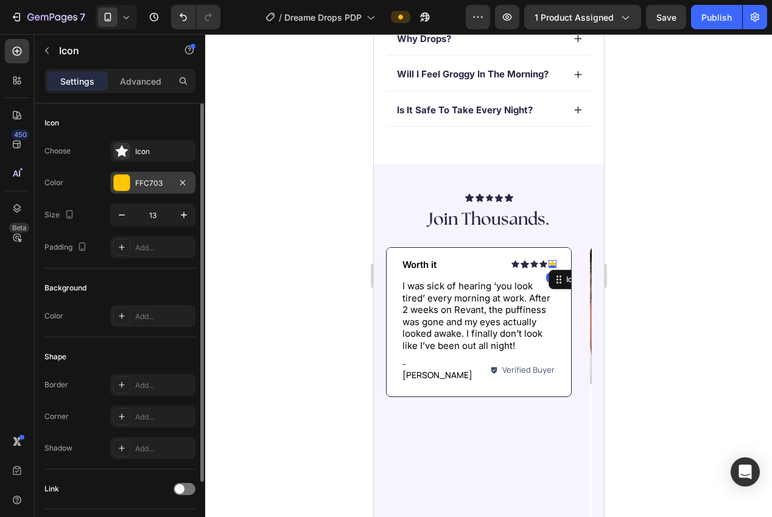
click at [133, 183] on div "FFC703" at bounding box center [152, 183] width 85 height 22
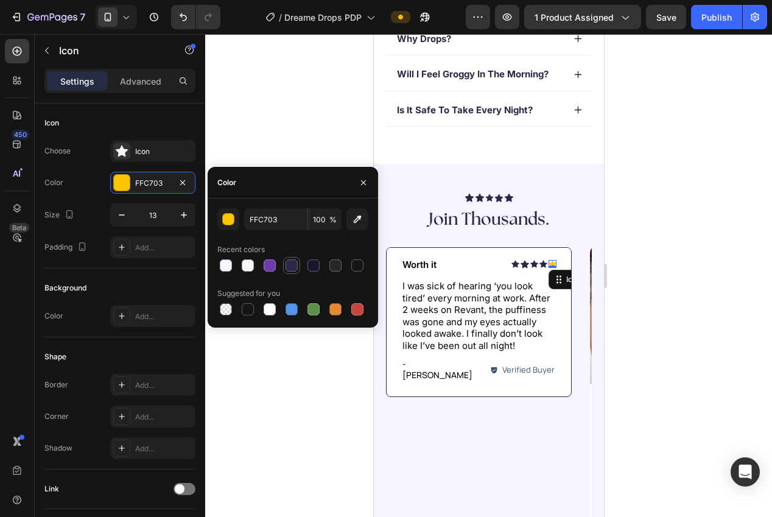
click at [286, 268] on div at bounding box center [292, 265] width 12 height 12
type input "2D2647"
drag, startPoint x: 251, startPoint y: 137, endPoint x: 262, endPoint y: 158, distance: 23.7
click at [251, 137] on div at bounding box center [488, 275] width 567 height 483
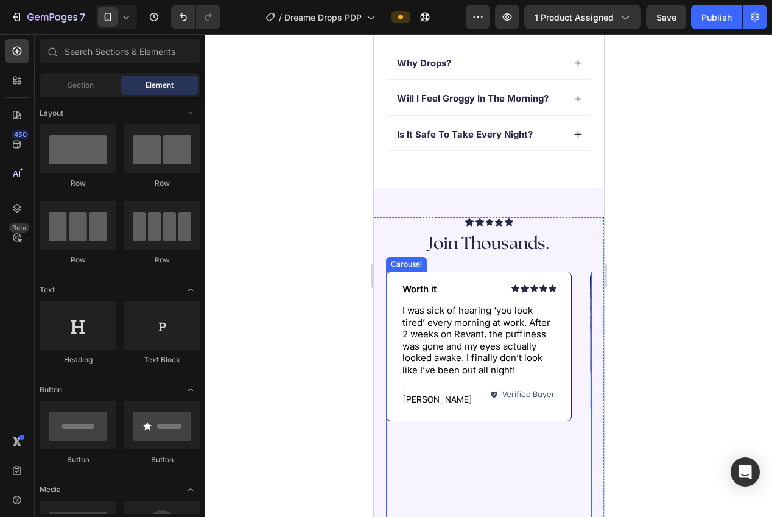
scroll to position [585, 0]
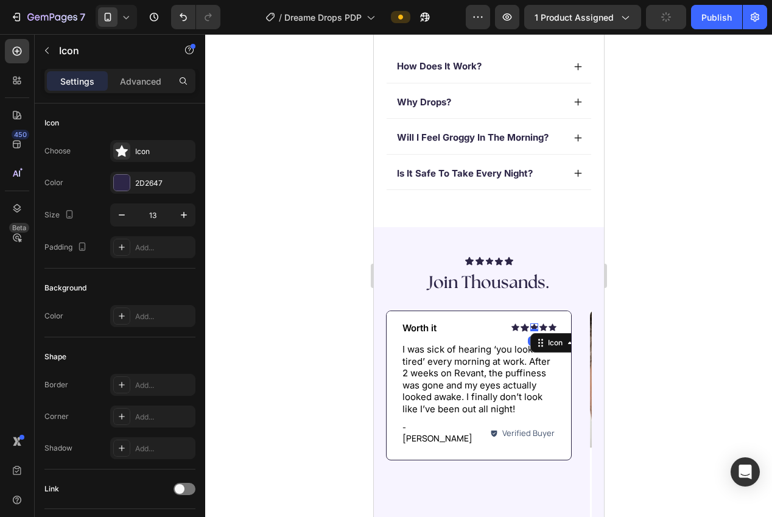
click at [535, 326] on icon at bounding box center [534, 327] width 8 height 8
click at [523, 327] on icon at bounding box center [524, 328] width 9 height 8
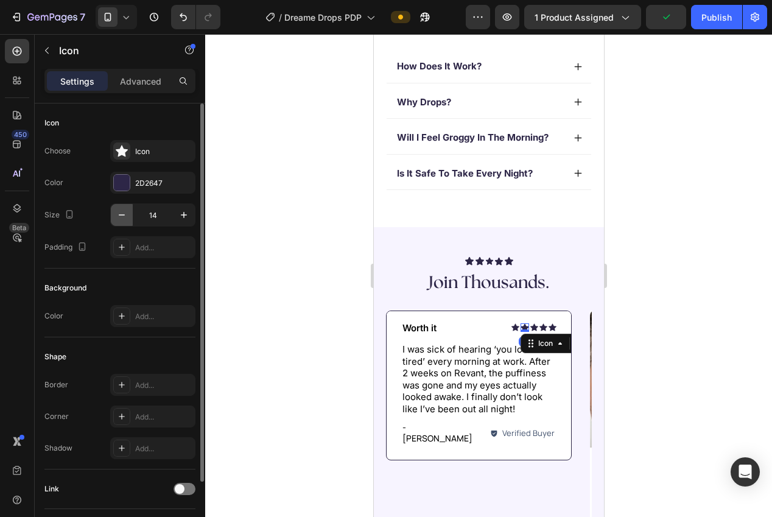
drag, startPoint x: 113, startPoint y: 214, endPoint x: 125, endPoint y: 214, distance: 11.6
click at [113, 214] on button "button" at bounding box center [122, 215] width 22 height 22
type input "13"
drag, startPoint x: 516, startPoint y: 327, endPoint x: 412, endPoint y: 281, distance: 113.2
click at [516, 327] on icon at bounding box center [516, 327] width 8 height 7
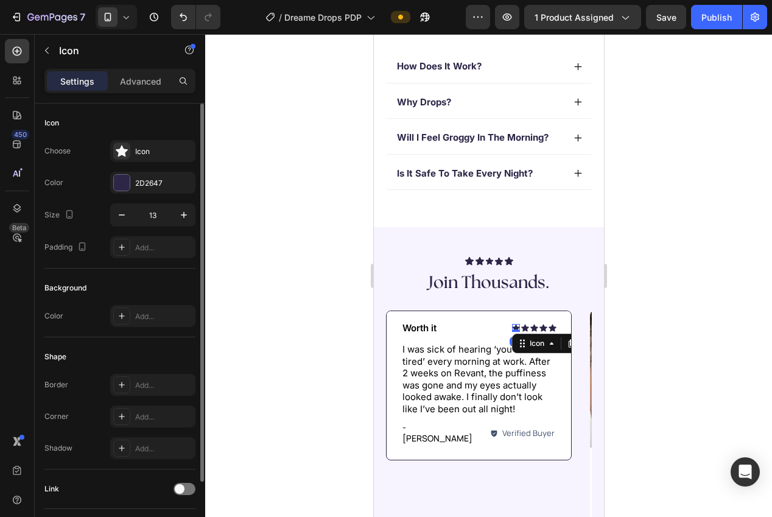
drag, startPoint x: 284, startPoint y: 220, endPoint x: 317, endPoint y: 248, distance: 42.8
click at [285, 220] on div at bounding box center [488, 275] width 567 height 483
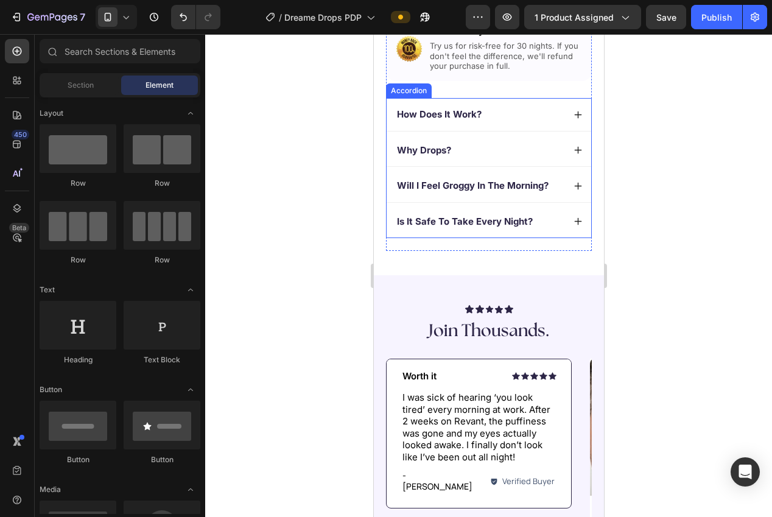
scroll to position [595, 0]
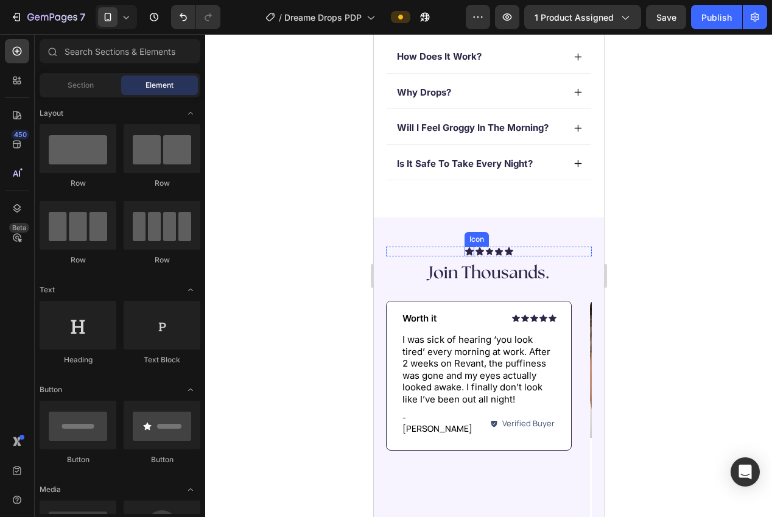
click at [466, 252] on icon at bounding box center [469, 251] width 9 height 8
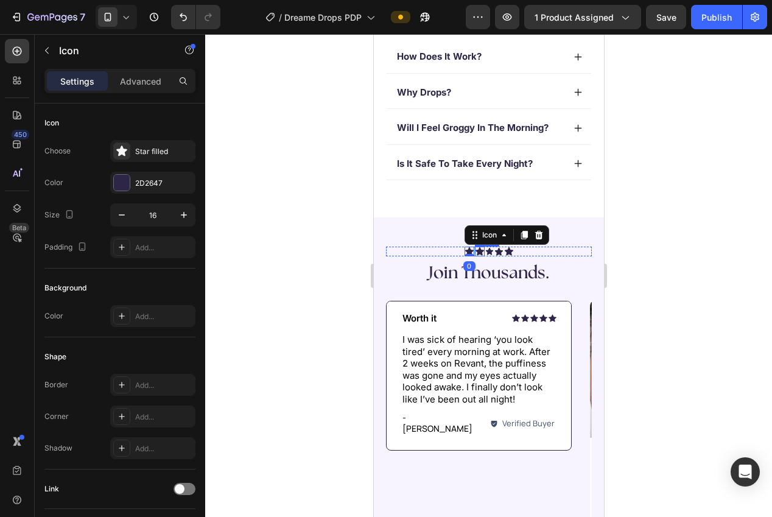
click at [478, 251] on icon at bounding box center [479, 251] width 9 height 8
click at [489, 252] on icon at bounding box center [488, 251] width 7 height 7
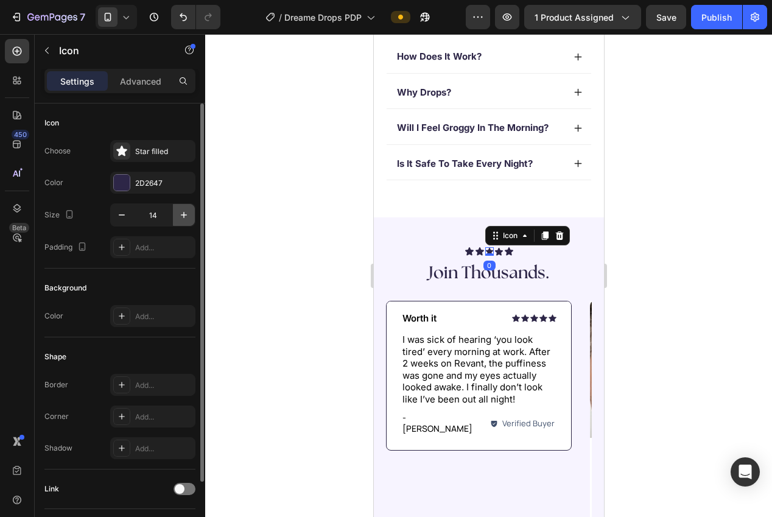
click at [181, 217] on icon "button" at bounding box center [184, 215] width 12 height 12
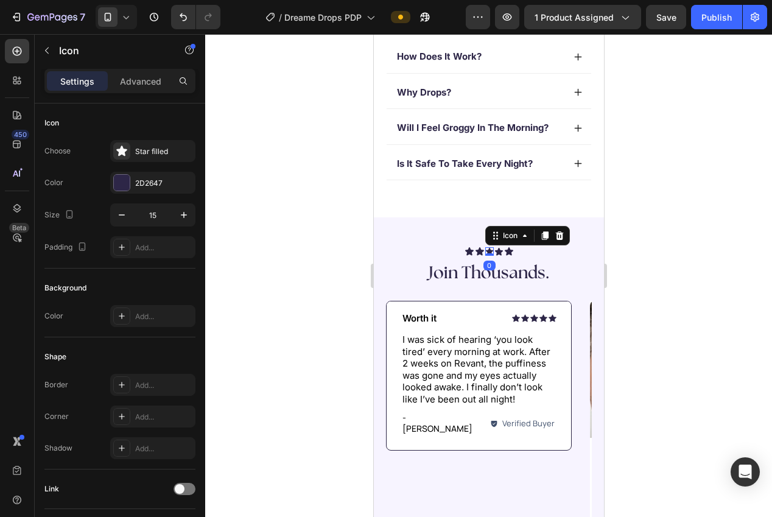
drag, startPoint x: 181, startPoint y: 217, endPoint x: 205, endPoint y: 214, distance: 24.5
click at [181, 217] on icon "button" at bounding box center [184, 215] width 12 height 12
type input "16"
drag, startPoint x: 225, startPoint y: 212, endPoint x: 233, endPoint y: 213, distance: 7.4
click at [228, 212] on div at bounding box center [488, 275] width 567 height 483
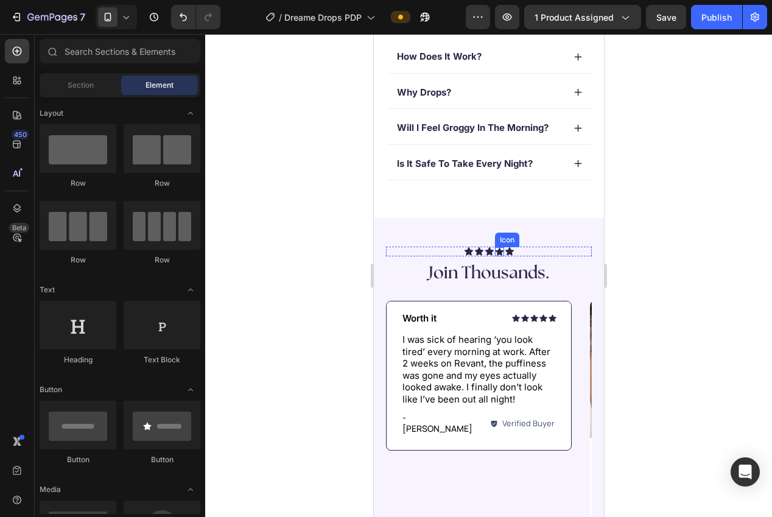
click at [497, 252] on icon at bounding box center [499, 252] width 8 height 8
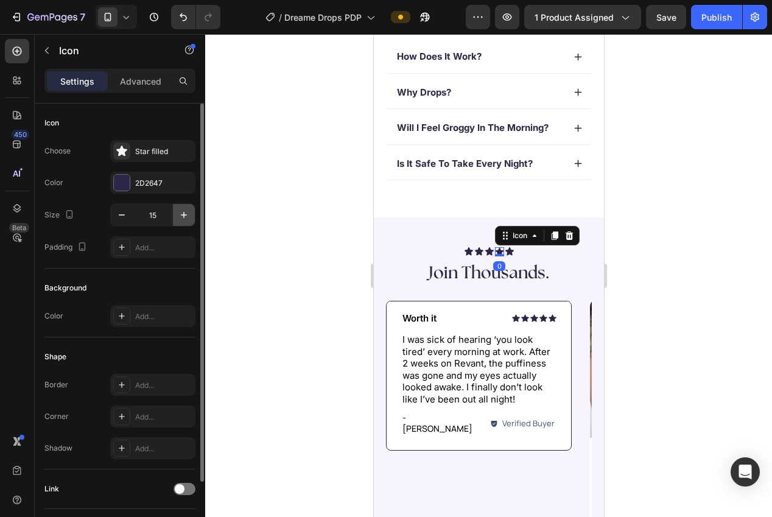
click at [186, 216] on icon "button" at bounding box center [184, 215] width 12 height 12
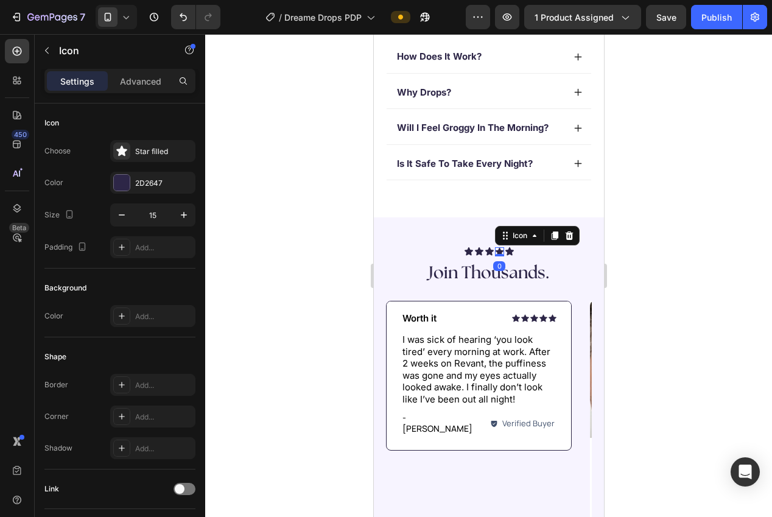
type input "16"
click at [253, 222] on div at bounding box center [488, 275] width 567 height 483
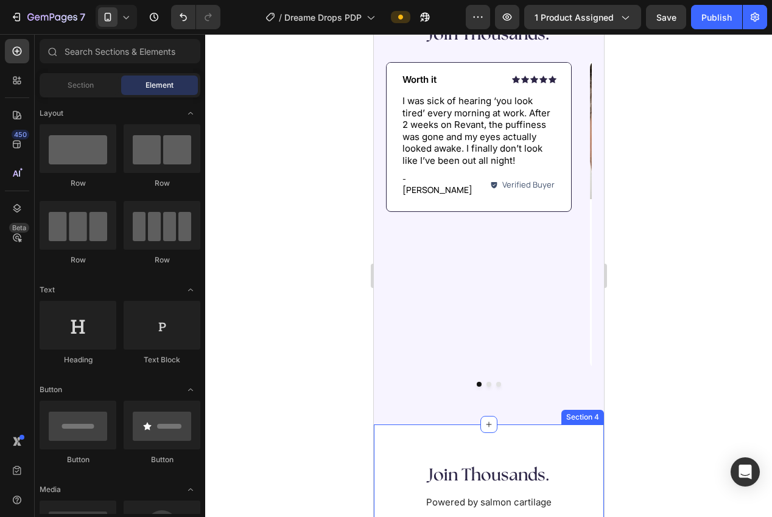
scroll to position [708, 0]
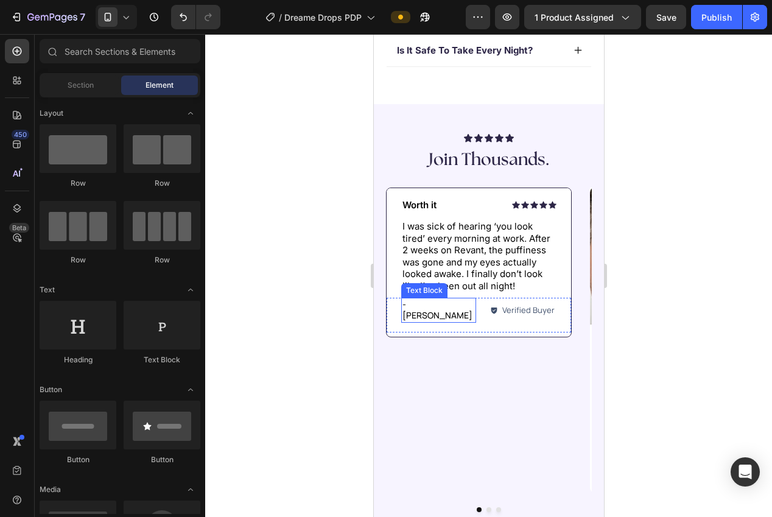
click at [425, 302] on p "- [PERSON_NAME]" at bounding box center [438, 310] width 72 height 22
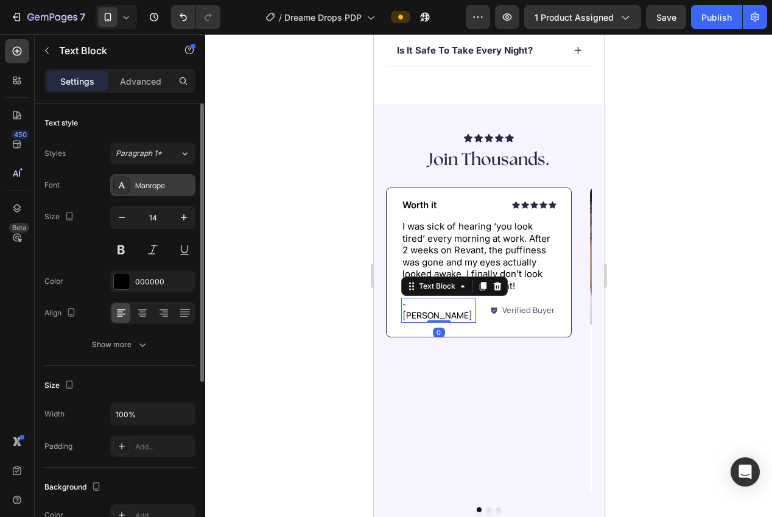
click at [163, 191] on div "Manrope" at bounding box center [163, 185] width 57 height 11
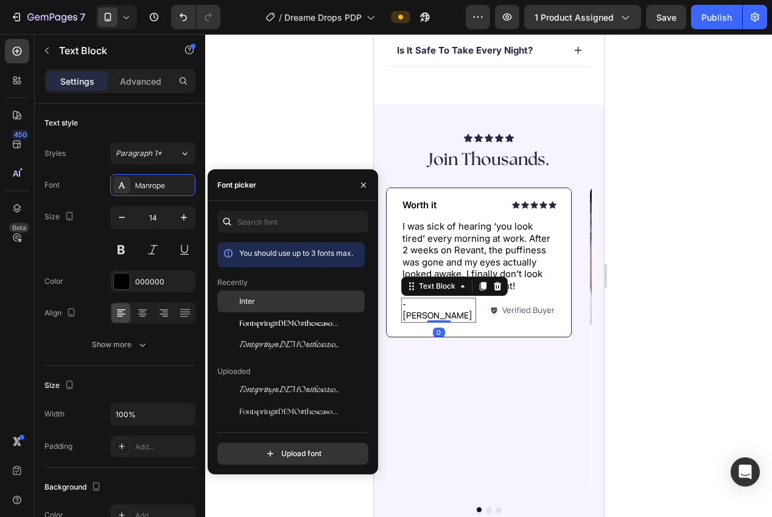
click at [254, 297] on span "Inter" at bounding box center [247, 301] width 16 height 11
click at [230, 135] on div at bounding box center [488, 275] width 567 height 483
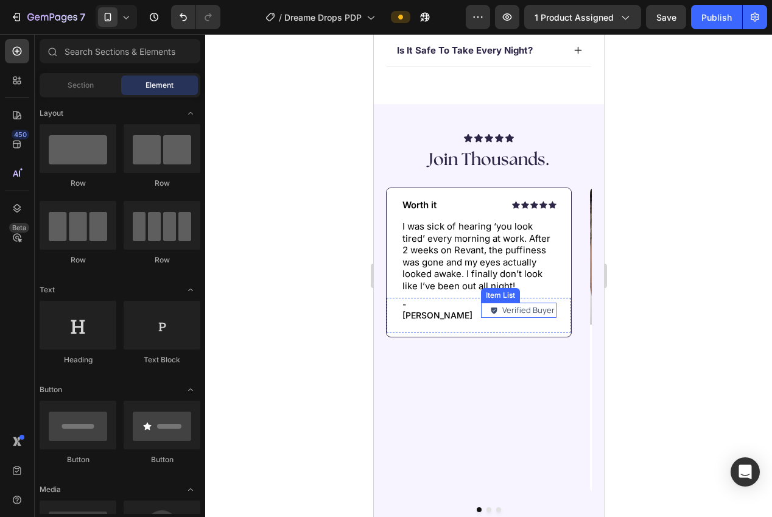
click at [495, 308] on icon at bounding box center [493, 311] width 6 height 6
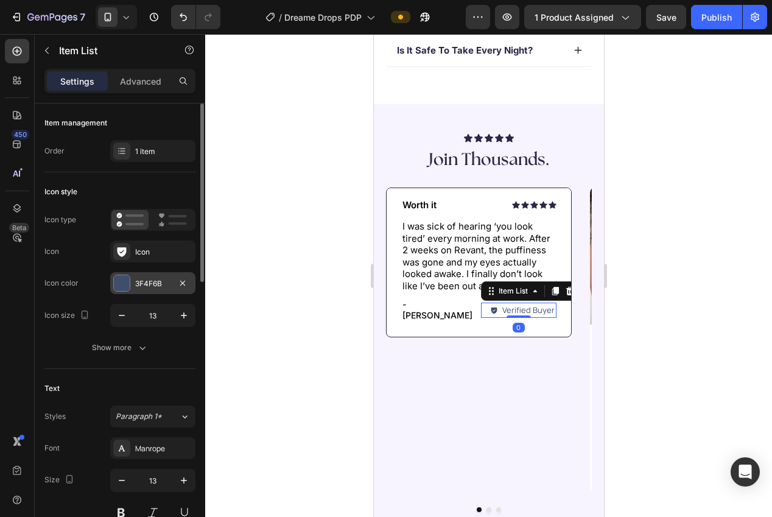
click at [147, 287] on div "3F4F6B" at bounding box center [152, 283] width 35 height 11
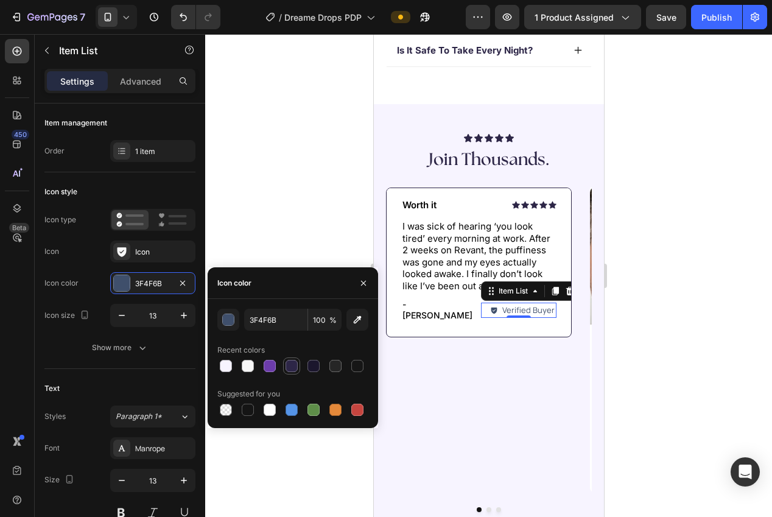
click at [295, 368] on div at bounding box center [292, 366] width 12 height 12
type input "2D2647"
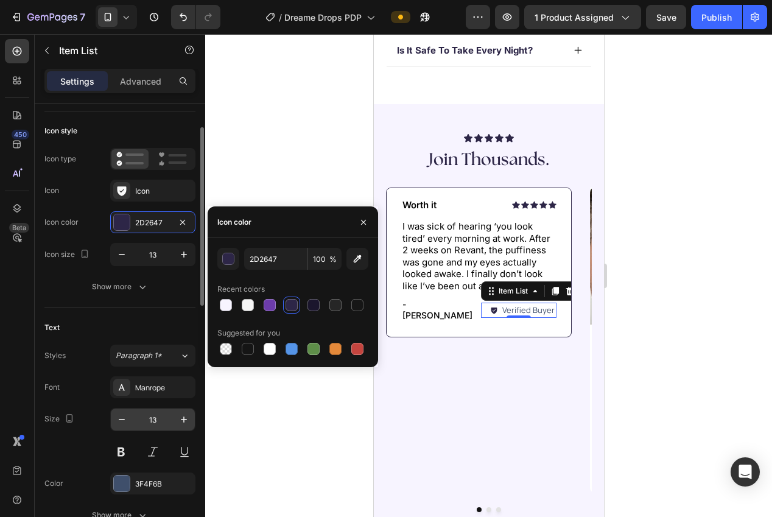
scroll to position [124, 0]
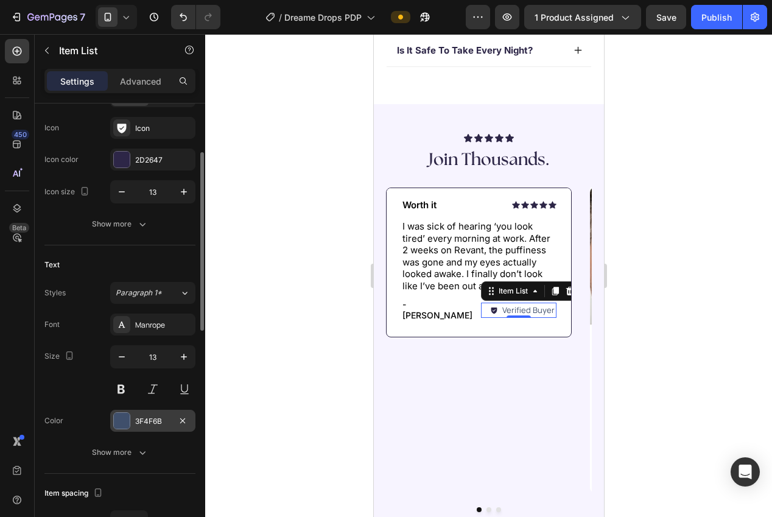
click at [151, 420] on div "3F4F6B" at bounding box center [152, 421] width 35 height 11
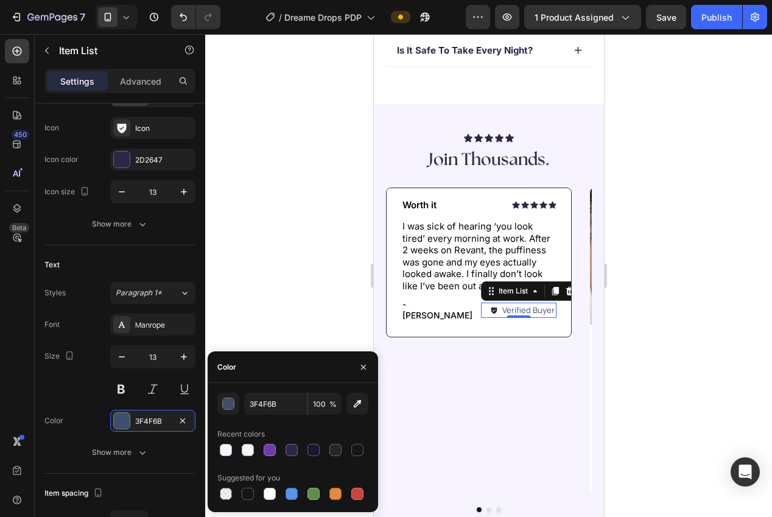
drag, startPoint x: 289, startPoint y: 451, endPoint x: 281, endPoint y: 444, distance: 10.8
click at [289, 451] on div at bounding box center [292, 450] width 12 height 12
type input "2D2647"
click at [148, 328] on div "Manrope" at bounding box center [163, 325] width 57 height 11
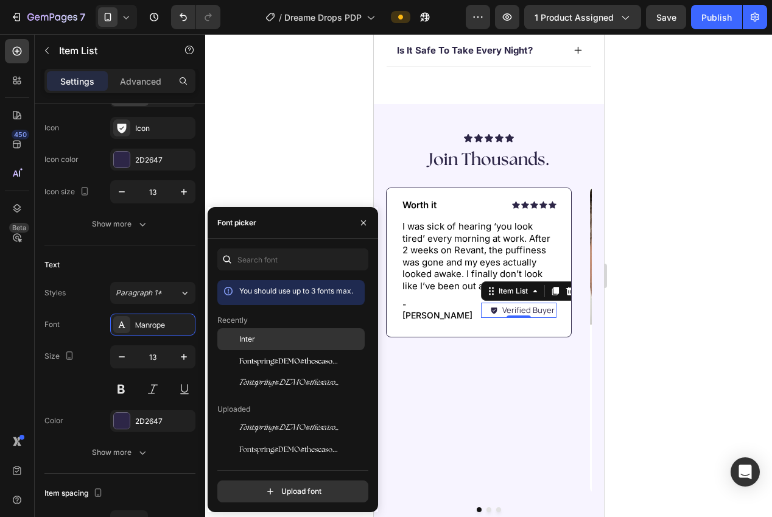
click at [259, 338] on div "Inter" at bounding box center [300, 339] width 123 height 11
drag, startPoint x: 261, startPoint y: 171, endPoint x: 262, endPoint y: 180, distance: 8.7
click at [261, 171] on div at bounding box center [488, 275] width 567 height 483
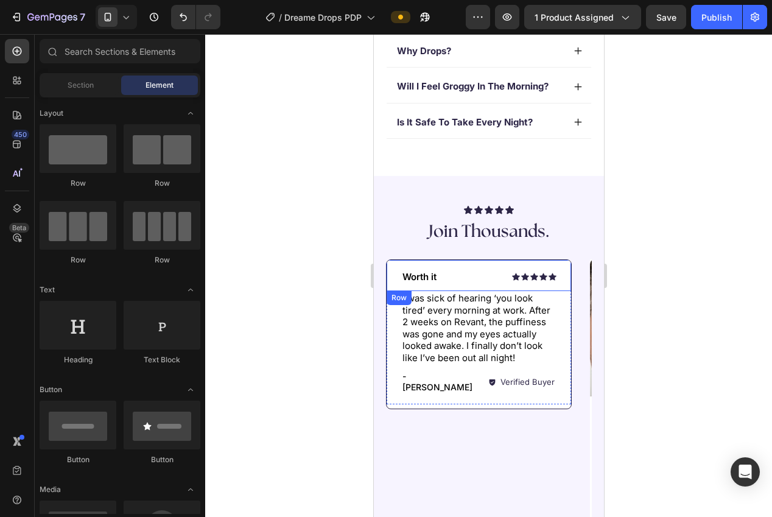
scroll to position [667, 0]
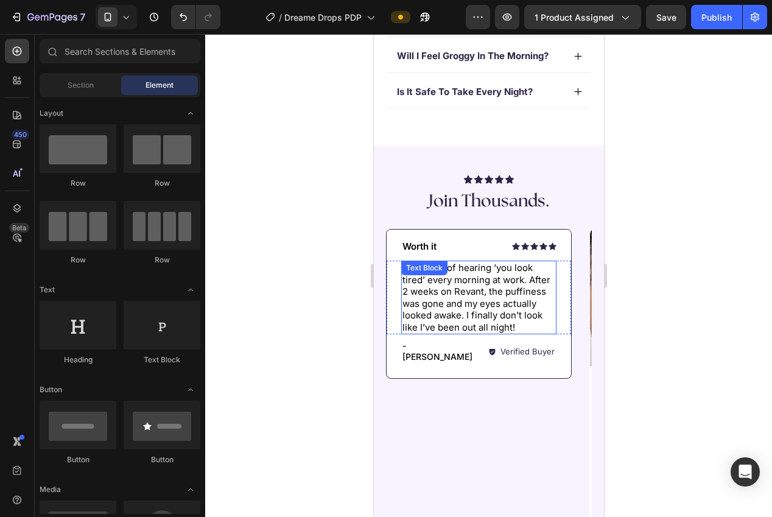
click at [502, 302] on p "I was sick of hearing ‘you look tired’ every morning at work. After 2 weeks on …" at bounding box center [478, 297] width 153 height 71
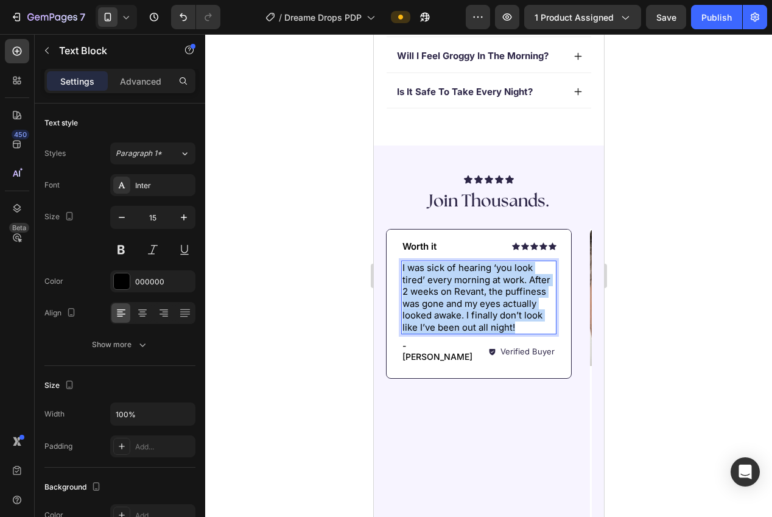
click at [502, 302] on p "I was sick of hearing ‘you look tired’ every morning at work. After 2 weeks on …" at bounding box center [478, 297] width 153 height 71
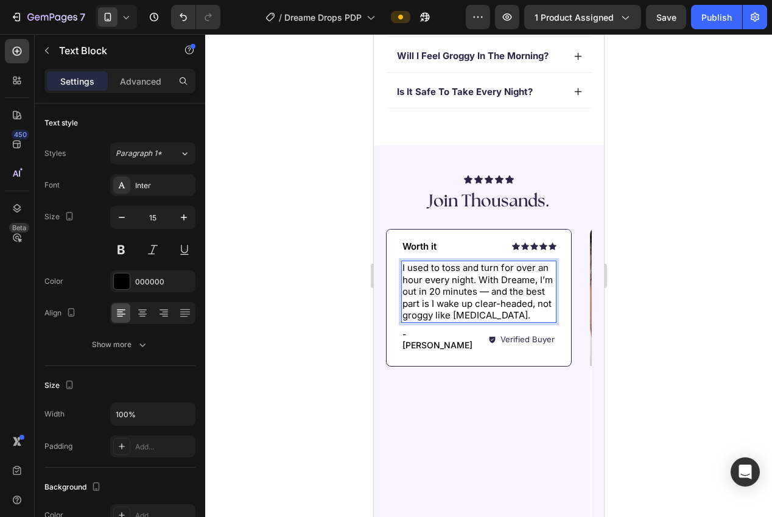
scroll to position [666, 0]
click at [519, 279] on p "I used to toss and turn for over an hour every night. With Dreame, I’m out in 2…" at bounding box center [478, 292] width 153 height 60
click at [519, 280] on p "I used to toss and turn for over an hour every night. With Dreame, I’m out in 2…" at bounding box center [478, 292] width 153 height 60
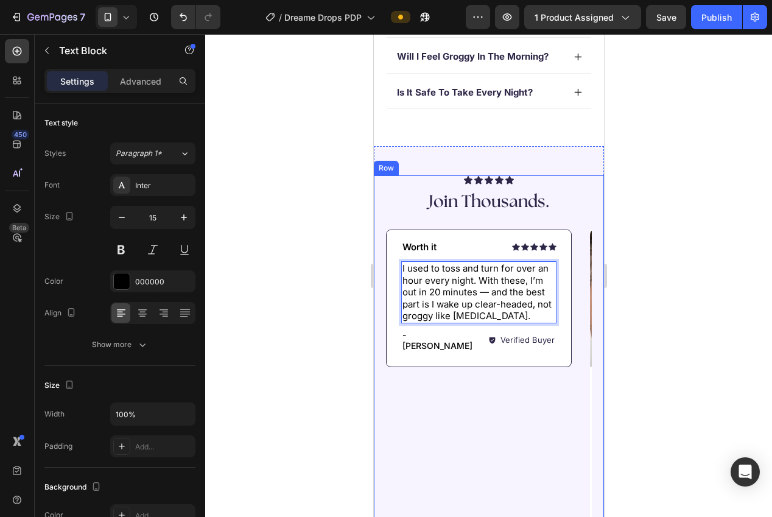
click at [667, 334] on div at bounding box center [488, 275] width 567 height 483
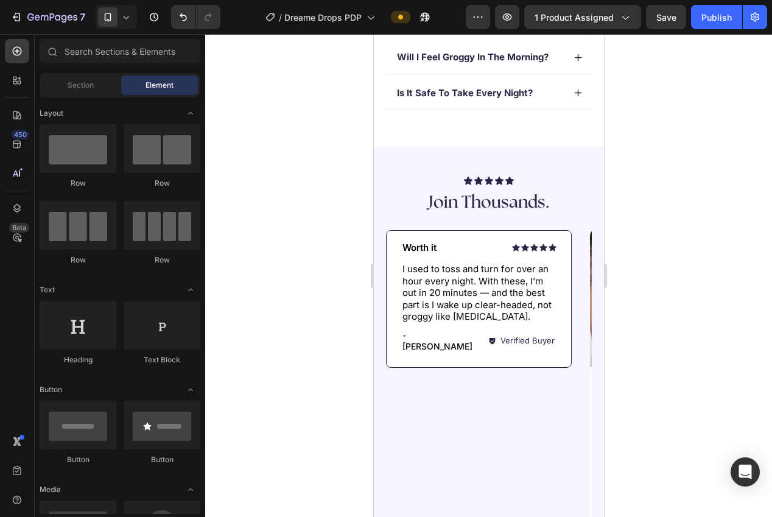
scroll to position [671, 0]
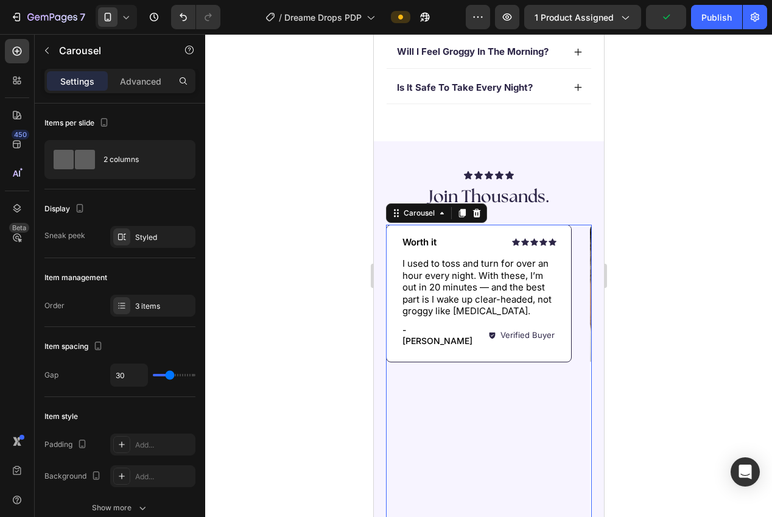
click at [577, 348] on div "Icon Icon Icon Icon Icon Icon List Worth it Text Block Row I used to toss and t…" at bounding box center [488, 377] width 206 height 305
click at [139, 304] on div "3 items" at bounding box center [163, 306] width 57 height 11
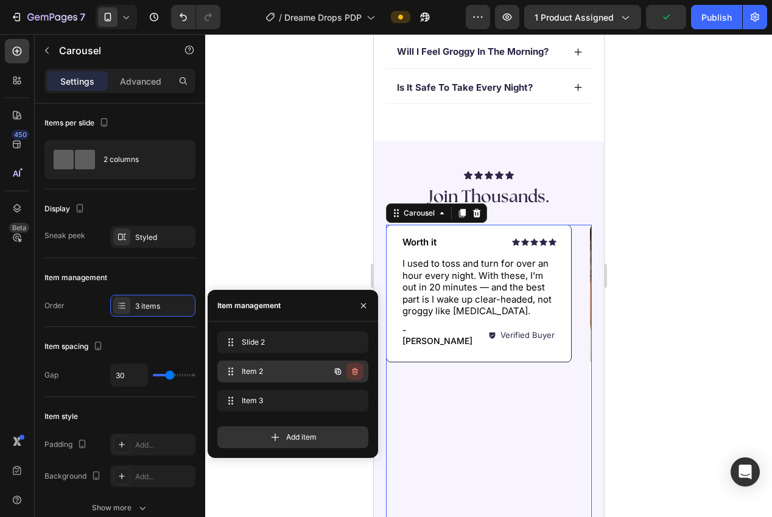
click at [357, 371] on icon "button" at bounding box center [355, 371] width 6 height 7
click at [354, 372] on div "Delete" at bounding box center [347, 371] width 23 height 11
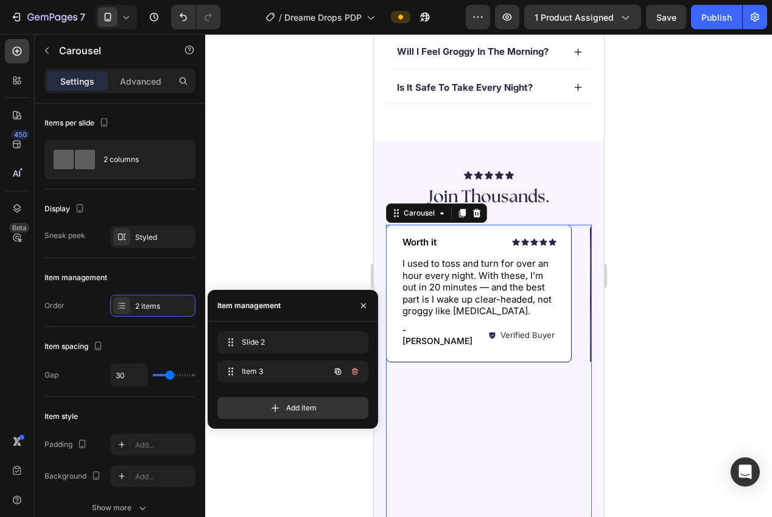
click at [354, 372] on icon "button" at bounding box center [355, 372] width 10 height 10
click at [354, 372] on div "Delete" at bounding box center [347, 371] width 23 height 11
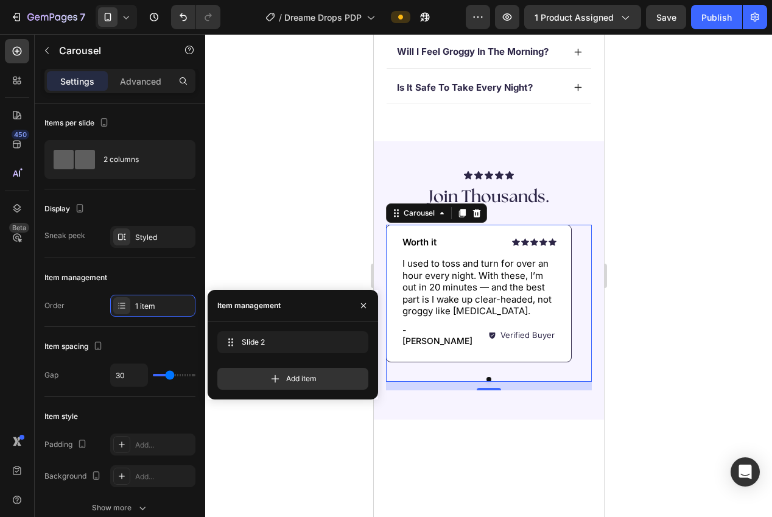
drag, startPoint x: 296, startPoint y: 217, endPoint x: 357, endPoint y: 349, distance: 145.2
click at [295, 217] on div at bounding box center [488, 275] width 567 height 483
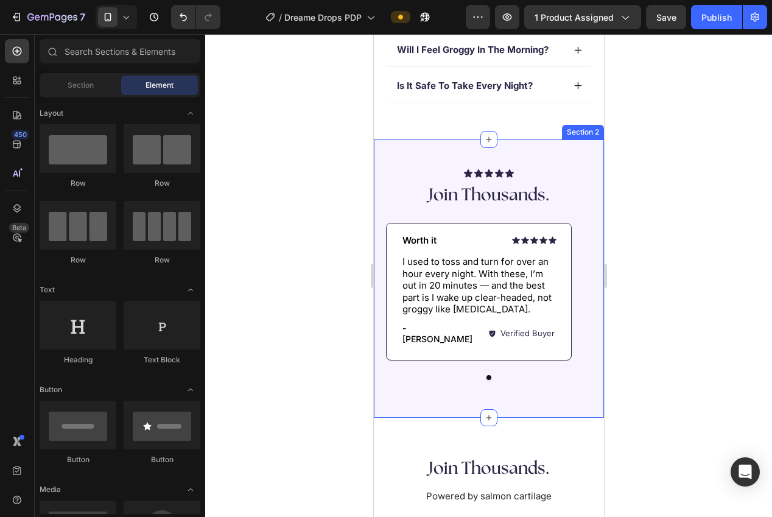
scroll to position [678, 0]
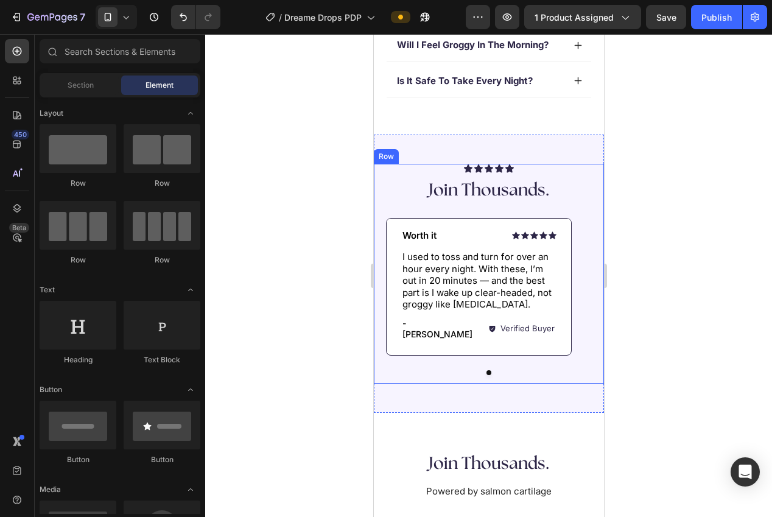
click at [443, 367] on div "Icon Icon Icon Icon Icon Icon List Worth it Text Block Row I used to toss and t…" at bounding box center [488, 301] width 206 height 166
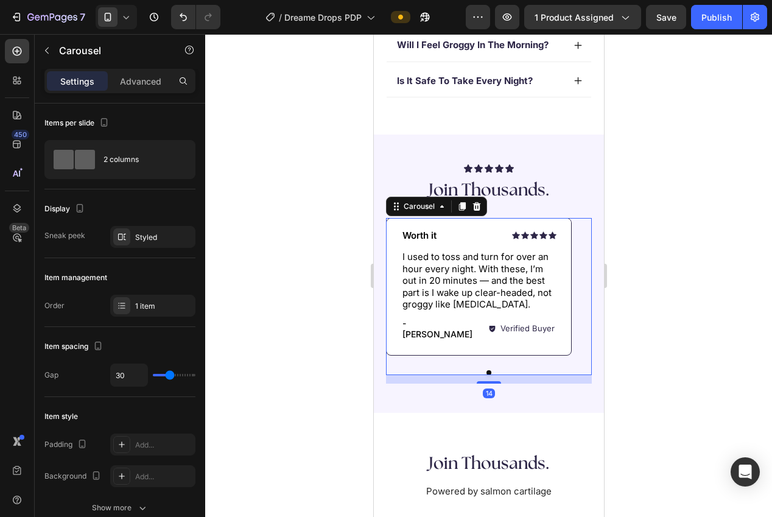
click at [459, 353] on div "Icon Icon Icon Icon Icon Icon List Worth it Text Block Row I used to toss and t…" at bounding box center [488, 296] width 206 height 157
click at [143, 72] on div "Advanced" at bounding box center [140, 80] width 61 height 19
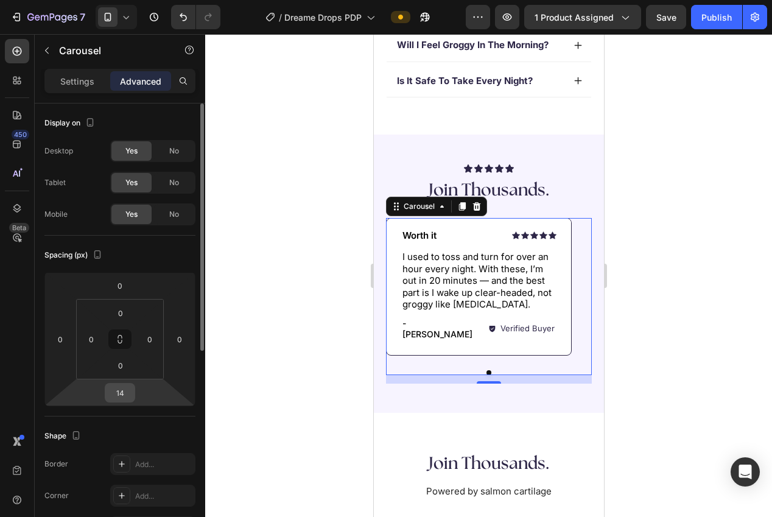
click at [127, 388] on input "14" at bounding box center [120, 393] width 24 height 18
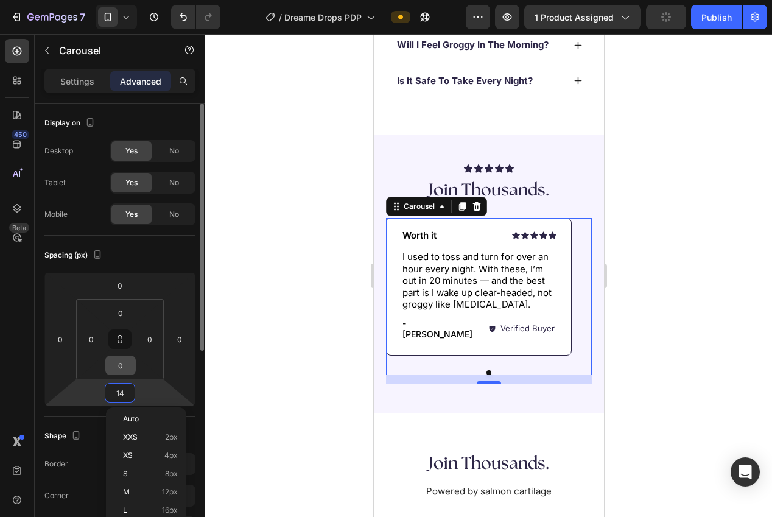
type input "0"
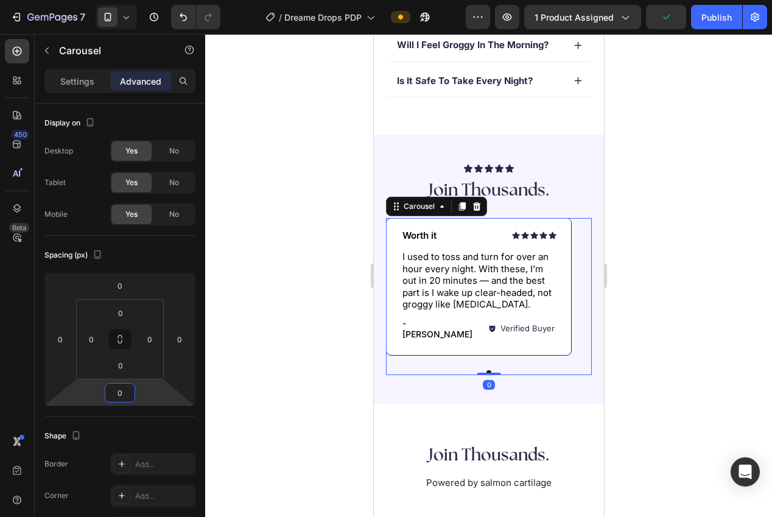
click at [273, 270] on div at bounding box center [488, 275] width 567 height 483
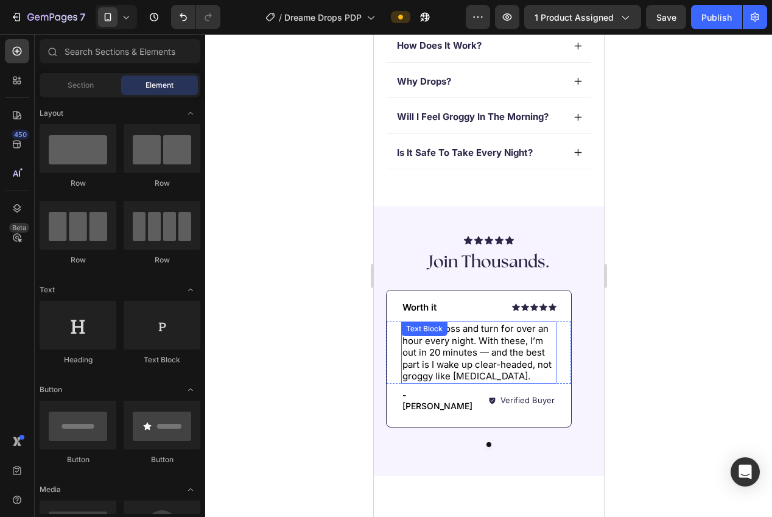
scroll to position [616, 0]
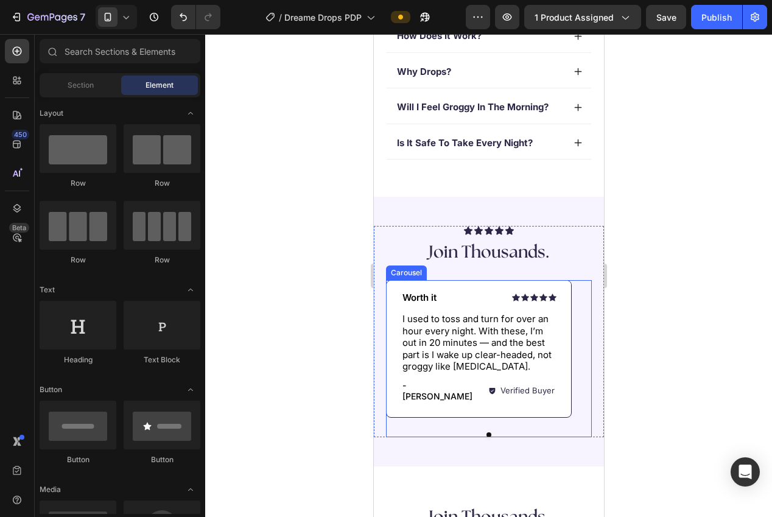
click at [544, 418] on div "Icon Icon Icon Icon Icon Icon List Worth it Text Block Row I used to toss and t…" at bounding box center [488, 358] width 206 height 157
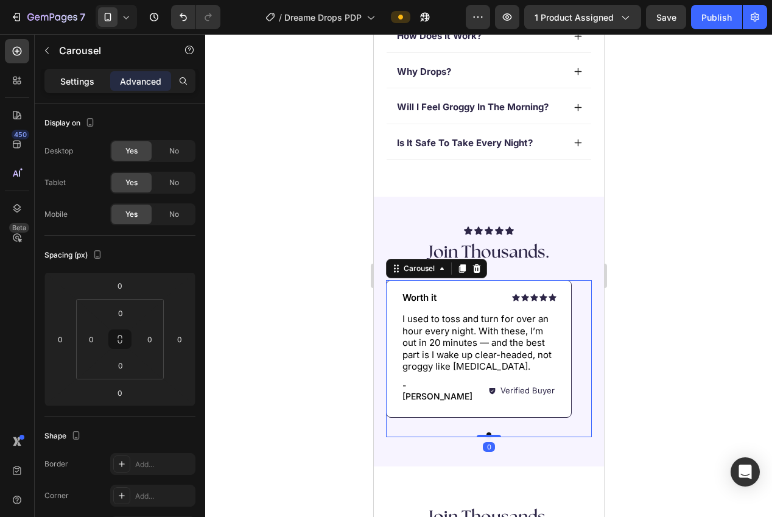
click at [78, 83] on p "Settings" at bounding box center [77, 81] width 34 height 13
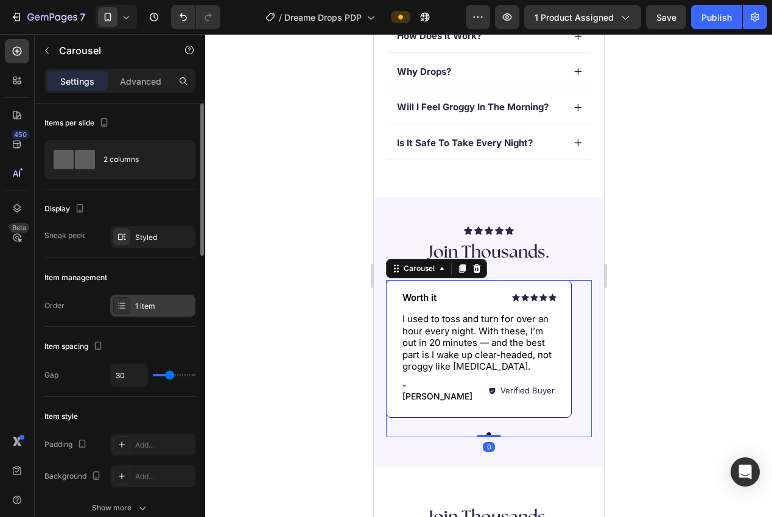
click at [146, 305] on div "1 item" at bounding box center [163, 306] width 57 height 11
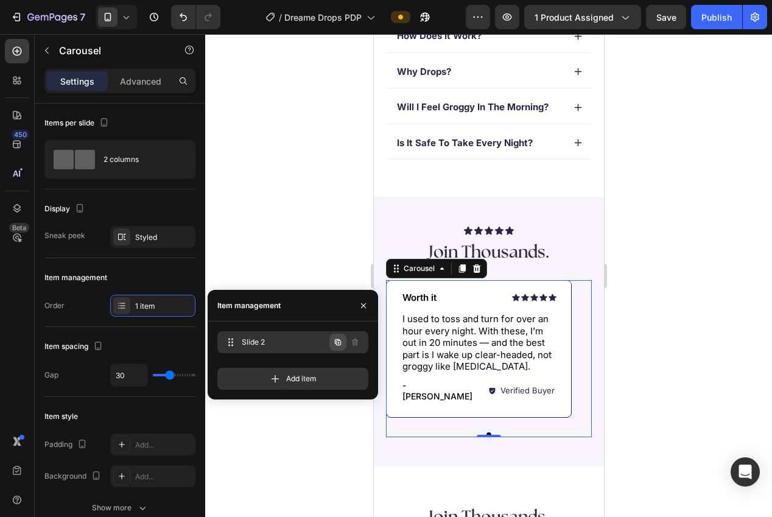
click at [340, 342] on icon "button" at bounding box center [338, 342] width 10 height 10
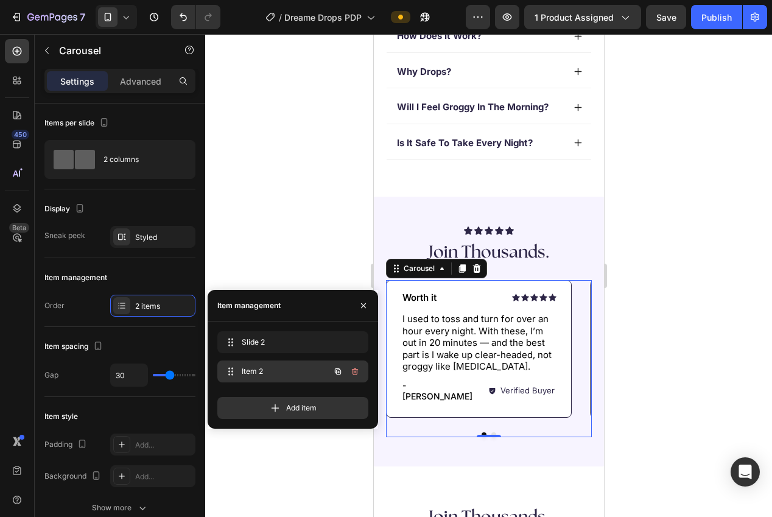
click at [259, 370] on span "Item 2" at bounding box center [276, 371] width 69 height 11
click at [257, 370] on span "Item 2" at bounding box center [284, 371] width 90 height 11
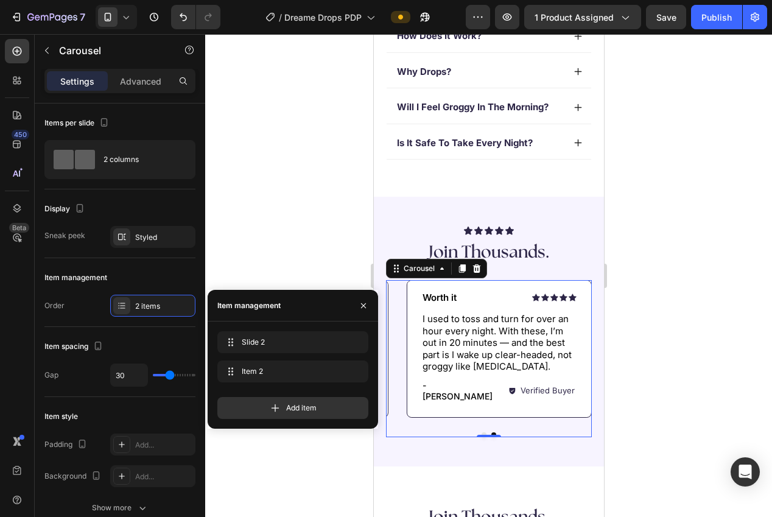
click at [511, 337] on p "I used to toss and turn for over an hour every night. With these, I’m out in 20…" at bounding box center [498, 343] width 153 height 60
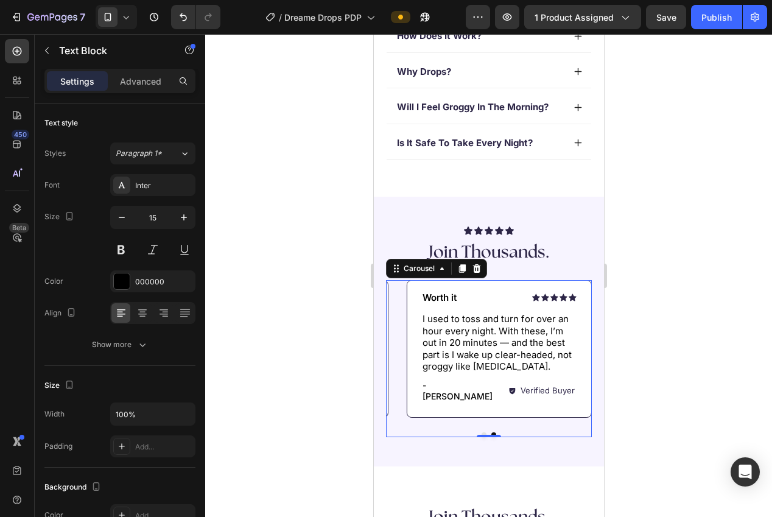
click at [511, 337] on p "I used to toss and turn for over an hour every night. With these, I’m out in 20…" at bounding box center [498, 343] width 153 height 60
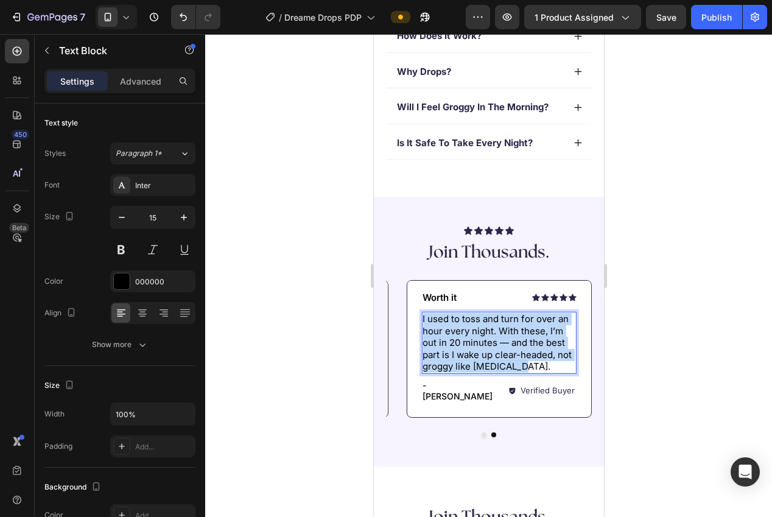
click at [511, 337] on p "I used to toss and turn for over an hour every night. With these, I’m out in 20…" at bounding box center [498, 343] width 153 height 60
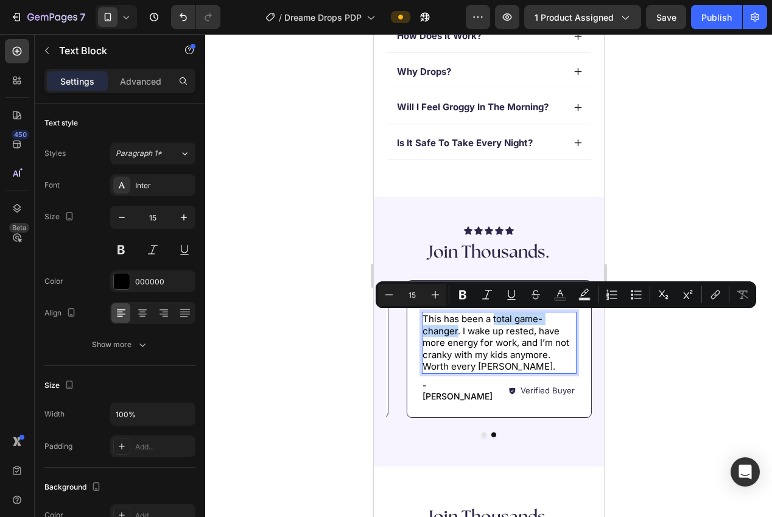
drag, startPoint x: 457, startPoint y: 331, endPoint x: 492, endPoint y: 354, distance: 42.2
click at [492, 320] on p "This has been a total game-changer. I wake up rested, have more energy for work…" at bounding box center [498, 343] width 153 height 60
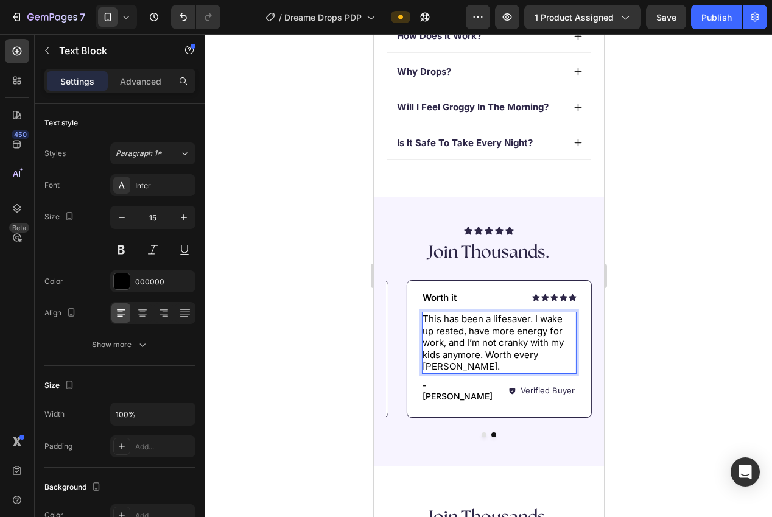
click at [435, 329] on p "This has been a lifesaver. I wake up rested, have more energy for work, and I’m…" at bounding box center [498, 343] width 153 height 60
click at [482, 365] on p "This has been a lifesaver. I wake up more rested, have more energy for work, an…" at bounding box center [498, 343] width 153 height 60
click at [457, 384] on p "- [PERSON_NAME]" at bounding box center [458, 391] width 72 height 22
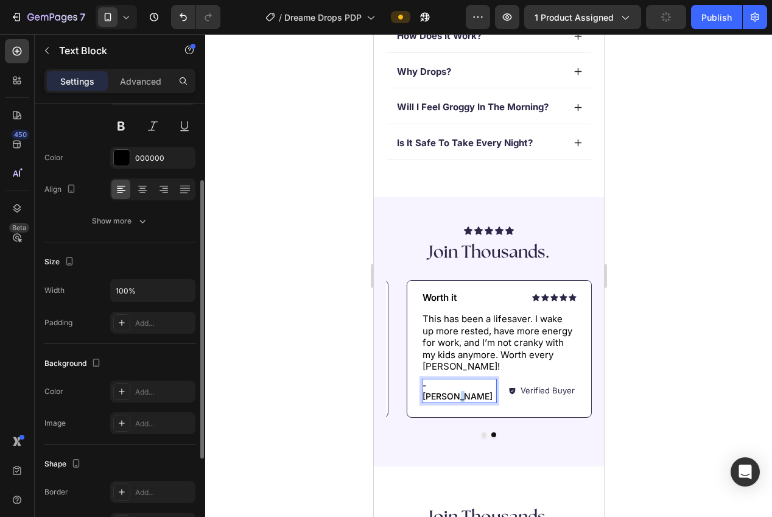
drag, startPoint x: 457, startPoint y: 384, endPoint x: 471, endPoint y: 385, distance: 14.7
click at [459, 384] on p "- [PERSON_NAME]" at bounding box center [458, 391] width 72 height 22
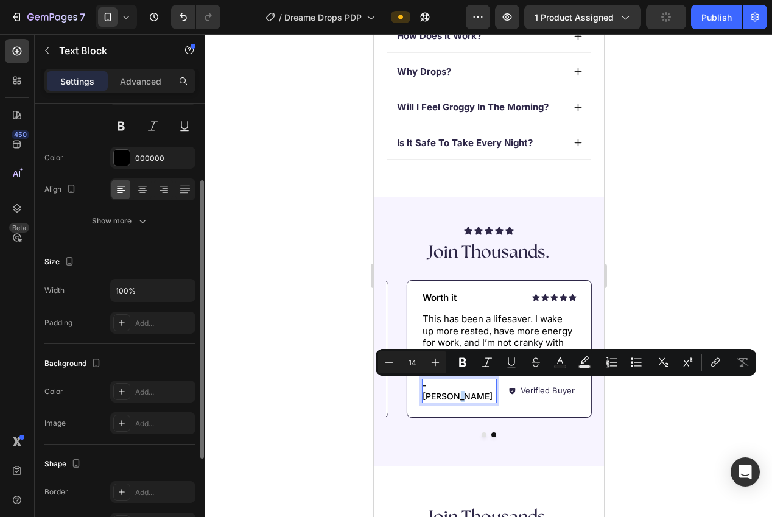
click at [473, 385] on p "- [PERSON_NAME]" at bounding box center [458, 391] width 72 height 22
click at [431, 387] on p "- [PERSON_NAME]" at bounding box center [458, 391] width 72 height 22
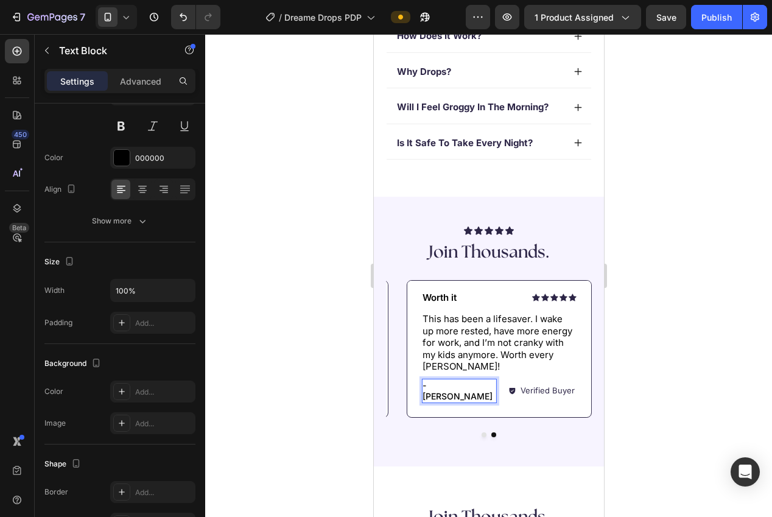
click at [665, 365] on div at bounding box center [488, 275] width 567 height 483
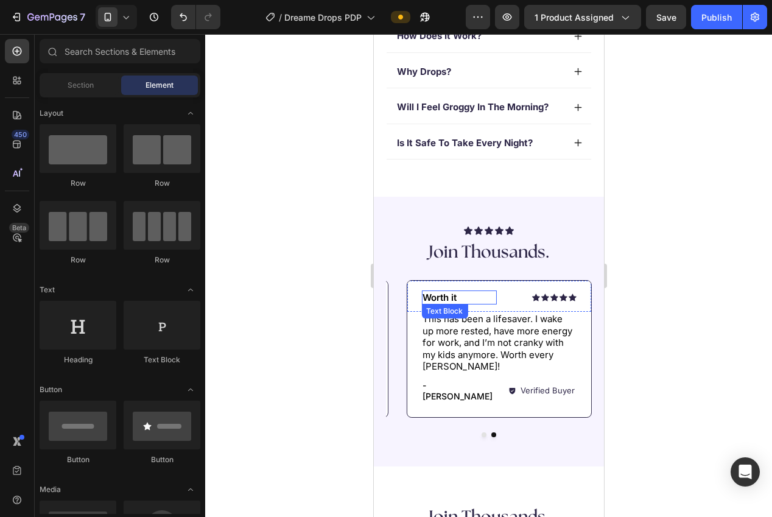
click at [450, 299] on p "Worth it" at bounding box center [458, 298] width 72 height 12
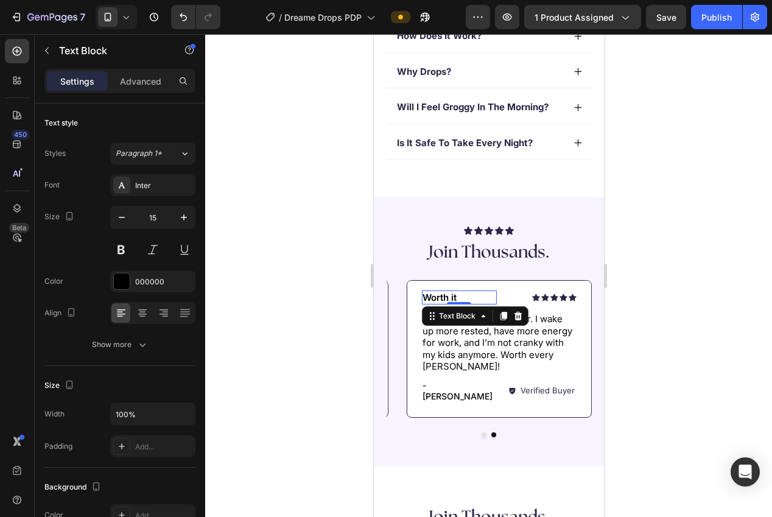
click at [450, 299] on p "Worth it" at bounding box center [458, 298] width 72 height 12
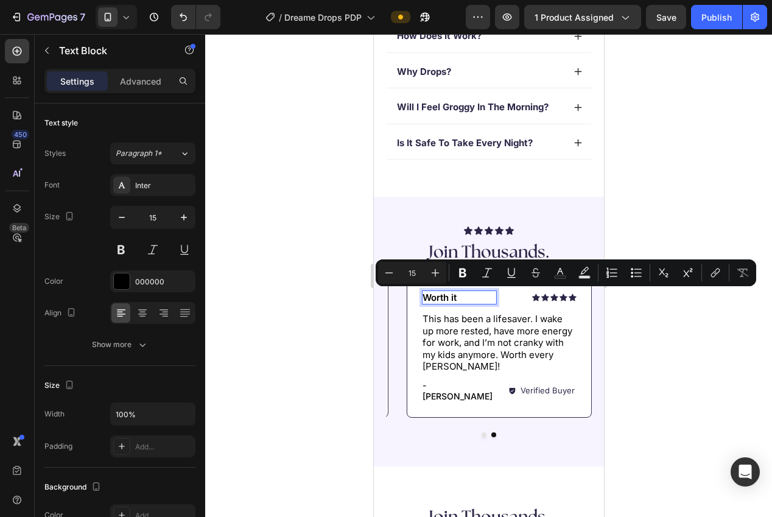
click at [452, 298] on p "Worth it" at bounding box center [458, 298] width 72 height 12
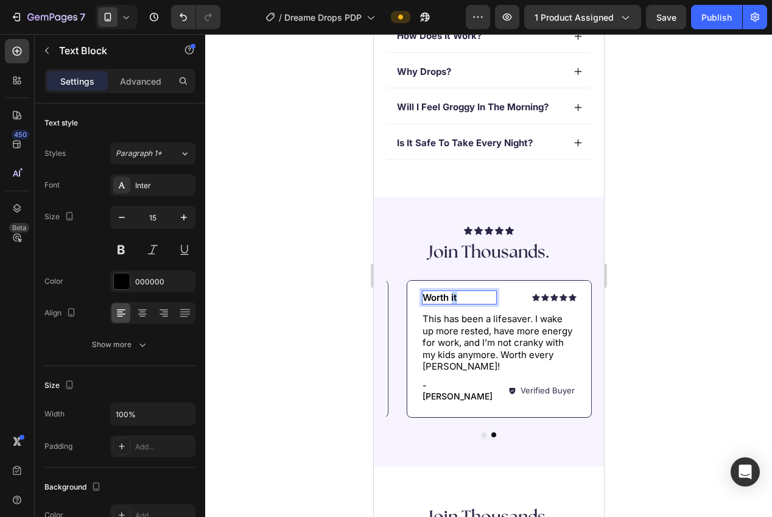
click at [452, 298] on p "Worth it" at bounding box center [458, 298] width 72 height 12
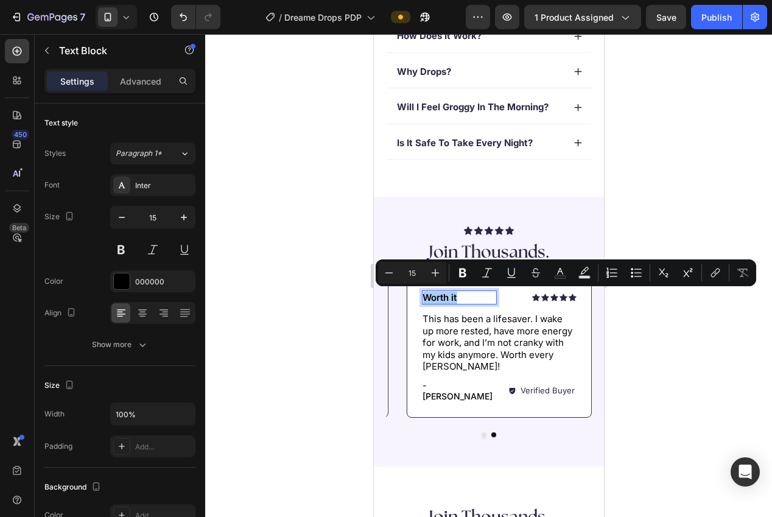
click at [646, 340] on div at bounding box center [488, 275] width 567 height 483
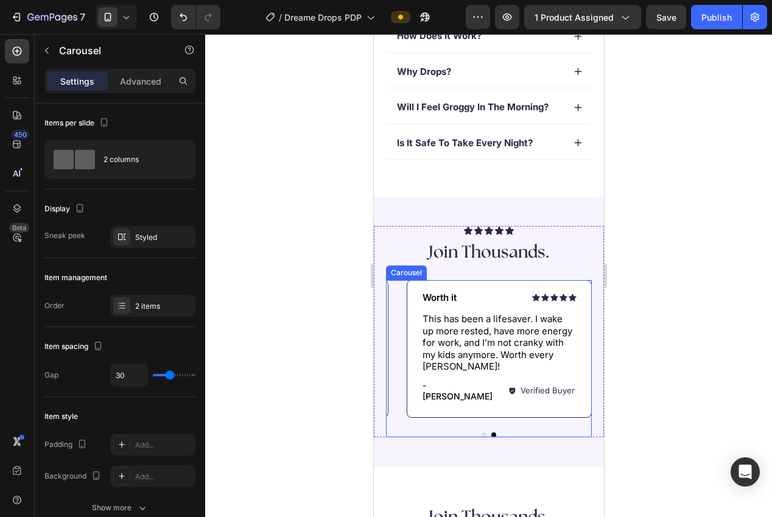
click at [511, 414] on div "Icon Icon Icon Icon Icon Icon List Worth it Text Block Row I used to toss and t…" at bounding box center [488, 358] width 206 height 157
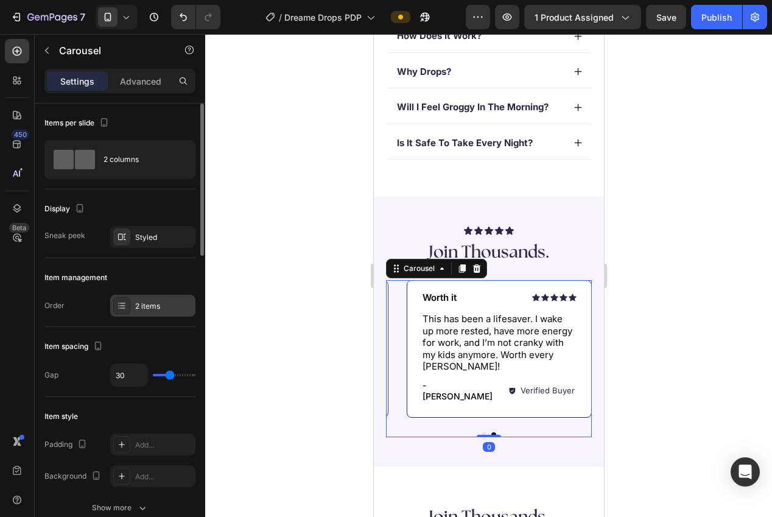
click at [141, 301] on div "2 items" at bounding box center [163, 306] width 57 height 11
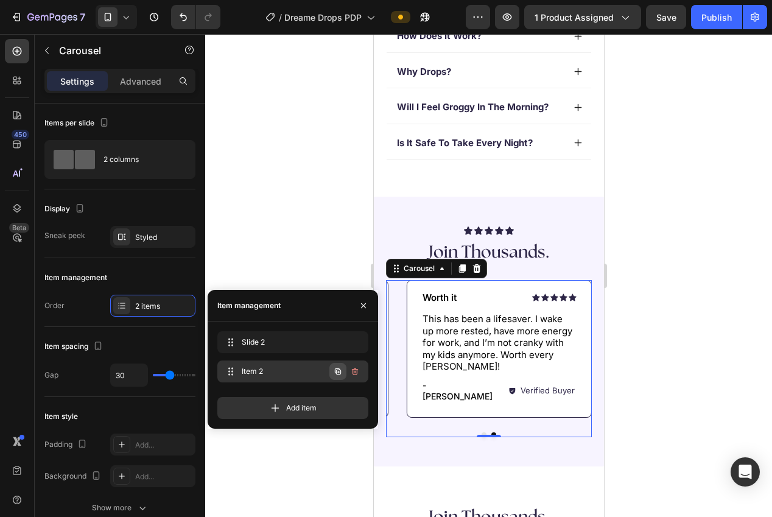
click at [339, 370] on icon "button" at bounding box center [338, 371] width 6 height 6
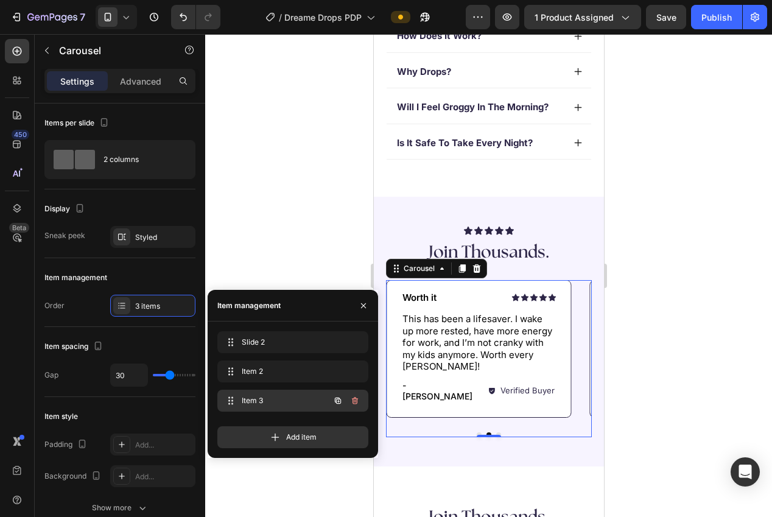
click at [266, 399] on span "Item 3" at bounding box center [276, 400] width 69 height 11
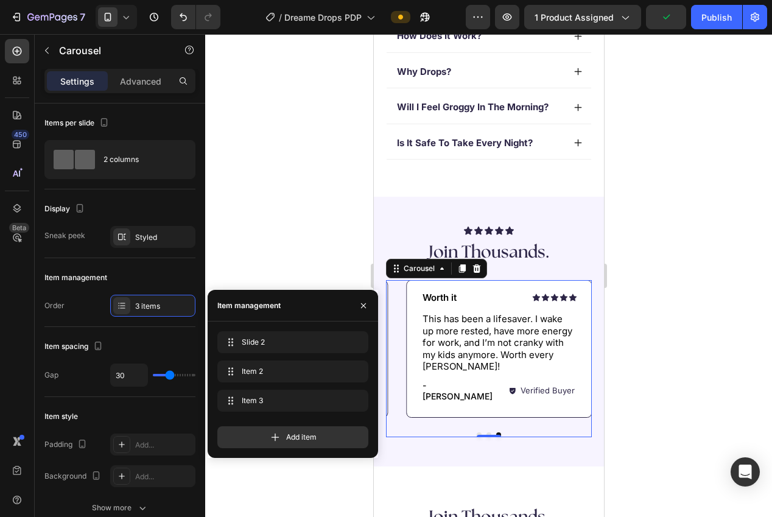
click at [481, 337] on p "This has been a lifesaver. I wake up more rested, have more energy for work, an…" at bounding box center [498, 343] width 153 height 60
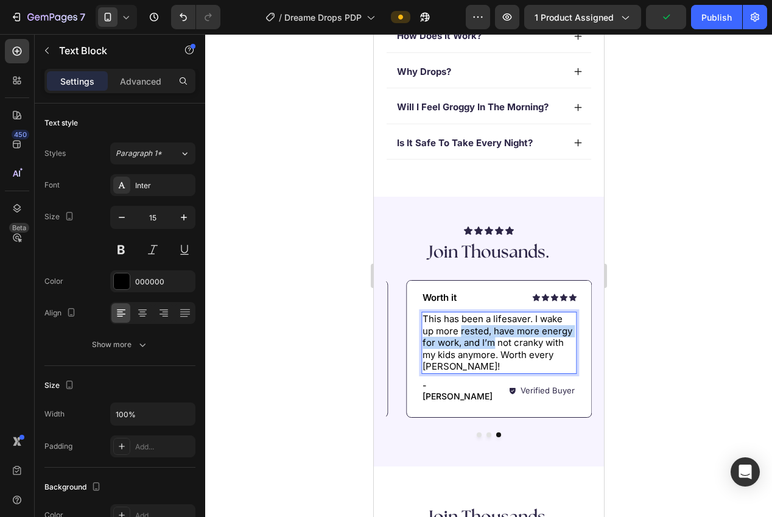
click at [481, 337] on p "This has been a lifesaver. I wake up more rested, have more energy for work, an…" at bounding box center [498, 343] width 153 height 60
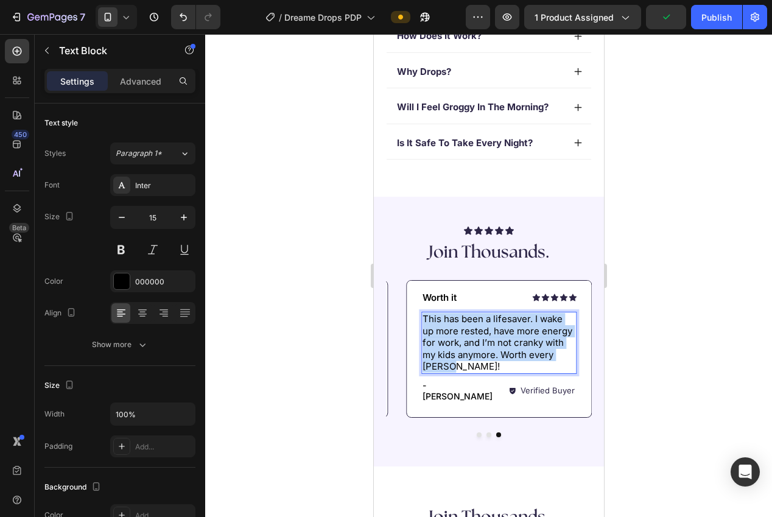
click at [482, 337] on p "This has been a lifesaver. I wake up more rested, have more energy for work, an…" at bounding box center [498, 343] width 153 height 60
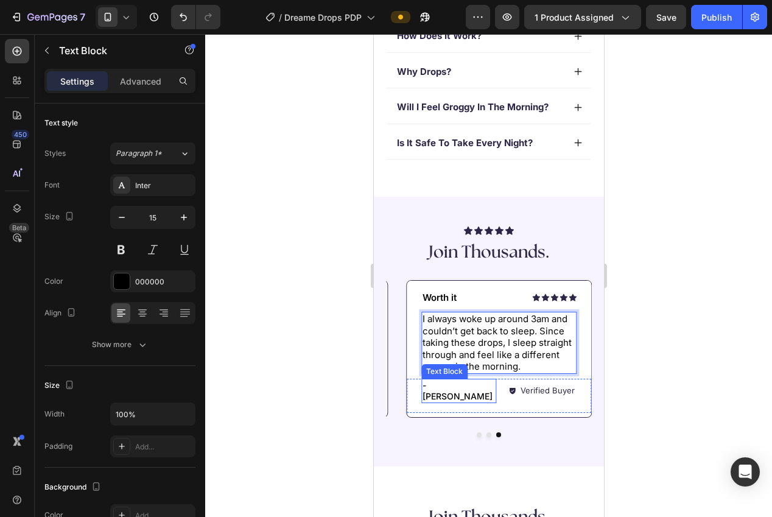
scroll to position [619, 0]
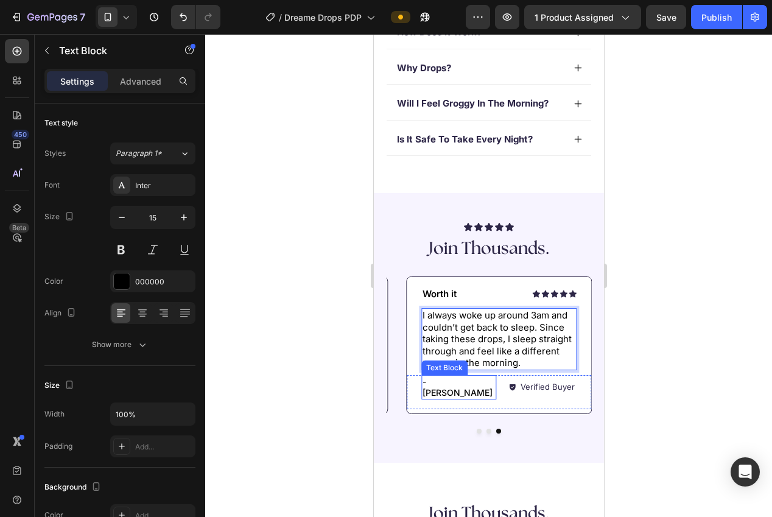
click at [450, 389] on div "- [PERSON_NAME]" at bounding box center [458, 387] width 75 height 24
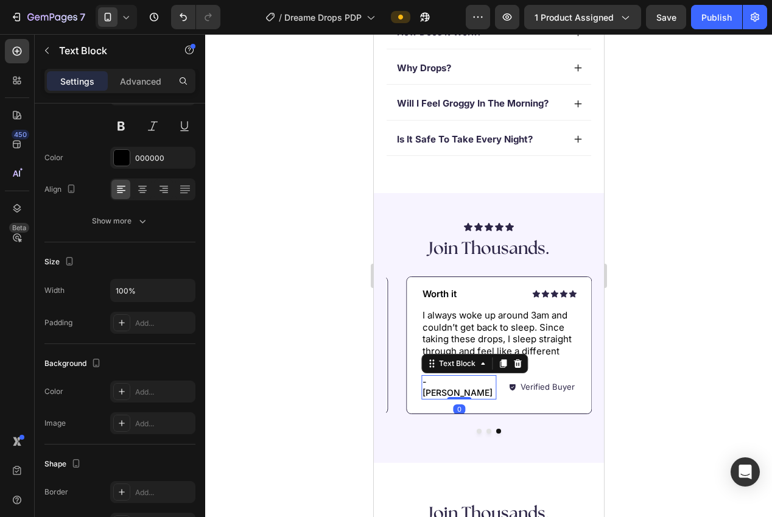
click at [449, 384] on p "- [PERSON_NAME]" at bounding box center [458, 387] width 72 height 22
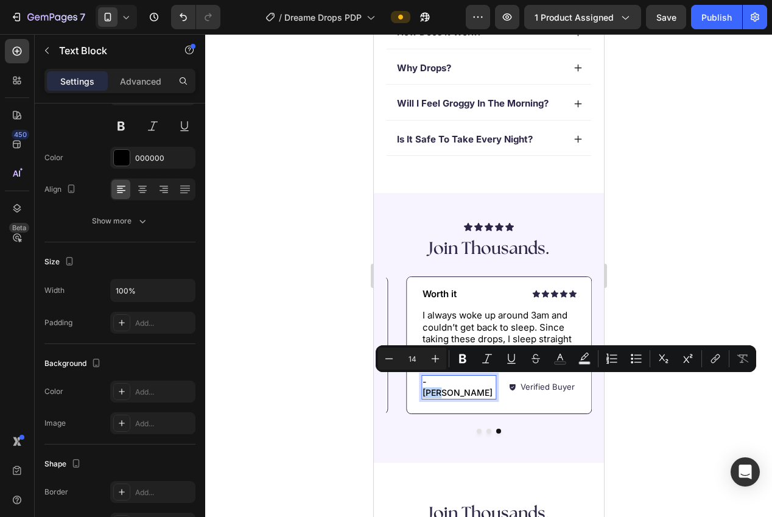
drag, startPoint x: 460, startPoint y: 384, endPoint x: 466, endPoint y: 385, distance: 6.1
click at [460, 385] on p "- [PERSON_NAME]" at bounding box center [458, 387] width 72 height 22
drag, startPoint x: 442, startPoint y: 384, endPoint x: 432, endPoint y: 385, distance: 9.8
click at [432, 385] on p "- [PERSON_NAME]" at bounding box center [458, 387] width 72 height 22
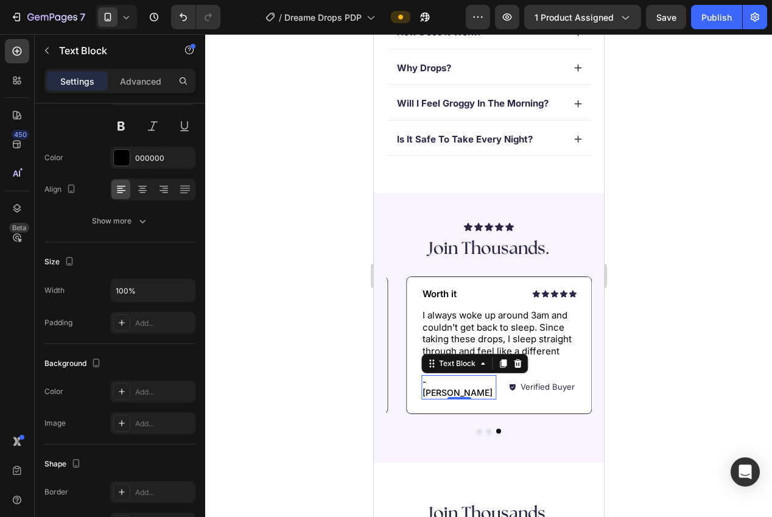
click at [658, 321] on div at bounding box center [488, 275] width 567 height 483
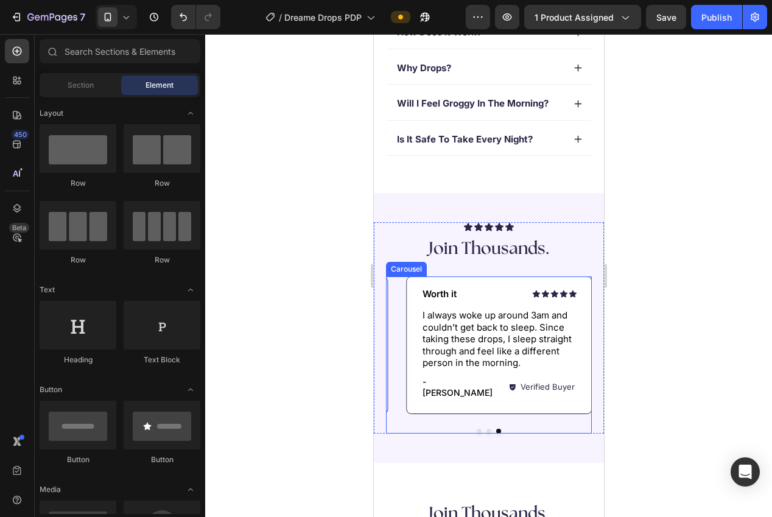
click at [479, 429] on button "Dot" at bounding box center [478, 431] width 5 height 5
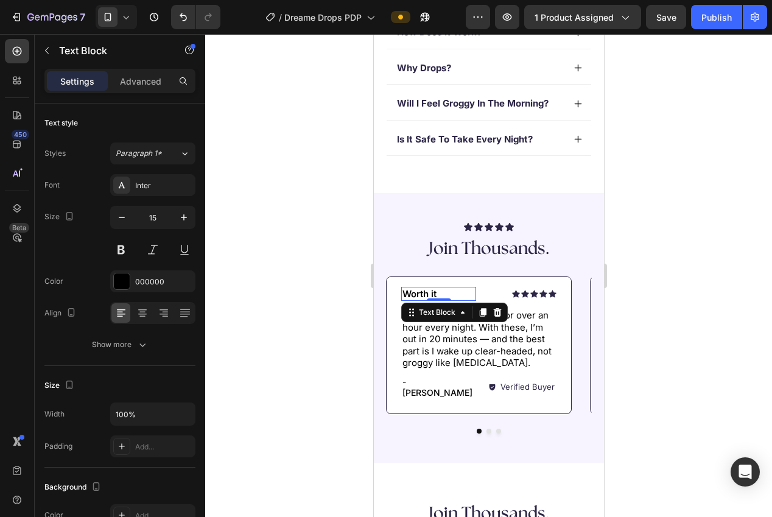
click at [429, 294] on p "Worth it" at bounding box center [438, 294] width 72 height 12
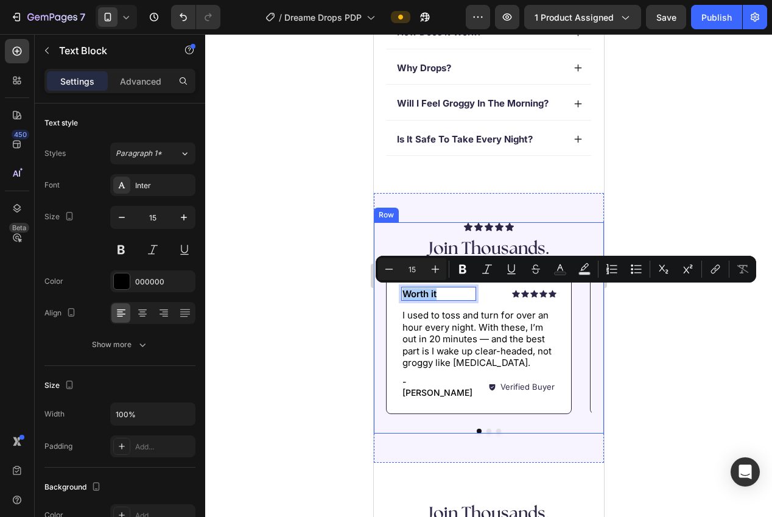
click at [645, 353] on div at bounding box center [488, 275] width 567 height 483
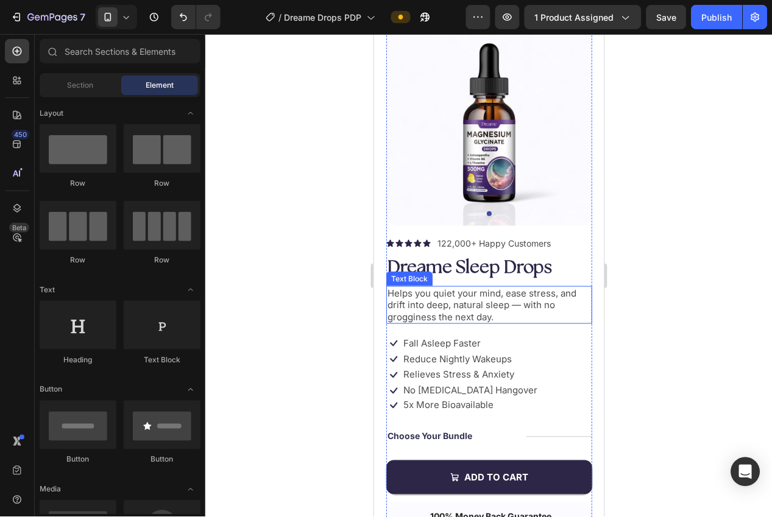
scroll to position [0, 0]
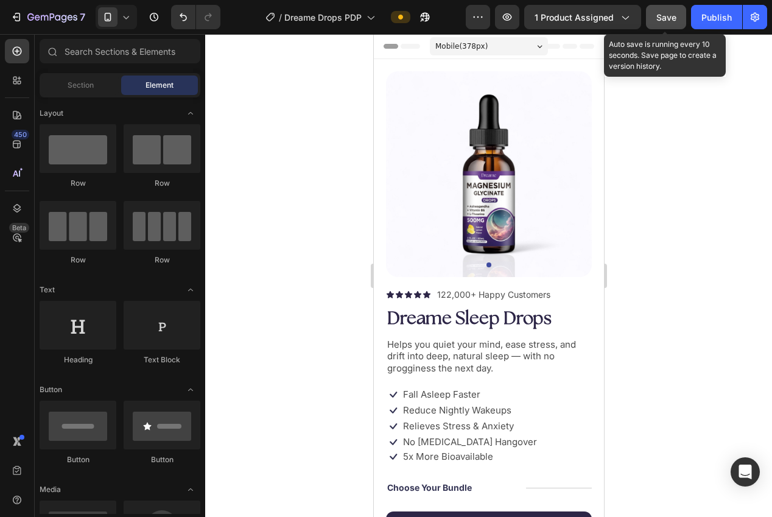
drag, startPoint x: 667, startPoint y: 19, endPoint x: 675, endPoint y: 19, distance: 7.3
click at [667, 19] on span "Save" at bounding box center [666, 17] width 20 height 10
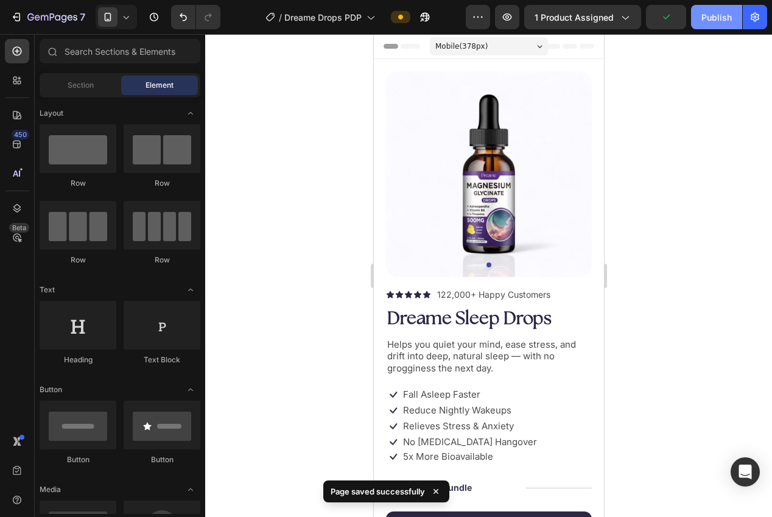
click at [716, 18] on div "Publish" at bounding box center [717, 17] width 30 height 13
